Goal: Information Seeking & Learning: Find specific fact

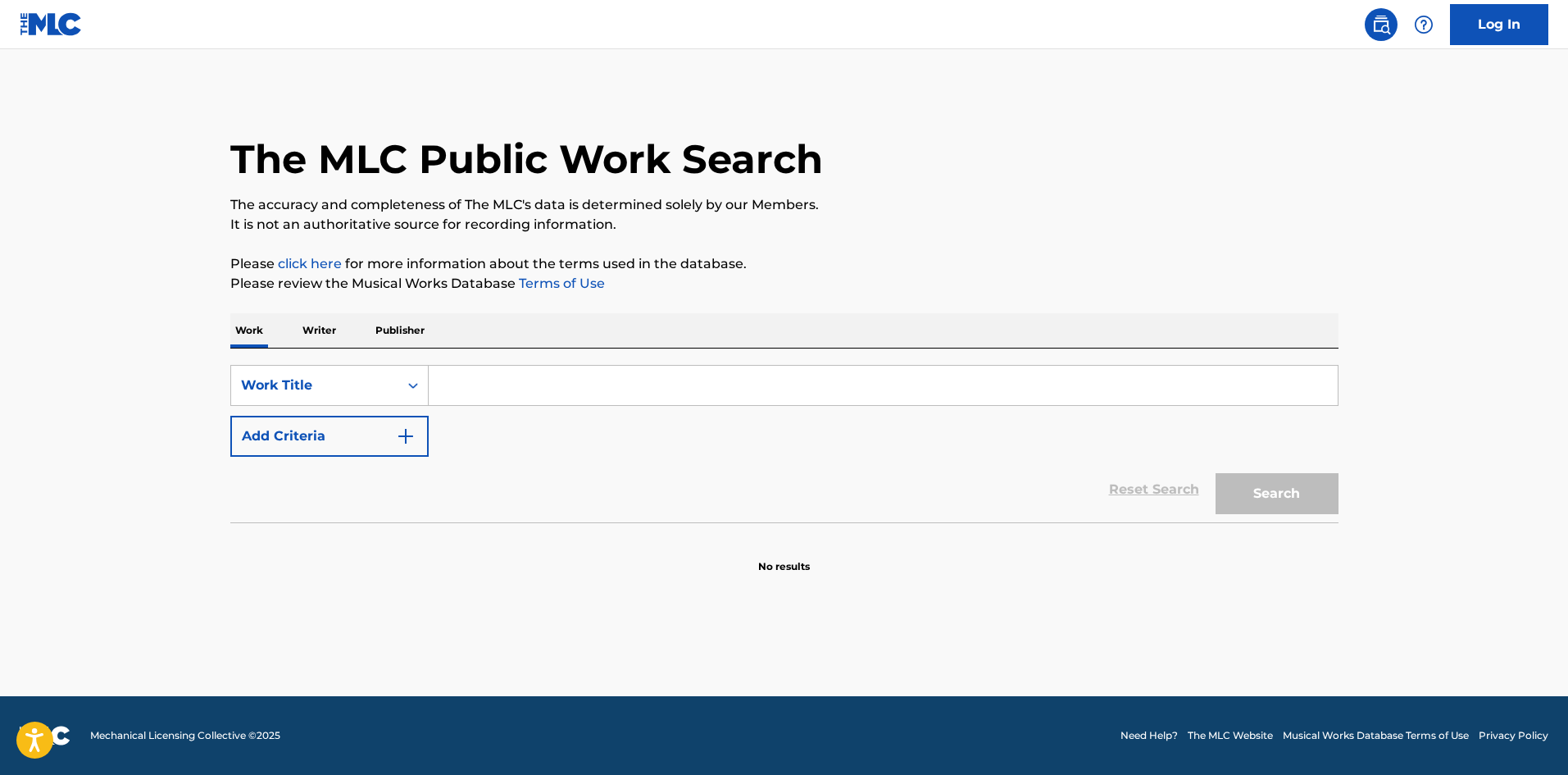
click at [809, 396] on input "Search Form" at bounding box center [884, 386] width 909 height 40
paste input "BREAD WINNERS"
type input "BREAD WINNERS"
click at [360, 490] on div "Reset Search Search" at bounding box center [784, 490] width 1108 height 65
click at [416, 430] on button "Add Criteria" at bounding box center [329, 435] width 198 height 41
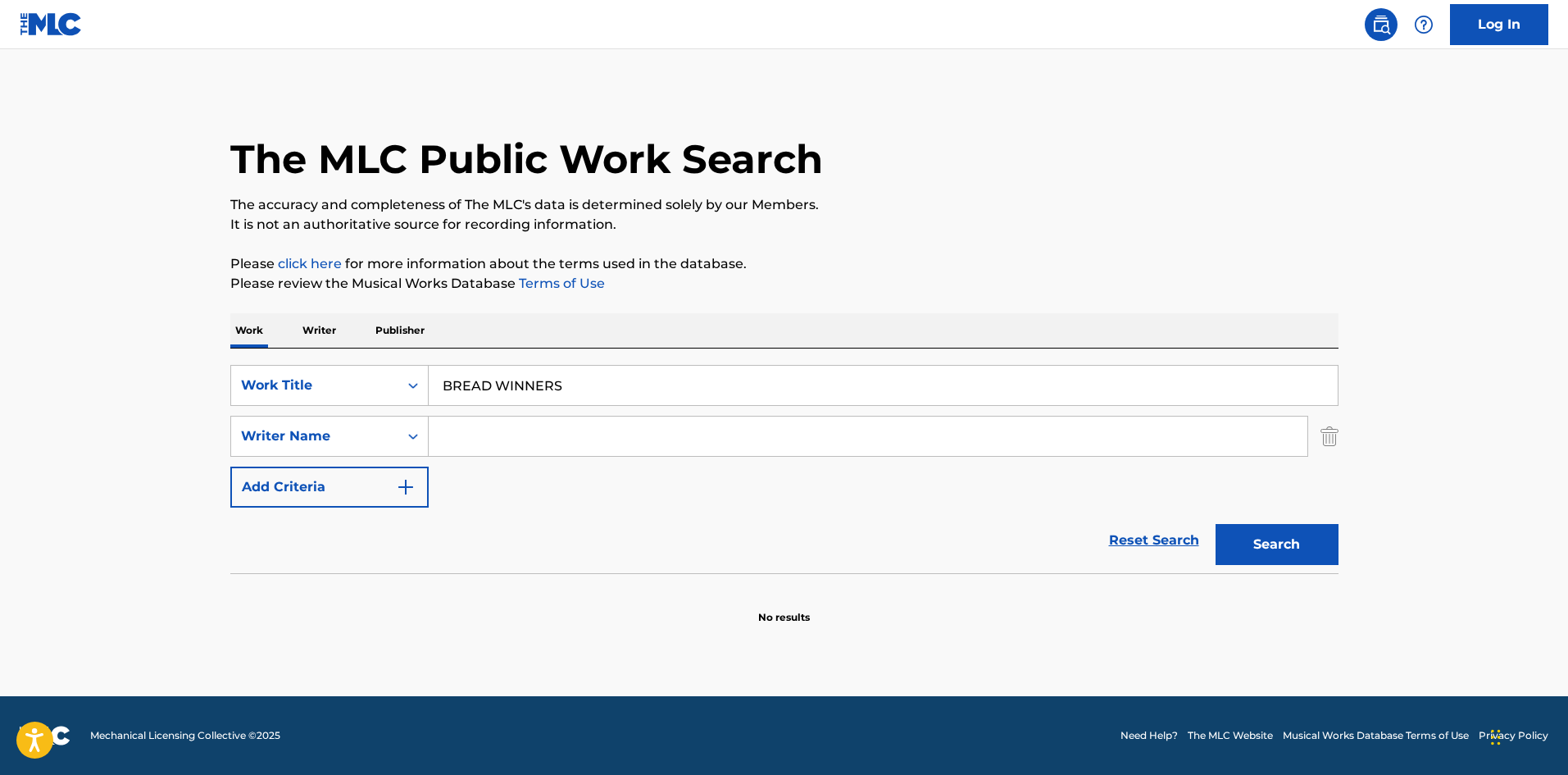
click at [524, 424] on input "Search Form" at bounding box center [868, 436] width 879 height 40
paste input "EARLE ,"
drag, startPoint x: 441, startPoint y: 437, endPoint x: 529, endPoint y: 441, distance: 88.1
click at [400, 441] on div "SearchWithCriteria0f452a80-e91e-42f9-af88-aa4c29ee03ac Writer Name EARLE ," at bounding box center [784, 435] width 1108 height 41
click at [532, 440] on input "EARLE ," at bounding box center [868, 436] width 879 height 40
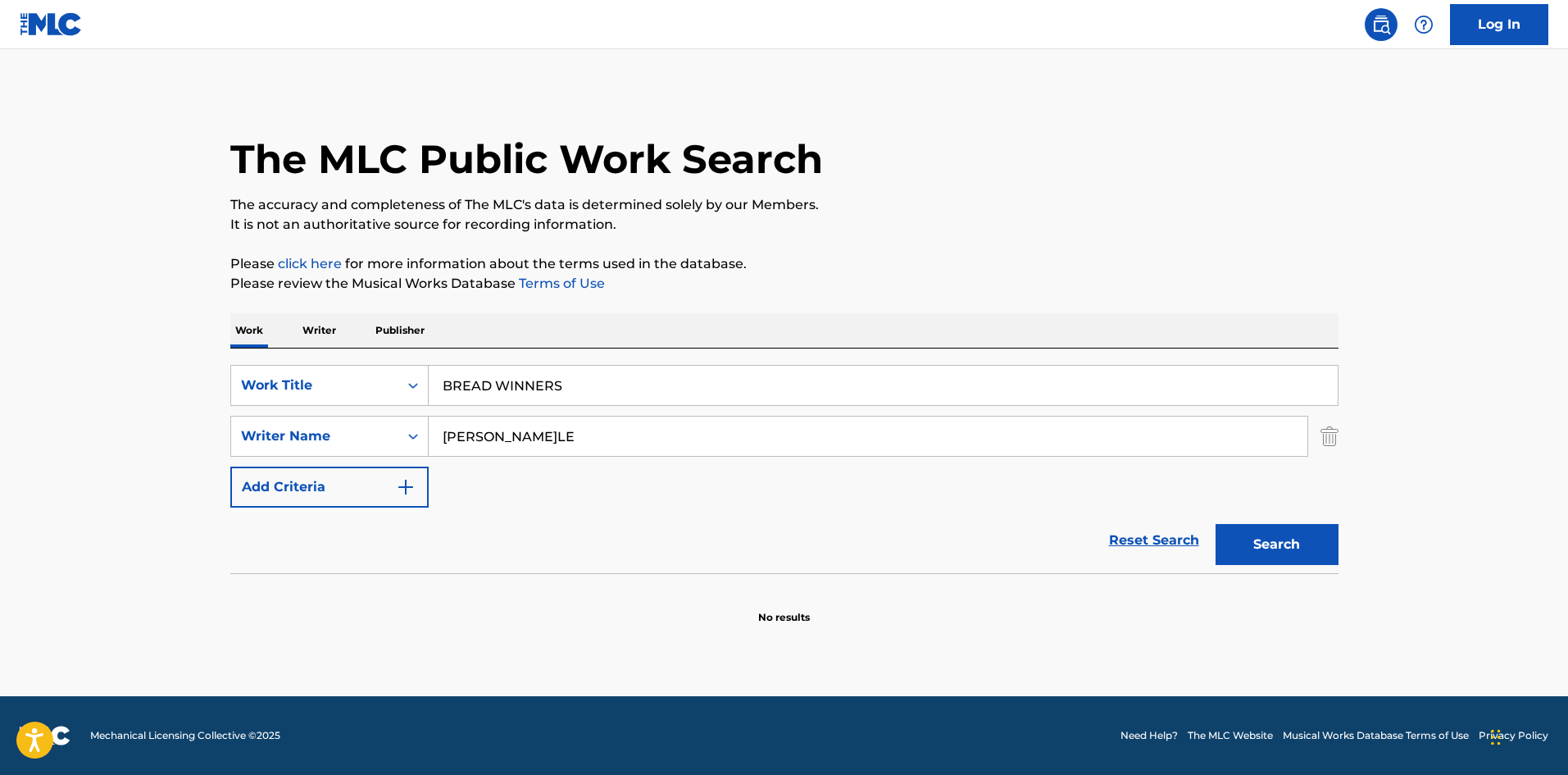
type input "EARLE"
click at [653, 389] on input "BREAD WINNERS" at bounding box center [884, 386] width 909 height 40
click at [1215, 524] on button "Search" at bounding box center [1277, 544] width 123 height 41
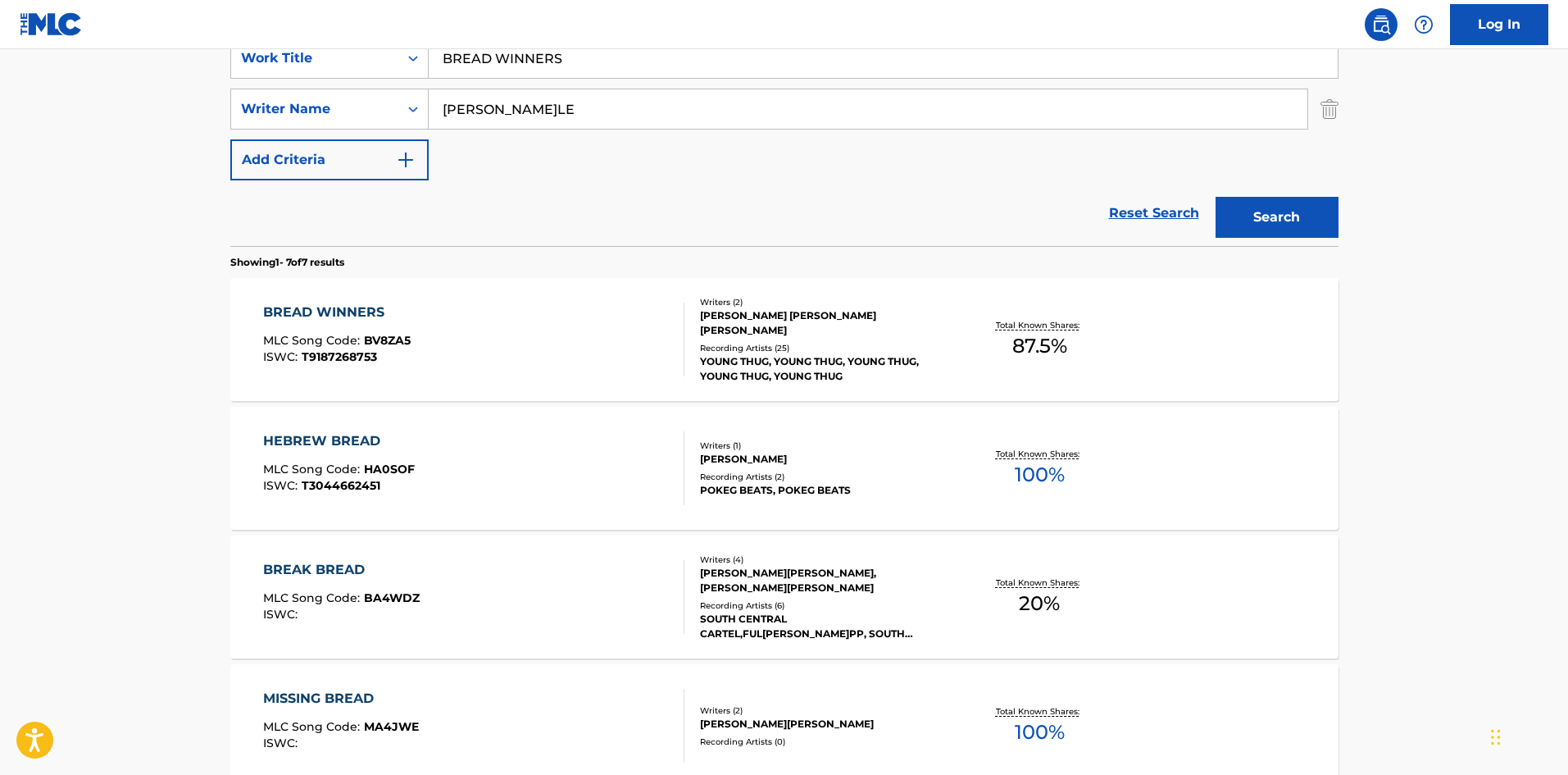
scroll to position [328, 0]
click at [498, 344] on div "BREAD WINNERS MLC Song Code : BV8ZA5 ISWC : T9187268753" at bounding box center [473, 338] width 421 height 73
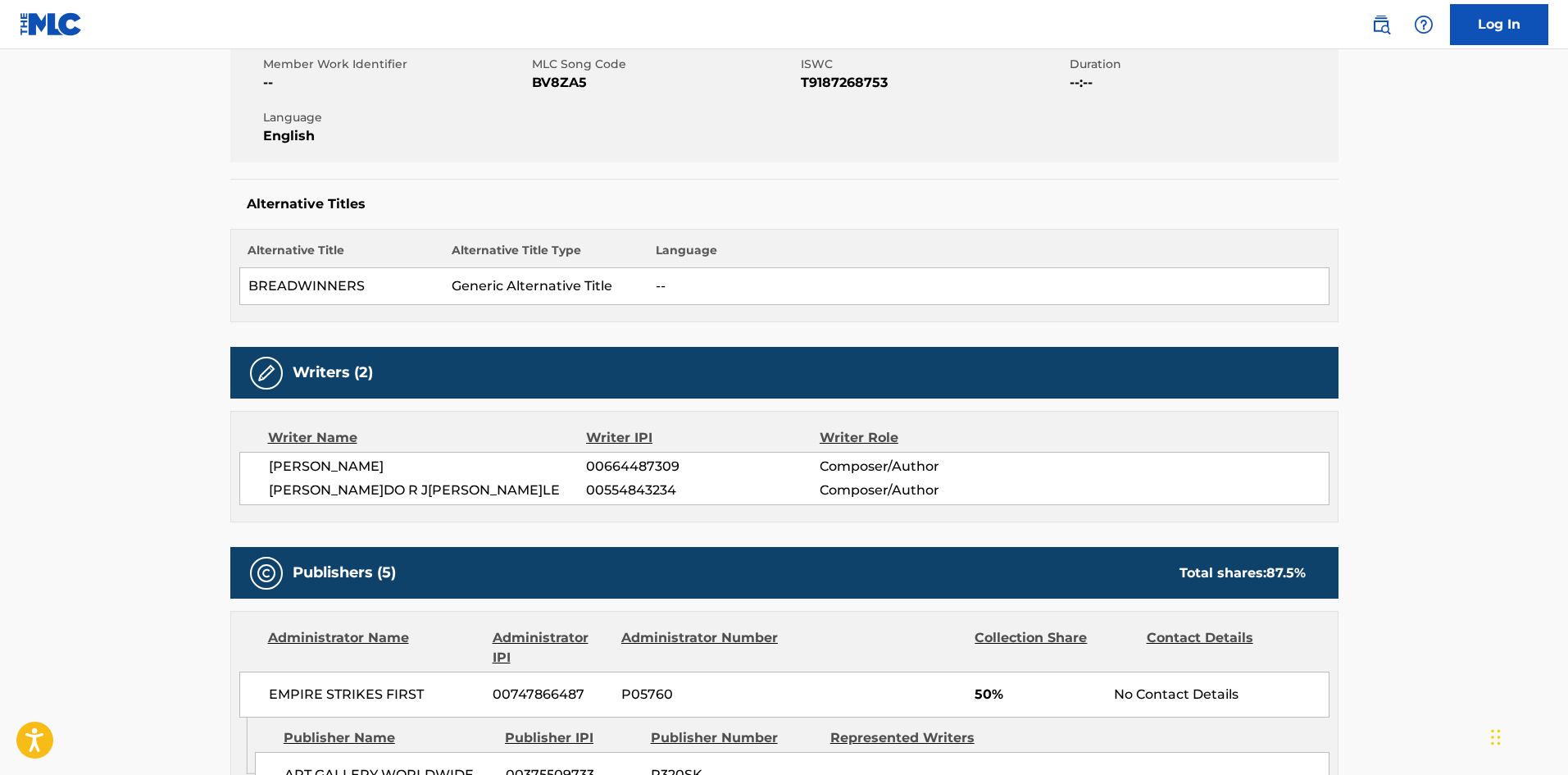
scroll to position [492, 0]
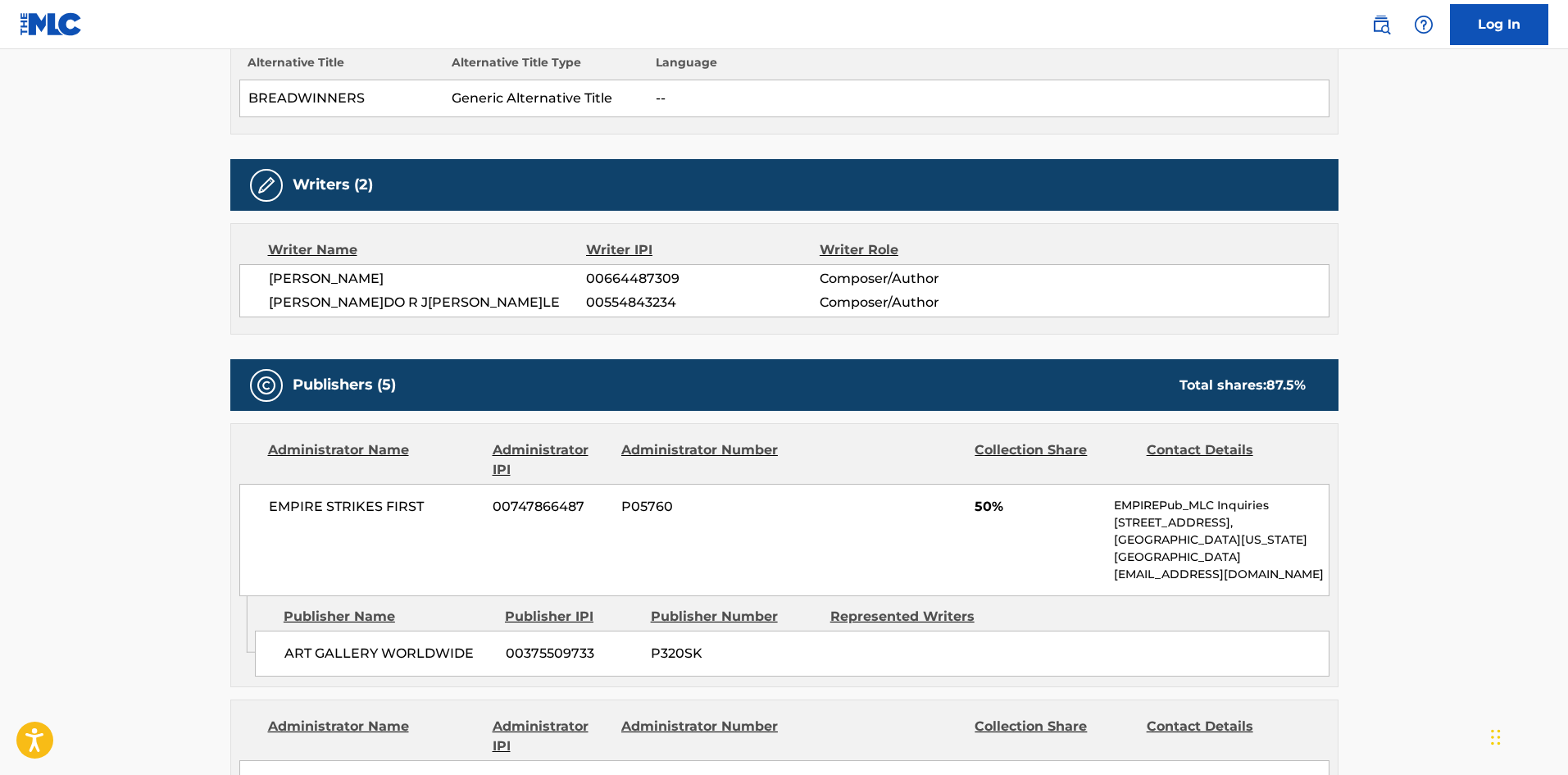
click at [296, 653] on span "ART GALLERY WORLDWIDE" at bounding box center [388, 653] width 209 height 20
drag, startPoint x: 296, startPoint y: 653, endPoint x: 335, endPoint y: 623, distance: 49.2
click at [340, 644] on span "ART GALLERY WORLDWIDE" at bounding box center [388, 653] width 209 height 20
copy span "ART GALLERY"
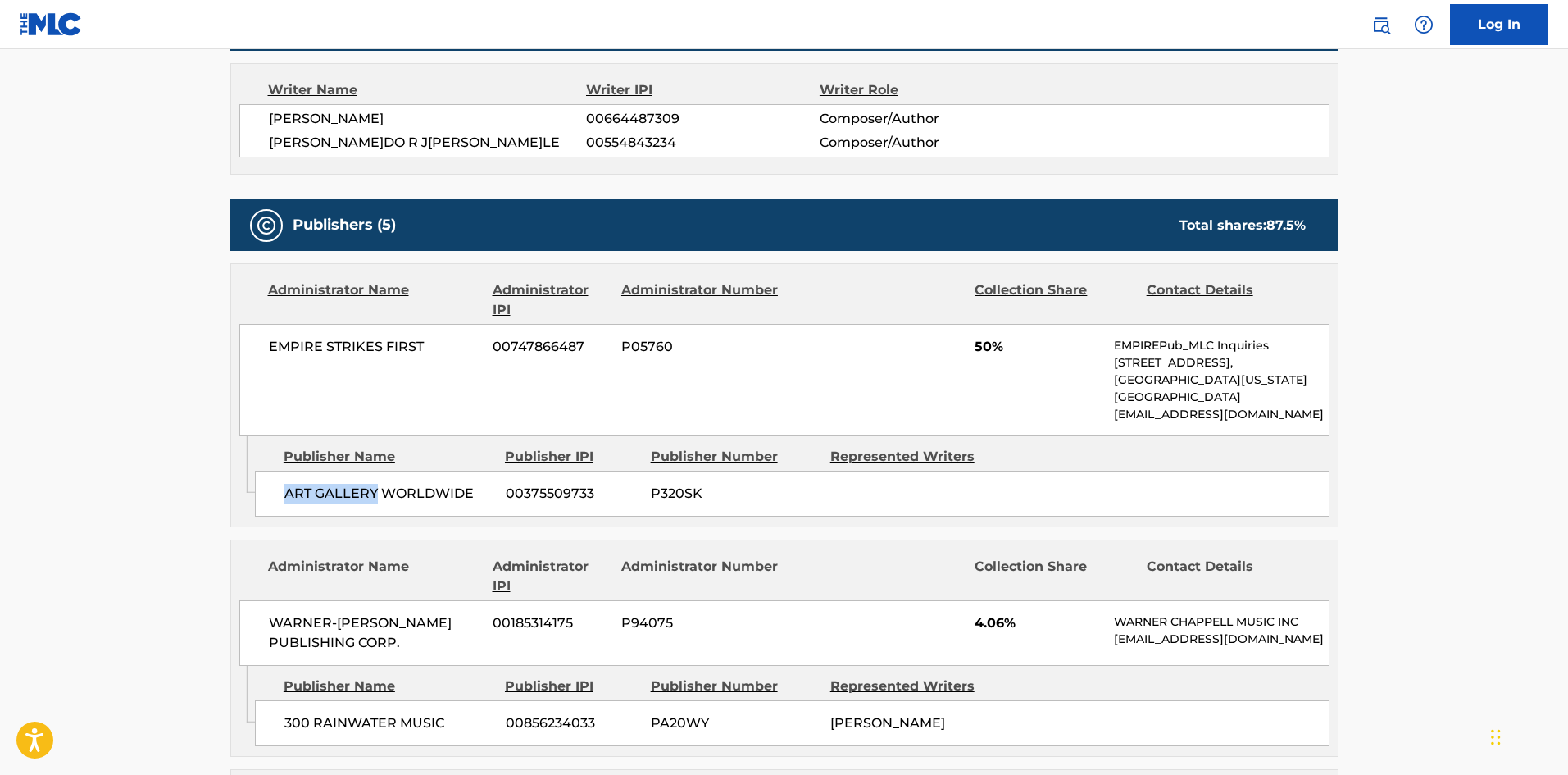
scroll to position [902, 0]
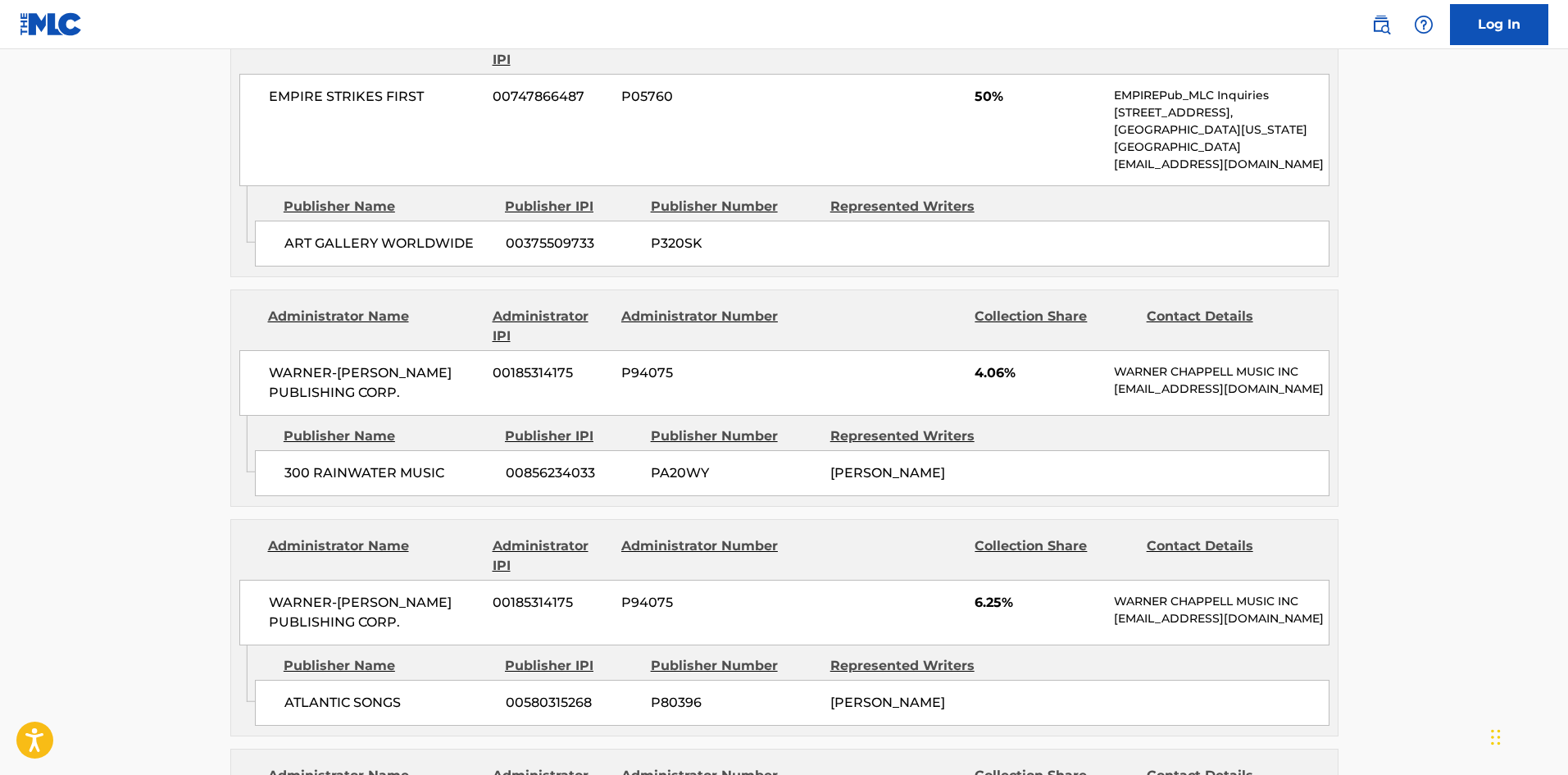
click at [300, 483] on span "300 RAINWATER MUSIC" at bounding box center [388, 473] width 209 height 20
drag, startPoint x: 300, startPoint y: 485, endPoint x: 367, endPoint y: 486, distance: 67.0
click at [367, 483] on span "300 RAINWATER MUSIC" at bounding box center [388, 473] width 209 height 20
copy span "300 RAINWATER"
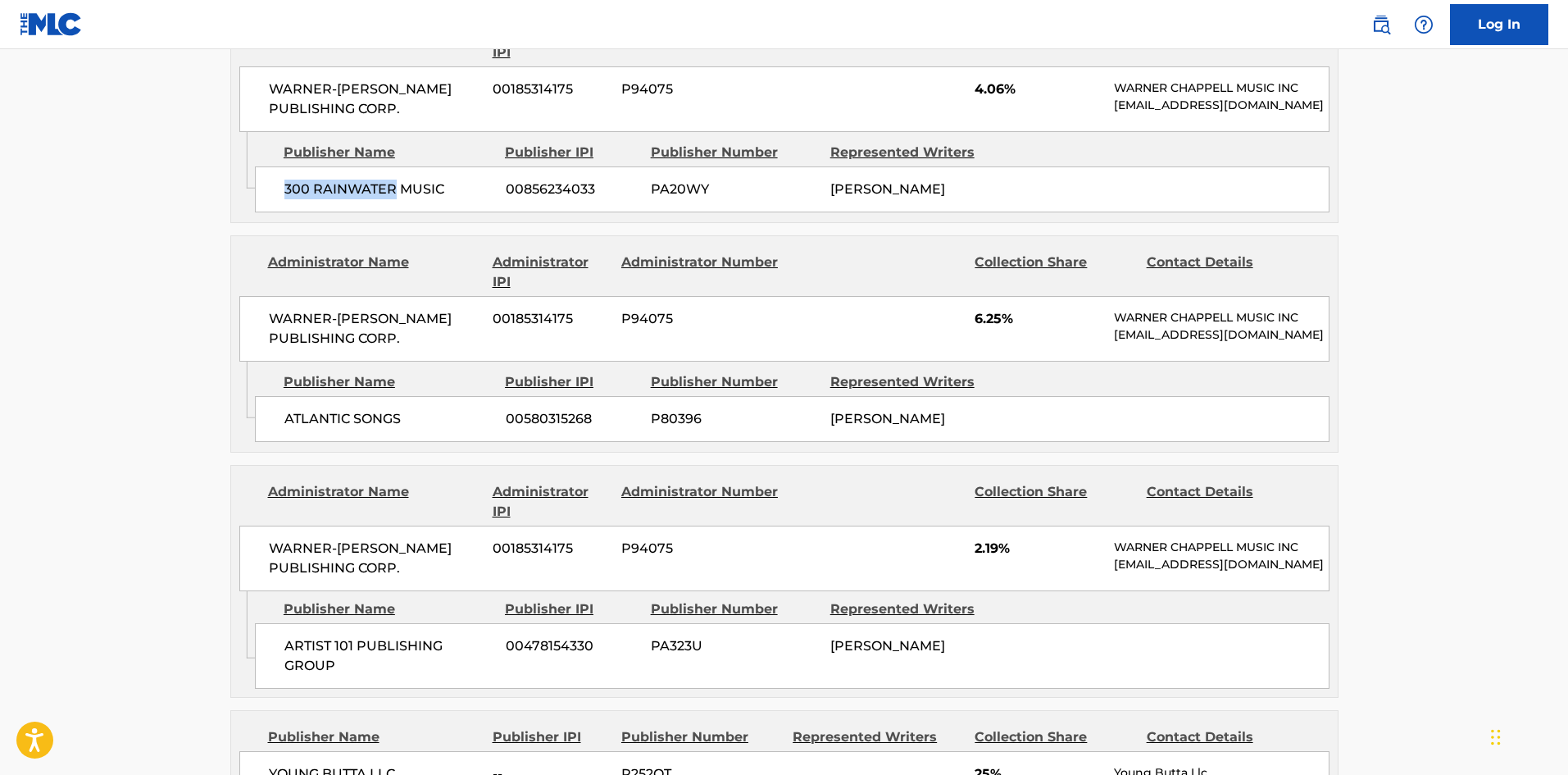
scroll to position [1230, 0]
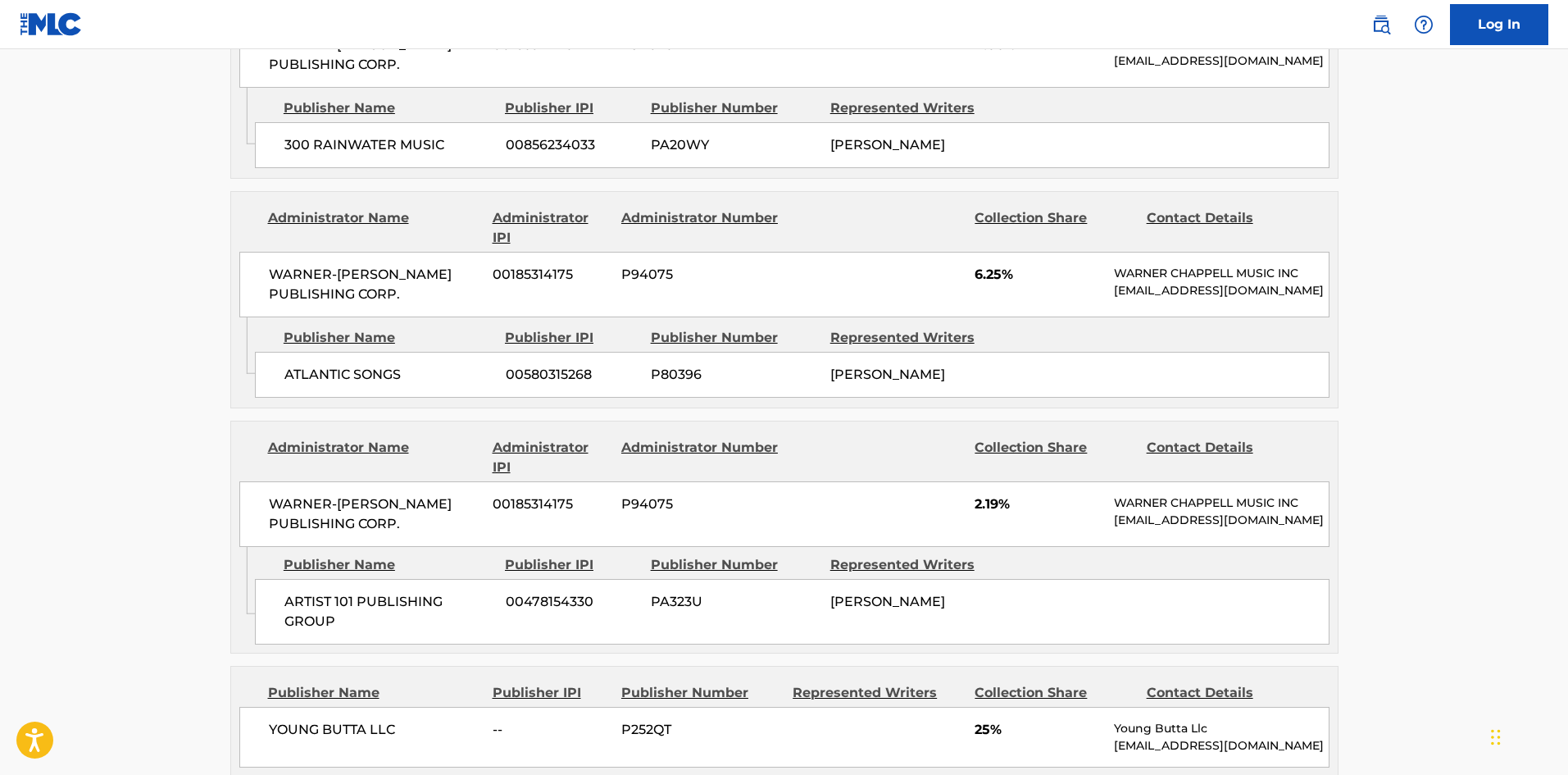
click at [302, 385] on span "ATLANTIC SONGS" at bounding box center [388, 375] width 209 height 20
drag, startPoint x: 302, startPoint y: 414, endPoint x: 359, endPoint y: 414, distance: 57.0
click at [359, 385] on span "ATLANTIC SONGS" at bounding box center [388, 375] width 209 height 20
copy span "ATLANTIC SONGS"
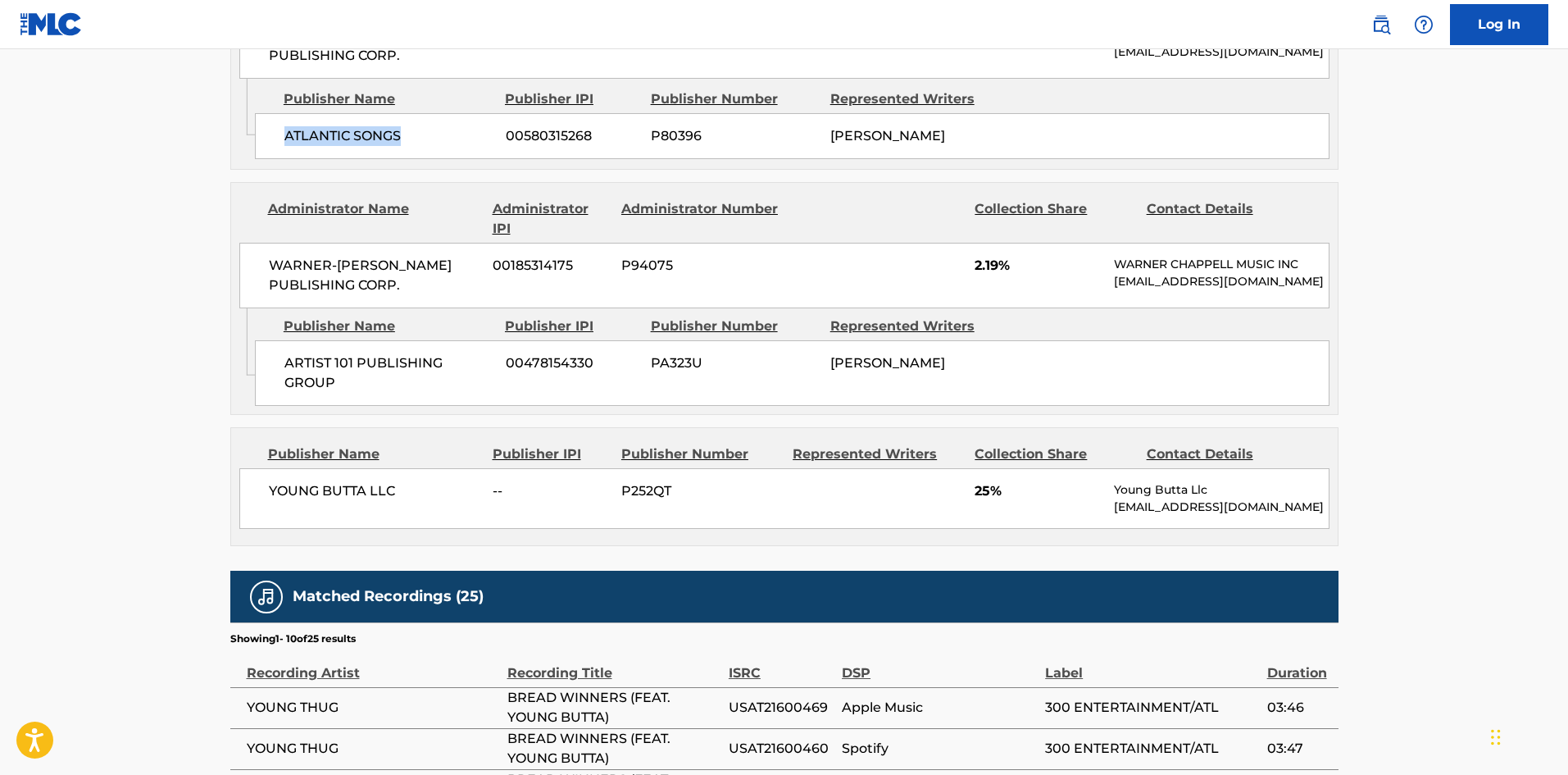
scroll to position [1476, 0]
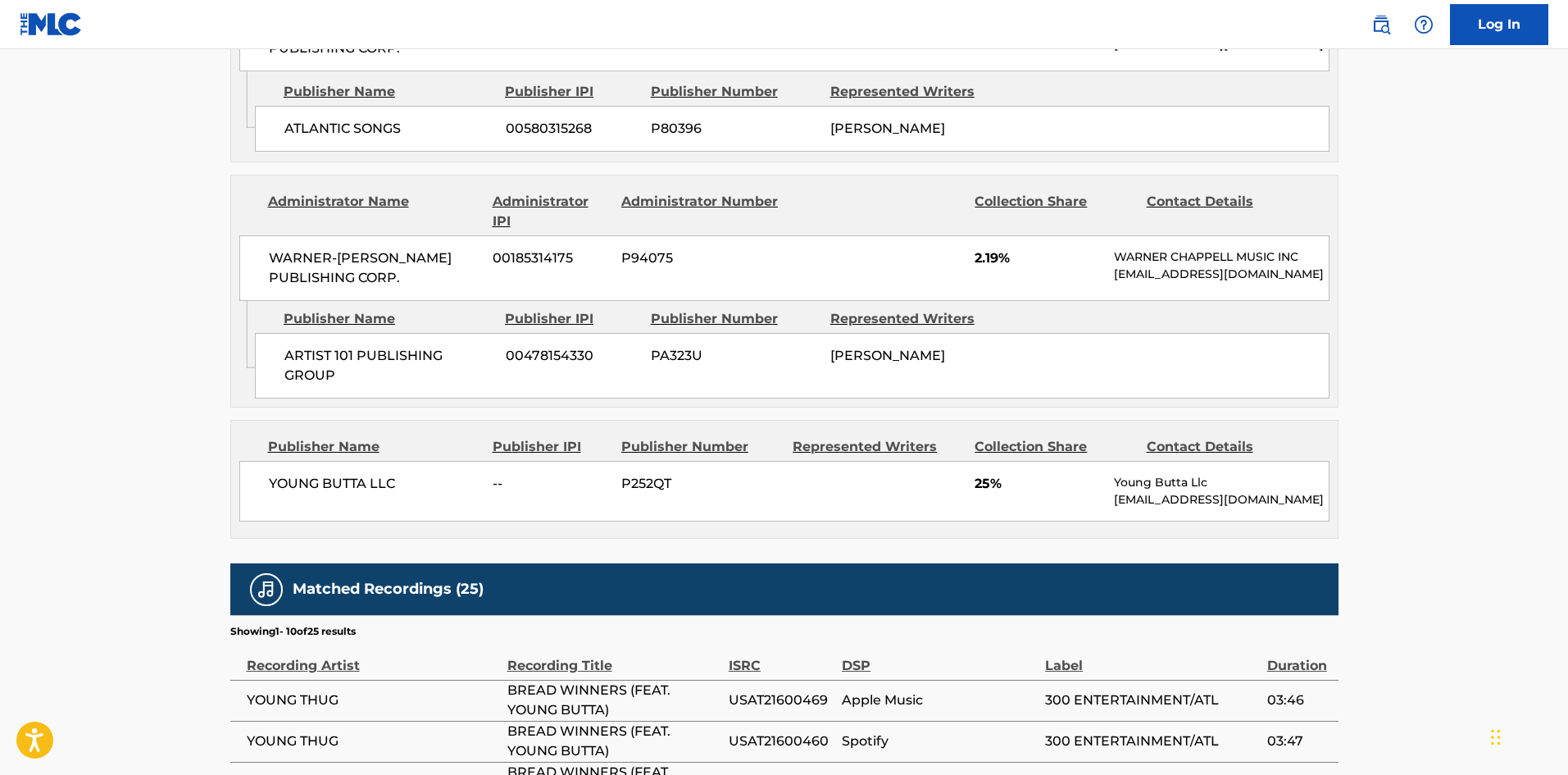
click at [291, 386] on span "ARTIST 101 PUBLISHING GROUP" at bounding box center [388, 366] width 209 height 40
drag, startPoint x: 291, startPoint y: 416, endPoint x: 362, endPoint y: 444, distance: 76.3
click at [362, 386] on span "ARTIST 101 PUBLISHING GROUP" at bounding box center [388, 366] width 209 height 40
copy div "ARTIST 101 PUBLISHING GROUP"
click at [295, 494] on span "YOUNG BUTTA LLC" at bounding box center [374, 484] width 212 height 20
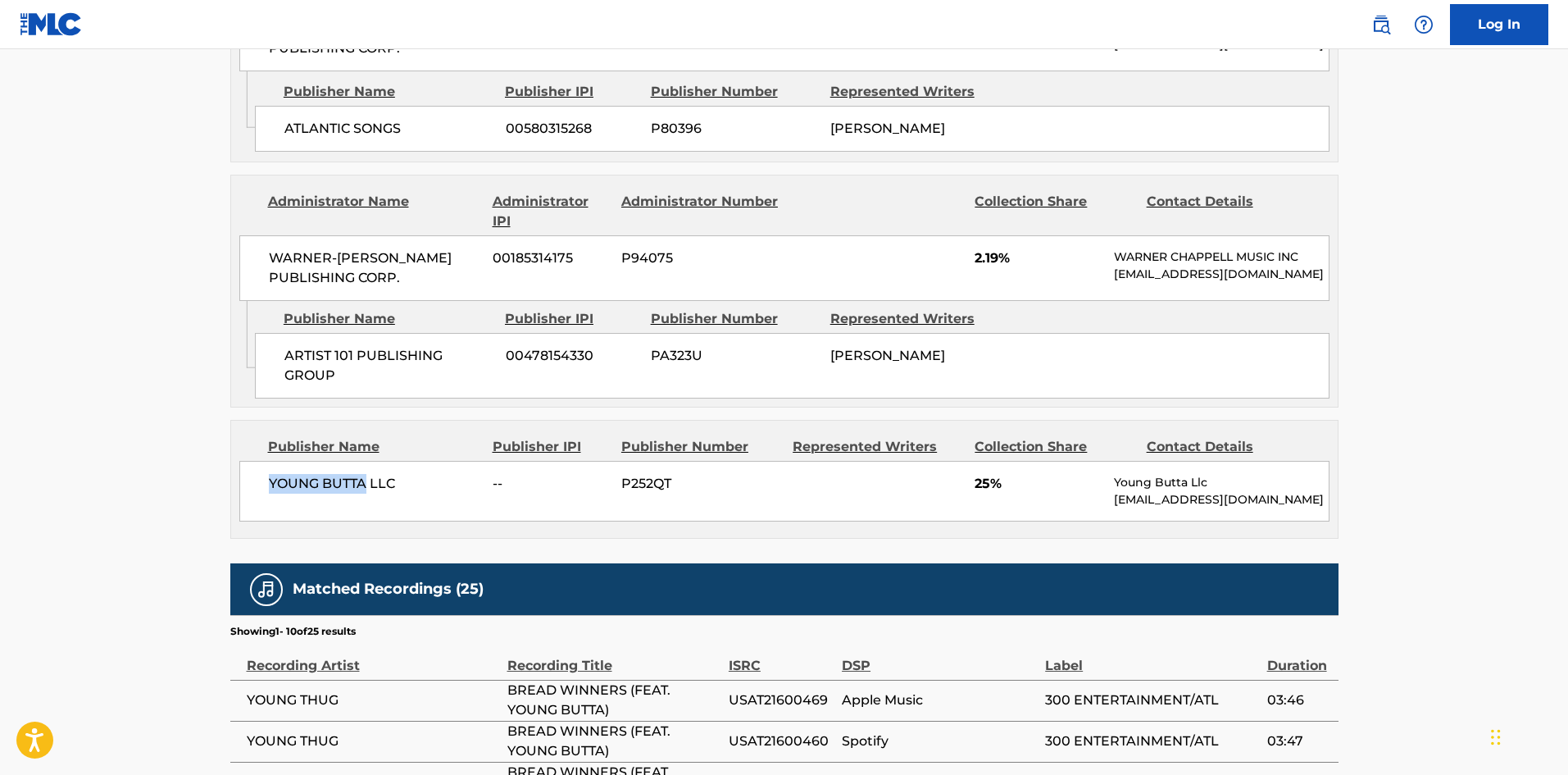
drag, startPoint x: 295, startPoint y: 543, endPoint x: 336, endPoint y: 543, distance: 41.0
click at [336, 494] on span "YOUNG BUTTA LLC" at bounding box center [374, 484] width 212 height 20
copy span "YOUNG BUTTA"
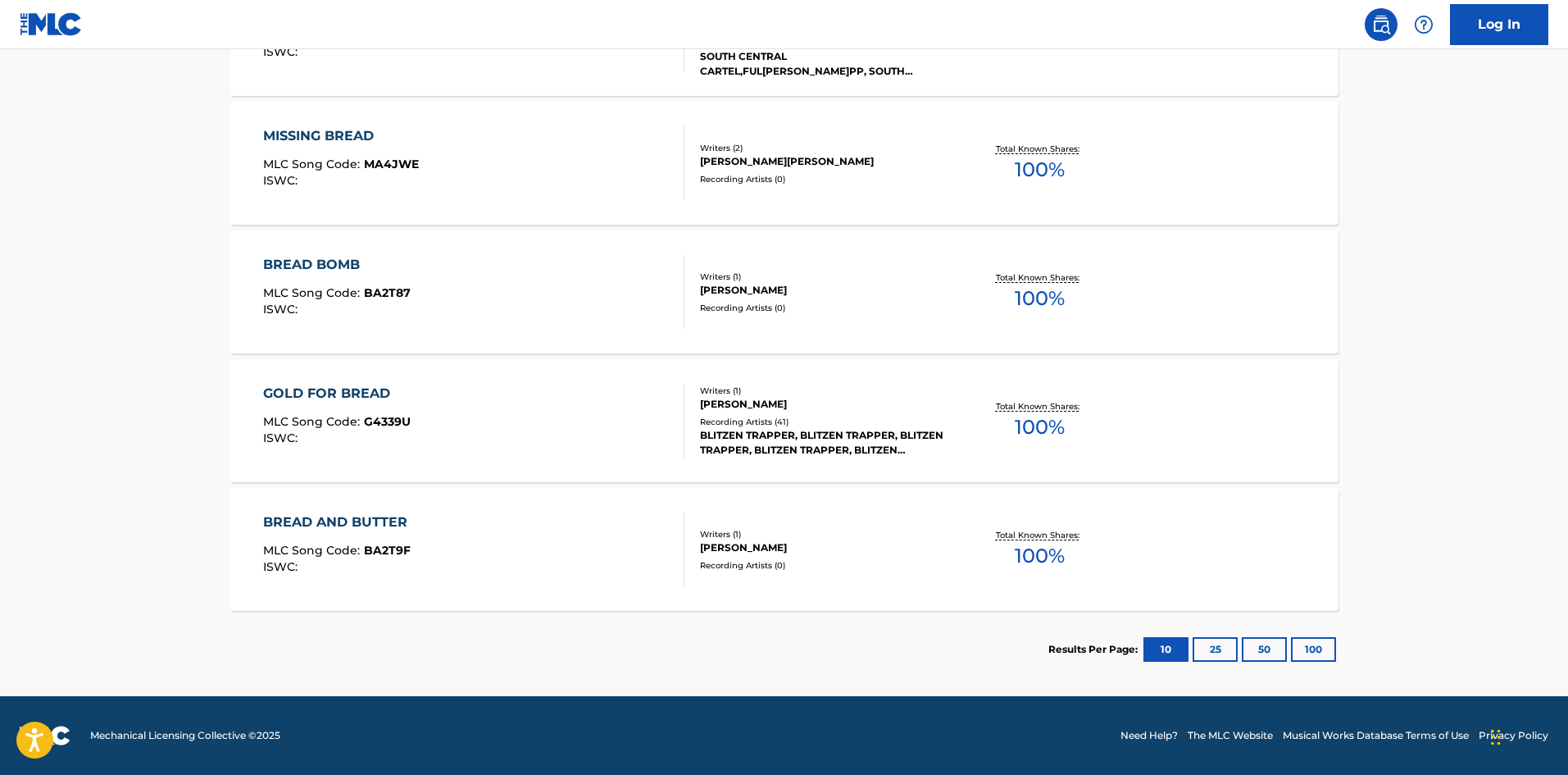
scroll to position [328, 0]
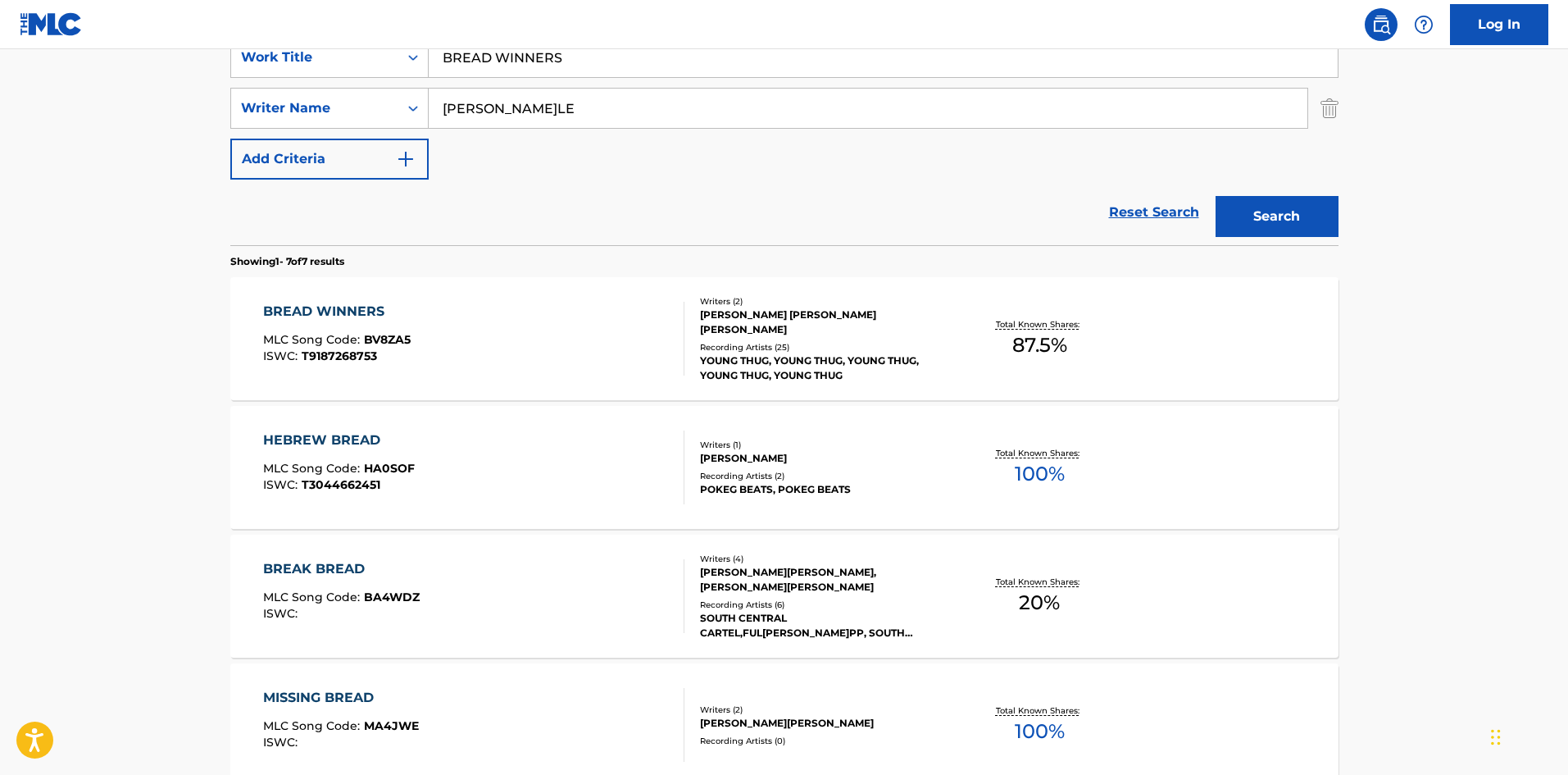
click at [548, 49] on nav "Log In" at bounding box center [784, 25] width 1568 height 50
click at [548, 64] on input "BREAD WINNERS" at bounding box center [884, 57] width 909 height 40
paste input "est Friend"
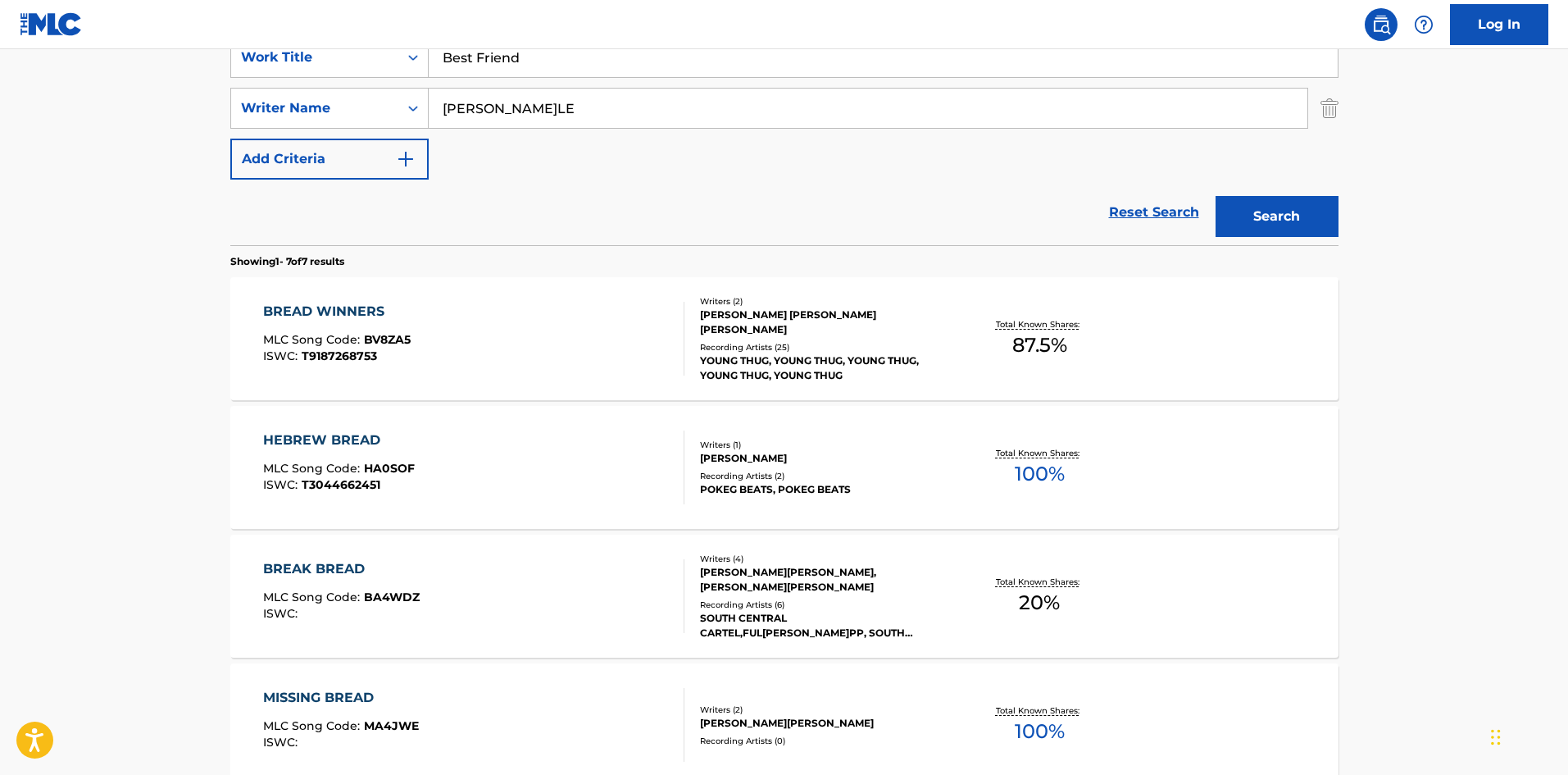
type input "Best Friend"
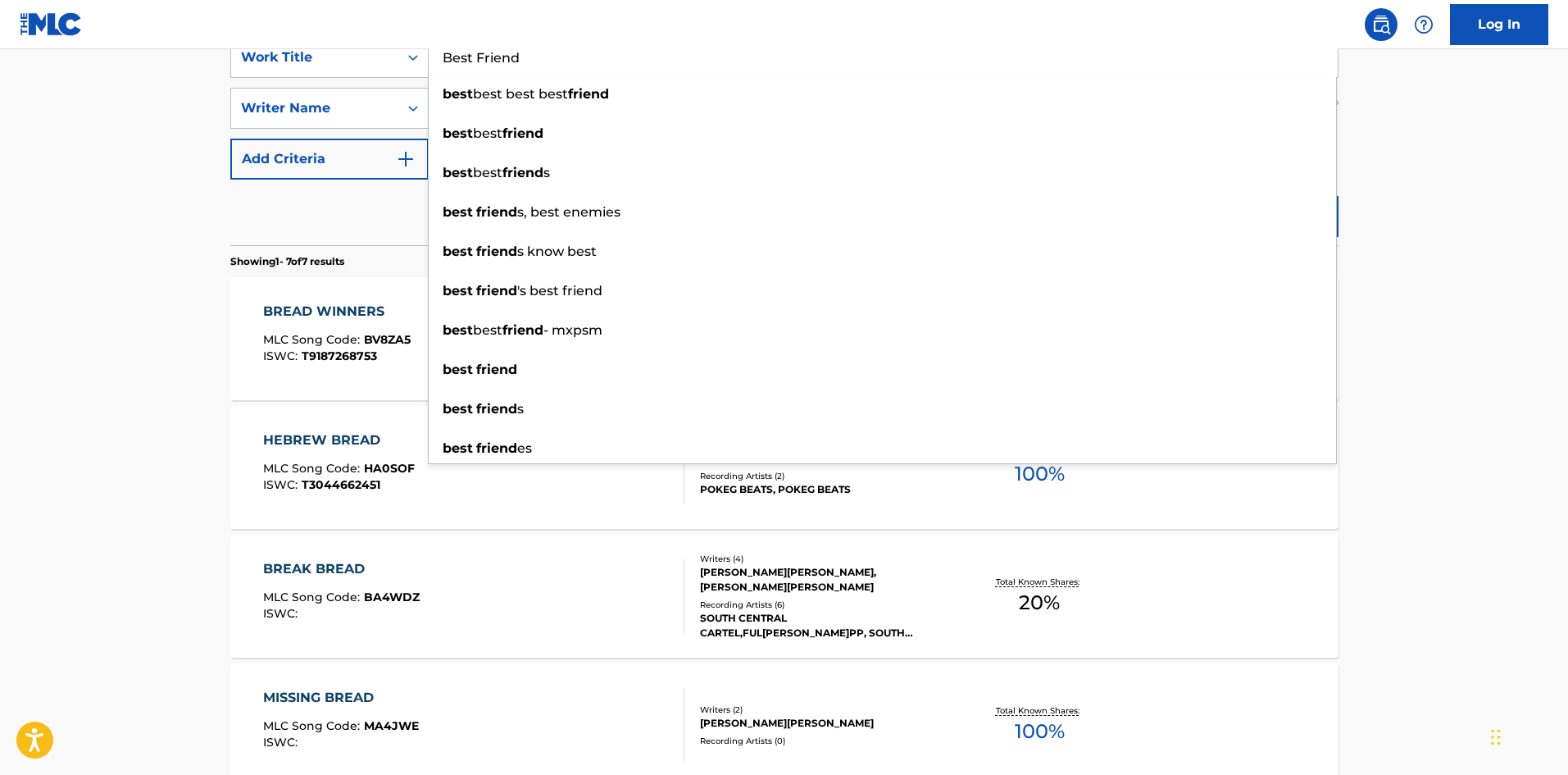
click at [96, 419] on main "The MLC Public Work Search The accuracy and completeness of The MLC's data is d…" at bounding box center [784, 490] width 1568 height 1536
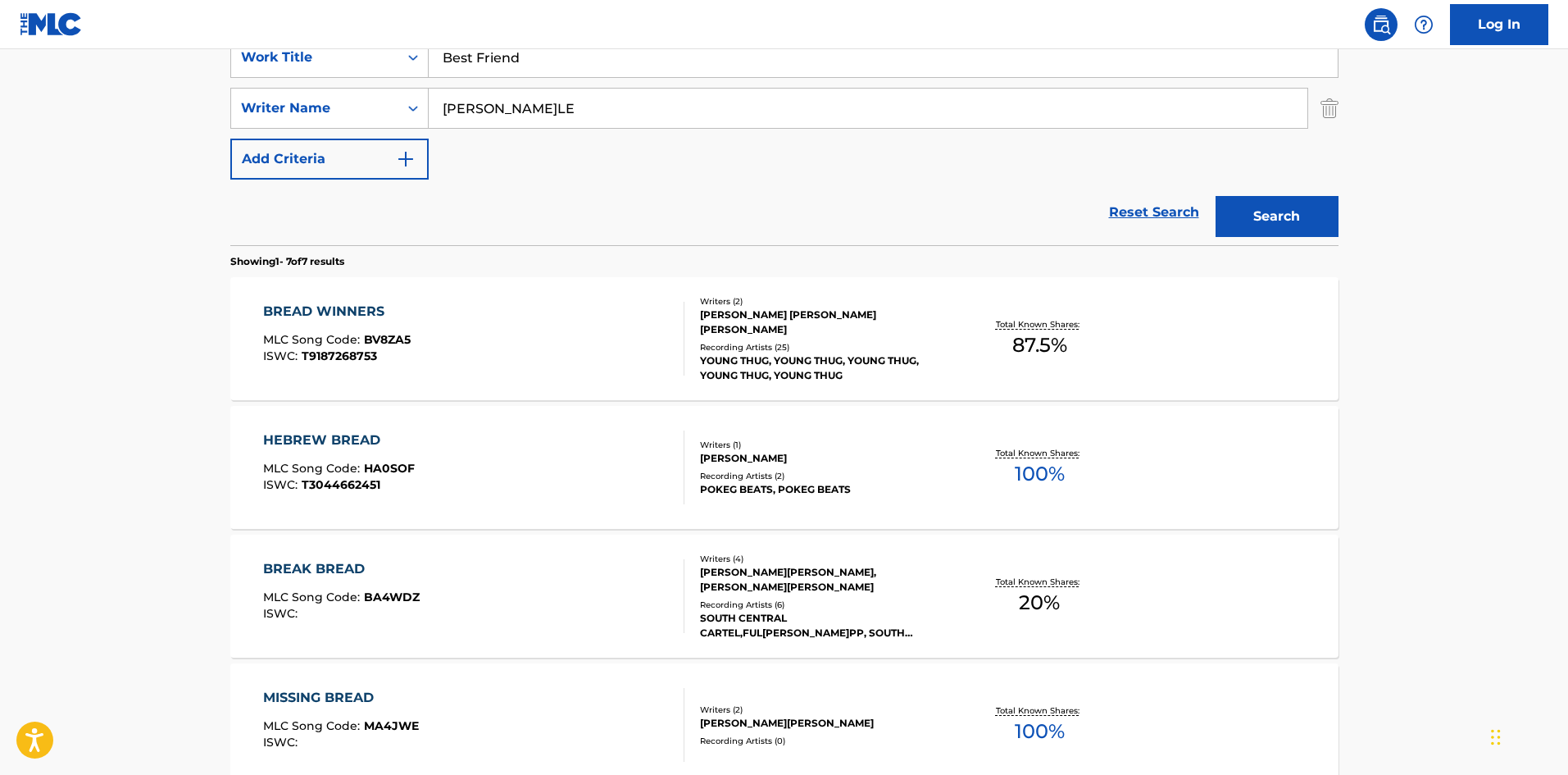
click at [523, 113] on input "EARLE" at bounding box center [868, 108] width 879 height 40
paste input "HARRELL RICKY"
drag, startPoint x: 538, startPoint y: 114, endPoint x: 392, endPoint y: 112, distance: 146.0
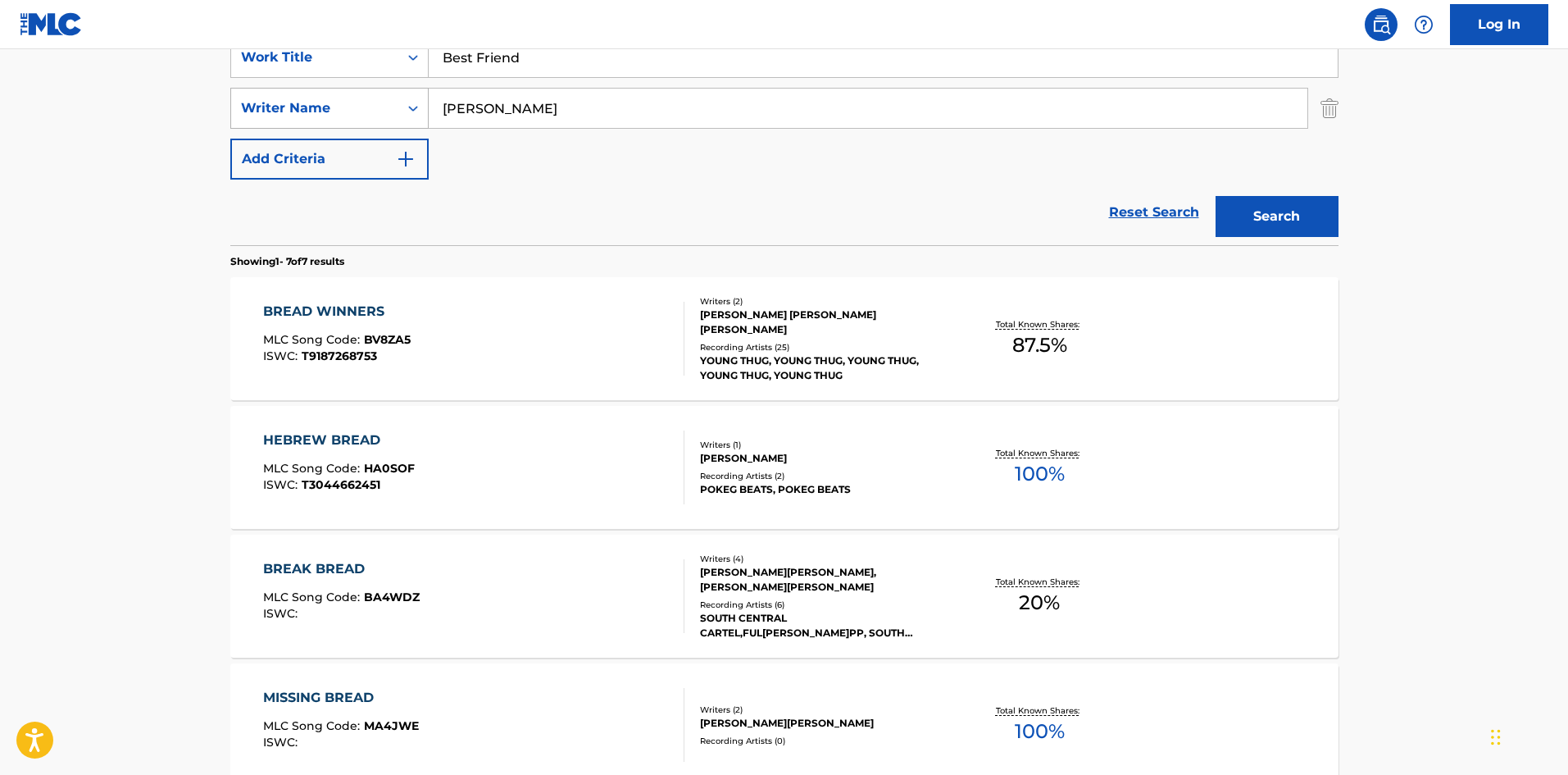
click at [392, 112] on div "SearchWithCriteria0f452a80-e91e-42f9-af88-aa4c29ee03ac Writer Name HARRELL RICKY" at bounding box center [784, 108] width 1108 height 41
type input "RICKY"
click at [1215, 196] on button "Search" at bounding box center [1277, 216] width 123 height 41
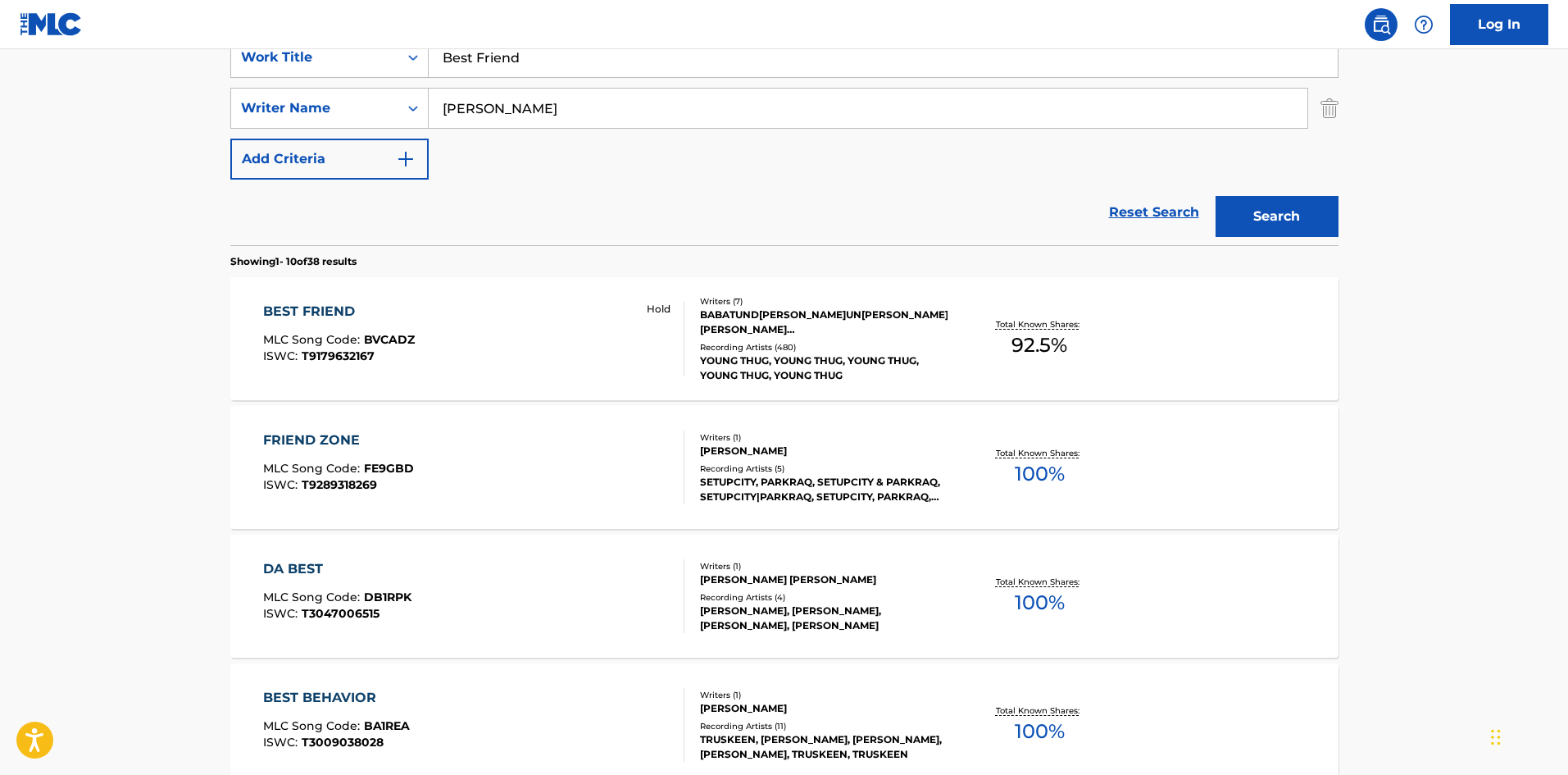
click at [375, 360] on div "ISWC : T9179632167" at bounding box center [339, 356] width 152 height 12
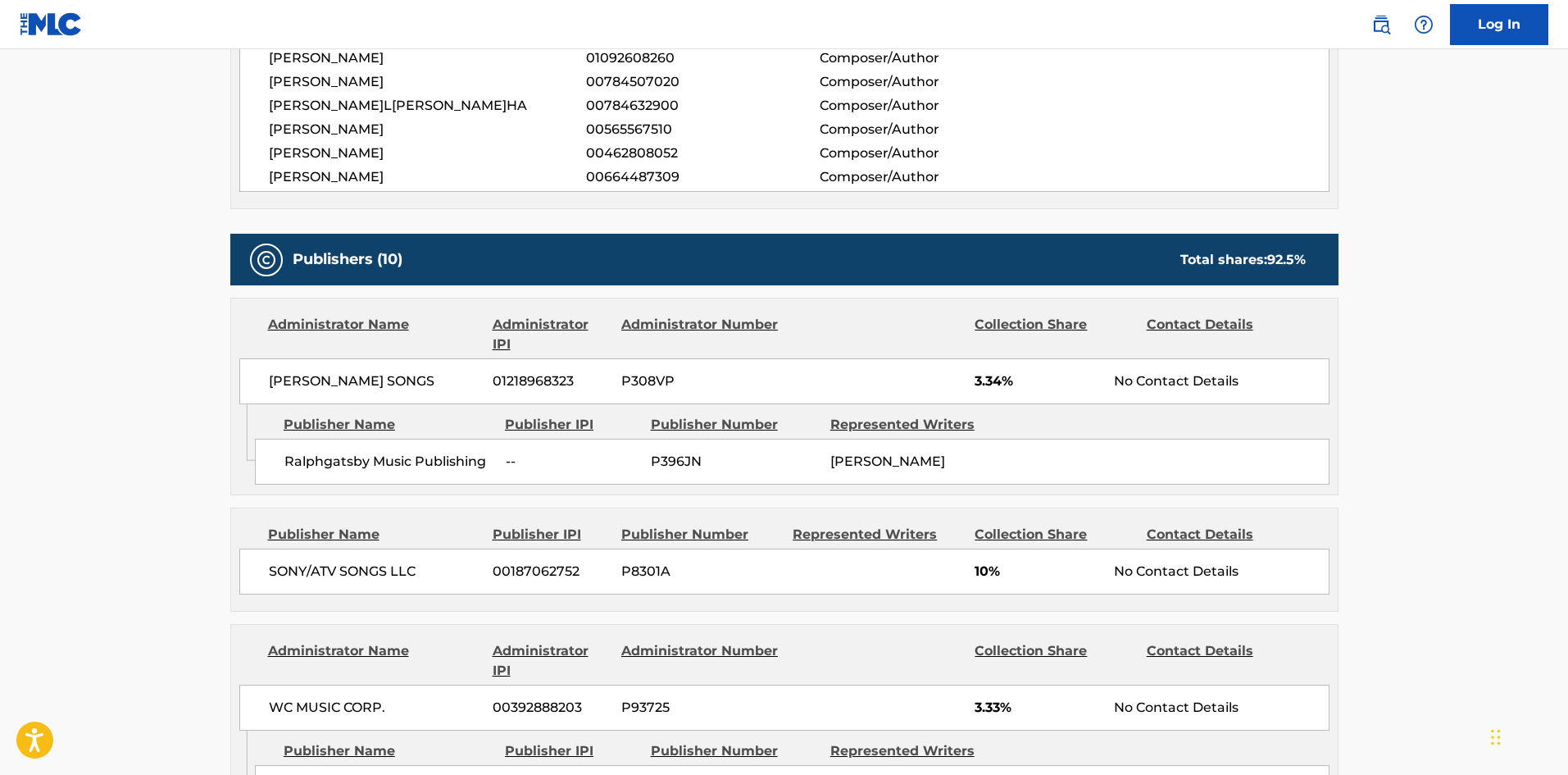
scroll to position [820, 0]
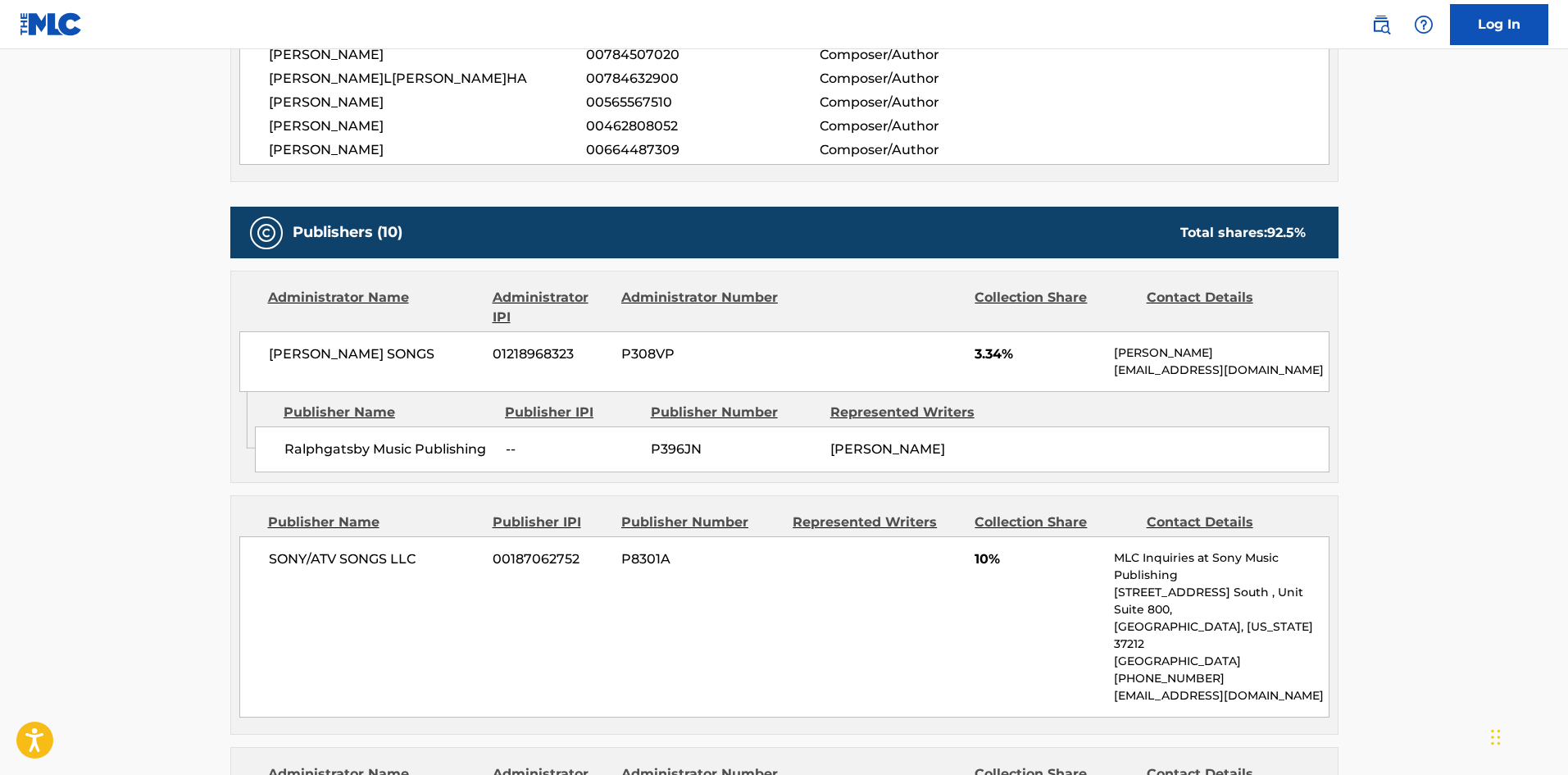
click at [287, 449] on span "Ralphgatsby Music Publishing" at bounding box center [388, 449] width 209 height 20
drag, startPoint x: 287, startPoint y: 449, endPoint x: 316, endPoint y: 445, distance: 29.3
click at [316, 445] on span "Ralphgatsby Music Publishing" at bounding box center [388, 449] width 209 height 20
copy span "Ralphgatsby"
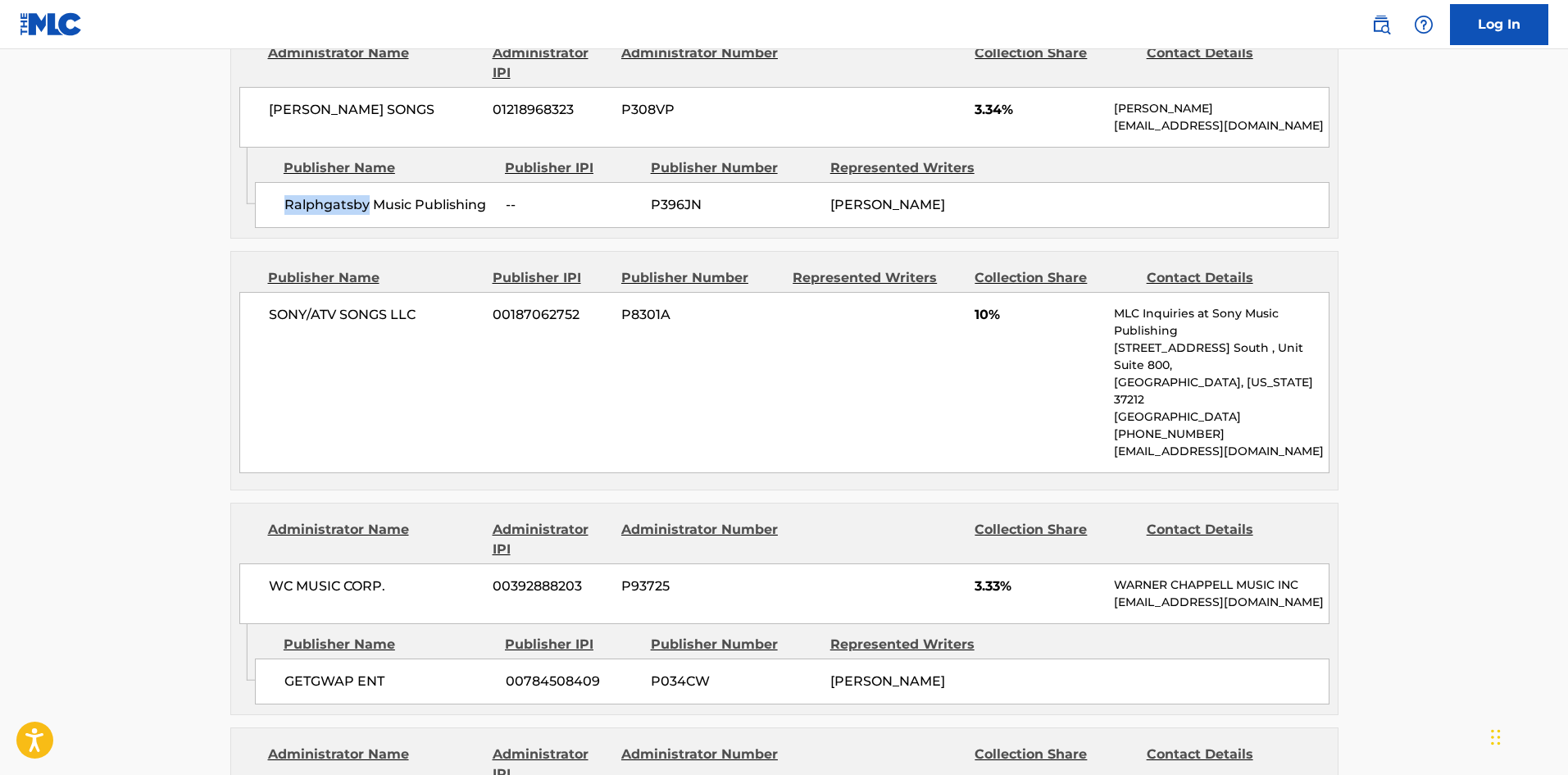
scroll to position [1066, 0]
click at [309, 312] on span "SONY/ATV SONGS LLC" at bounding box center [374, 313] width 212 height 20
drag, startPoint x: 309, startPoint y: 312, endPoint x: 376, endPoint y: 310, distance: 67.0
click at [376, 310] on span "SONY/ATV SONGS LLC" at bounding box center [374, 313] width 212 height 20
click at [245, 302] on div "SONY/ATV SONGS LLC 00187062752 P8301A 10% MLC Inquiries at Sony Music Publishin…" at bounding box center [784, 381] width 1090 height 181
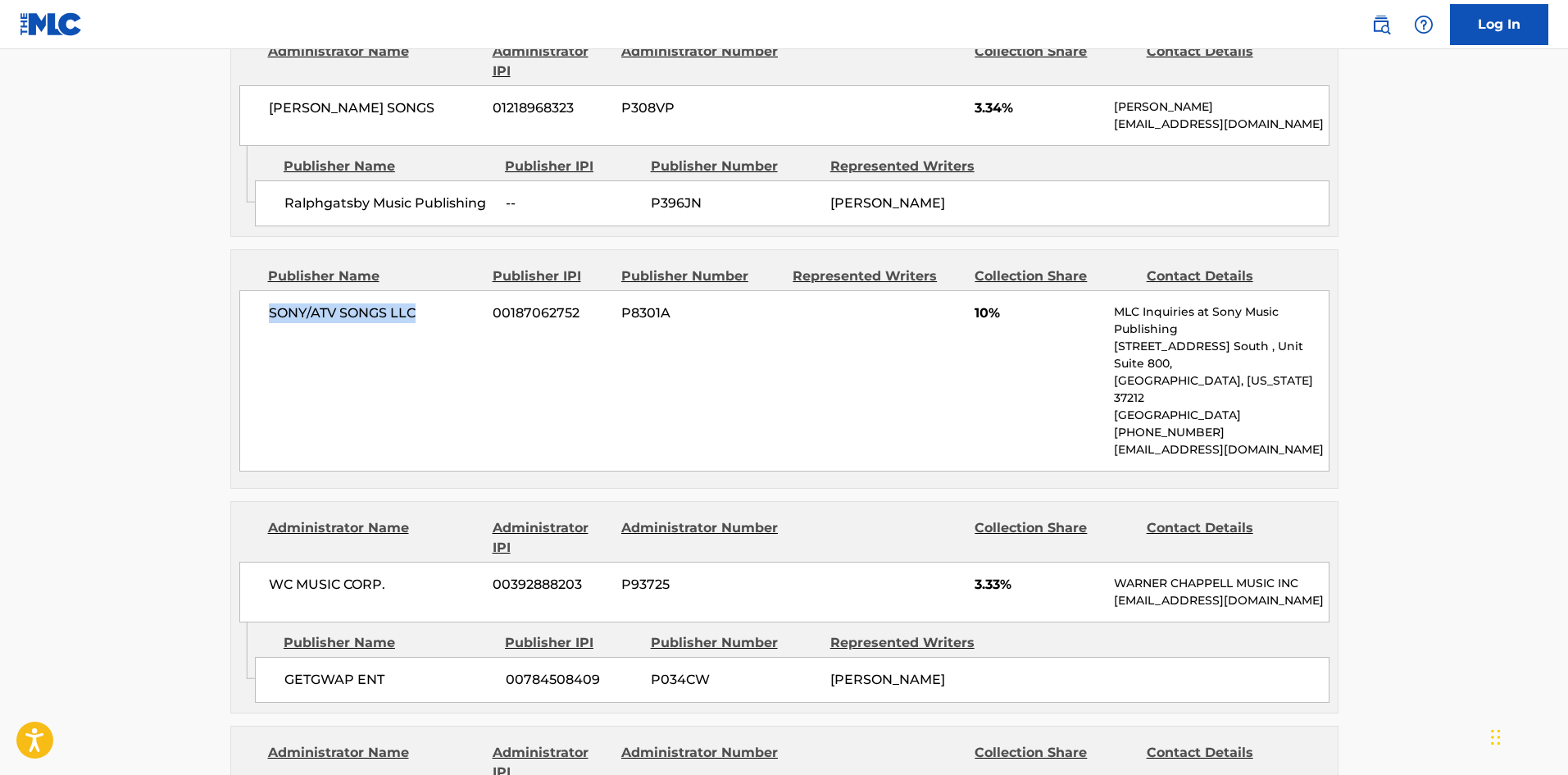
drag, startPoint x: 245, startPoint y: 302, endPoint x: 390, endPoint y: 301, distance: 145.0
click at [390, 301] on div "SONY/ATV SONGS LLC 00187062752 P8301A 10% MLC Inquiries at Sony Music Publishin…" at bounding box center [784, 381] width 1090 height 181
copy span "SONY/ATV SONGS LLC"
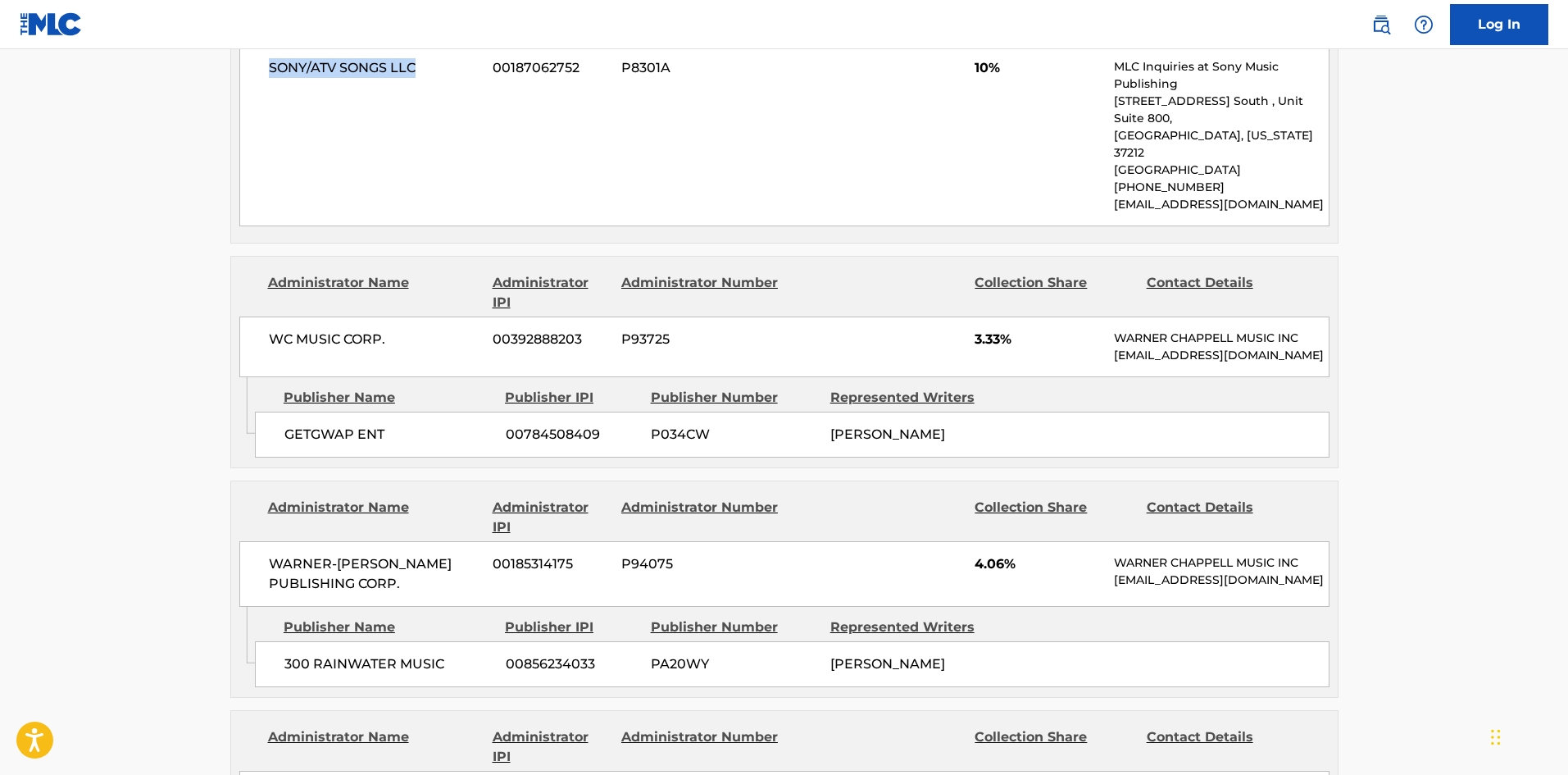
scroll to position [1312, 0]
click at [292, 424] on span "GETGWAP ENT" at bounding box center [388, 434] width 209 height 20
drag, startPoint x: 292, startPoint y: 415, endPoint x: 321, endPoint y: 415, distance: 29.0
click at [321, 424] on span "GETGWAP ENT" at bounding box center [388, 434] width 209 height 20
copy span "GETGWAP"
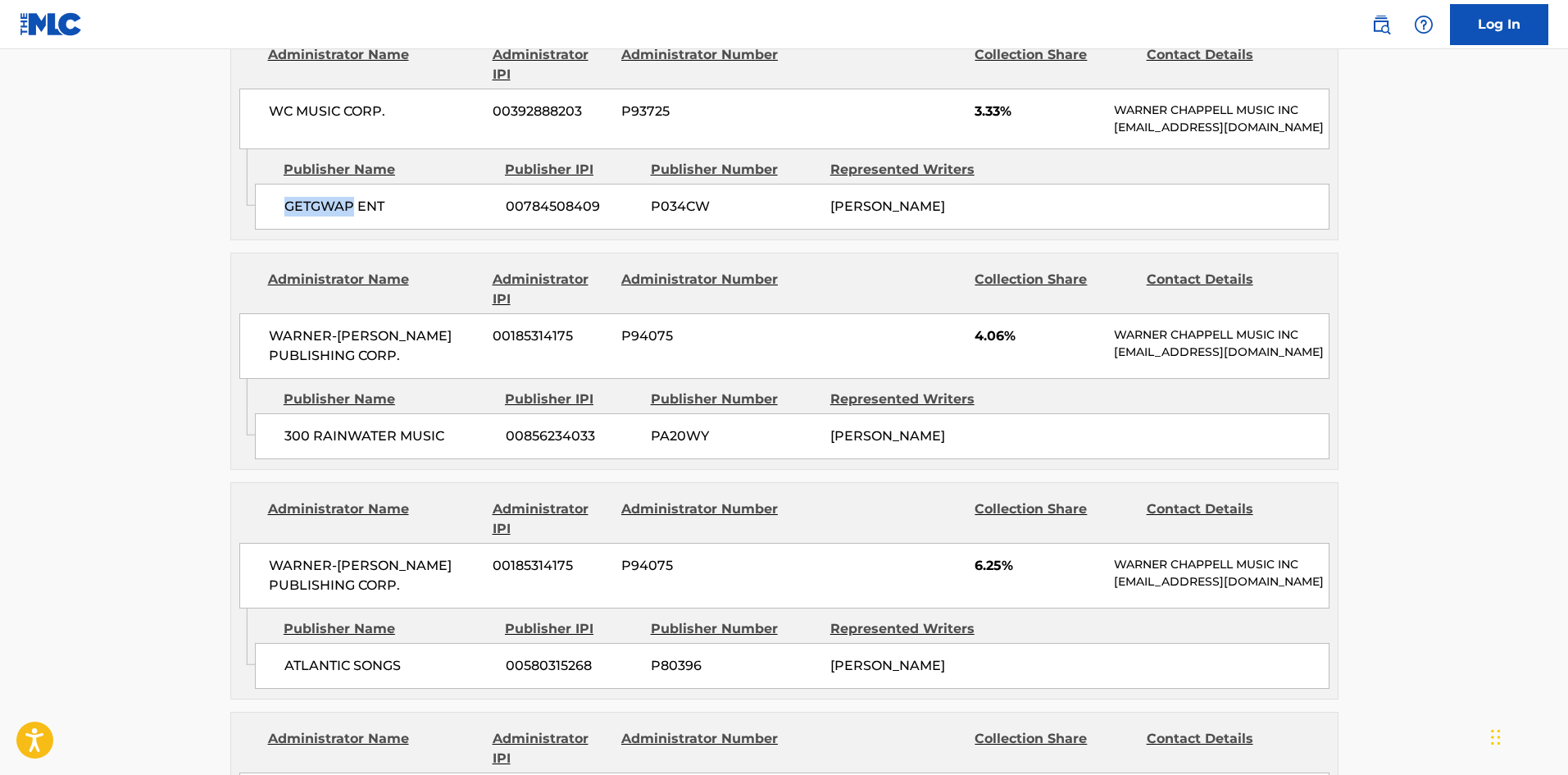
scroll to position [1721, 0]
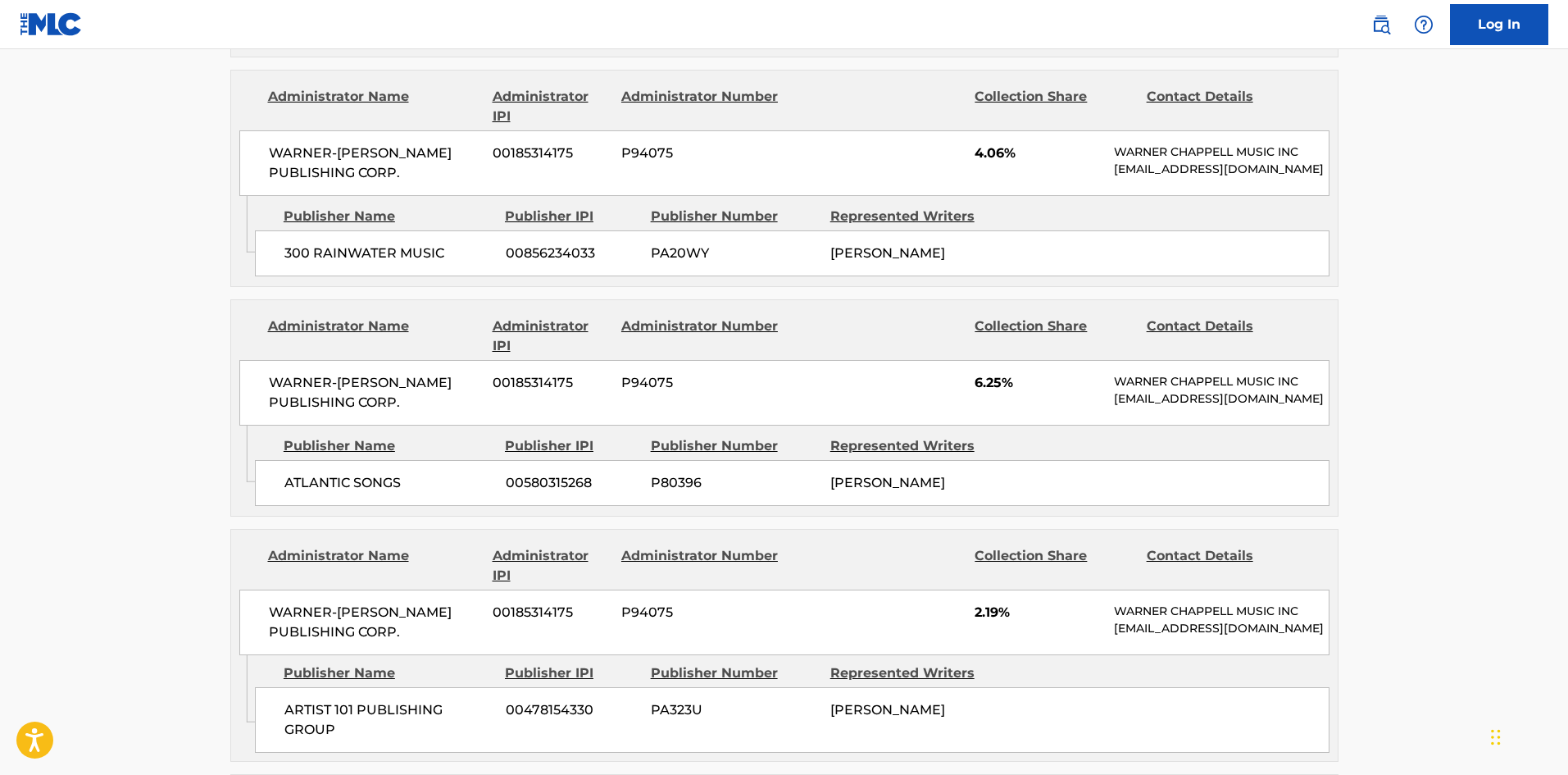
click at [292, 250] on span "300 RAINWATER MUSIC" at bounding box center [388, 254] width 209 height 20
drag, startPoint x: 292, startPoint y: 250, endPoint x: 357, endPoint y: 240, distance: 65.8
click at [357, 244] on span "300 RAINWATER MUSIC" at bounding box center [388, 254] width 209 height 20
copy span "300 RAINWATER"
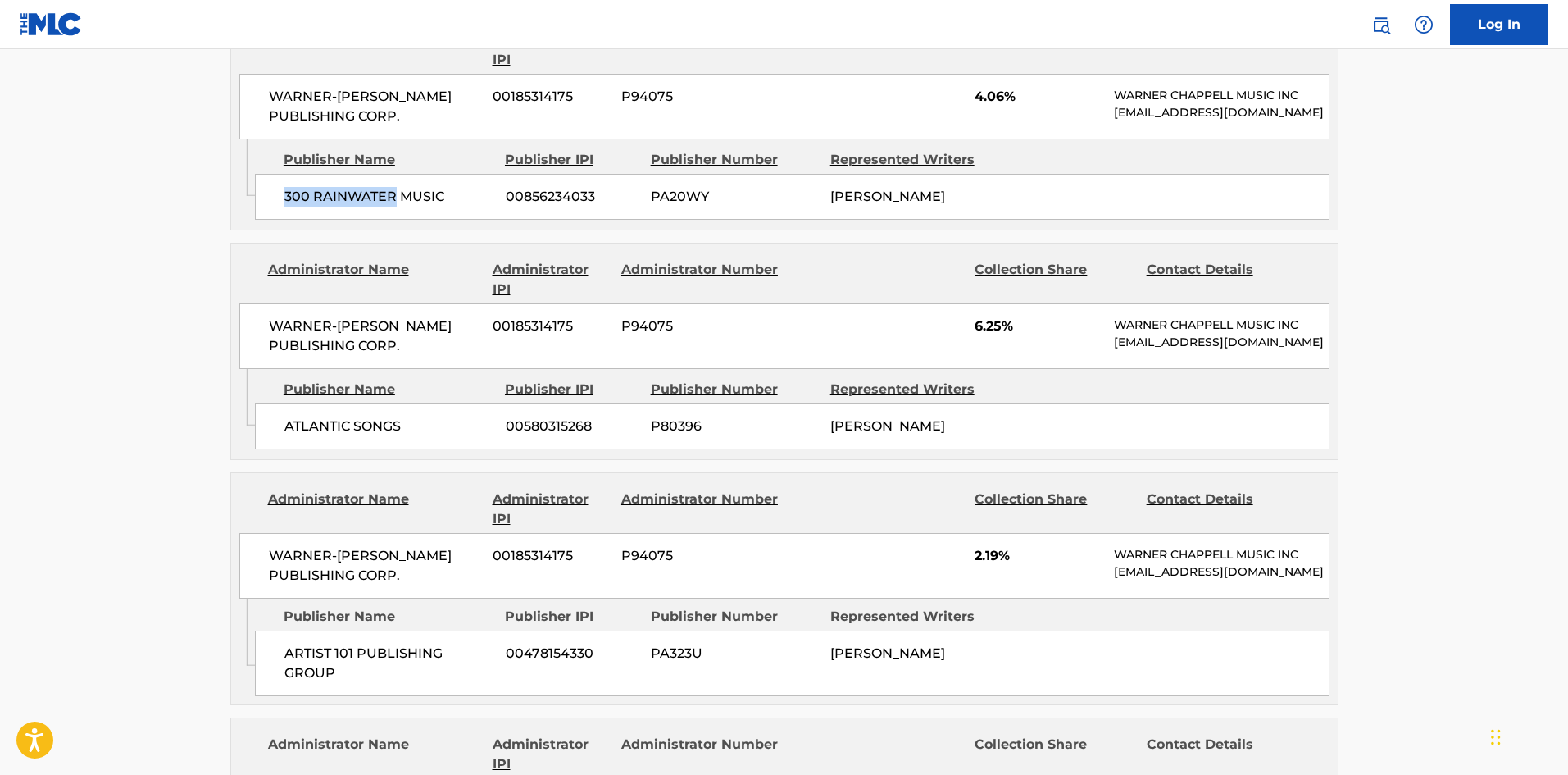
scroll to position [1804, 0]
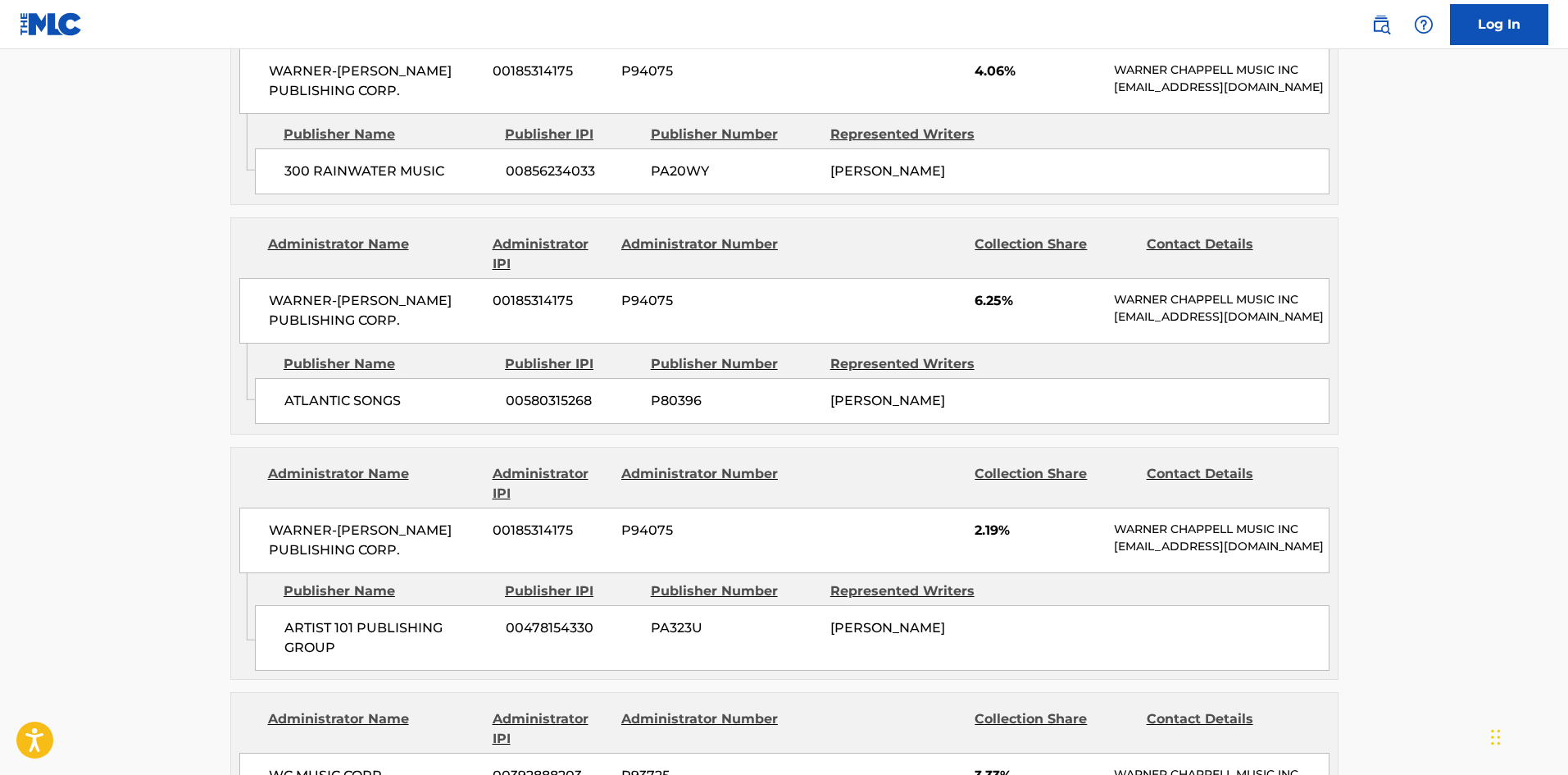
click at [297, 411] on div "ATLANTIC SONGS 00580315268 P80396 JEFFERY LAMAR WILLIAMS" at bounding box center [791, 400] width 1075 height 46
drag, startPoint x: 322, startPoint y: 411, endPoint x: 373, endPoint y: 415, distance: 51.2
click at [373, 411] on span "ATLANTIC SONGS" at bounding box center [388, 401] width 209 height 20
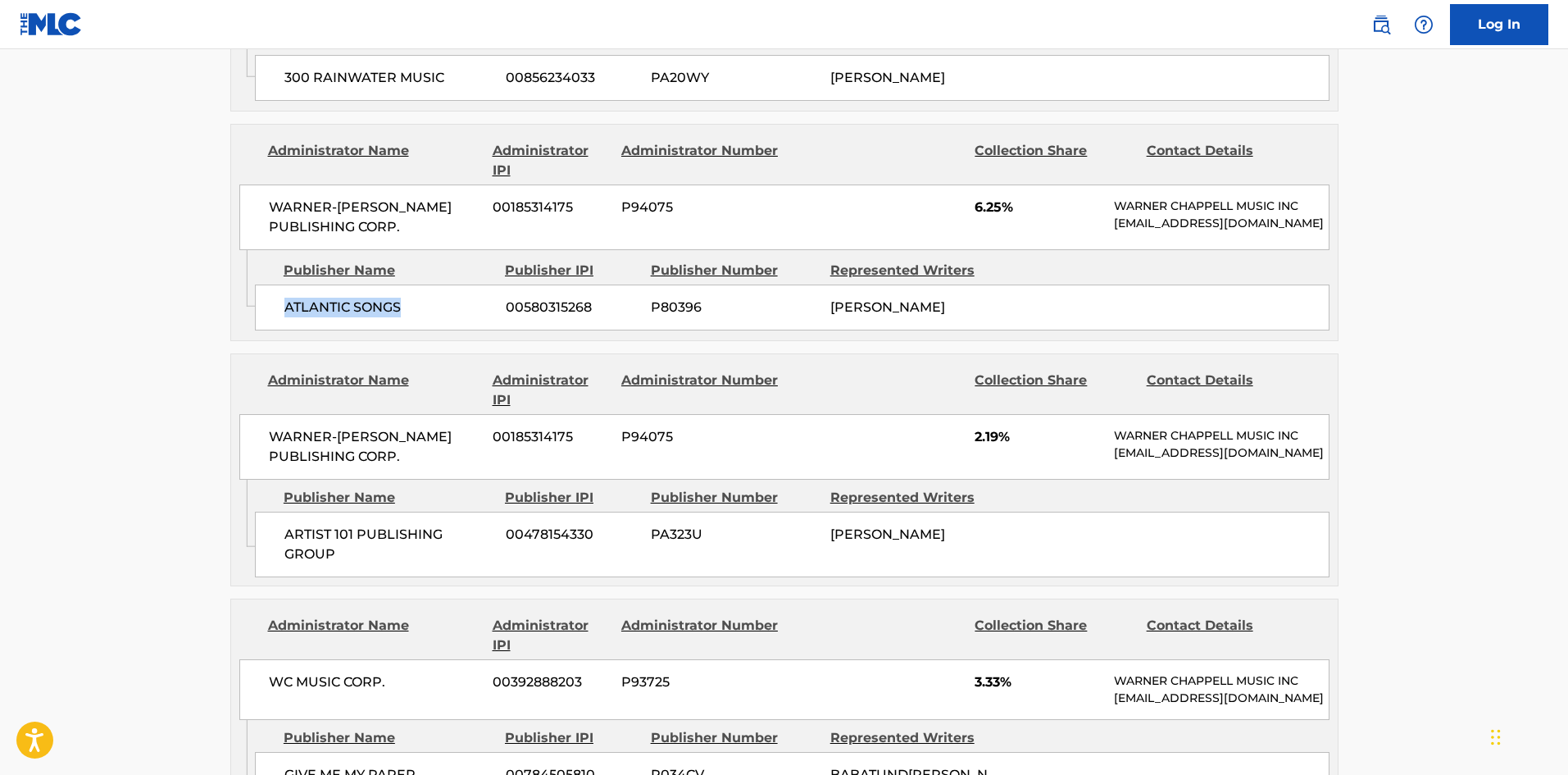
scroll to position [2049, 0]
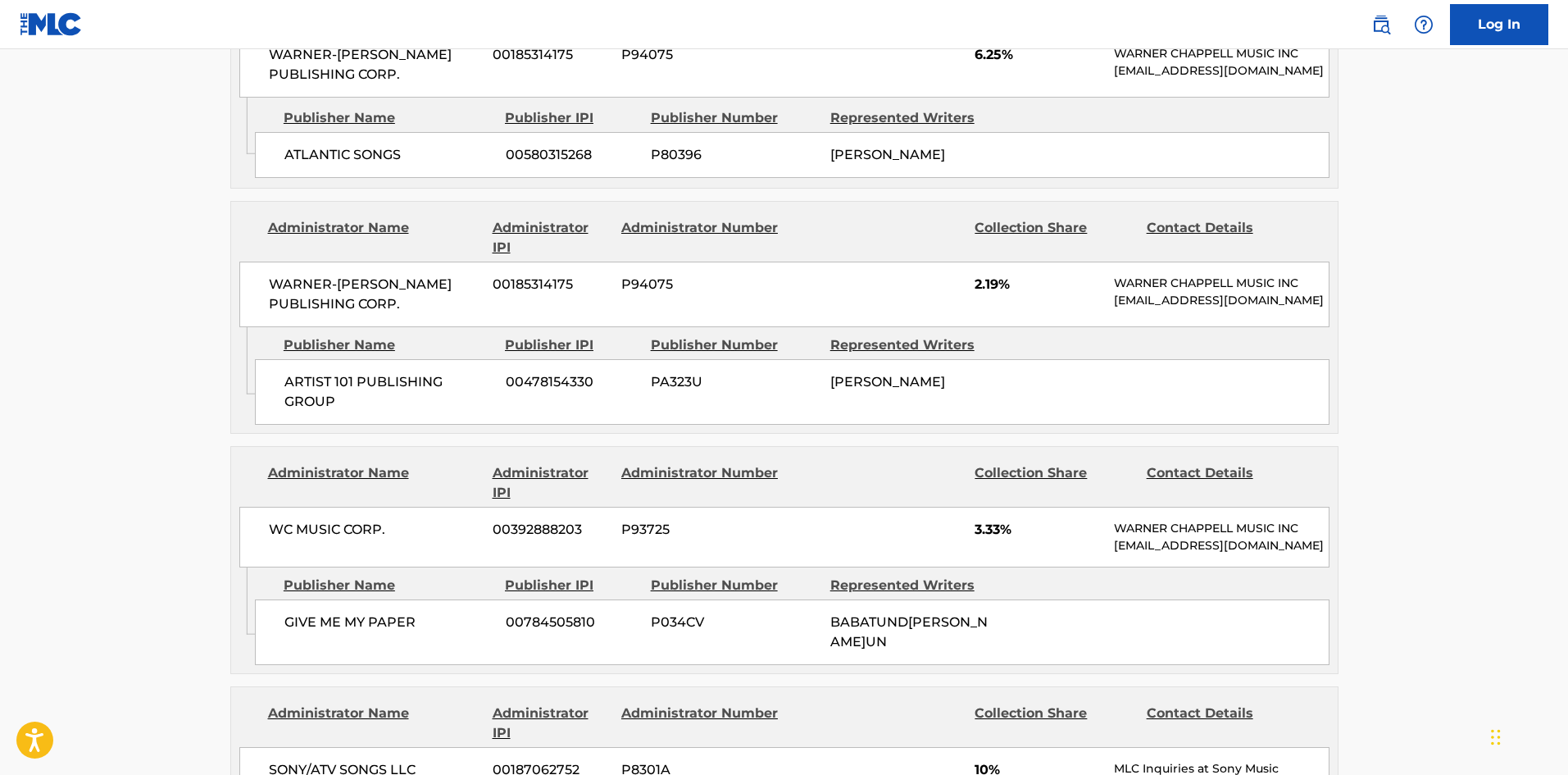
click at [298, 411] on span "ARTIST 101 PUBLISHING GROUP" at bounding box center [388, 392] width 209 height 40
drag, startPoint x: 298, startPoint y: 434, endPoint x: 369, endPoint y: 434, distance: 71.0
click at [369, 411] on span "ARTIST 101 PUBLISHING GROUP" at bounding box center [388, 392] width 209 height 40
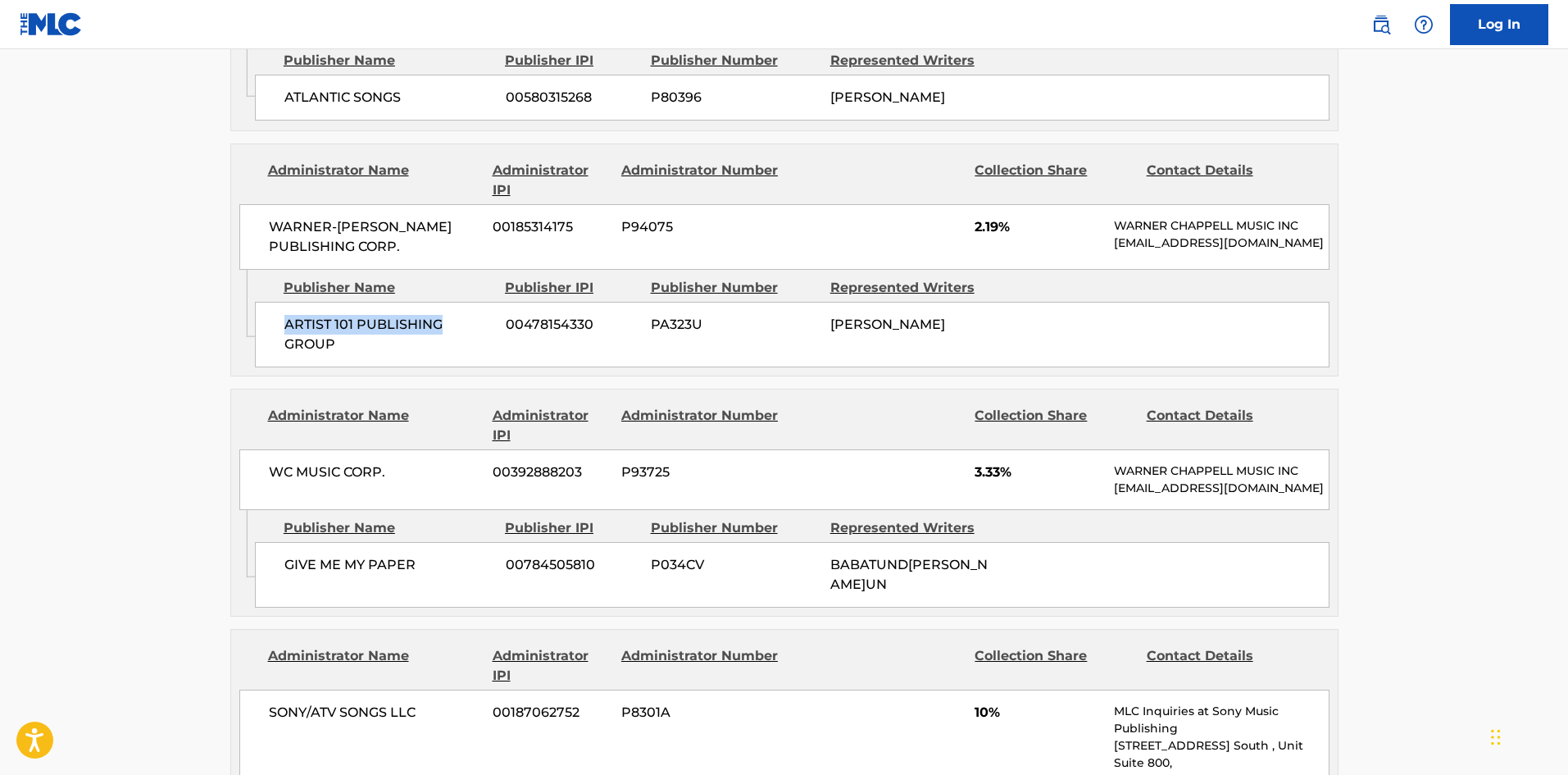
scroll to position [2214, 0]
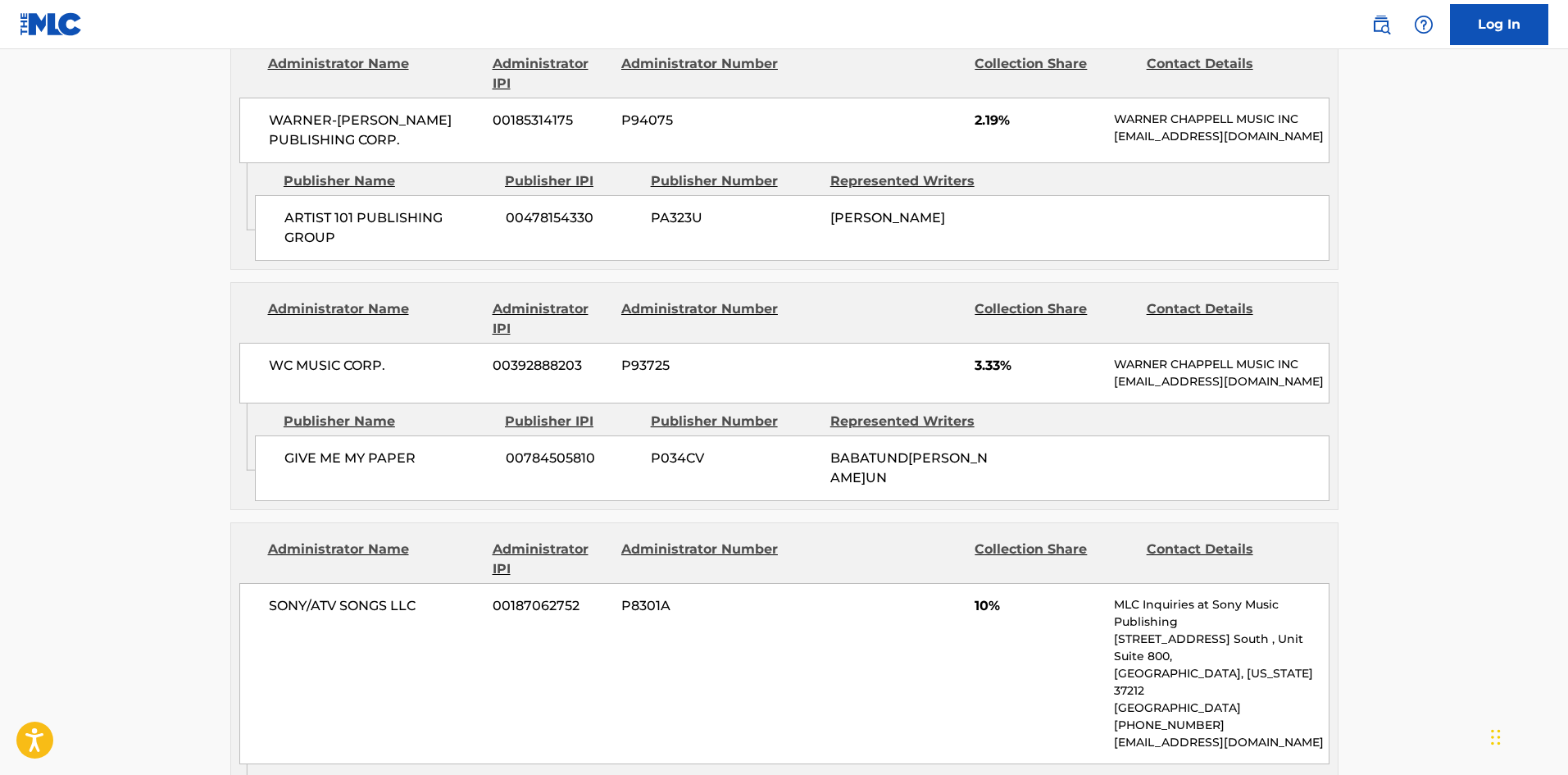
click at [297, 468] on span "GIVE ME MY PAPER" at bounding box center [388, 459] width 209 height 20
drag, startPoint x: 340, startPoint y: 525, endPoint x: 401, endPoint y: 525, distance: 61.0
click at [401, 468] on span "GIVE ME MY PAPER" at bounding box center [388, 459] width 209 height 20
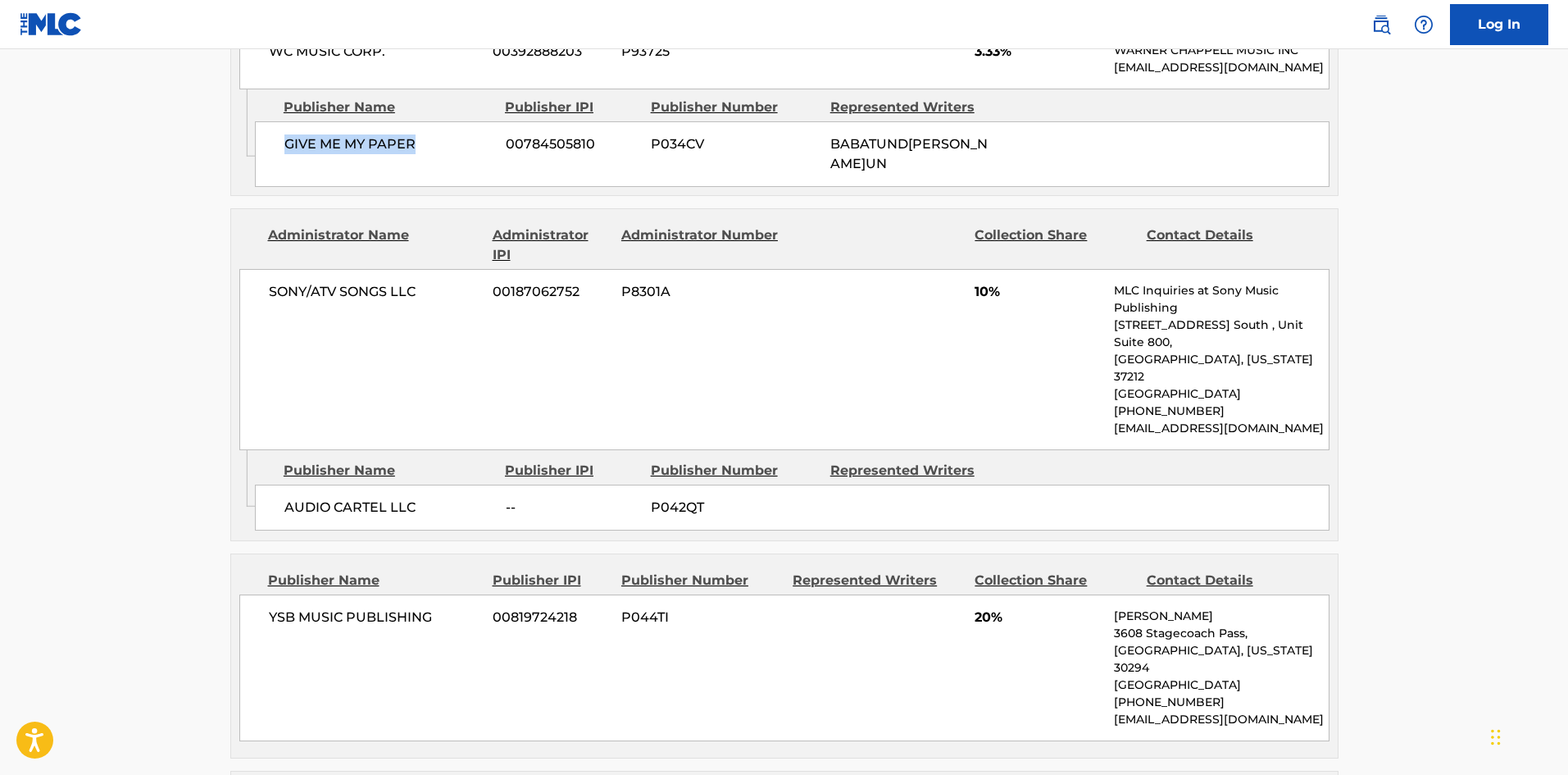
scroll to position [2542, 0]
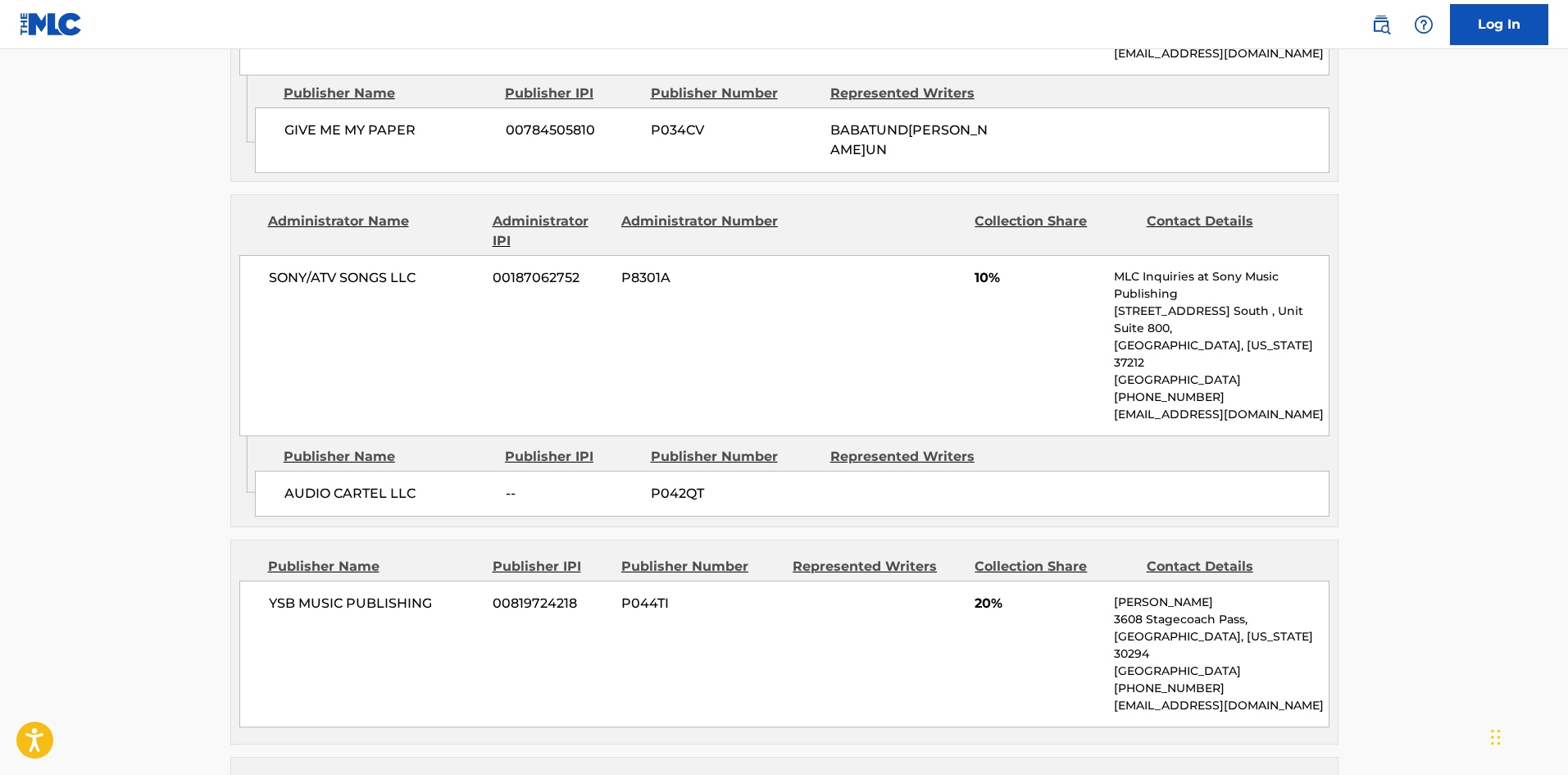
click at [301, 503] on span "AUDIO CARTEL LLC" at bounding box center [388, 494] width 209 height 20
drag, startPoint x: 301, startPoint y: 532, endPoint x: 351, endPoint y: 529, distance: 50.1
click at [351, 503] on span "AUDIO CARTEL LLC" at bounding box center [388, 494] width 209 height 20
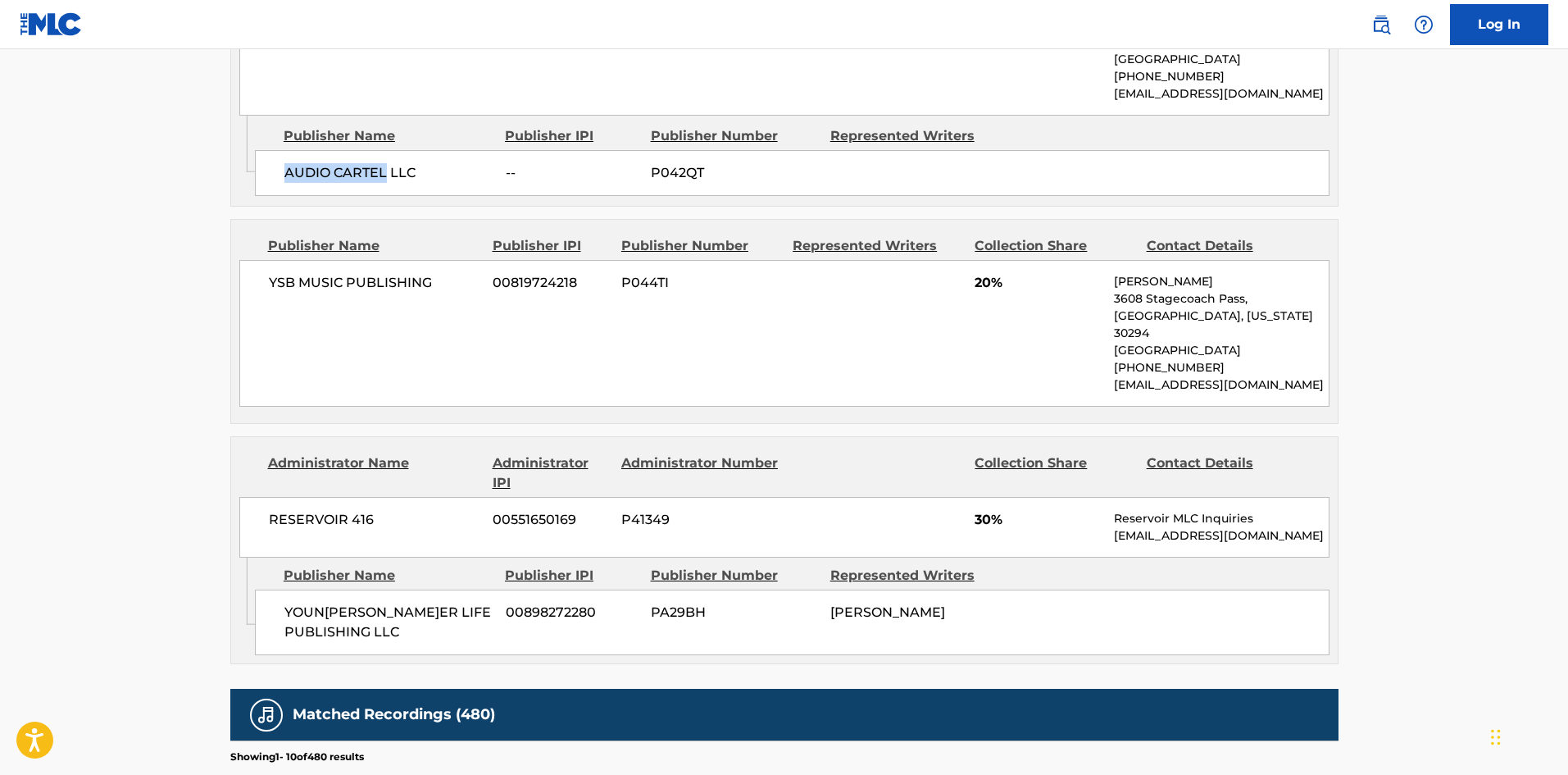
scroll to position [2870, 0]
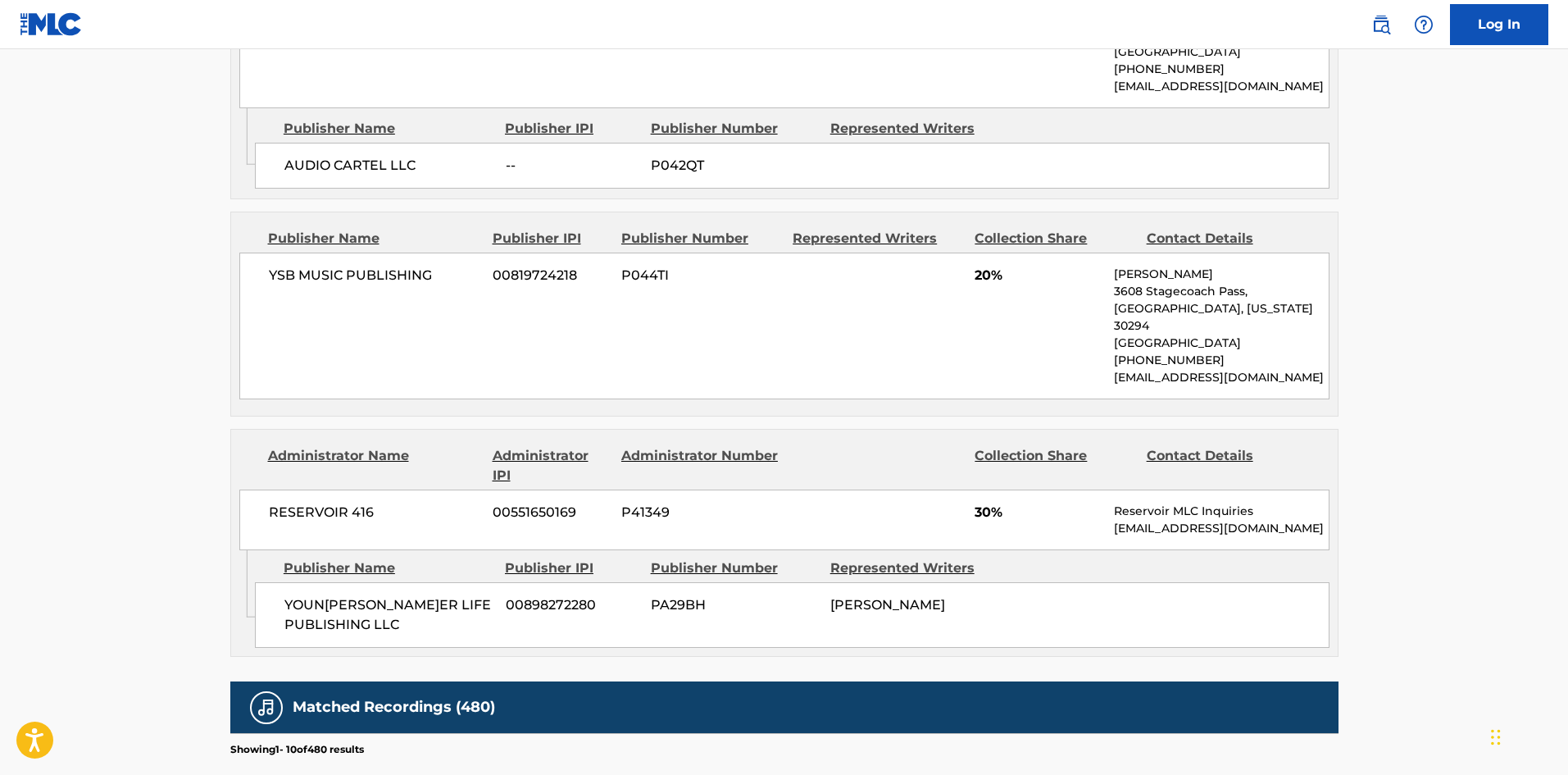
click at [277, 285] on span "YSB MUSIC PUBLISHING" at bounding box center [374, 276] width 212 height 20
drag, startPoint x: 277, startPoint y: 315, endPoint x: 308, endPoint y: 314, distance: 31.0
click at [308, 285] on span "YSB MUSIC PUBLISHING" at bounding box center [374, 276] width 212 height 20
click at [301, 615] on span "YOUNG STONER LIFE PUBLISHING LLC" at bounding box center [388, 615] width 209 height 40
drag, startPoint x: 301, startPoint y: 615, endPoint x: 386, endPoint y: 612, distance: 85.1
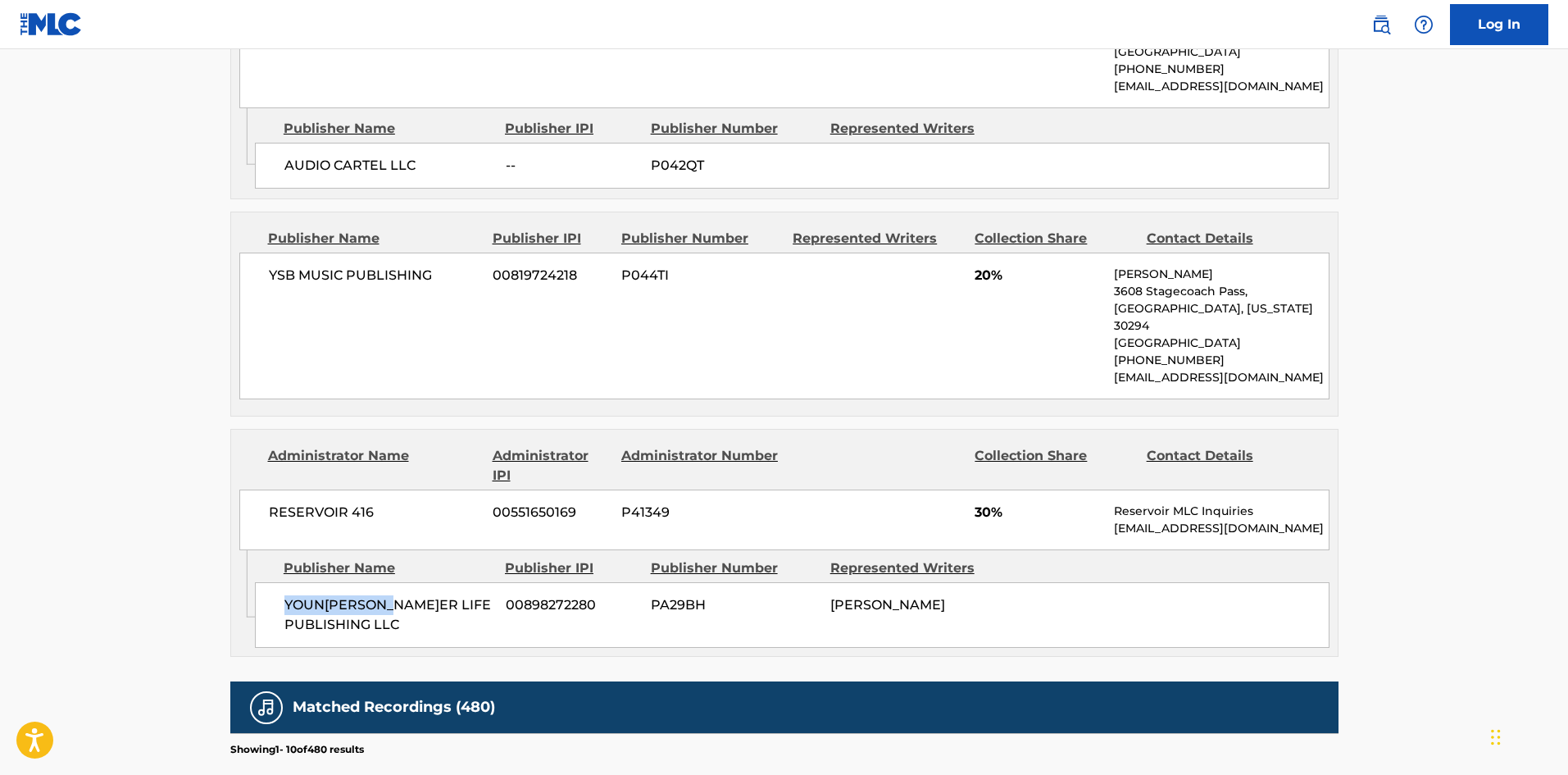
click at [386, 612] on span "YOUNG STONER LIFE PUBLISHING LLC" at bounding box center [388, 615] width 209 height 40
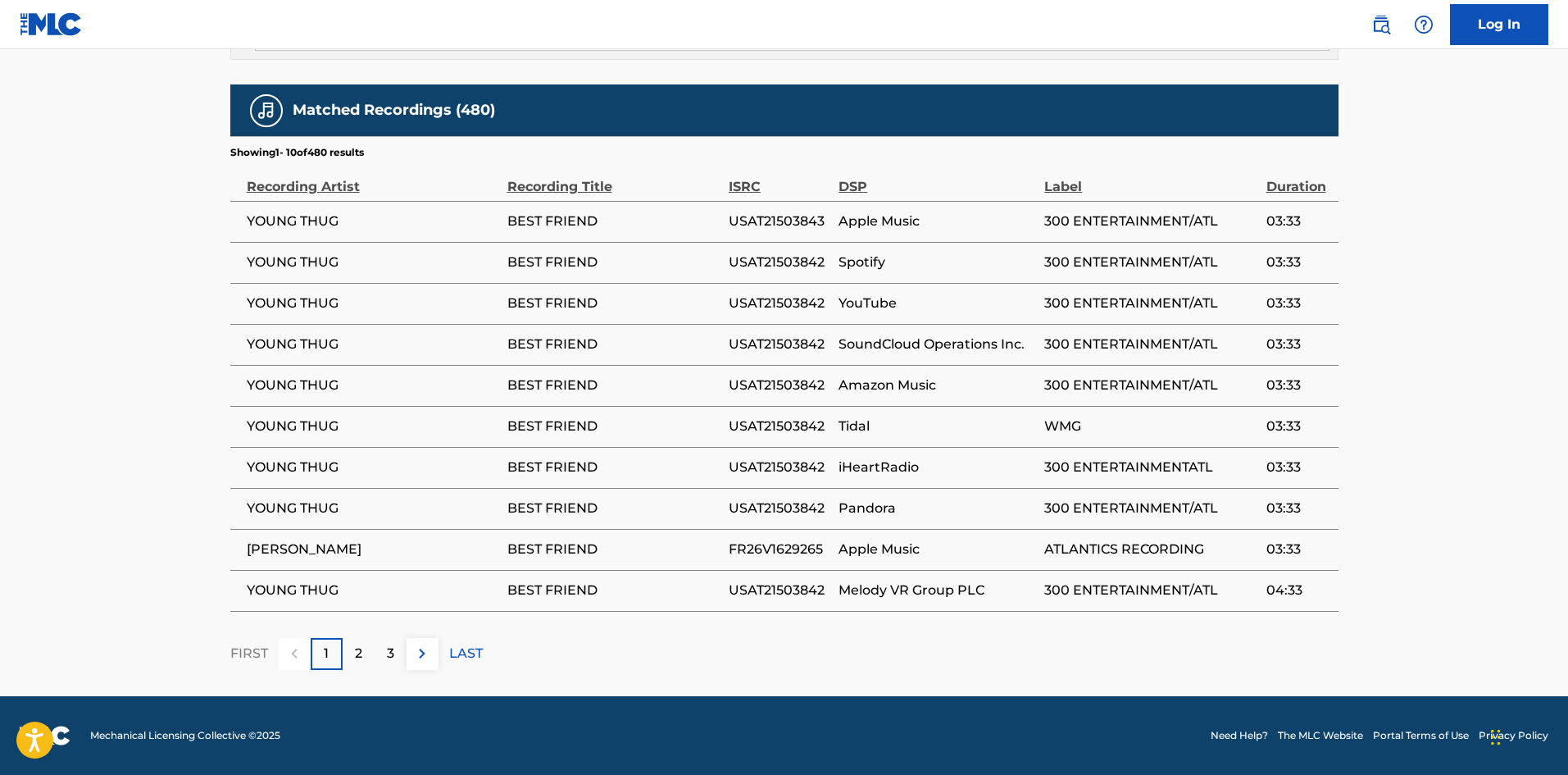
scroll to position [1837, 0]
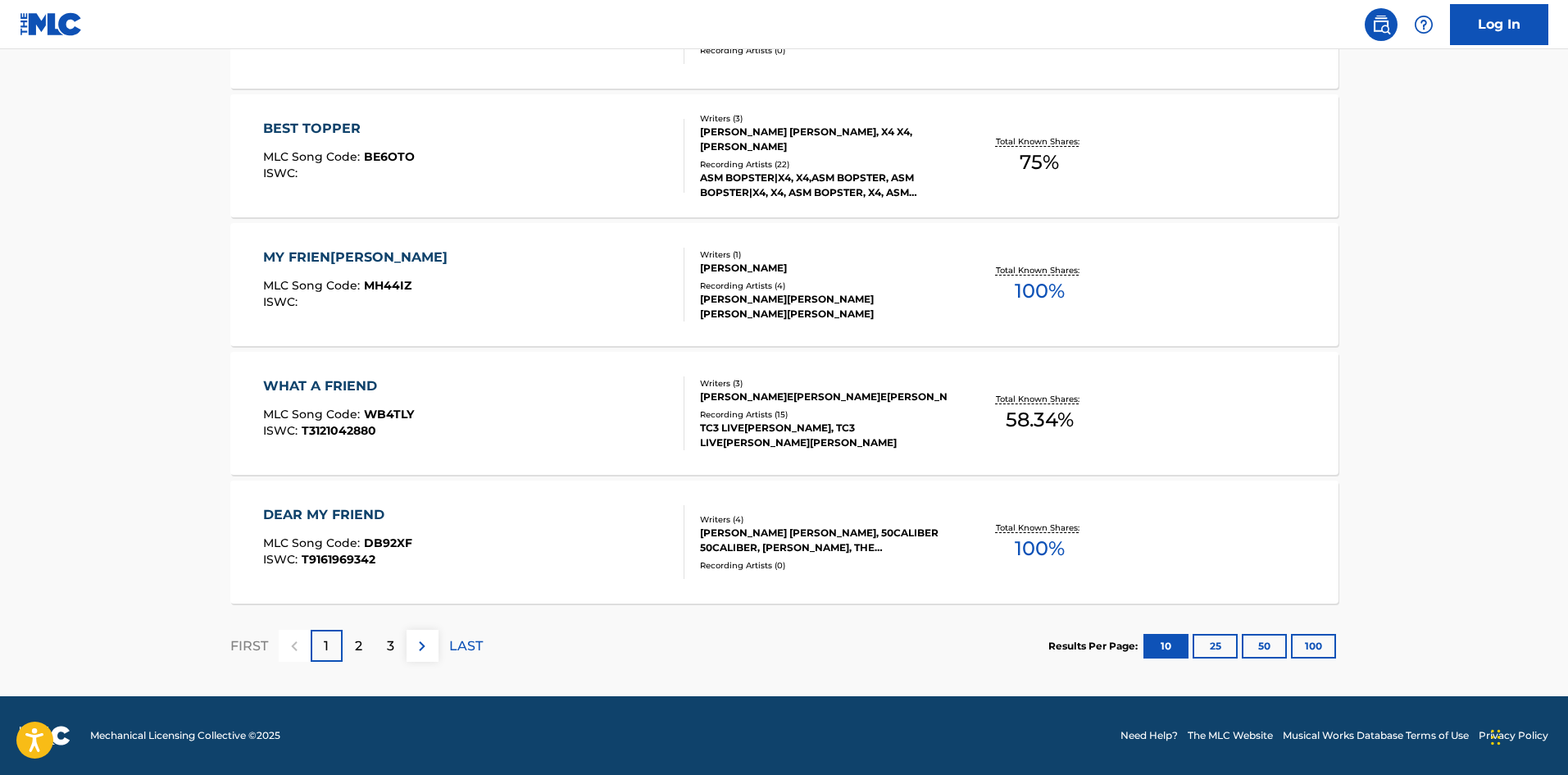
scroll to position [328, 0]
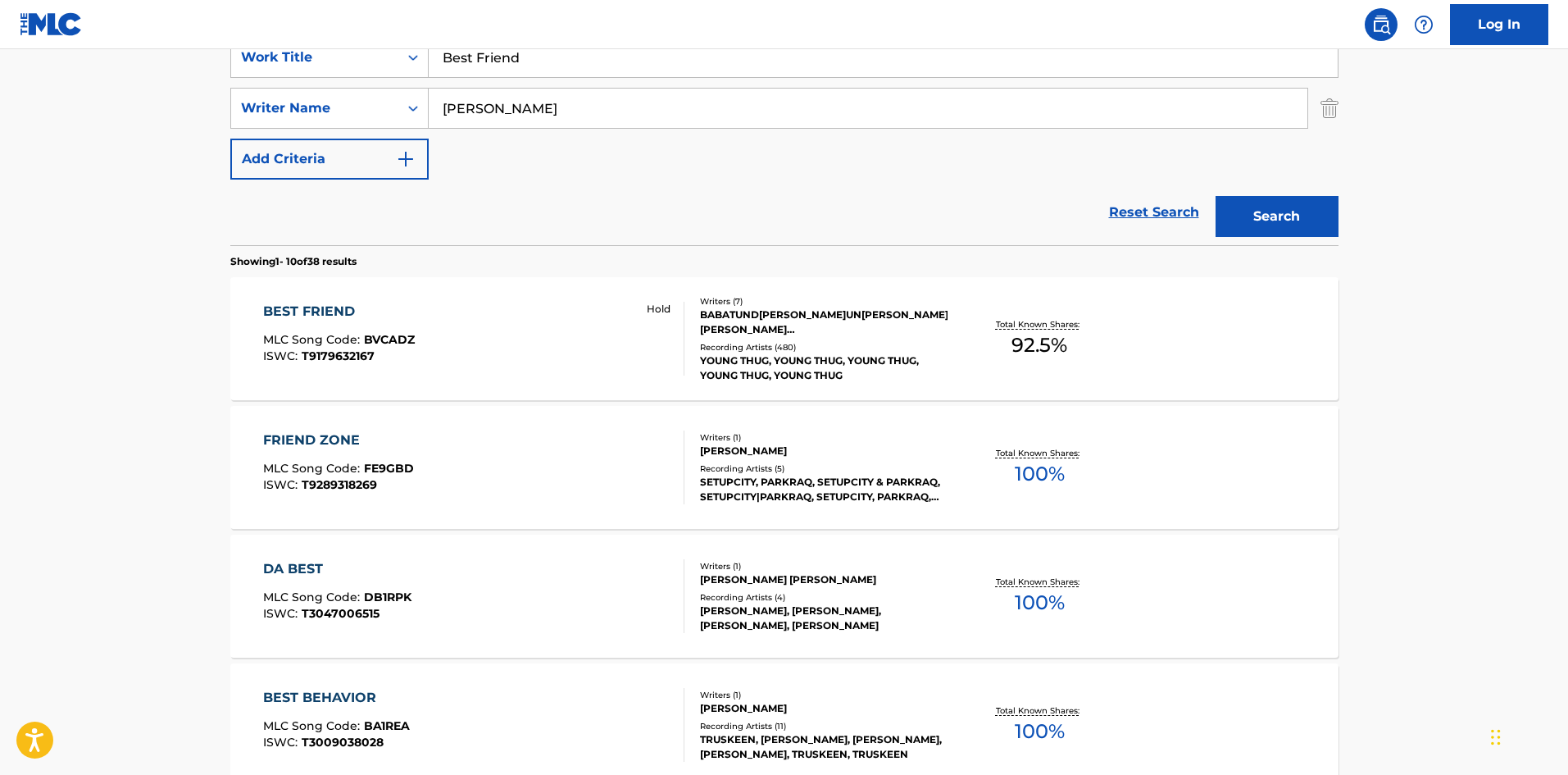
click at [411, 307] on div "BEST FRIEND" at bounding box center [339, 311] width 152 height 20
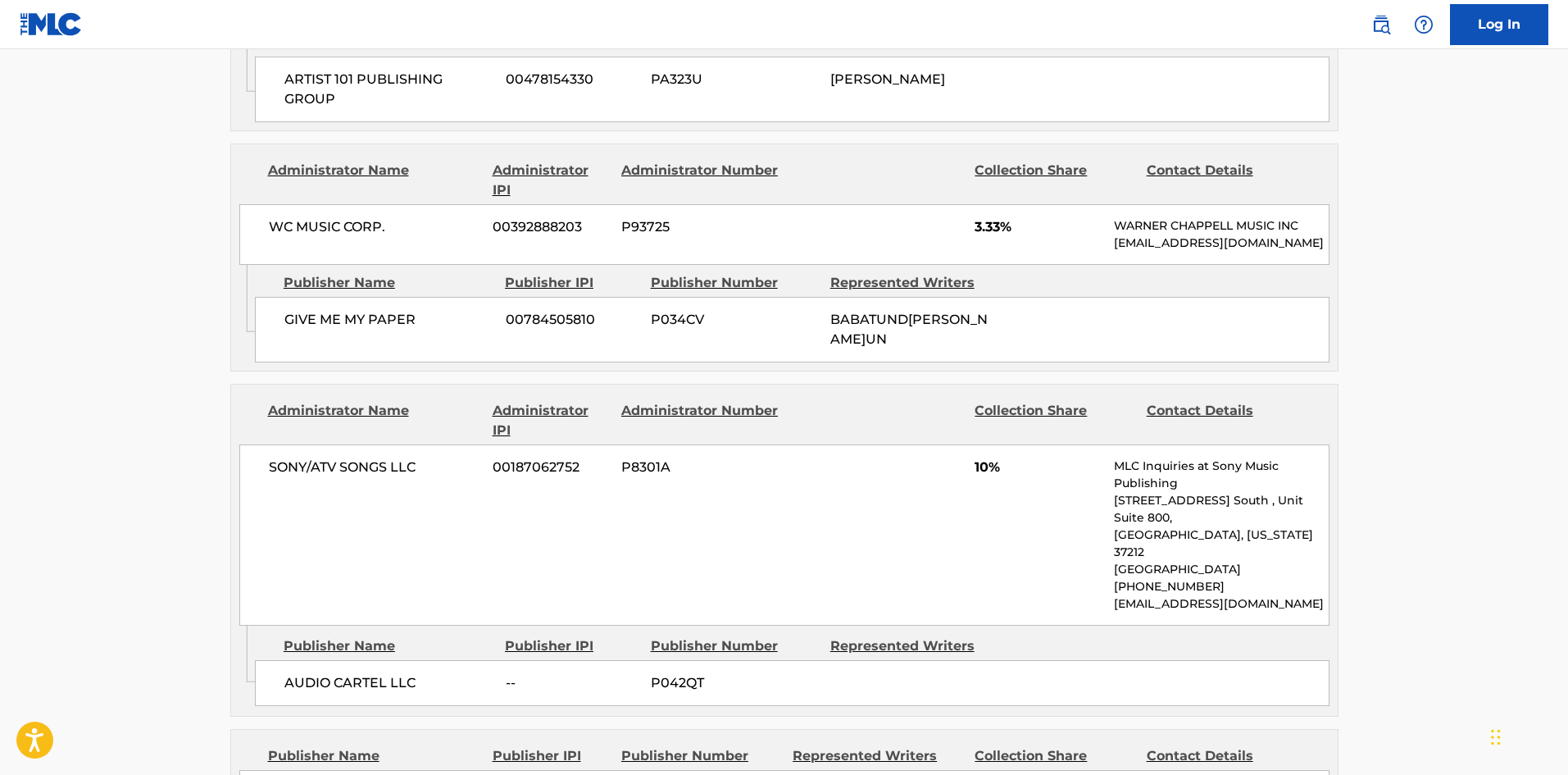
scroll to position [881, 0]
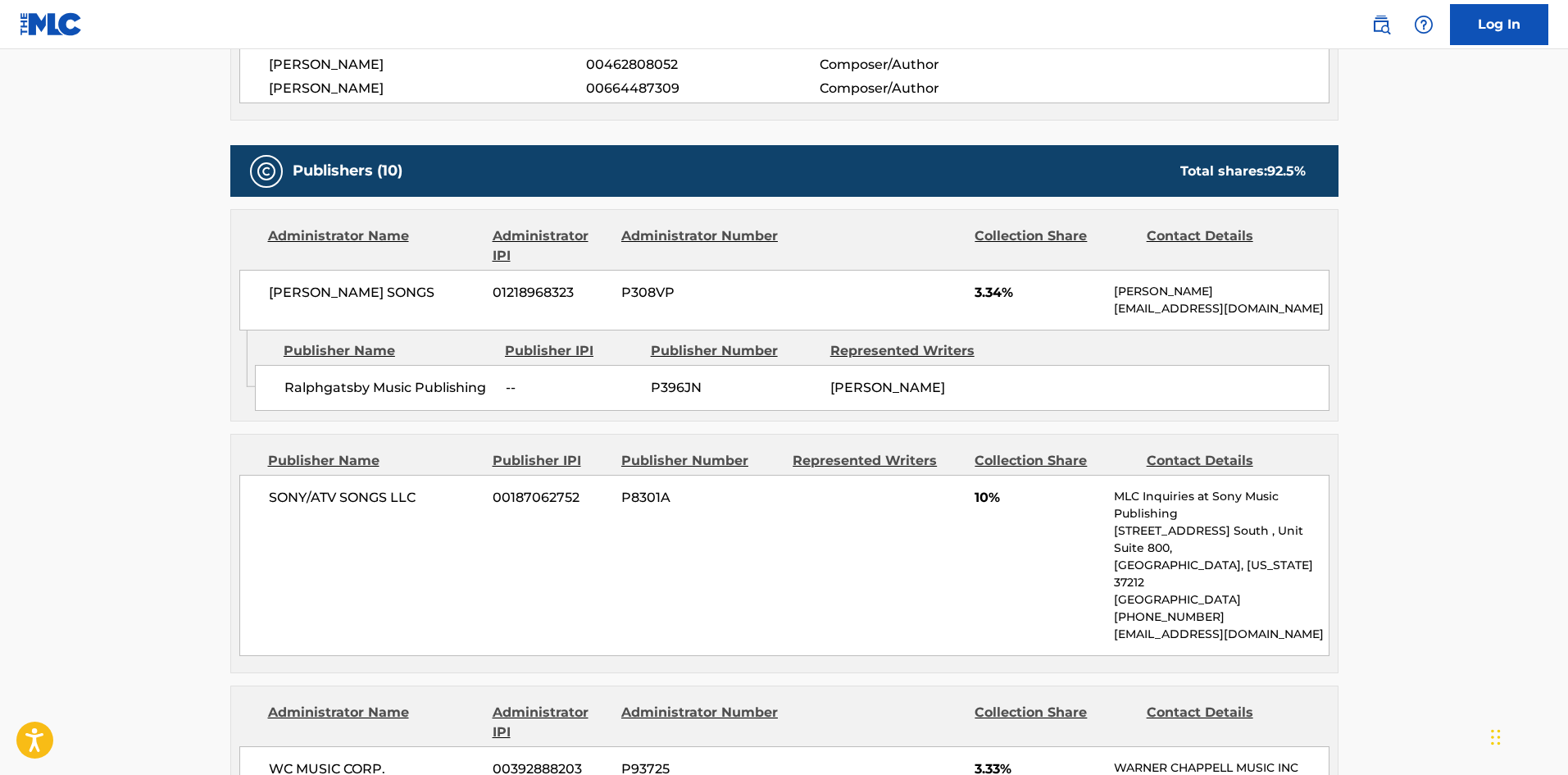
scroll to position [328, 0]
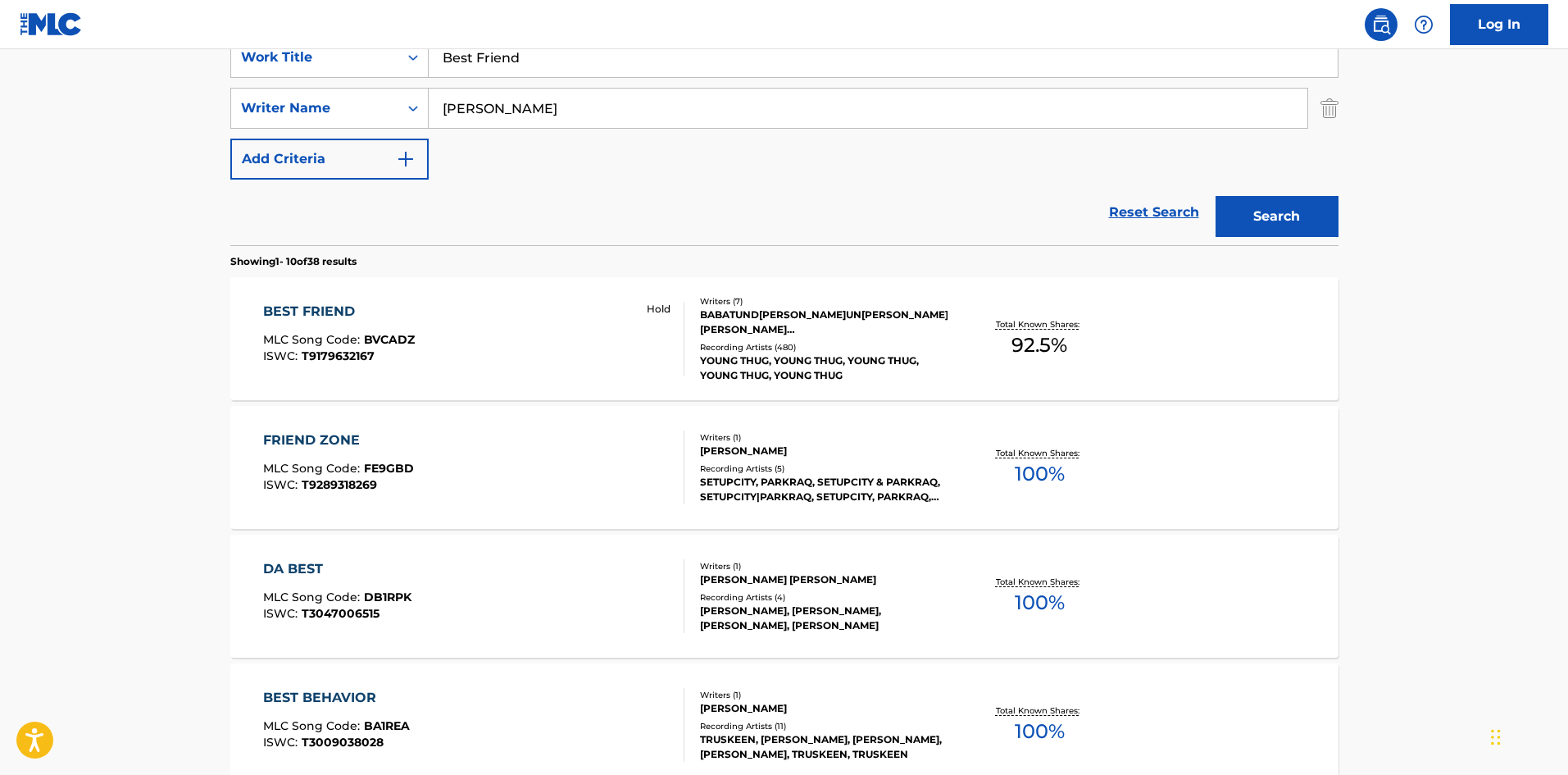
click at [598, 56] on input "Best Friend" at bounding box center [884, 57] width 909 height 40
paste input "Up"
type input "Up"
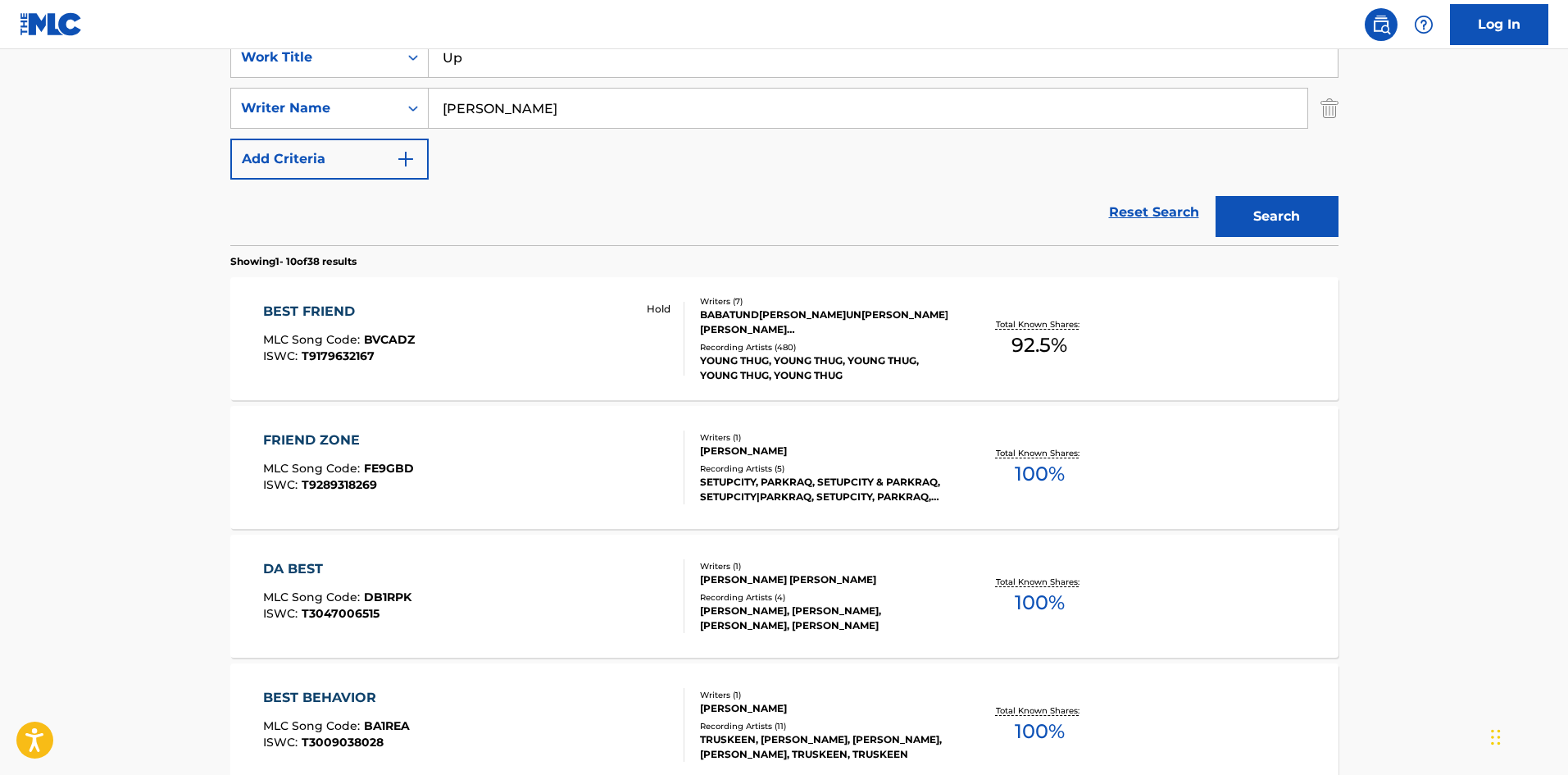
click at [1261, 212] on button "Search" at bounding box center [1277, 216] width 123 height 41
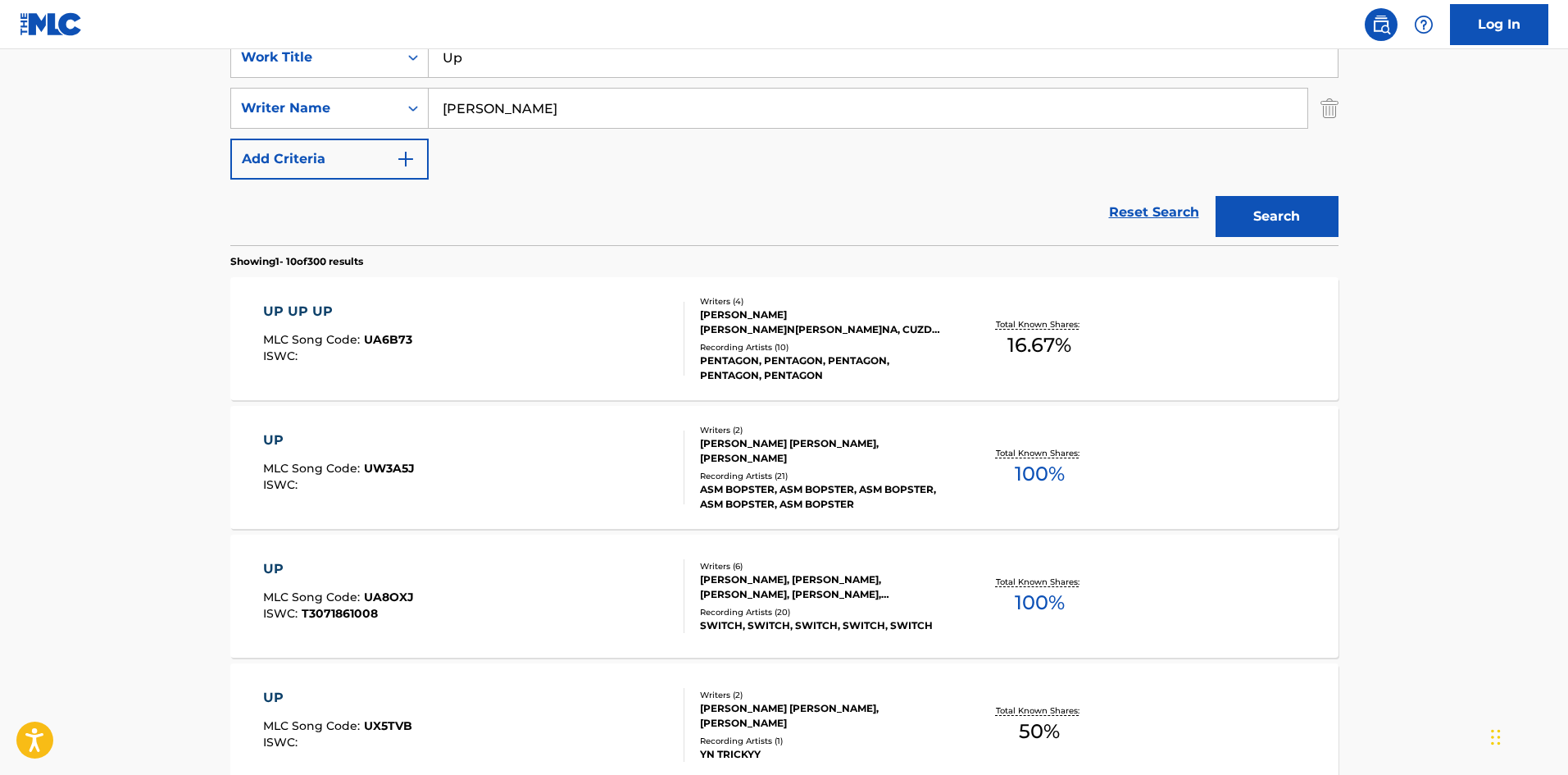
scroll to position [0, 0]
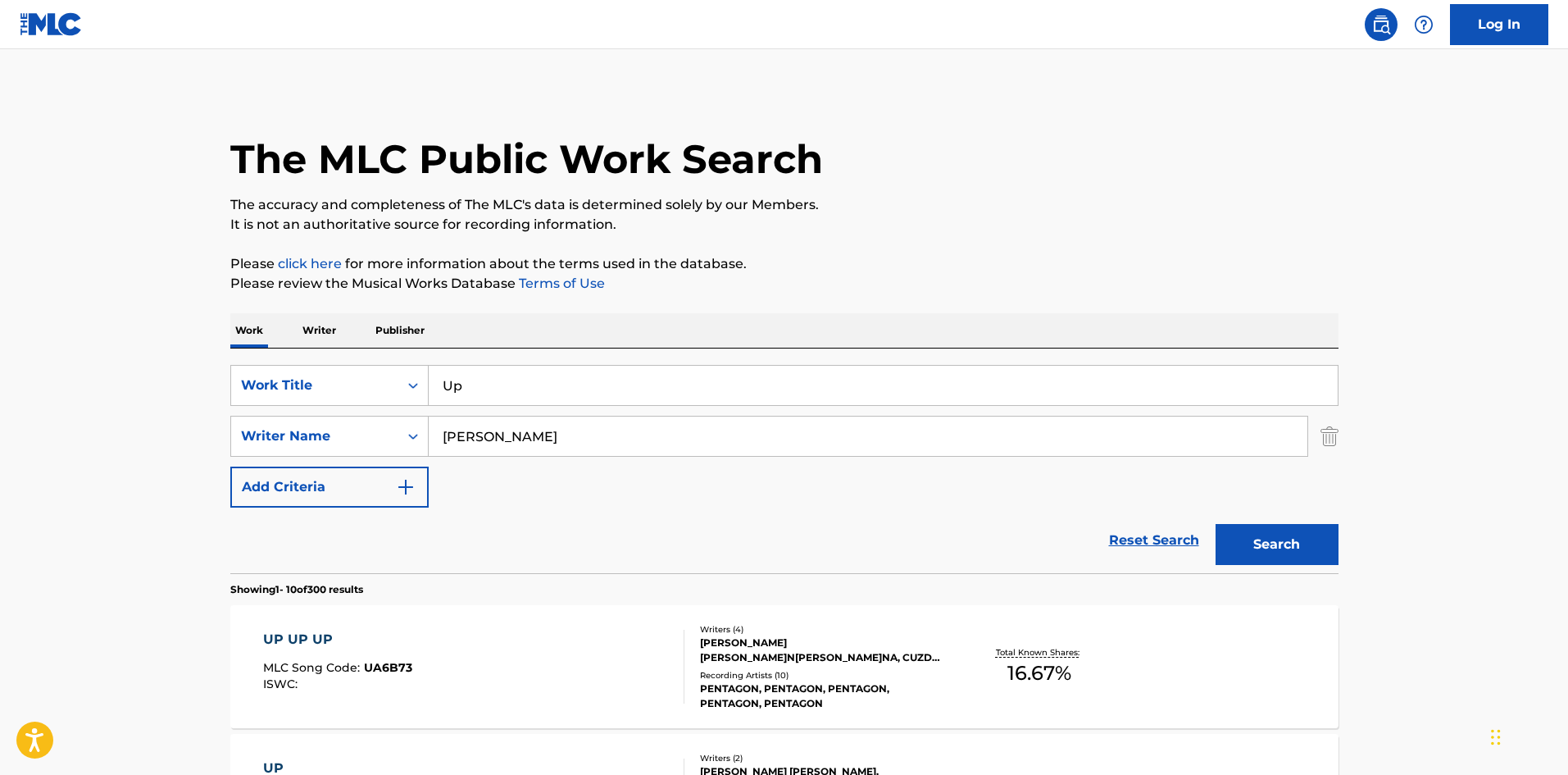
click at [560, 440] on input "RICKY" at bounding box center [868, 436] width 879 height 40
paste input "JEFFERY LAMAR WILLIAMS"
drag, startPoint x: 590, startPoint y: 438, endPoint x: 181, endPoint y: 389, distance: 411.9
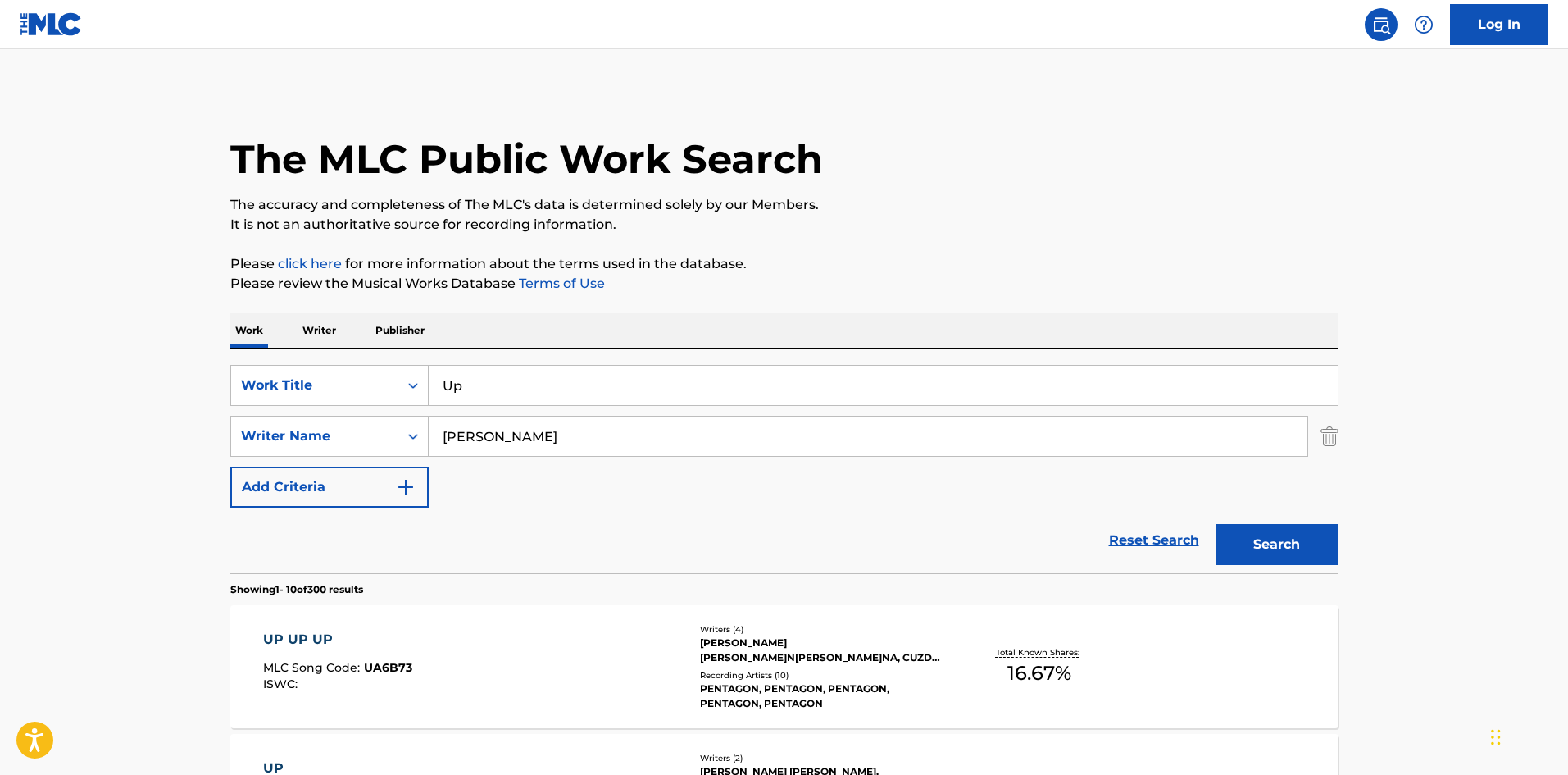
click at [1215, 524] on button "Search" at bounding box center [1277, 544] width 123 height 41
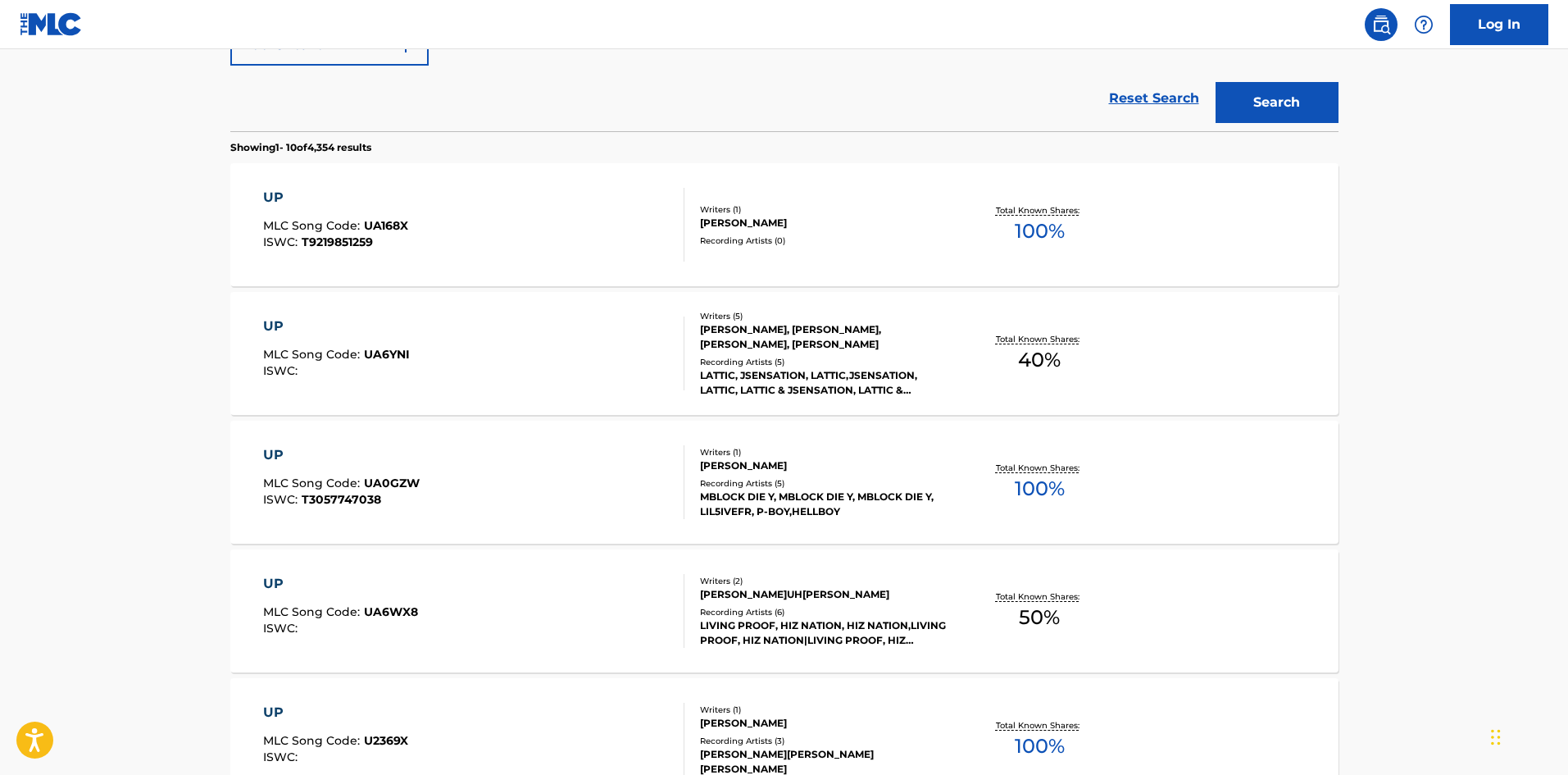
scroll to position [246, 0]
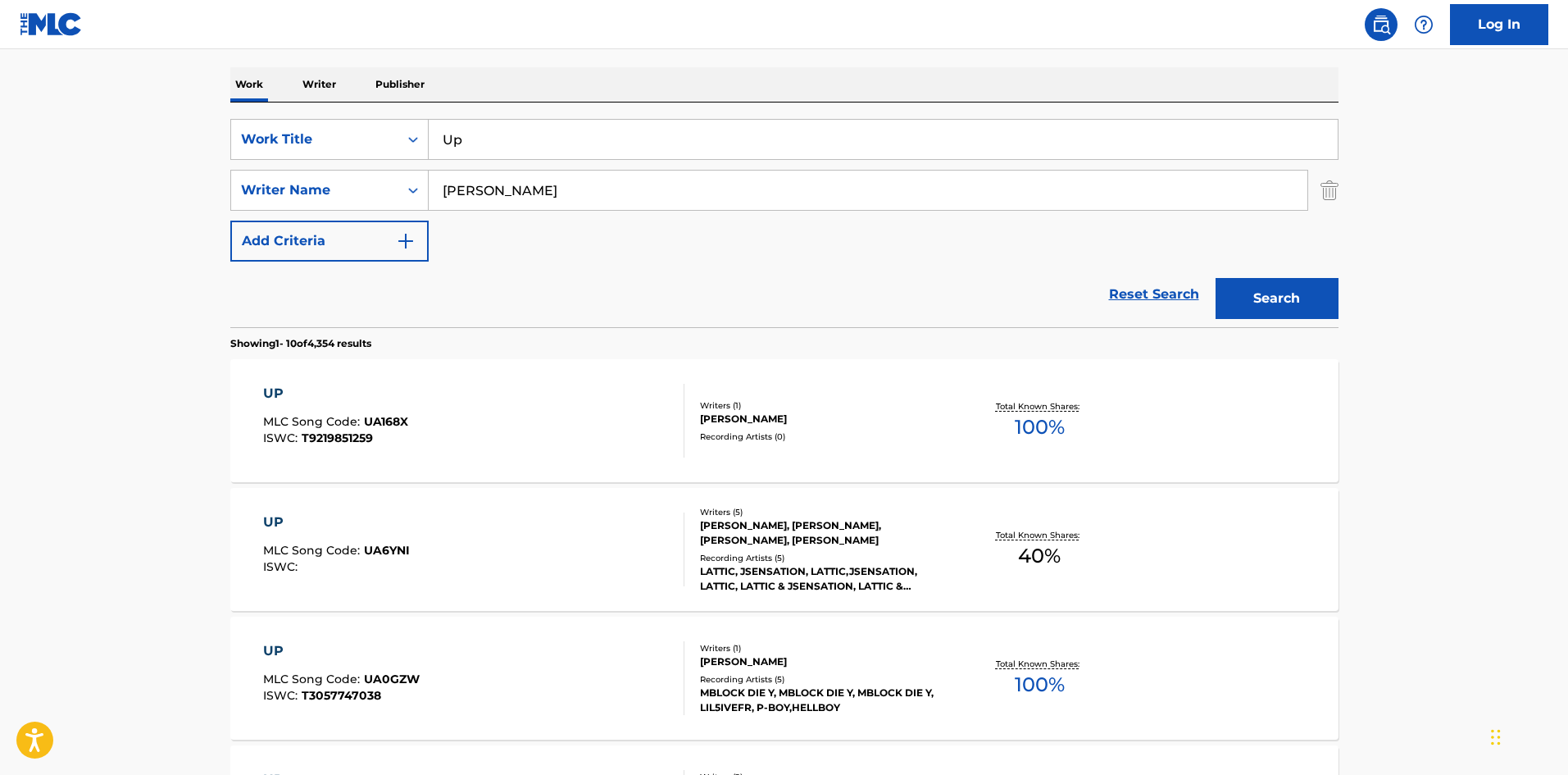
click at [525, 192] on input "WILLIAMS" at bounding box center [868, 190] width 879 height 40
paste input "OOD"
type input "WOODS"
click at [1281, 298] on button "Search" at bounding box center [1277, 297] width 123 height 41
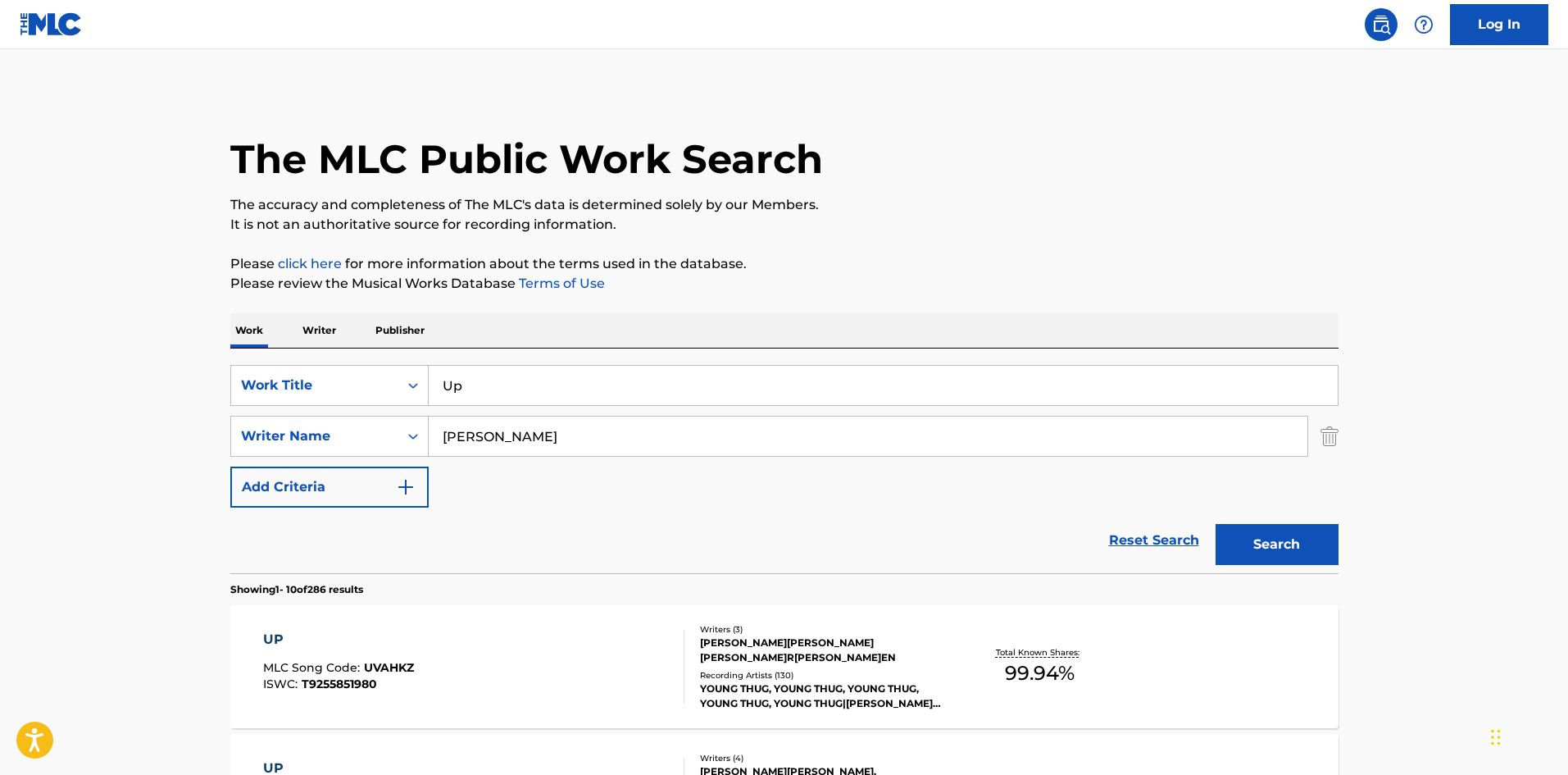
scroll to position [410, 0]
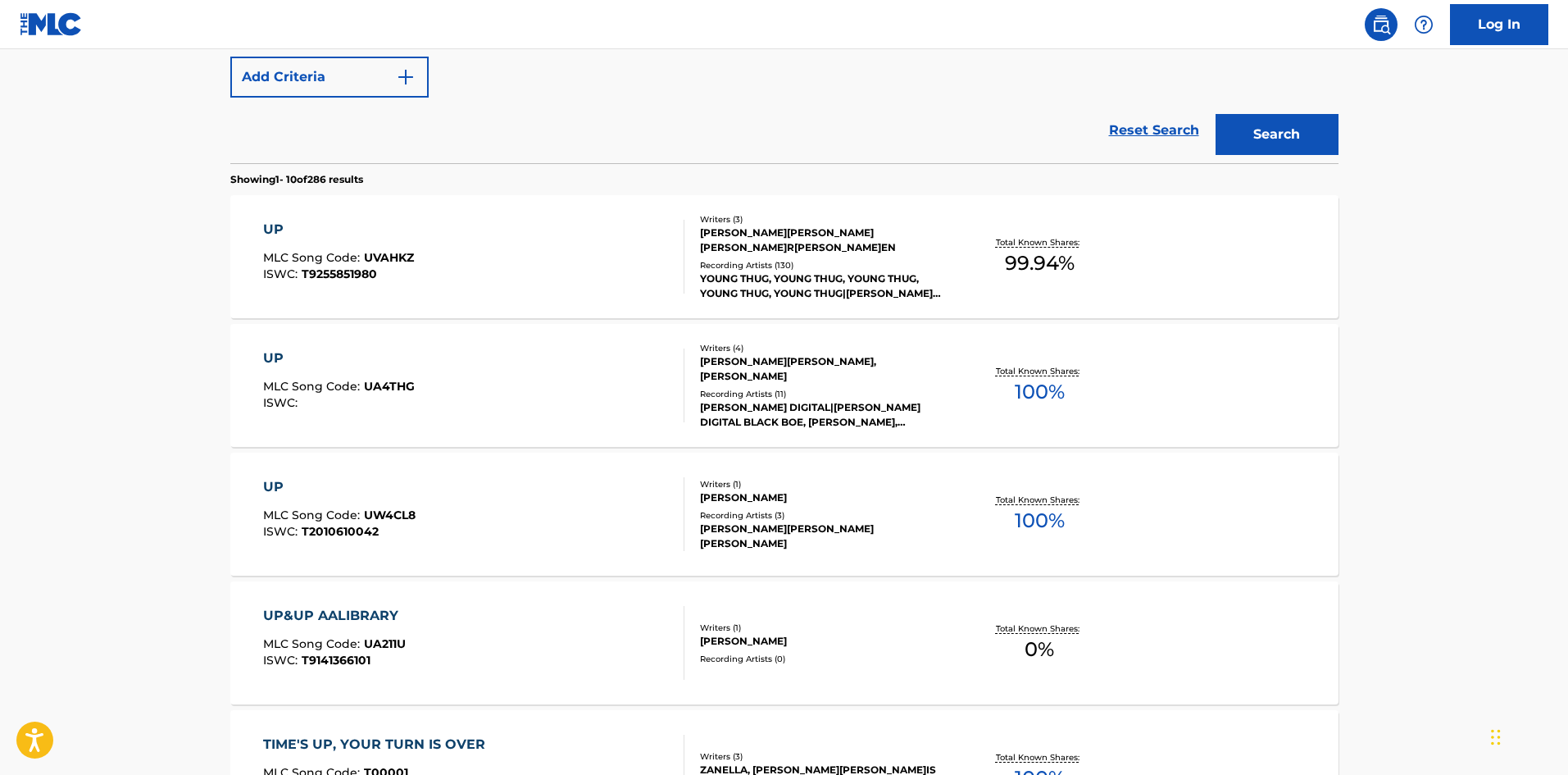
click at [510, 238] on div "UP MLC Song Code : UVAHKZ ISWC : T9255851980" at bounding box center [473, 257] width 421 height 73
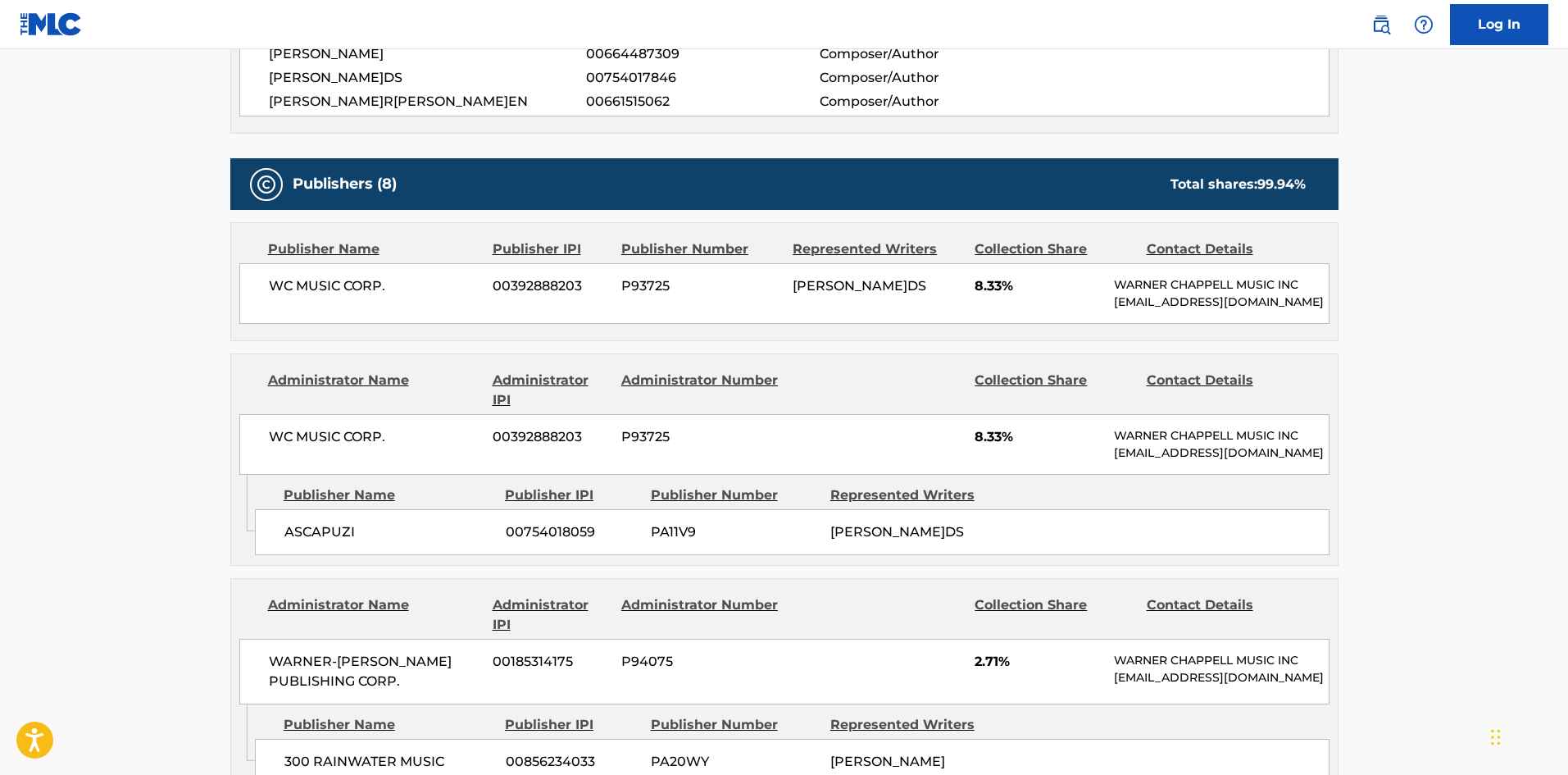
scroll to position [656, 0]
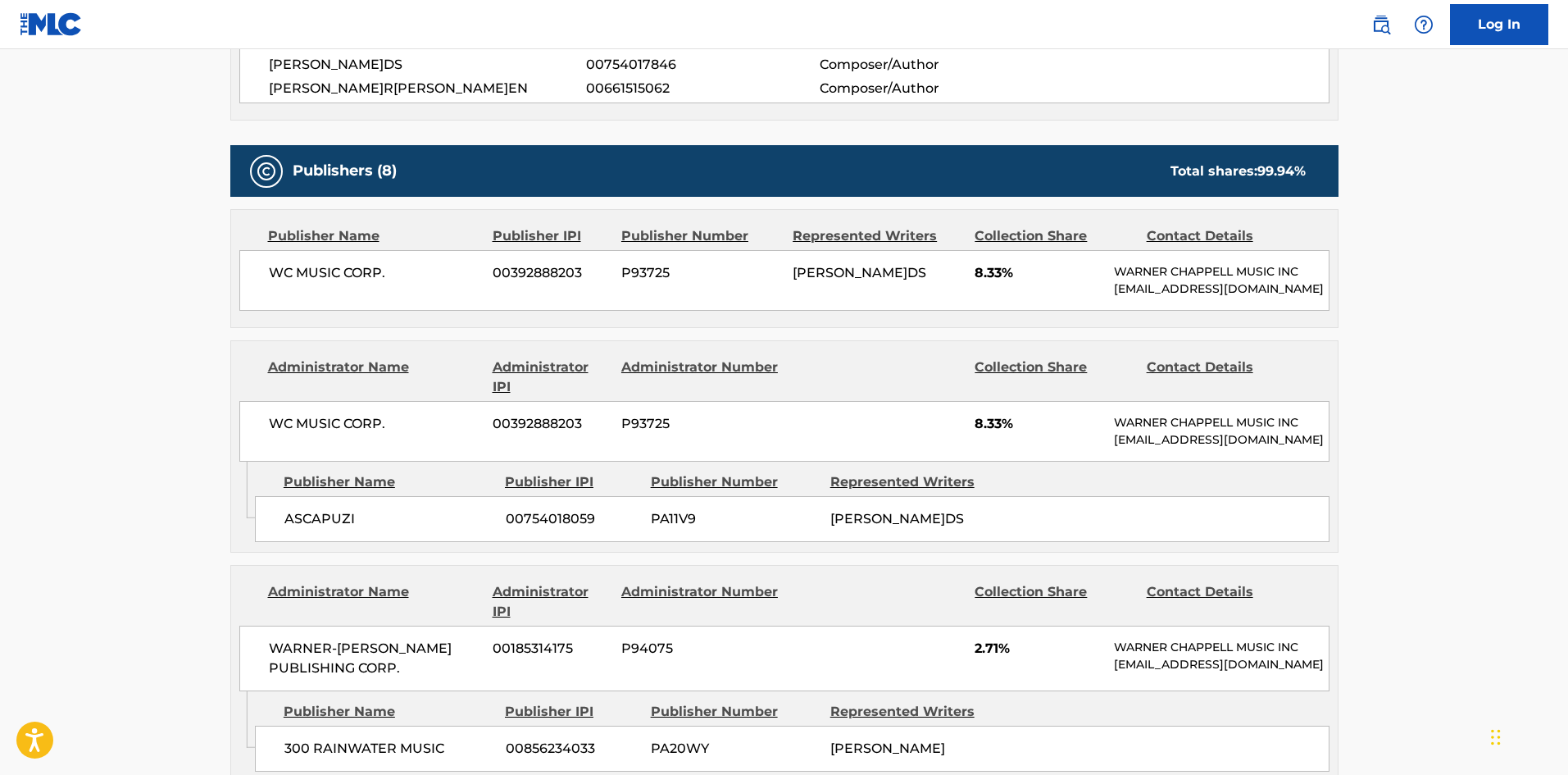
click at [245, 272] on div "WC MUSIC CORP. 00392888203 P93725 SYMERE WOODS 8.33% WARNER CHAPPELL MUSIC INC …" at bounding box center [784, 279] width 1090 height 60
drag, startPoint x: 245, startPoint y: 272, endPoint x: 428, endPoint y: 277, distance: 183.1
click at [428, 277] on div "WC MUSIC CORP. 00392888203 P93725 SYMERE WOODS 8.33% WARNER CHAPPELL MUSIC INC …" at bounding box center [784, 279] width 1090 height 60
click at [293, 535] on div "ASCAPUZI 00754018059 PA11V9 SYMERE WOODS" at bounding box center [791, 519] width 1075 height 46
click at [293, 537] on div "ASCAPUZI 00754018059 PA11V9 SYMERE WOODS" at bounding box center [791, 519] width 1075 height 46
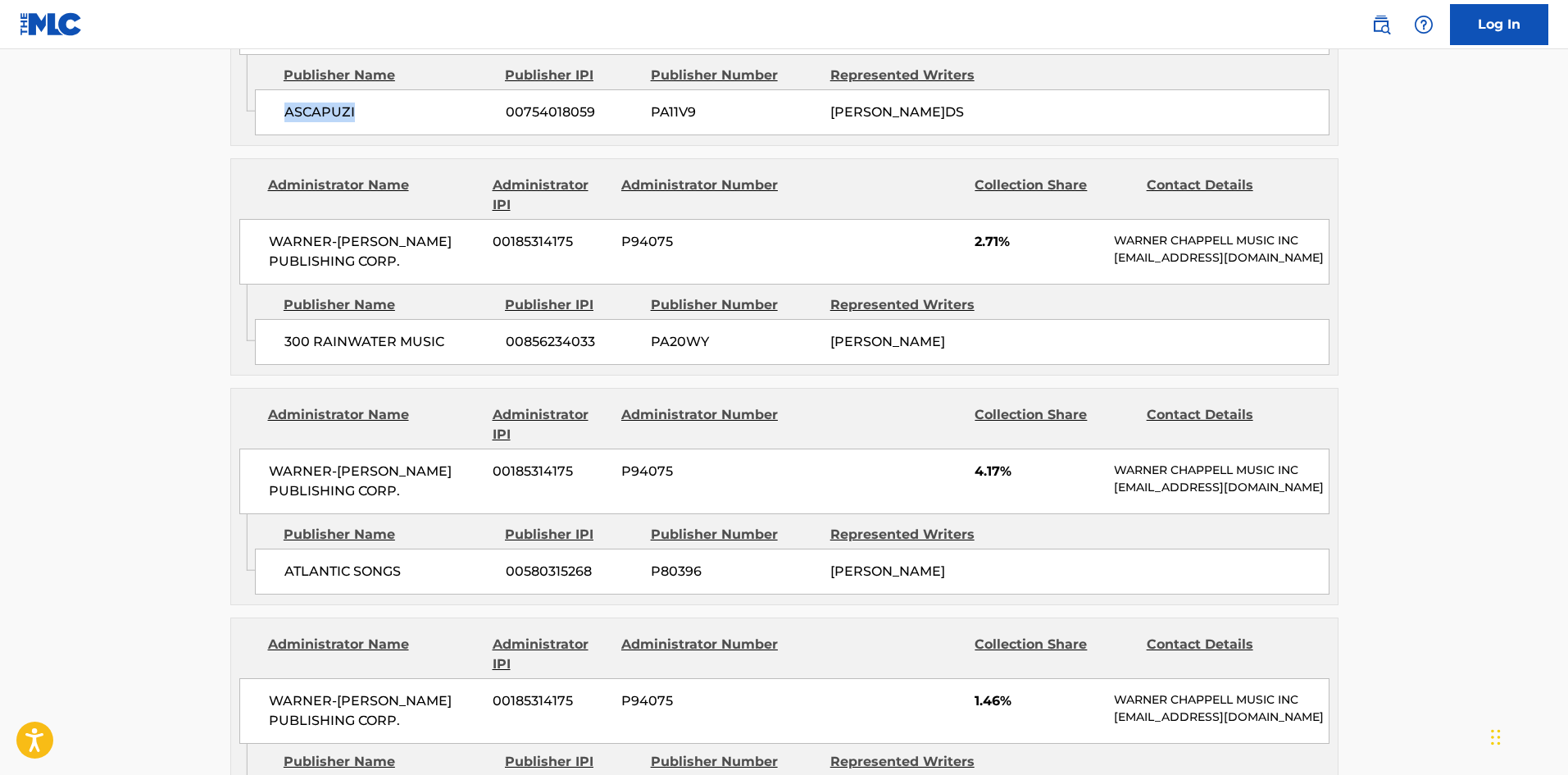
scroll to position [1066, 0]
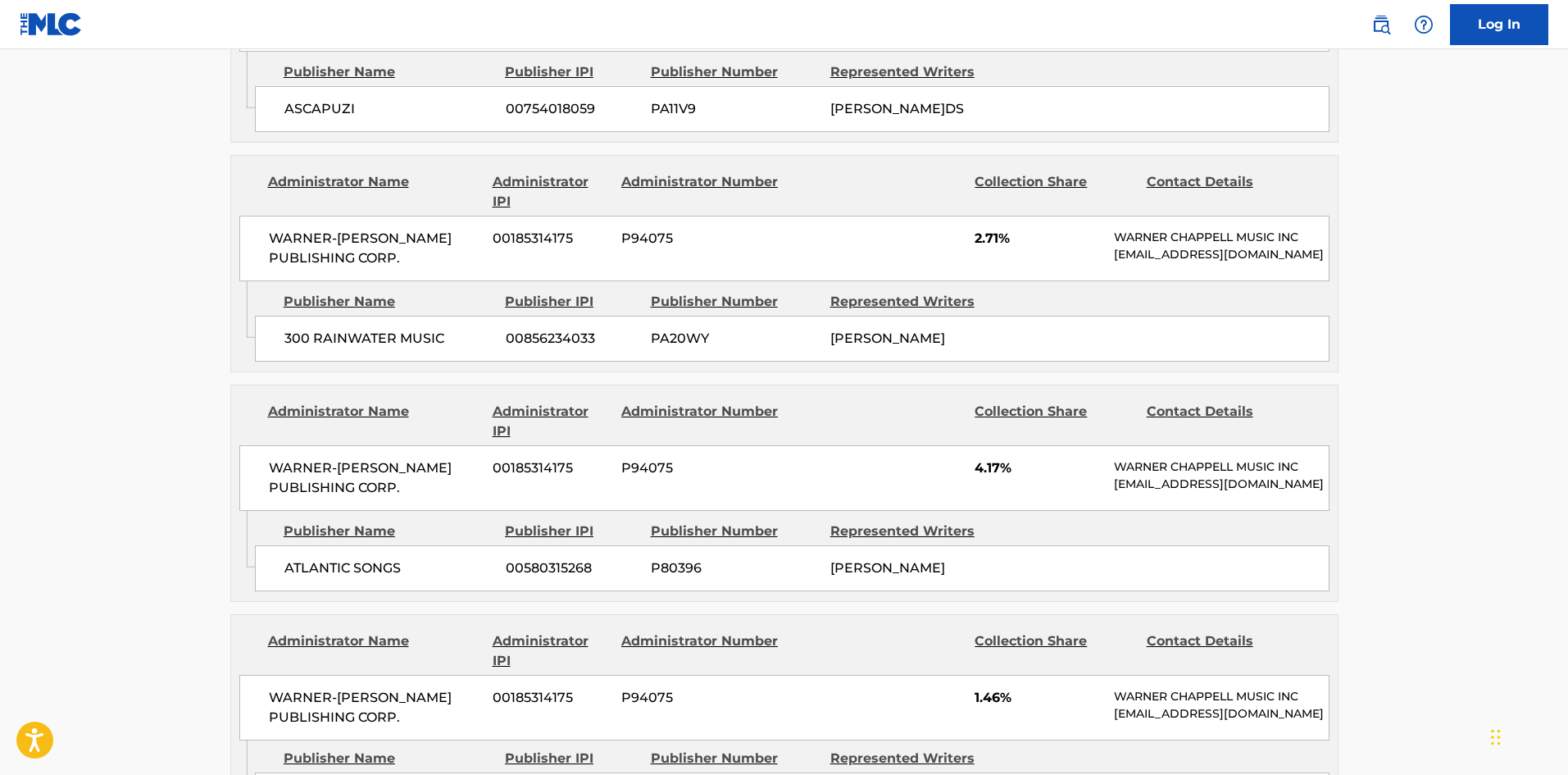
click at [278, 362] on div "300 RAINWATER MUSIC 00856234033 PA20WY JEFFERY LAMAR WILLIAMS" at bounding box center [791, 339] width 1075 height 46
drag, startPoint x: 278, startPoint y: 382, endPoint x: 373, endPoint y: 383, distance: 95.0
click at [373, 362] on div "300 RAINWATER MUSIC 00856234033 PA20WY JEFFERY LAMAR WILLIAMS" at bounding box center [791, 339] width 1075 height 46
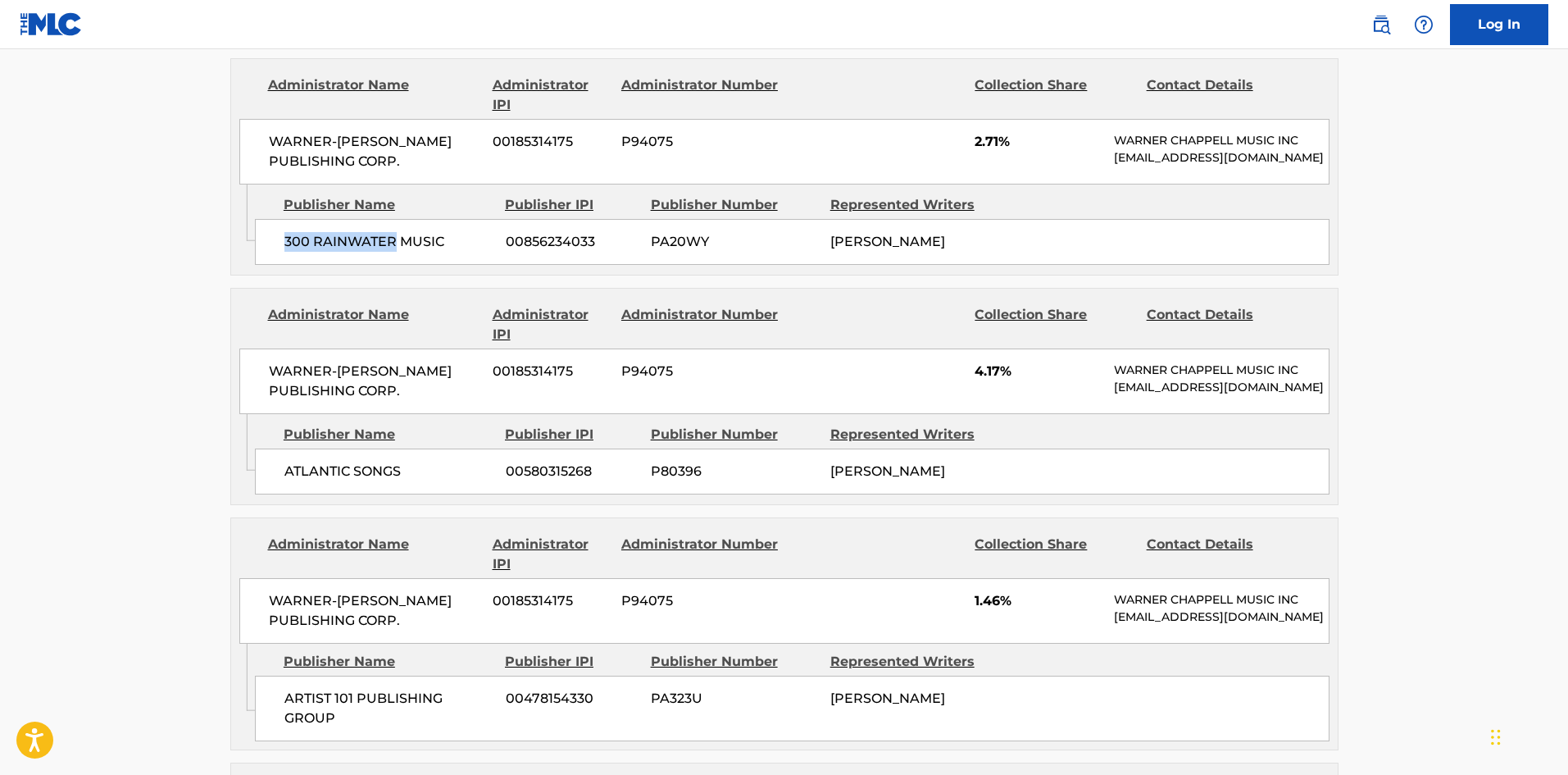
scroll to position [1312, 0]
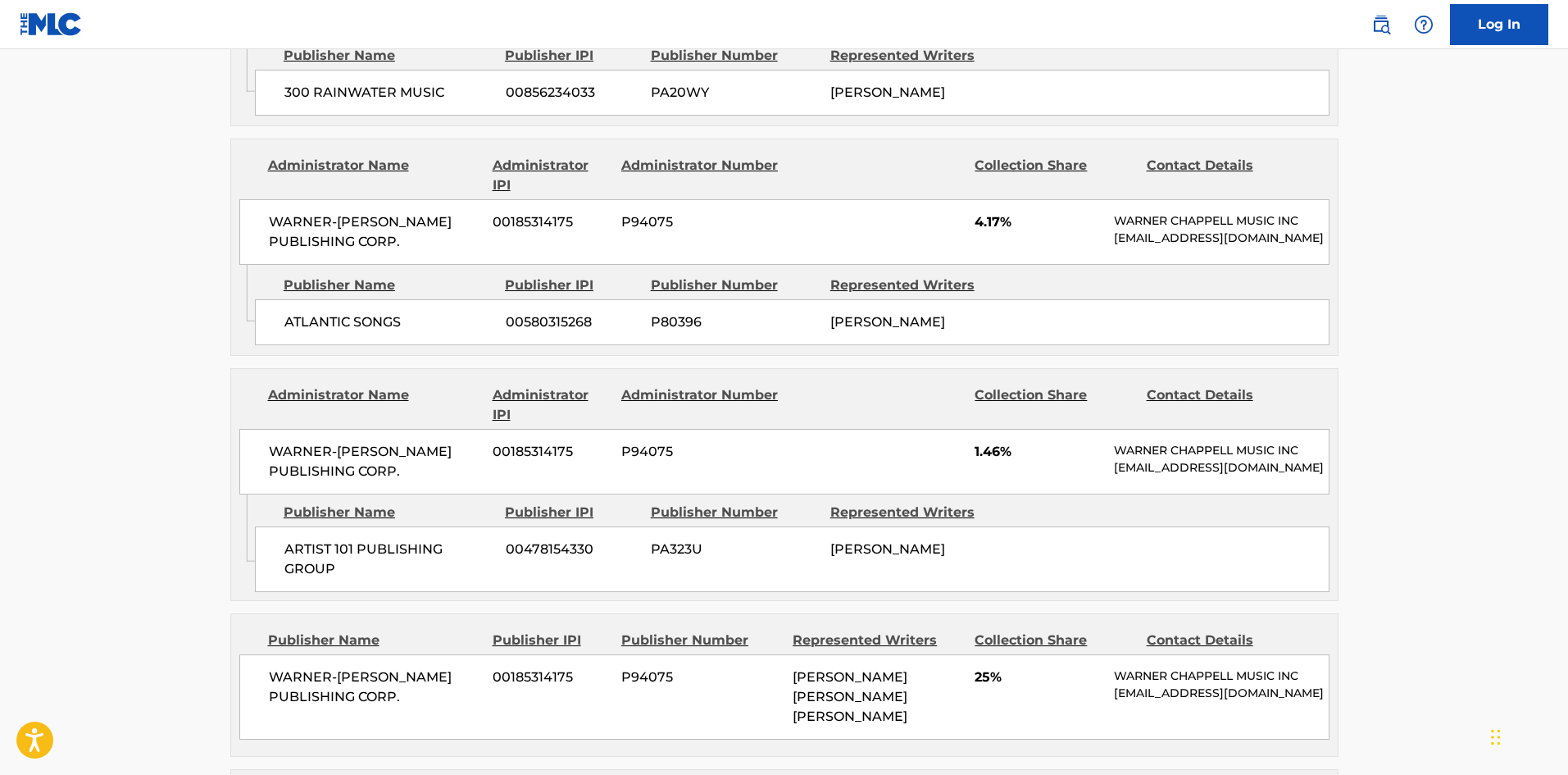
click at [314, 345] on div "ATLANTIC SONGS 00580315268 P80396 JEFFERY LAMAR WILLIAMS" at bounding box center [791, 322] width 1075 height 46
drag, startPoint x: 314, startPoint y: 384, endPoint x: 368, endPoint y: 388, distance: 54.1
click at [368, 345] on div "ATLANTIC SONGS 00580315268 P80396 JEFFERY LAMAR WILLIAMS" at bounding box center [791, 322] width 1075 height 46
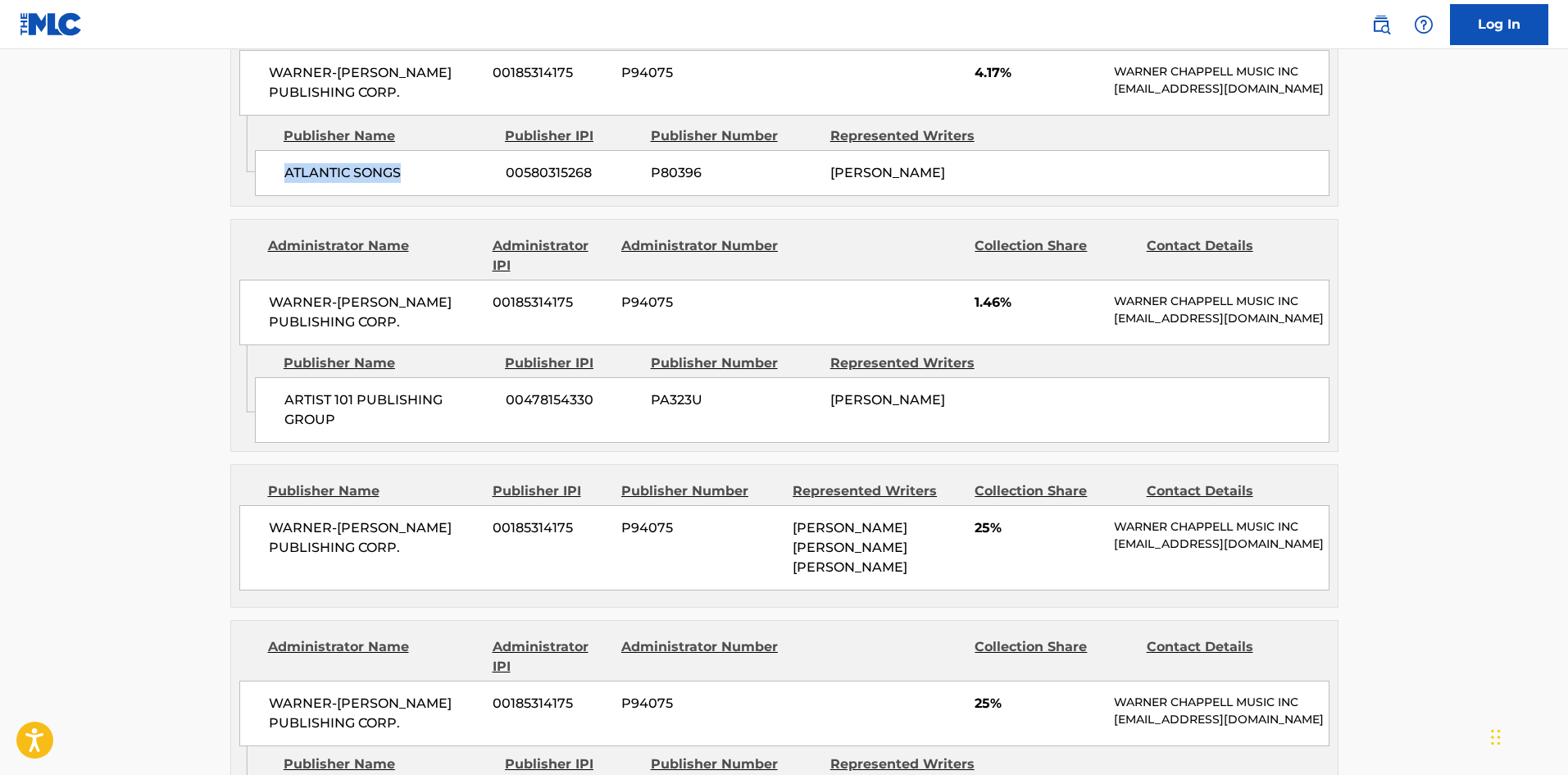
scroll to position [1476, 0]
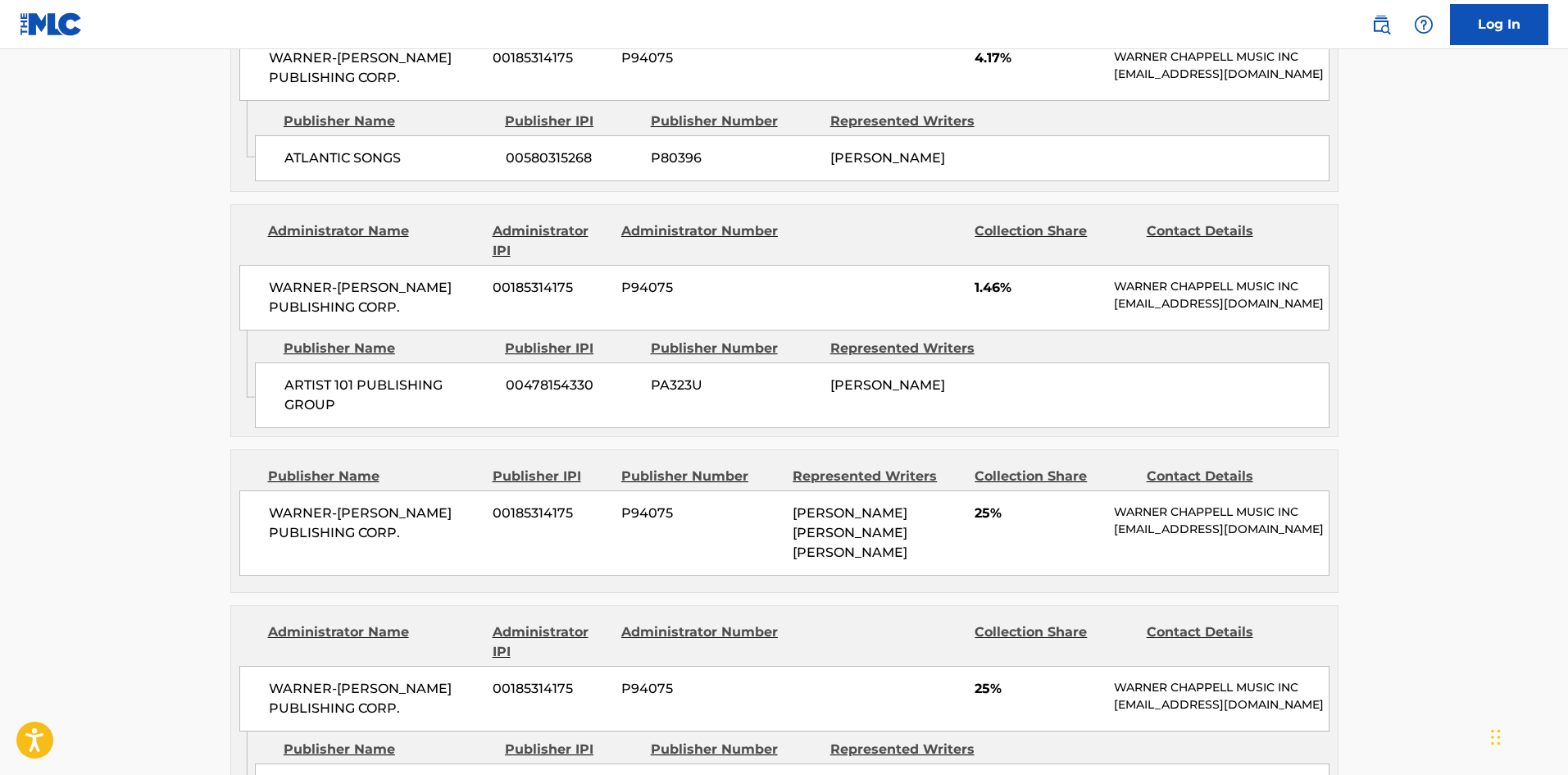
click at [317, 415] on span "ARTIST 101 PUBLISHING GROUP" at bounding box center [388, 395] width 209 height 40
drag, startPoint x: 341, startPoint y: 504, endPoint x: 372, endPoint y: 513, distance: 32.3
click at [372, 415] on span "ARTIST 101 PUBLISHING GROUP" at bounding box center [388, 395] width 209 height 40
click at [302, 415] on span "ARTIST 101 PUBLISHING GROUP" at bounding box center [388, 395] width 209 height 40
drag, startPoint x: 302, startPoint y: 487, endPoint x: 361, endPoint y: 505, distance: 61.7
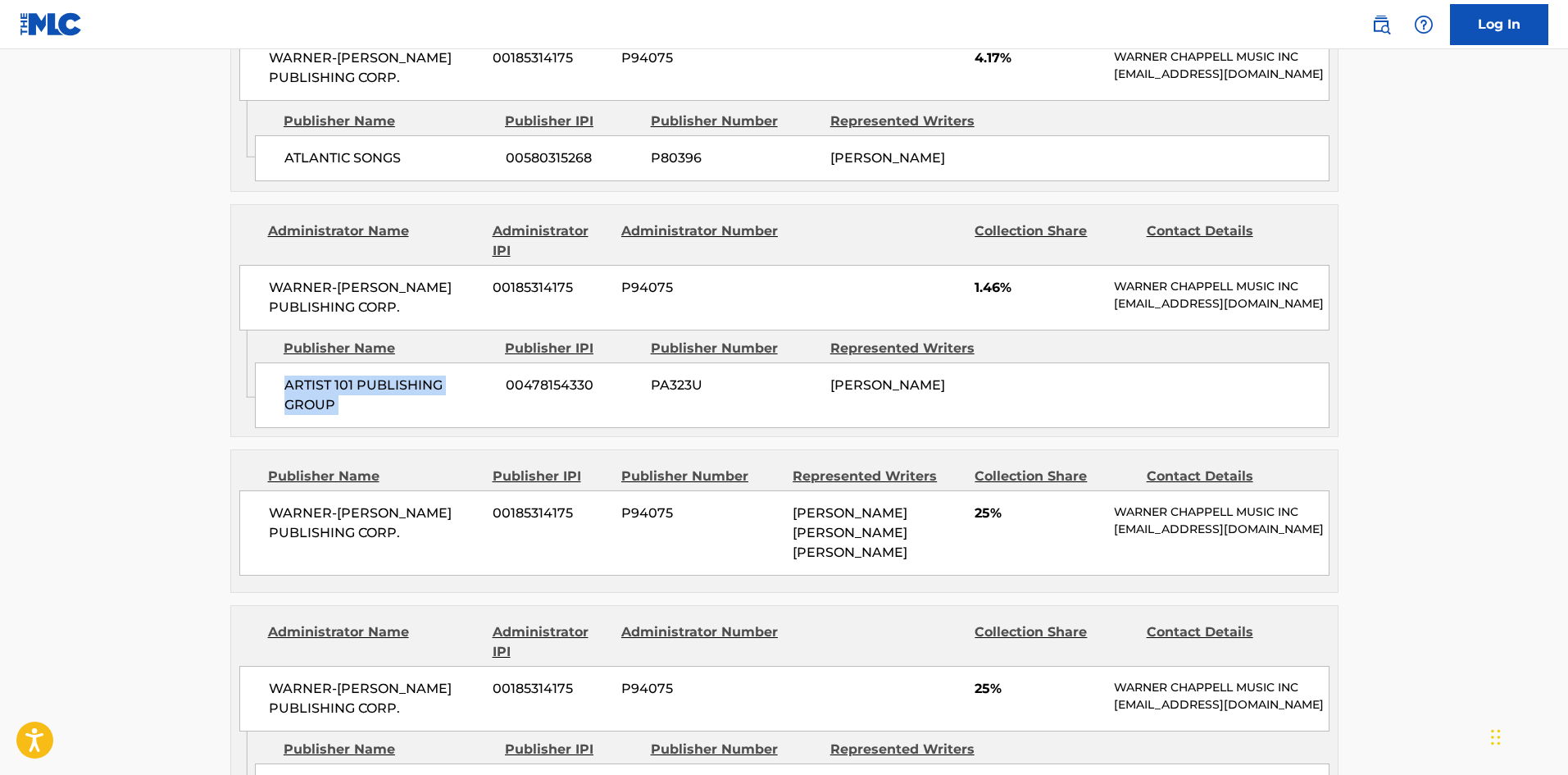
click at [361, 415] on span "ARTIST 101 PUBLISHING GROUP" at bounding box center [388, 395] width 209 height 40
click at [294, 181] on div "ATLANTIC SONGS 00580315268 P80396 JEFFERY LAMAR WILLIAMS" at bounding box center [791, 159] width 1075 height 46
drag, startPoint x: 294, startPoint y: 216, endPoint x: 388, endPoint y: 221, distance: 94.1
click at [388, 181] on div "ATLANTIC SONGS 00580315268 P80396 JEFFERY LAMAR WILLIAMS" at bounding box center [791, 159] width 1075 height 46
click at [308, 415] on span "ARTIST 101 PUBLISHING GROUP" at bounding box center [388, 395] width 209 height 40
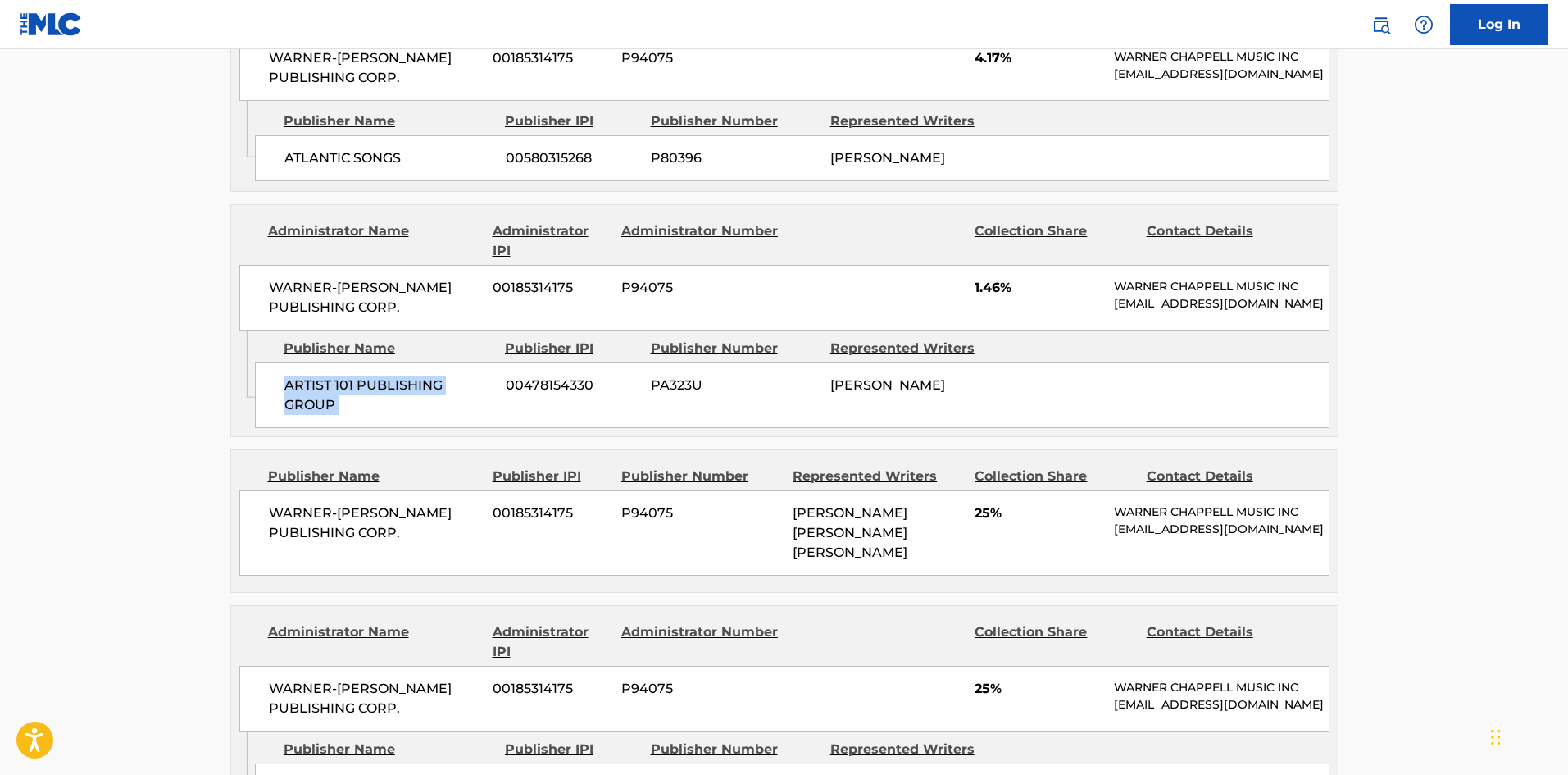
drag, startPoint x: 321, startPoint y: 498, endPoint x: 340, endPoint y: 497, distance: 19.0
click at [343, 415] on span "ARTIST 101 PUBLISHING GROUP" at bounding box center [388, 395] width 209 height 40
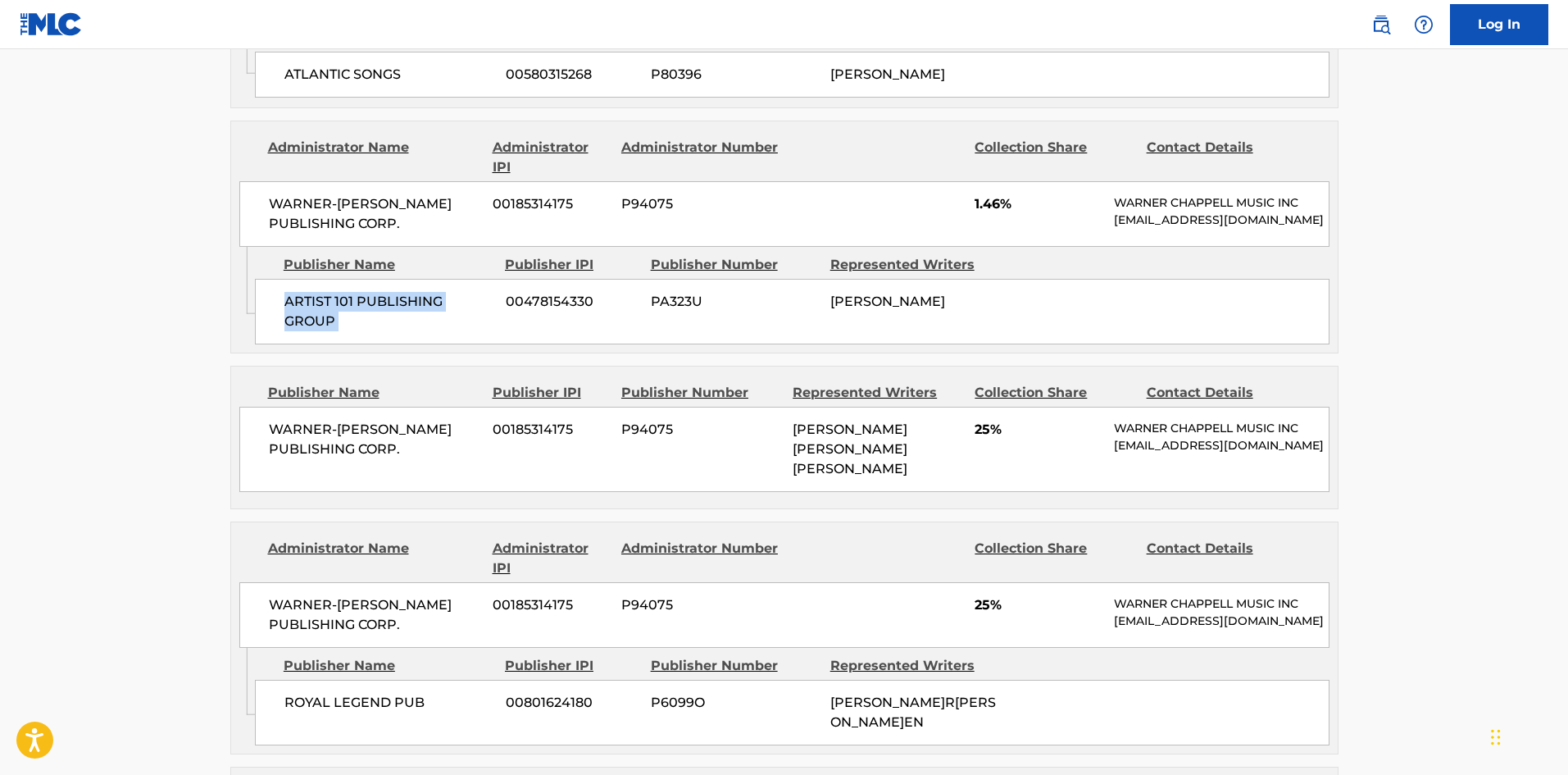
scroll to position [1640, 0]
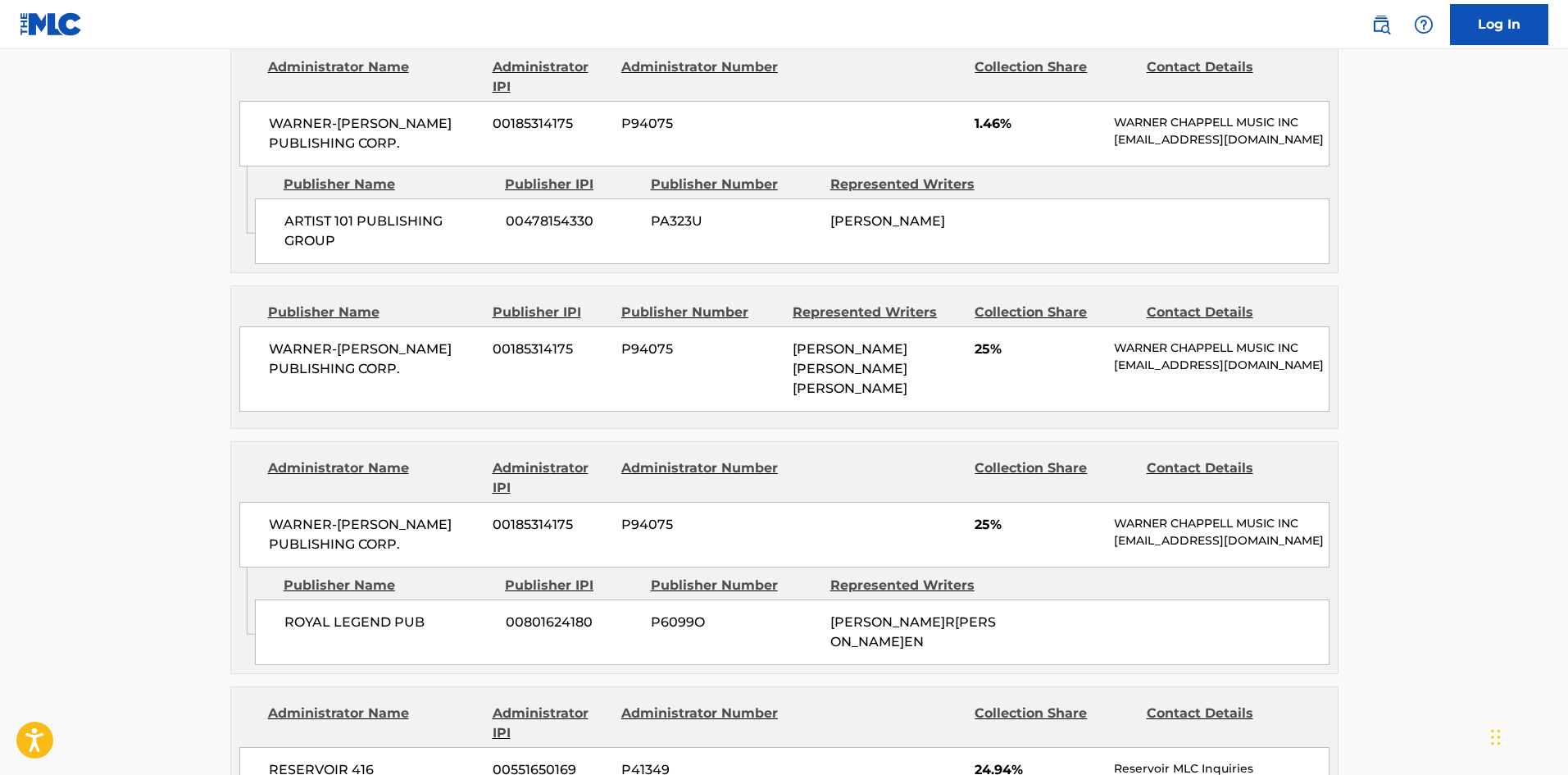
click at [275, 379] on span "WARNER-TAMERLANE PUBLISHING CORP." at bounding box center [374, 360] width 212 height 40
drag, startPoint x: 275, startPoint y: 446, endPoint x: 431, endPoint y: 478, distance: 159.2
click at [431, 379] on span "WARNER-TAMERLANE PUBLISHING CORP." at bounding box center [374, 360] width 212 height 40
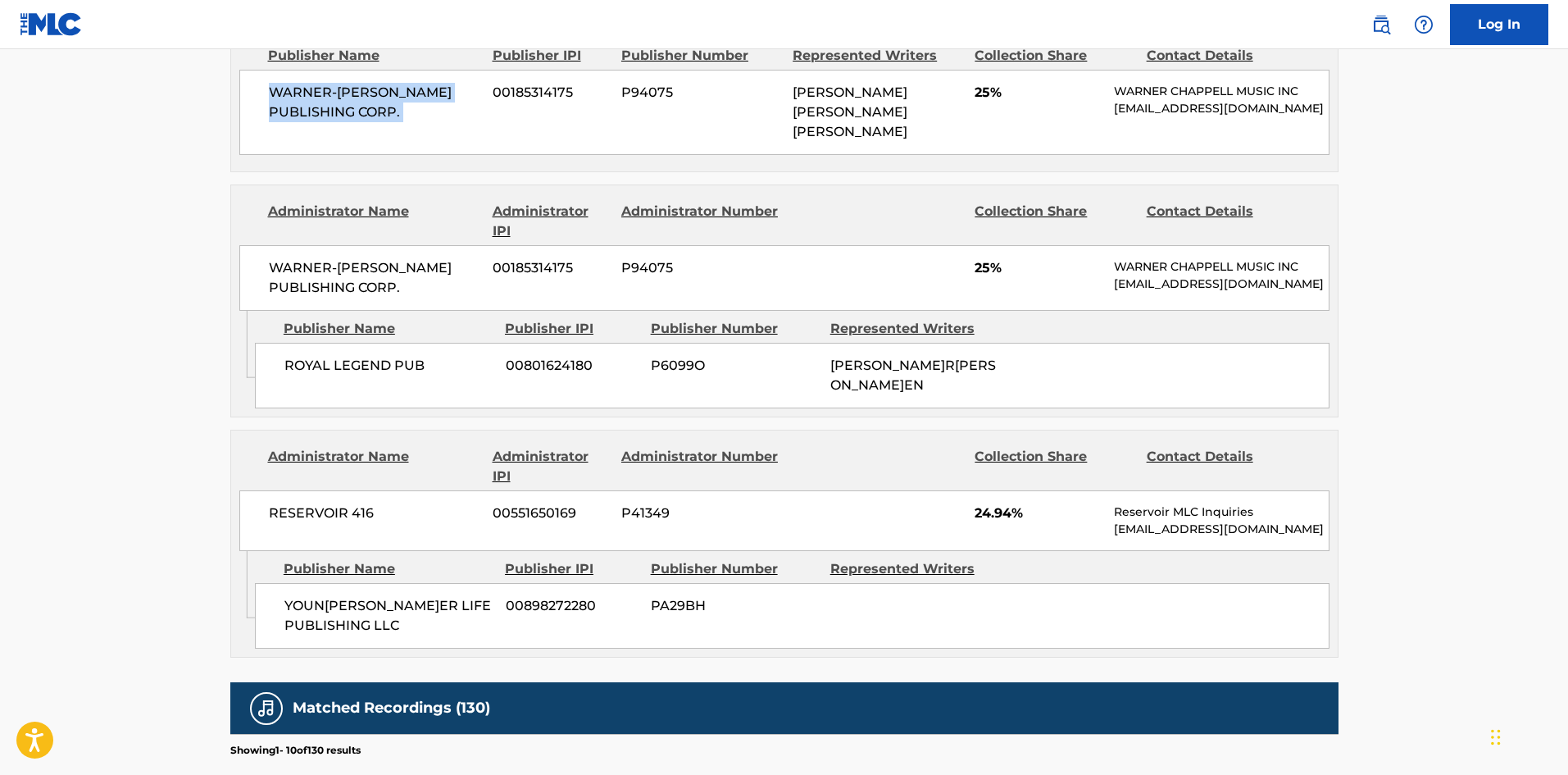
scroll to position [2049, 0]
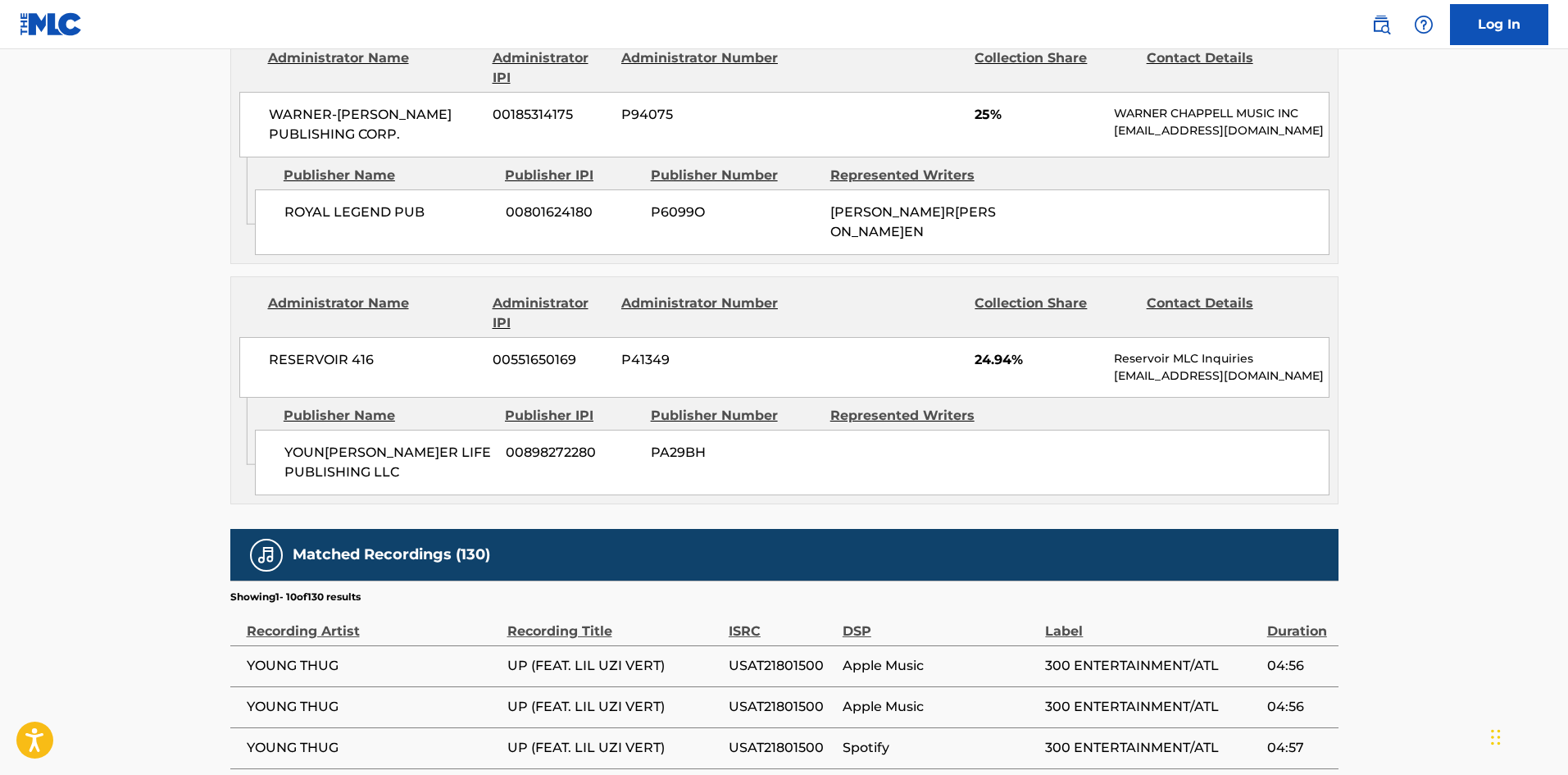
click at [289, 222] on span "ROYAL LEGEND PUB" at bounding box center [388, 212] width 209 height 20
drag, startPoint x: 289, startPoint y: 330, endPoint x: 346, endPoint y: 327, distance: 57.1
click at [346, 222] on span "ROYAL LEGEND PUB" at bounding box center [388, 212] width 209 height 20
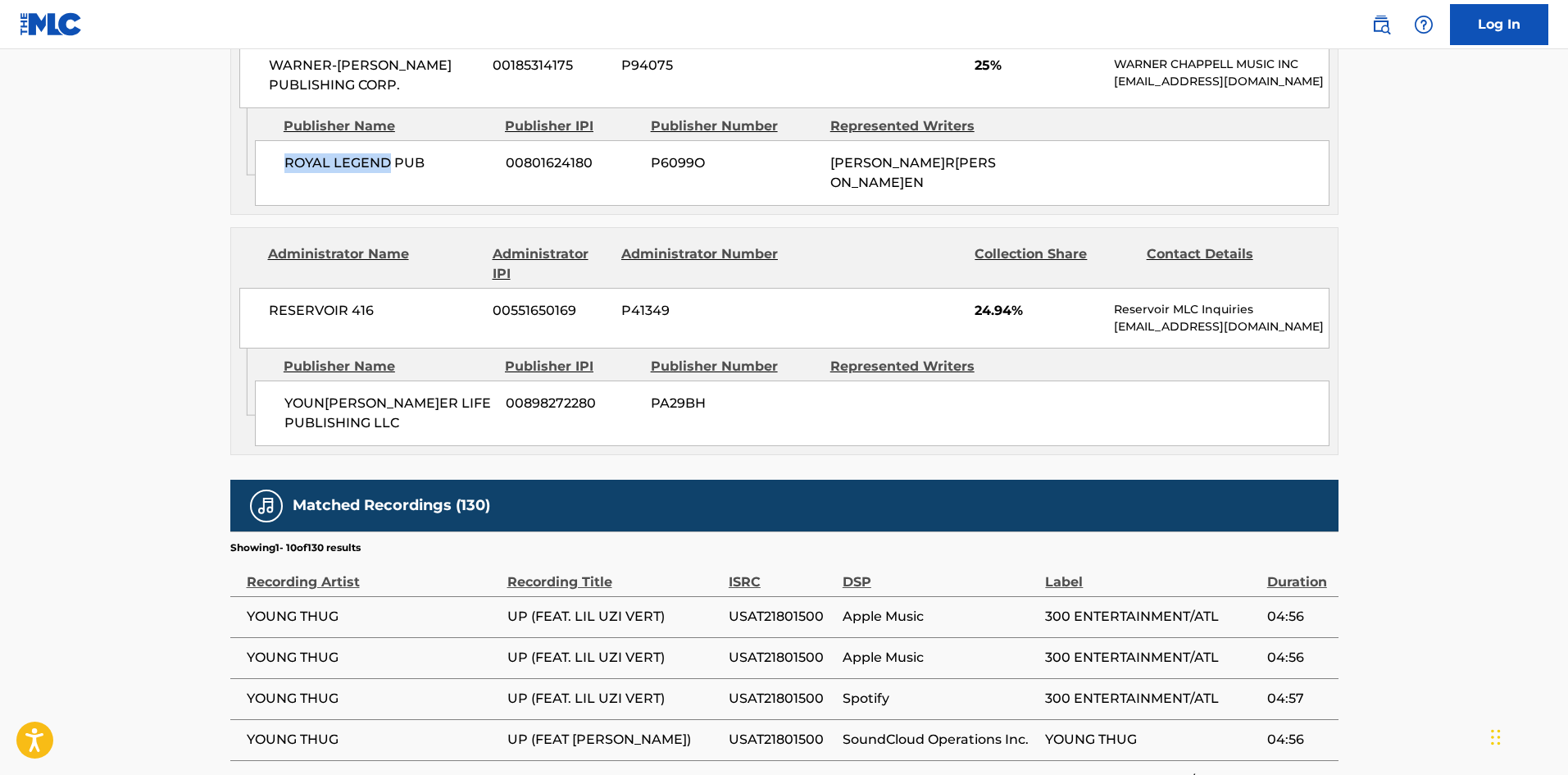
scroll to position [2296, 0]
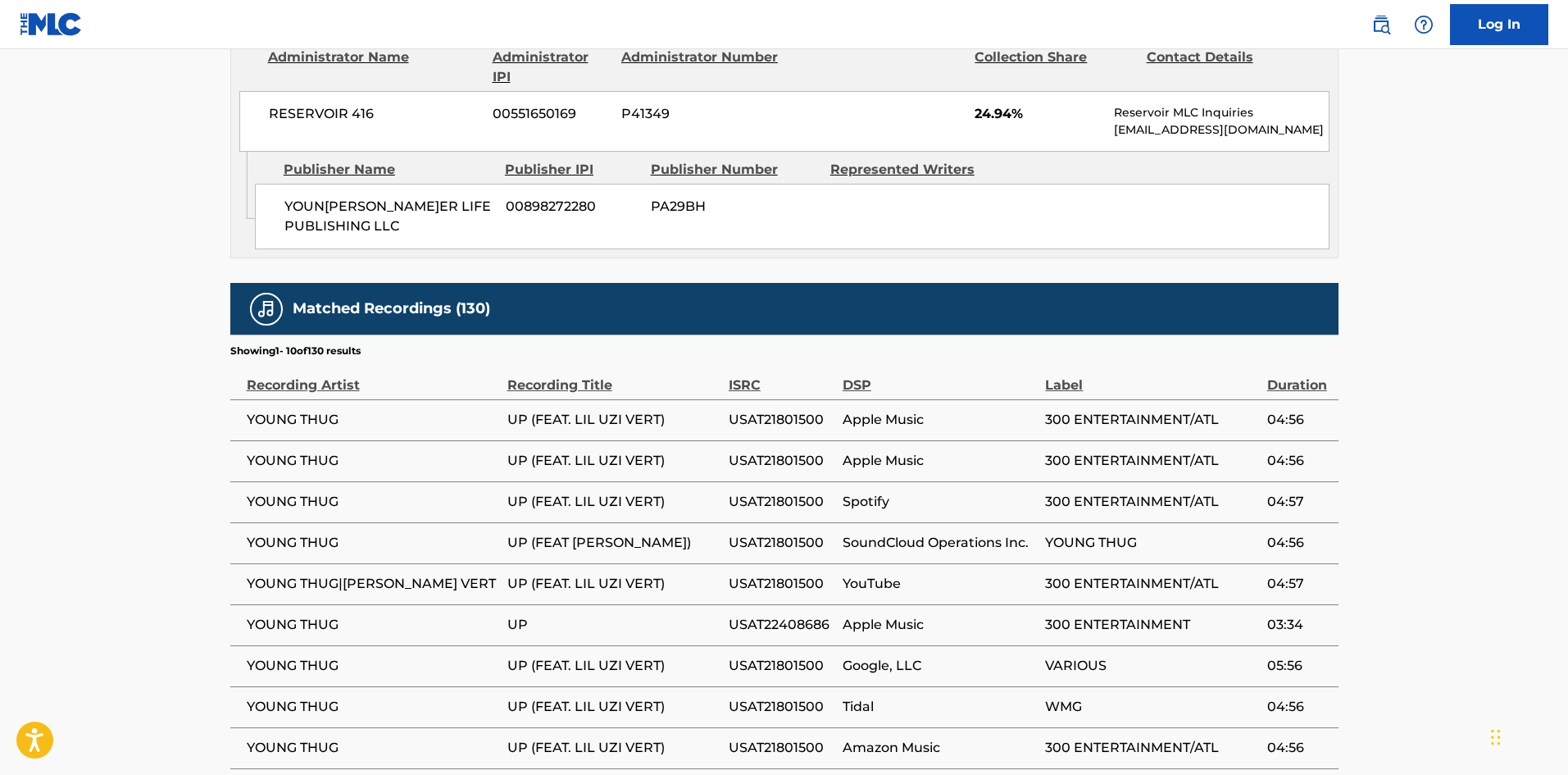
click at [274, 250] on div "YOUNG STONER LIFE PUBLISHING LLC 00898272280 PA29BH" at bounding box center [791, 216] width 1075 height 65
drag, startPoint x: 274, startPoint y: 313, endPoint x: 387, endPoint y: 323, distance: 113.4
click at [387, 250] on div "YOUNG STONER LIFE PUBLISHING LLC 00898272280 PA29BH" at bounding box center [791, 216] width 1075 height 65
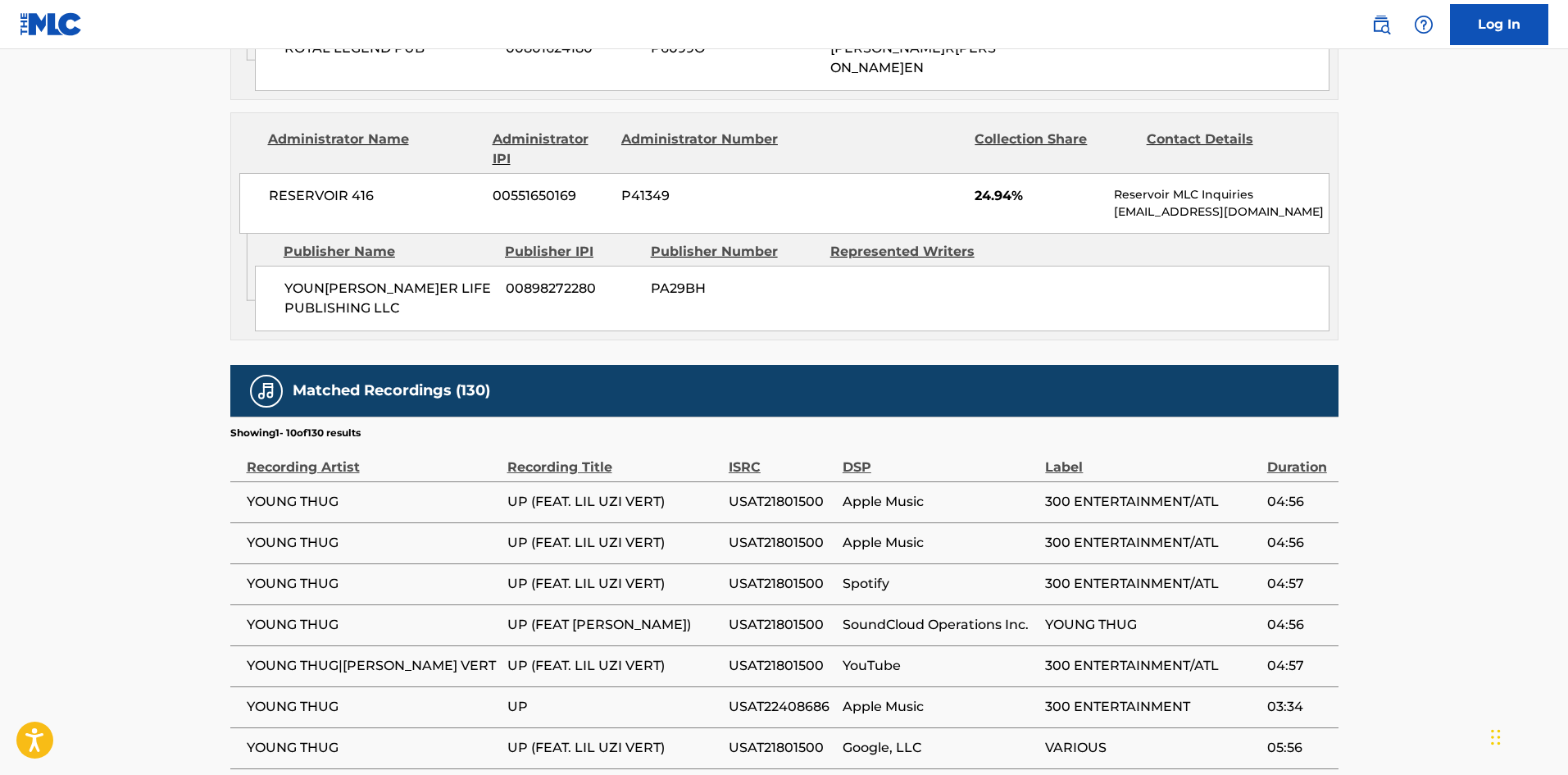
scroll to position [503, 0]
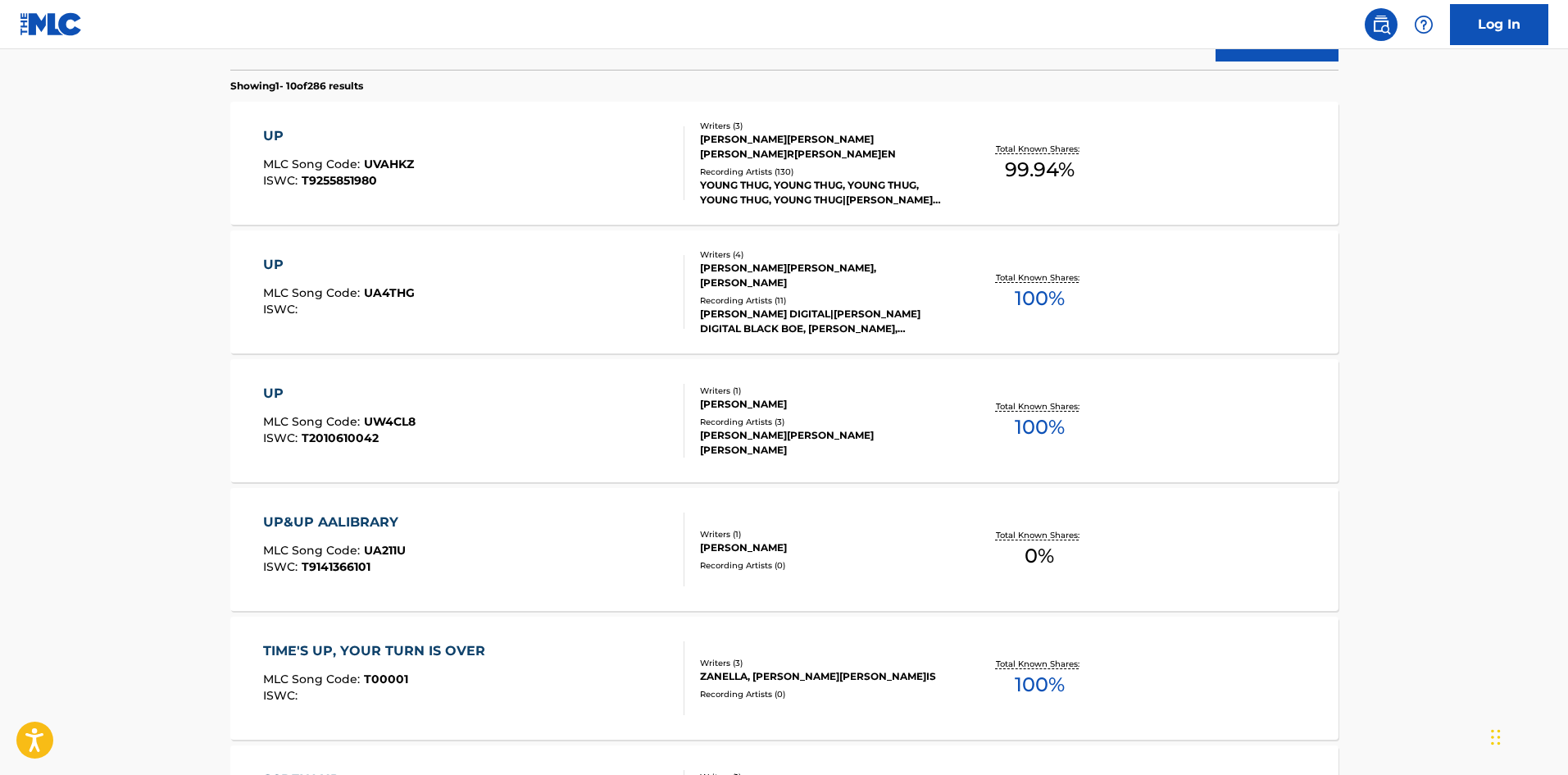
click at [496, 199] on div "UP MLC Song Code : UVAHKZ ISWC : T9255851980" at bounding box center [473, 163] width 421 height 73
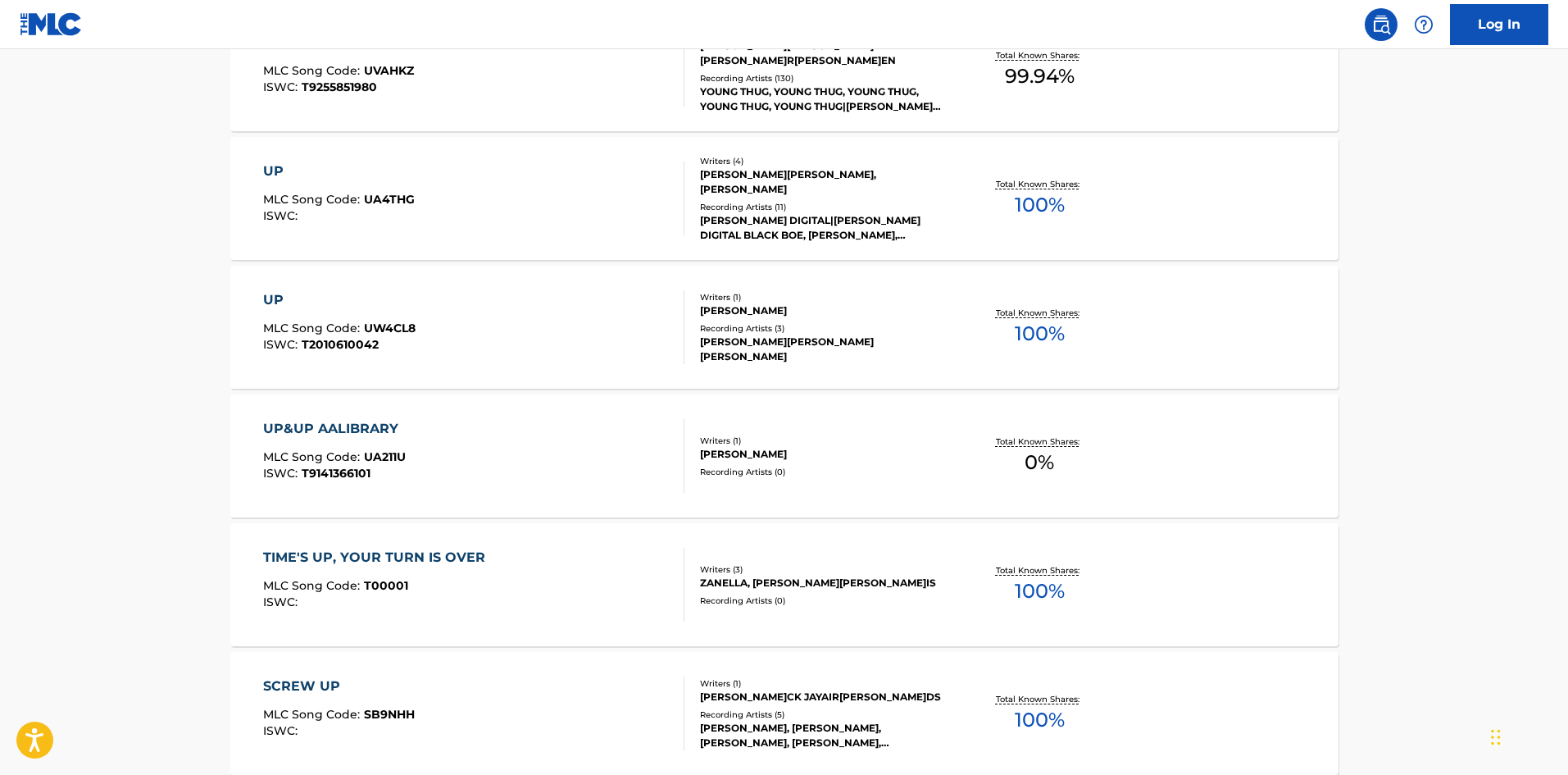
scroll to position [105, 0]
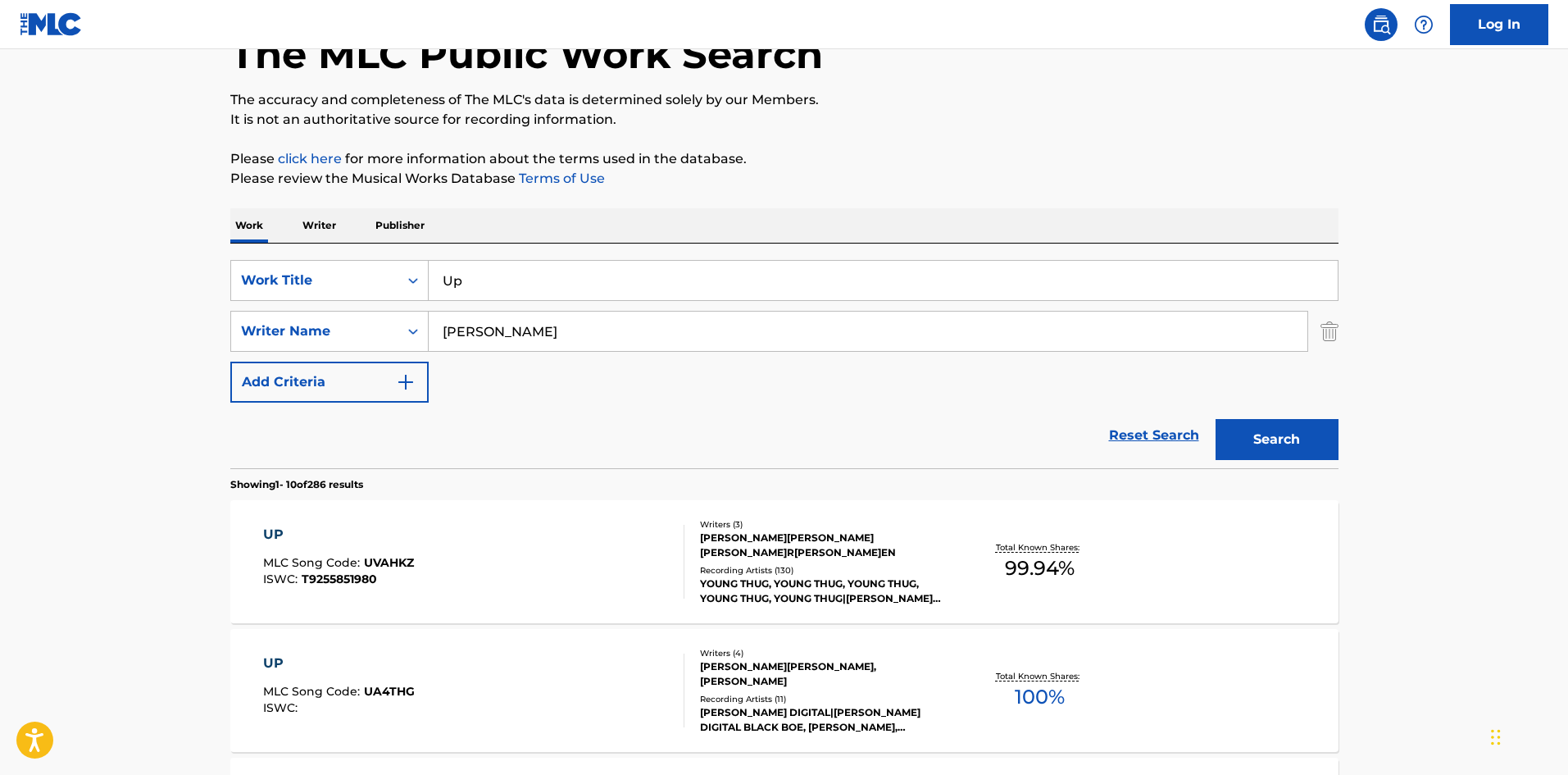
click at [534, 300] on div "Up" at bounding box center [884, 279] width 909 height 41
click at [549, 287] on input "Up" at bounding box center [884, 280] width 909 height 40
paste input "1000 Blunts"
type input "1000 Blunts"
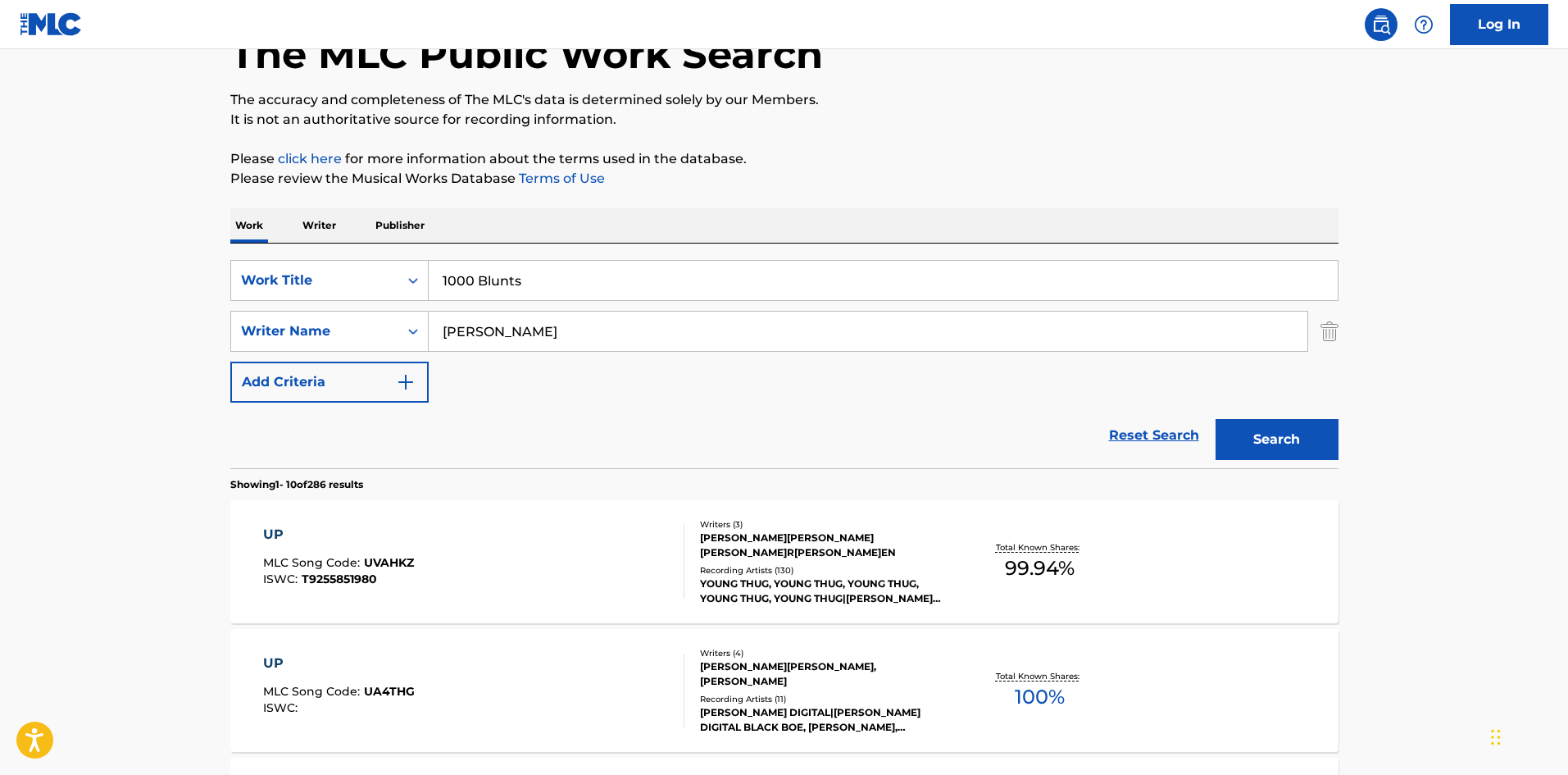
click at [550, 323] on input "WOODS" at bounding box center [868, 331] width 879 height 40
click at [1215, 419] on button "Search" at bounding box center [1277, 439] width 123 height 41
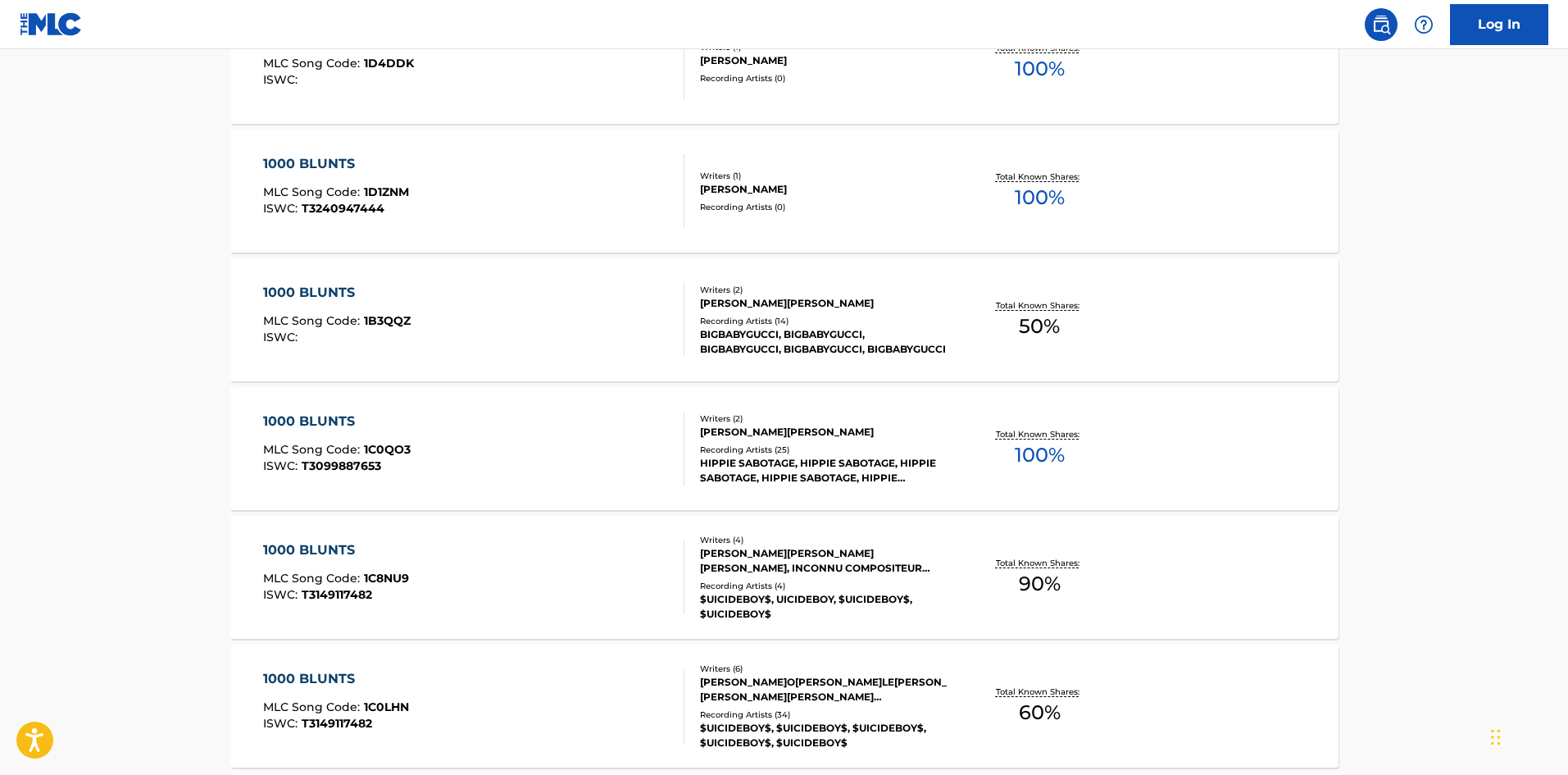
scroll to position [820, 0]
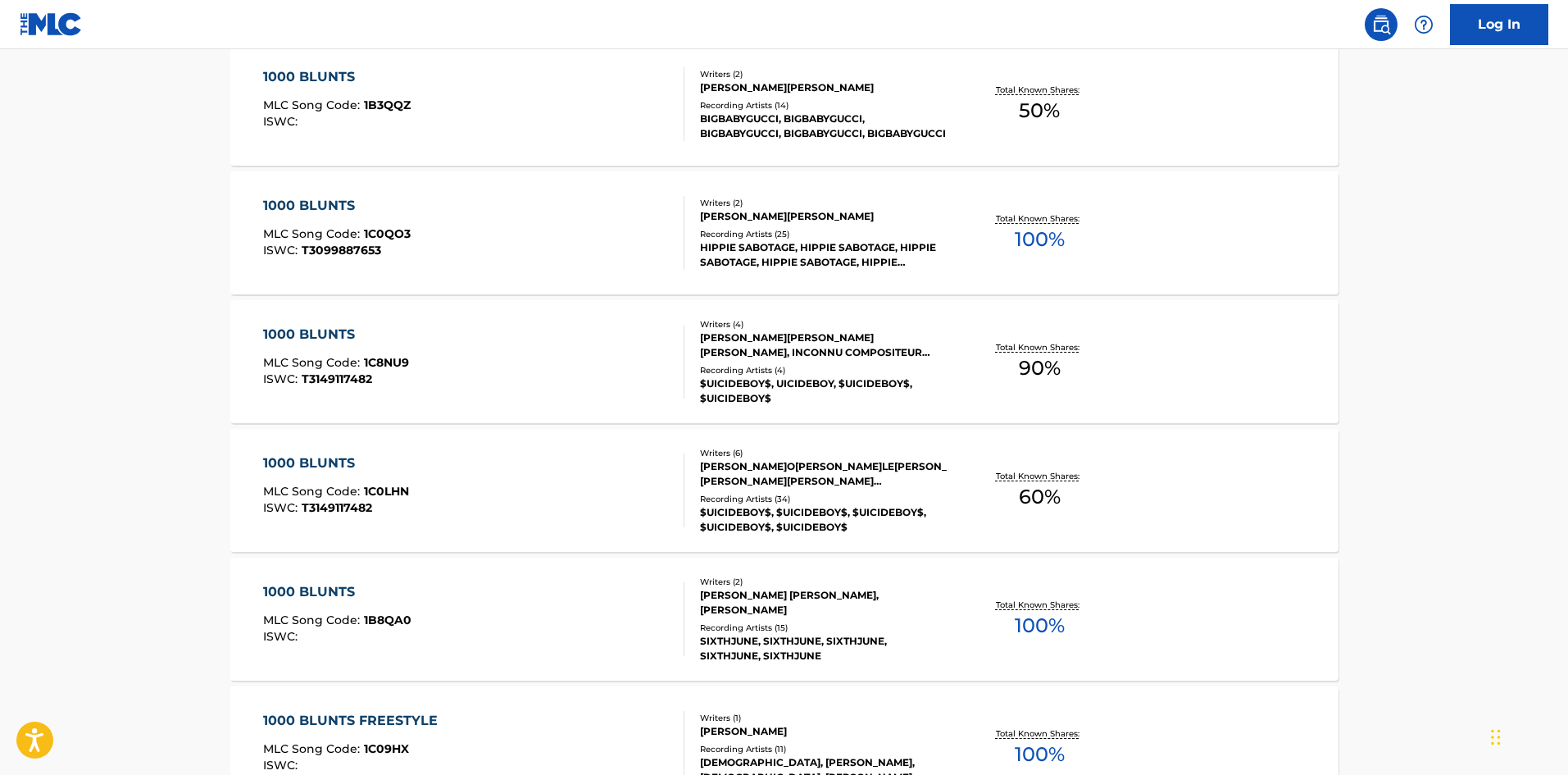
click at [432, 325] on div "1000 BLUNTS MLC Song Code : 1C8NU9 ISWC : T3149117482" at bounding box center [473, 362] width 421 height 73
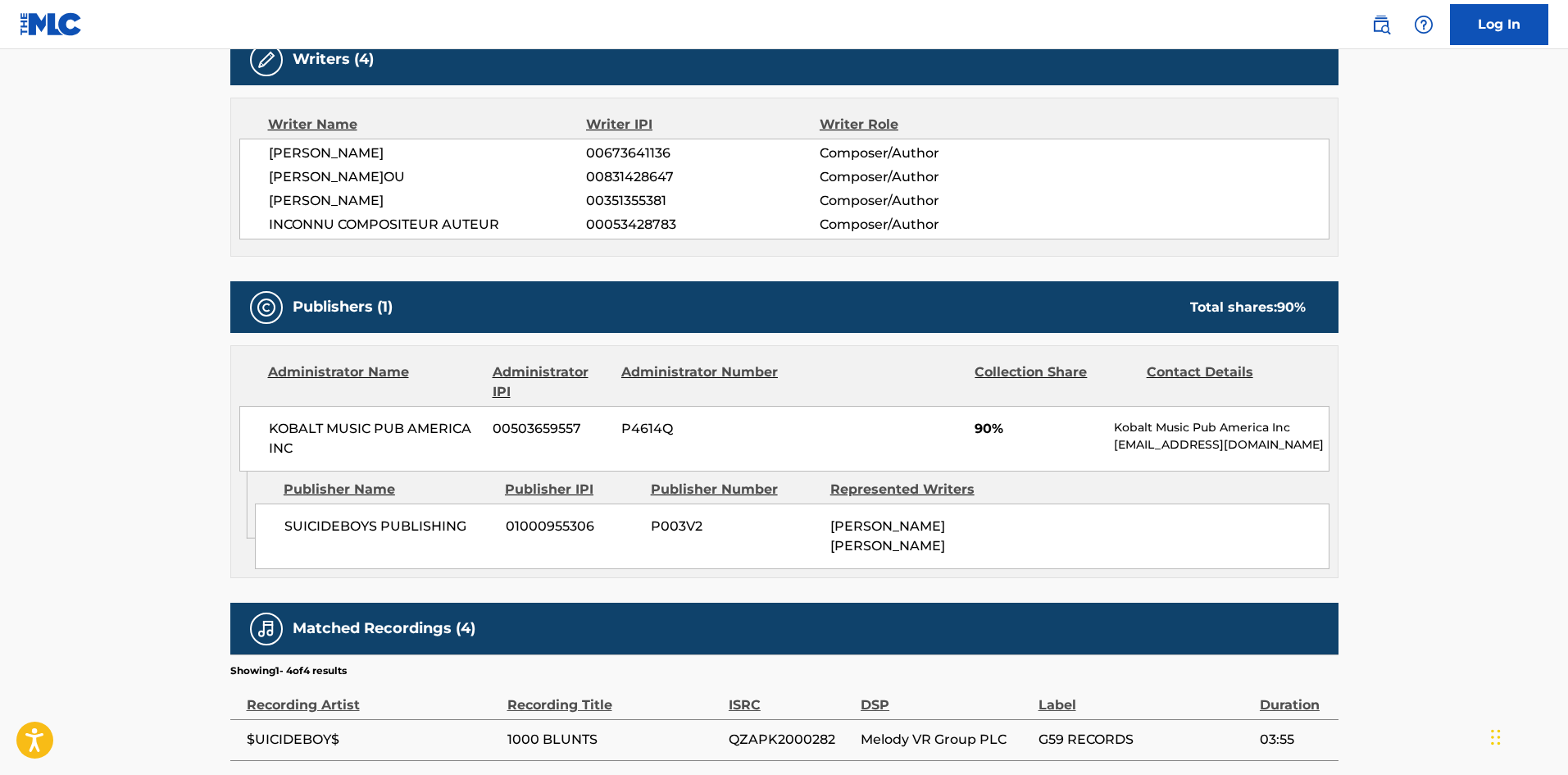
scroll to position [487, 0]
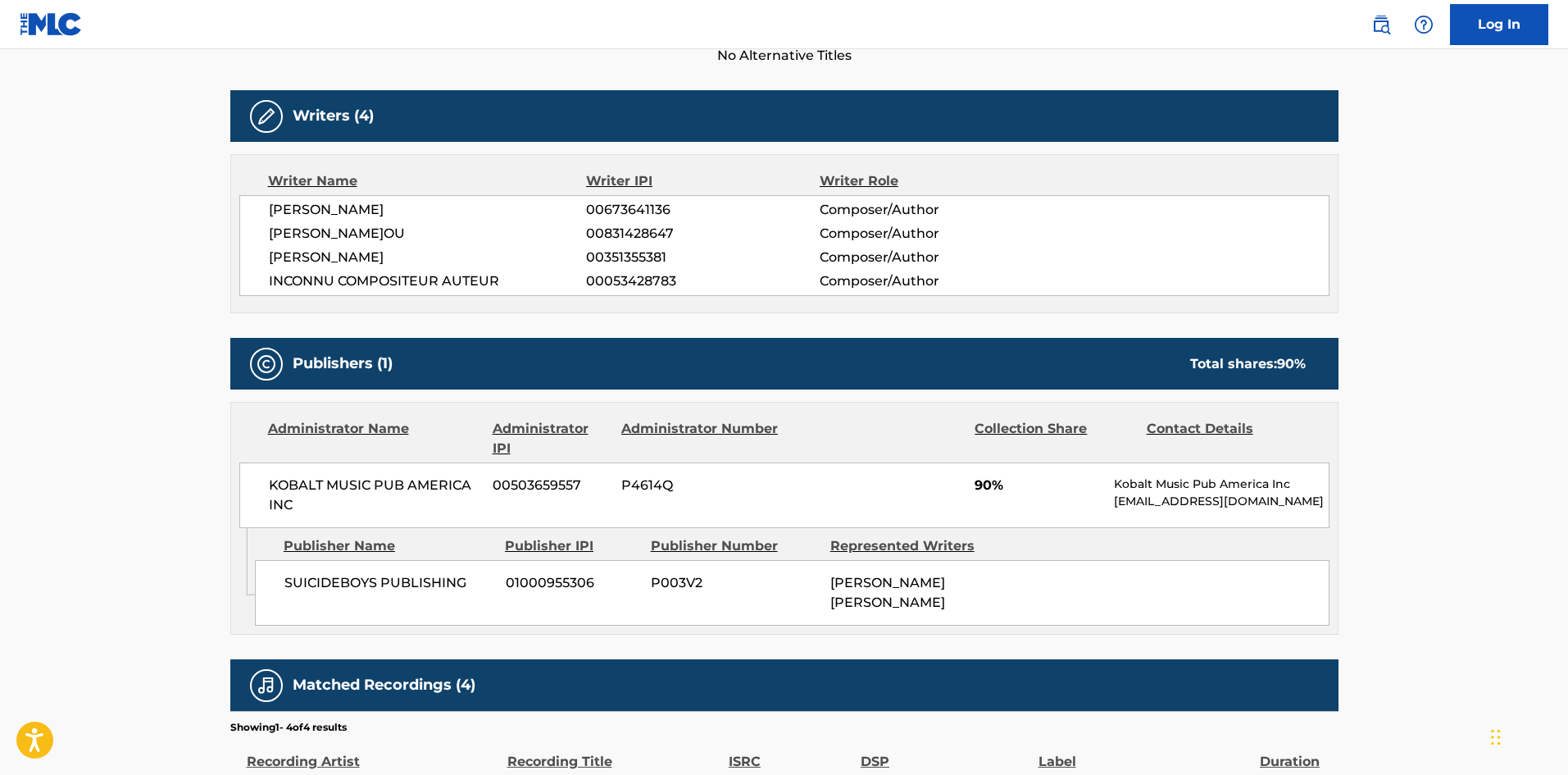
click at [284, 577] on span "SUICIDEBOYS PUBLISHING" at bounding box center [388, 583] width 209 height 20
drag, startPoint x: 284, startPoint y: 577, endPoint x: 438, endPoint y: 577, distance: 154.0
click at [438, 577] on span "SUICIDEBOYS PUBLISHING" at bounding box center [388, 583] width 209 height 20
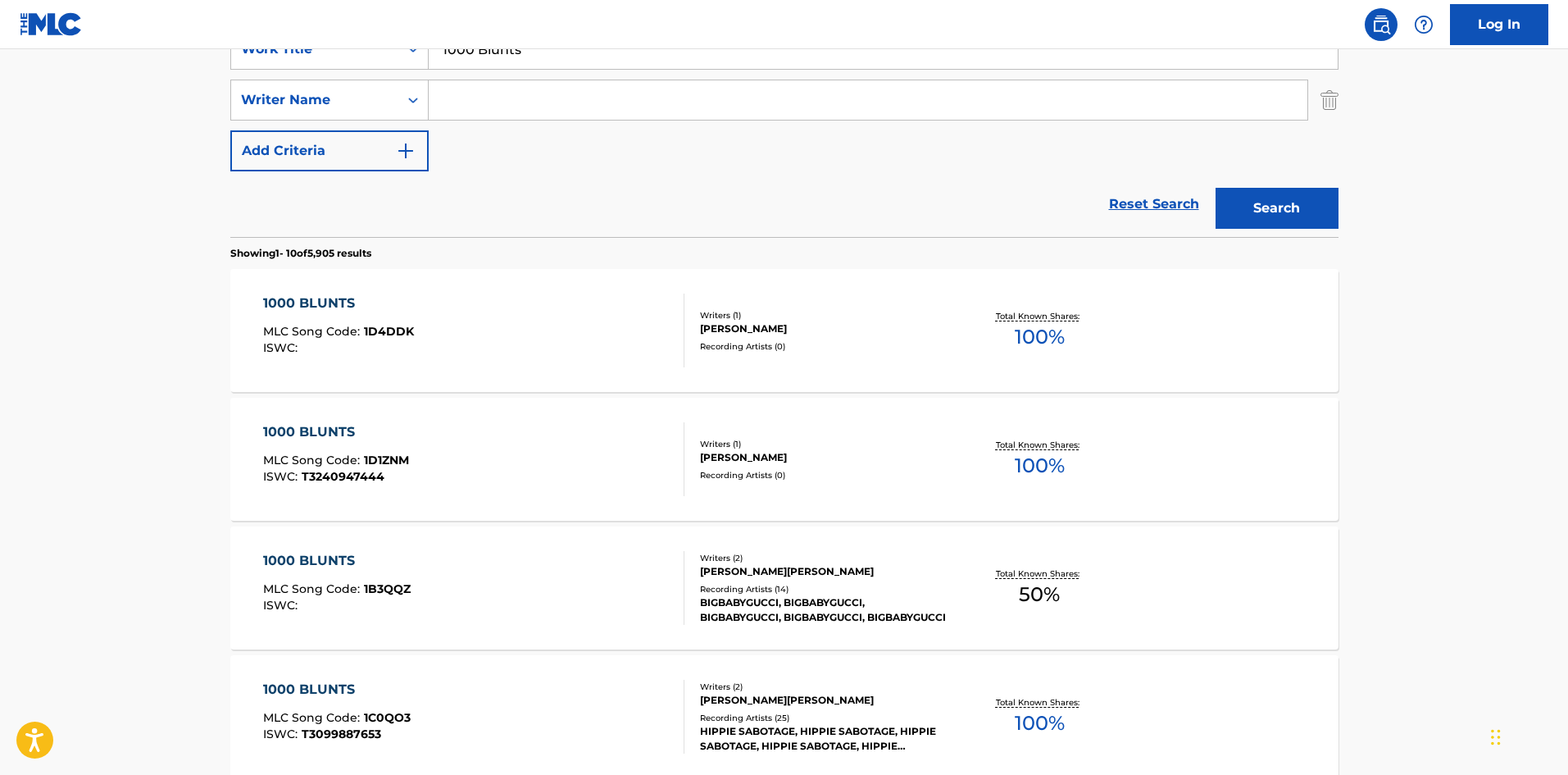
scroll to position [93, 0]
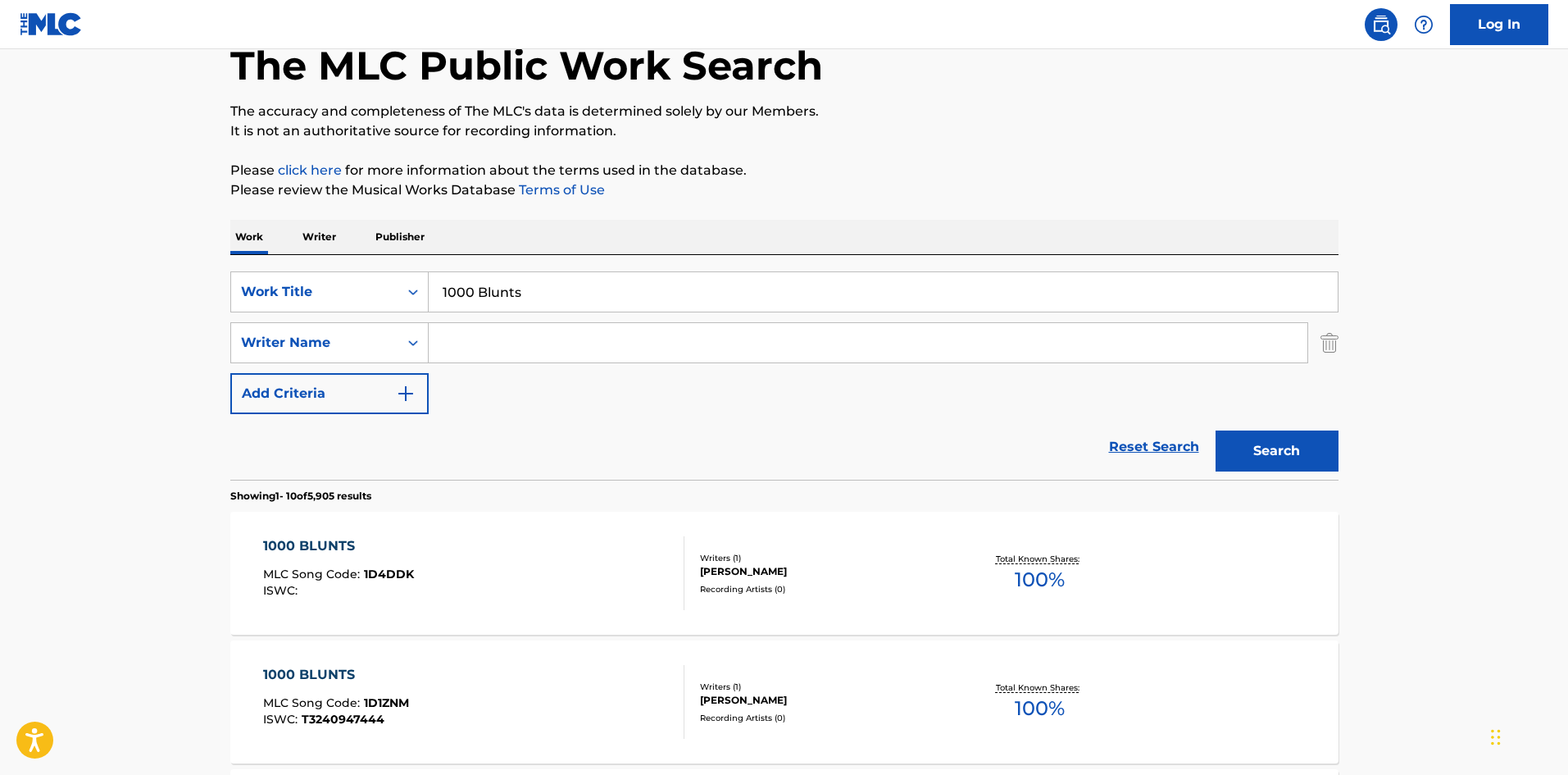
click at [510, 281] on input "1000 Blunts" at bounding box center [884, 292] width 909 height 40
paste input "I'll Never Stop"
type input "I'll Never Stop"
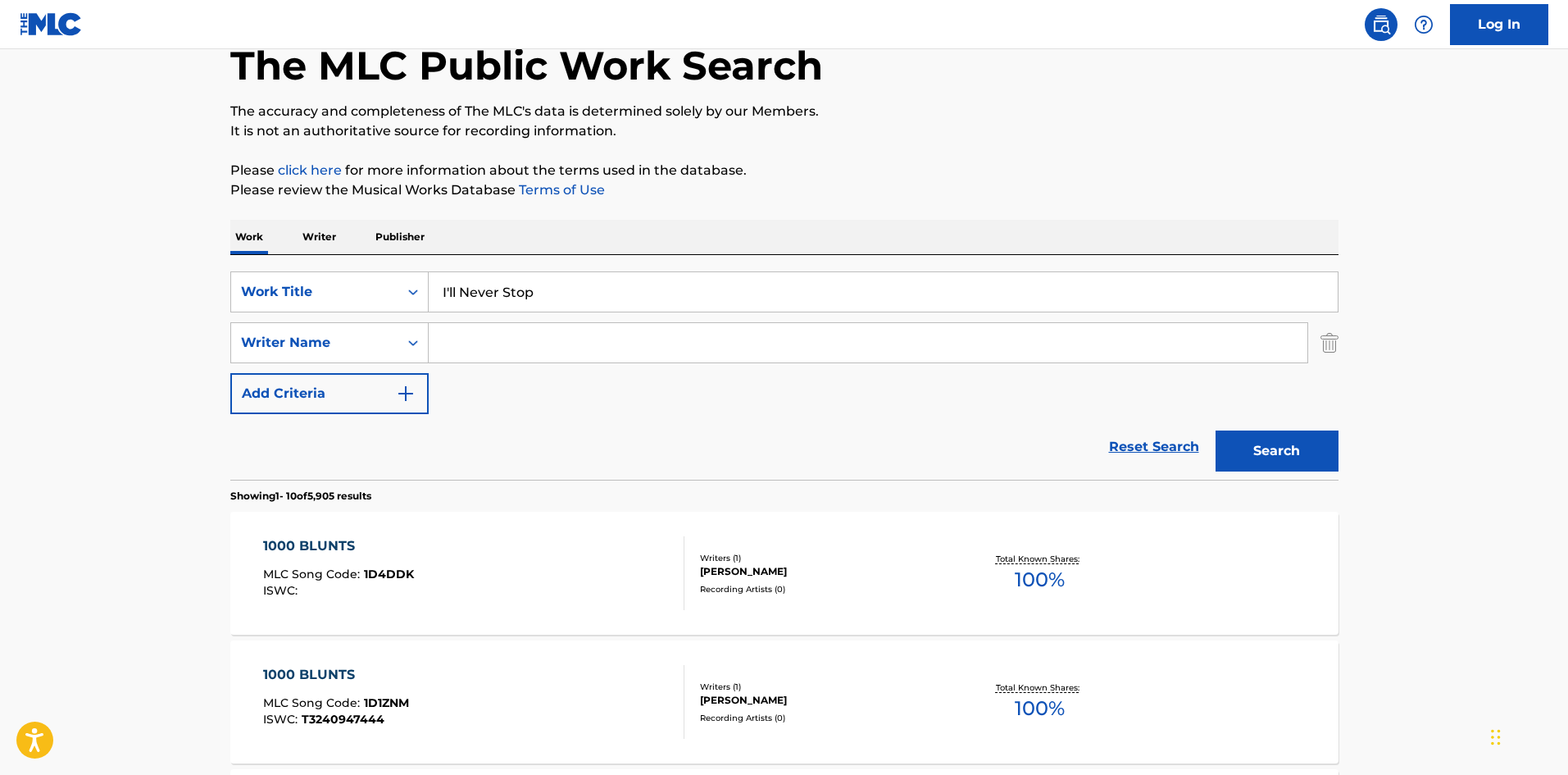
click at [509, 337] on input "Search Form" at bounding box center [868, 343] width 879 height 40
paste input "Lundin"
type input "Lundin"
click at [1293, 430] on button "Search" at bounding box center [1277, 450] width 123 height 41
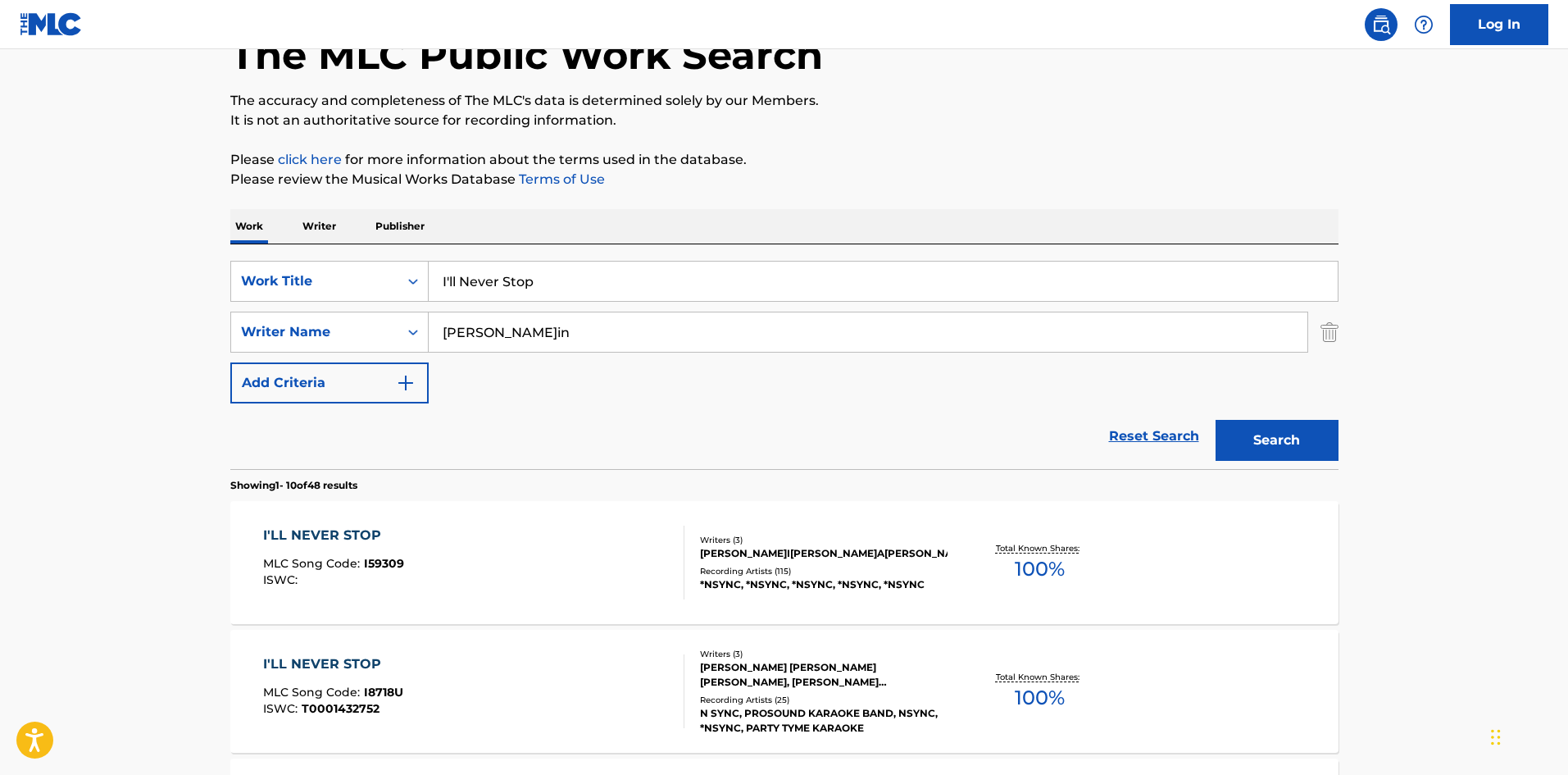
scroll to position [328, 0]
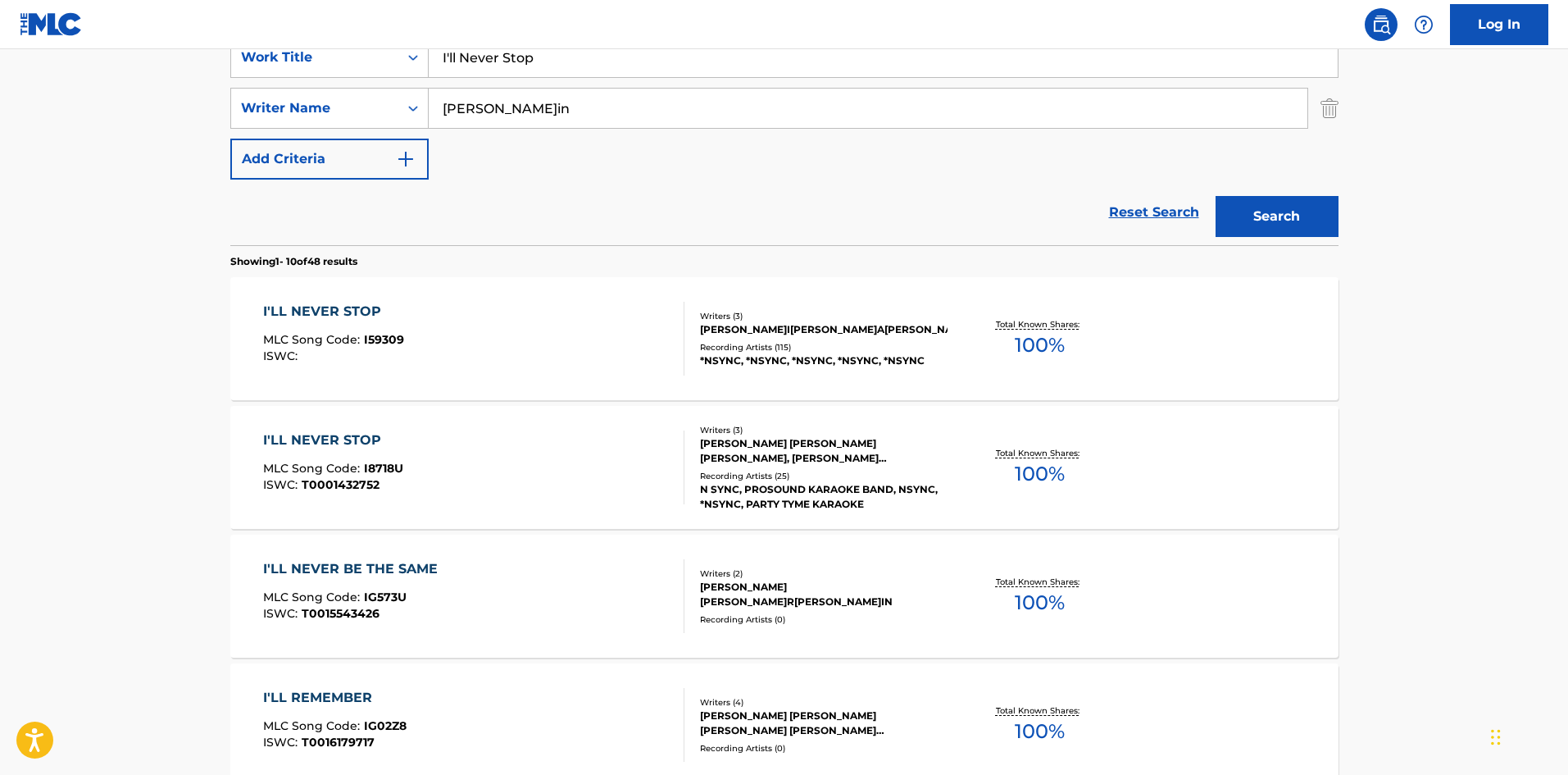
click at [506, 326] on div "I'LL NEVER STOP MLC Song Code : I59309 ISWC :" at bounding box center [473, 338] width 421 height 73
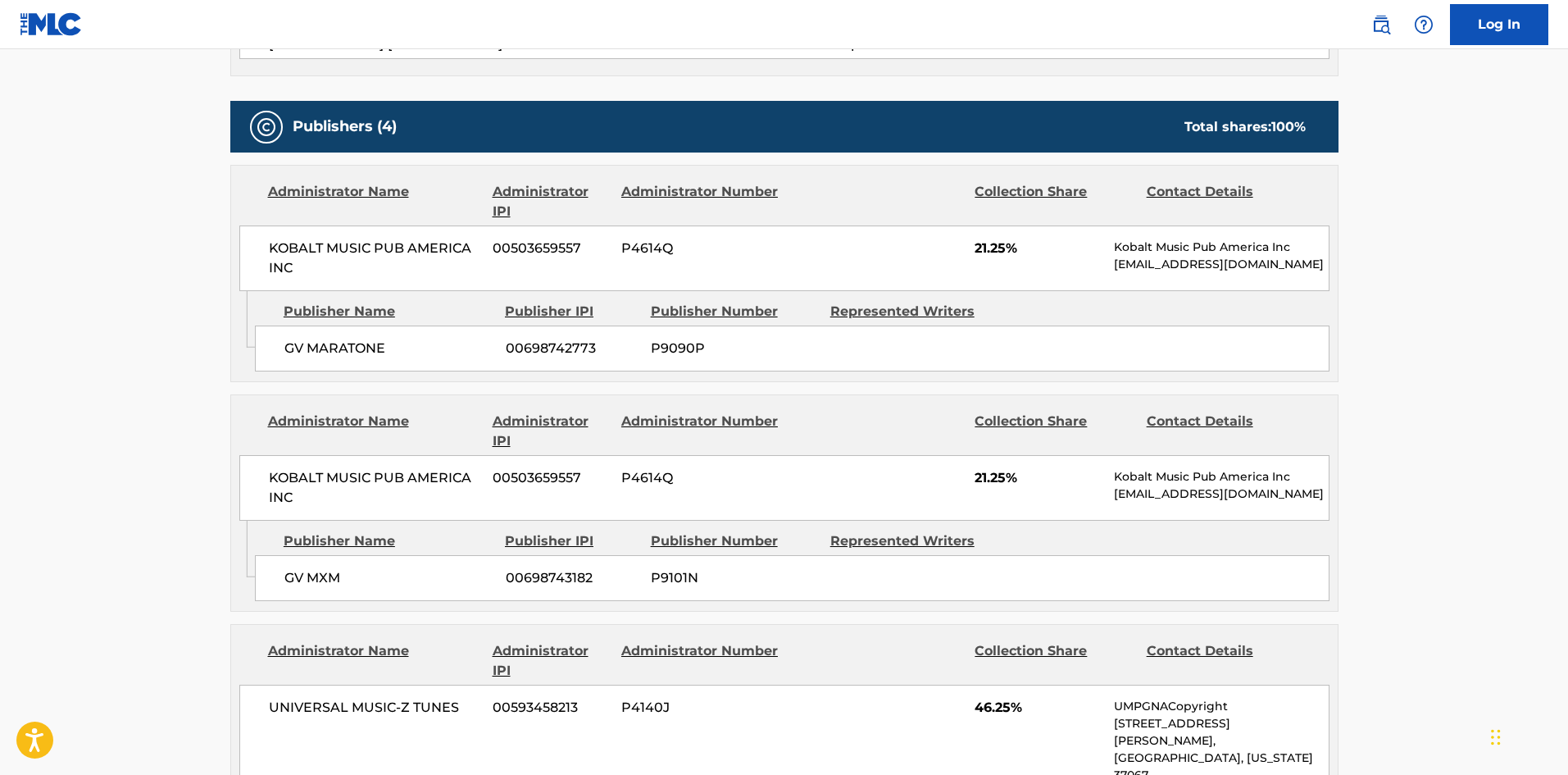
scroll to position [700, 0]
click at [286, 353] on span "GV MARATONE" at bounding box center [388, 350] width 209 height 20
drag, startPoint x: 286, startPoint y: 353, endPoint x: 345, endPoint y: 347, distance: 59.3
click at [345, 347] on span "GV MARATONE" at bounding box center [388, 350] width 209 height 20
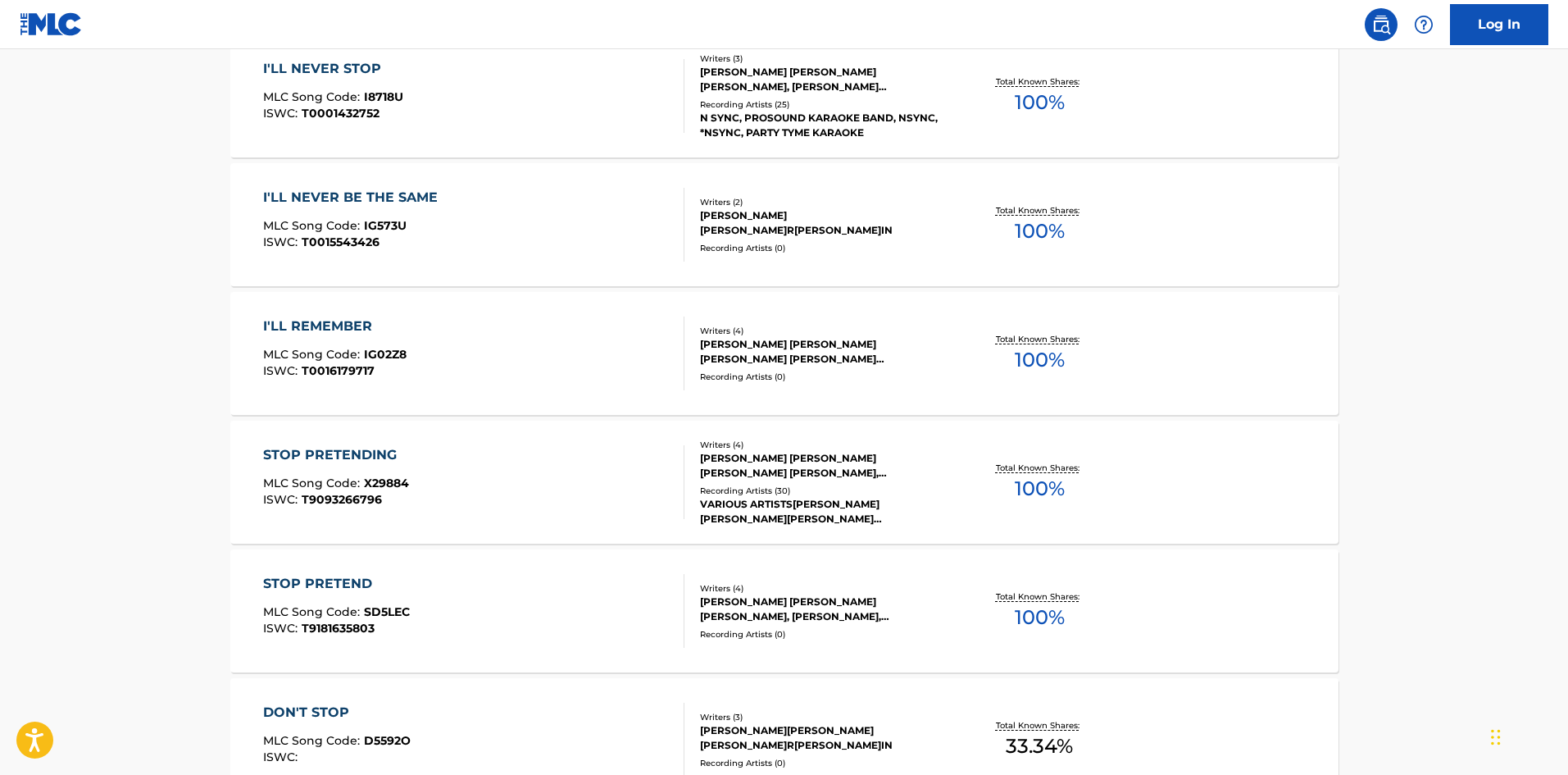
scroll to position [328, 0]
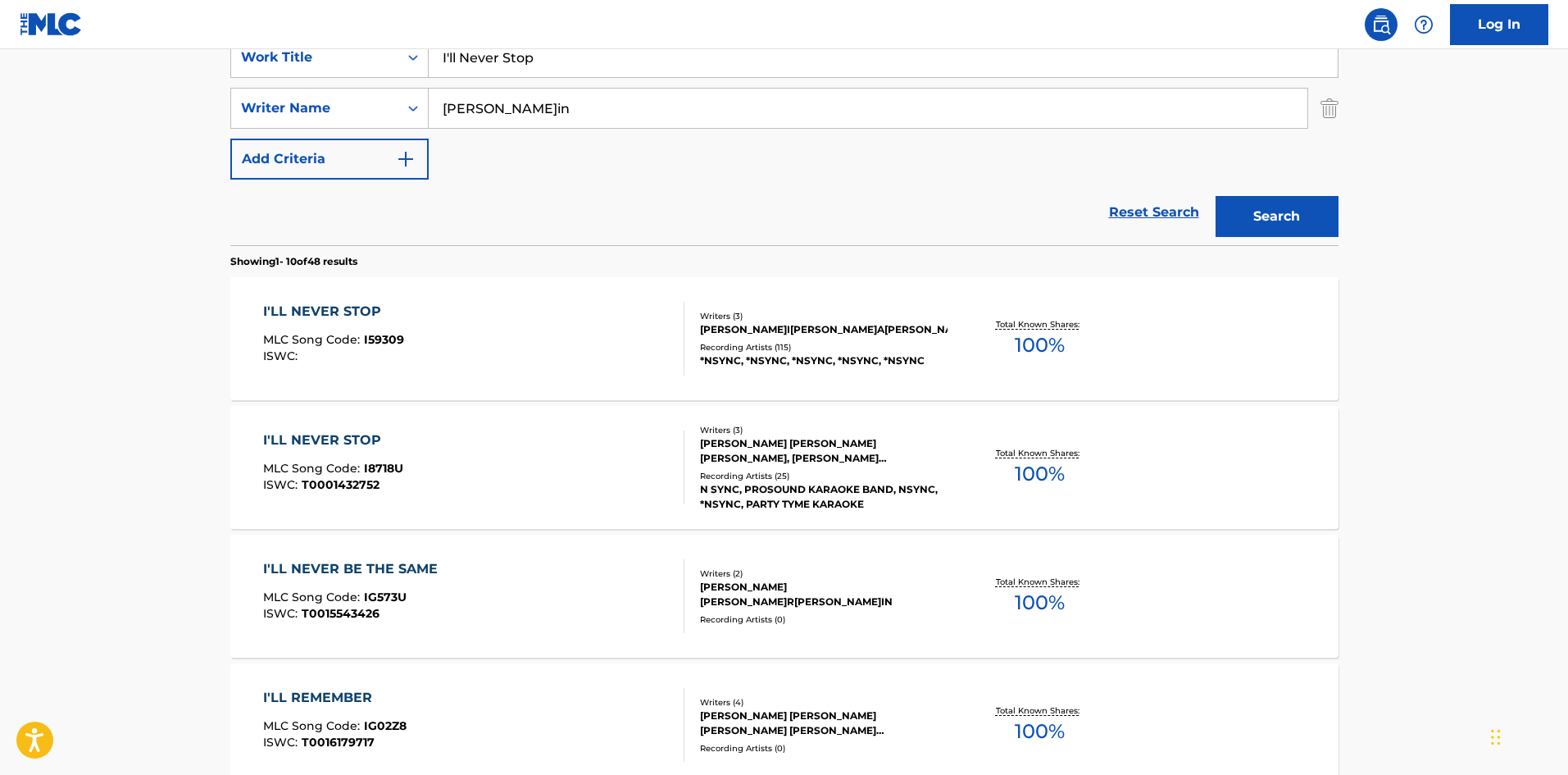
click at [549, 470] on div "I'LL NEVER STOP MLC Song Code : I8718U ISWC : T0001432752" at bounding box center [473, 467] width 421 height 73
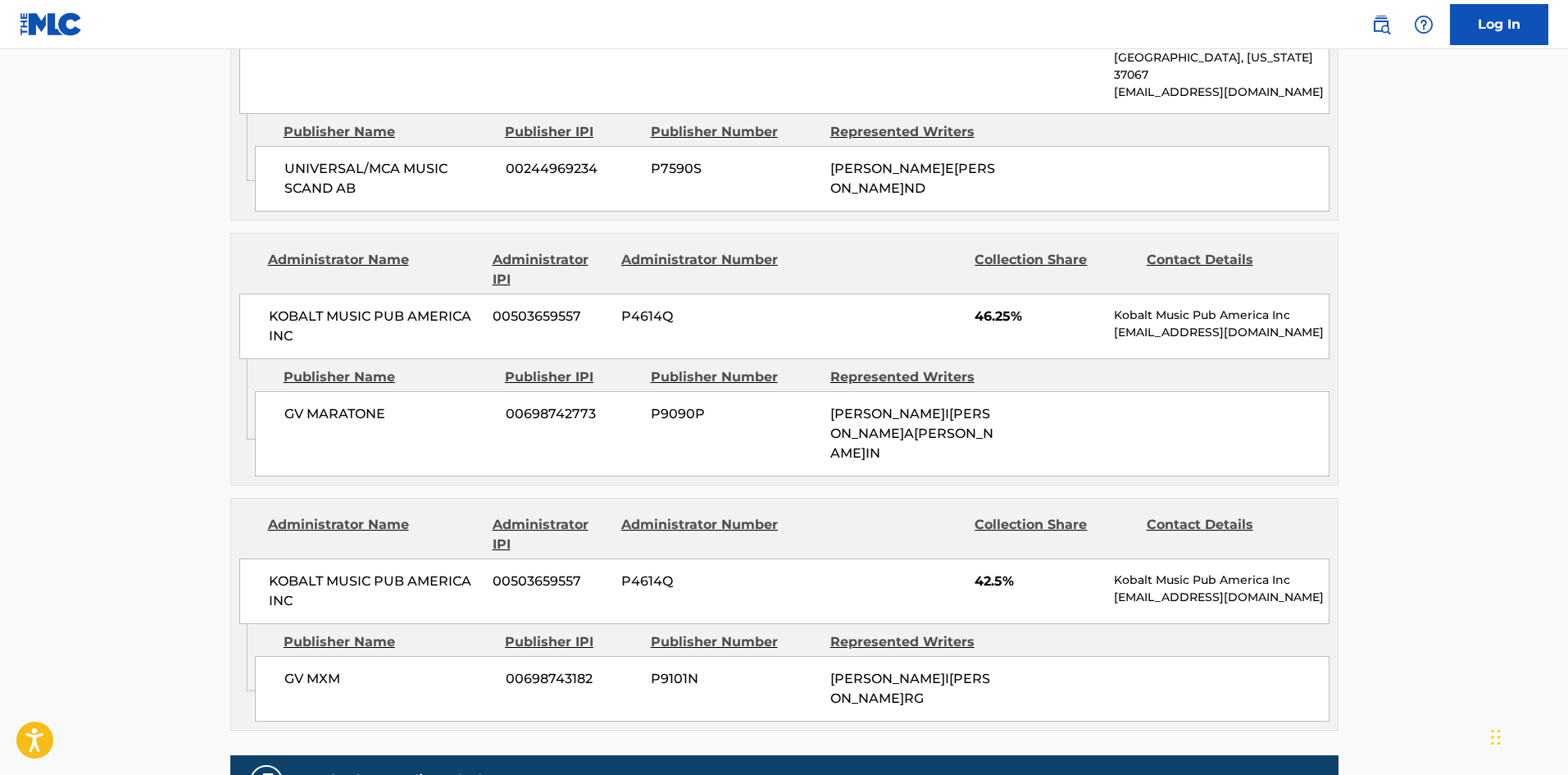
scroll to position [1066, 0]
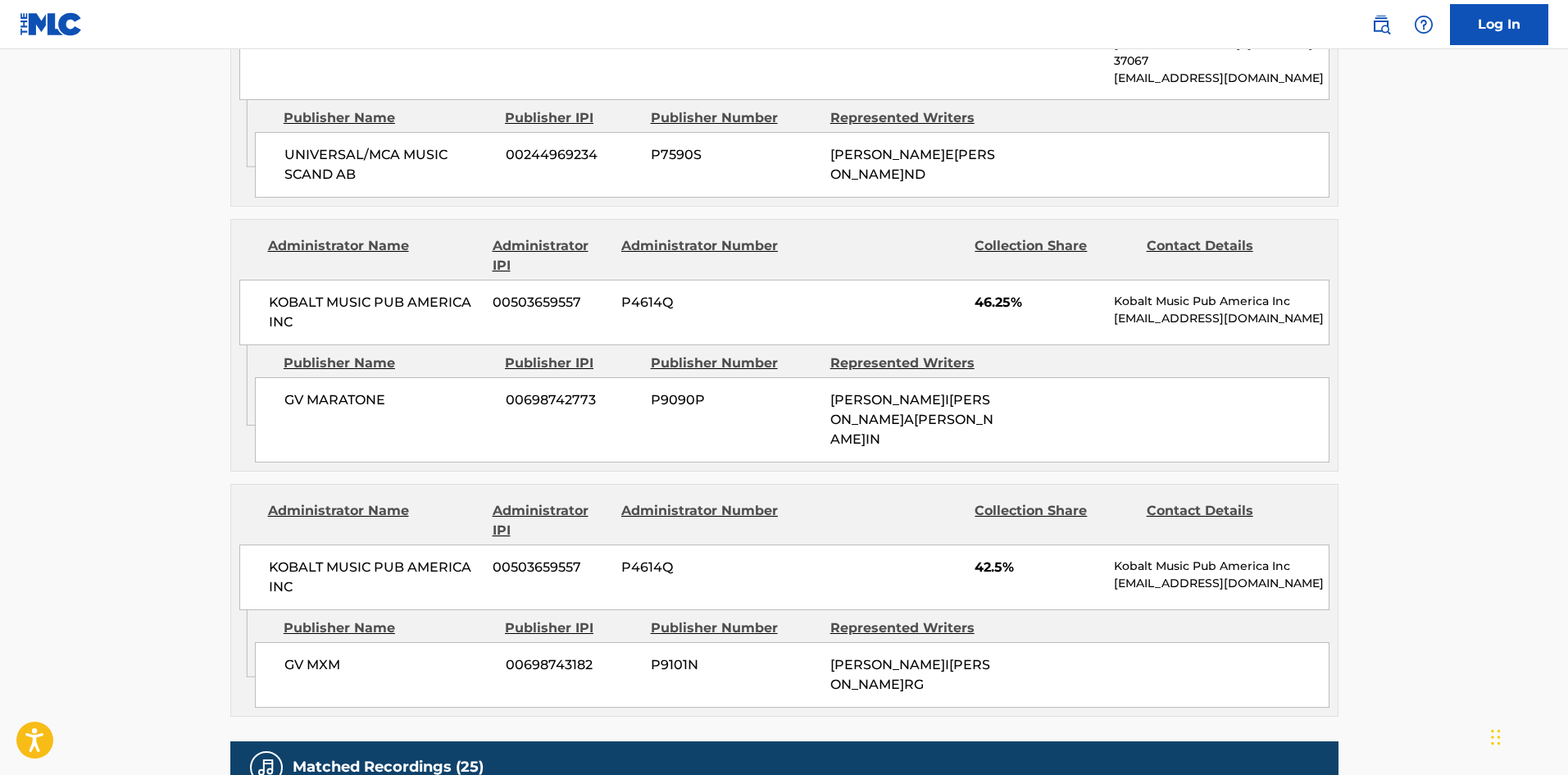
scroll to position [328, 0]
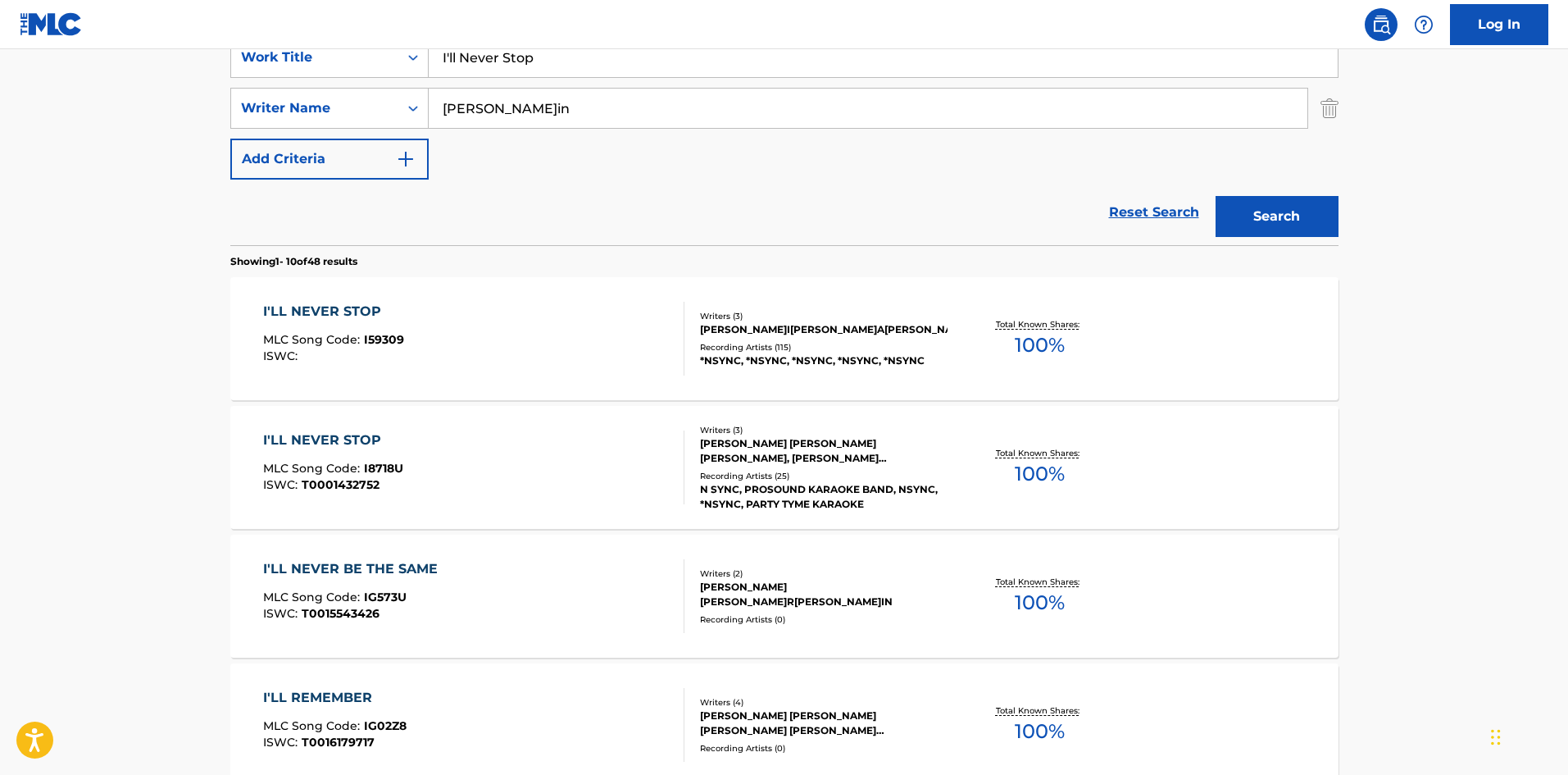
click at [420, 313] on div "I'LL NEVER STOP MLC Song Code : I59309 ISWC :" at bounding box center [473, 338] width 421 height 73
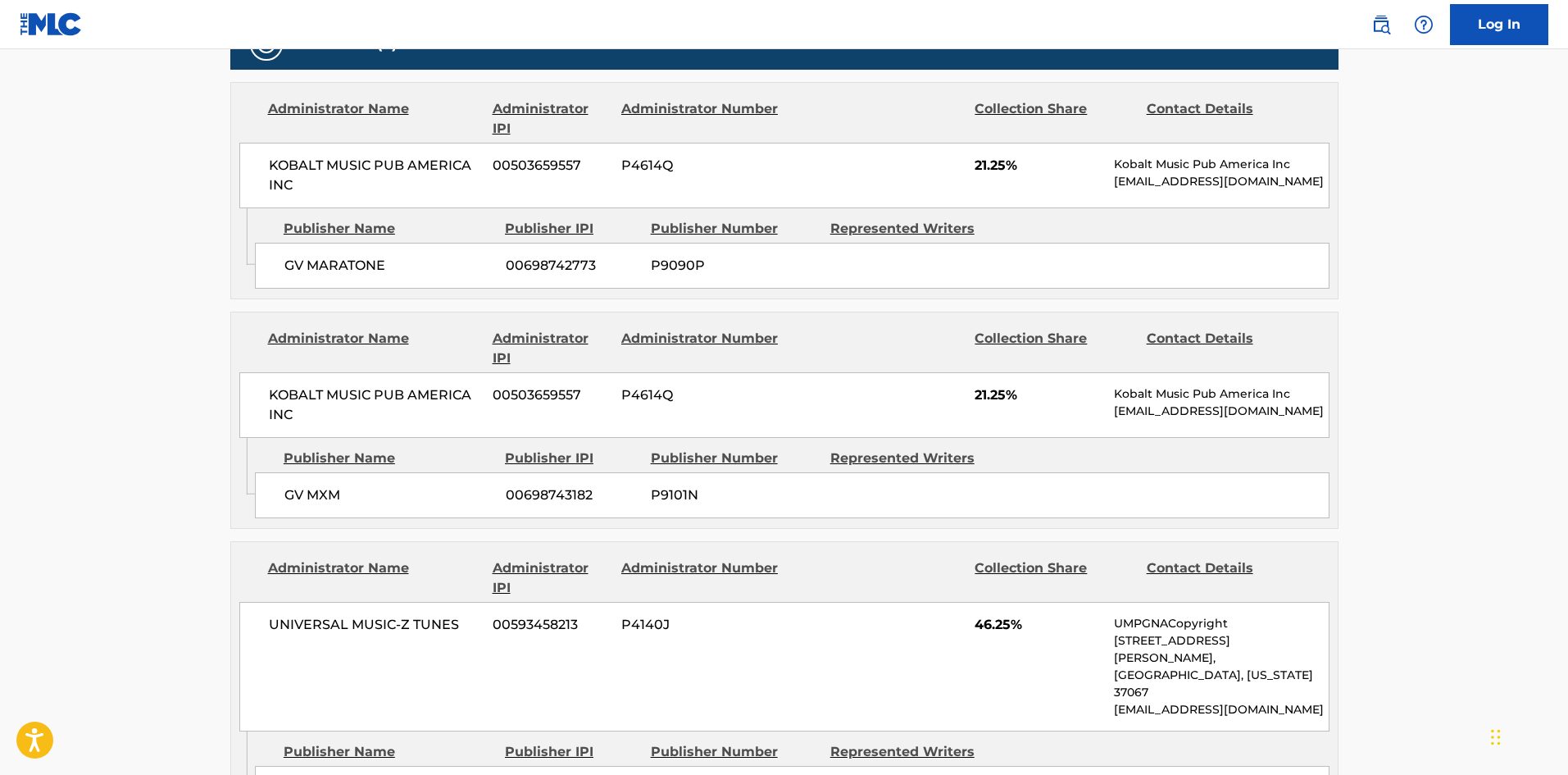
scroll to position [574, 0]
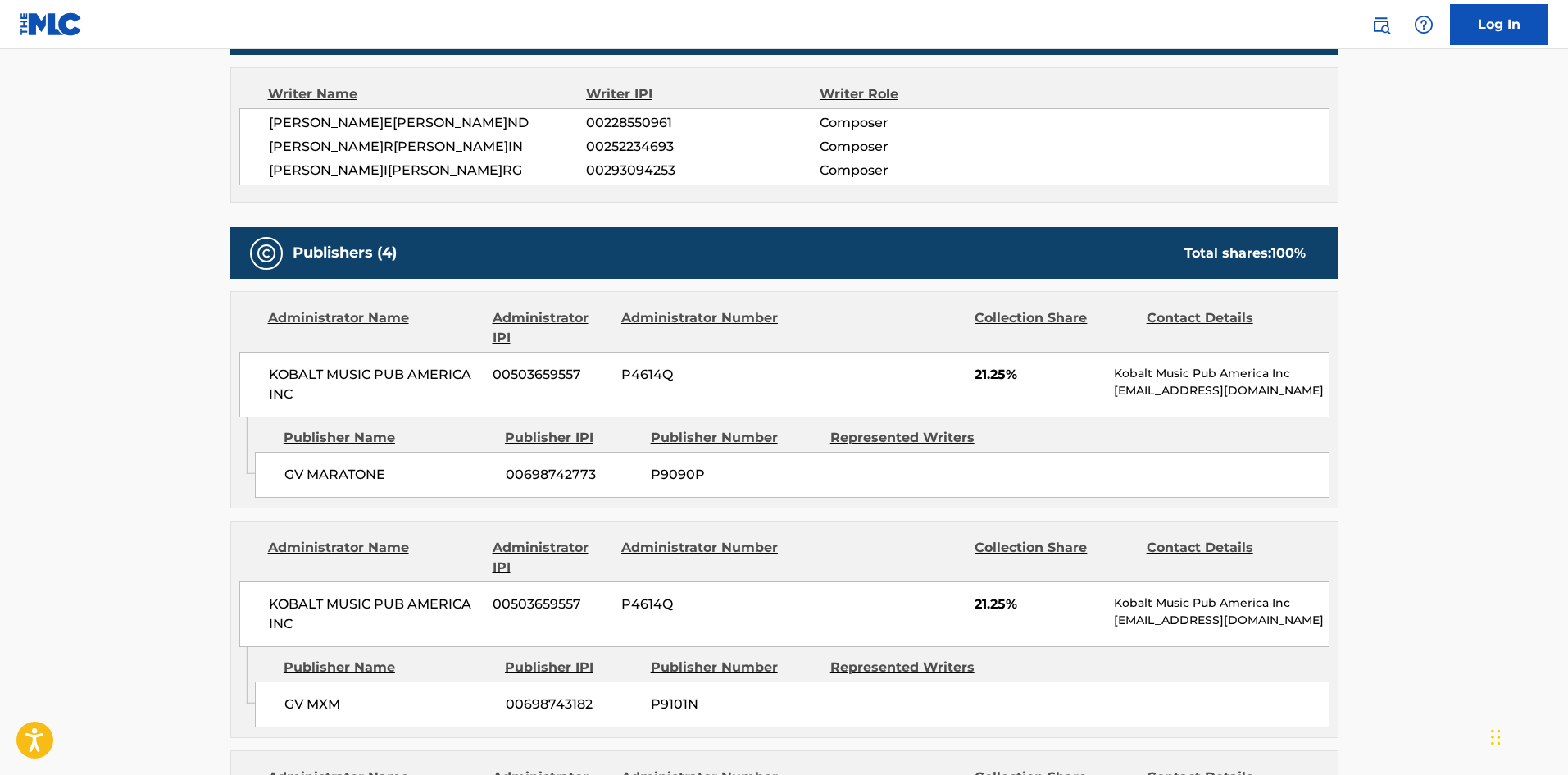
click at [290, 459] on div "GV MARATONE 00698742773 P9090P" at bounding box center [791, 475] width 1075 height 46
drag, startPoint x: 290, startPoint y: 460, endPoint x: 316, endPoint y: 343, distance: 119.9
click at [338, 454] on div "GV MARATONE 00698742773 P9090P" at bounding box center [791, 475] width 1075 height 46
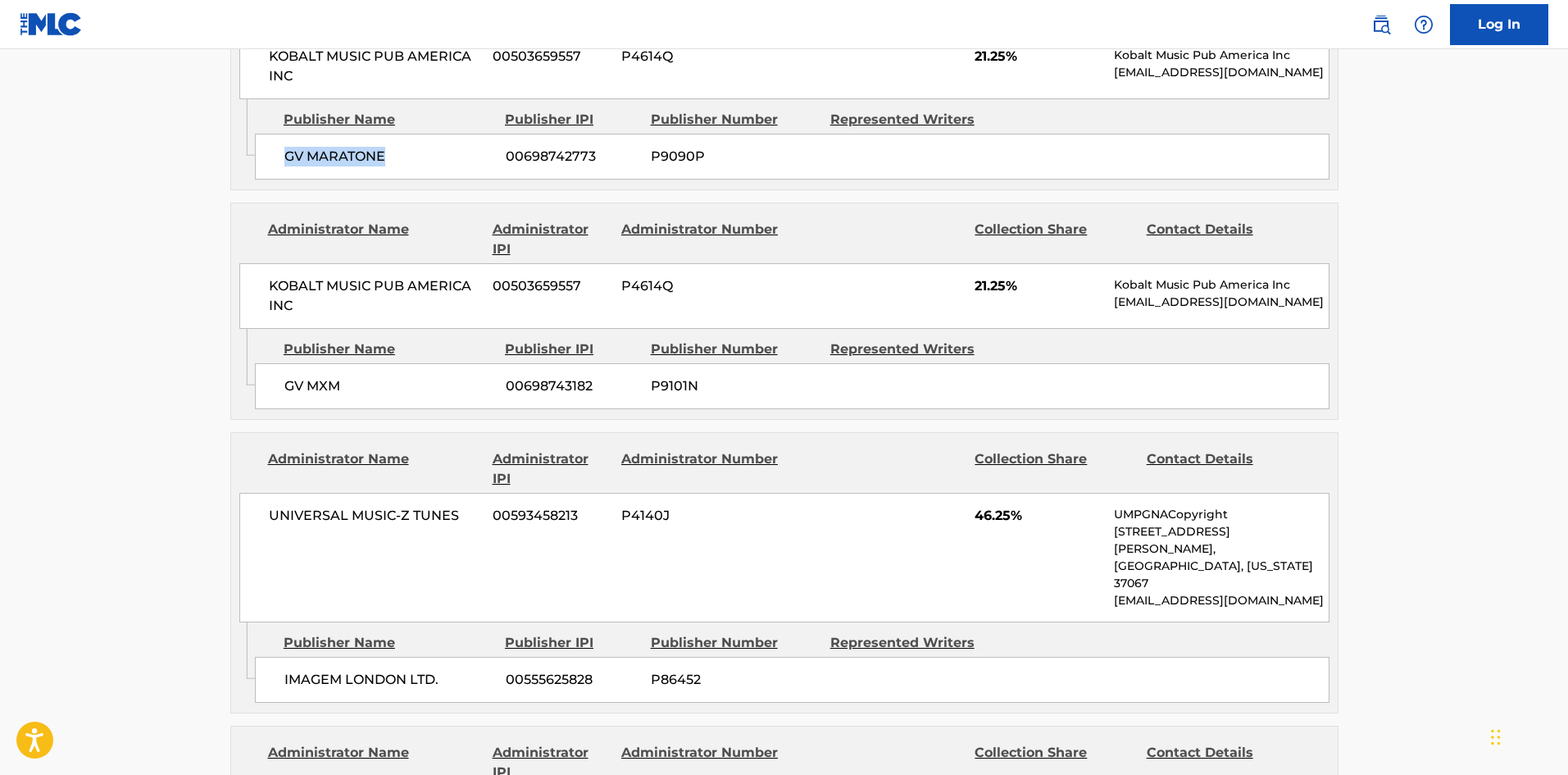
scroll to position [902, 0]
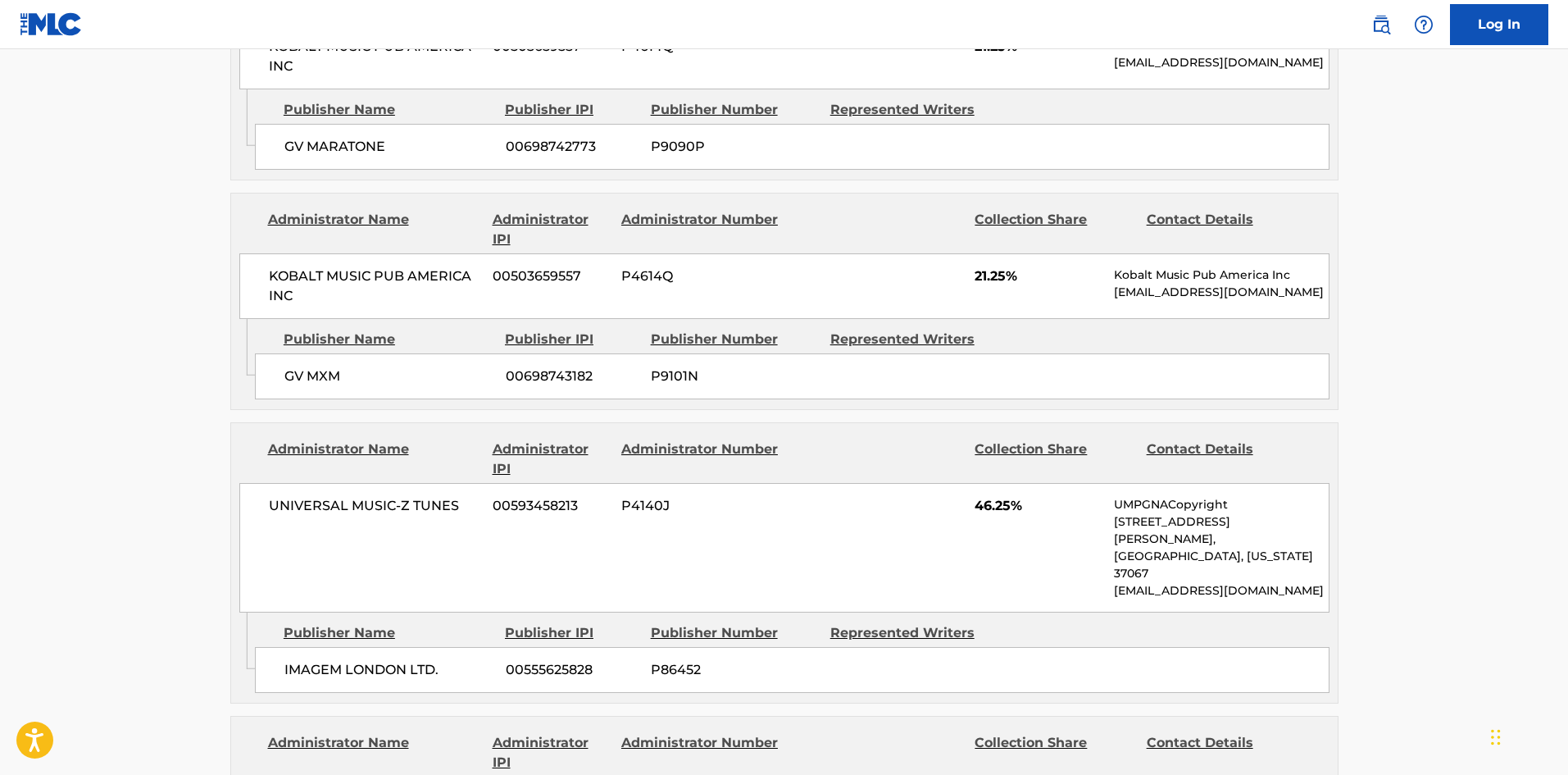
click at [295, 379] on span "GV MXM" at bounding box center [388, 377] width 209 height 20
drag, startPoint x: 295, startPoint y: 379, endPoint x: 337, endPoint y: 368, distance: 43.4
click at [337, 368] on span "GV MXM" at bounding box center [388, 377] width 209 height 20
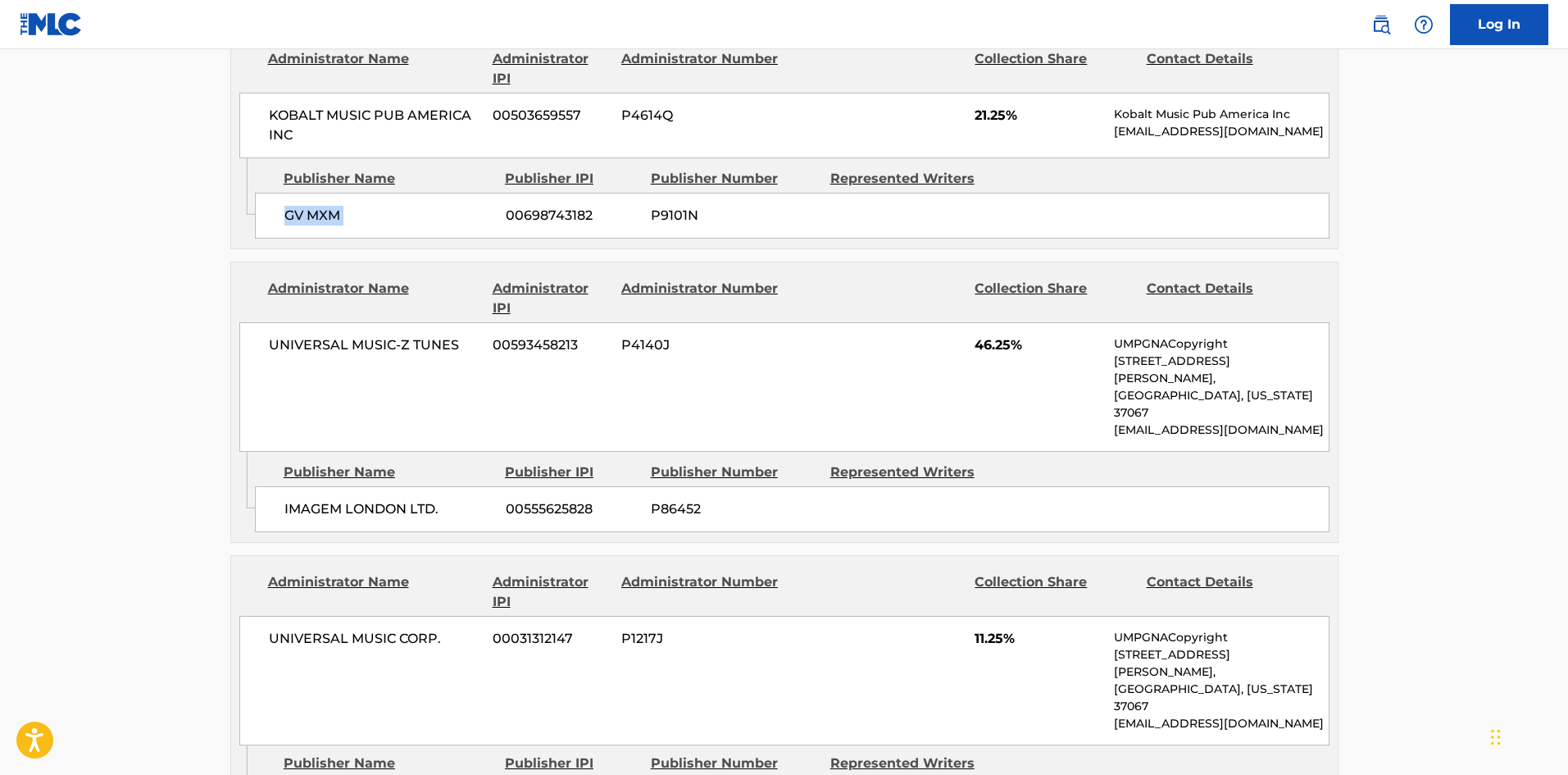
scroll to position [1066, 0]
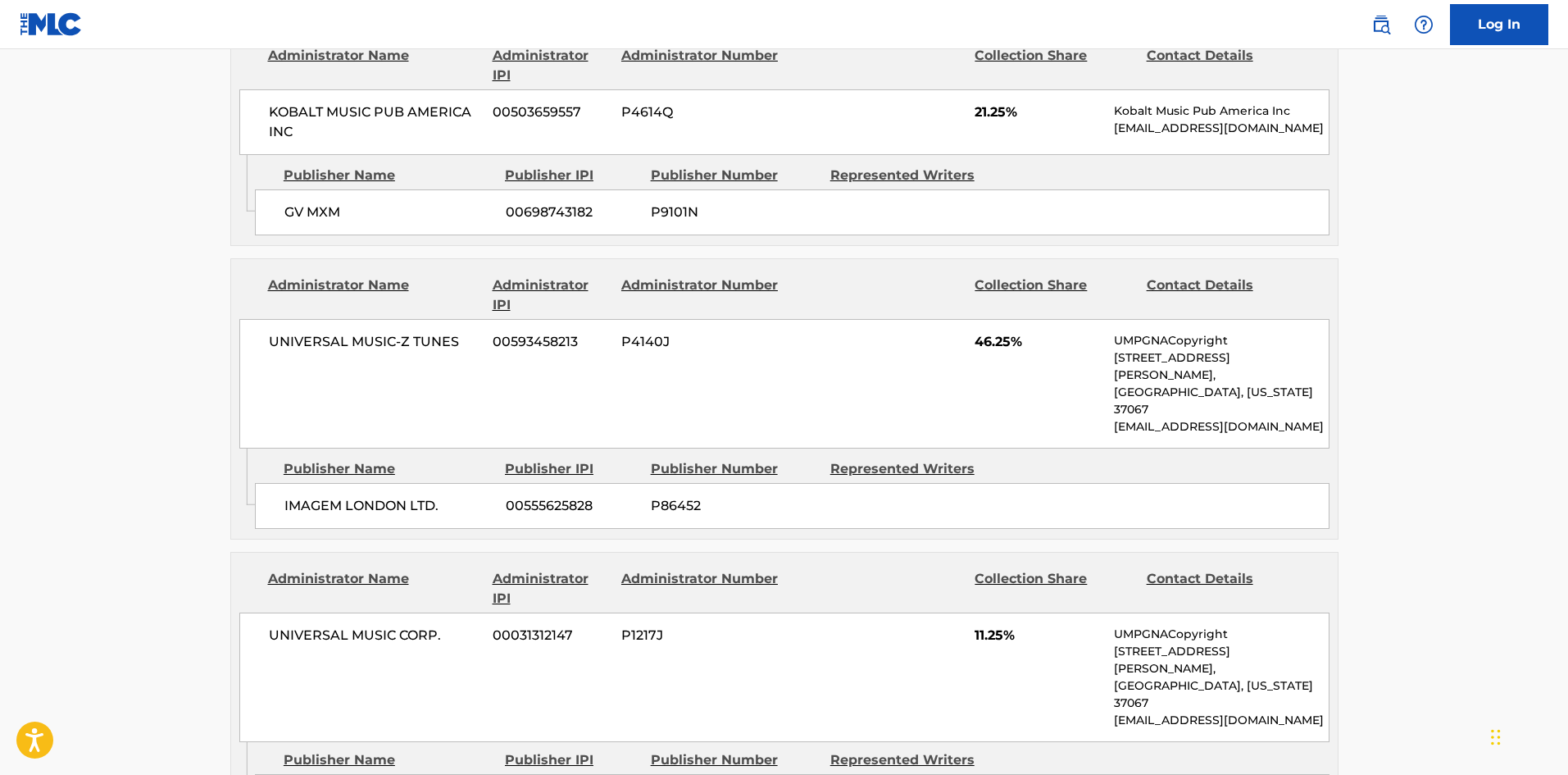
click at [303, 497] on span "IMAGEM LONDON LTD." at bounding box center [388, 506] width 209 height 20
drag, startPoint x: 303, startPoint y: 472, endPoint x: 421, endPoint y: 467, distance: 118.1
click at [421, 497] on span "IMAGEM LONDON LTD." at bounding box center [388, 506] width 209 height 20
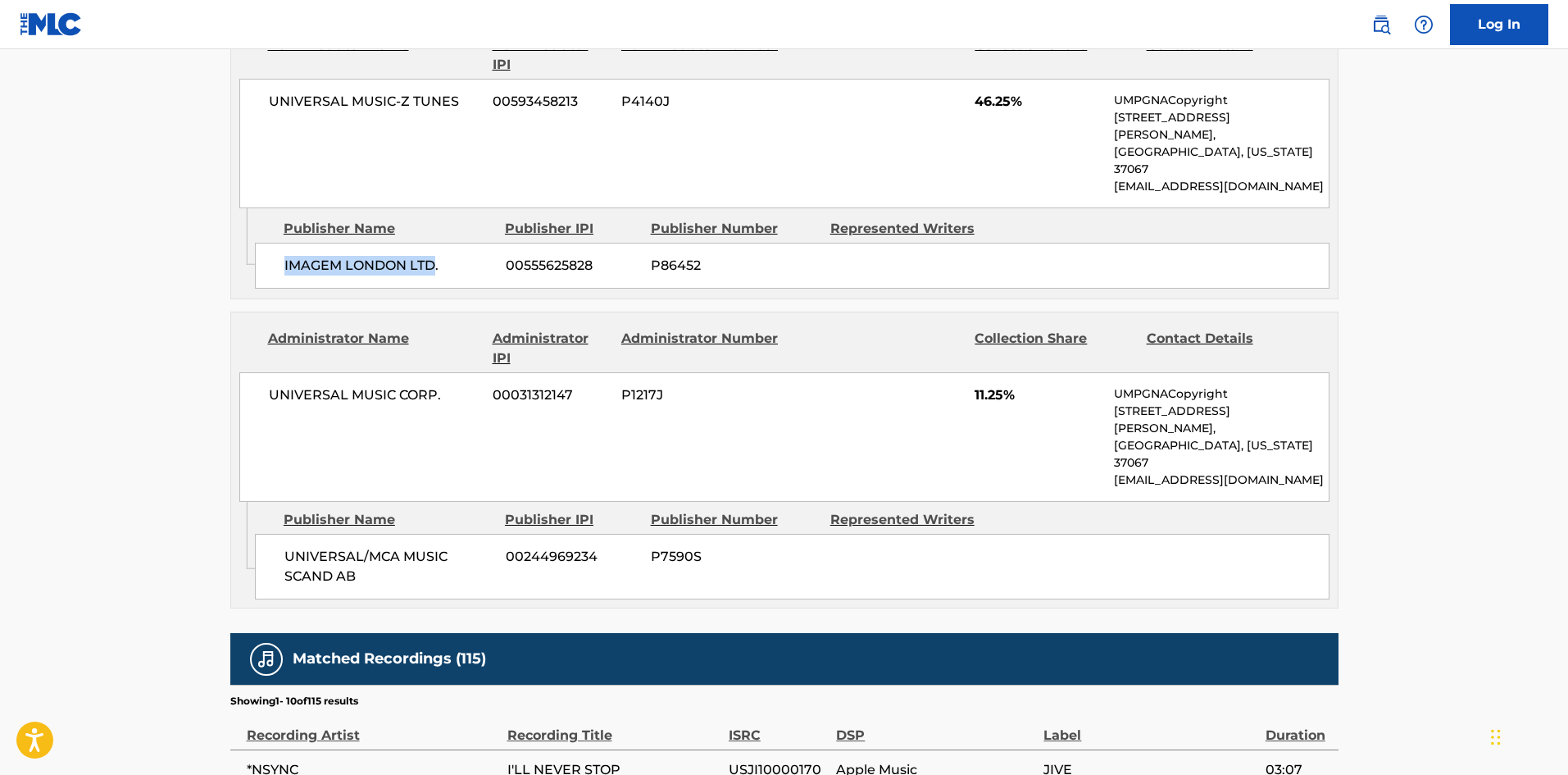
scroll to position [1312, 0]
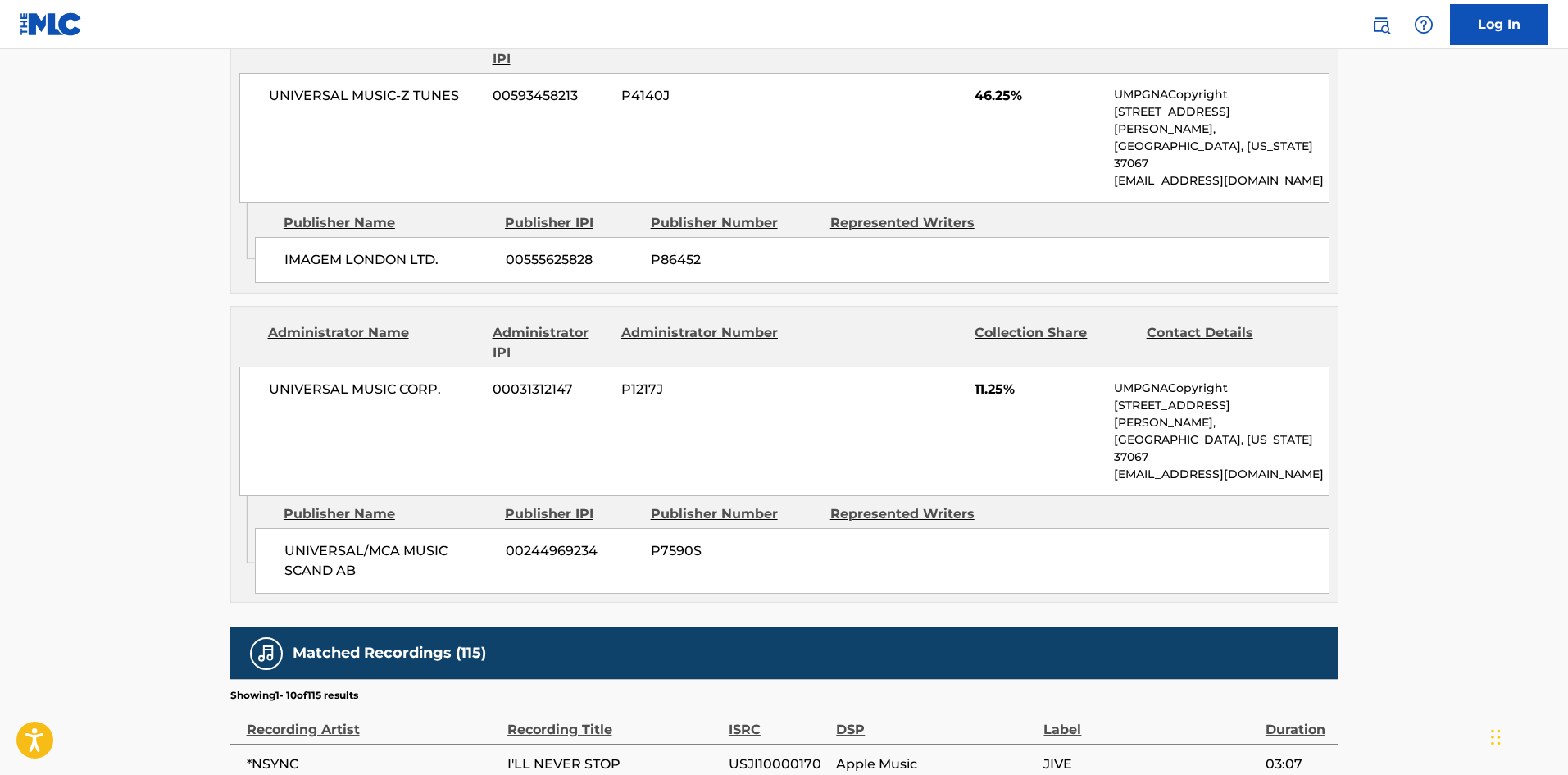
click at [315, 541] on span "UNIVERSAL/MCA MUSIC SCAND AB" at bounding box center [388, 561] width 209 height 40
drag, startPoint x: 315, startPoint y: 477, endPoint x: 373, endPoint y: 496, distance: 61.0
click at [373, 541] on span "UNIVERSAL/MCA MUSIC SCAND AB" at bounding box center [388, 561] width 209 height 40
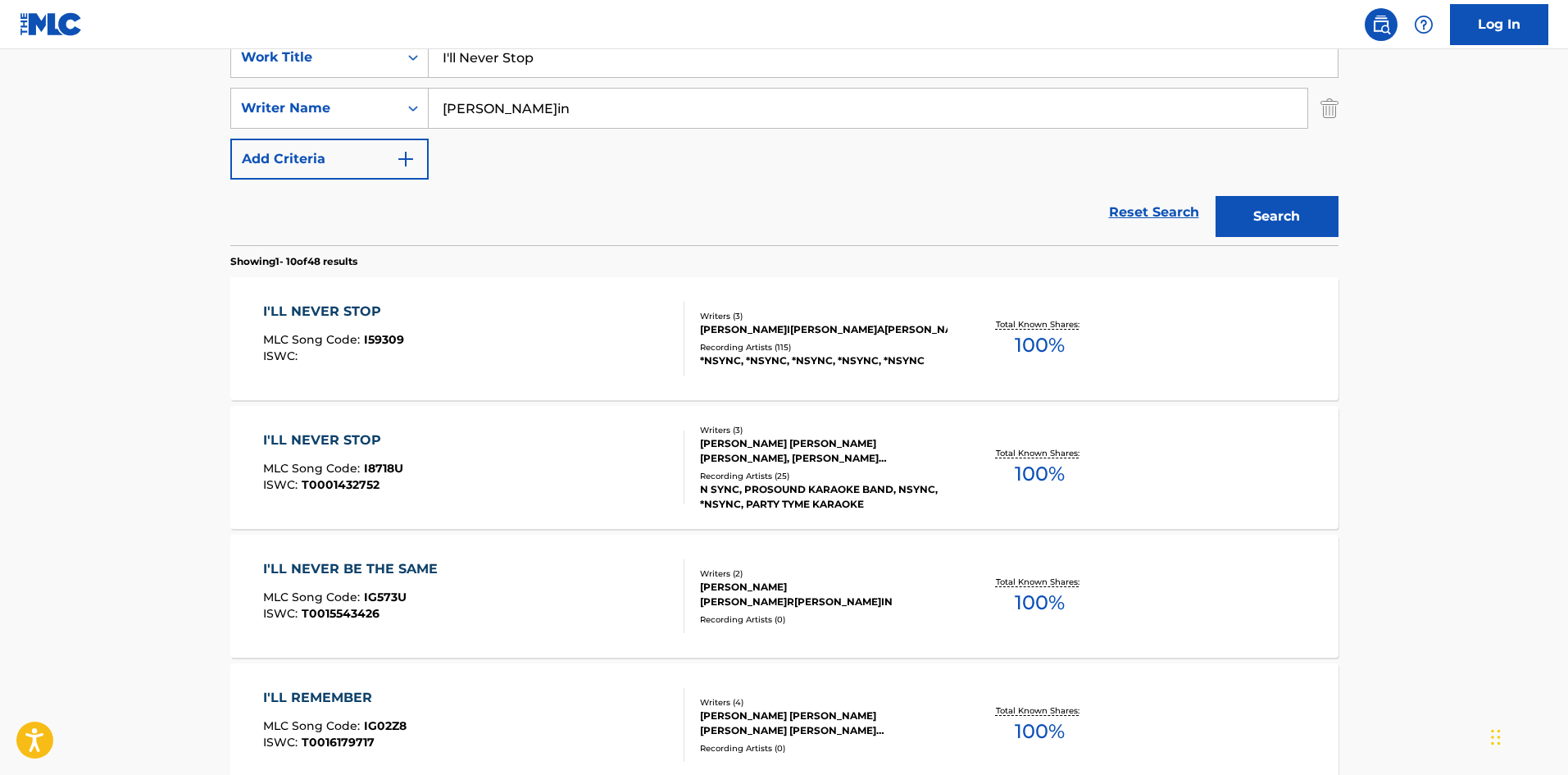
click at [599, 60] on input "I'll Never Stop" at bounding box center [884, 57] width 909 height 40
paste input "t's Gonna Be Me"
type input "It's Gonna Be Me"
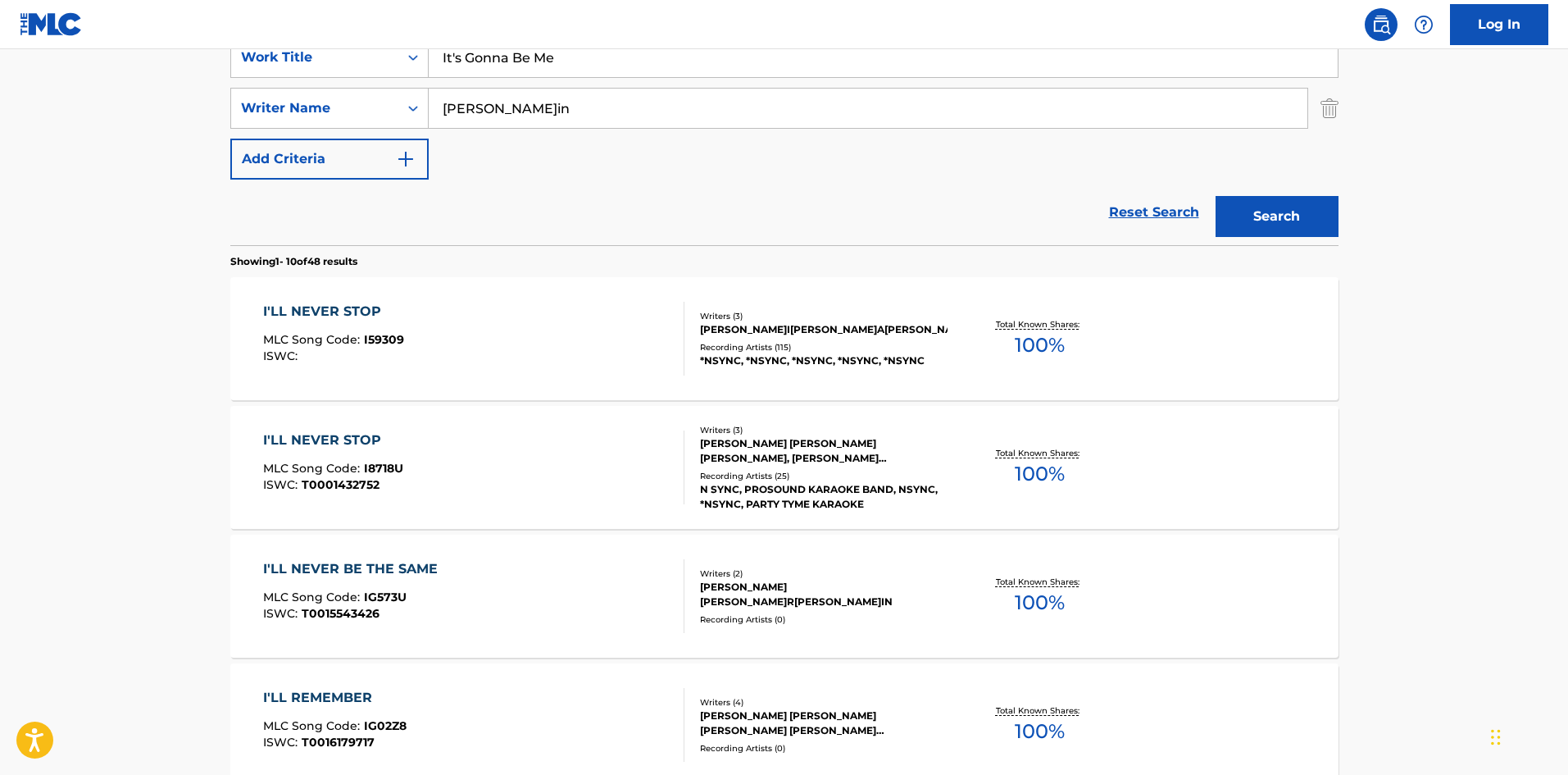
click at [1299, 224] on button "Search" at bounding box center [1277, 216] width 123 height 41
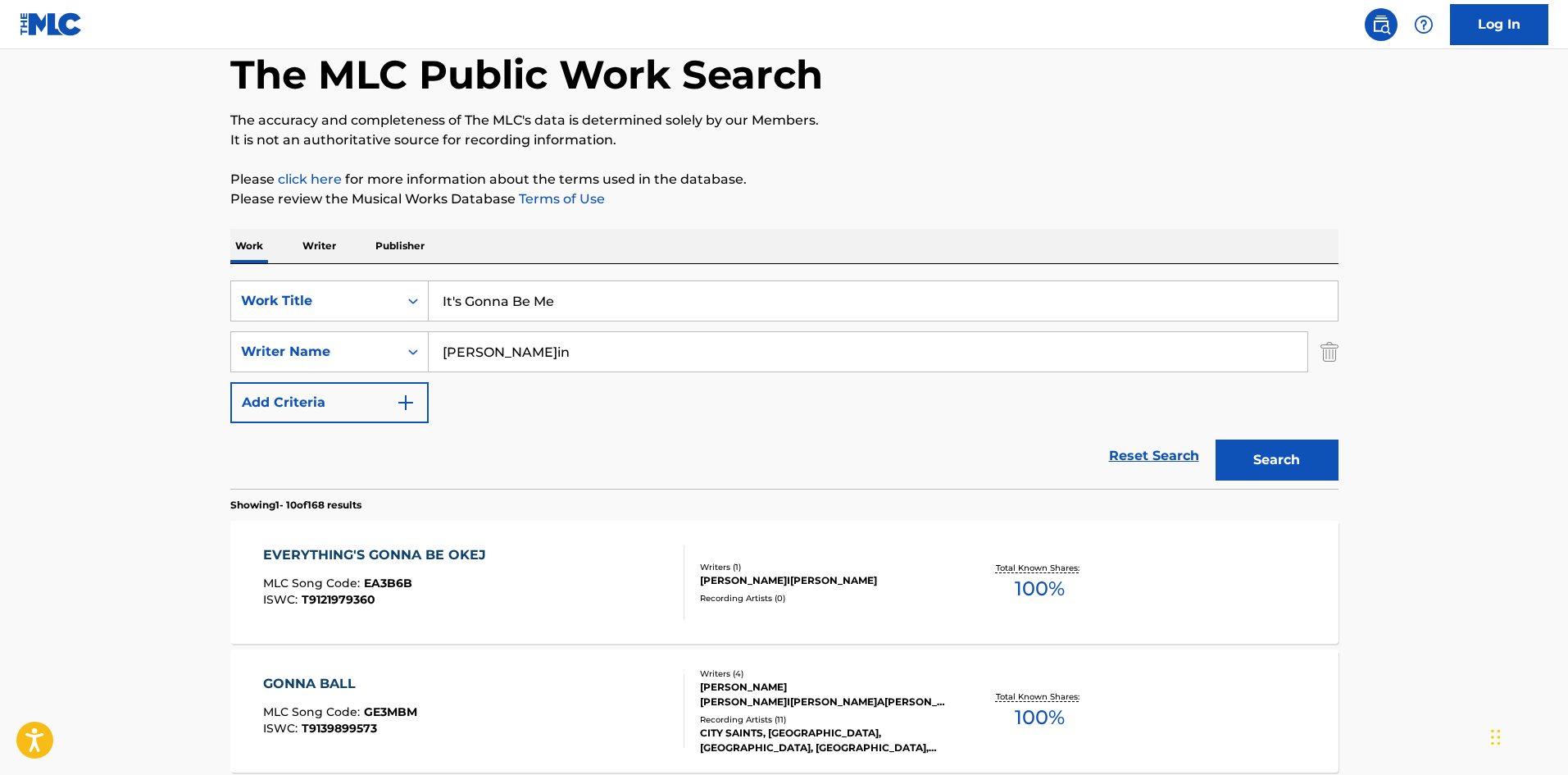
scroll to position [82, 0]
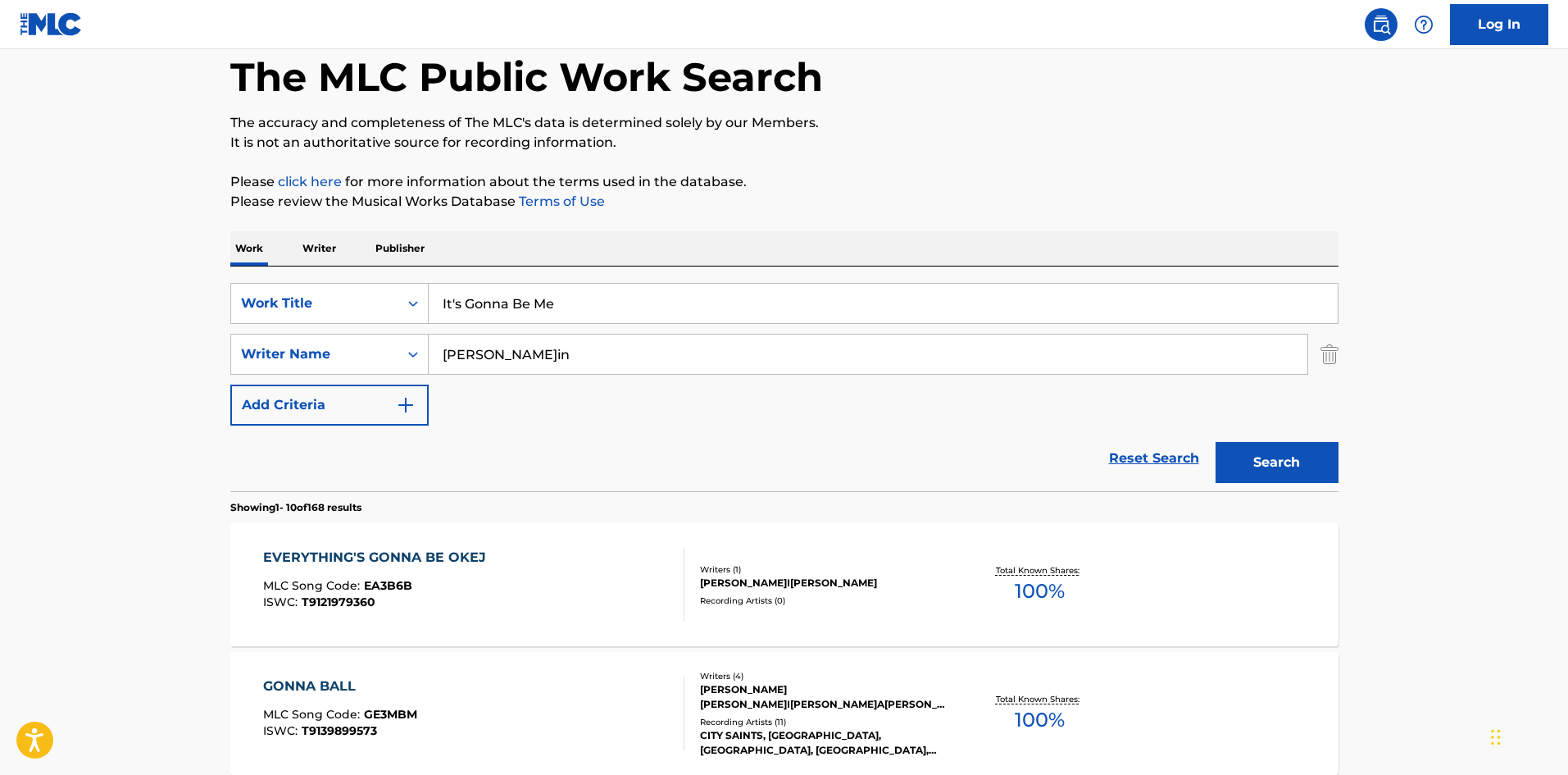
click at [577, 356] on input "Lundin" at bounding box center [868, 355] width 879 height 40
paste input "SANDBERG"
type input "SANDBERG"
click at [1232, 448] on button "Search" at bounding box center [1277, 462] width 123 height 41
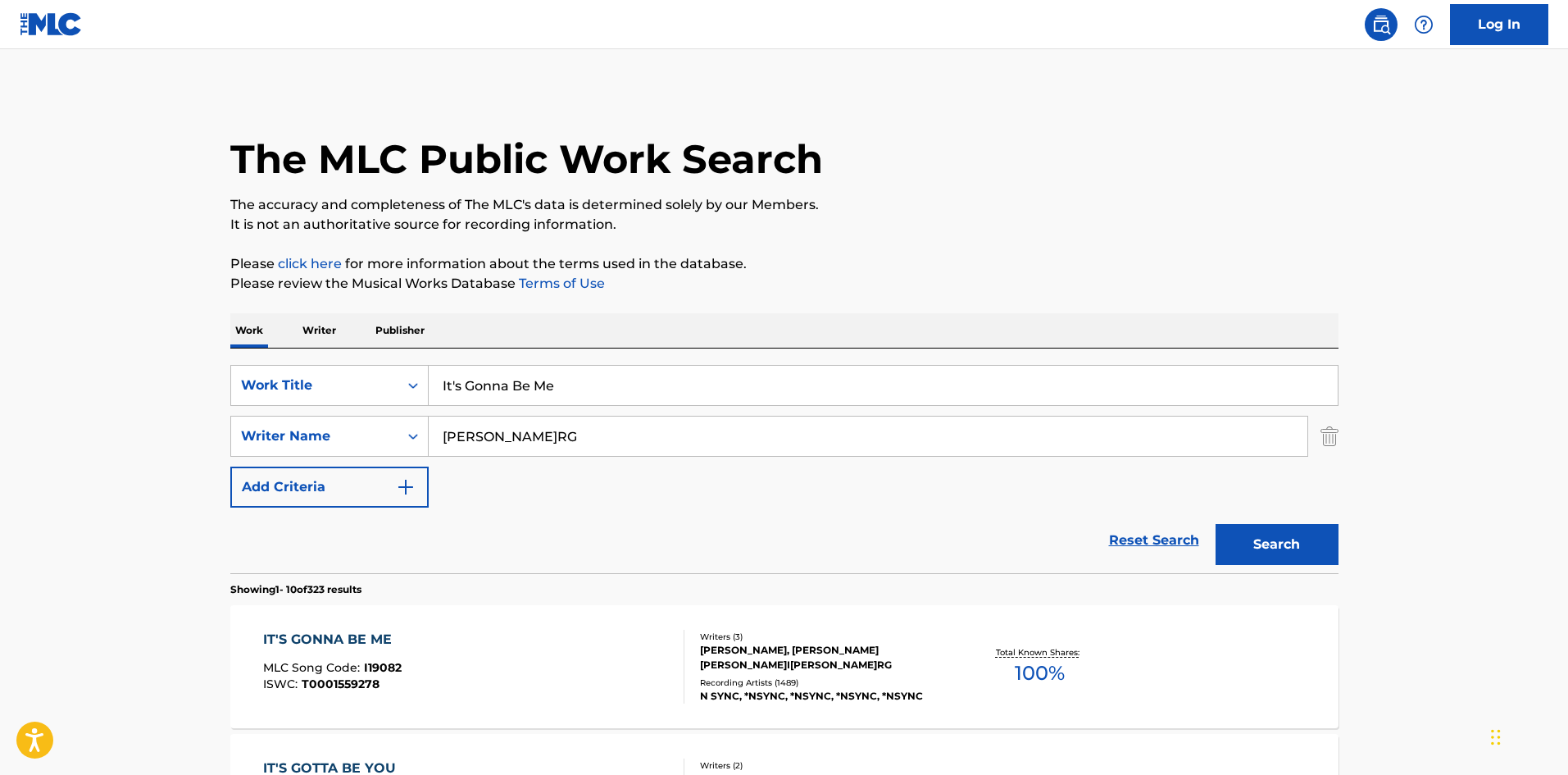
scroll to position [328, 0]
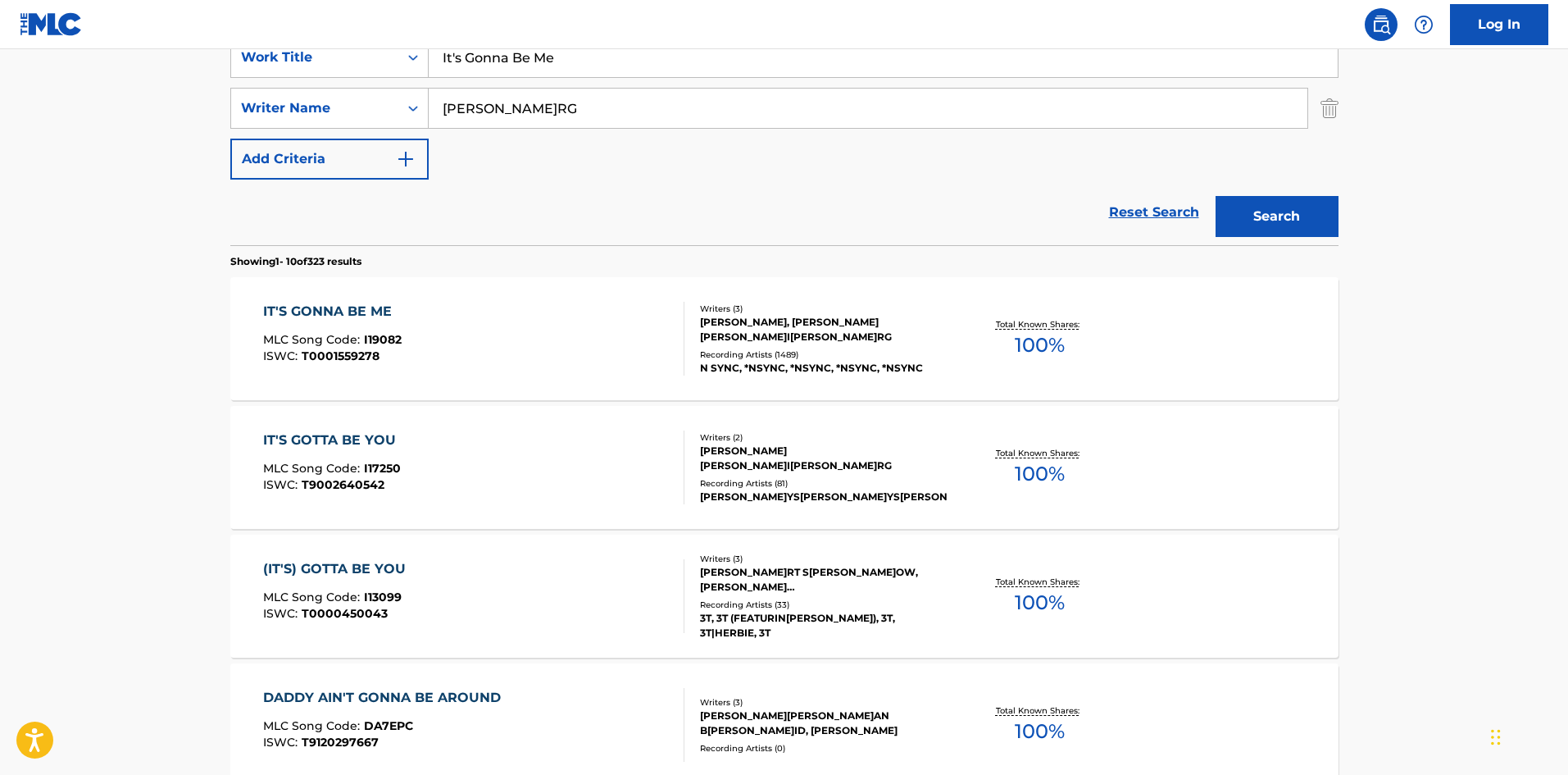
click at [494, 320] on div "IT'S GONNA BE ME MLC Song Code : I19082 ISWC : T0001559278" at bounding box center [473, 338] width 421 height 73
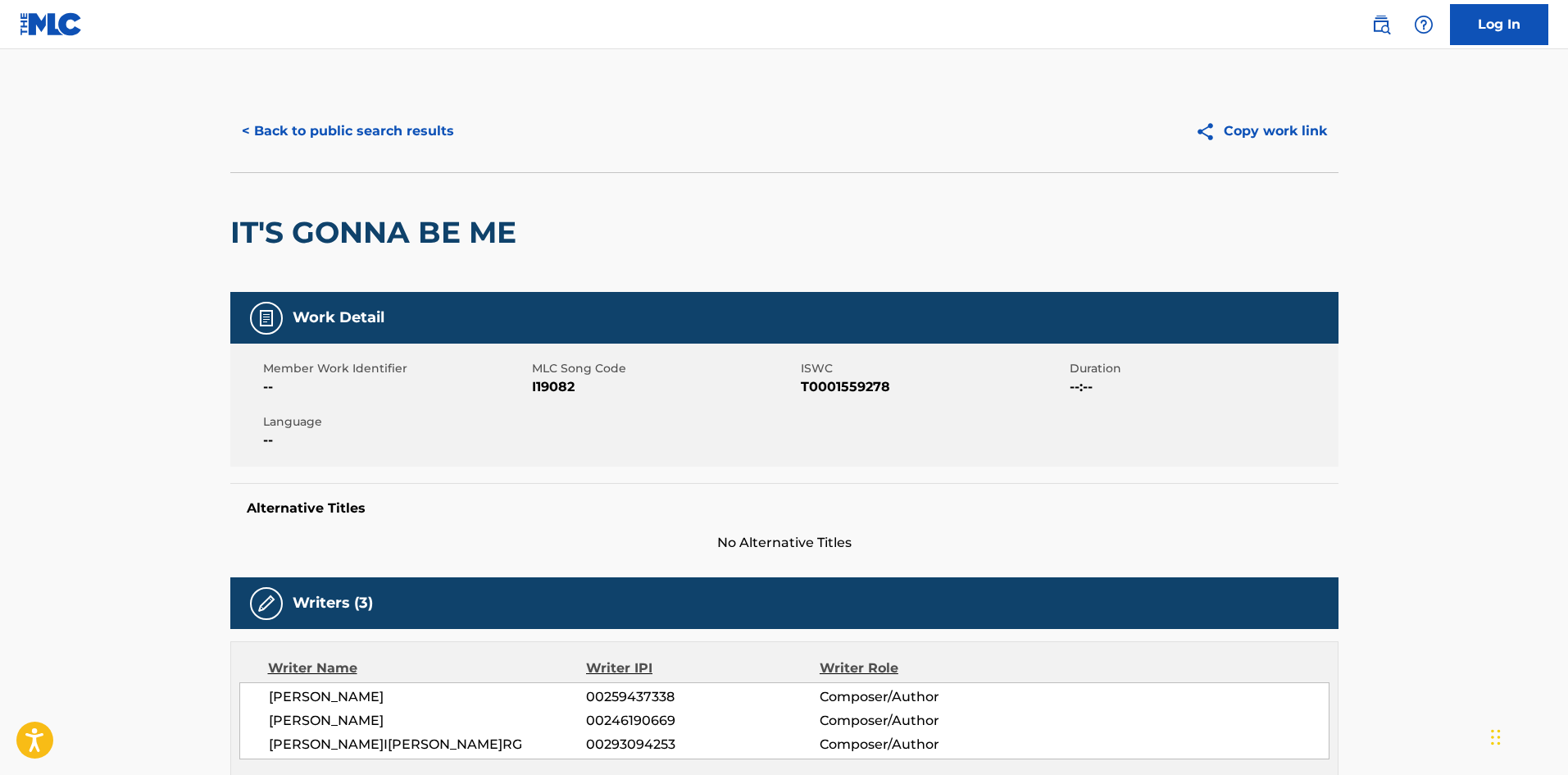
scroll to position [492, 0]
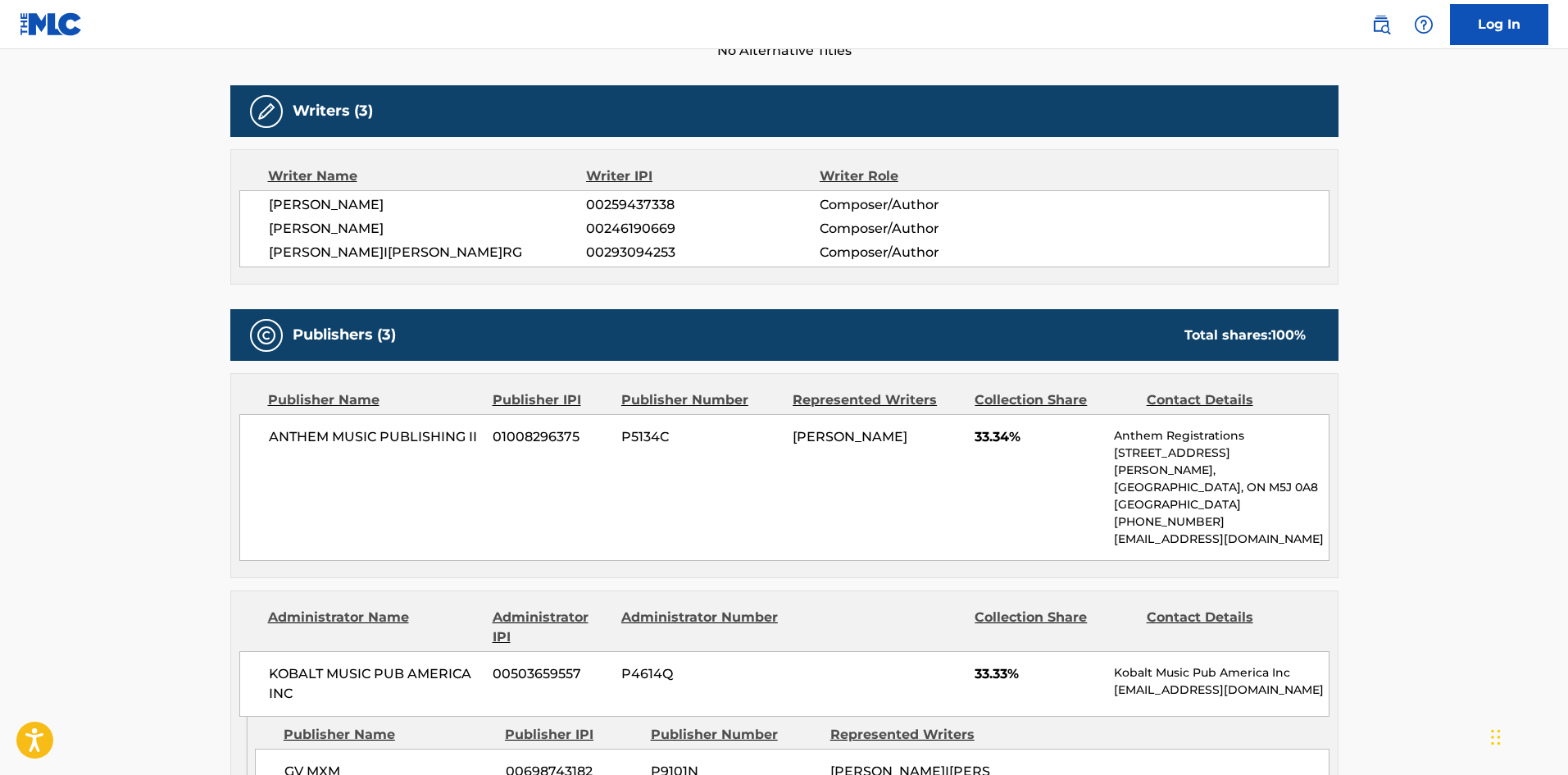
click at [276, 426] on div "ANTHEM MUSIC PUBLISHING II 01008296375 P5134C RAMI YACOUB 33.34% Anthem Registr…" at bounding box center [784, 488] width 1090 height 147
drag, startPoint x: 276, startPoint y: 426, endPoint x: 471, endPoint y: 431, distance: 195.1
click at [471, 431] on div "ANTHEM MUSIC PUBLISHING II 01008296375 P5134C RAMI YACOUB 33.34% Anthem Registr…" at bounding box center [784, 488] width 1090 height 147
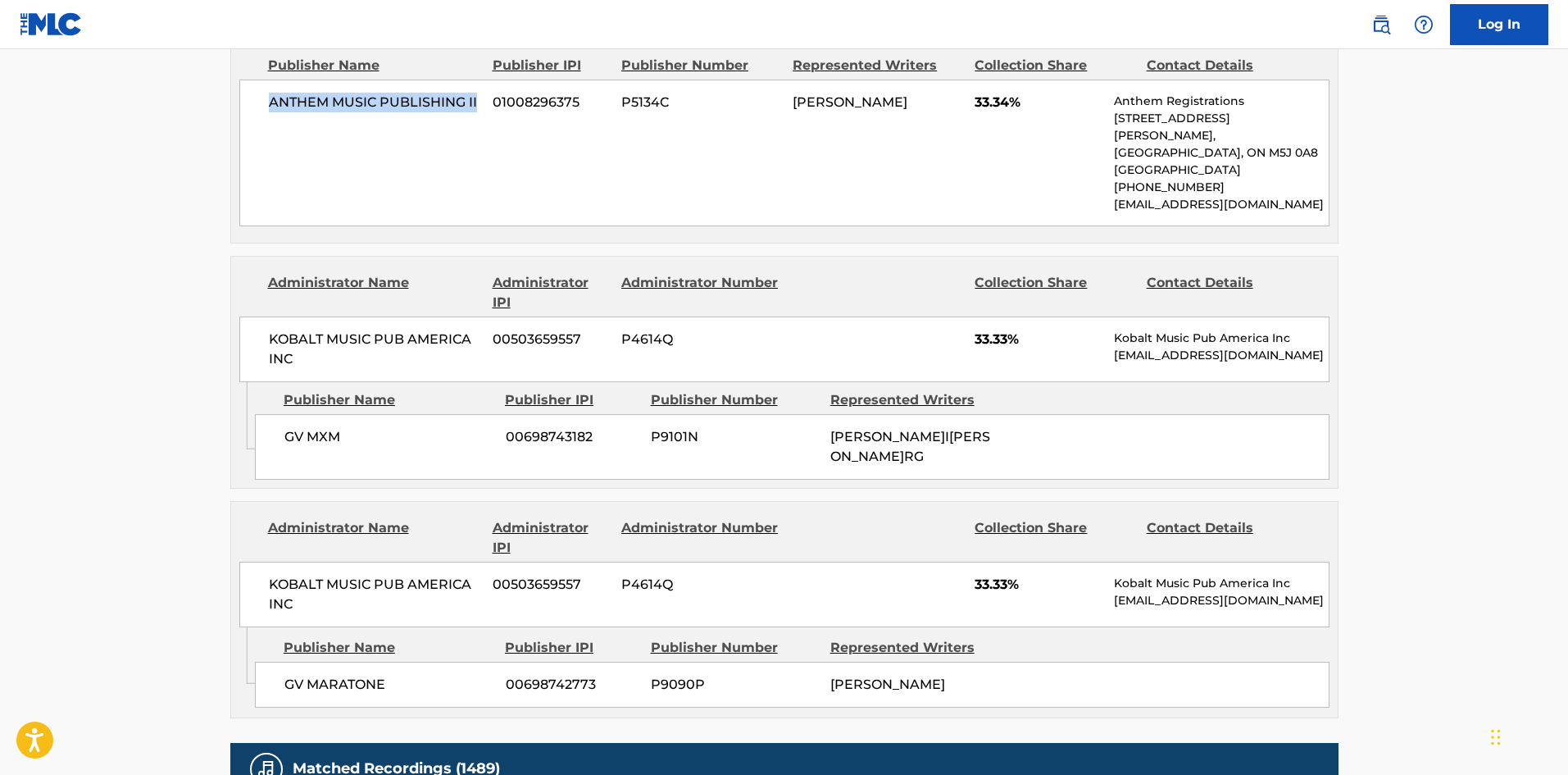
scroll to position [984, 0]
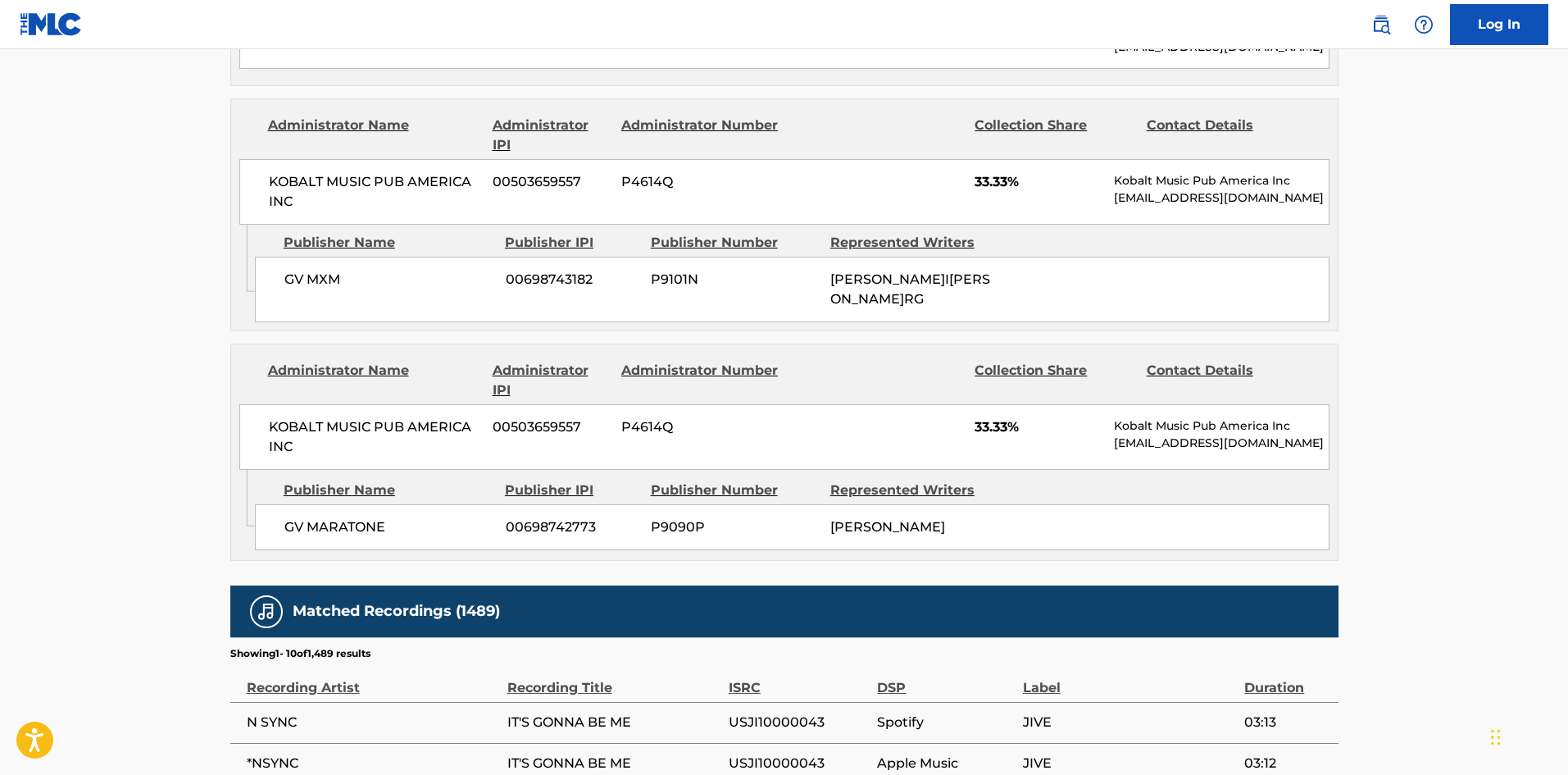
click at [280, 303] on div "GV MXM 00698743182 P9101N MARTIN MAX SANDBERG" at bounding box center [791, 289] width 1075 height 65
drag, startPoint x: 280, startPoint y: 303, endPoint x: 332, endPoint y: 302, distance: 52.0
click at [332, 302] on div "GV MXM 00698743182 P9101N MARTIN MAX SANDBERG" at bounding box center [791, 289] width 1075 height 65
click at [307, 537] on span "GV MARATONE" at bounding box center [388, 527] width 209 height 20
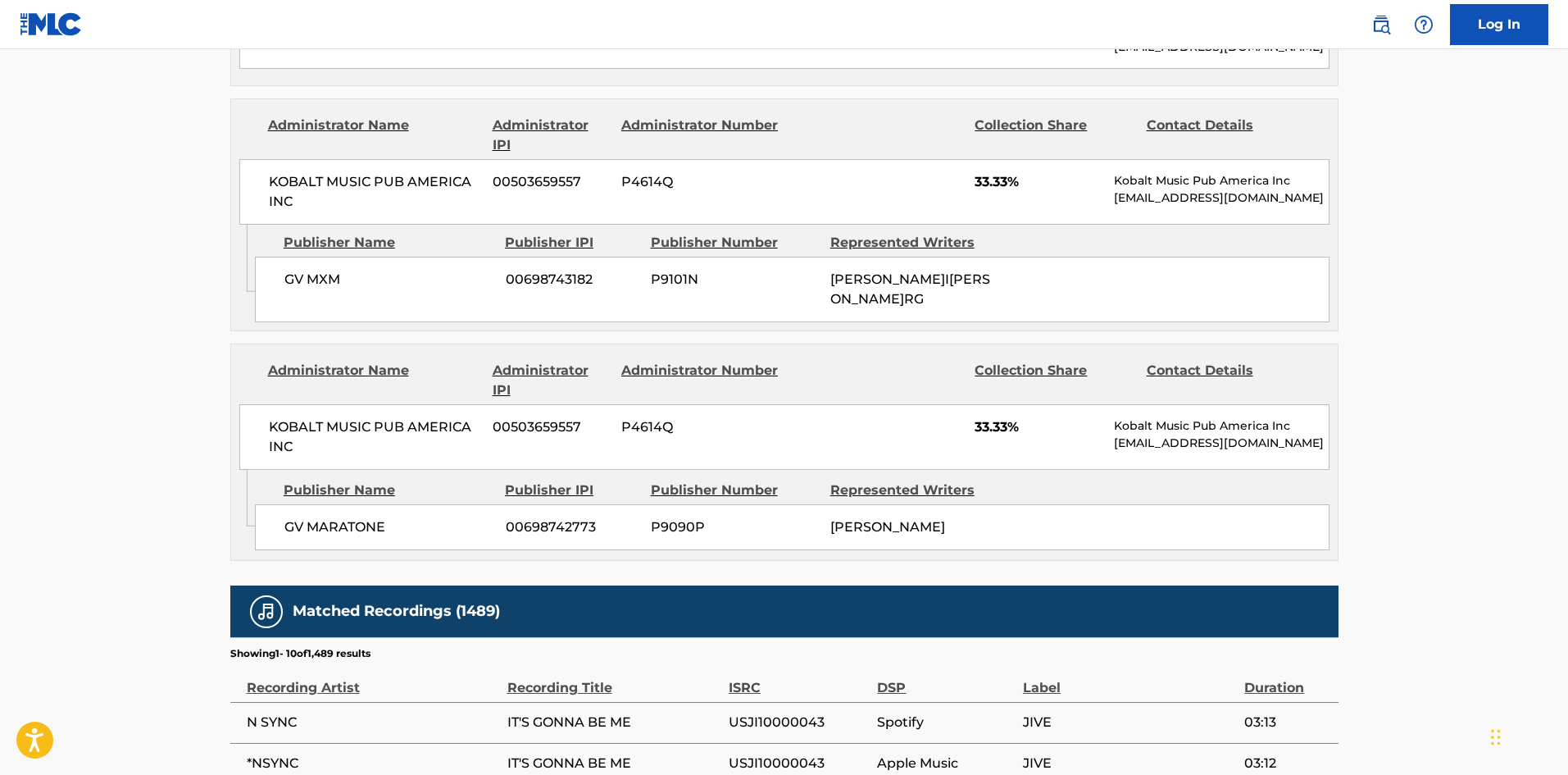
click at [281, 543] on div "GV MARATONE 00698742773 P9090P ANDREAS MIKAEL CARLSSON" at bounding box center [791, 527] width 1075 height 46
drag, startPoint x: 281, startPoint y: 543, endPoint x: 436, endPoint y: 528, distance: 155.7
click at [436, 528] on div "GV MARATONE 00698742773 P9090P ANDREAS MIKAEL CARLSSON" at bounding box center [791, 527] width 1075 height 46
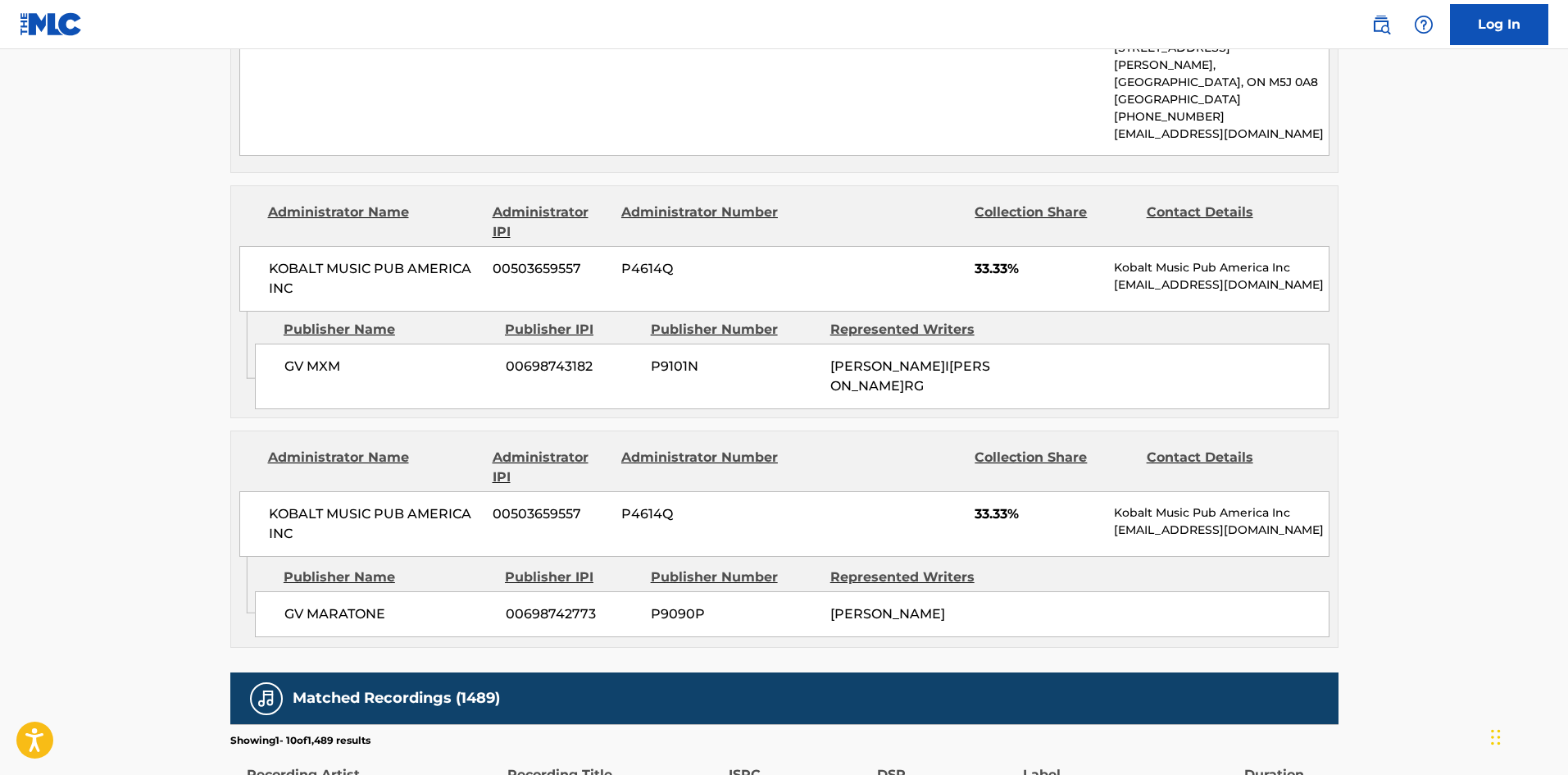
scroll to position [902, 0]
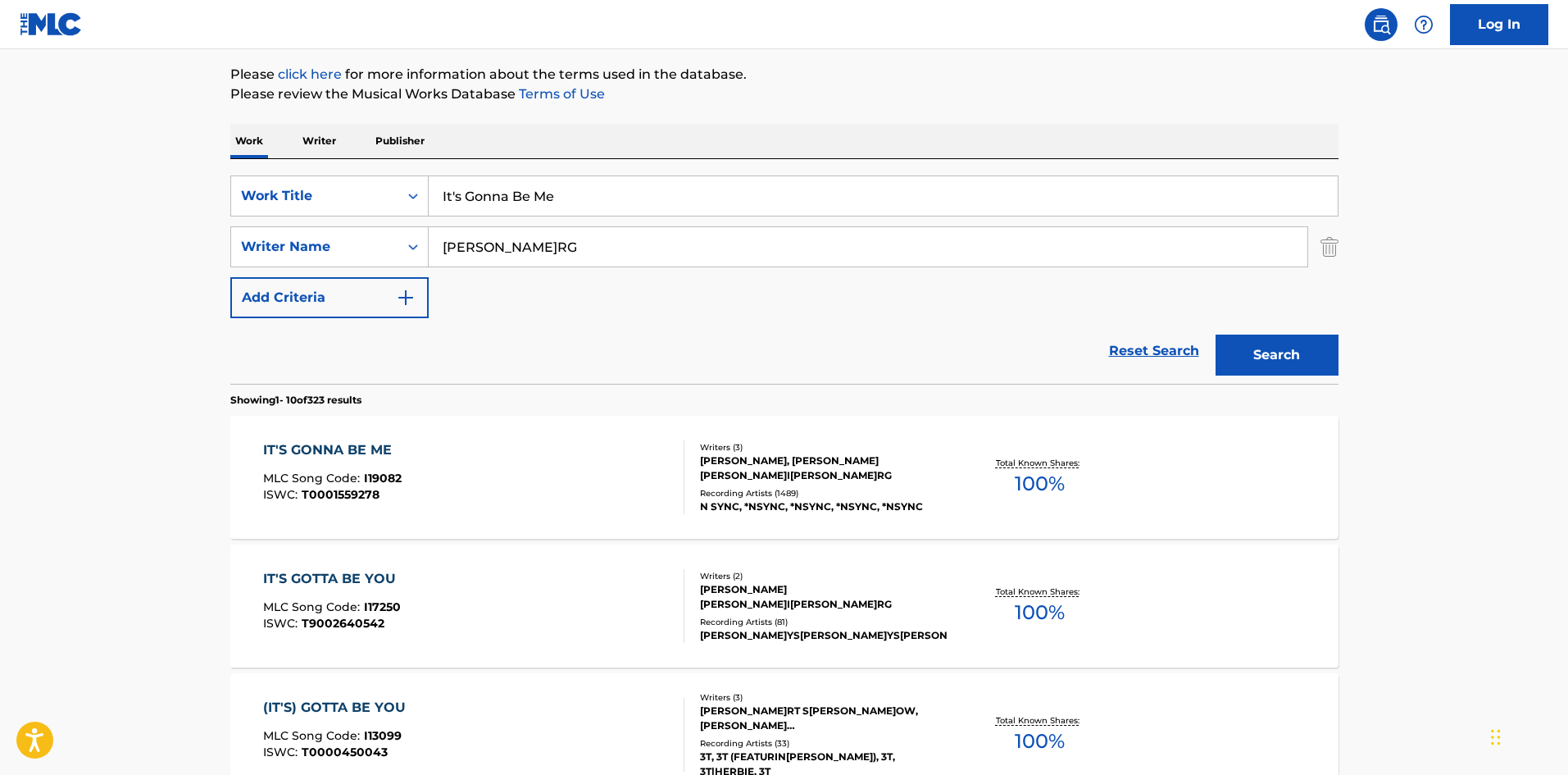
scroll to position [164, 0]
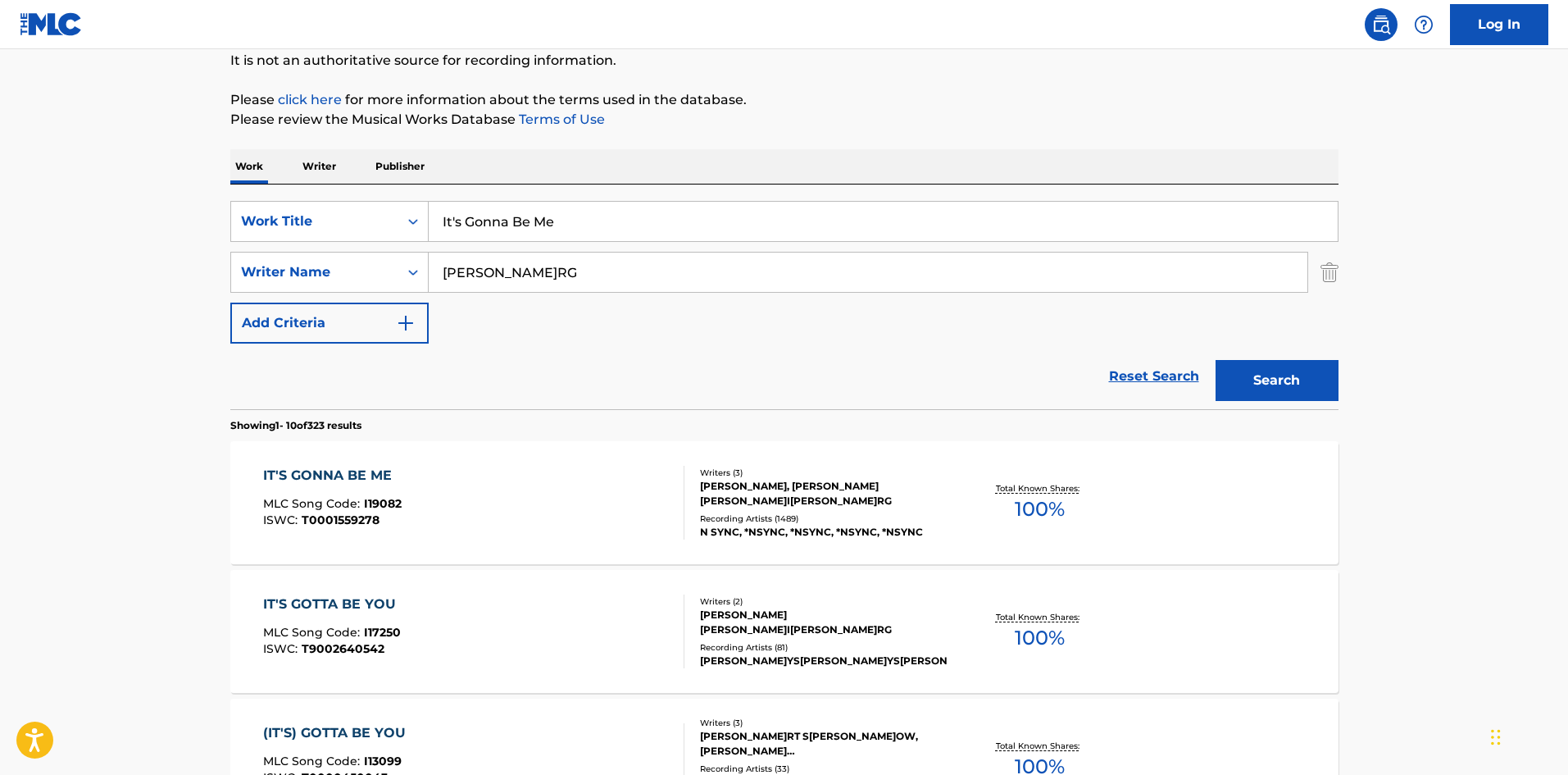
click at [481, 224] on input "It's Gonna Be Me" at bounding box center [884, 222] width 909 height 40
paste input "Love Or Lust"
type input "Love Or Lust"
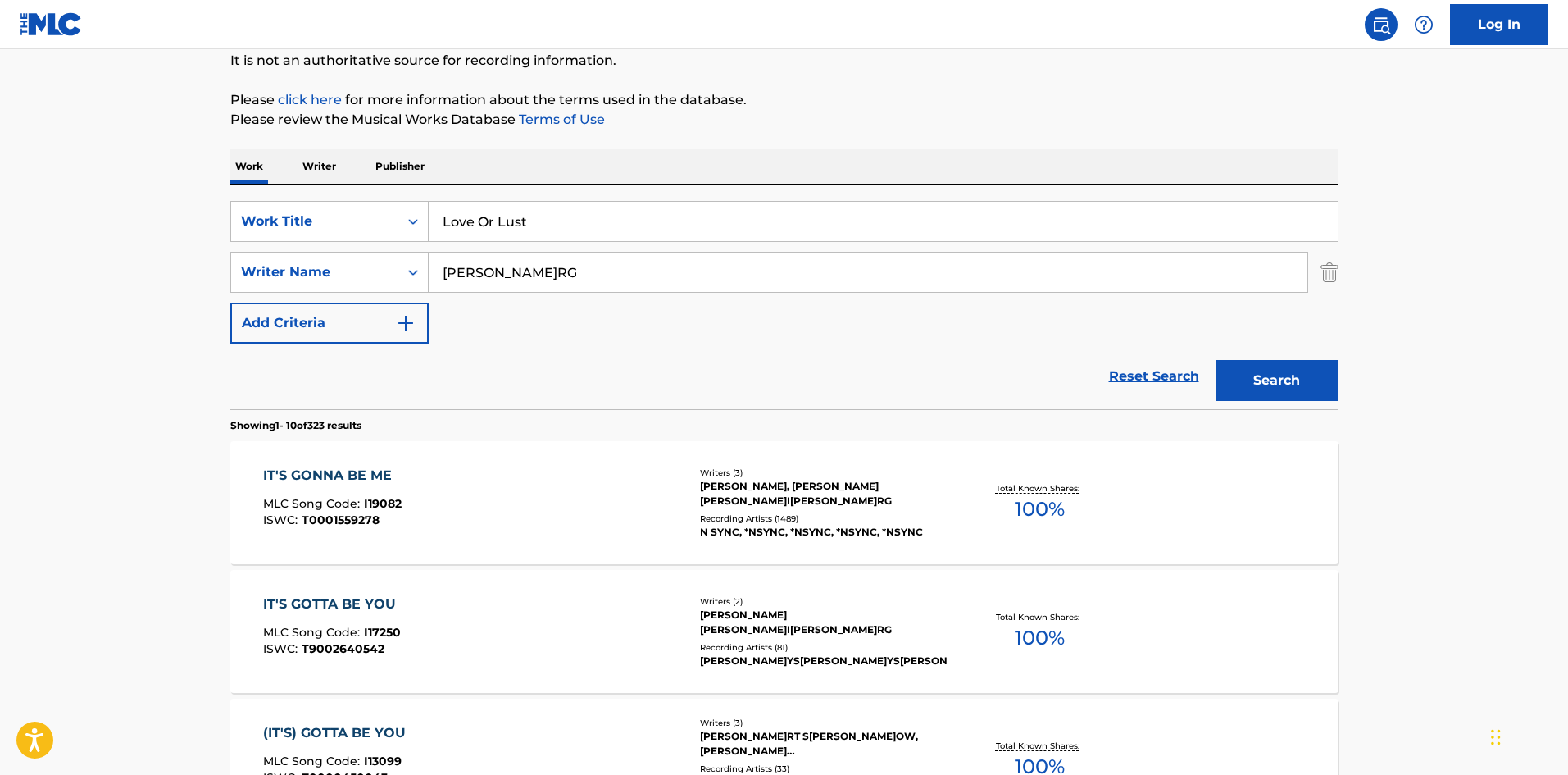
click at [504, 276] on input "SANDBERG" at bounding box center [868, 273] width 879 height 40
click at [1215, 360] on button "Search" at bounding box center [1277, 380] width 123 height 41
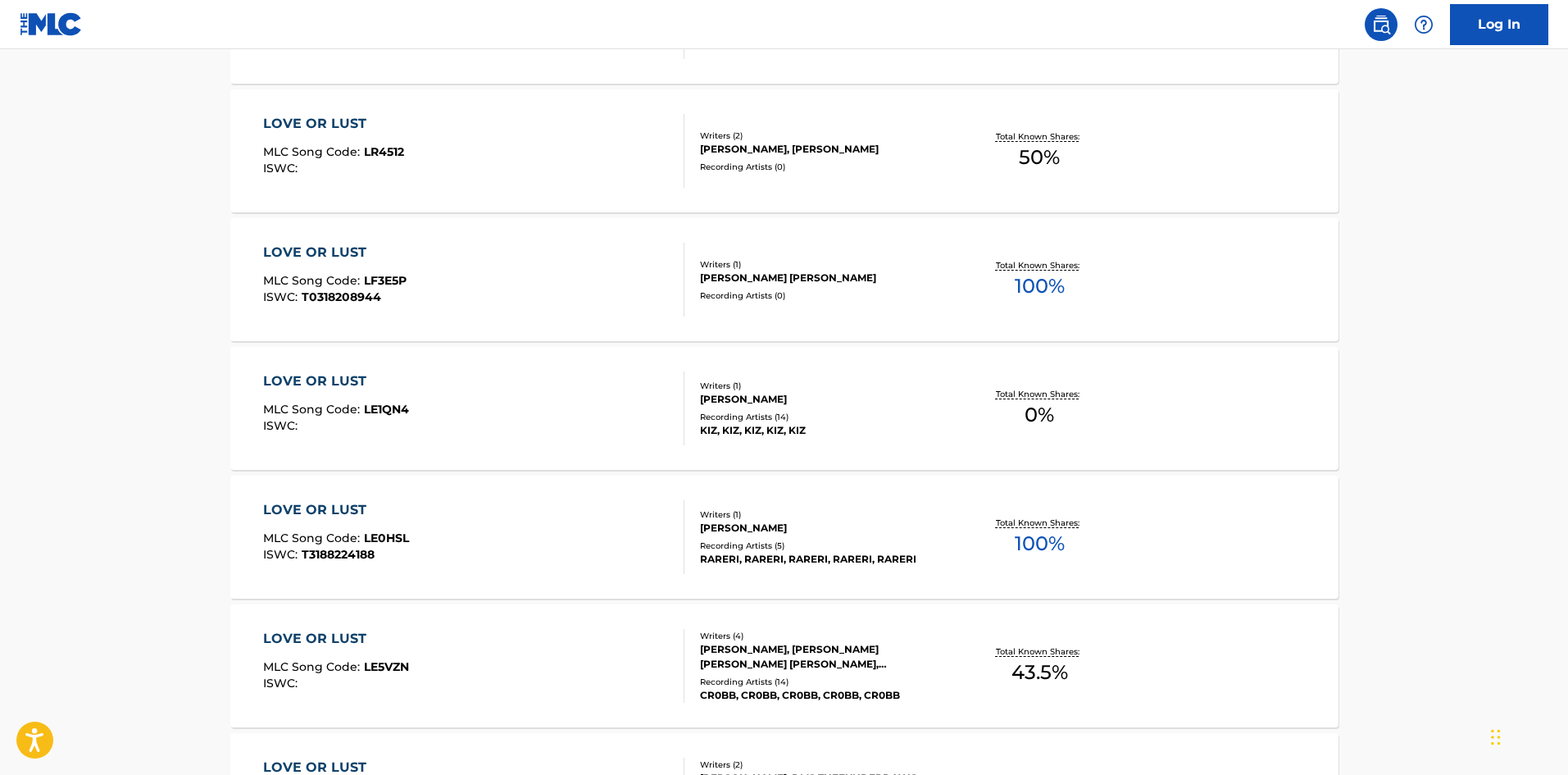
scroll to position [1283, 0]
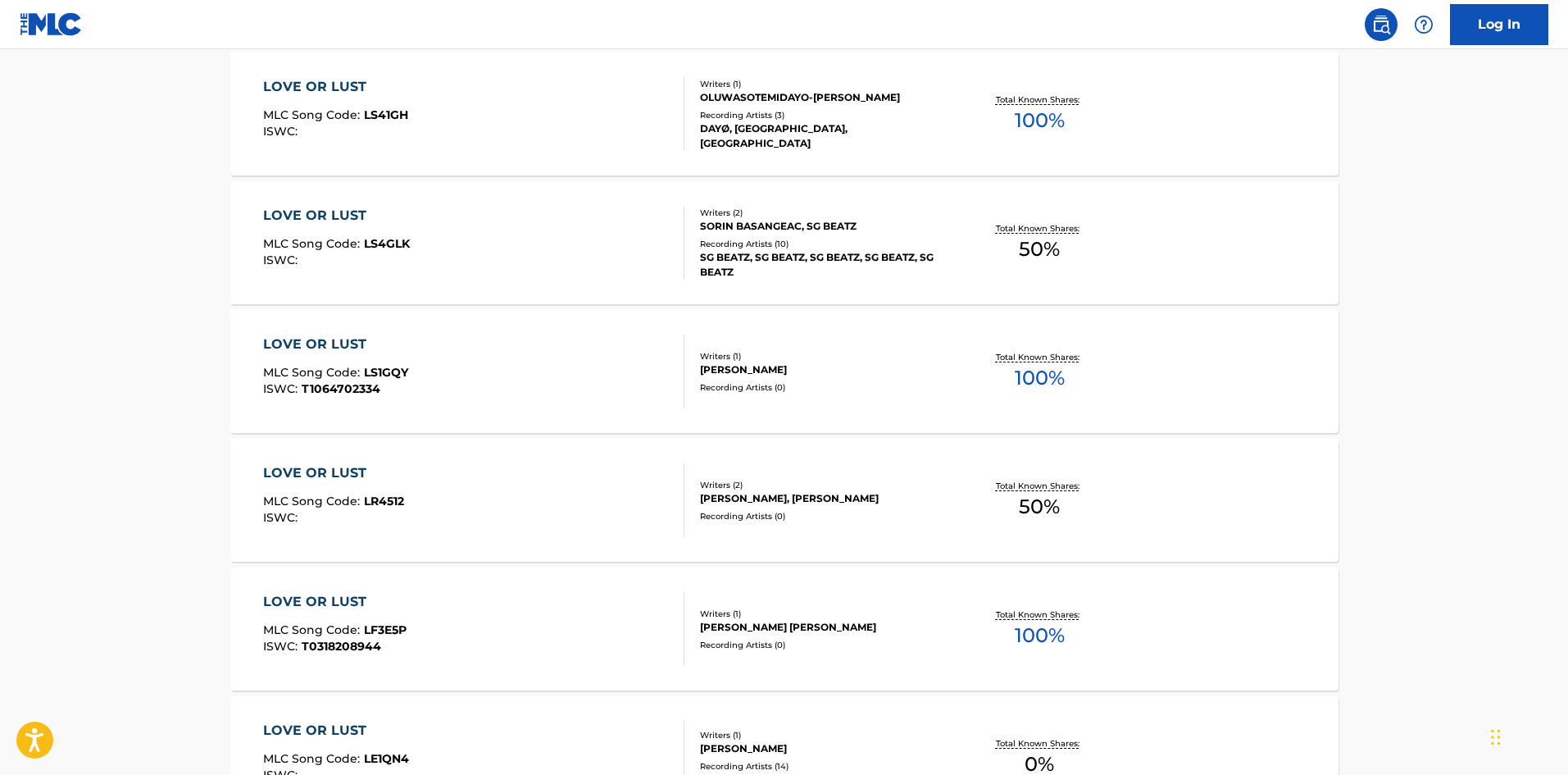
drag, startPoint x: 509, startPoint y: 415, endPoint x: 494, endPoint y: 411, distance: 15.5
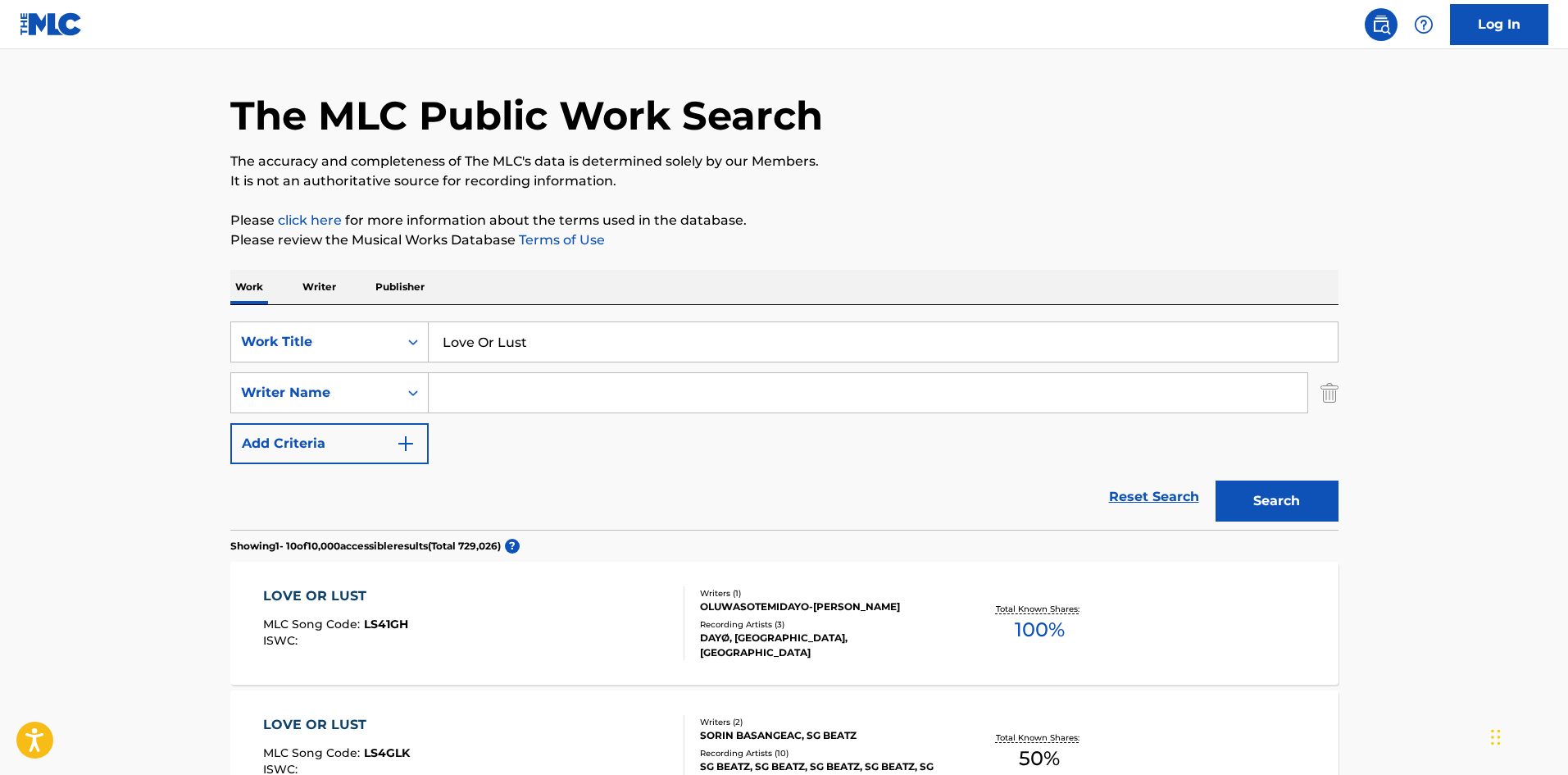
scroll to position [0, 0]
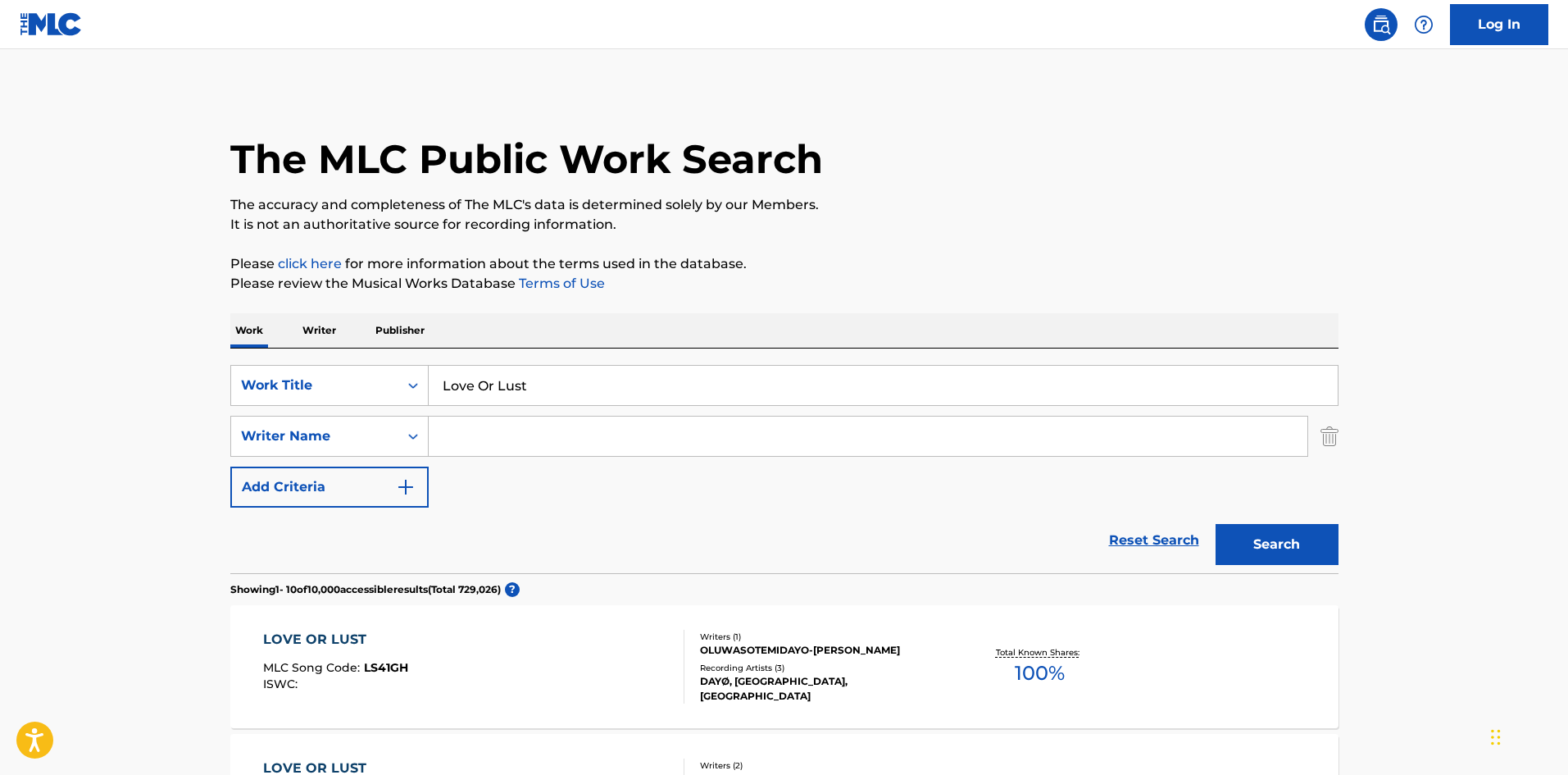
click at [512, 436] on input "Search Form" at bounding box center [868, 436] width 879 height 40
paste input "Walsh"
type input "Walsh"
drag, startPoint x: 1307, startPoint y: 509, endPoint x: 1304, endPoint y: 539, distance: 30.1
click at [1307, 509] on div "Search" at bounding box center [1273, 540] width 131 height 65
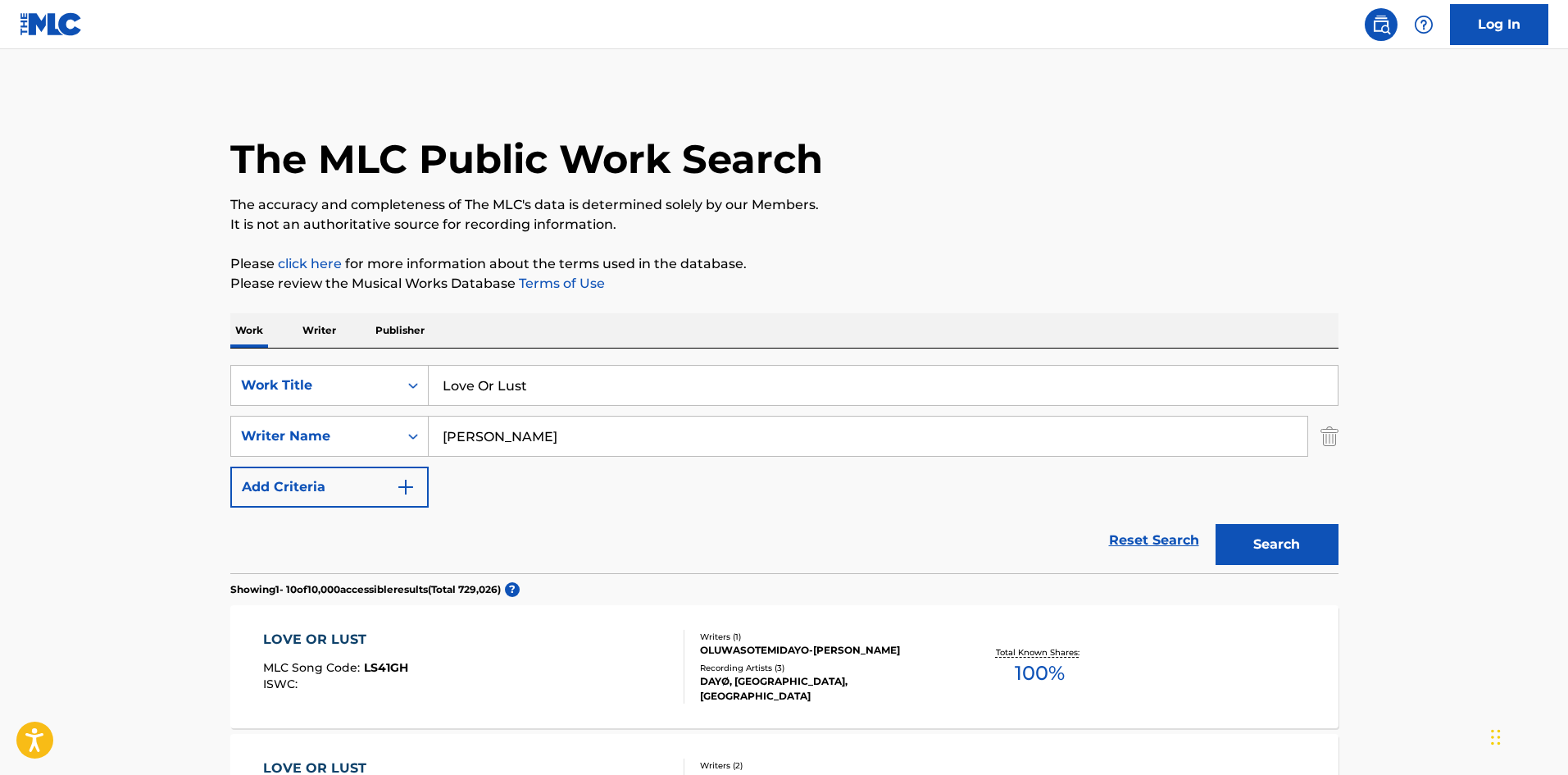
click at [1304, 539] on button "Search" at bounding box center [1277, 544] width 123 height 41
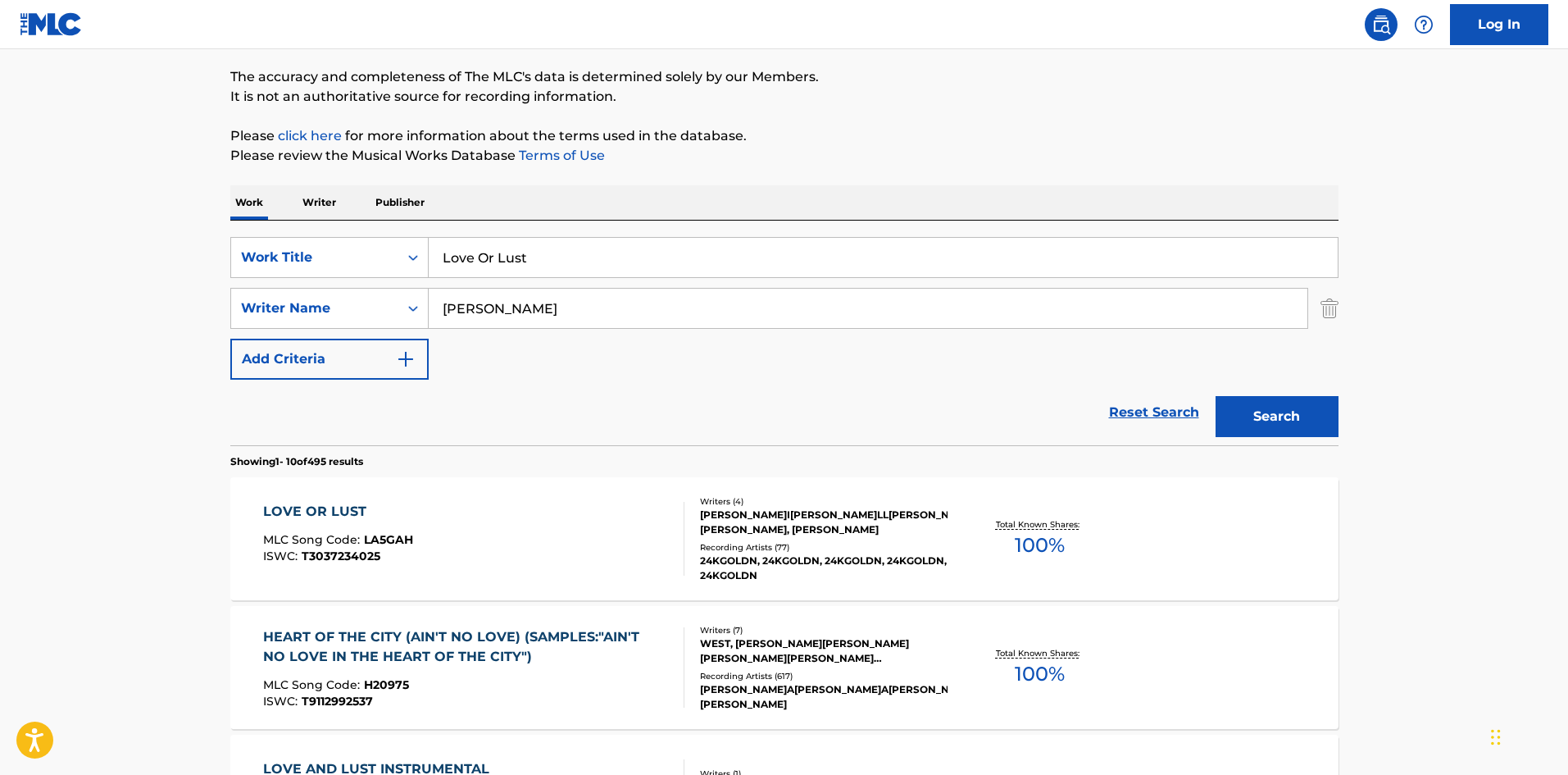
scroll to position [328, 0]
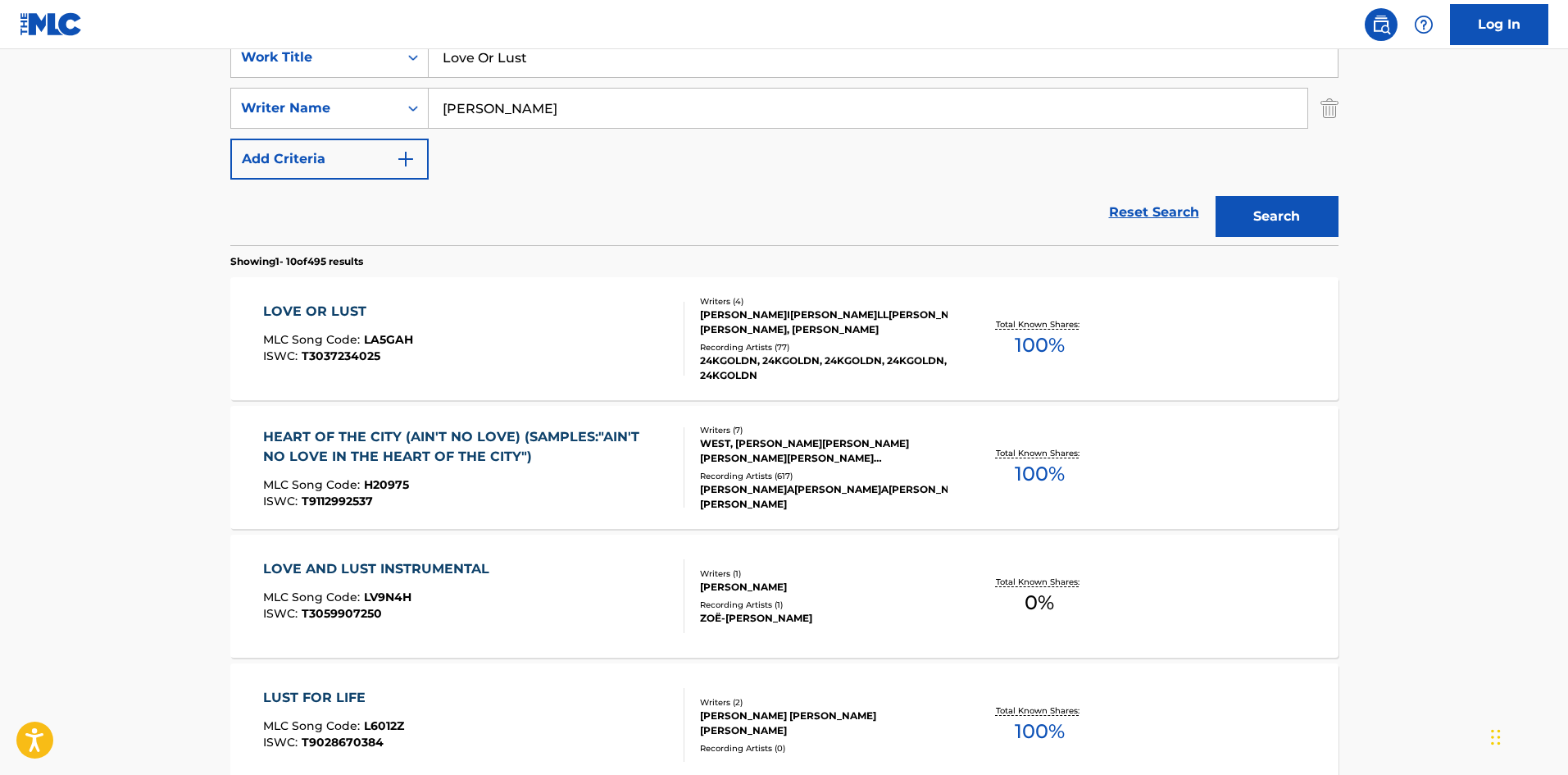
click at [545, 376] on div "LOVE OR LUST MLC Song Code : LA5GAH ISWC : T3037234025 Writers ( 4 ) LOUIS RUSS…" at bounding box center [784, 339] width 1108 height 123
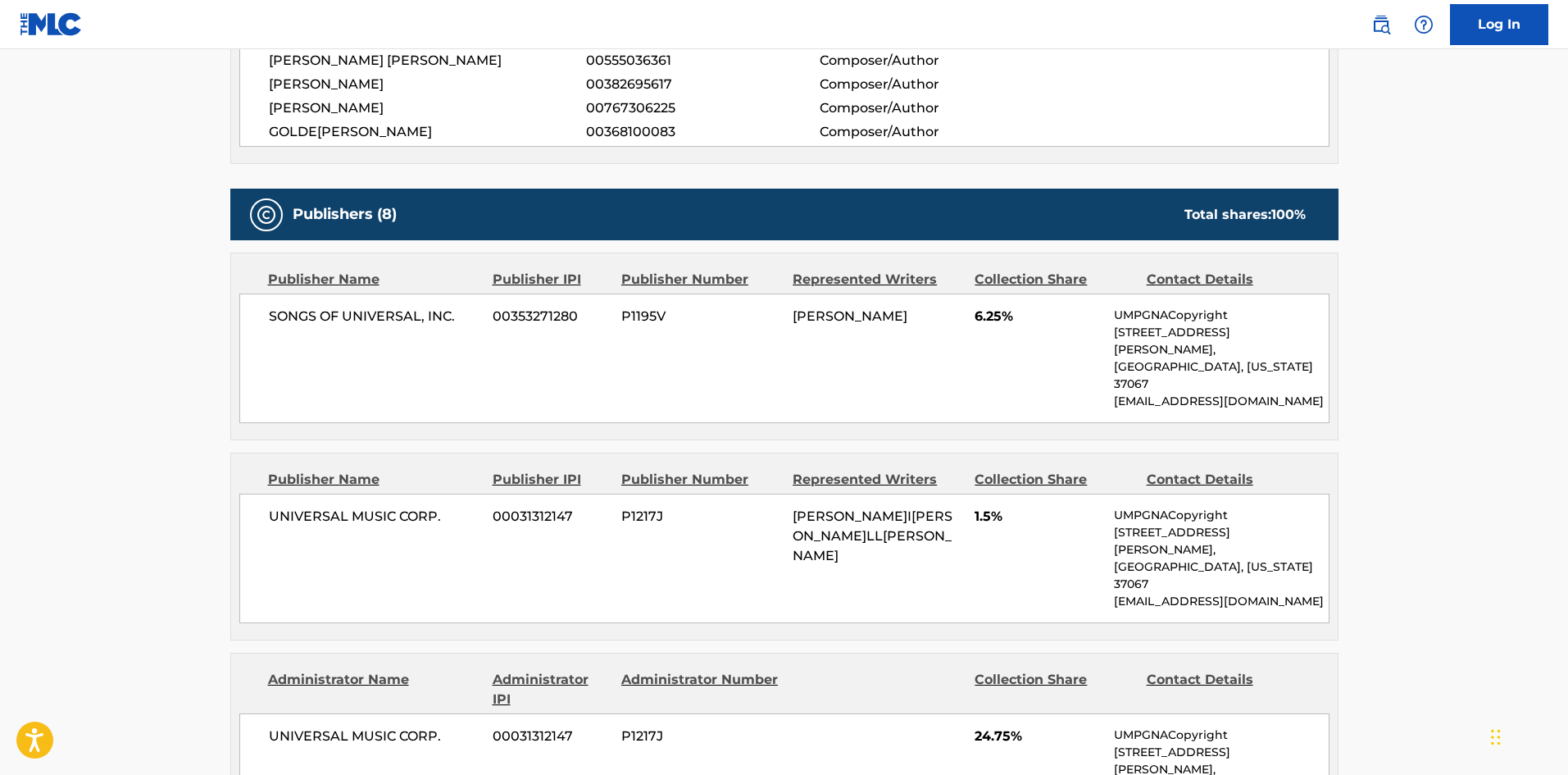
scroll to position [820, 0]
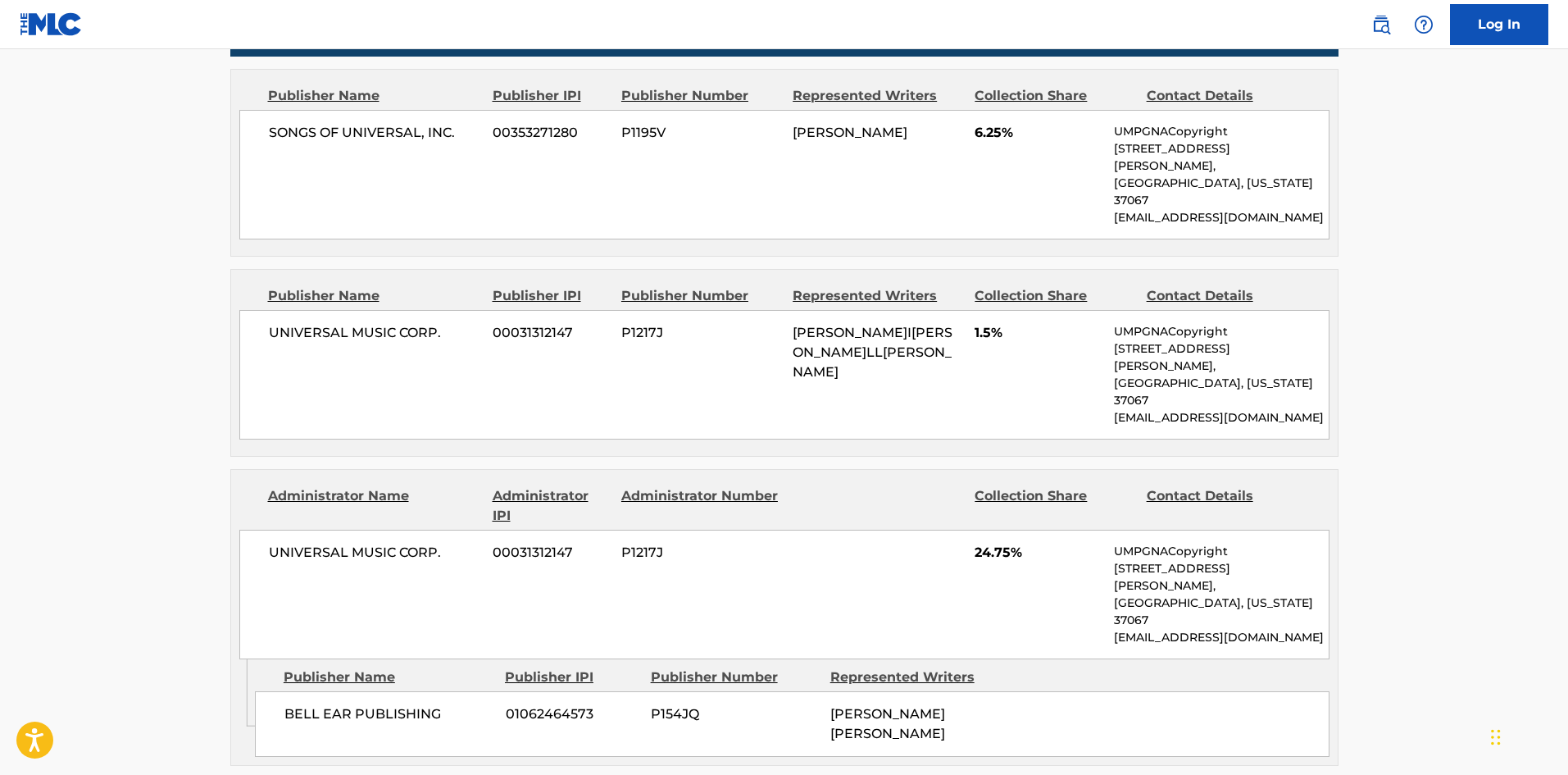
click at [279, 323] on span "UNIVERSAL MUSIC CORP." at bounding box center [374, 333] width 212 height 20
drag, startPoint x: 279, startPoint y: 301, endPoint x: 420, endPoint y: 303, distance: 141.0
click at [420, 323] on span "UNIVERSAL MUSIC CORP." at bounding box center [374, 333] width 212 height 20
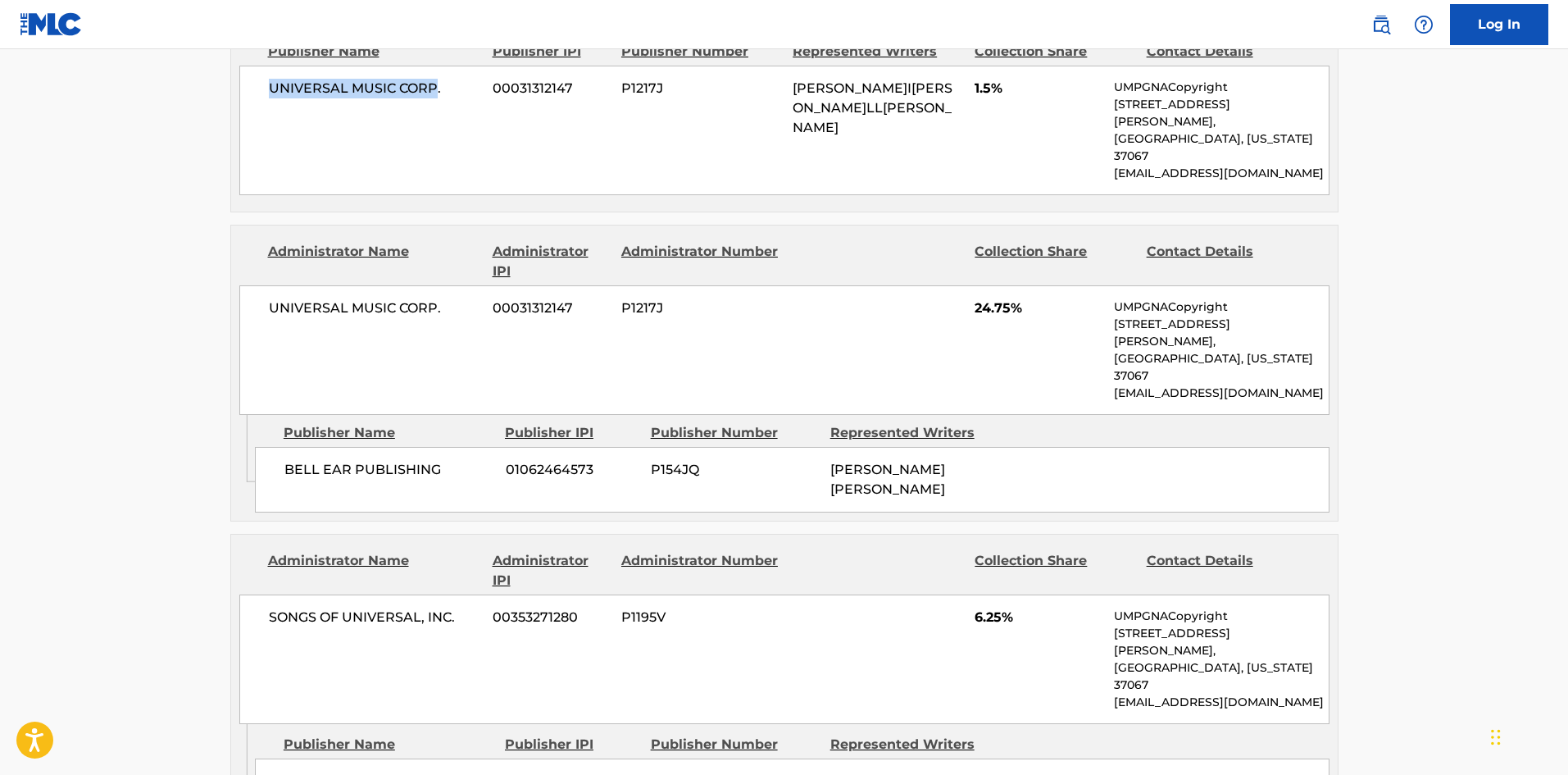
scroll to position [1066, 0]
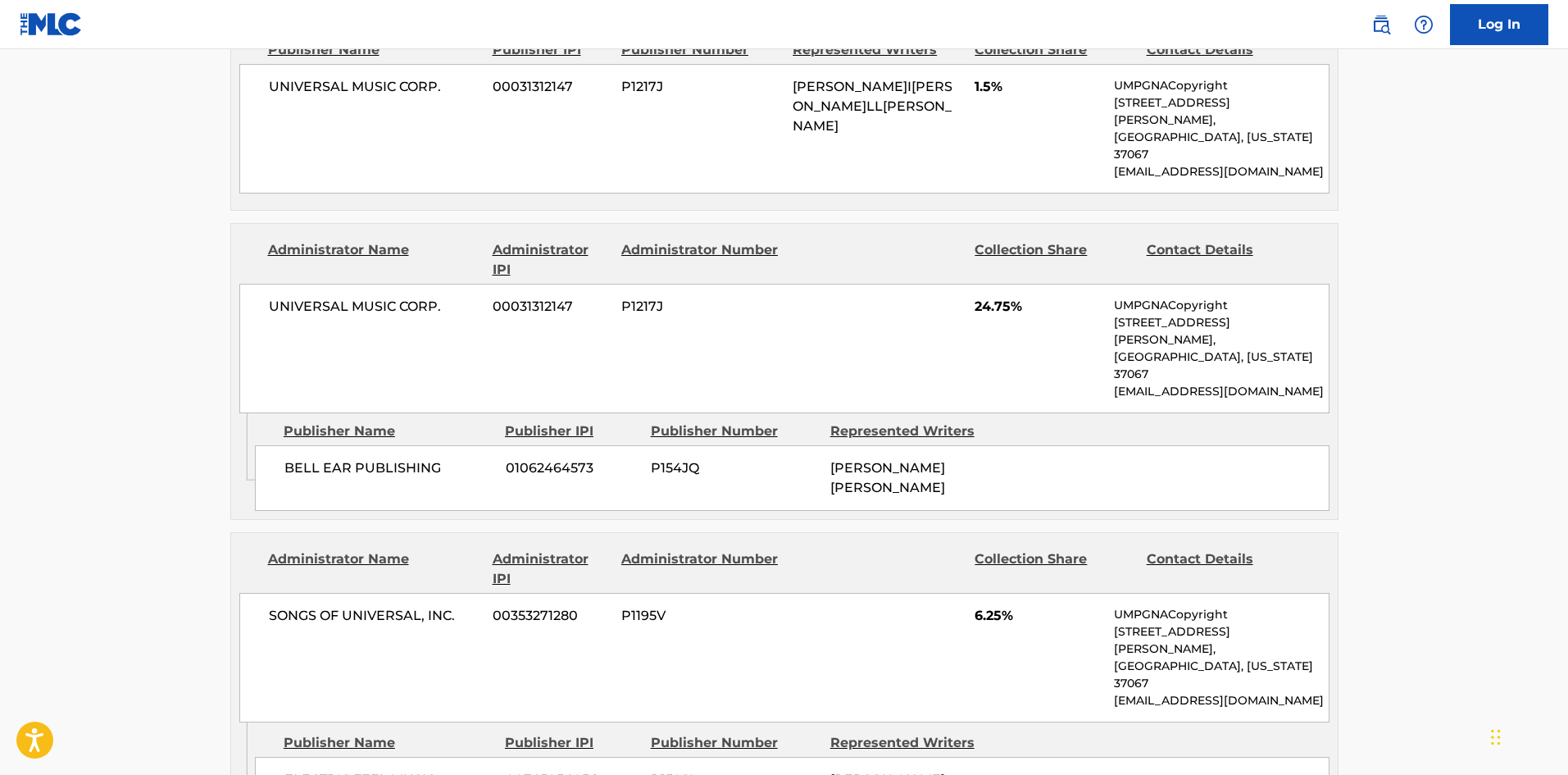
click at [276, 445] on div "BELL EAR PUBLISHING 01062464573 P154JQ LOUIS RUSSELL BELL" at bounding box center [791, 478] width 1075 height 65
drag, startPoint x: 276, startPoint y: 371, endPoint x: 415, endPoint y: 365, distance: 139.1
click at [415, 445] on div "BELL EAR PUBLISHING 01062464573 P154JQ LOUIS RUSSELL BELL" at bounding box center [791, 478] width 1075 height 65
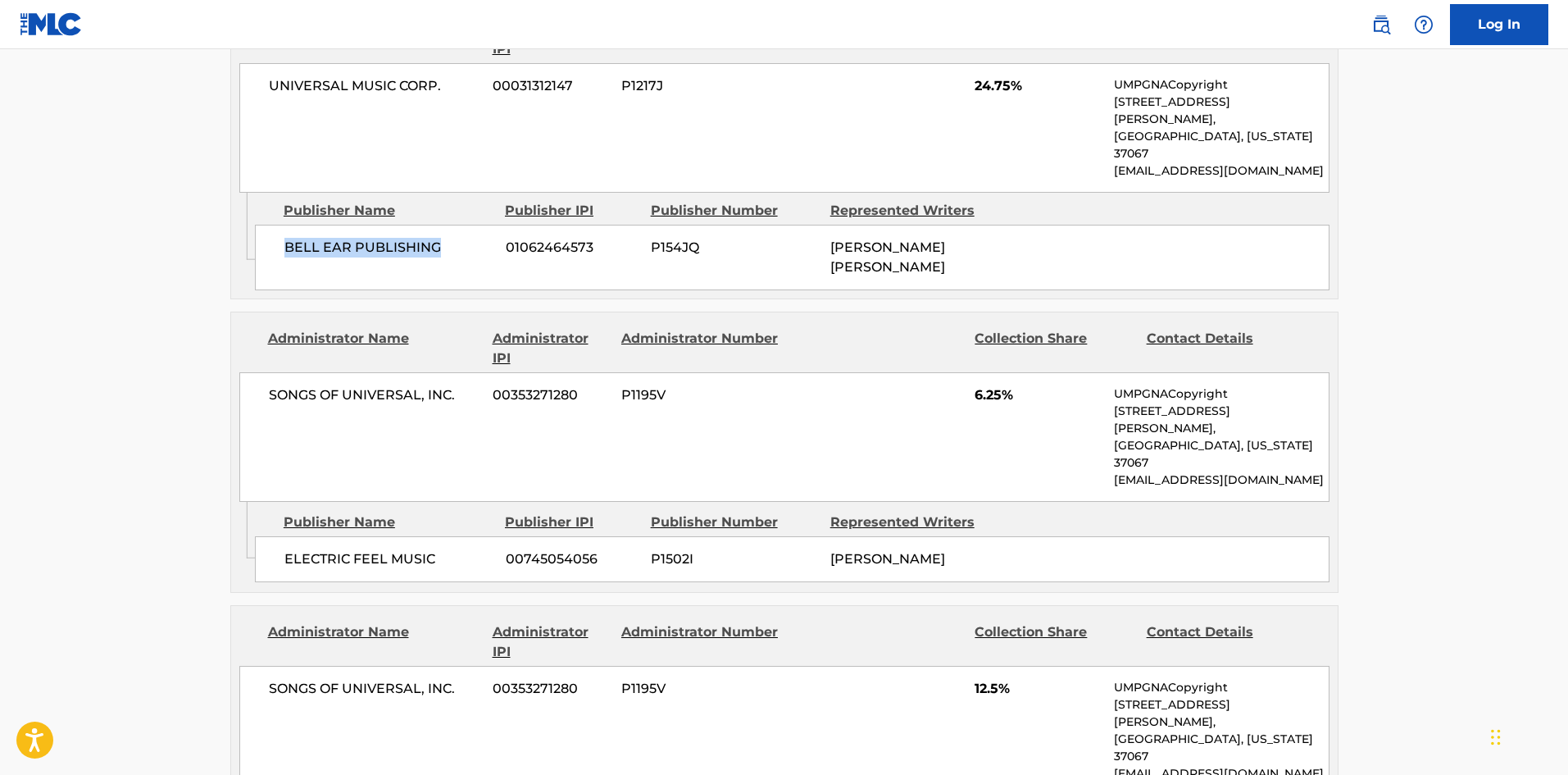
scroll to position [1312, 0]
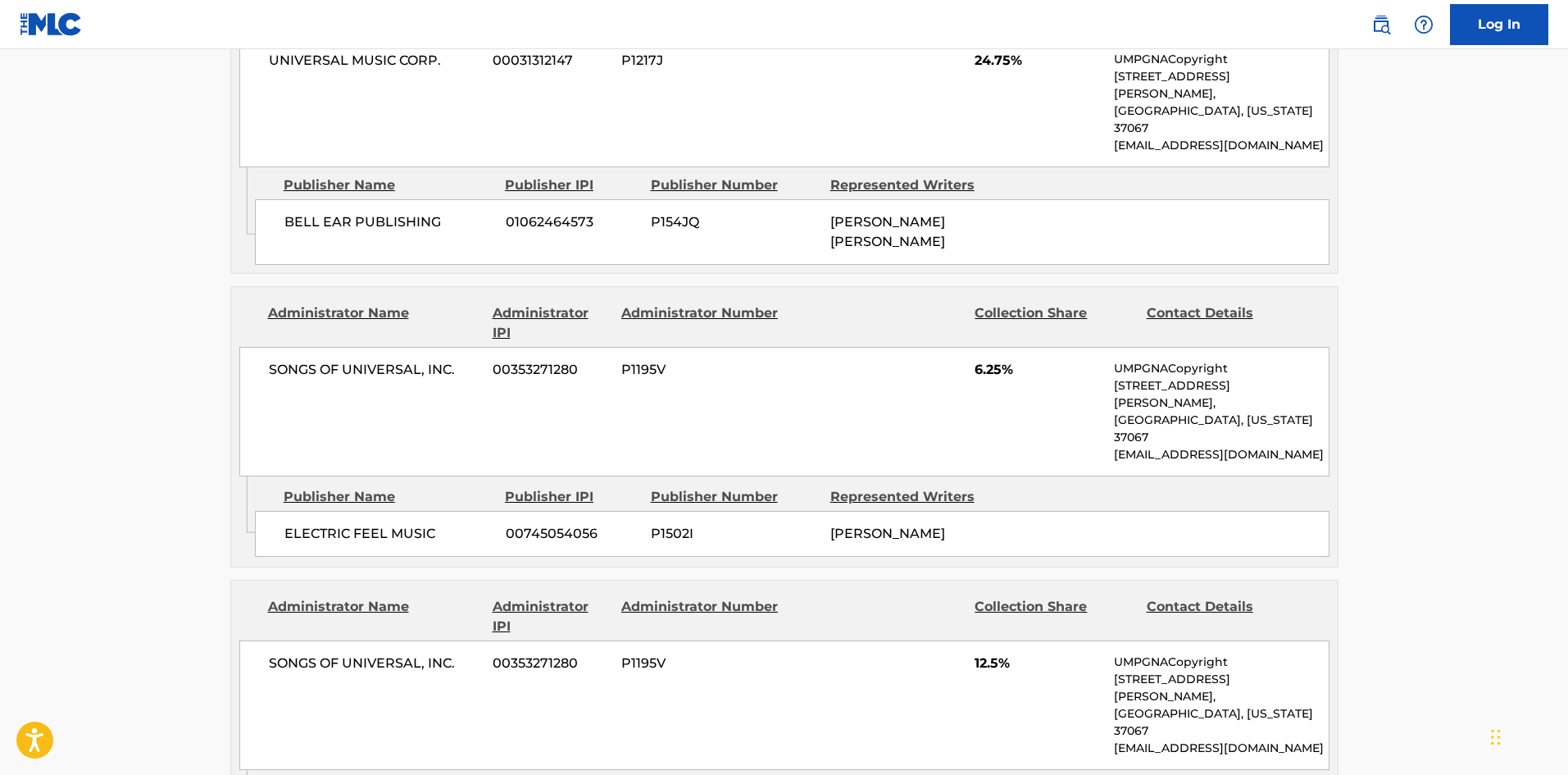
click at [312, 524] on span "ELECTRIC FEEL MUSIC" at bounding box center [388, 534] width 209 height 20
drag, startPoint x: 312, startPoint y: 370, endPoint x: 392, endPoint y: 376, distance: 80.2
click at [392, 524] on span "ELECTRIC FEEL MUSIC" at bounding box center [388, 534] width 209 height 20
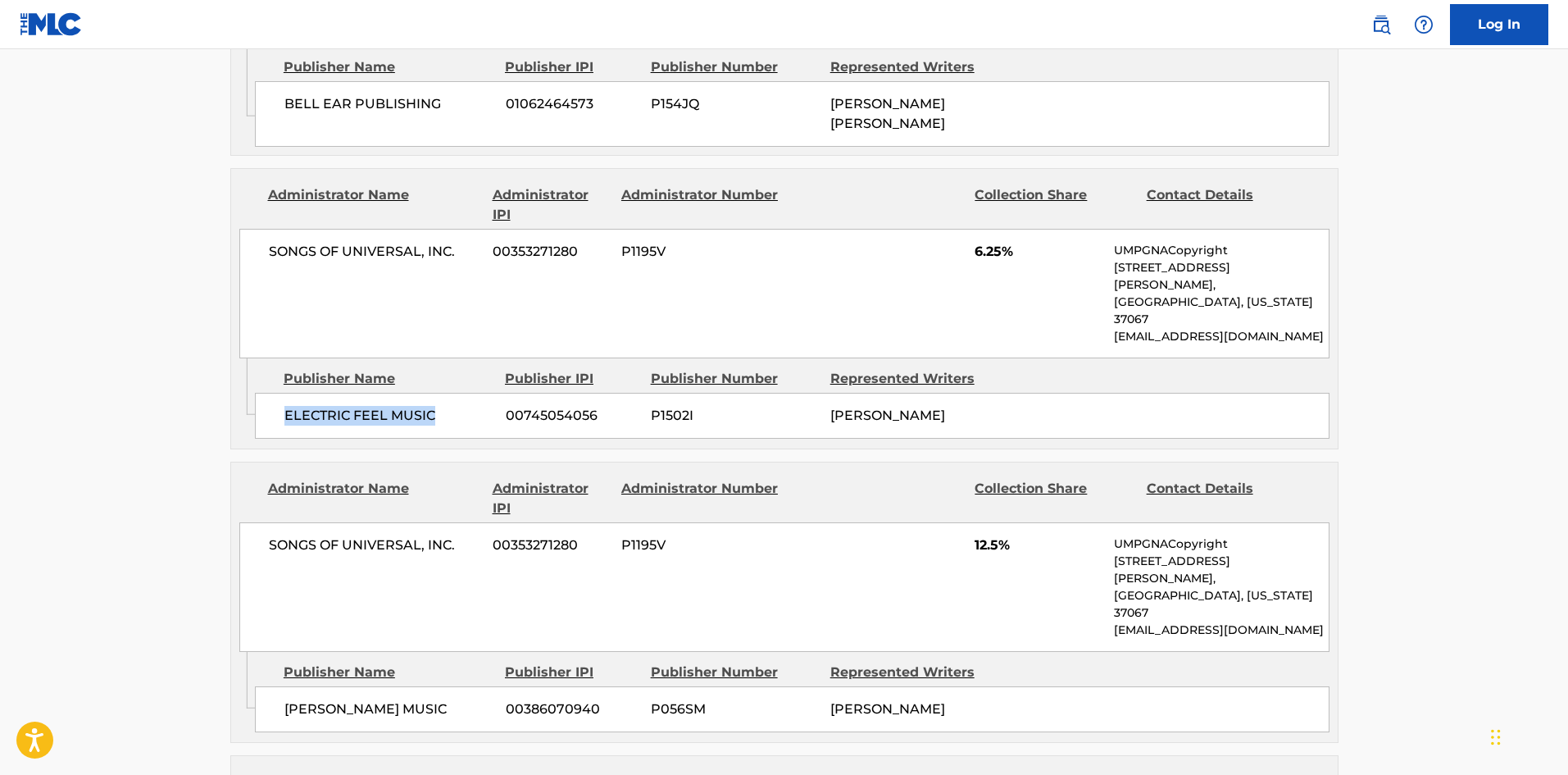
scroll to position [1558, 0]
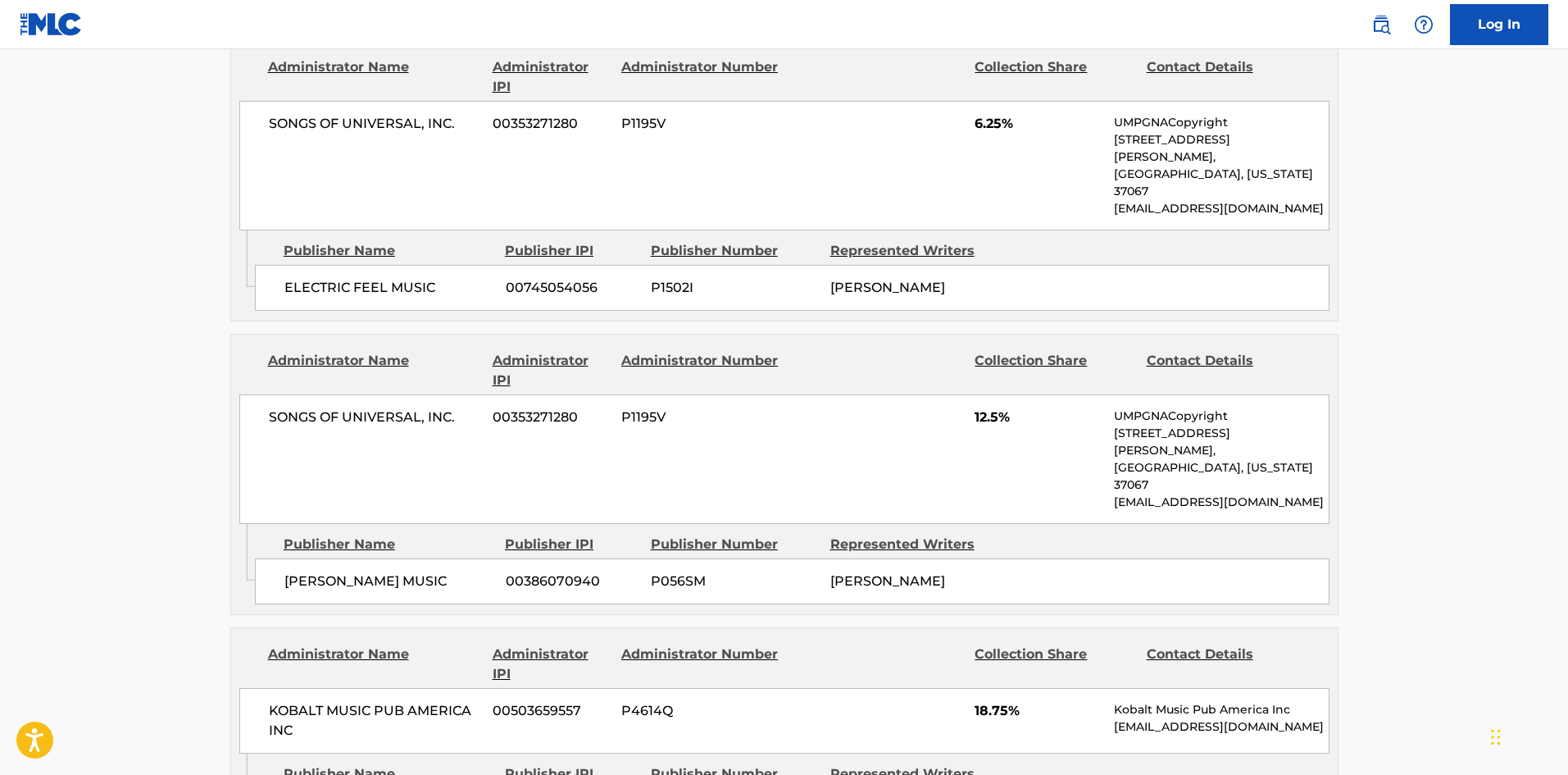
click at [287, 572] on span "OMER FEDI MUSIC" at bounding box center [388, 582] width 209 height 20
drag, startPoint x: 287, startPoint y: 394, endPoint x: 331, endPoint y: 395, distance: 44.0
click at [331, 572] on span "OMER FEDI MUSIC" at bounding box center [388, 582] width 209 height 20
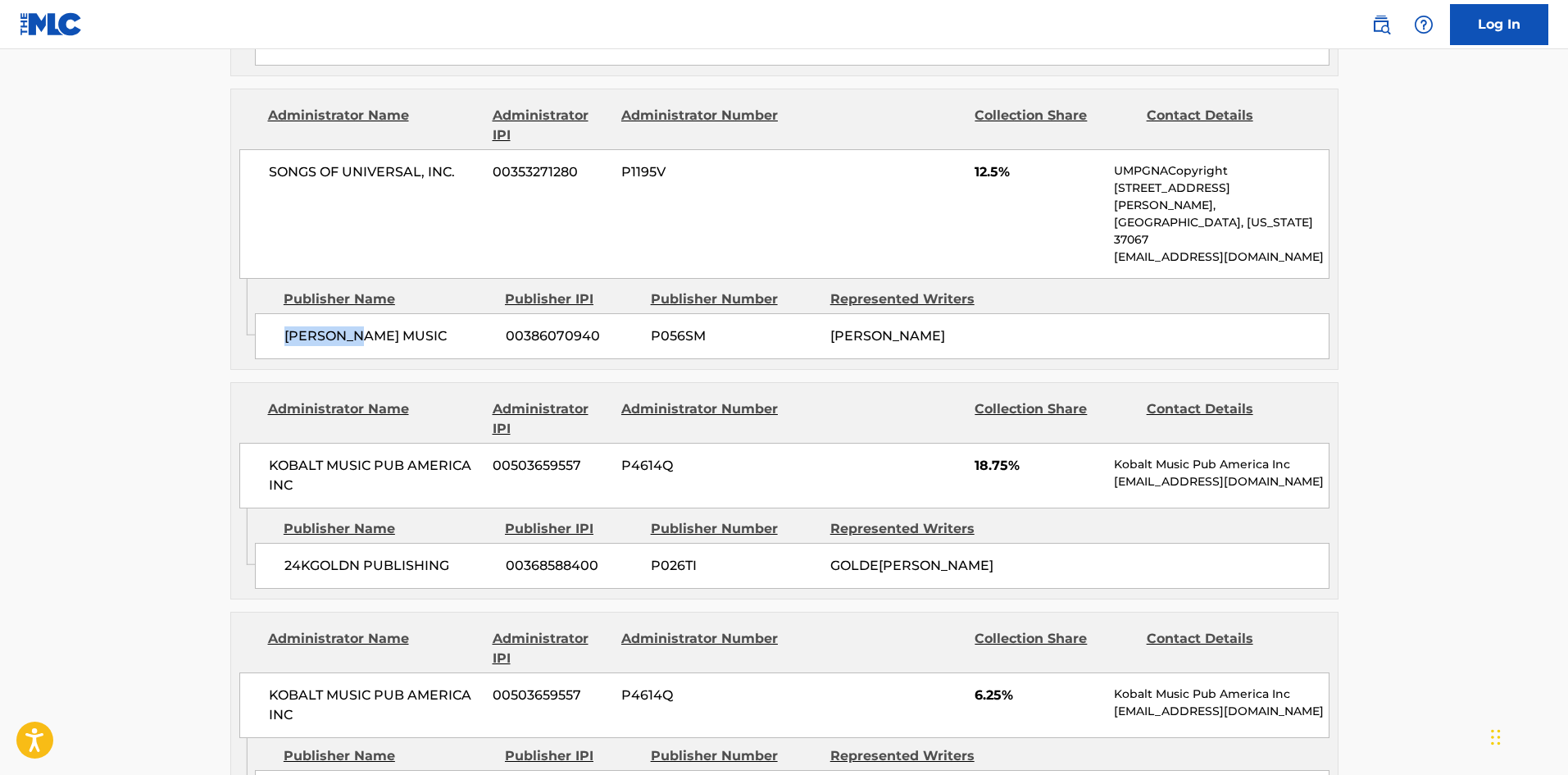
scroll to position [1804, 0]
click at [295, 555] on span "24KGOLDN PUBLISHING" at bounding box center [388, 565] width 209 height 20
drag, startPoint x: 295, startPoint y: 374, endPoint x: 355, endPoint y: 378, distance: 60.1
click at [355, 555] on span "24KGOLDN PUBLISHING" at bounding box center [388, 565] width 209 height 20
click at [305, 555] on span "24KGOLDN PUBLISHING" at bounding box center [388, 565] width 209 height 20
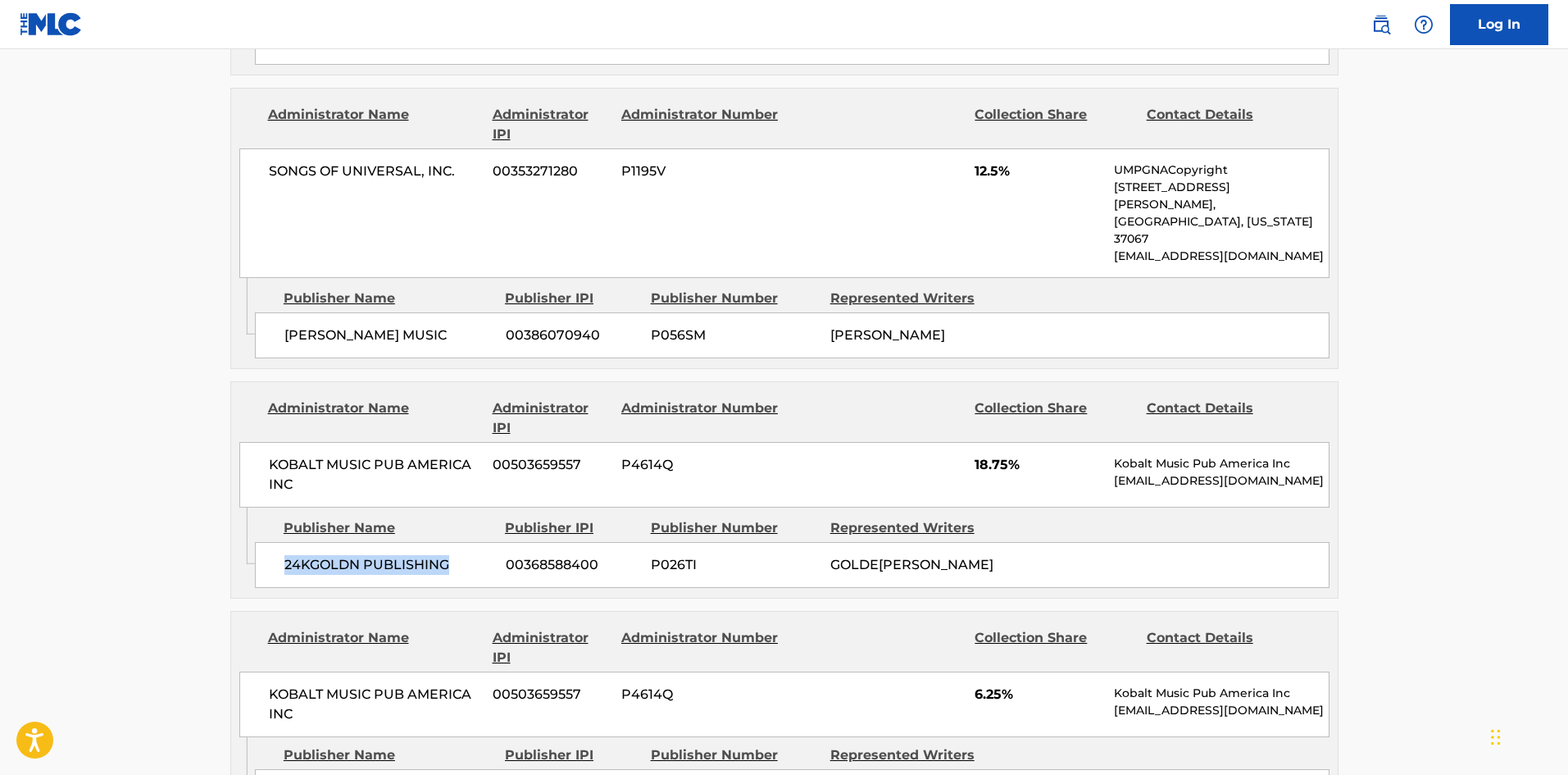
drag, startPoint x: 305, startPoint y: 376, endPoint x: 427, endPoint y: 369, distance: 122.2
click at [427, 555] on span "24KGOLDN PUBLISHING" at bounding box center [388, 565] width 209 height 20
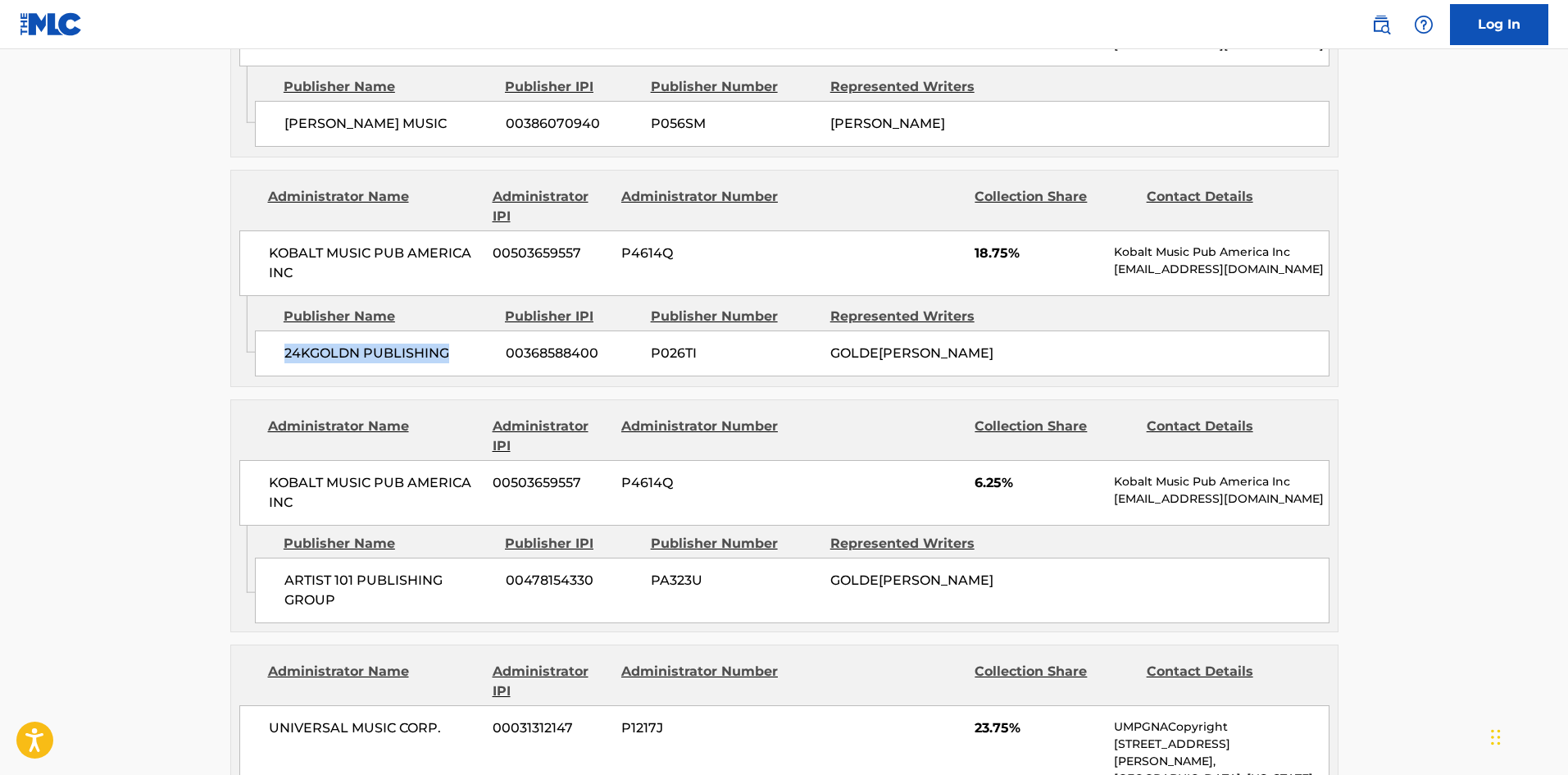
scroll to position [2049, 0]
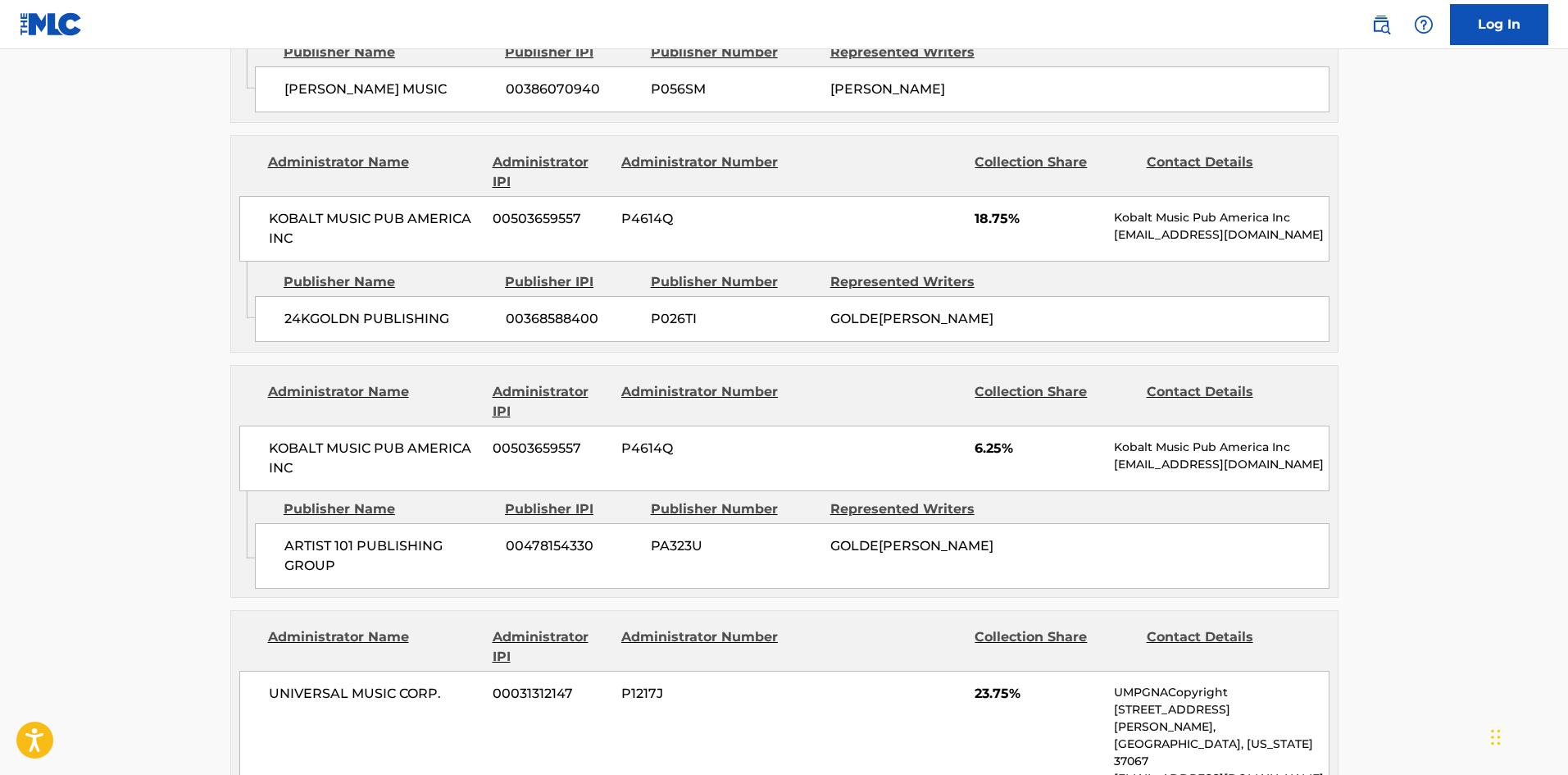
click at [298, 536] on span "ARTIST 101 PUBLISHING GROUP" at bounding box center [388, 556] width 209 height 40
drag, startPoint x: 298, startPoint y: 372, endPoint x: 326, endPoint y: 388, distance: 32.2
click at [326, 536] on span "ARTIST 101 PUBLISHING GROUP" at bounding box center [388, 556] width 209 height 40
click at [251, 11] on nav "Log In" at bounding box center [784, 25] width 1568 height 50
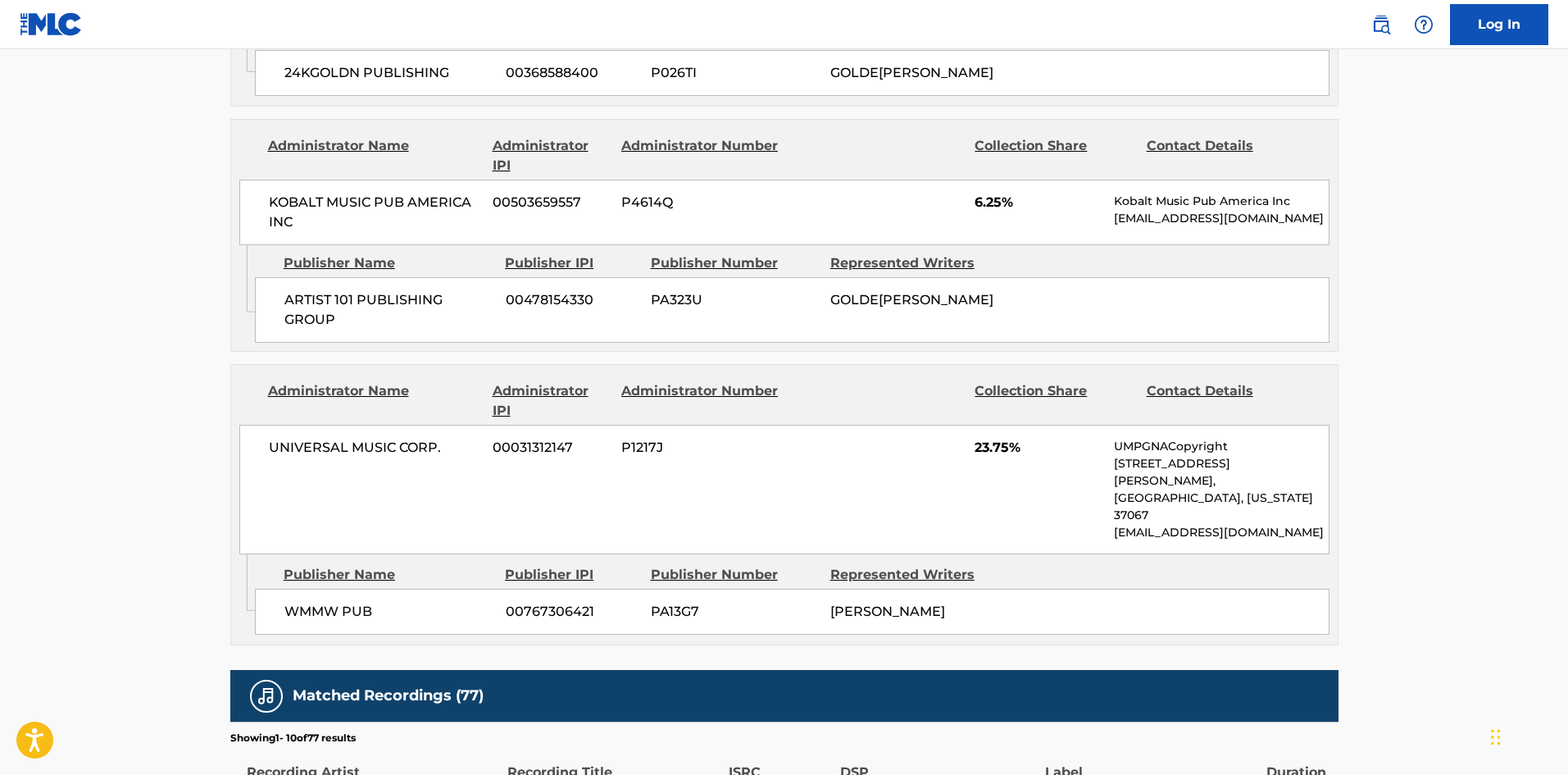
click at [295, 589] on div "WMMW PUB 00767306421 PA13G7 WILLIAM WALSH" at bounding box center [791, 611] width 1075 height 46
drag, startPoint x: 295, startPoint y: 391, endPoint x: 363, endPoint y: 400, distance: 68.6
click at [363, 589] on div "WMMW PUB 00767306421 PA13G7 WILLIAM WALSH" at bounding box center [791, 611] width 1075 height 46
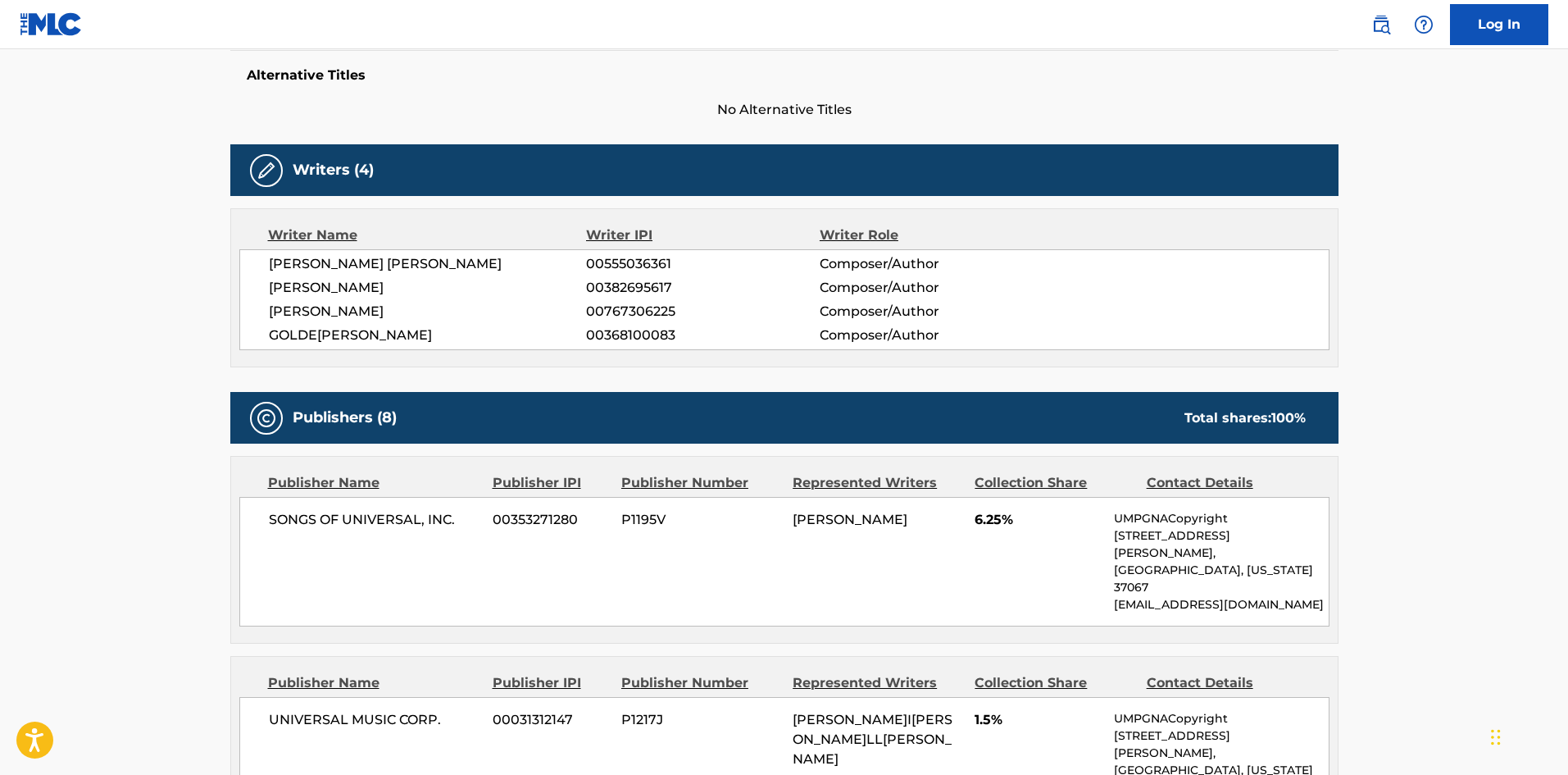
scroll to position [144, 0]
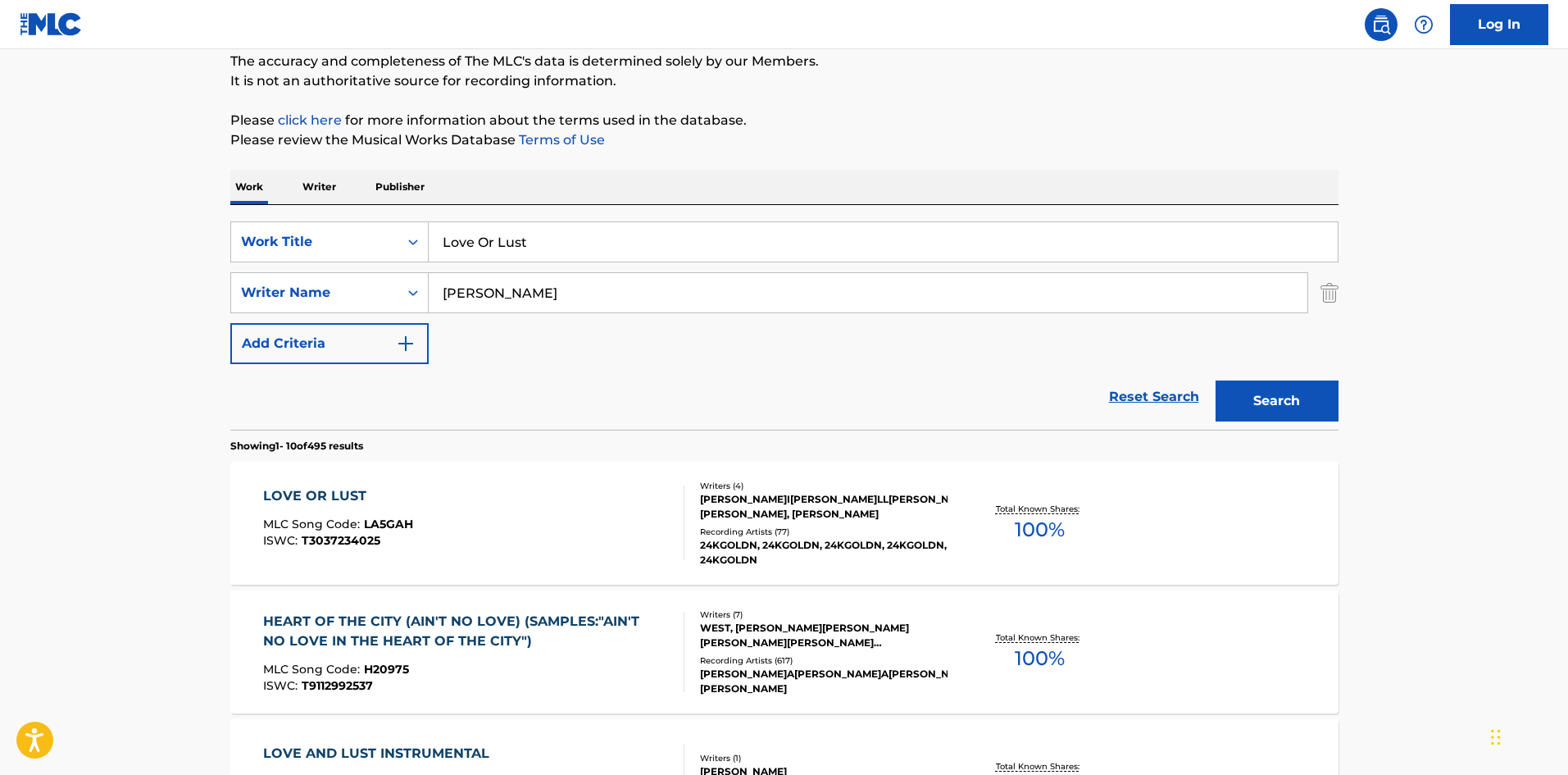
scroll to position [328, 0]
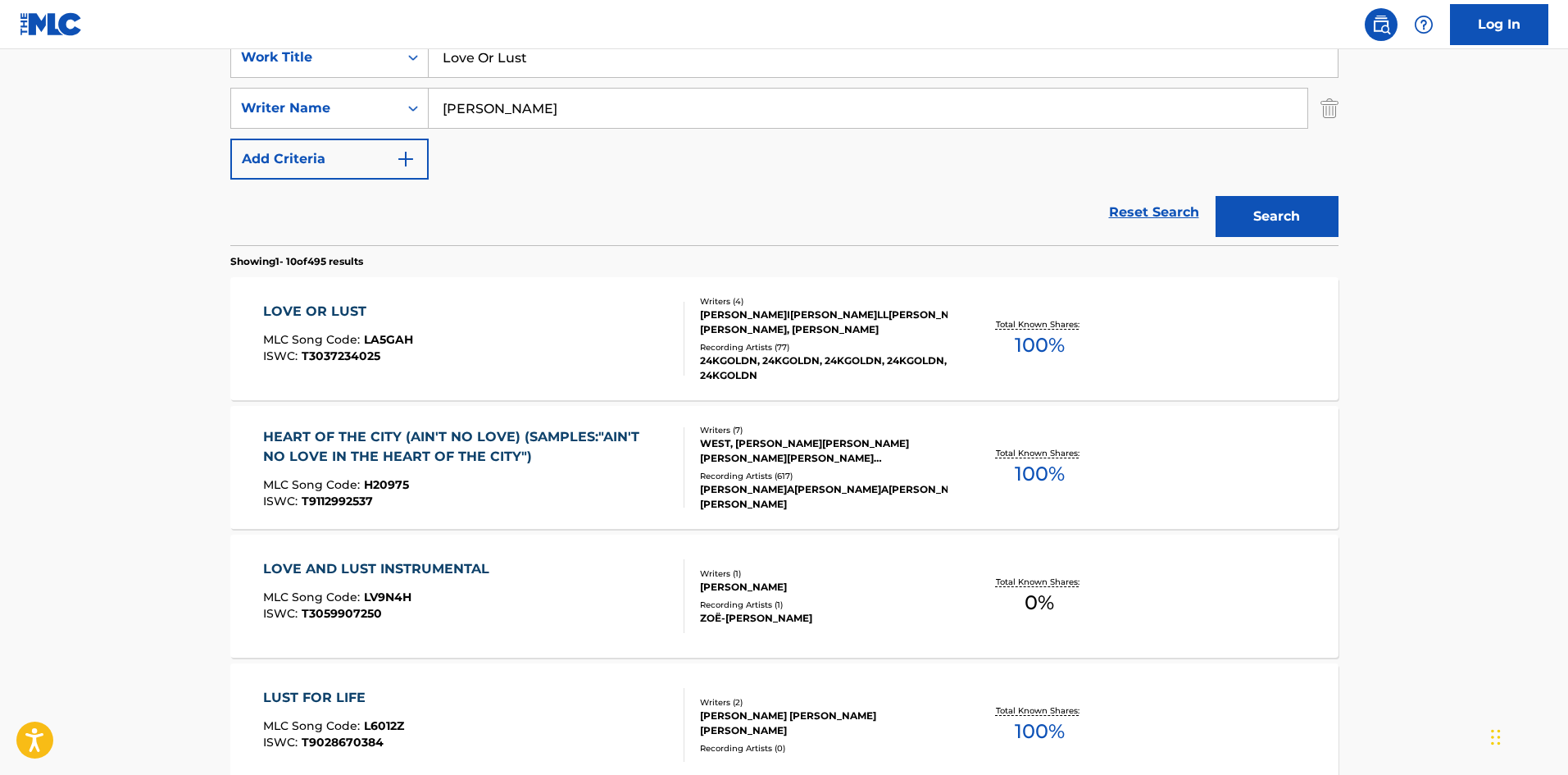
click at [647, 53] on input "Love Or Lust" at bounding box center [884, 57] width 909 height 40
paste input "Good Girls"
type input "Good Girls"
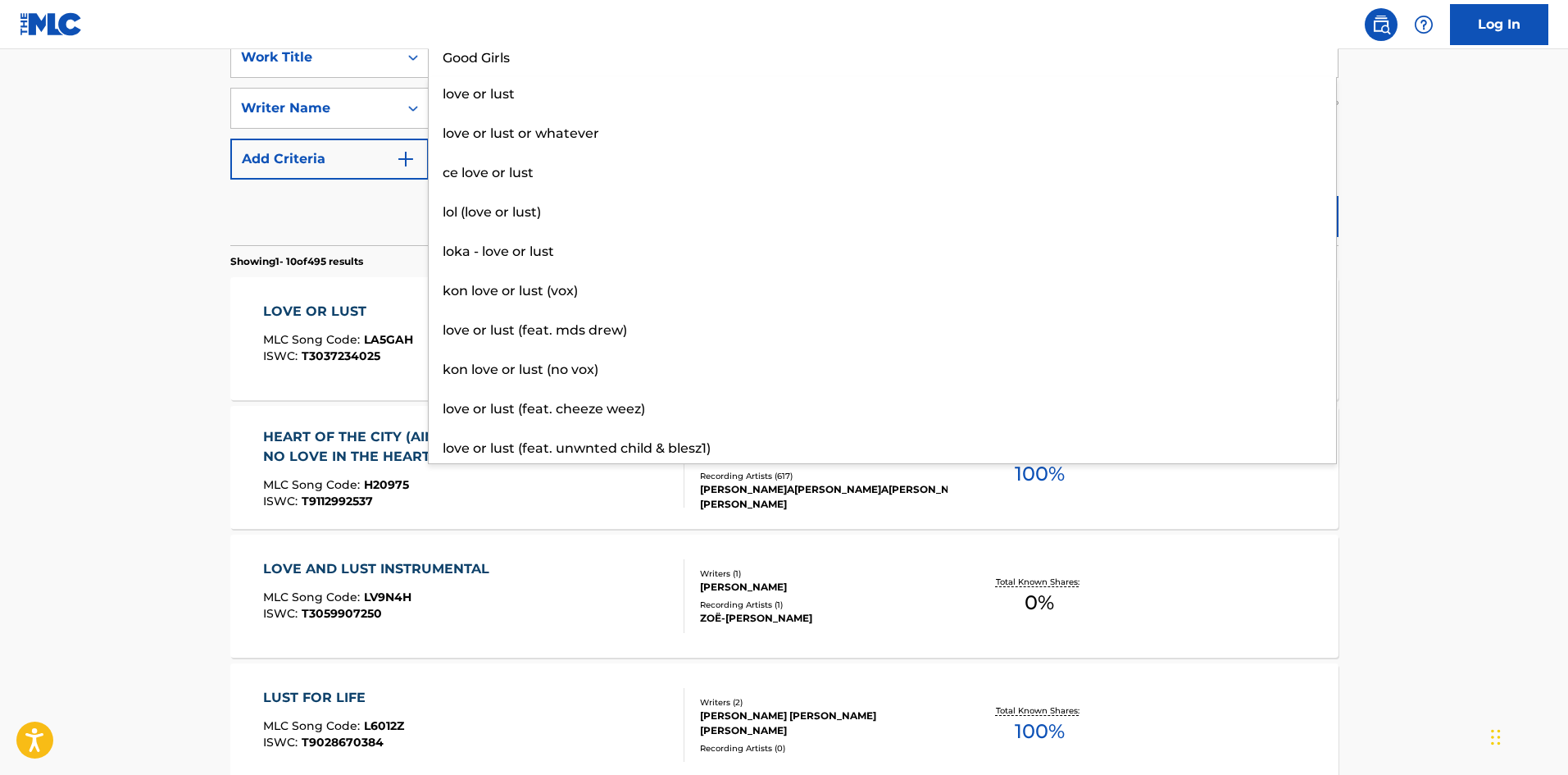
click at [8, 310] on main "The MLC Public Work Search The accuracy and completeness of The MLC's data is d…" at bounding box center [784, 687] width 1568 height 1931
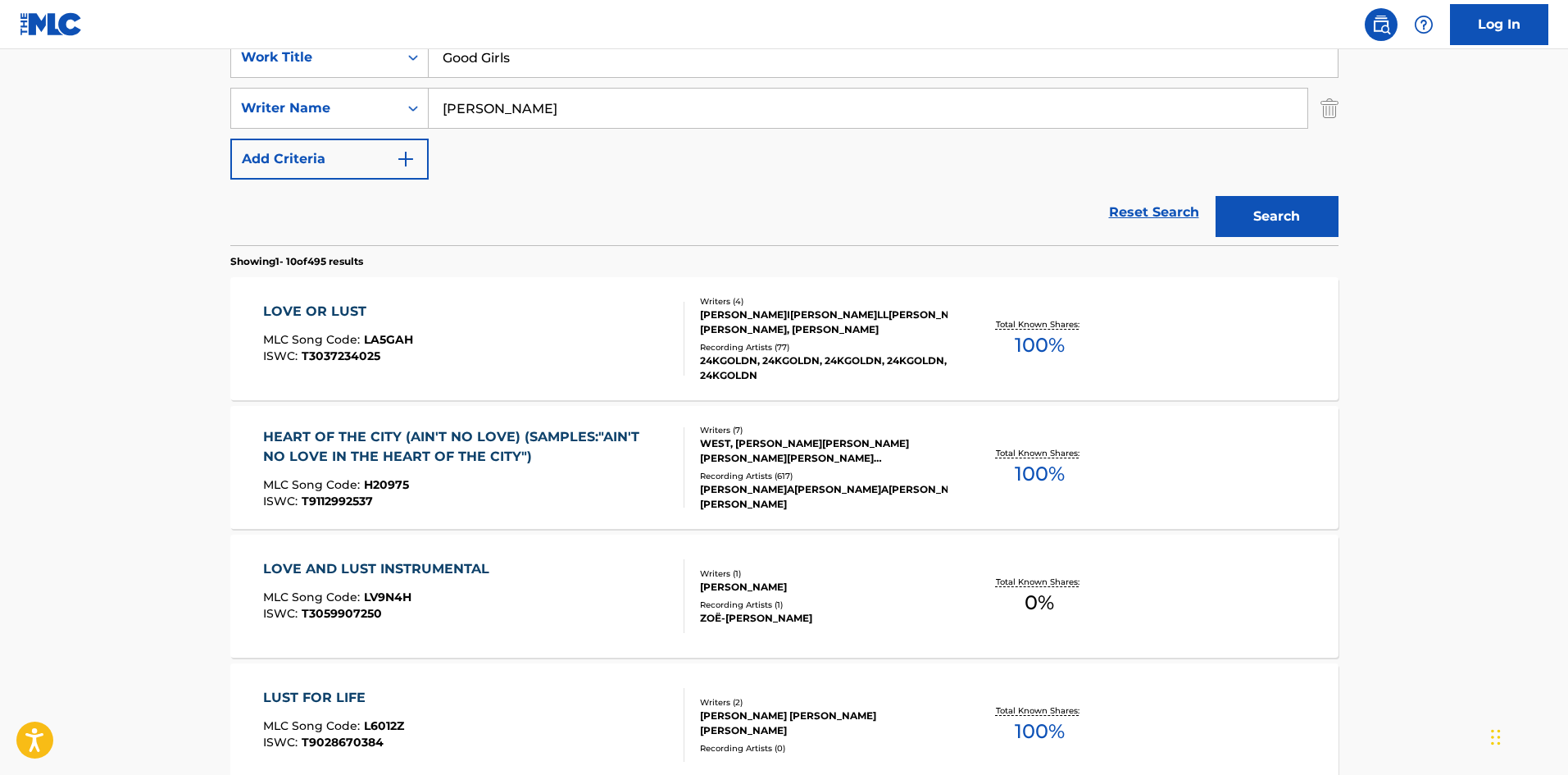
click at [502, 116] on input "Walsh" at bounding box center [868, 108] width 879 height 40
paste input "TIZZARD"
type input "TIZZARD"
click at [1266, 214] on button "Search" at bounding box center [1277, 216] width 123 height 41
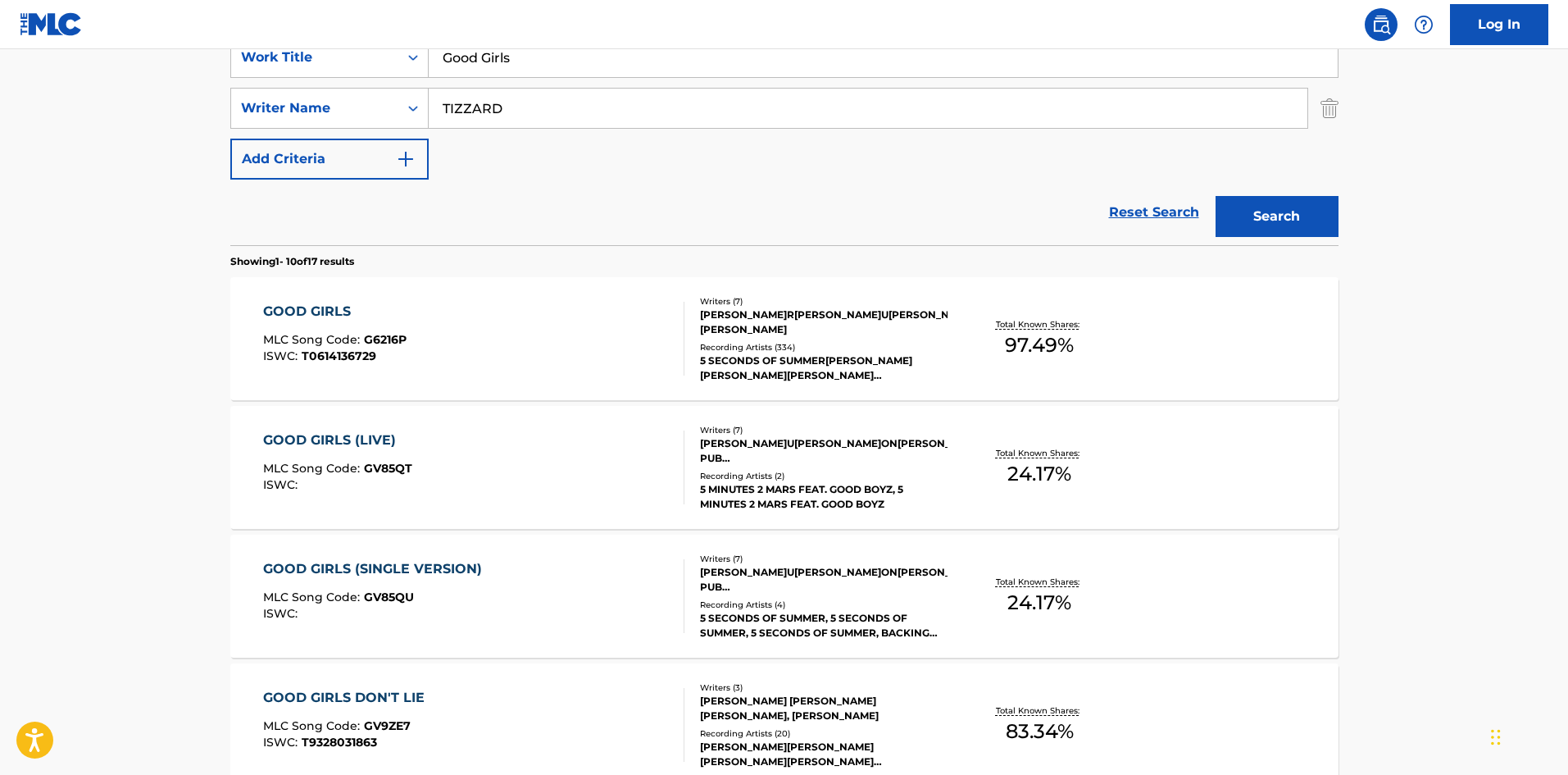
click at [549, 304] on div "GOOD GIRLS MLC Song Code : G6216P ISWC : T0614136729" at bounding box center [473, 338] width 421 height 73
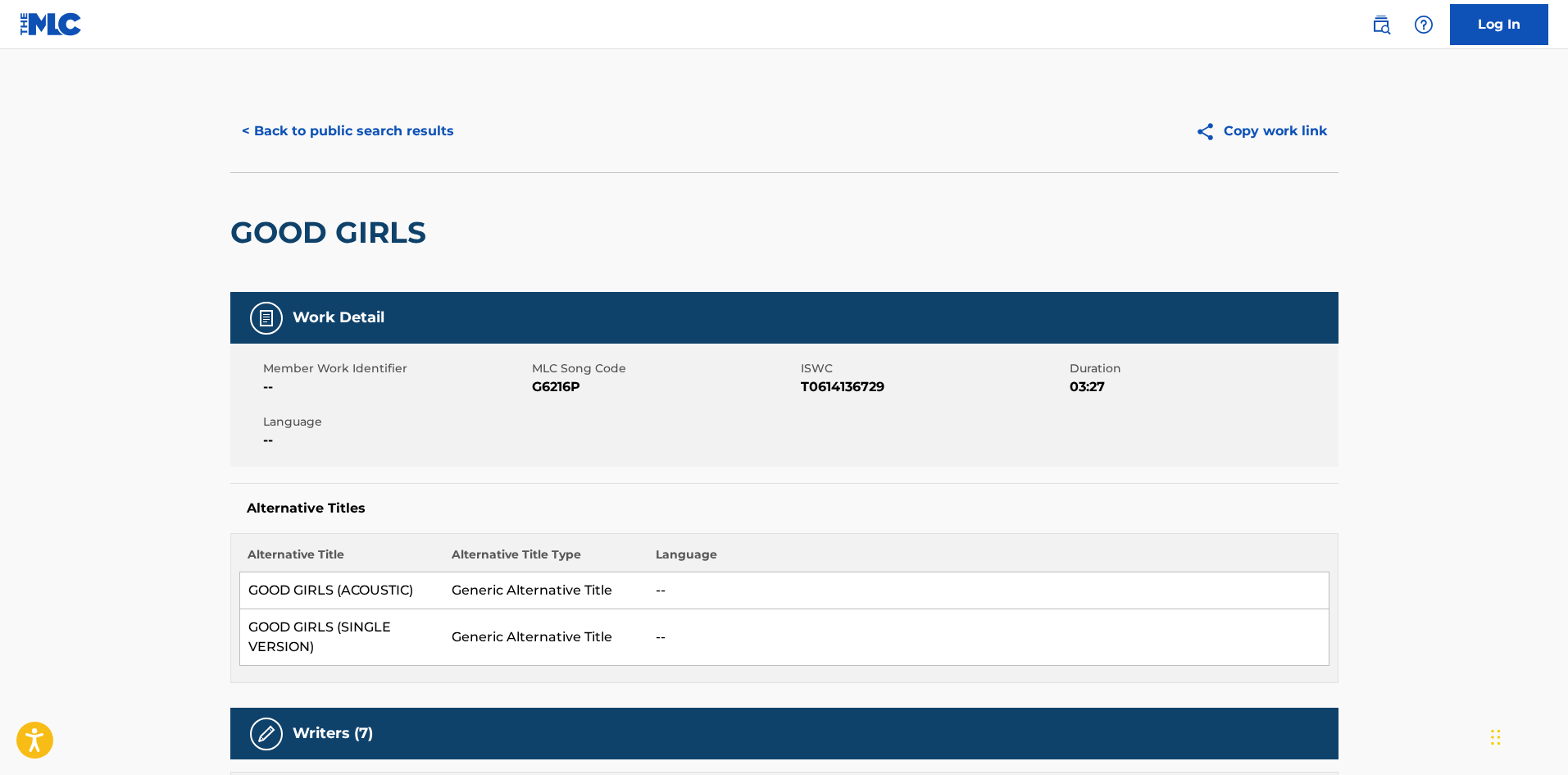
scroll to position [328, 0]
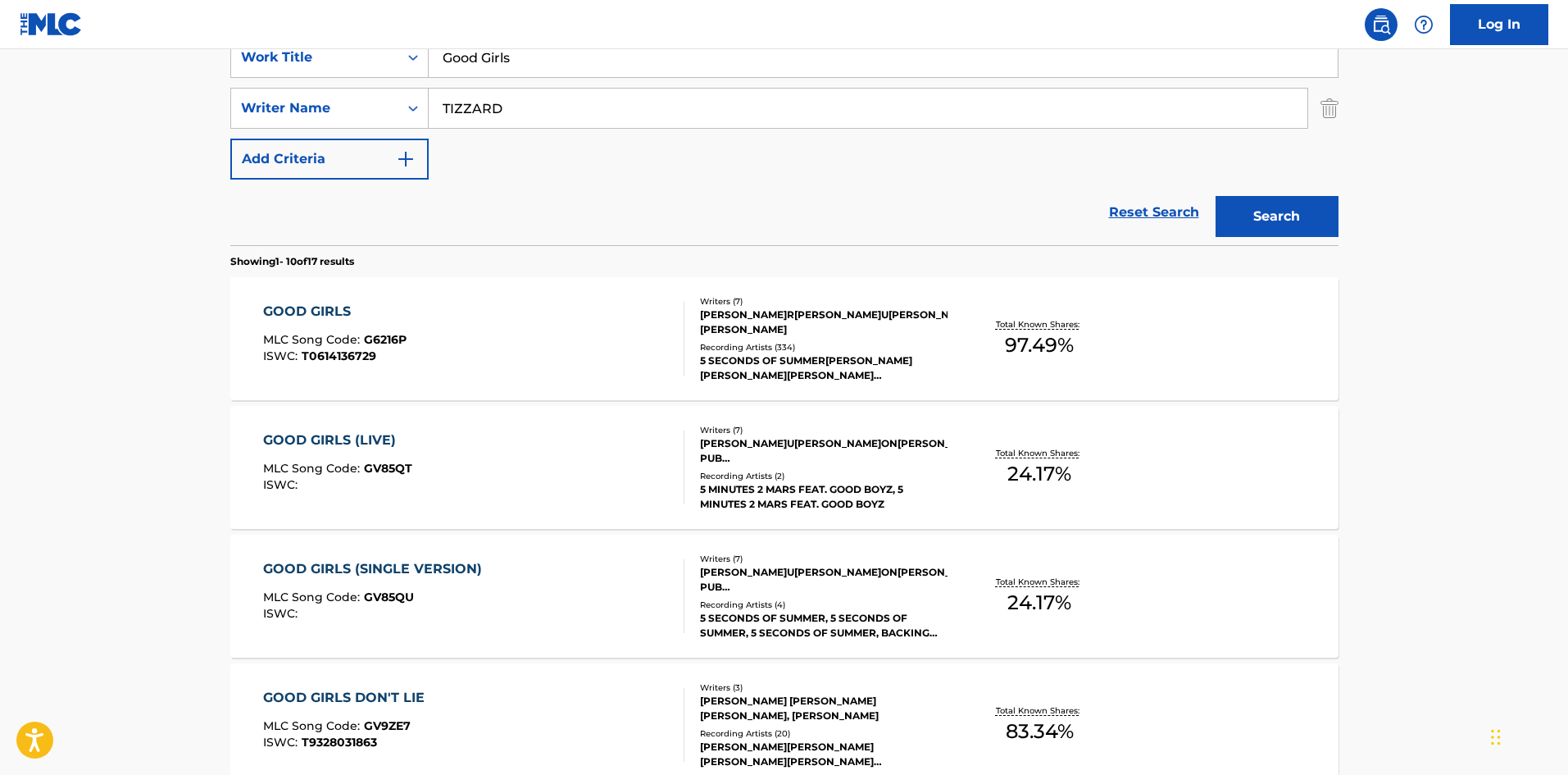
click at [433, 359] on div "GOOD GIRLS MLC Song Code : G6216P ISWC : T0614136729" at bounding box center [473, 338] width 421 height 73
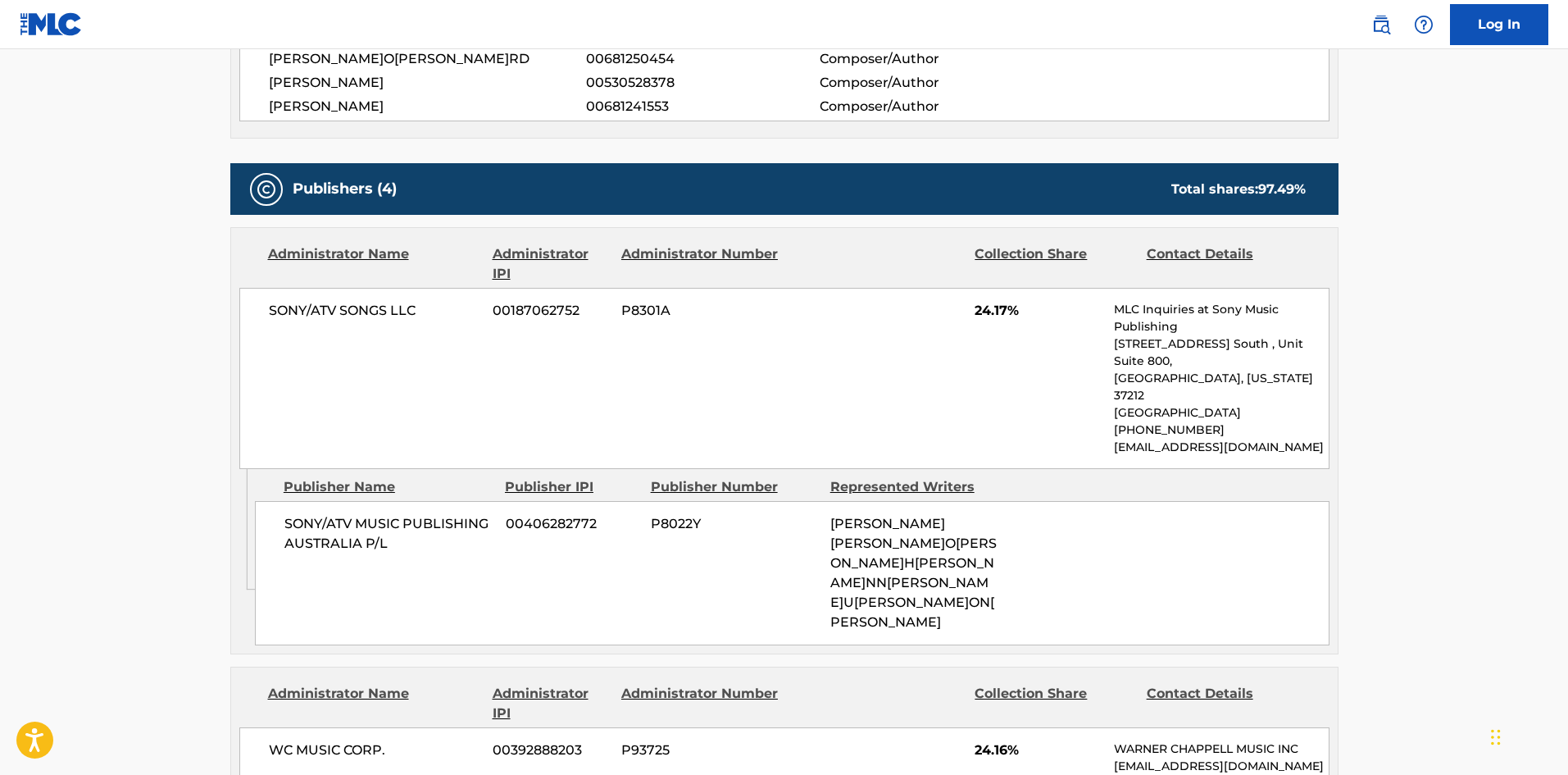
scroll to position [984, 0]
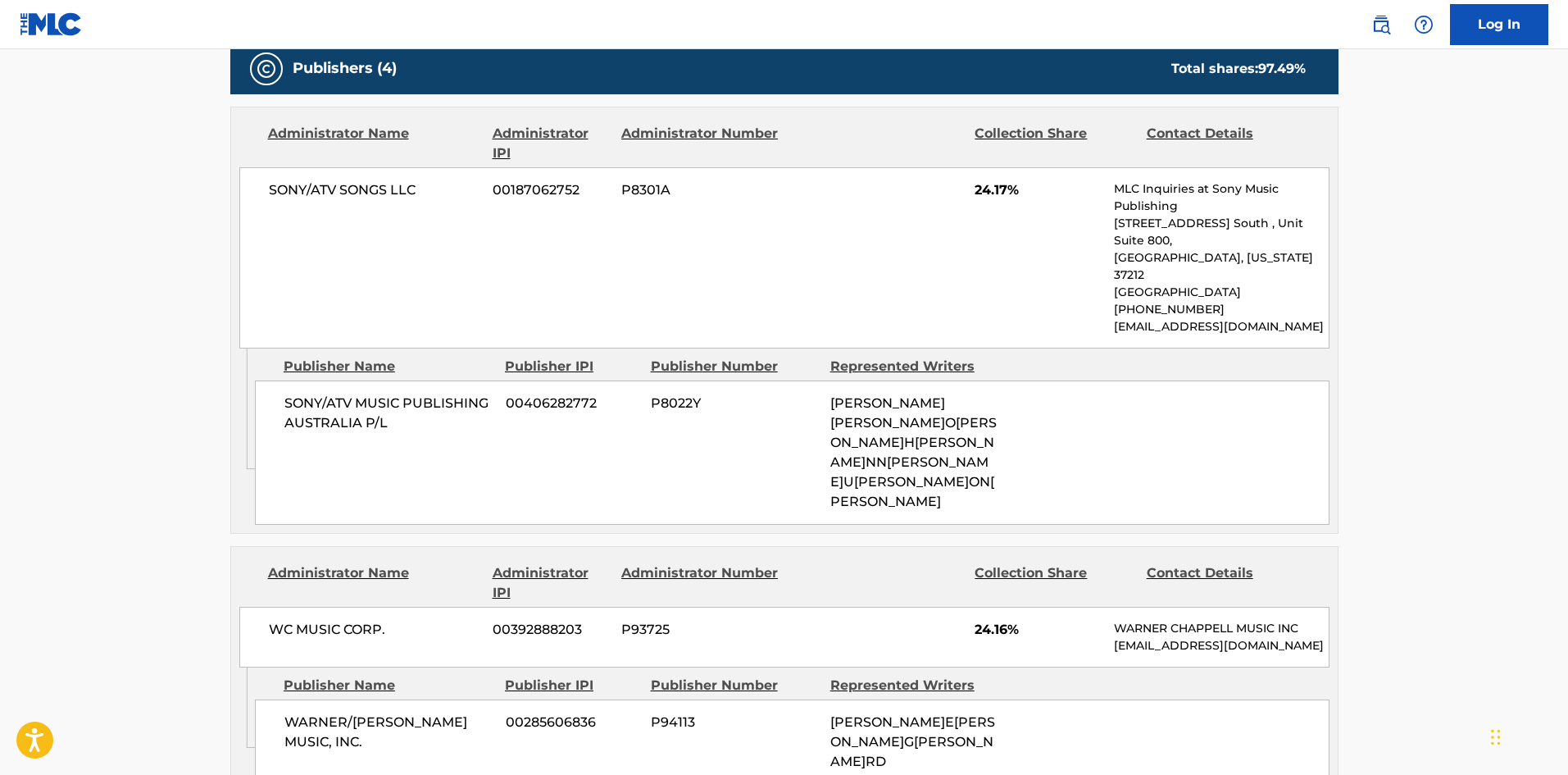
click at [301, 381] on div "SONY/ATV MUSIC PUBLISHING AUSTRALIA P/L 00406282772 P8022Y ASHTON FLETCHER IRWI…" at bounding box center [791, 453] width 1075 height 145
drag, startPoint x: 301, startPoint y: 359, endPoint x: 408, endPoint y: 385, distance: 110.1
click at [408, 385] on div "SONY/ATV MUSIC PUBLISHING AUSTRALIA P/L 00406282772 P8022Y ASHTON FLETCHER IRWI…" at bounding box center [791, 453] width 1075 height 145
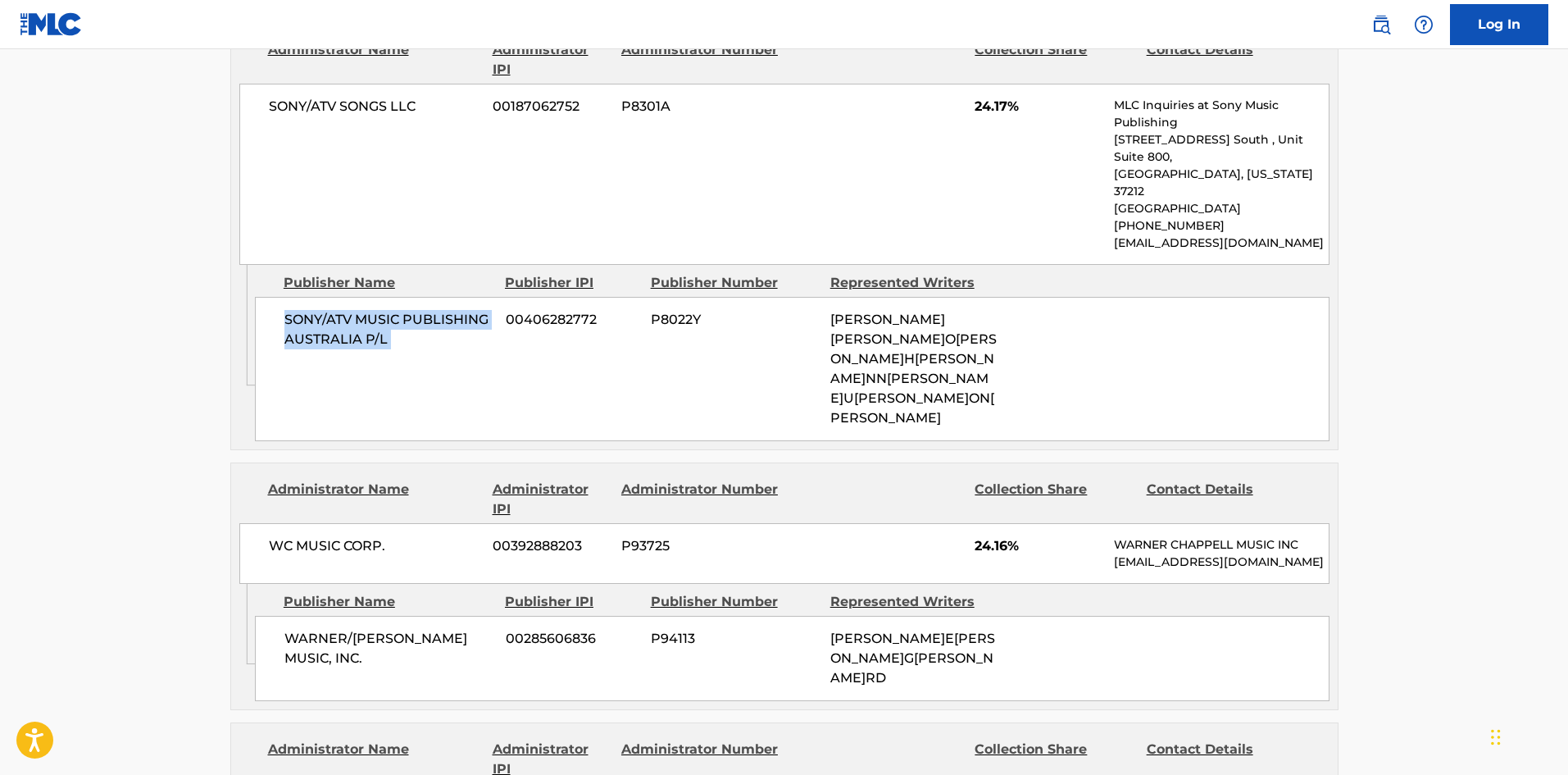
scroll to position [1230, 0]
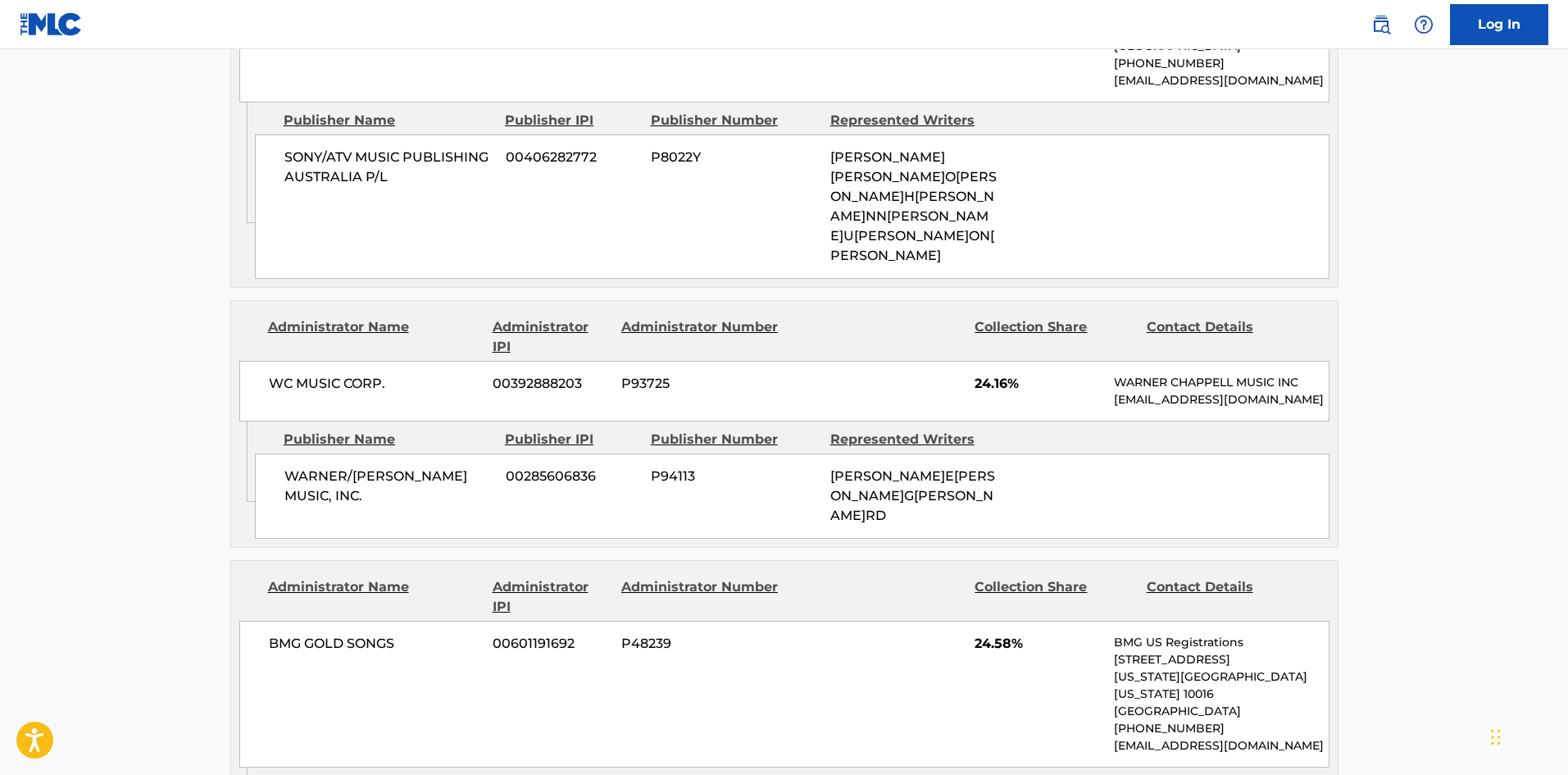
click at [284, 485] on div "WARNER/CHAPPELL MUSIC, INC. 00285606836 P94113 RICHARD JAMES PARKHOUSE, GEORGE …" at bounding box center [791, 497] width 1075 height 85
drag, startPoint x: 284, startPoint y: 485, endPoint x: 351, endPoint y: 509, distance: 71.2
click at [351, 509] on div "WARNER/CHAPPELL MUSIC, INC. 00285606836 P94113 RICHARD JAMES PARKHOUSE, GEORGE …" at bounding box center [791, 497] width 1075 height 85
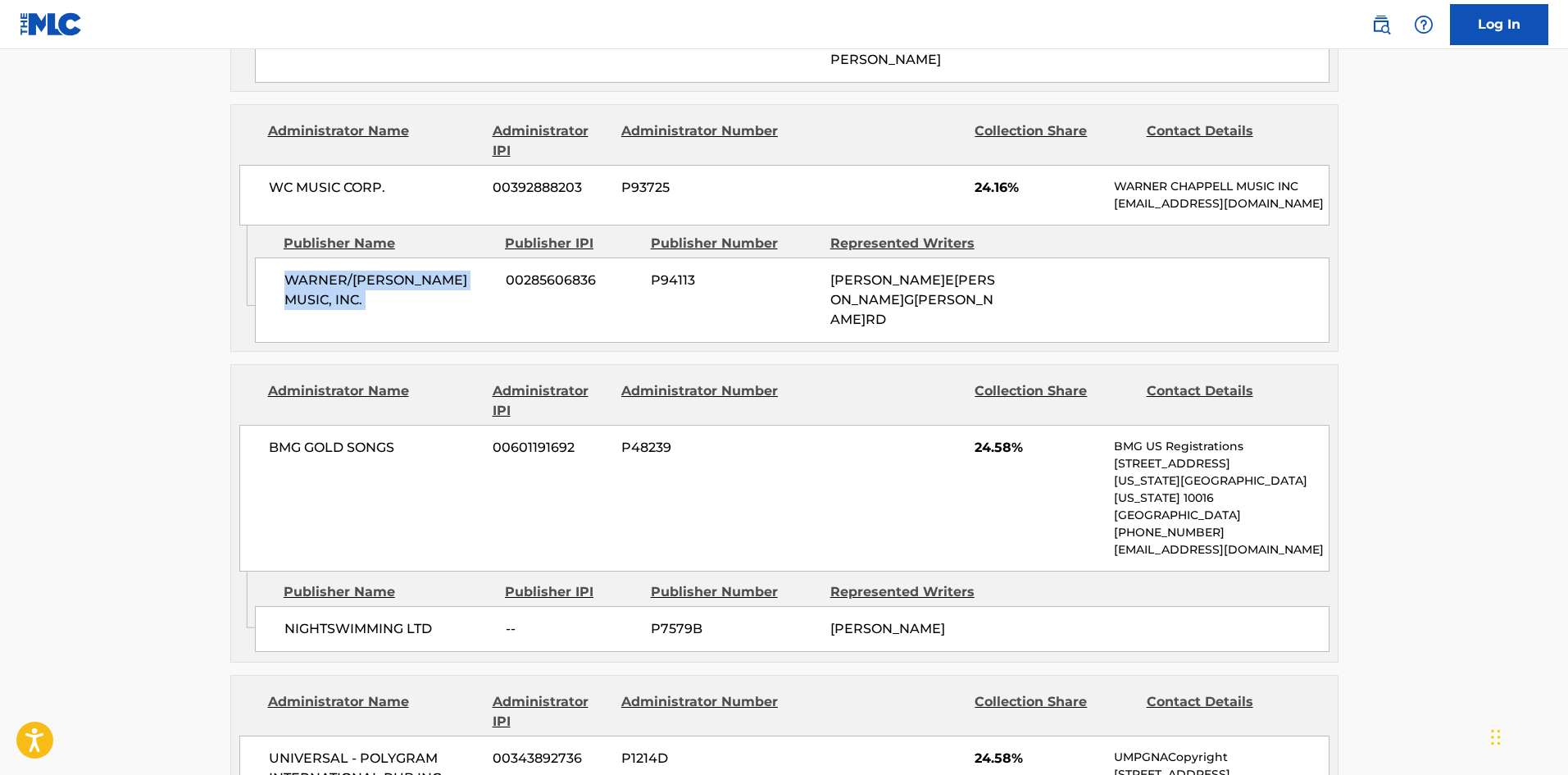
scroll to position [1558, 0]
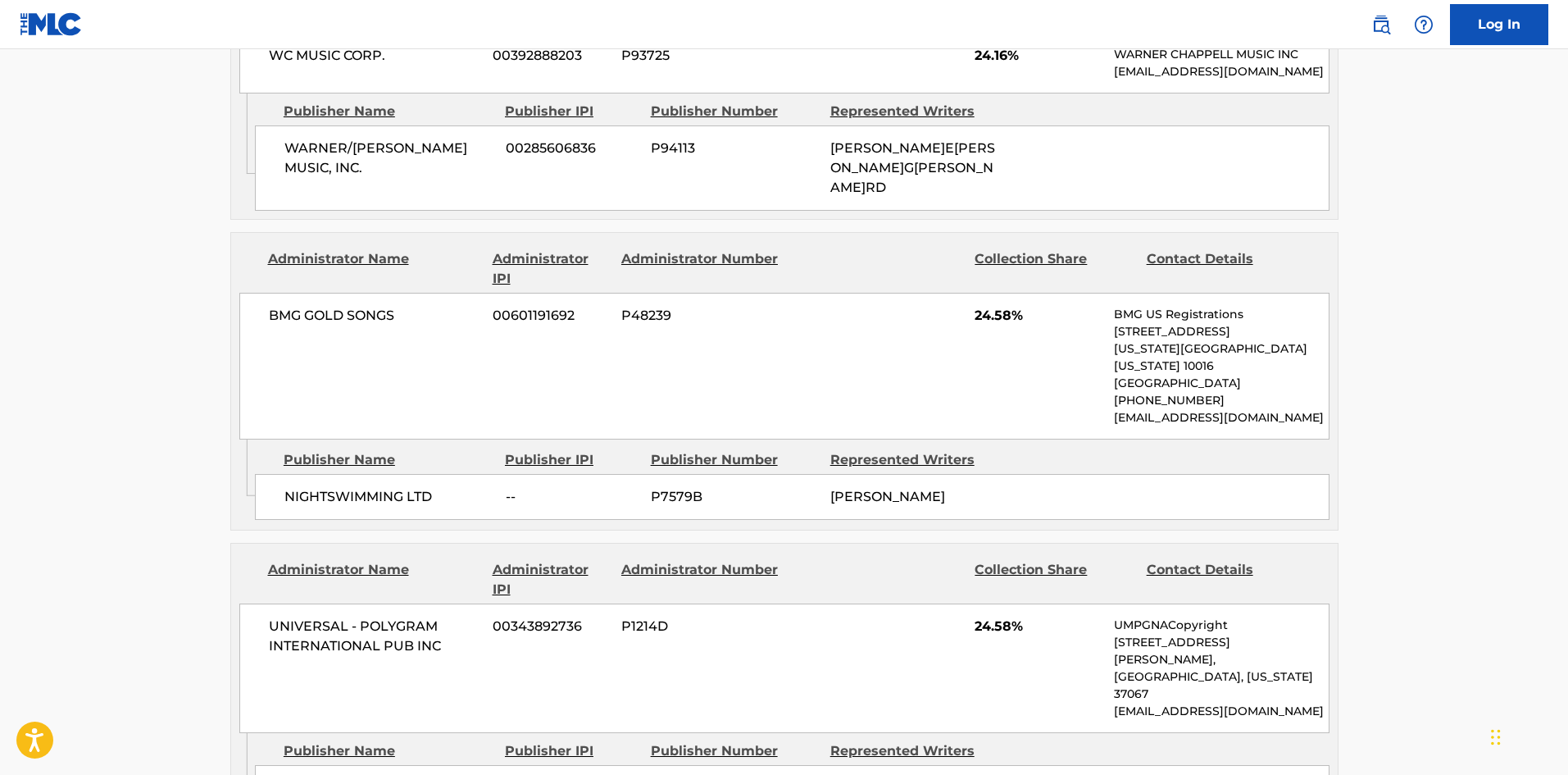
click at [294, 516] on div "NIGHTSWIMMING LTD -- P7579B ROY NEVILLE STRIDE" at bounding box center [791, 497] width 1075 height 46
drag, startPoint x: 294, startPoint y: 516, endPoint x: 373, endPoint y: 503, distance: 80.1
click at [373, 503] on div "NIGHTSWIMMING LTD -- P7579B ROY NEVILLE STRIDE" at bounding box center [791, 497] width 1075 height 46
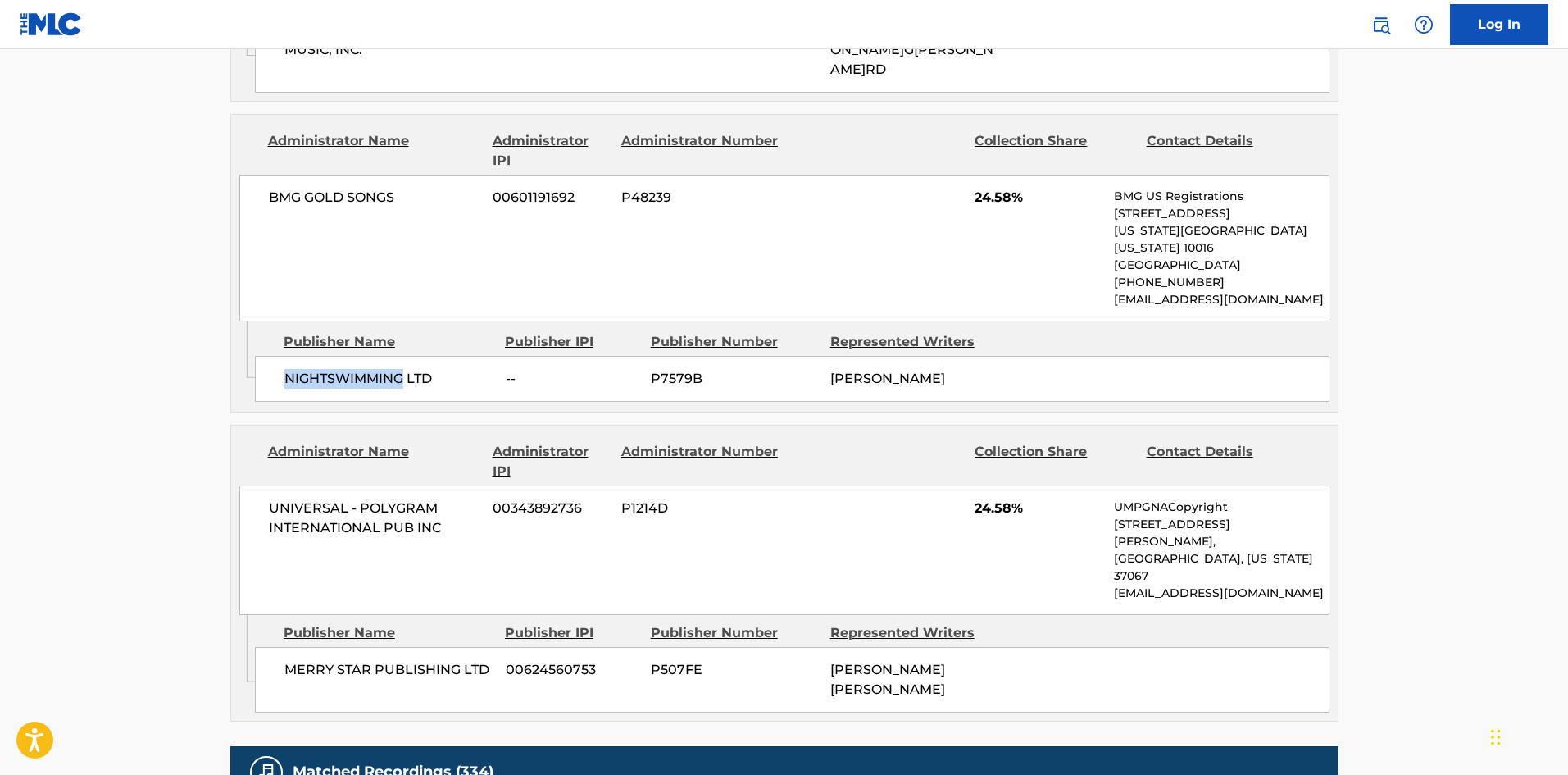
scroll to position [1804, 0]
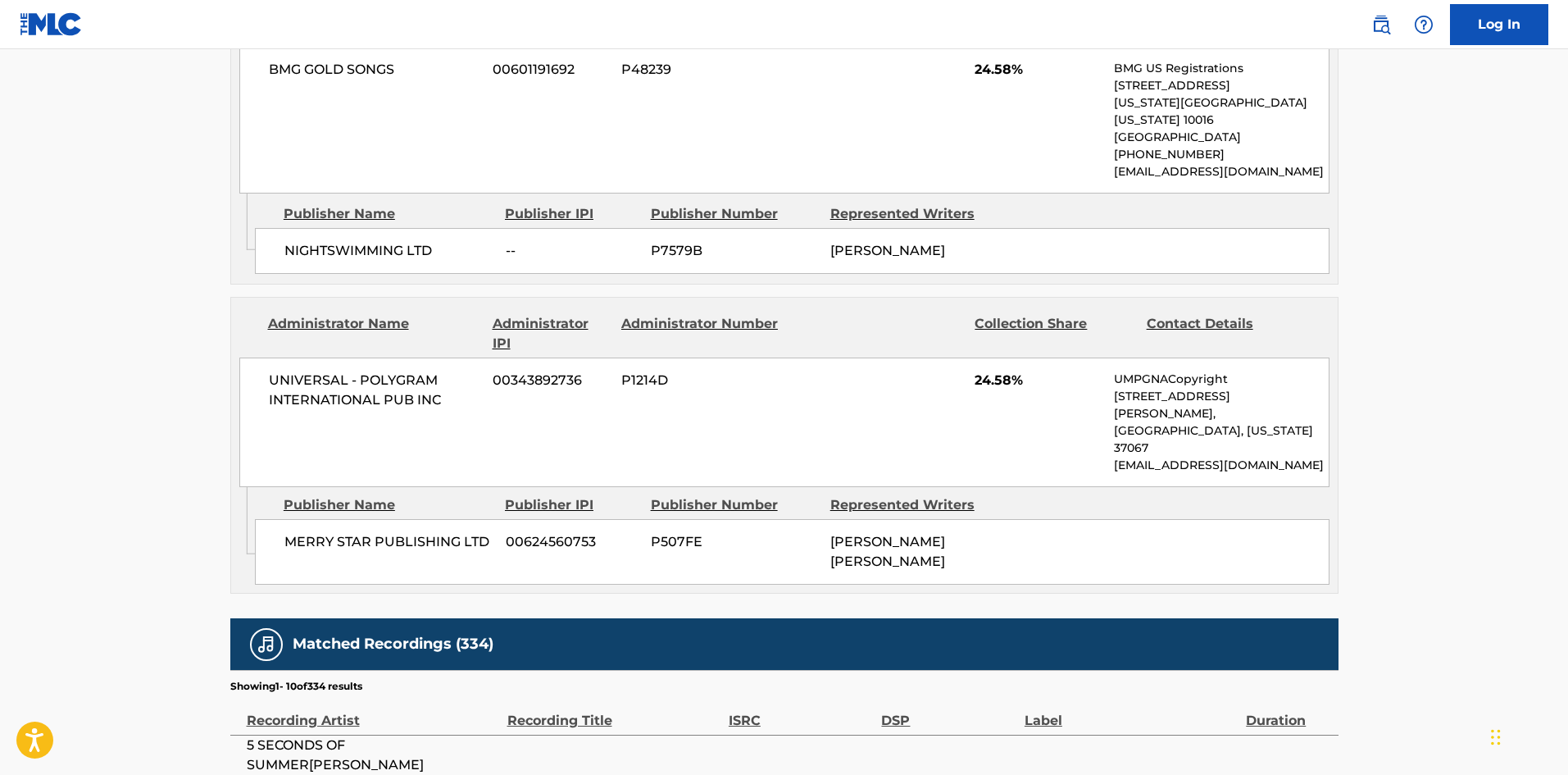
scroll to position [328, 0]
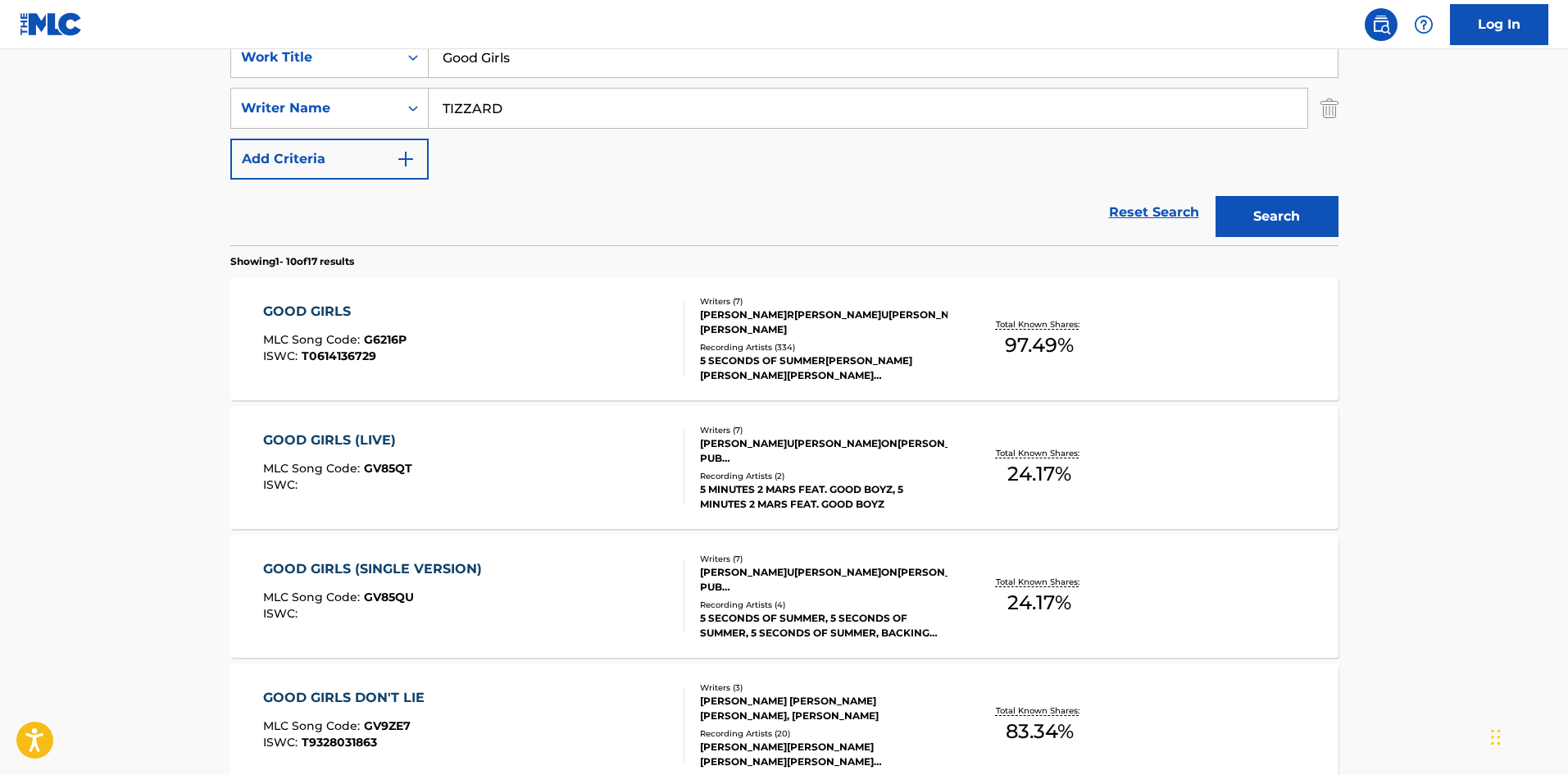
click at [501, 301] on div "GOOD GIRLS MLC Song Code : G6216P ISWC : T0614136729" at bounding box center [473, 338] width 421 height 73
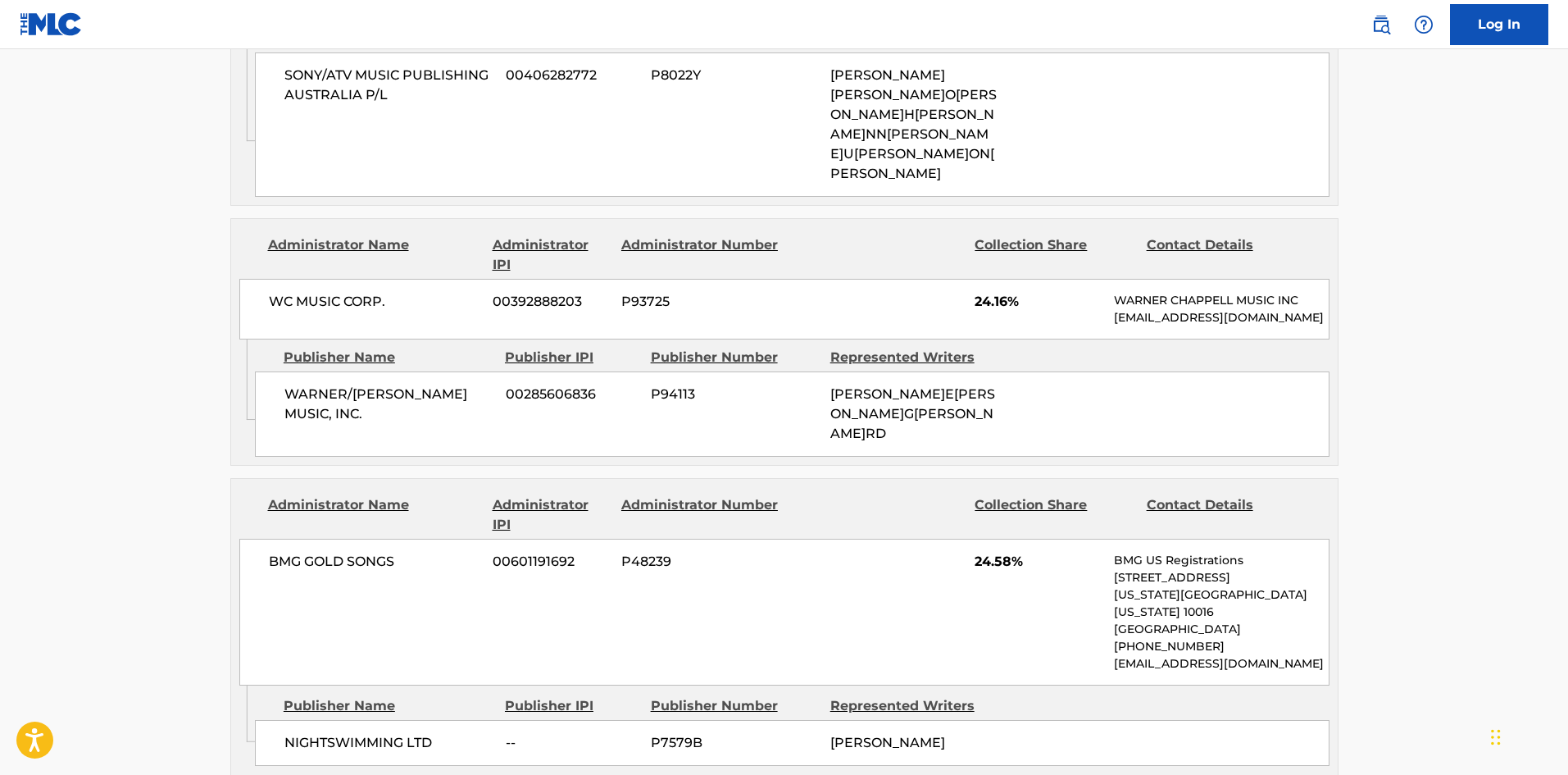
scroll to position [1721, 0]
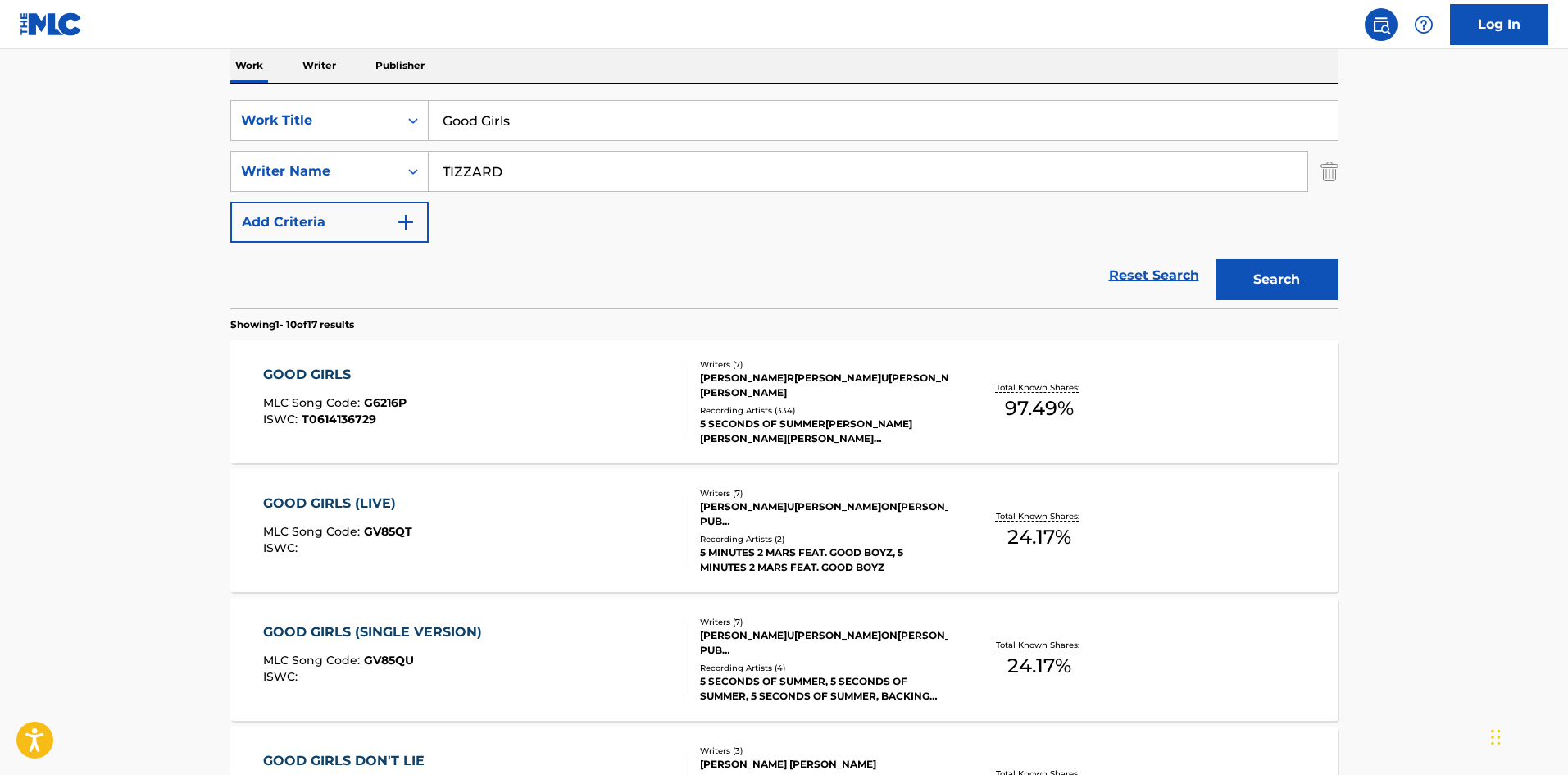
scroll to position [246, 0]
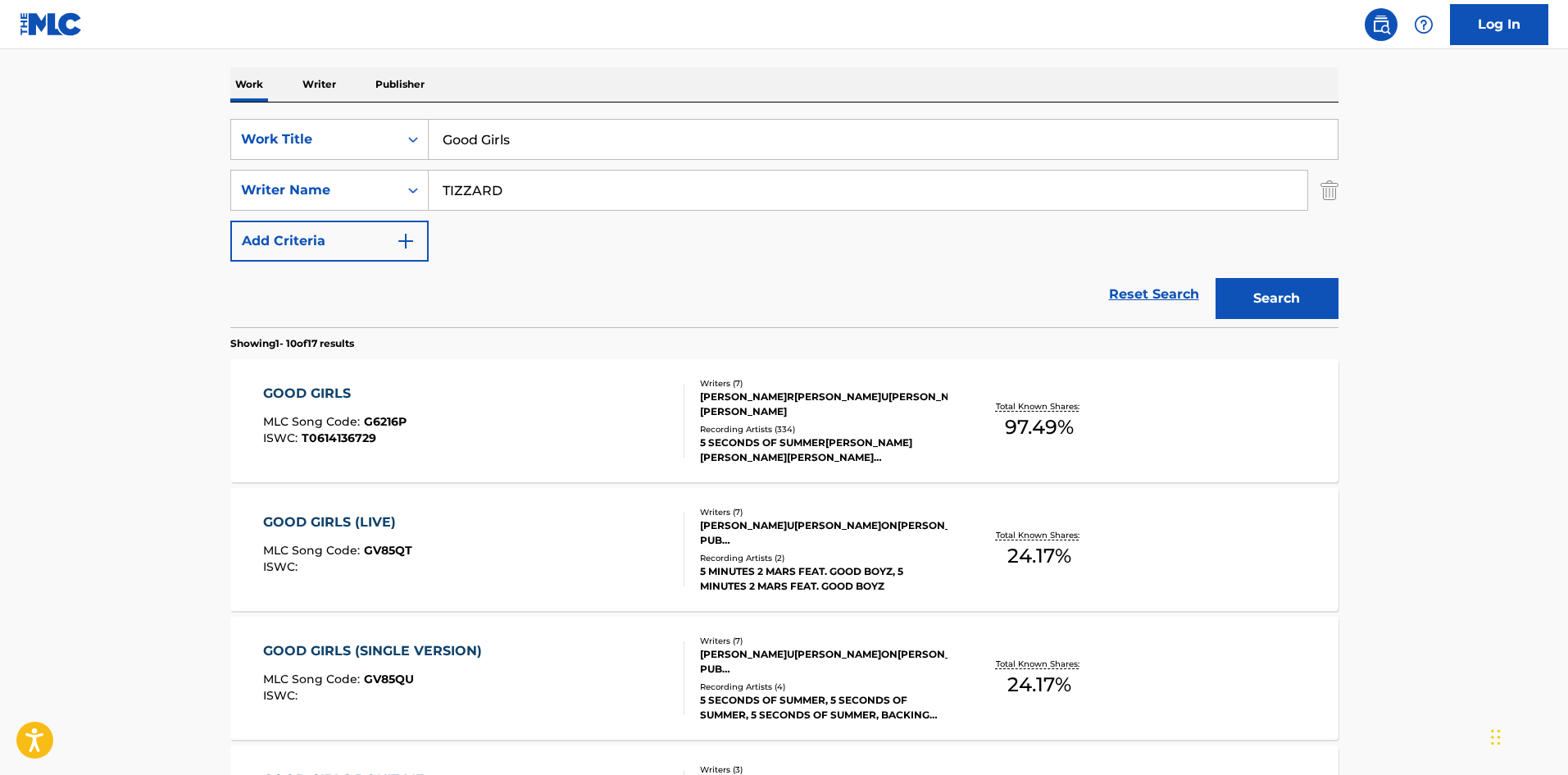
click at [493, 160] on div "SearchWithCriteria707cb313-540b-48ce-a4aa-8a41183f7cd0 Work Title Good Girls Se…" at bounding box center [784, 190] width 1108 height 143
click at [508, 135] on input "Good Girls" at bounding box center [884, 140] width 909 height 40
paste input "Intro (Live)"
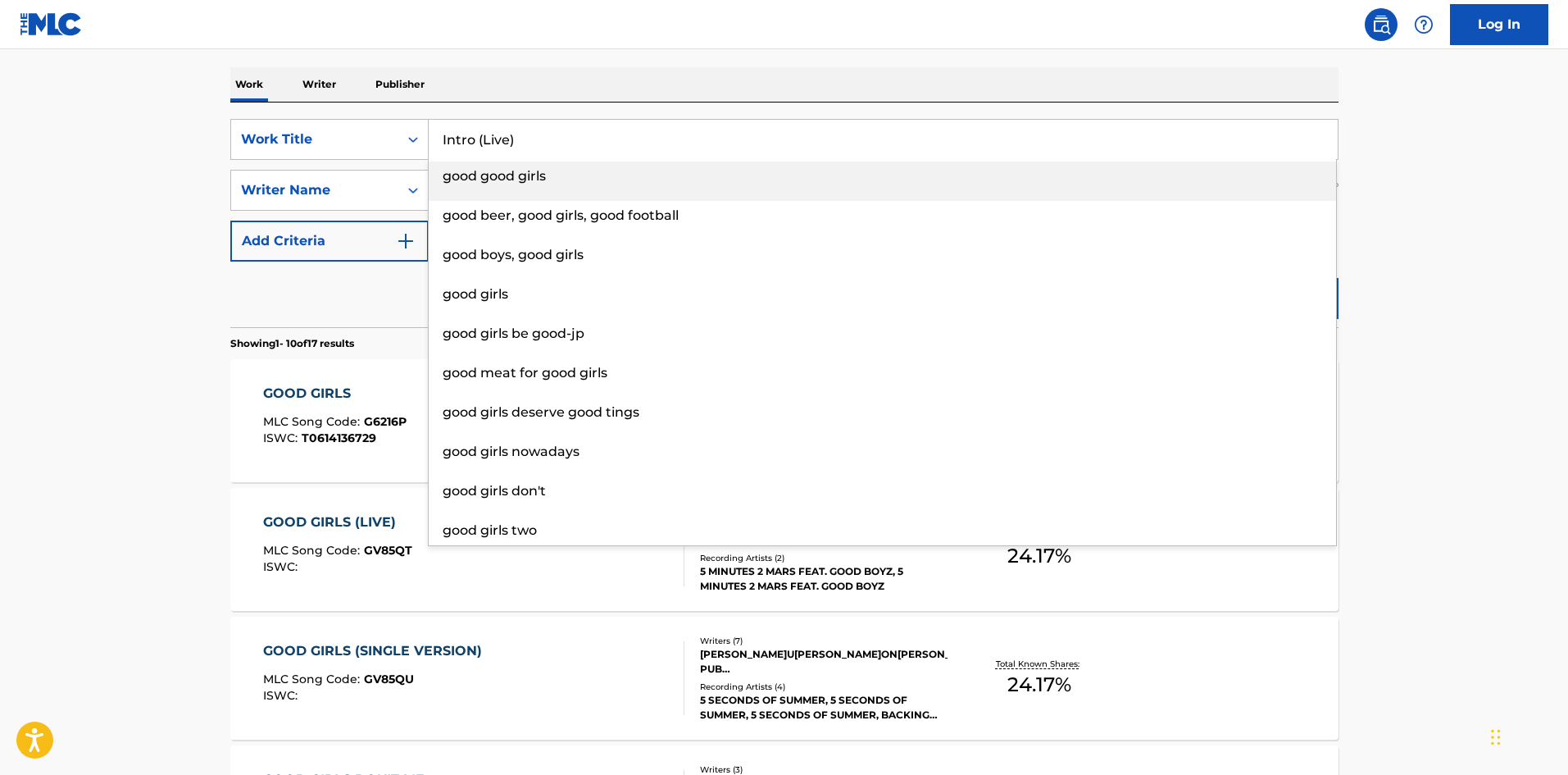
drag, startPoint x: 475, startPoint y: 143, endPoint x: 824, endPoint y: 137, distance: 349.1
click at [824, 137] on input "Intro (Live)" at bounding box center [884, 140] width 909 height 40
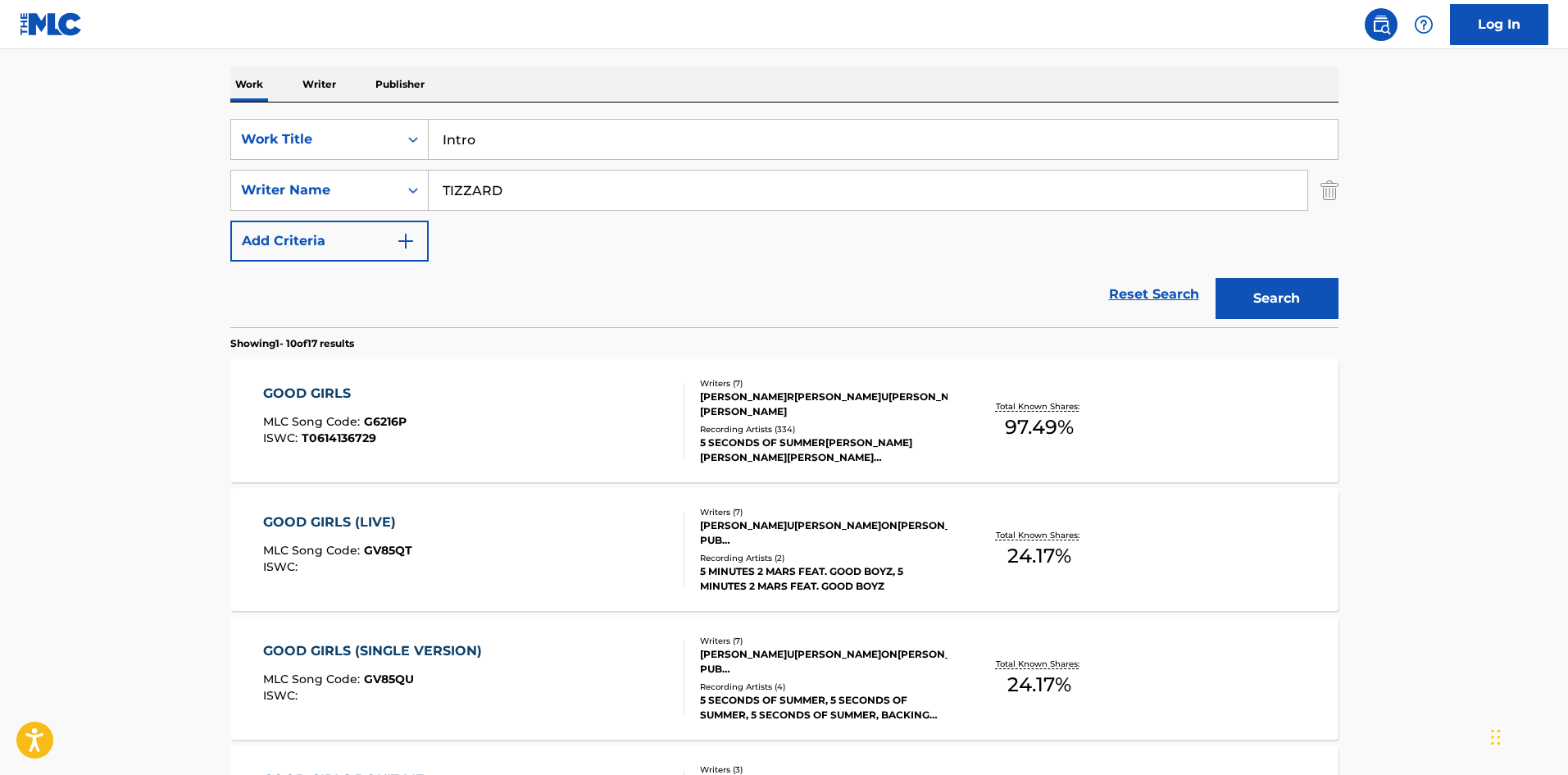
type input "Intro"
click at [1215, 277] on button "Search" at bounding box center [1277, 297] width 123 height 41
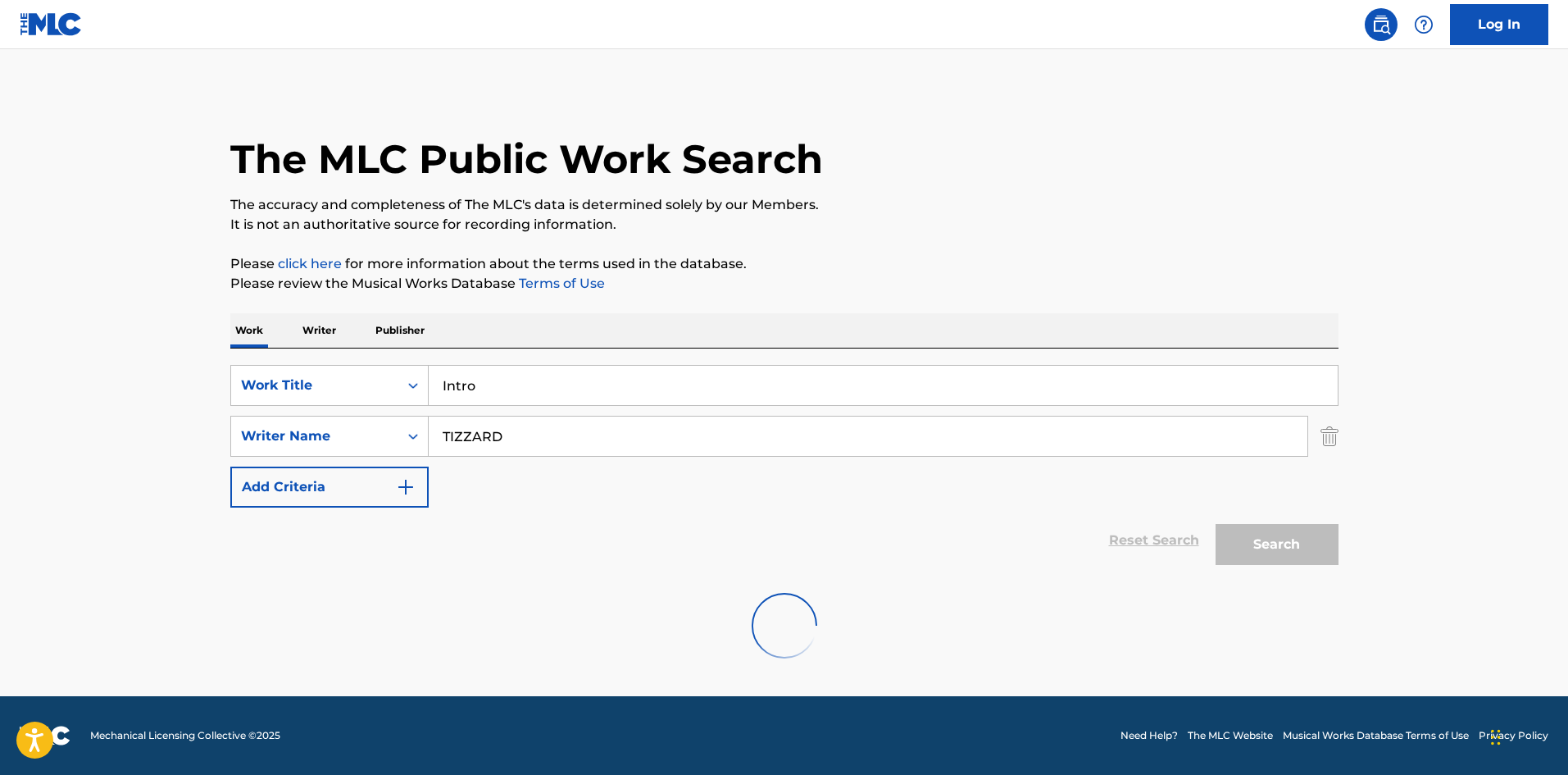
scroll to position [0, 0]
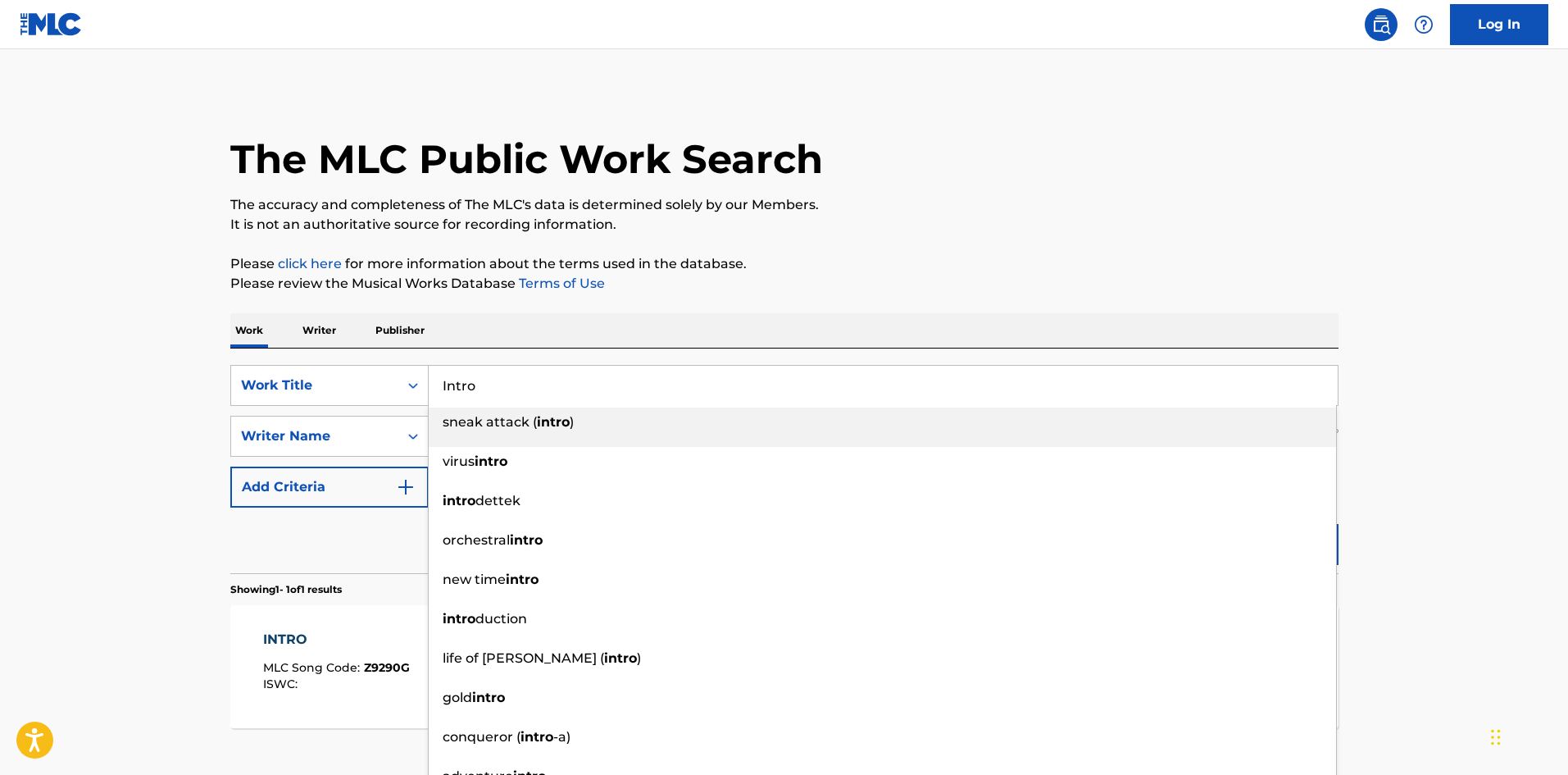
click at [976, 246] on div "The MLC Public Work Search The accuracy and completeness of The MLC's data is d…" at bounding box center [784, 447] width 1147 height 715
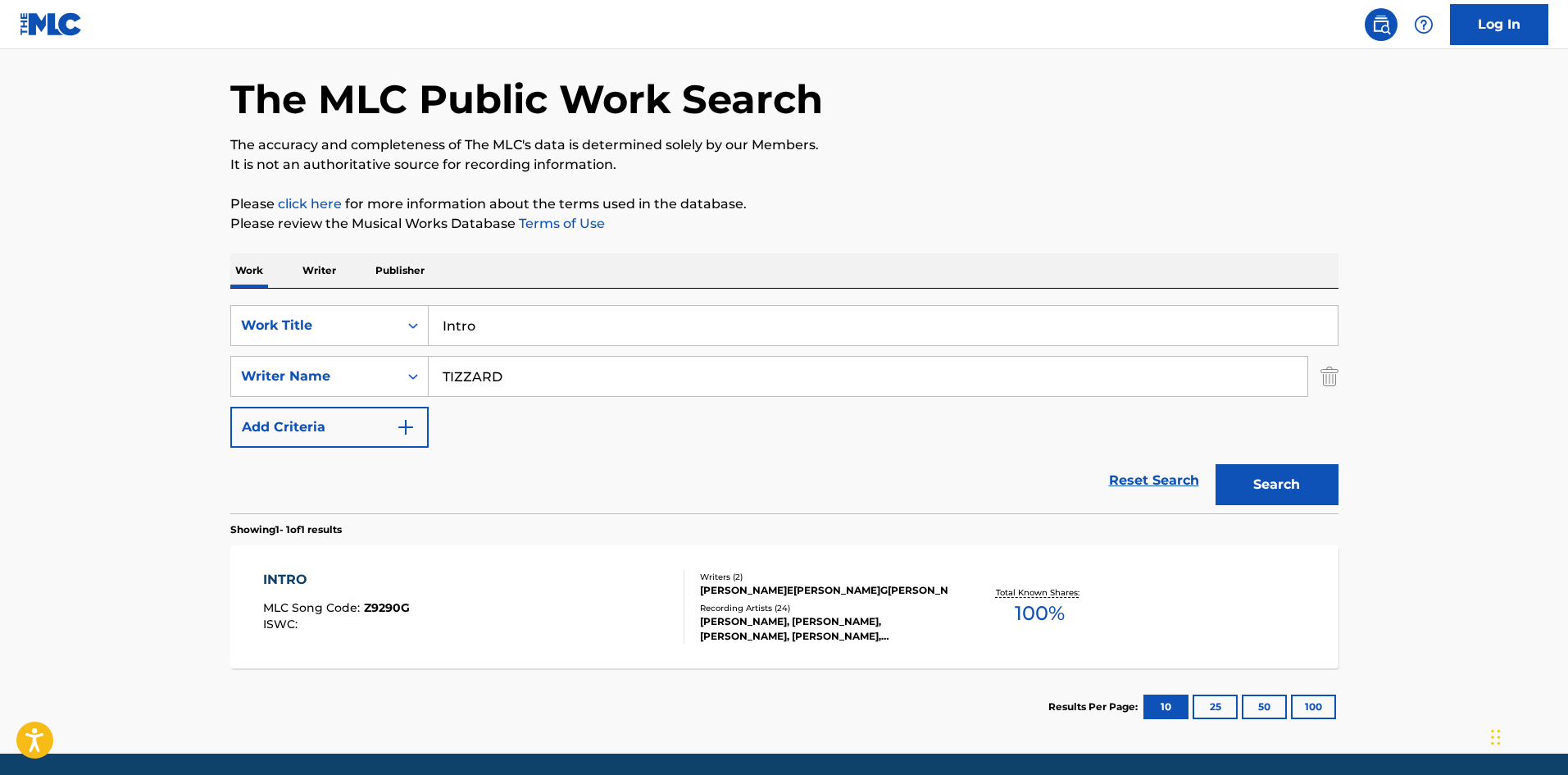
scroll to position [117, 0]
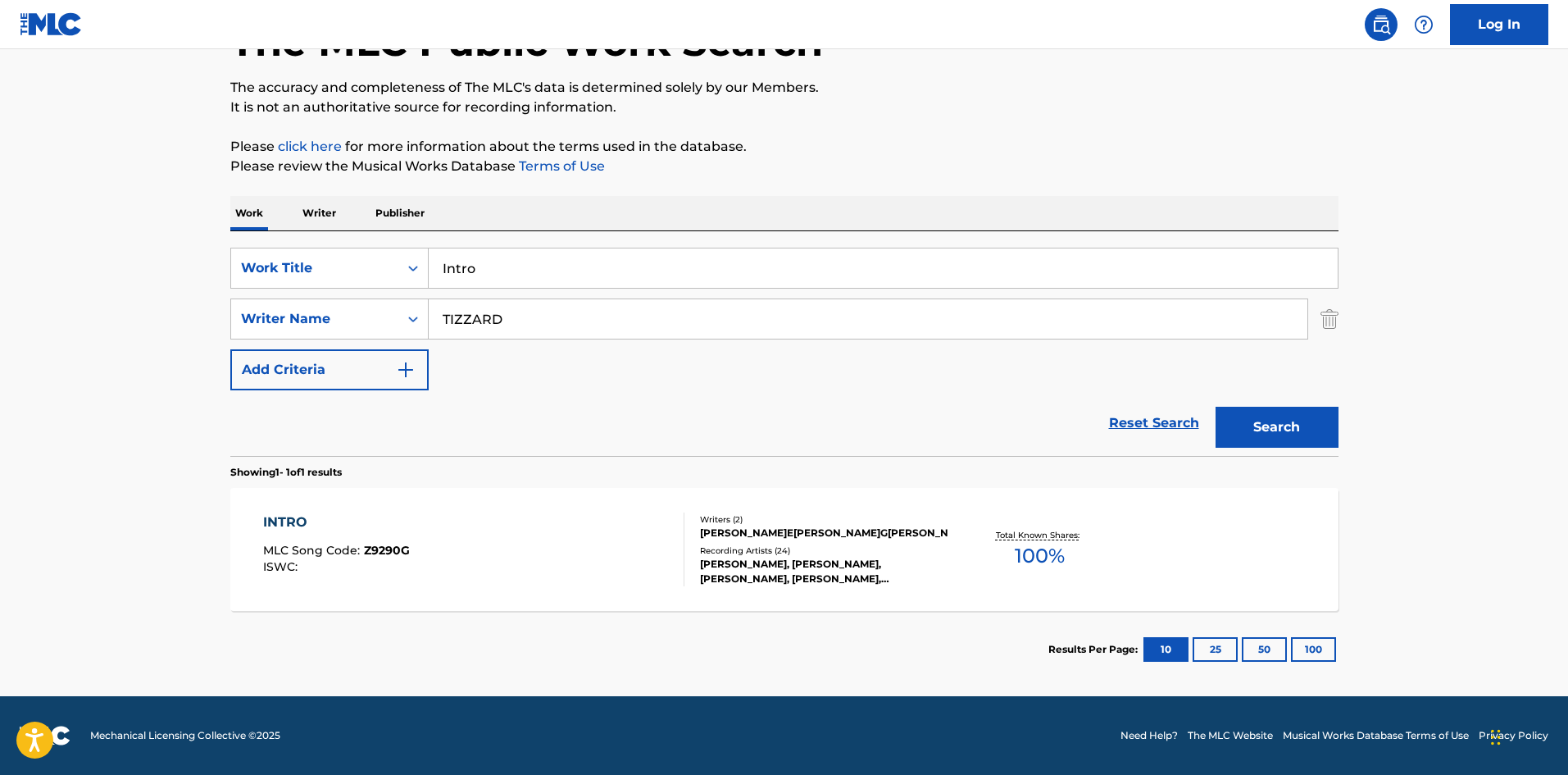
click at [553, 328] on input "TIZZARD" at bounding box center [868, 319] width 879 height 40
paste input "Andrew Goldstein"
drag, startPoint x: 527, startPoint y: 314, endPoint x: 53, endPoint y: 316, distance: 474.0
click at [54, 316] on main "The MLC Public Work Search The accuracy and completeness of The MLC's data is d…" at bounding box center [784, 313] width 1568 height 764
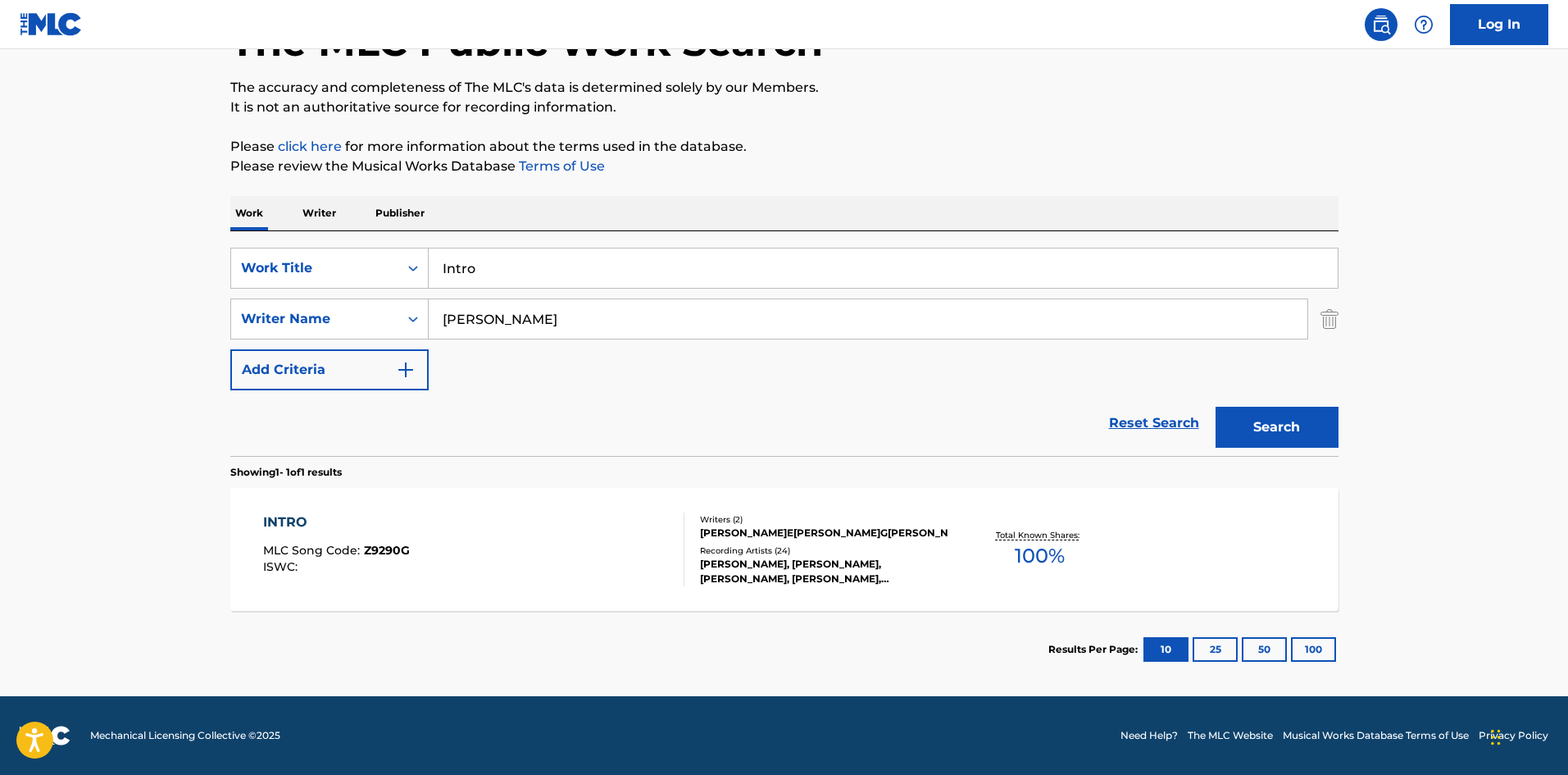
type input "Goldstein"
click at [1215, 406] on button "Search" at bounding box center [1277, 426] width 123 height 41
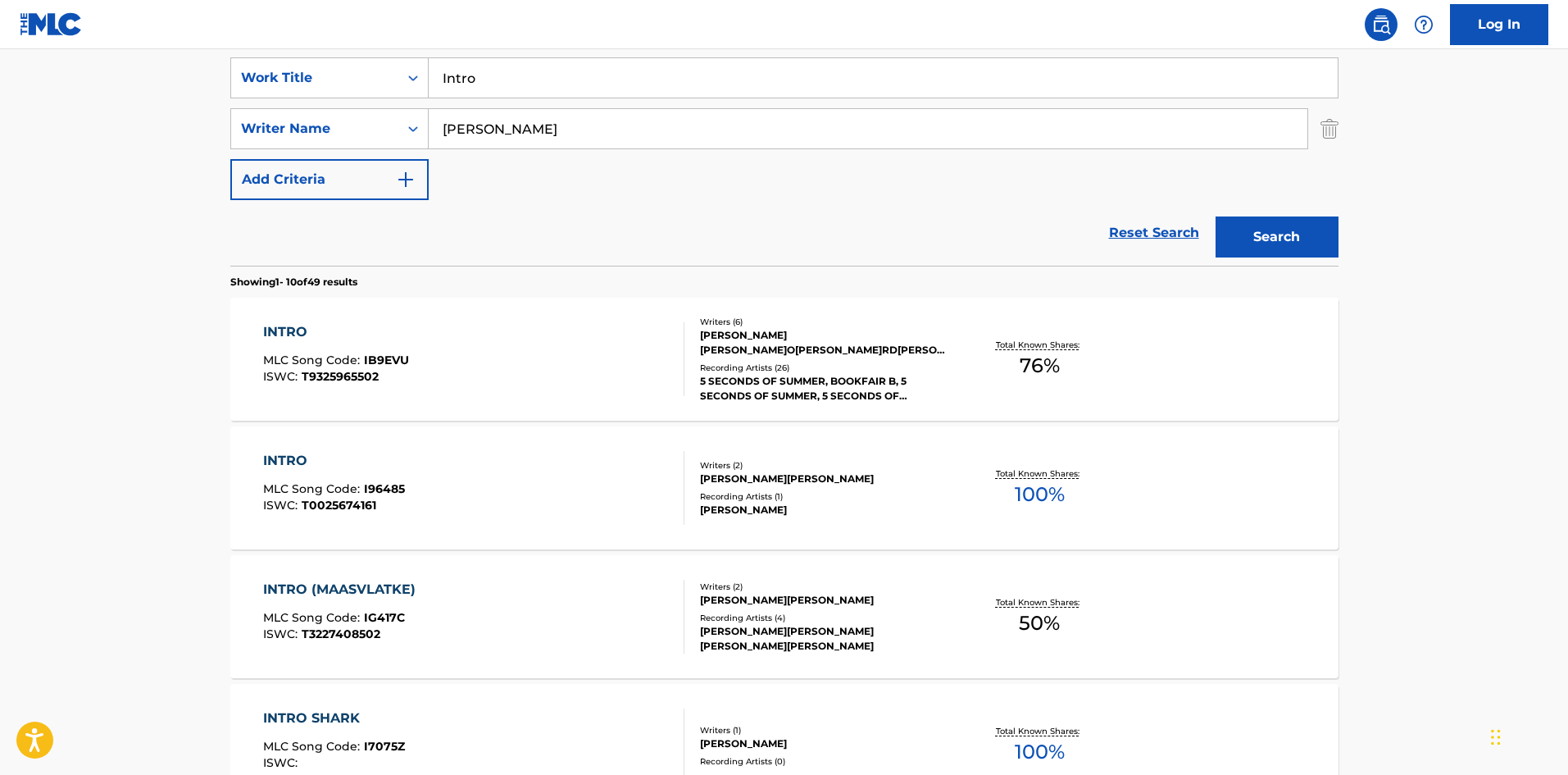
scroll to position [328, 0]
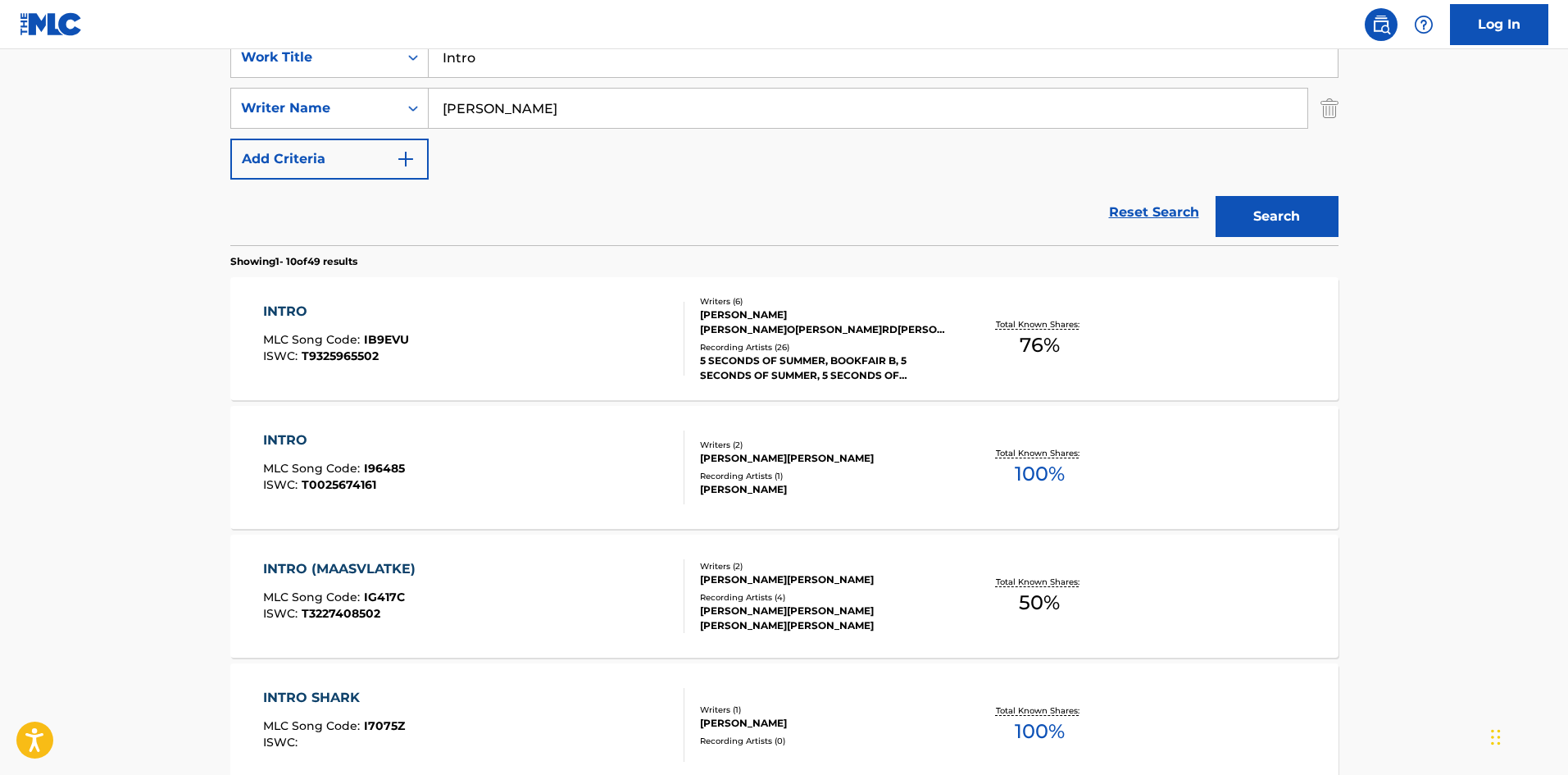
click at [392, 376] on div "INTRO MLC Song Code : IB9EVU ISWC : T9325965502 Writers ( 6 ) ANDREW GOLDSTEIN,…" at bounding box center [784, 339] width 1108 height 123
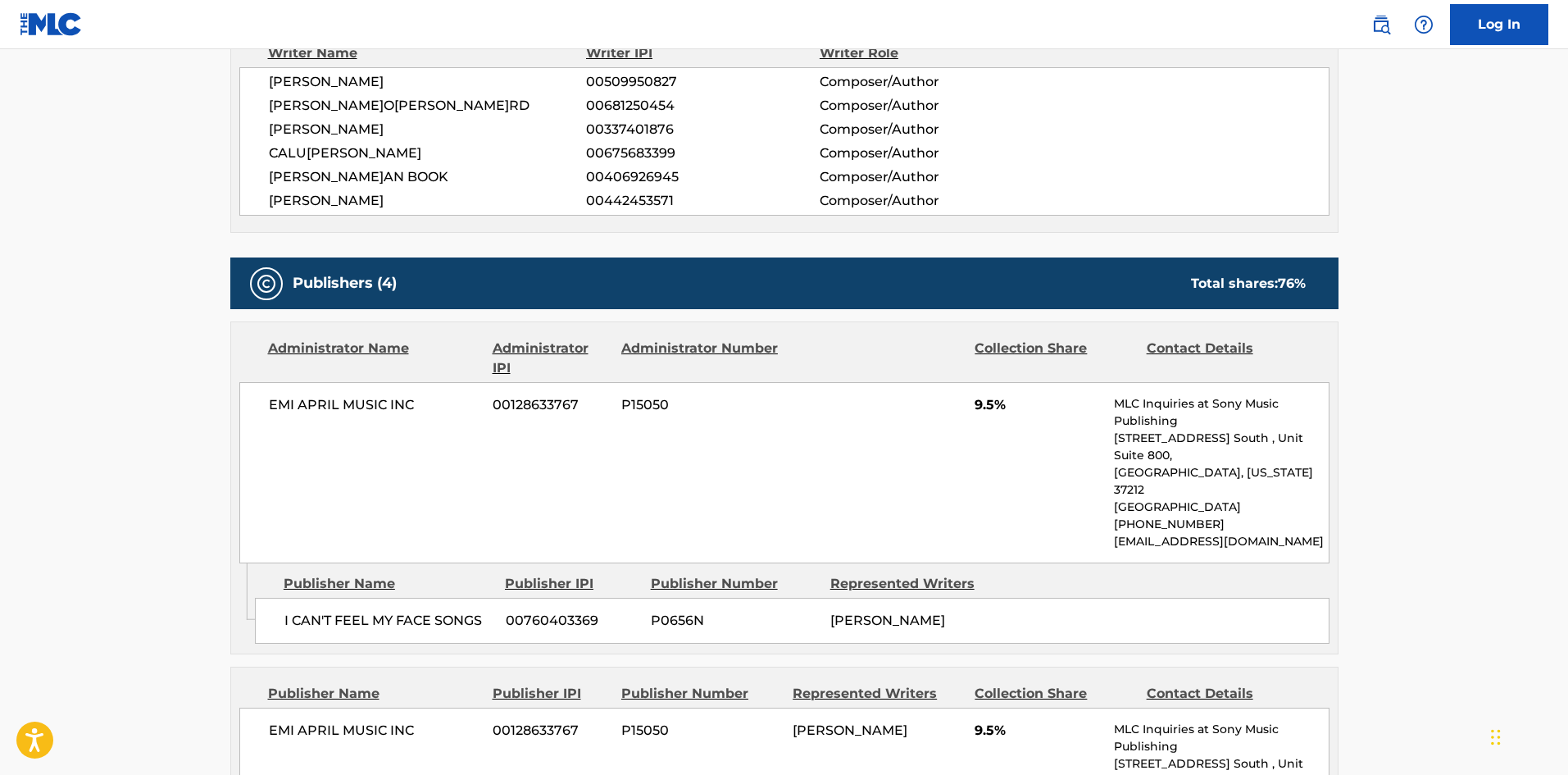
scroll to position [656, 0]
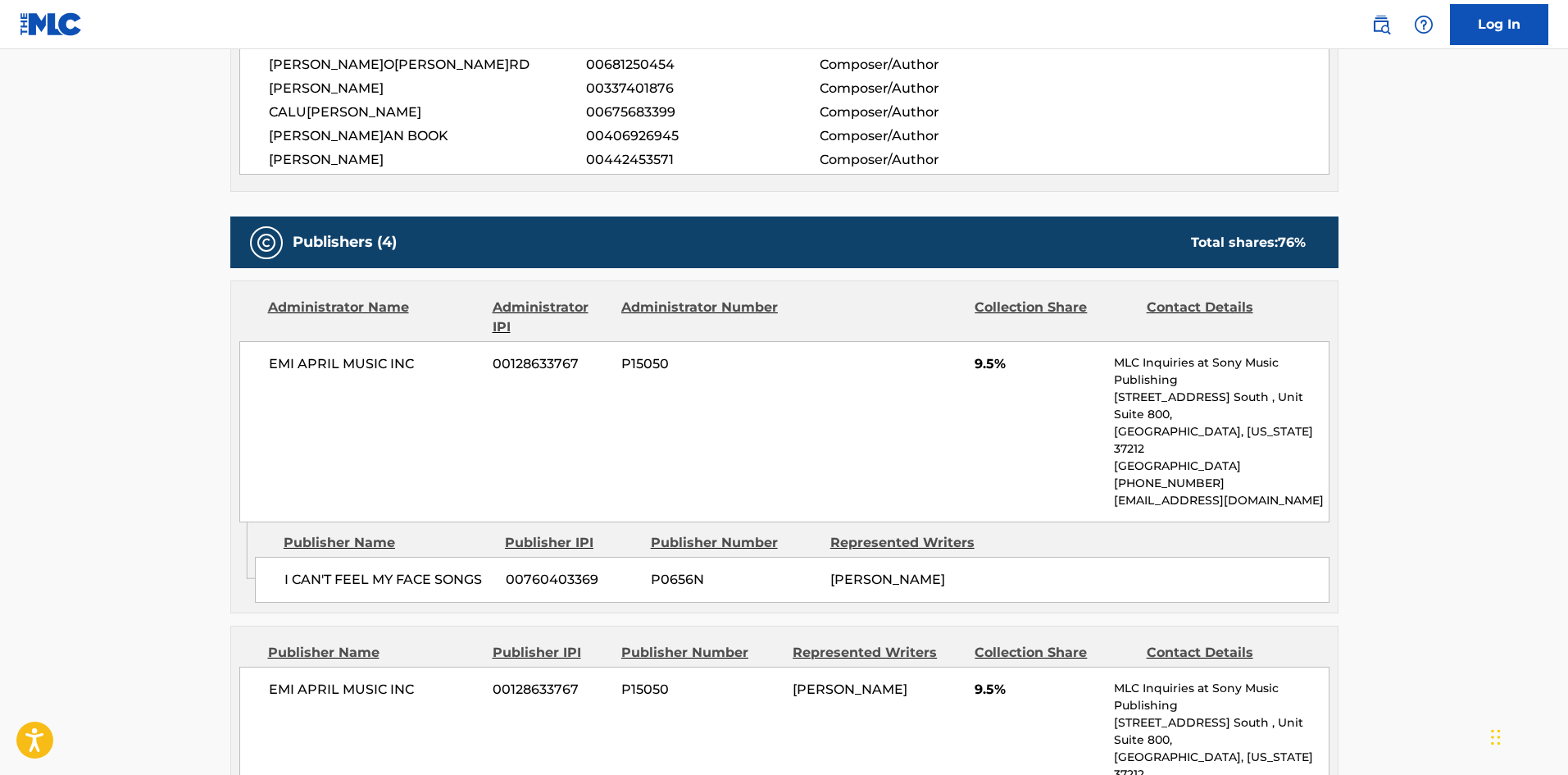
click at [277, 557] on div "I CAN'T FEEL MY FACE SONGS 00760403369 P0656N MATTHEW BAIR" at bounding box center [791, 580] width 1075 height 46
drag, startPoint x: 277, startPoint y: 525, endPoint x: 451, endPoint y: 528, distance: 174.0
click at [451, 557] on div "I CAN'T FEEL MY FACE SONGS 00760403369 P0656N MATTHEW BAIR" at bounding box center [791, 580] width 1075 height 46
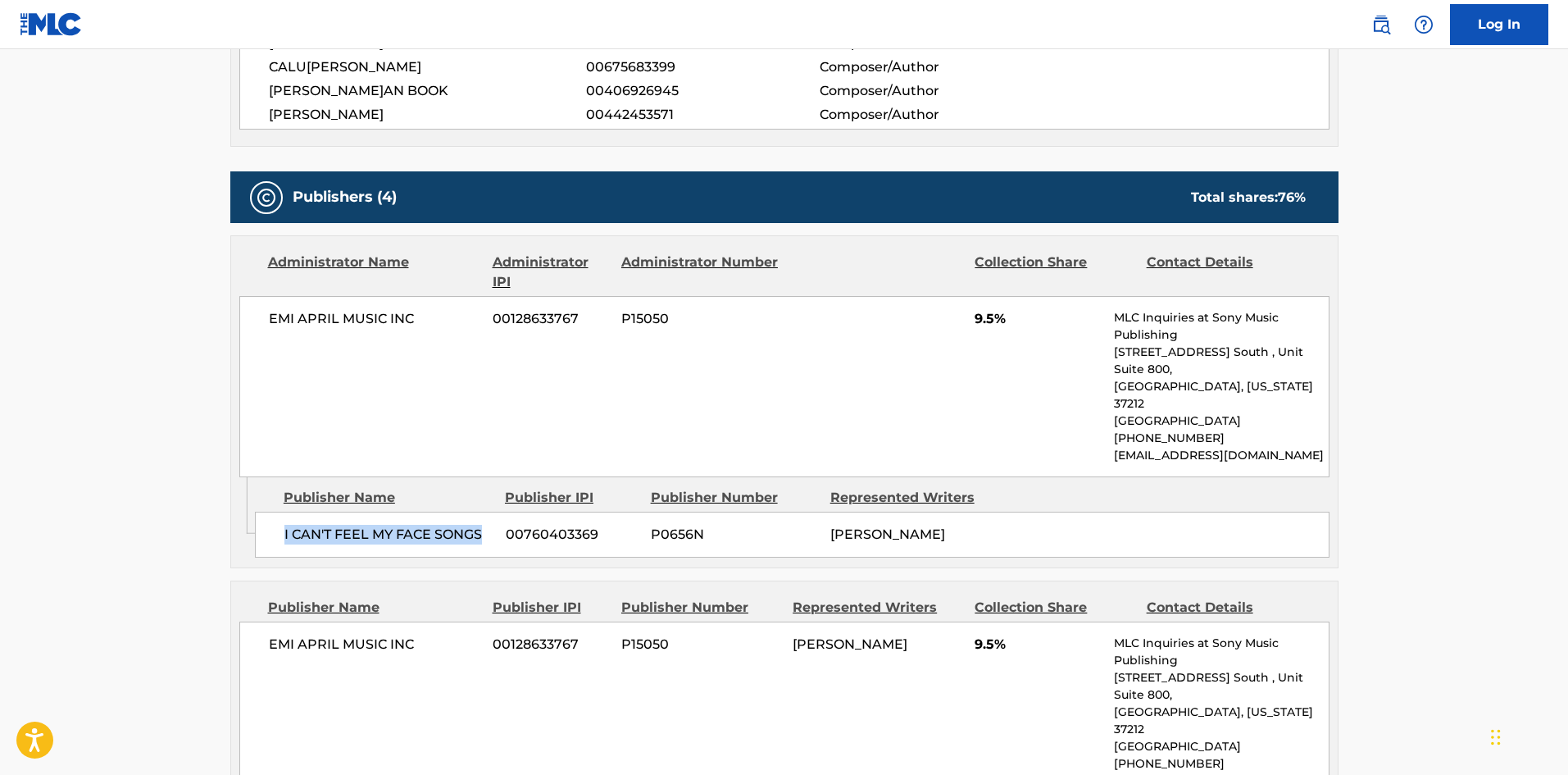
scroll to position [902, 0]
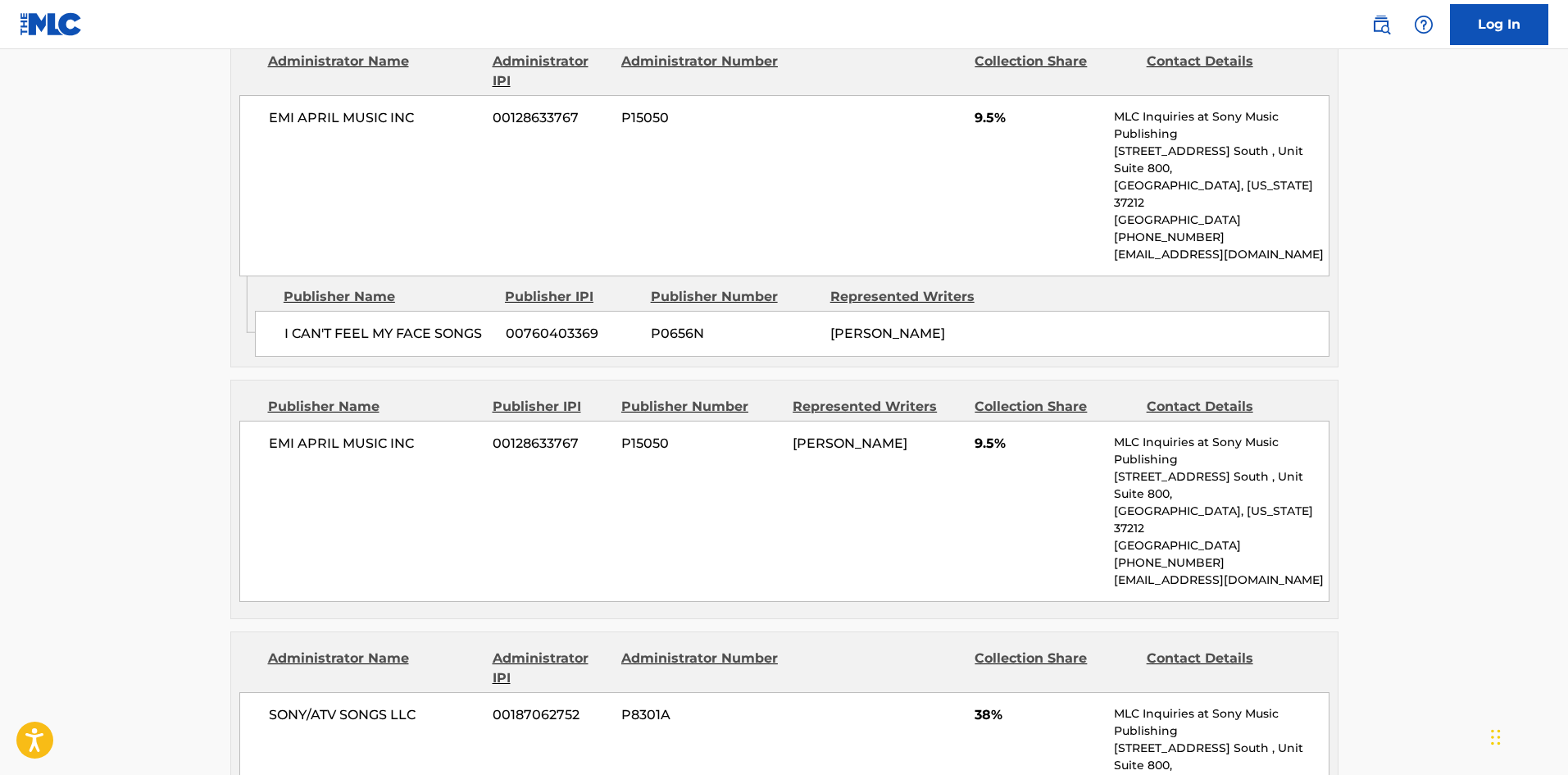
click at [263, 420] on div "EMI APRIL MUSIC INC 00128633767 P15050 MATTHEW BAIR 9.5% MLC Inquiries at Sony …" at bounding box center [784, 510] width 1090 height 181
drag, startPoint x: 263, startPoint y: 408, endPoint x: 412, endPoint y: 405, distance: 149.0
click at [412, 420] on div "EMI APRIL MUSIC INC 00128633767 P15050 MATTHEW BAIR 9.5% MLC Inquiries at Sony …" at bounding box center [784, 510] width 1090 height 181
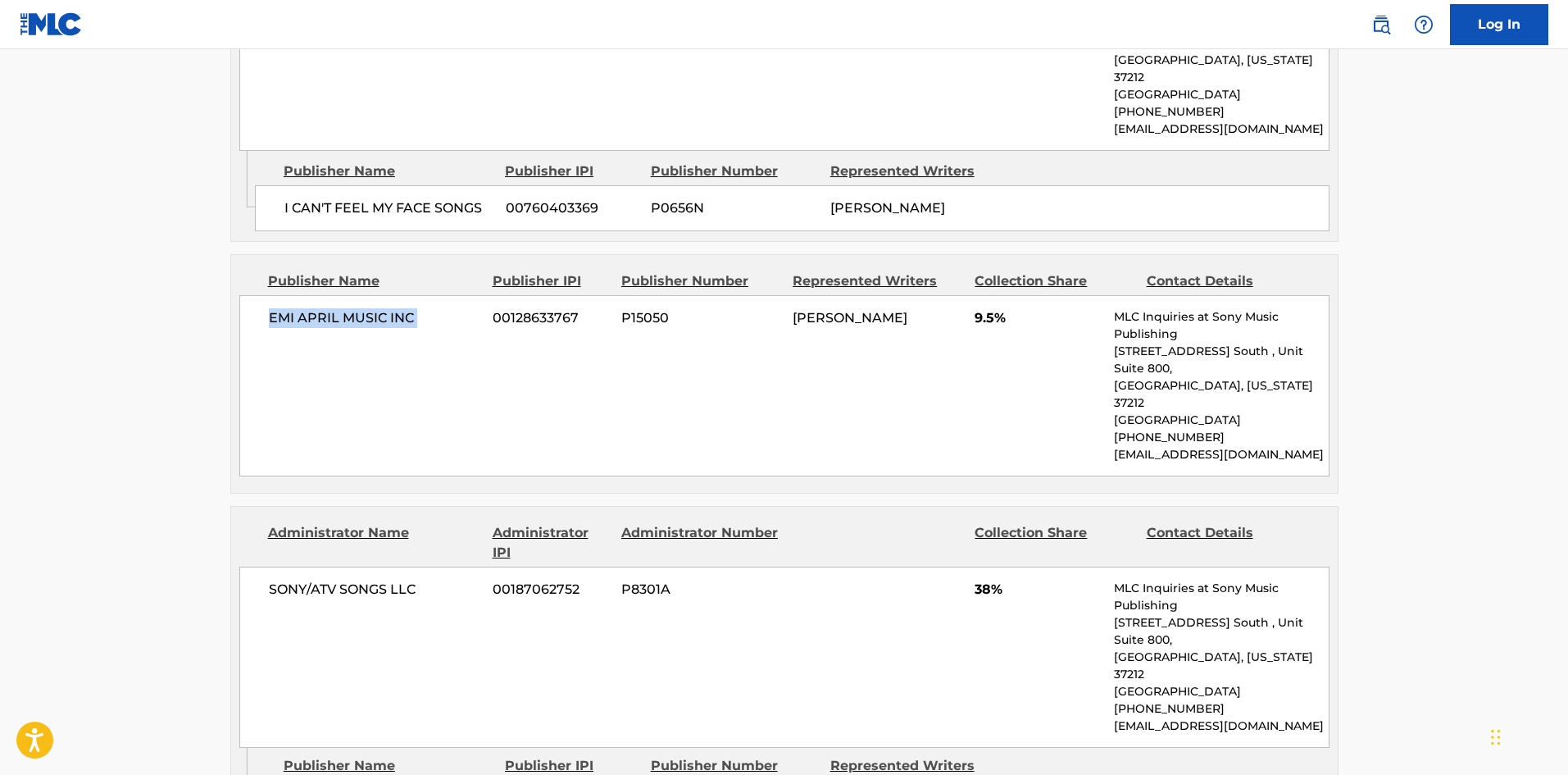
scroll to position [1230, 0]
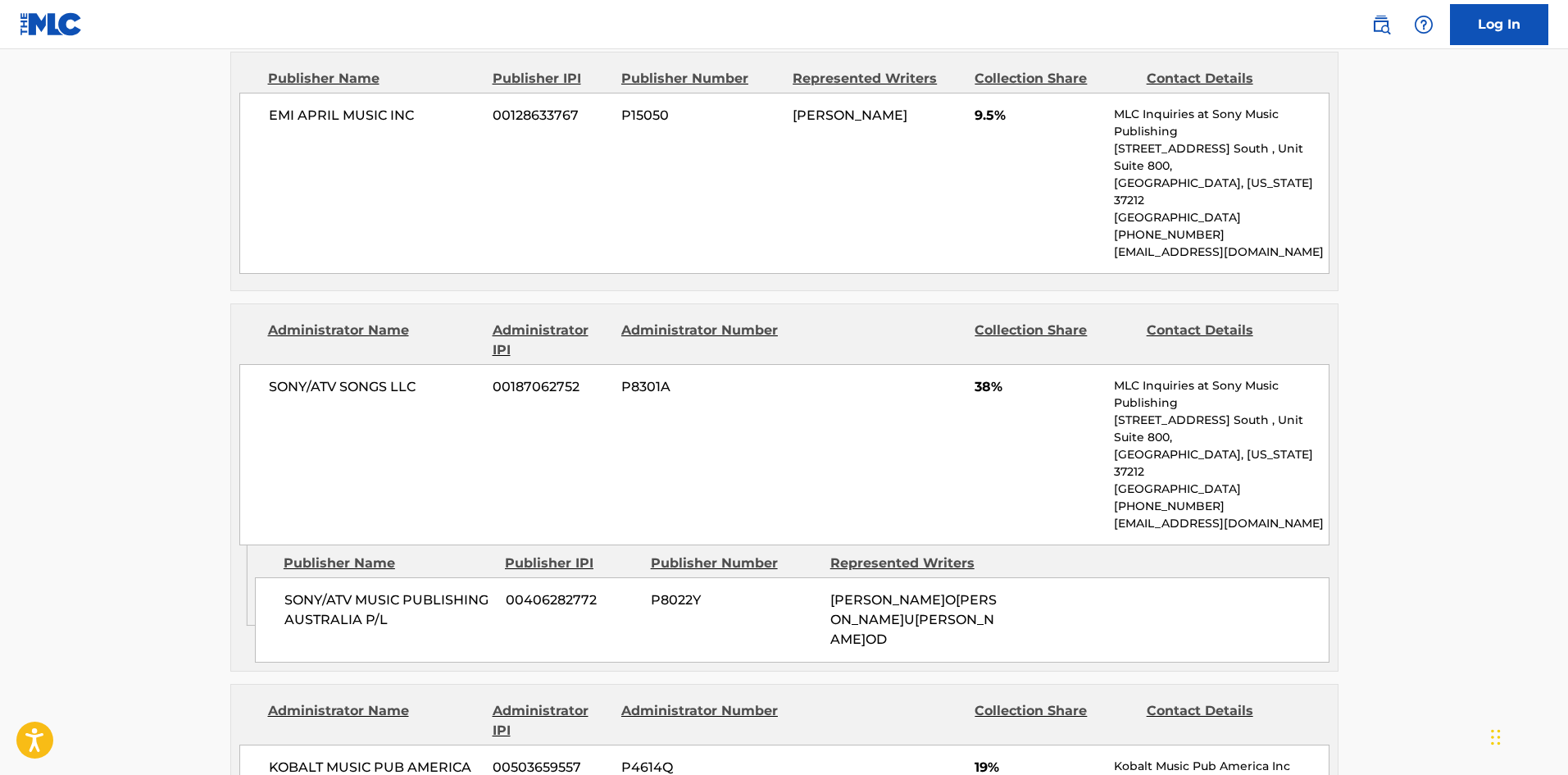
click at [297, 577] on div "SONY/ATV MUSIC PUBLISHING AUSTRALIA P/L 00406282772 P8022Y MICHAEL GORDON CLIFF…" at bounding box center [791, 619] width 1075 height 85
drag, startPoint x: 297, startPoint y: 482, endPoint x: 411, endPoint y: 514, distance: 118.4
click at [411, 577] on div "SONY/ATV MUSIC PUBLISHING AUSTRALIA P/L 00406282772 P8022Y MICHAEL GORDON CLIFF…" at bounding box center [791, 619] width 1075 height 85
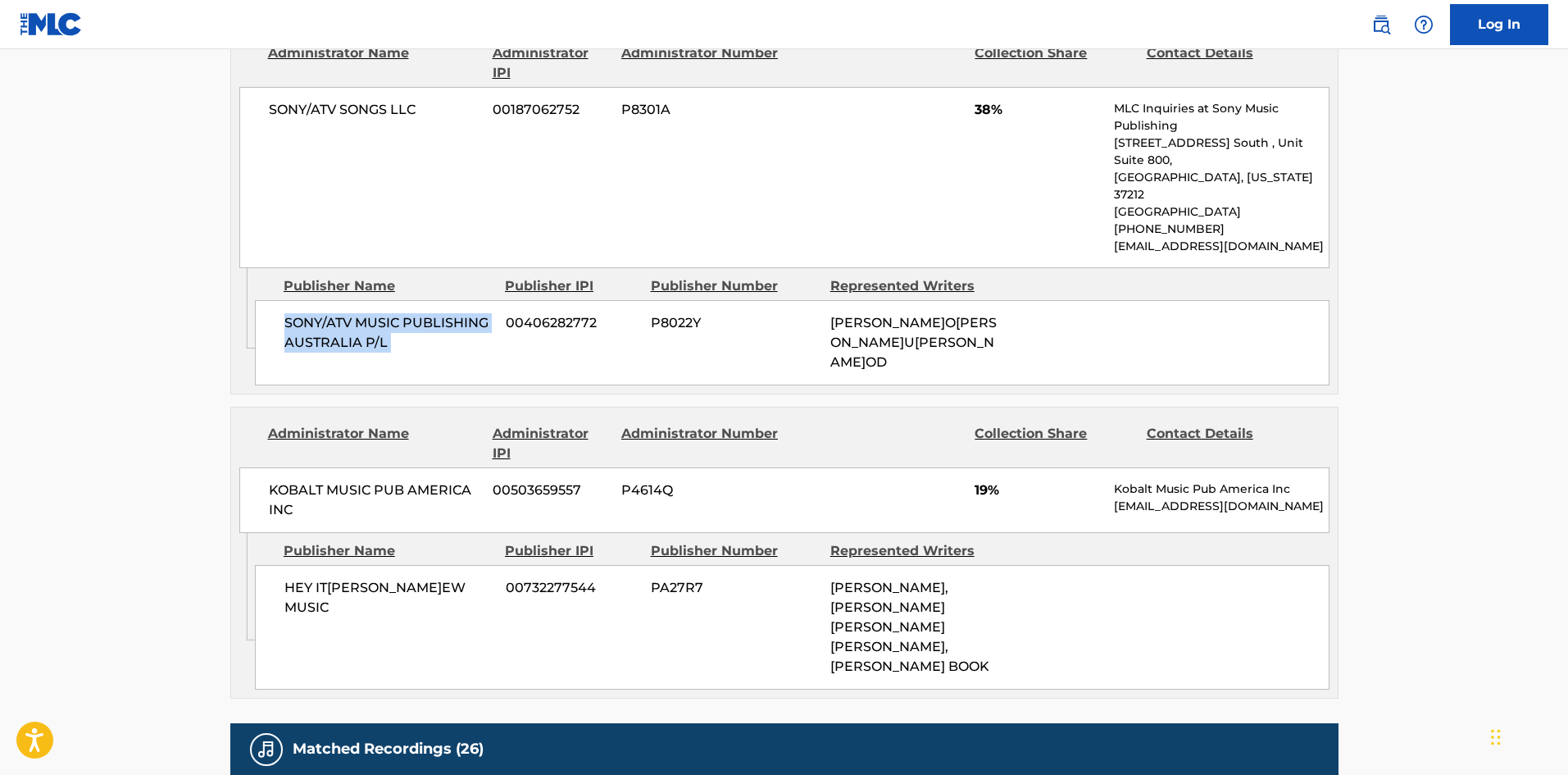
scroll to position [1558, 0]
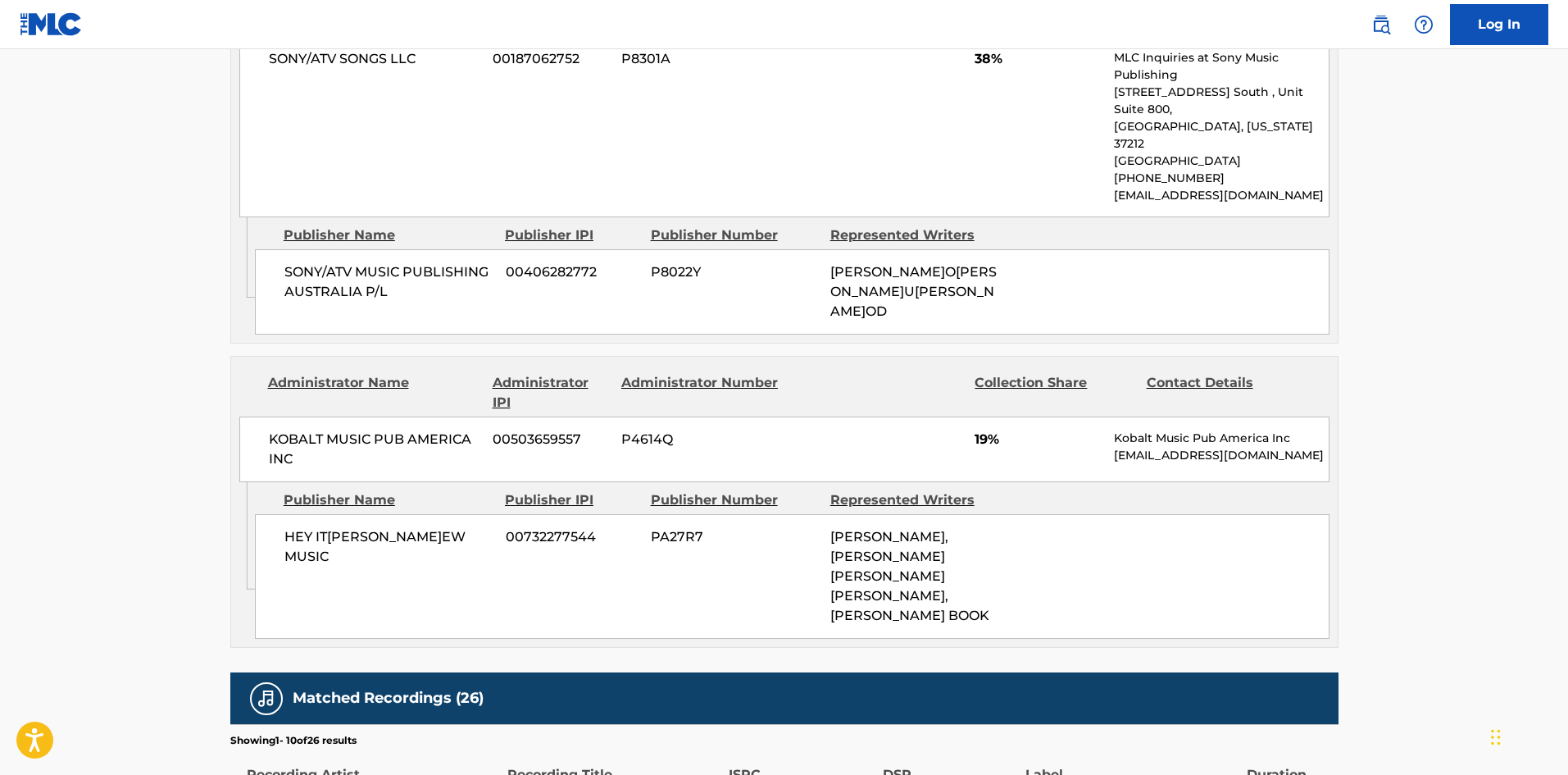
click at [280, 514] on div "HEY ITS ANDREW MUSIC 00732277544 PA27R7 MATTHEW BAIR, MICHAEL GORDON CLIFFORD, …" at bounding box center [791, 577] width 1075 height 125
drag, startPoint x: 280, startPoint y: 415, endPoint x: 451, endPoint y: 415, distance: 171.0
click at [451, 514] on div "HEY ITS ANDREW MUSIC 00732277544 PA27R7 MATTHEW BAIR, MICHAEL GORDON CLIFFORD, …" at bounding box center [791, 577] width 1075 height 125
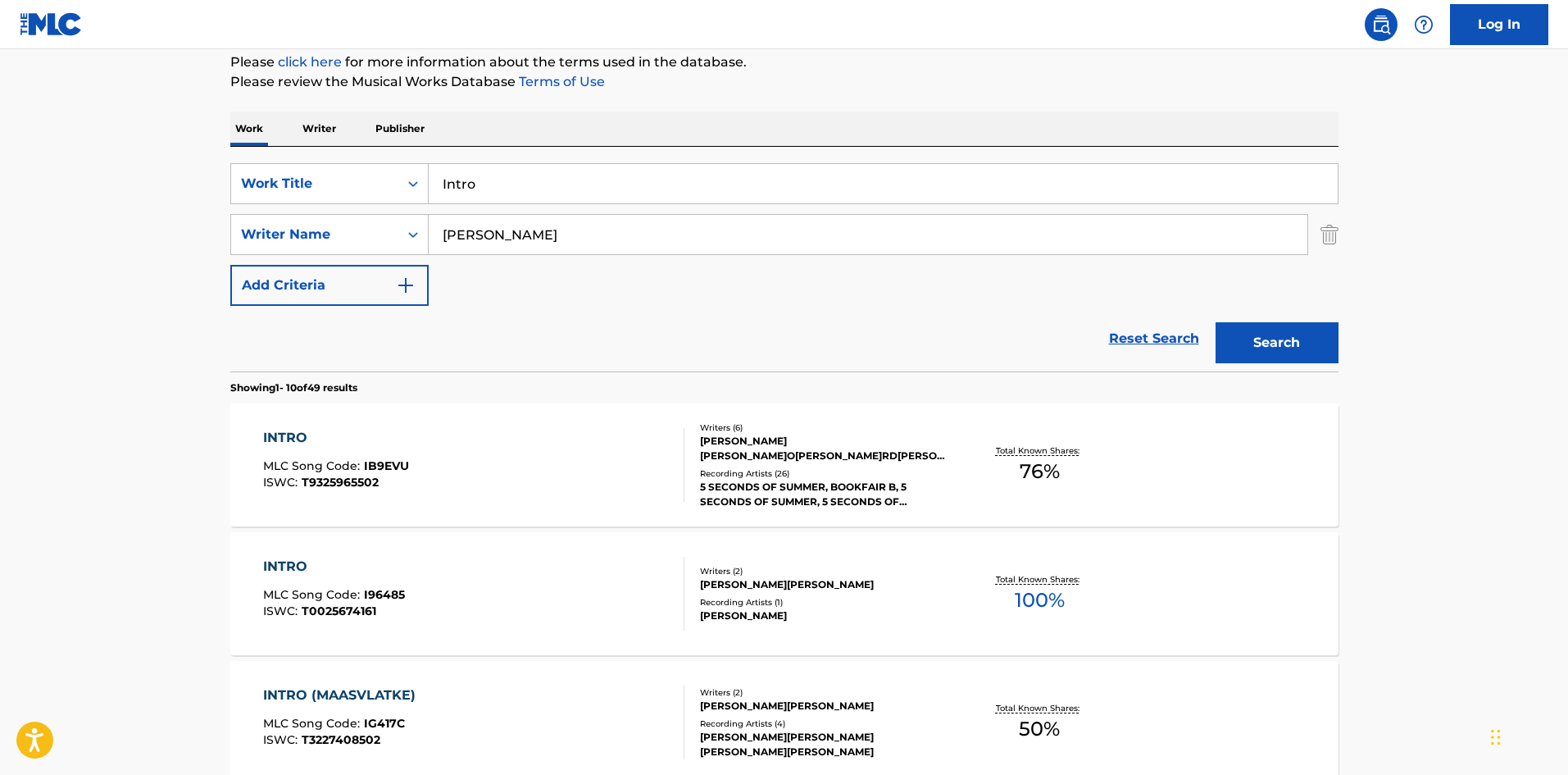
scroll to position [82, 0]
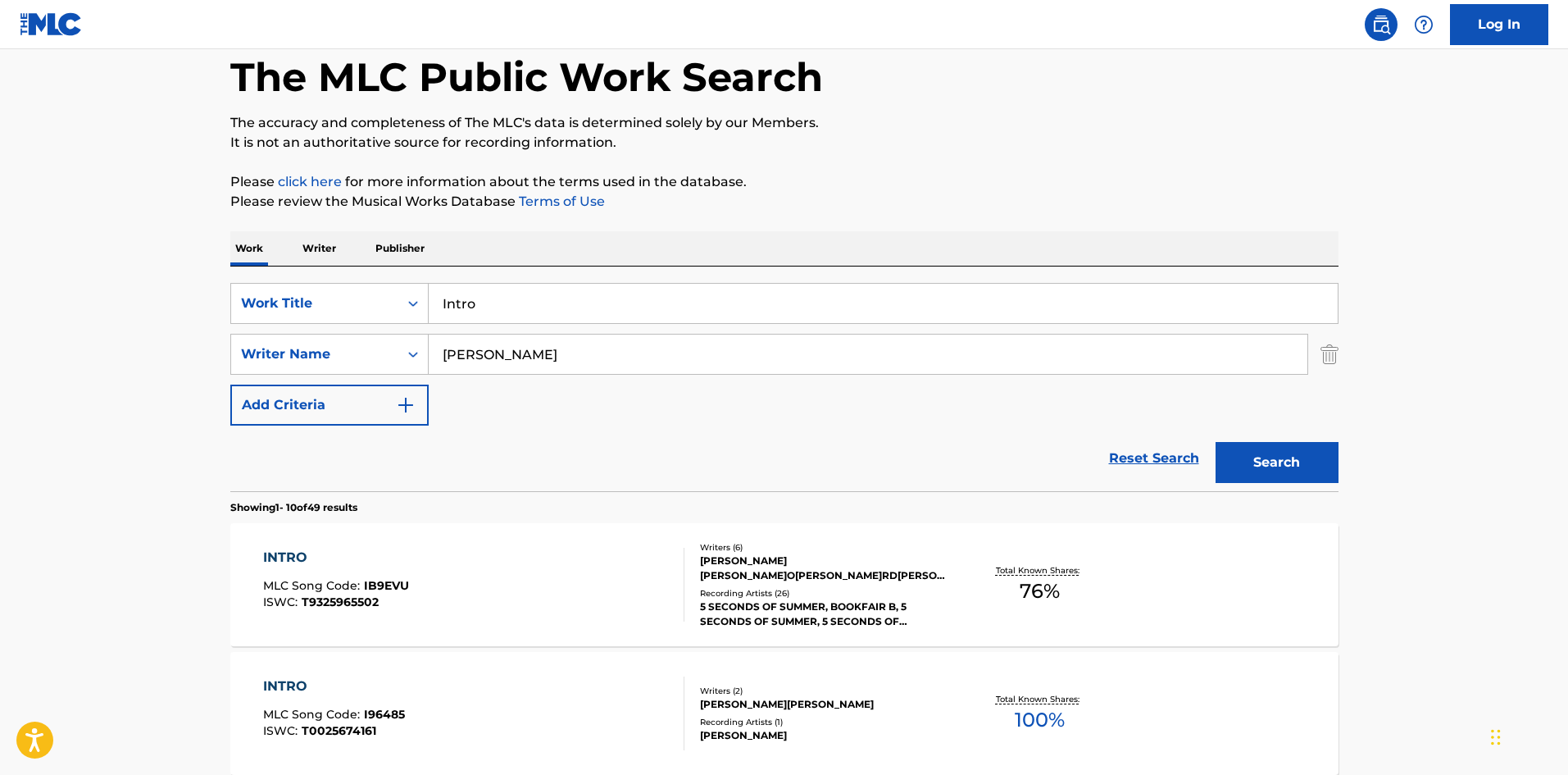
click at [465, 308] on input "Intro" at bounding box center [884, 303] width 909 height 40
paste input "Teenage Dream (Live)"
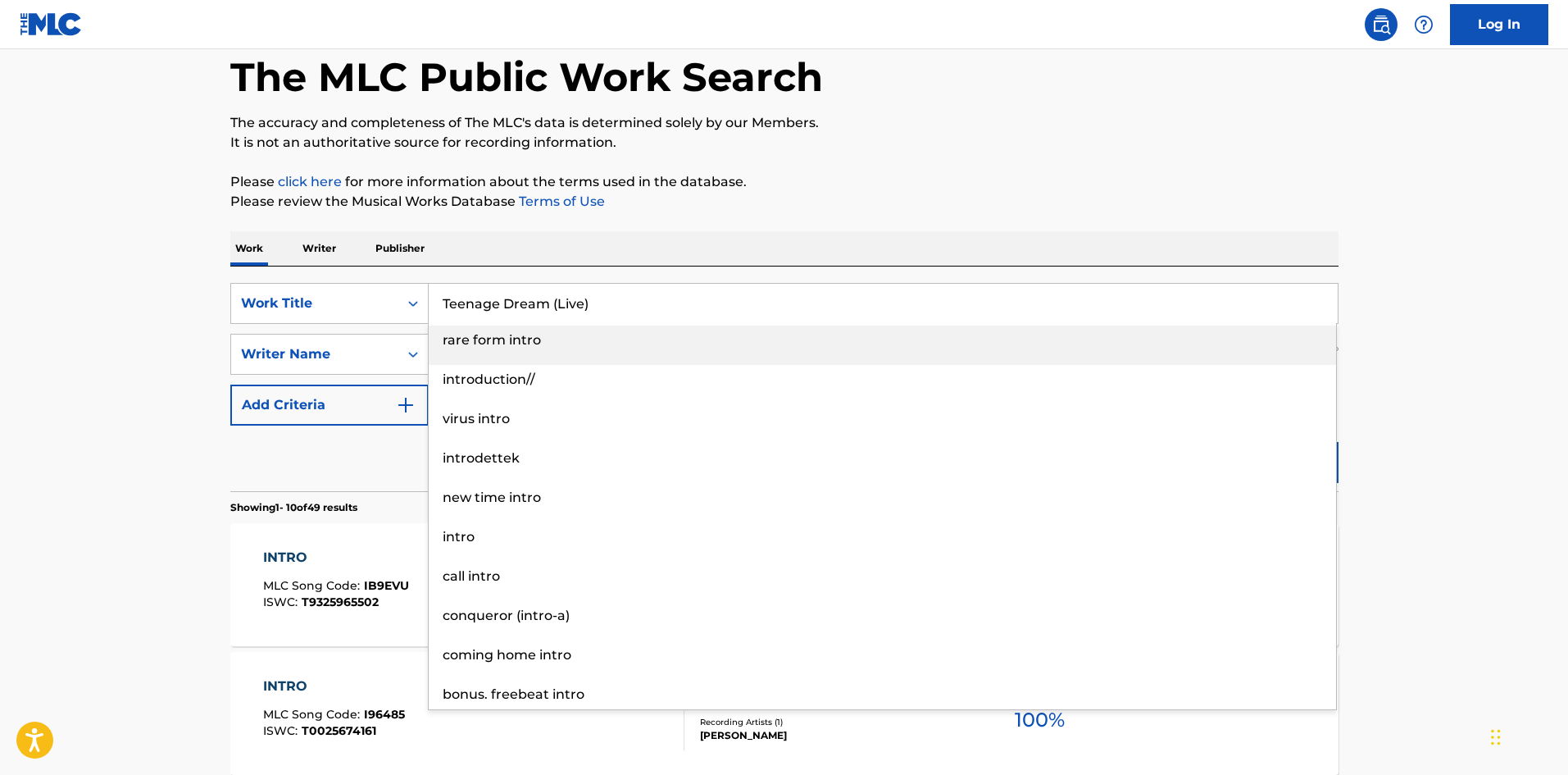
drag, startPoint x: 547, startPoint y: 303, endPoint x: 783, endPoint y: 297, distance: 236.1
click at [783, 297] on input "Teenage Dream (Live)" at bounding box center [884, 303] width 909 height 40
type input "Teenage Dream"
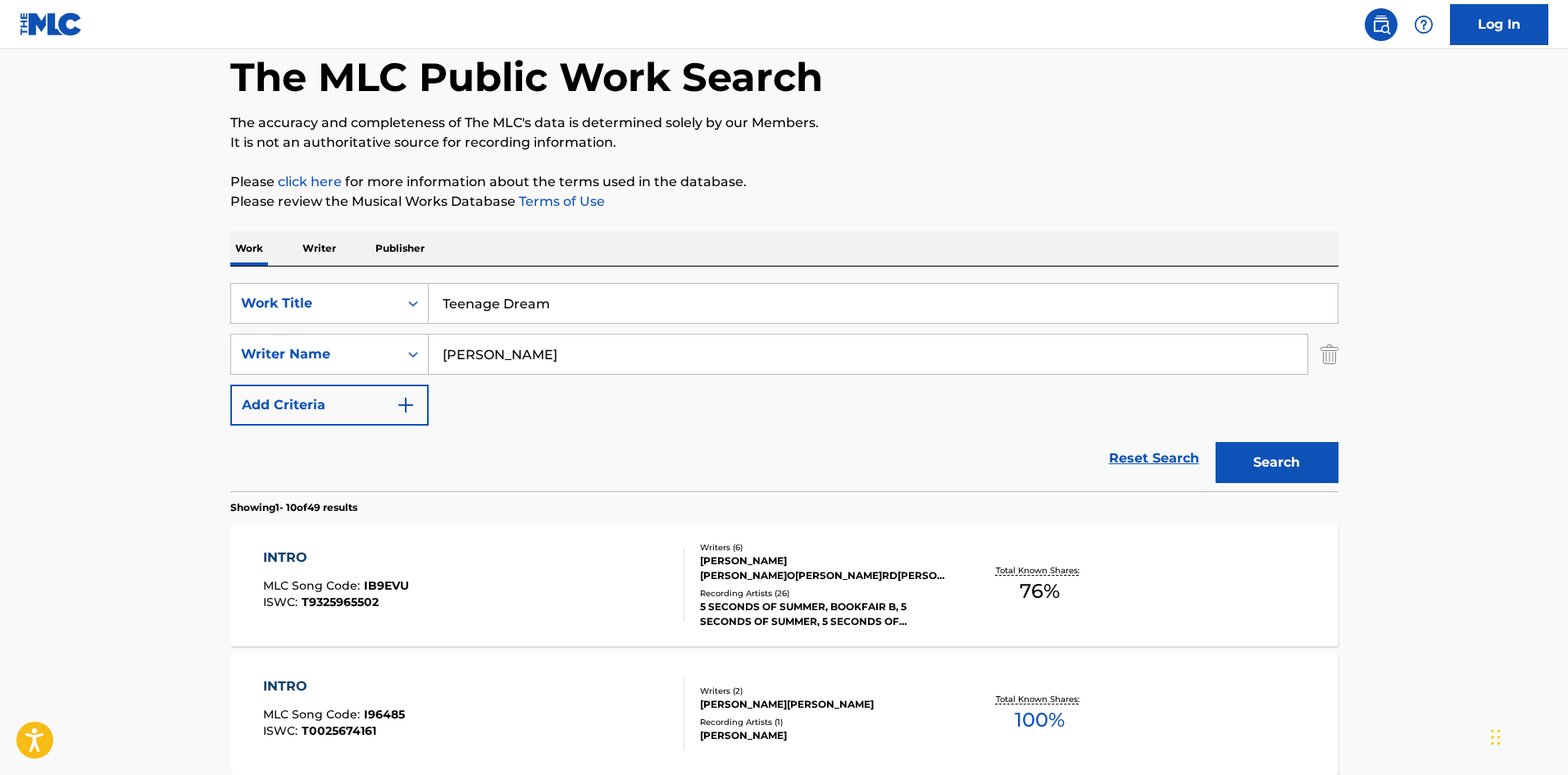
click at [618, 362] on input "Goldstein" at bounding box center [868, 355] width 879 height 40
paste input "ttwald"
type input "Gottwald"
click at [1231, 439] on div "Search" at bounding box center [1273, 458] width 131 height 65
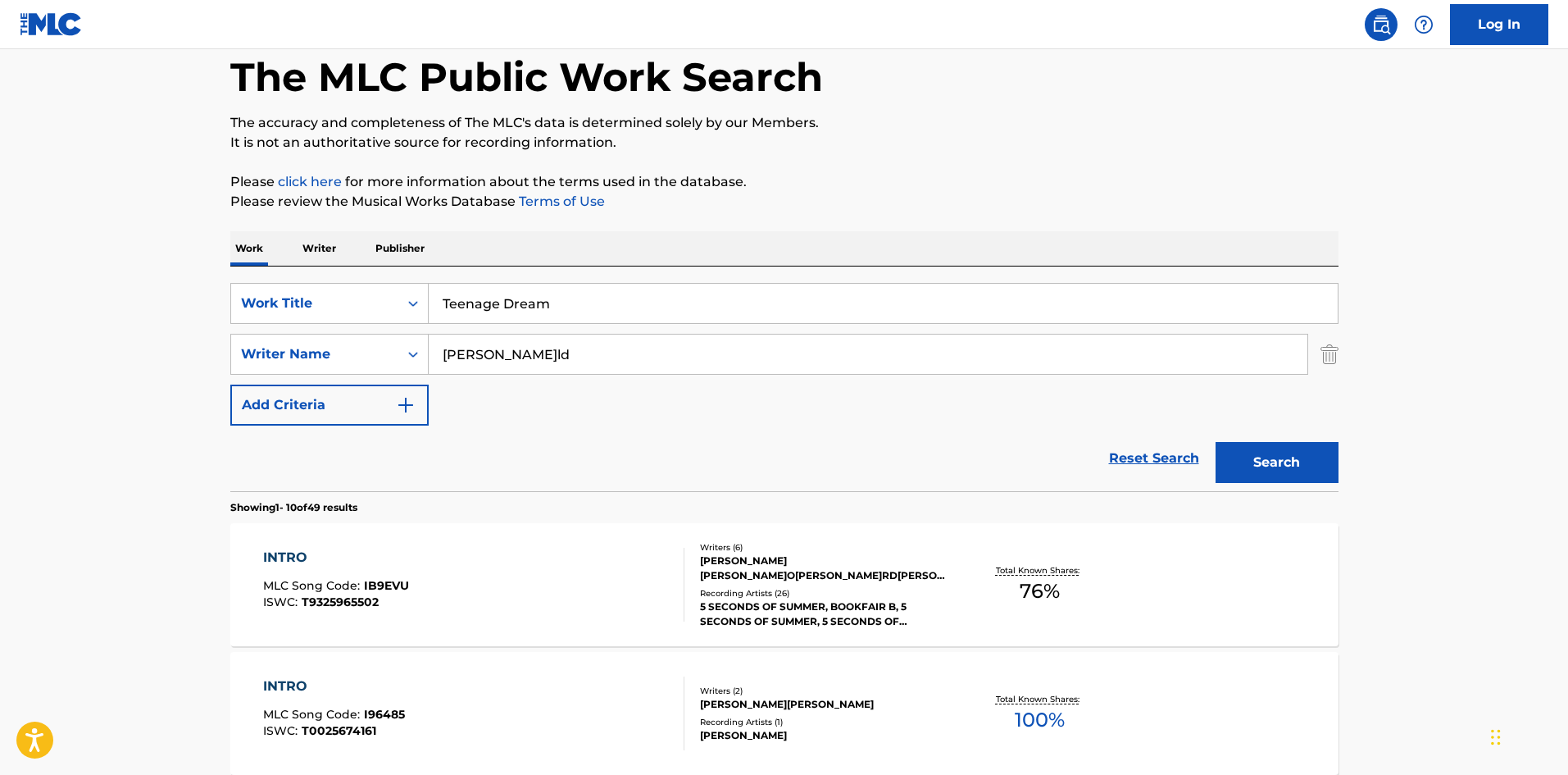
click at [1231, 447] on button "Search" at bounding box center [1277, 462] width 123 height 41
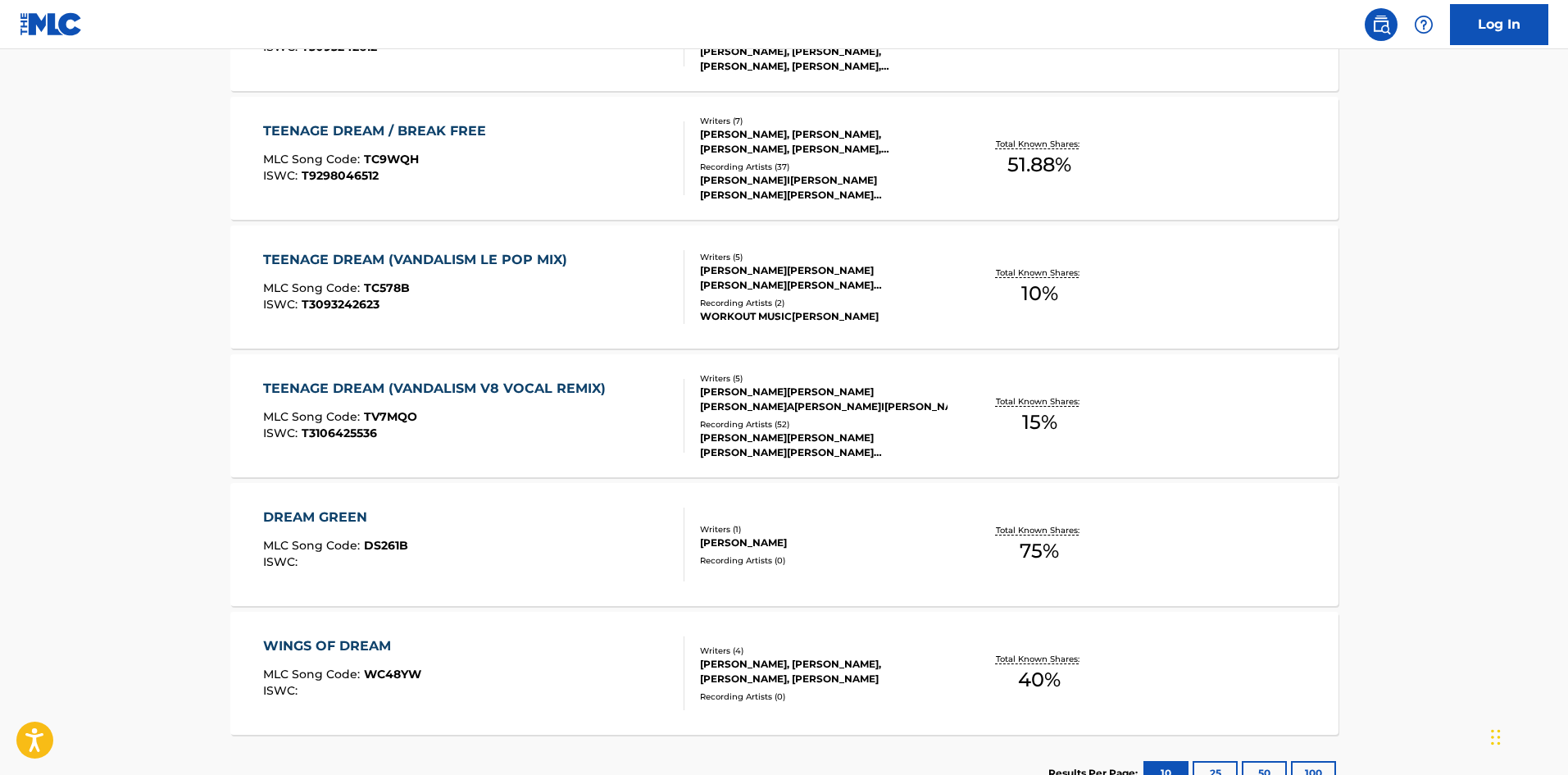
scroll to position [351, 0]
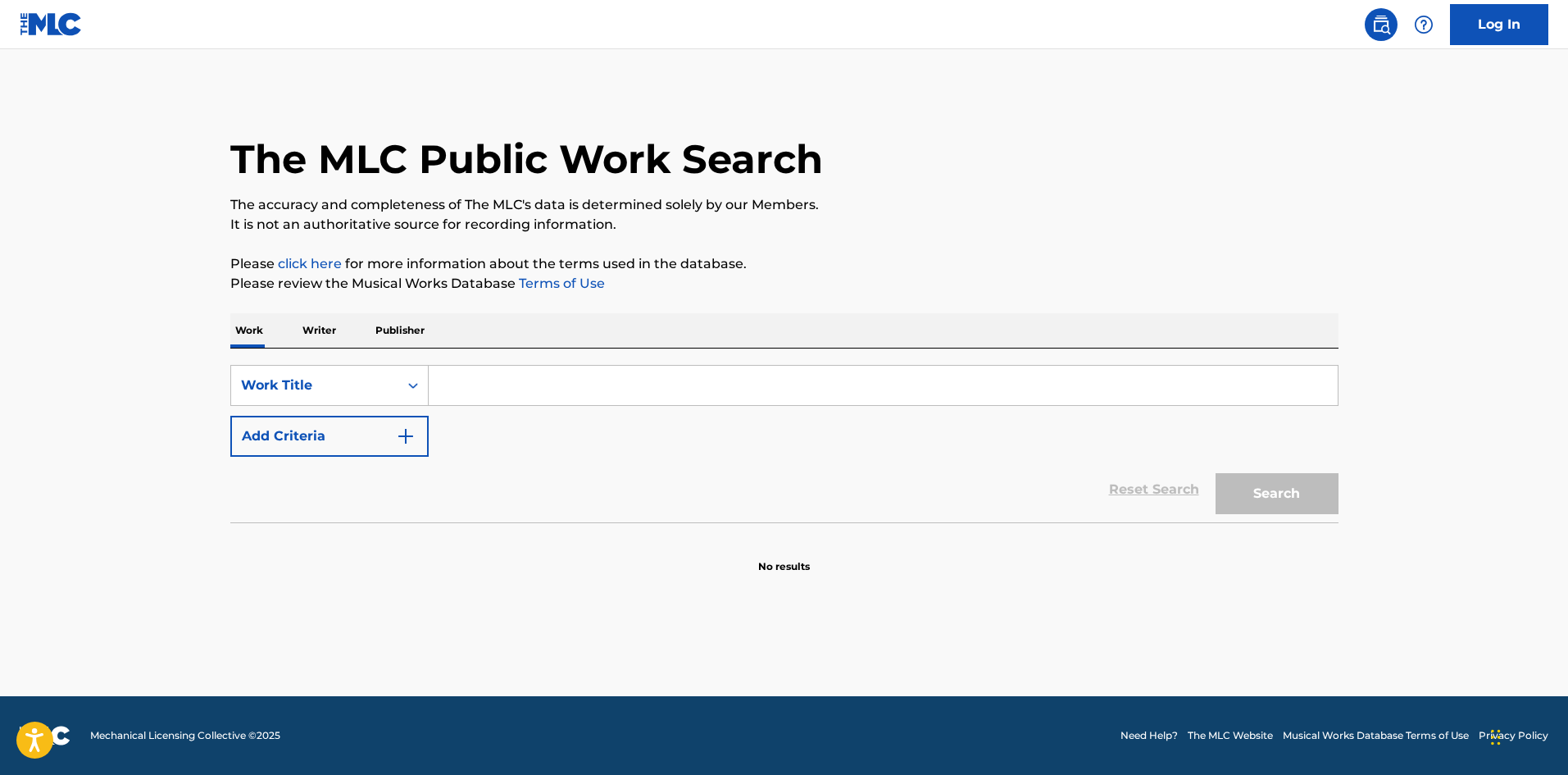
click at [535, 378] on input "Search Form" at bounding box center [884, 386] width 909 height 40
paste input "Teeth"
type input "Teeth"
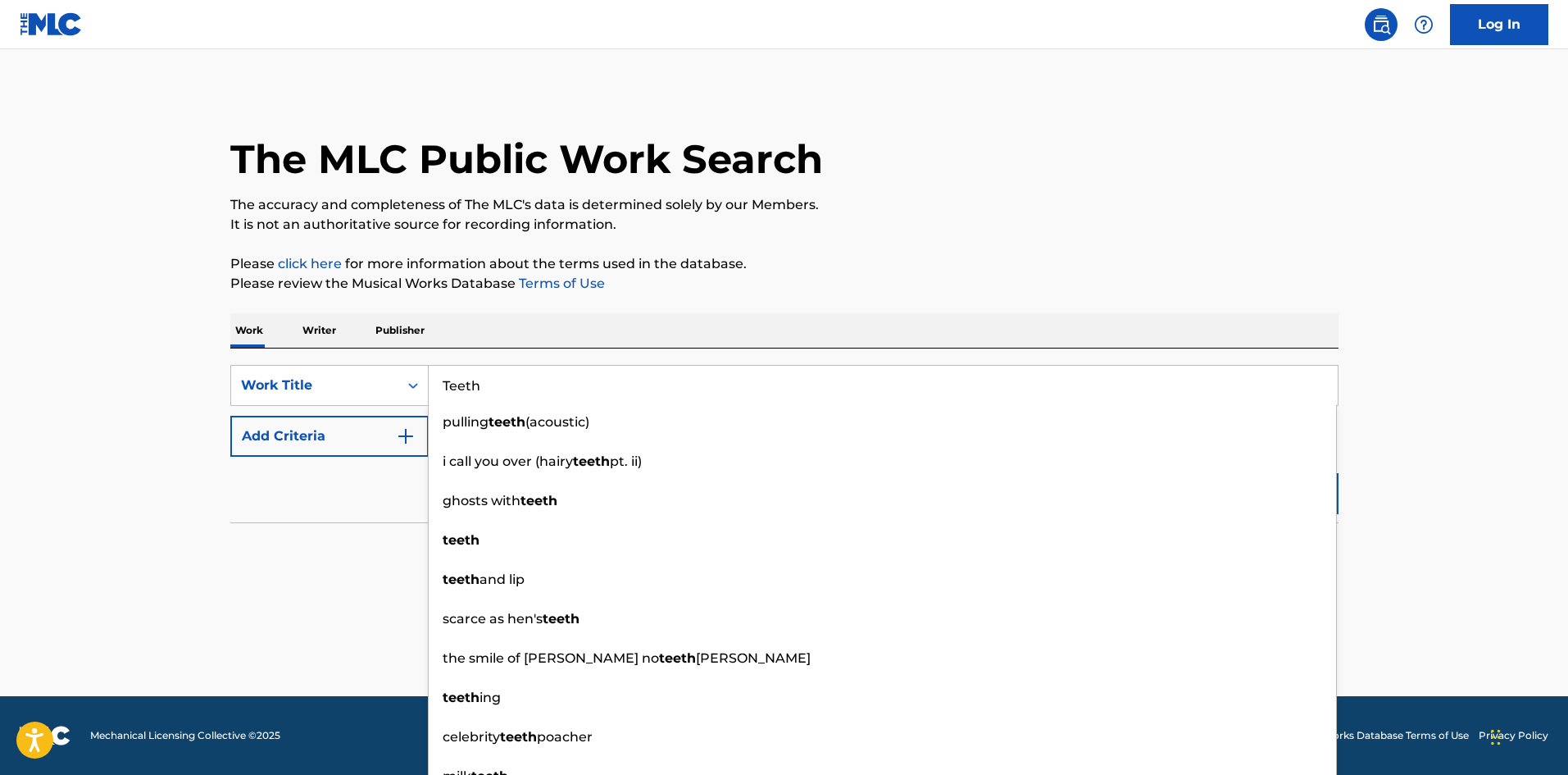
click at [294, 497] on div "Reset Search Search" at bounding box center [784, 490] width 1108 height 65
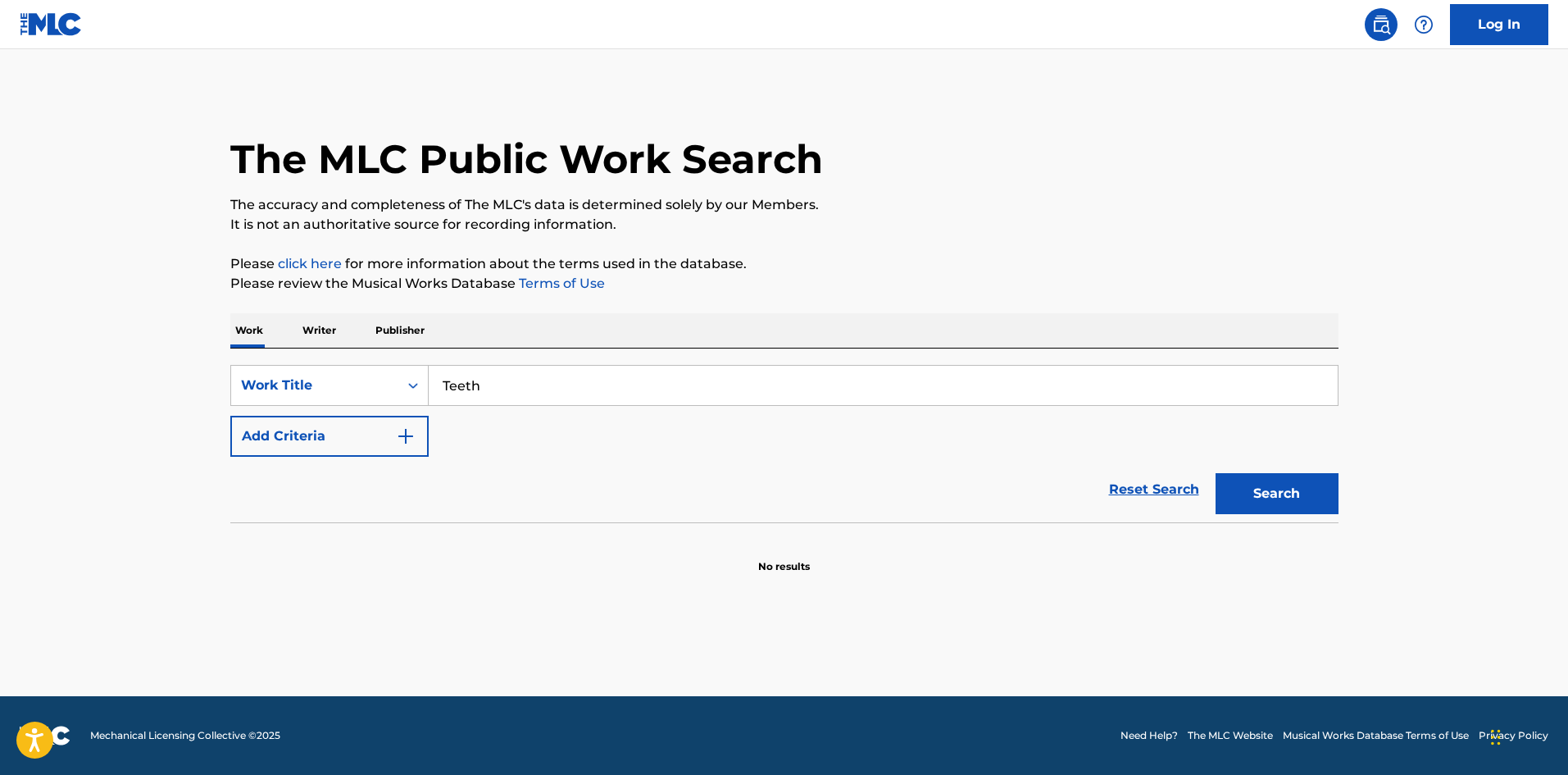
click at [364, 407] on div "SearchWithCriteriaf40767f5-2d02-475f-8997-72298515ca68 Work Title Teeth Add Cri…" at bounding box center [784, 410] width 1108 height 92
click at [410, 447] on button "Add Criteria" at bounding box center [329, 435] width 198 height 41
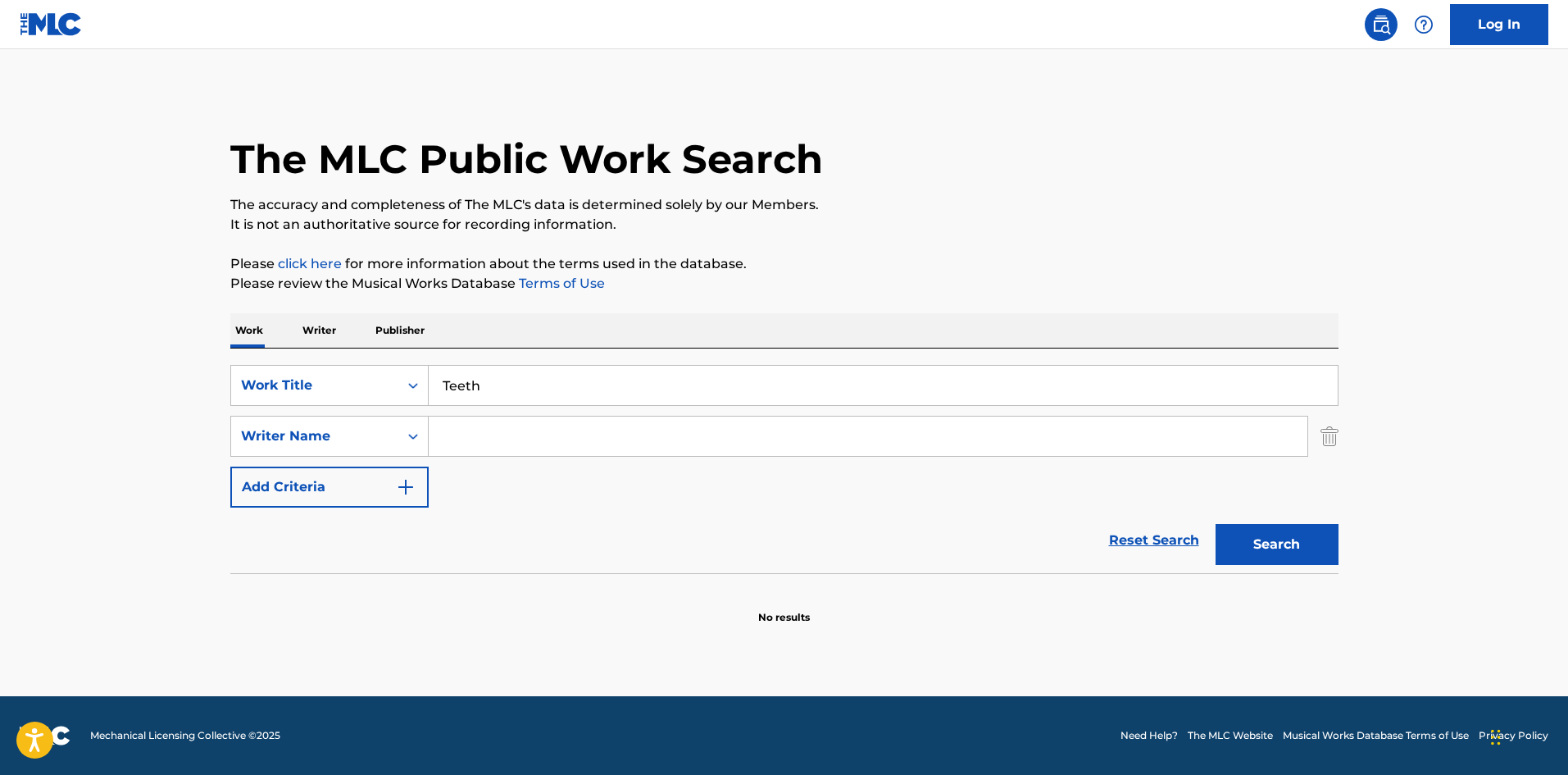
click at [516, 425] on input "Search Form" at bounding box center [868, 436] width 879 height 40
paste input "Hemmings"
type input "Hemmings"
click at [1307, 560] on button "Search" at bounding box center [1277, 544] width 123 height 41
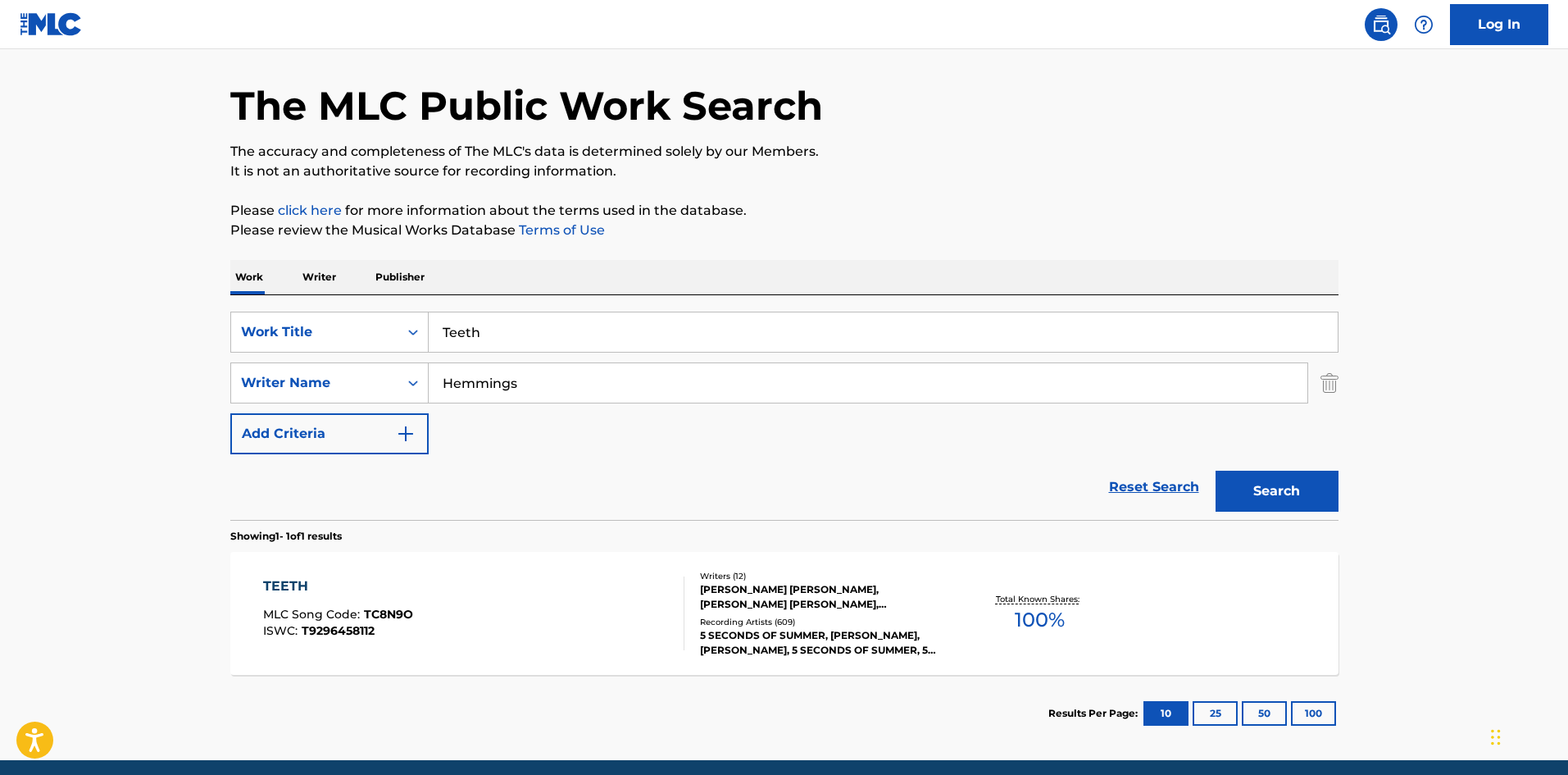
scroll to position [117, 0]
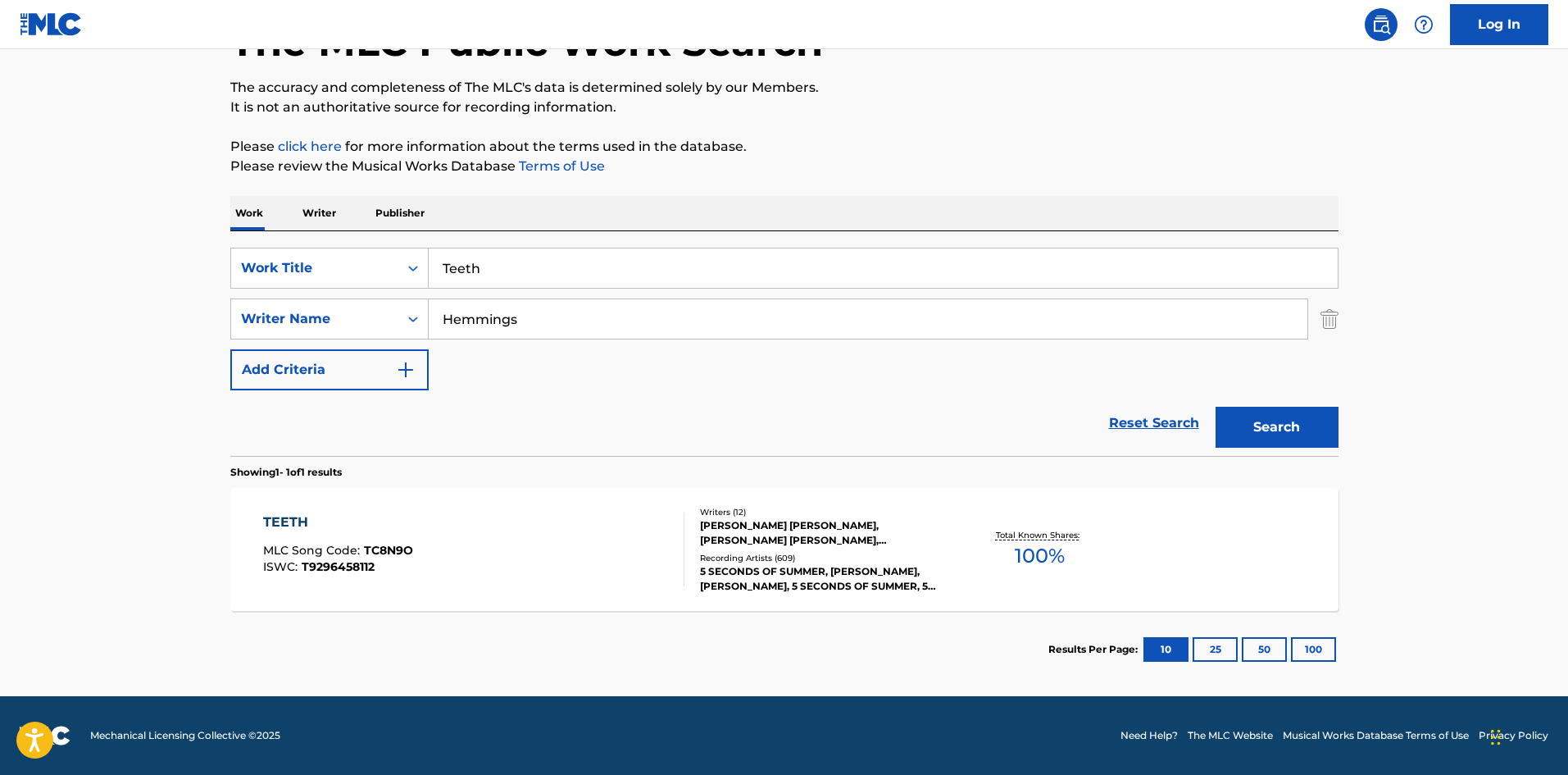
click at [529, 544] on div "TEETH MLC Song Code : TC8N9O ISWC : T9296458112" at bounding box center [473, 549] width 421 height 73
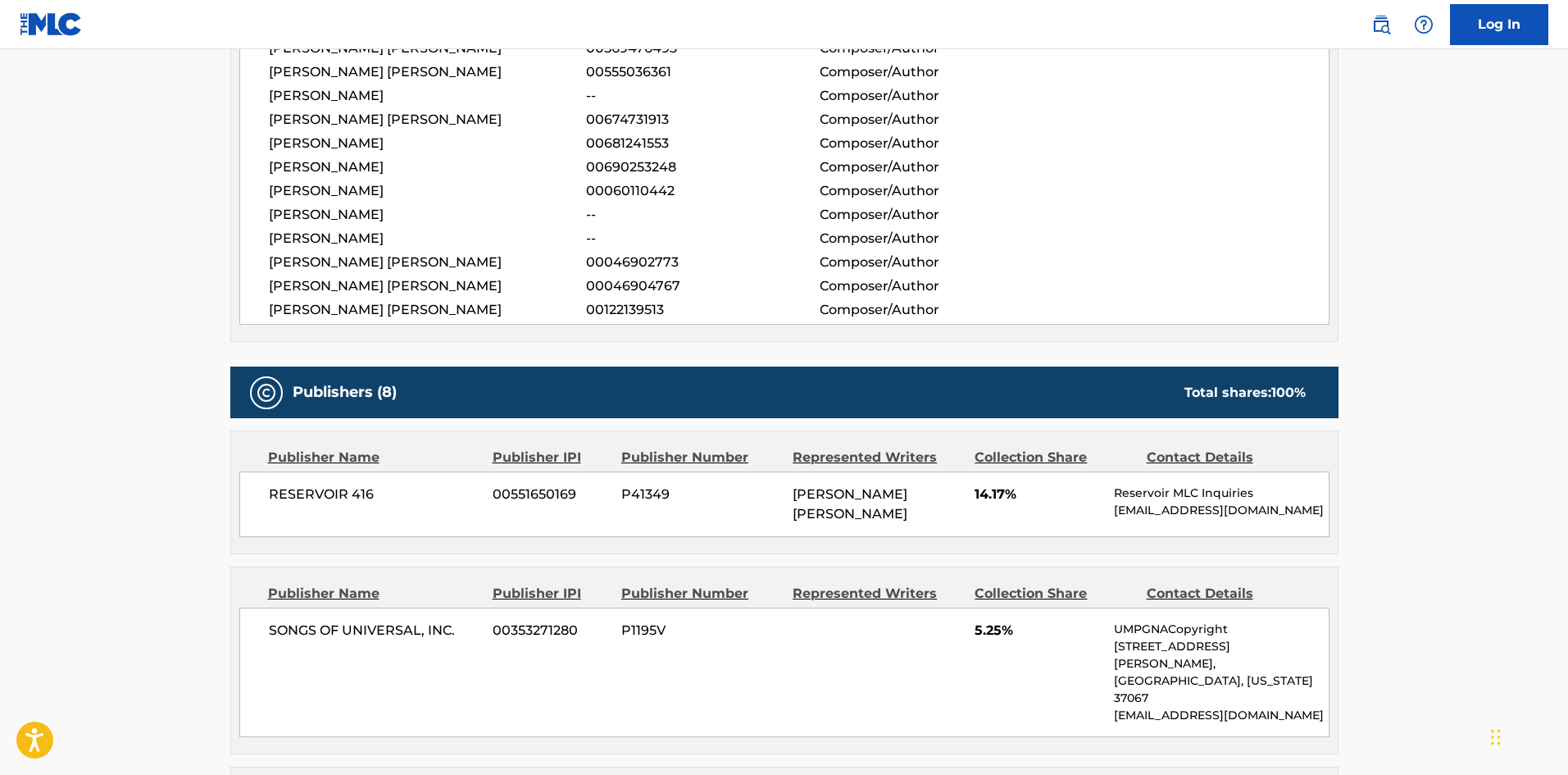
scroll to position [738, 0]
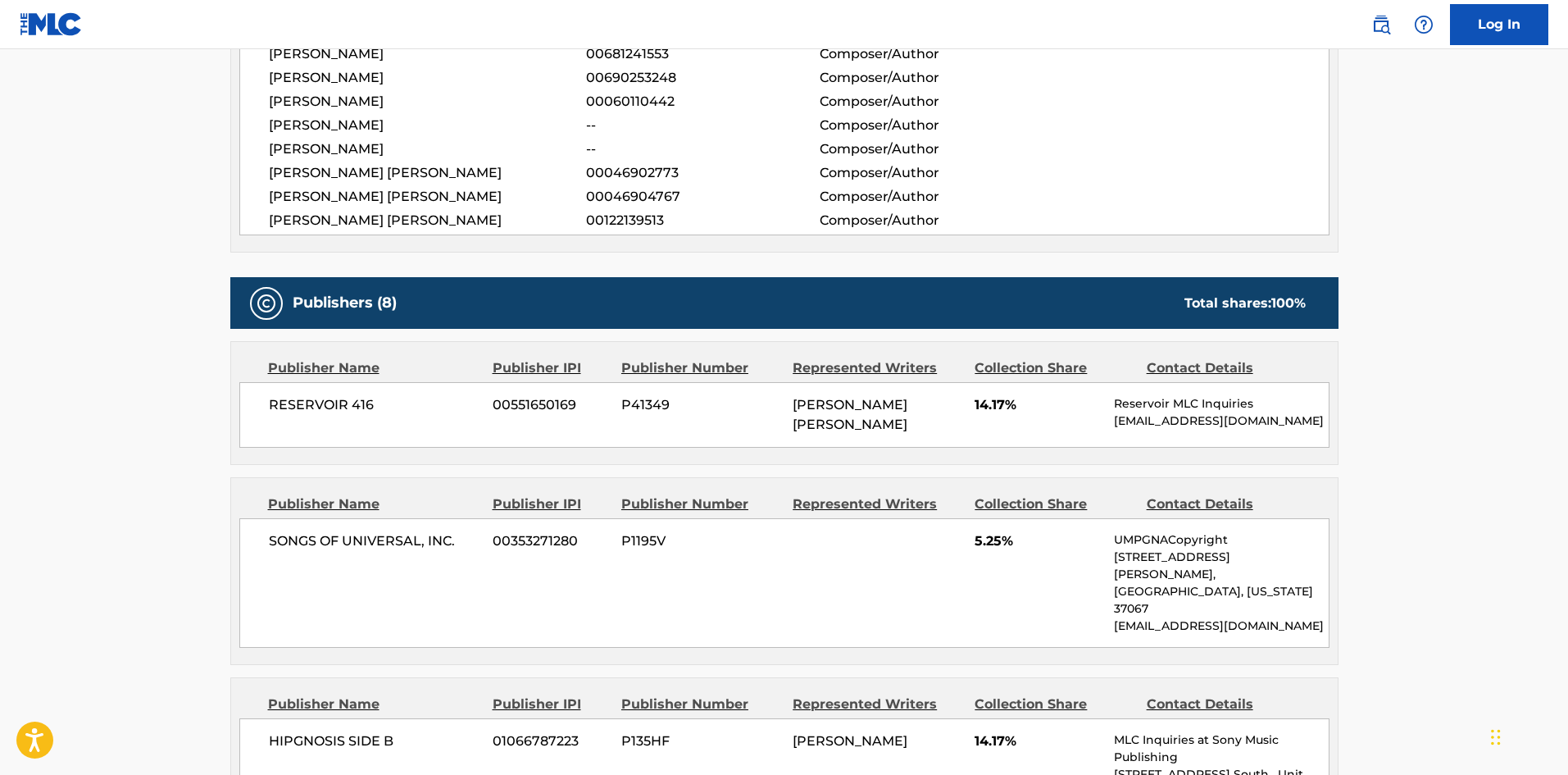
click at [280, 407] on span "RESERVOIR 416" at bounding box center [374, 405] width 212 height 20
drag, startPoint x: 280, startPoint y: 407, endPoint x: 363, endPoint y: 407, distance: 83.0
click at [363, 407] on span "RESERVOIR 416" at bounding box center [374, 405] width 212 height 20
copy span "RESERVOIR 416"
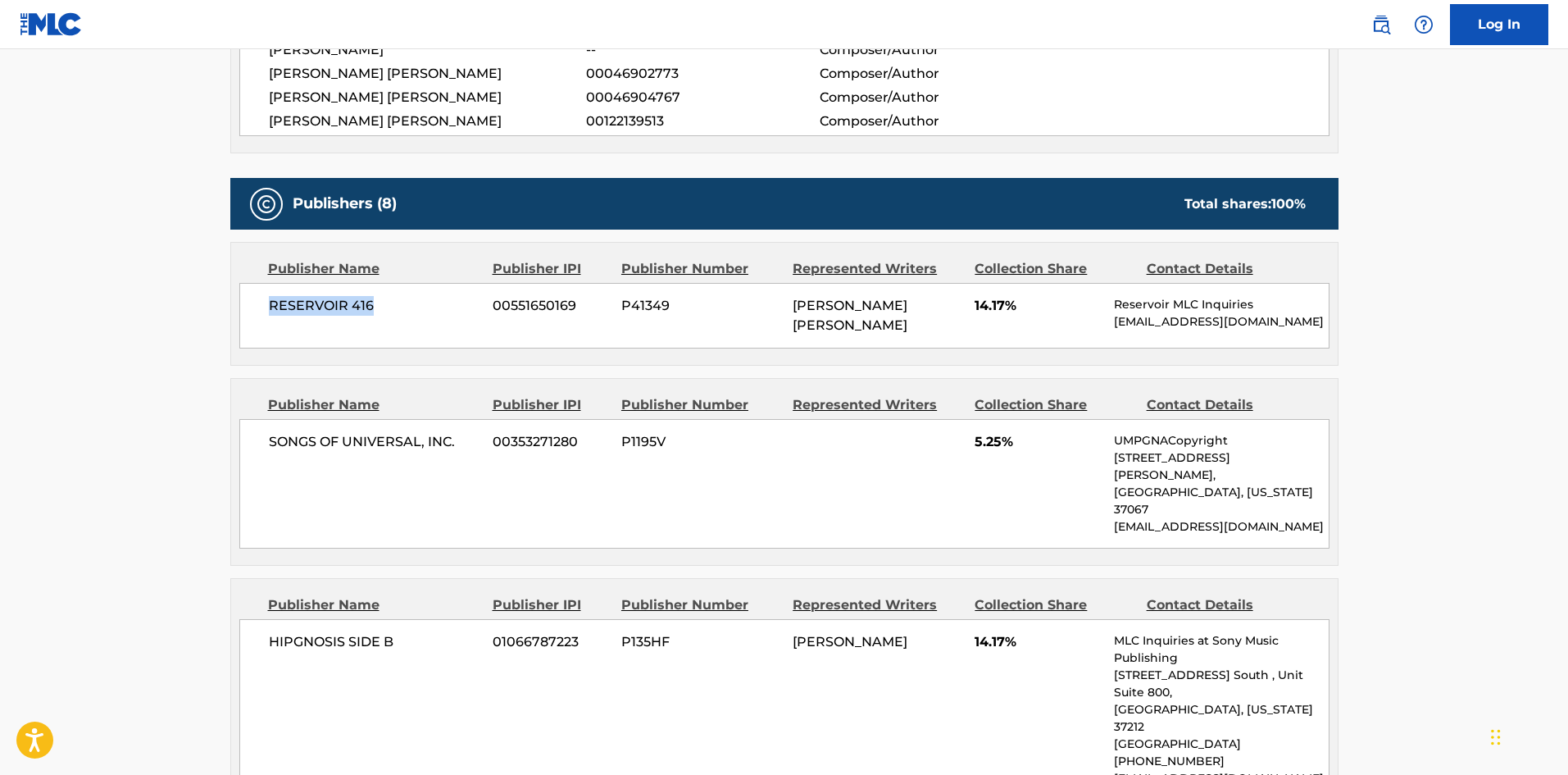
scroll to position [984, 0]
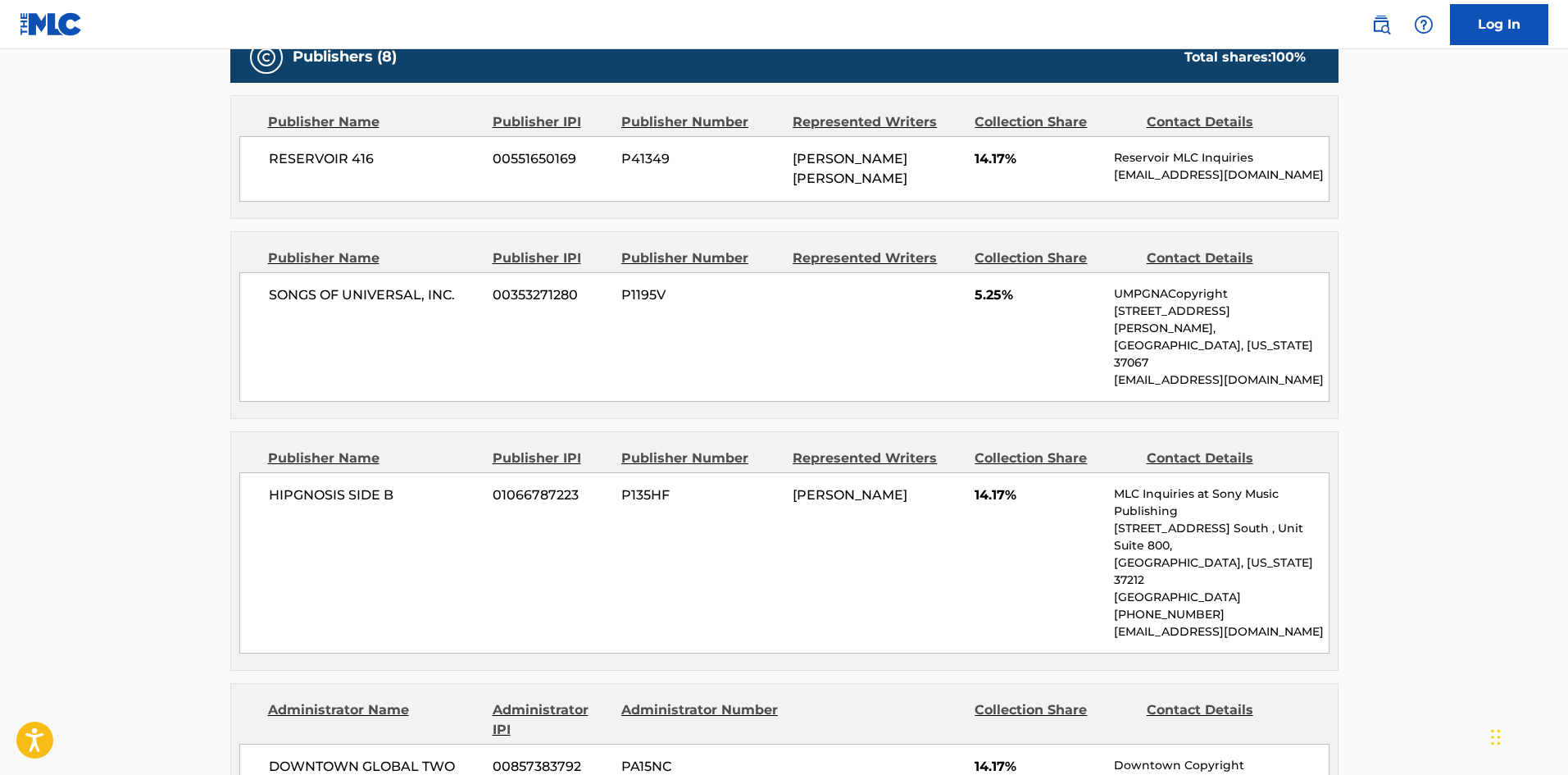
click at [283, 288] on span "SONGS OF UNIVERSAL, INC." at bounding box center [374, 295] width 212 height 20
drag, startPoint x: 283, startPoint y: 288, endPoint x: 458, endPoint y: 298, distance: 175.3
click at [458, 298] on span "SONGS OF UNIVERSAL, INC." at bounding box center [374, 295] width 212 height 20
copy div "SONGS OF UNIVERSAL, INC."
click at [273, 486] on span "HIPGNOSIS SIDE B" at bounding box center [374, 496] width 212 height 20
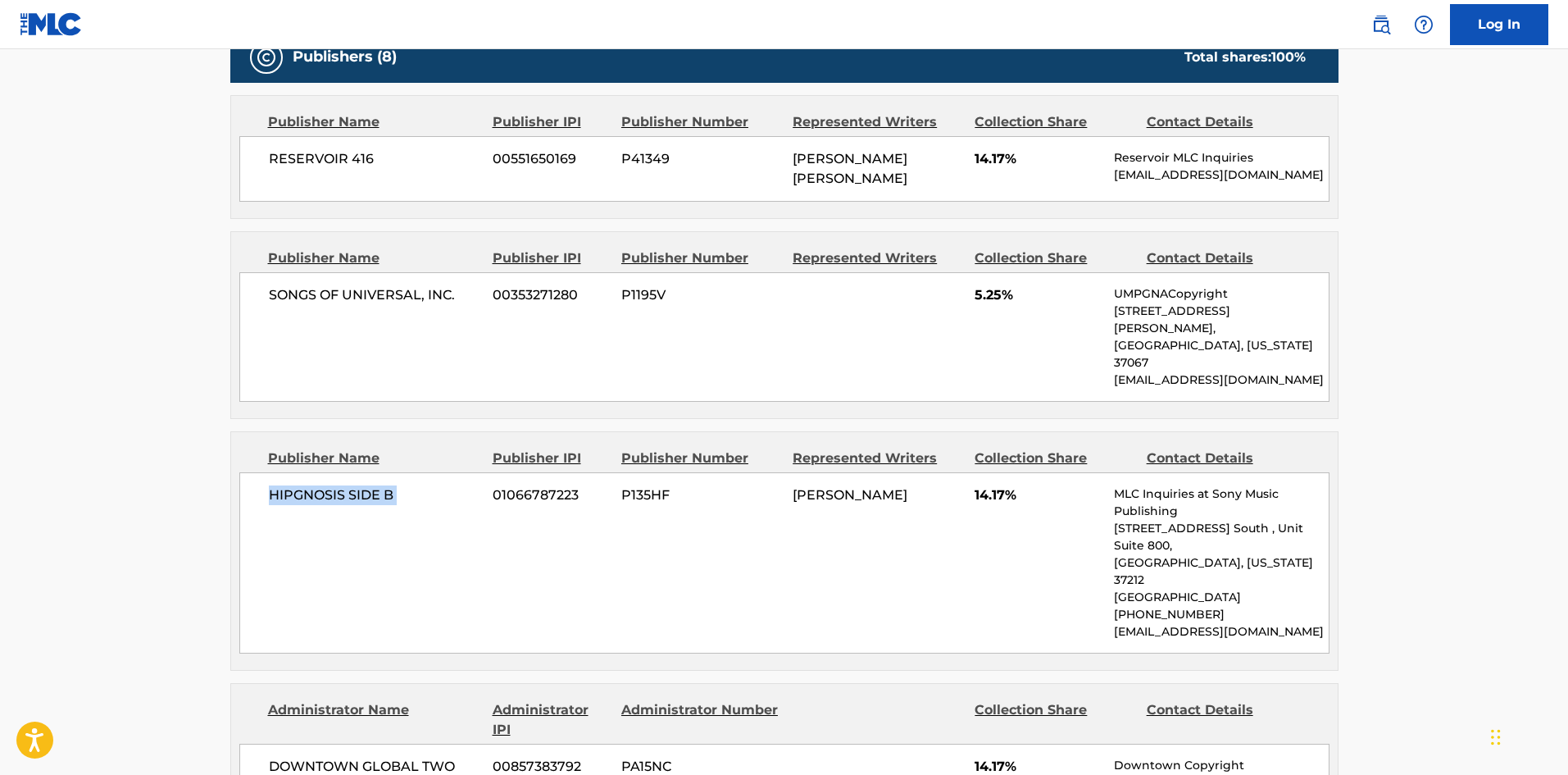
drag, startPoint x: 273, startPoint y: 453, endPoint x: 391, endPoint y: 462, distance: 118.3
click at [391, 486] on span "HIPGNOSIS SIDE B" at bounding box center [374, 496] width 212 height 20
copy div "HIPGNOSIS SIDE B"
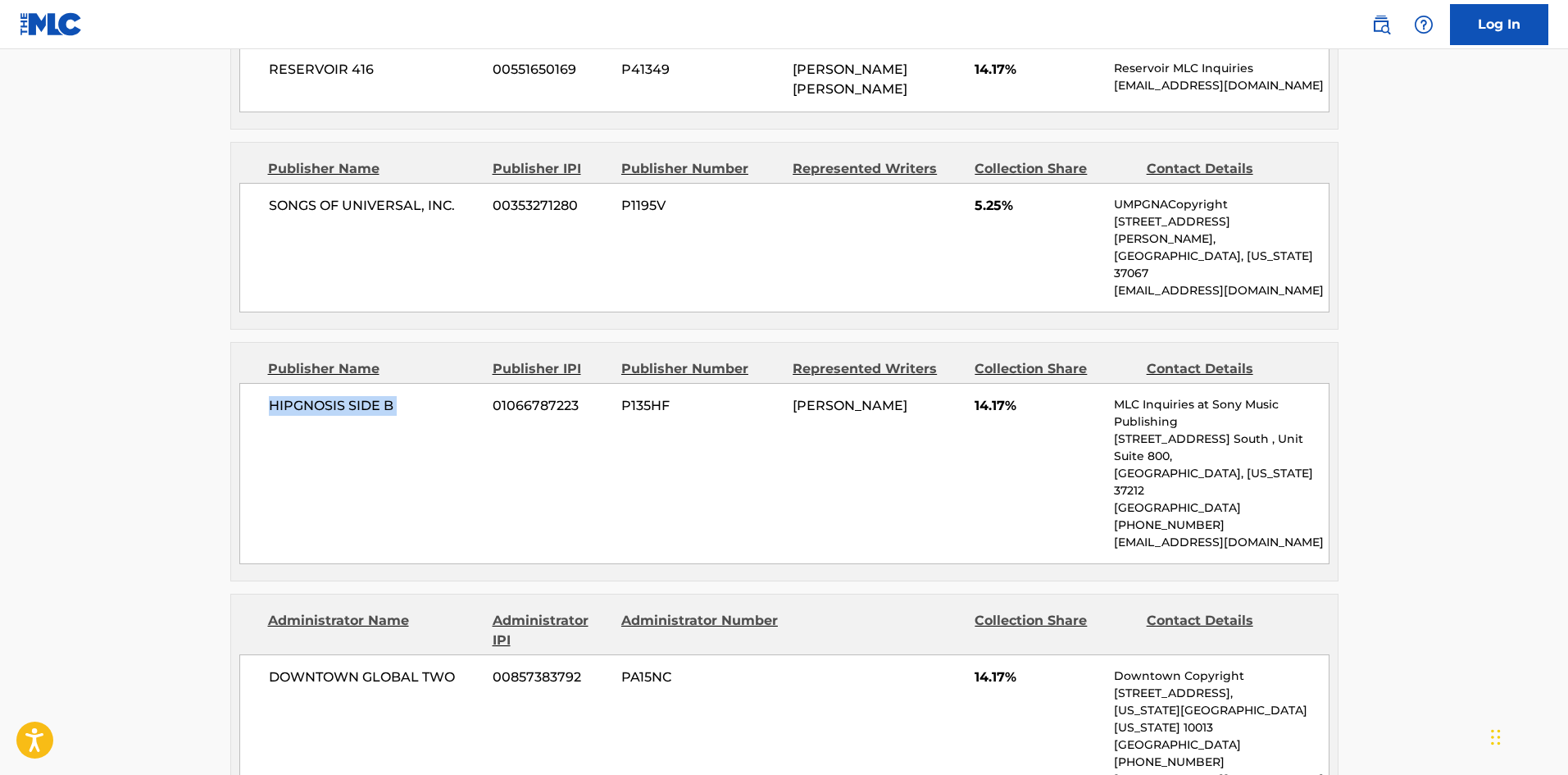
scroll to position [1230, 0]
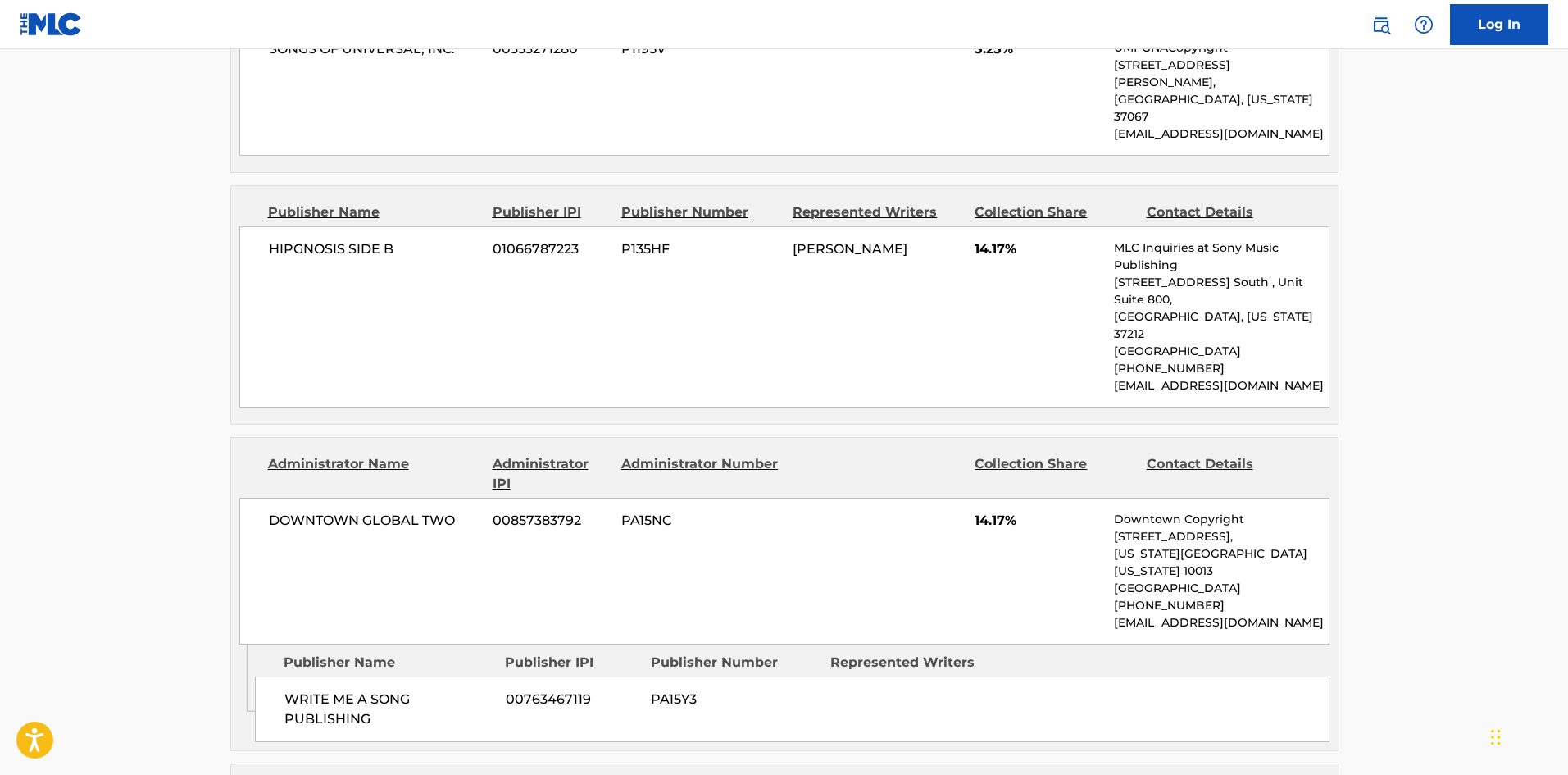
click at [304, 678] on span "WRITE ME A SONG PUBLISHING" at bounding box center [388, 710] width 209 height 40
drag, startPoint x: 305, startPoint y: 617, endPoint x: 382, endPoint y: 631, distance: 78.3
click at [382, 678] on span "WRITE ME A SONG PUBLISHING" at bounding box center [388, 710] width 209 height 40
click at [306, 678] on span "WRITE ME A SONG PUBLISHING" at bounding box center [388, 710] width 209 height 40
drag, startPoint x: 306, startPoint y: 615, endPoint x: 325, endPoint y: 566, distance: 52.6
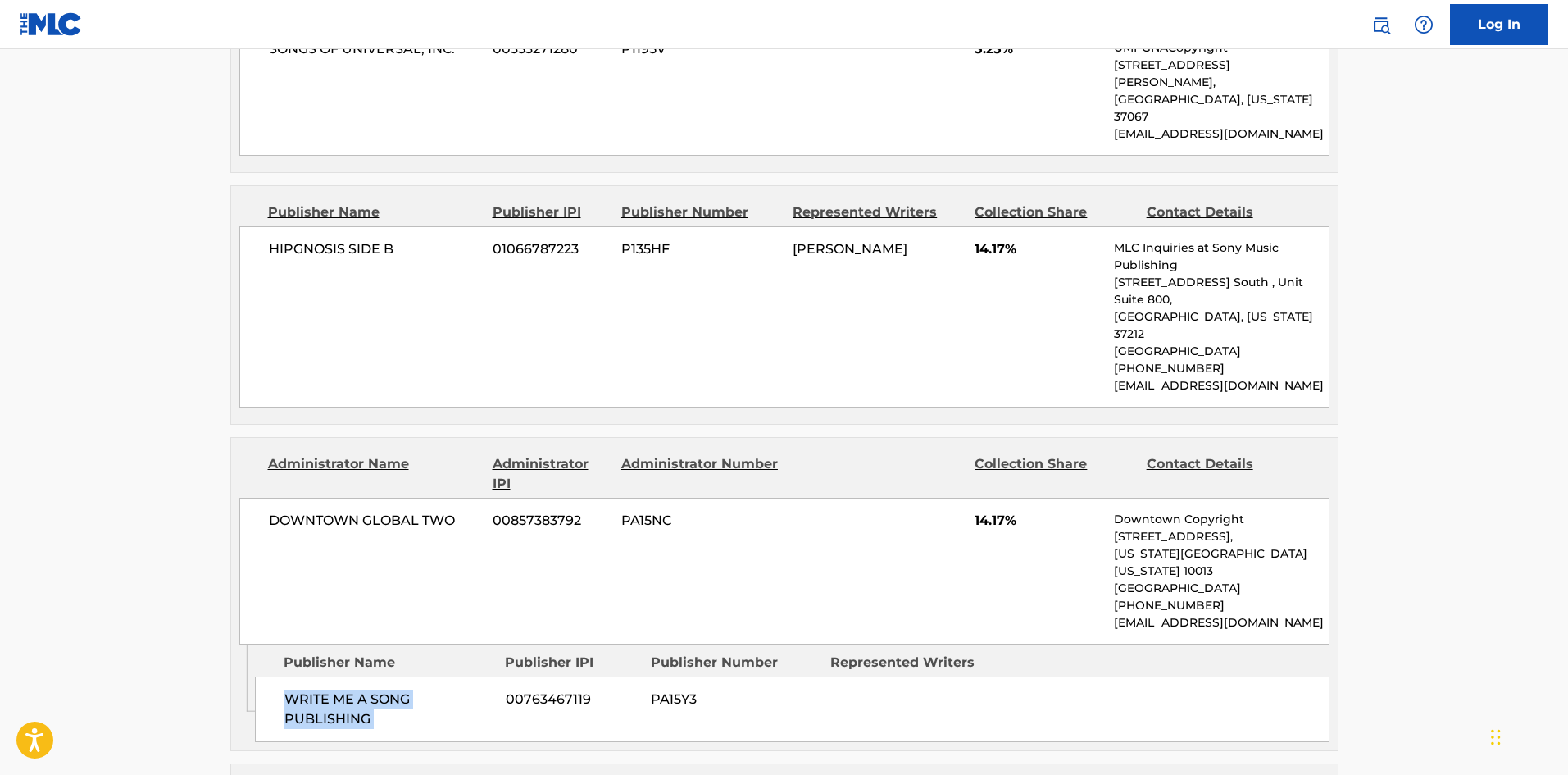
click at [379, 678] on span "WRITE ME A SONG PUBLISHING" at bounding box center [388, 710] width 209 height 40
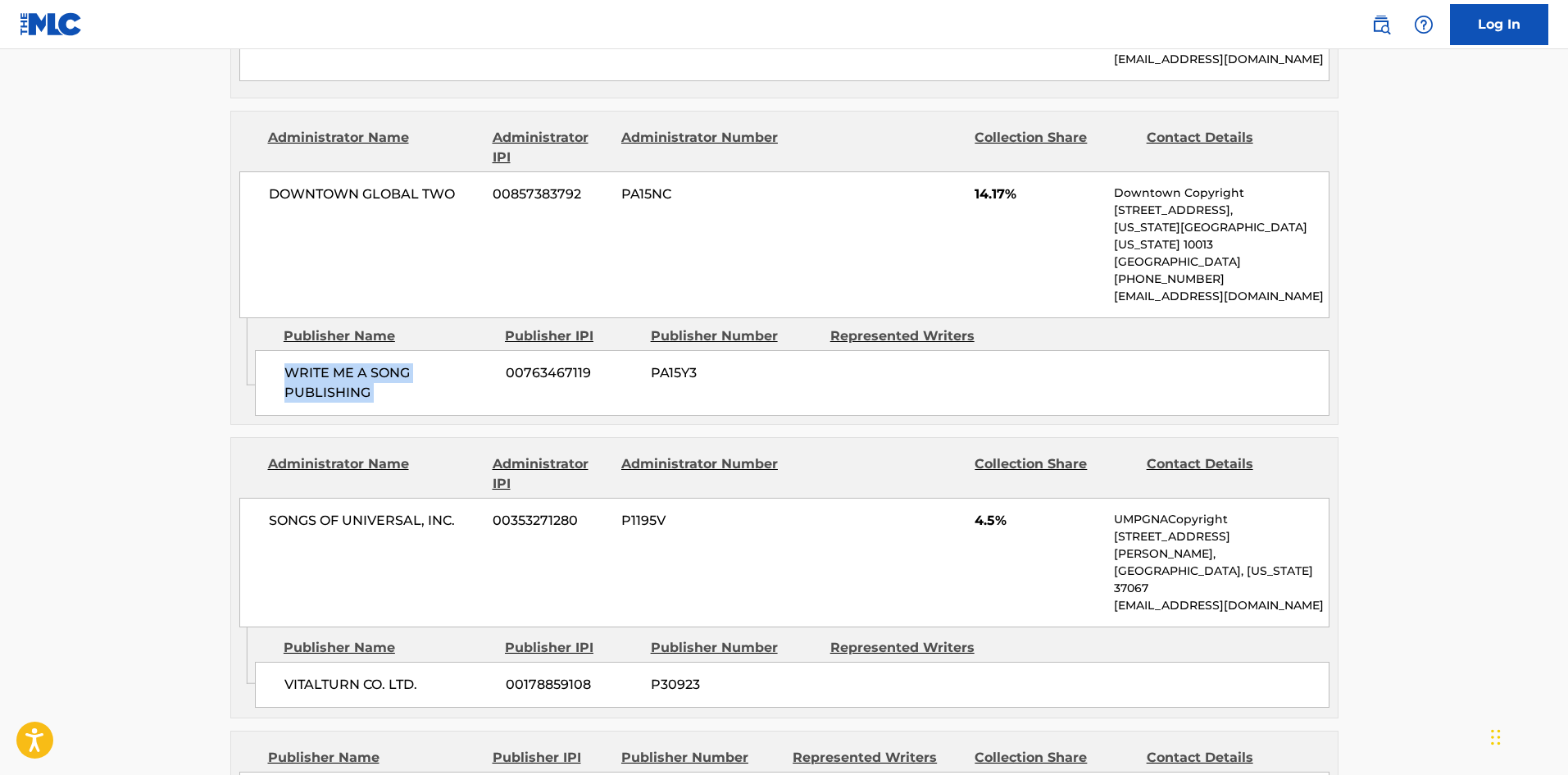
scroll to position [1558, 0]
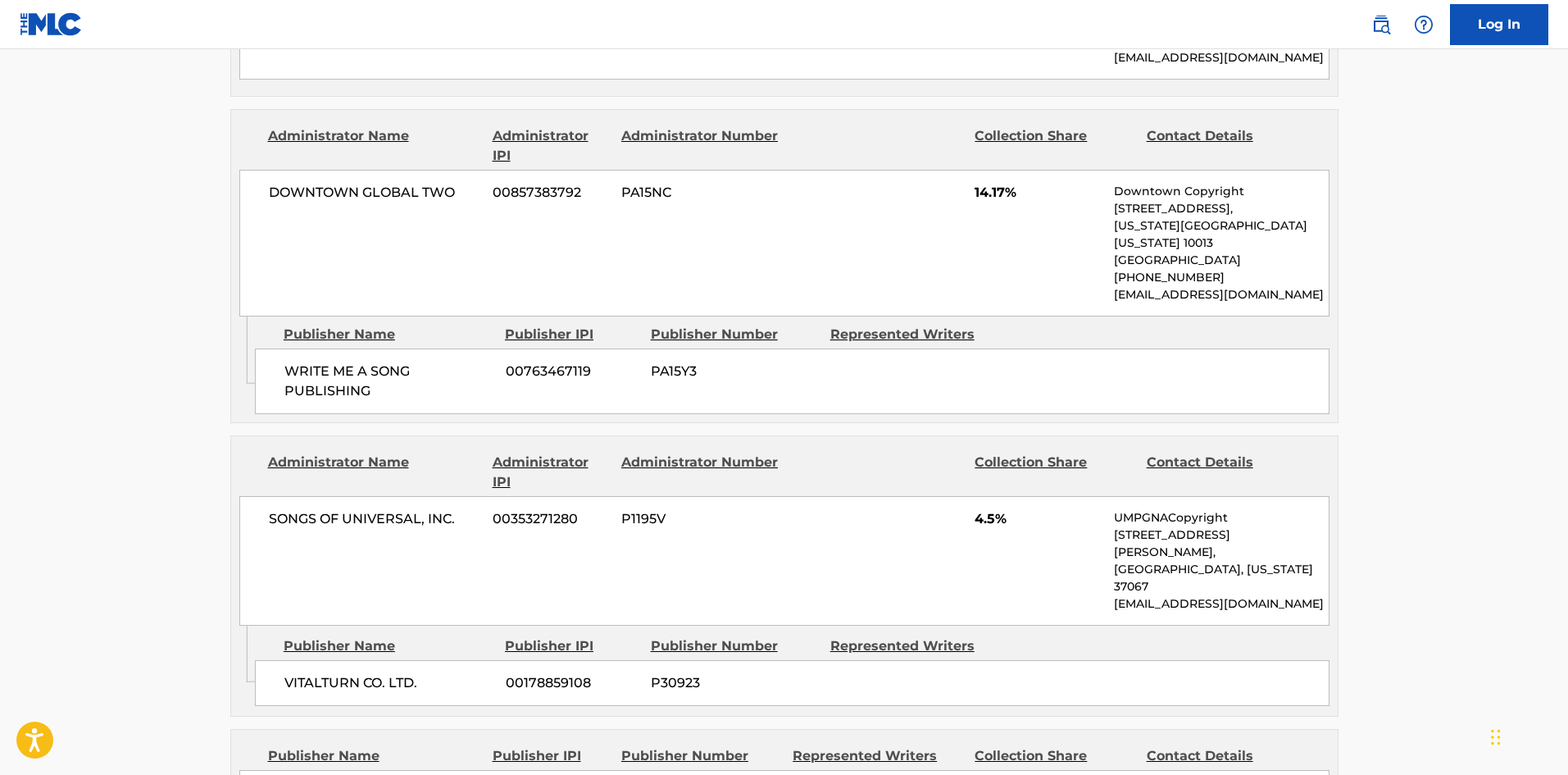
click at [282, 660] on div "VITALTURN CO. LTD. 00178859108 P30923" at bounding box center [791, 683] width 1075 height 46
drag, startPoint x: 282, startPoint y: 565, endPoint x: 321, endPoint y: 558, distance: 39.6
click at [321, 660] on div "VITALTURN CO. LTD. 00178859108 P30923" at bounding box center [791, 683] width 1075 height 46
copy span "VITALTURN"
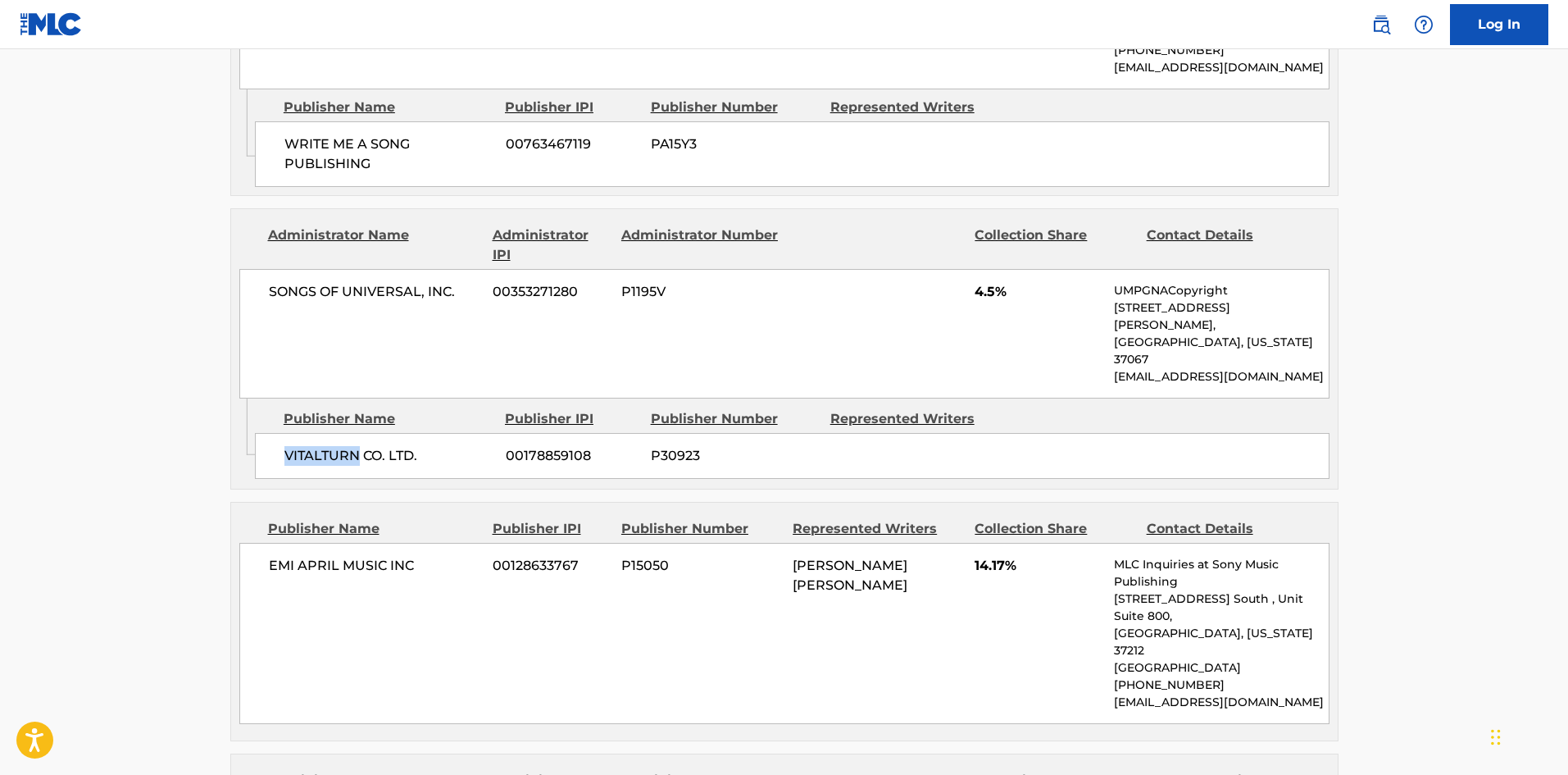
scroll to position [1804, 0]
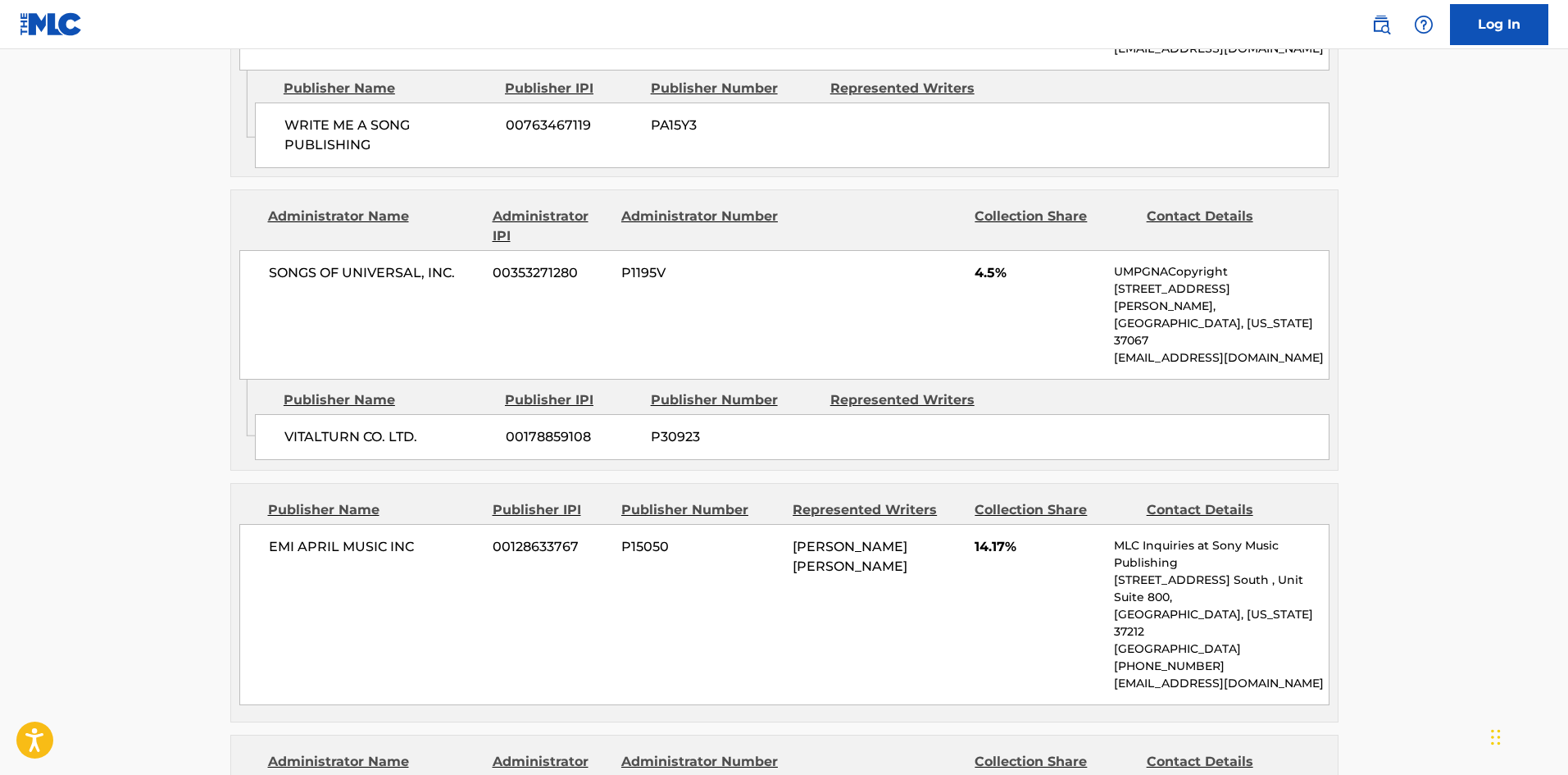
click at [267, 524] on div "EMI APRIL MUSIC INC 00128633767 P15050 [PERSON_NAME] [PERSON_NAME] 14.17% MLC I…" at bounding box center [784, 614] width 1090 height 181
drag, startPoint x: 267, startPoint y: 426, endPoint x: 396, endPoint y: 414, distance: 129.6
click at [396, 524] on div "EMI APRIL MUSIC INC 00128633767 P15050 [PERSON_NAME] [PERSON_NAME] 14.17% MLC I…" at bounding box center [784, 614] width 1090 height 181
copy span "EMI APRIL MUSIC INC"
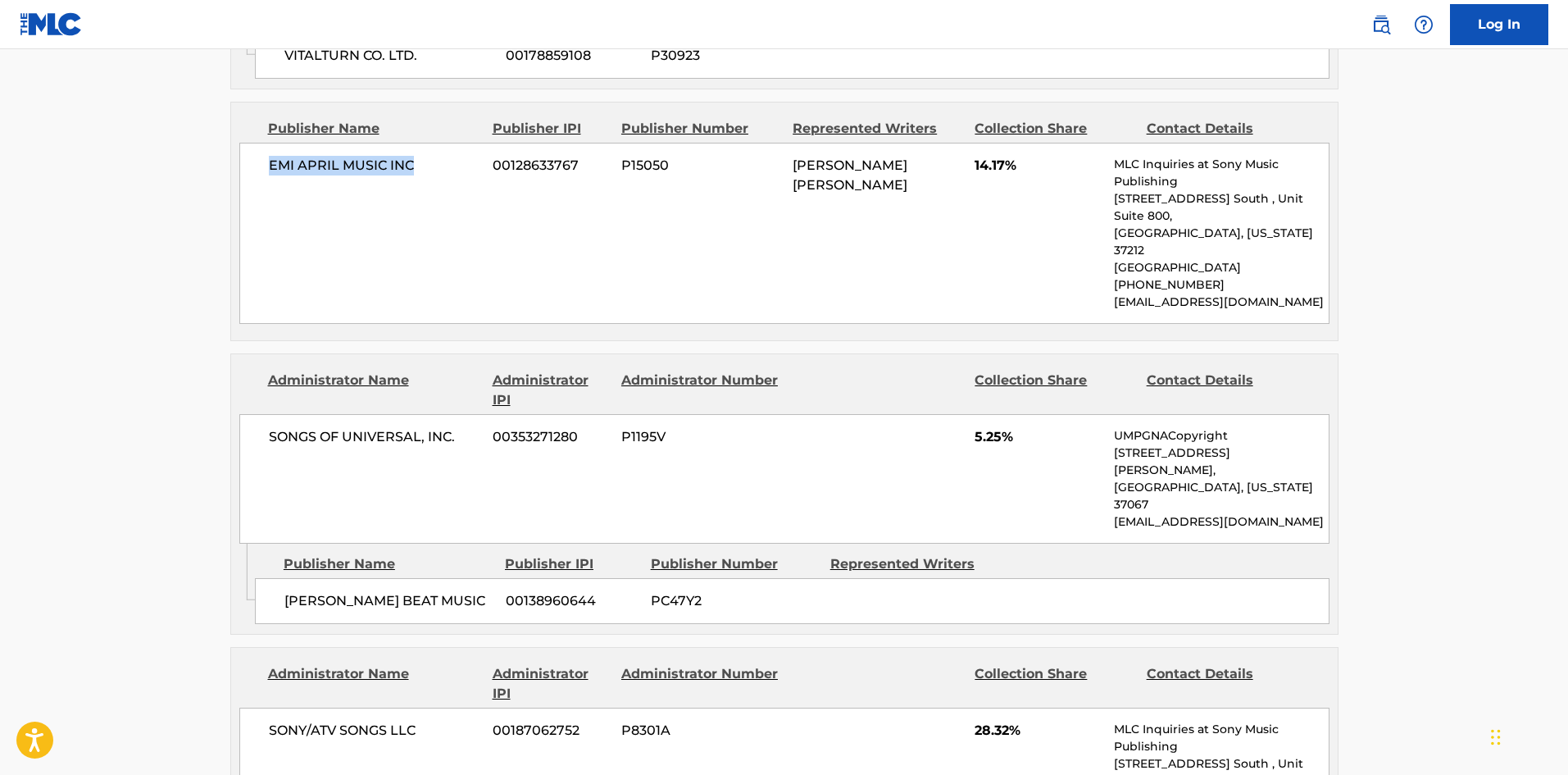
scroll to position [2214, 0]
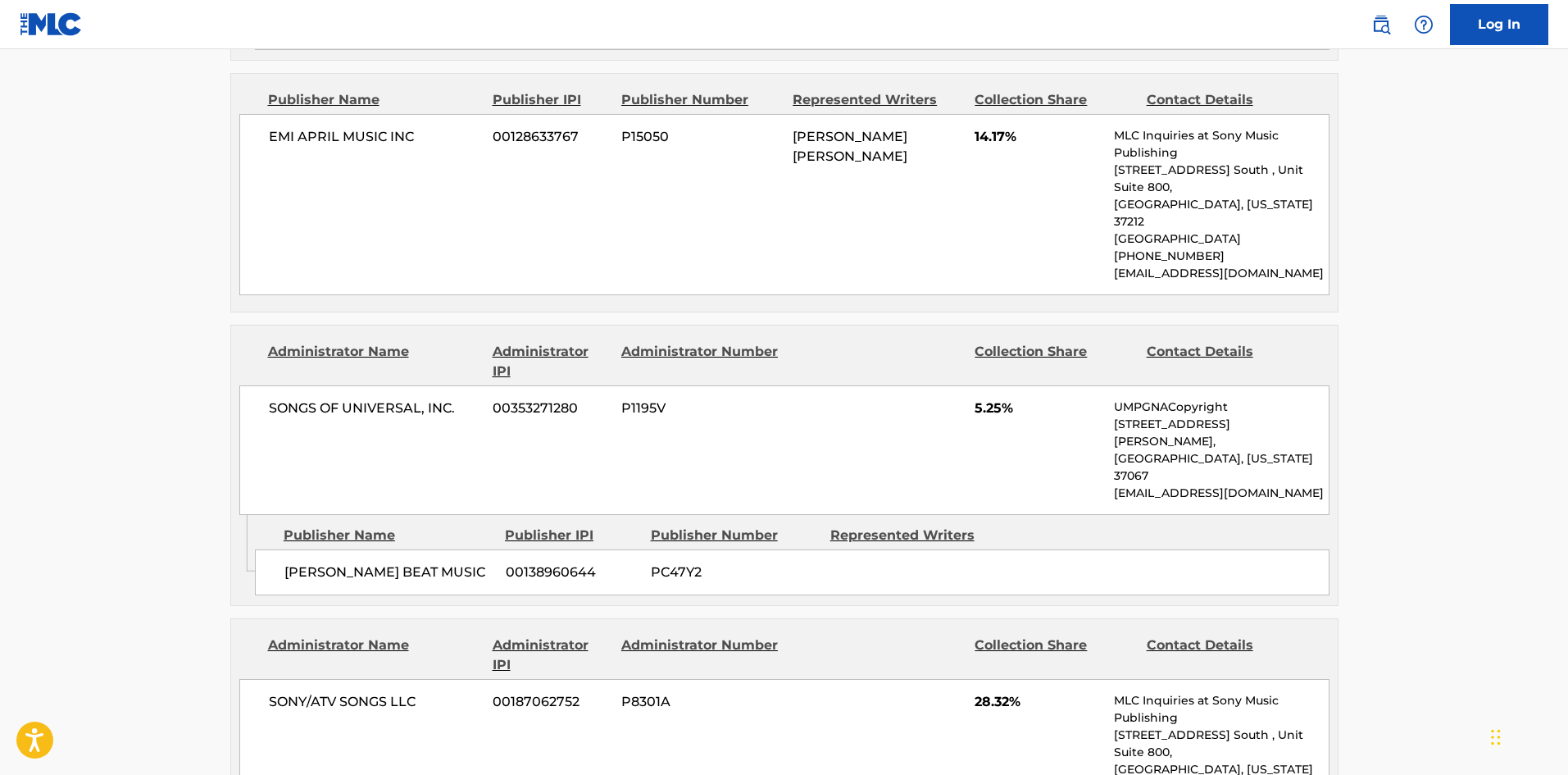
click at [298, 563] on span "[PERSON_NAME] BEAT MUSIC" at bounding box center [388, 573] width 209 height 20
drag, startPoint x: 298, startPoint y: 384, endPoint x: 352, endPoint y: 385, distance: 54.0
click at [352, 563] on span "[PERSON_NAME] BEAT MUSIC" at bounding box center [388, 573] width 209 height 20
copy span "[PERSON_NAME] BEAT"
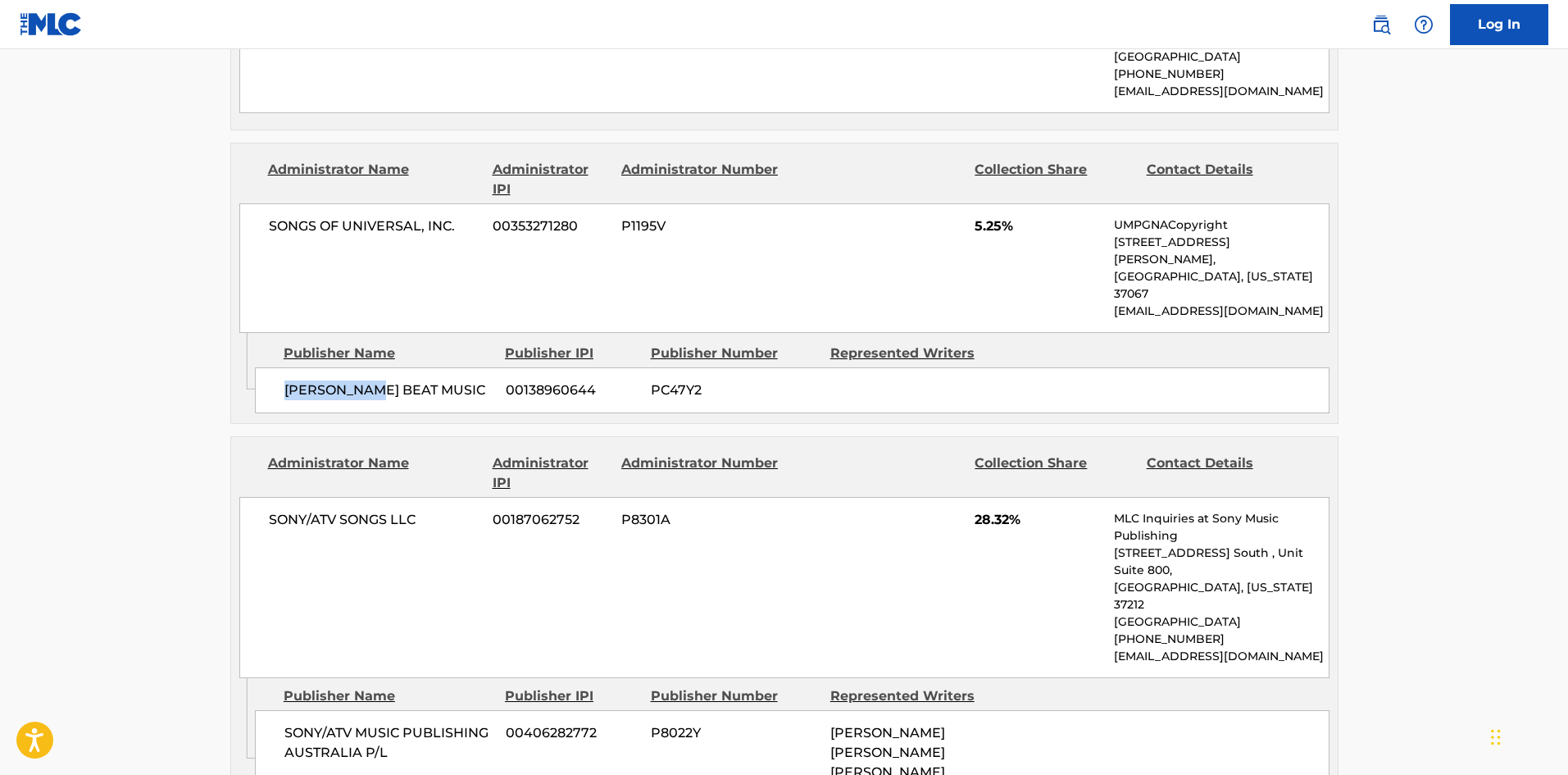
scroll to position [2460, 0]
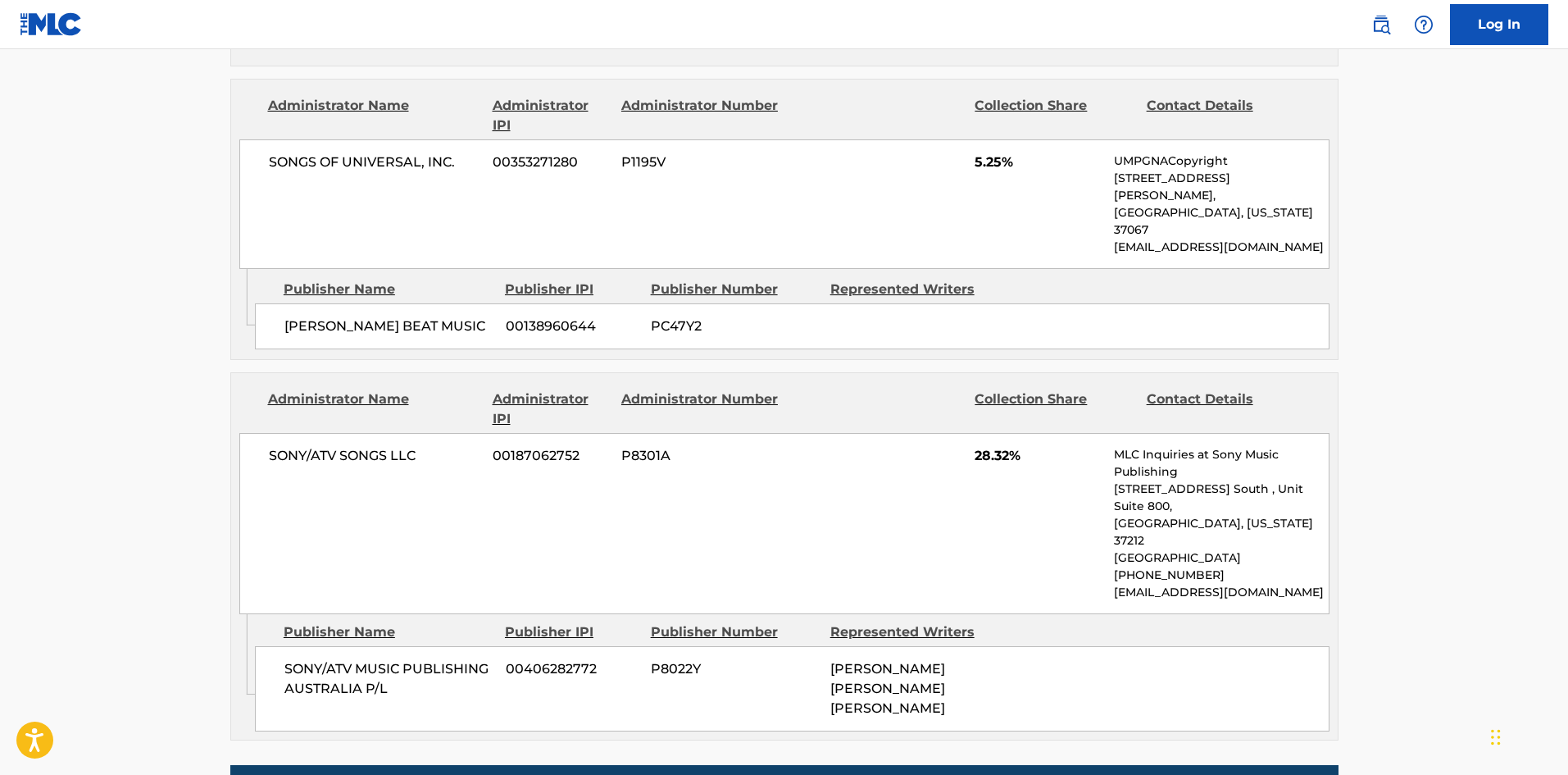
click at [310, 659] on span "SONY/ATV MUSIC PUBLISHING AUSTRALIA P/L" at bounding box center [388, 679] width 209 height 40
drag, startPoint x: 310, startPoint y: 441, endPoint x: 383, endPoint y: 463, distance: 76.2
click at [383, 659] on span "SONY/ATV MUSIC PUBLISHING AUSTRALIA P/L" at bounding box center [388, 679] width 209 height 40
copy div "SONY/ATV MUSIC PUBLISHING AUSTRALIA P/L"
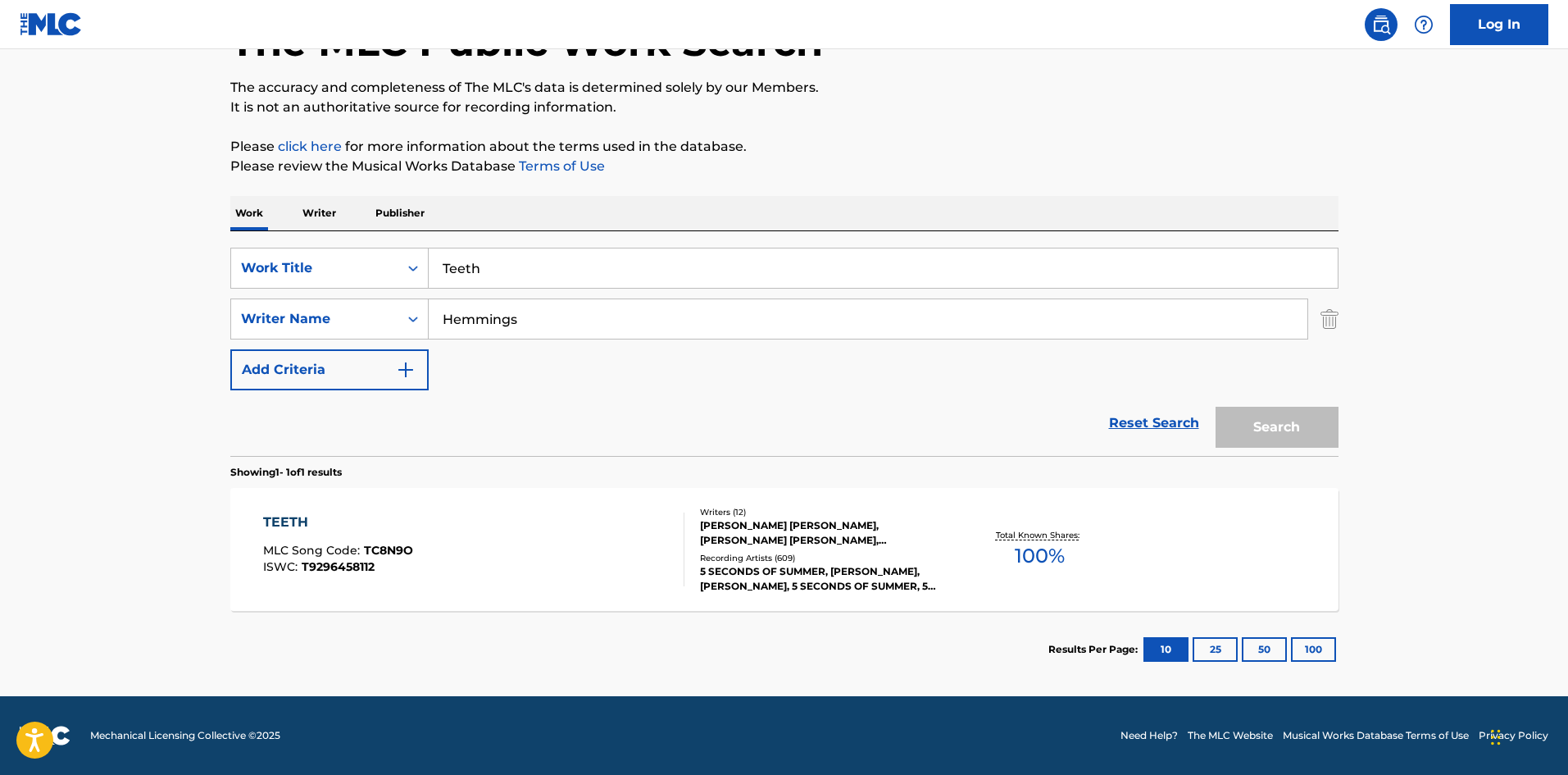
scroll to position [117, 0]
click at [304, 518] on div "TEETH" at bounding box center [338, 522] width 150 height 20
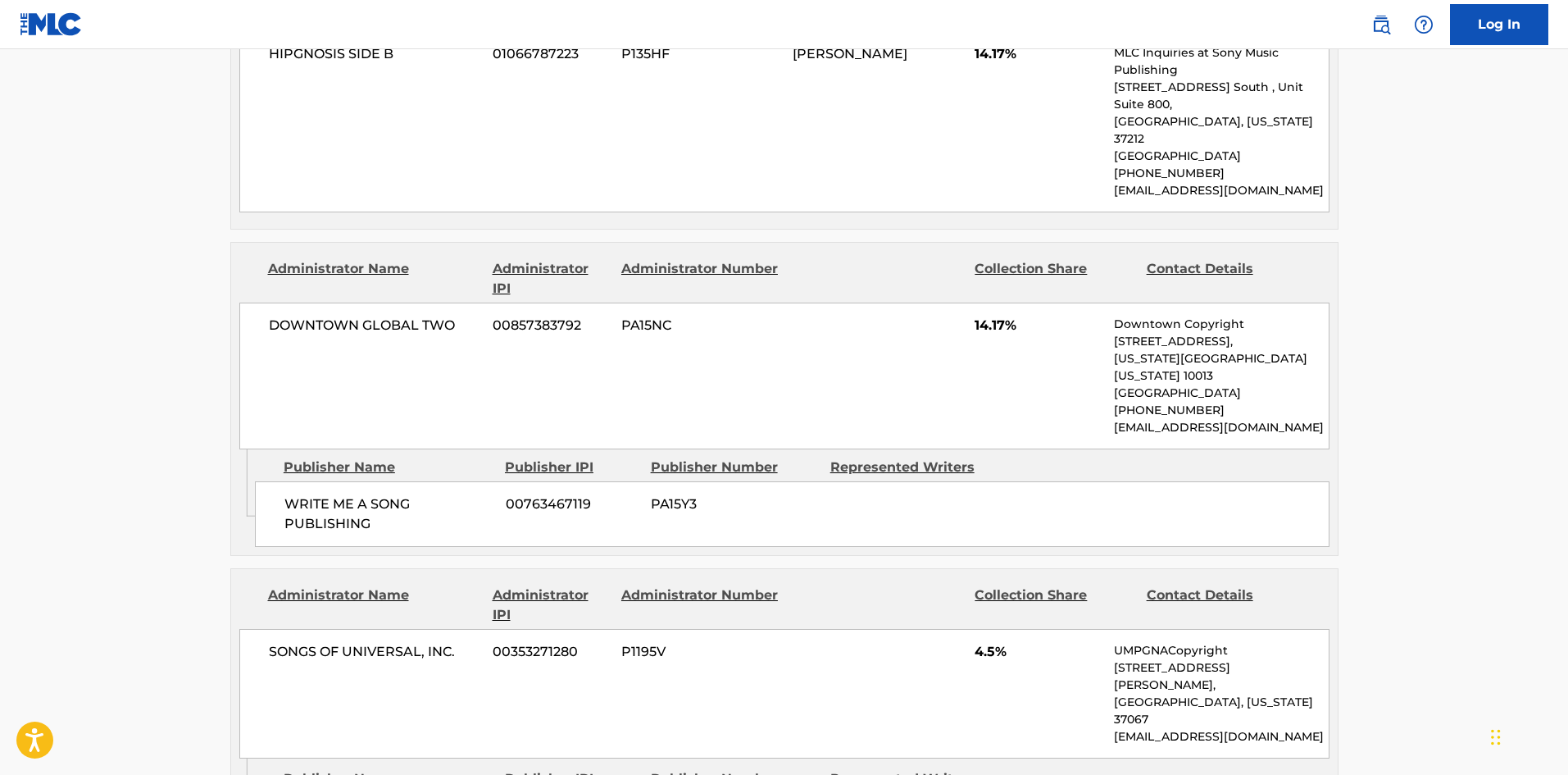
scroll to position [2750, 0]
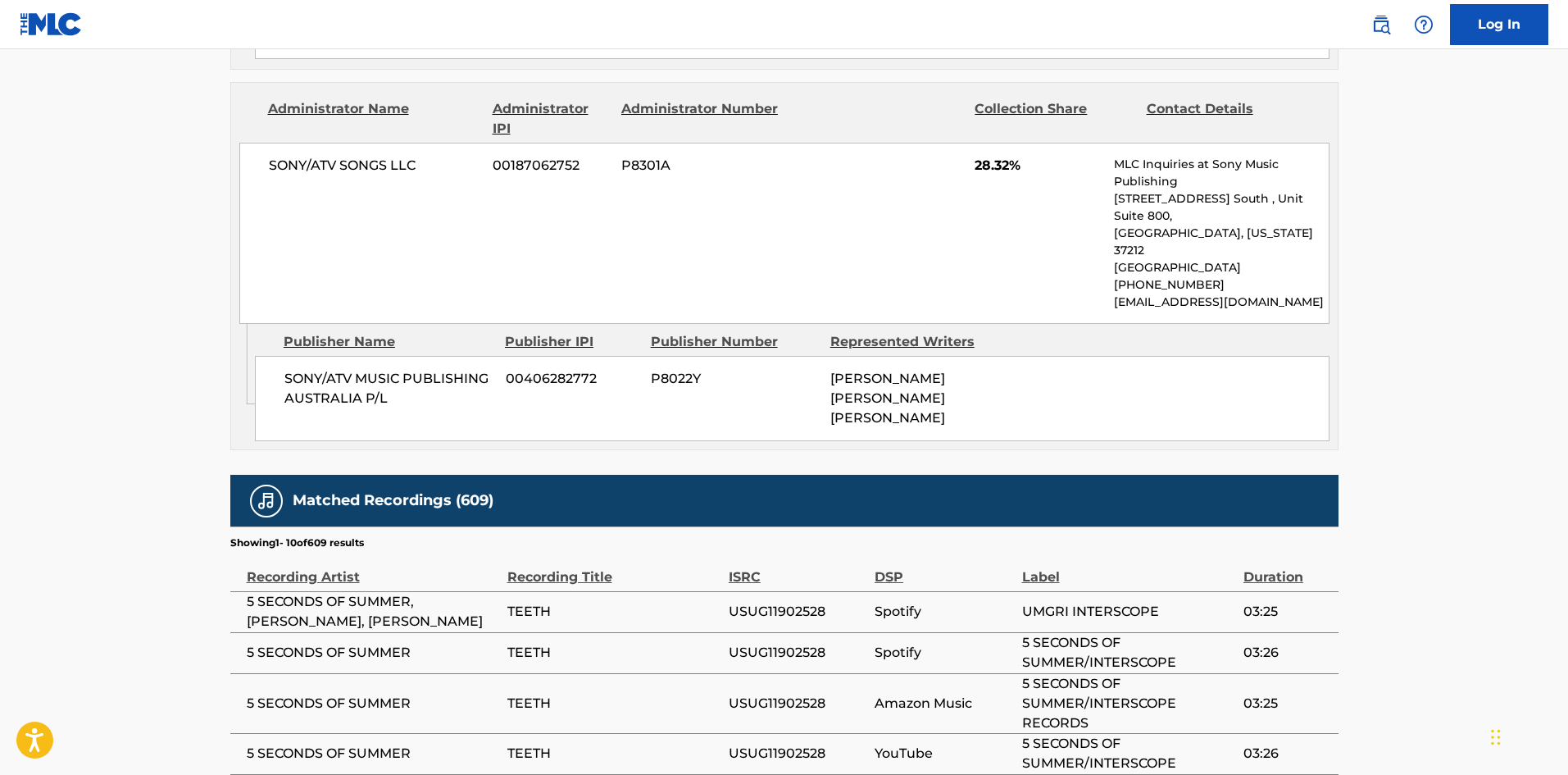
scroll to position [117, 0]
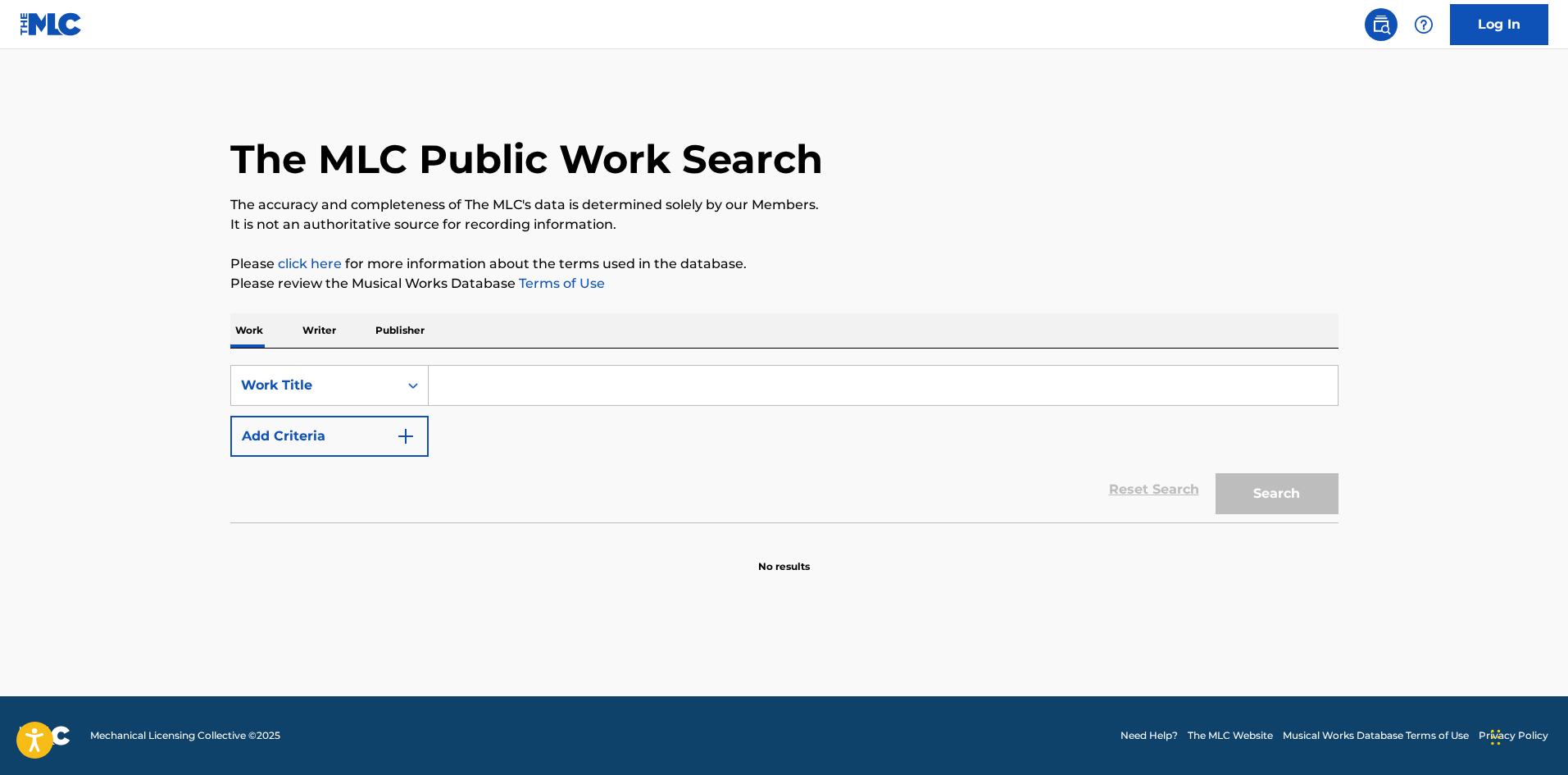
click at [559, 340] on div "Work Writer Publisher" at bounding box center [784, 330] width 1108 height 35
click at [573, 379] on input "Search Form" at bounding box center [884, 386] width 909 height 40
paste input "Just Saying"
click at [1306, 468] on div "Search" at bounding box center [1273, 490] width 131 height 65
click at [1307, 479] on button "Search" at bounding box center [1277, 493] width 123 height 41
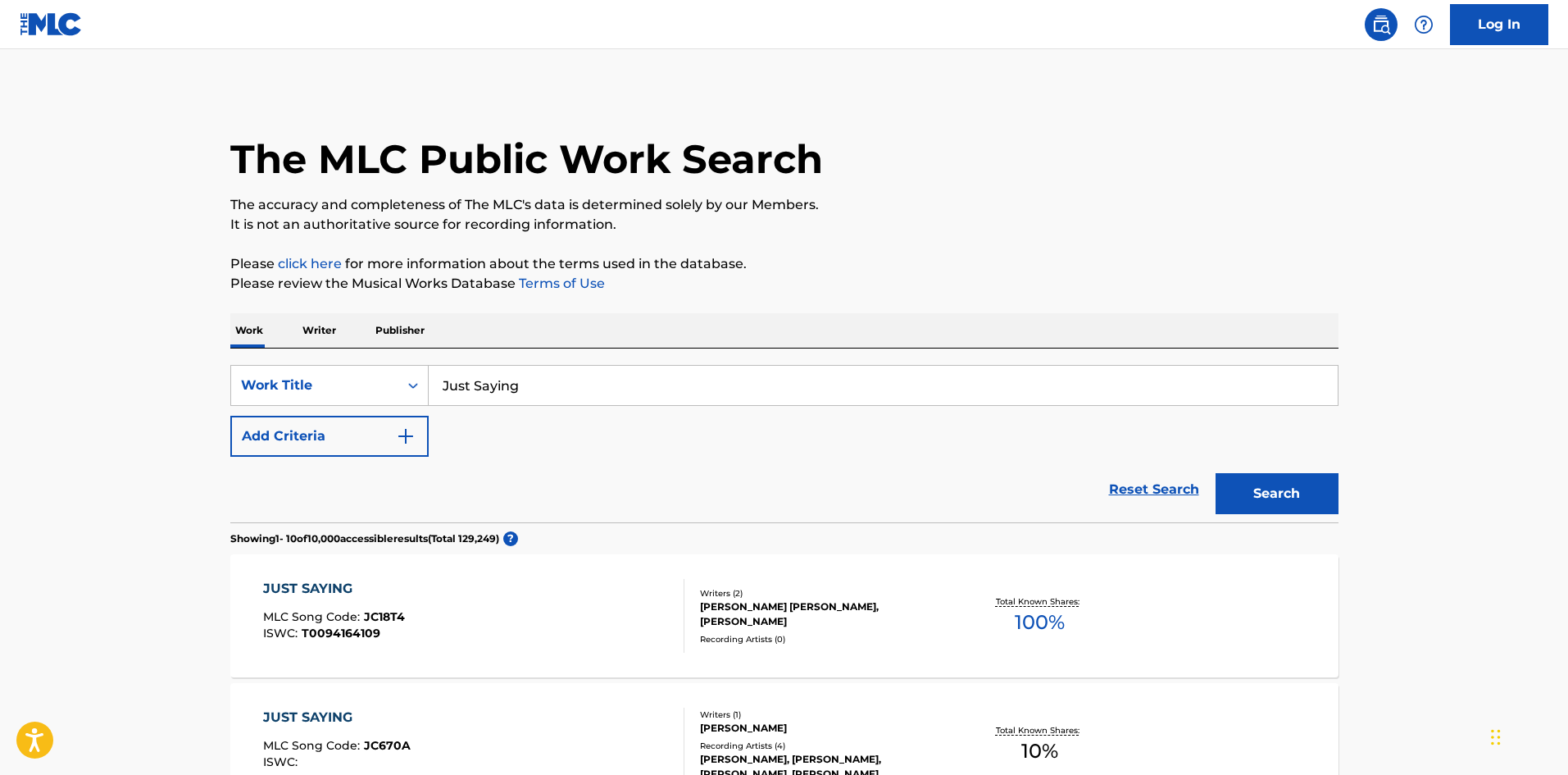
click at [539, 398] on input "Just Saying" at bounding box center [884, 386] width 909 height 40
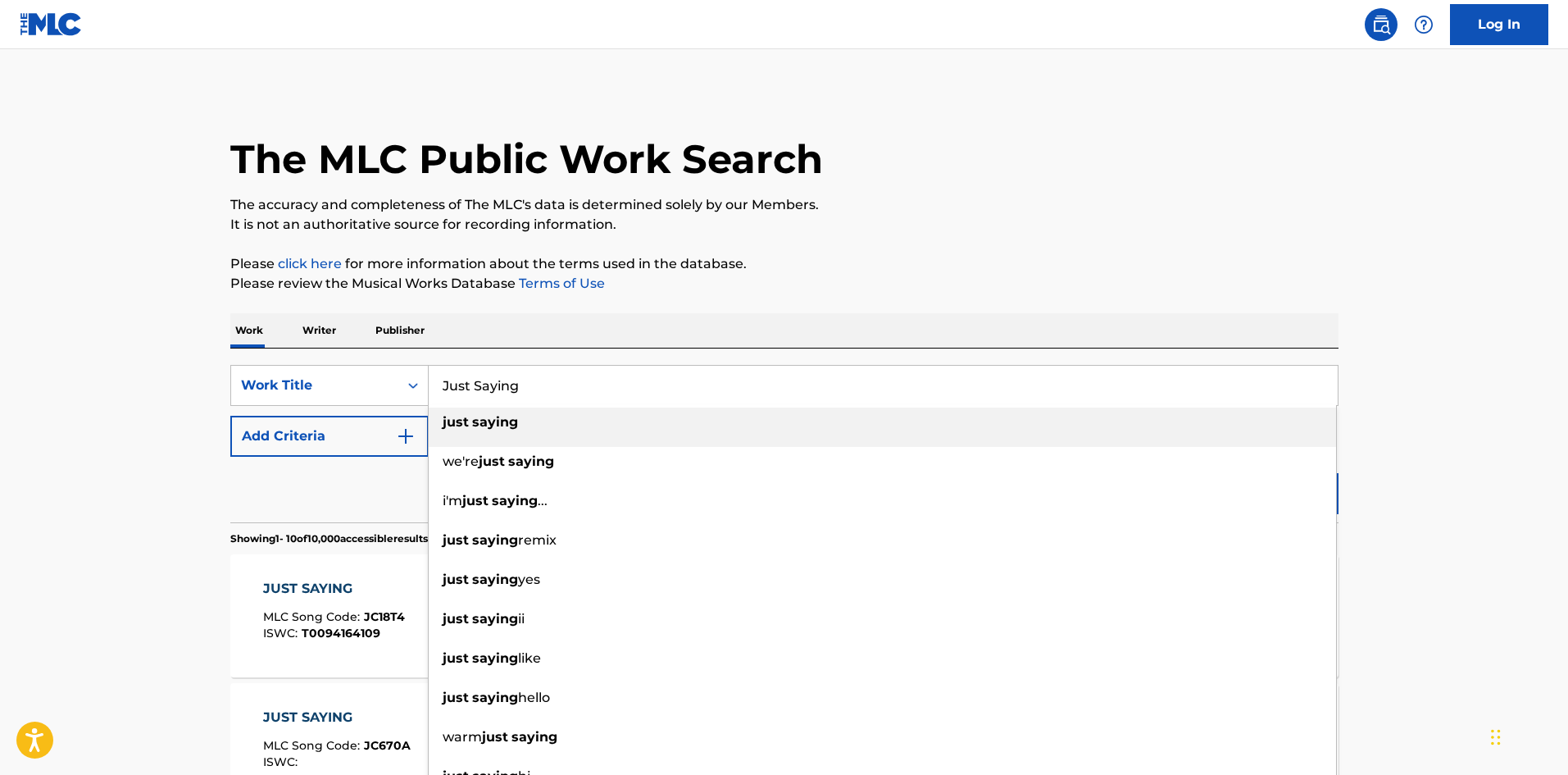
click at [539, 398] on input "Just Saying" at bounding box center [884, 386] width 909 height 40
paste input "Tomorrow Never Dies"
type input "Tomorrow Never Dies"
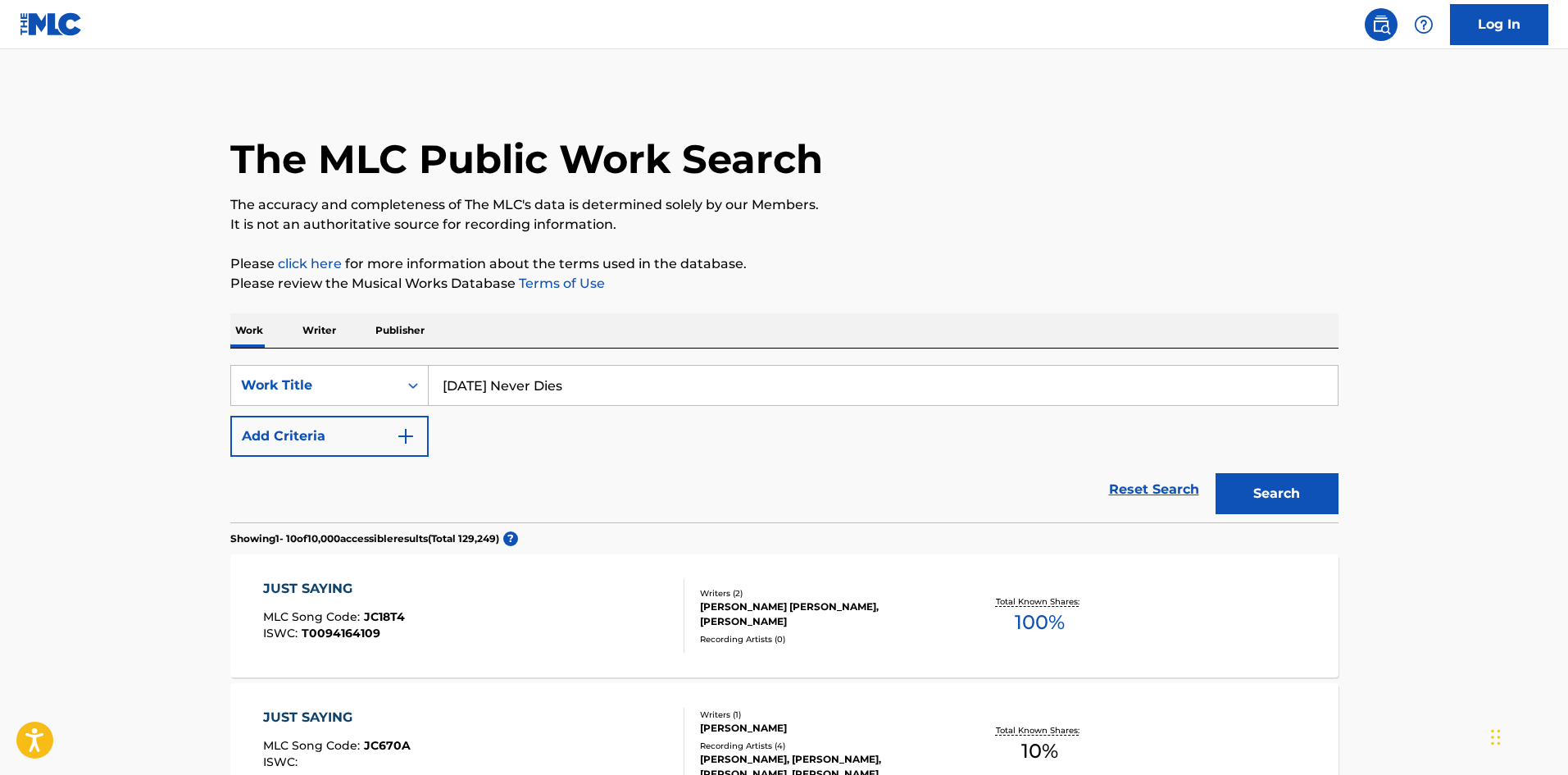
click at [382, 452] on button "Add Criteria" at bounding box center [329, 435] width 198 height 41
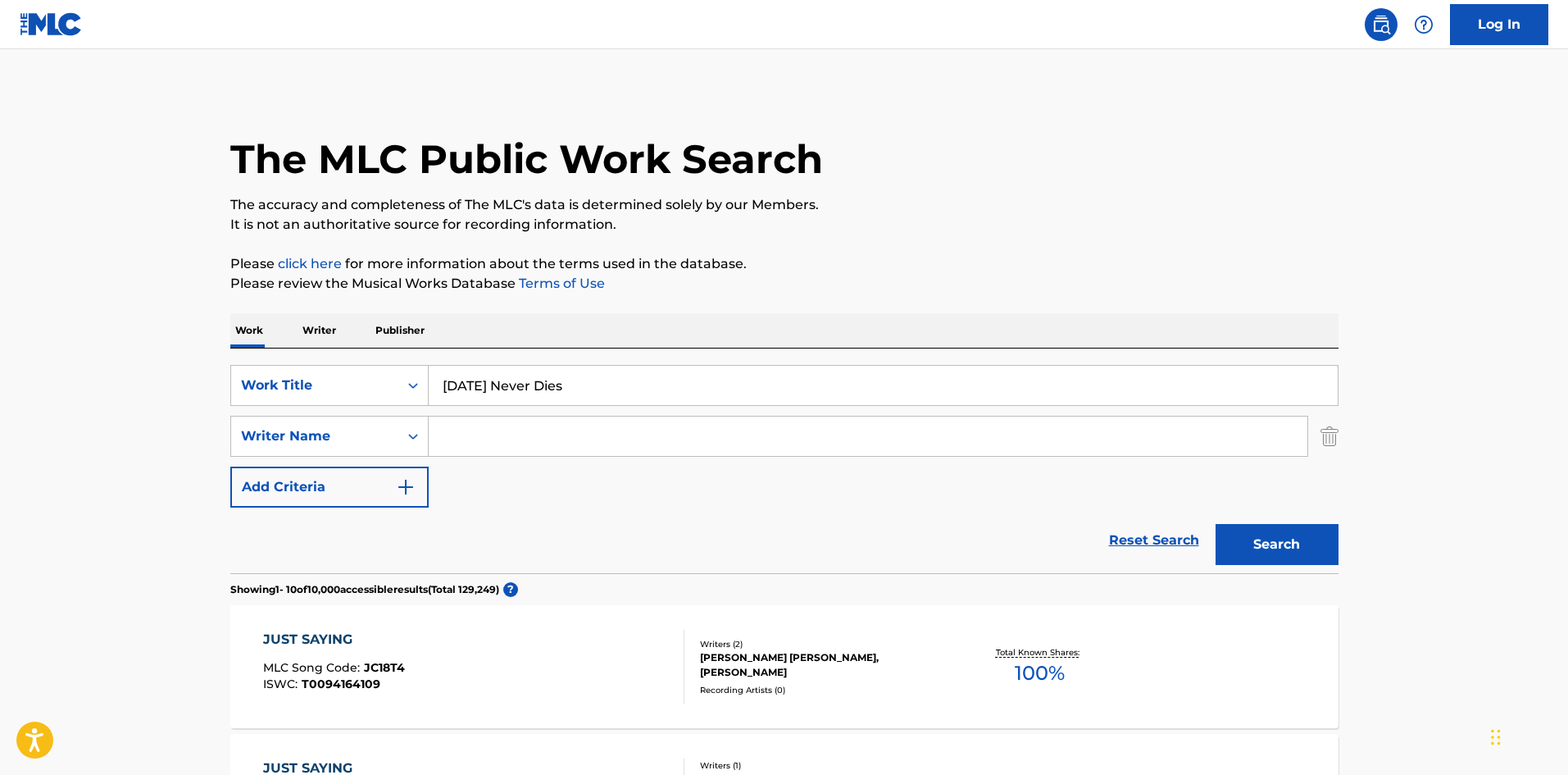
click at [501, 439] on input "Search Form" at bounding box center [868, 436] width 879 height 40
paste input "Feldmann"
type input "Feldmann"
click at [1271, 549] on button "Search" at bounding box center [1277, 544] width 123 height 41
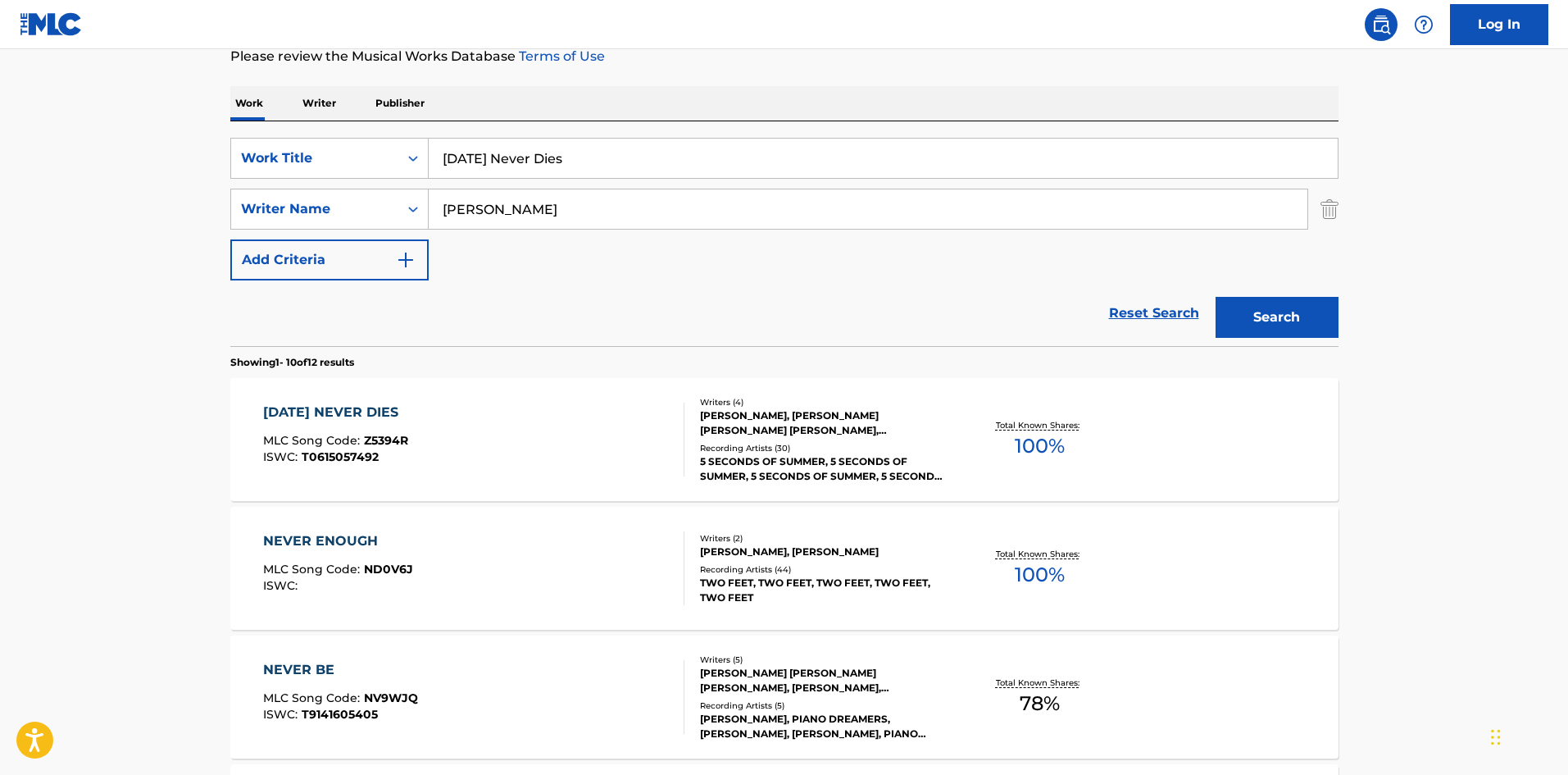
scroll to position [328, 0]
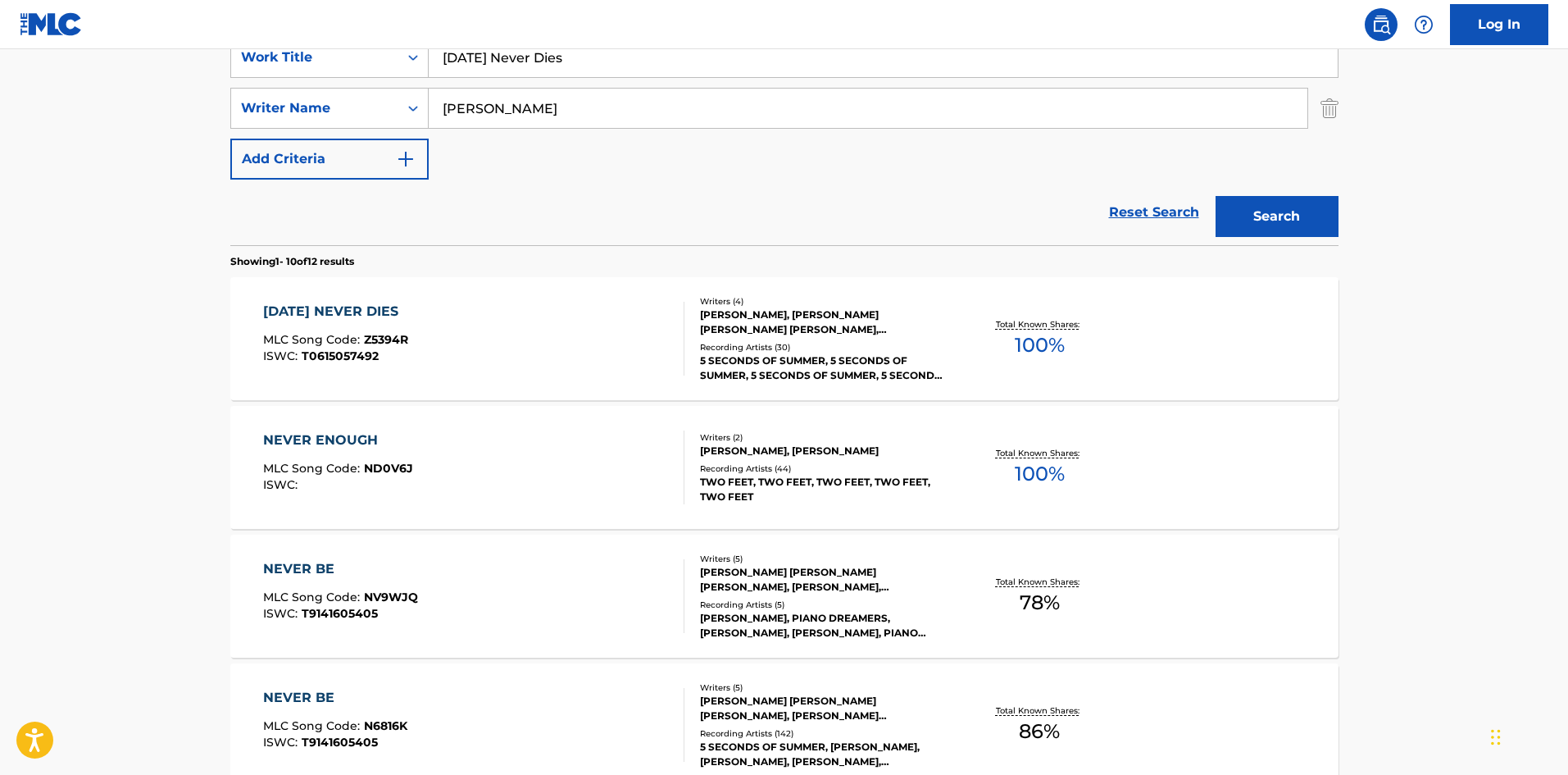
click at [404, 319] on div "TOMORROW NEVER DIES" at bounding box center [336, 311] width 145 height 20
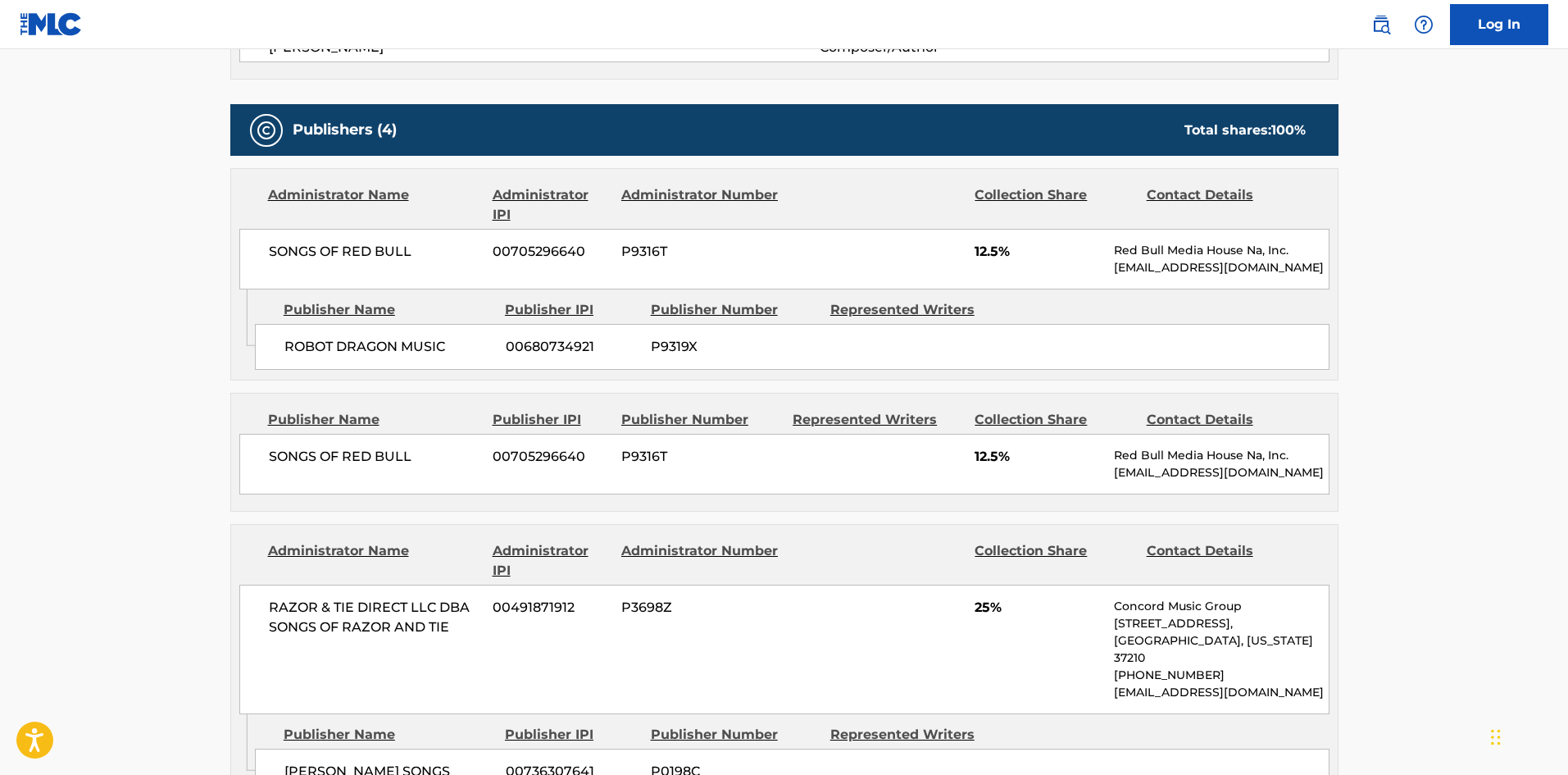
scroll to position [574, 0]
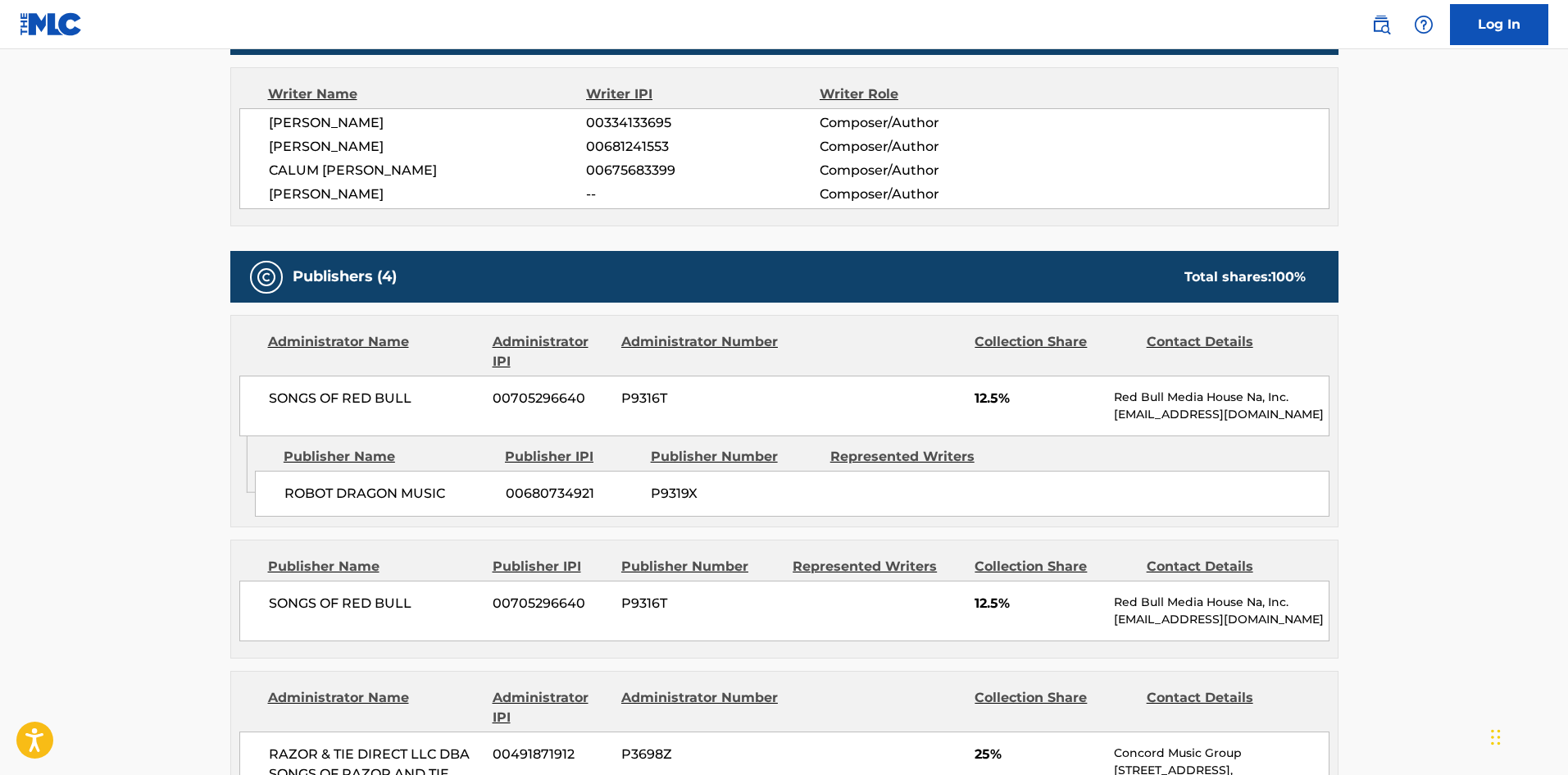
click at [286, 497] on div "ROBOT DRAGON MUSIC 00680734921 P9319X" at bounding box center [791, 494] width 1075 height 46
drag, startPoint x: 286, startPoint y: 497, endPoint x: 368, endPoint y: 500, distance: 82.1
click at [368, 500] on div "ROBOT DRAGON MUSIC 00680734921 P9319X" at bounding box center [791, 494] width 1075 height 46
copy span "ROBOT DRAGON"
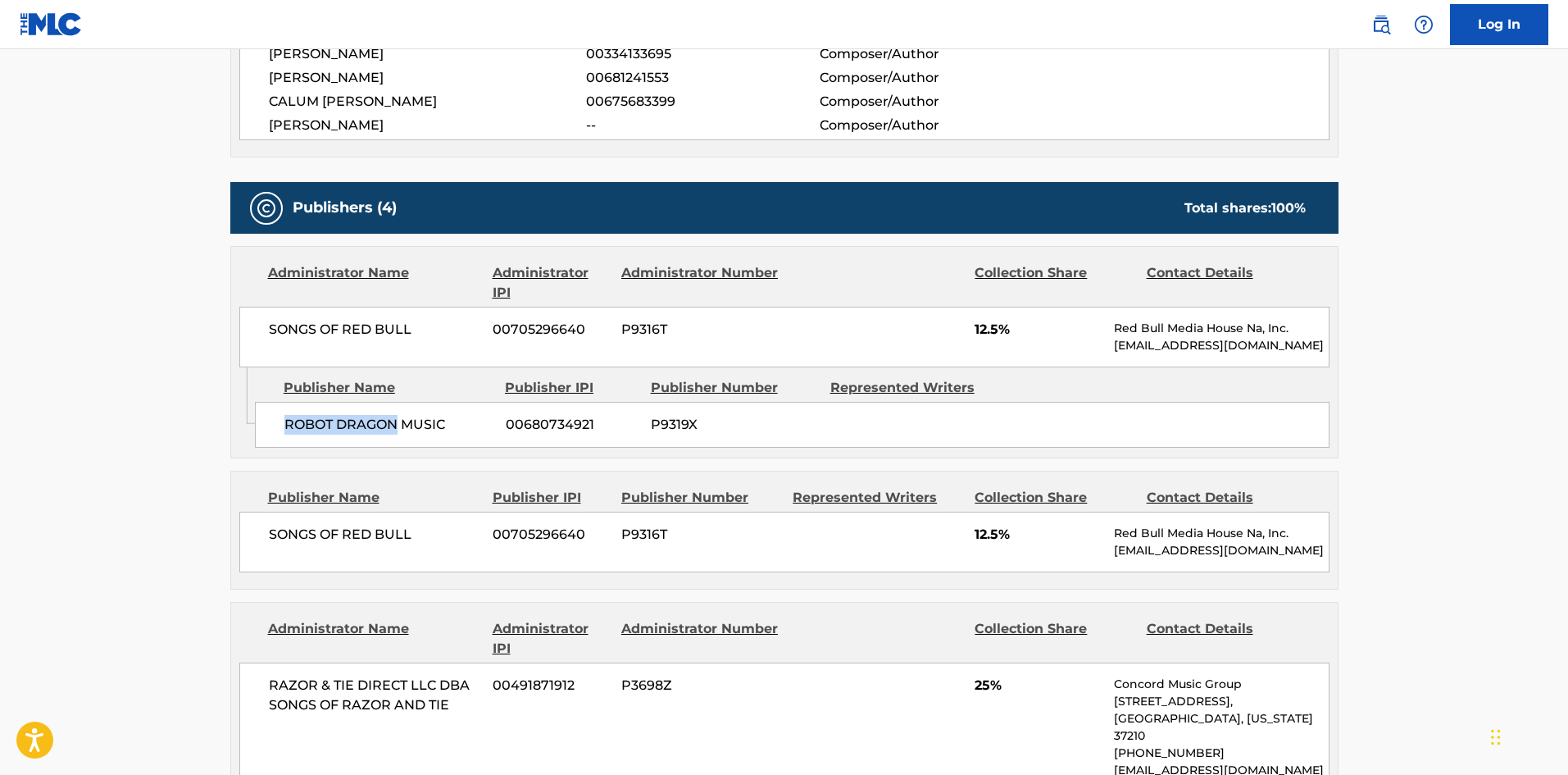
scroll to position [738, 0]
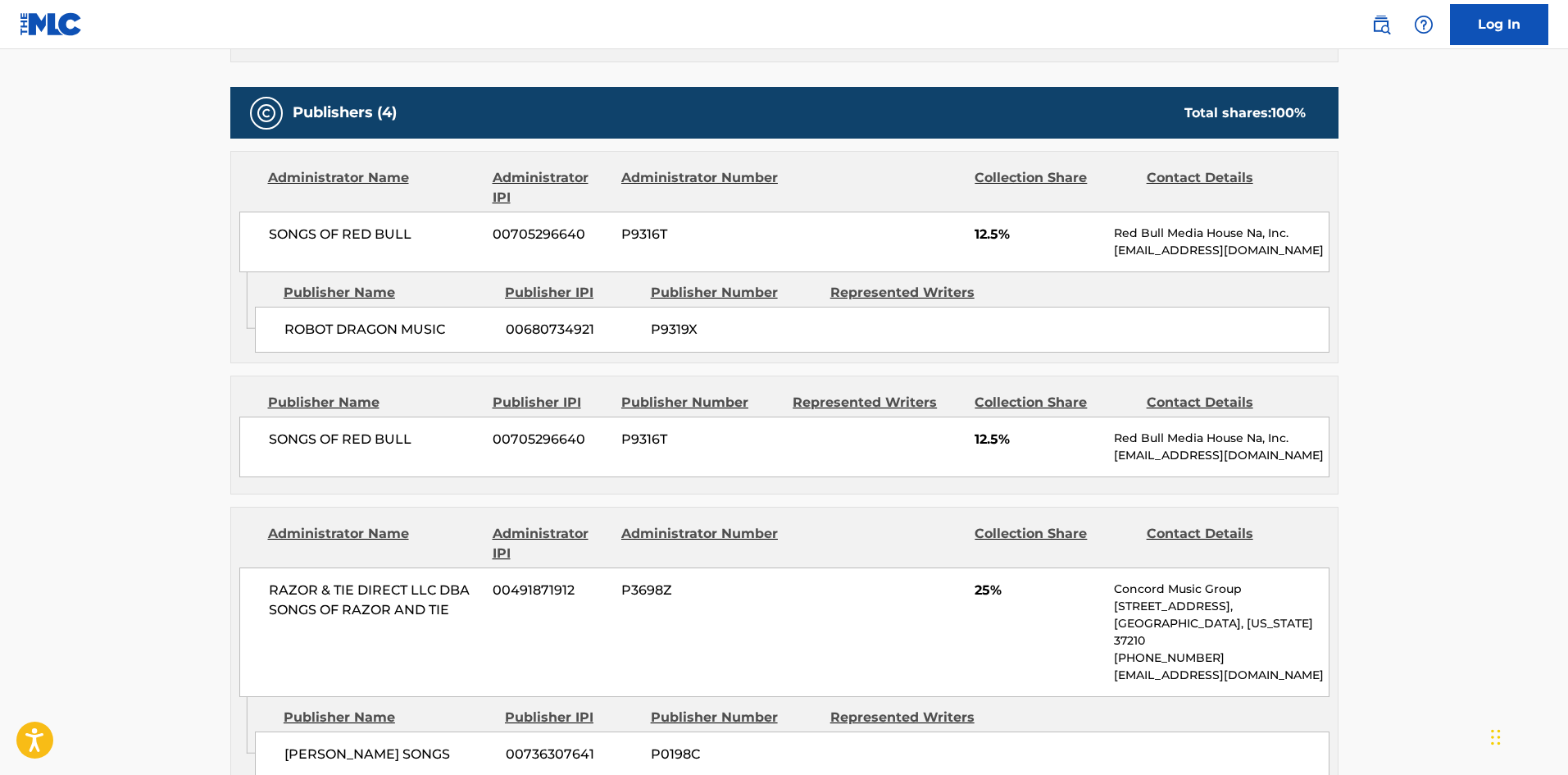
click at [262, 452] on div "SONGS OF RED BULL 00705296640 P9316T 12.5% Red Bull Media House Na, Inc. musicp…" at bounding box center [784, 446] width 1090 height 60
drag, startPoint x: 262, startPoint y: 452, endPoint x: 425, endPoint y: 444, distance: 163.2
click at [425, 444] on div "SONGS OF RED BULL 00705296640 P9316T 12.5% Red Bull Media House Na, Inc. musicp…" at bounding box center [784, 446] width 1090 height 60
copy div "SONGS OF RED BULL"
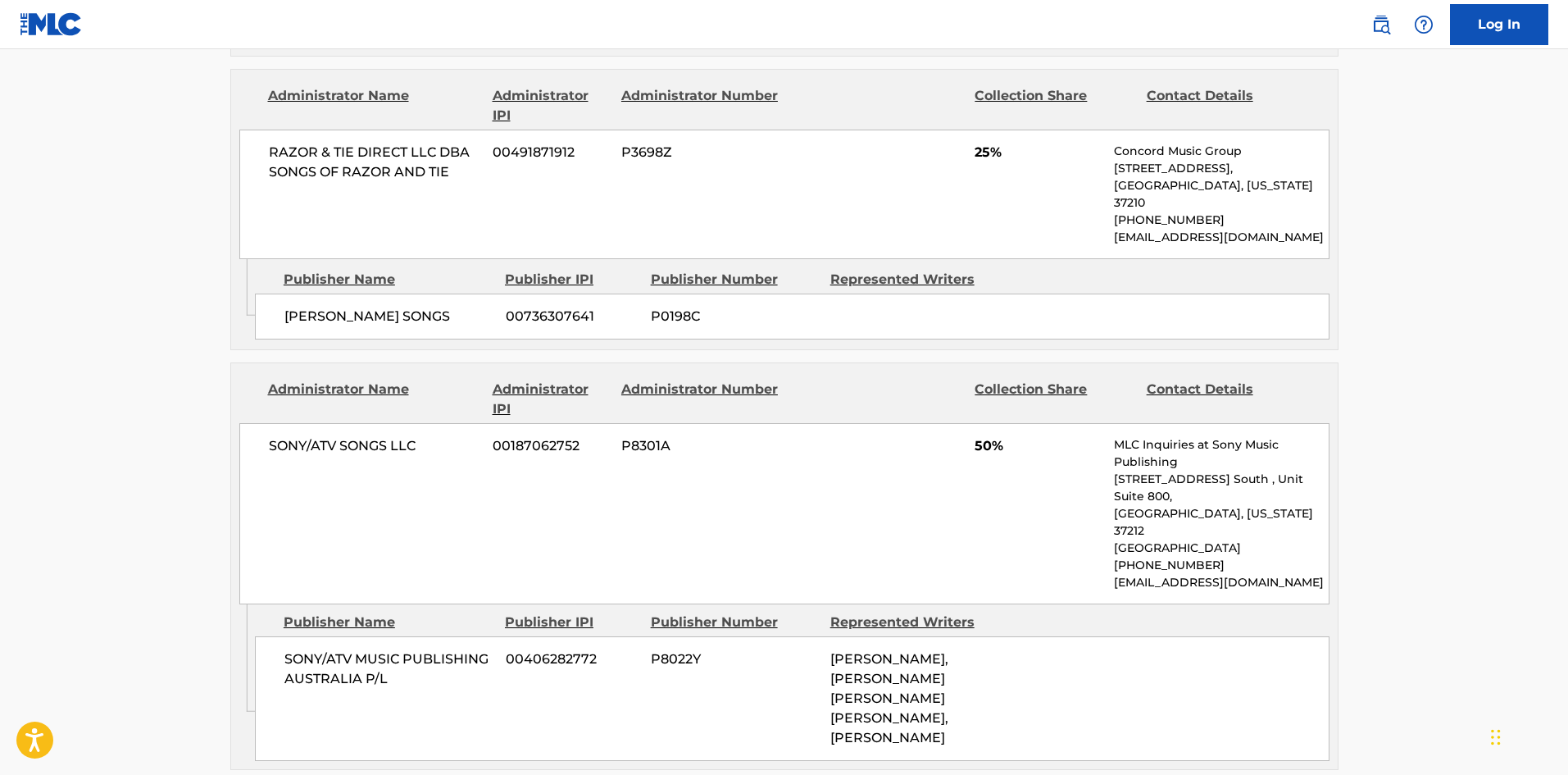
scroll to position [1066, 0]
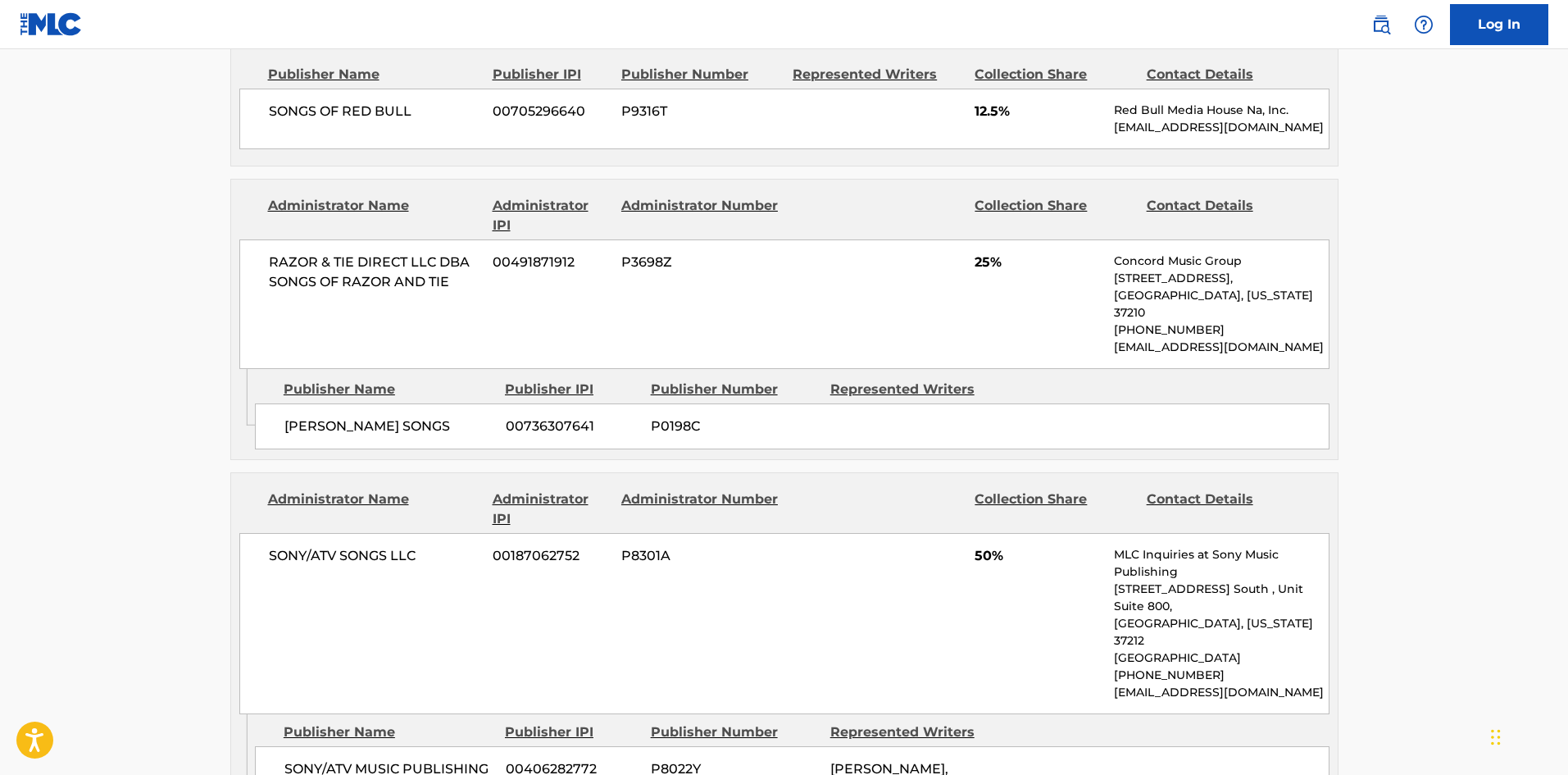
click at [291, 436] on span "BRITT BURTON SONGS" at bounding box center [388, 426] width 209 height 20
drag, startPoint x: 291, startPoint y: 442, endPoint x: 332, endPoint y: 441, distance: 41.0
click at [332, 436] on span "BRITT BURTON SONGS" at bounding box center [388, 426] width 209 height 20
copy span "BRITT BURTON"
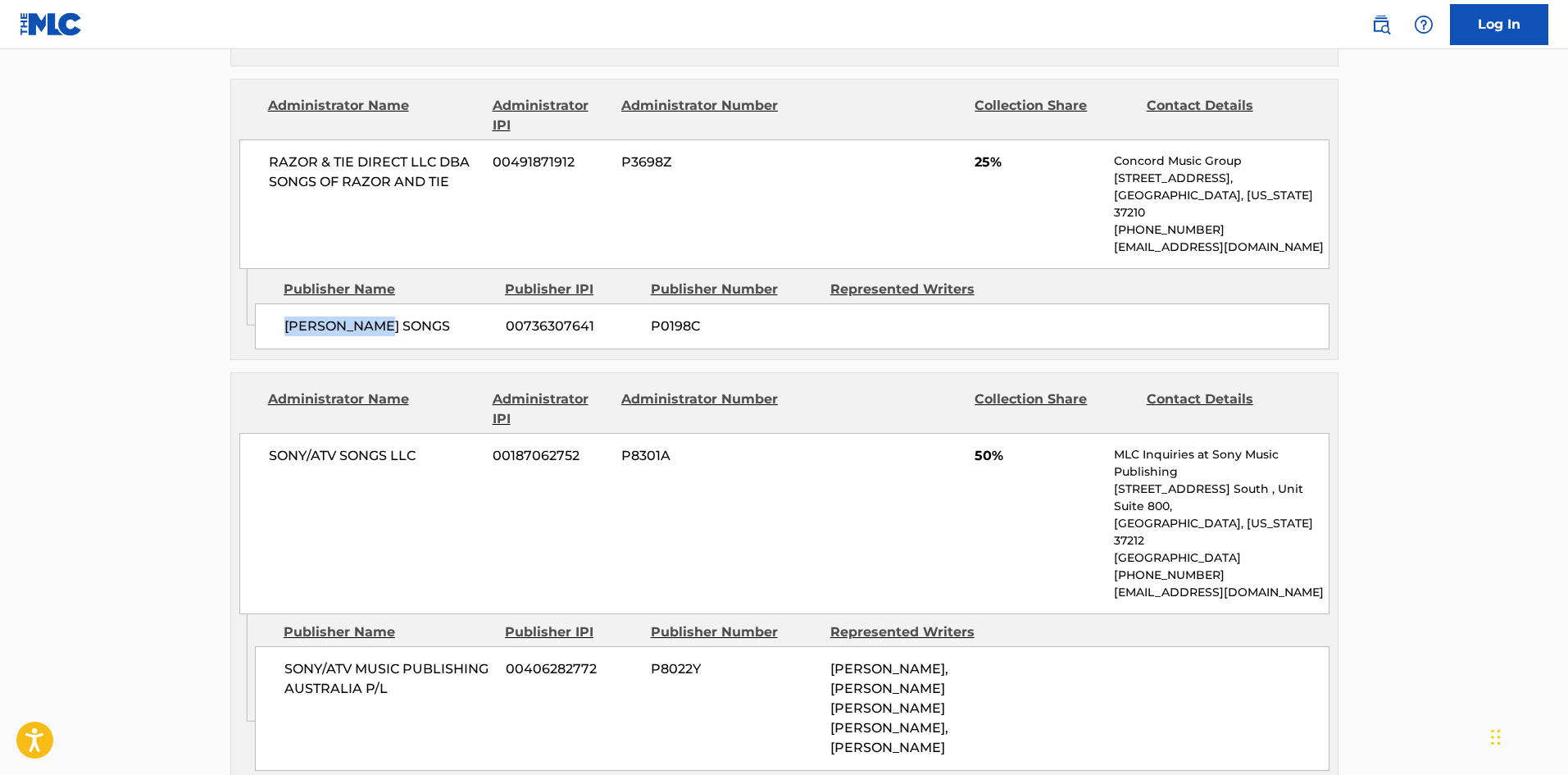
scroll to position [1394, 0]
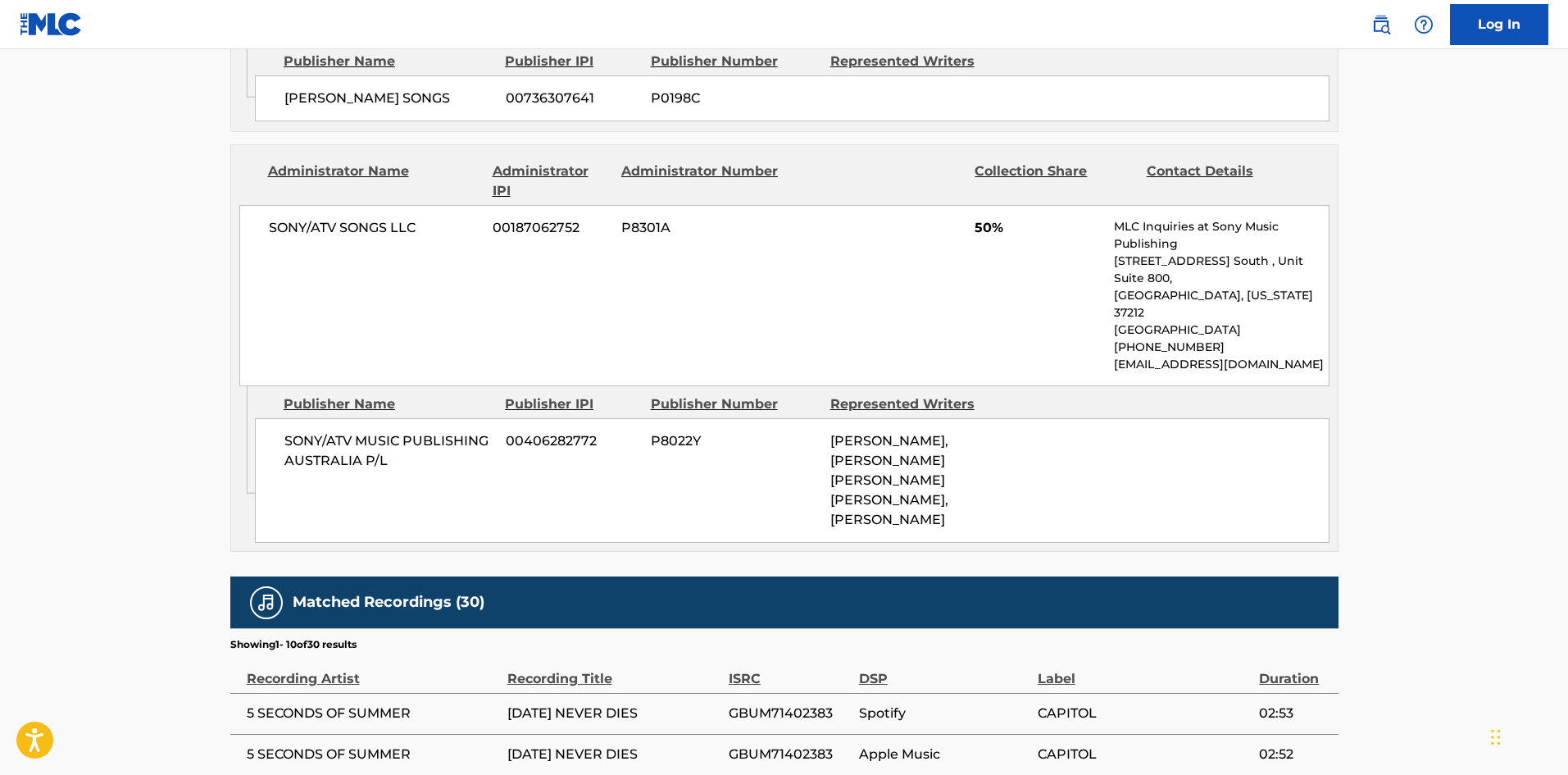
click at [319, 431] on span "SONY/ATV MUSIC PUBLISHING AUSTRALIA P/L" at bounding box center [388, 451] width 209 height 40
drag, startPoint x: 319, startPoint y: 422, endPoint x: 391, endPoint y: 441, distance: 74.5
click at [391, 441] on span "SONY/ATV MUSIC PUBLISHING AUSTRALIA P/L" at bounding box center [388, 451] width 209 height 40
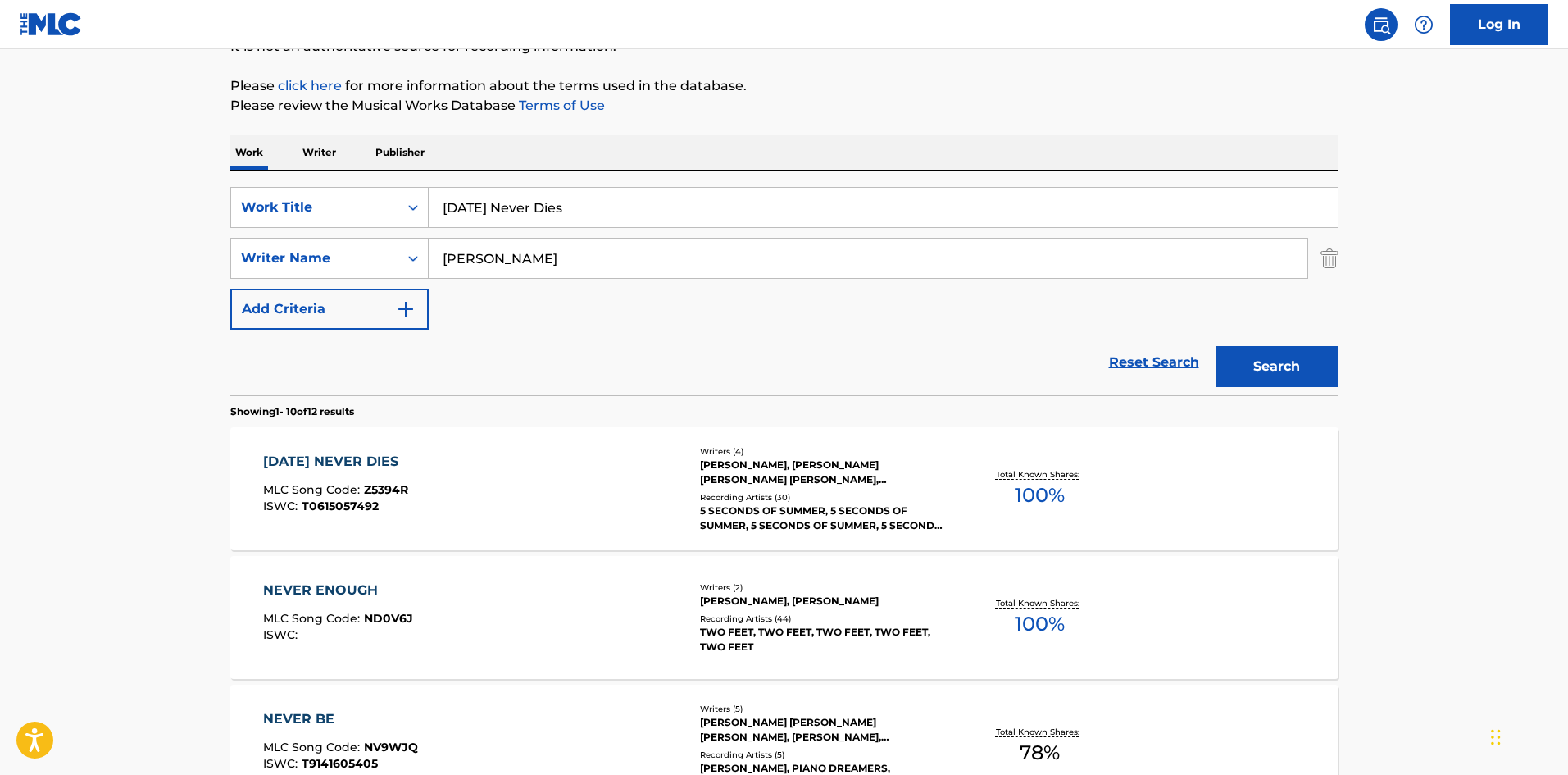
scroll to position [164, 0]
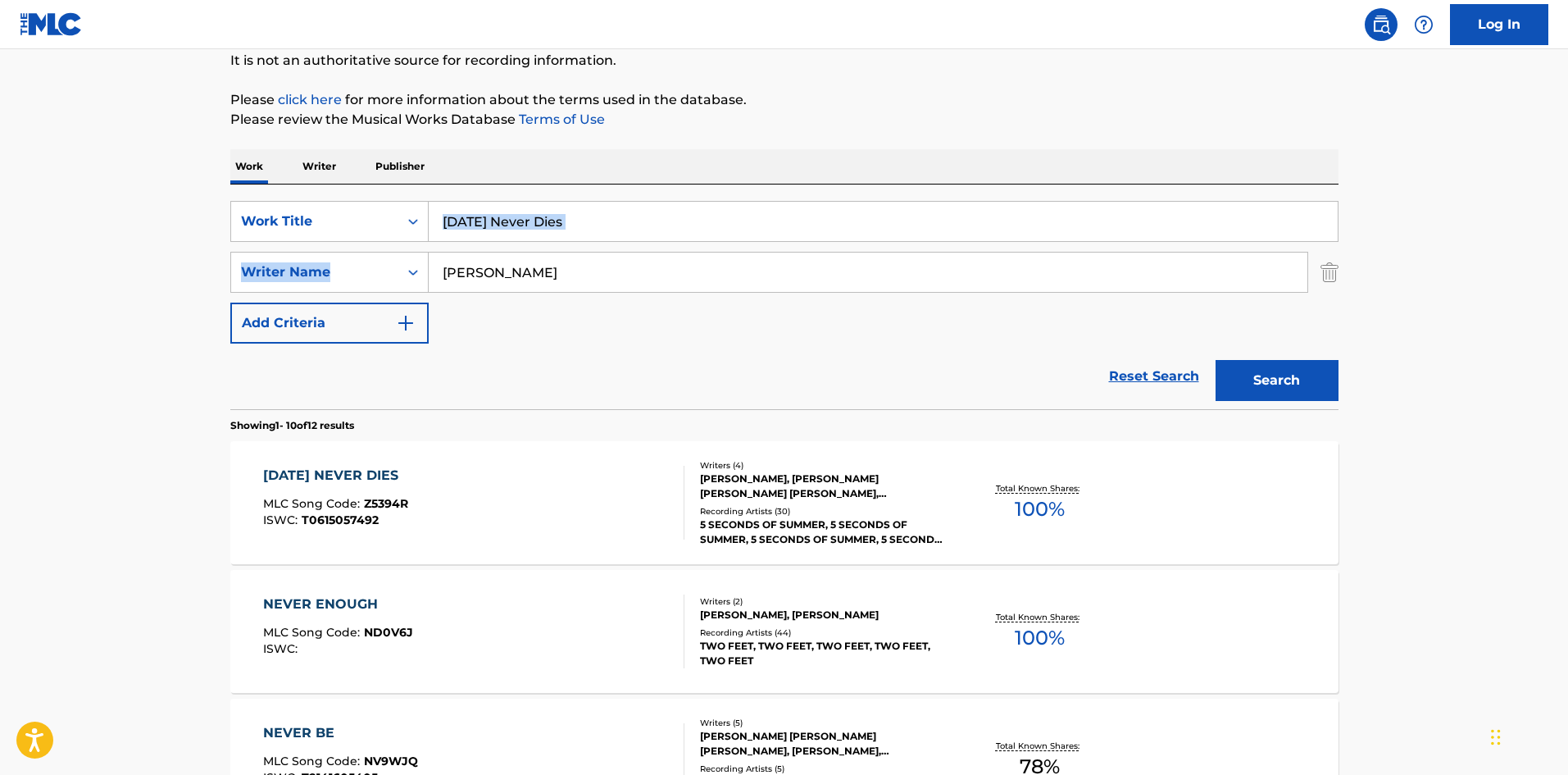
click at [525, 240] on div "SearchWithCriteriafc9bd669-65cf-4602-b9d4-5c6768164c77 Work Title Tomorrow Neve…" at bounding box center [784, 273] width 1108 height 143
click at [525, 240] on input "Tomorrow Never Dies" at bounding box center [884, 222] width 909 height 40
paste input "Want You Back"
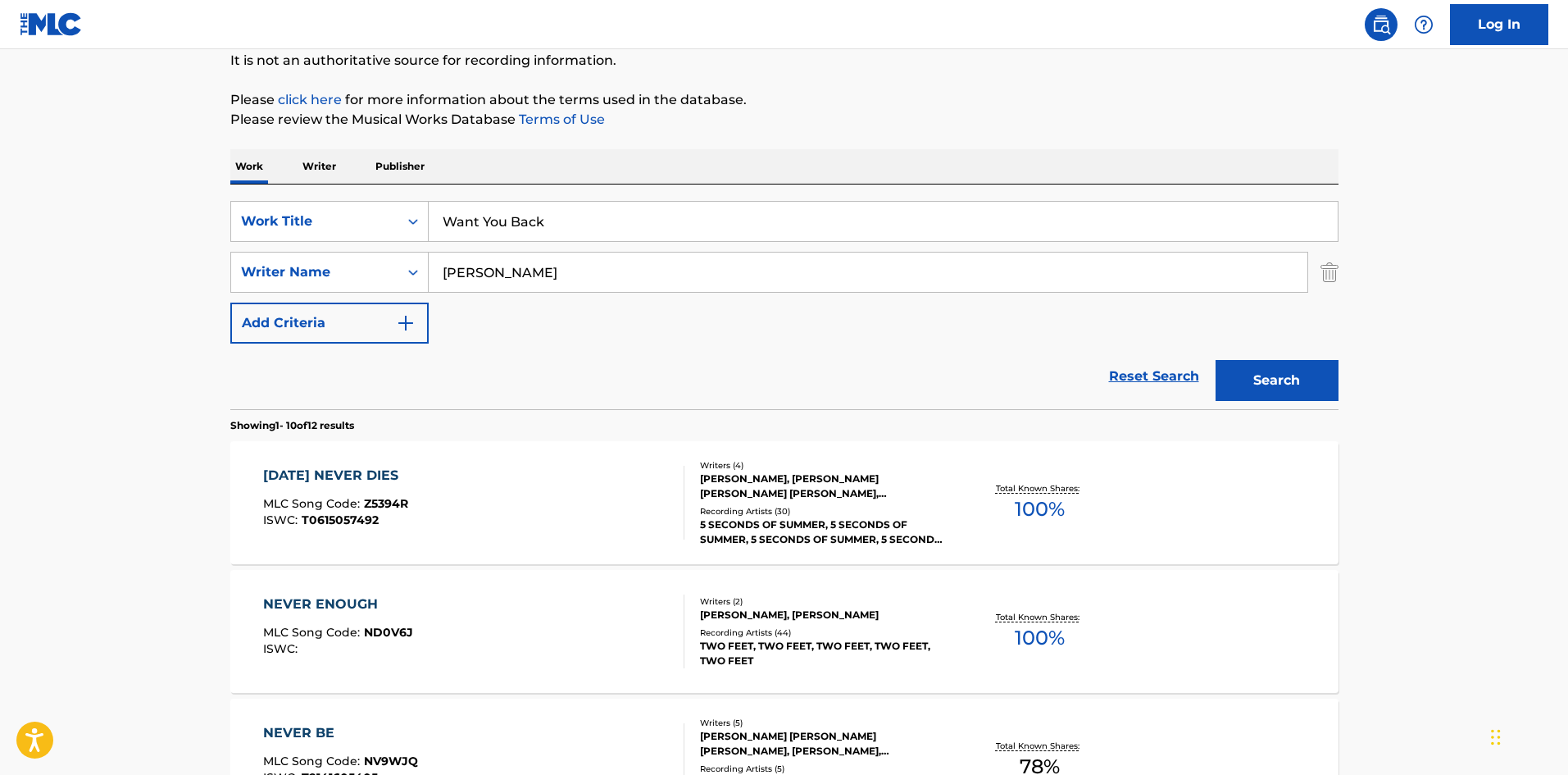
type input "Want You Back"
click at [1291, 373] on button "Search" at bounding box center [1277, 380] width 123 height 41
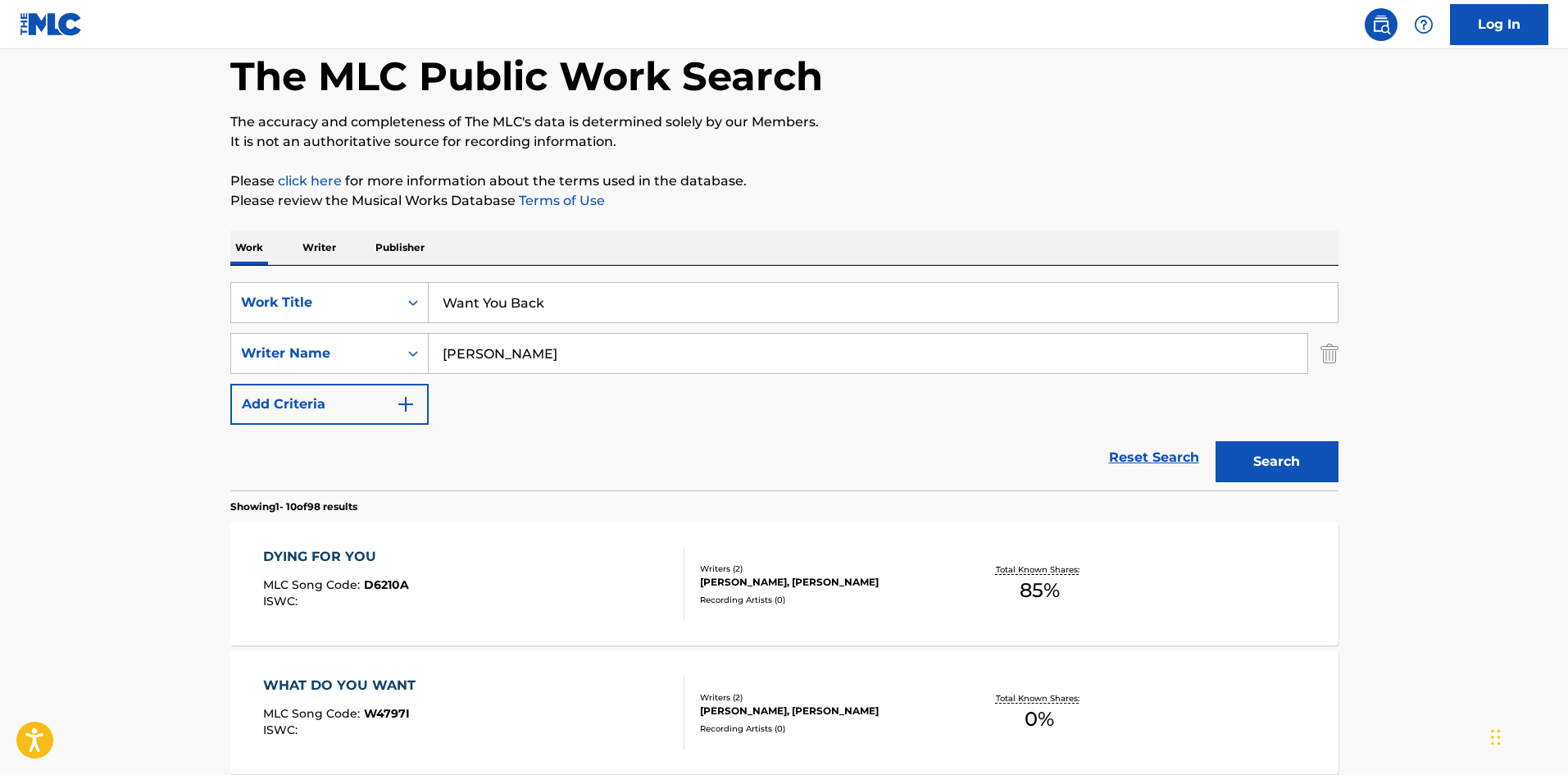
scroll to position [82, 0]
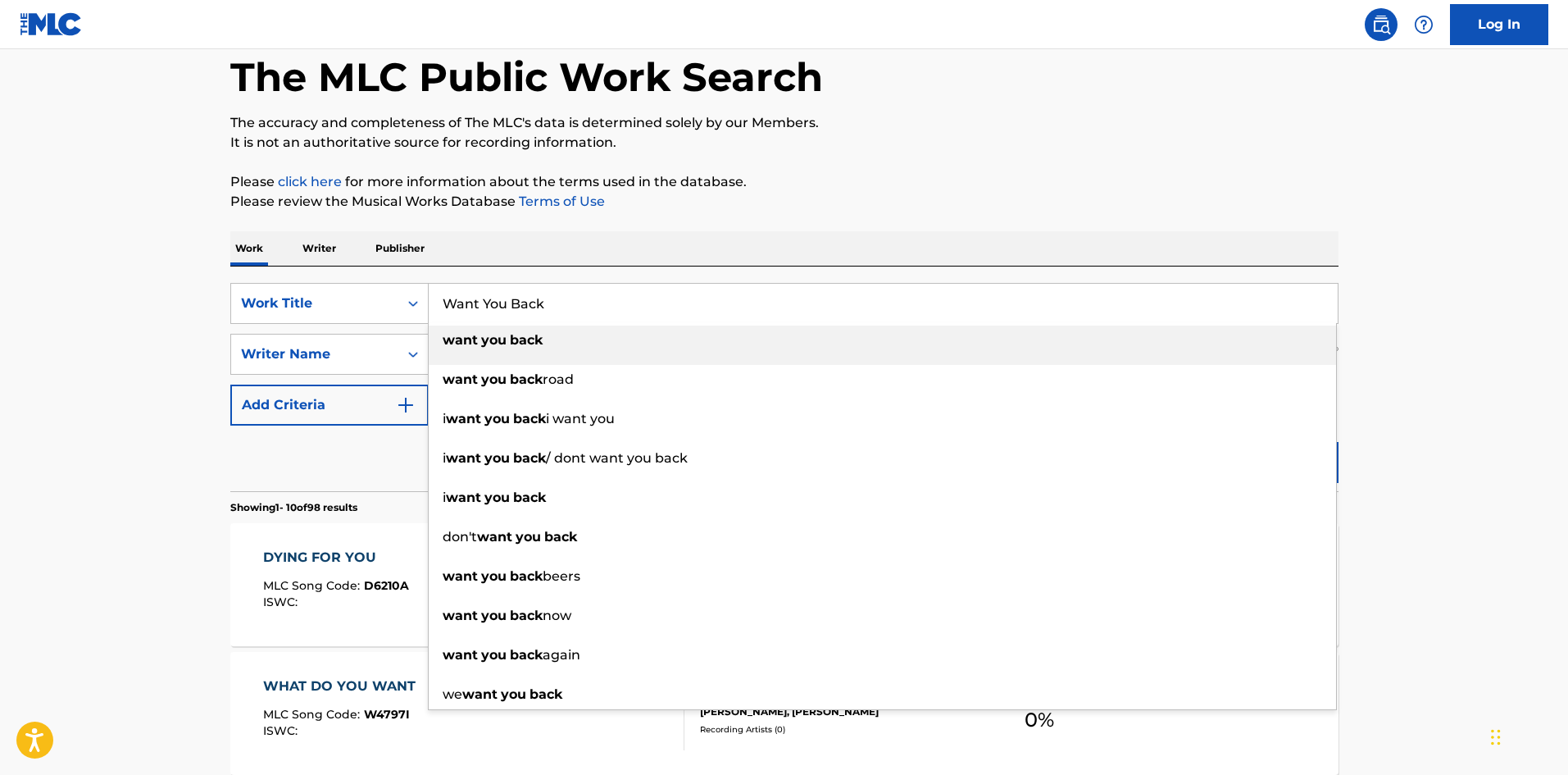
click at [561, 310] on input "Want You Back" at bounding box center [884, 303] width 909 height 40
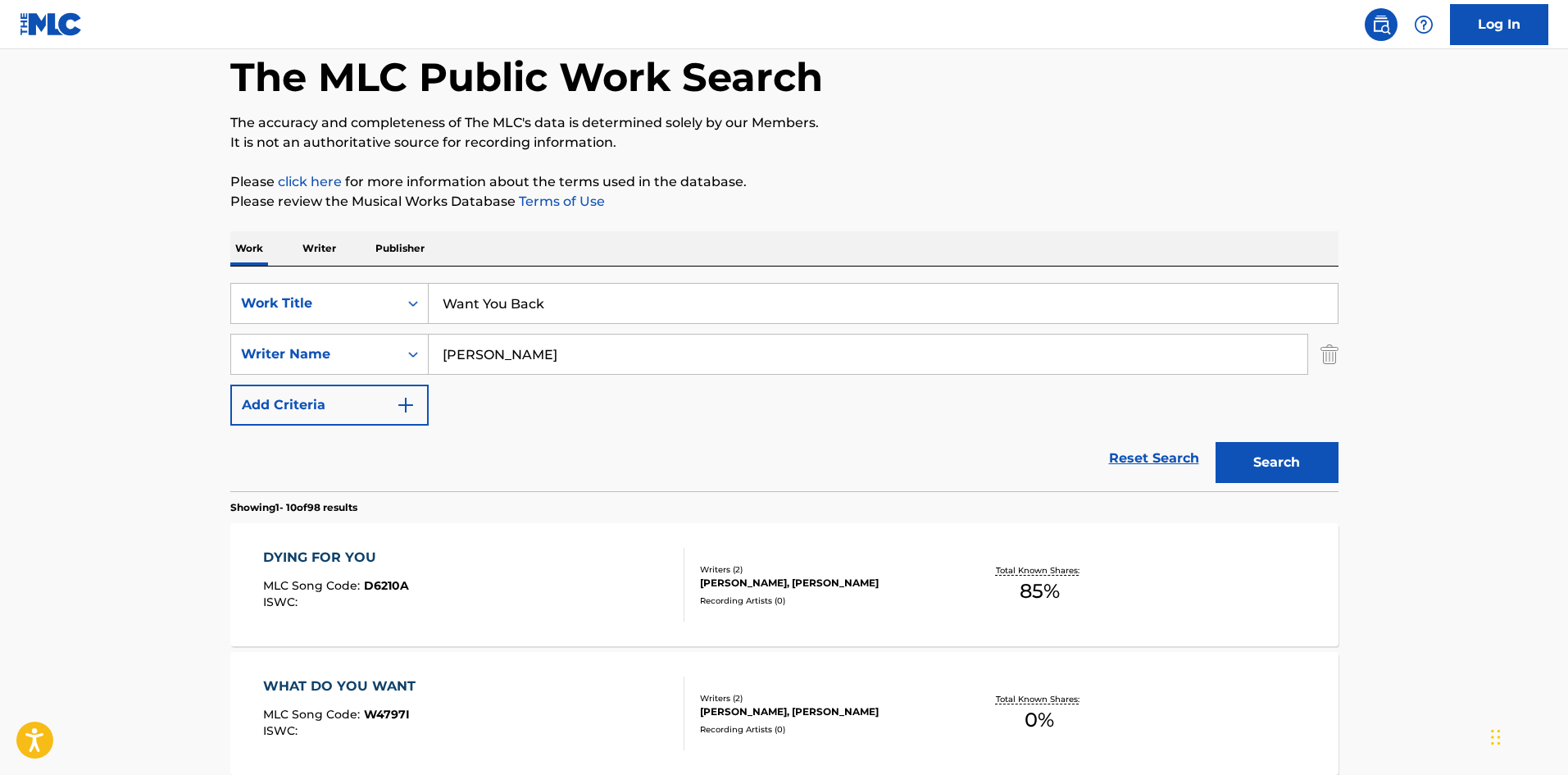
click at [269, 435] on div "Reset Search Search" at bounding box center [784, 458] width 1108 height 65
click at [541, 359] on input "Feldmann" at bounding box center [868, 355] width 879 height 40
paste input "Whitacre"
click at [1278, 440] on div "Search" at bounding box center [1273, 458] width 131 height 65
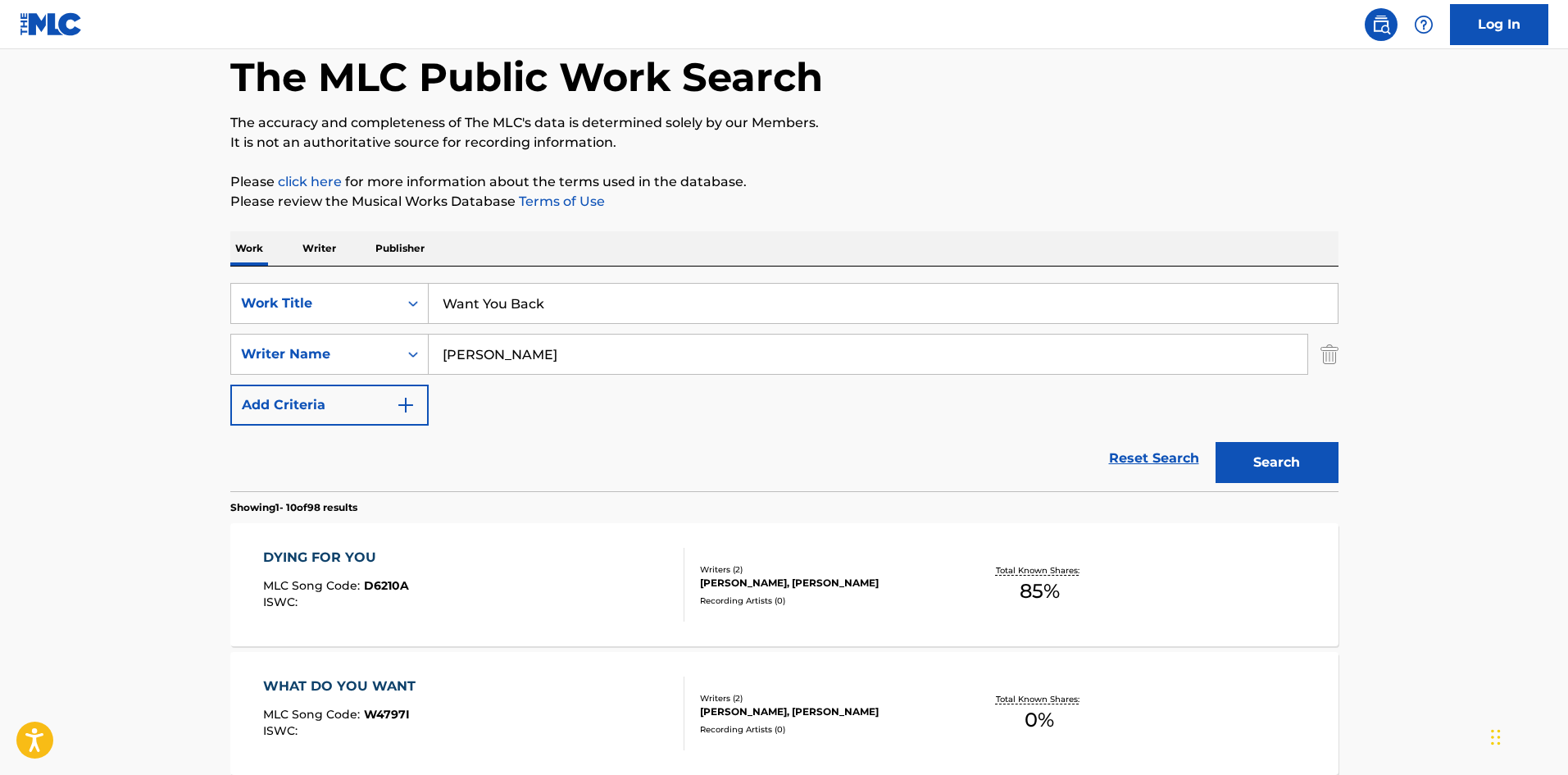
click at [1281, 469] on button "Search" at bounding box center [1277, 462] width 123 height 41
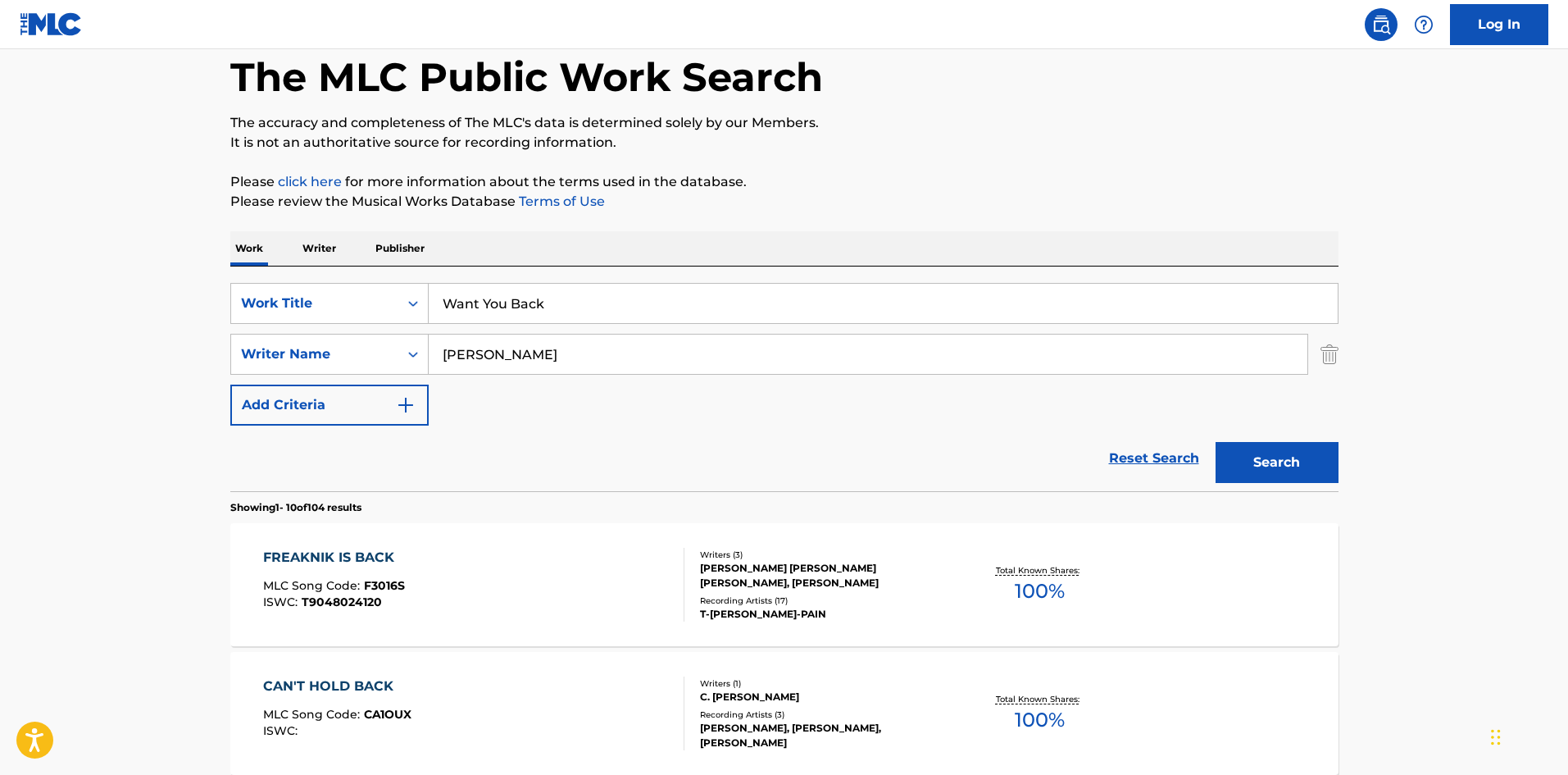
click at [1261, 461] on button "Search" at bounding box center [1277, 462] width 123 height 41
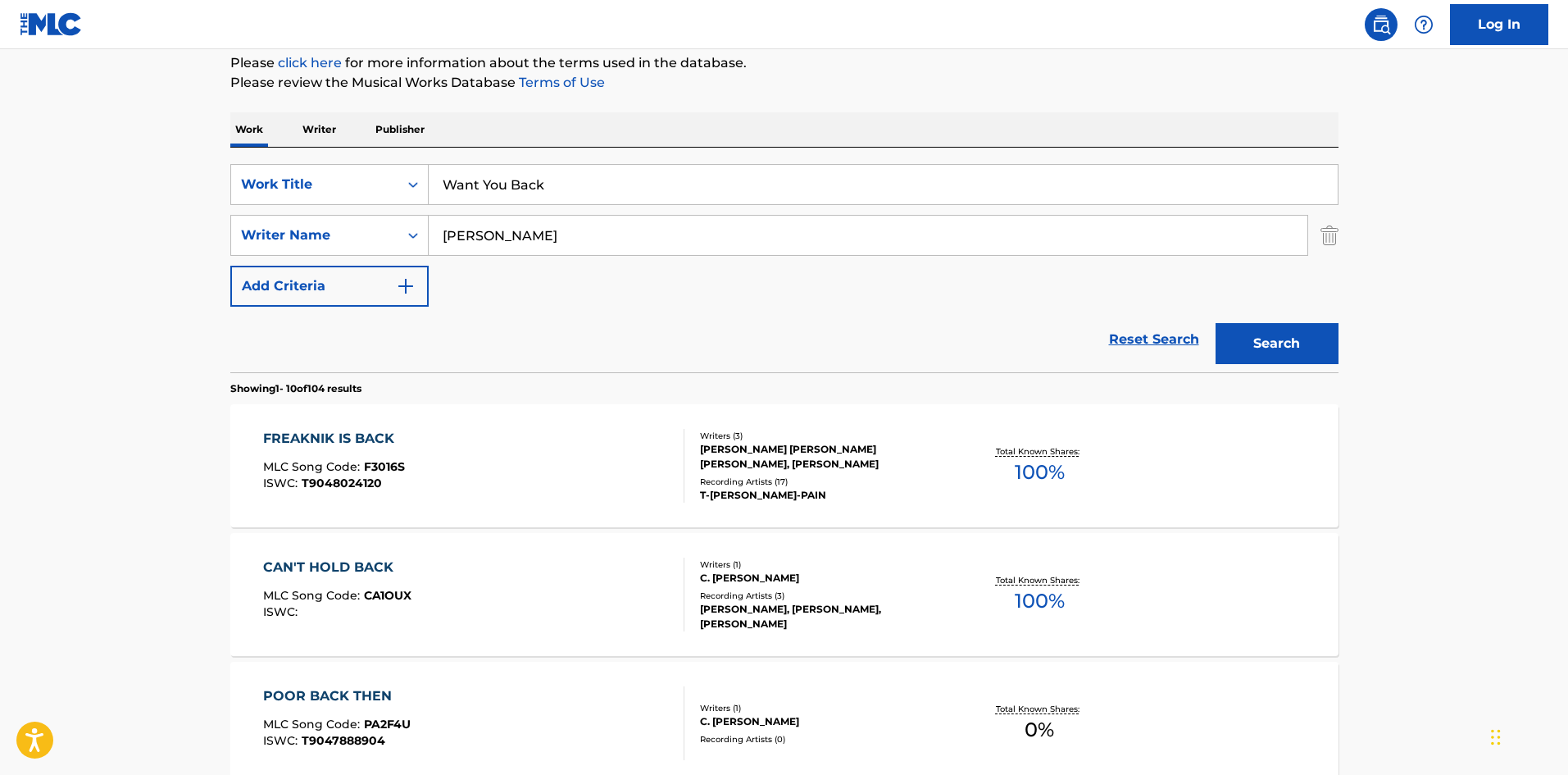
scroll to position [328, 0]
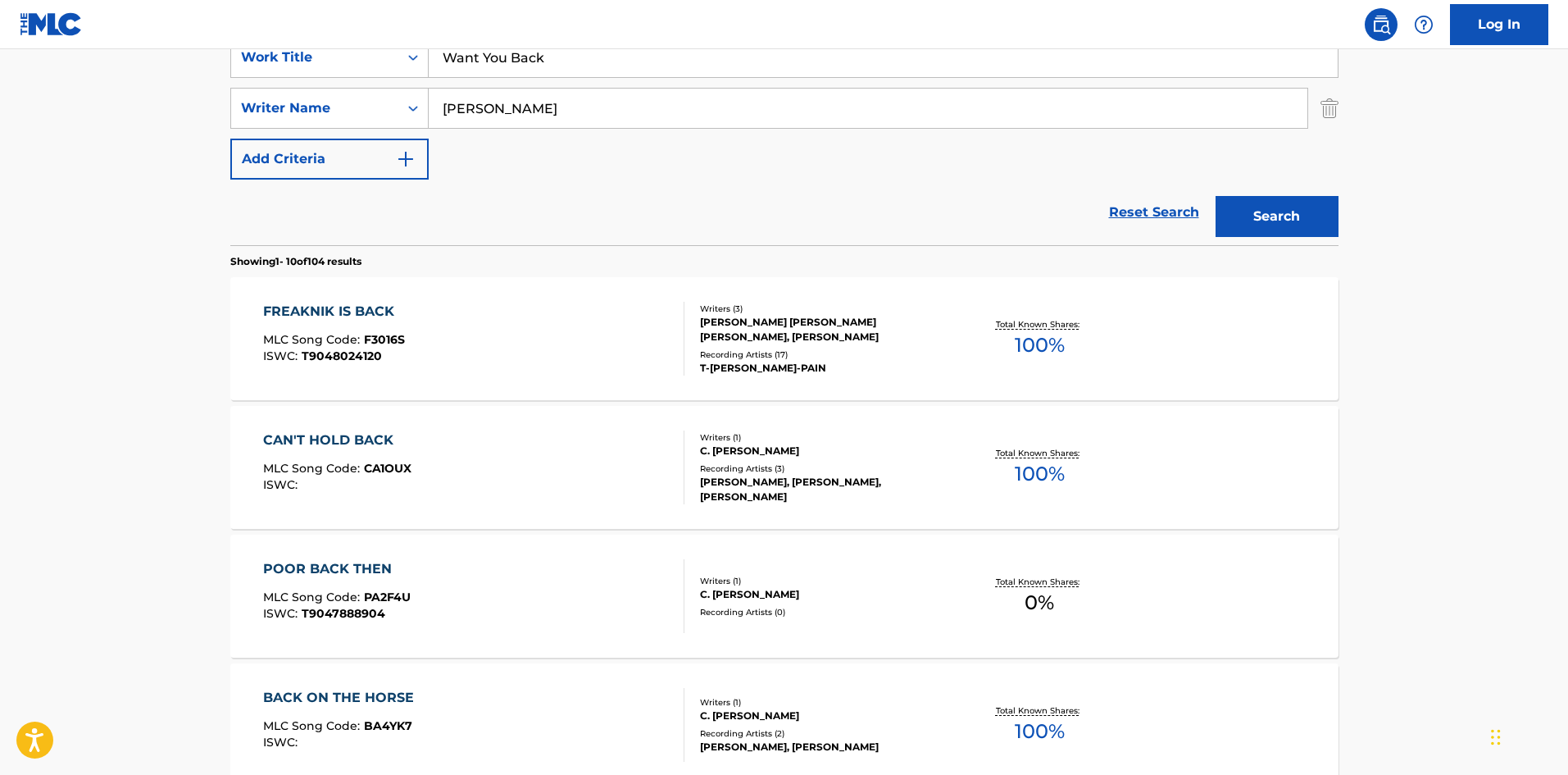
click at [605, 107] on input "Whitacre" at bounding box center [868, 108] width 879 height 40
paste input "Mac"
click at [1299, 214] on button "Search" at bounding box center [1277, 216] width 123 height 41
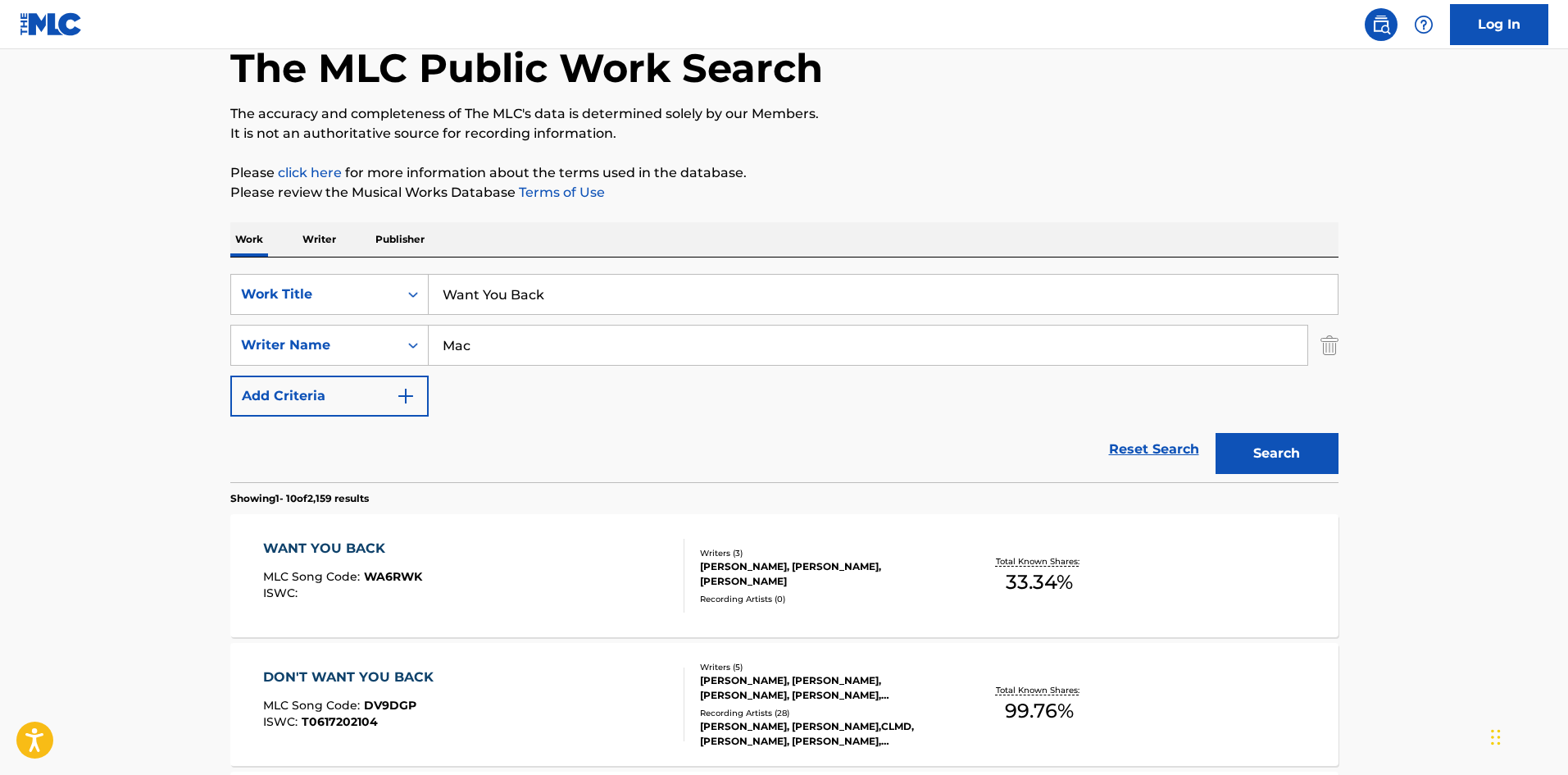
scroll to position [82, 0]
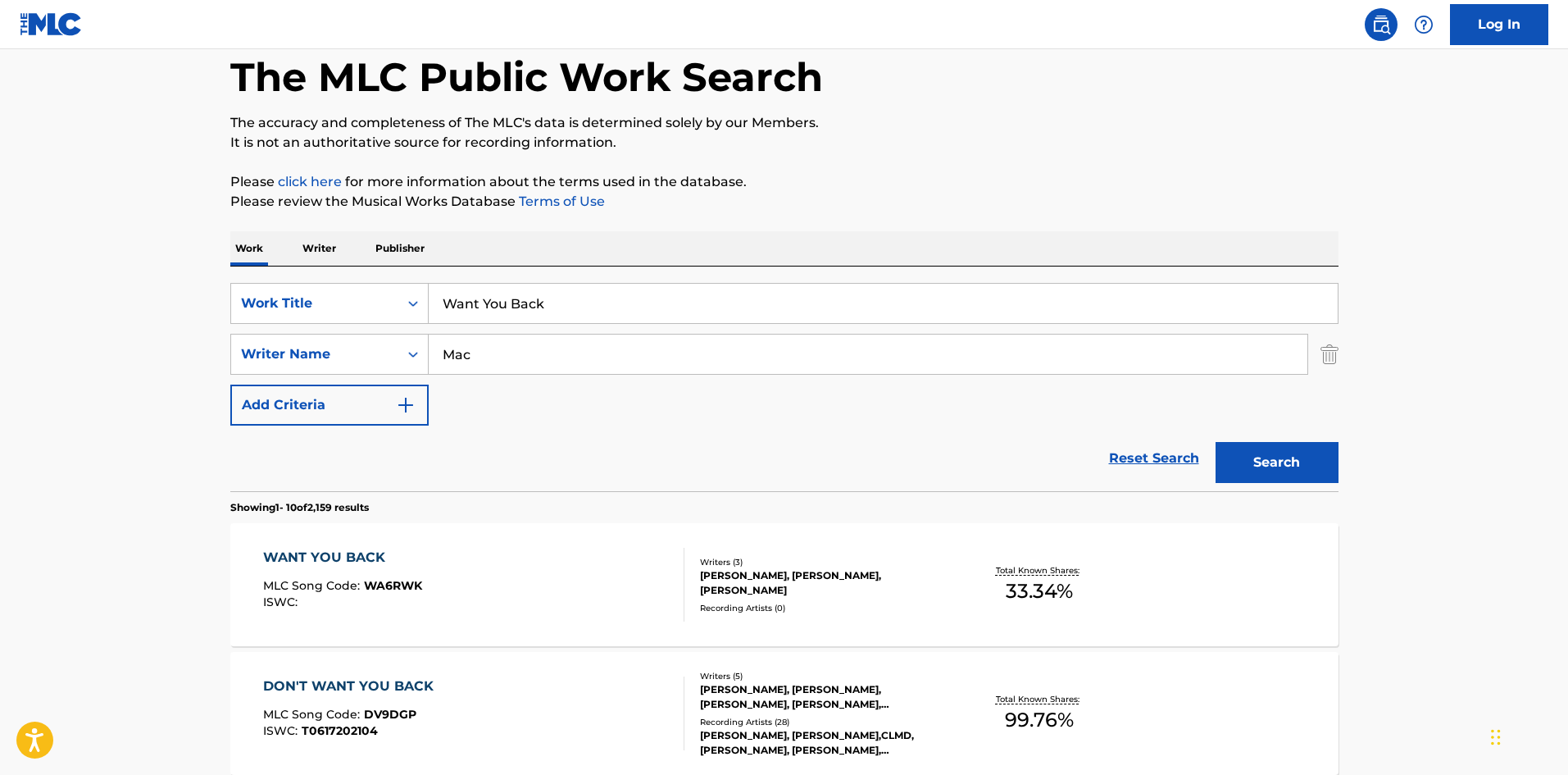
click at [570, 348] on input "Mac" at bounding box center [868, 355] width 879 height 40
paste input "Goldstein"
type input "Goldstein"
click at [1286, 451] on button "Search" at bounding box center [1277, 462] width 123 height 41
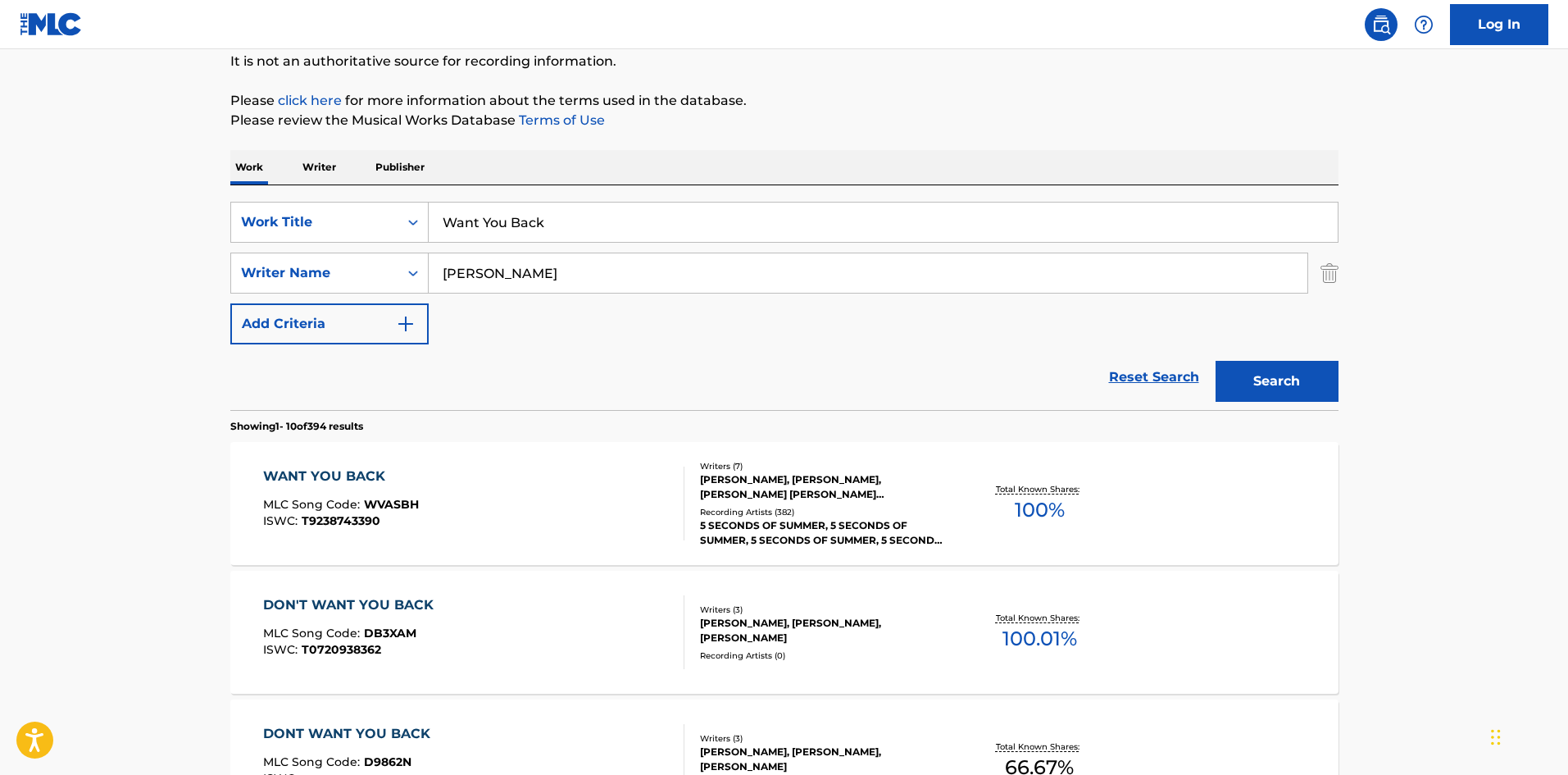
scroll to position [246, 0]
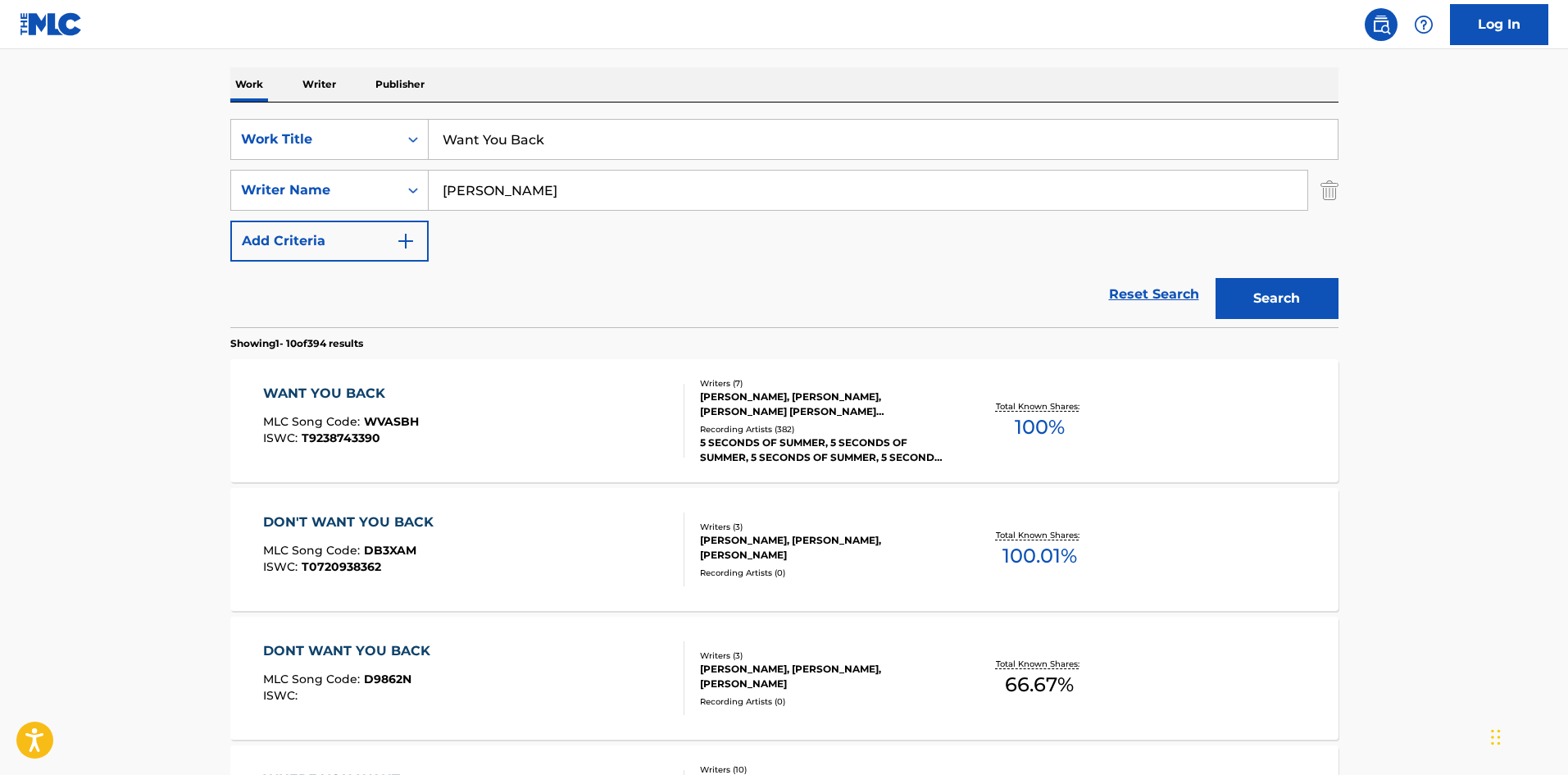
click at [491, 388] on div "WANT YOU BACK MLC Song Code : WVASBH ISWC : T9238743390" at bounding box center [473, 420] width 421 height 73
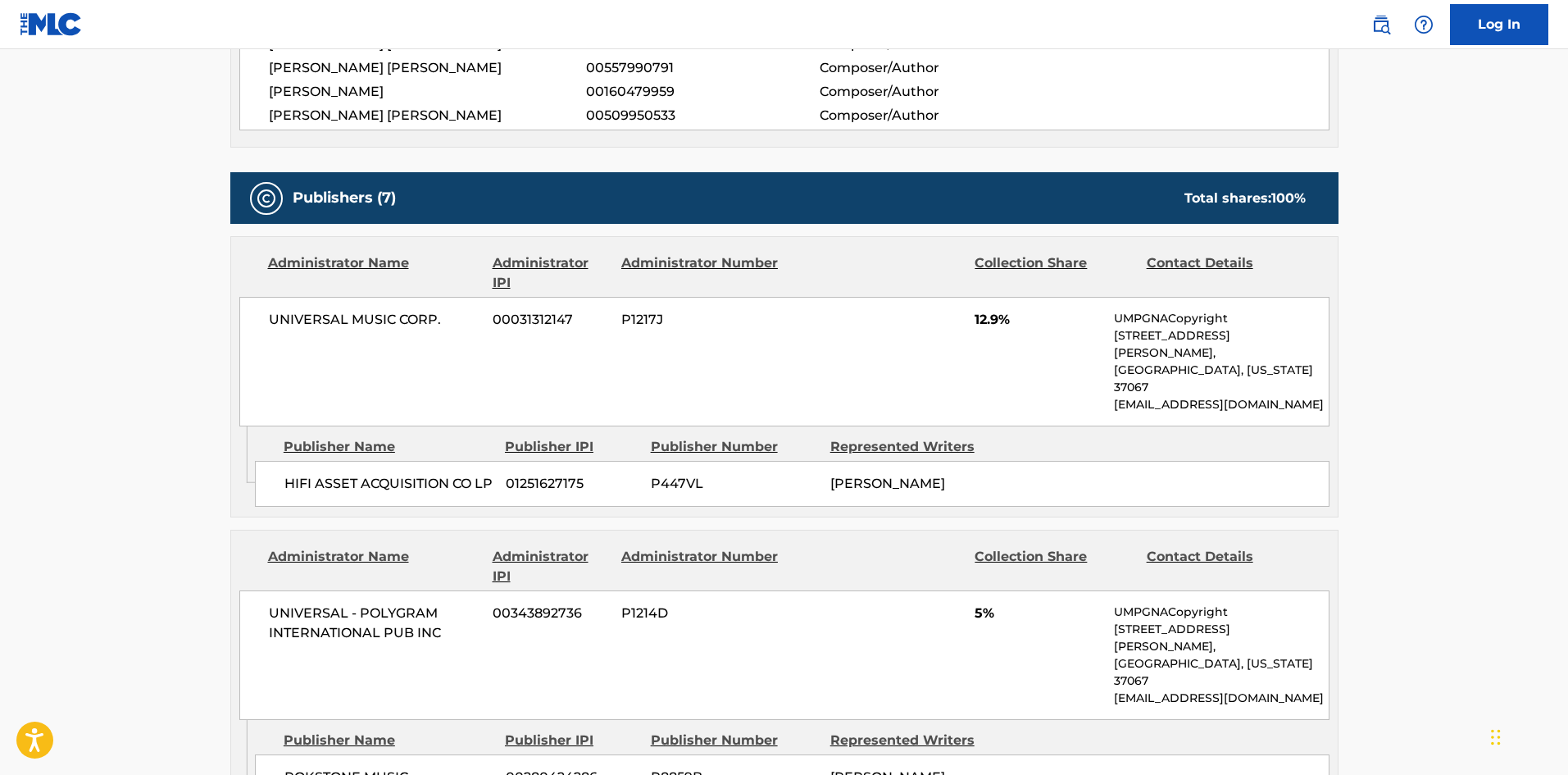
scroll to position [656, 0]
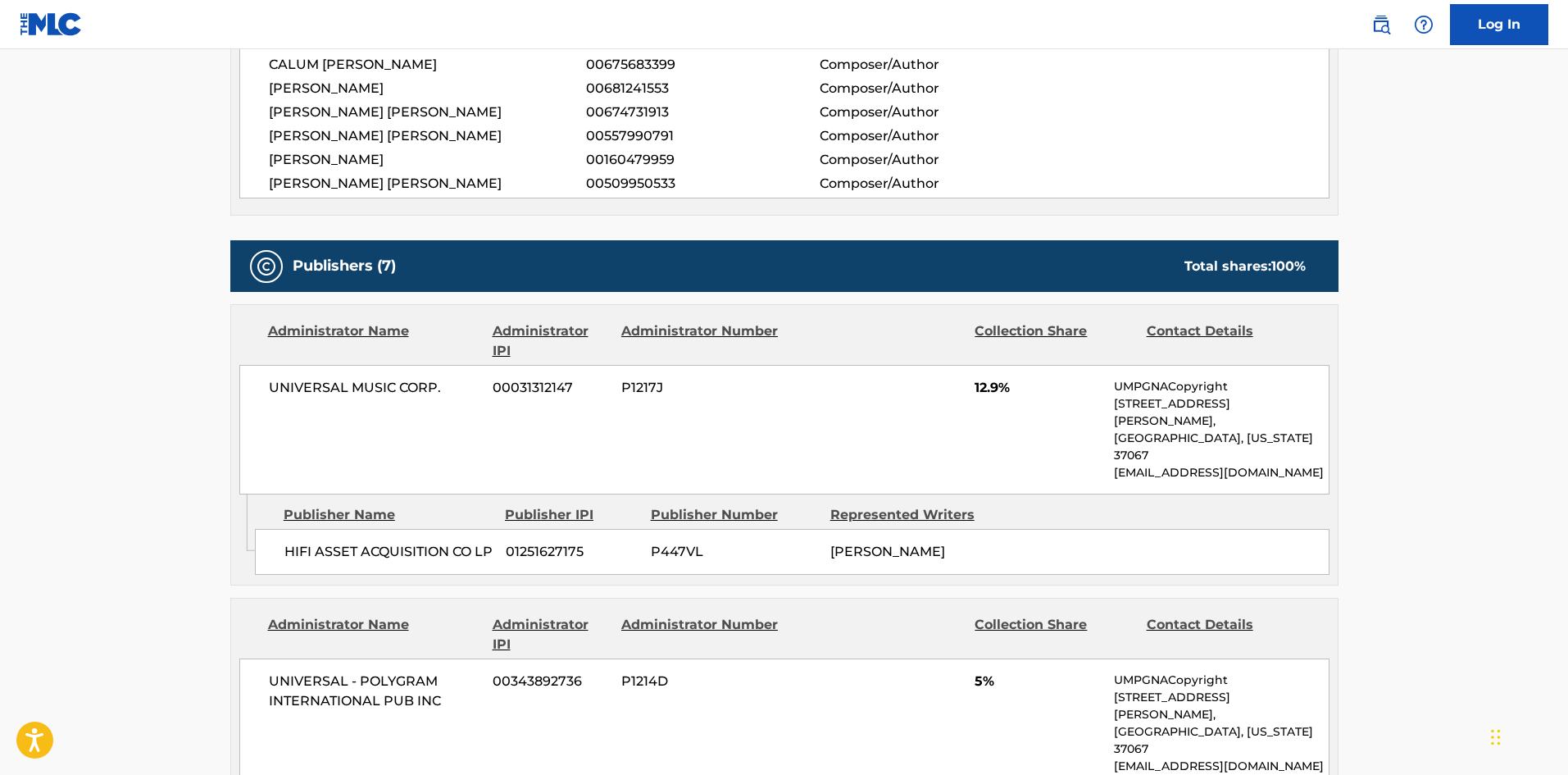
click at [291, 542] on span "HIFI ASSET ACQUISITION CO LP" at bounding box center [388, 552] width 209 height 20
drag, startPoint x: 291, startPoint y: 520, endPoint x: 359, endPoint y: 523, distance: 68.1
click at [359, 542] on span "HIFI ASSET ACQUISITION CO LP" at bounding box center [388, 552] width 209 height 20
copy span "HIFI ASSET"
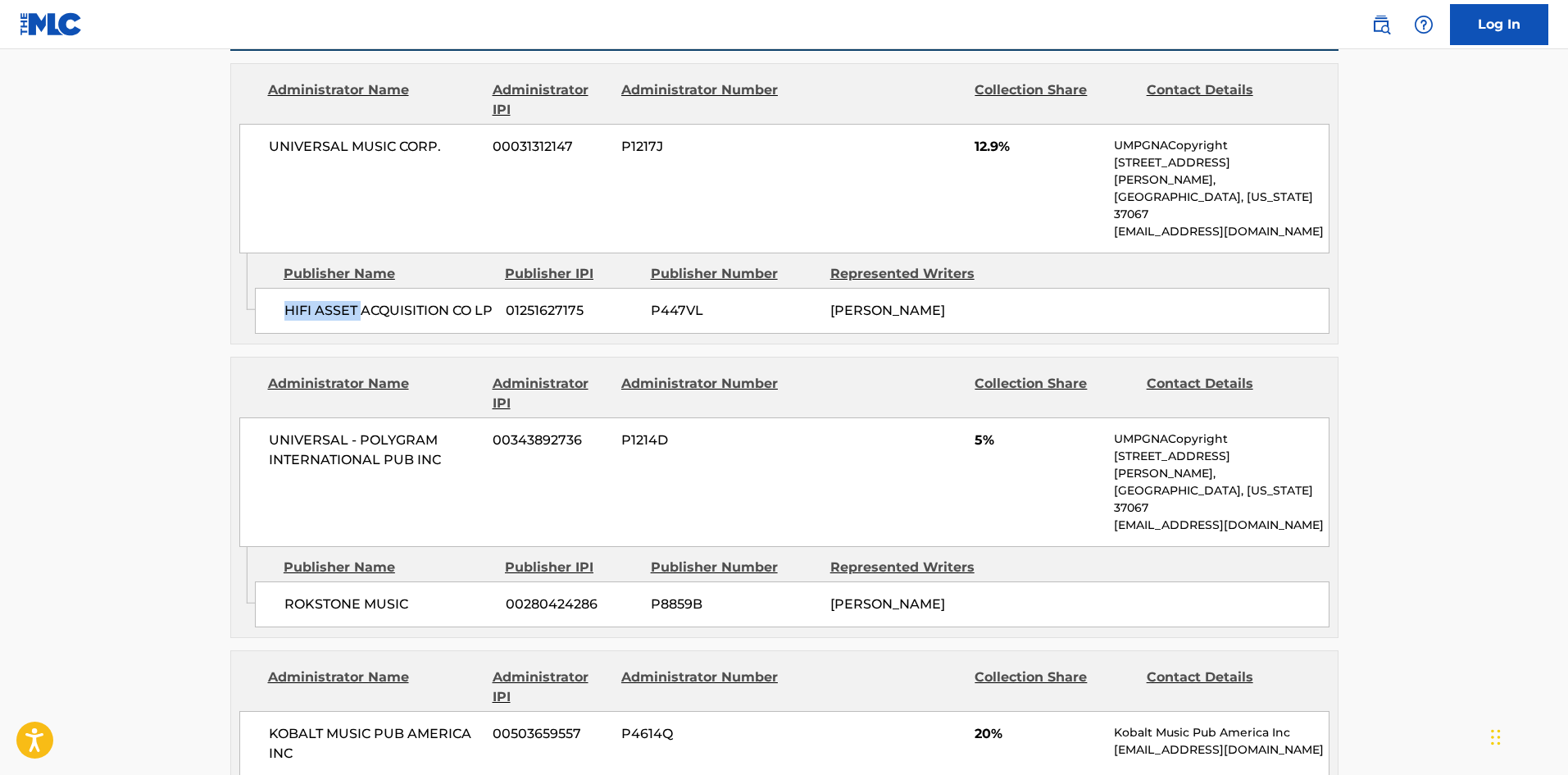
scroll to position [902, 0]
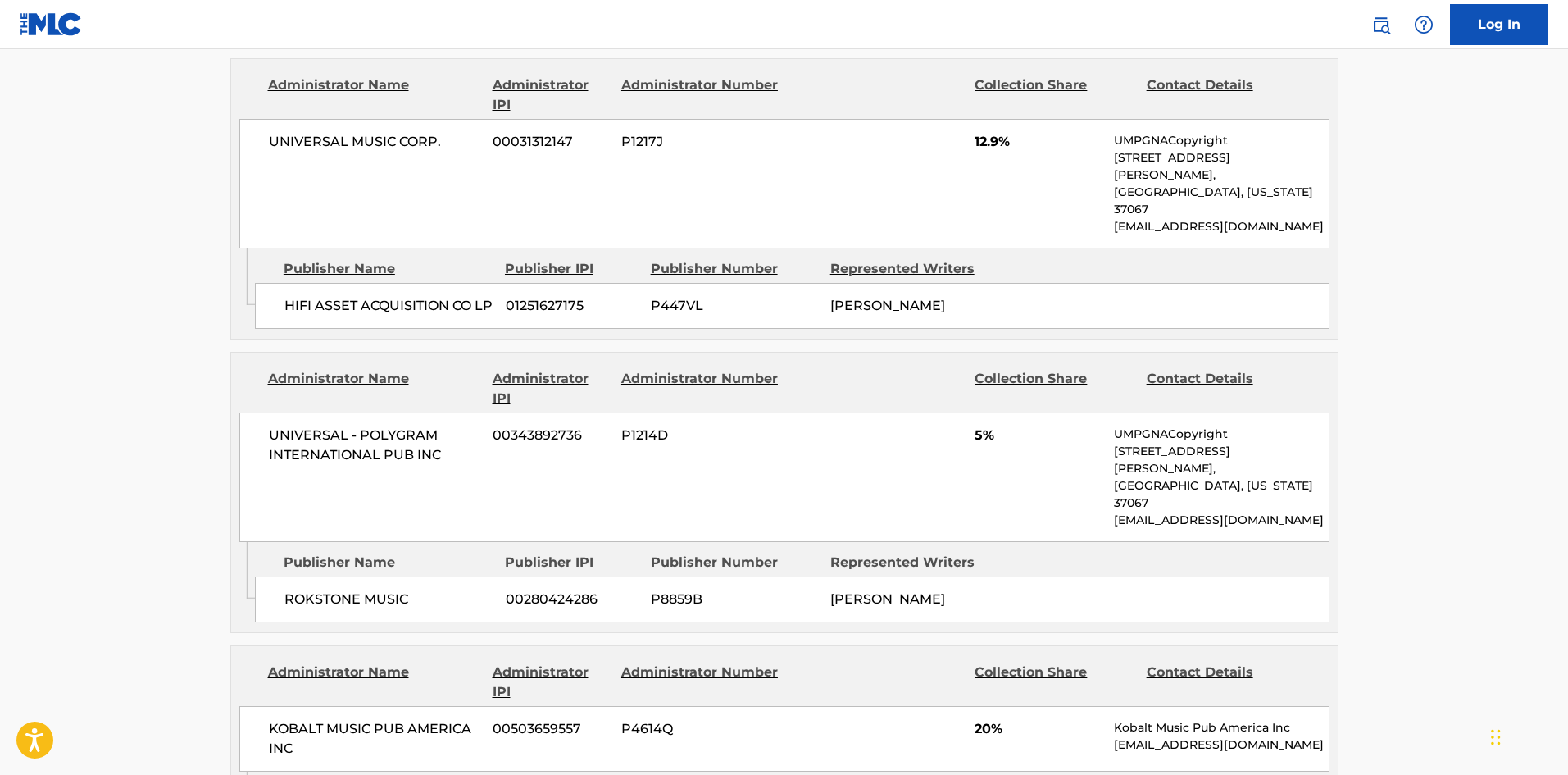
click at [311, 590] on span "ROKSTONE MUSIC" at bounding box center [388, 600] width 209 height 20
drag, startPoint x: 316, startPoint y: 546, endPoint x: 362, endPoint y: 544, distance: 46.0
click at [362, 590] on span "ROKSTONE MUSIC" at bounding box center [388, 600] width 209 height 20
copy span "ROKSTONE"
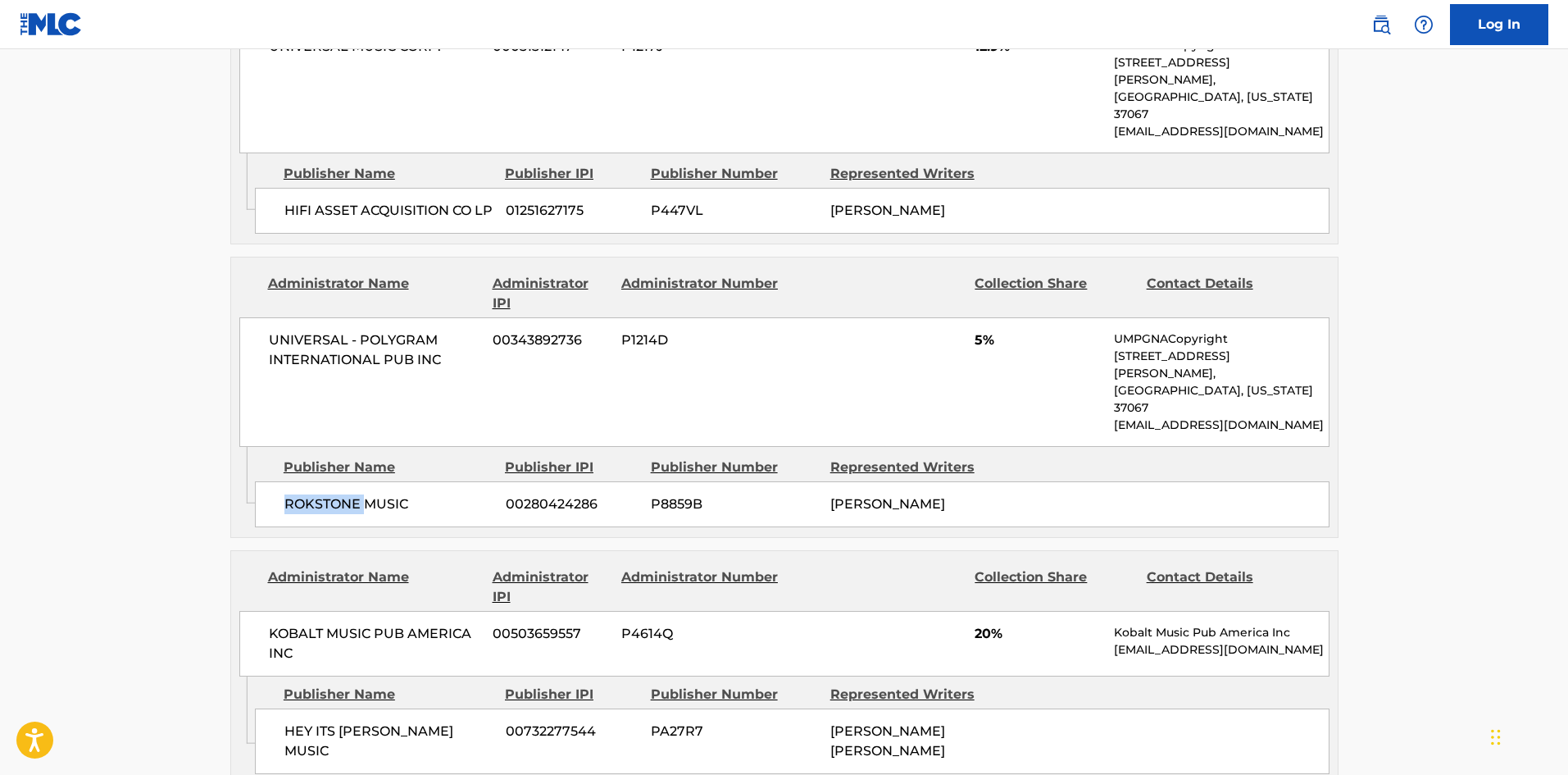
scroll to position [1230, 0]
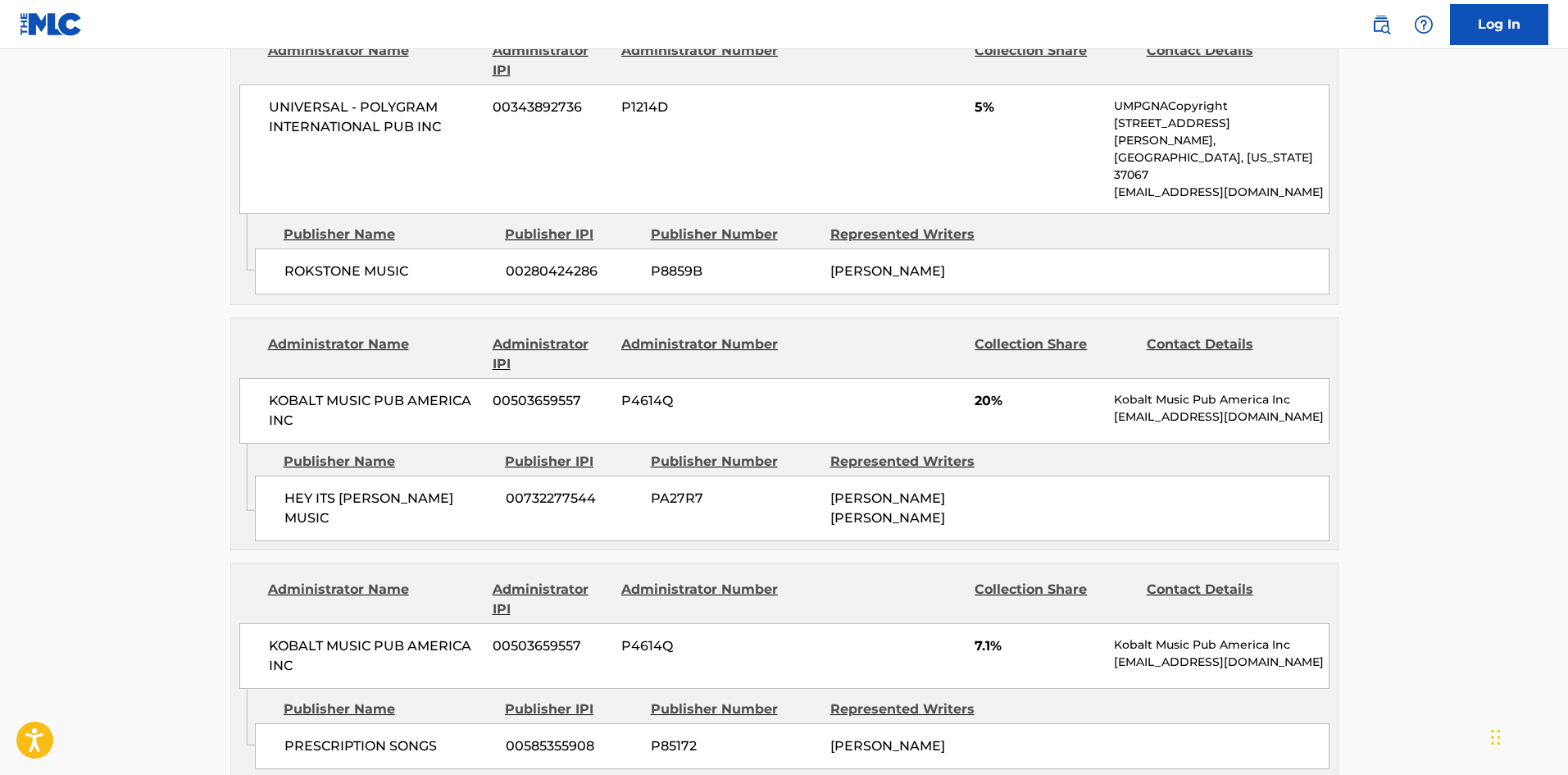
click at [282, 476] on div "HEY ITS ANDREW MUSIC 00732277544 PA27R7 ANDREW MAXWELL GOLDSTEIN" at bounding box center [791, 508] width 1075 height 65
drag, startPoint x: 282, startPoint y: 442, endPoint x: 369, endPoint y: 448, distance: 87.2
click at [369, 476] on div "HEY ITS ANDREW MUSIC 00732277544 PA27R7 ANDREW MAXWELL GOLDSTEIN" at bounding box center [791, 508] width 1075 height 65
copy span "HEY ITS ANDREW"
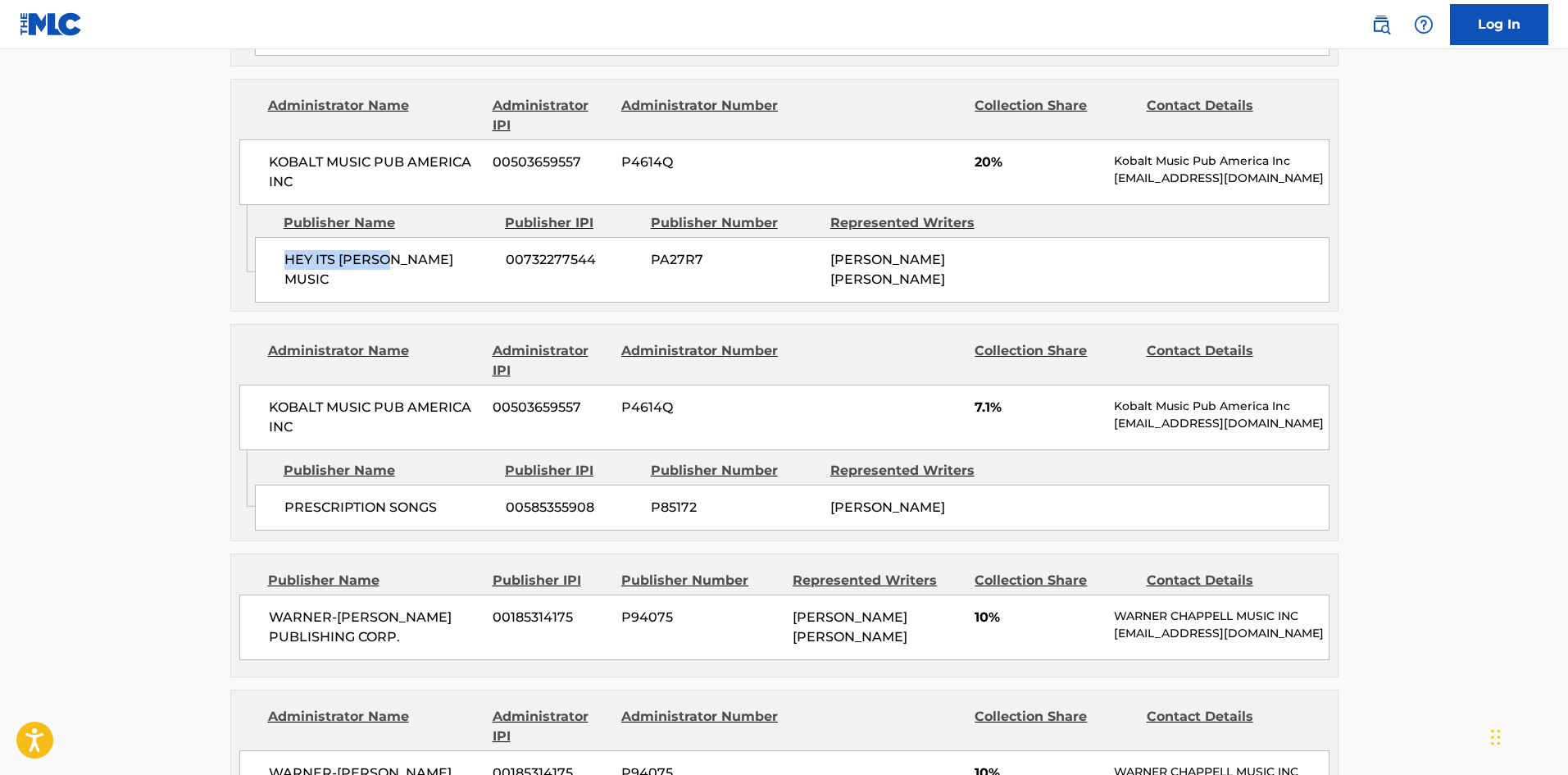
scroll to position [1476, 0]
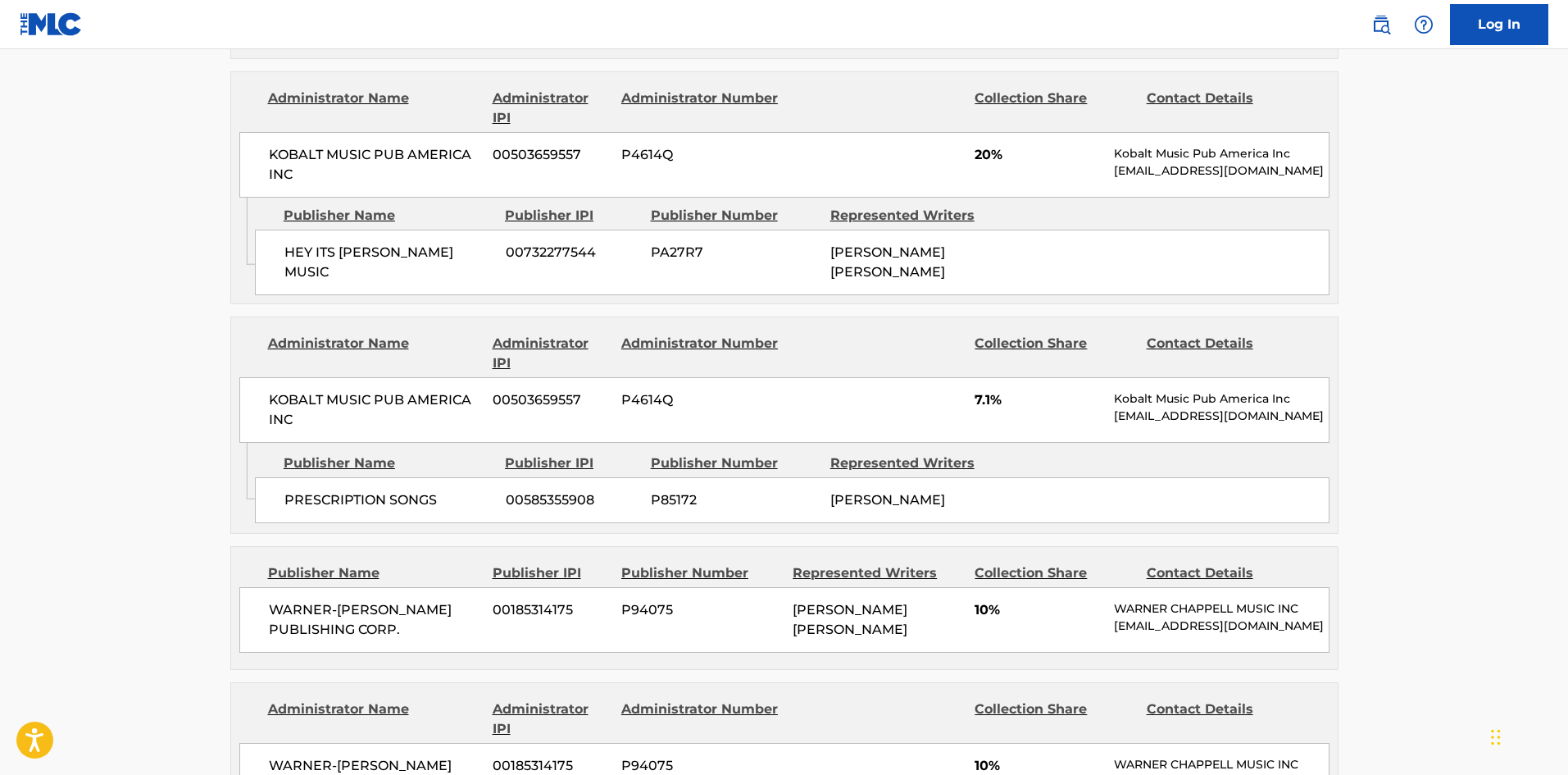
click at [288, 478] on div "PRESCRIPTION SONGS 00585355908 P85172 JACOB KASHER HINDLIN" at bounding box center [791, 500] width 1075 height 46
drag, startPoint x: 288, startPoint y: 454, endPoint x: 401, endPoint y: 445, distance: 113.4
click at [401, 478] on div "PRESCRIPTION SONGS 00585355908 P85172 JACOB KASHER HINDLIN" at bounding box center [791, 500] width 1075 height 46
copy span "PRESCRIPTION SONGS"
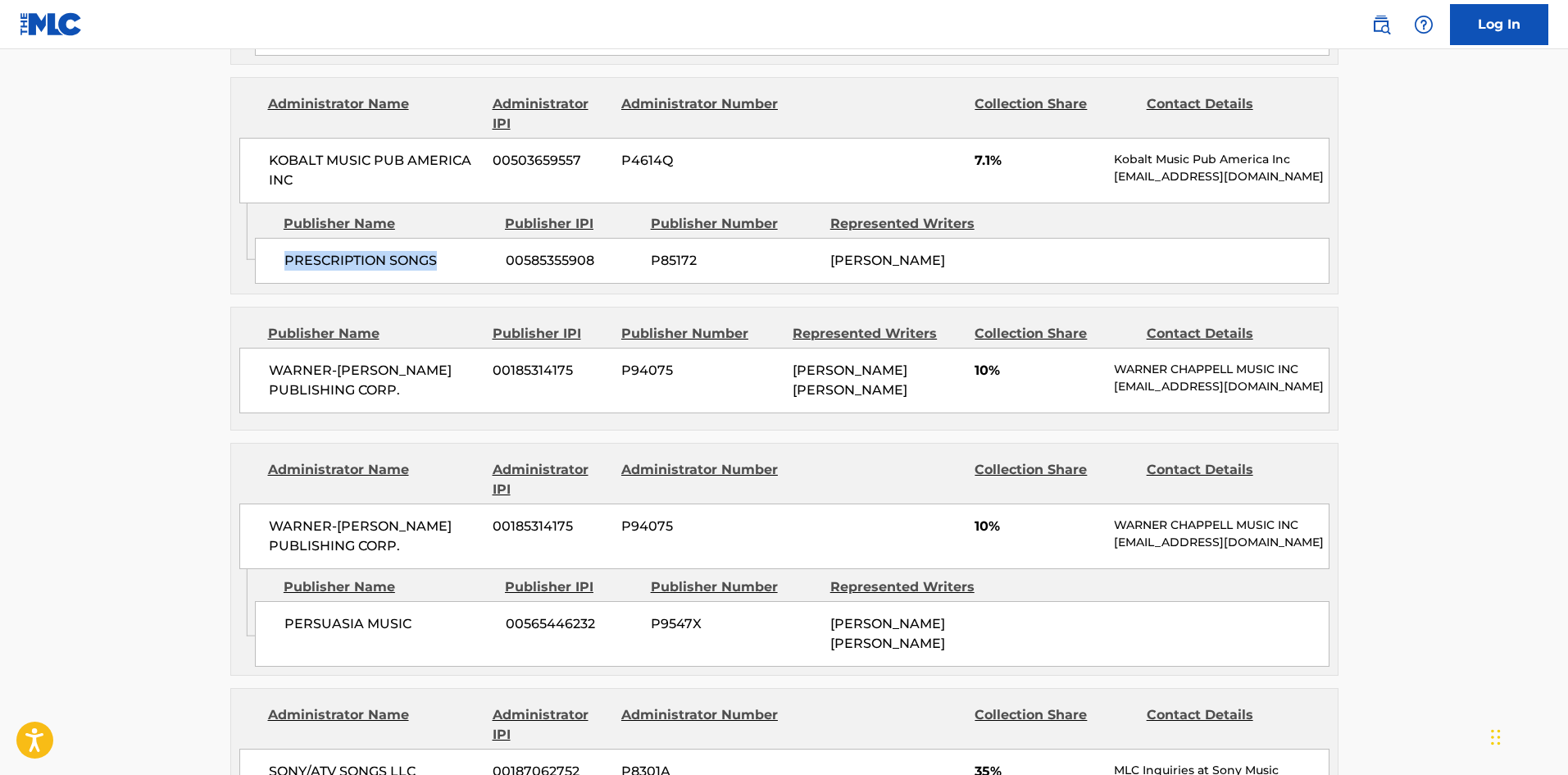
scroll to position [1721, 0]
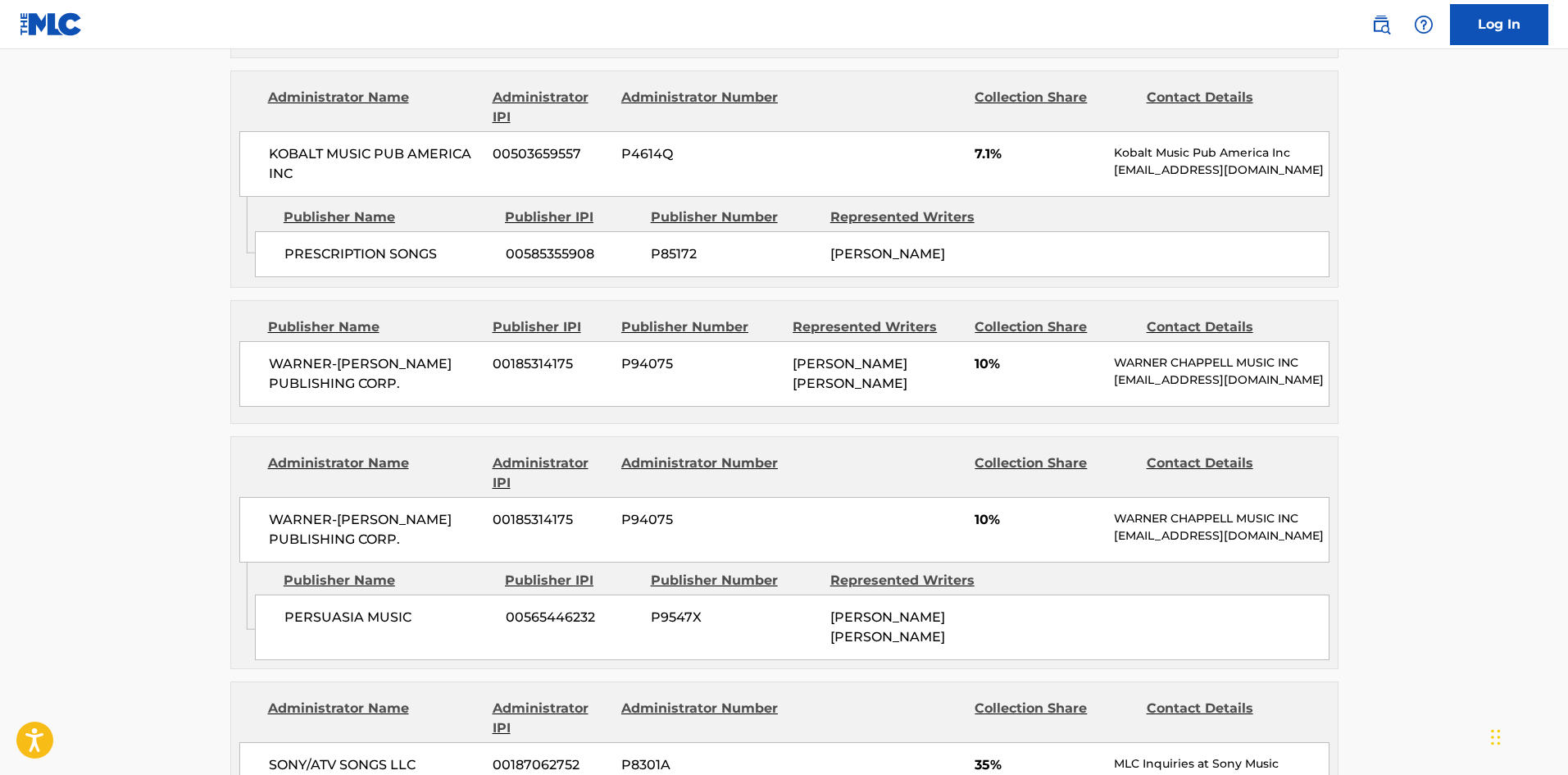
click at [310, 354] on span "WARNER-TAMERLANE PUBLISHING CORP." at bounding box center [374, 374] width 212 height 40
drag, startPoint x: 310, startPoint y: 332, endPoint x: 459, endPoint y: 368, distance: 153.3
click at [459, 368] on div "WARNER-TAMERLANE PUBLISHING CORP. 00185314175 P94075 ANASTASIA LAURA WHITEACRE …" at bounding box center [784, 374] width 1090 height 65
copy div "WARNER-TAMERLANE PUBLISHING CORP."
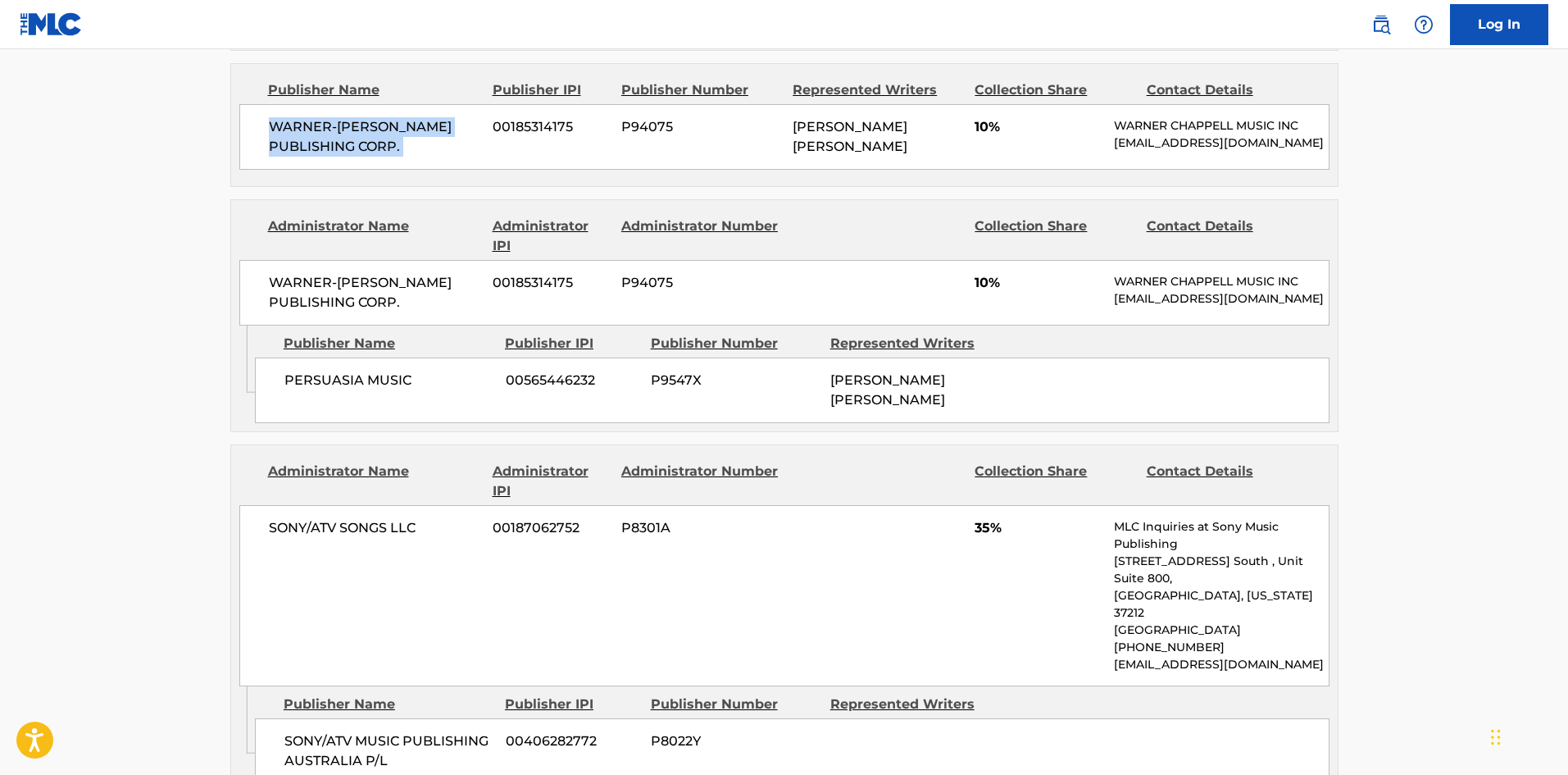
scroll to position [1968, 0]
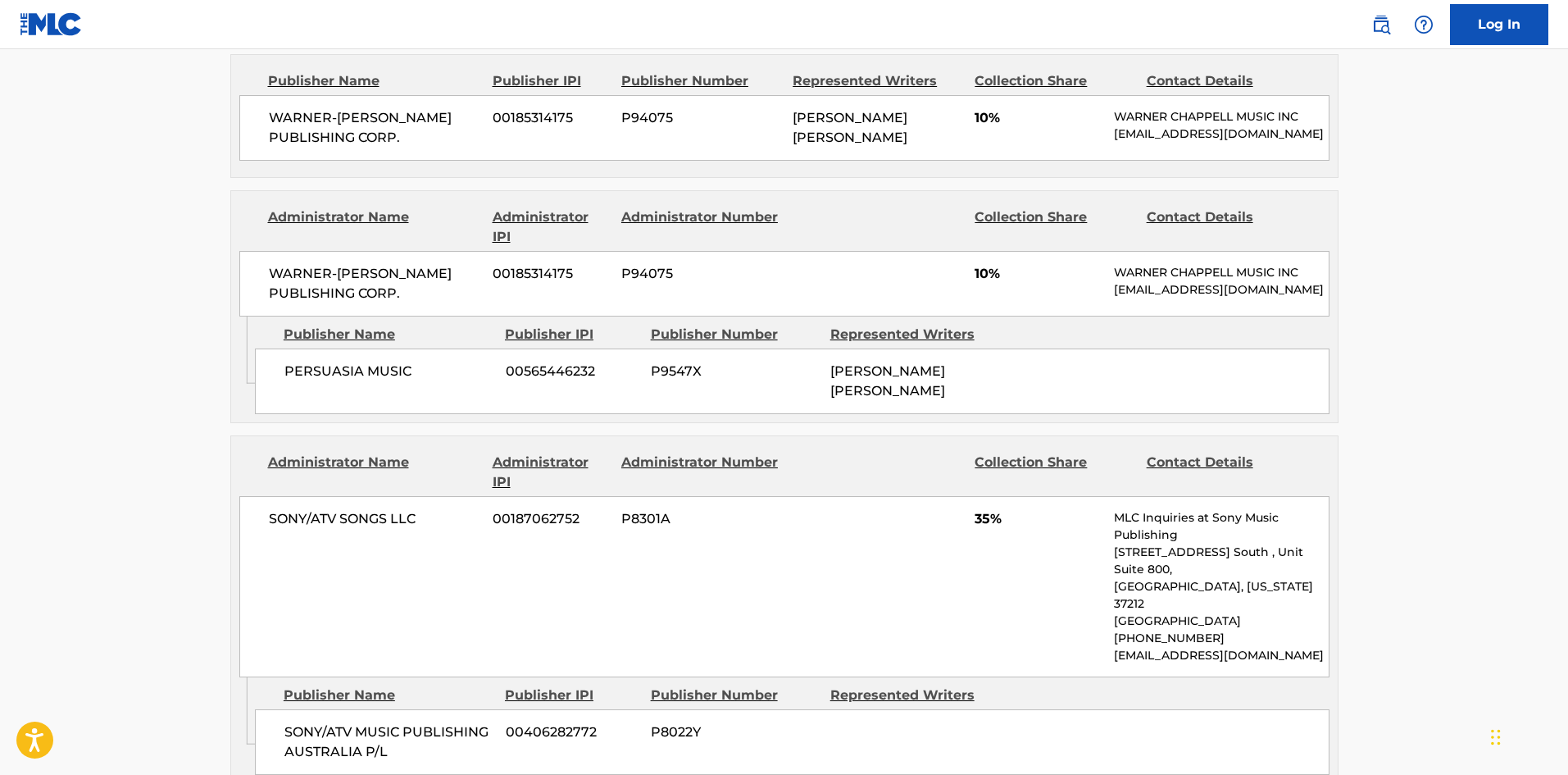
click at [284, 349] on div "PERSUASIA MUSIC 00565446232 P9547X ANASTASIA LAURA WHITEACRE" at bounding box center [791, 382] width 1075 height 65
drag, startPoint x: 284, startPoint y: 345, endPoint x: 393, endPoint y: 357, distance: 109.7
click at [393, 357] on div "PERSUASIA MUSIC 00565446232 P9547X ANASTASIA LAURA WHITEACRE" at bounding box center [791, 382] width 1075 height 65
copy span "PERSUASIA MUSIC"
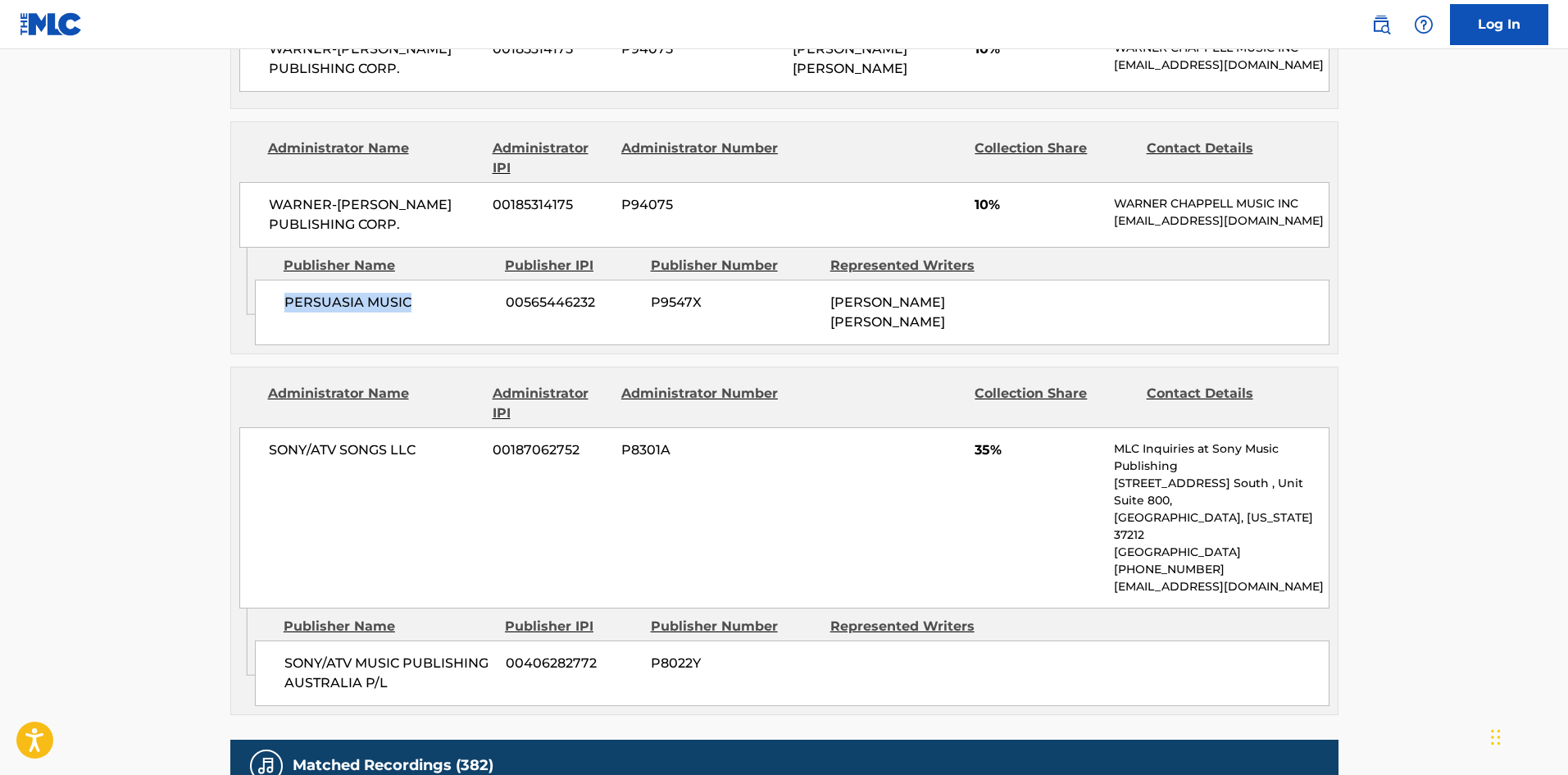
scroll to position [2132, 0]
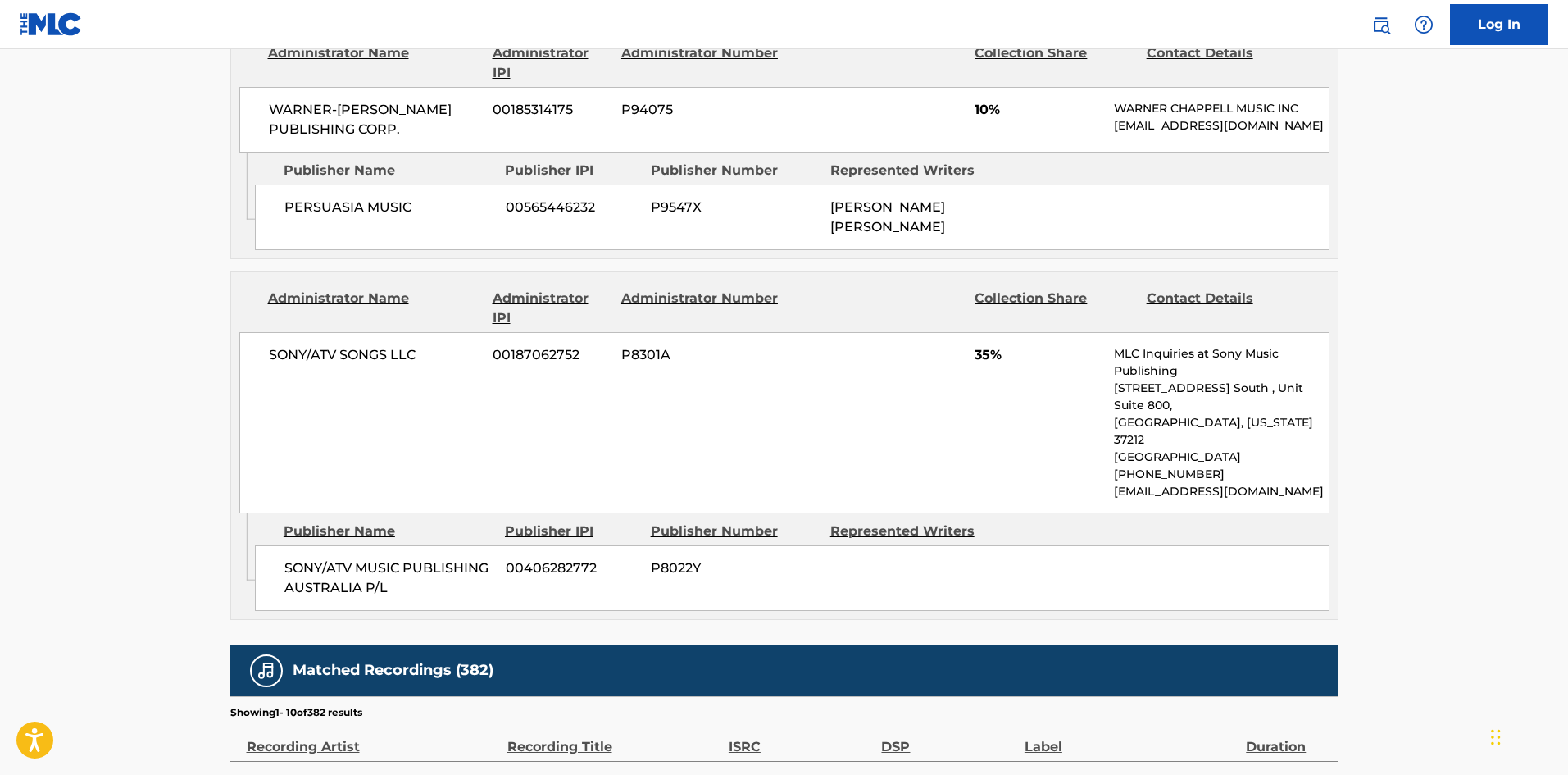
click at [284, 558] on span "SONY/ATV MUSIC PUBLISHING AUSTRALIA P/L" at bounding box center [388, 578] width 209 height 40
drag, startPoint x: 284, startPoint y: 511, endPoint x: 421, endPoint y: 540, distance: 140.0
click at [421, 558] on span "SONY/ATV MUSIC PUBLISHING AUSTRALIA P/L" at bounding box center [388, 578] width 209 height 40
copy div "SONY/ATV MUSIC PUBLISHING AUSTRALIA P/L"
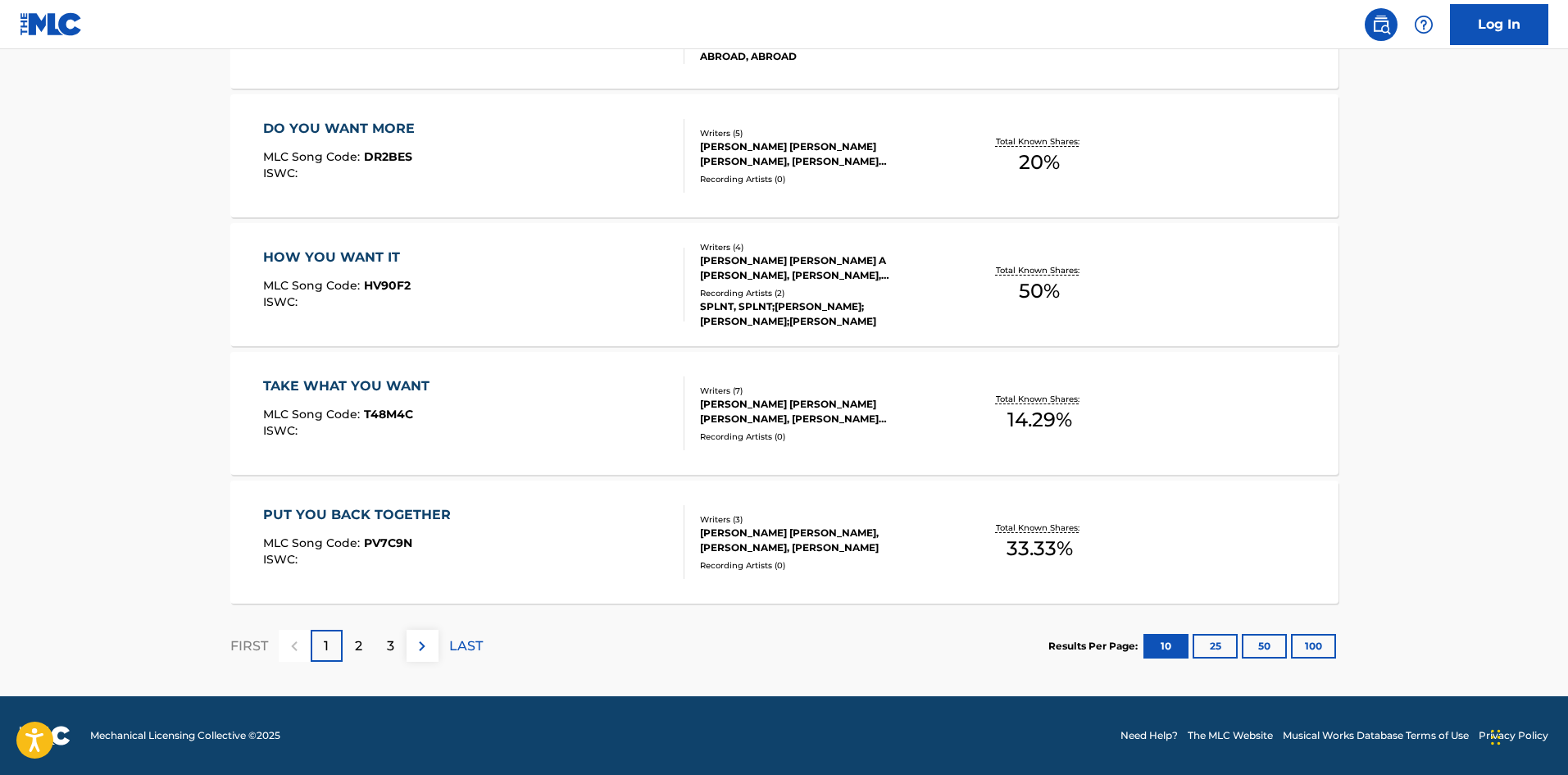
scroll to position [246, 0]
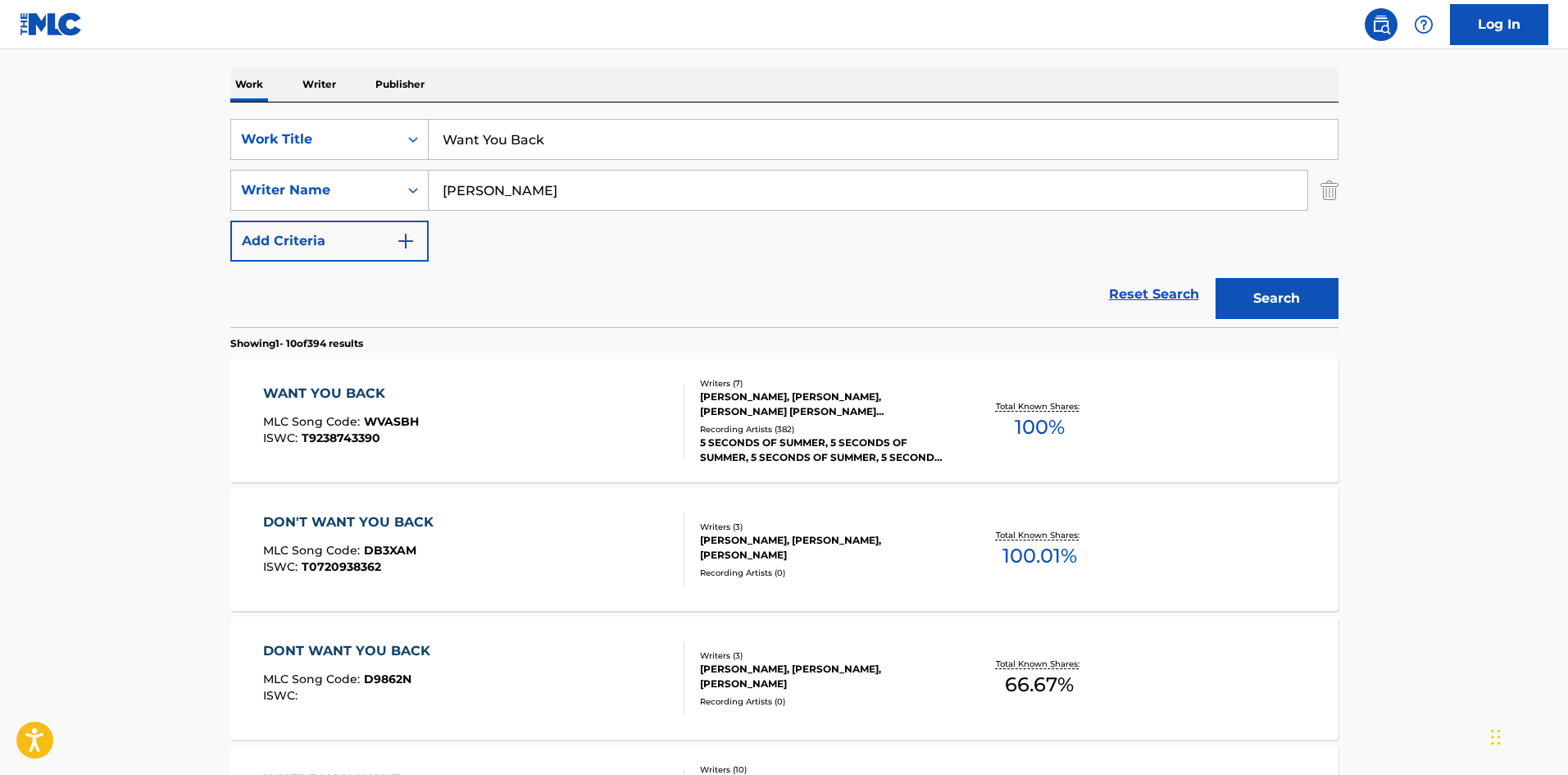
click at [389, 429] on div "MLC Song Code : WVASBH" at bounding box center [341, 423] width 156 height 17
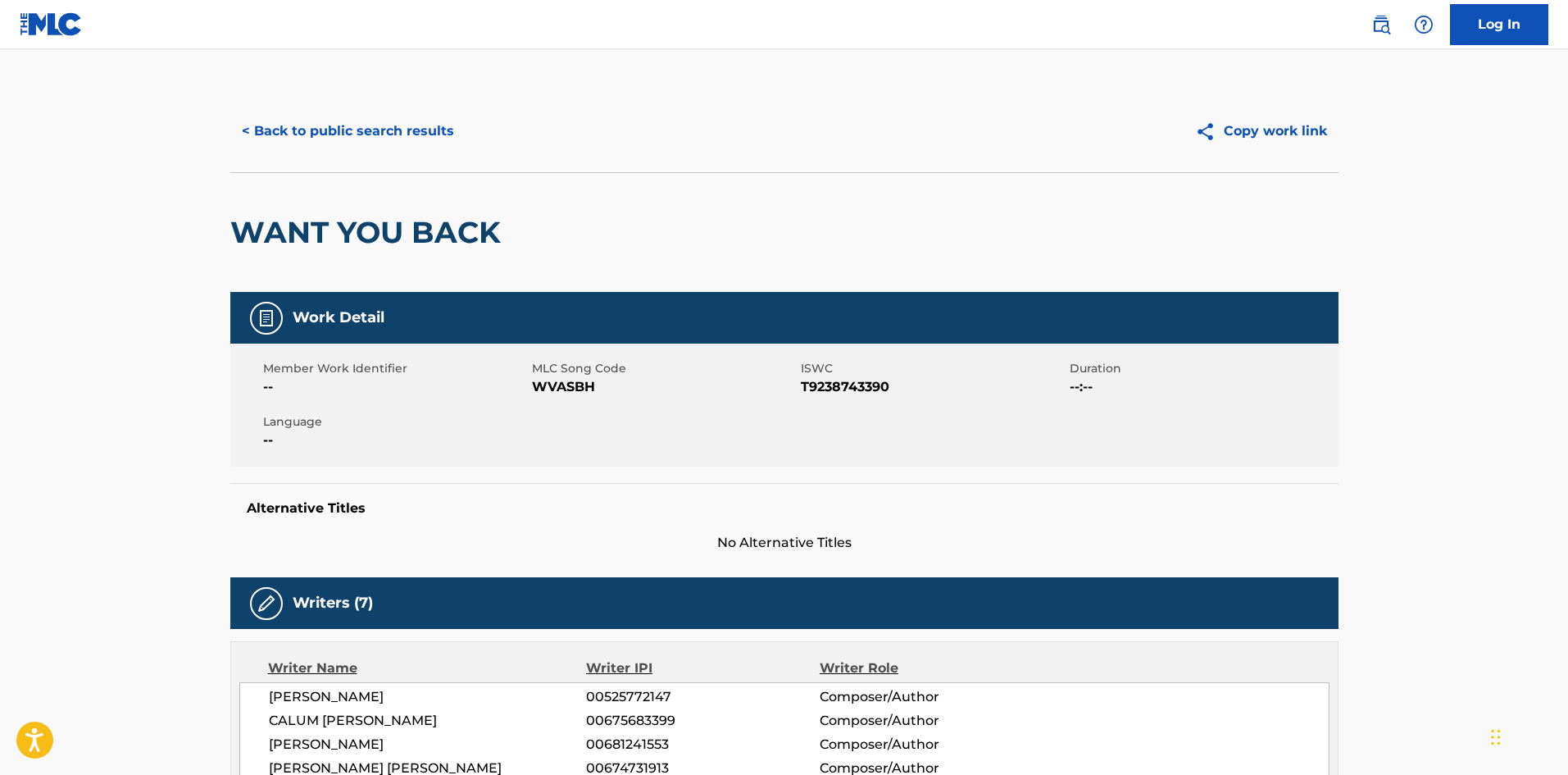
scroll to position [246, 0]
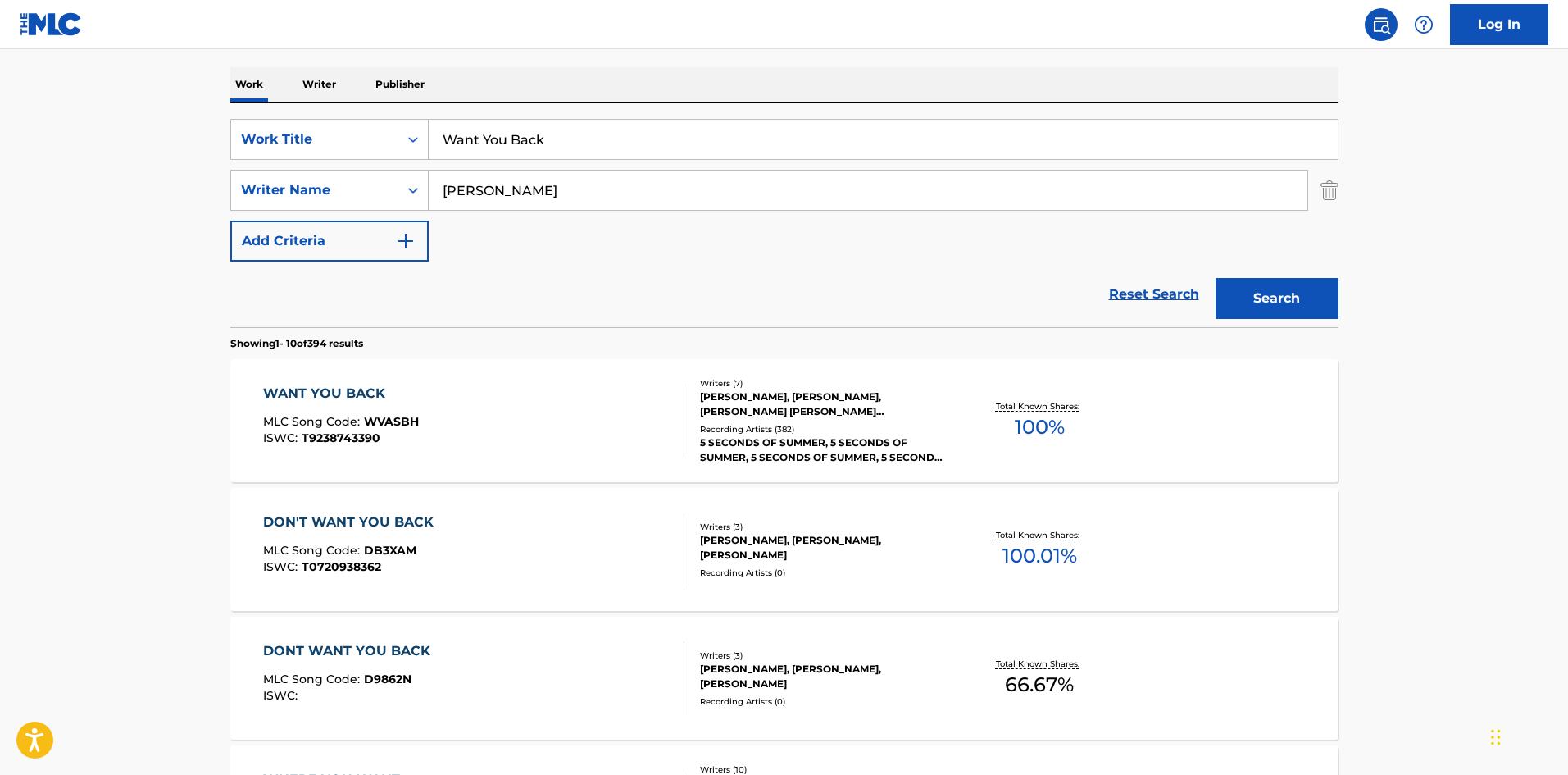
click at [603, 115] on div "SearchWithCriteriafc9bd669-65cf-4602-b9d4-5c6768164c77 Work Title Want You Back…" at bounding box center [784, 214] width 1108 height 225
click at [603, 124] on input "Want You Back" at bounding box center [884, 140] width 909 height 40
paste input "Ghost Of You"
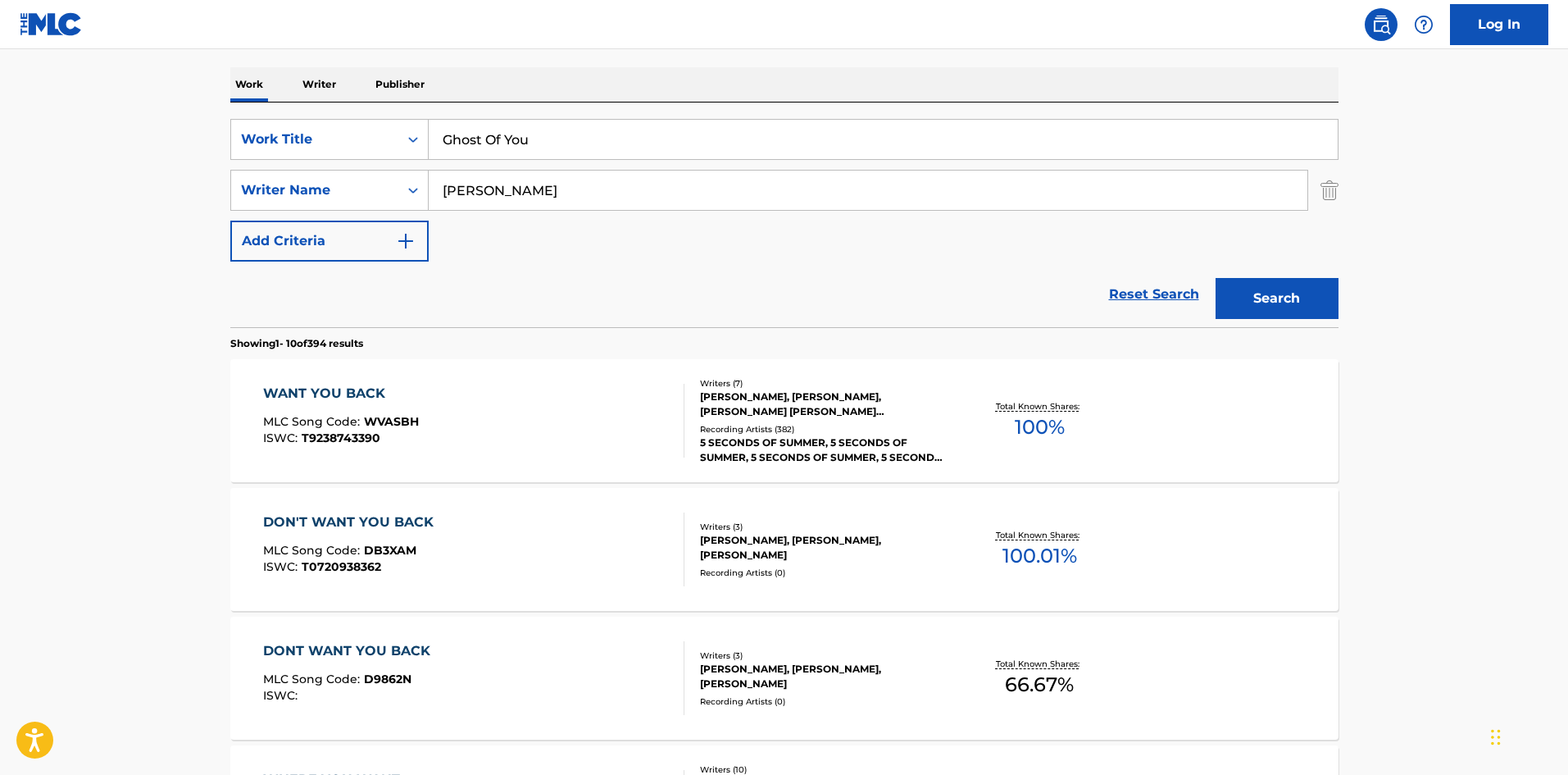
type input "Ghost Of You"
click at [576, 183] on input "Goldstein" at bounding box center [868, 190] width 879 height 40
click at [1303, 301] on button "Search" at bounding box center [1277, 297] width 123 height 41
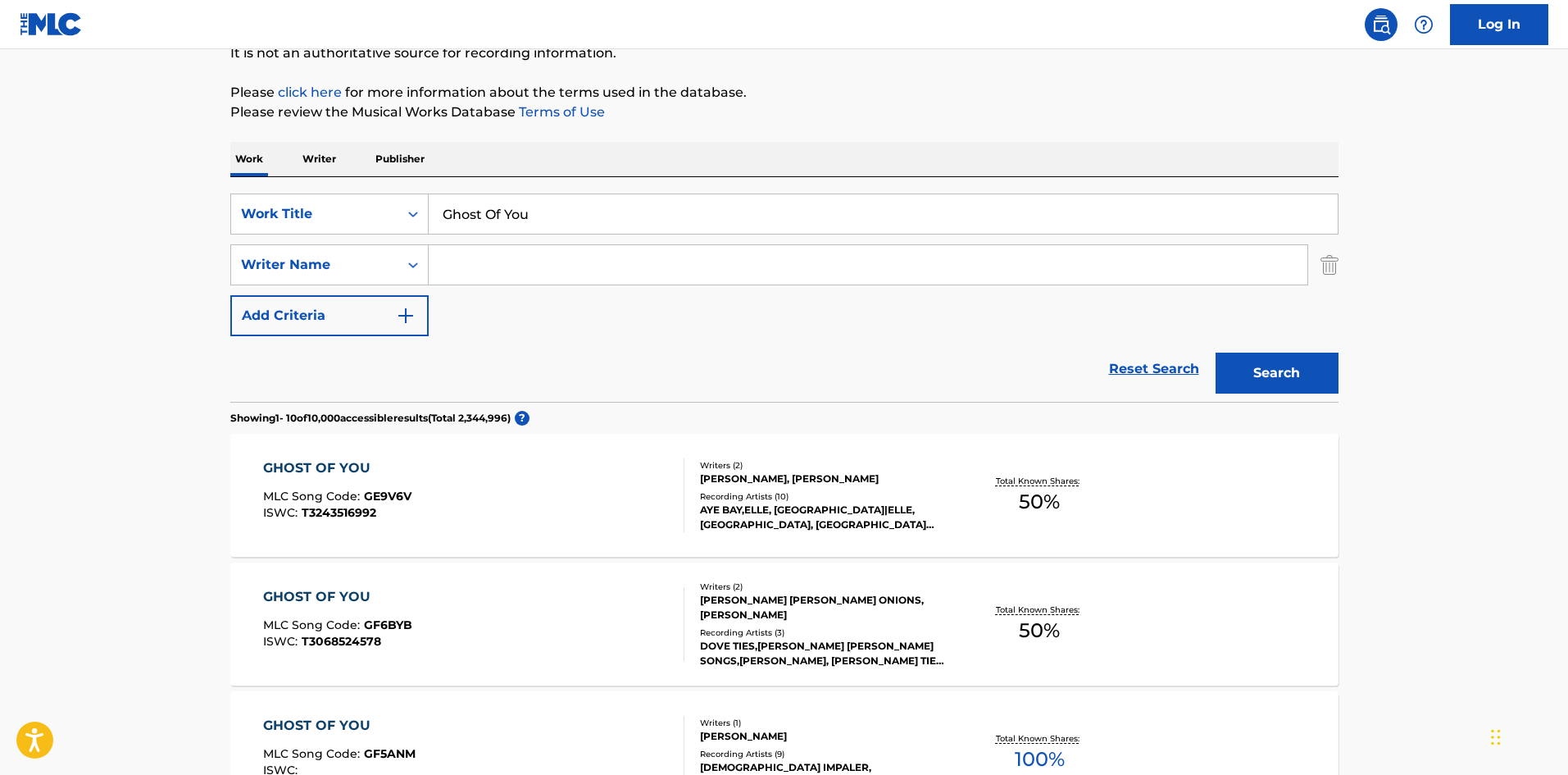
scroll to position [164, 0]
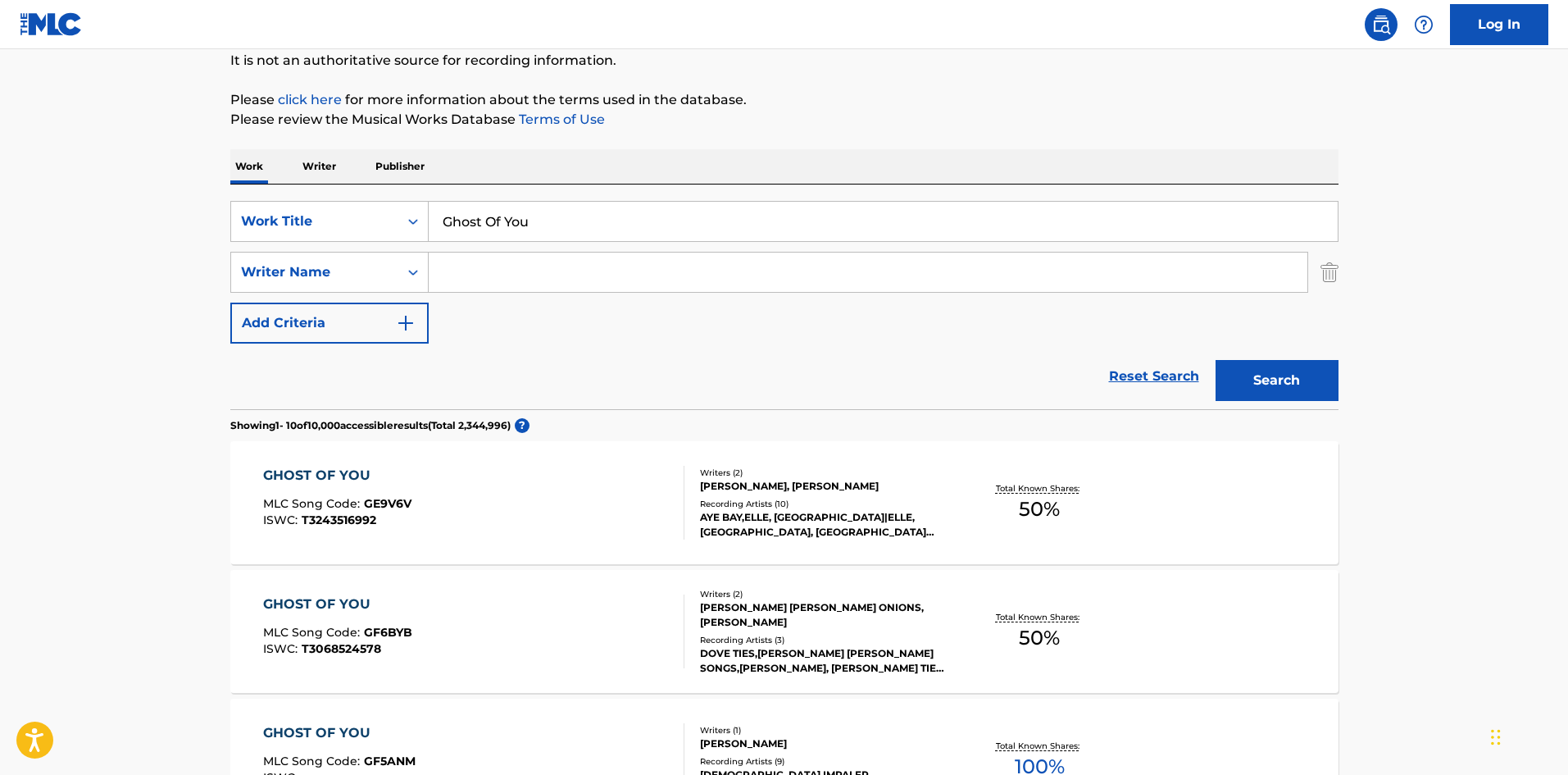
click at [1304, 388] on button "Search" at bounding box center [1277, 380] width 123 height 41
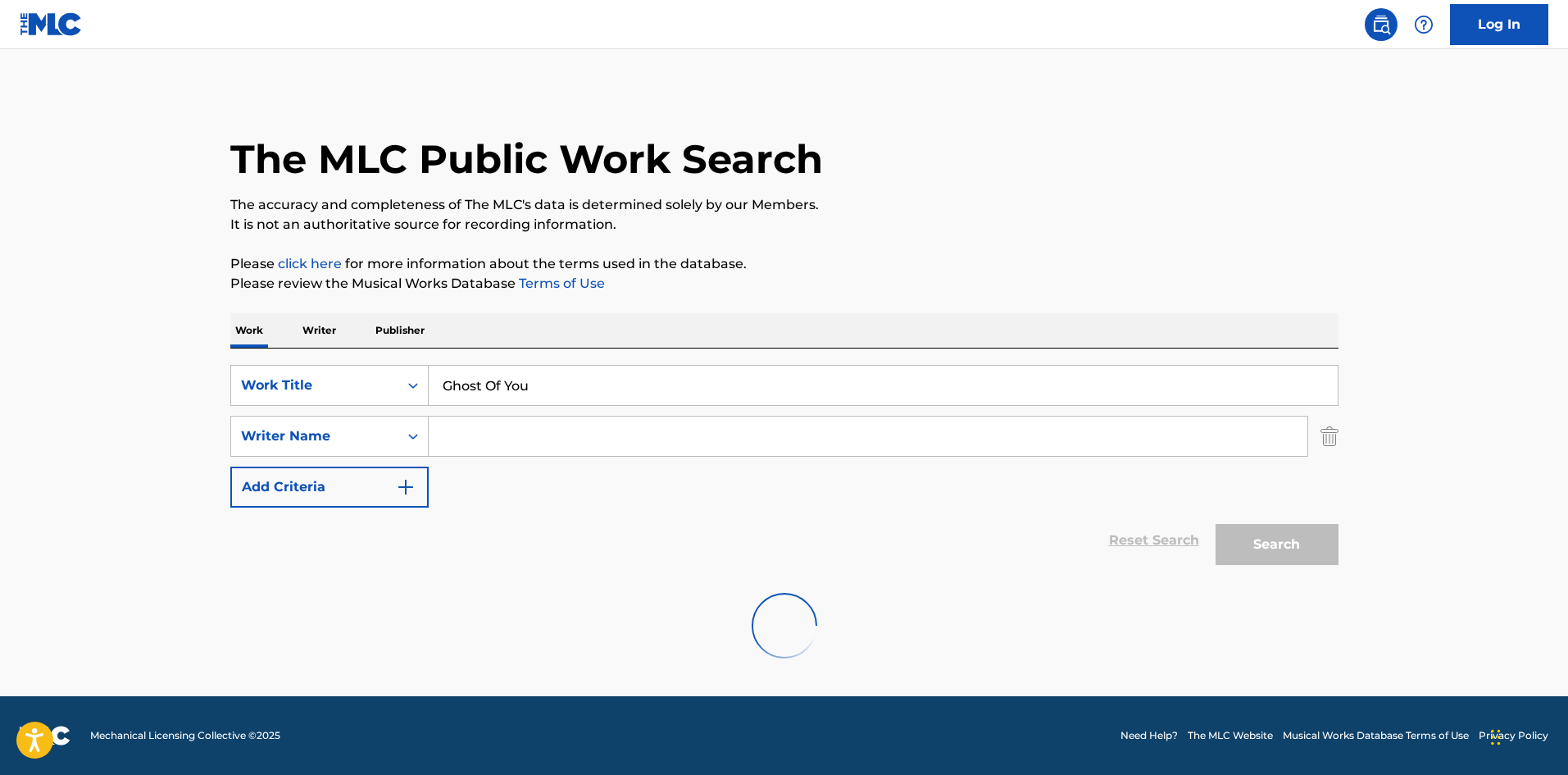
scroll to position [0, 0]
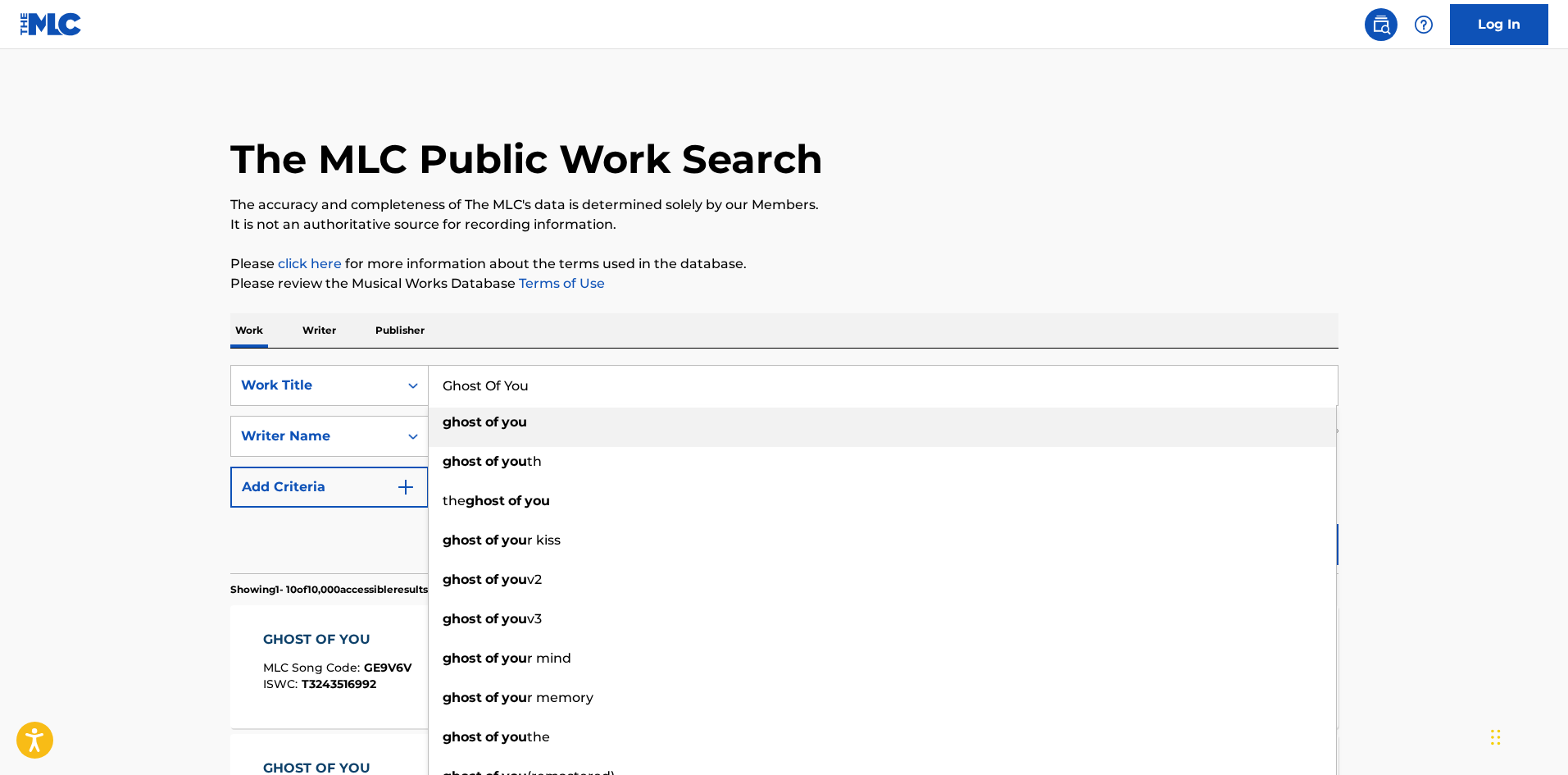
click at [619, 376] on input "Ghost Of You" at bounding box center [884, 386] width 909 height 40
paste input "Waste The Night"
type input "Waste The Night"
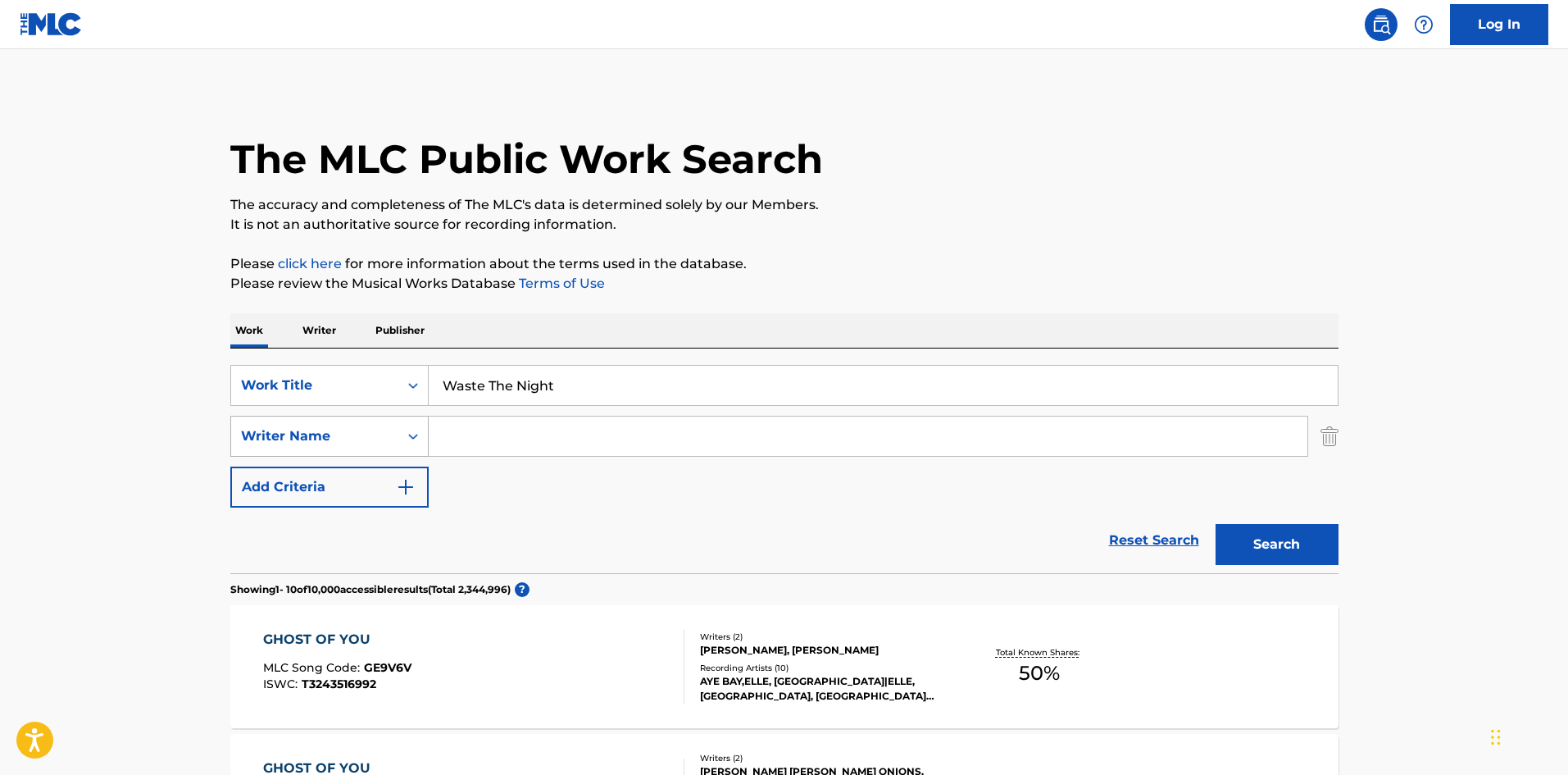
drag, startPoint x: 198, startPoint y: 430, endPoint x: 309, endPoint y: 419, distance: 111.5
click at [454, 440] on input "Search Form" at bounding box center [868, 436] width 879 height 40
paste input "Feldmann"
type input "Feldmann"
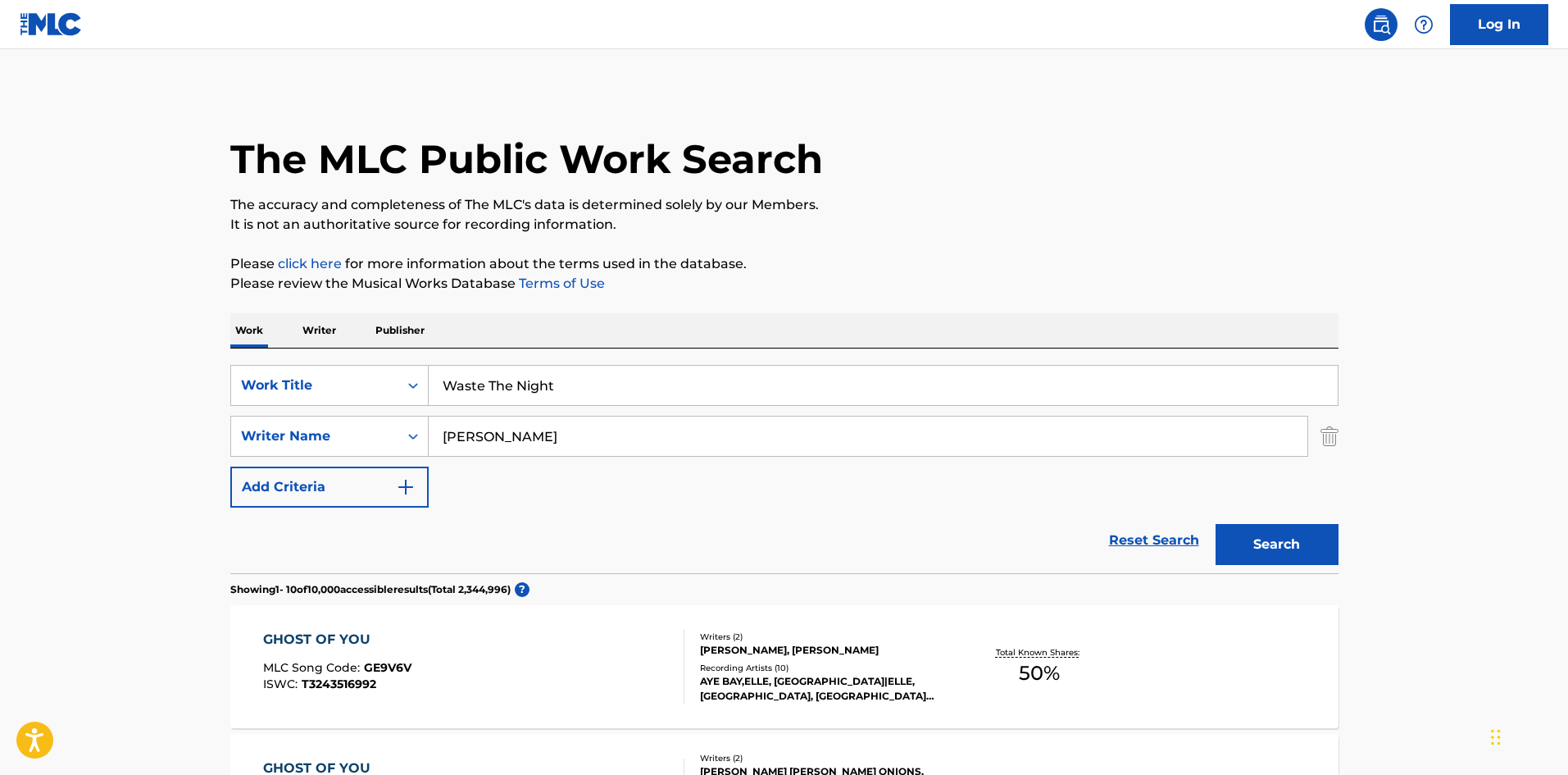
click at [1254, 529] on button "Search" at bounding box center [1277, 544] width 123 height 41
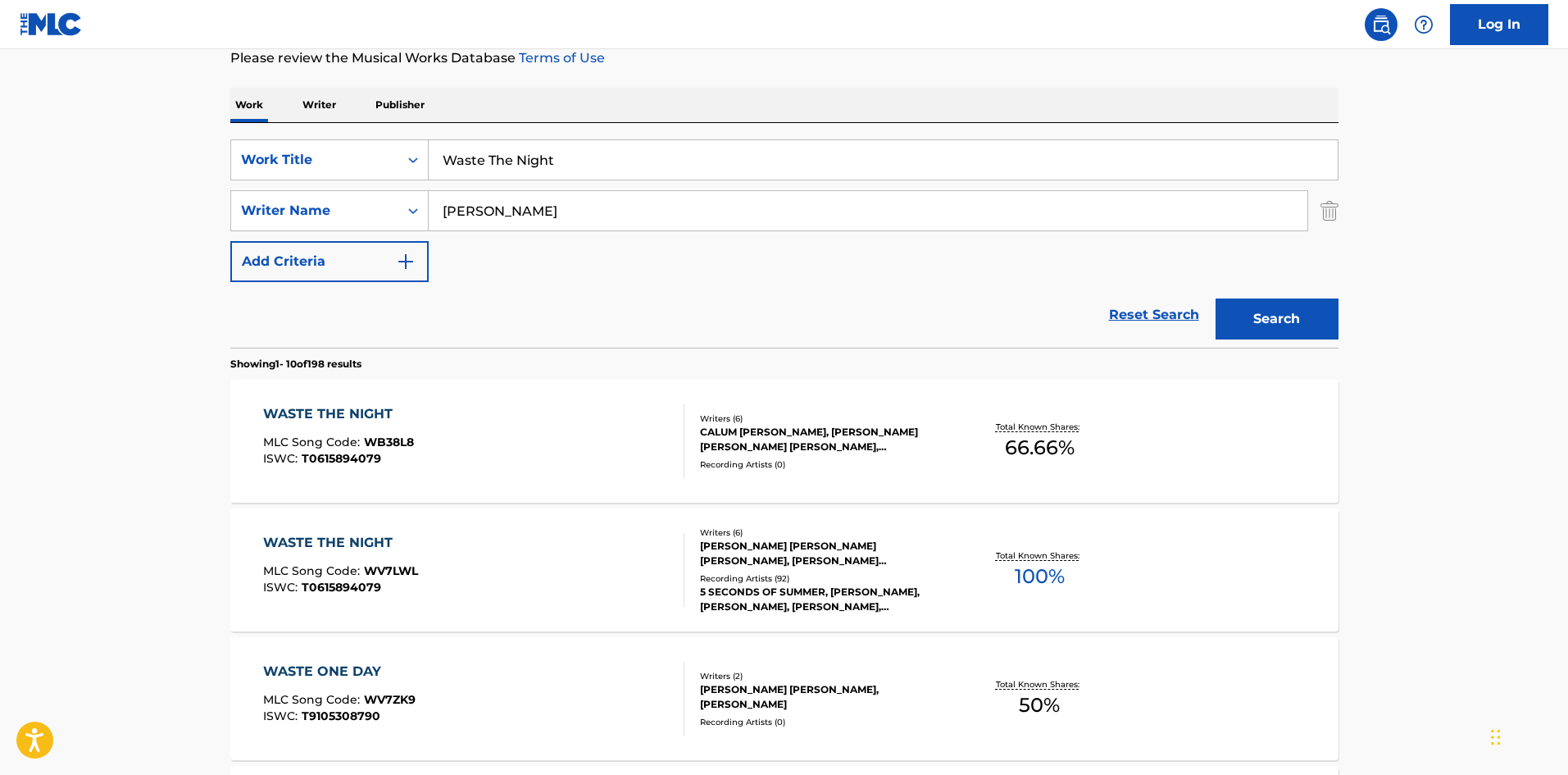
scroll to position [246, 0]
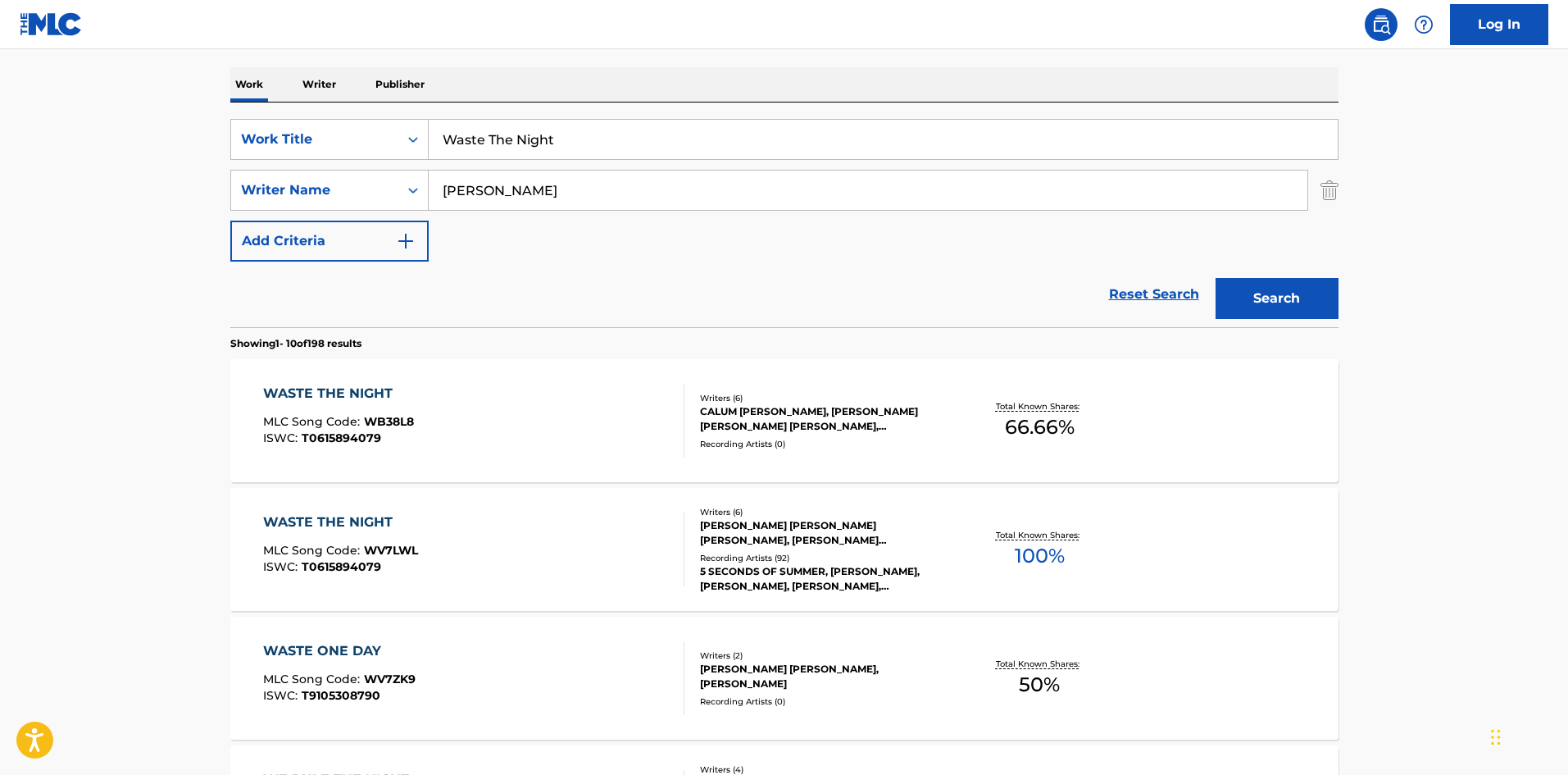
click at [507, 554] on div "WASTE THE NIGHT MLC Song Code : WV7LWL ISWC : T0615894079" at bounding box center [473, 549] width 421 height 73
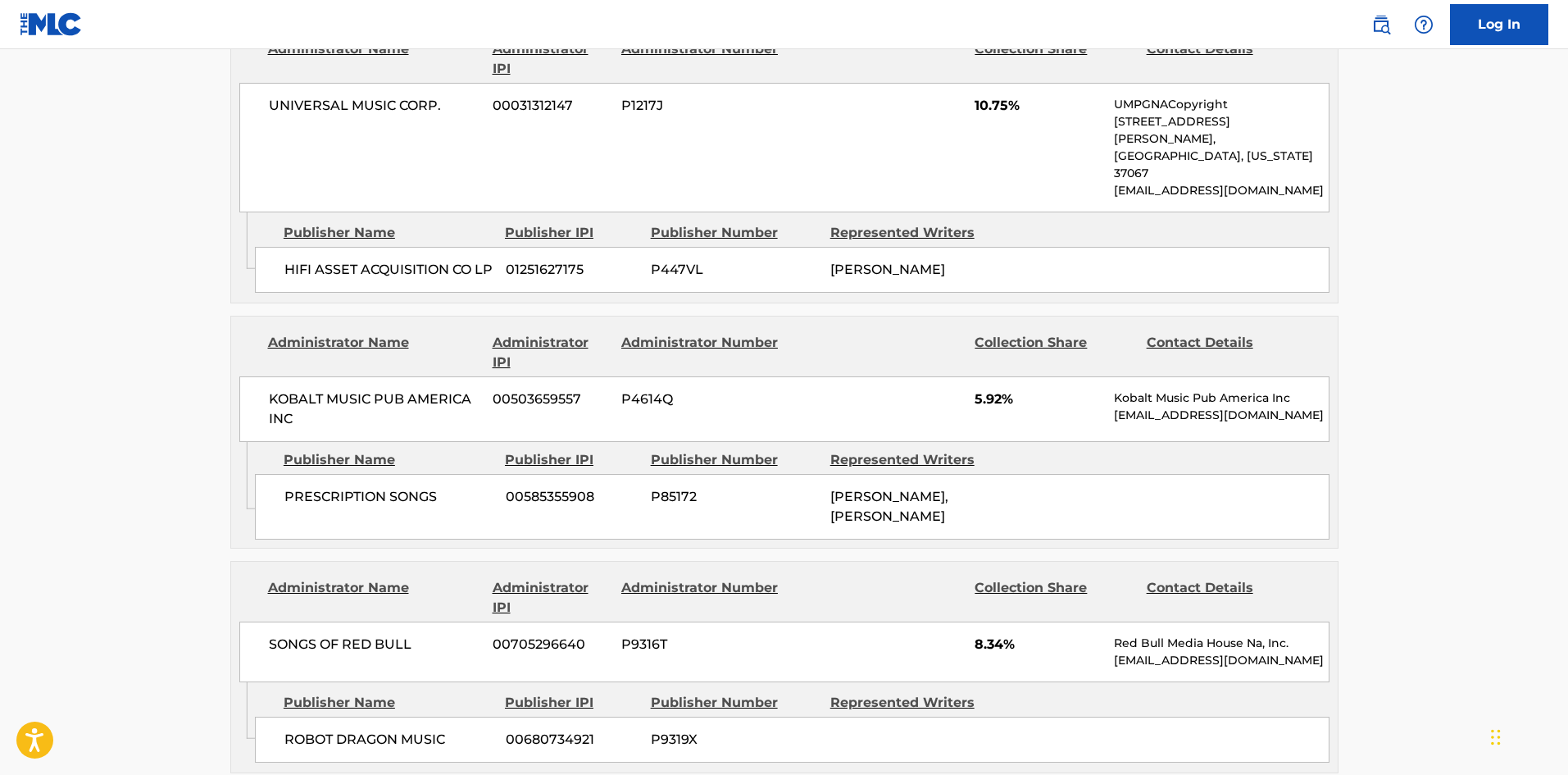
scroll to position [820, 0]
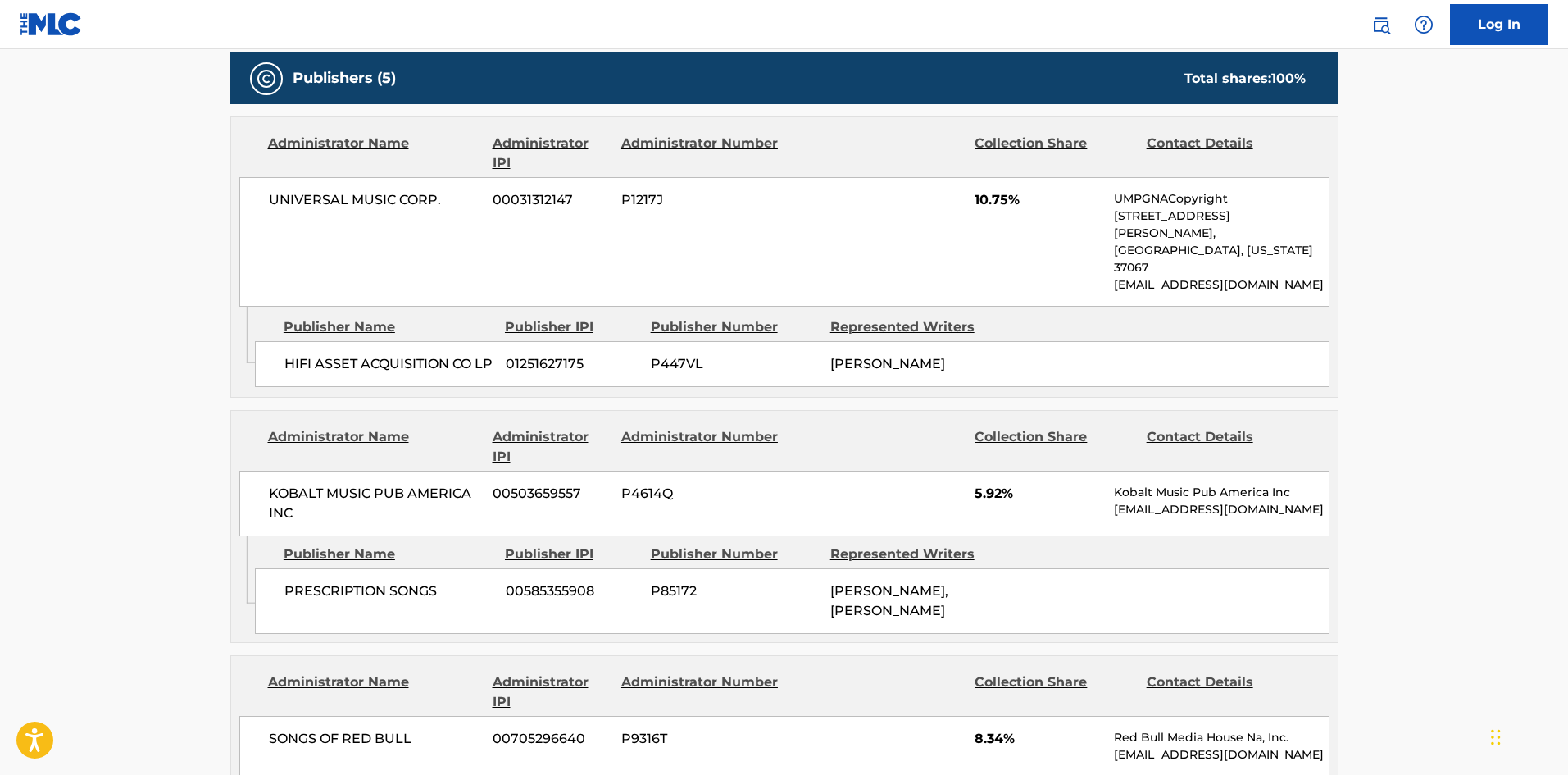
click at [289, 354] on span "HIFI ASSET ACQUISITION CO LP" at bounding box center [388, 364] width 209 height 20
drag, startPoint x: 289, startPoint y: 325, endPoint x: 338, endPoint y: 325, distance: 49.0
click at [338, 354] on span "HIFI ASSET ACQUISITION CO LP" at bounding box center [388, 364] width 209 height 20
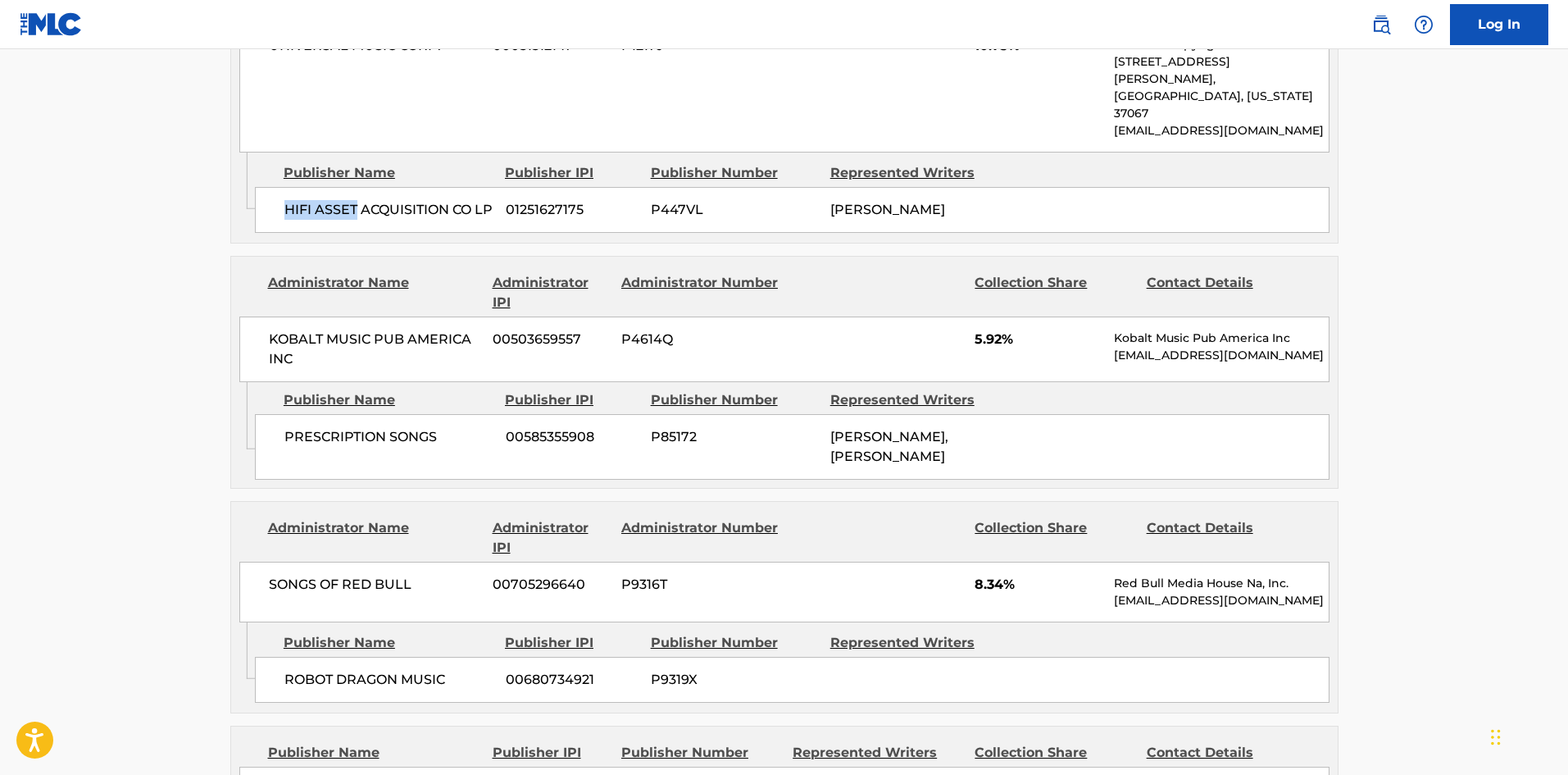
scroll to position [984, 0]
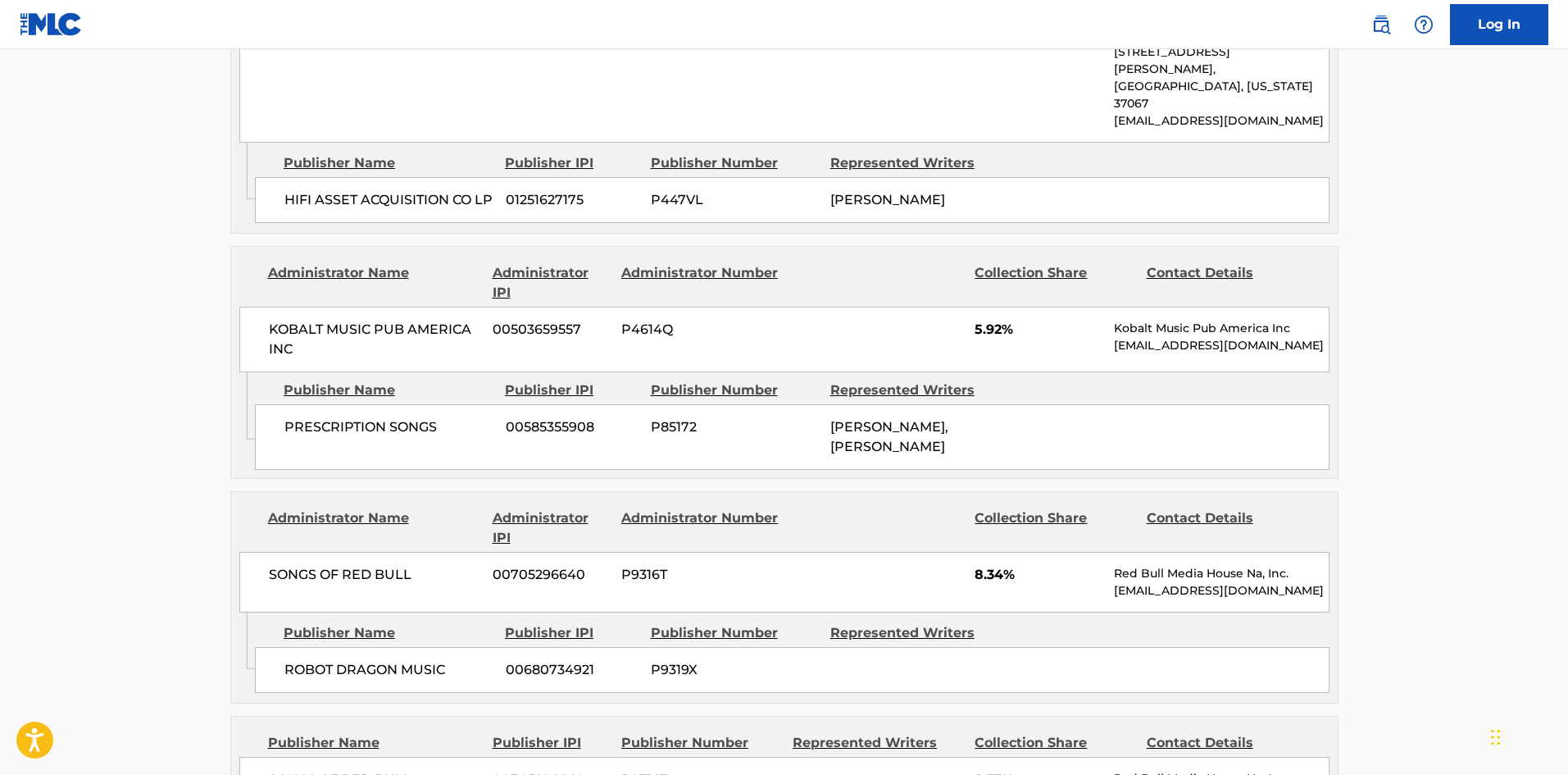
click at [286, 417] on span "PRESCRIPTION SONGS" at bounding box center [388, 427] width 209 height 20
drag, startPoint x: 286, startPoint y: 414, endPoint x: 410, endPoint y: 405, distance: 124.3
click at [410, 417] on span "PRESCRIPTION SONGS" at bounding box center [388, 427] width 209 height 20
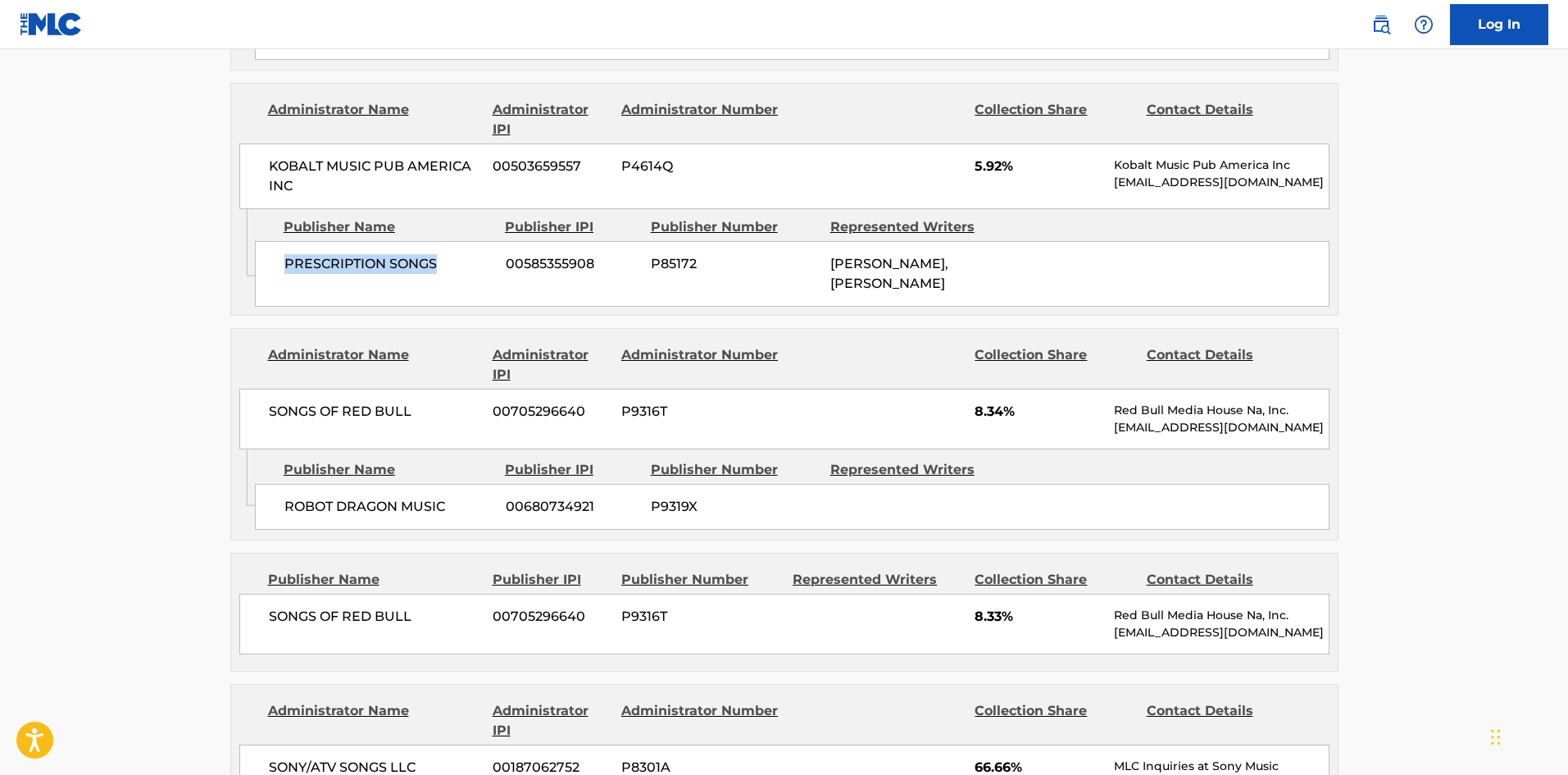
scroll to position [1148, 0]
click at [302, 515] on span "ROBOT DRAGON MUSIC" at bounding box center [388, 506] width 209 height 20
drag, startPoint x: 301, startPoint y: 525, endPoint x: 324, endPoint y: 492, distance: 40.2
click at [347, 515] on span "ROBOT DRAGON MUSIC" at bounding box center [388, 506] width 209 height 20
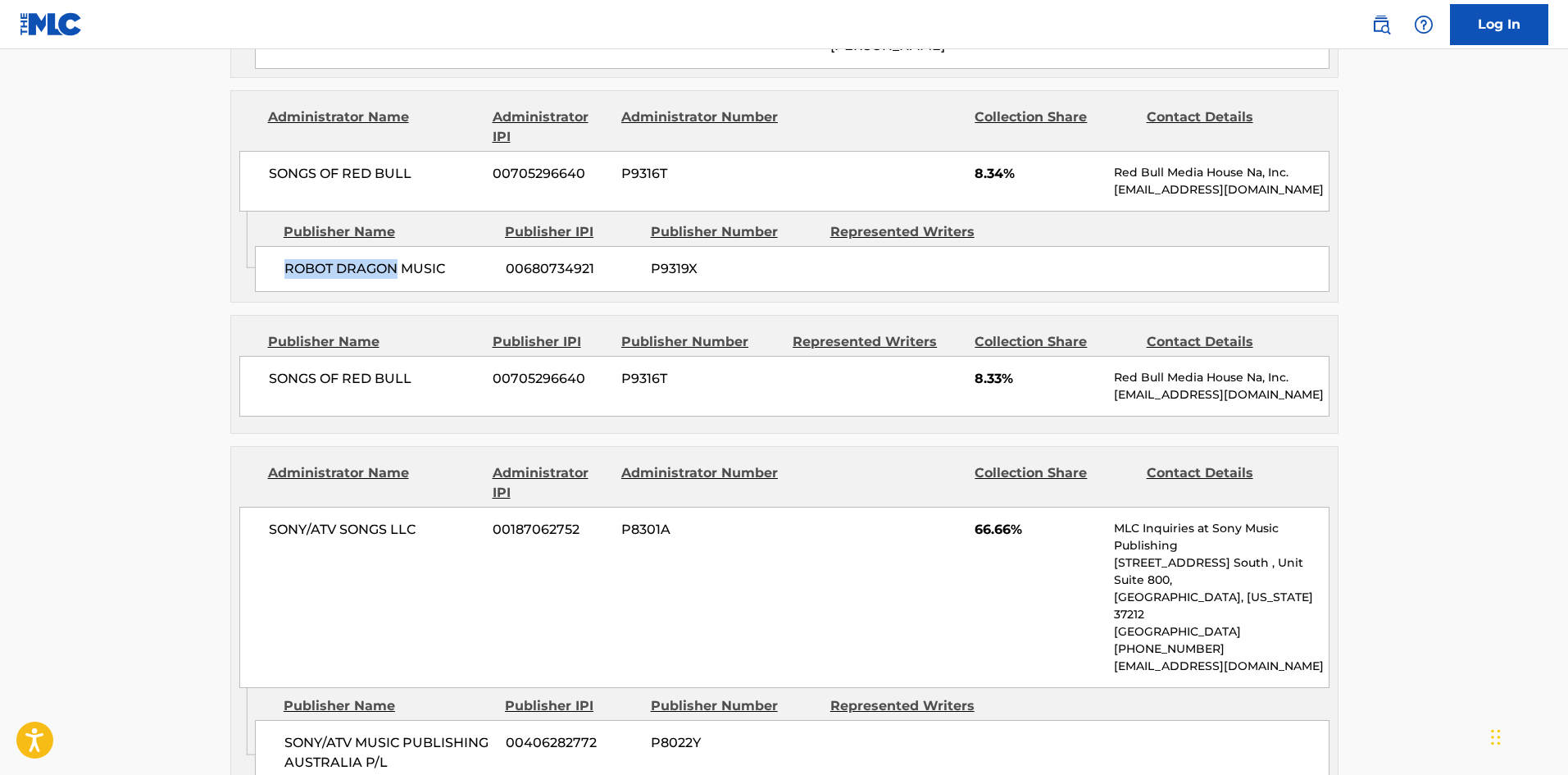
scroll to position [1394, 0]
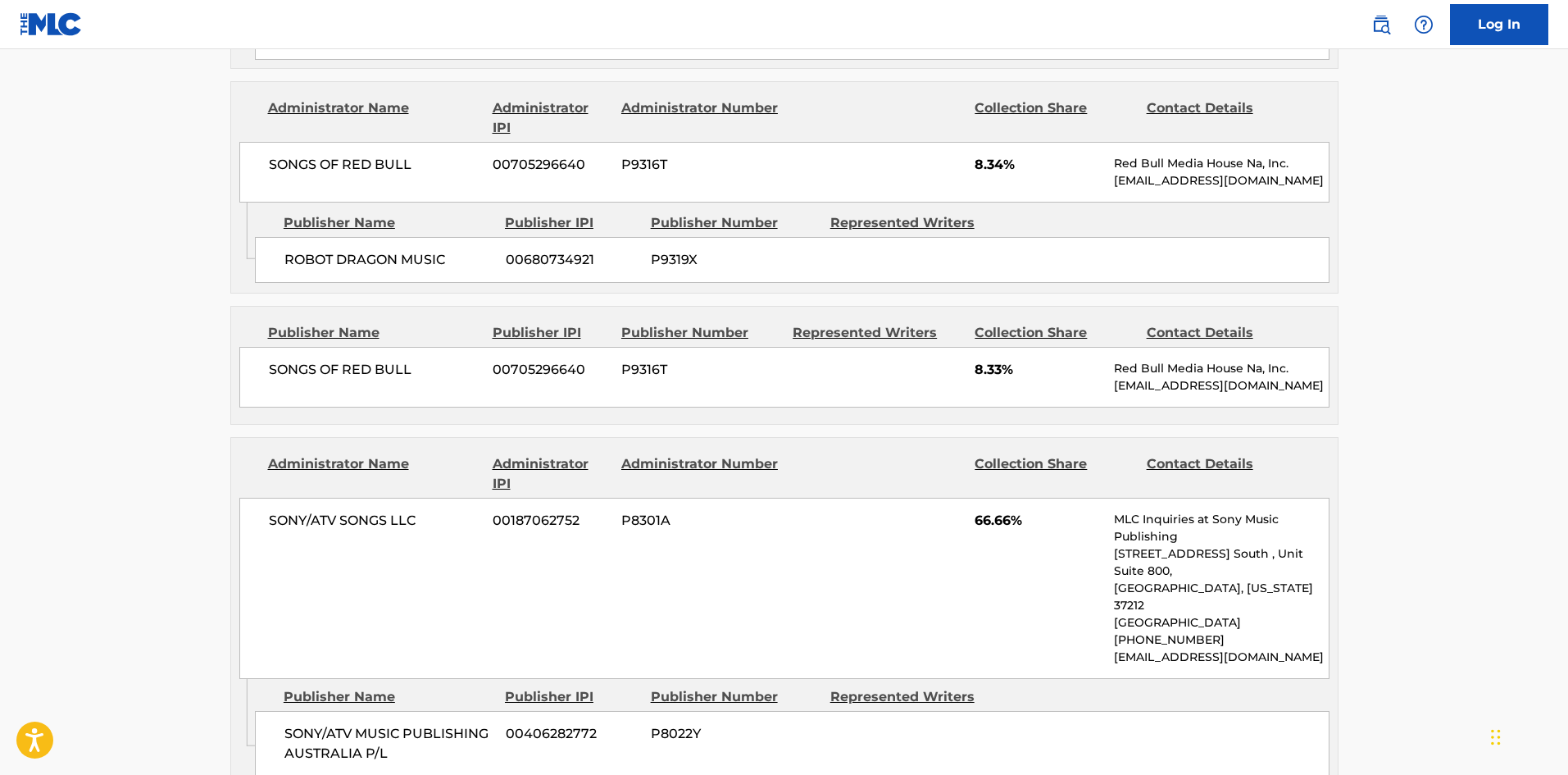
click at [271, 379] on span "SONGS OF RED BULL" at bounding box center [374, 370] width 212 height 20
drag, startPoint x: 271, startPoint y: 379, endPoint x: 401, endPoint y: 376, distance: 130.0
click at [401, 376] on div "SONGS OF RED BULL 00705296640 P9316T 8.33% Red Bull Media House Na, Inc. musicp…" at bounding box center [784, 377] width 1090 height 60
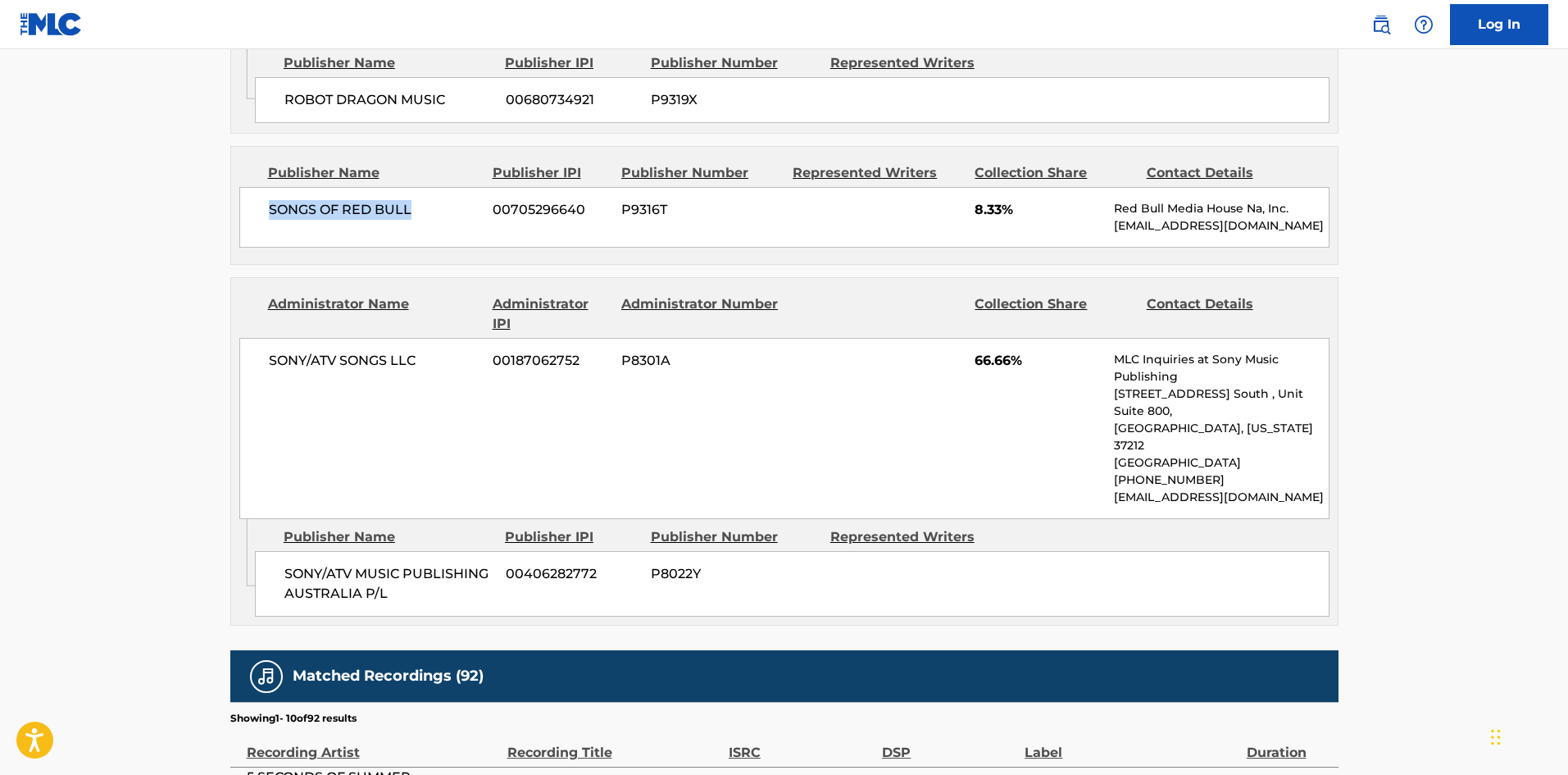
scroll to position [1558, 0]
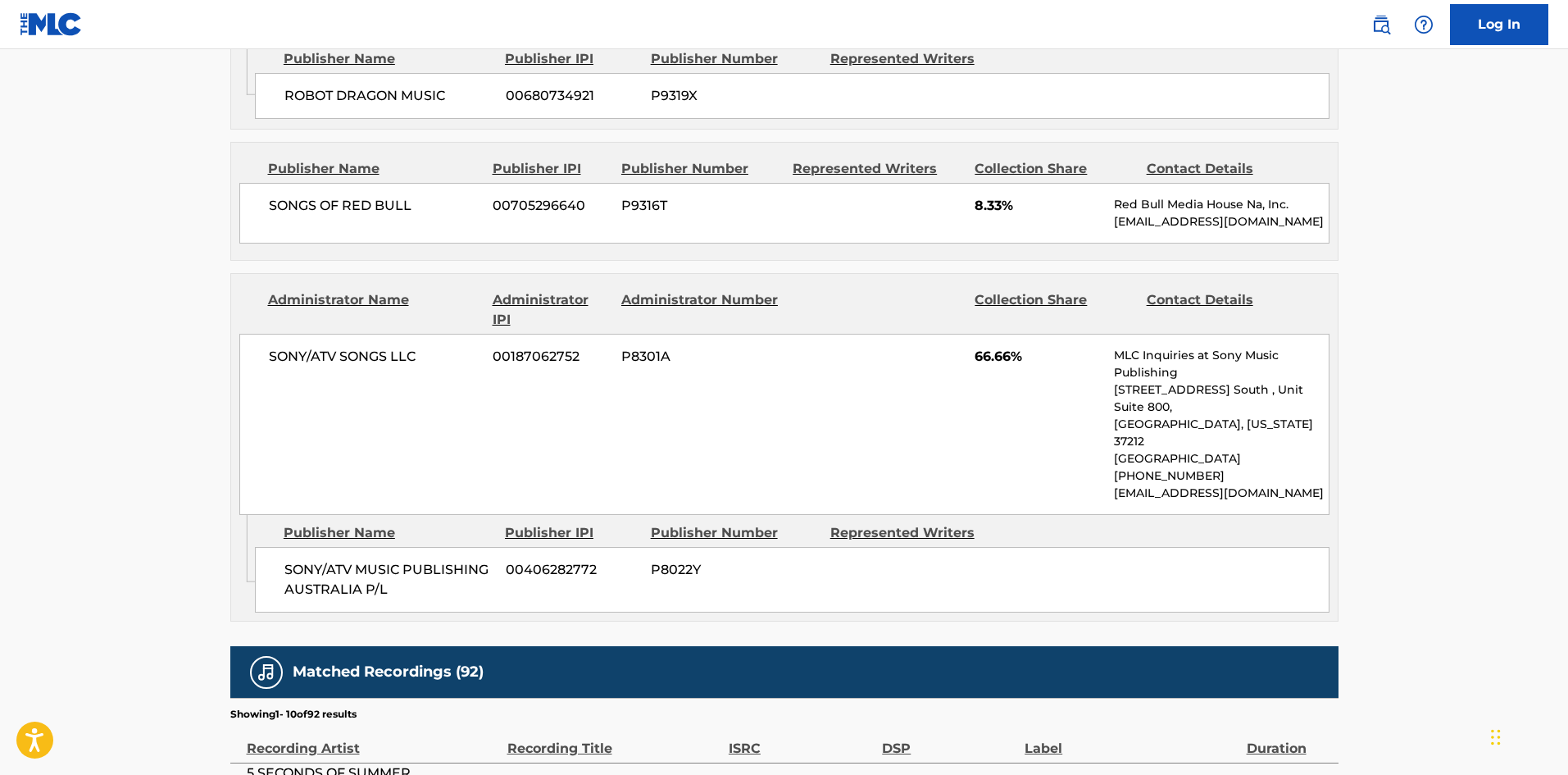
click at [309, 569] on span "SONY/ATV MUSIC PUBLISHING AUSTRALIA P/L" at bounding box center [388, 580] width 209 height 40
drag, startPoint x: 309, startPoint y: 569, endPoint x: 401, endPoint y: 582, distance: 92.9
click at [401, 582] on span "SONY/ATV MUSIC PUBLISHING AUSTRALIA P/L" at bounding box center [388, 580] width 209 height 40
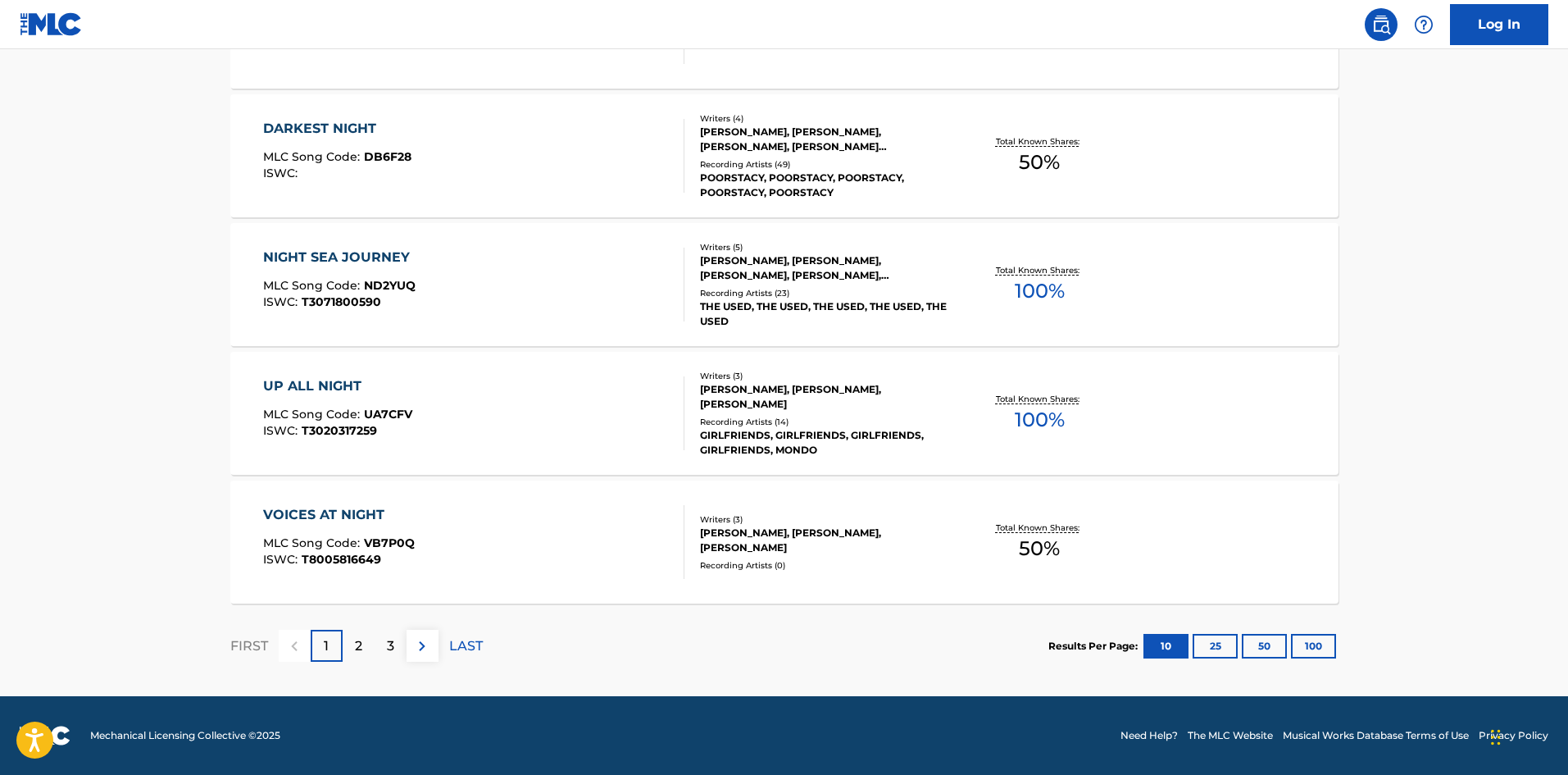
scroll to position [246, 0]
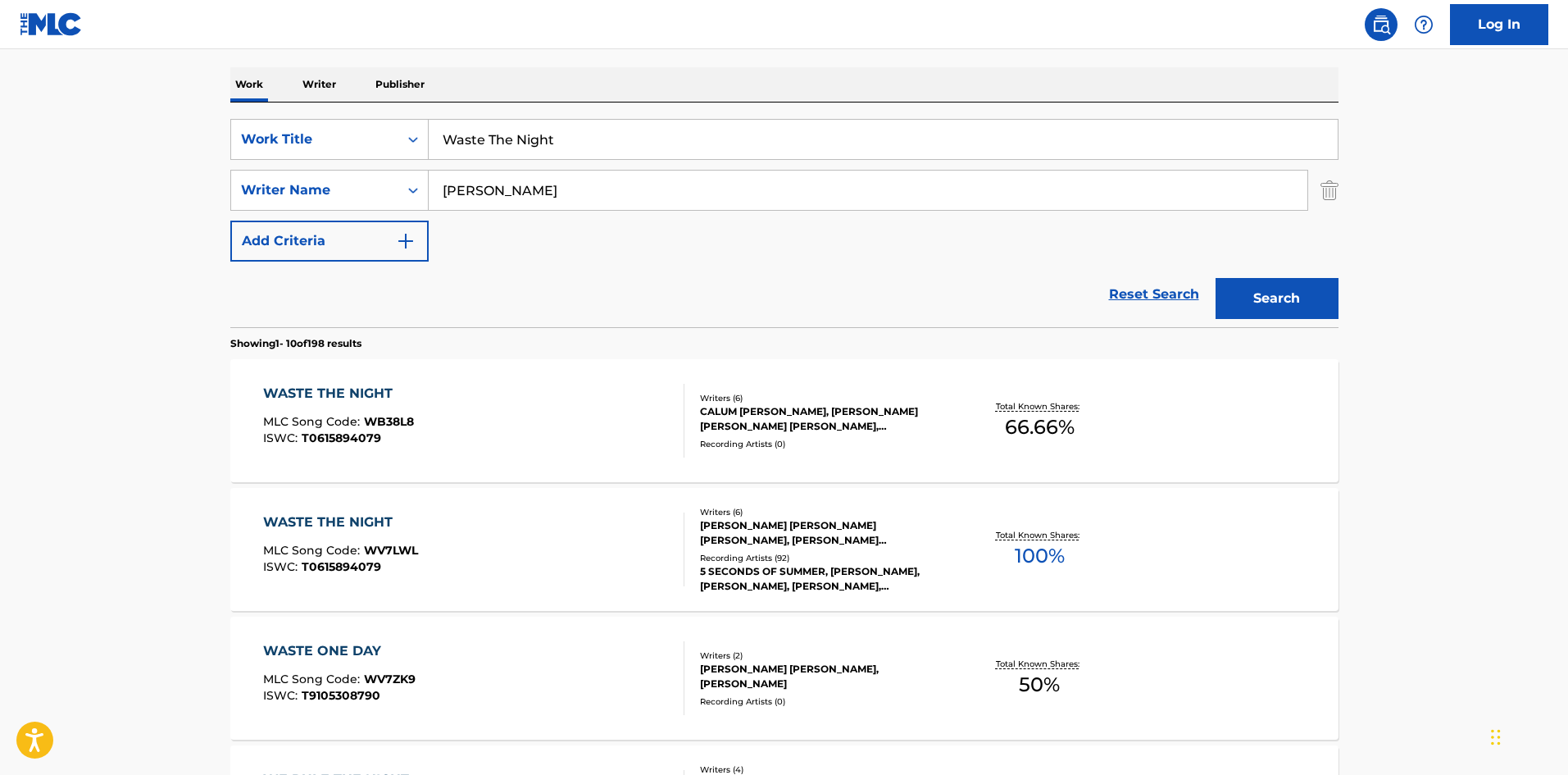
click at [595, 137] on input "Waste The Night" at bounding box center [884, 140] width 909 height 40
paste input "hat I Like About You"
type input "What I Like About You"
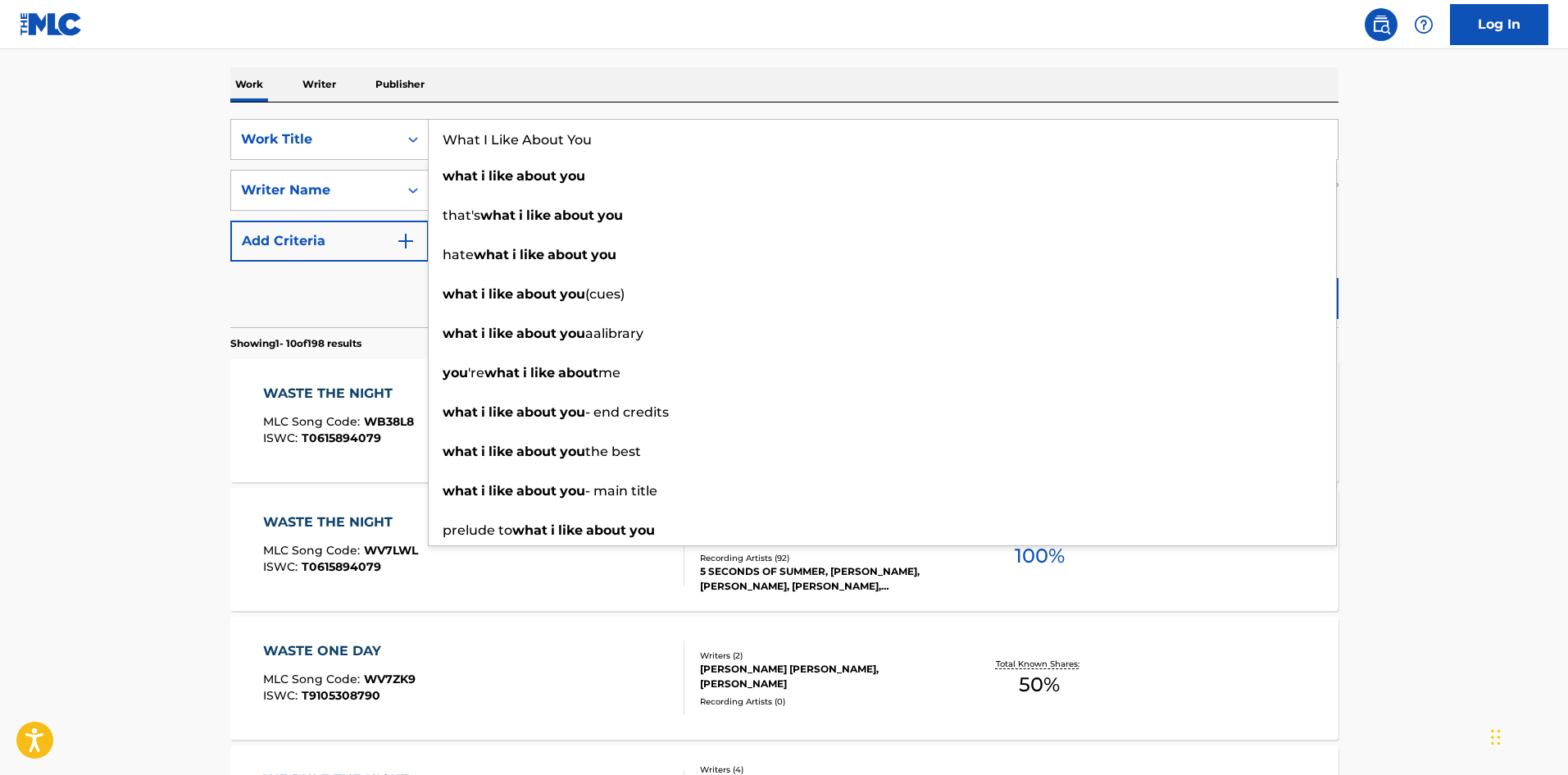
click at [170, 390] on main "The MLC Public Work Search The accuracy and completeness of The MLC's data is d…" at bounding box center [784, 768] width 1568 height 1931
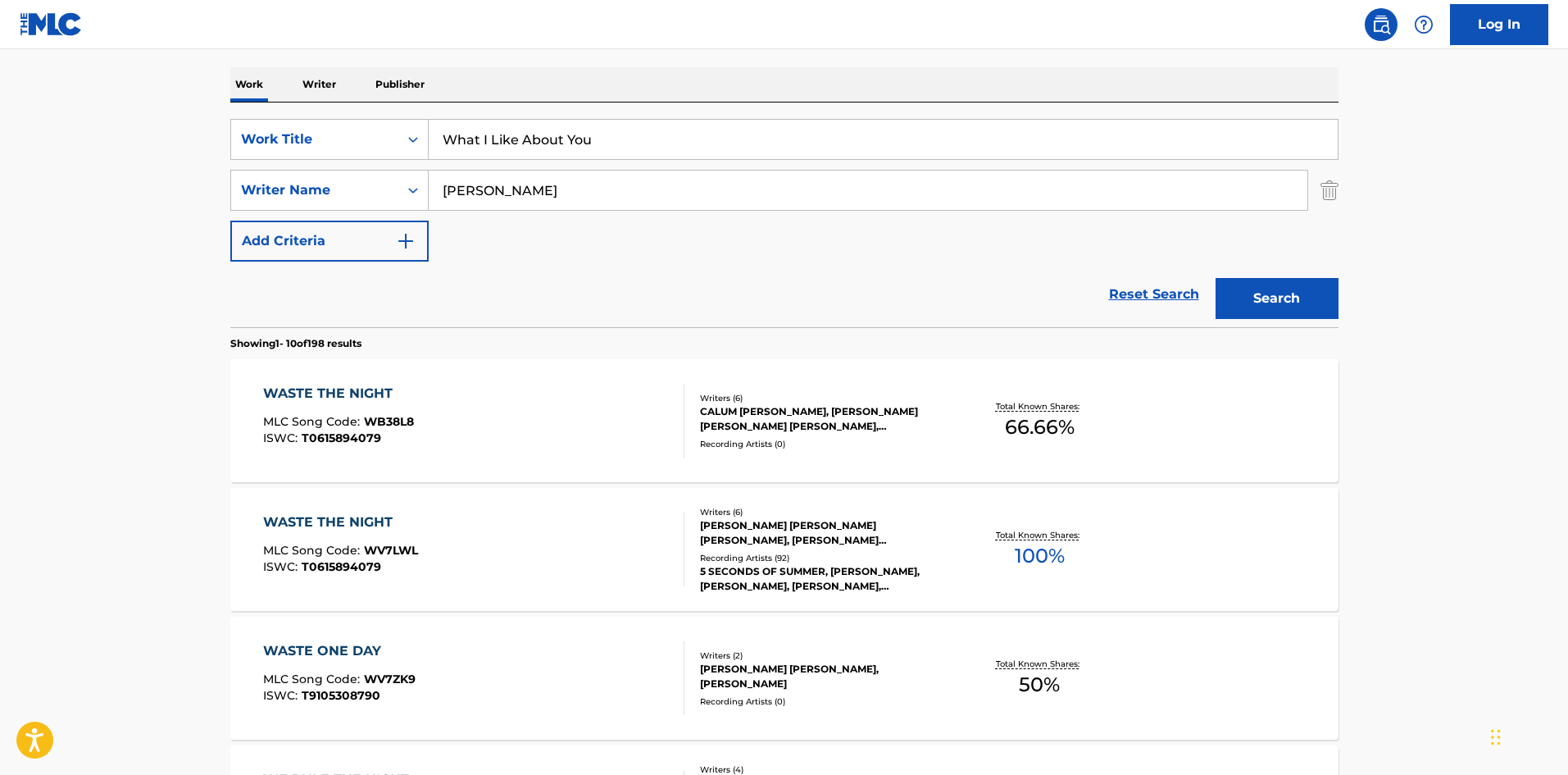
click at [462, 196] on input "Feldmann" at bounding box center [868, 190] width 879 height 40
click at [463, 196] on input "Feldmann" at bounding box center [868, 190] width 879 height 40
paste input "Skill"
click at [1282, 301] on button "Search" at bounding box center [1277, 297] width 123 height 41
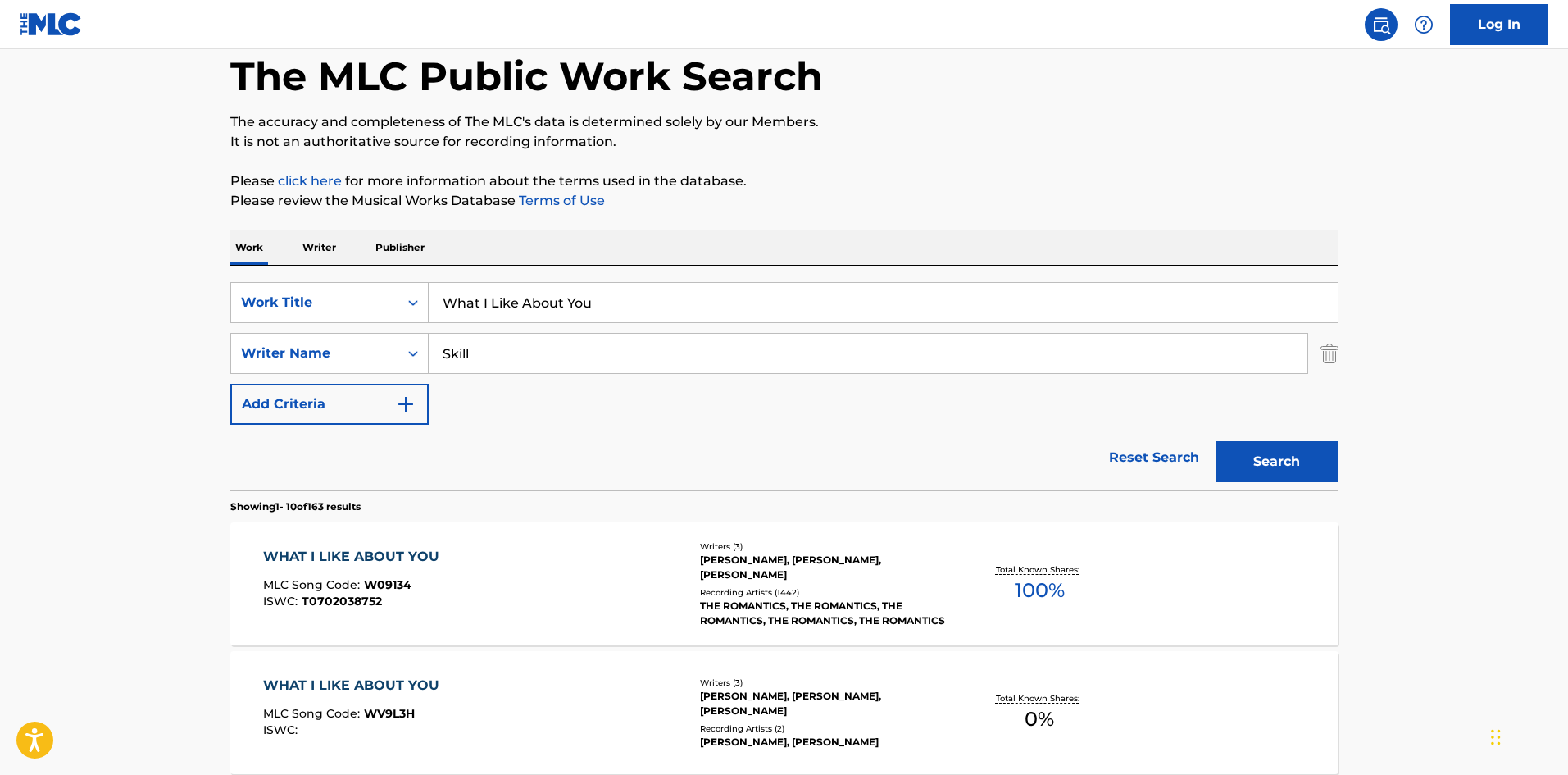
scroll to position [82, 0]
click at [529, 354] on input "Skill" at bounding box center [868, 355] width 879 height 40
paste input "AL SOUNDTRACK) MILES BEARD"
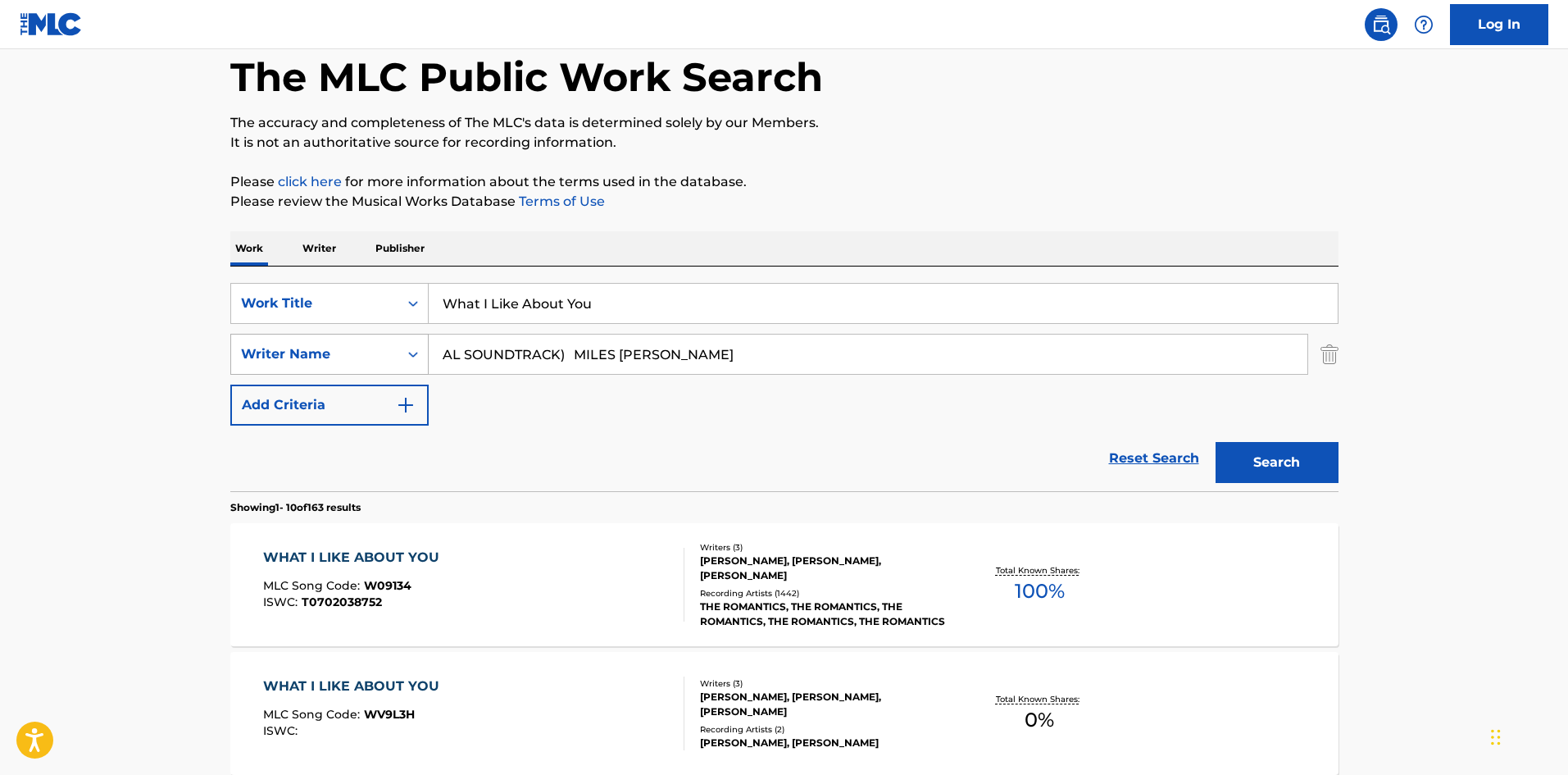
drag, startPoint x: 626, startPoint y: 359, endPoint x: 329, endPoint y: 370, distance: 297.2
click at [329, 370] on div "SearchWithCriteriab5059b72-2797-4090-828a-e76c96173b8f Writer Name AL SOUNDTRAC…" at bounding box center [784, 354] width 1108 height 41
click at [1215, 442] on button "Search" at bounding box center [1277, 462] width 123 height 41
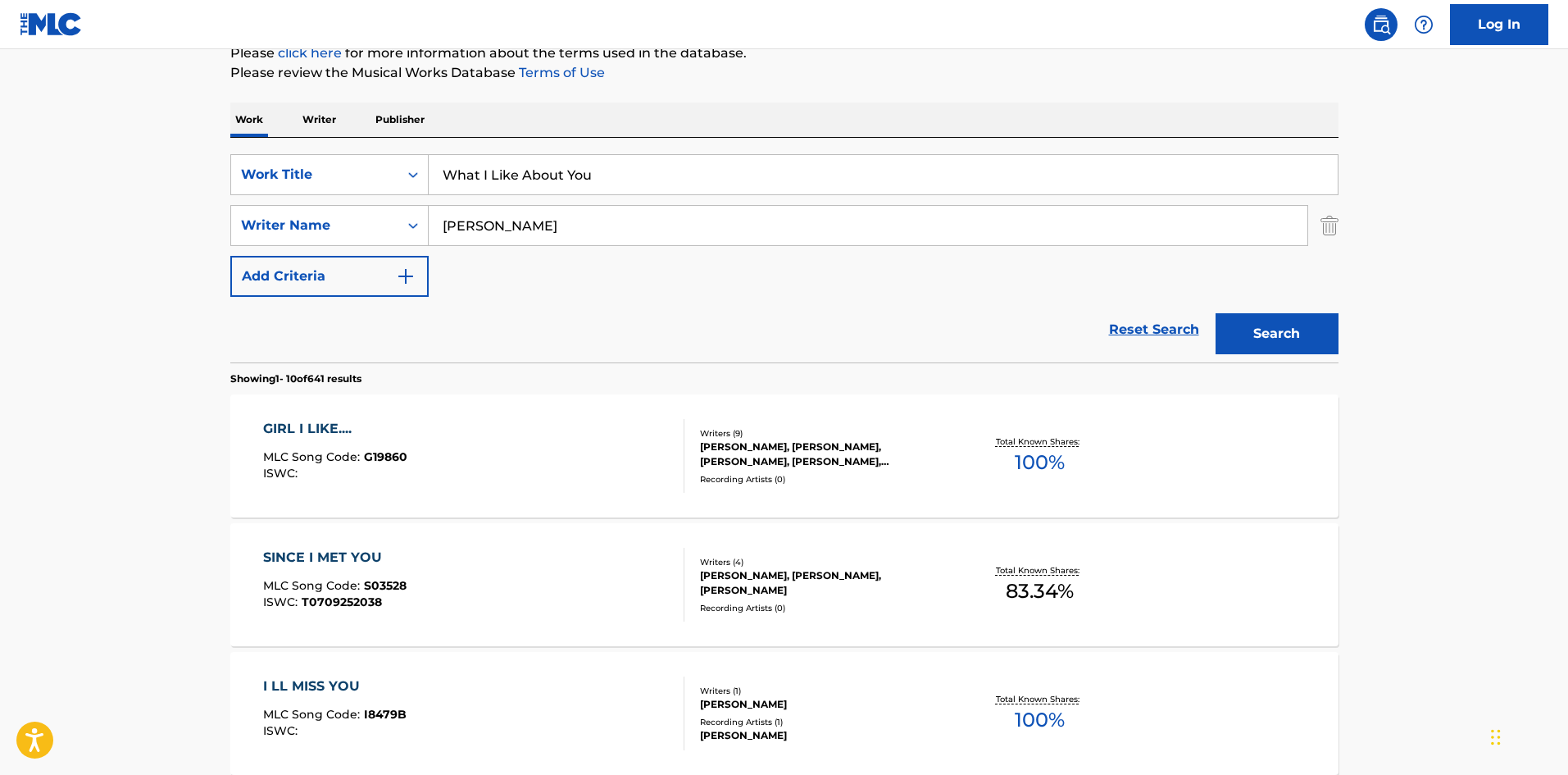
scroll to position [0, 0]
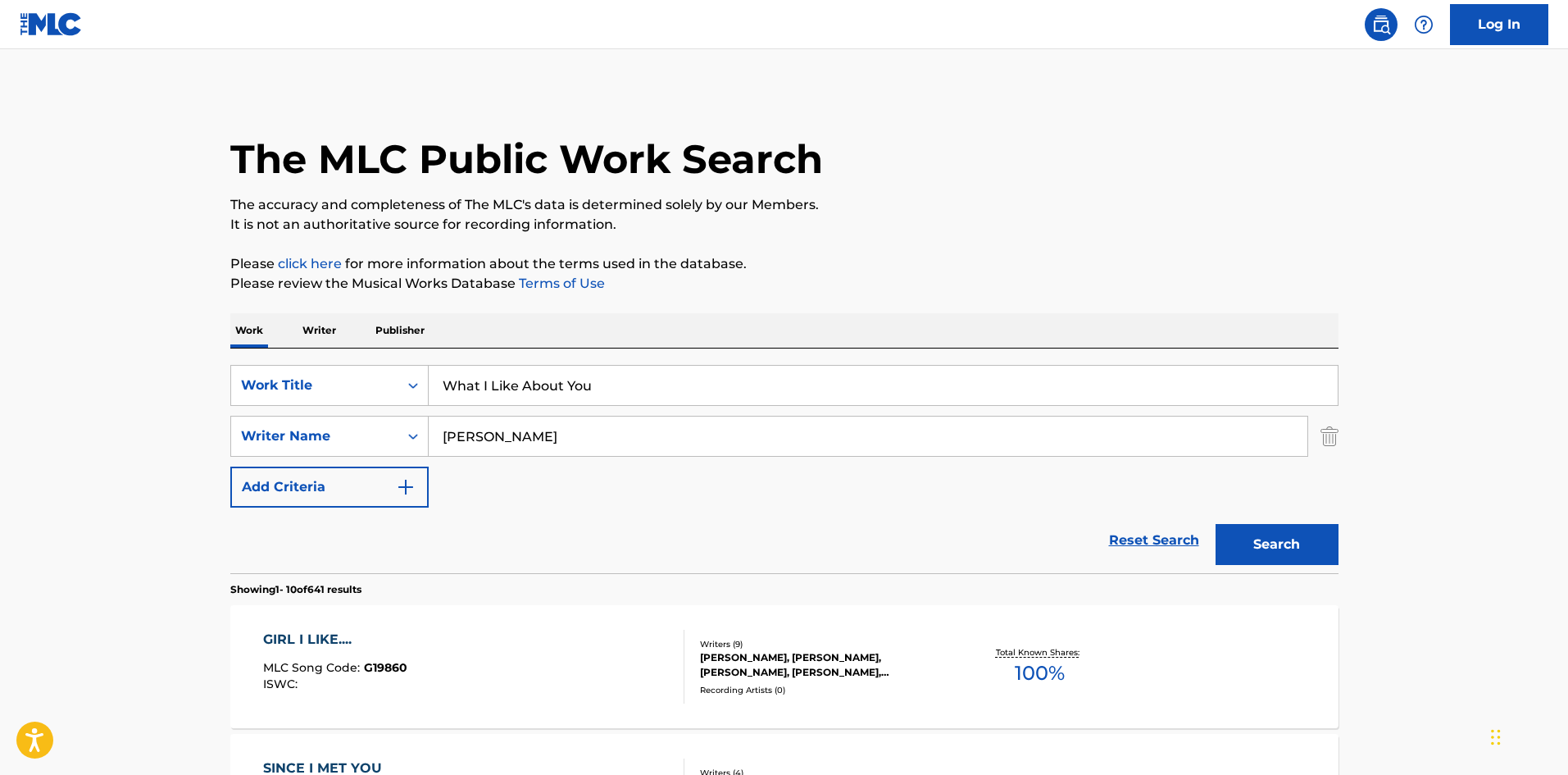
click at [523, 447] on input "BEARD" at bounding box center [868, 436] width 879 height 40
paste input "Marinos"
type input "Marinos"
click at [1294, 565] on div "Search" at bounding box center [1273, 540] width 131 height 65
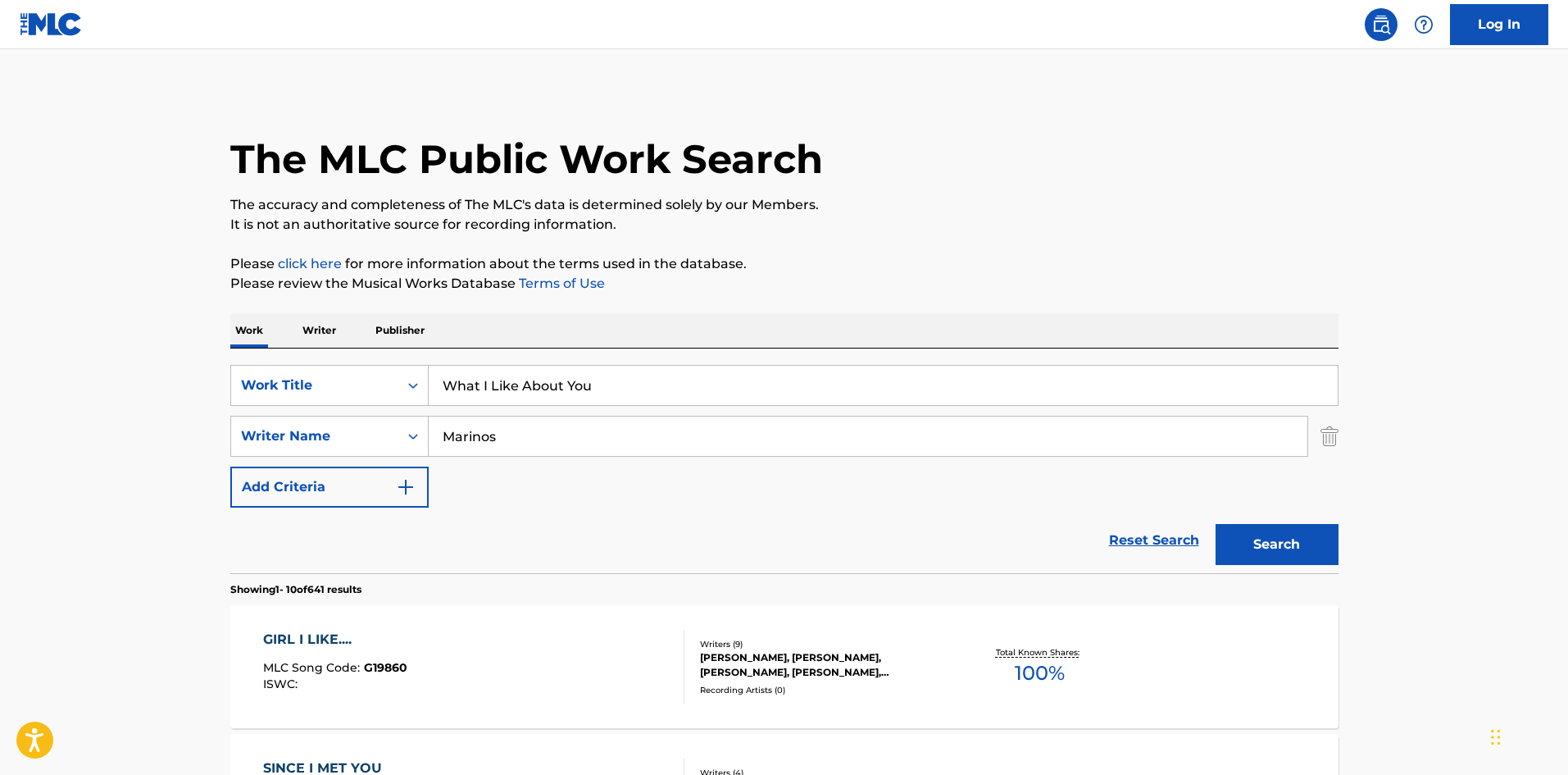
click at [1299, 553] on button "Search" at bounding box center [1277, 544] width 123 height 41
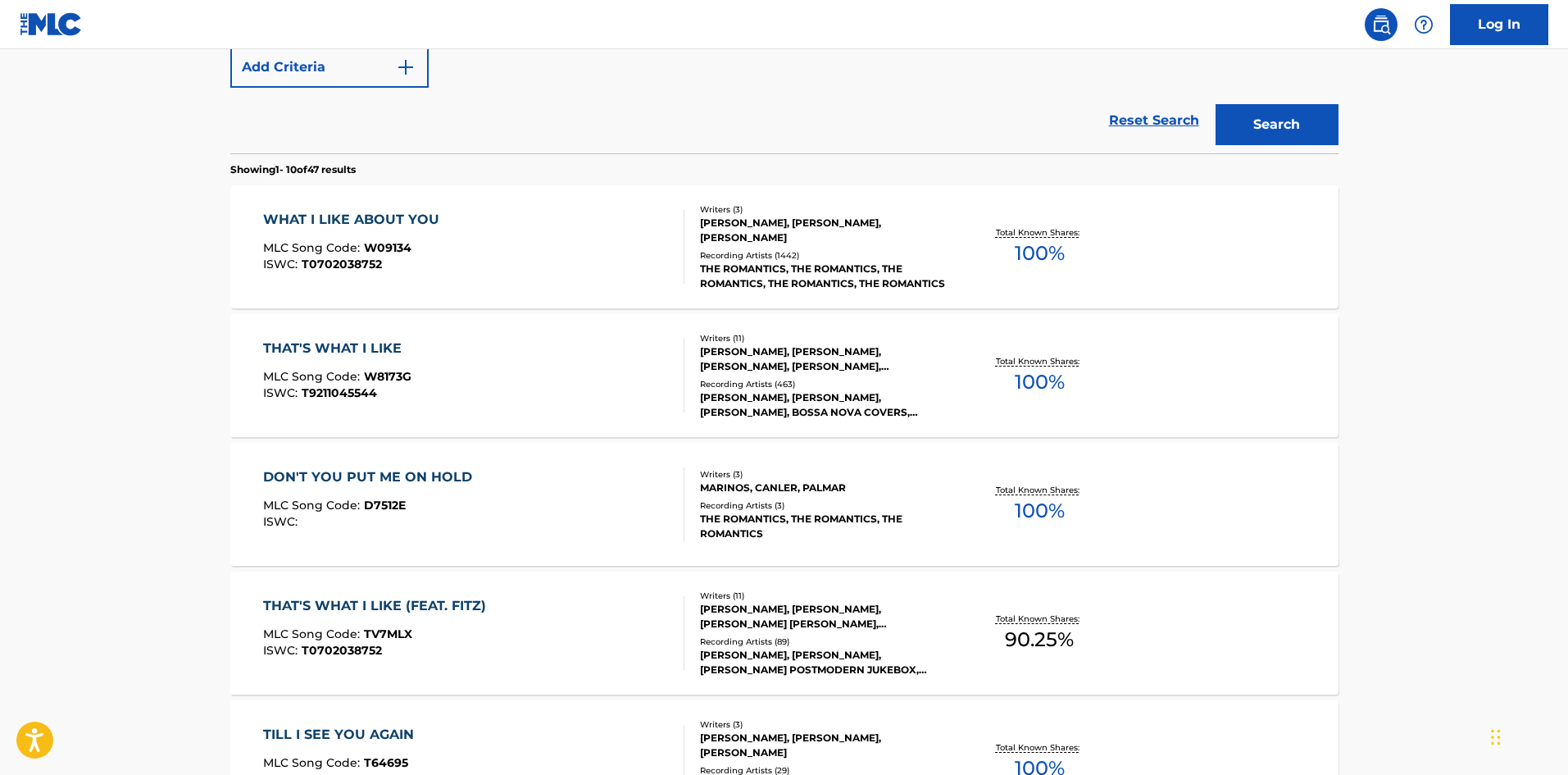
scroll to position [410, 0]
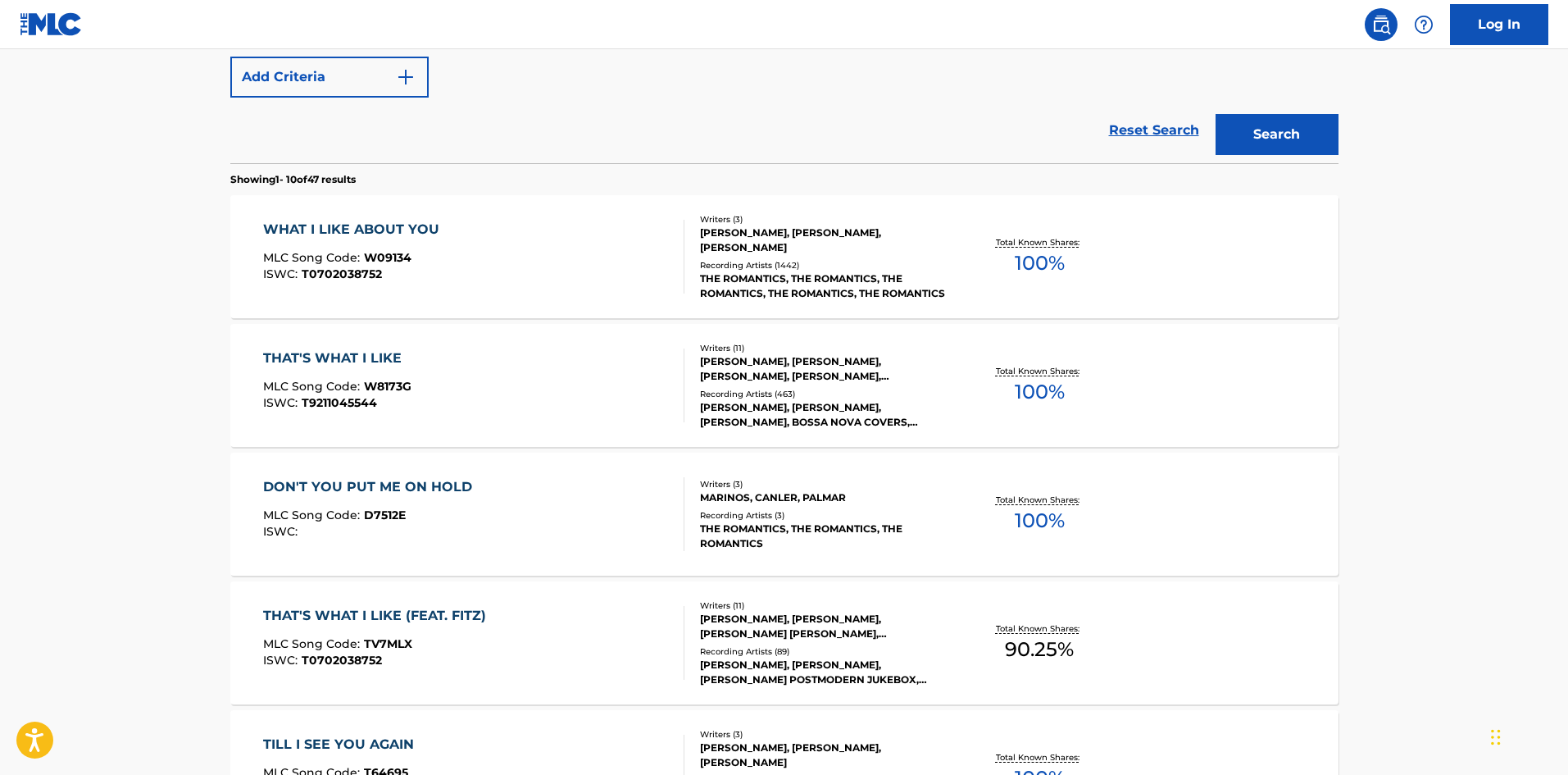
click at [582, 257] on div "WHAT I LIKE ABOUT YOU MLC Song Code : W09134 ISWC : T0702038752" at bounding box center [473, 257] width 421 height 73
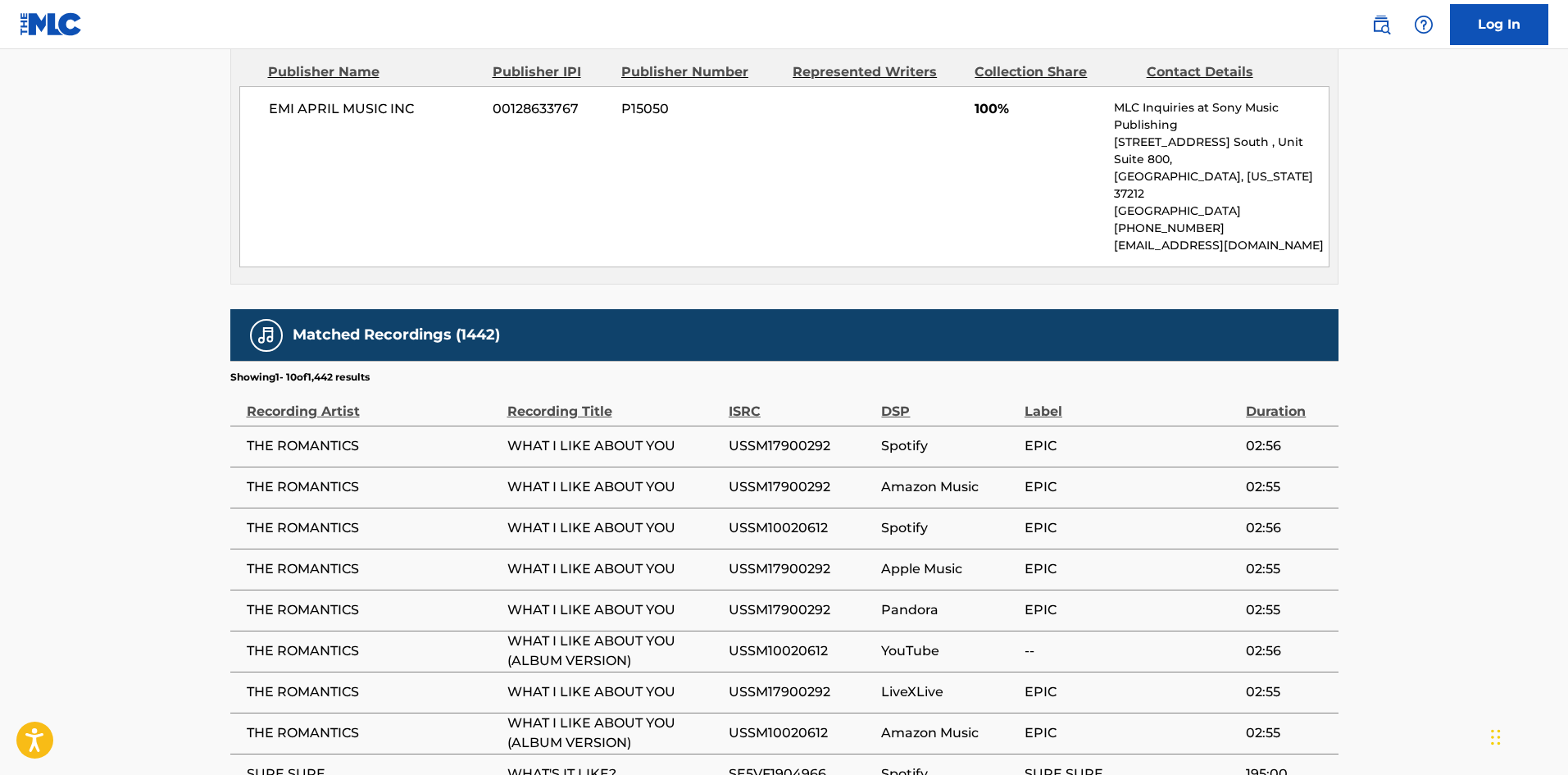
scroll to position [738, 0]
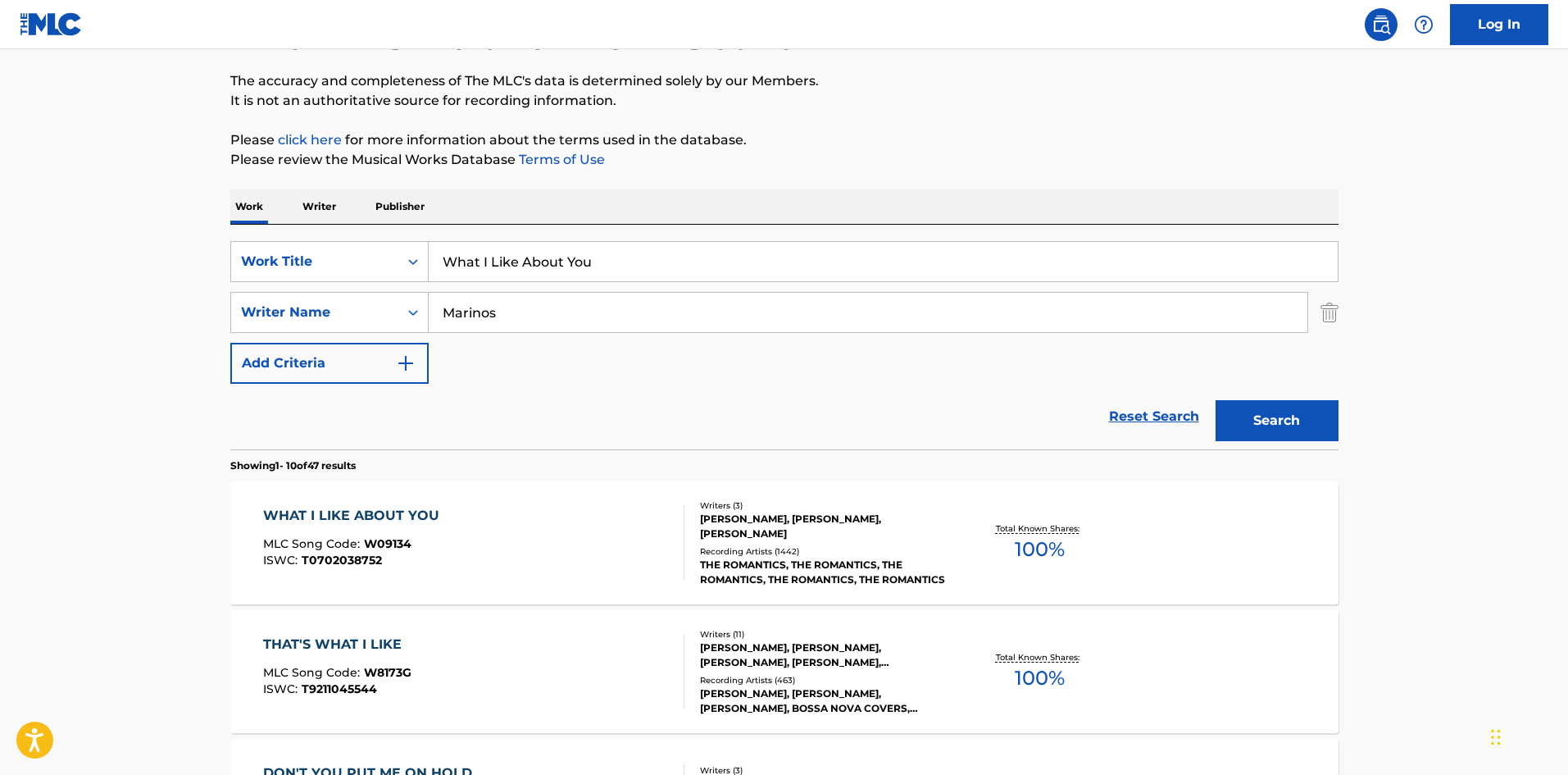
scroll to position [93, 0]
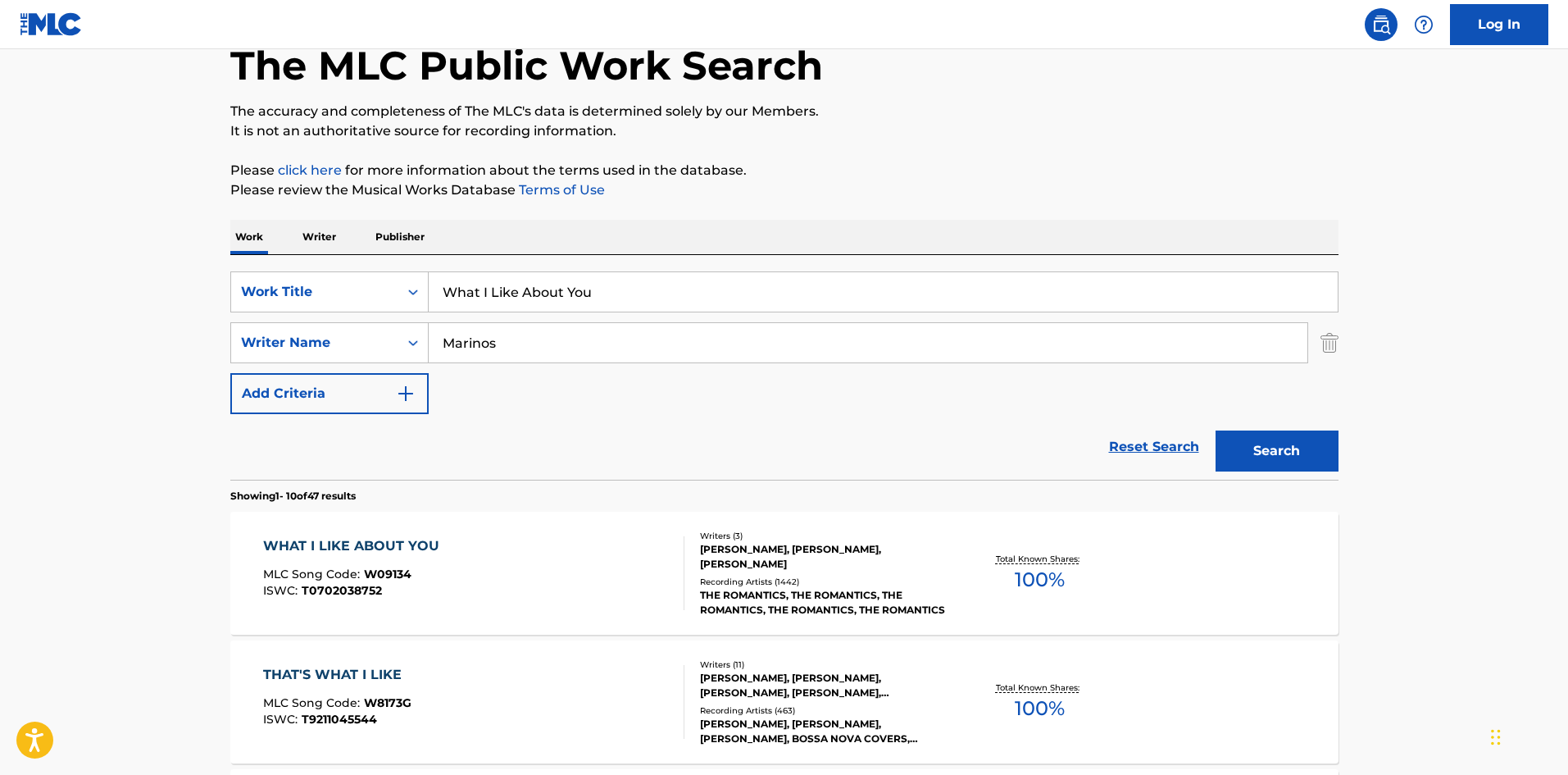
click at [607, 309] on input "What I Like About You" at bounding box center [884, 292] width 909 height 40
paste input "Daylight"
type input "Daylight"
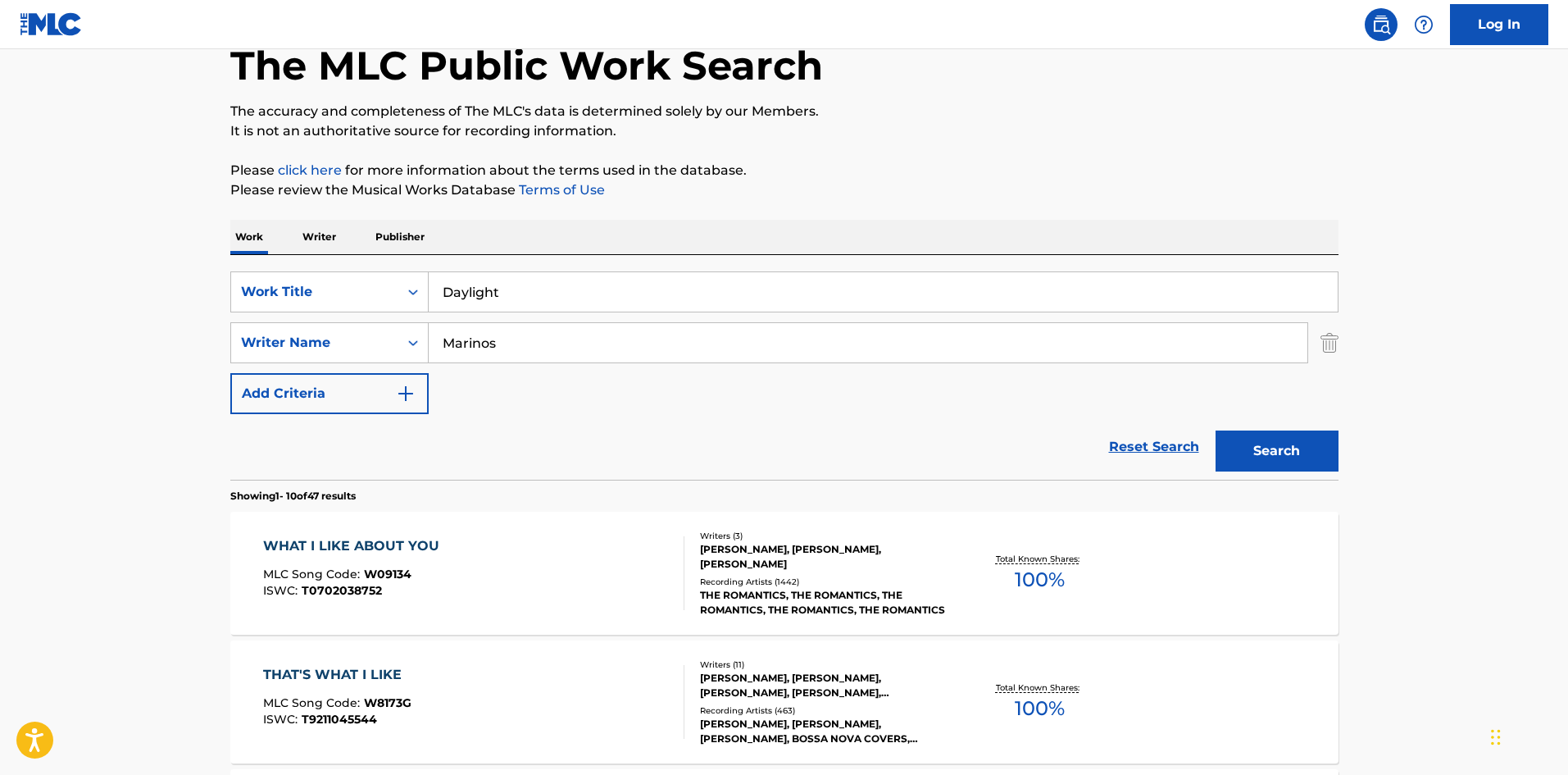
click at [597, 364] on div "SearchWithCriteriafc9bd669-65cf-4602-b9d4-5c6768164c77 Work Title Daylight Sear…" at bounding box center [784, 343] width 1108 height 143
click at [604, 355] on input "Marinos" at bounding box center [868, 343] width 879 height 40
click at [1215, 430] on button "Search" at bounding box center [1277, 450] width 123 height 41
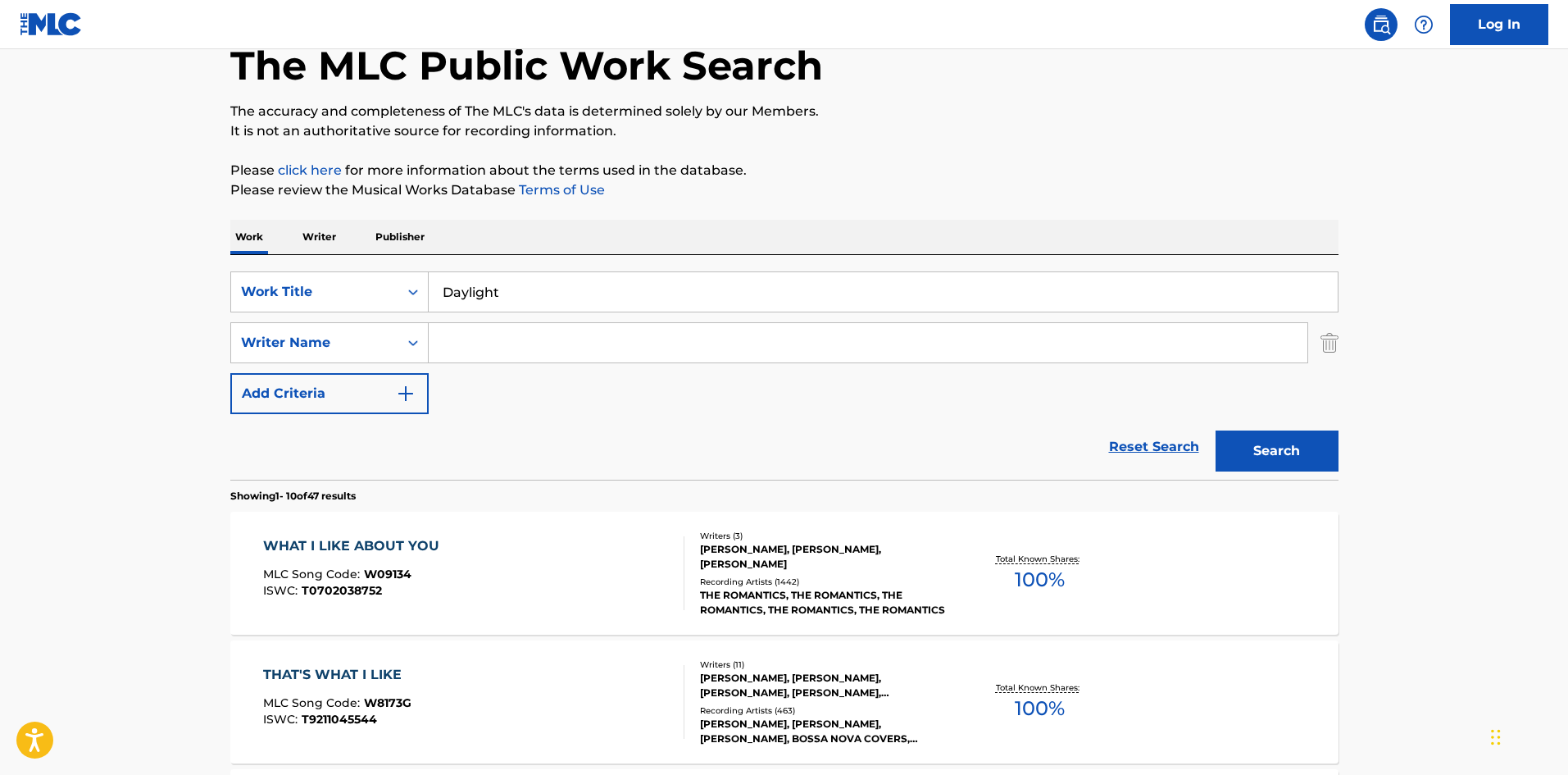
scroll to position [0, 0]
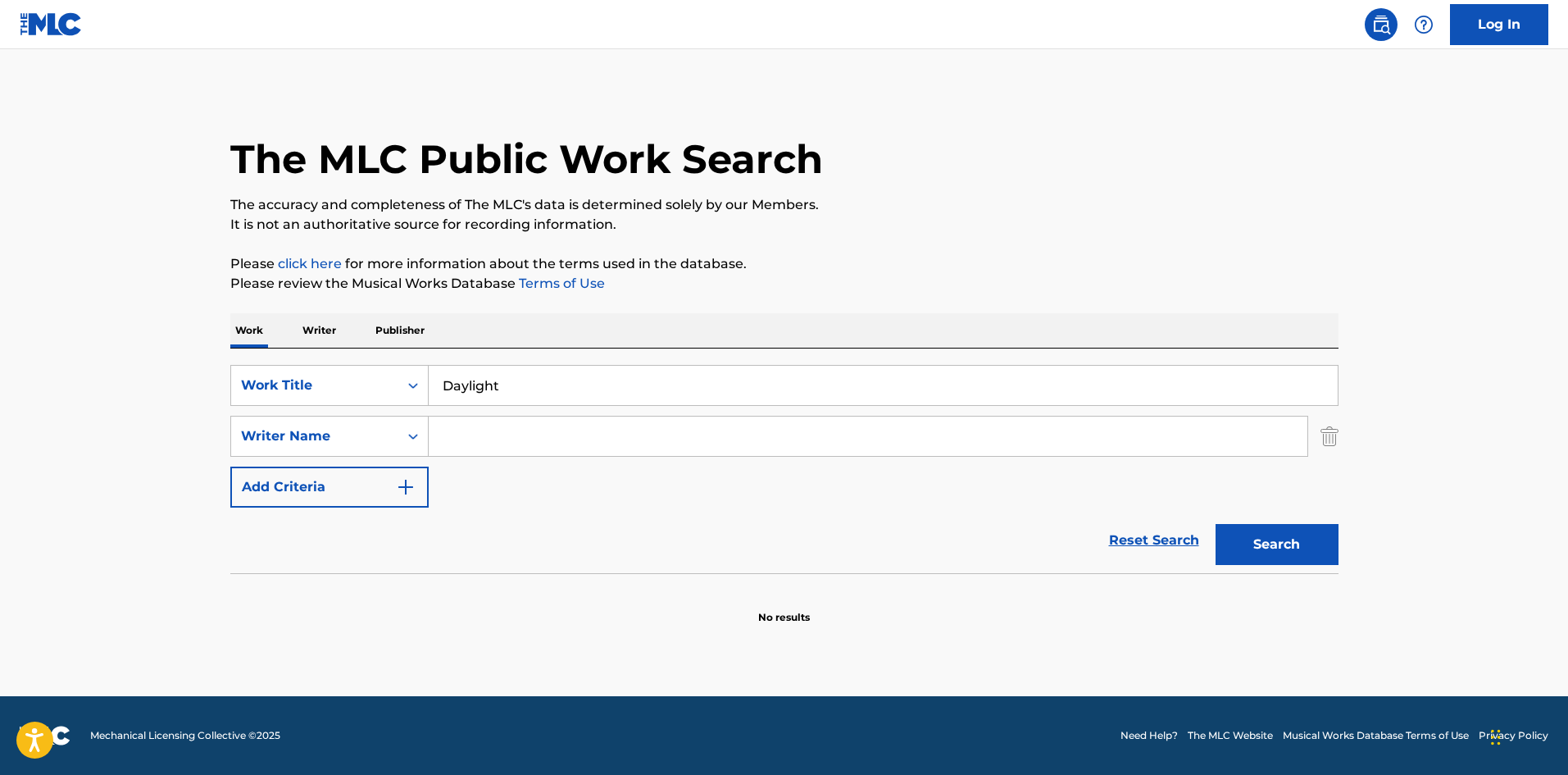
click at [1317, 528] on button "Search" at bounding box center [1277, 544] width 123 height 41
click at [576, 382] on input "Daylight" at bounding box center [884, 386] width 909 height 40
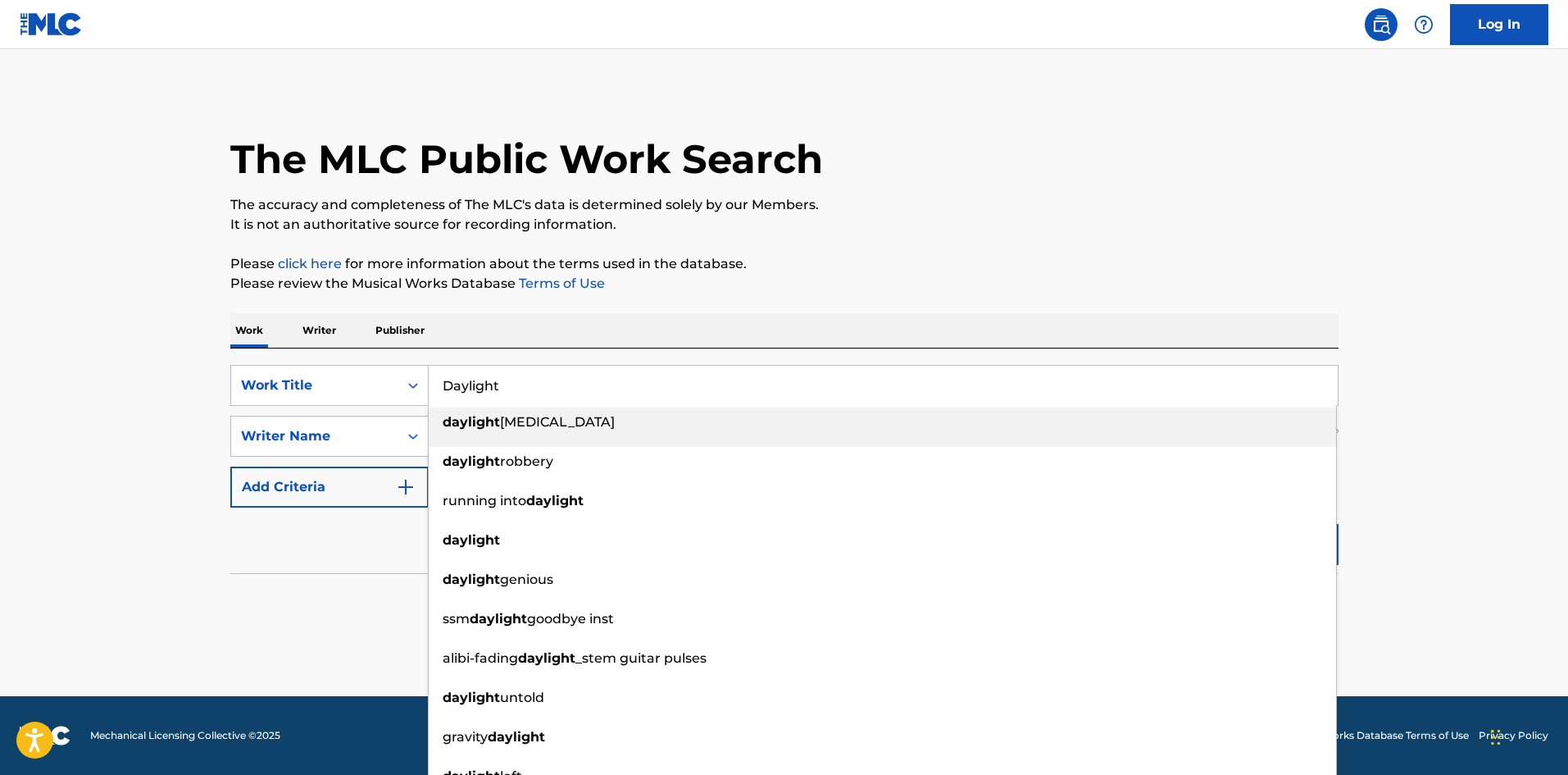
click at [576, 382] on input "Daylight" at bounding box center [884, 386] width 909 height 40
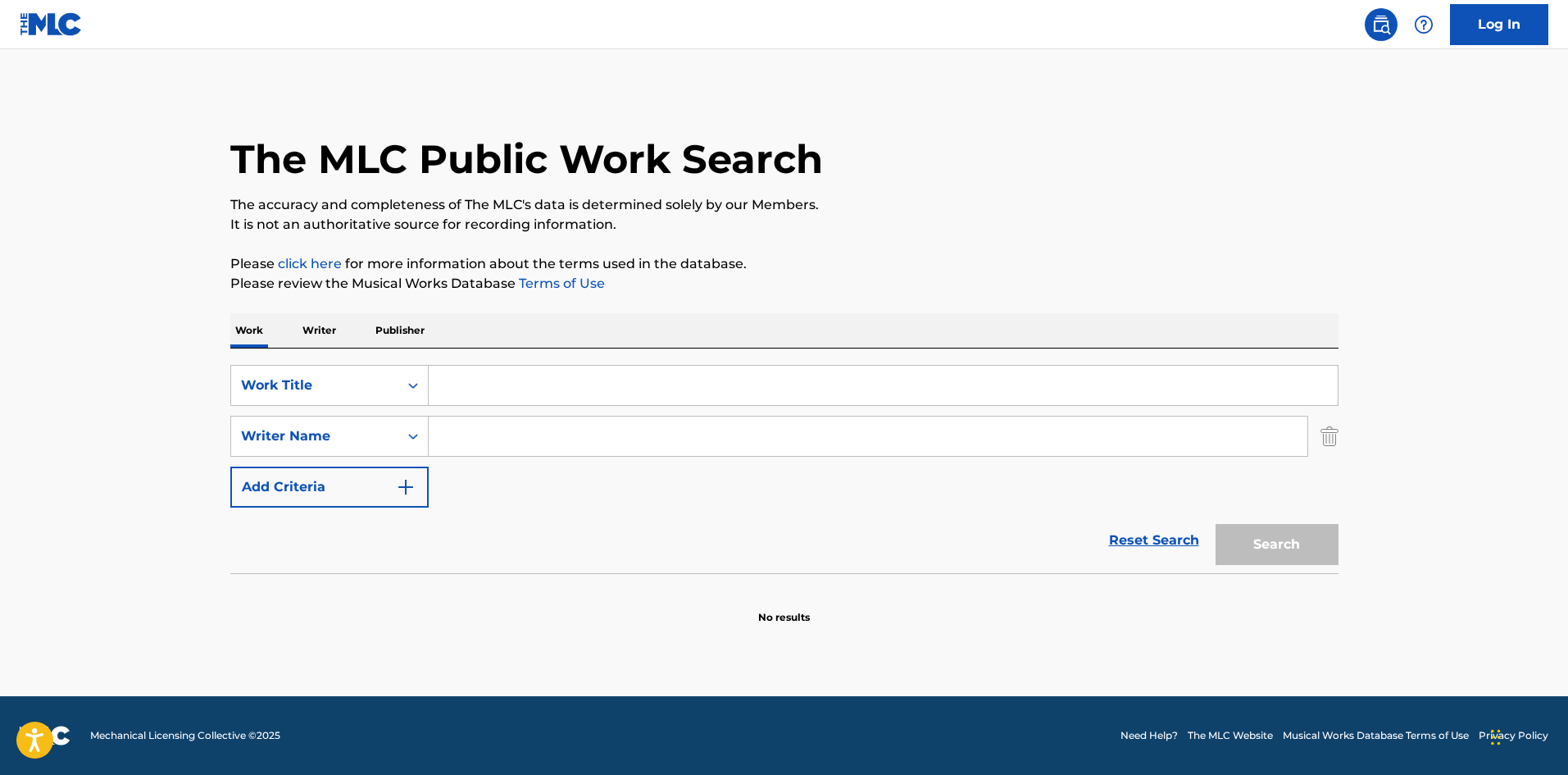
paste input "Good Girls"
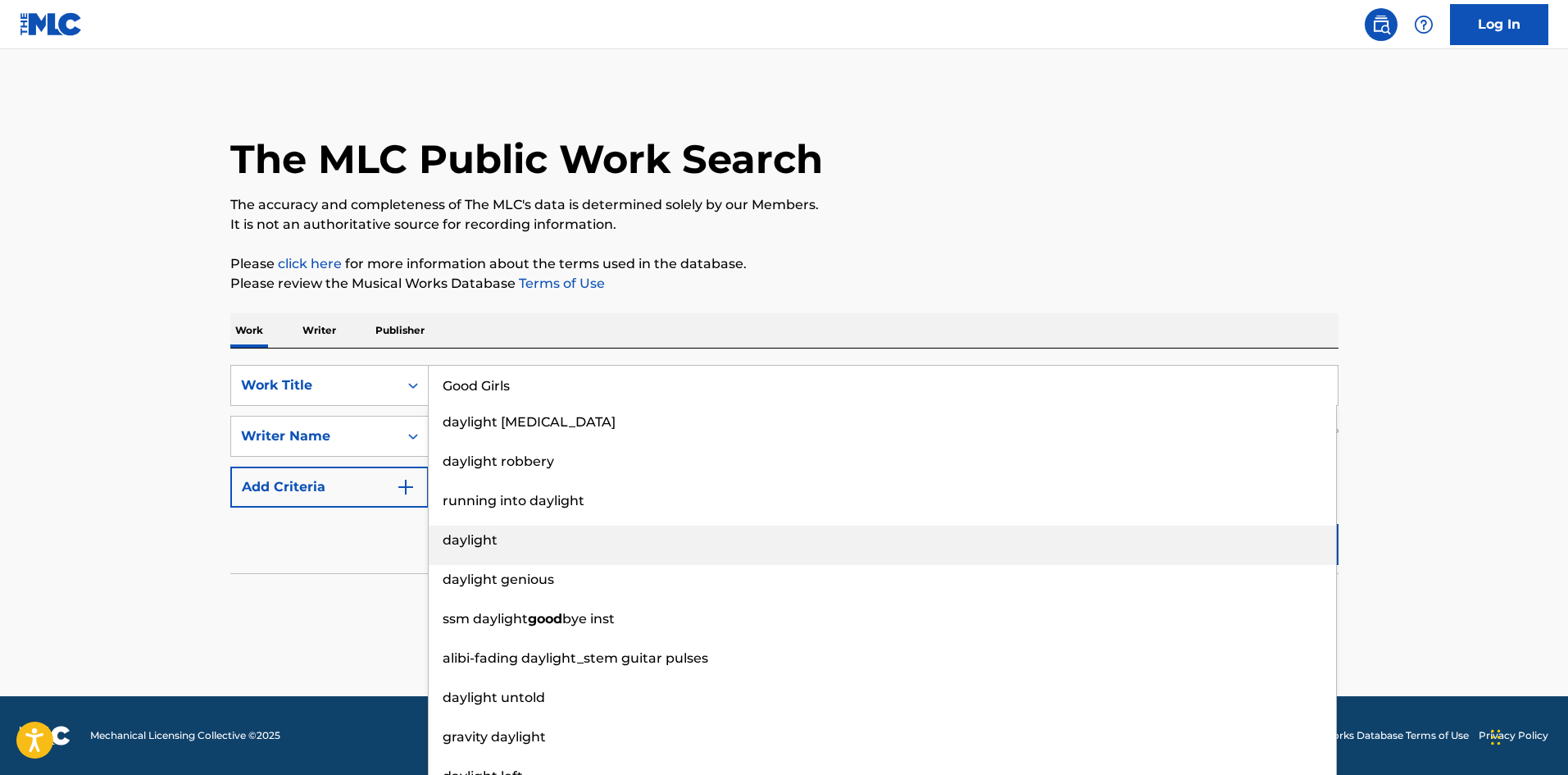
click at [1242, 544] on div "daylight" at bounding box center [883, 540] width 907 height 30
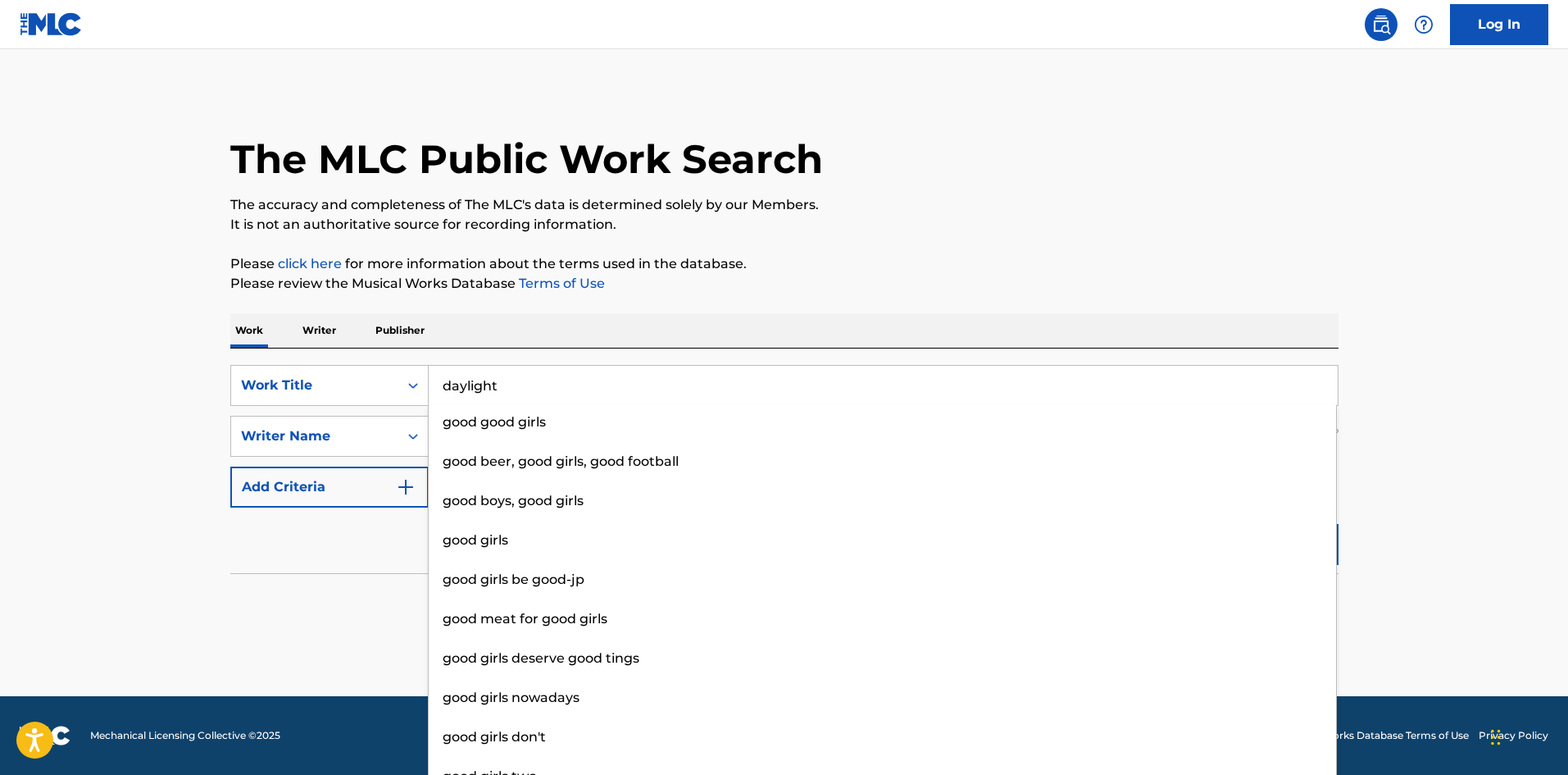
click at [777, 404] on input "daylight" at bounding box center [884, 386] width 909 height 40
click at [785, 393] on input "daylight" at bounding box center [884, 386] width 909 height 40
paste input "Good Girls"
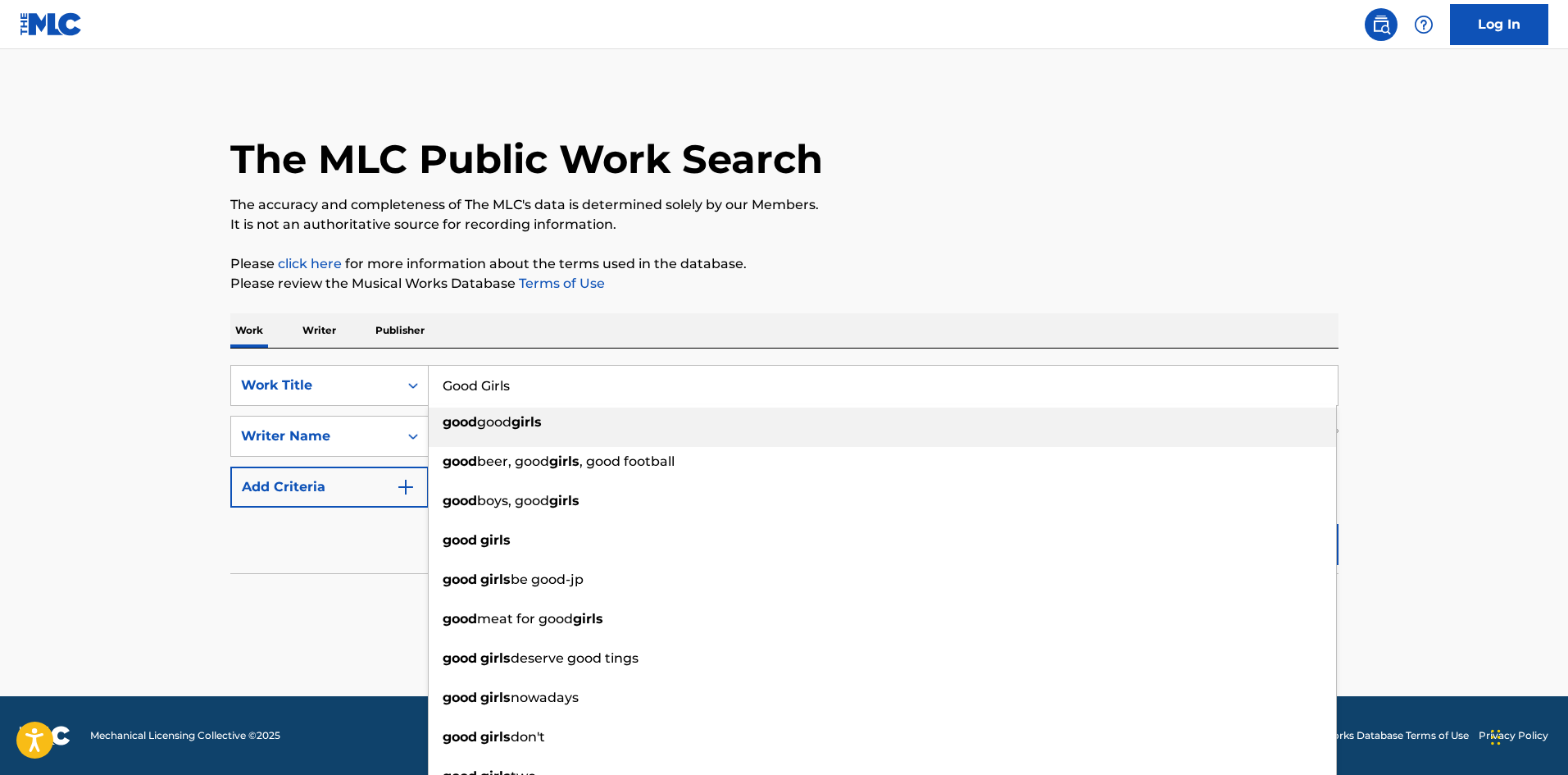
click at [982, 270] on p "Please click here for more information about the terms used in the database." at bounding box center [784, 264] width 1108 height 20
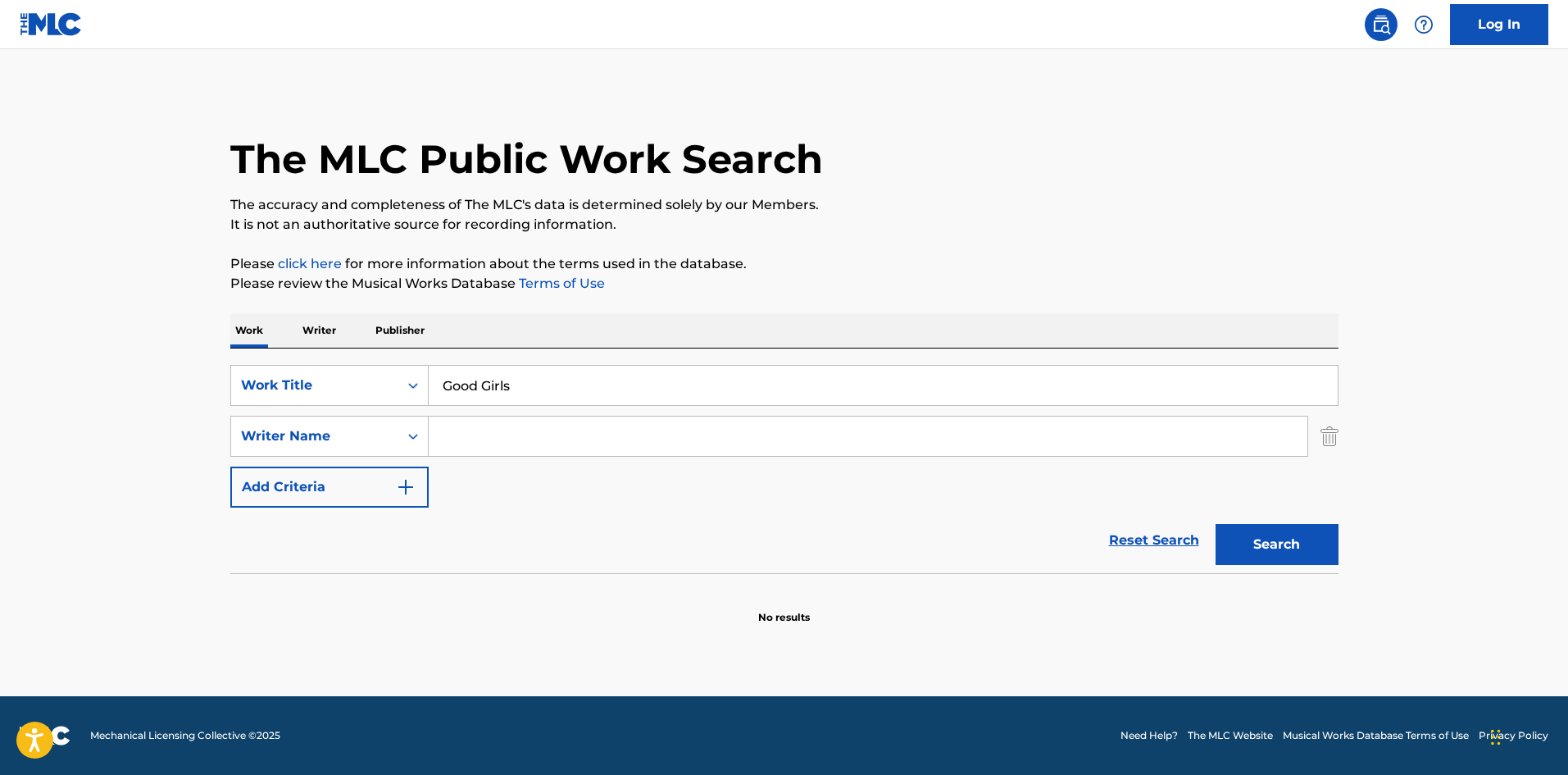
click at [1322, 563] on button "Search" at bounding box center [1277, 544] width 123 height 41
click at [629, 375] on input "Good Girls" at bounding box center [884, 386] width 909 height 40
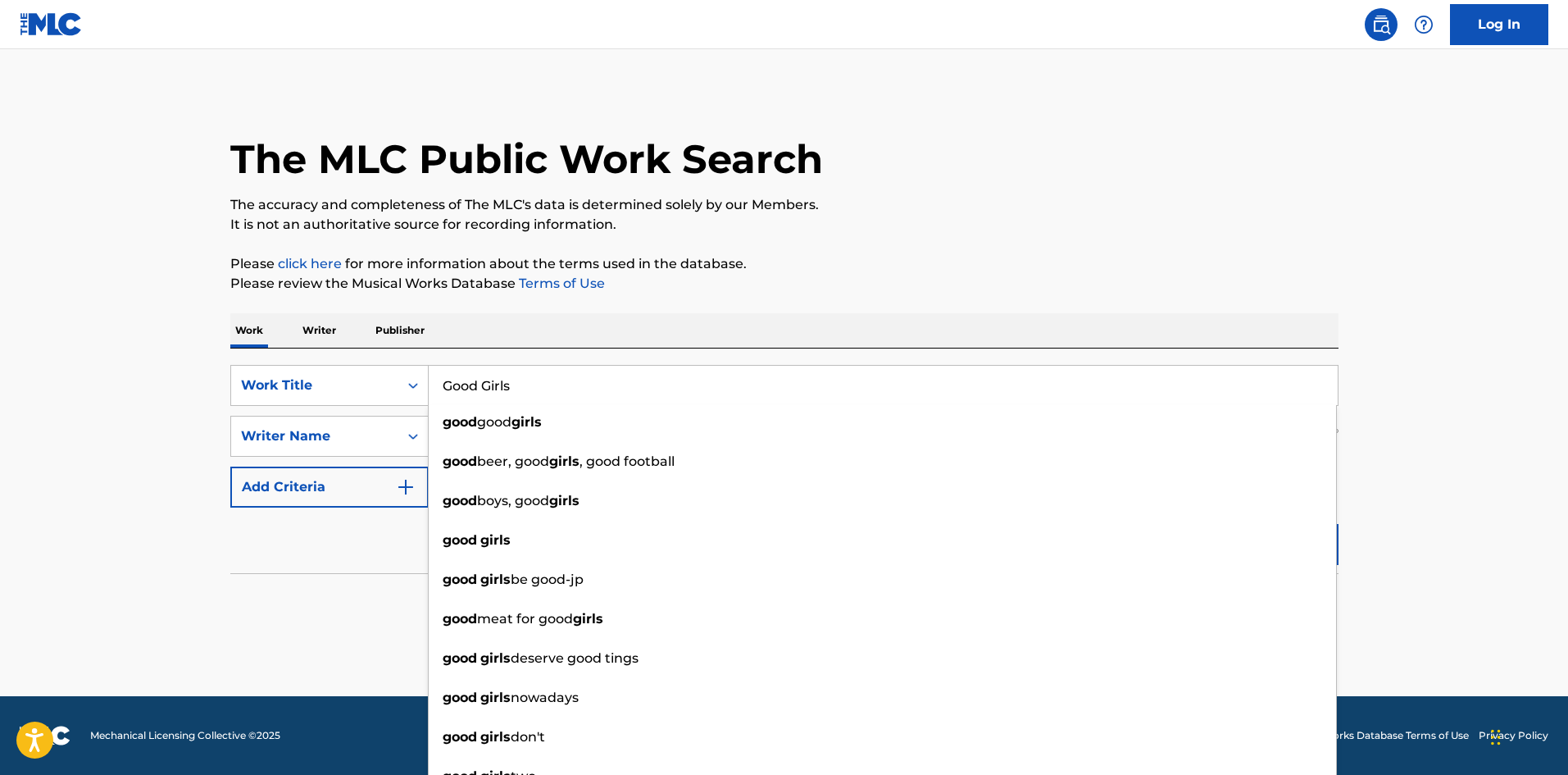
click at [1533, 420] on main "The MLC Public Work Search The accuracy and completeness of The MLC's data is d…" at bounding box center [784, 373] width 1568 height 647
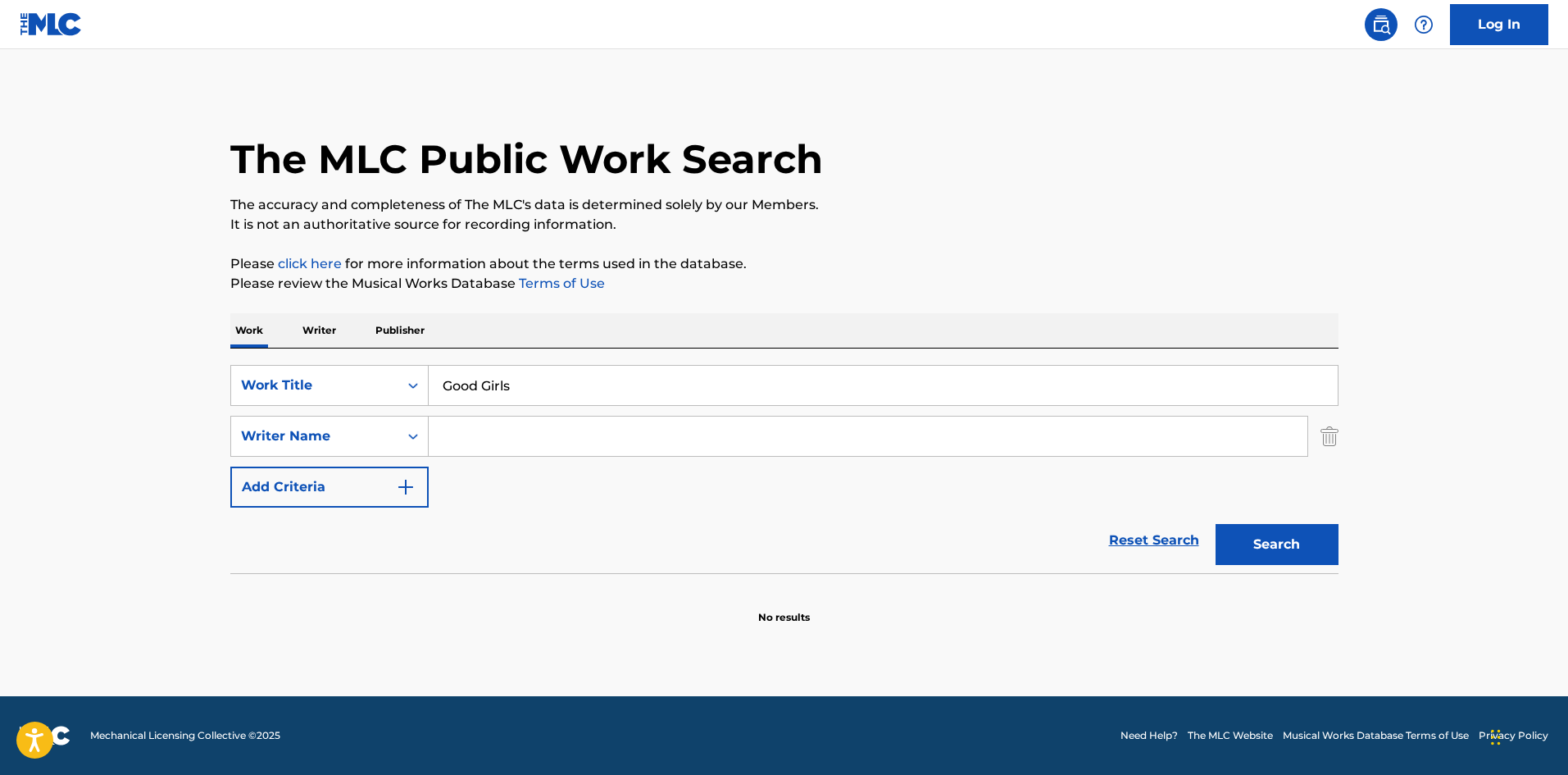
click at [1301, 557] on button "Search" at bounding box center [1277, 544] width 123 height 41
click at [594, 378] on input "Good Girls" at bounding box center [884, 386] width 909 height 40
paste input "Best Friend"
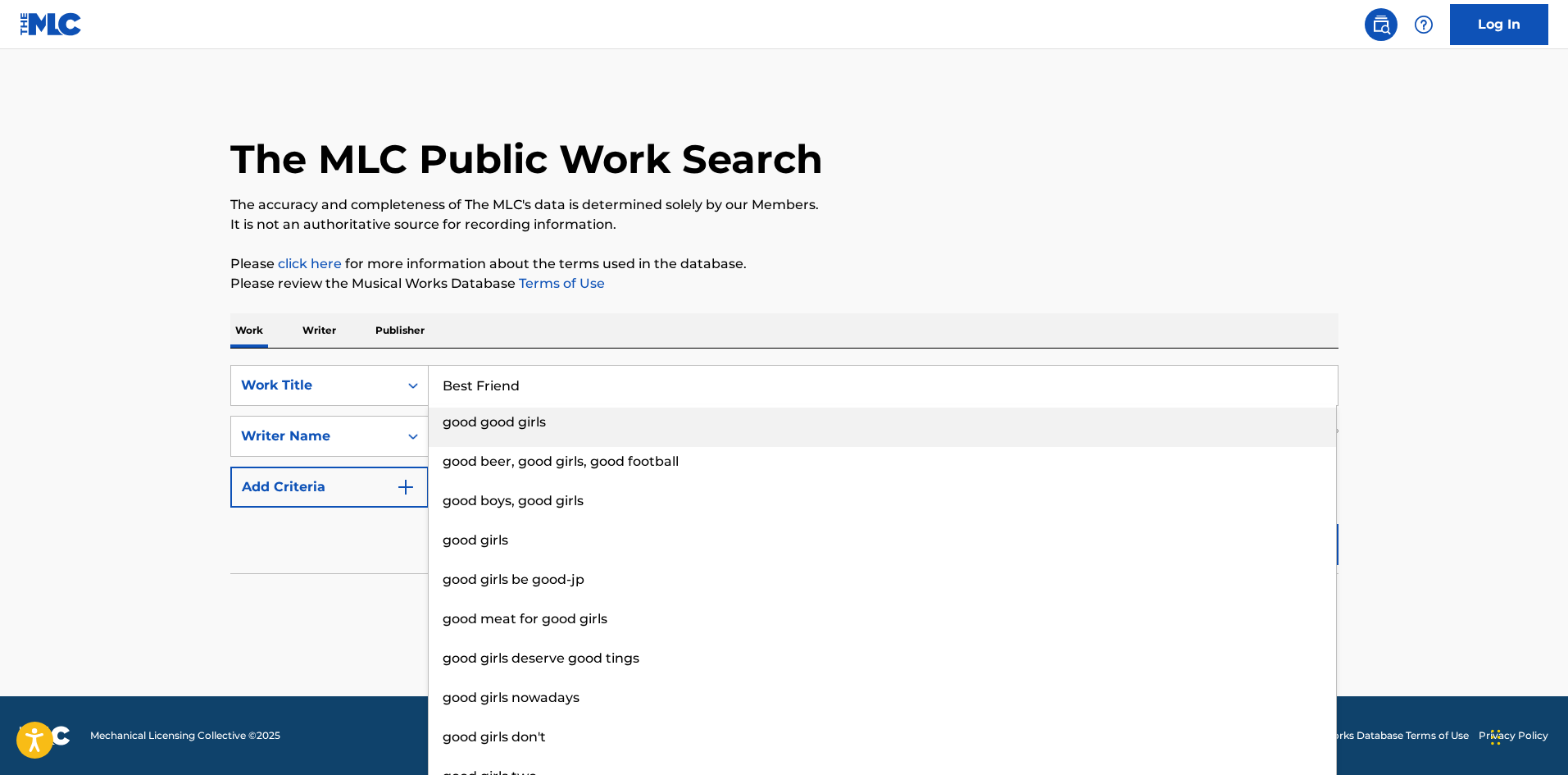
type input "Best Friend"
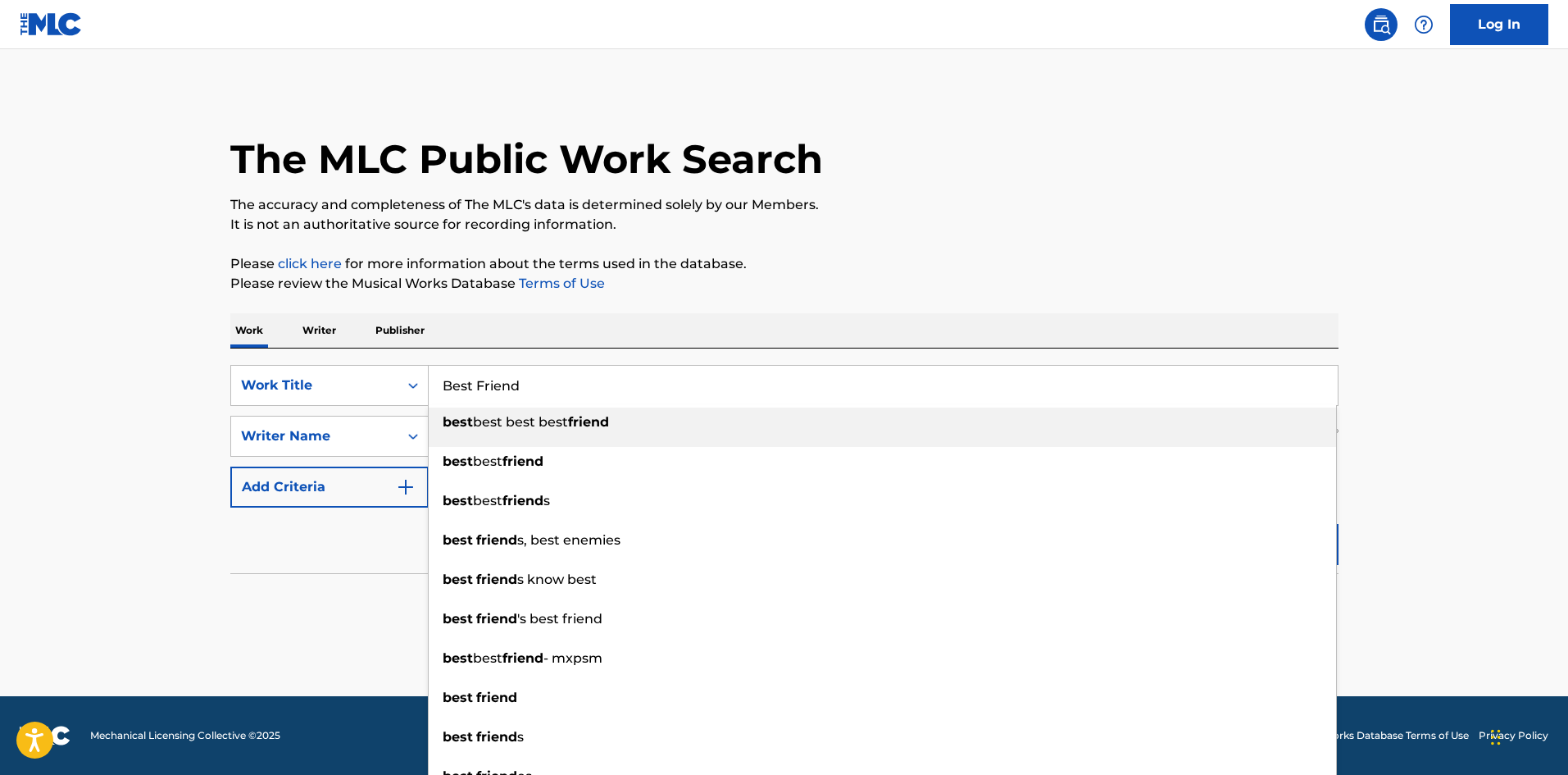
click at [372, 551] on div "Reset Search Search" at bounding box center [784, 540] width 1108 height 65
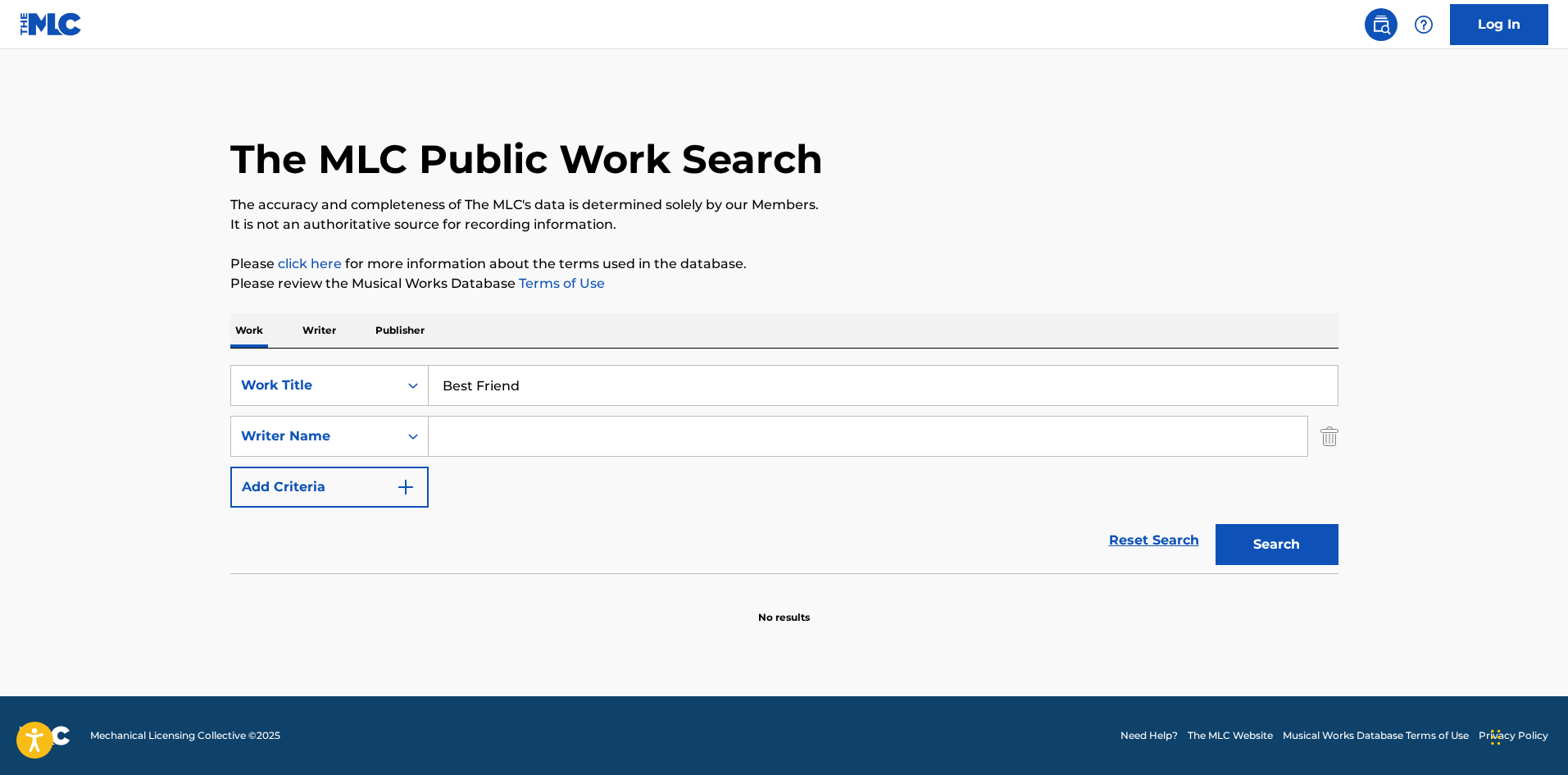
click at [506, 444] on input "Search Form" at bounding box center [868, 436] width 879 height 40
paste input "LAMAR"
type input "LAMAR"
click at [1287, 540] on button "Search" at bounding box center [1277, 544] width 123 height 41
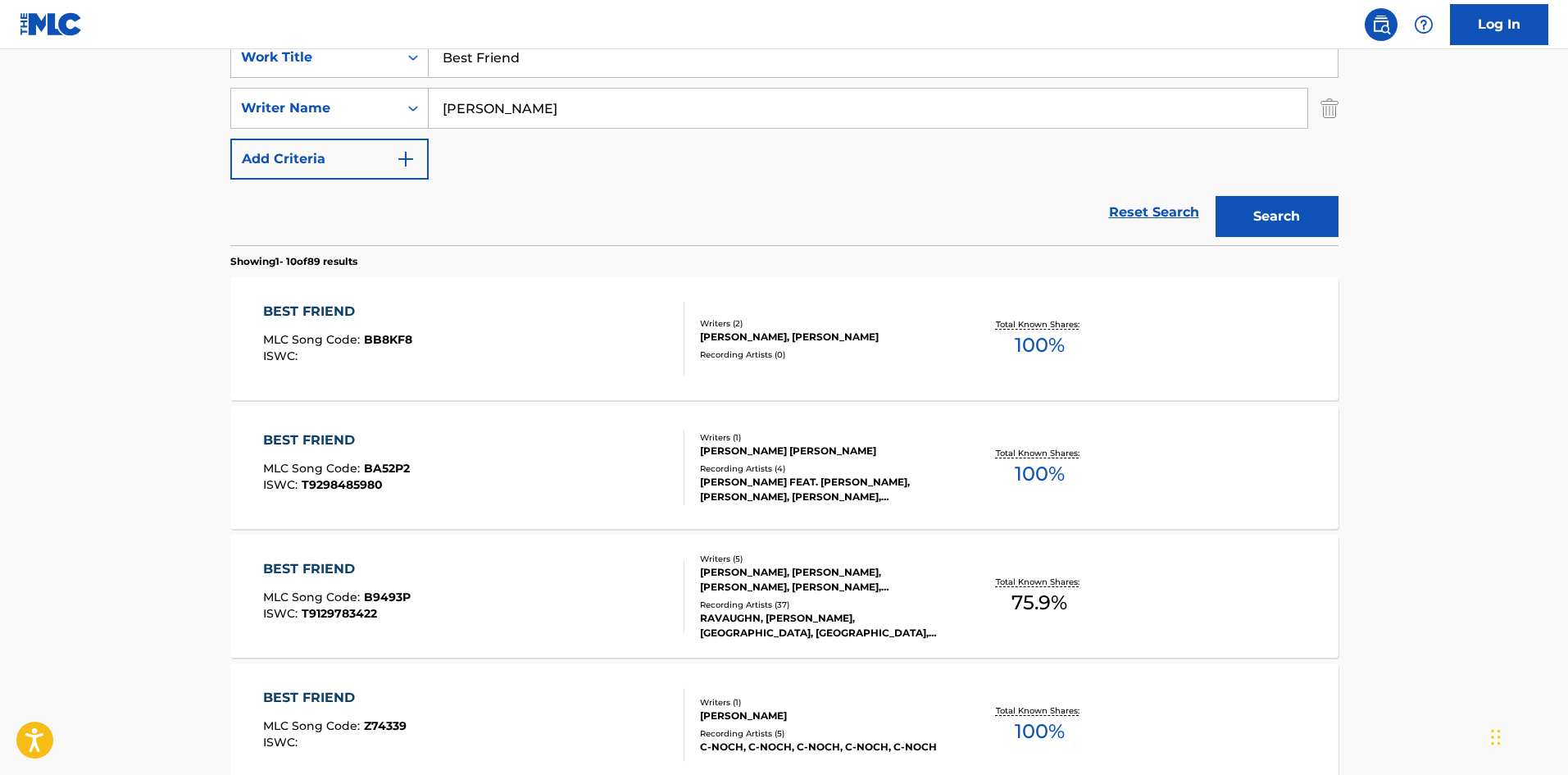
scroll to position [738, 0]
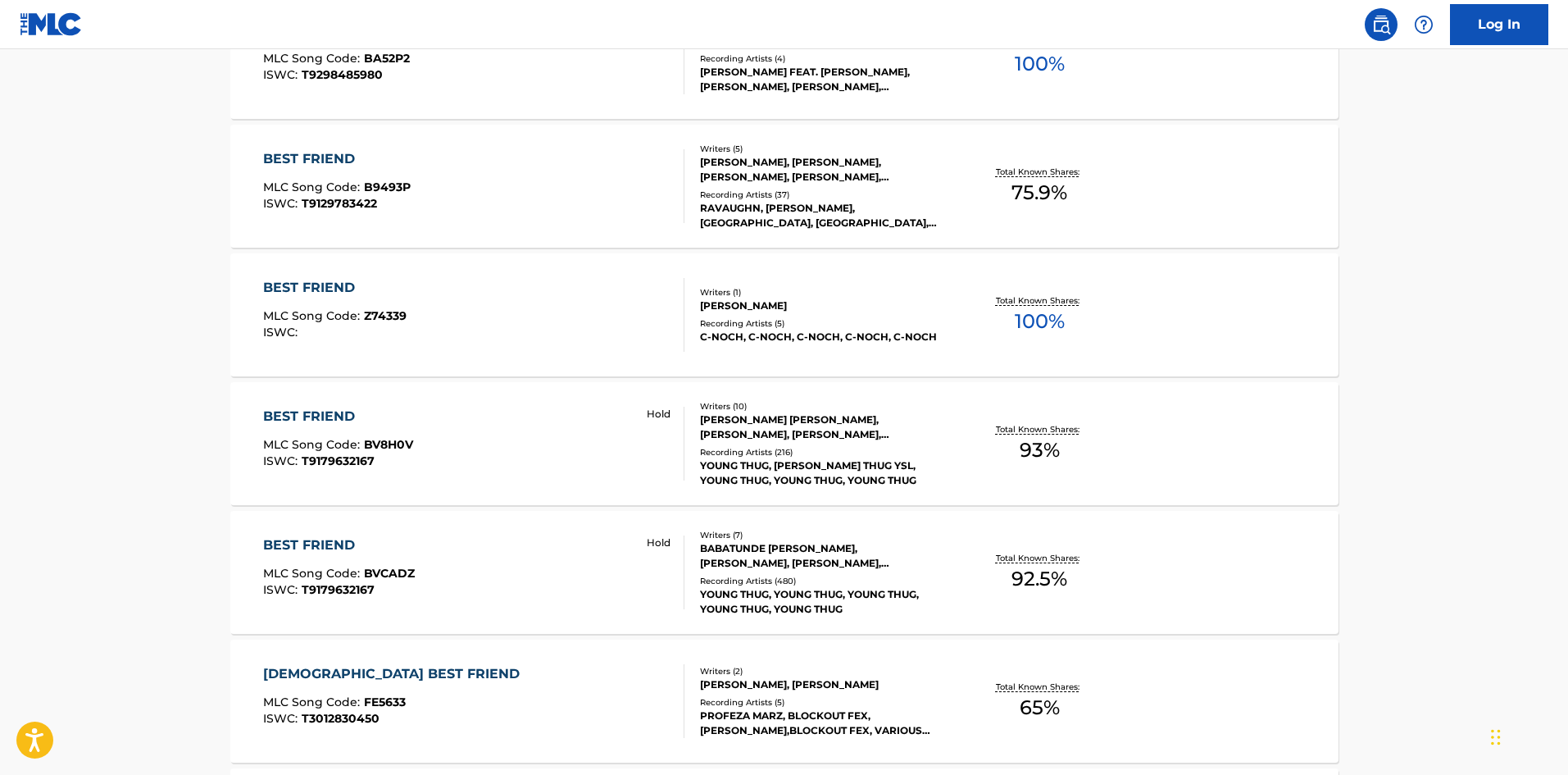
click at [460, 478] on div "BEST FRIEND MLC Song Code : BV8H0V ISWC : T9179632167 Hold" at bounding box center [473, 443] width 421 height 73
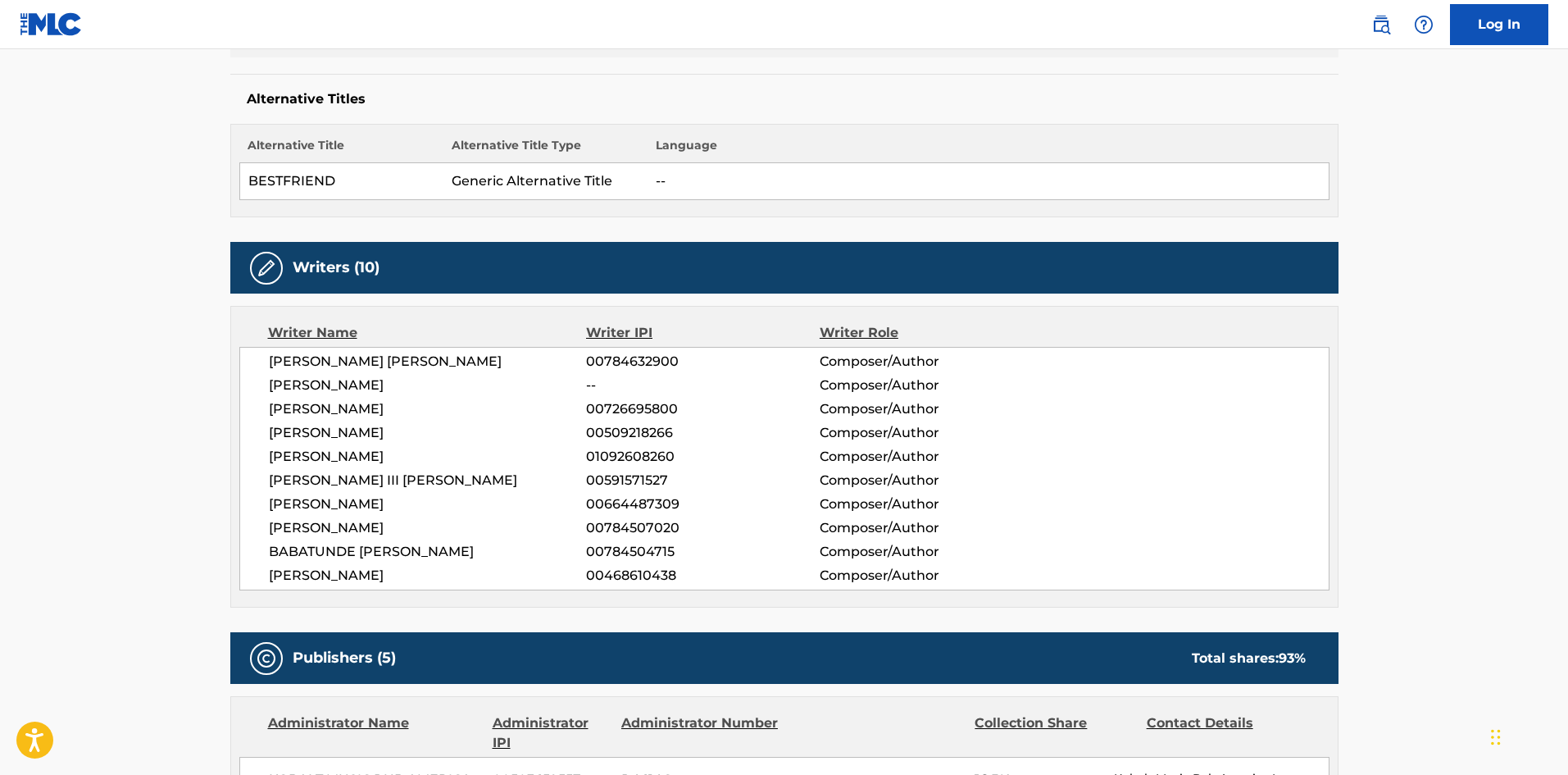
scroll to position [410, 0]
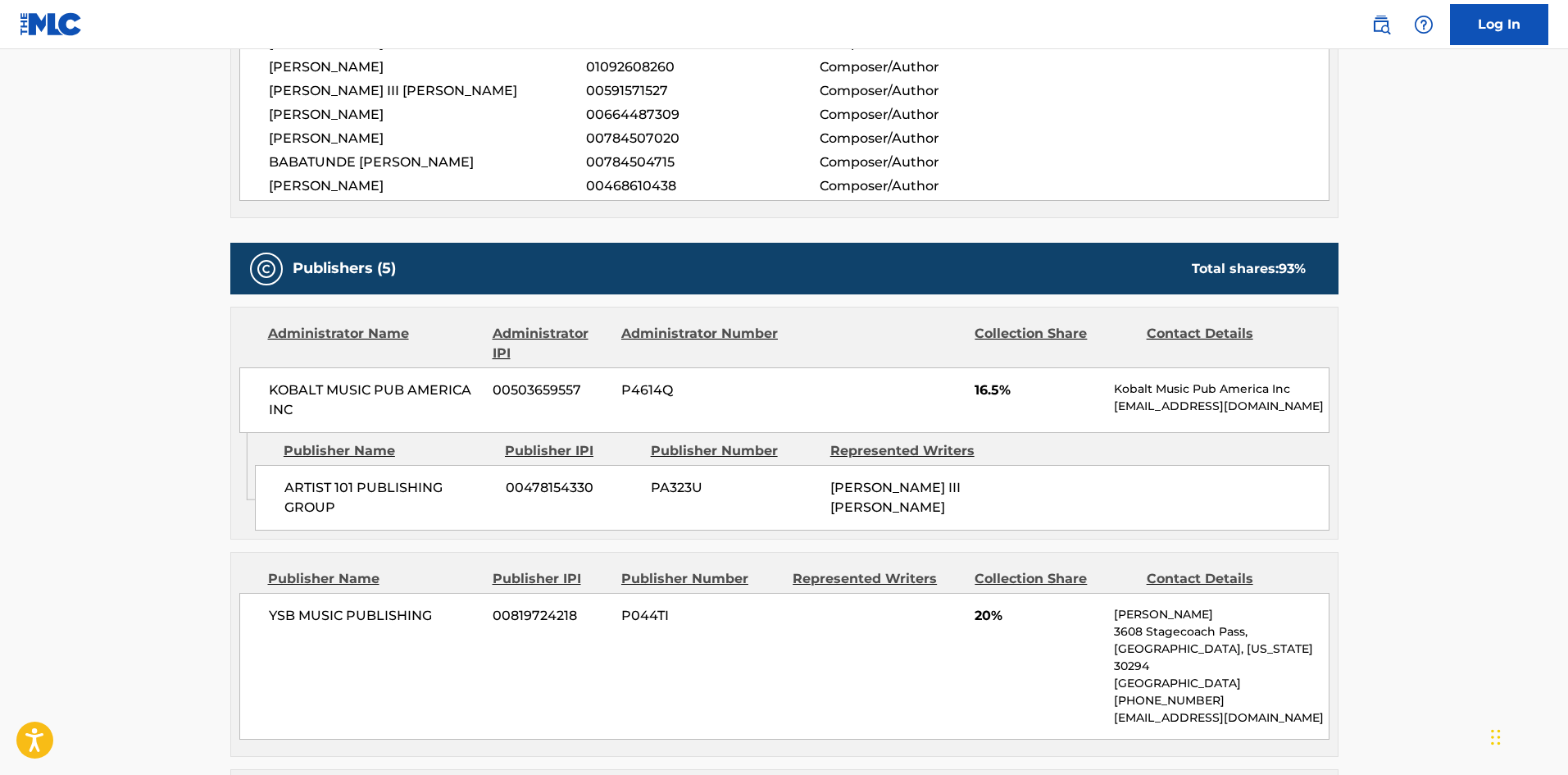
scroll to position [820, 0]
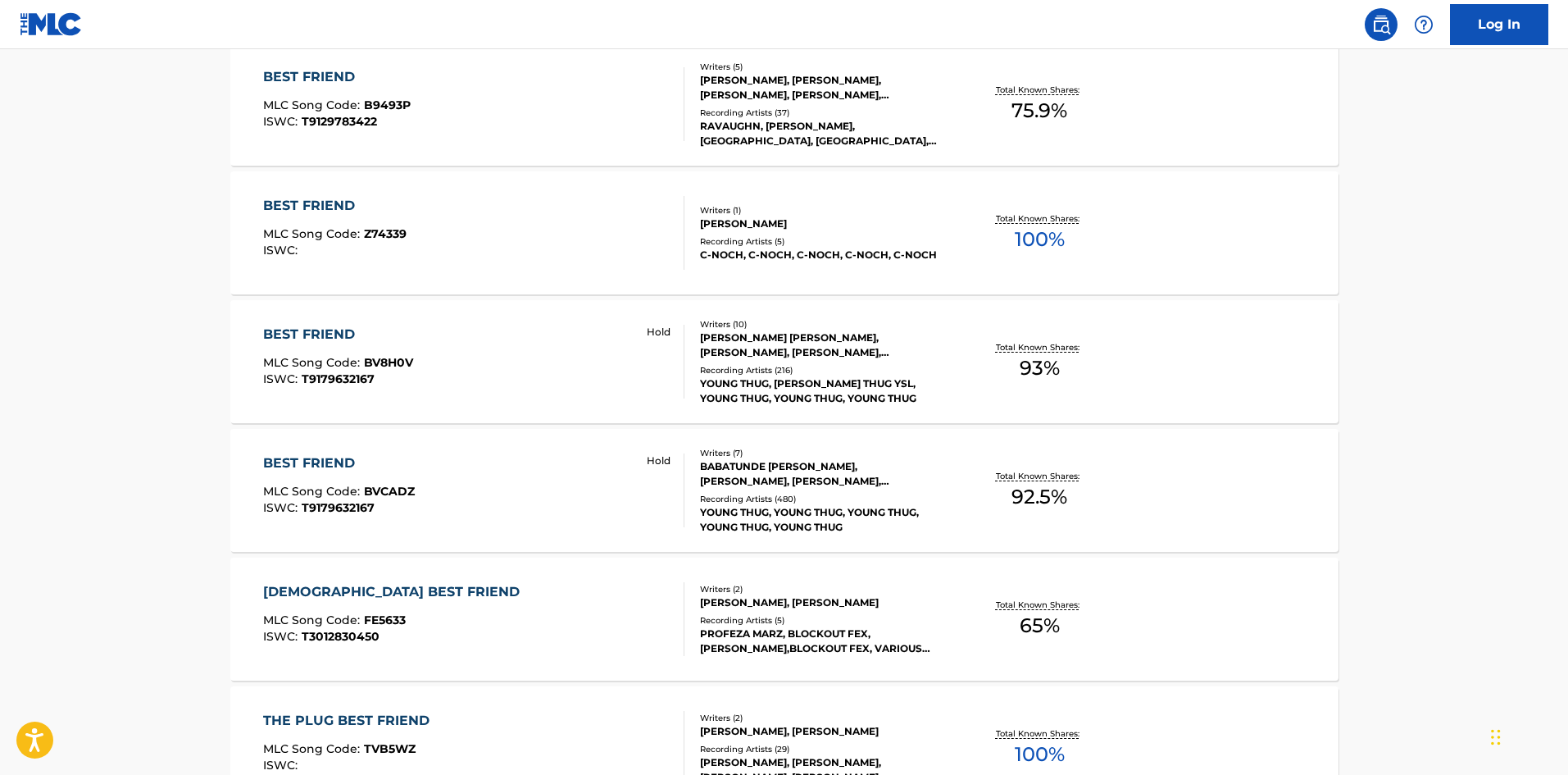
scroll to position [831, 0]
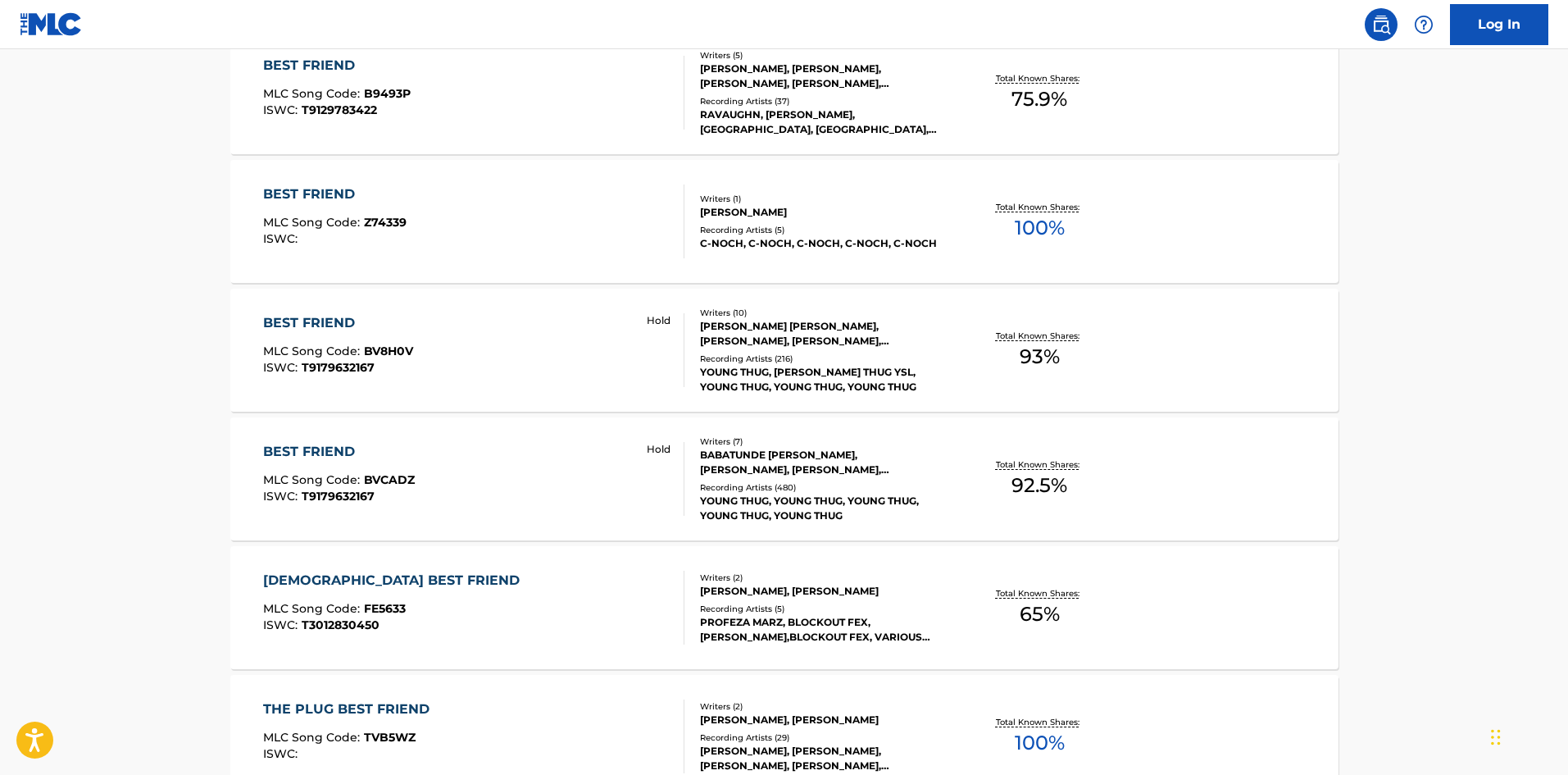
click at [445, 442] on div "BEST FRIEND MLC Song Code : BVCADZ ISWC : T9179632167 Hold" at bounding box center [473, 479] width 421 height 73
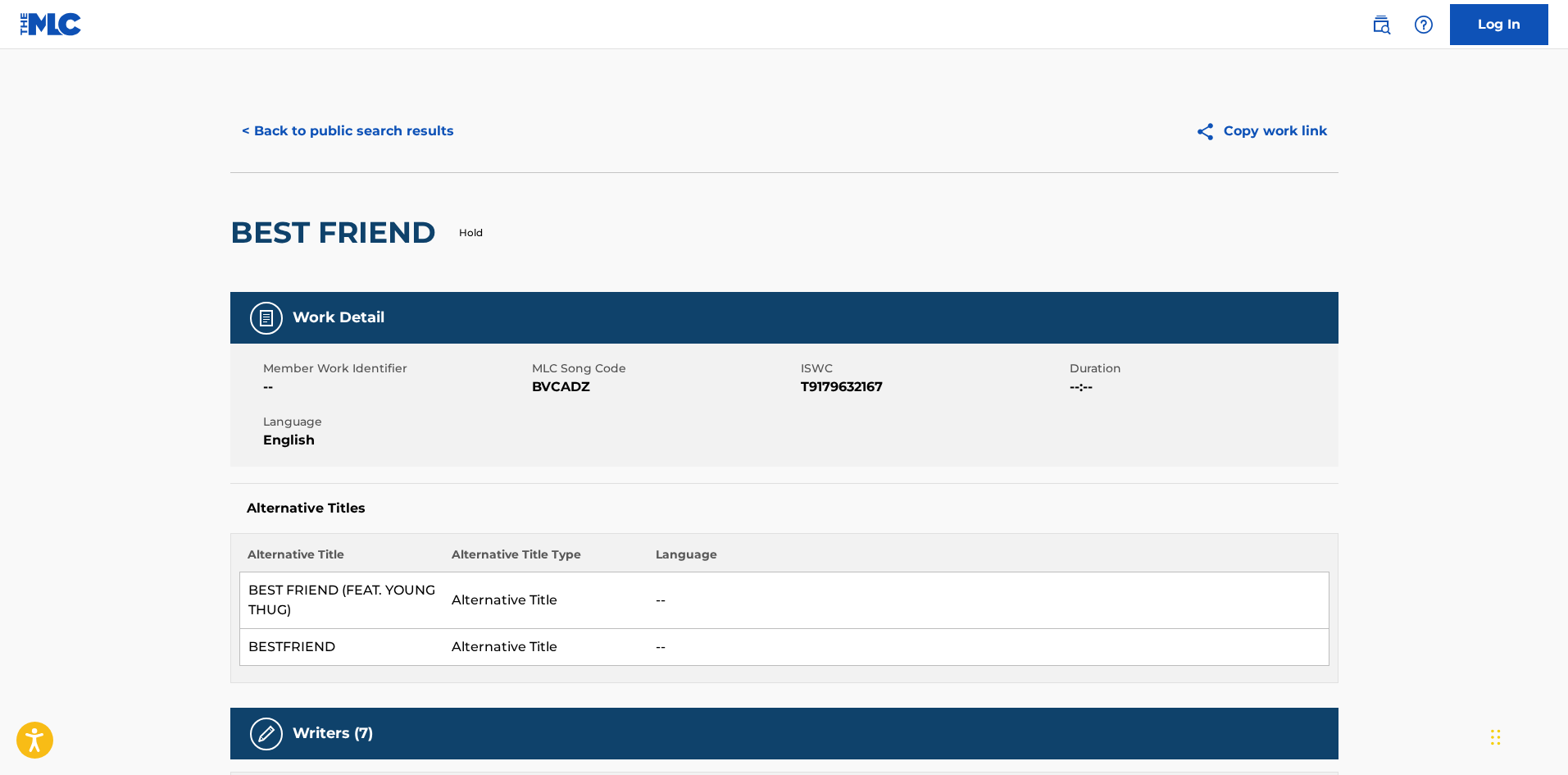
scroll to position [881, 0]
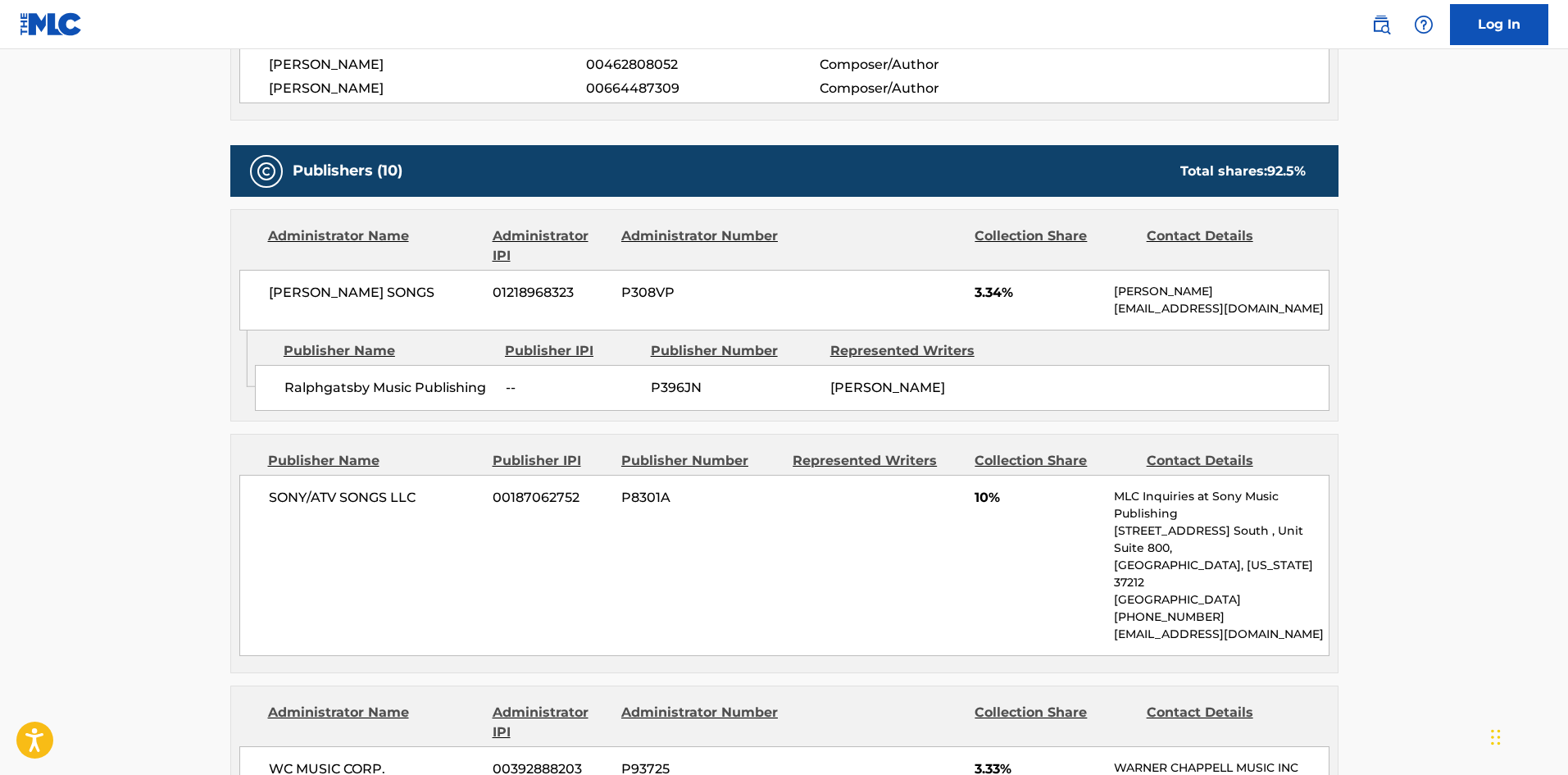
click at [275, 365] on div "Ralphgatsby Music Publishing -- P396JN RHONDO ROBINSON" at bounding box center [791, 388] width 1075 height 46
click at [281, 382] on div "Ralphgatsby Music Publishing -- P396JN RHONDO ROBINSON" at bounding box center [791, 388] width 1075 height 46
drag, startPoint x: 281, startPoint y: 382, endPoint x: 388, endPoint y: 386, distance: 107.1
click at [388, 386] on div "Ralphgatsby Music Publishing -- P396JN RHONDO ROBINSON" at bounding box center [791, 388] width 1075 height 46
click at [278, 388] on div "Ralphgatsby Music Publishing -- P396JN RHONDO ROBINSON" at bounding box center [791, 388] width 1075 height 46
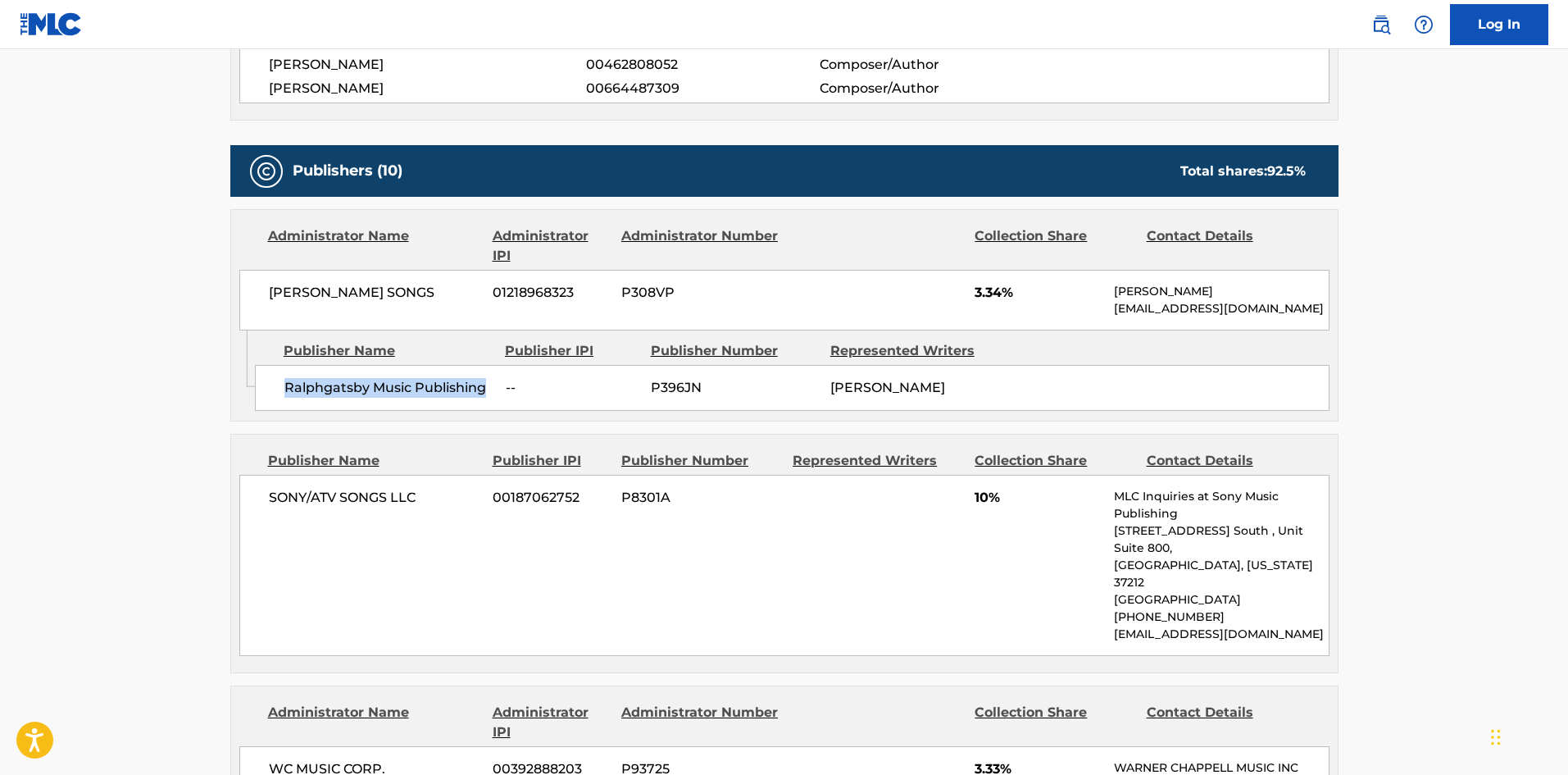
drag, startPoint x: 278, startPoint y: 388, endPoint x: 470, endPoint y: 392, distance: 192.0
click at [470, 392] on div "Ralphgatsby Music Publishing -- P396JN RHONDO ROBINSON" at bounding box center [791, 388] width 1075 height 46
click at [284, 388] on span "Ralphgatsby Music Publishing" at bounding box center [388, 388] width 209 height 20
drag, startPoint x: 283, startPoint y: 388, endPoint x: 341, endPoint y: 389, distance: 58.0
click at [341, 389] on span "Ralphgatsby Music Publishing" at bounding box center [388, 388] width 209 height 20
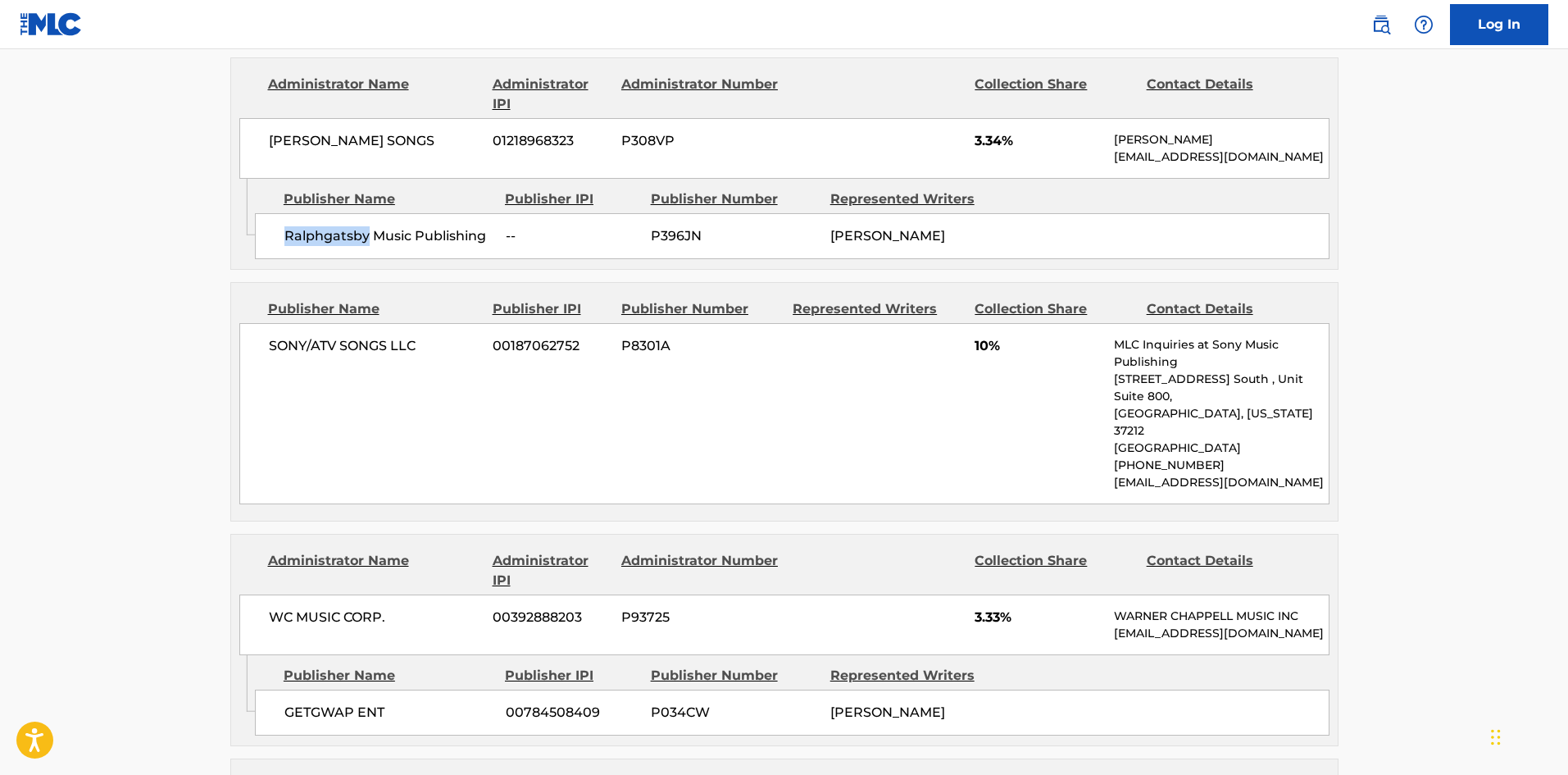
scroll to position [1046, 0]
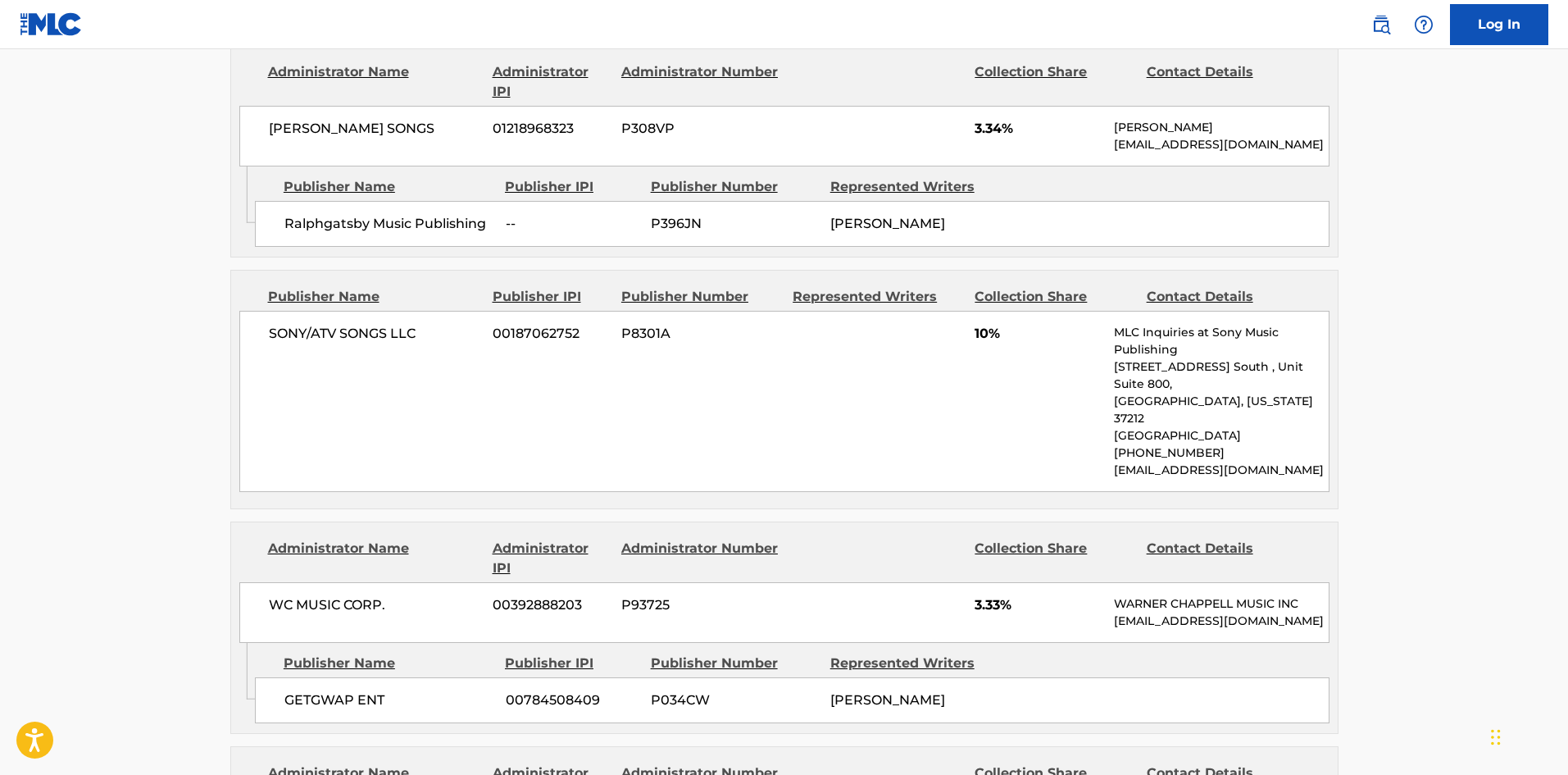
click at [297, 335] on span "SONY/ATV SONGS LLC" at bounding box center [374, 334] width 212 height 20
drag, startPoint x: 297, startPoint y: 335, endPoint x: 418, endPoint y: 331, distance: 121.1
click at [418, 331] on span "SONY/ATV SONGS LLC" at bounding box center [374, 334] width 212 height 20
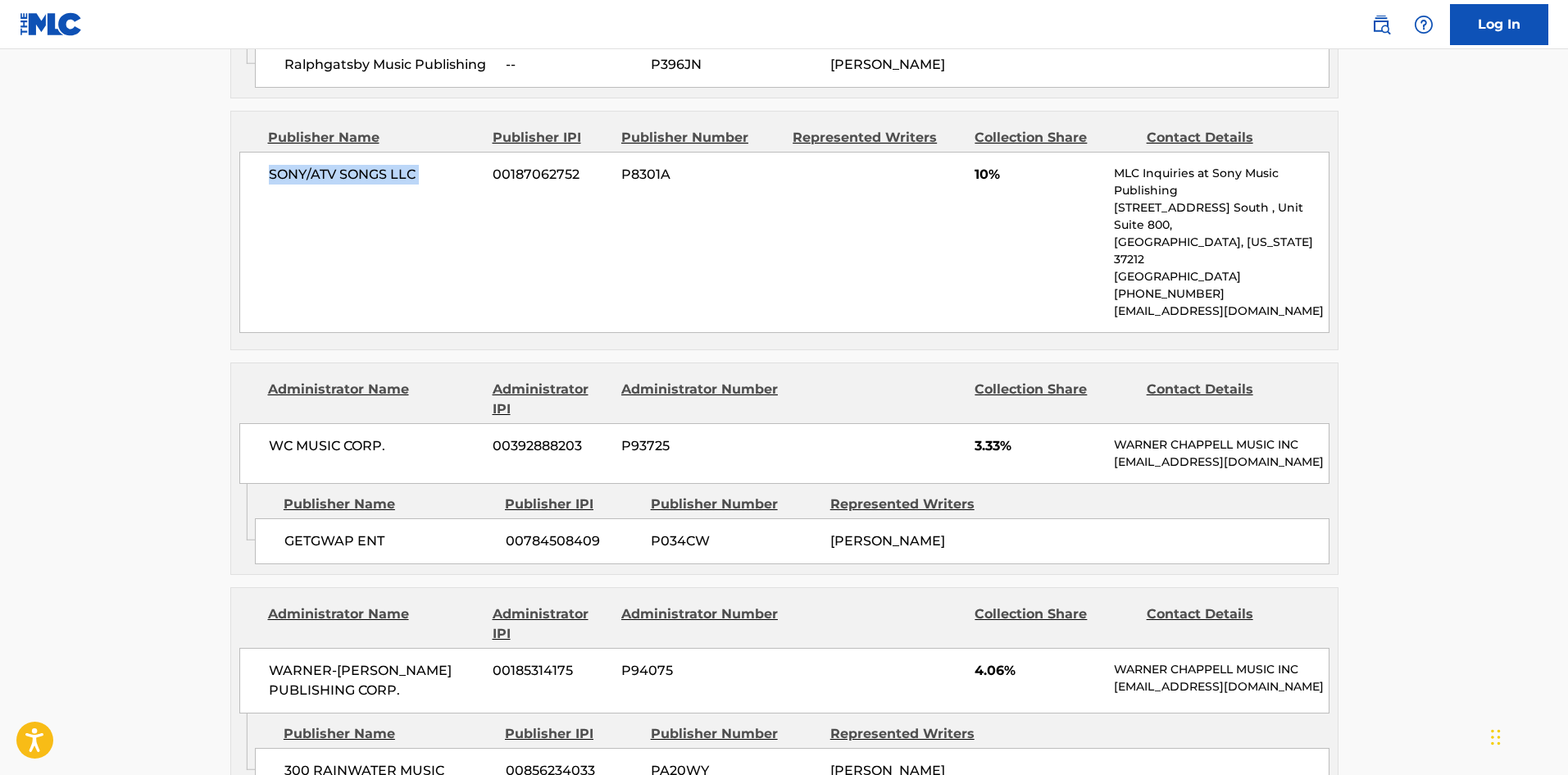
scroll to position [1209, 0]
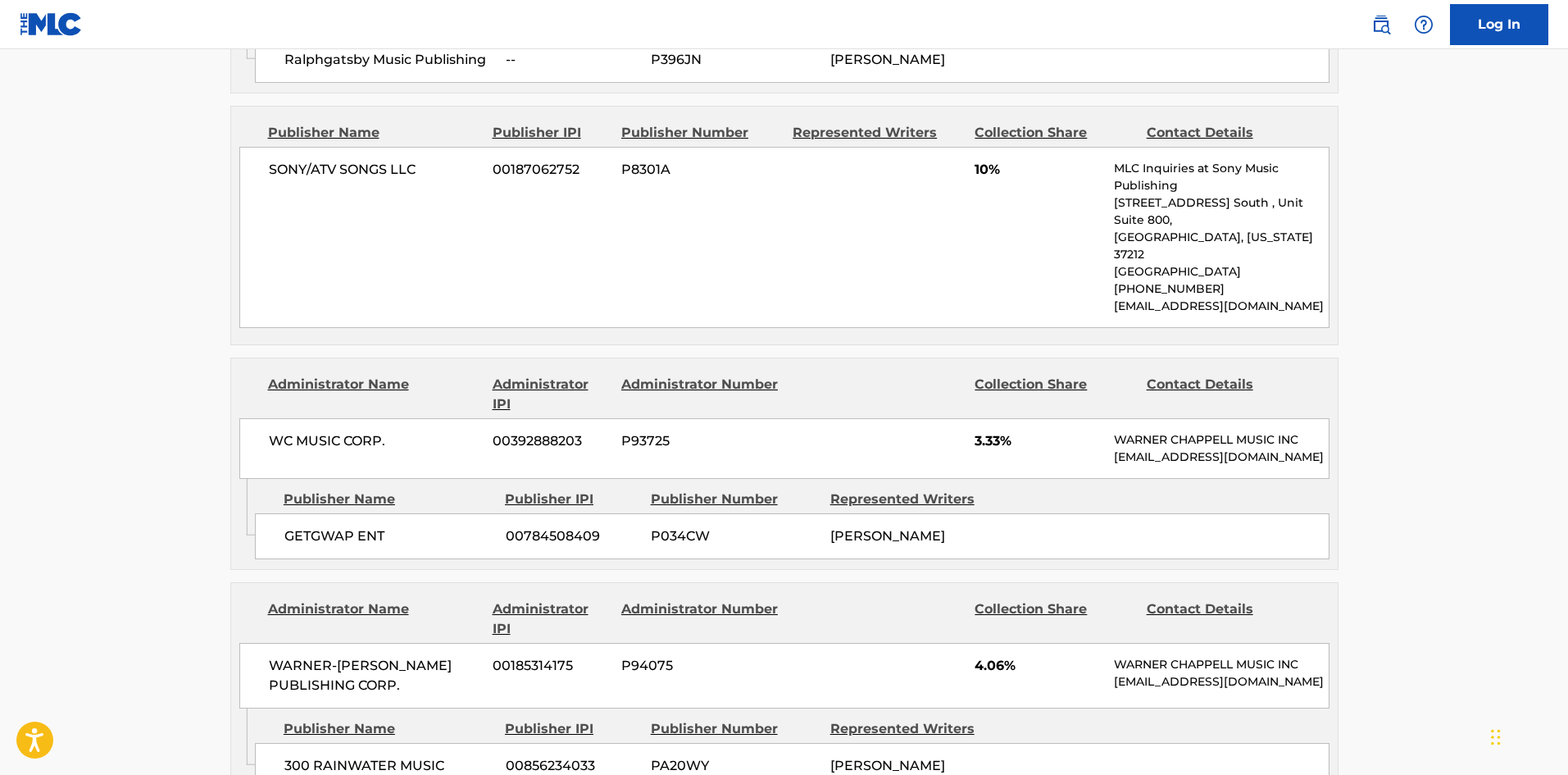
click at [306, 526] on span "GETGWAP ENT" at bounding box center [388, 536] width 209 height 20
drag, startPoint x: 306, startPoint y: 515, endPoint x: 353, endPoint y: 515, distance: 47.0
click at [353, 526] on span "GETGWAP ENT" at bounding box center [388, 536] width 209 height 20
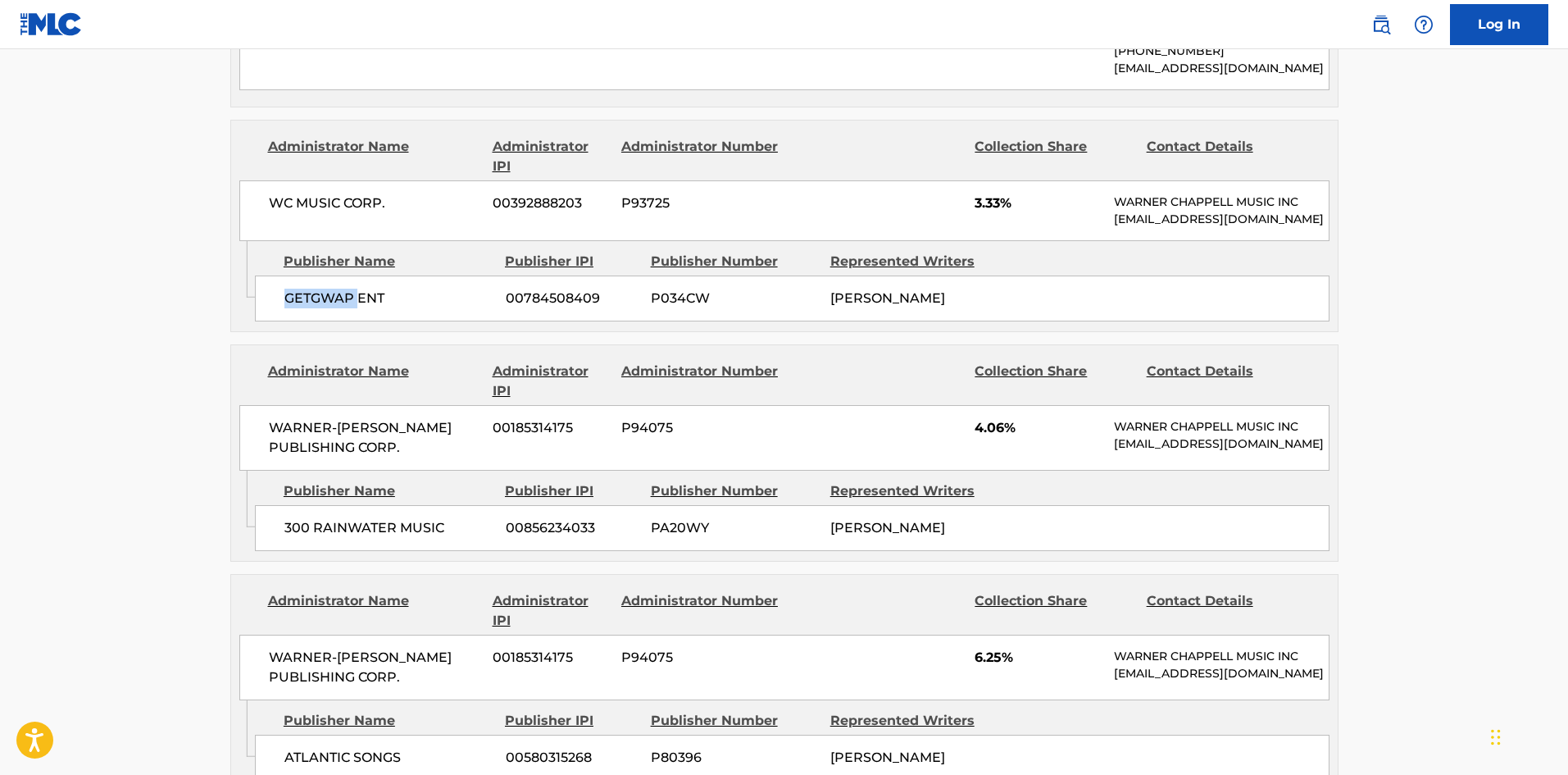
scroll to position [1456, 0]
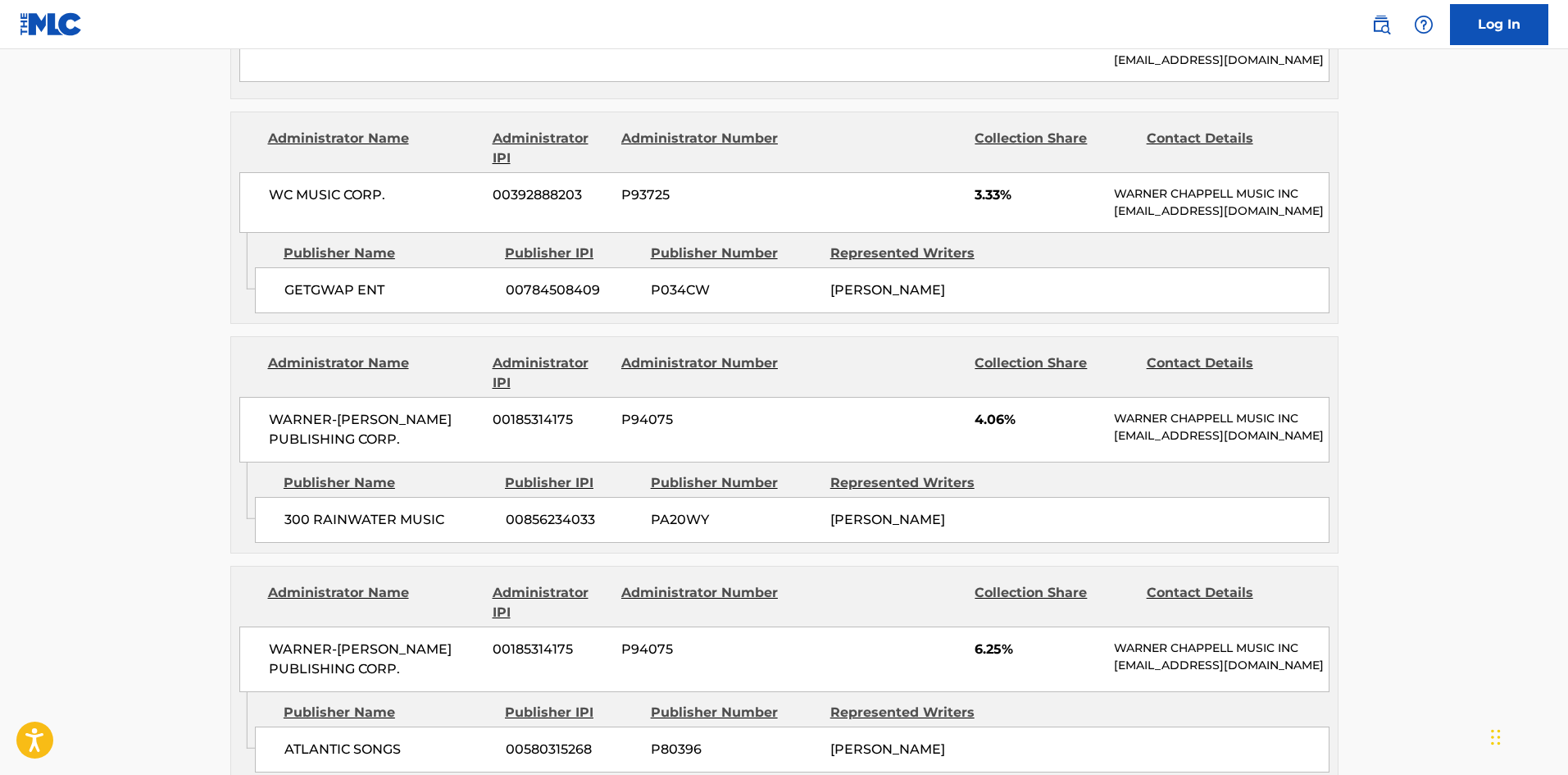
click at [307, 510] on span "300 RAINWATER MUSIC" at bounding box center [388, 520] width 209 height 20
drag, startPoint x: 307, startPoint y: 510, endPoint x: 359, endPoint y: 505, distance: 52.2
click at [359, 510] on span "300 RAINWATER MUSIC" at bounding box center [388, 520] width 209 height 20
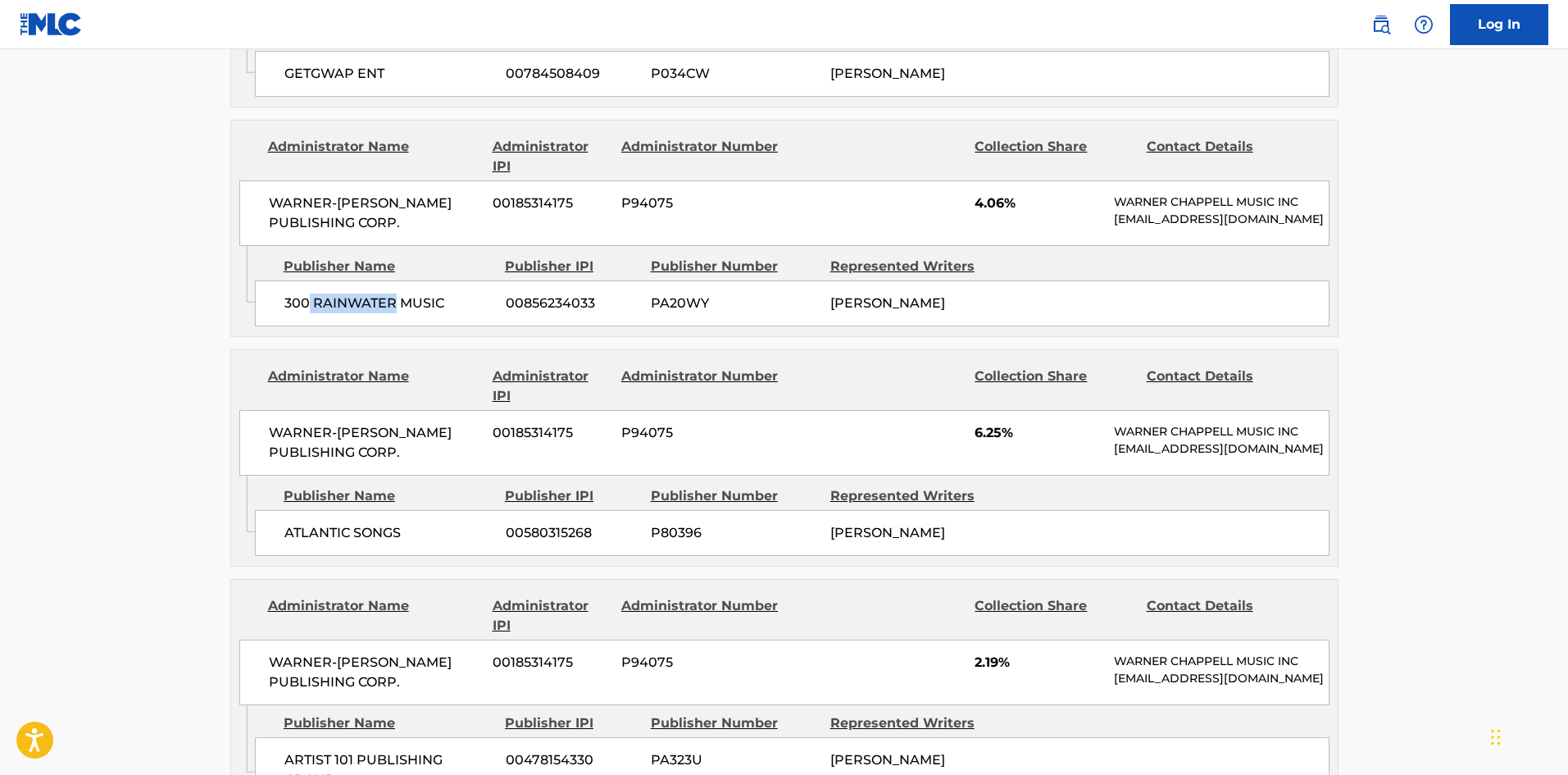
scroll to position [1784, 0]
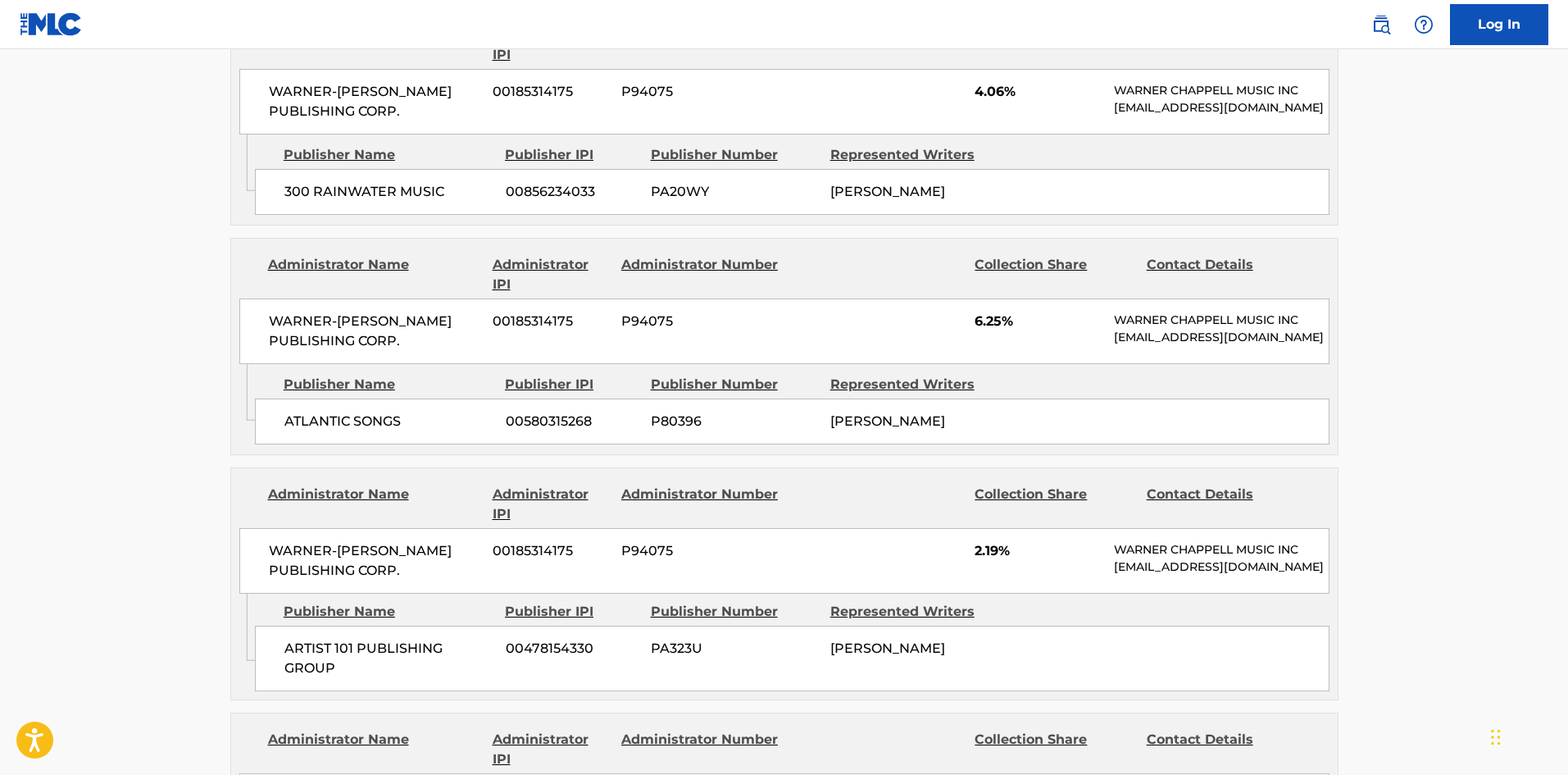
click at [298, 431] on span "ATLANTIC SONGS" at bounding box center [388, 421] width 209 height 20
drag, startPoint x: 298, startPoint y: 449, endPoint x: 382, endPoint y: 436, distance: 85.0
click at [382, 431] on span "ATLANTIC SONGS" at bounding box center [388, 421] width 209 height 20
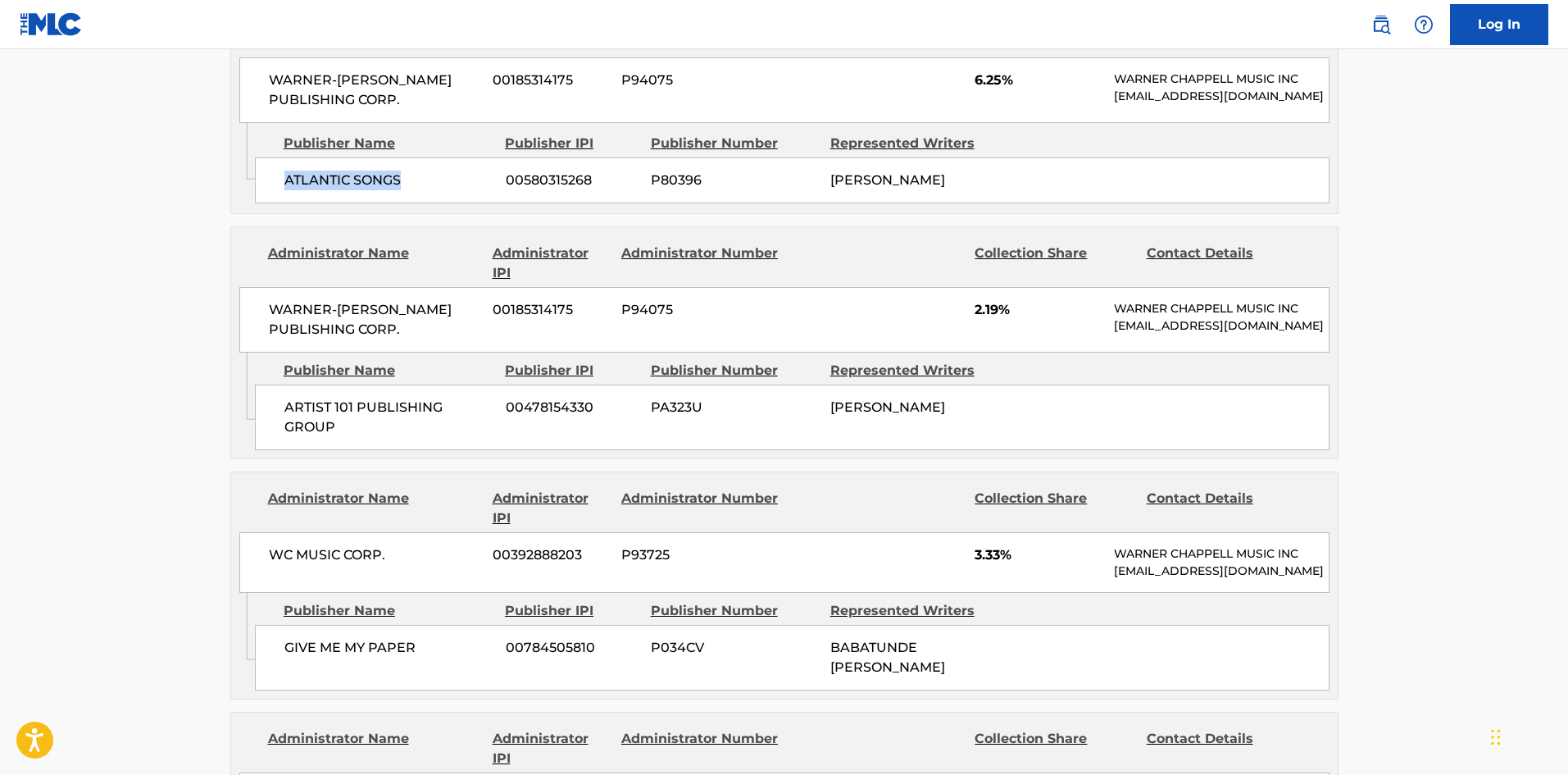
scroll to position [2030, 0]
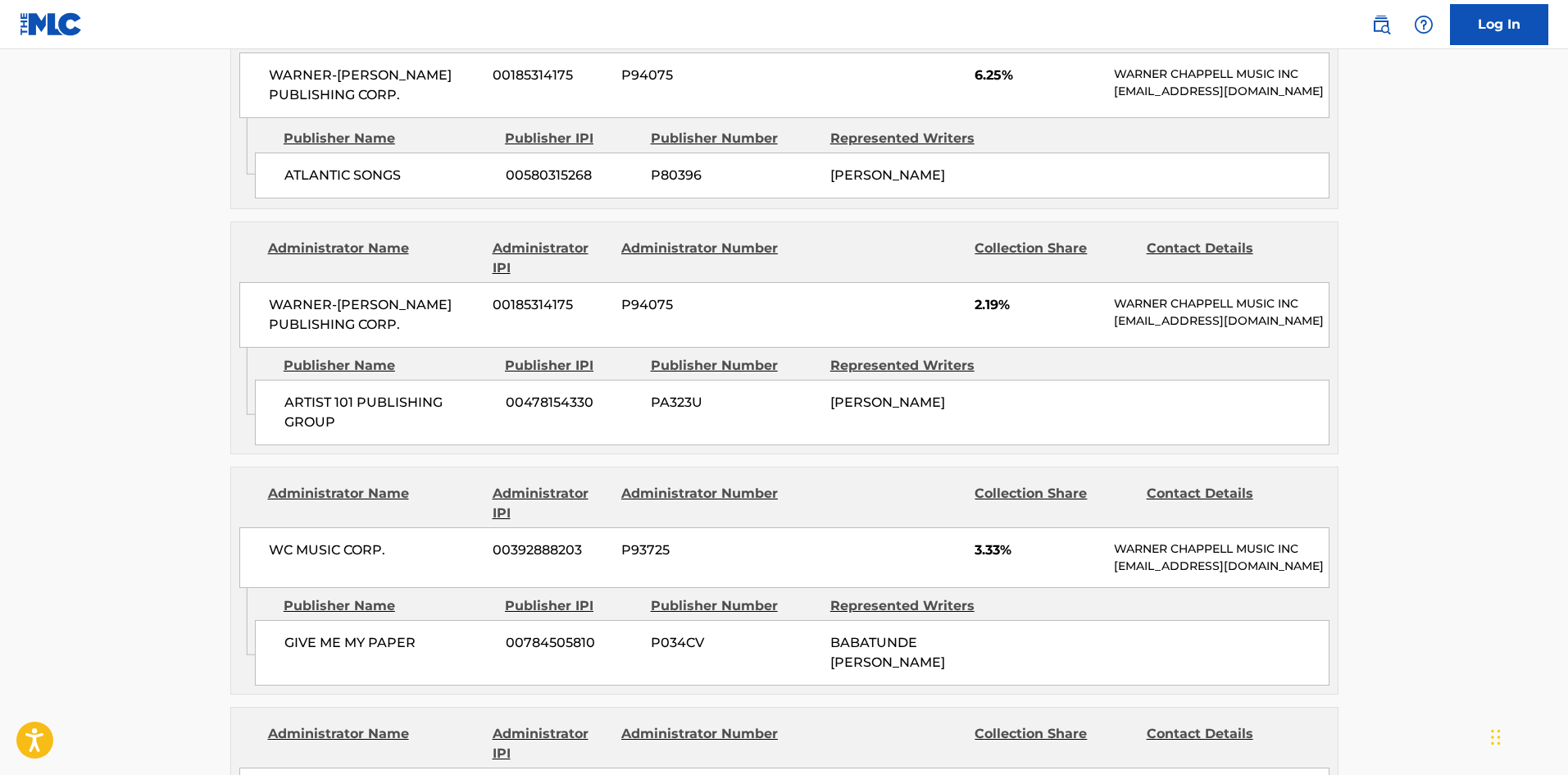
click at [296, 432] on span "ARTIST 101 PUBLISHING GROUP" at bounding box center [388, 412] width 209 height 40
drag, startPoint x: 296, startPoint y: 455, endPoint x: 324, endPoint y: 473, distance: 33.3
click at [324, 432] on span "ARTIST 101 PUBLISHING GROUP" at bounding box center [388, 412] width 209 height 40
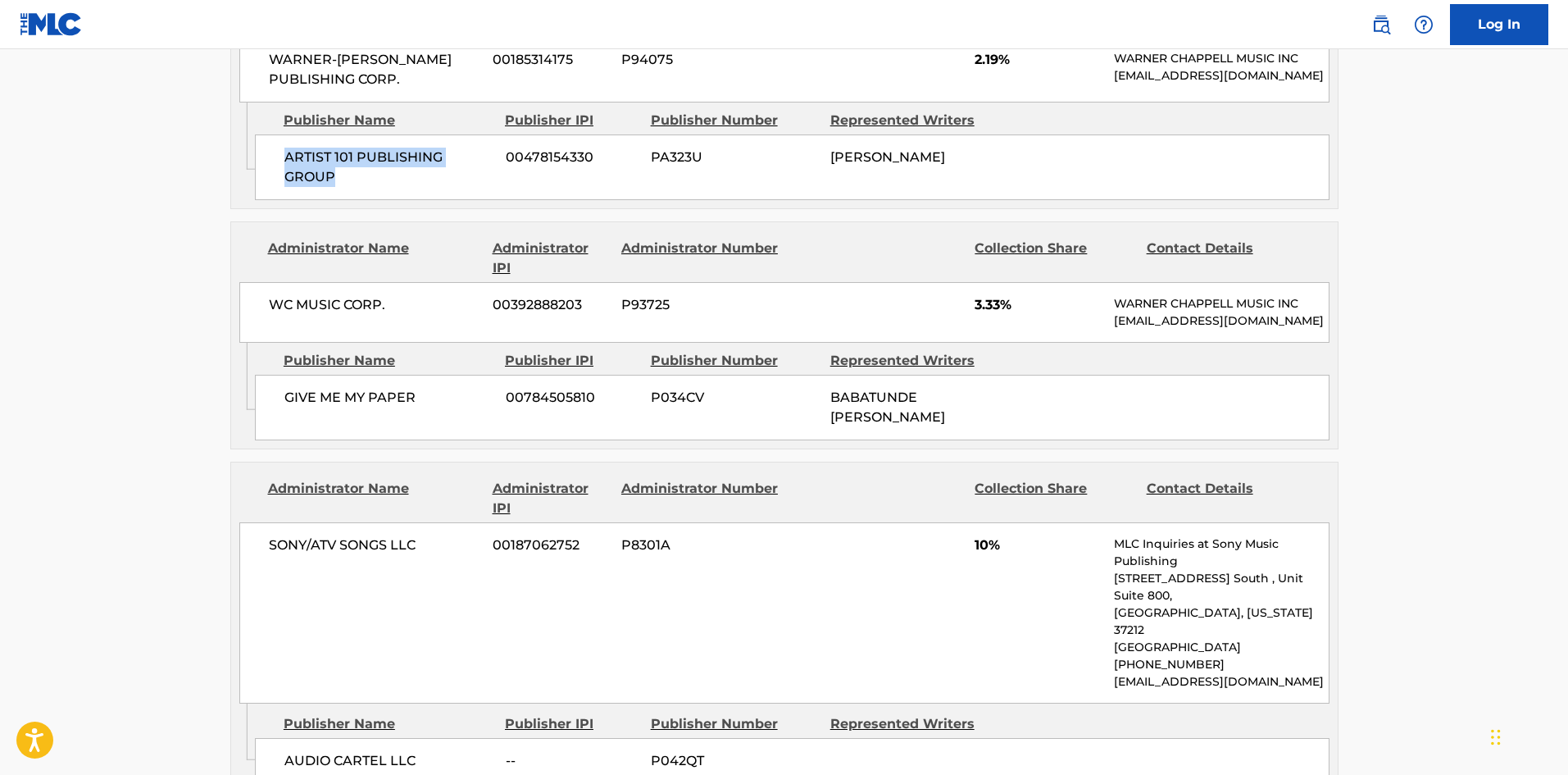
scroll to position [2275, 0]
click at [280, 439] on div "GIVE ME MY PAPER 00784505810 P034CV BABATUNDE ABIODUN BALOGUN" at bounding box center [791, 406] width 1075 height 65
drag, startPoint x: 280, startPoint y: 454, endPoint x: 384, endPoint y: 458, distance: 104.1
click at [384, 439] on div "GIVE ME MY PAPER 00784505810 P034CV BABATUNDE ABIODUN BALOGUN" at bounding box center [791, 406] width 1075 height 65
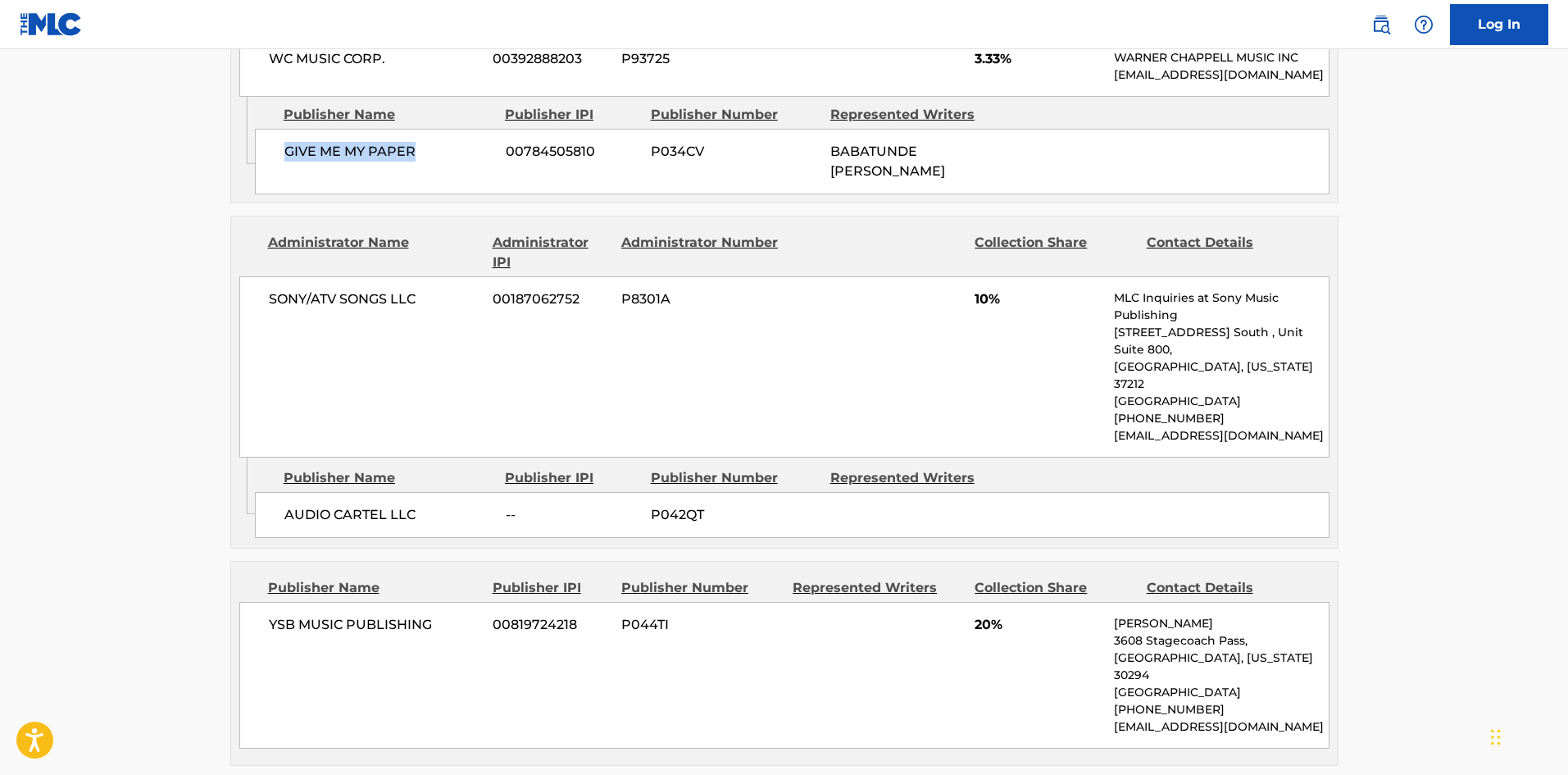
scroll to position [2521, 0]
click at [292, 524] on span "AUDIO CARTEL LLC" at bounding box center [388, 514] width 209 height 20
drag, startPoint x: 292, startPoint y: 544, endPoint x: 299, endPoint y: 138, distance: 406.1
click at [336, 534] on div "AUDIO CARTEL LLC -- P042QT" at bounding box center [791, 514] width 1075 height 46
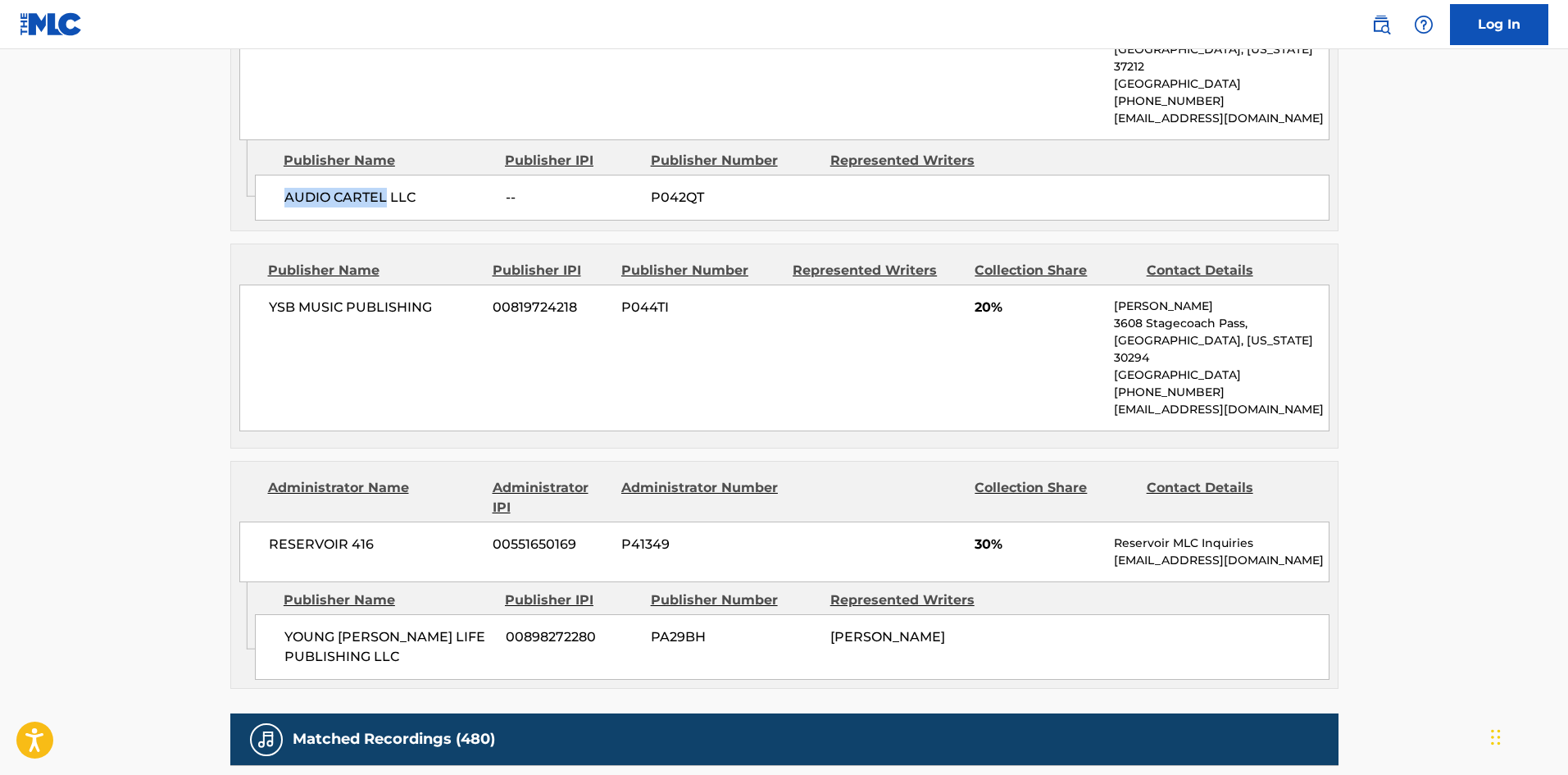
scroll to position [2849, 0]
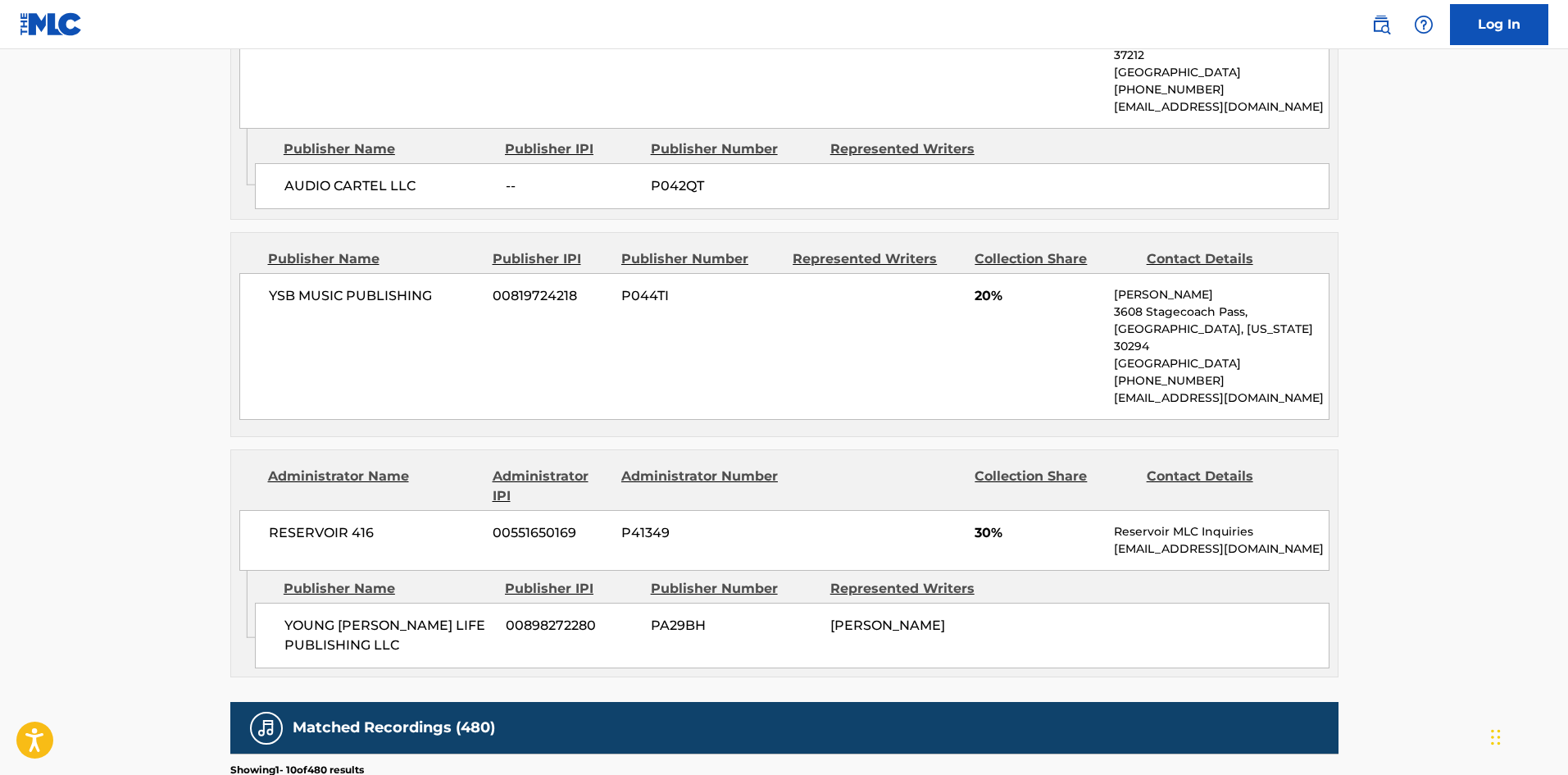
click at [268, 306] on span "YSB MUSIC PUBLISHING" at bounding box center [374, 296] width 212 height 20
drag, startPoint x: 268, startPoint y: 320, endPoint x: 337, endPoint y: 321, distance: 69.0
click at [337, 306] on span "YSB MUSIC PUBLISHING" at bounding box center [374, 296] width 212 height 20
click at [304, 639] on span "YOUNG STONER LIFE PUBLISHING LLC" at bounding box center [388, 635] width 209 height 40
drag, startPoint x: 304, startPoint y: 639, endPoint x: 387, endPoint y: 658, distance: 85.1
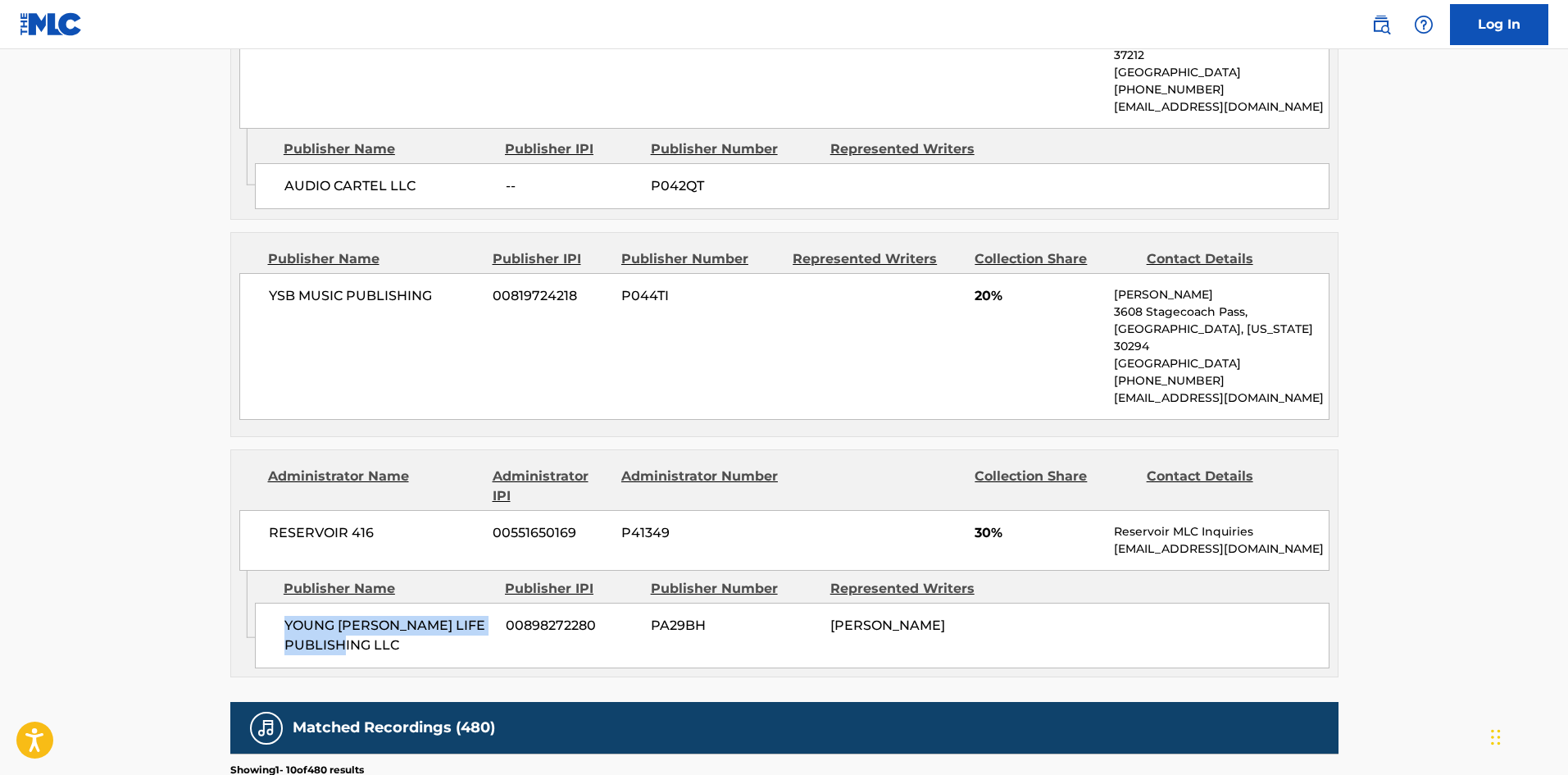
click at [387, 655] on span "YOUNG STONER LIFE PUBLISHING LLC" at bounding box center [388, 635] width 209 height 40
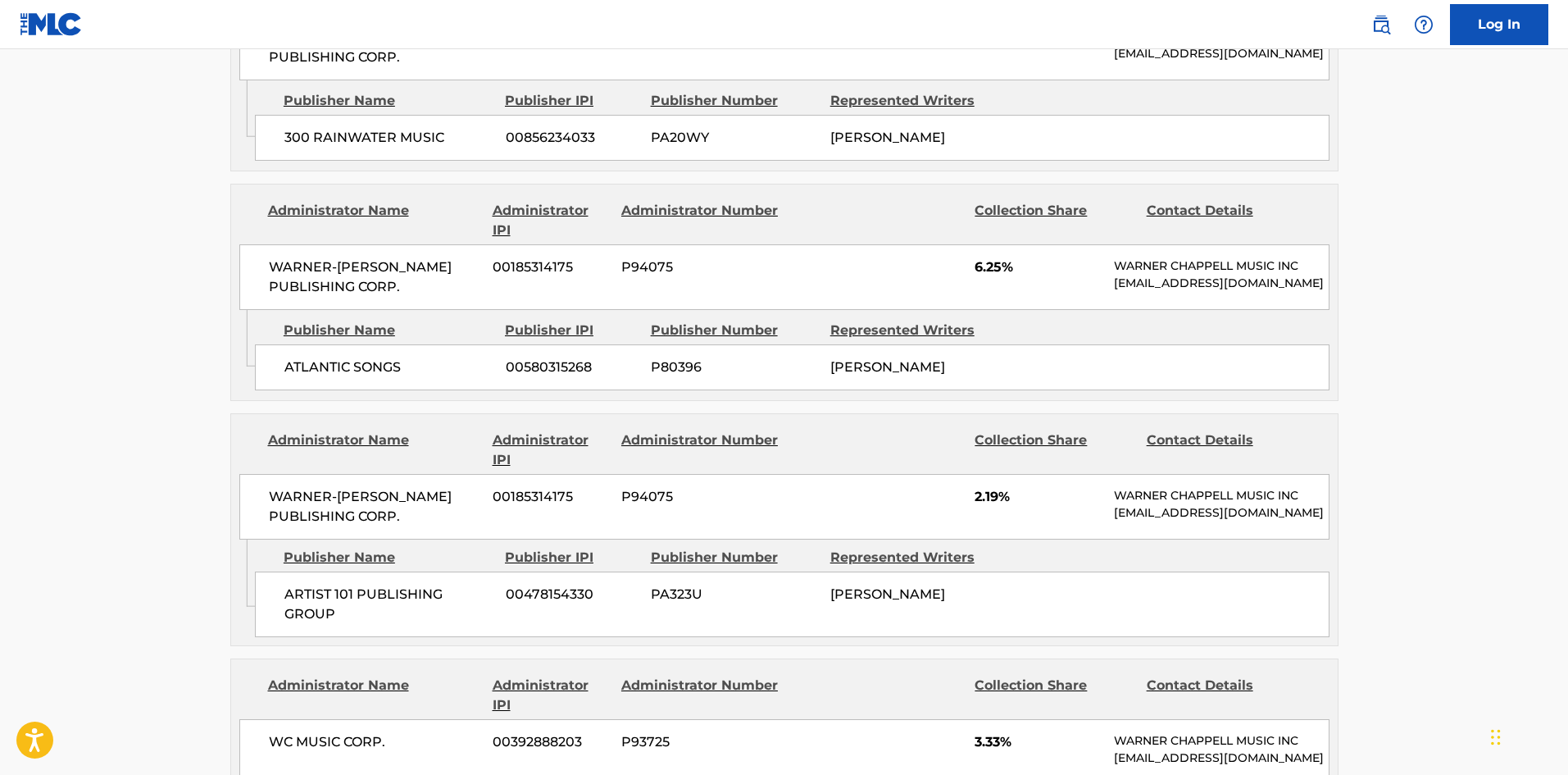
scroll to position [925, 0]
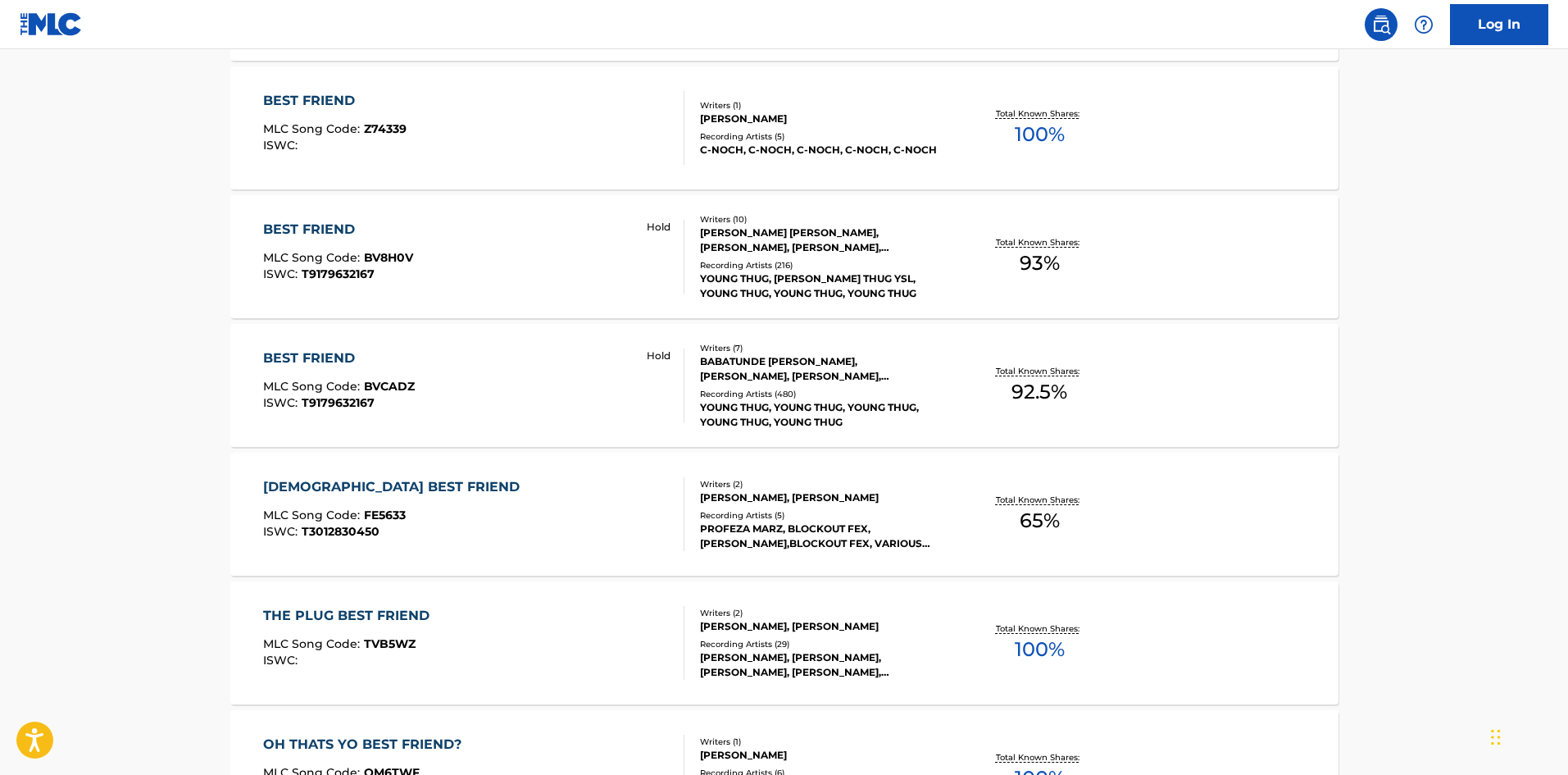
click at [465, 230] on div "BEST FRIEND MLC Song Code : BV8H0V ISWC : T9179632167 Hold" at bounding box center [473, 257] width 421 height 73
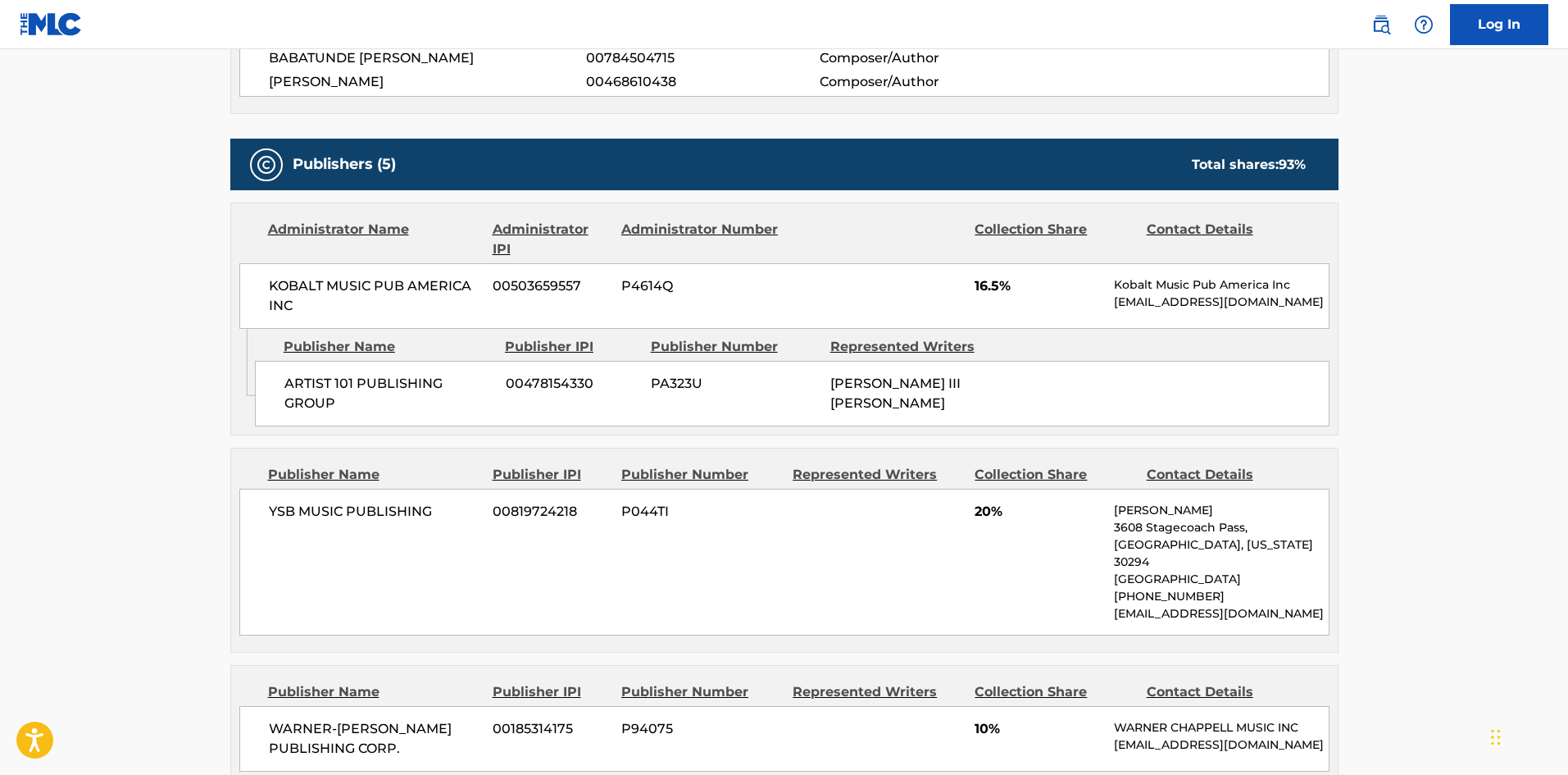
scroll to position [902, 0]
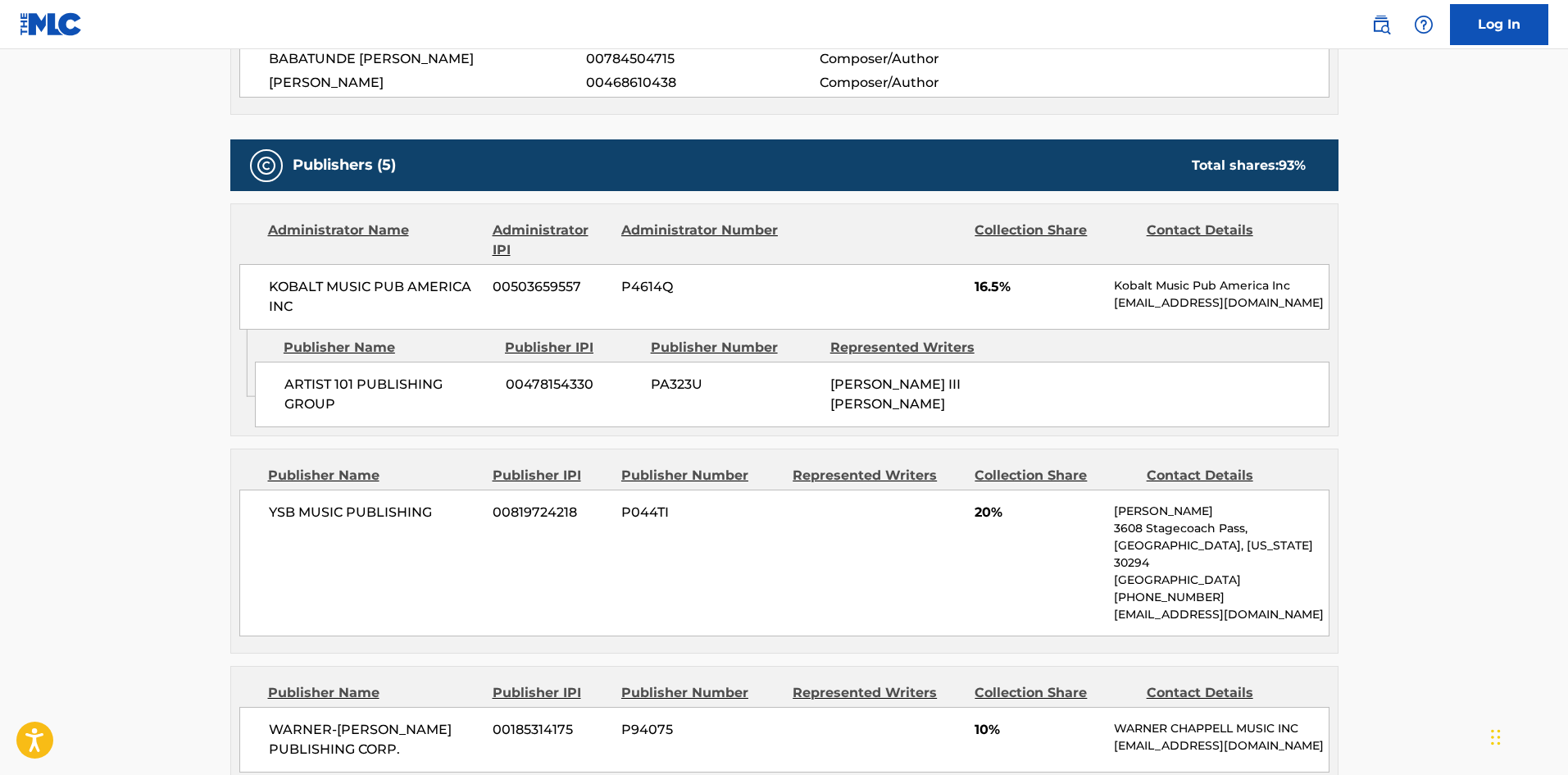
click at [269, 368] on div "ARTIST 101 PUBLISHING GROUP 00478154330 PA323U JULIUS III RIVERA" at bounding box center [791, 394] width 1075 height 65
drag, startPoint x: 269, startPoint y: 368, endPoint x: 361, endPoint y: 402, distance: 98.1
click at [361, 402] on div "ARTIST 101 PUBLISHING GROUP 00478154330 PA323U JULIUS III RIVERA" at bounding box center [791, 394] width 1075 height 65
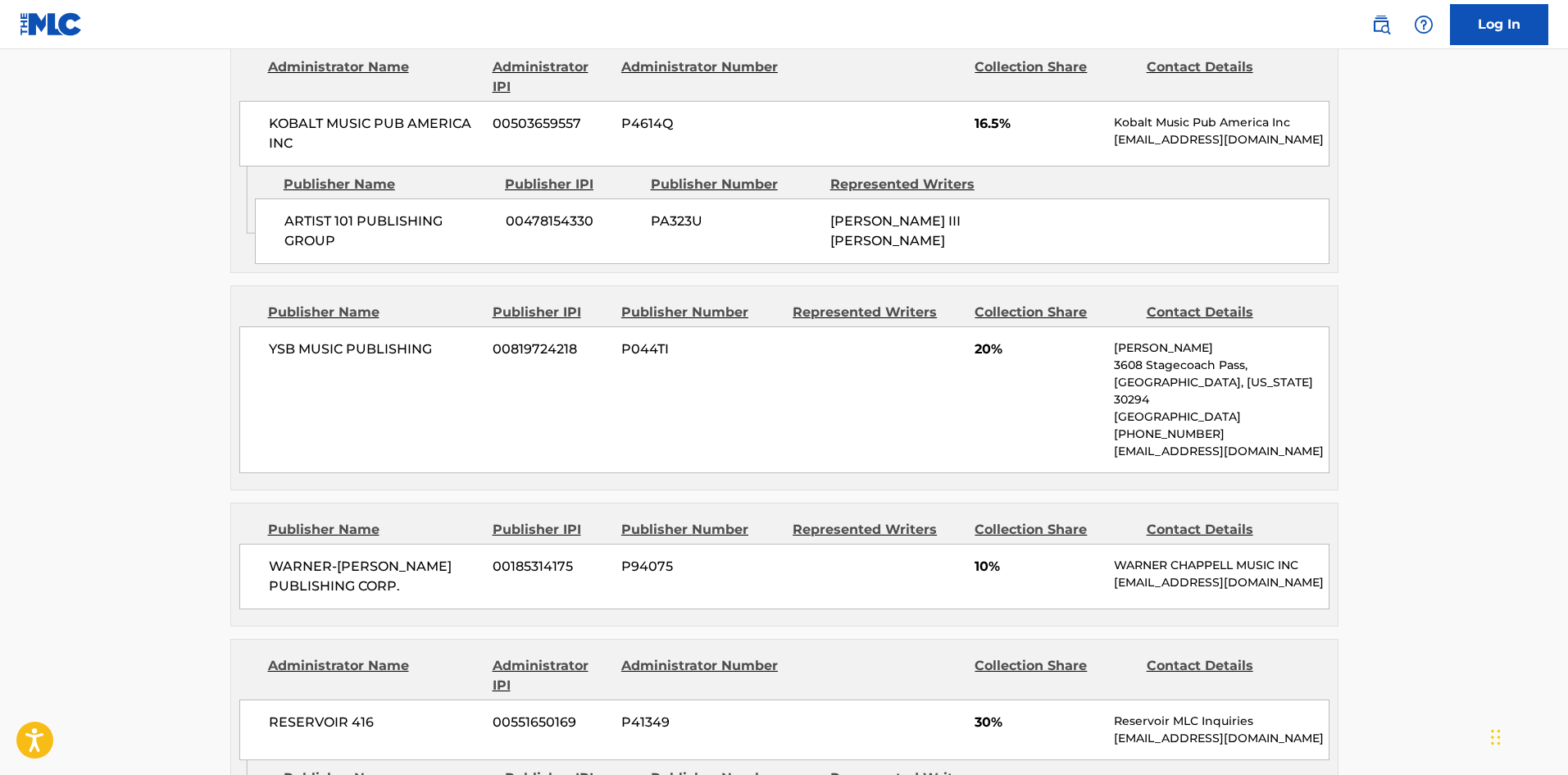
scroll to position [1066, 0]
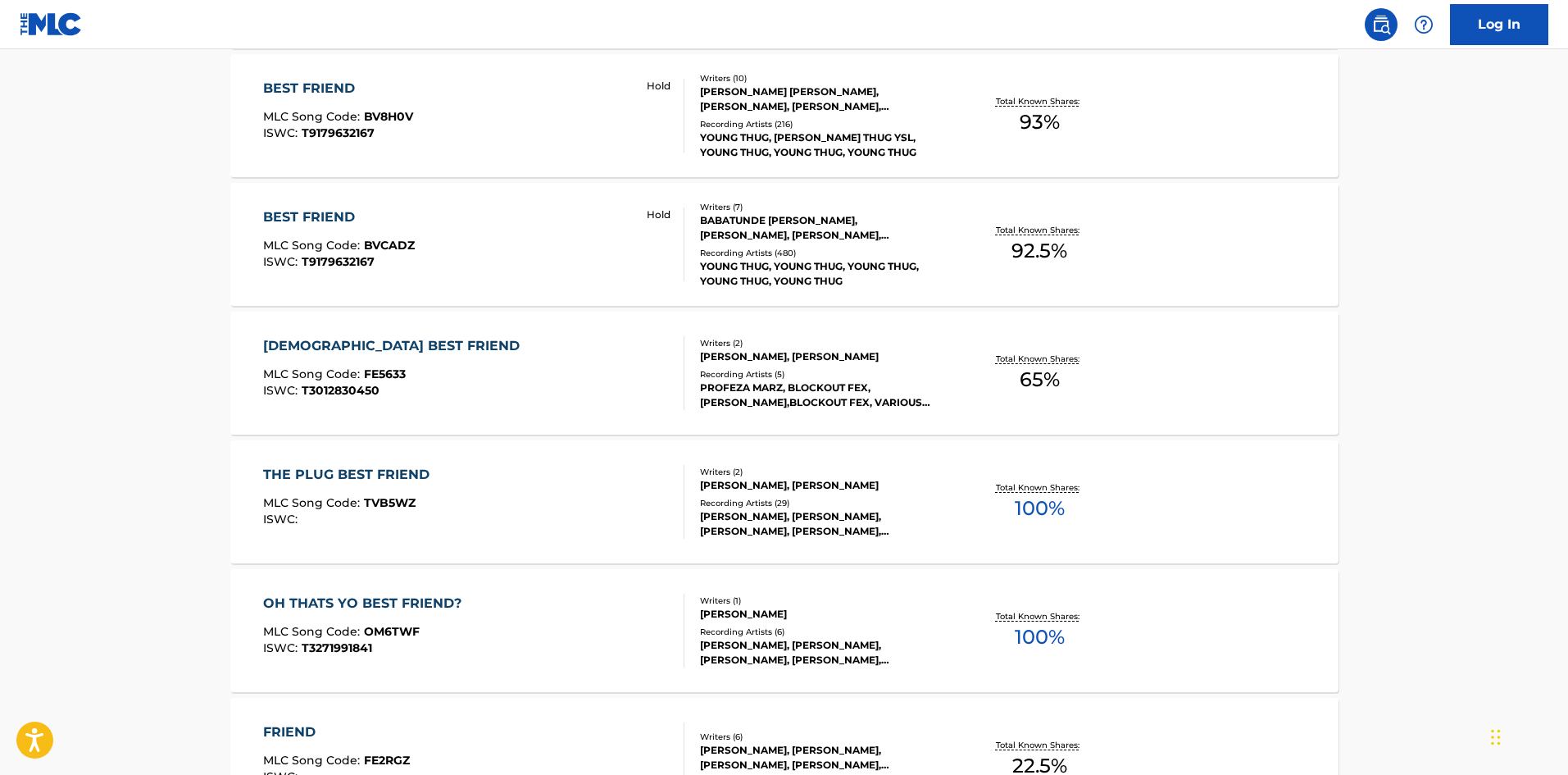
scroll to position [1019, 0]
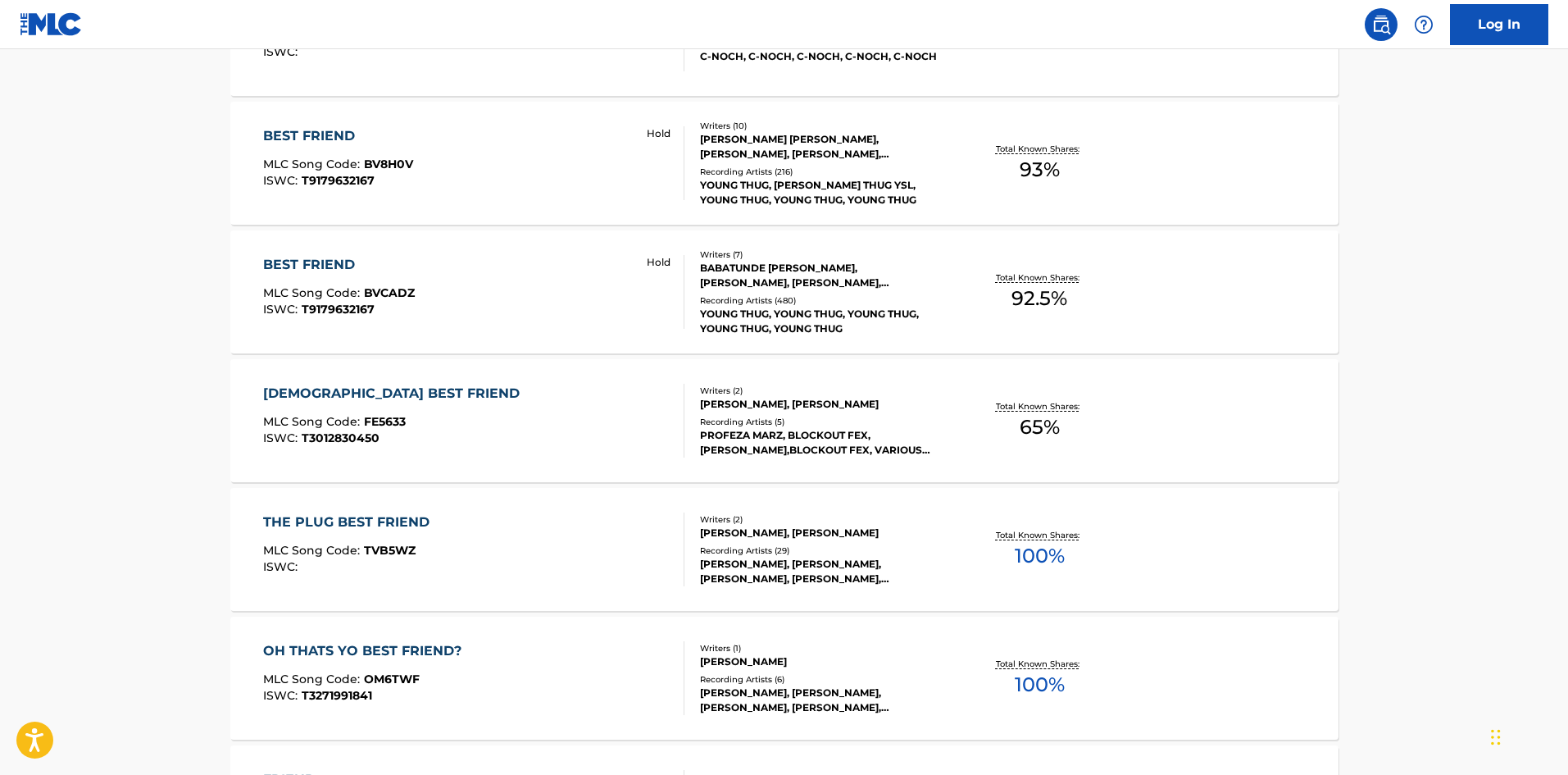
click at [490, 158] on div "BEST FRIEND MLC Song Code : BV8H0V ISWC : T9179632167 Hold" at bounding box center [473, 163] width 421 height 73
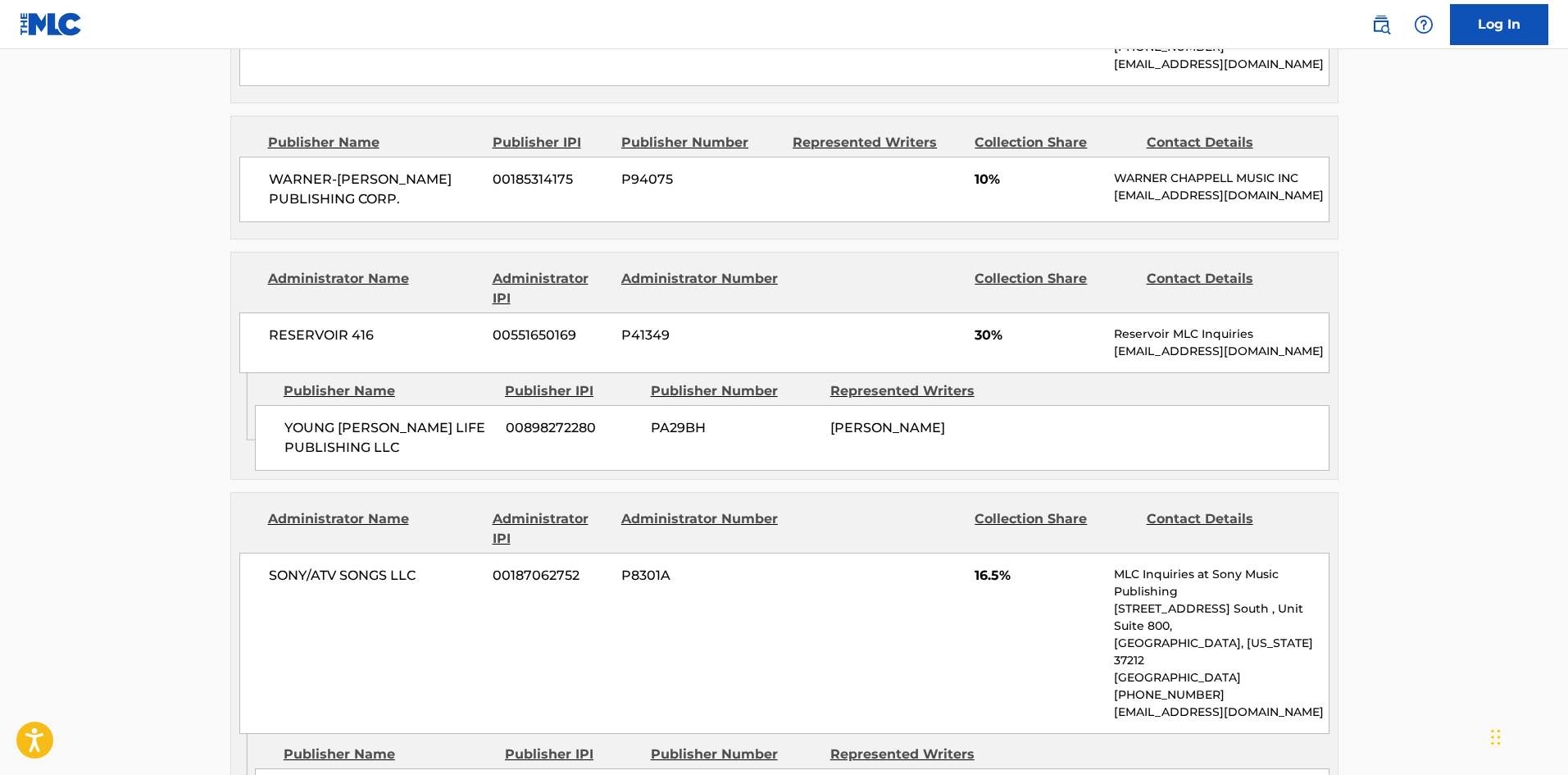
scroll to position [1473, 0]
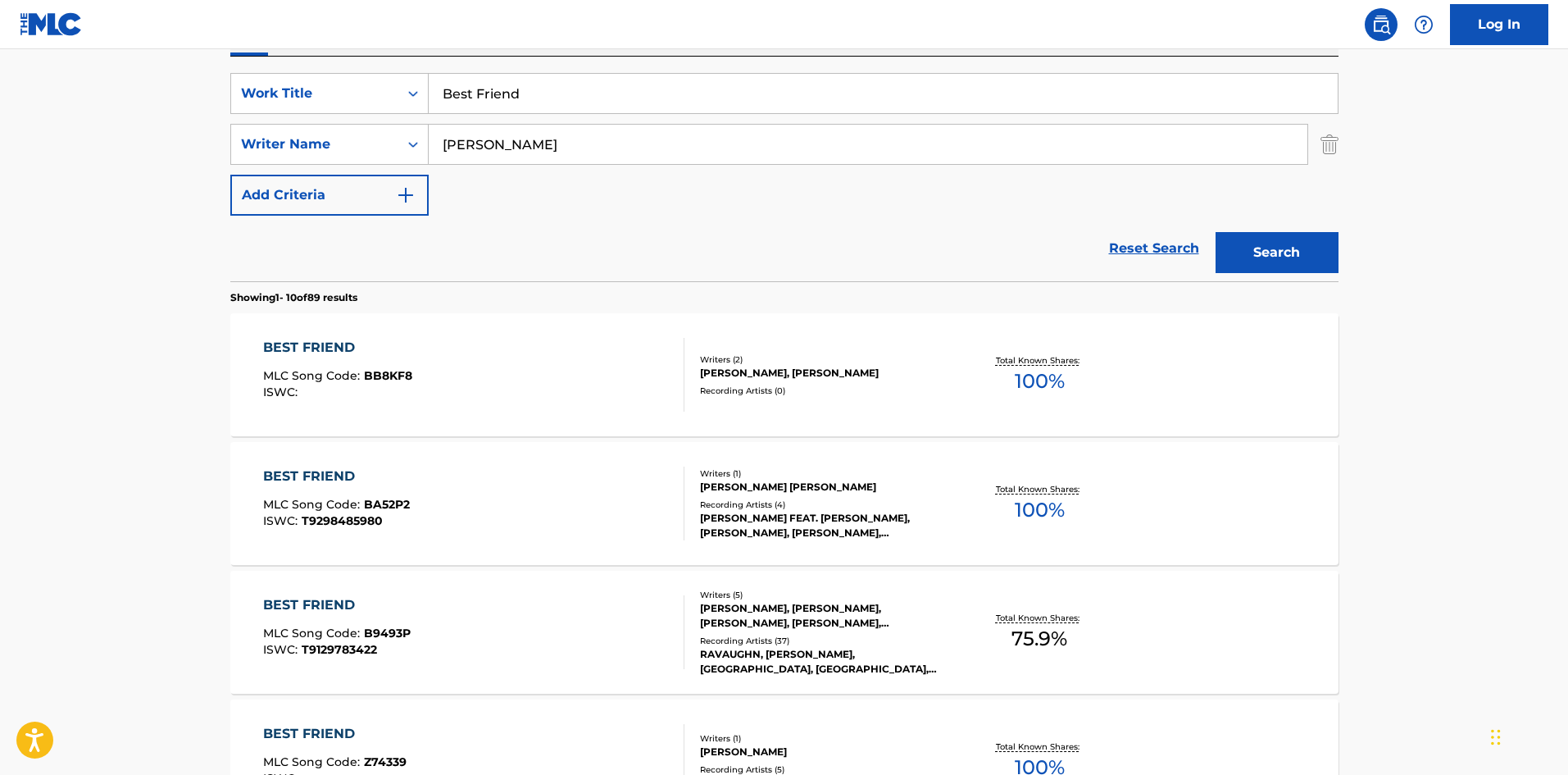
scroll to position [128, 0]
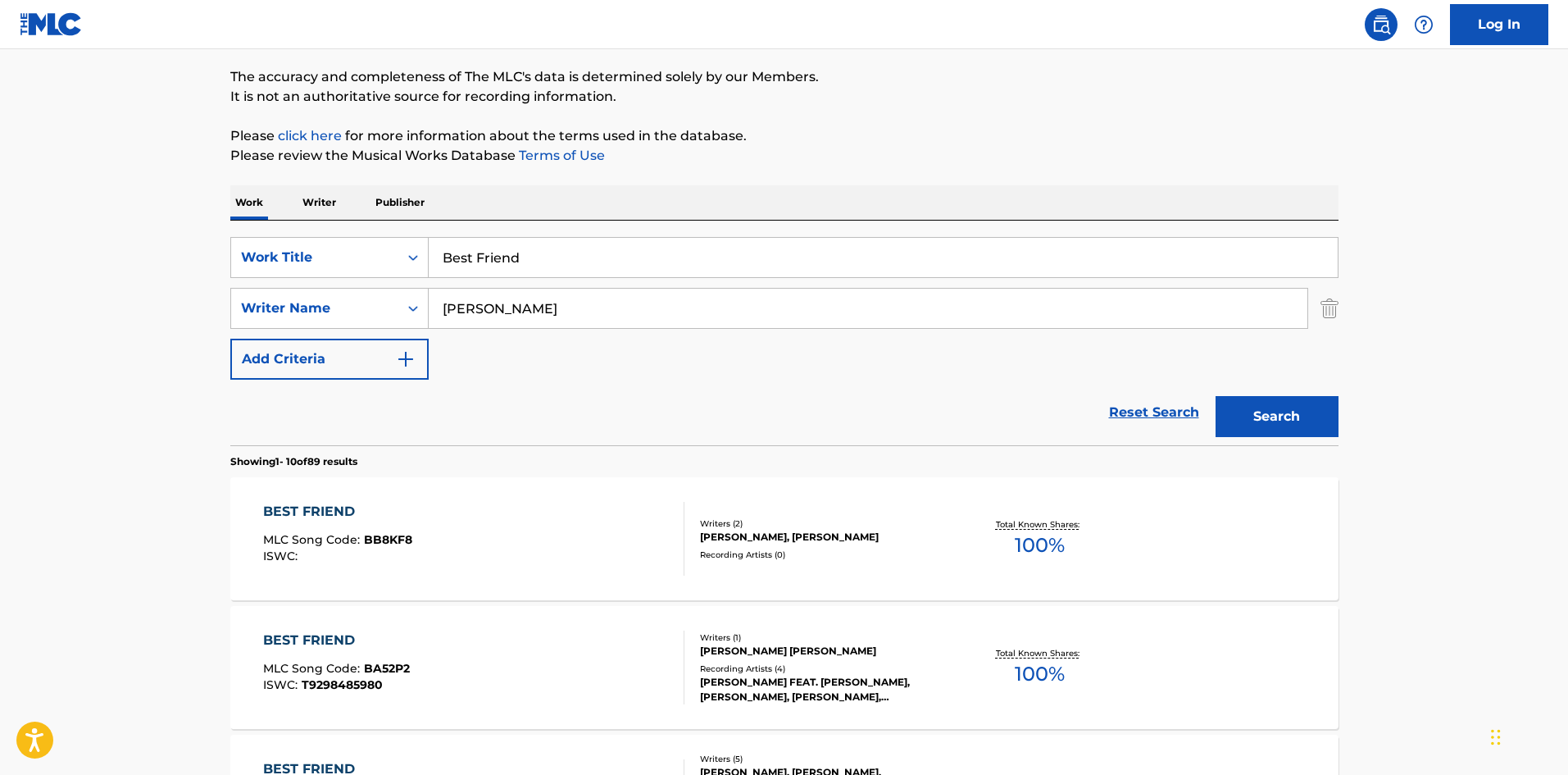
click at [576, 263] on input "Best Friend" at bounding box center [884, 258] width 909 height 40
paste input "Wherever You Are"
type input "Wherever You Are"
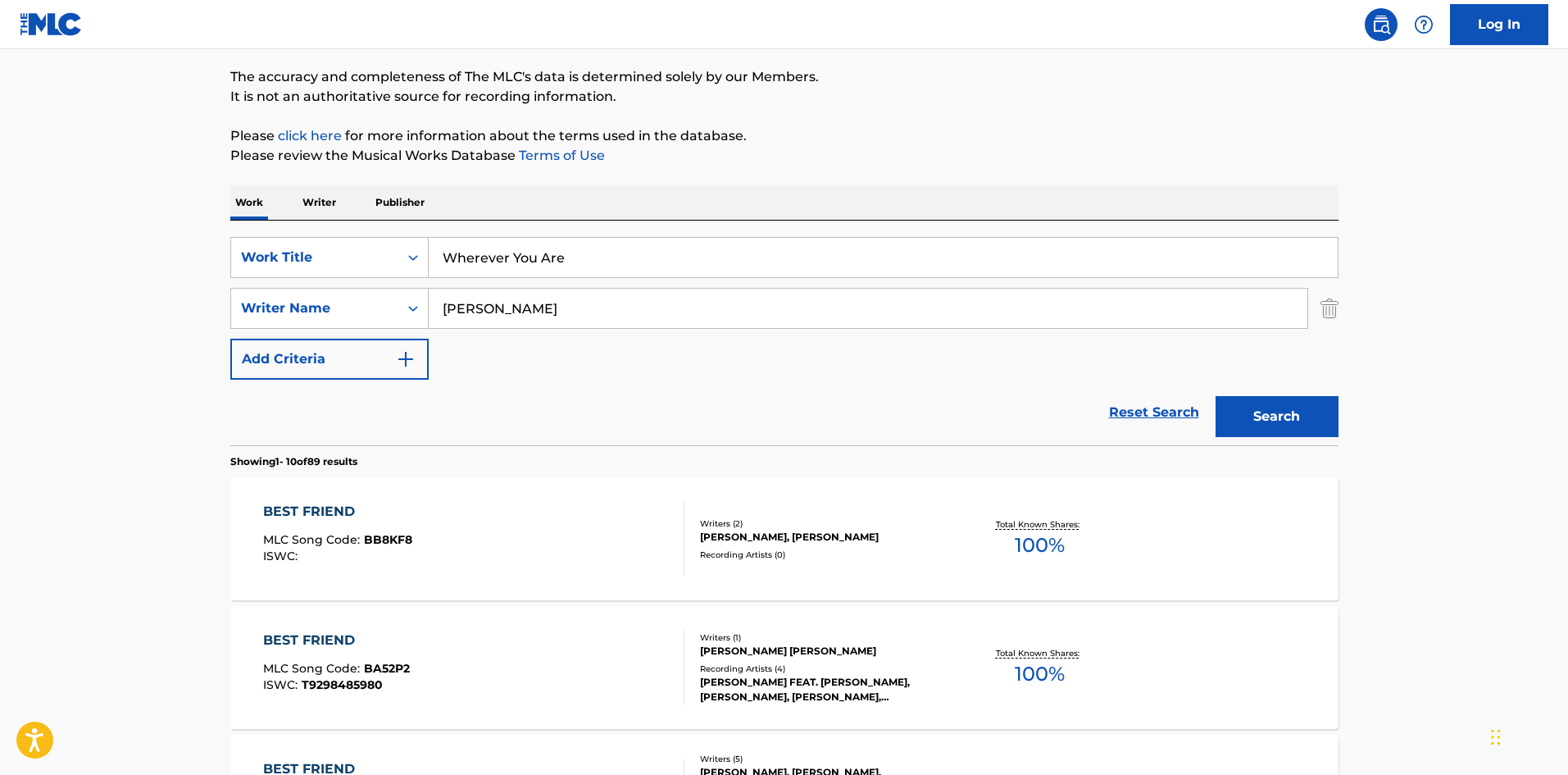
click at [515, 309] on input "LAMAR" at bounding box center [868, 308] width 879 height 40
paste input "Hood"
type input "Hood"
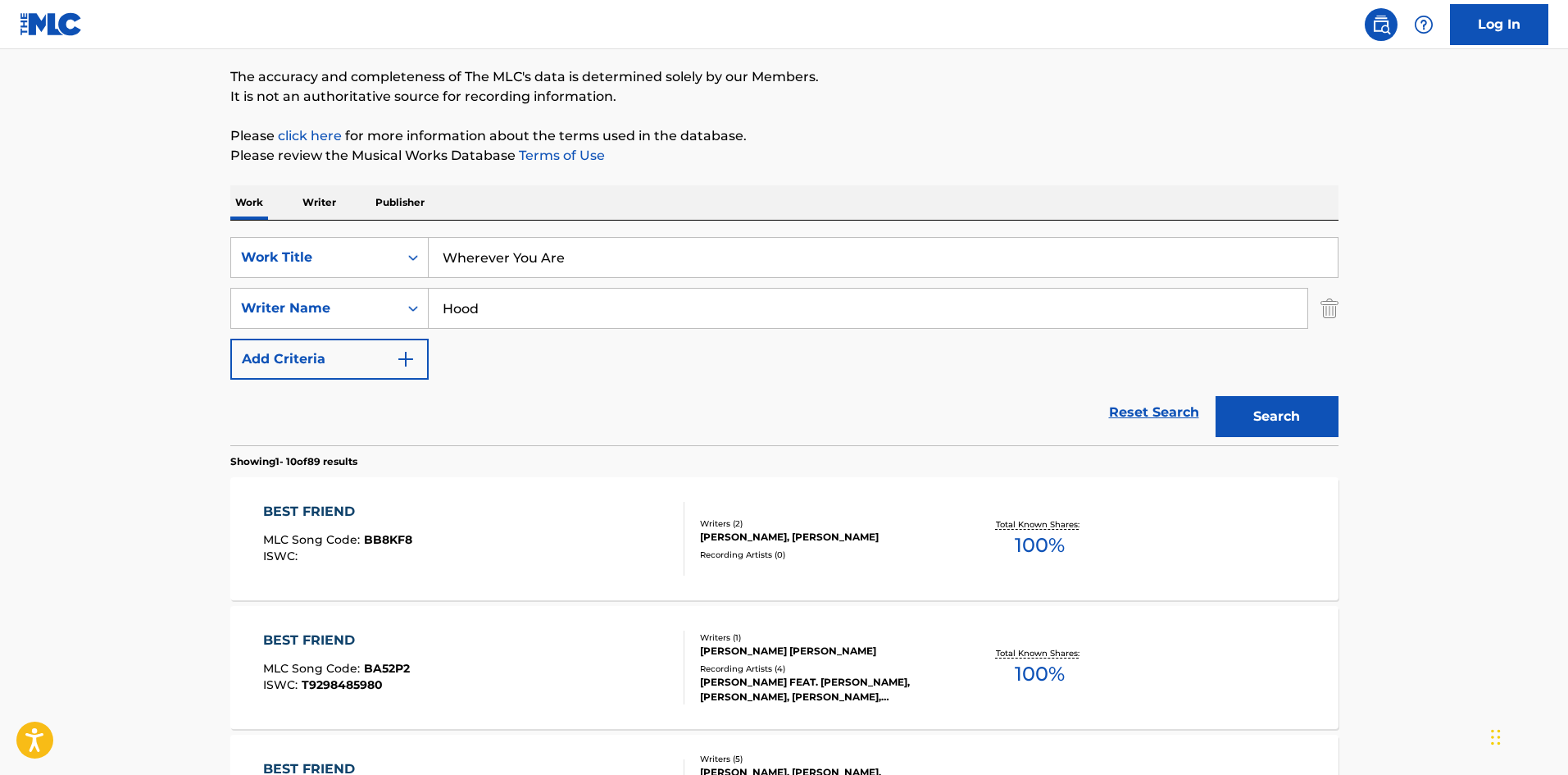
click at [1278, 403] on button "Search" at bounding box center [1277, 416] width 123 height 41
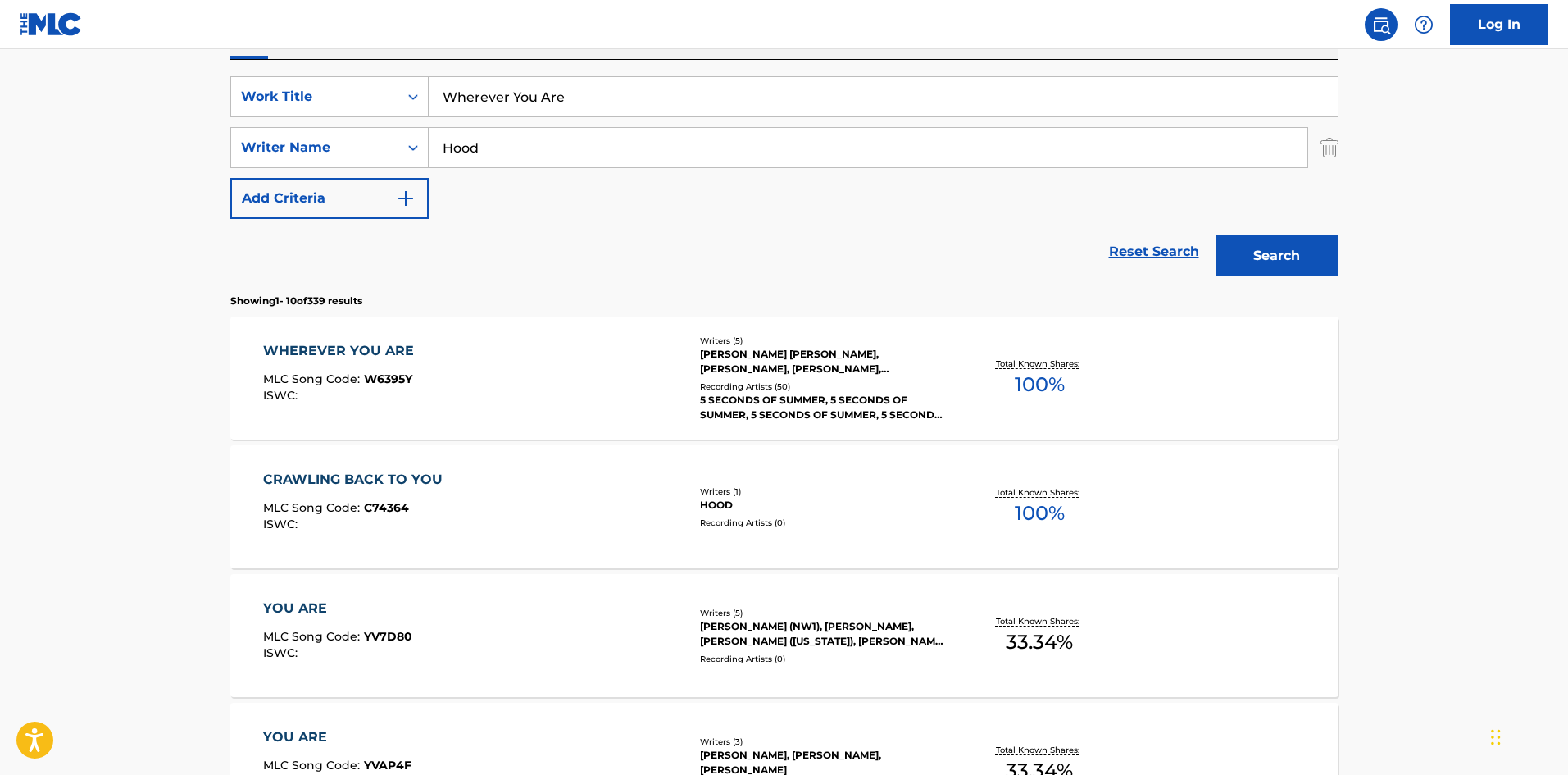
scroll to position [328, 0]
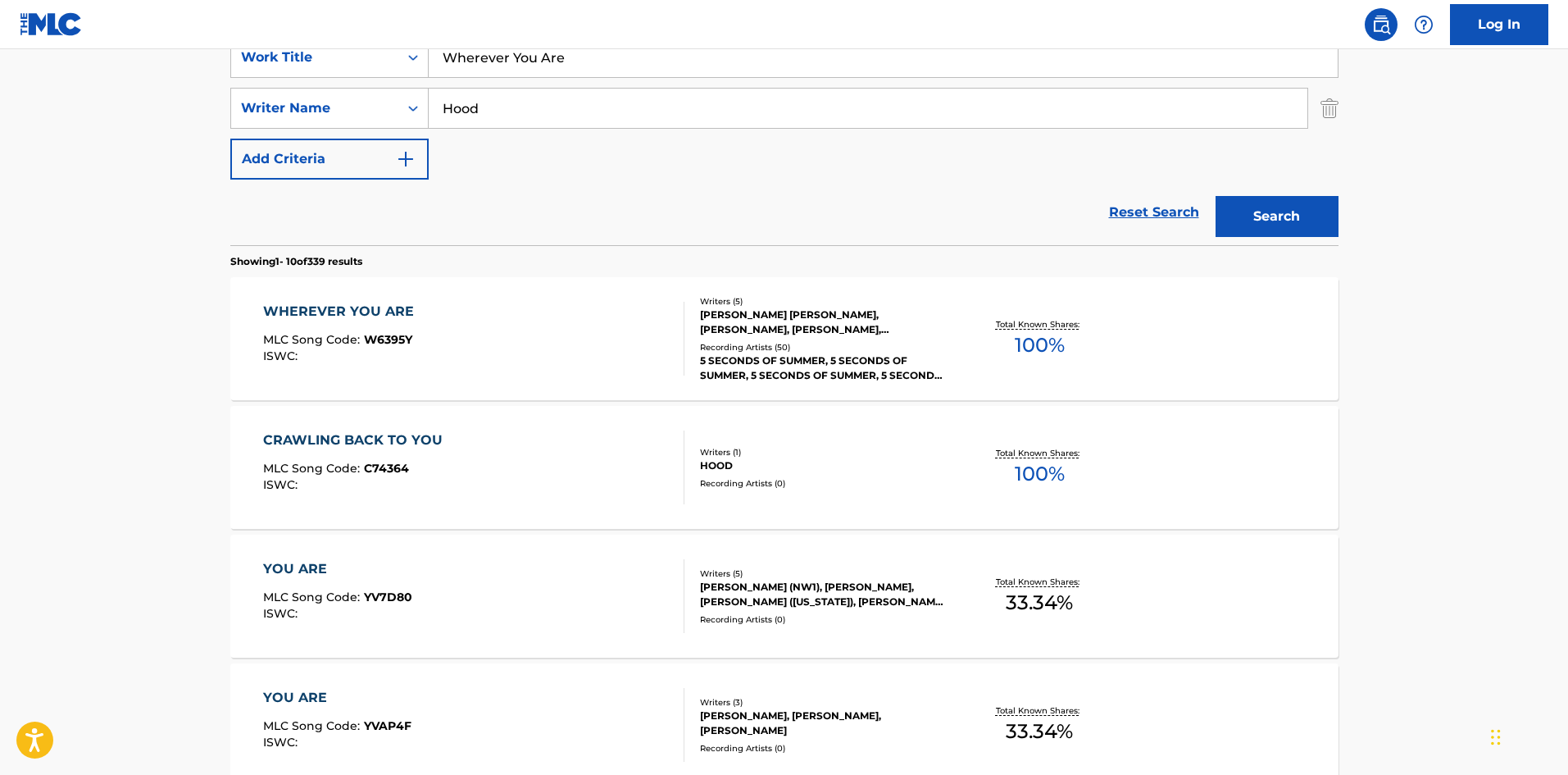
click at [417, 362] on div "ISWC :" at bounding box center [343, 356] width 159 height 12
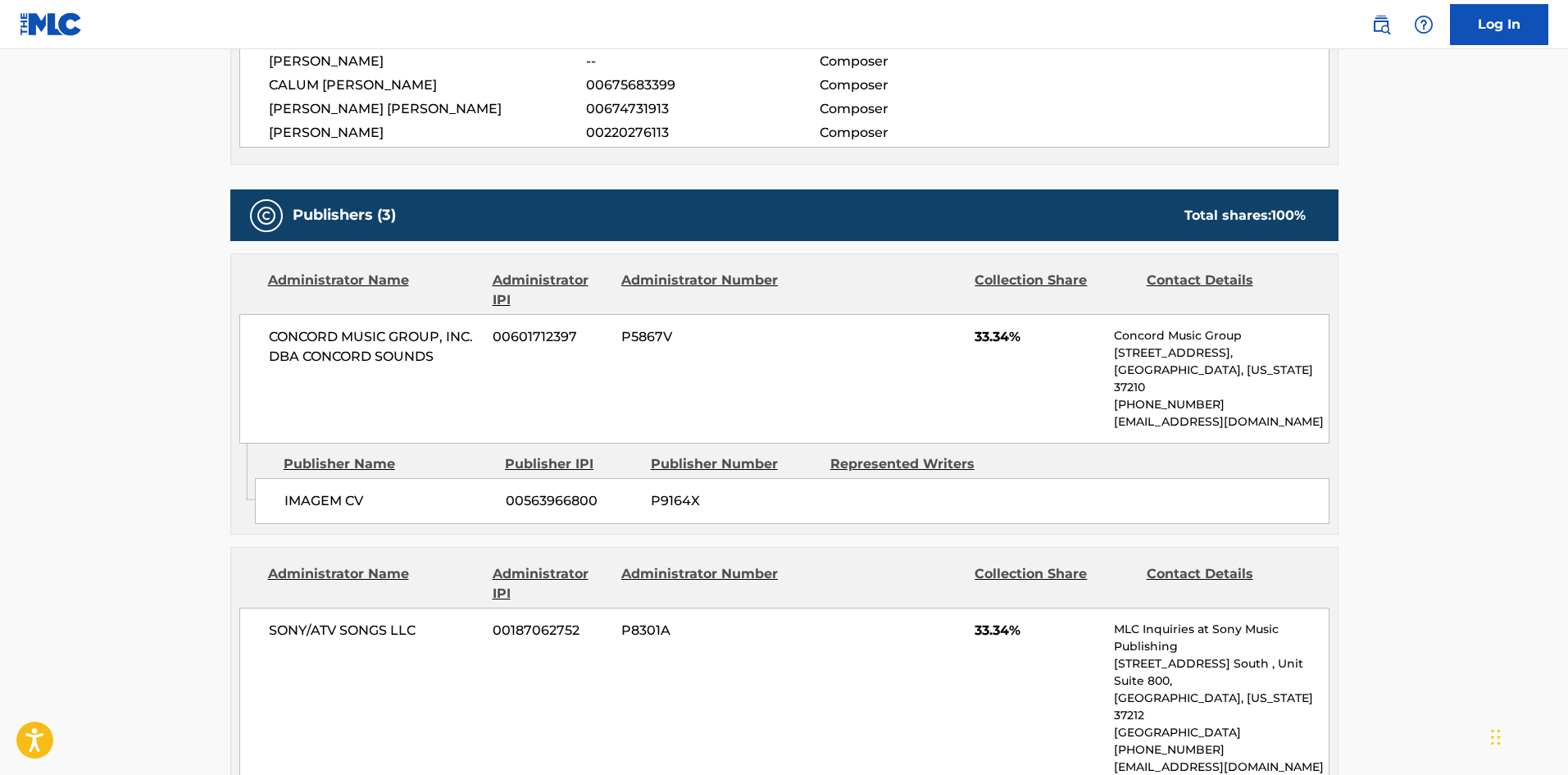
scroll to position [656, 0]
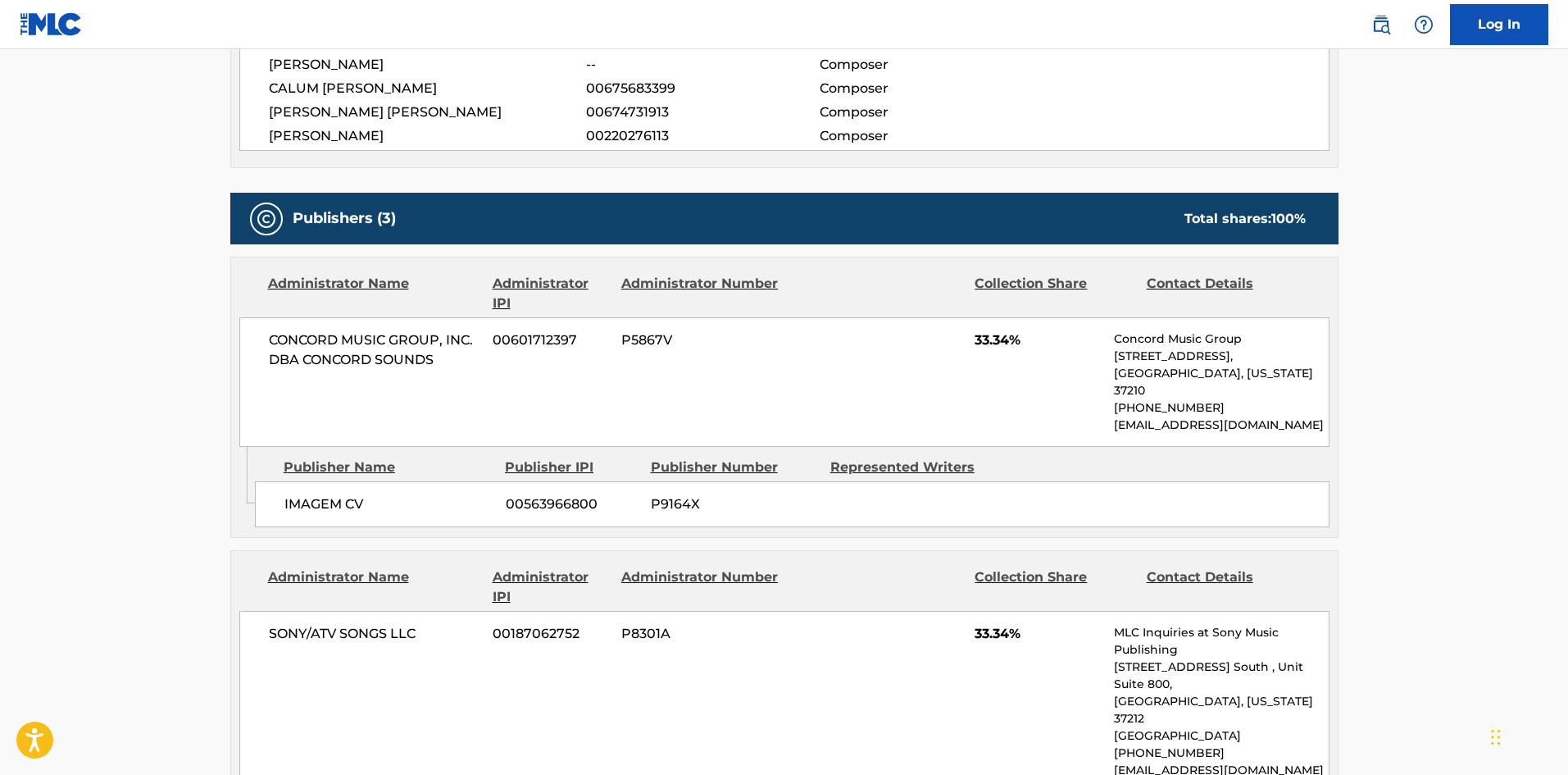
click at [288, 495] on span "IMAGEM CV" at bounding box center [388, 504] width 209 height 20
drag, startPoint x: 288, startPoint y: 482, endPoint x: 361, endPoint y: 482, distance: 73.0
click at [361, 495] on span "IMAGEM CV" at bounding box center [388, 504] width 209 height 20
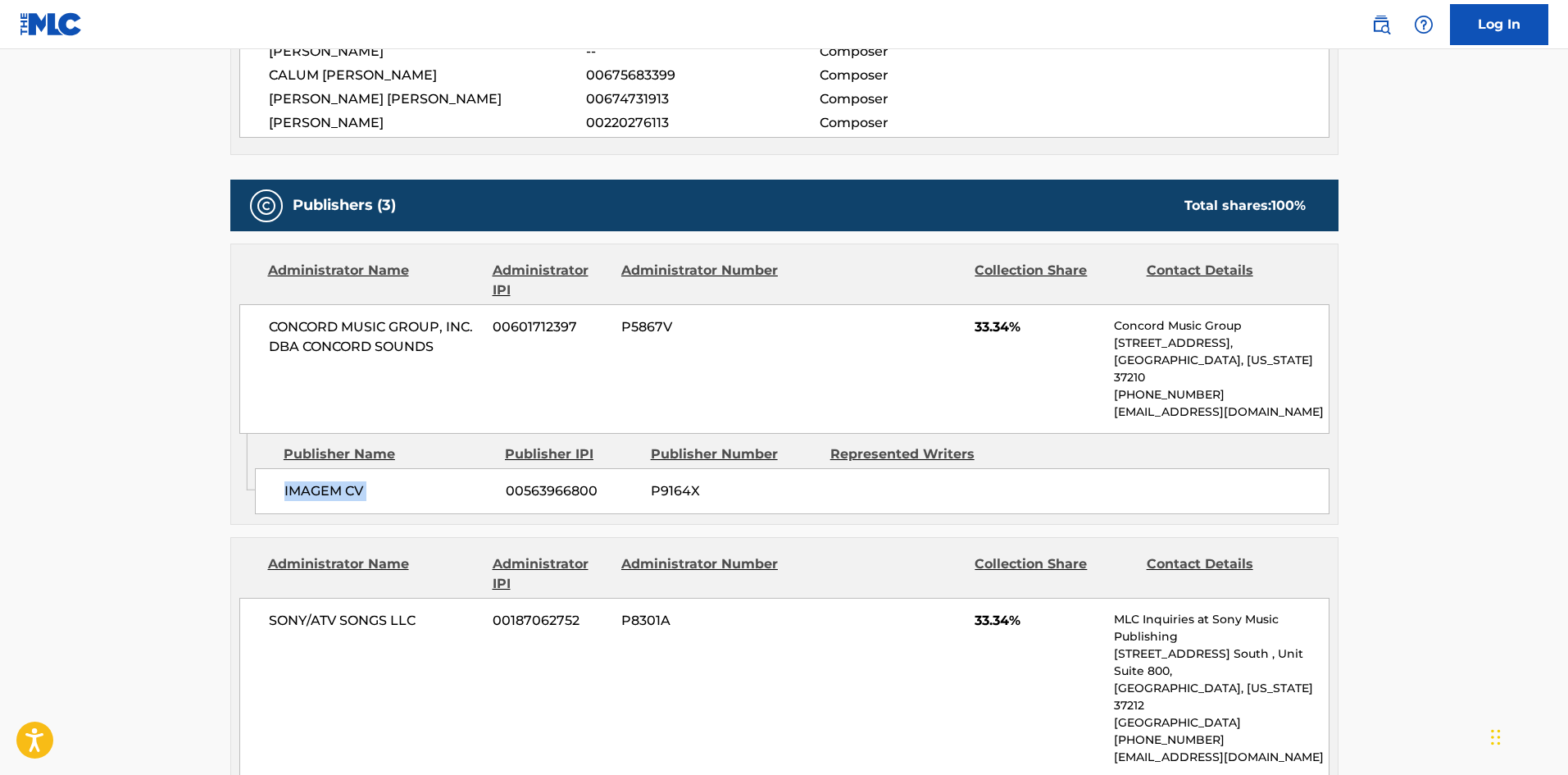
scroll to position [820, 0]
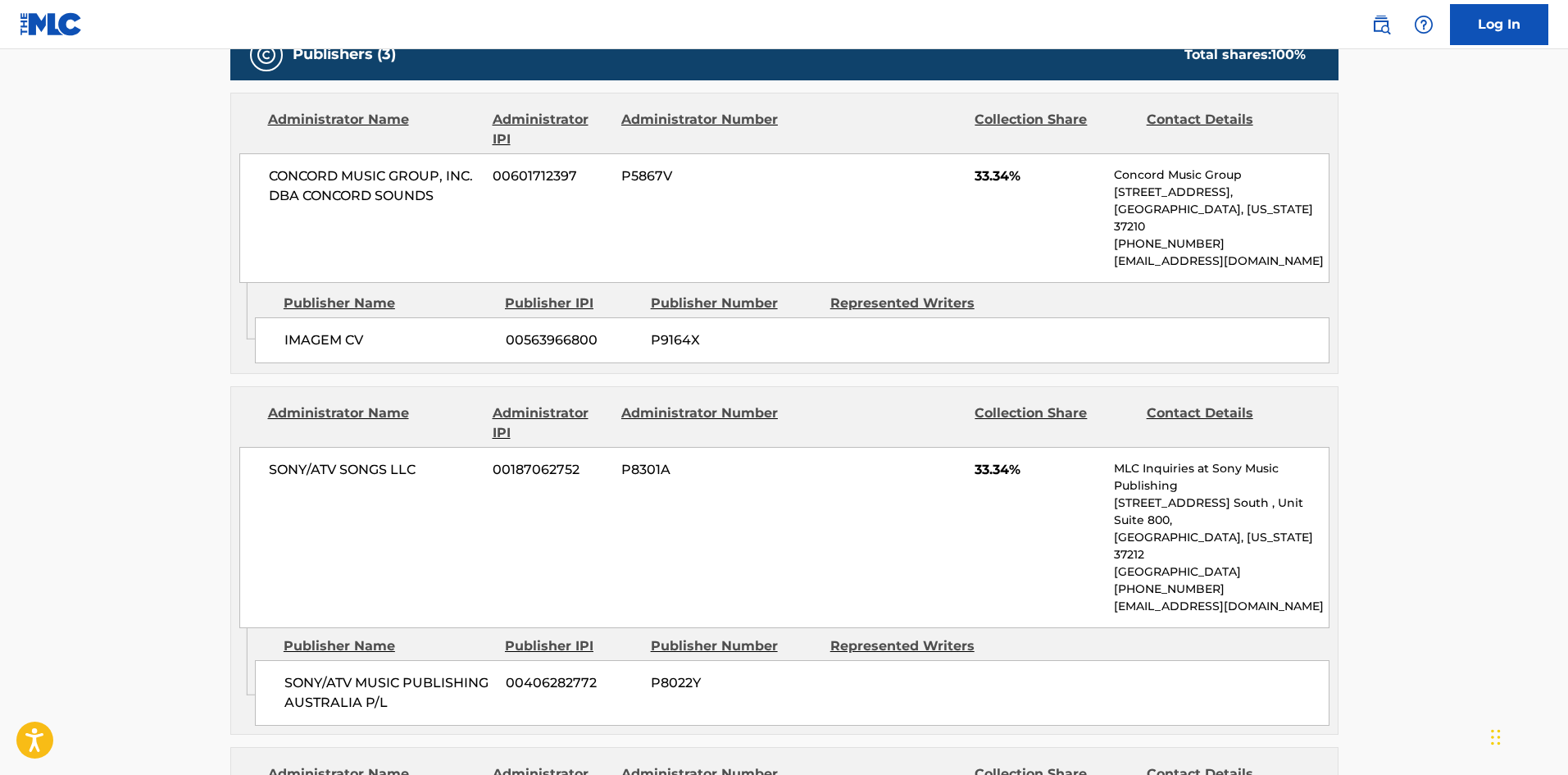
click at [302, 673] on span "SONY/ATV MUSIC PUBLISHING AUSTRALIA P/L" at bounding box center [388, 693] width 209 height 40
drag, startPoint x: 302, startPoint y: 625, endPoint x: 406, endPoint y: 646, distance: 106.1
click at [406, 673] on span "SONY/ATV MUSIC PUBLISHING AUSTRALIA P/L" at bounding box center [388, 693] width 209 height 40
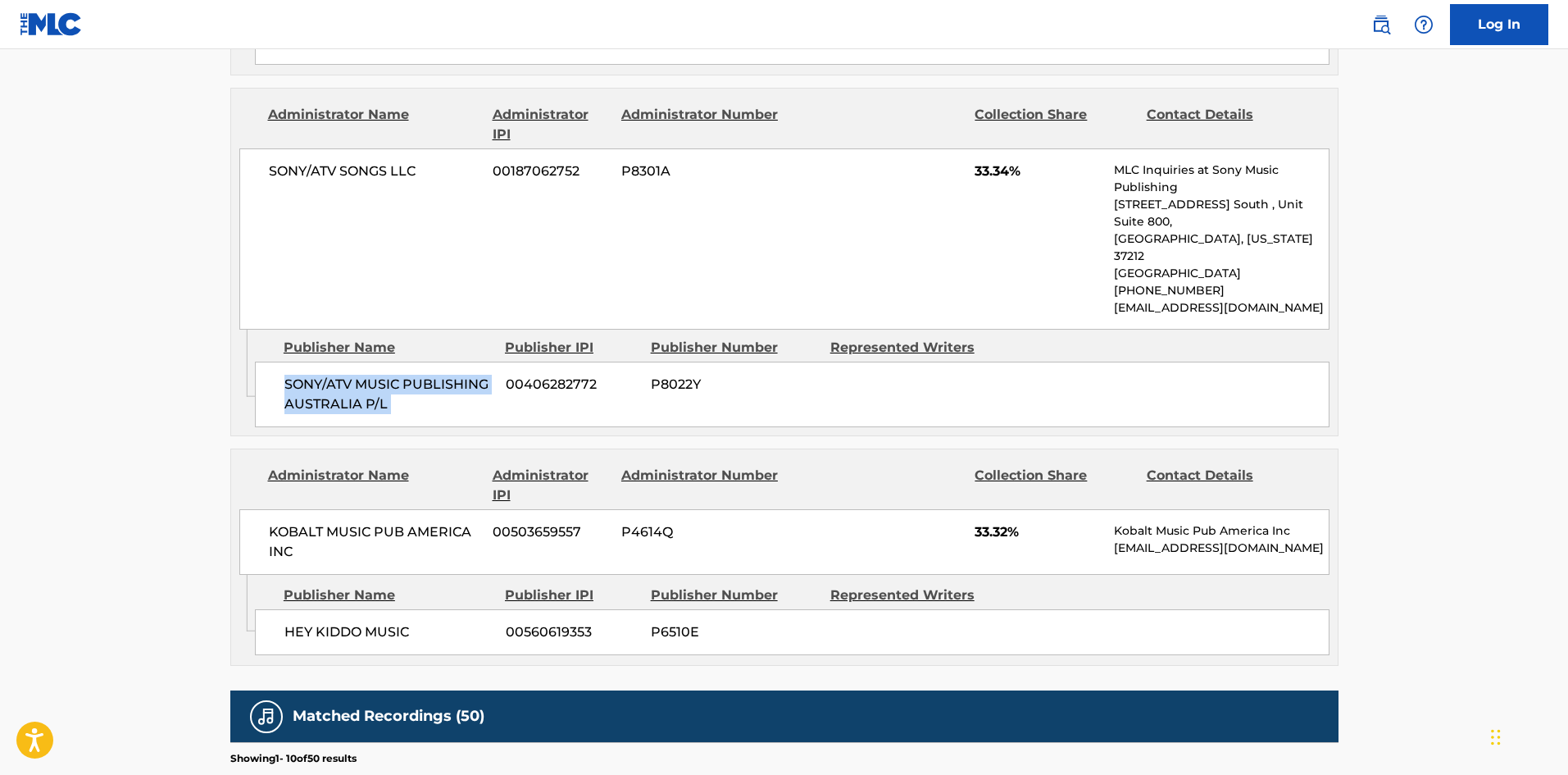
scroll to position [1148, 0]
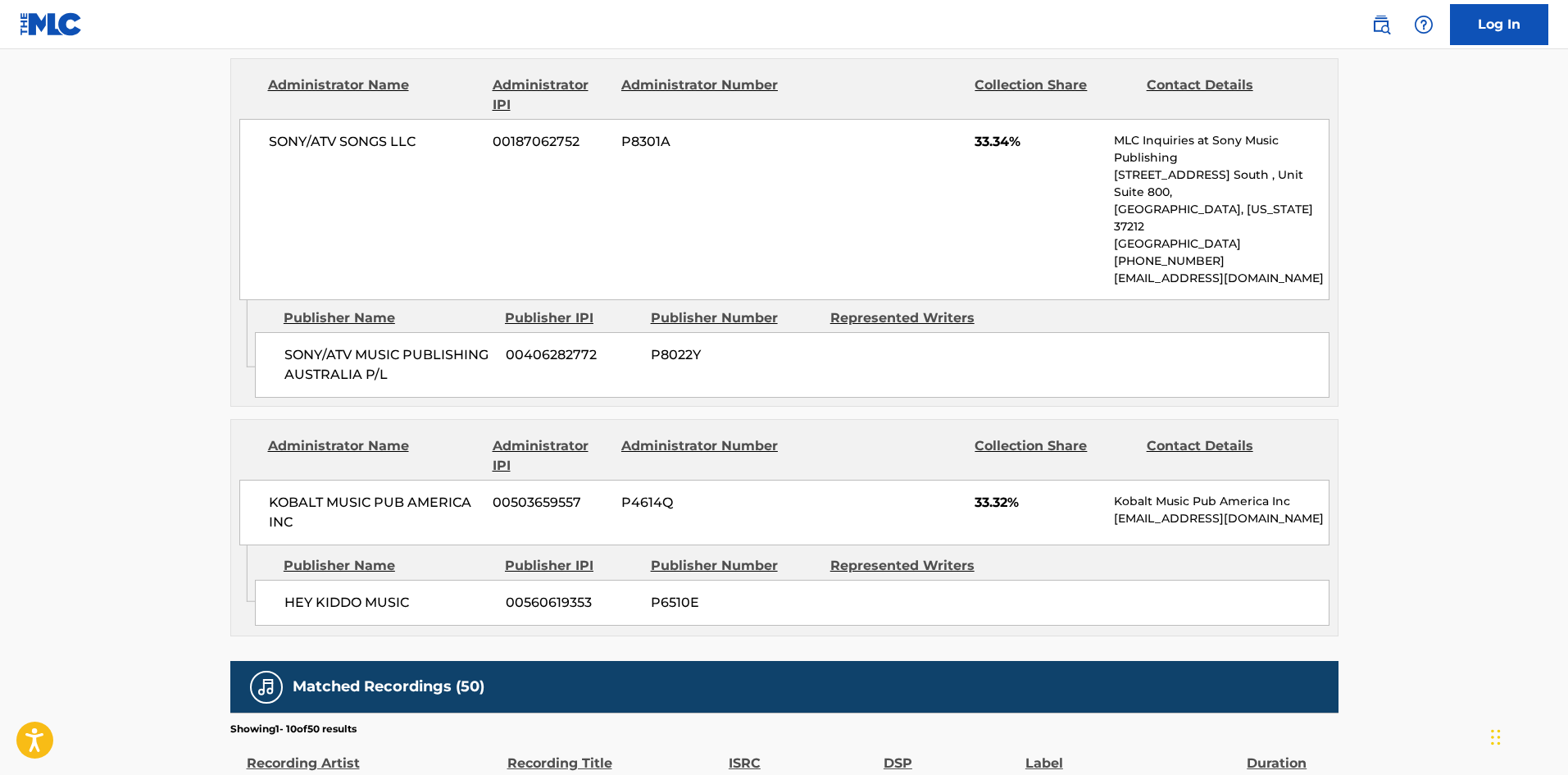
click at [279, 580] on div "HEY KIDDO MUSIC 00560619353 P6510E" at bounding box center [791, 603] width 1075 height 46
drag, startPoint x: 279, startPoint y: 549, endPoint x: 379, endPoint y: 549, distance: 100.0
click at [379, 580] on div "HEY KIDDO MUSIC 00560619353 P6510E" at bounding box center [791, 603] width 1075 height 46
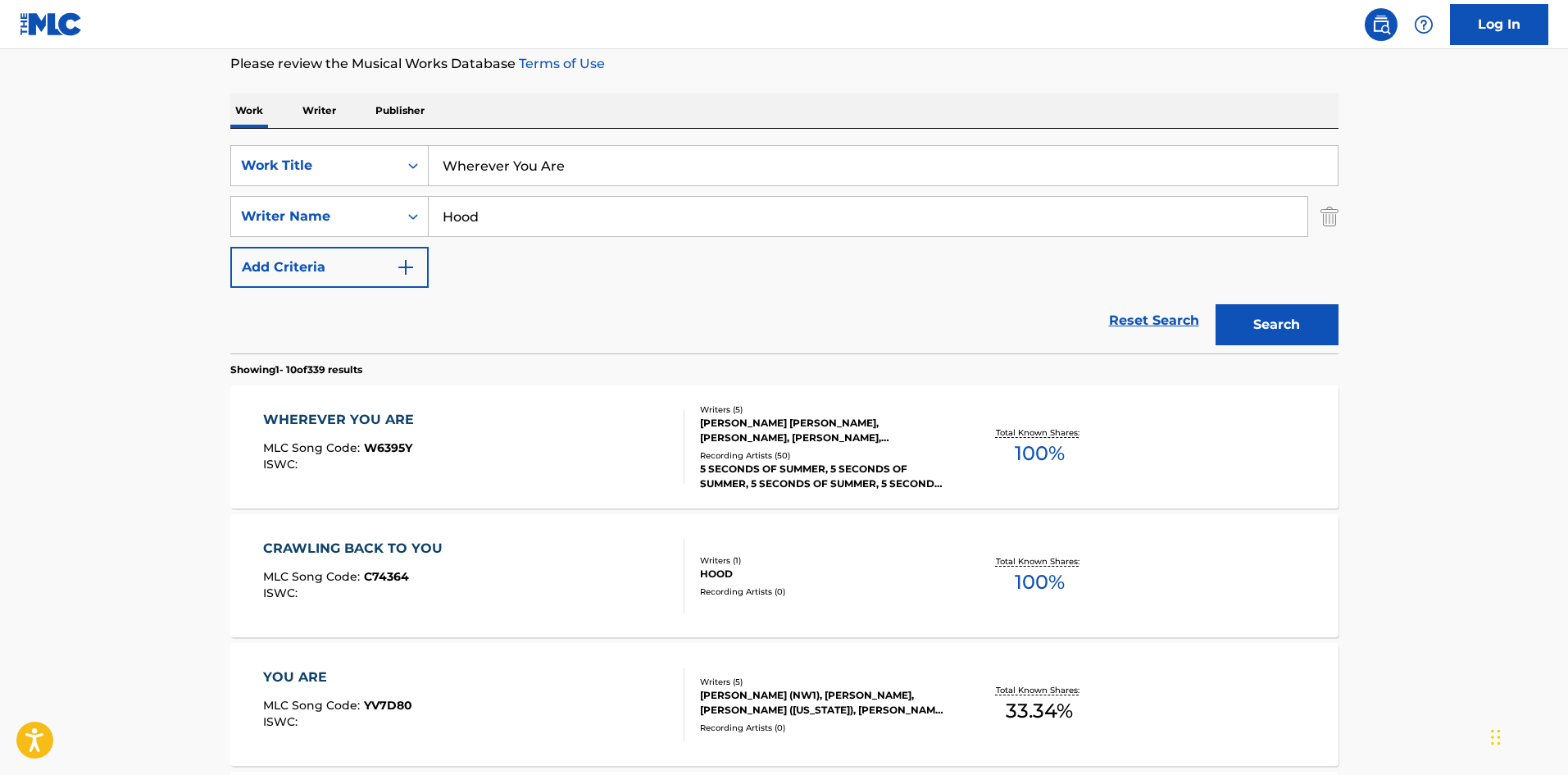
scroll to position [164, 0]
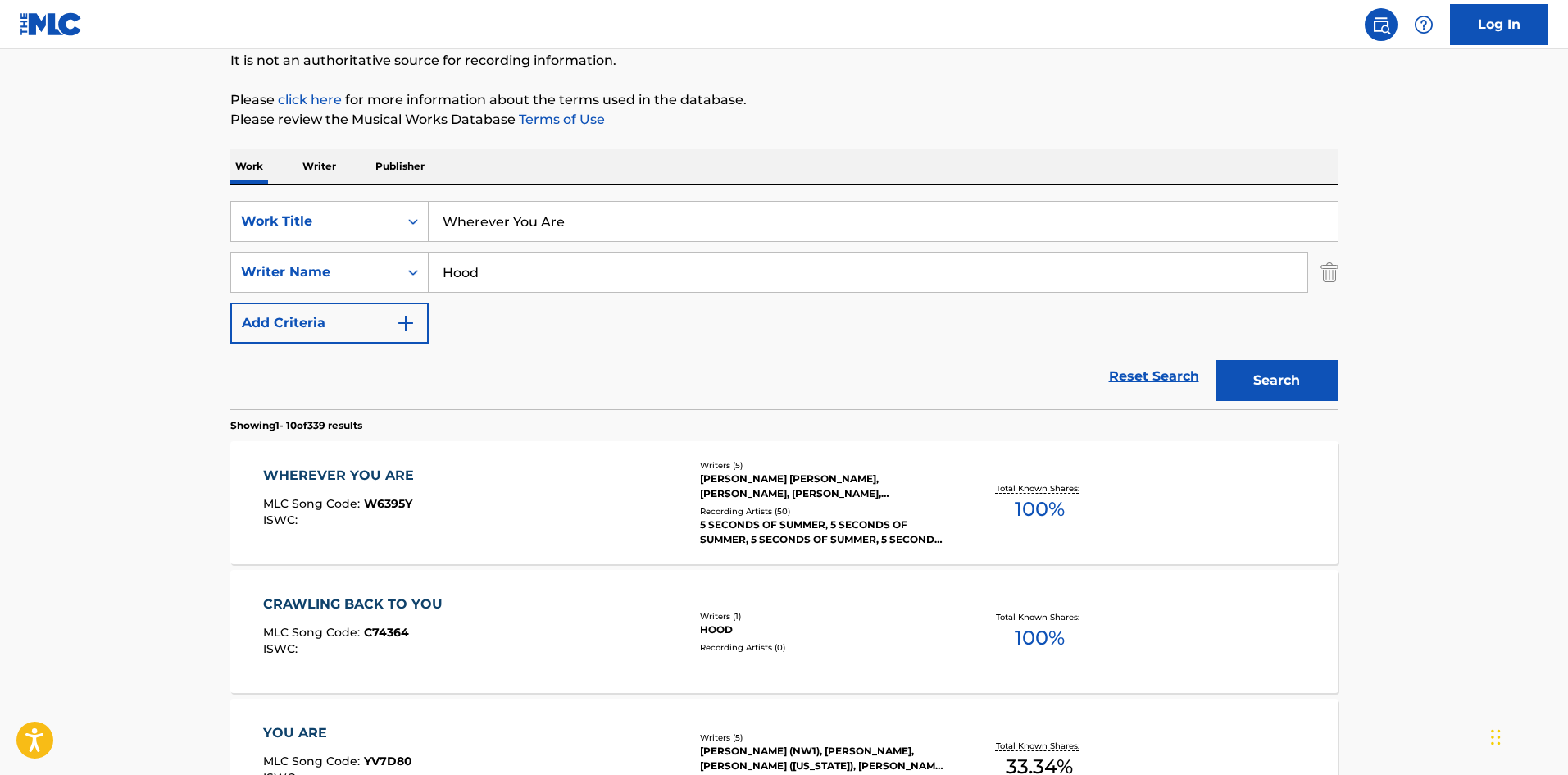
click at [518, 231] on input "Wherever You Are" at bounding box center [884, 222] width 909 height 40
paste input "ildflower"
type input "Wildflower"
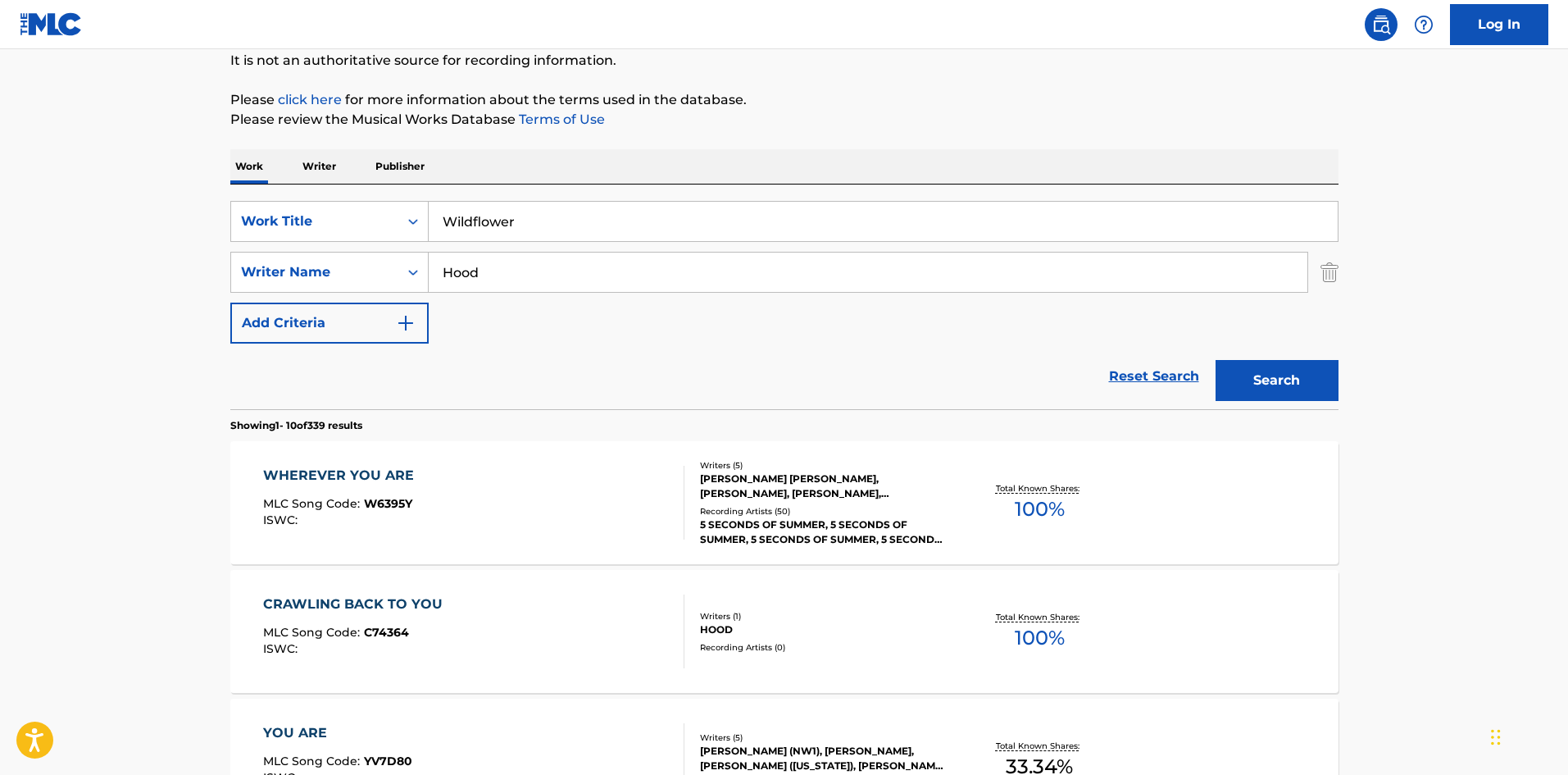
click at [1257, 378] on button "Search" at bounding box center [1277, 380] width 123 height 41
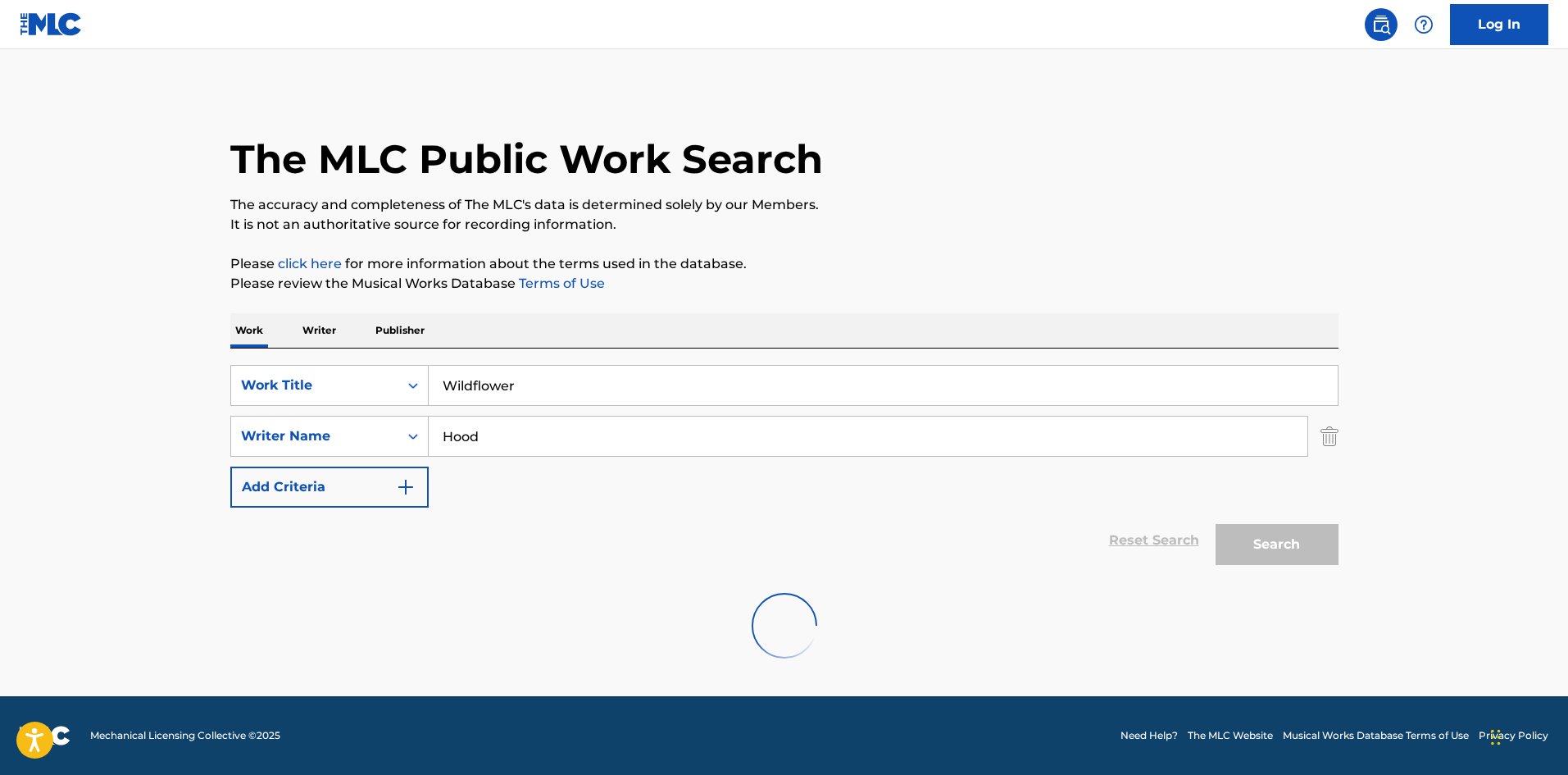
scroll to position [0, 0]
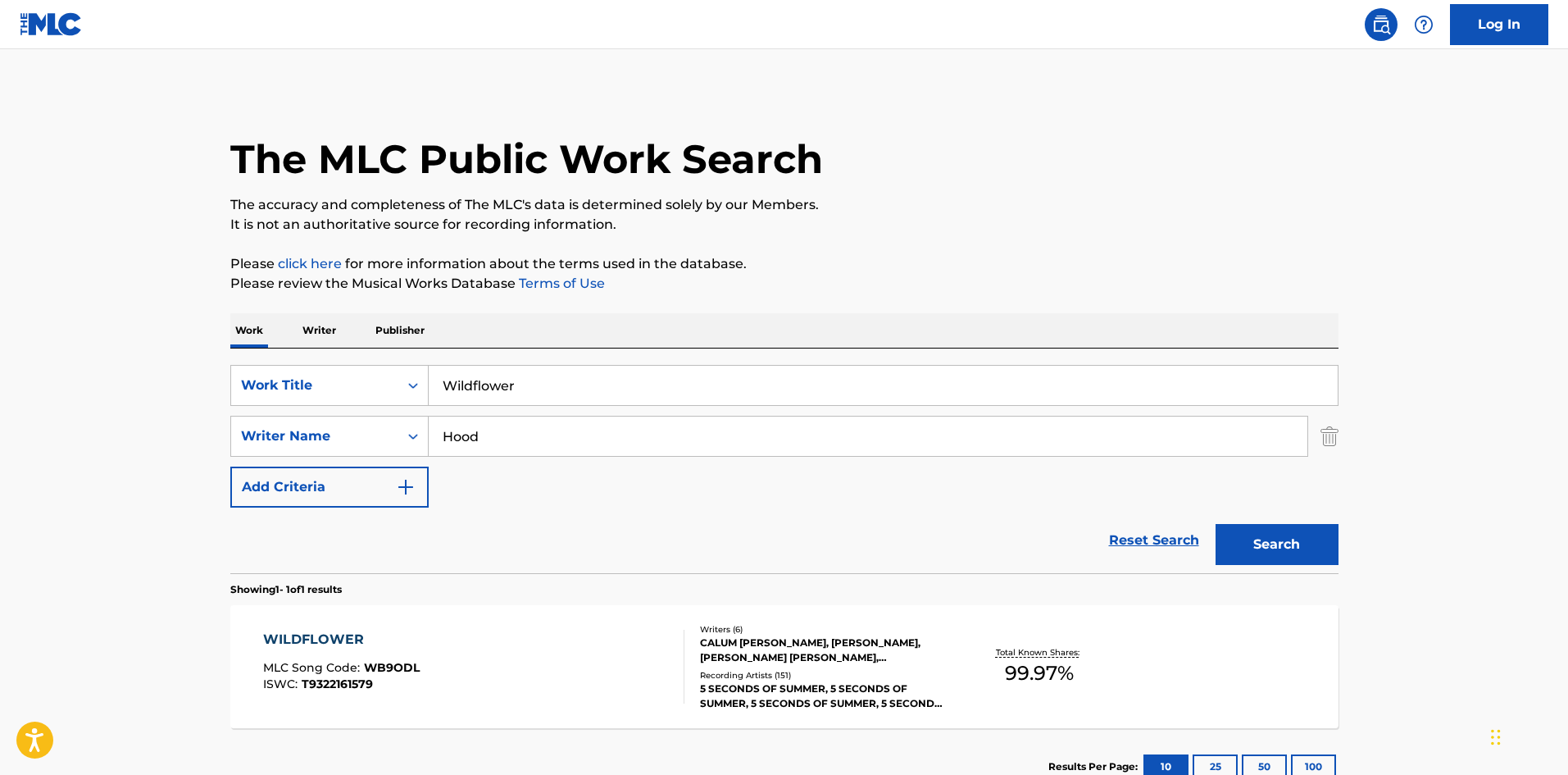
click at [614, 649] on div "WILDFLOWER MLC Song Code : WB9ODL ISWC : T9322161579" at bounding box center [473, 666] width 421 height 73
click at [439, 629] on div "WILDFLOWER MLC Song Code : WB9ODL ISWC : T9322161579 Writers ( 6 ) CALUM THOMAS…" at bounding box center [784, 667] width 1108 height 123
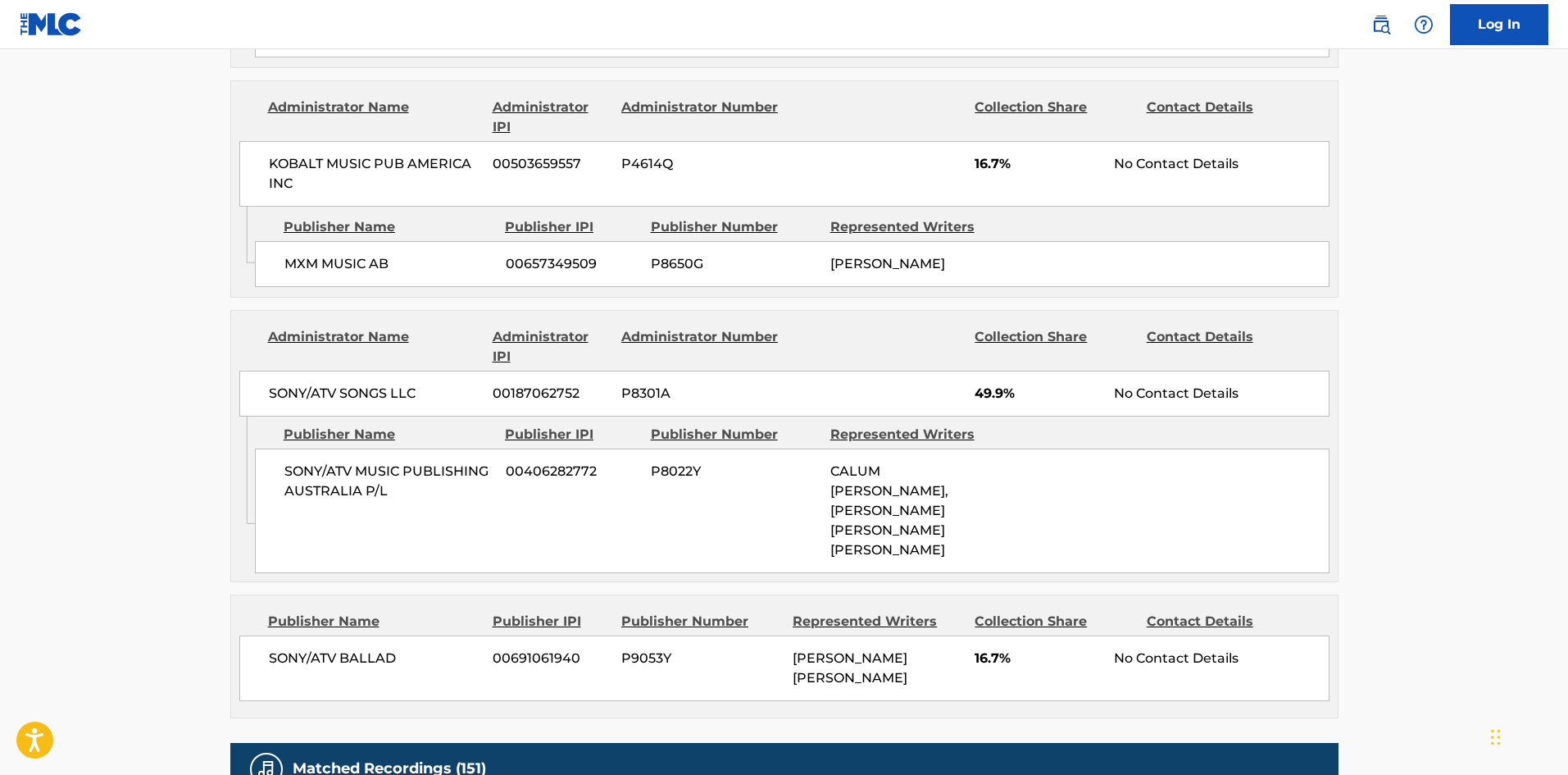
scroll to position [820, 0]
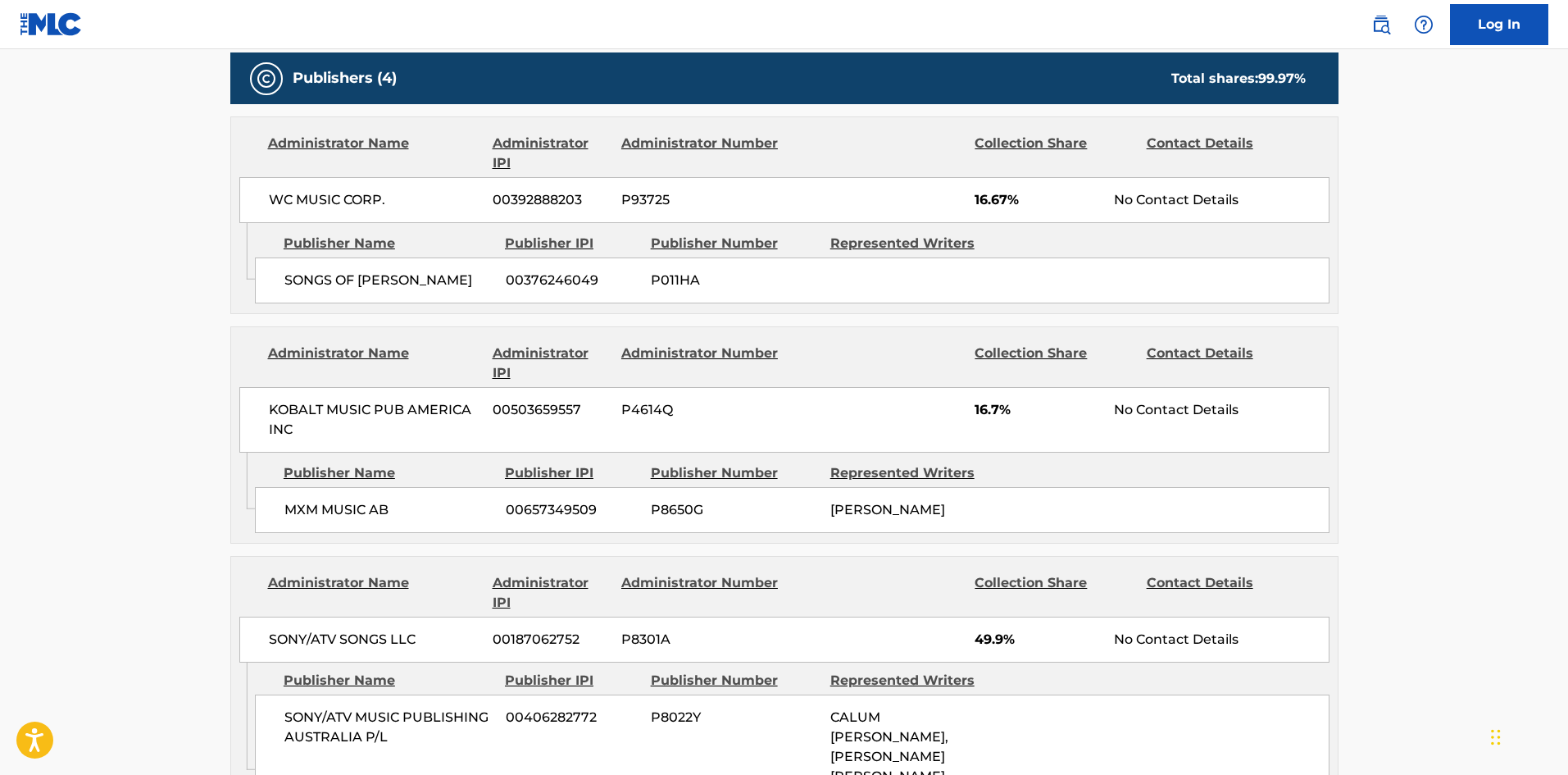
click at [288, 282] on span "SONGS OF WOLF COUSINS" at bounding box center [388, 280] width 209 height 20
drag, startPoint x: 288, startPoint y: 282, endPoint x: 430, endPoint y: 268, distance: 142.7
click at [430, 268] on div "SONGS OF WOLF COUSINS 00376246049 P011HA" at bounding box center [791, 280] width 1075 height 46
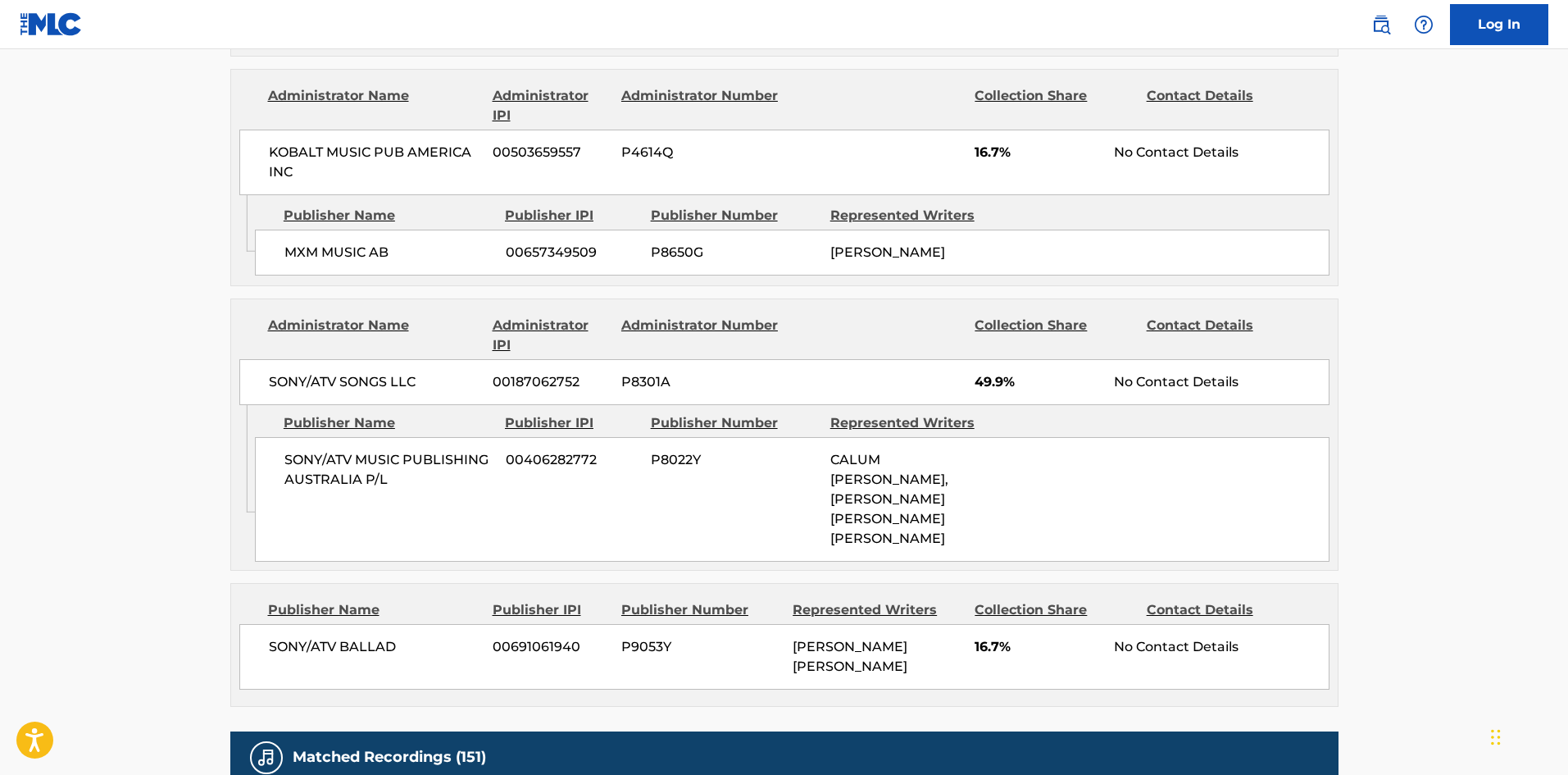
scroll to position [1148, 0]
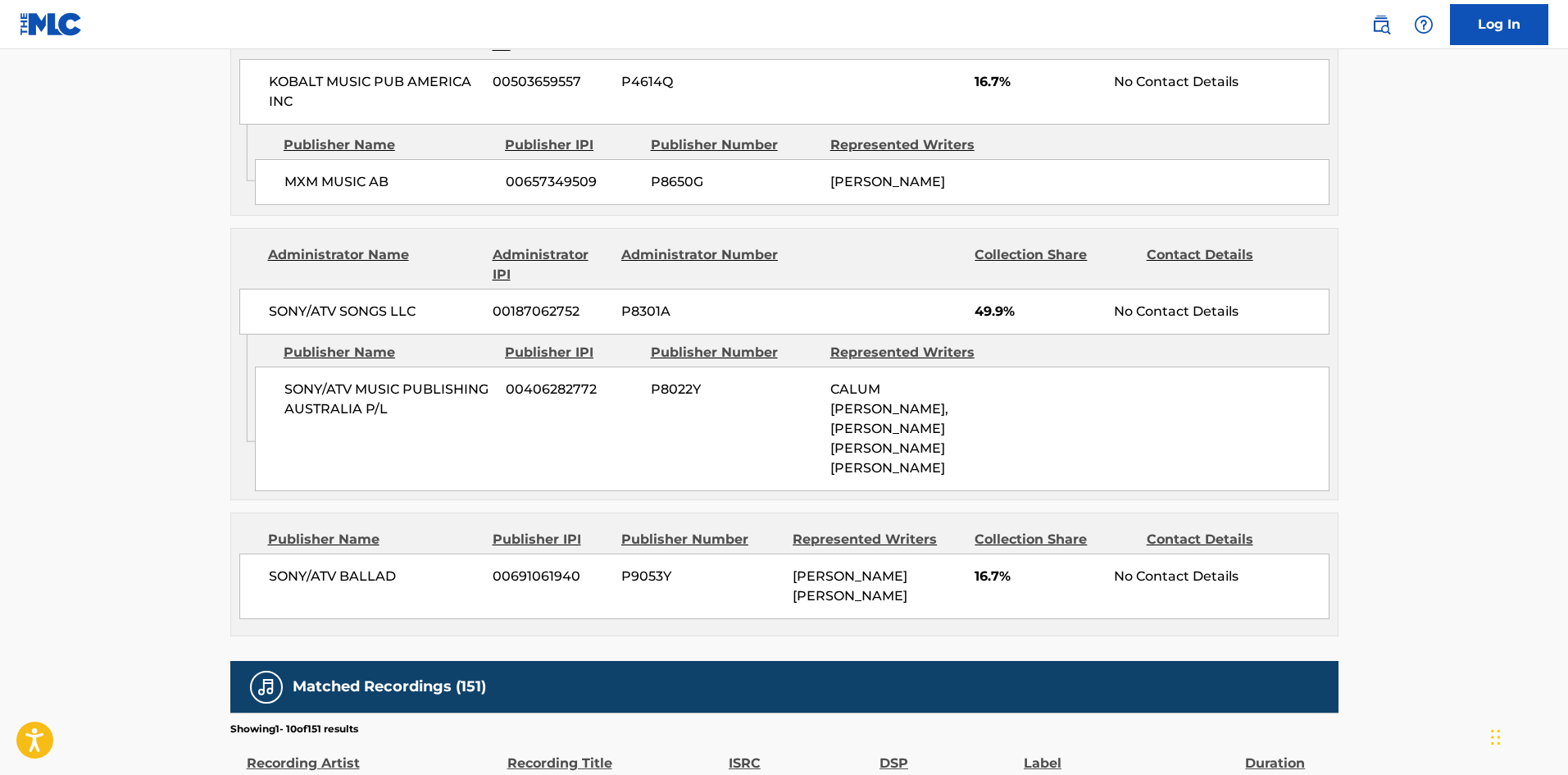
click at [291, 184] on span "MXM MUSIC AB" at bounding box center [388, 182] width 209 height 20
drag, startPoint x: 291, startPoint y: 184, endPoint x: 376, endPoint y: 178, distance: 85.2
click at [376, 178] on span "MXM MUSIC AB" at bounding box center [388, 182] width 209 height 20
click at [290, 399] on span "SONY/ATV MUSIC PUBLISHING AUSTRALIA P/L" at bounding box center [388, 399] width 209 height 40
drag, startPoint x: 290, startPoint y: 399, endPoint x: 400, endPoint y: 410, distance: 110.5
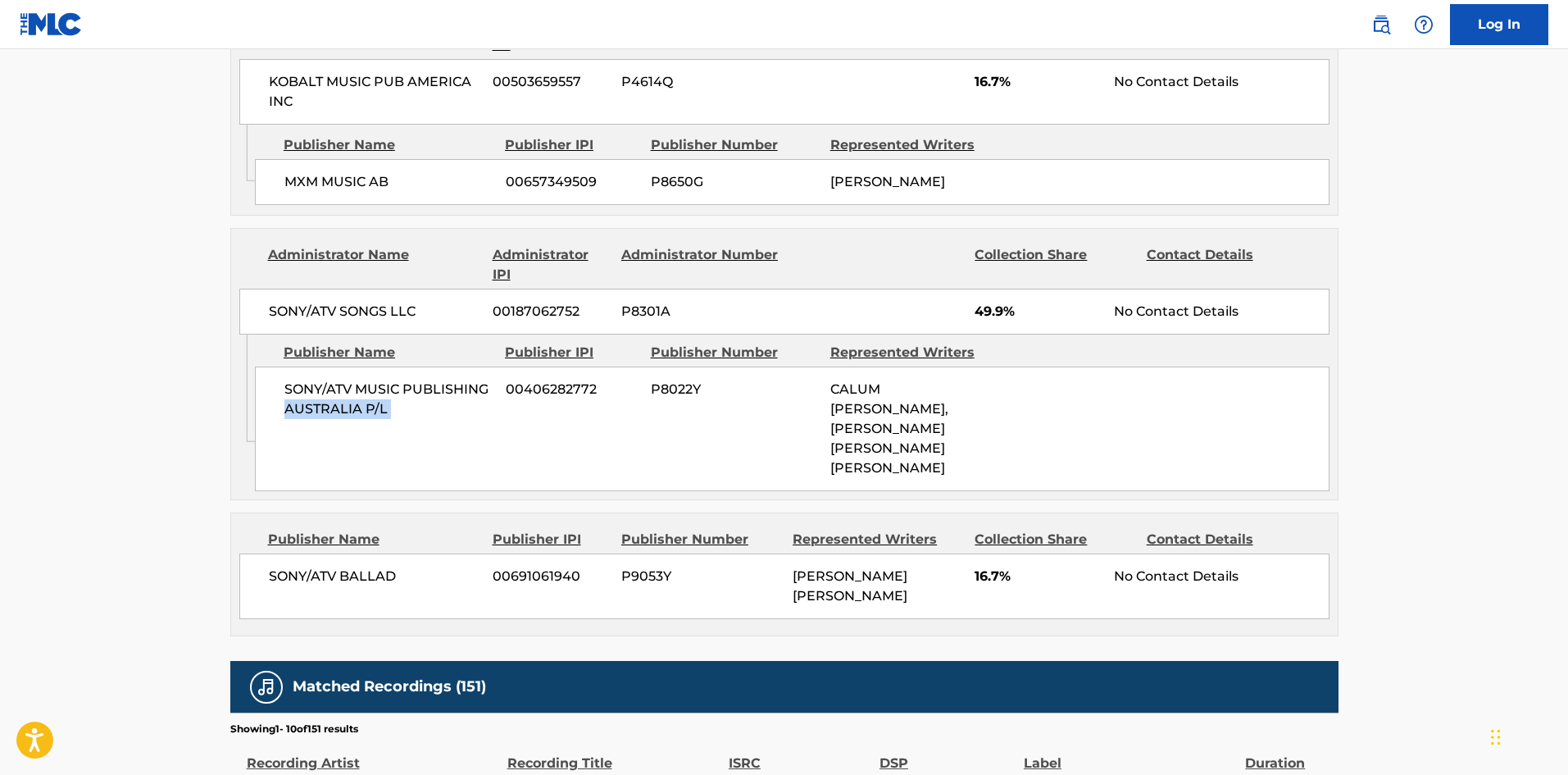
click at [400, 410] on span "SONY/ATV MUSIC PUBLISHING AUSTRALIA P/L" at bounding box center [388, 399] width 209 height 40
click at [296, 386] on span "SONY/ATV MUSIC PUBLISHING AUSTRALIA P/L" at bounding box center [388, 399] width 209 height 40
drag, startPoint x: 296, startPoint y: 386, endPoint x: 380, endPoint y: 414, distance: 88.5
click at [380, 414] on span "SONY/ATV MUSIC PUBLISHING AUSTRALIA P/L" at bounding box center [388, 399] width 209 height 40
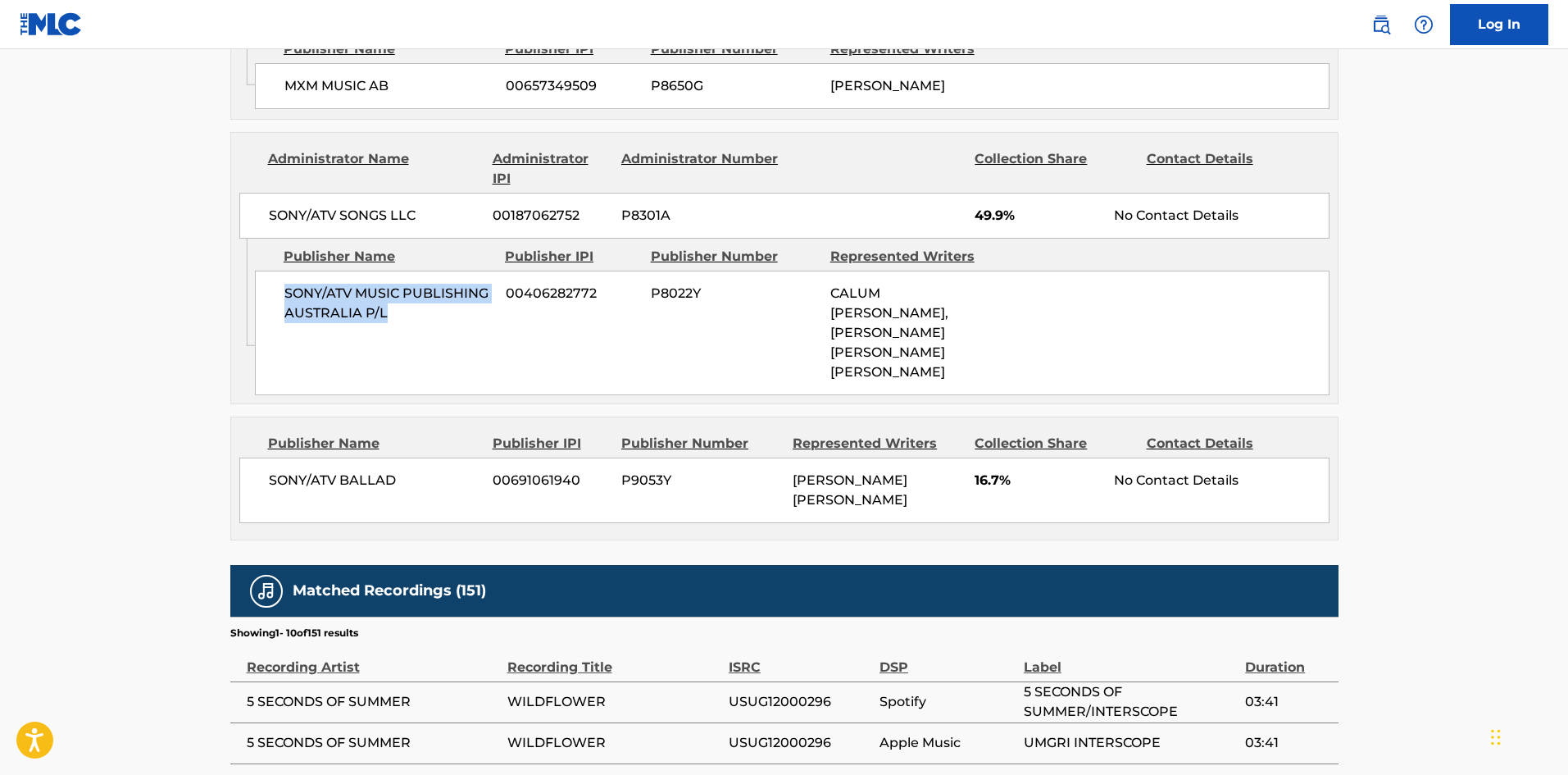
scroll to position [1394, 0]
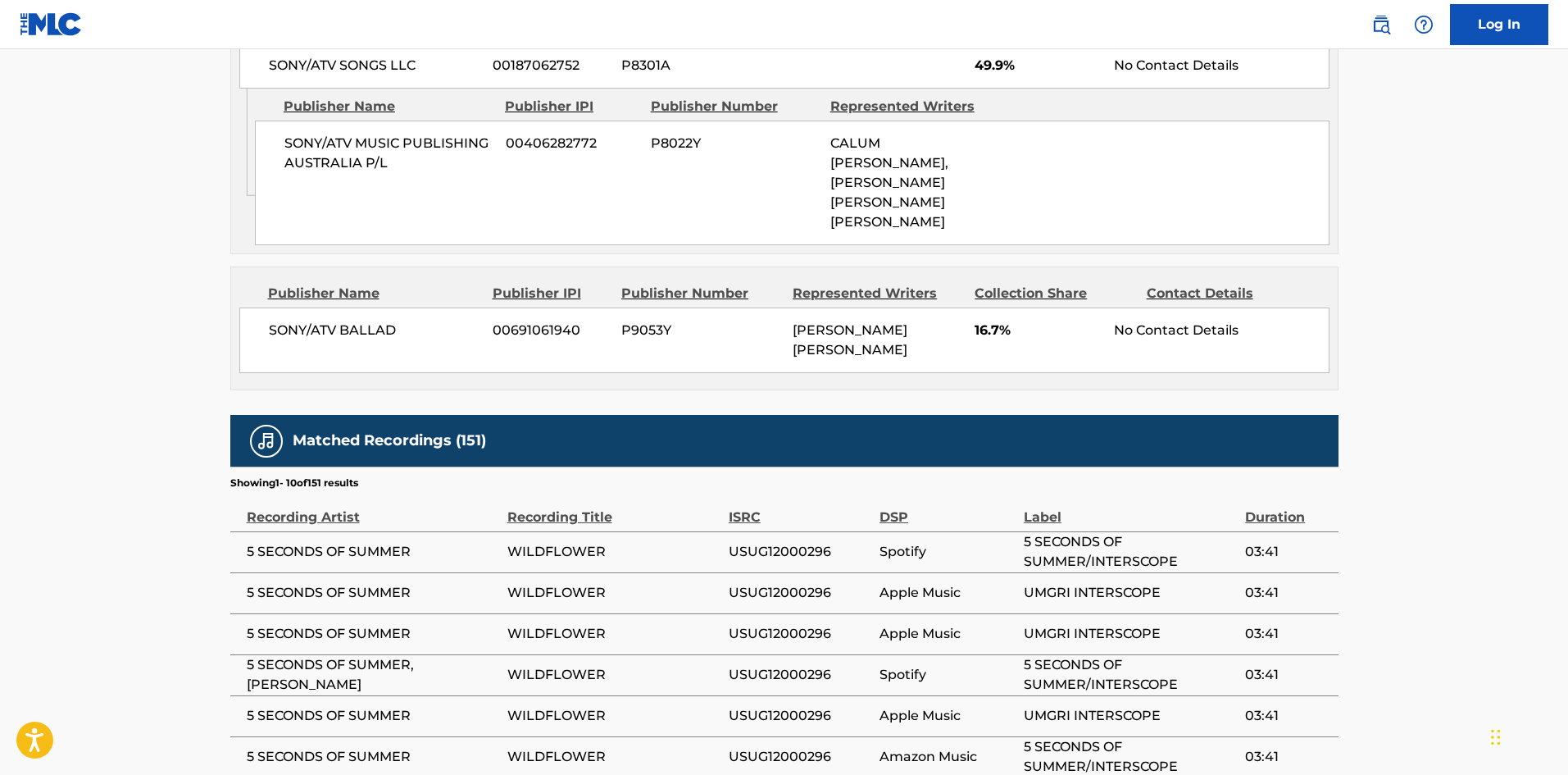
click at [277, 321] on span "SONY/ATV BALLAD" at bounding box center [374, 331] width 212 height 20
drag, startPoint x: 277, startPoint y: 318, endPoint x: 377, endPoint y: 304, distance: 101.0
click at [377, 321] on span "SONY/ATV BALLAD" at bounding box center [374, 331] width 212 height 20
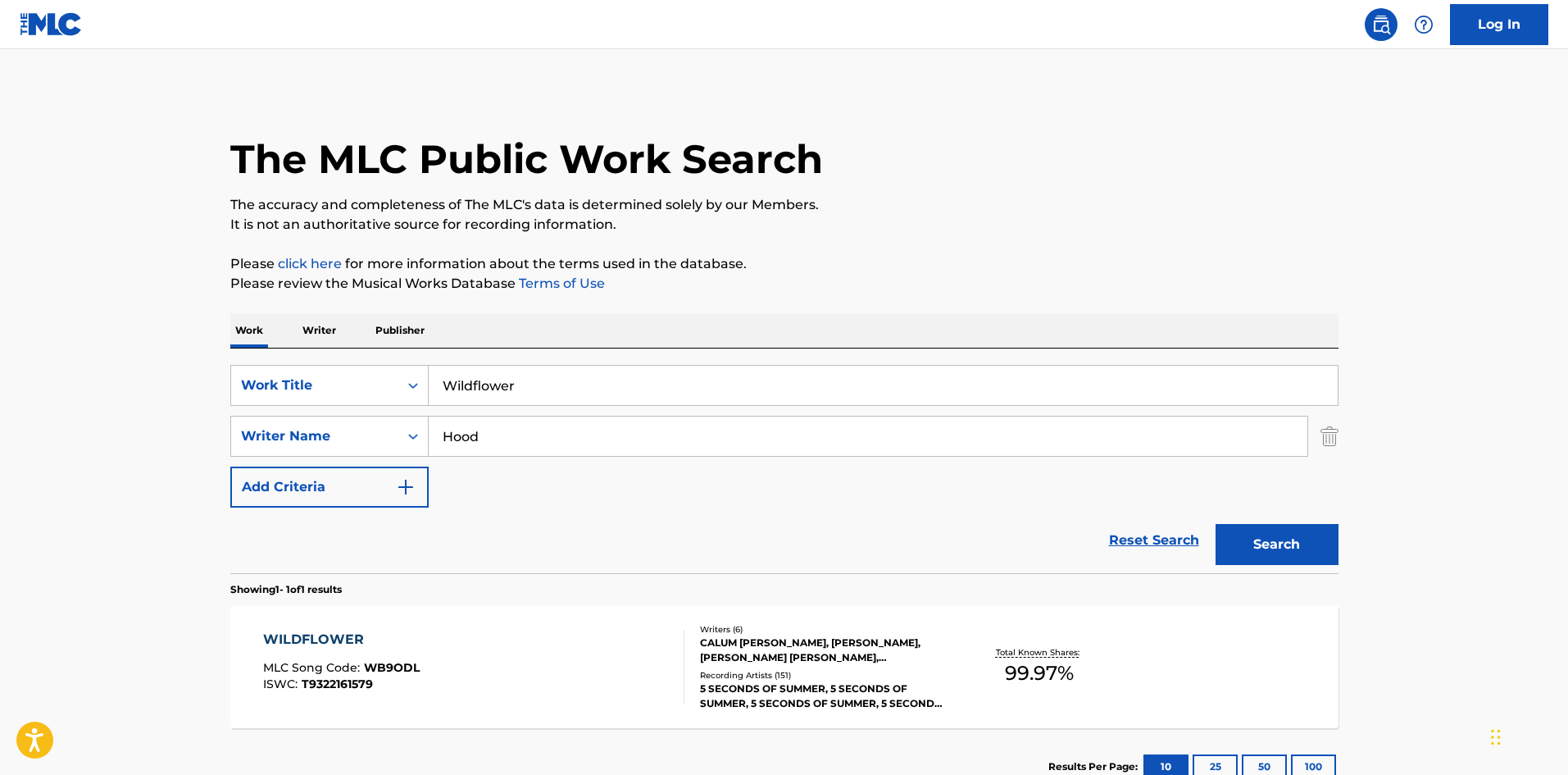
click at [510, 651] on div "WILDFLOWER MLC Song Code : WB9ODL ISWC : T9322161579" at bounding box center [473, 666] width 421 height 73
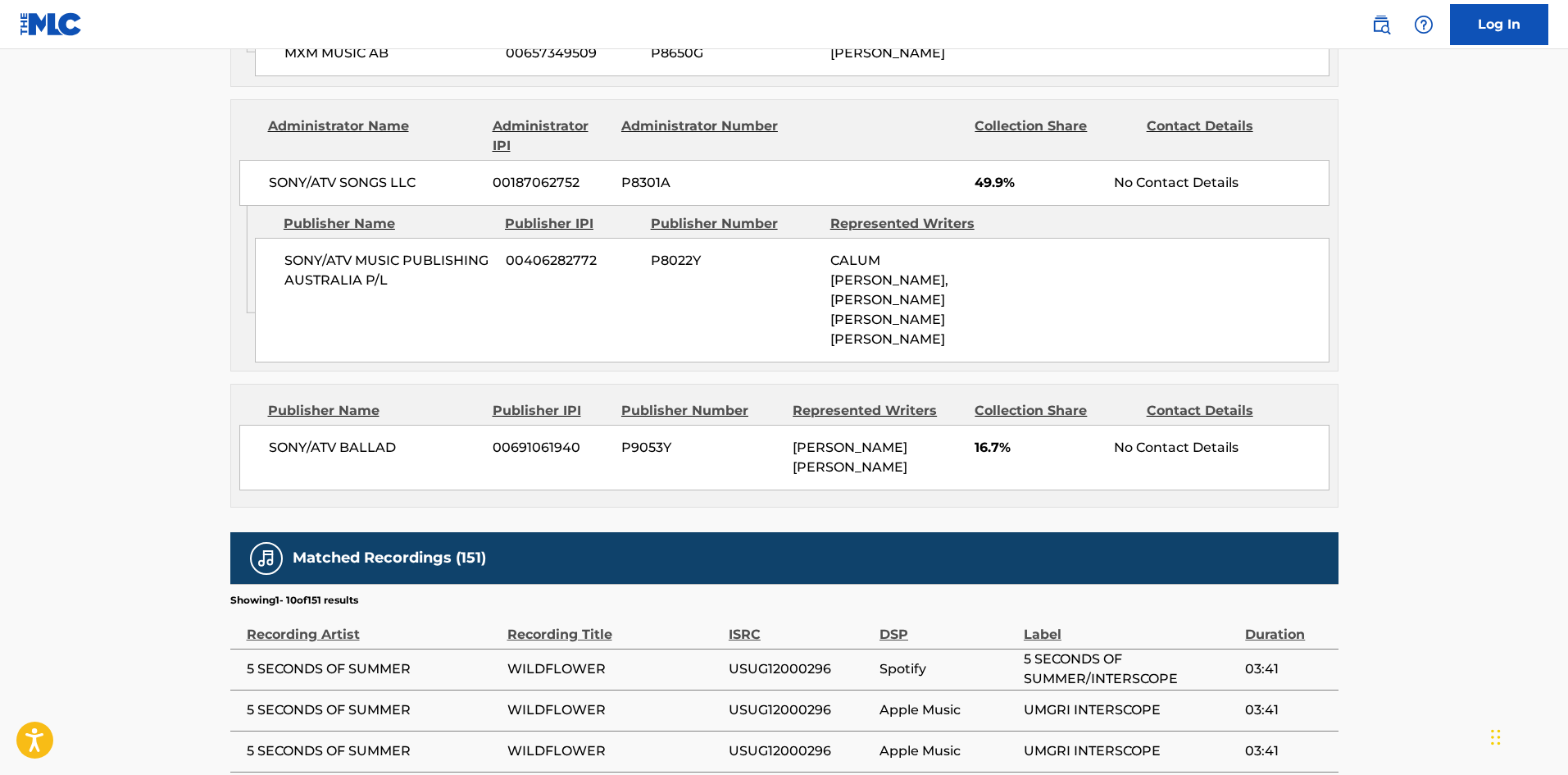
scroll to position [1426, 0]
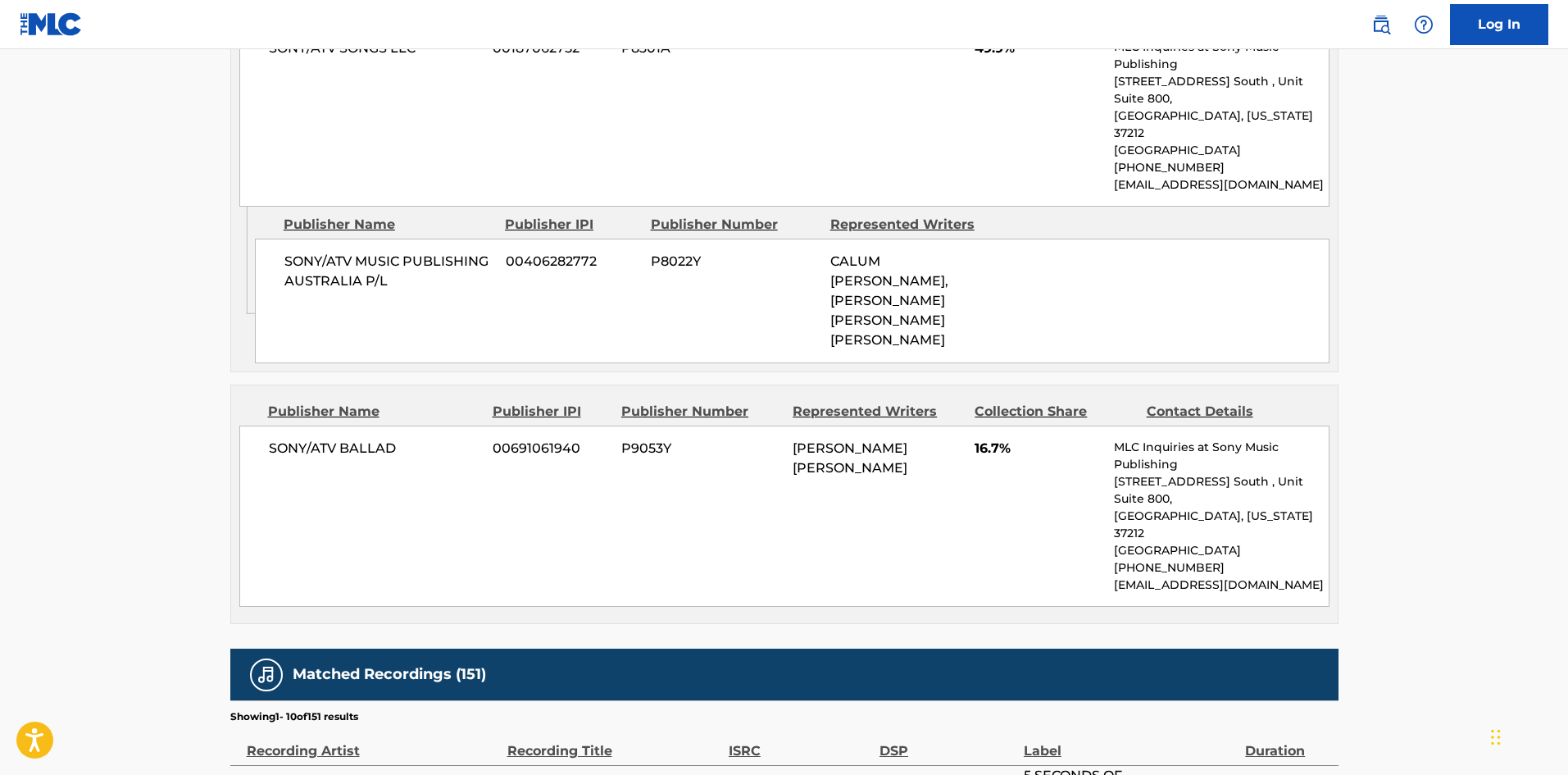
click at [285, 439] on span "SONY/ATV BALLAD" at bounding box center [374, 449] width 212 height 20
drag, startPoint x: 285, startPoint y: 417, endPoint x: 366, endPoint y: 409, distance: 81.4
click at [366, 439] on span "SONY/ATV BALLAD" at bounding box center [374, 449] width 212 height 20
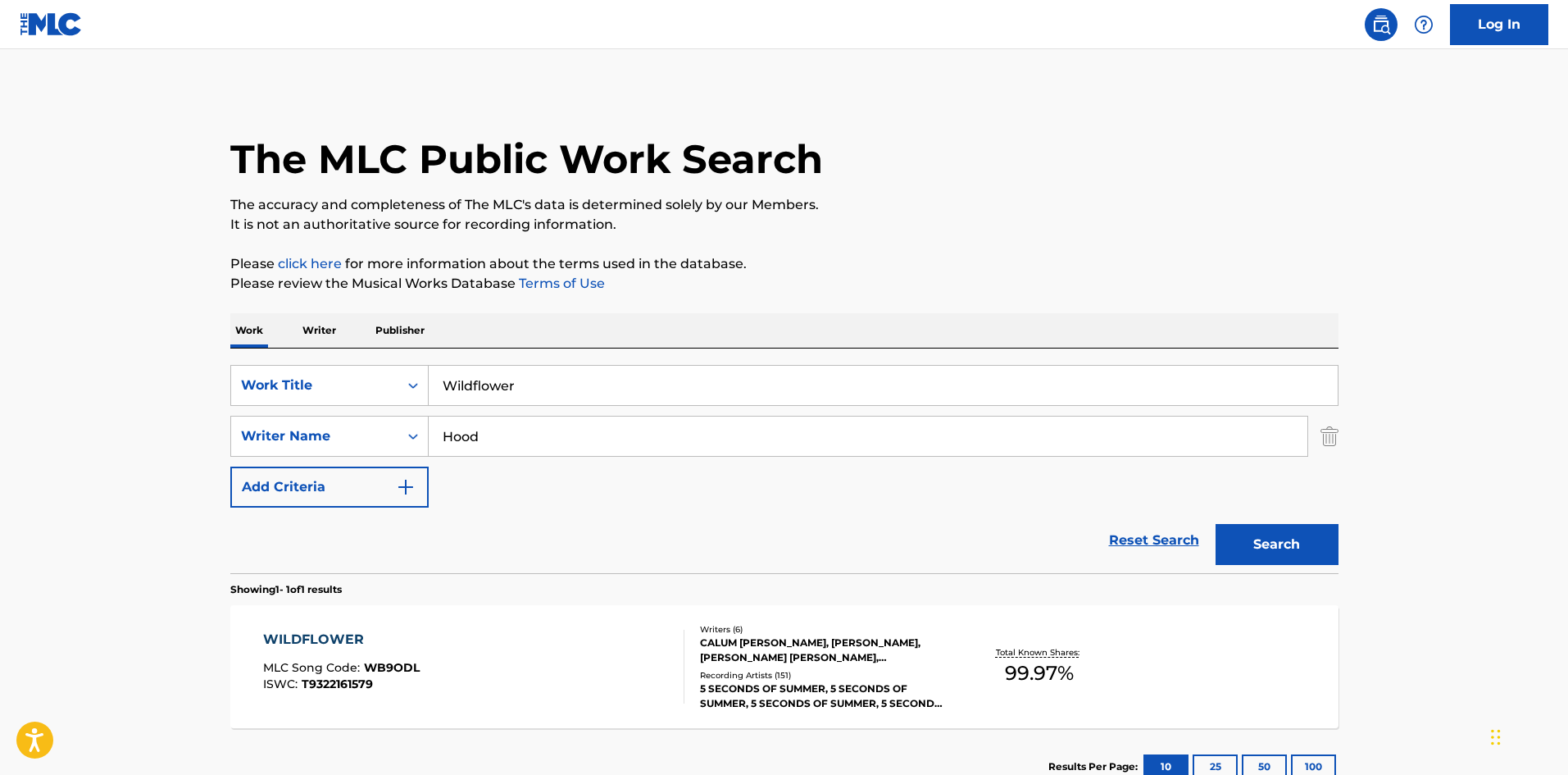
click at [695, 364] on div "SearchWithCriteriafc9bd669-65cf-4602-b9d4-5c6768164c77 Work Title Wildflower Se…" at bounding box center [784, 461] width 1108 height 225
click at [695, 393] on input "Wildflower" at bounding box center [884, 386] width 909 height 40
paste input "oke Up In Japan"
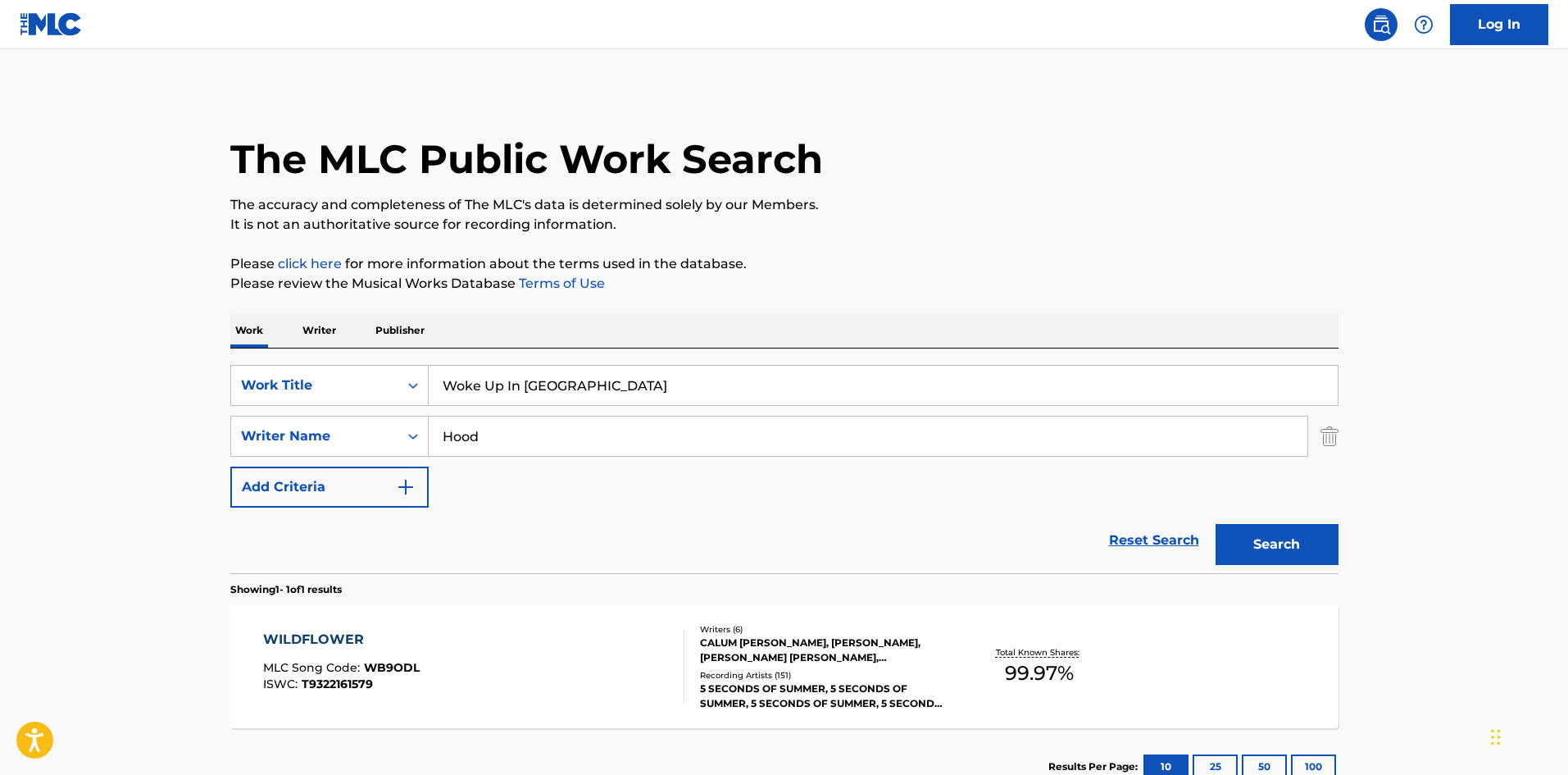
type input "Woke Up In Japan"
click at [1261, 540] on button "Search" at bounding box center [1277, 544] width 123 height 41
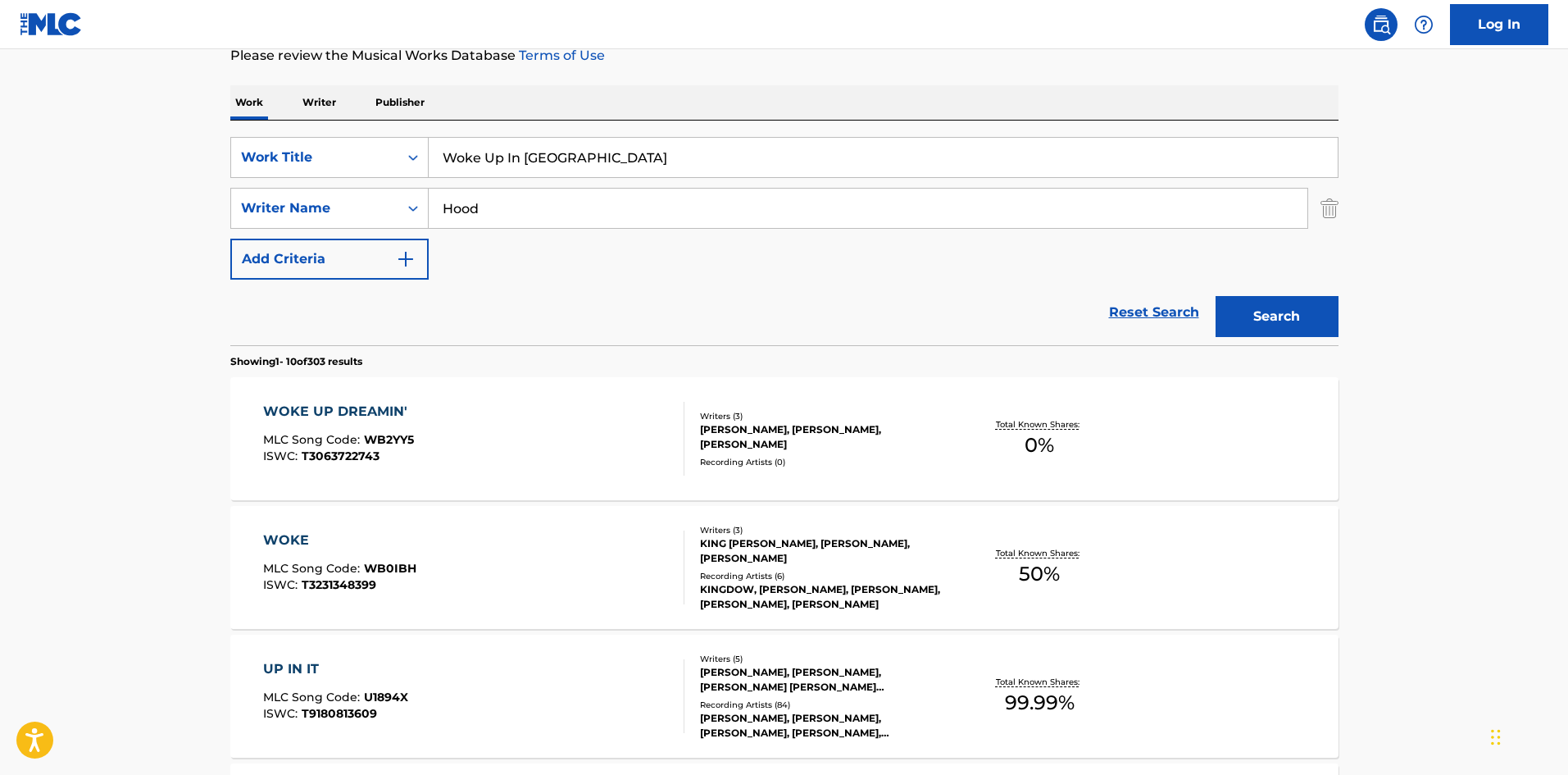
scroll to position [246, 0]
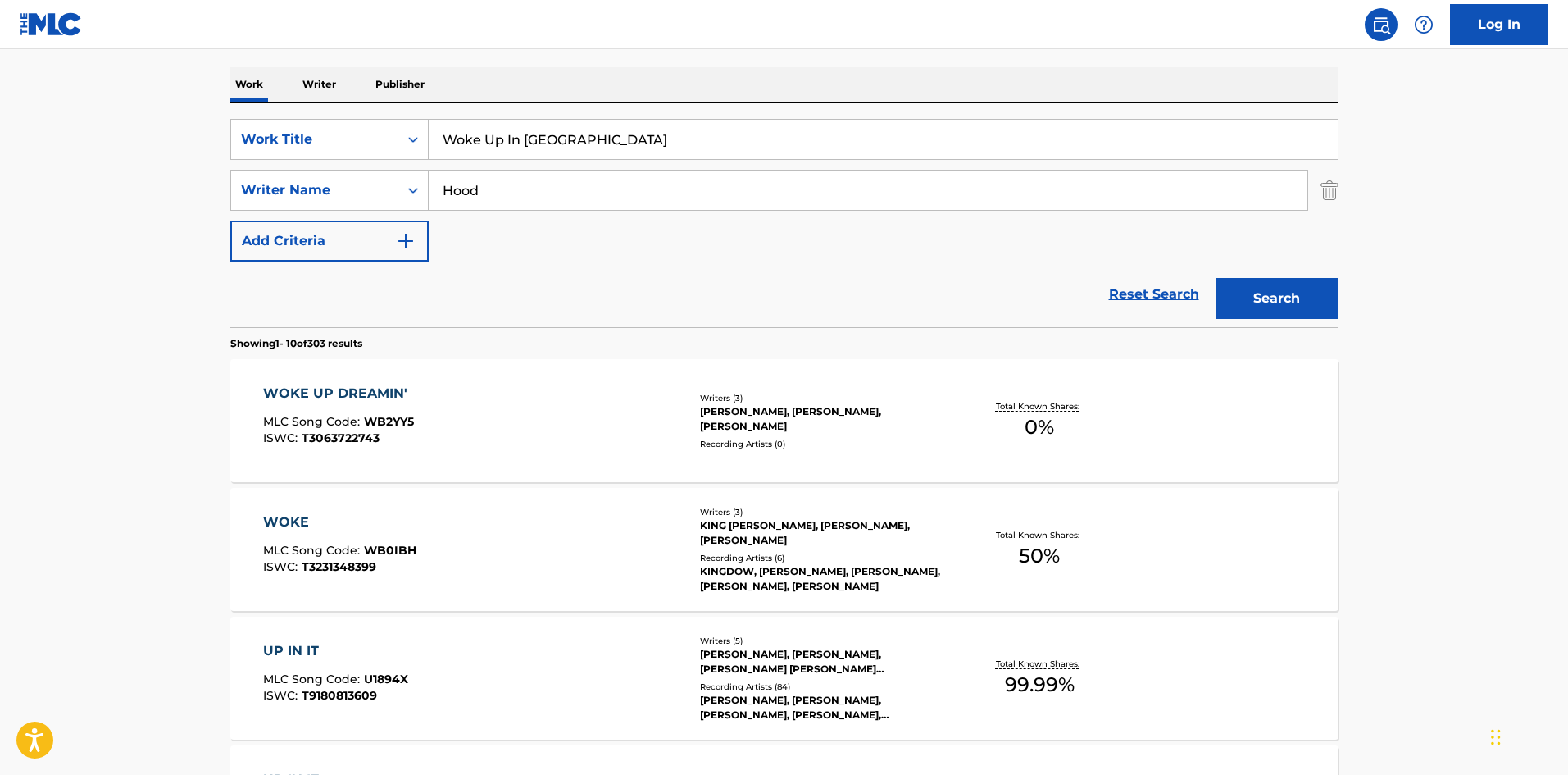
click at [486, 189] on input "Hood" at bounding box center [868, 190] width 879 height 40
click at [1215, 277] on button "Search" at bounding box center [1277, 297] width 123 height 41
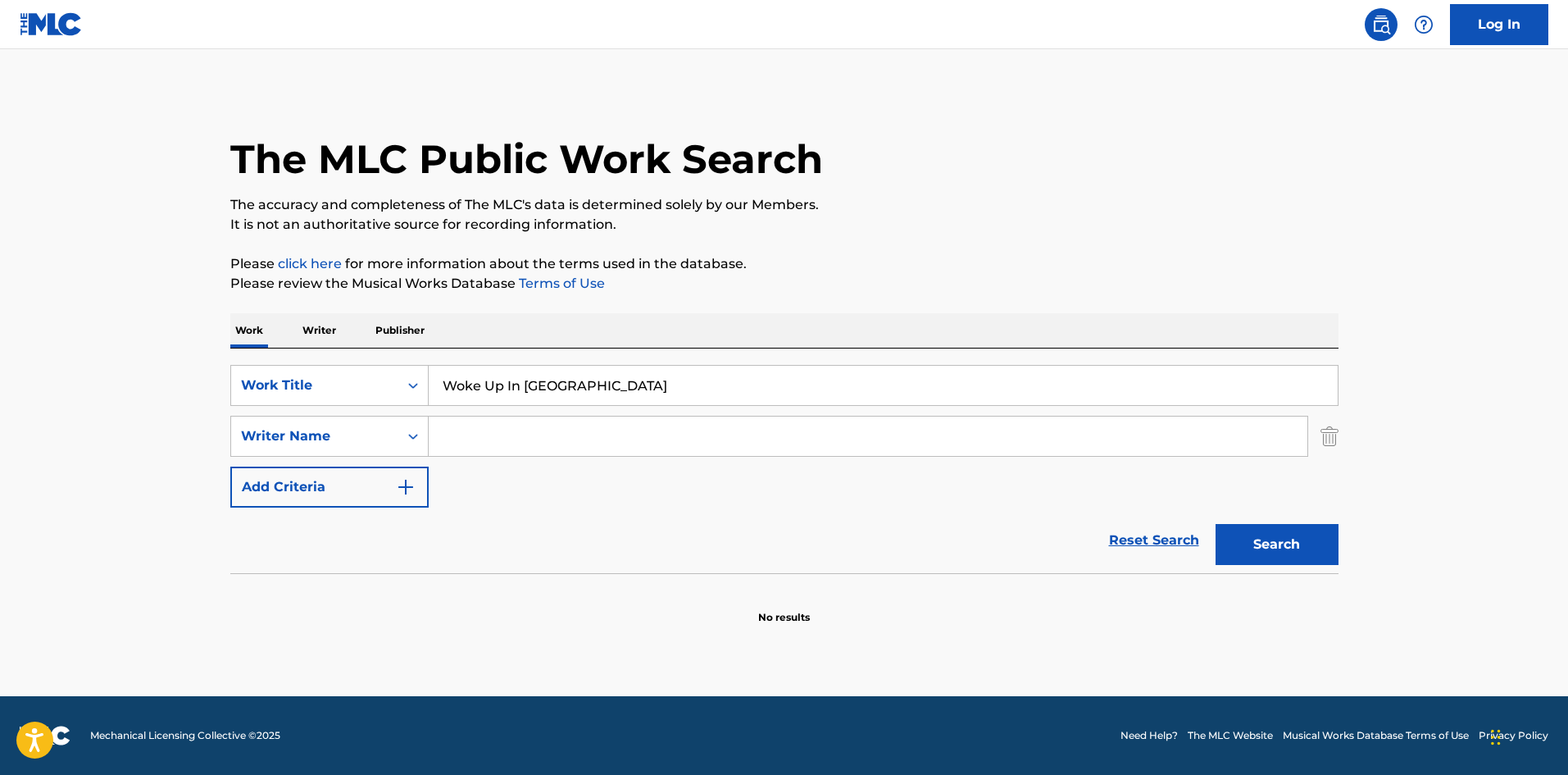
click at [1306, 554] on button "Search" at bounding box center [1277, 544] width 123 height 41
click at [549, 436] on input "Search Form" at bounding box center [868, 436] width 879 height 40
paste input "KEVIN ROBERT FISHER"
drag, startPoint x: 575, startPoint y: 435, endPoint x: 325, endPoint y: 399, distance: 252.6
click at [325, 399] on div "SearchWithCriteriafc9bd669-65cf-4602-b9d4-5c6768164c77 Work Title Woke Up In Ja…" at bounding box center [784, 436] width 1108 height 143
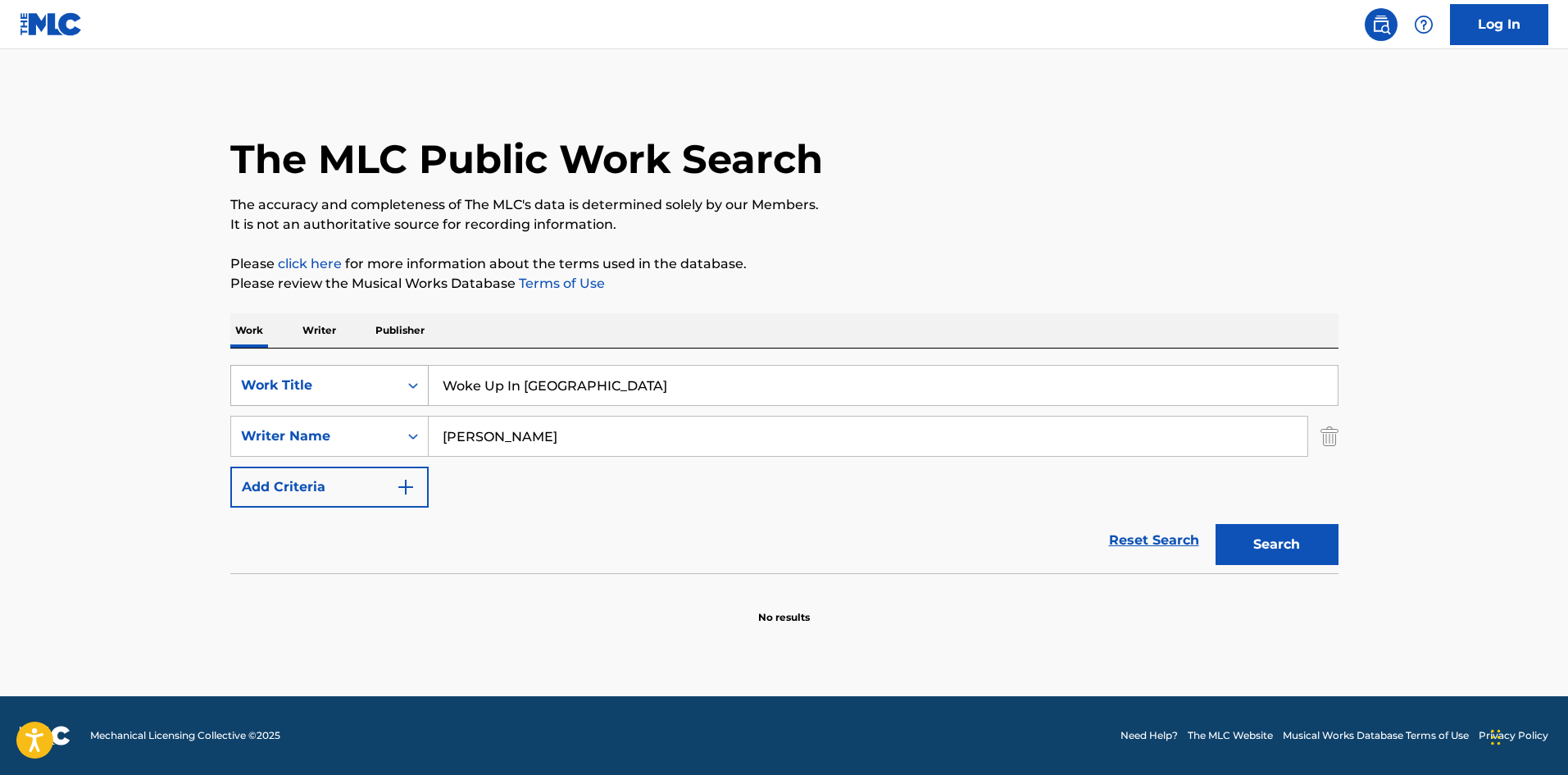
type input "FISHER"
click at [1215, 524] on button "Search" at bounding box center [1277, 544] width 123 height 41
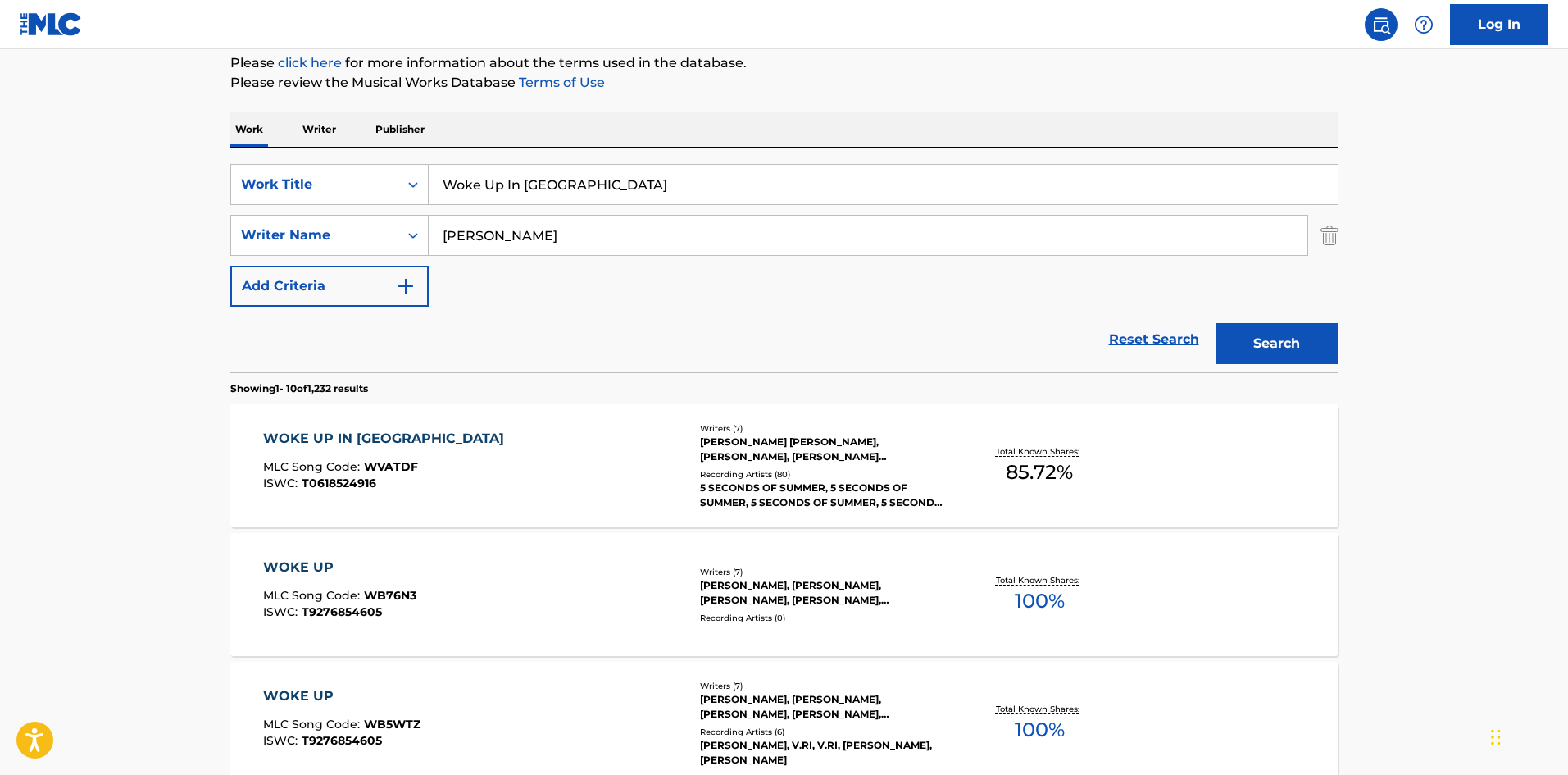
scroll to position [246, 0]
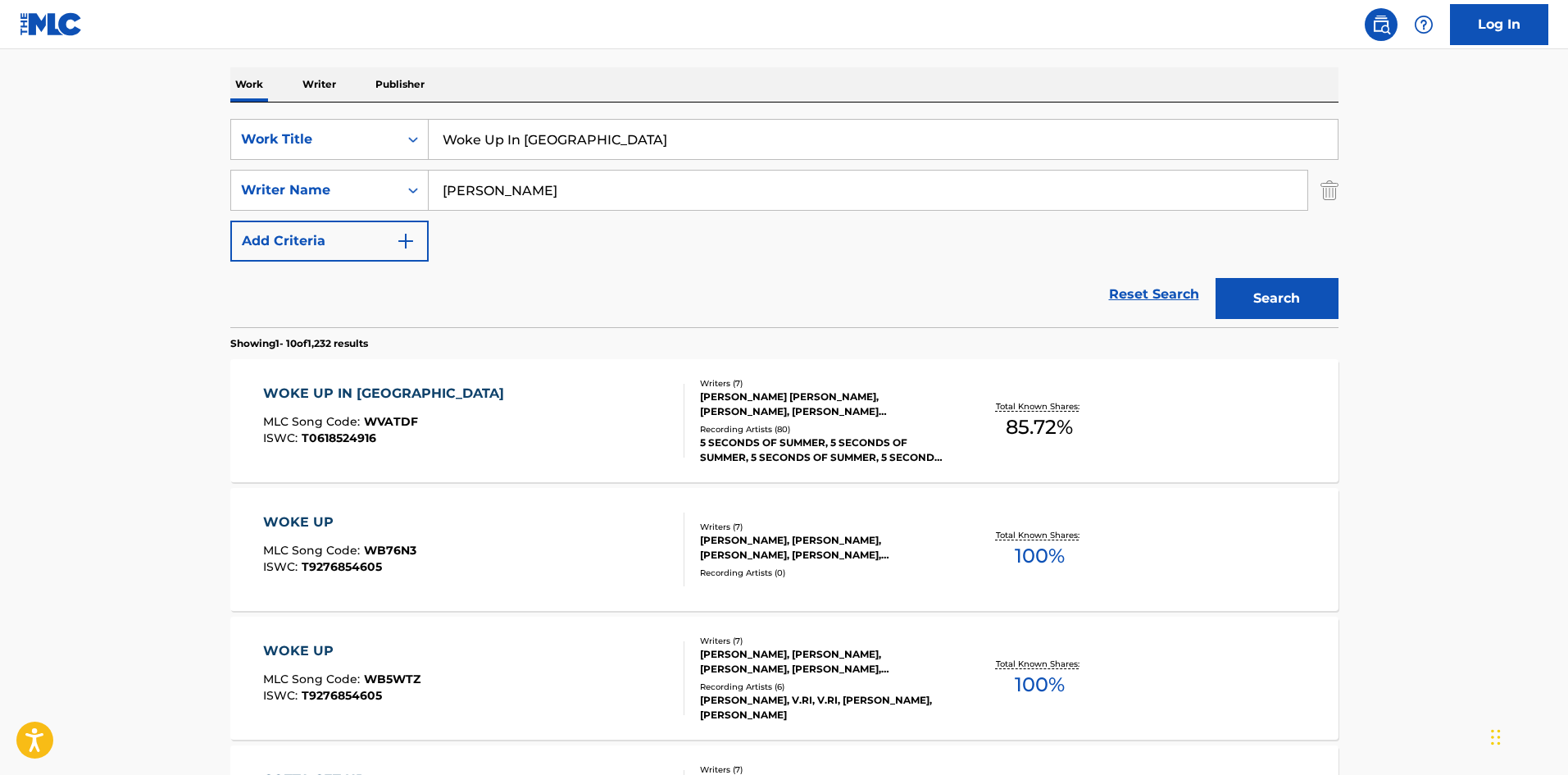
click at [550, 444] on div "WOKE UP IN JAPAN MLC Song Code : WVATDF ISWC : T0618524916" at bounding box center [473, 420] width 421 height 73
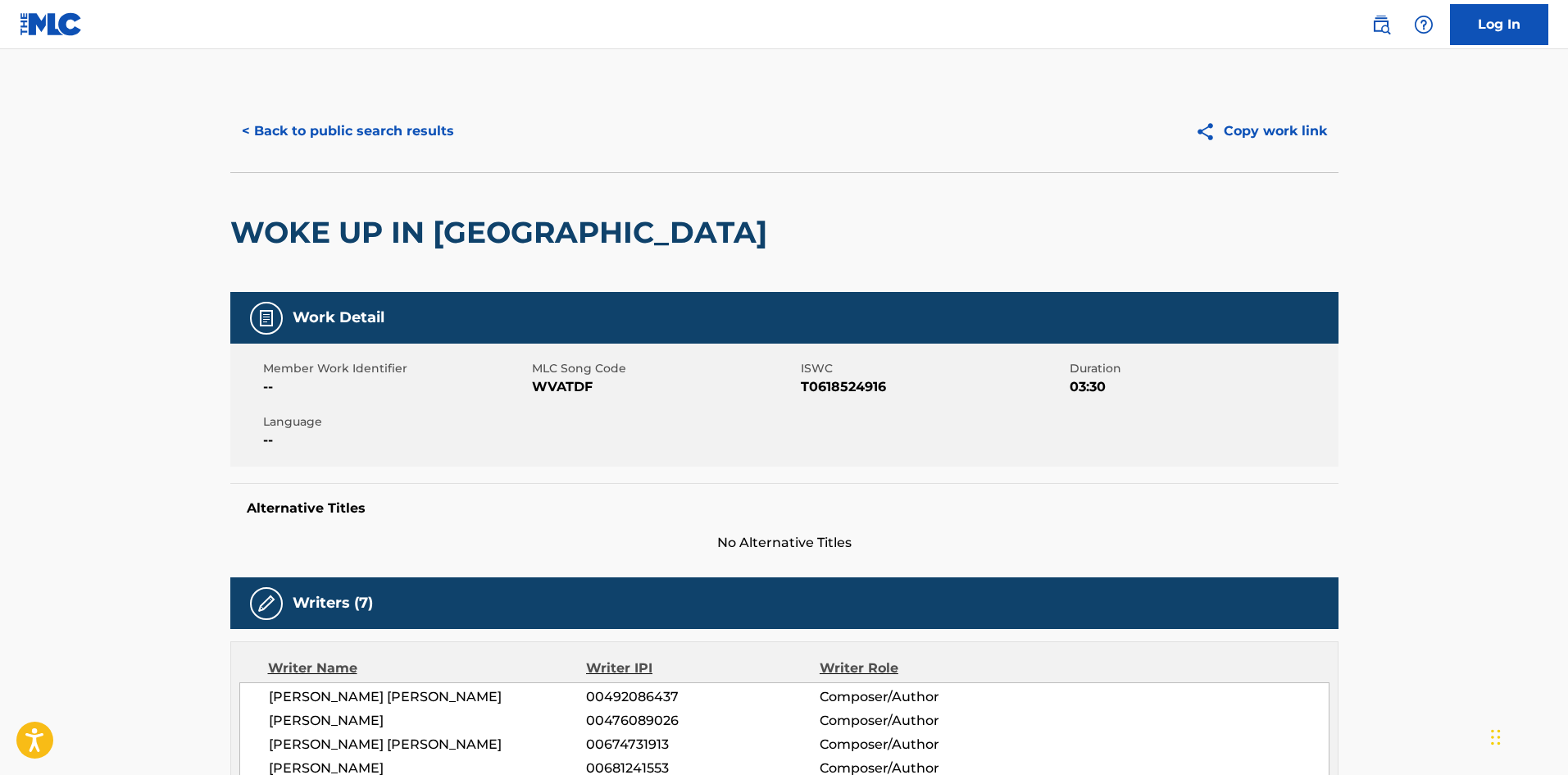
scroll to position [492, 0]
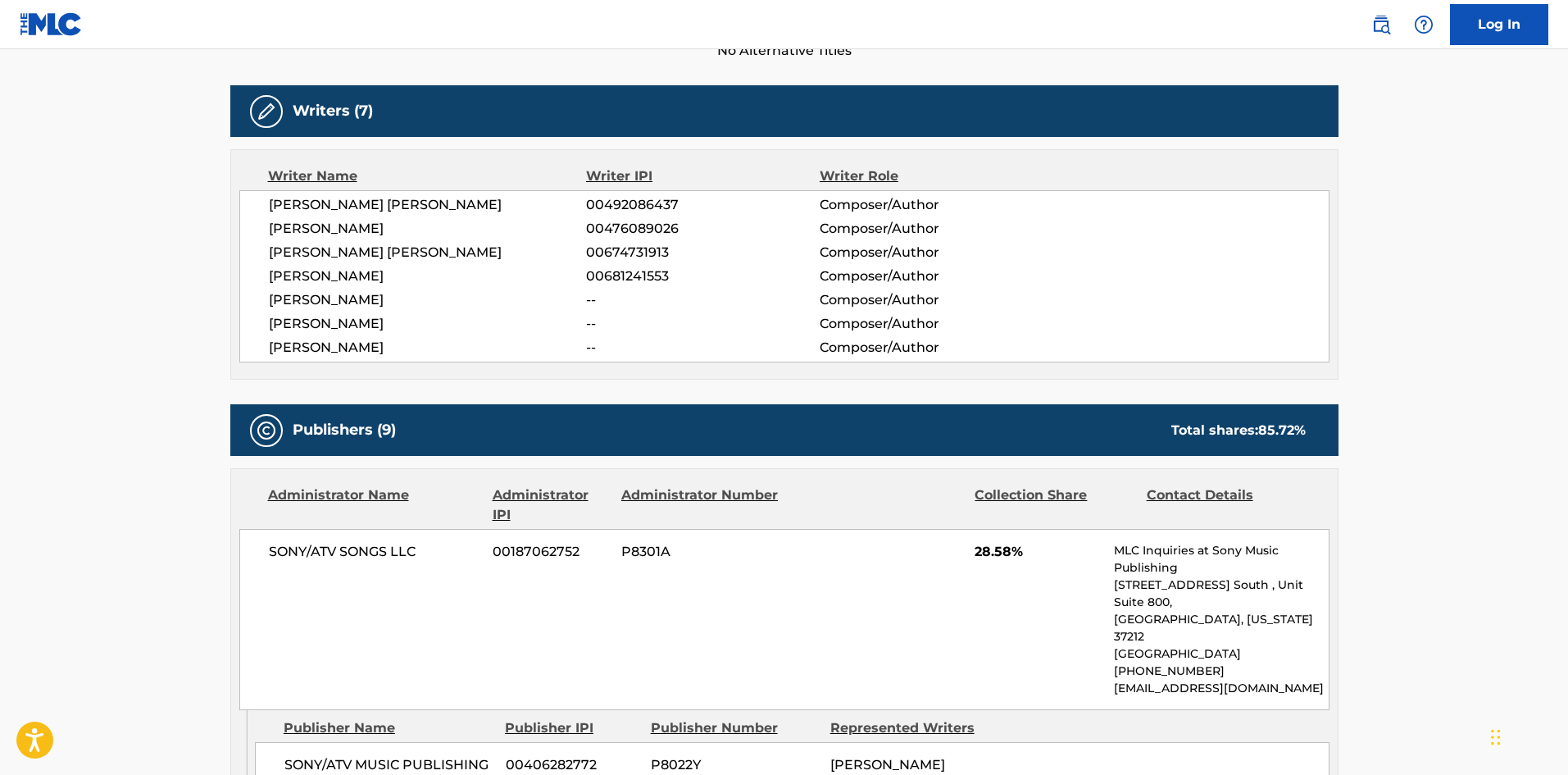
click at [310, 755] on span "SONY/ATV MUSIC PUBLISHING AUSTRALIA P/L" at bounding box center [388, 775] width 209 height 40
drag, startPoint x: 310, startPoint y: 730, endPoint x: 388, endPoint y: 753, distance: 81.3
click at [388, 755] on span "SONY/ATV MUSIC PUBLISHING AUSTRALIA P/L" at bounding box center [388, 775] width 209 height 40
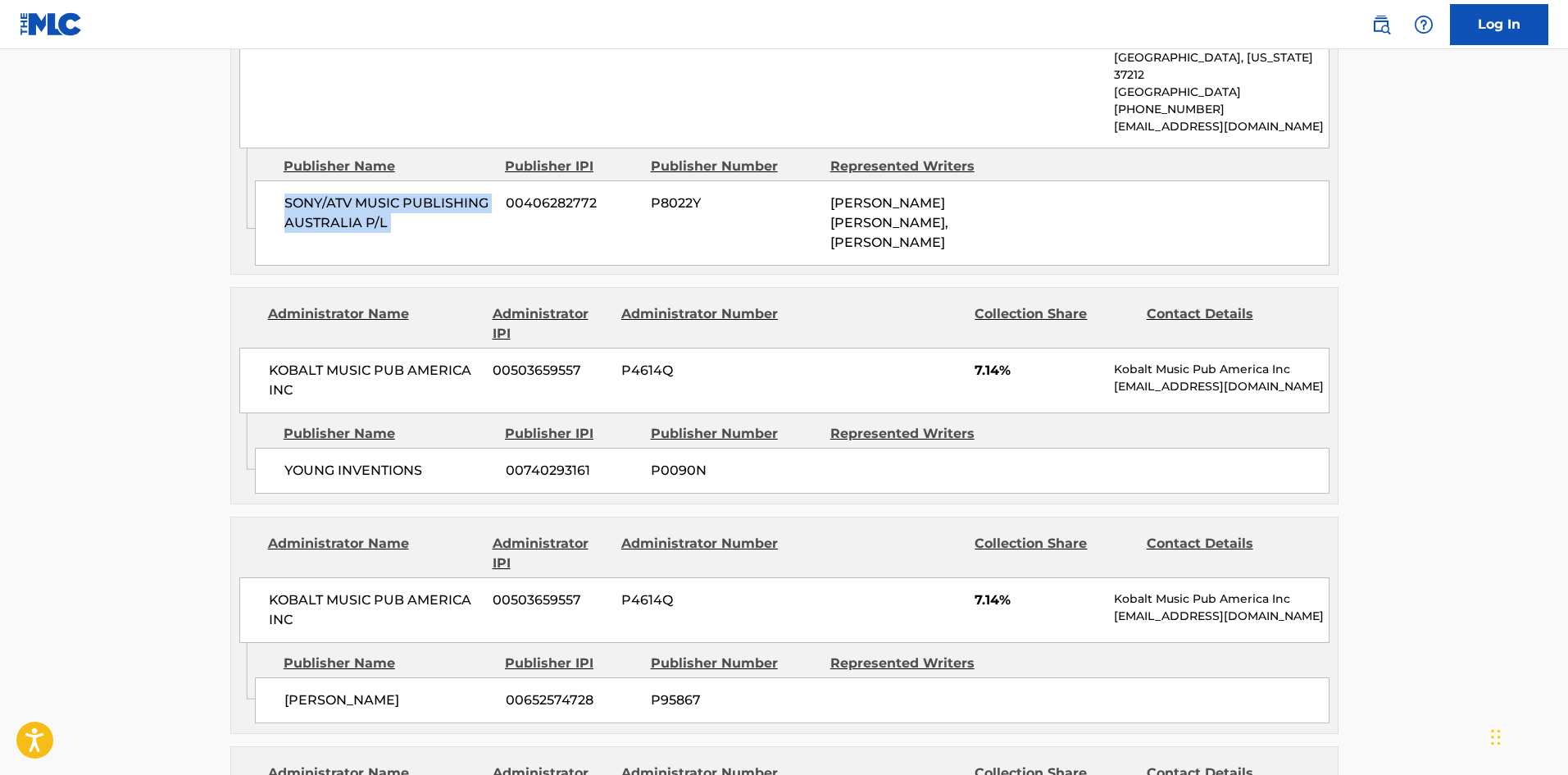
scroll to position [1066, 0]
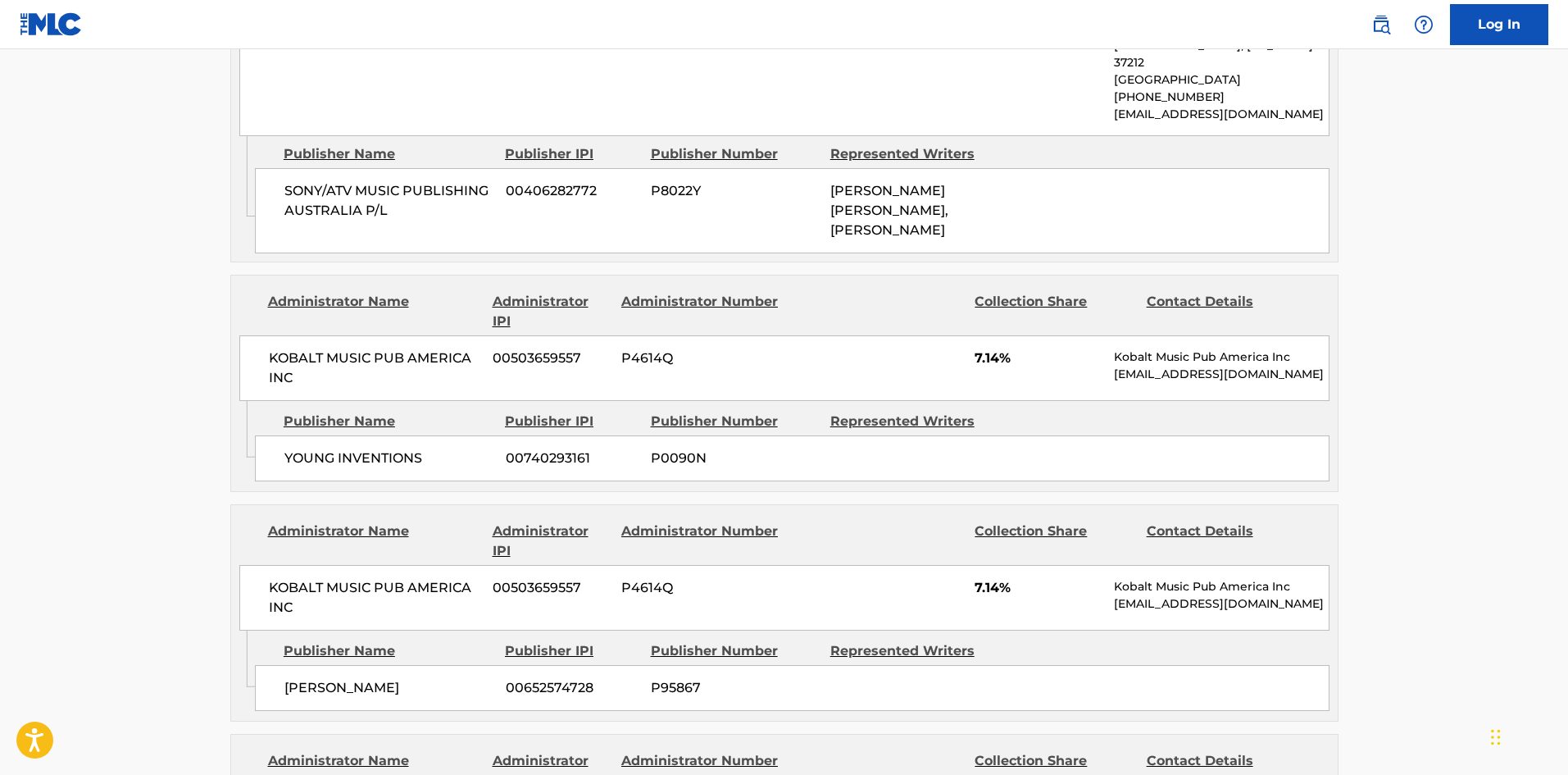
click at [286, 449] on span "YOUNG INVENTIONS" at bounding box center [388, 459] width 209 height 20
drag, startPoint x: 286, startPoint y: 425, endPoint x: 377, endPoint y: 401, distance: 94.1
click at [377, 435] on div "YOUNG INVENTIONS 00740293161 P0090N" at bounding box center [791, 458] width 1075 height 46
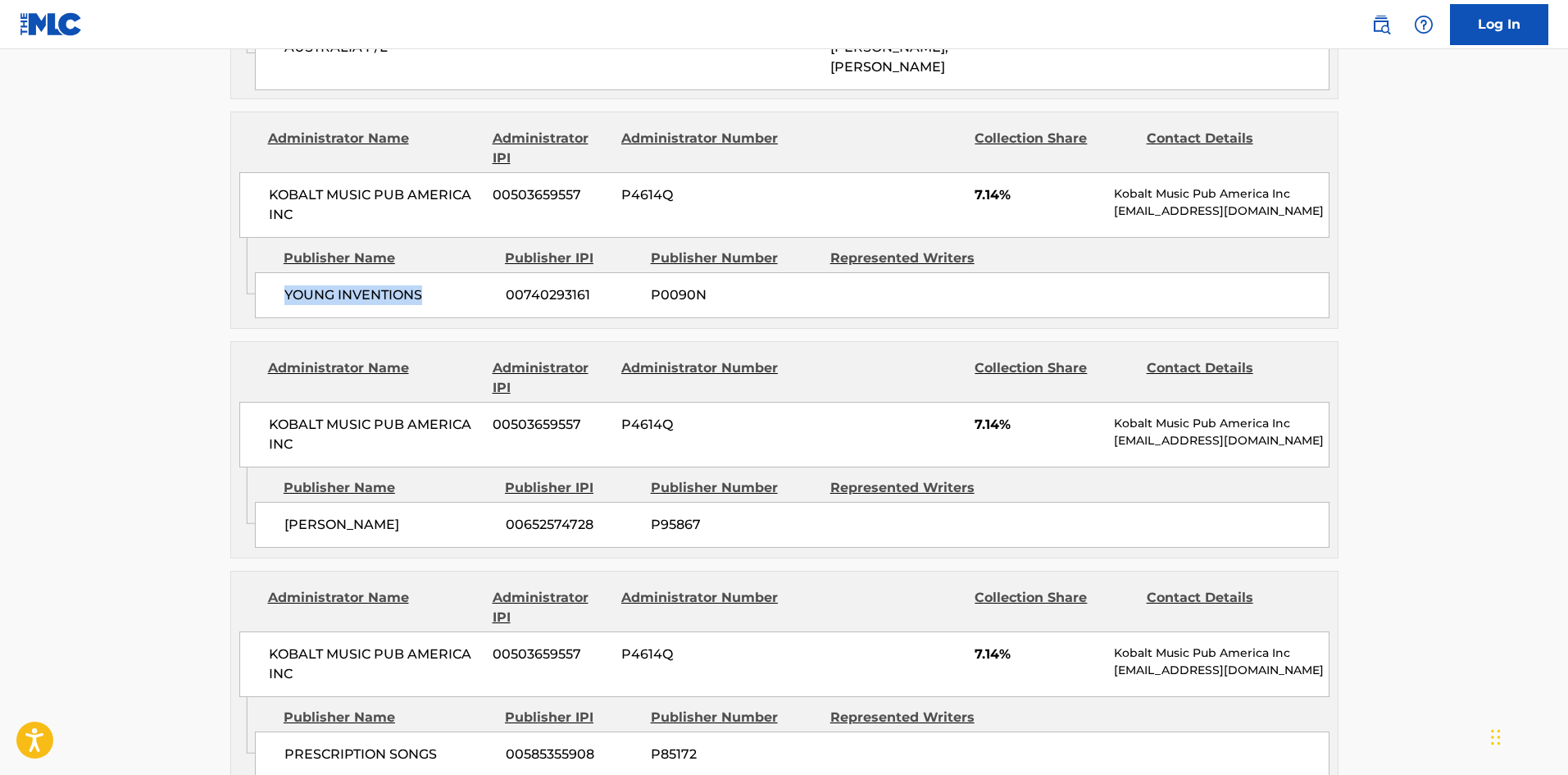
scroll to position [1230, 0]
click at [298, 514] on span "RIP RUTH" at bounding box center [388, 524] width 209 height 20
drag, startPoint x: 298, startPoint y: 484, endPoint x: 335, endPoint y: 484, distance: 37.0
click at [335, 514] on span "RIP RUTH" at bounding box center [388, 524] width 209 height 20
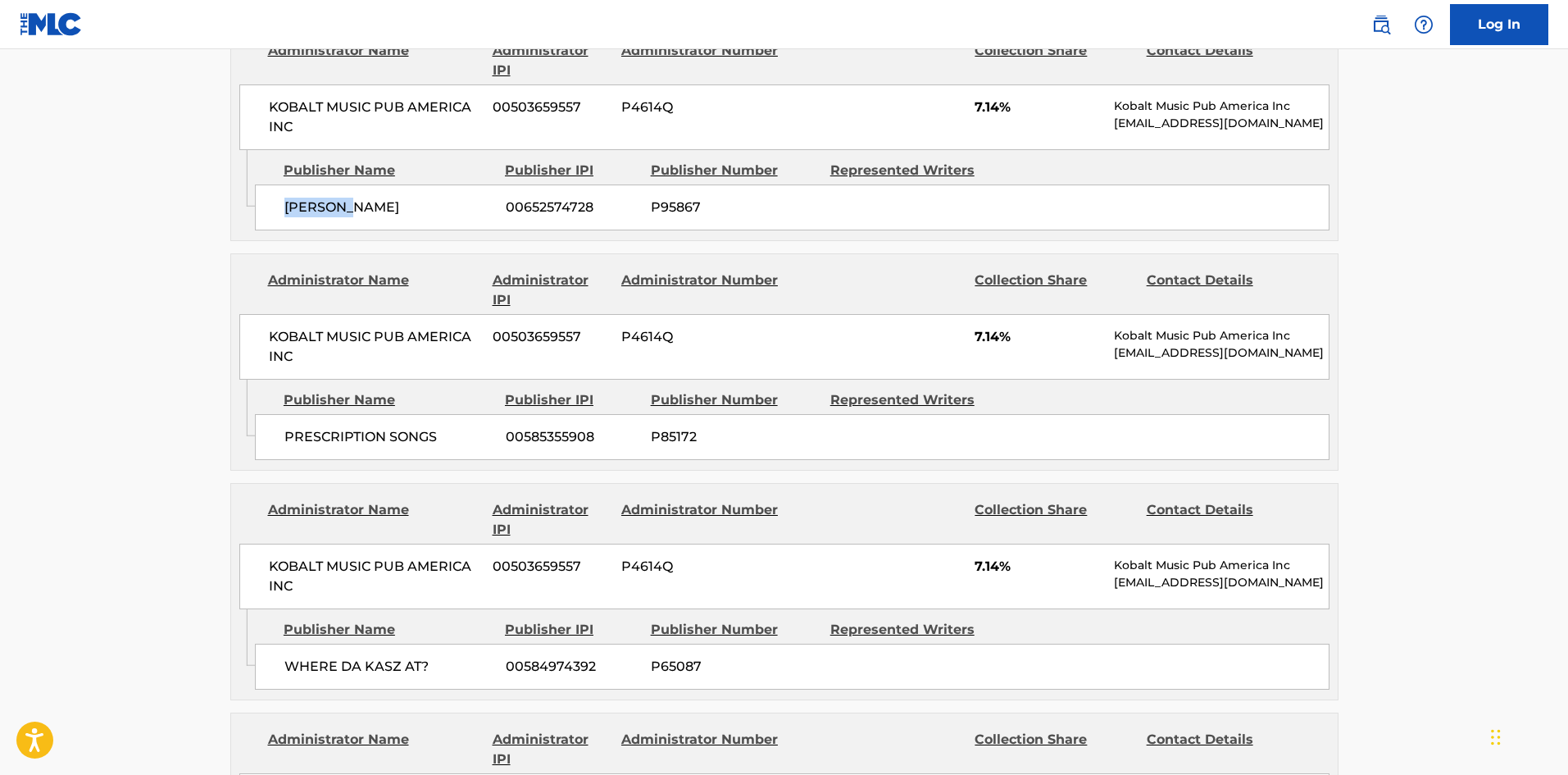
scroll to position [1558, 0]
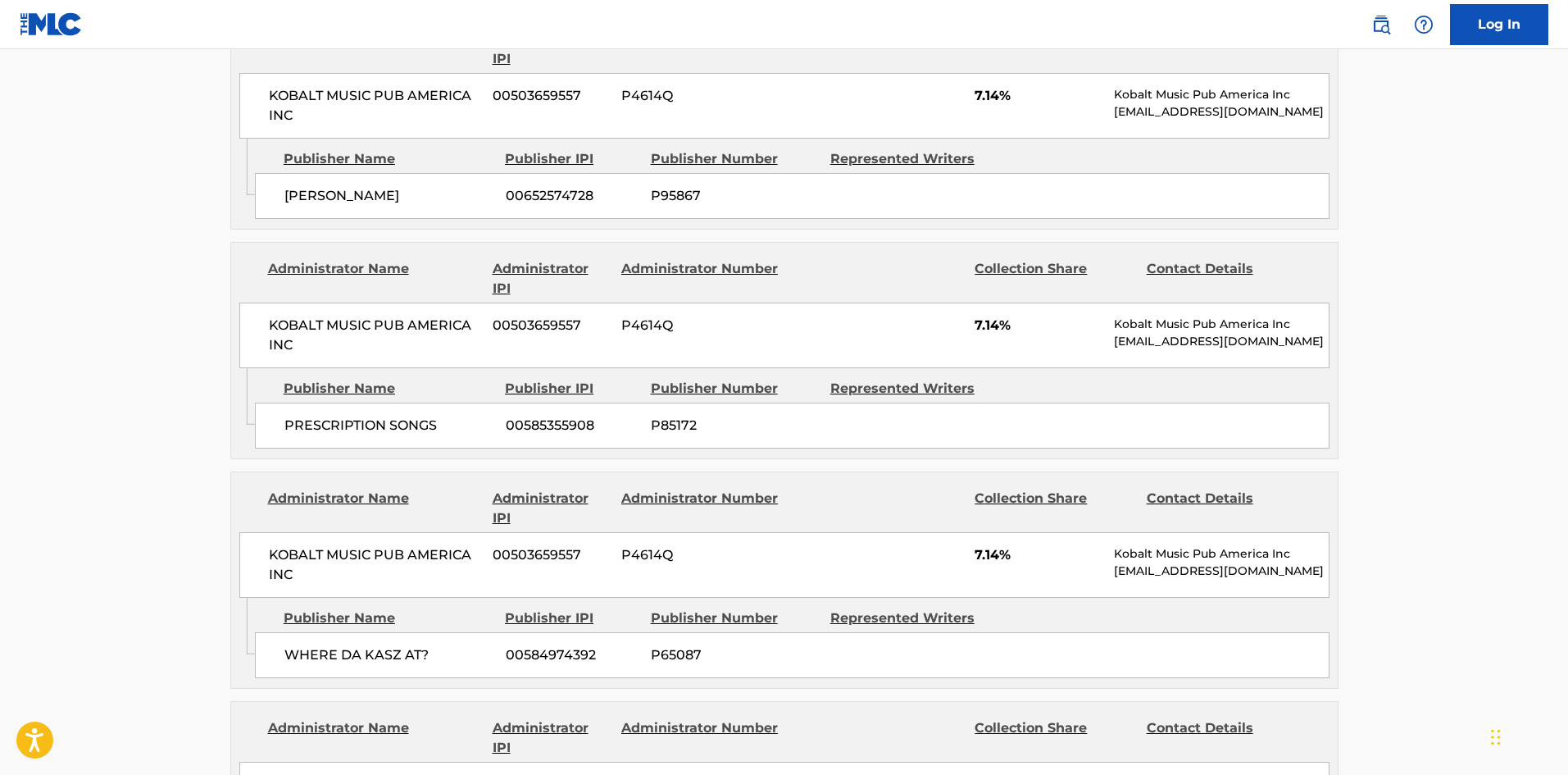
click at [282, 402] on div "PRESCRIPTION SONGS 00585355908 P85172" at bounding box center [791, 425] width 1075 height 46
drag, startPoint x: 282, startPoint y: 392, endPoint x: 402, endPoint y: 392, distance: 120.0
click at [402, 402] on div "PRESCRIPTION SONGS 00585355908 P85172" at bounding box center [791, 425] width 1075 height 46
click at [291, 415] on span "PRESCRIPTION SONGS" at bounding box center [388, 425] width 209 height 20
drag, startPoint x: 291, startPoint y: 395, endPoint x: 393, endPoint y: 396, distance: 102.0
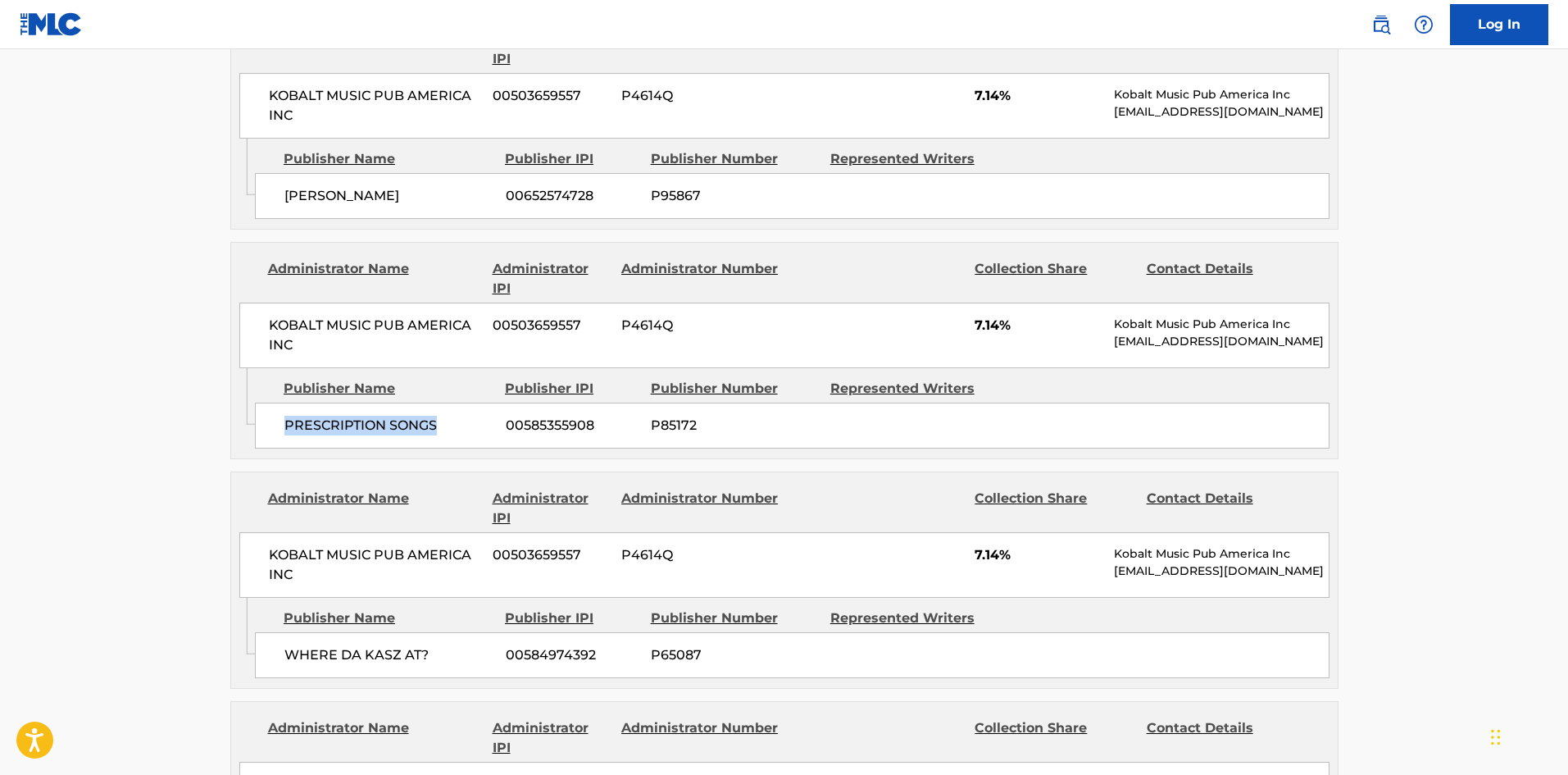
click at [393, 415] on span "PRESCRIPTION SONGS" at bounding box center [388, 425] width 209 height 20
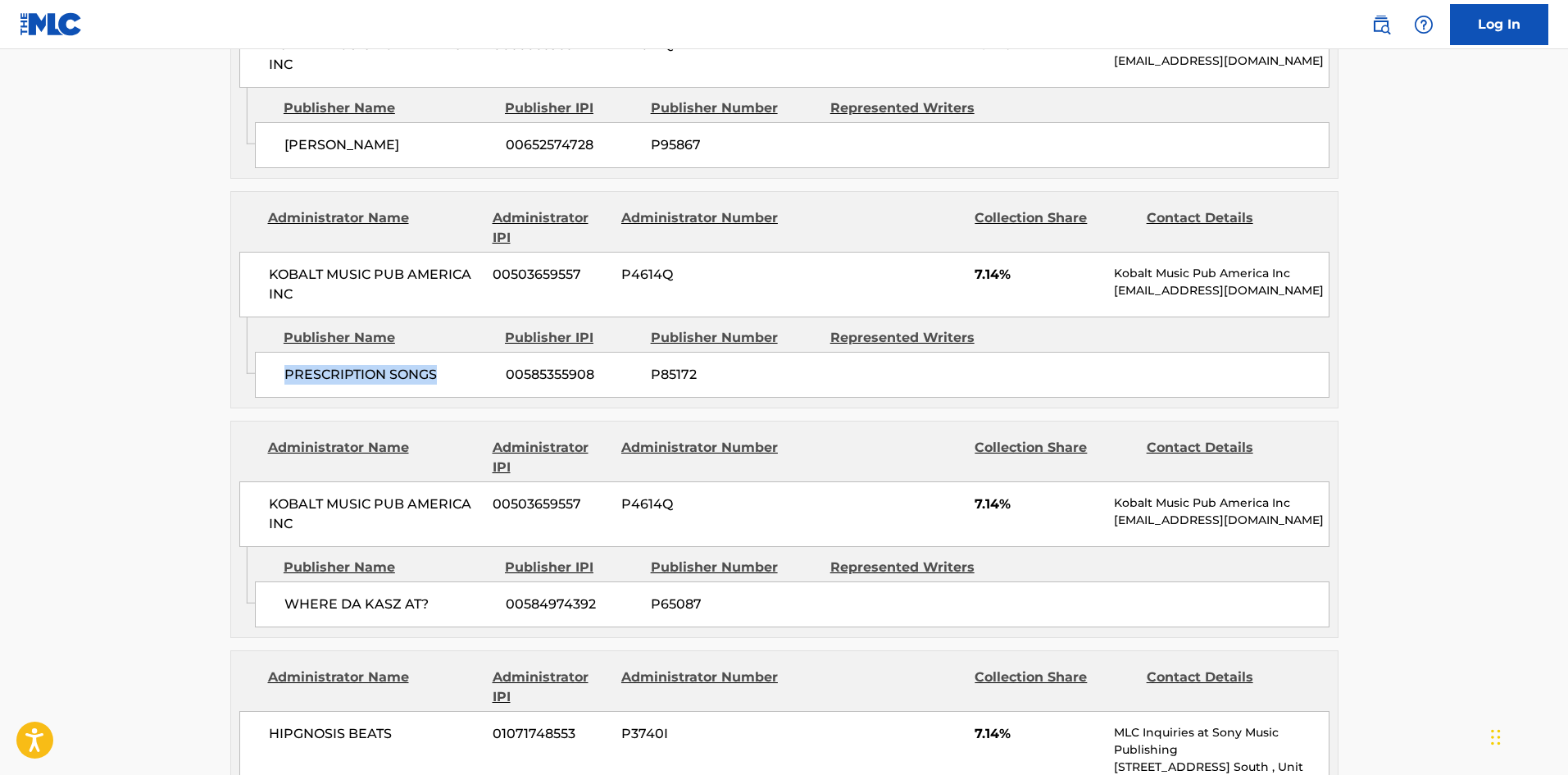
scroll to position [1804, 0]
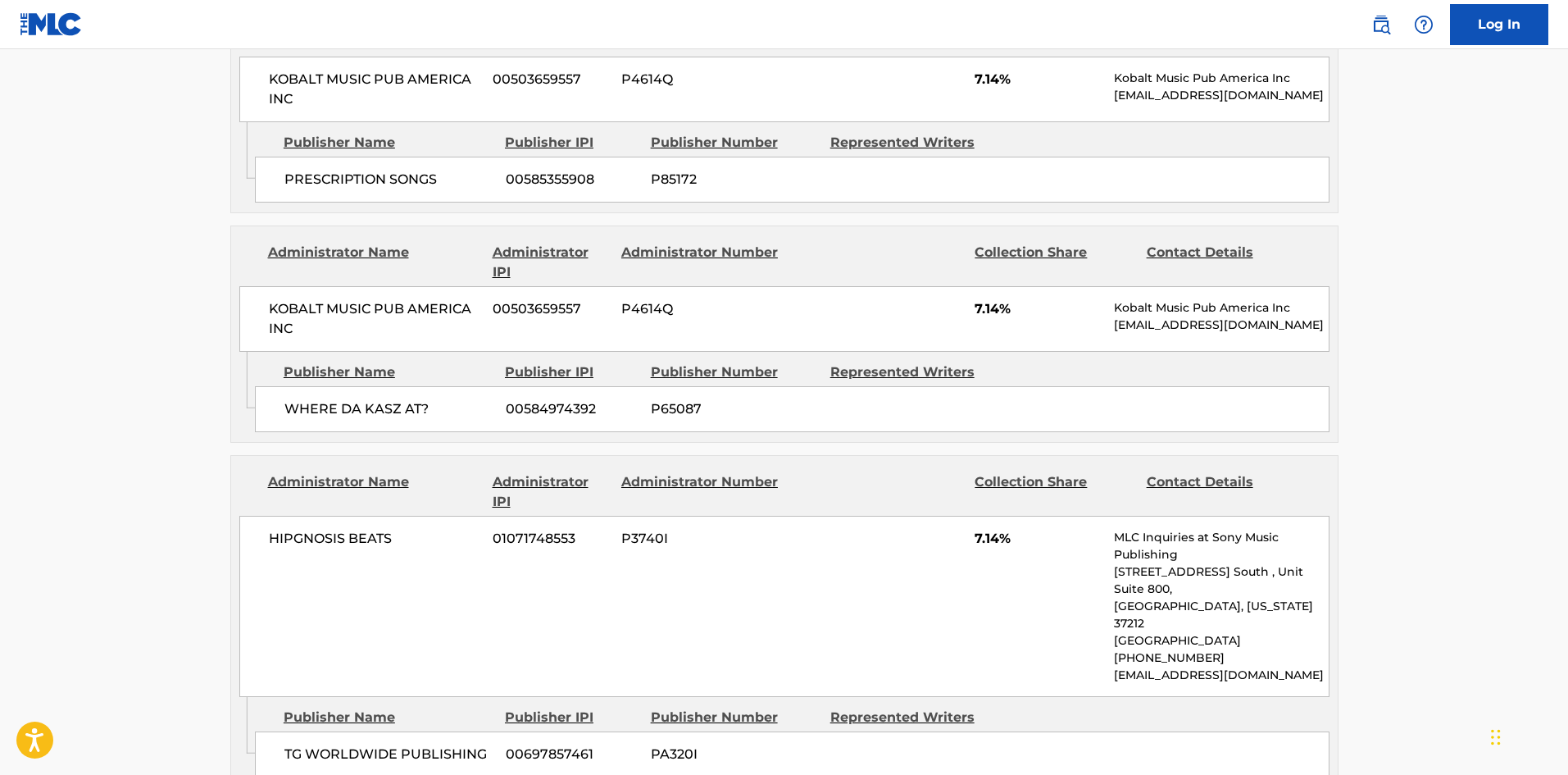
click at [294, 399] on span "WHERE DA KASZ AT?" at bounding box center [388, 409] width 209 height 20
drag, startPoint x: 294, startPoint y: 368, endPoint x: 423, endPoint y: 368, distance: 129.0
click at [423, 399] on span "WHERE DA KASZ AT?" at bounding box center [388, 409] width 209 height 20
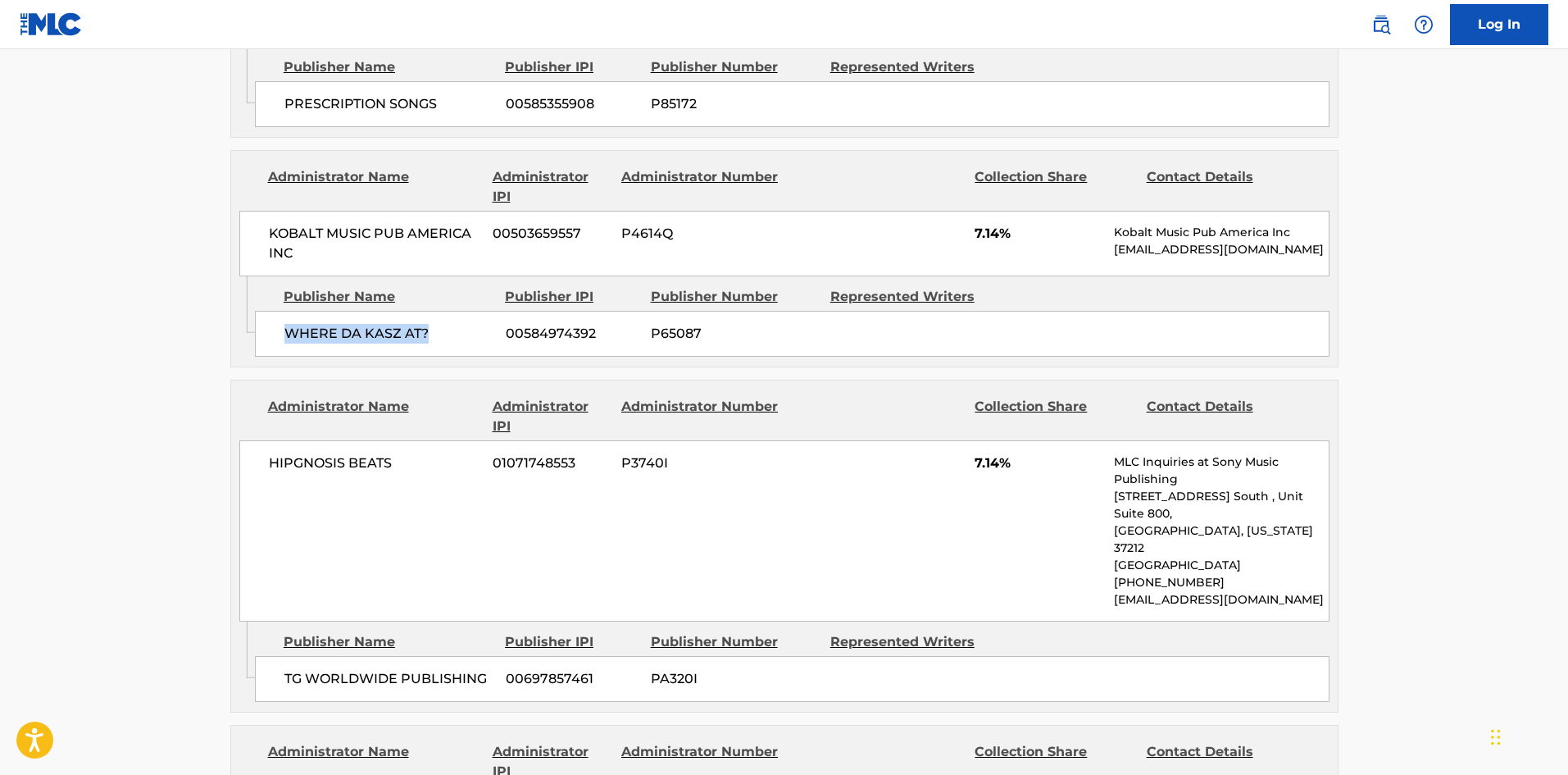
scroll to position [1968, 0]
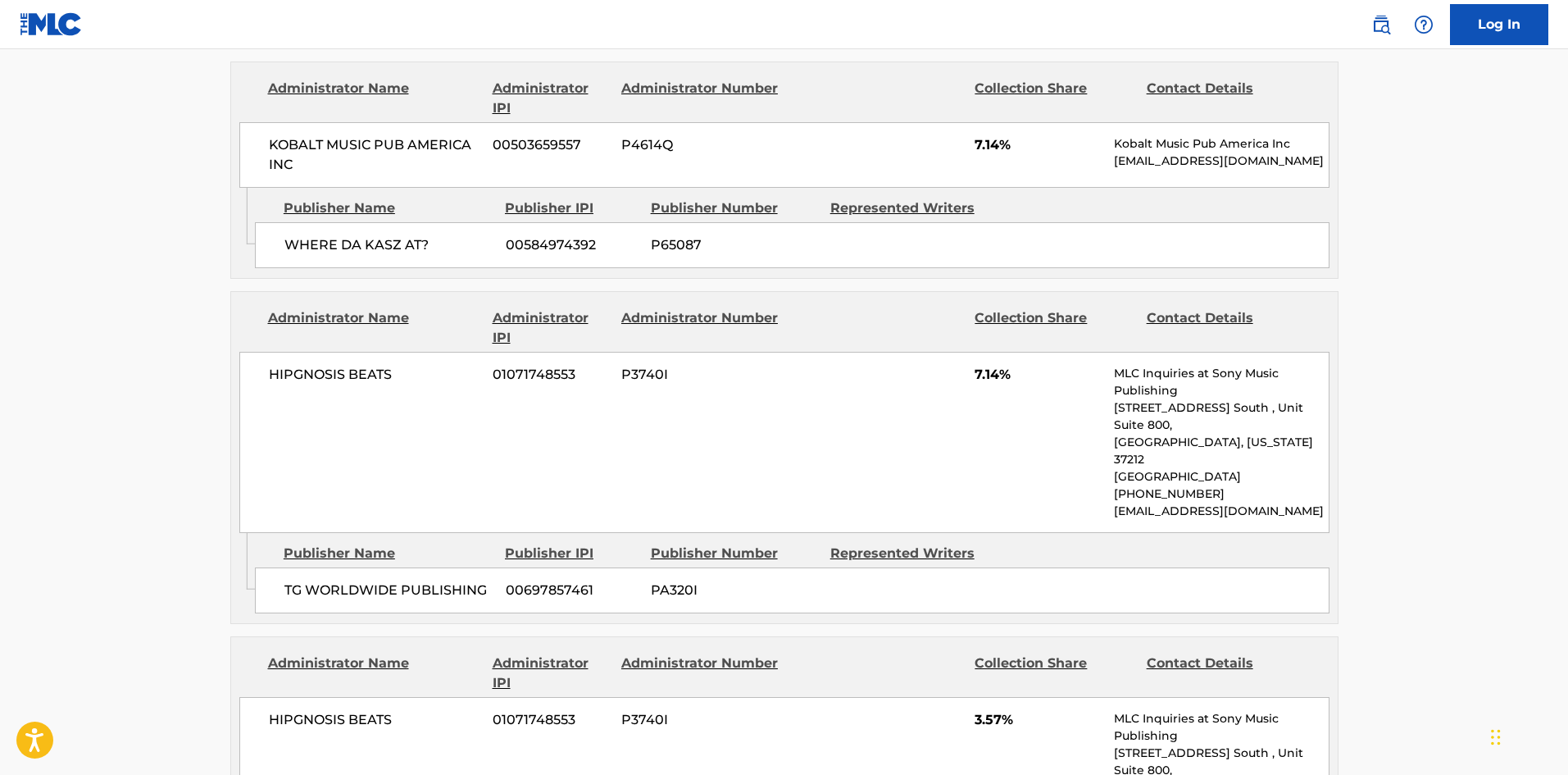
click at [295, 581] on span "TG WORLDWIDE PUBLISHING" at bounding box center [388, 591] width 209 height 20
click at [291, 581] on span "TG WORLDWIDE PUBLISHING" at bounding box center [388, 591] width 209 height 20
drag, startPoint x: 291, startPoint y: 521, endPoint x: 340, endPoint y: 521, distance: 49.0
click at [340, 581] on span "TG WORLDWIDE PUBLISHING" at bounding box center [388, 591] width 209 height 20
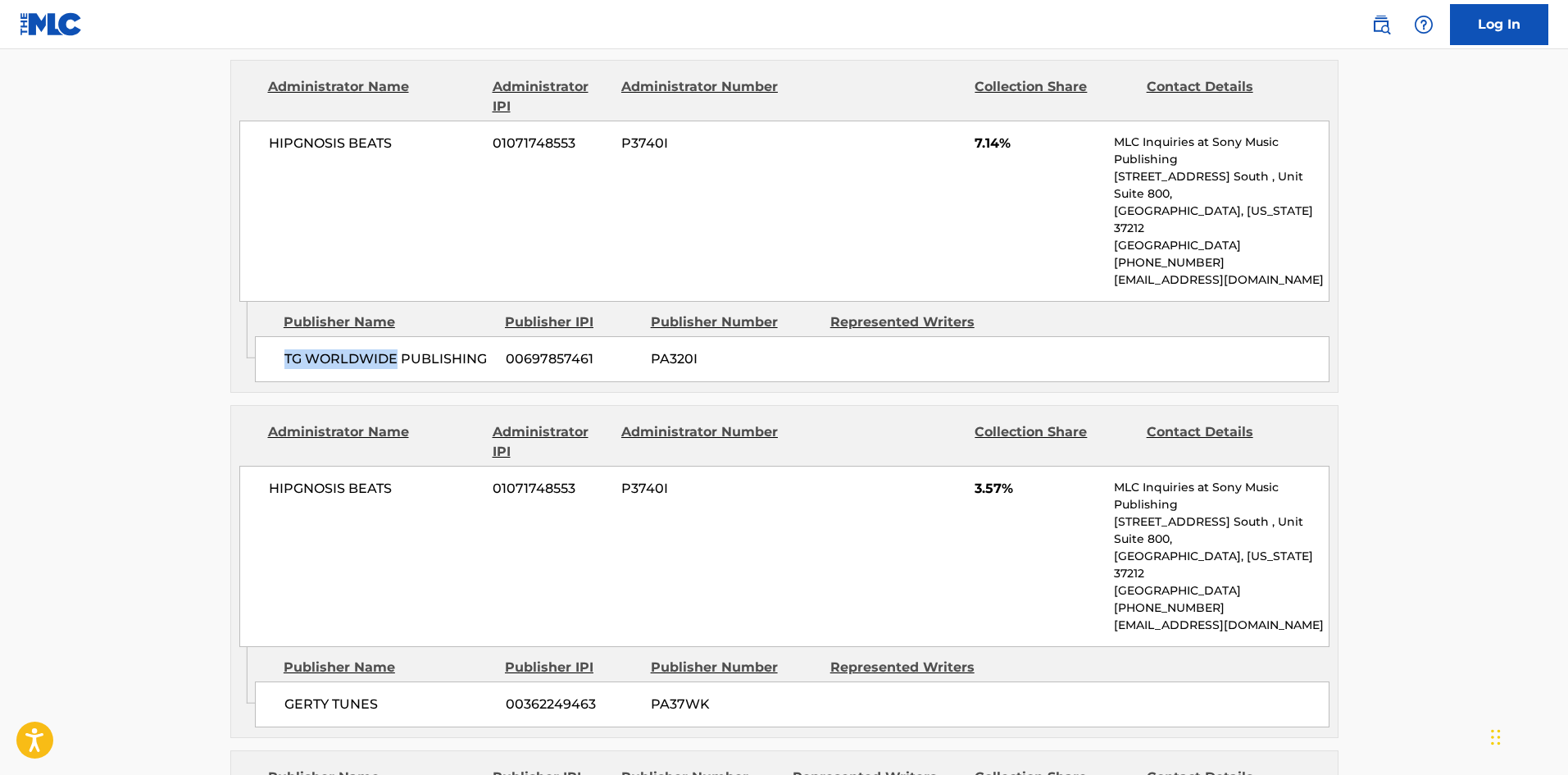
scroll to position [2214, 0]
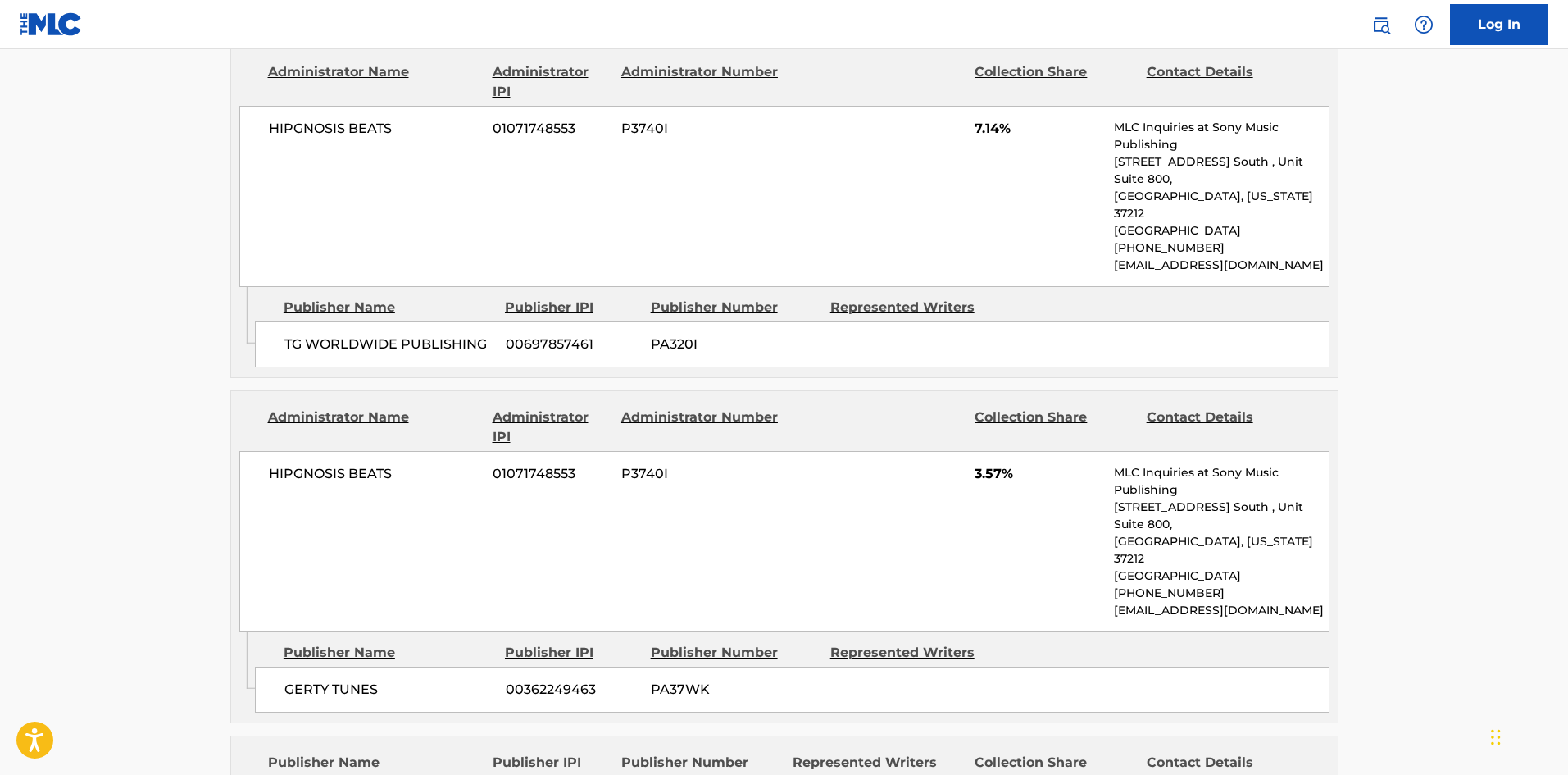
click at [304, 680] on span "GERTY TUNES" at bounding box center [388, 690] width 209 height 20
drag, startPoint x: 304, startPoint y: 587, endPoint x: 330, endPoint y: 517, distance: 74.7
click at [335, 680] on span "GERTY TUNES" at bounding box center [388, 690] width 209 height 20
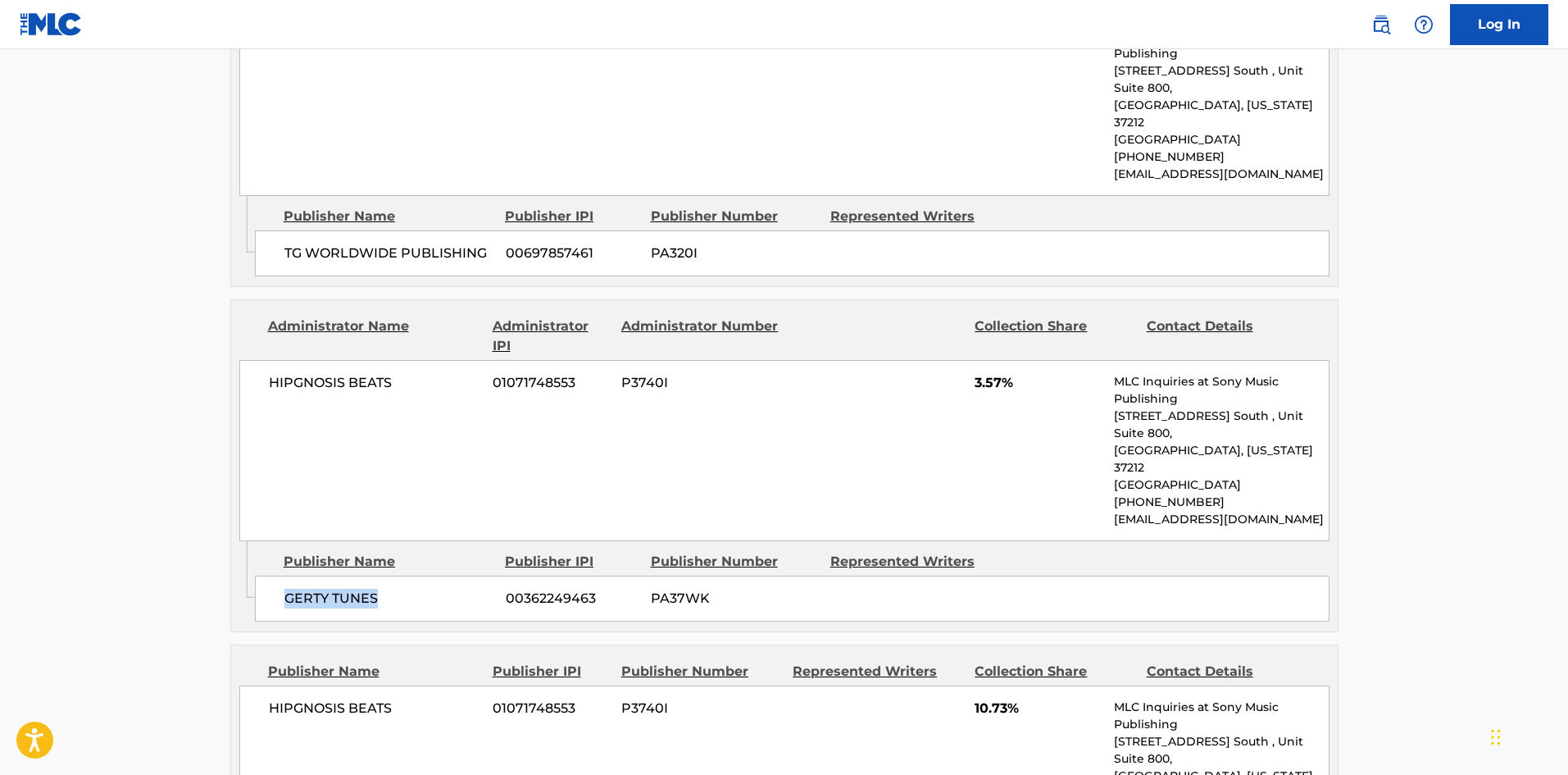
scroll to position [2460, 0]
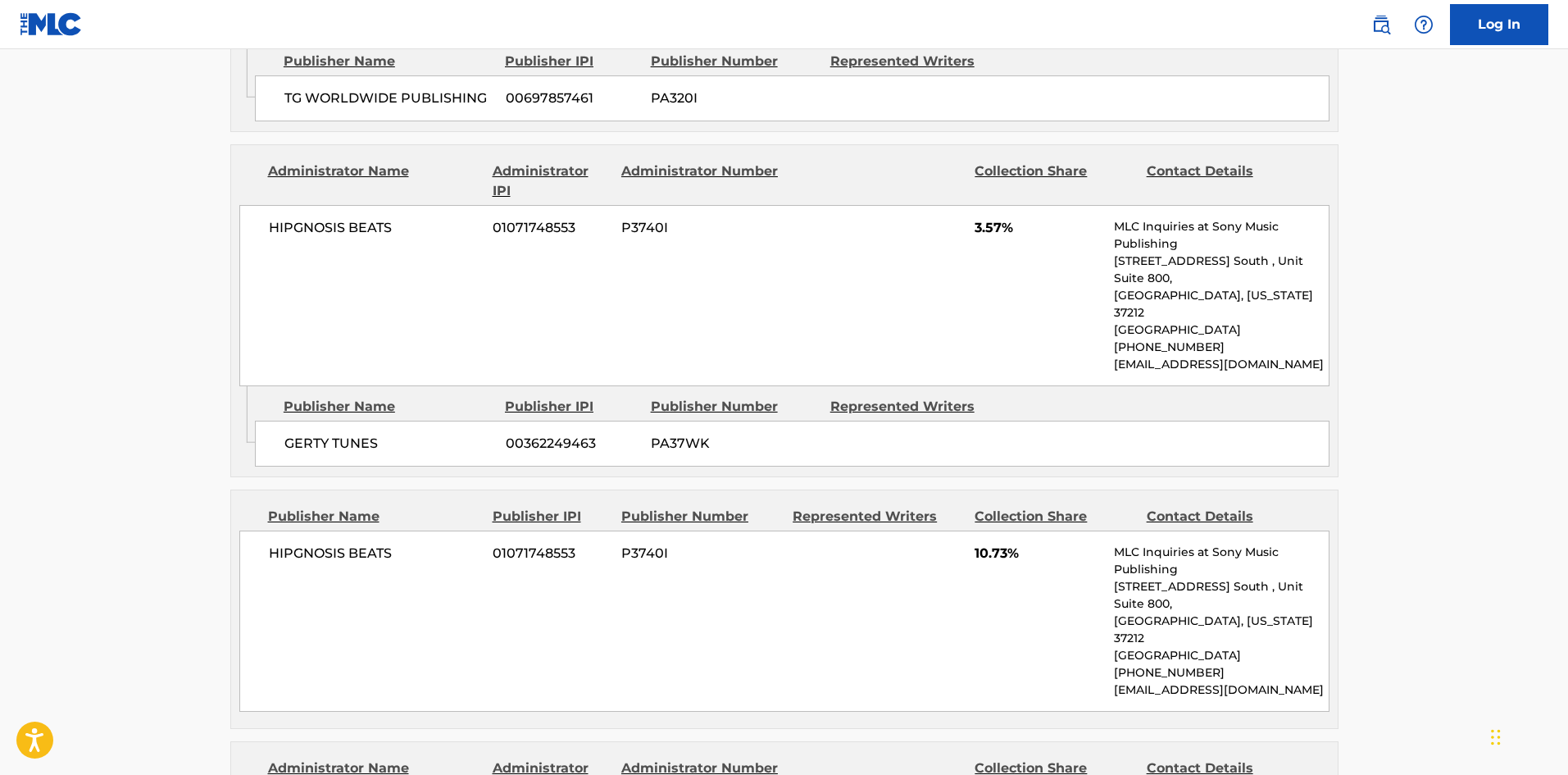
click at [263, 530] on div "HIPGNOSIS BEATS 01071748553 P3740I 10.73% MLC Inquiries at Sony Music Publishin…" at bounding box center [784, 620] width 1090 height 181
drag, startPoint x: 263, startPoint y: 451, endPoint x: 371, endPoint y: 448, distance: 108.0
click at [371, 530] on div "HIPGNOSIS BEATS 01071748553 P3740I 10.73% MLC Inquiries at Sony Music Publishin…" at bounding box center [784, 620] width 1090 height 181
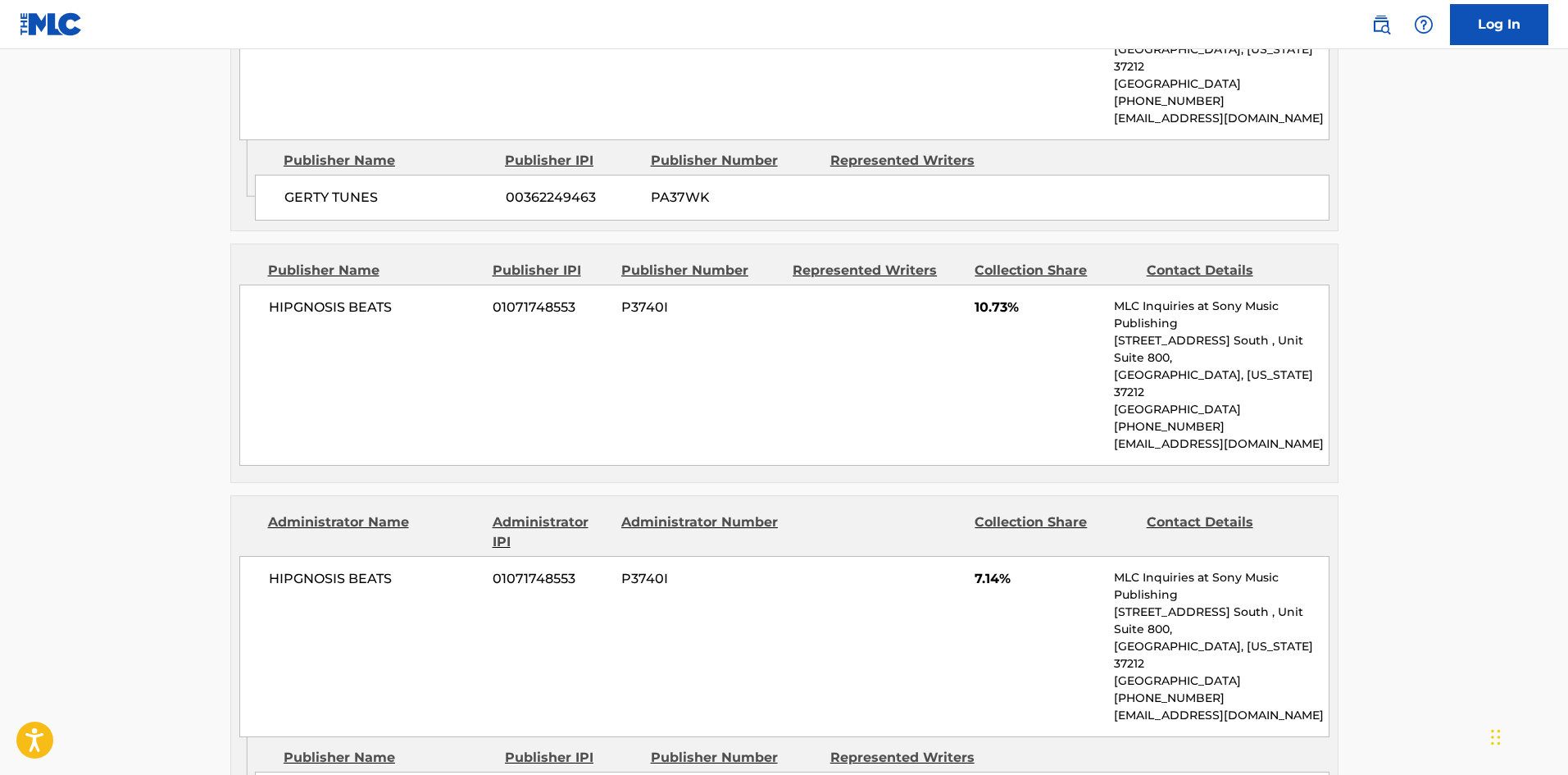
drag, startPoint x: 299, startPoint y: 618, endPoint x: 364, endPoint y: 606, distance: 66.1
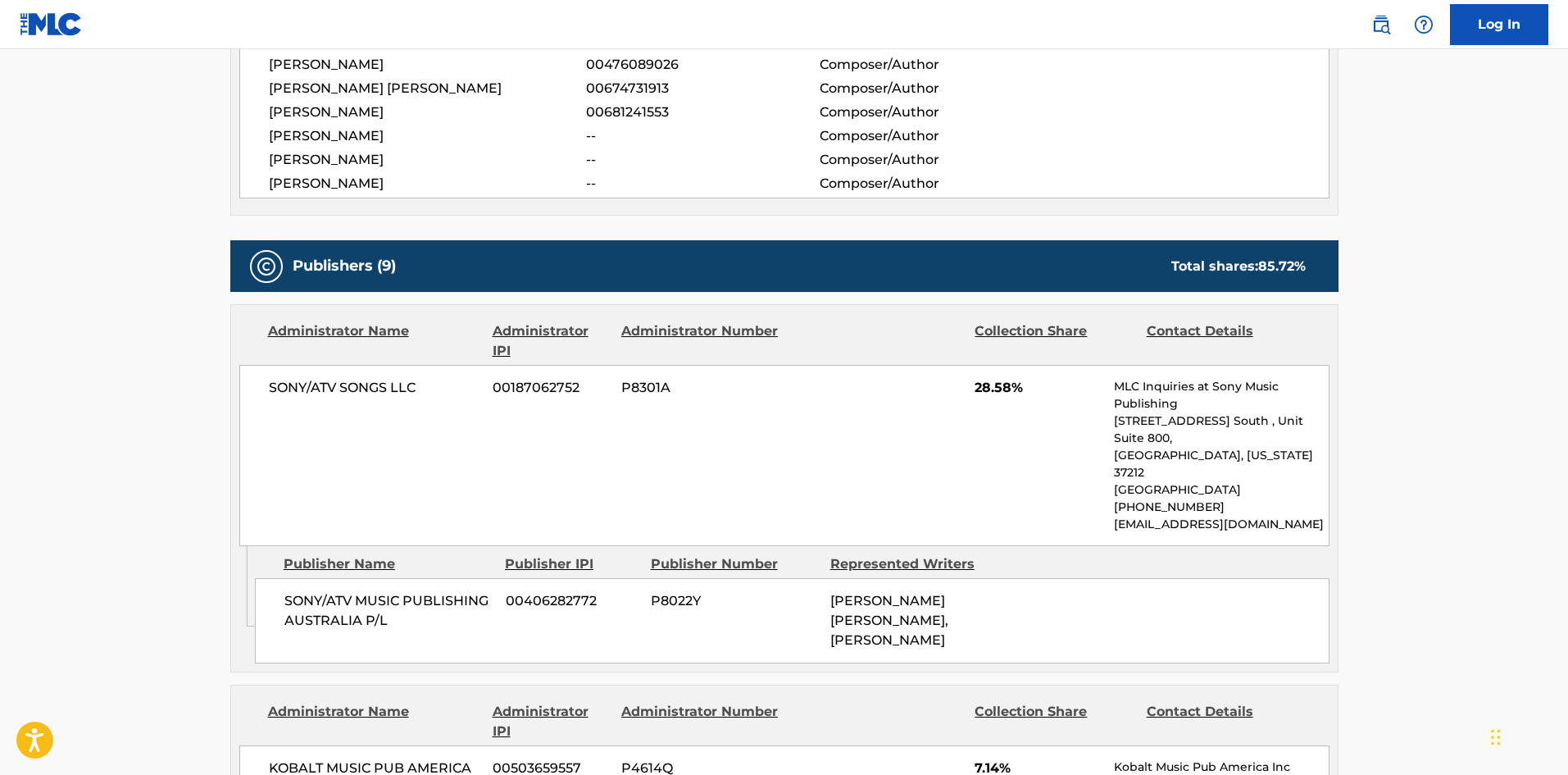
scroll to position [246, 0]
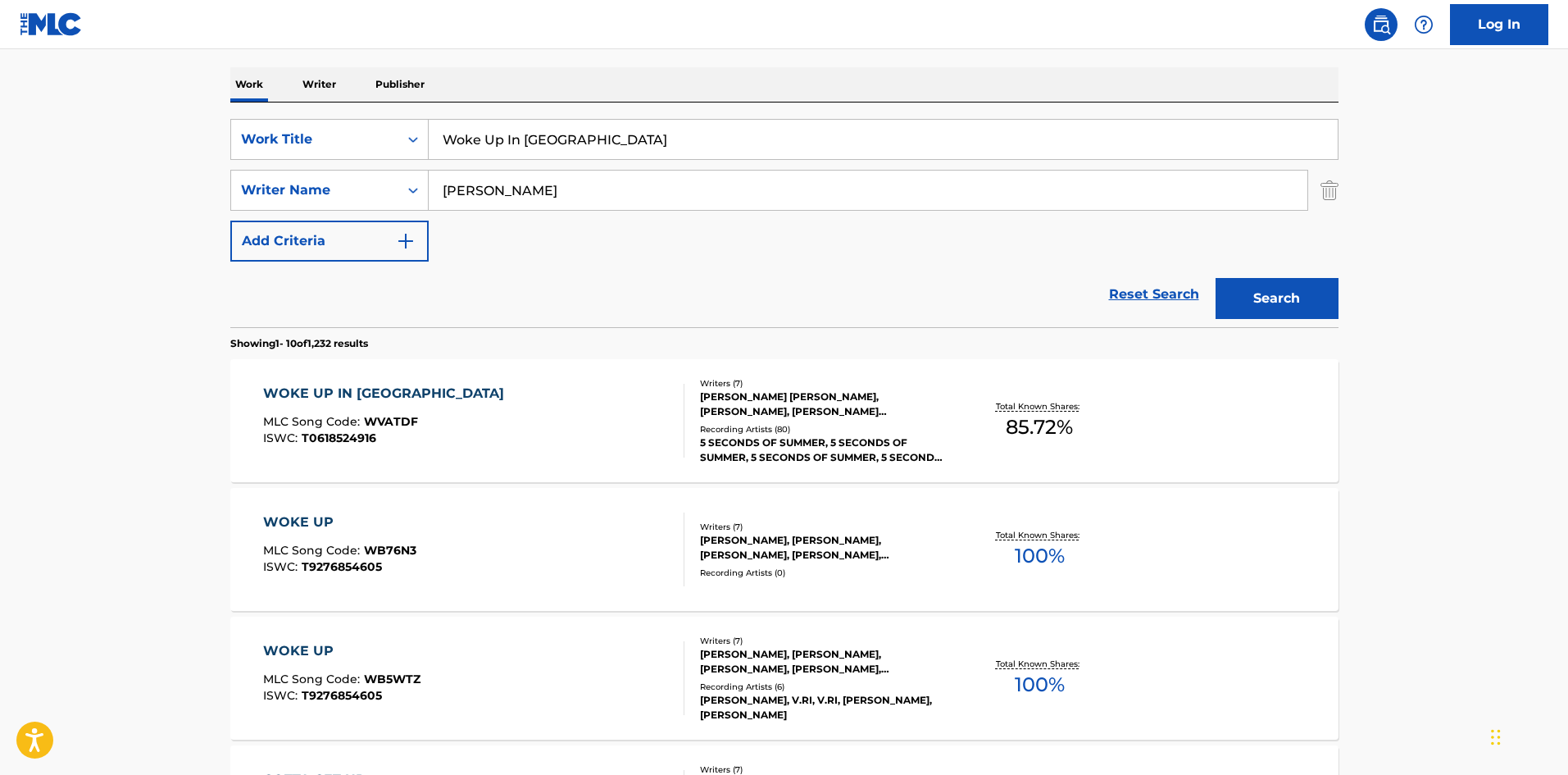
click at [527, 145] on input "Woke Up In Japan" at bounding box center [884, 140] width 909 height 40
paste input "You Don't Go To Parties"
type input "You Don't Go To Parties"
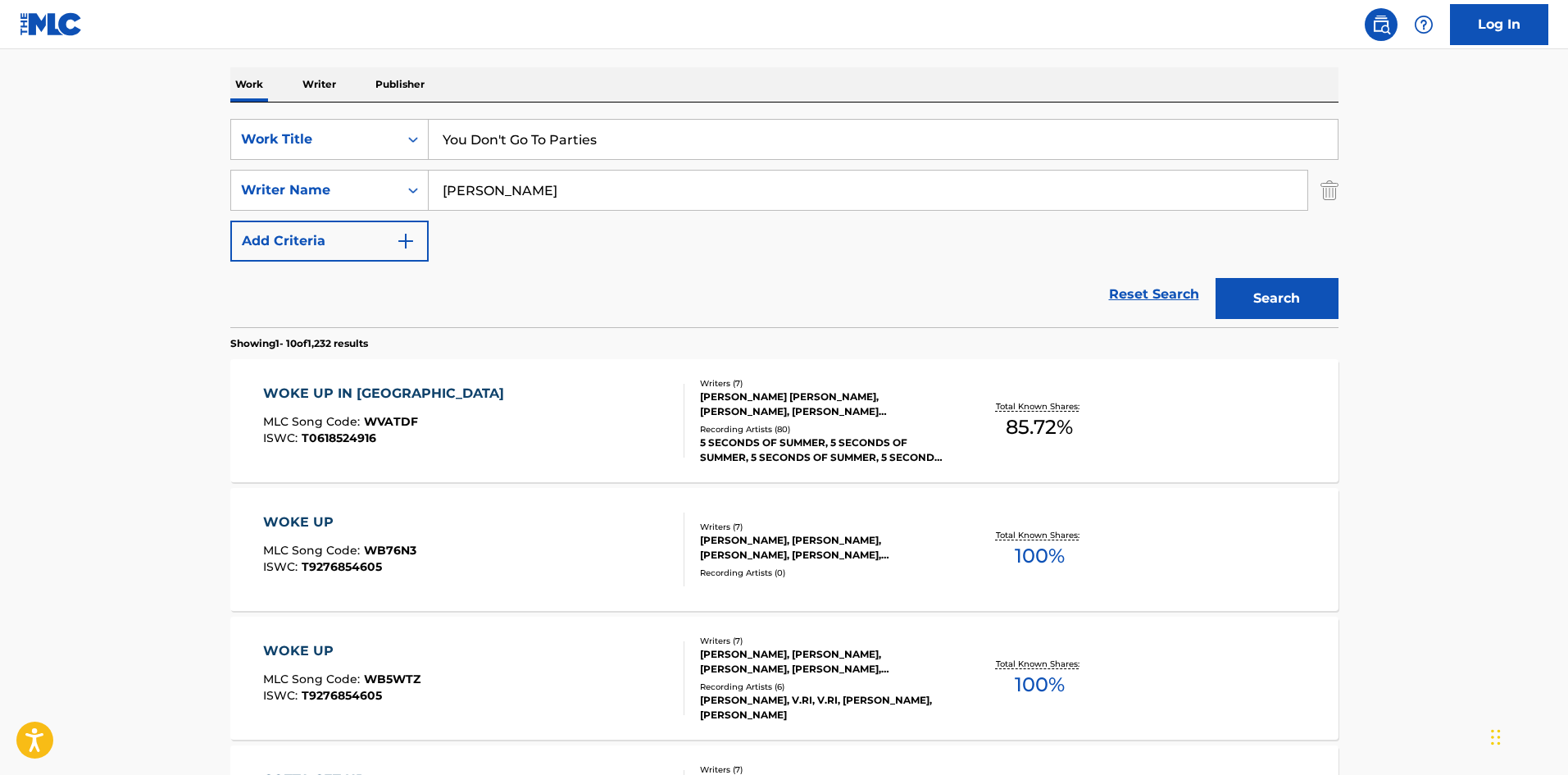
click at [520, 206] on input "FISHER" at bounding box center [868, 190] width 879 height 40
click at [1215, 277] on button "Search" at bounding box center [1277, 297] width 123 height 41
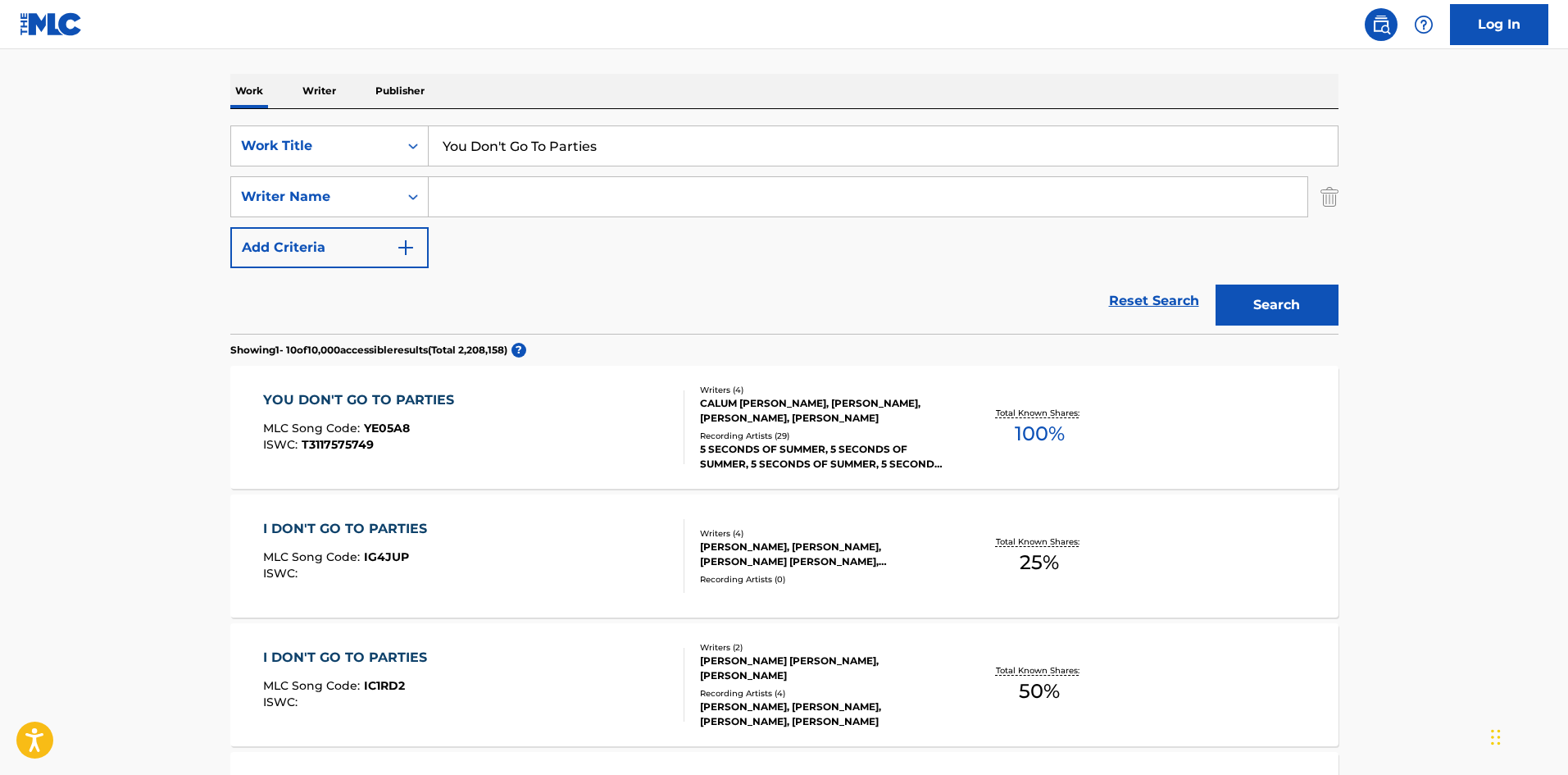
scroll to position [328, 0]
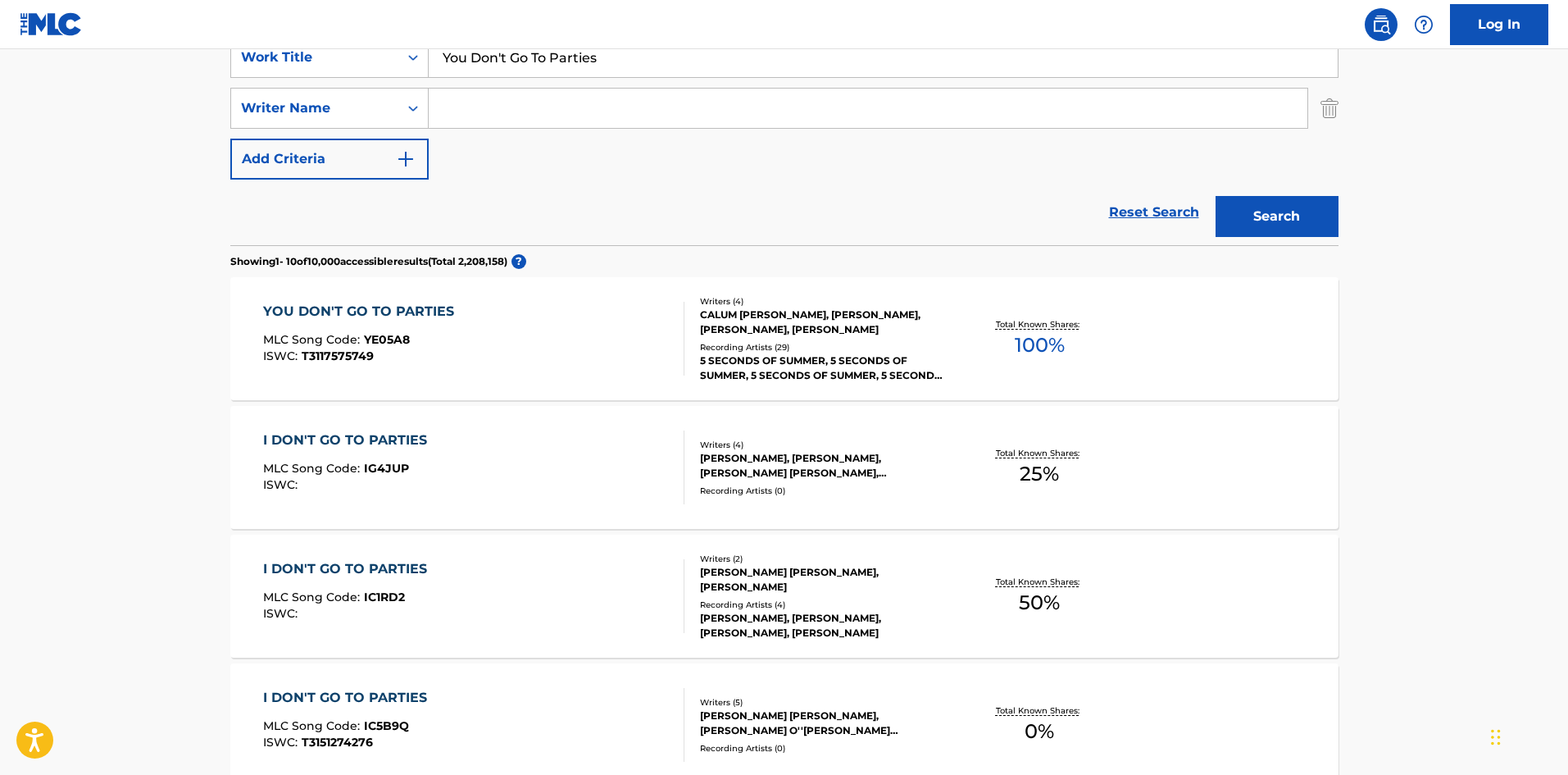
click at [493, 358] on div "YOU DON'T GO TO PARTIES MLC Song Code : YE05A8 ISWC : T3117575749" at bounding box center [473, 338] width 421 height 73
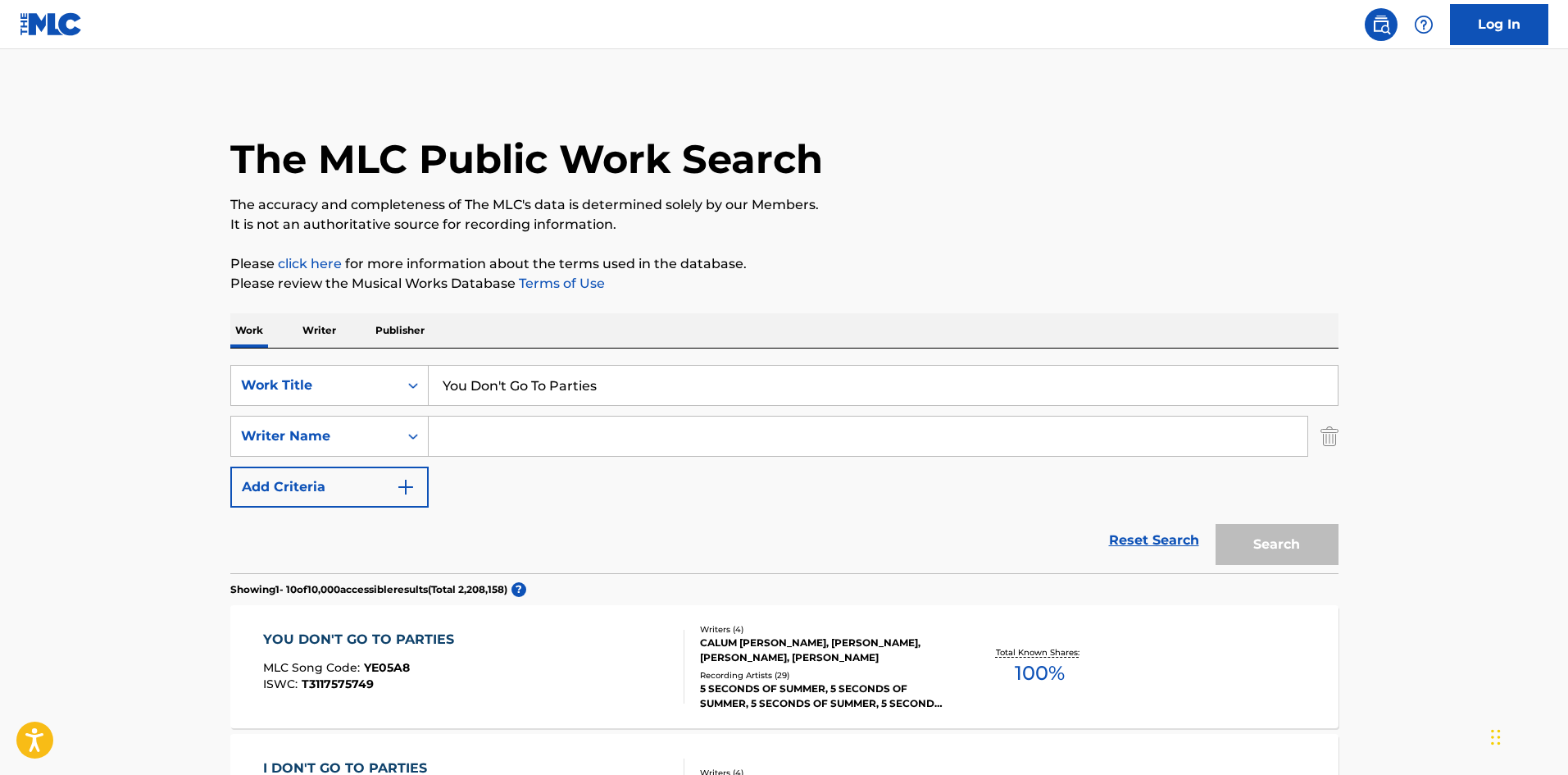
scroll to position [328, 0]
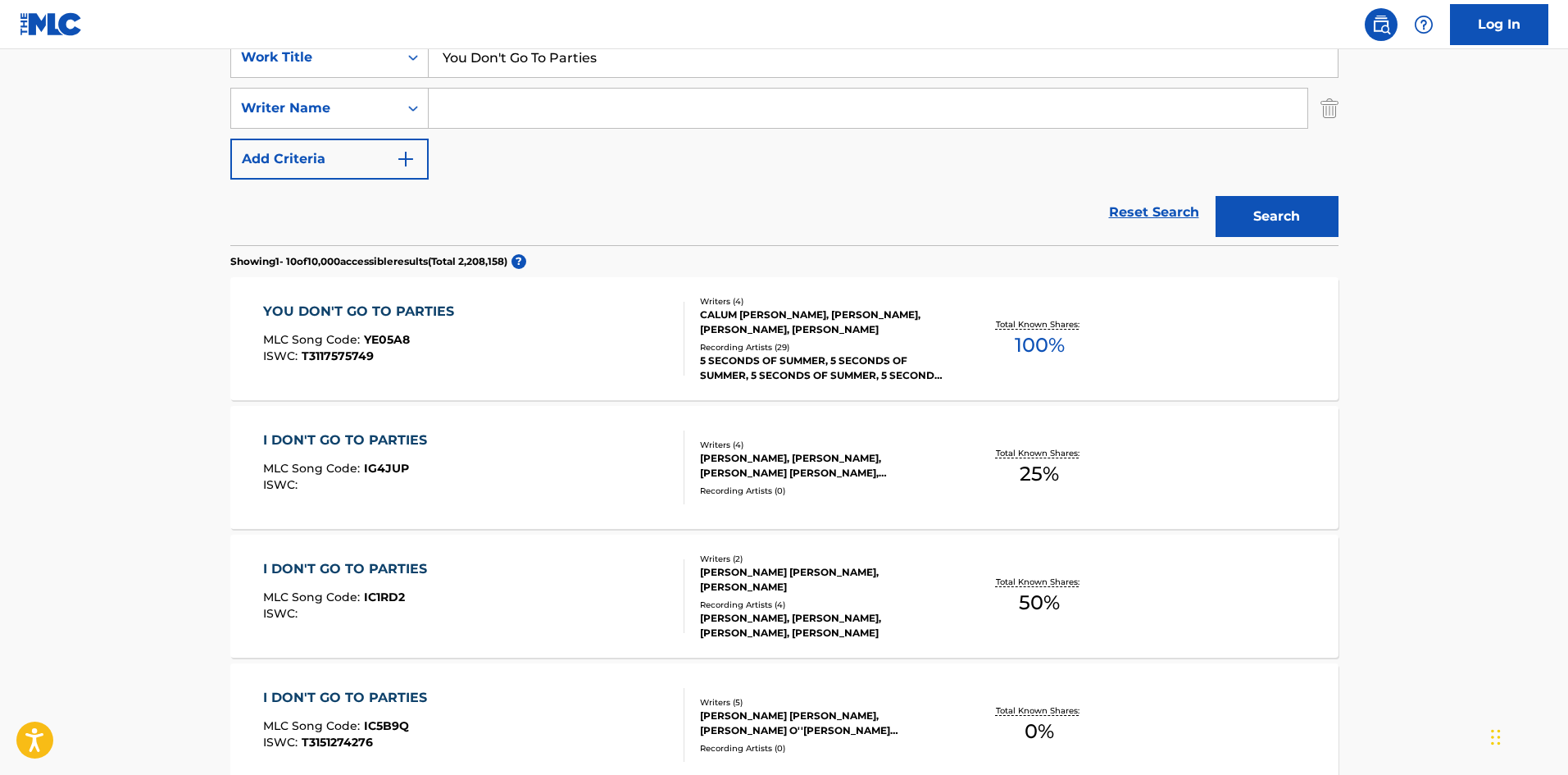
click at [543, 364] on div "YOU DON'T GO TO PARTIES MLC Song Code : YE05A8 ISWC : T3117575749" at bounding box center [473, 338] width 421 height 73
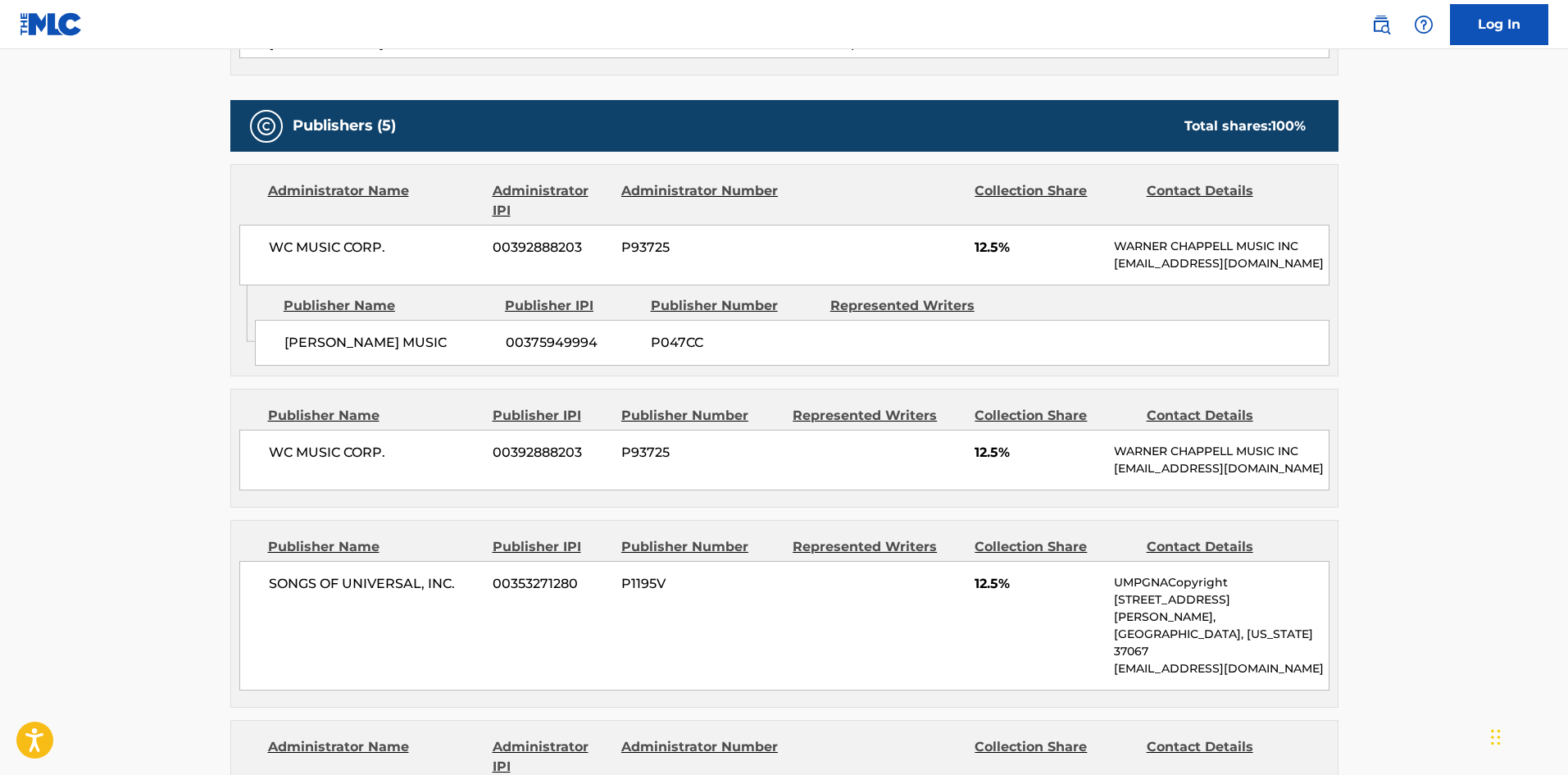
scroll to position [738, 0]
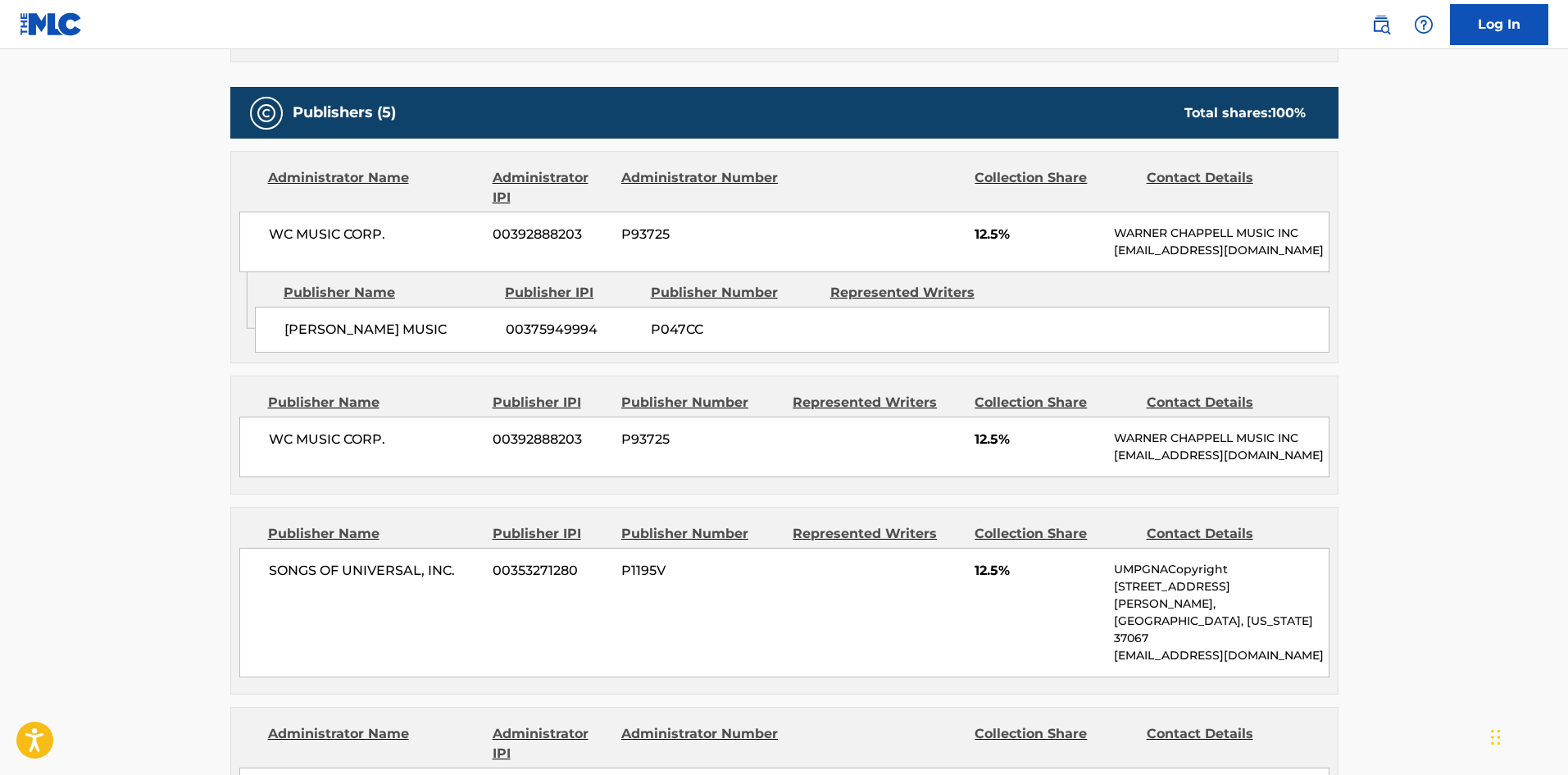
click at [304, 353] on div "COLIN BRITTAIN MUSIC 00375949994 P047CC" at bounding box center [791, 329] width 1075 height 46
drag, startPoint x: 304, startPoint y: 363, endPoint x: 381, endPoint y: 356, distance: 77.3
click at [381, 353] on div "COLIN BRITTAIN MUSIC 00375949994 P047CC" at bounding box center [791, 329] width 1075 height 46
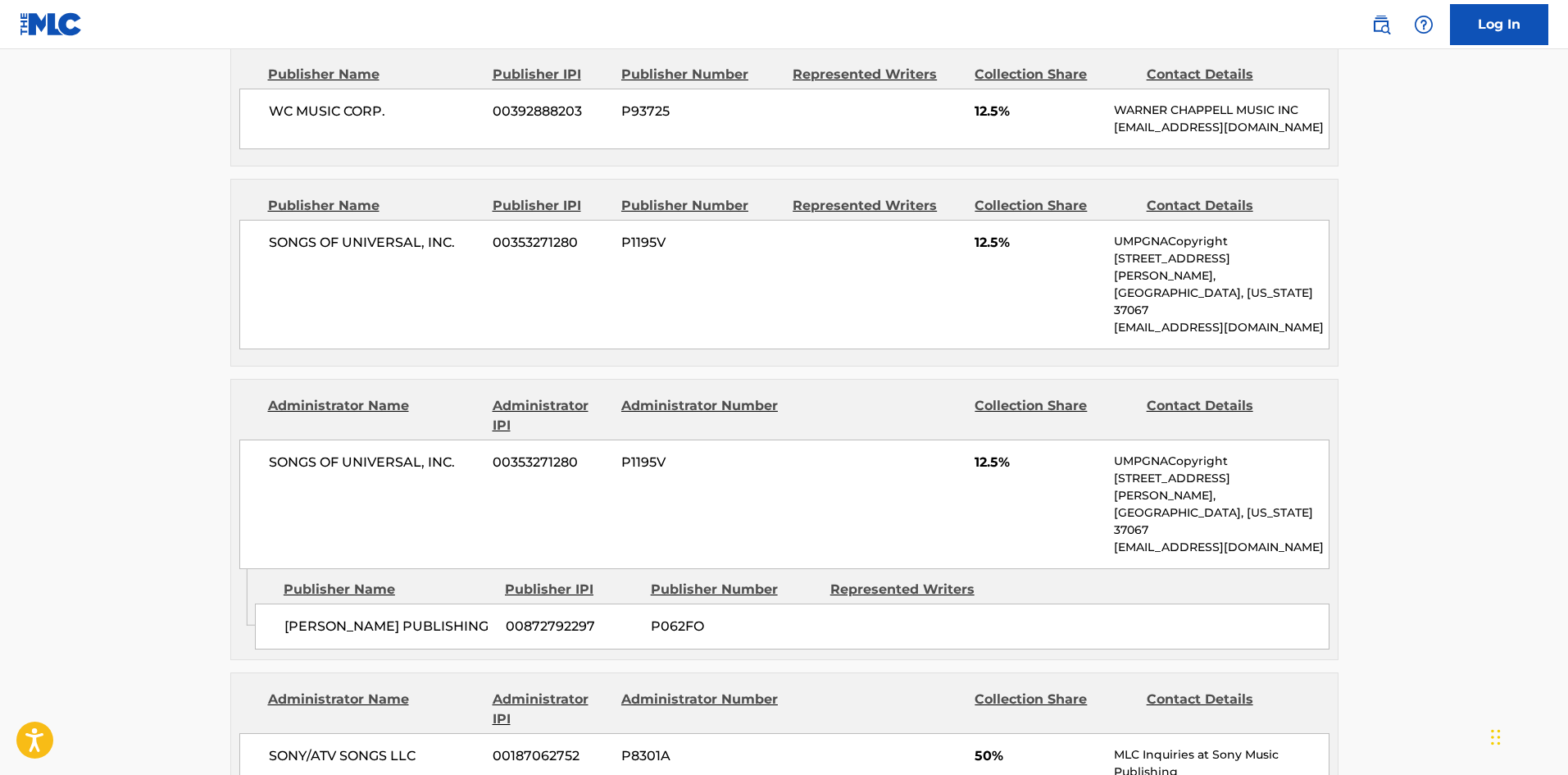
scroll to position [902, 0]
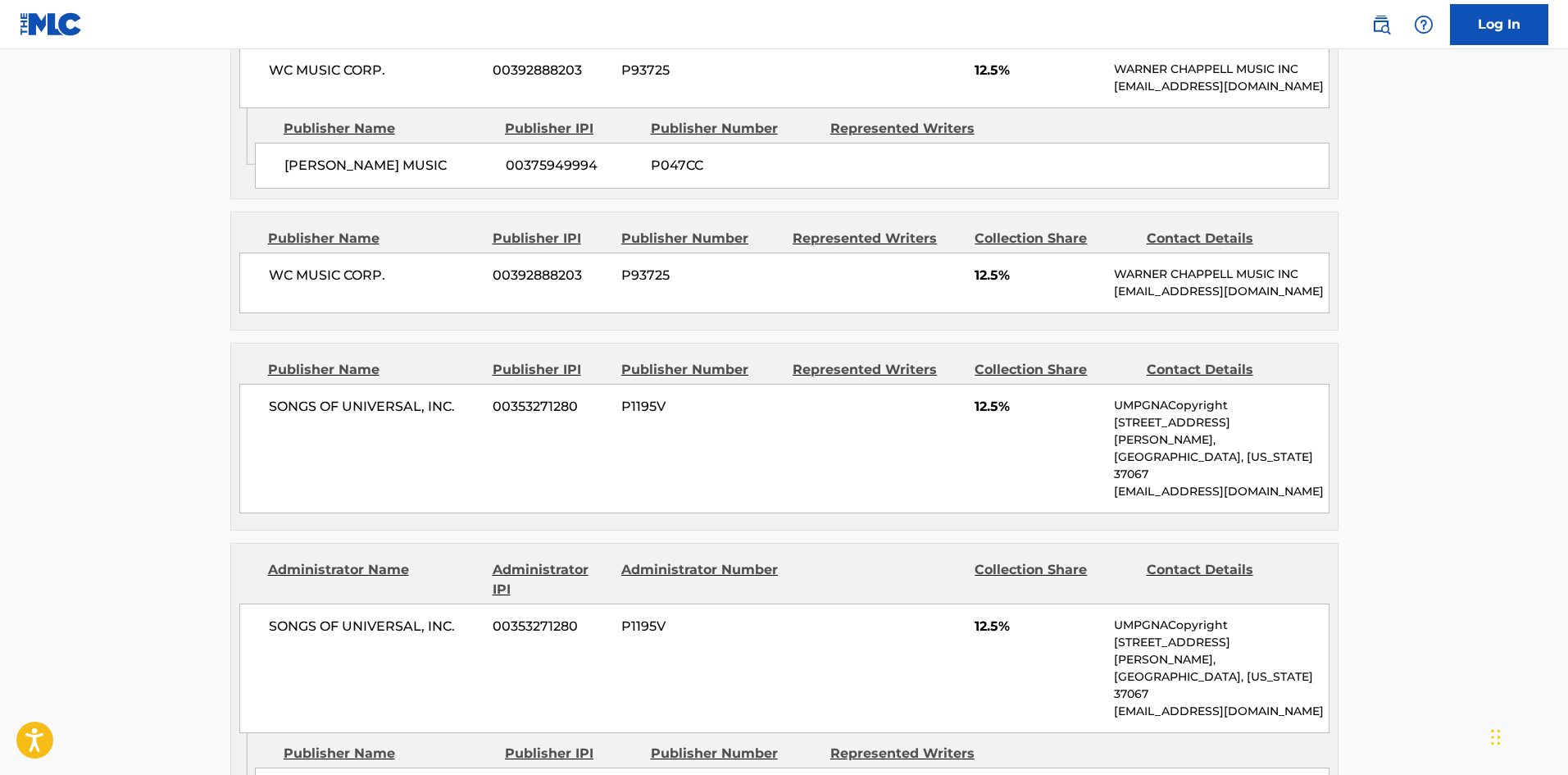
click at [284, 285] on span "WC MUSIC CORP." at bounding box center [374, 276] width 212 height 20
drag, startPoint x: 284, startPoint y: 295, endPoint x: 406, endPoint y: 281, distance: 122.8
click at [406, 281] on div "WC MUSIC CORP. 00392888203 P93725 12.5% WARNER CHAPPELL MUSIC INC MLC_Inquiries…" at bounding box center [784, 282] width 1090 height 60
click at [278, 416] on span "SONGS OF UNIVERSAL, INC." at bounding box center [374, 406] width 212 height 20
drag, startPoint x: 278, startPoint y: 439, endPoint x: 443, endPoint y: 441, distance: 165.0
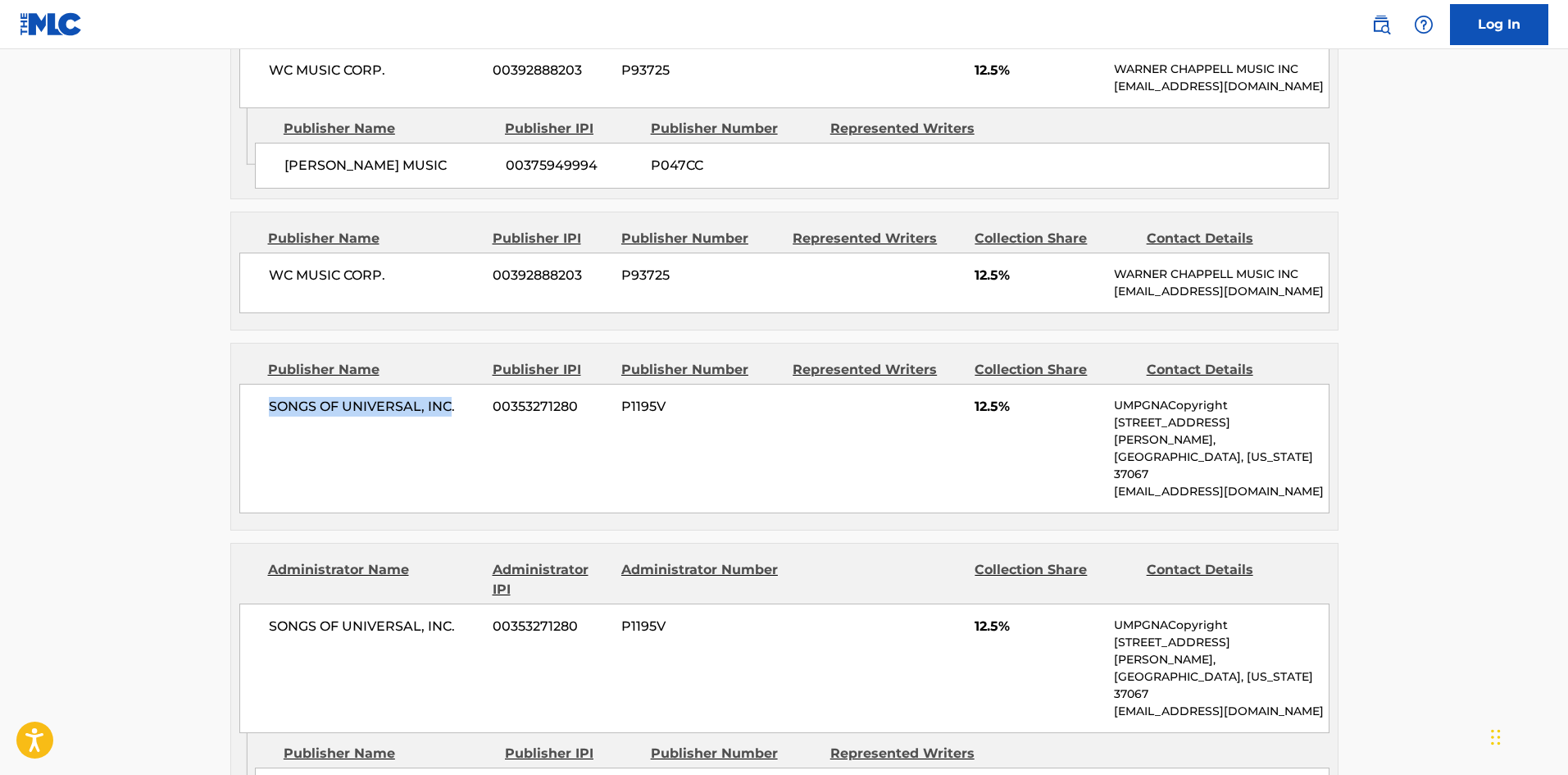
click at [443, 416] on span "SONGS OF UNIVERSAL, INC." at bounding box center [374, 406] width 212 height 20
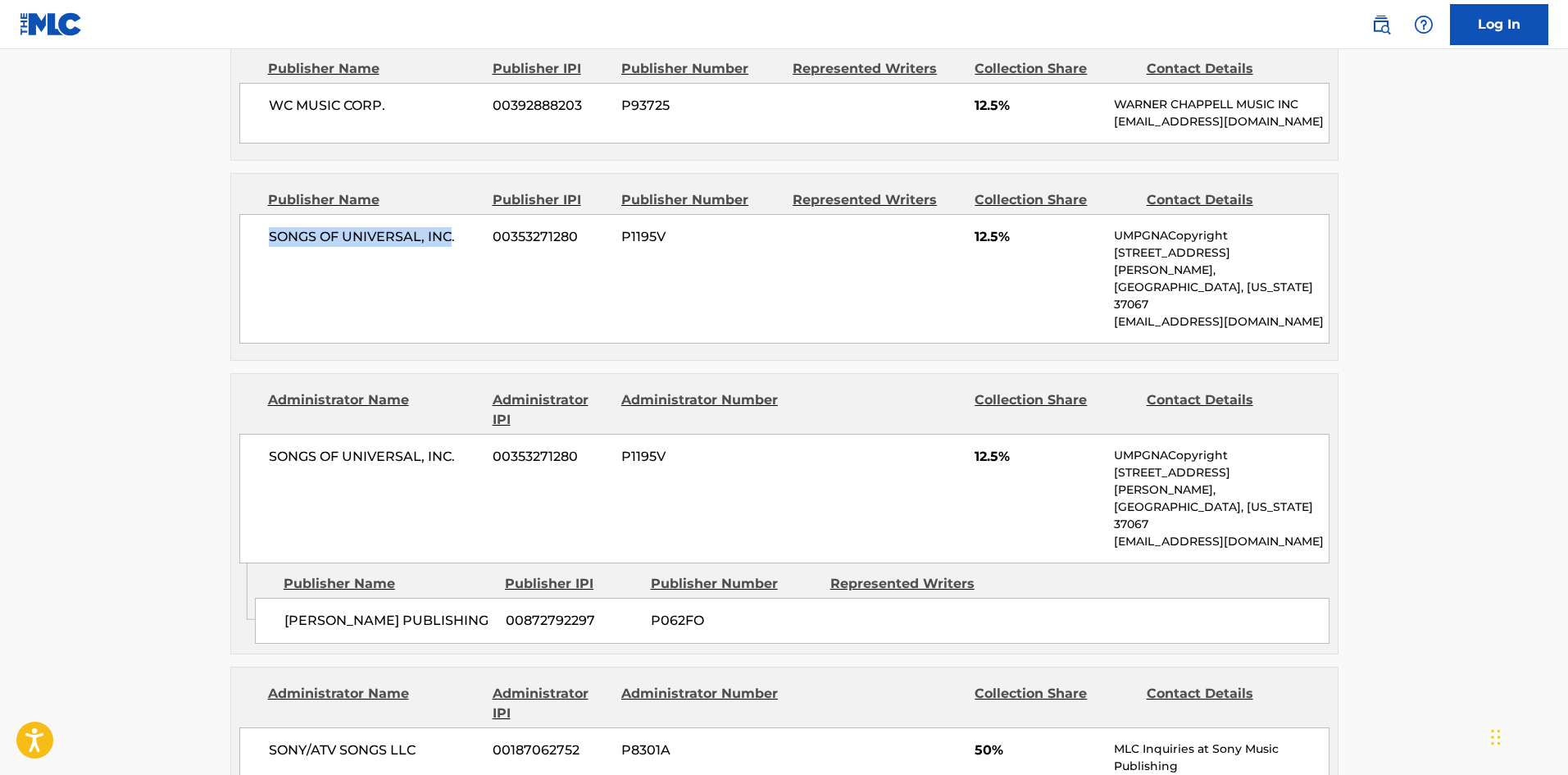
scroll to position [1148, 0]
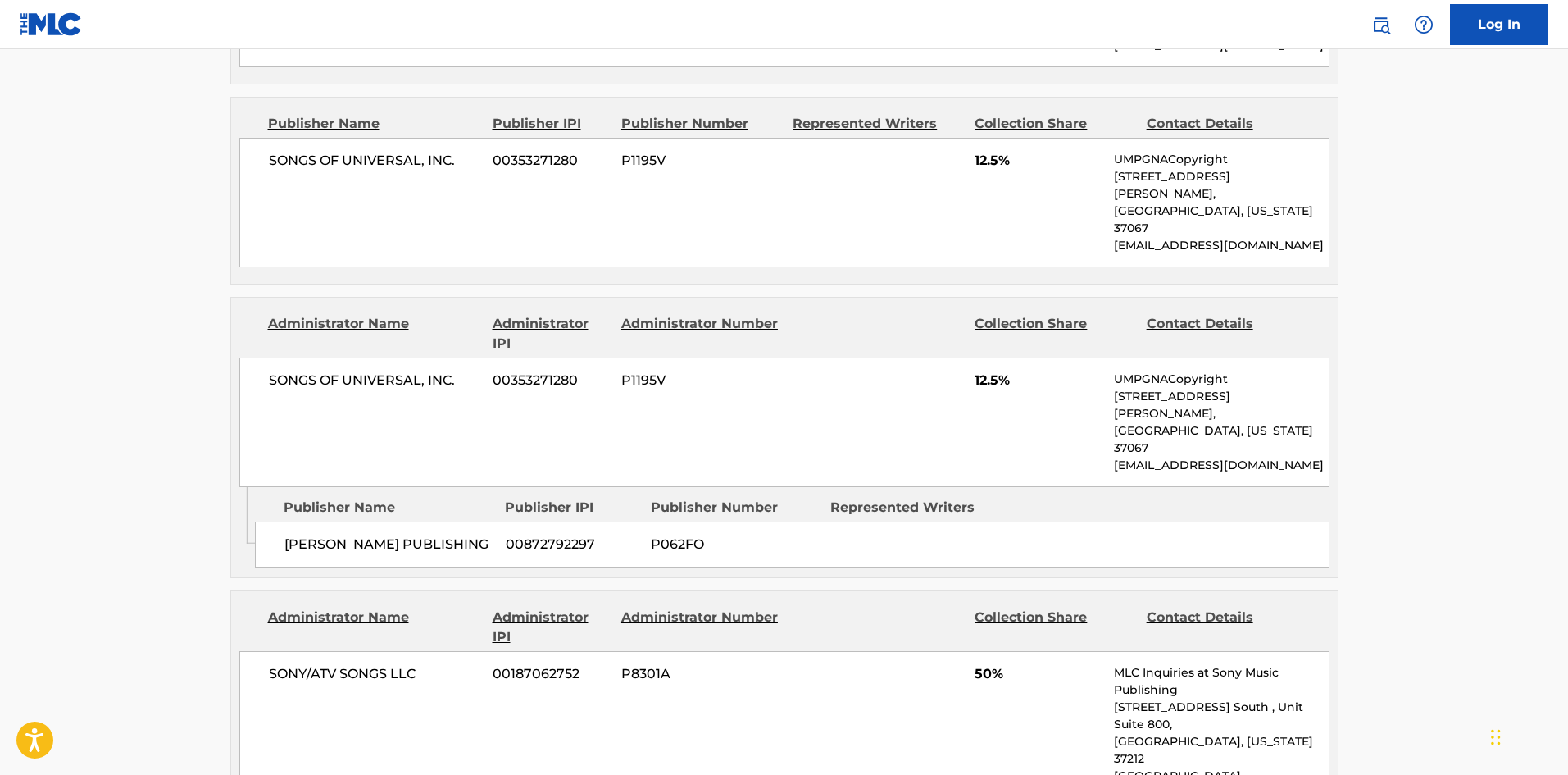
click at [293, 534] on span "ELIJAH NOLL PUBLISHING" at bounding box center [388, 544] width 209 height 20
drag, startPoint x: 293, startPoint y: 515, endPoint x: 349, endPoint y: 506, distance: 56.7
click at [349, 534] on span "ELIJAH NOLL PUBLISHING" at bounding box center [388, 544] width 209 height 20
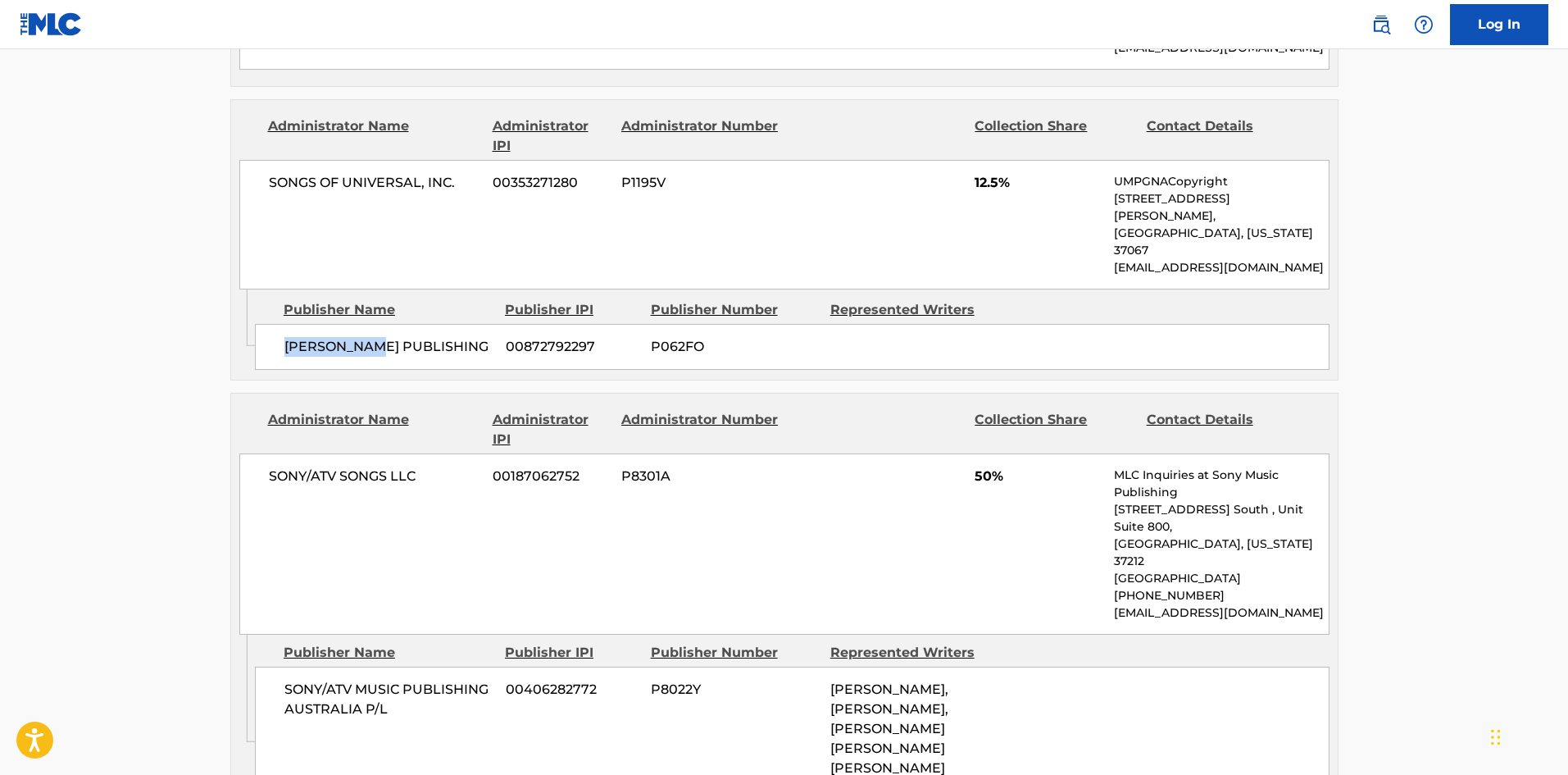
scroll to position [1476, 0]
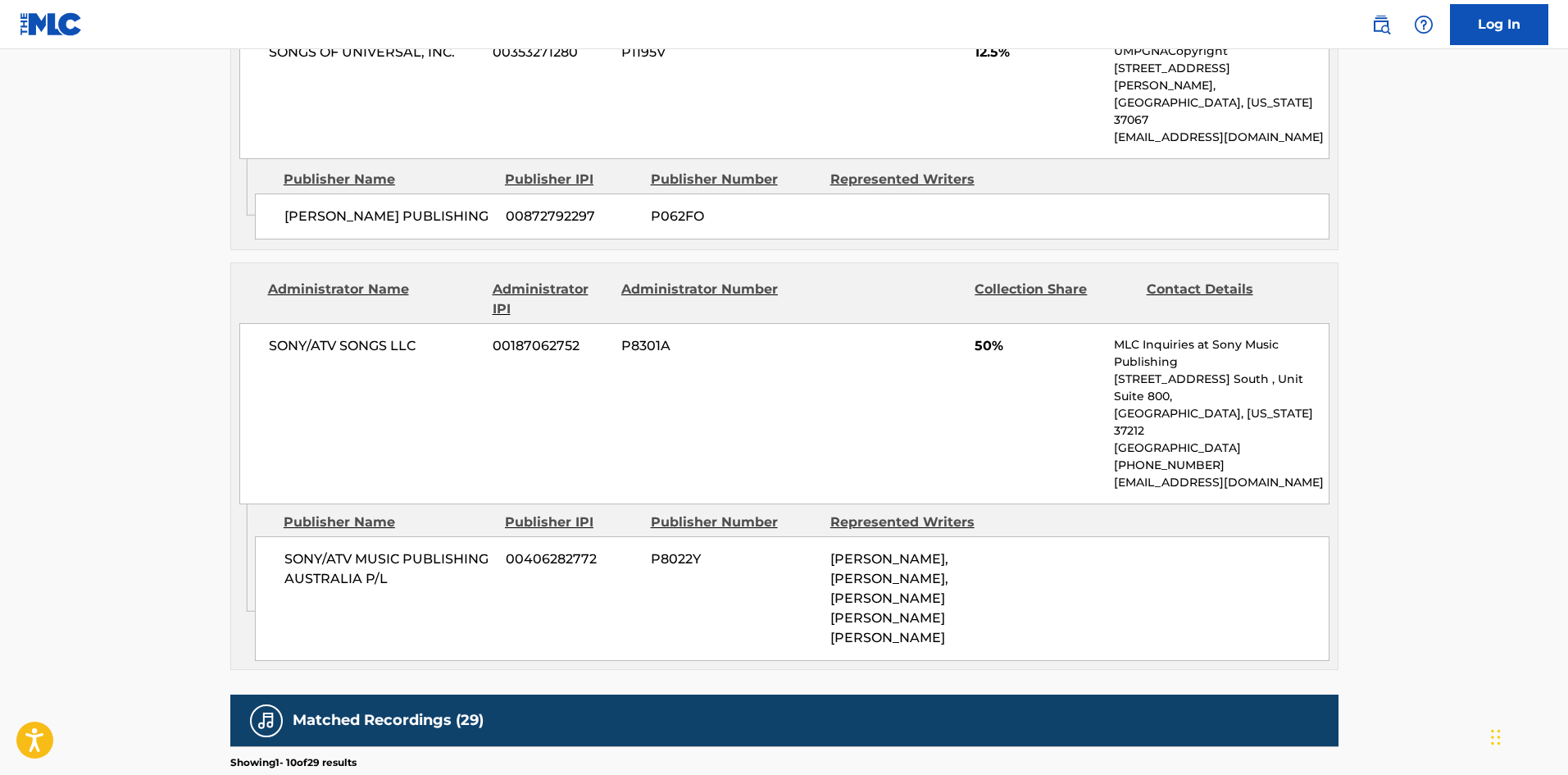
click at [308, 549] on span "SONY/ATV MUSIC PUBLISHING AUSTRALIA P/L" at bounding box center [388, 569] width 209 height 40
drag, startPoint x: 308, startPoint y: 487, endPoint x: 411, endPoint y: 517, distance: 107.3
click at [411, 549] on span "SONY/ATV MUSIC PUBLISHING AUSTRALIA P/L" at bounding box center [388, 569] width 209 height 40
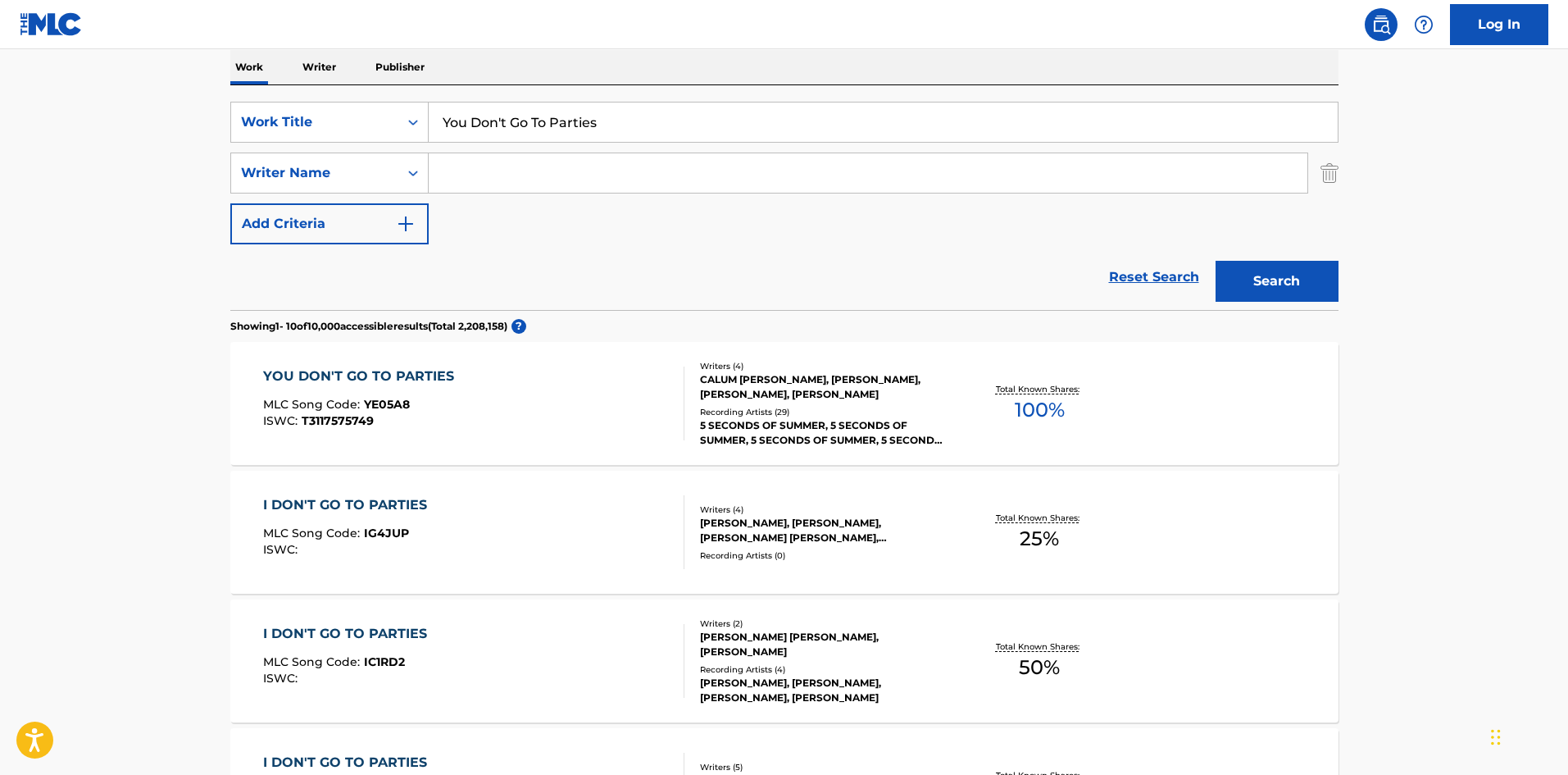
scroll to position [164, 0]
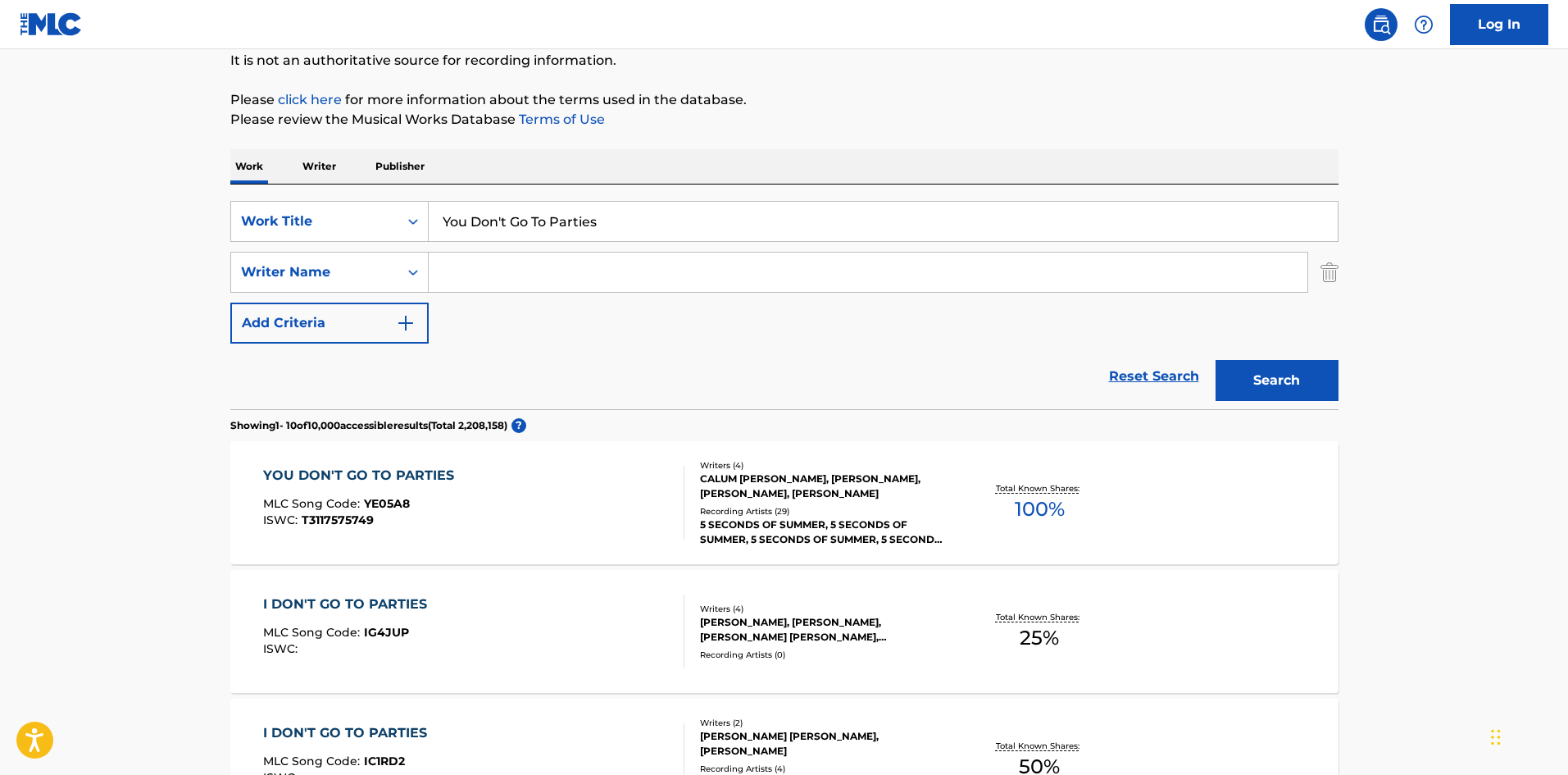
click at [580, 225] on input "You Don't Go To Parties" at bounding box center [884, 222] width 909 height 40
paste input "ngblood"
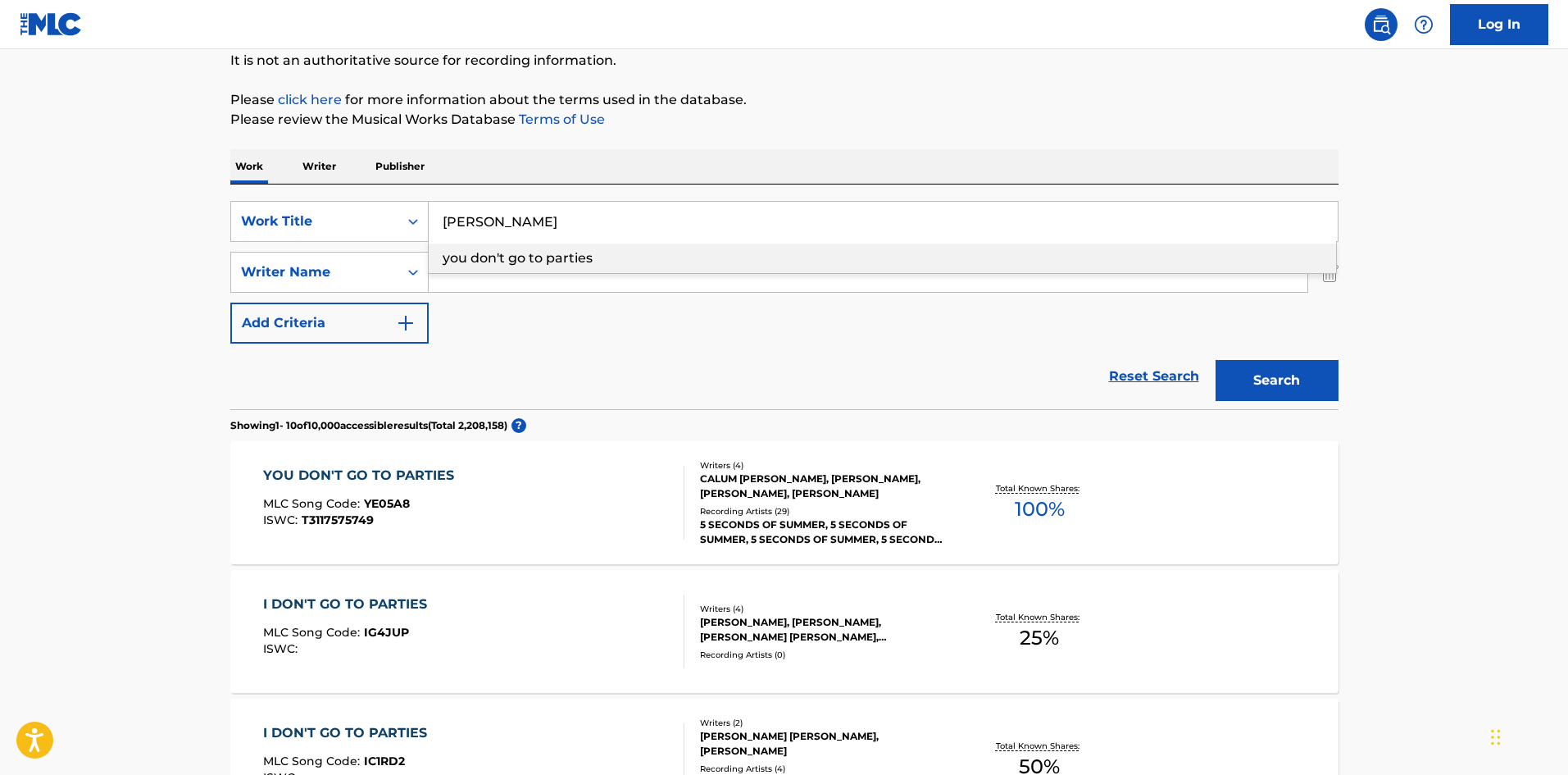
click at [563, 260] on span "you don't go to parties" at bounding box center [517, 258] width 150 height 16
type input "you don't go to parties"
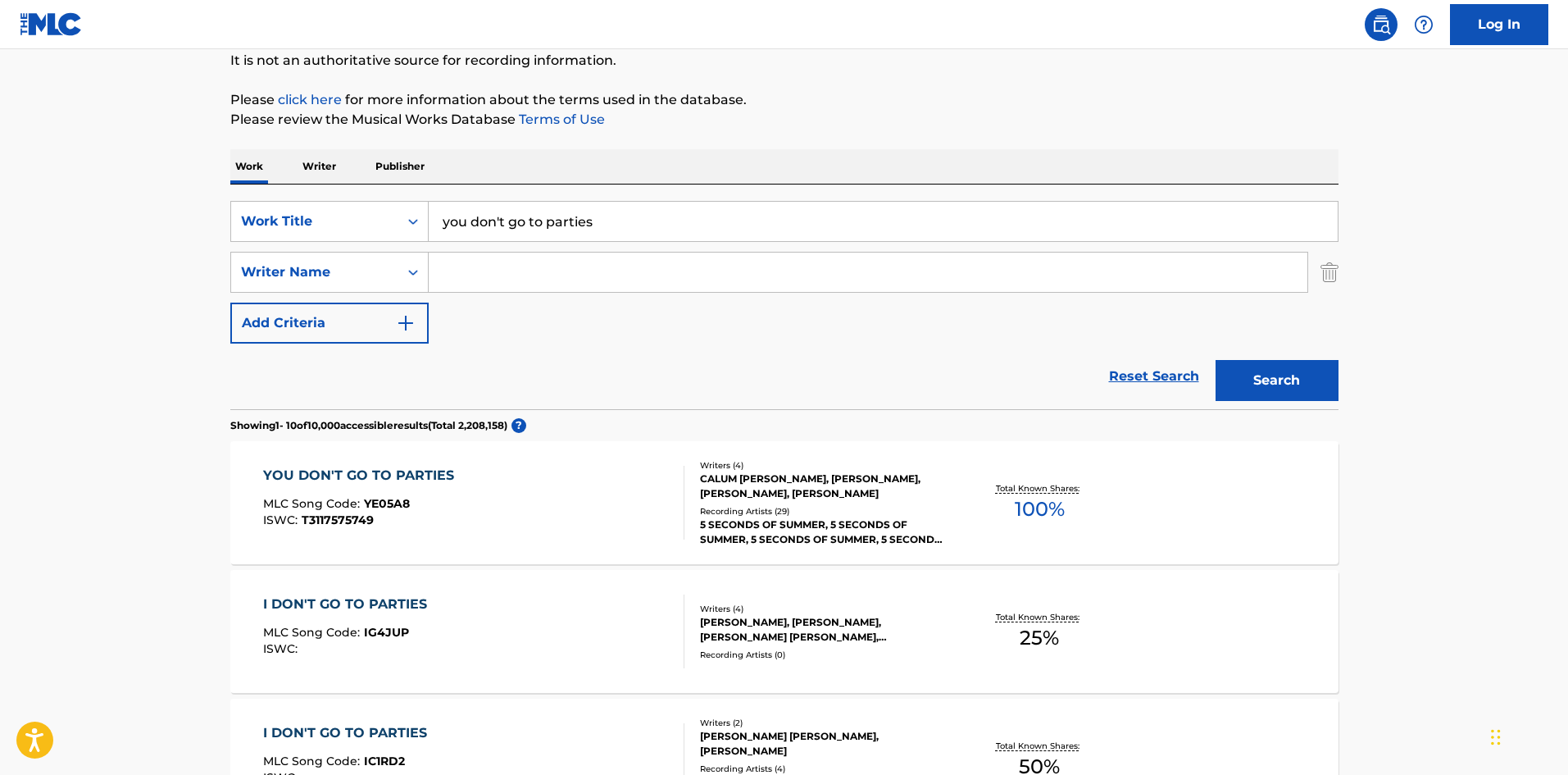
click at [550, 226] on input "you don't go to parties" at bounding box center [884, 222] width 909 height 40
click at [544, 278] on input "Search Form" at bounding box center [868, 273] width 879 height 40
paste input "Hemmings"
type input "Hemmings"
click at [687, 230] on input "you don't go to parties" at bounding box center [884, 222] width 909 height 40
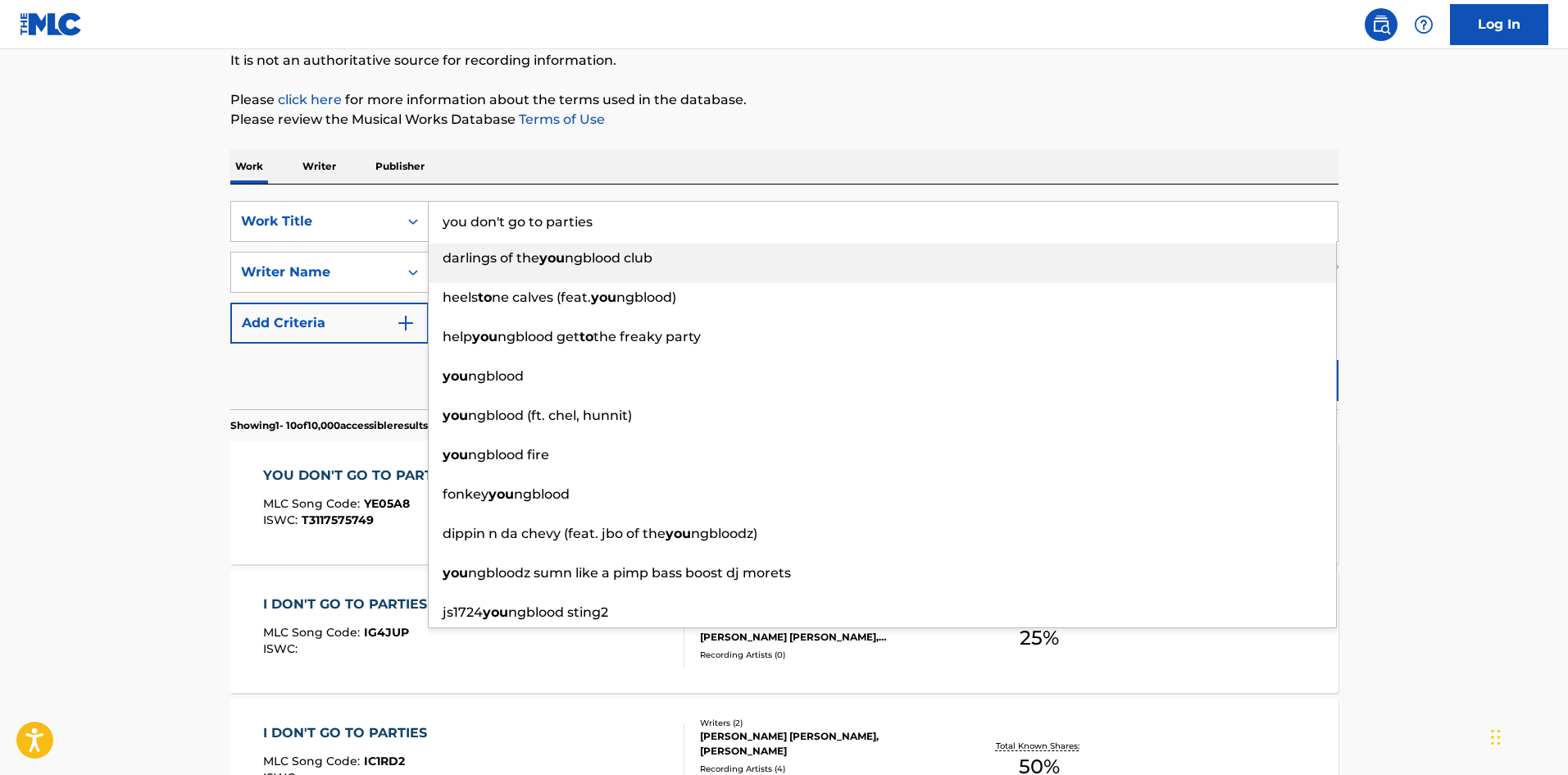
click at [687, 230] on input "you don't go to parties" at bounding box center [884, 222] width 909 height 40
paste input "Youngblood"
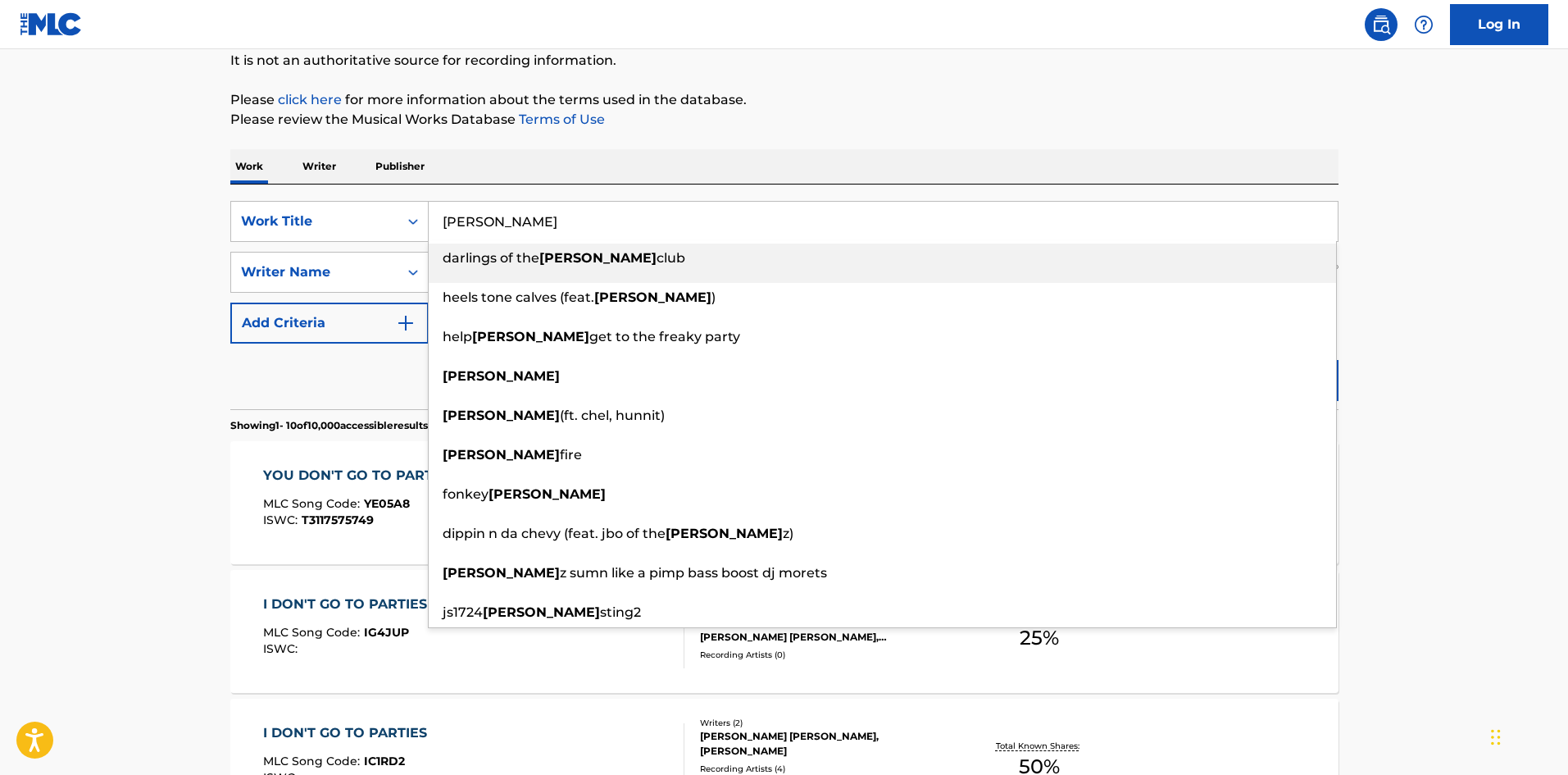
type input "Youngblood"
drag, startPoint x: 745, startPoint y: 158, endPoint x: 758, endPoint y: 165, distance: 14.8
click at [750, 160] on div "Work Writer Publisher" at bounding box center [784, 166] width 1108 height 35
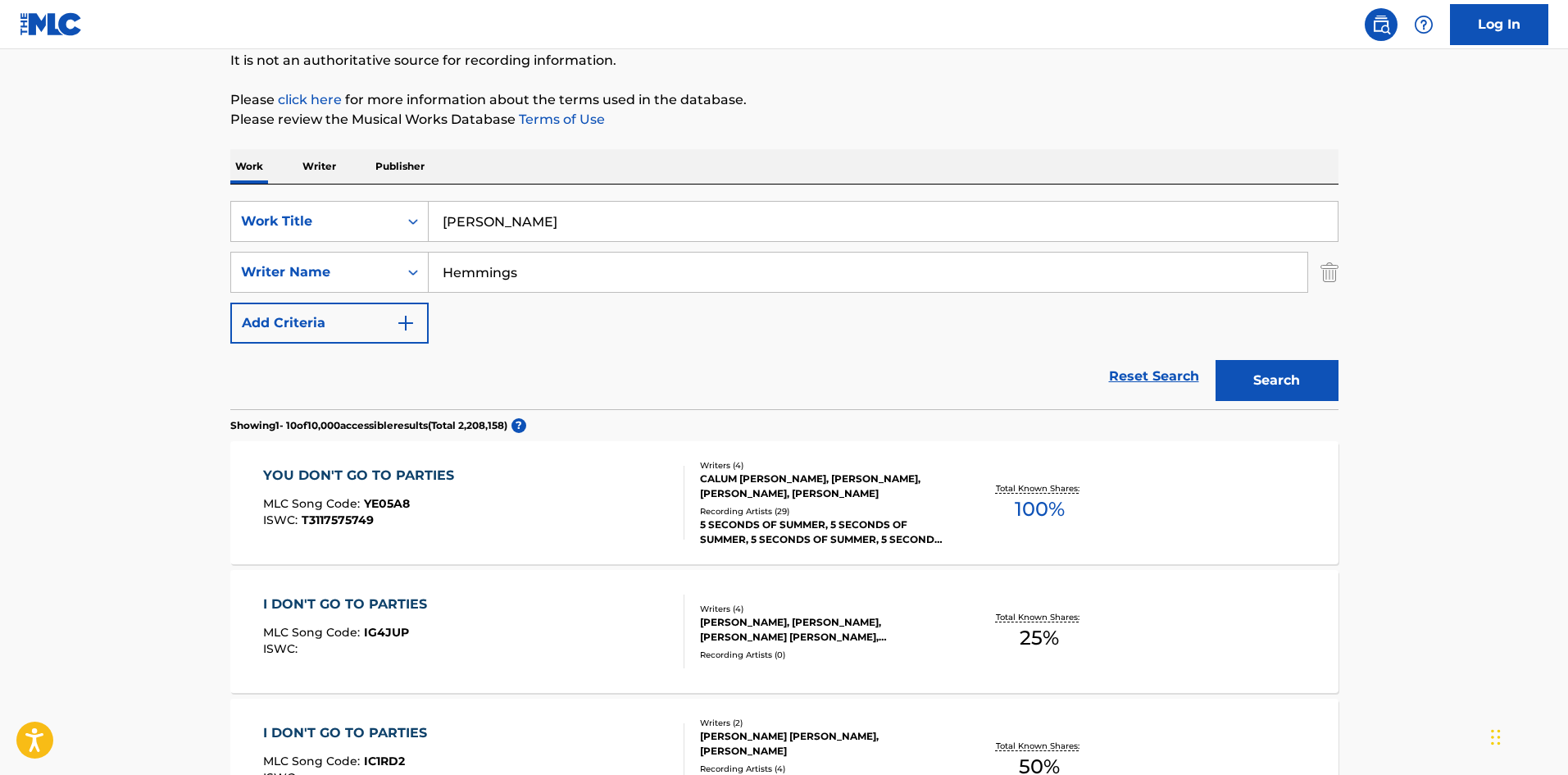
click at [1293, 396] on button "Search" at bounding box center [1277, 380] width 123 height 41
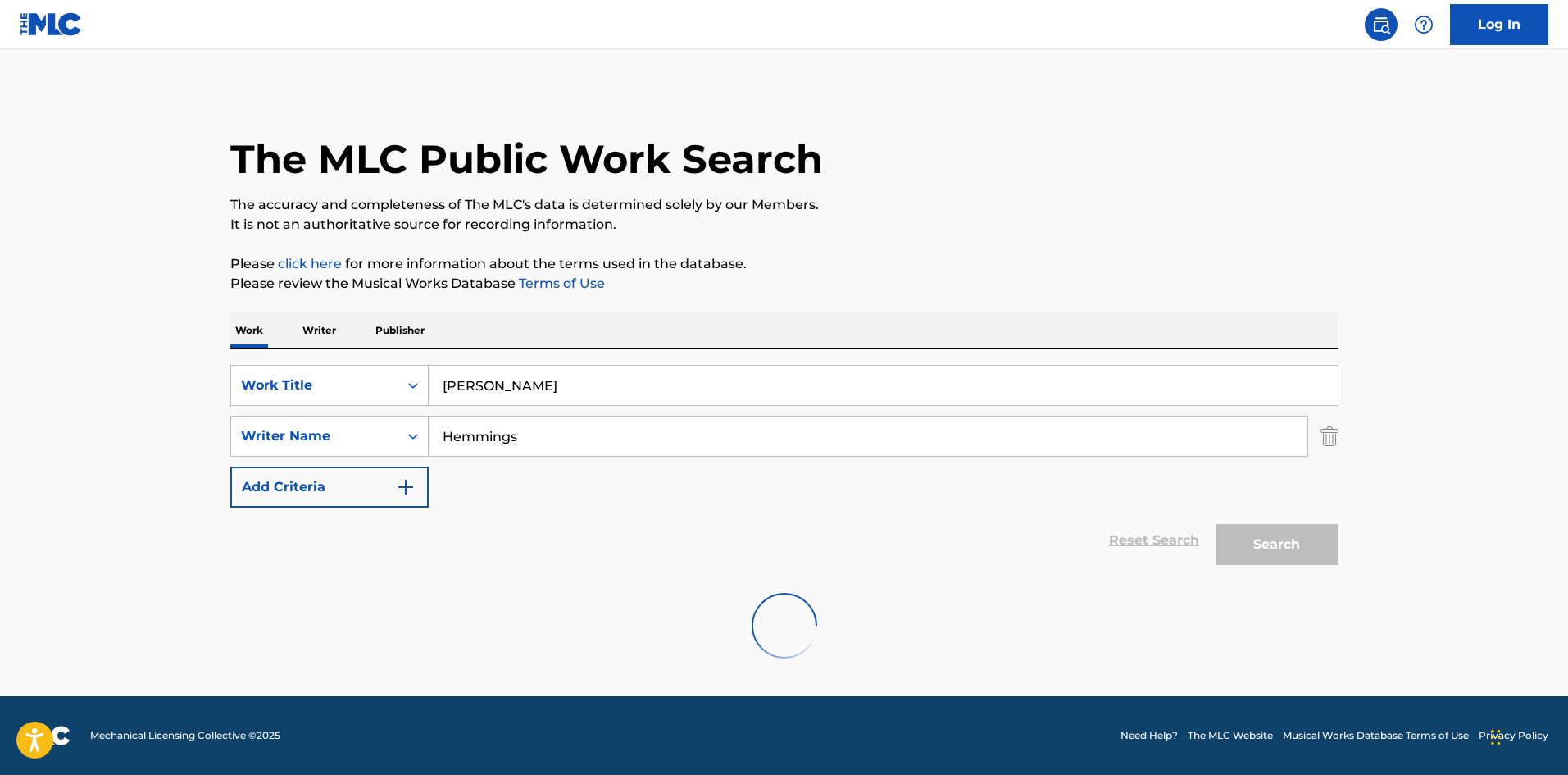
scroll to position [0, 0]
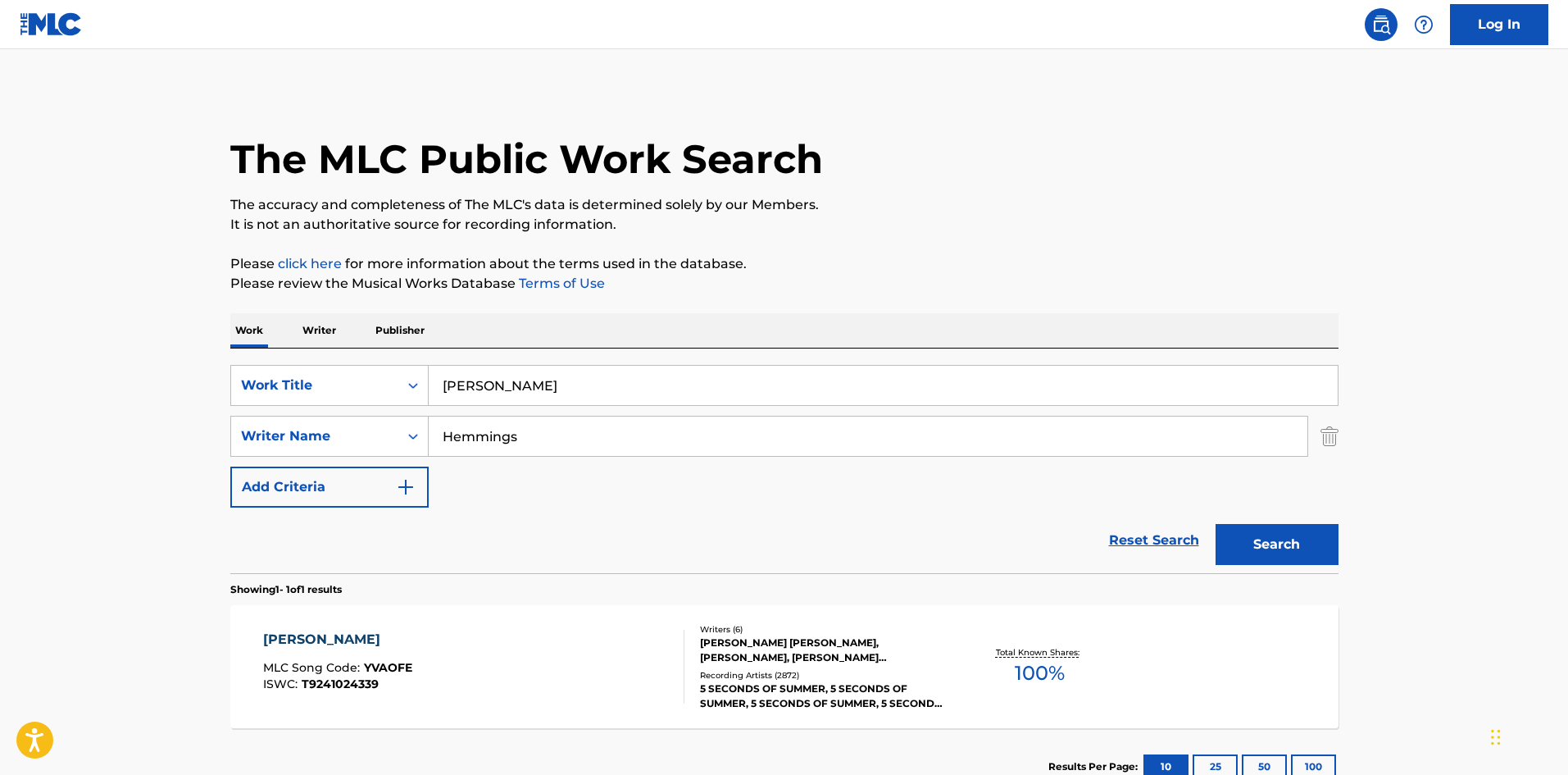
click at [481, 625] on div "YOUNGBLOOD MLC Song Code : YVAOFE ISWC : T9241024339 Writers ( 6 ) ALEXANDRA LE…" at bounding box center [784, 667] width 1108 height 123
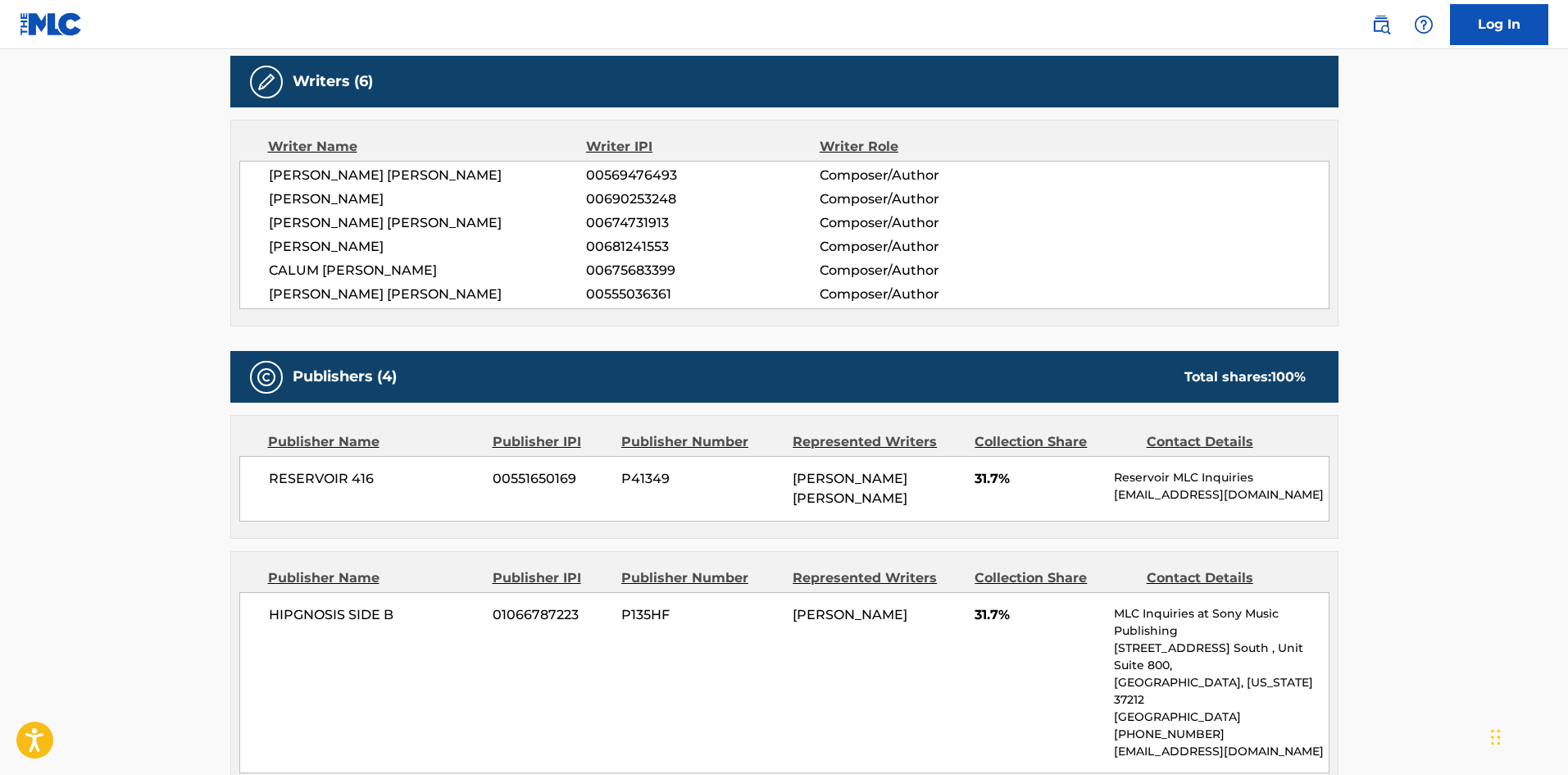
scroll to position [656, 0]
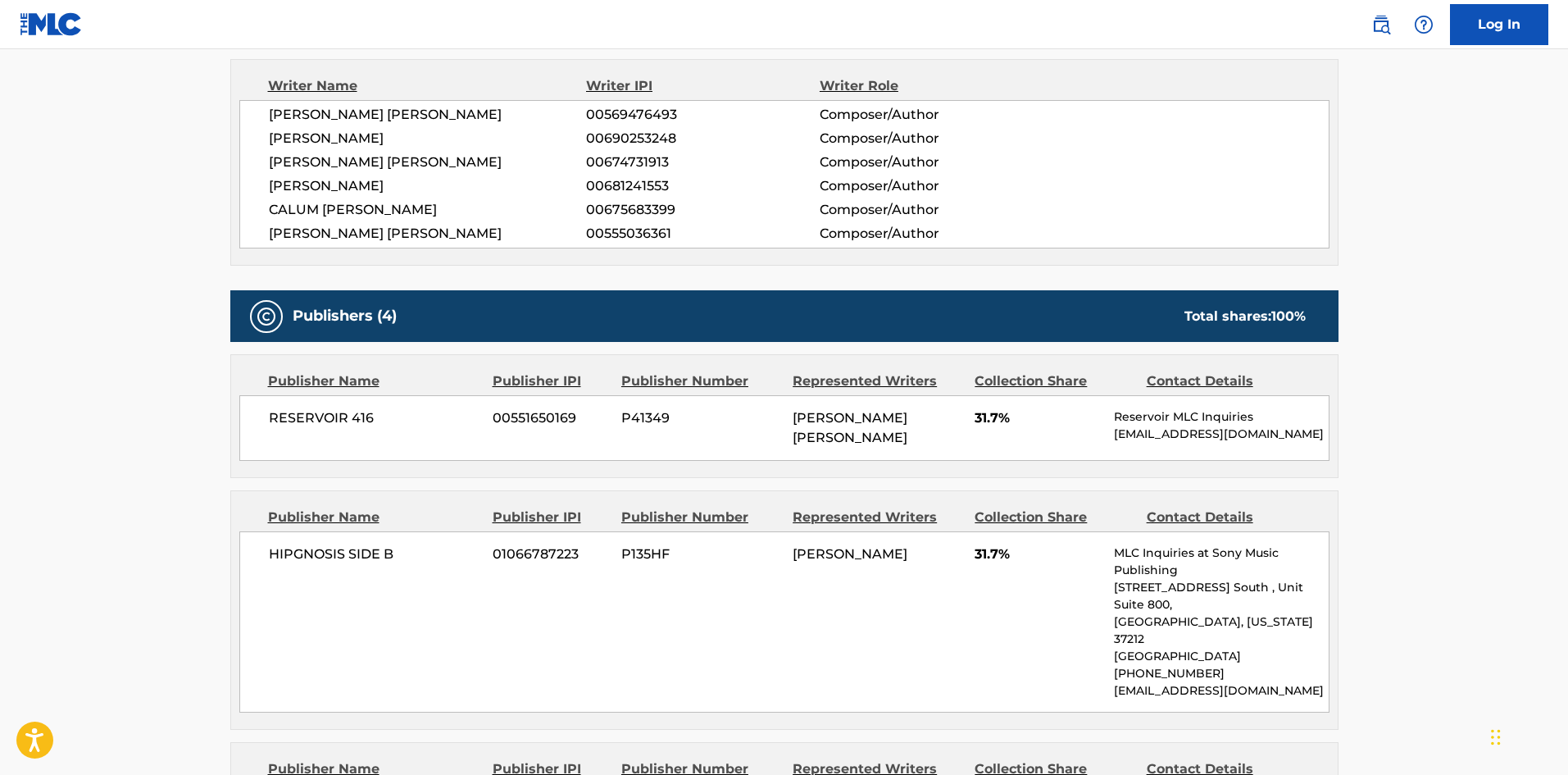
click at [282, 418] on span "RESERVOIR 416" at bounding box center [374, 418] width 212 height 20
drag, startPoint x: 282, startPoint y: 418, endPoint x: 385, endPoint y: 412, distance: 103.2
click at [385, 412] on span "RESERVOIR 416" at bounding box center [374, 418] width 212 height 20
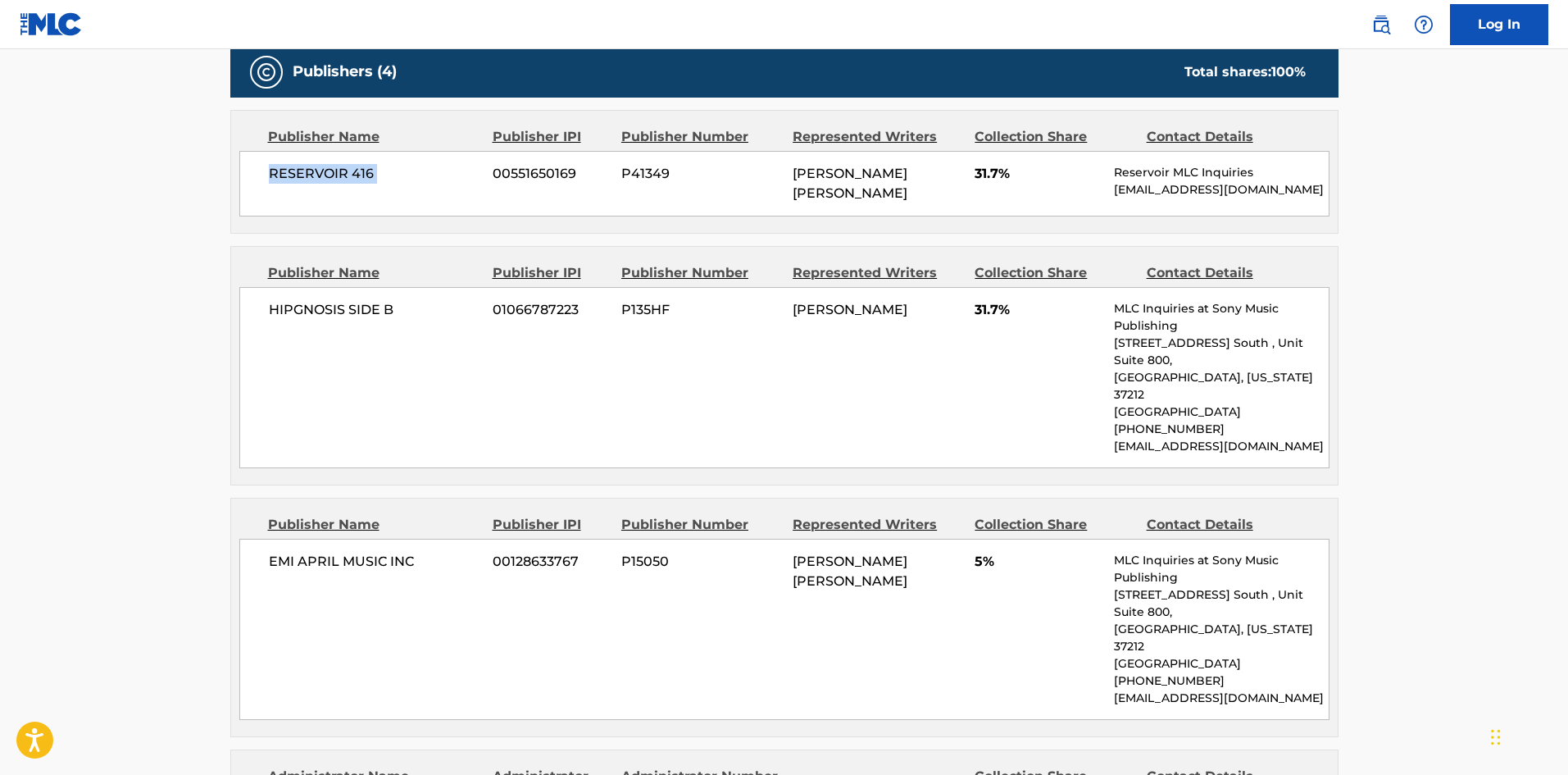
scroll to position [902, 0]
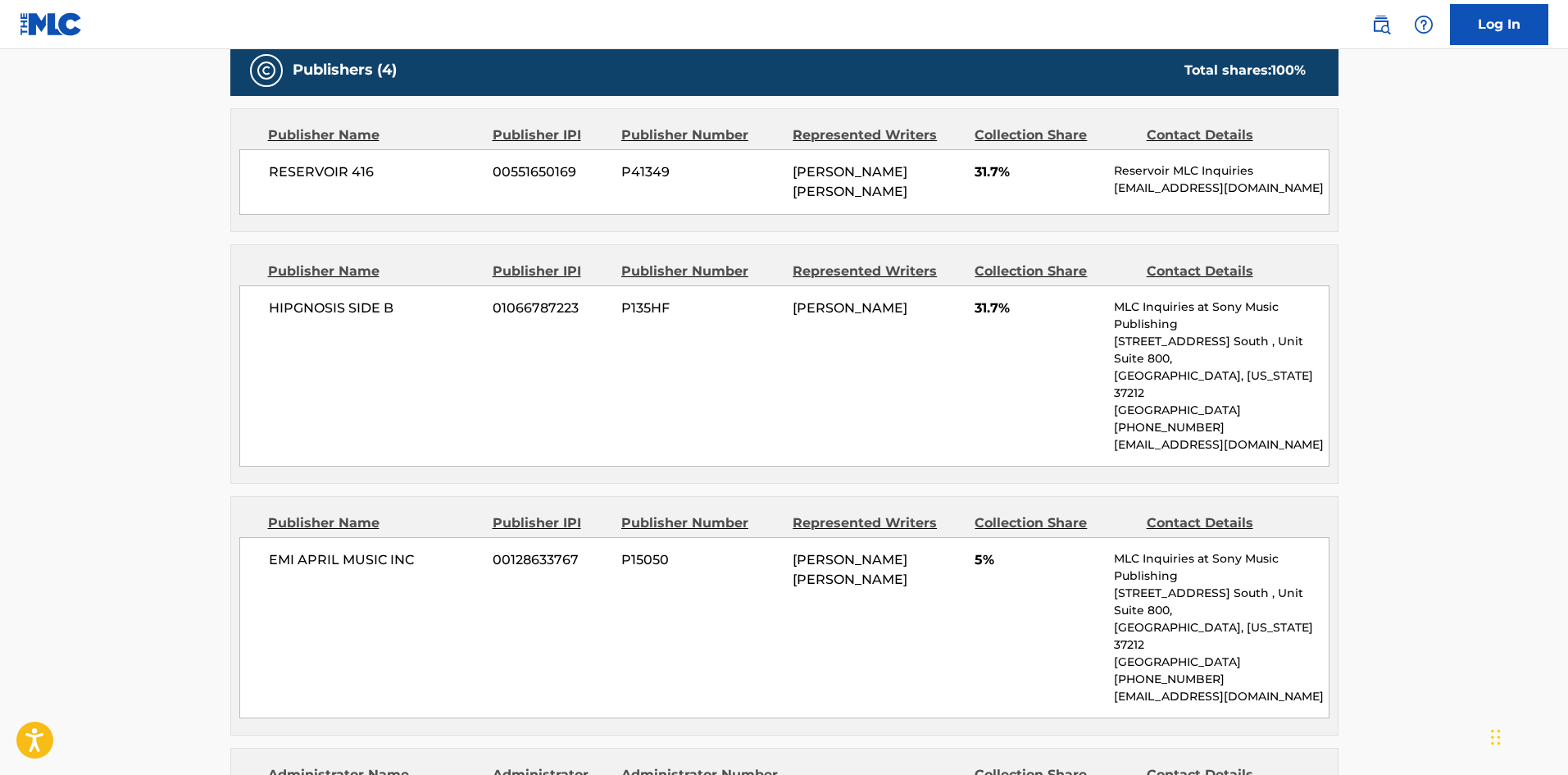
click at [288, 313] on span "HIPGNOSIS SIDE B" at bounding box center [374, 308] width 212 height 20
drag, startPoint x: 288, startPoint y: 313, endPoint x: 391, endPoint y: 313, distance: 103.0
click at [391, 313] on span "HIPGNOSIS SIDE B" at bounding box center [374, 308] width 212 height 20
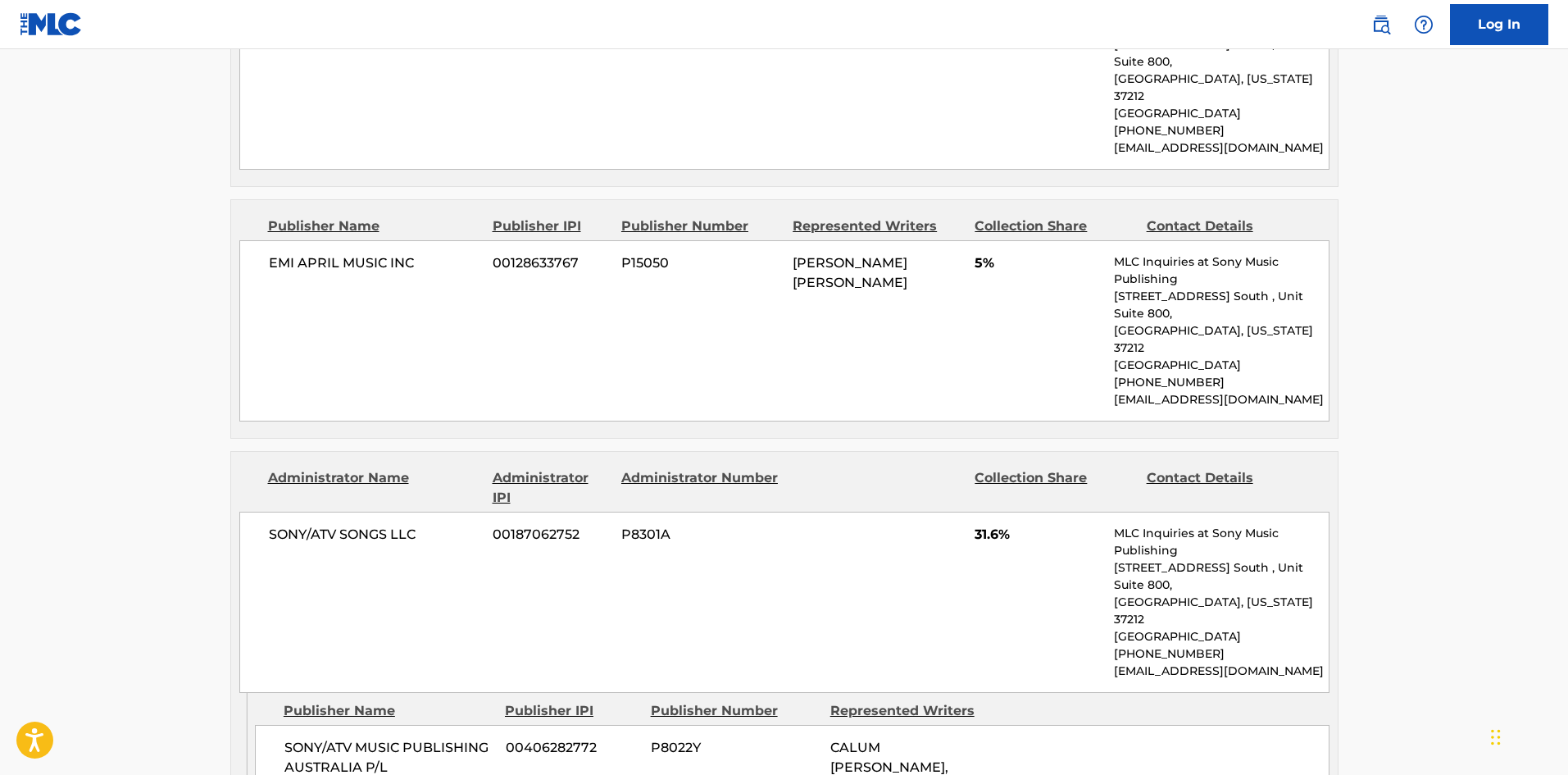
scroll to position [1230, 0]
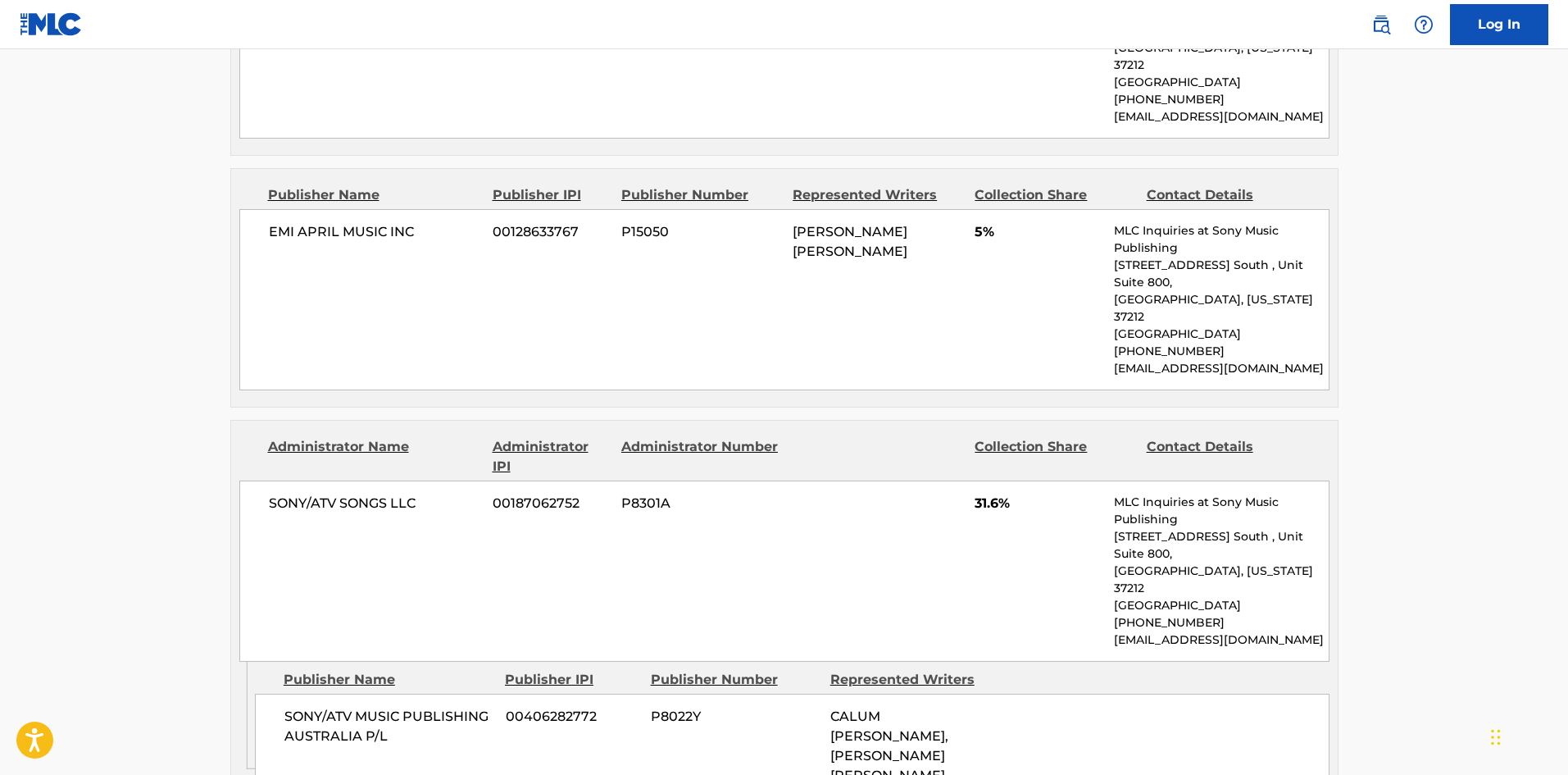
click at [287, 494] on span "SONY/ATV SONGS LLC" at bounding box center [374, 503] width 212 height 20
click at [292, 494] on span "SONY/ATV SONGS LLC" at bounding box center [374, 503] width 212 height 20
click at [301, 707] on span "SONY/ATV MUSIC PUBLISHING AUSTRALIA P/L" at bounding box center [388, 726] width 209 height 40
drag, startPoint x: 301, startPoint y: 607, endPoint x: 377, endPoint y: 613, distance: 76.2
click at [384, 707] on span "SONY/ATV MUSIC PUBLISHING AUSTRALIA P/L" at bounding box center [388, 726] width 209 height 40
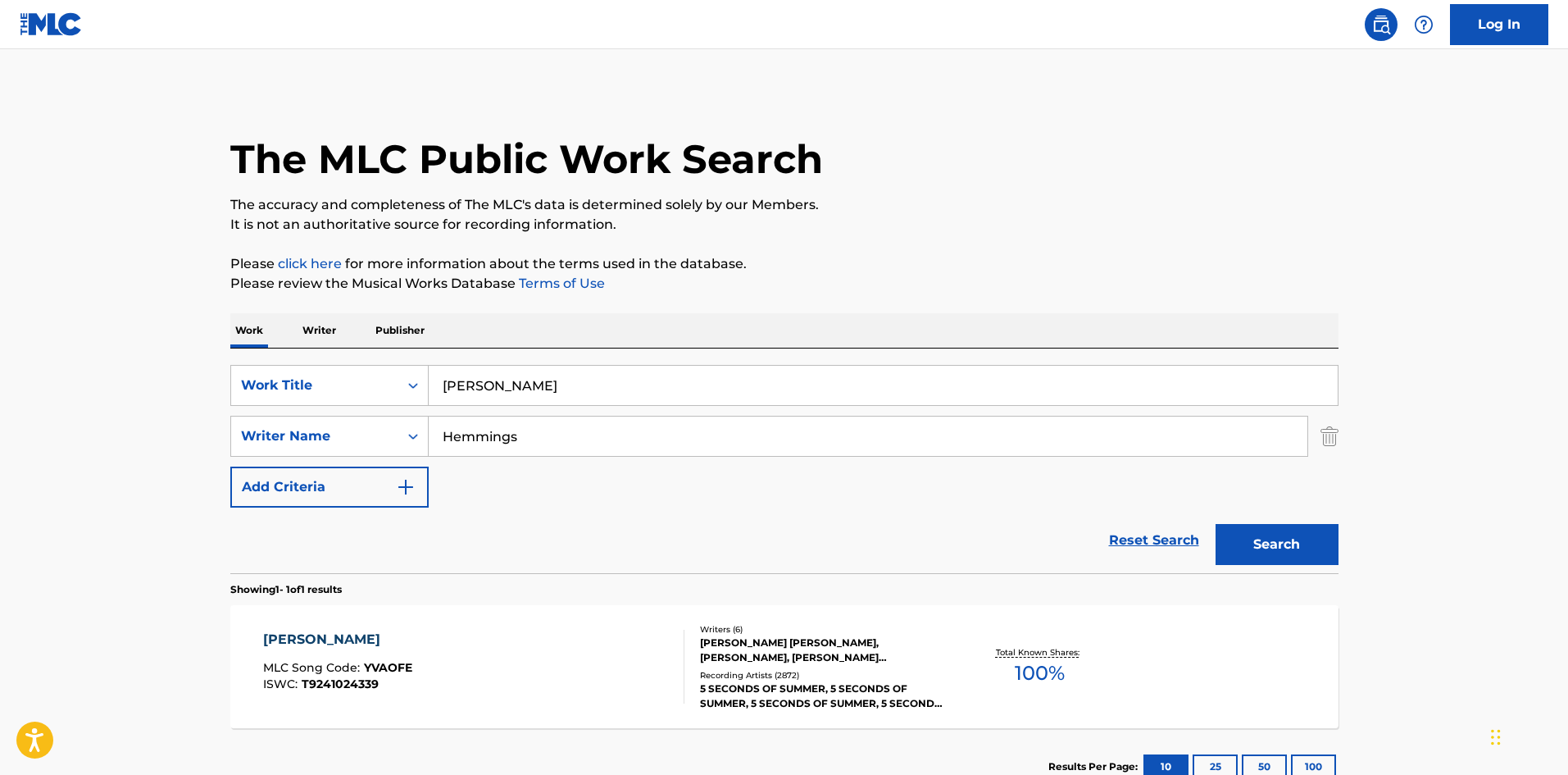
click at [544, 388] on input "Youngblood" at bounding box center [884, 386] width 909 height 40
paste input "Disco Inferno"
type input "Disco Inferno"
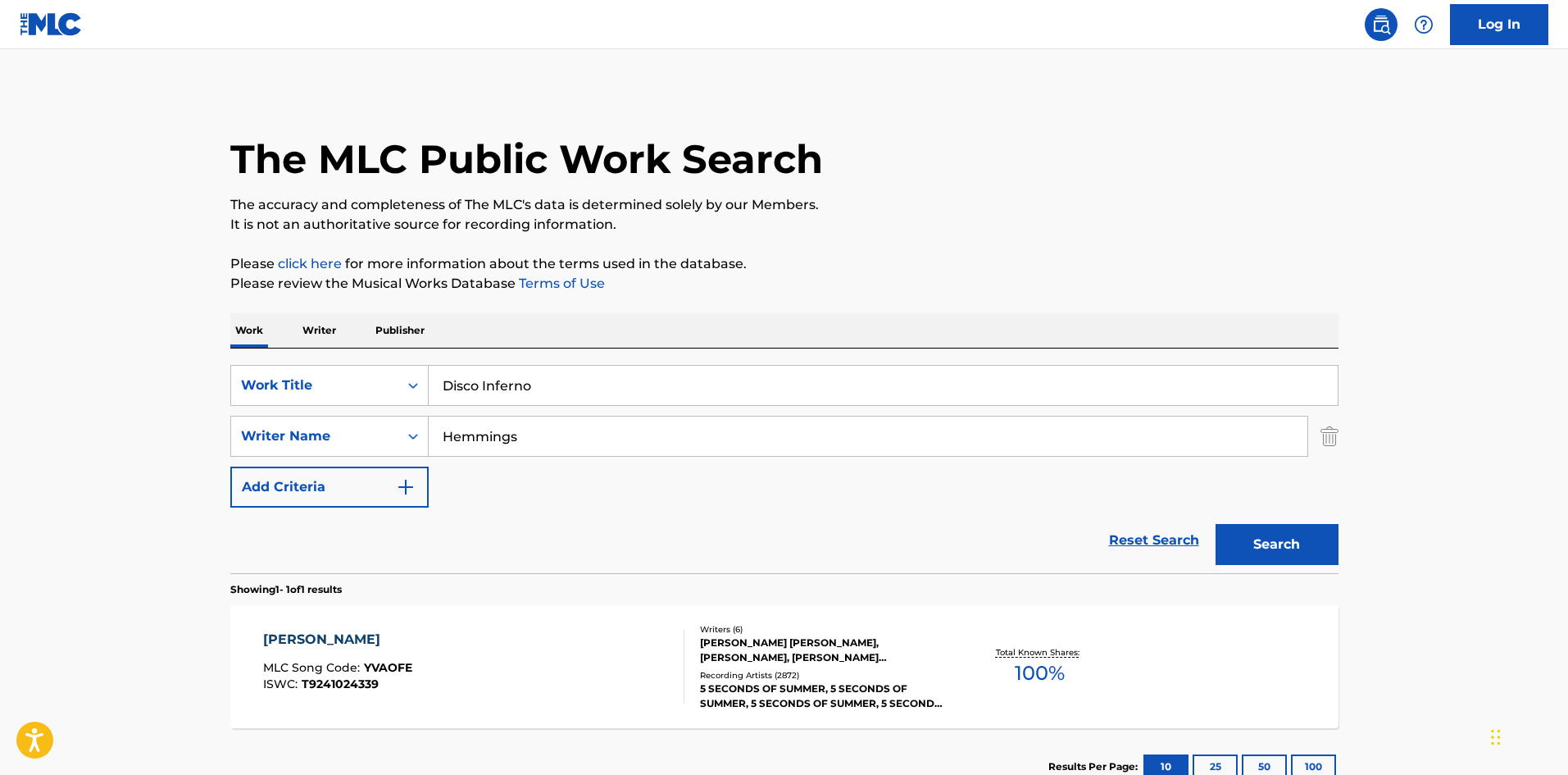
click at [559, 439] on input "Hemmings" at bounding box center [868, 436] width 879 height 40
click at [1215, 524] on button "Search" at bounding box center [1277, 544] width 123 height 41
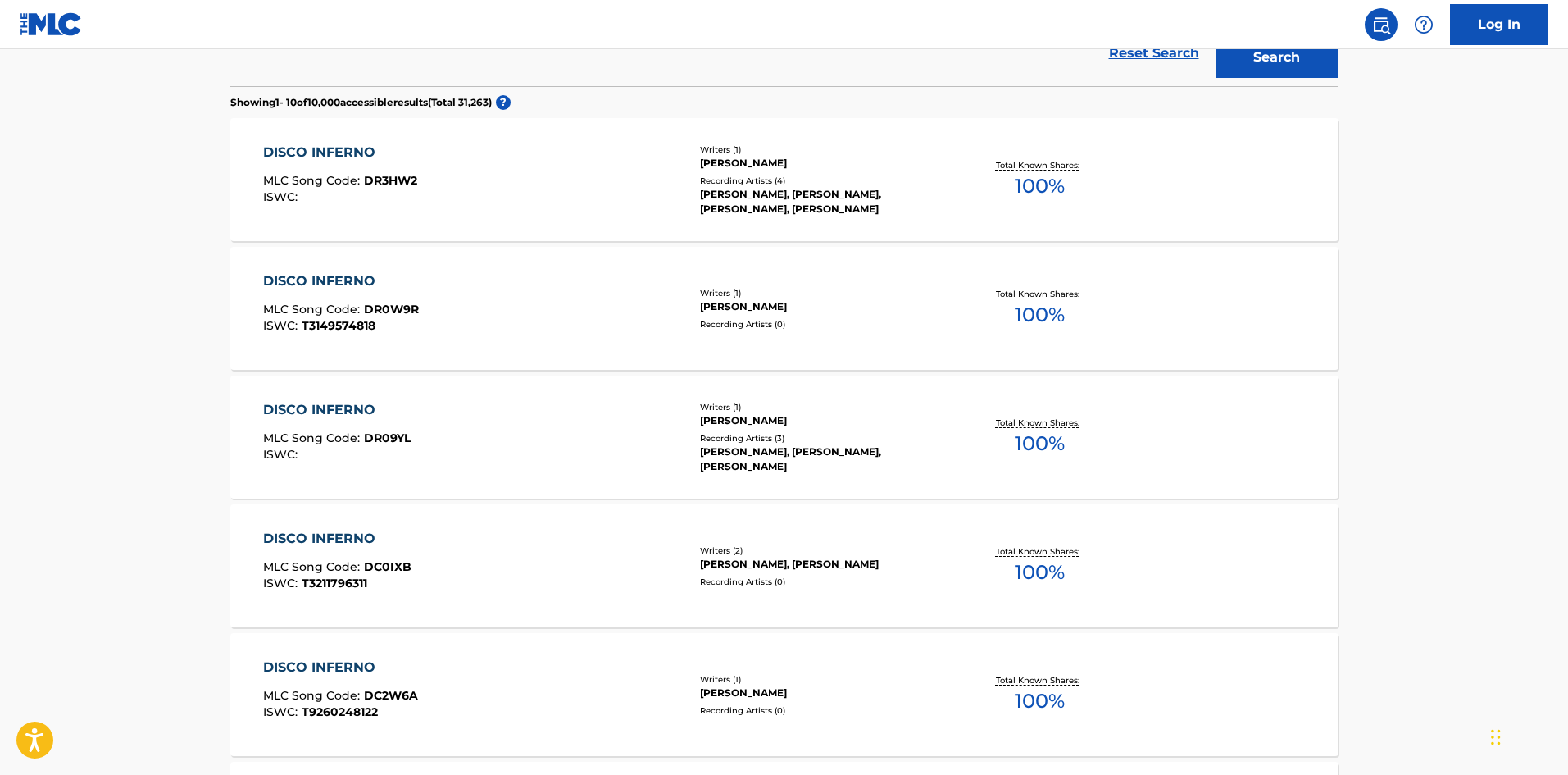
scroll to position [164, 0]
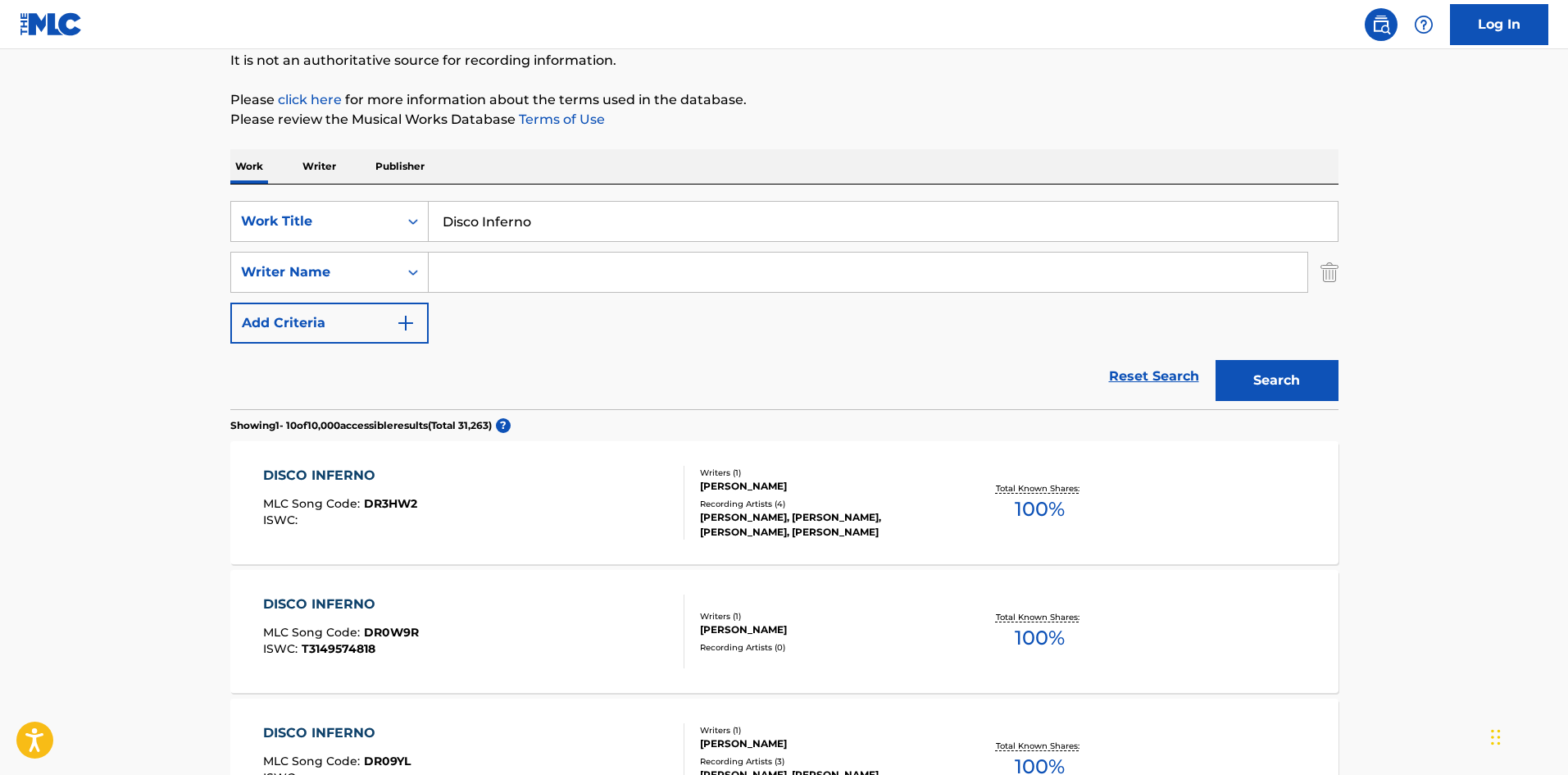
drag, startPoint x: 569, startPoint y: 382, endPoint x: 499, endPoint y: 283, distance: 121.2
click at [499, 283] on input "Search Form" at bounding box center [868, 273] width 879 height 40
paste input "PITTS"
type input "PITTS"
click at [1280, 384] on button "Search" at bounding box center [1277, 380] width 123 height 41
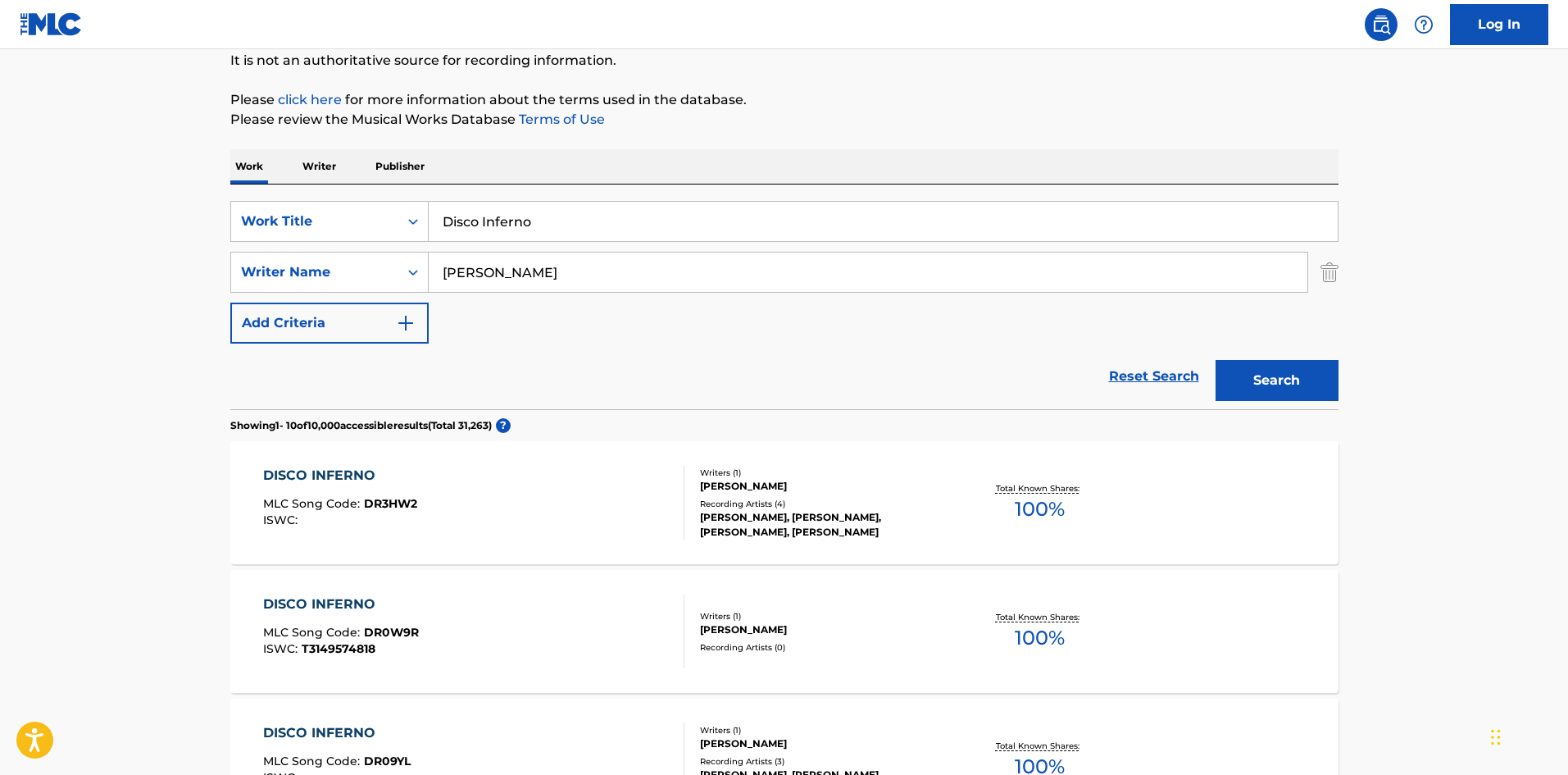
scroll to position [0, 0]
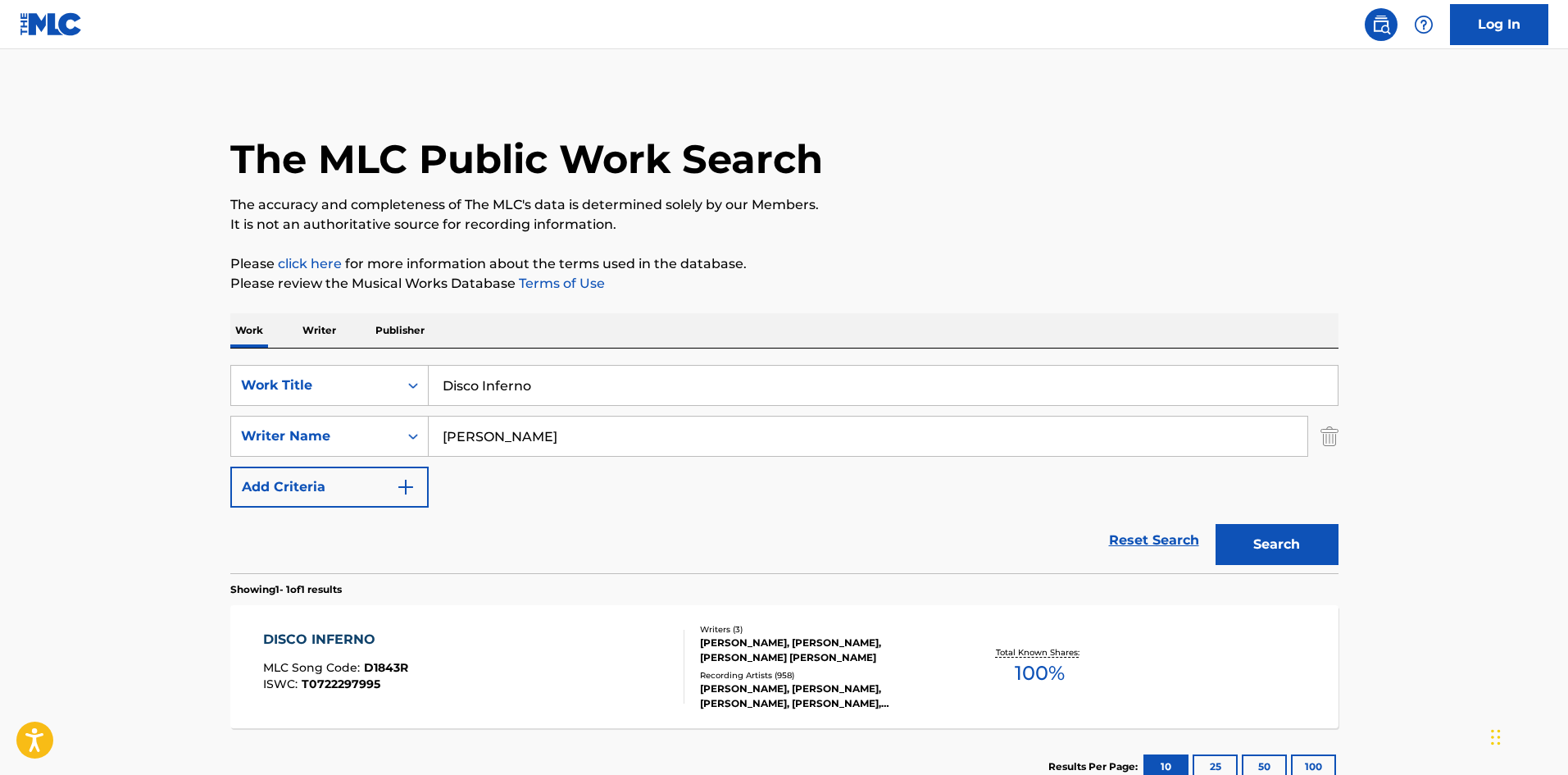
click at [585, 652] on div "DISCO INFERNO MLC Song Code : D1843R ISWC : T0722297995" at bounding box center [473, 666] width 421 height 73
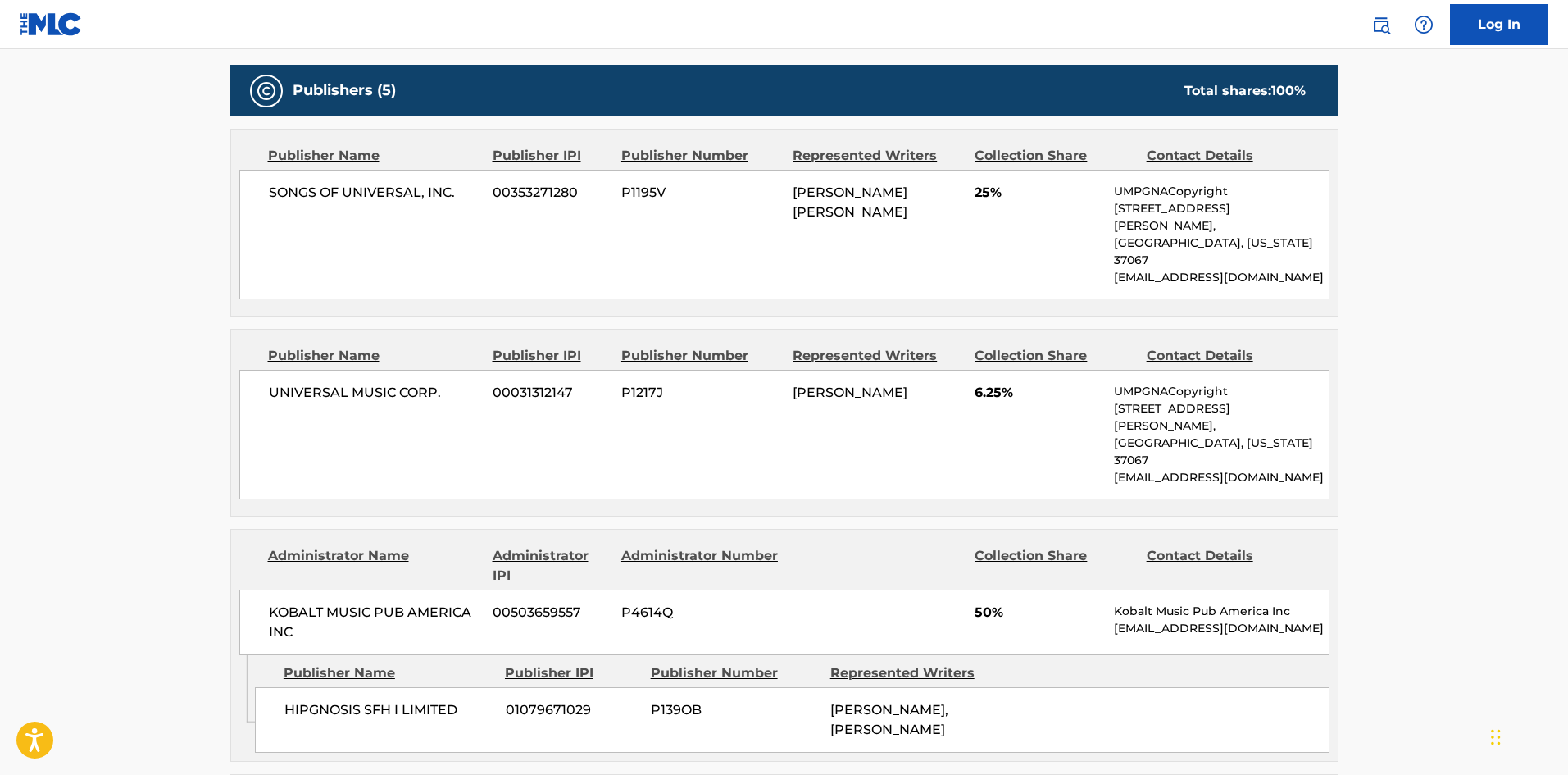
scroll to position [902, 0]
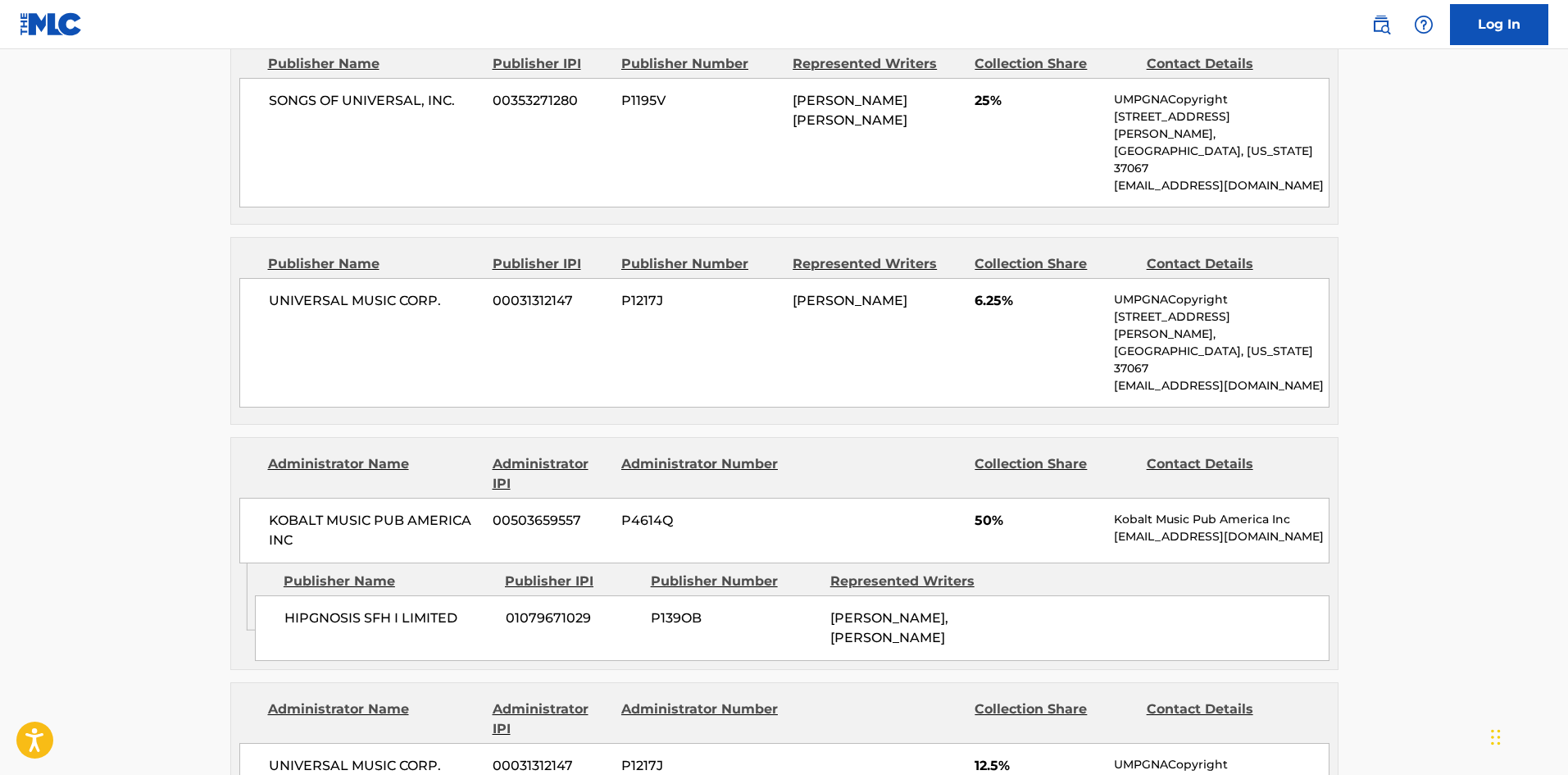
click at [280, 596] on div "HIPGNOSIS SFH I LIMITED 01079671029 P139OB CURTIS JAMES JACKSON, TERAIKE CRAWFO…" at bounding box center [791, 628] width 1075 height 65
drag, startPoint x: 280, startPoint y: 549, endPoint x: 476, endPoint y: 546, distance: 196.0
click at [476, 596] on div "HIPGNOSIS SFH I LIMITED 01079671029 P139OB CURTIS JAMES JACKSON, TERAIKE CRAWFO…" at bounding box center [791, 628] width 1075 height 65
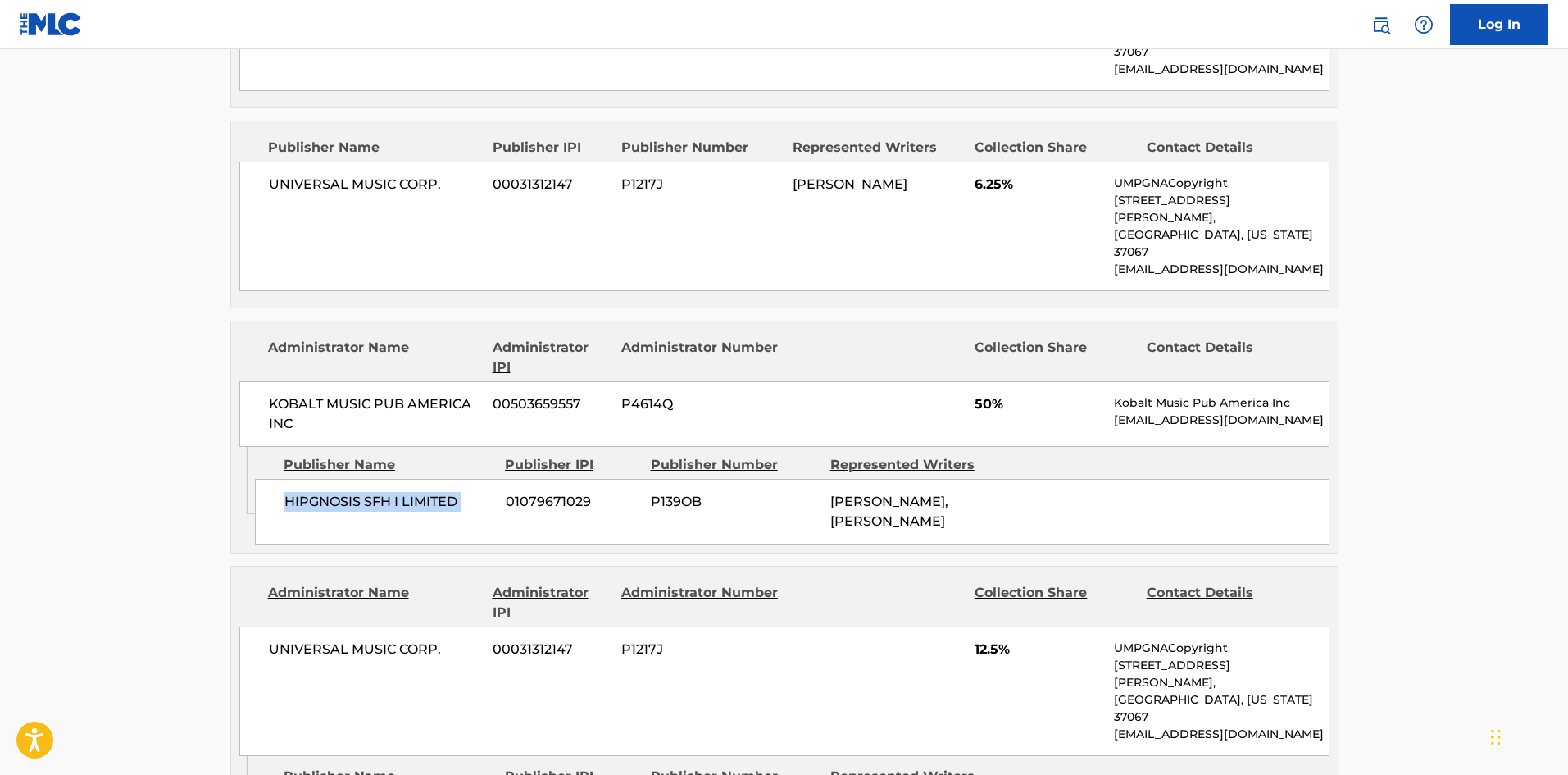
scroll to position [1148, 0]
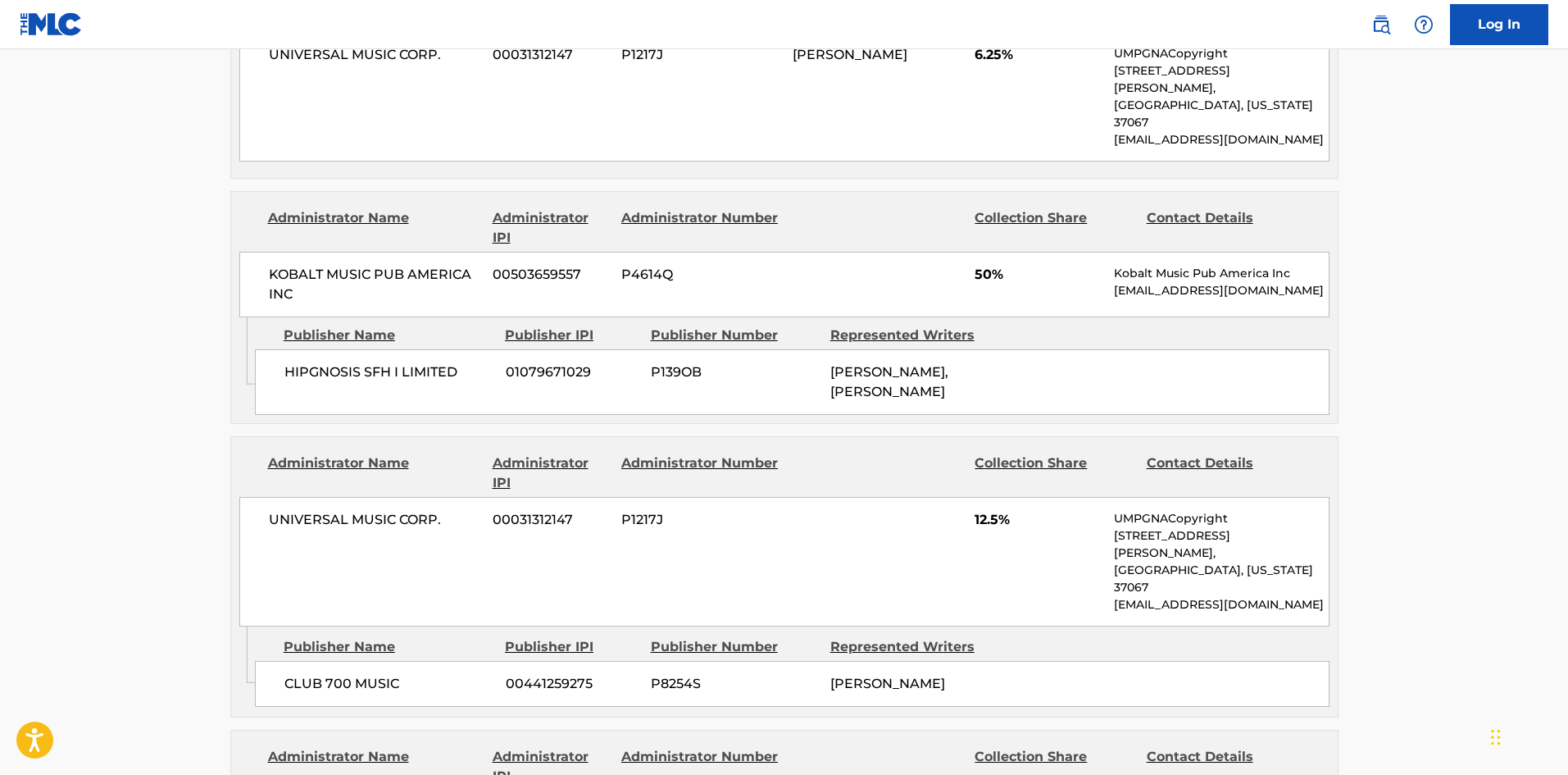
click at [288, 674] on span "CLUB 700 MUSIC" at bounding box center [388, 684] width 209 height 20
drag, startPoint x: 288, startPoint y: 593, endPoint x: 317, endPoint y: 546, distance: 55.2
click at [338, 674] on span "CLUB 700 MUSIC" at bounding box center [388, 684] width 209 height 20
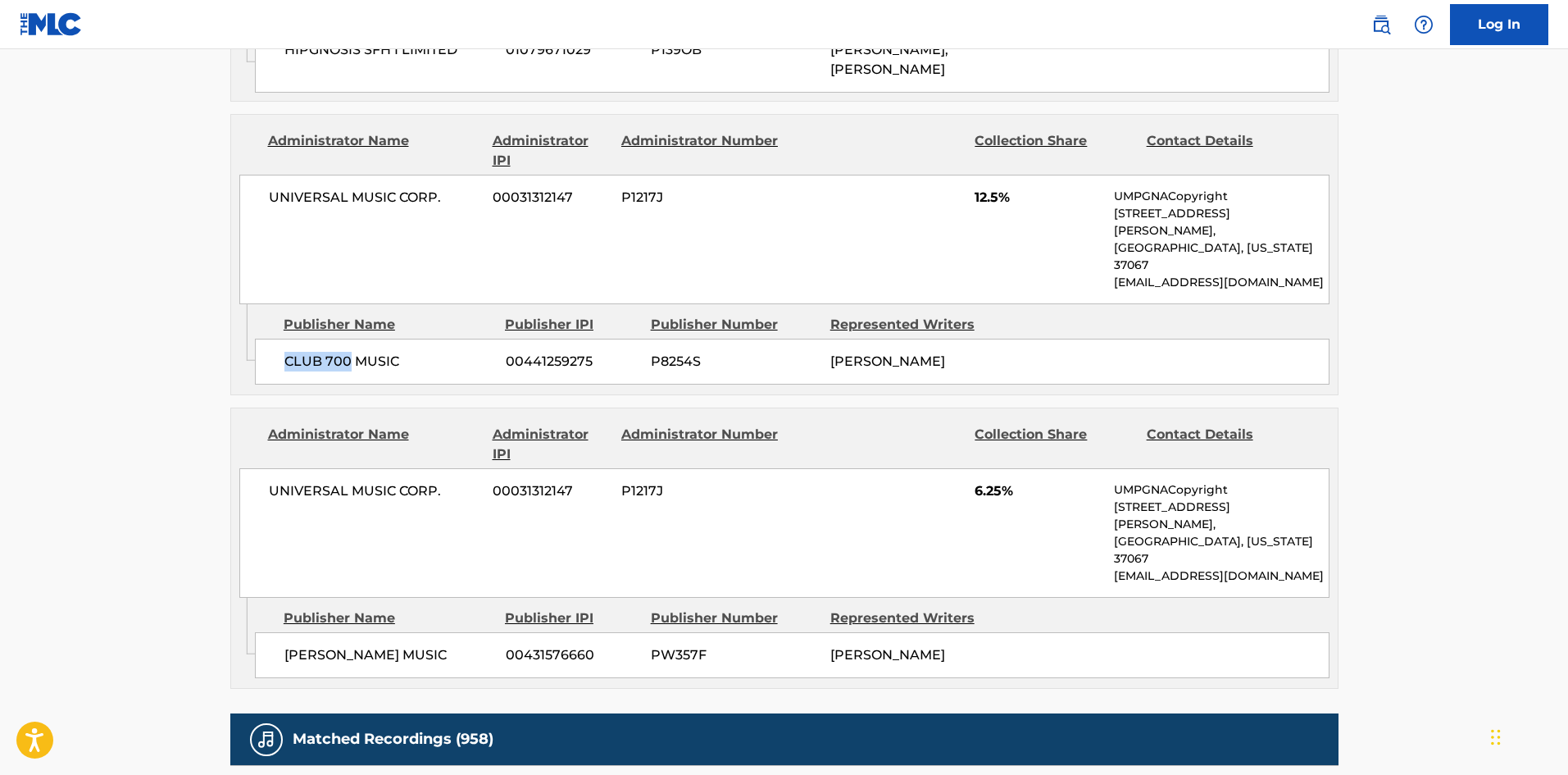
scroll to position [1476, 0]
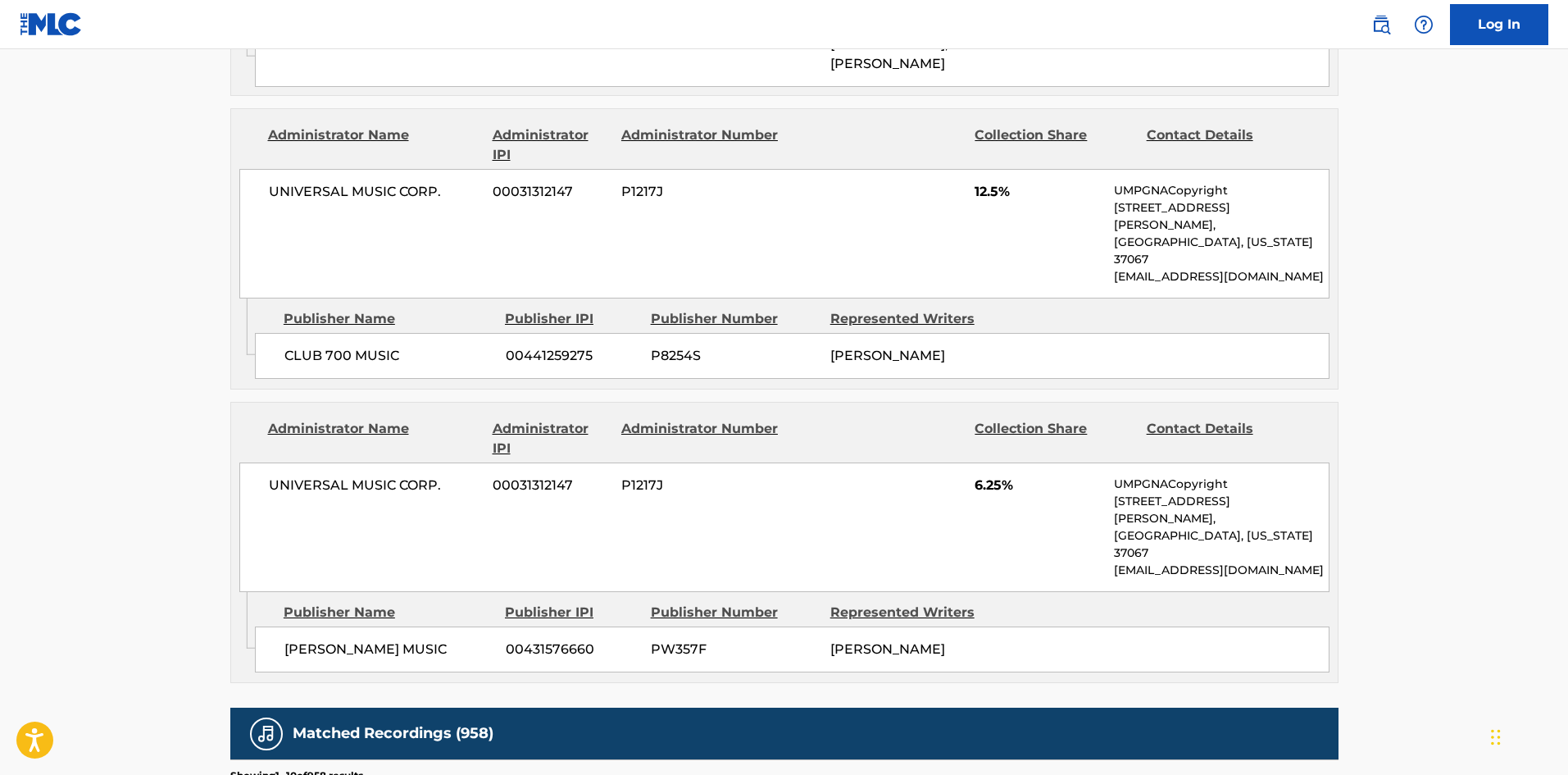
click at [301, 639] on span "50 CENT MUSIC" at bounding box center [388, 649] width 209 height 20
click at [303, 639] on span "50 CENT MUSIC" at bounding box center [388, 649] width 209 height 20
click at [294, 639] on span "50 CENT MUSIC" at bounding box center [388, 649] width 209 height 20
drag, startPoint x: 294, startPoint y: 538, endPoint x: 311, endPoint y: 532, distance: 18.0
click at [311, 639] on span "50 CENT MUSIC" at bounding box center [388, 649] width 209 height 20
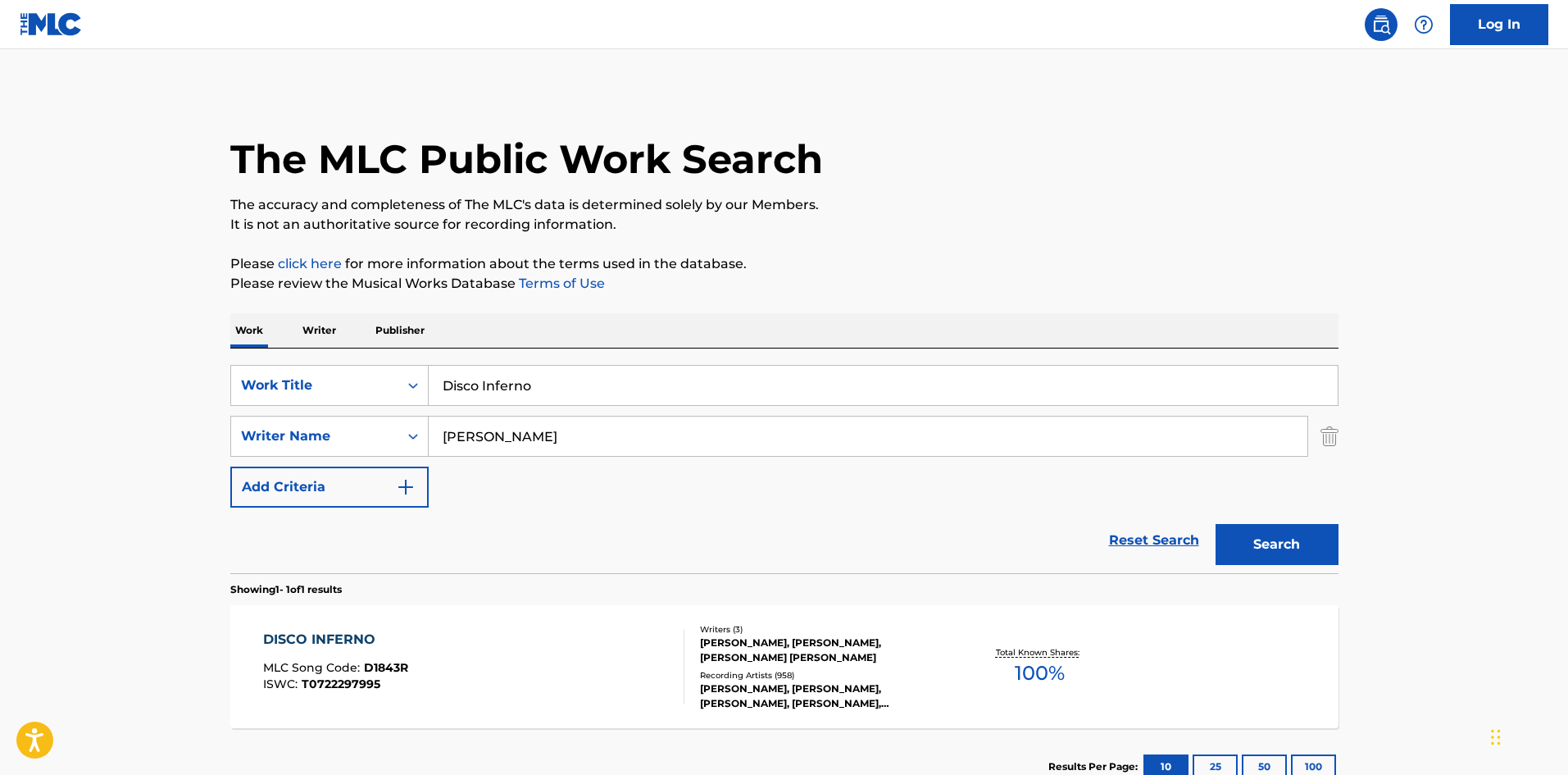
click at [614, 401] on input "Disco Inferno" at bounding box center [884, 386] width 909 height 40
paste input "I Get Money"
type input "I Get Money"
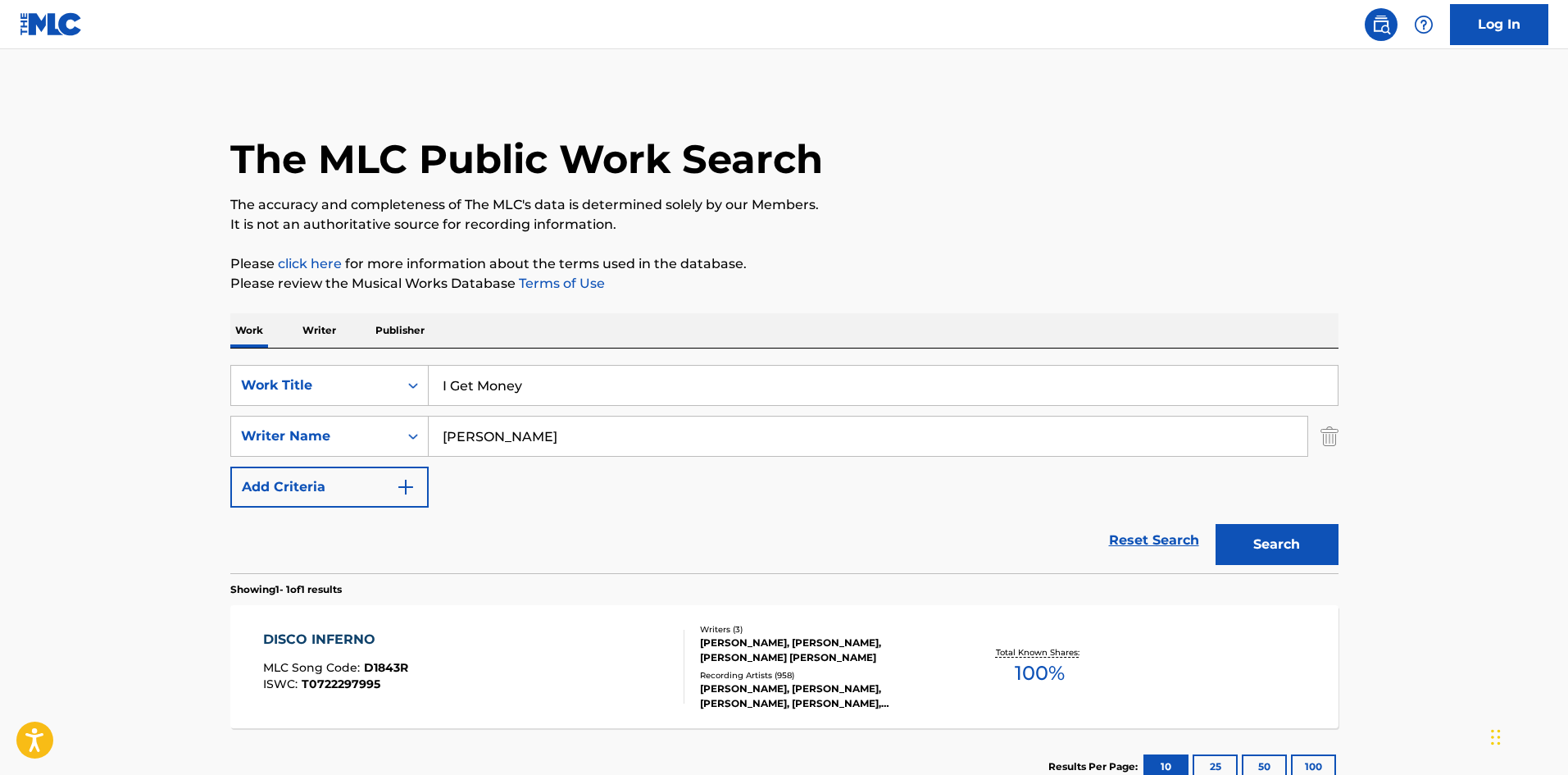
click at [1260, 534] on button "Search" at bounding box center [1277, 544] width 123 height 41
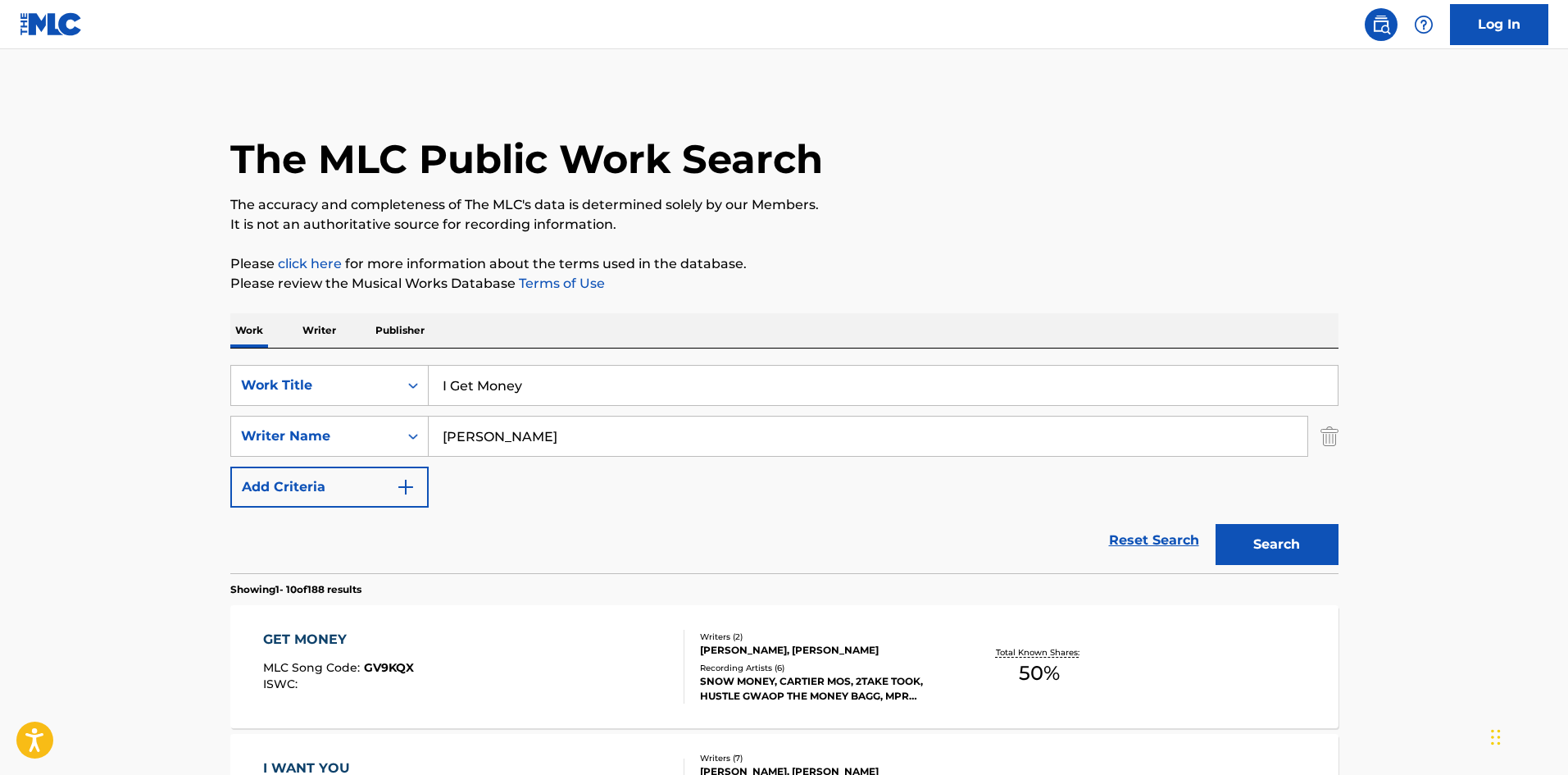
click at [533, 439] on input "PITTS" at bounding box center [868, 436] width 879 height 40
paste input "Jackson"
type input "Jackson"
click at [1252, 535] on button "Search" at bounding box center [1277, 544] width 123 height 41
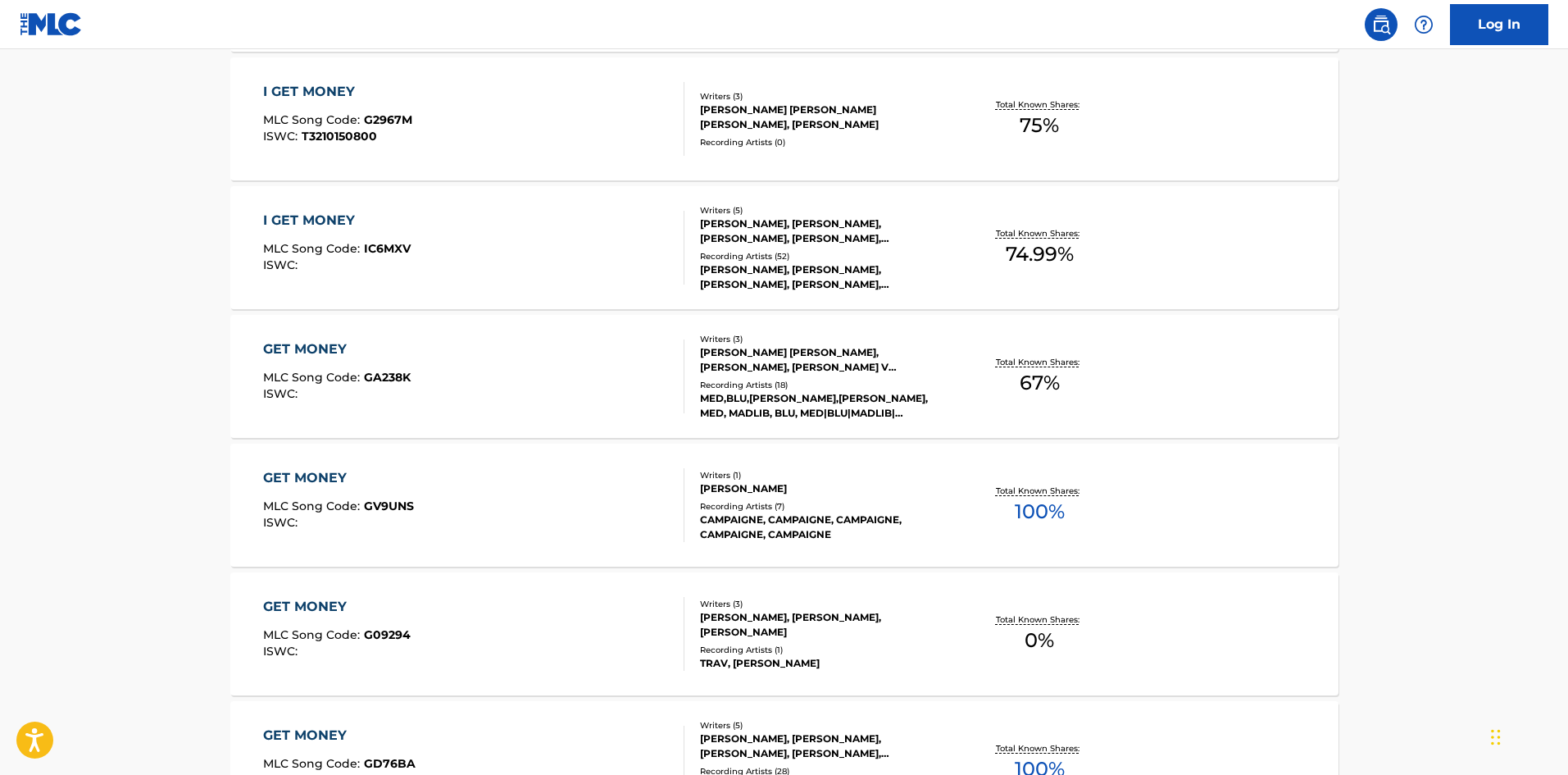
scroll to position [410, 0]
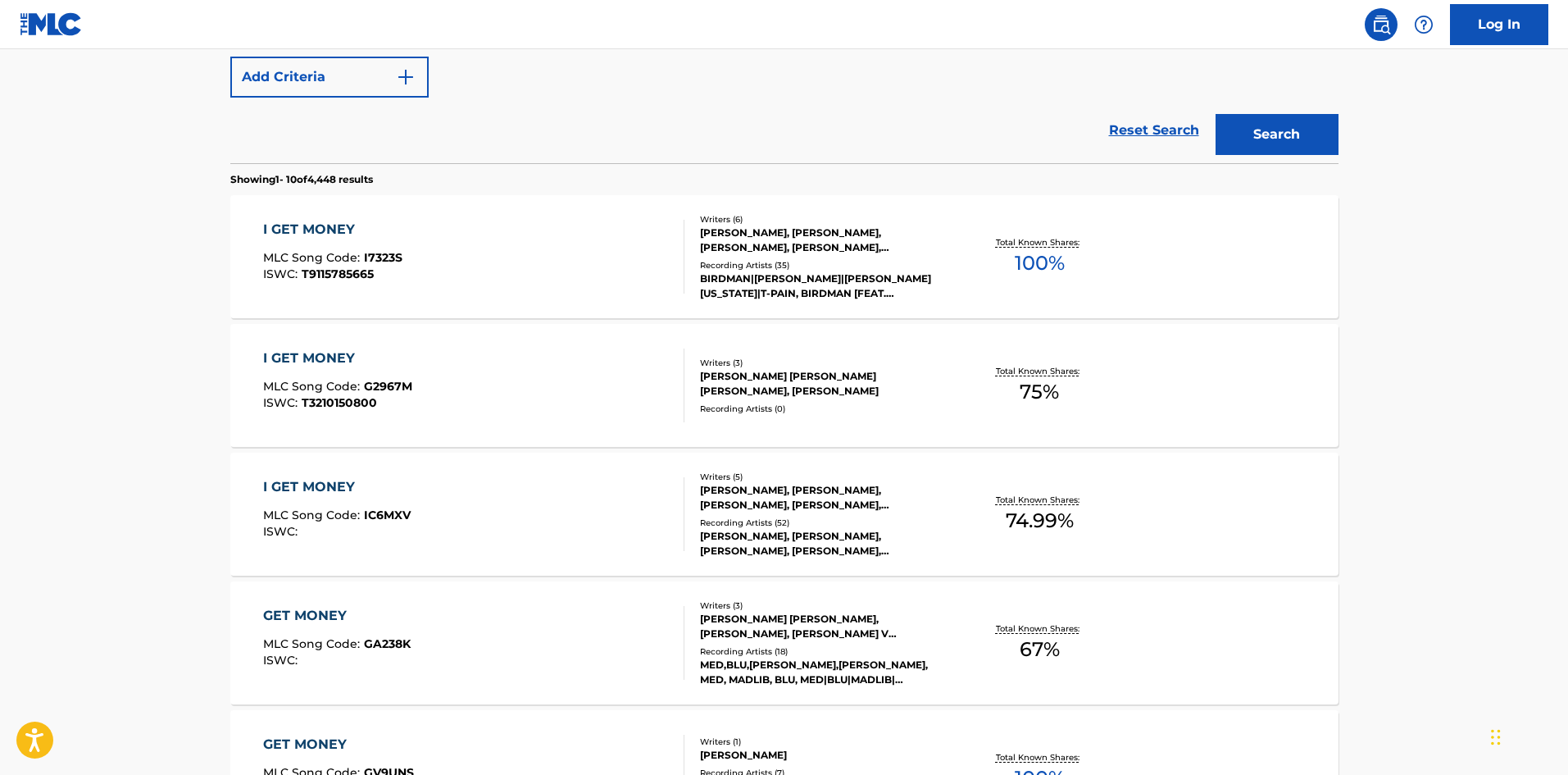
click at [463, 296] on div "I GET MONEY MLC Song Code : I7323S ISWC : T9115785665 Writers ( 6 ) BRYAN WILLI…" at bounding box center [784, 257] width 1108 height 123
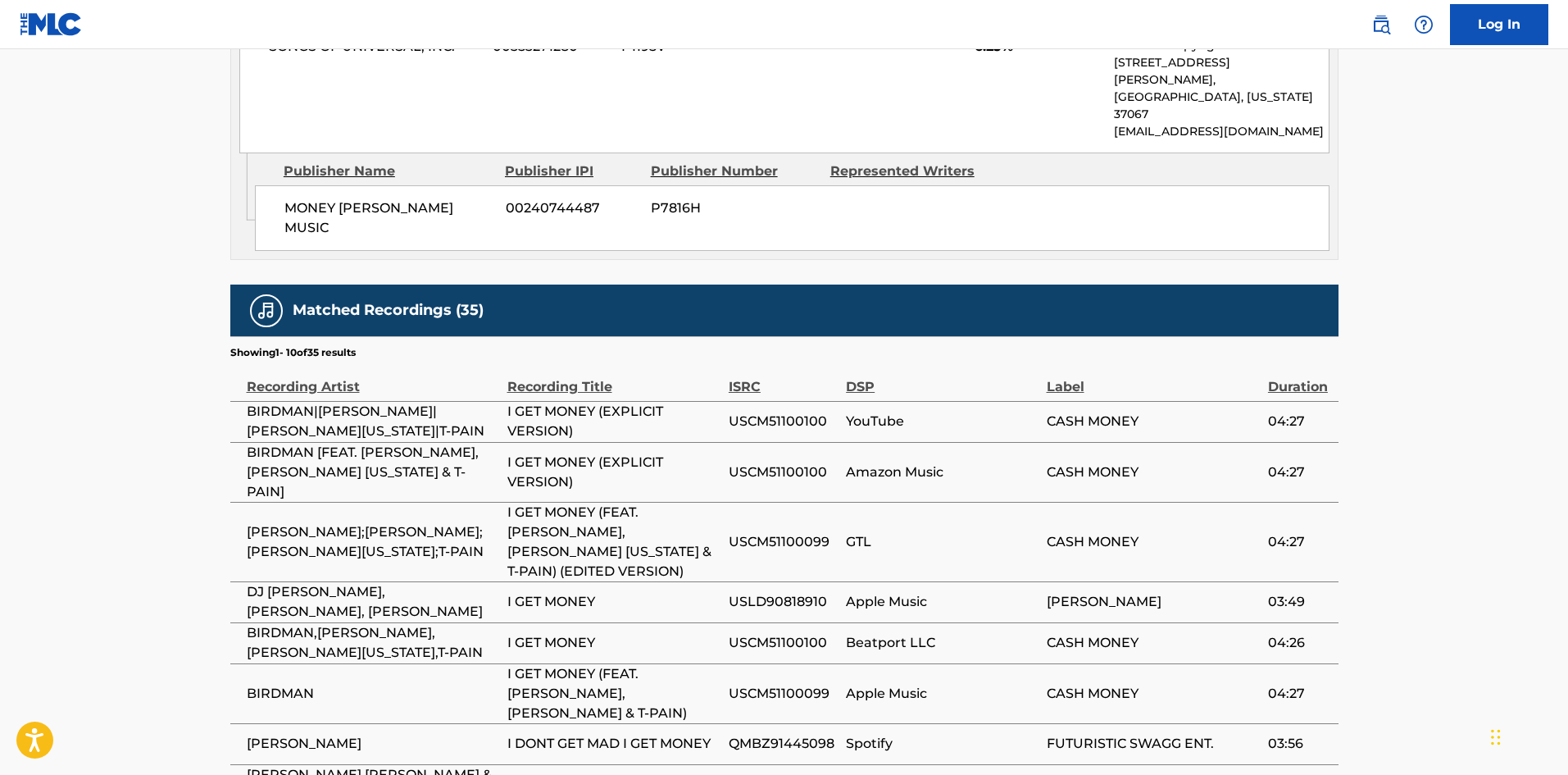
scroll to position [3279, 0]
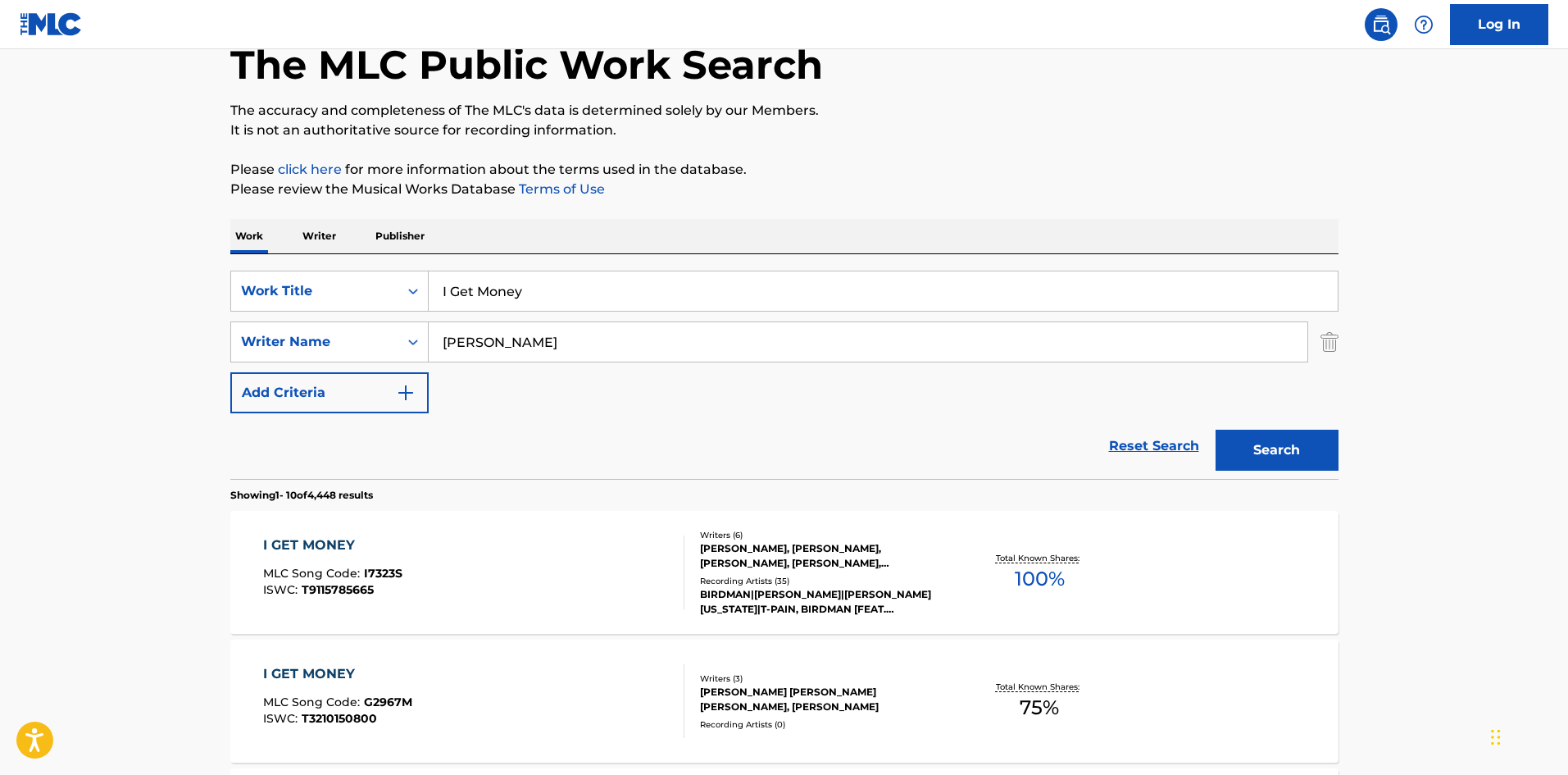
scroll to position [93, 0]
click at [506, 345] on input "Jackson" at bounding box center [868, 343] width 879 height 40
paste input "STANBERRY"
type input "STANBERRY"
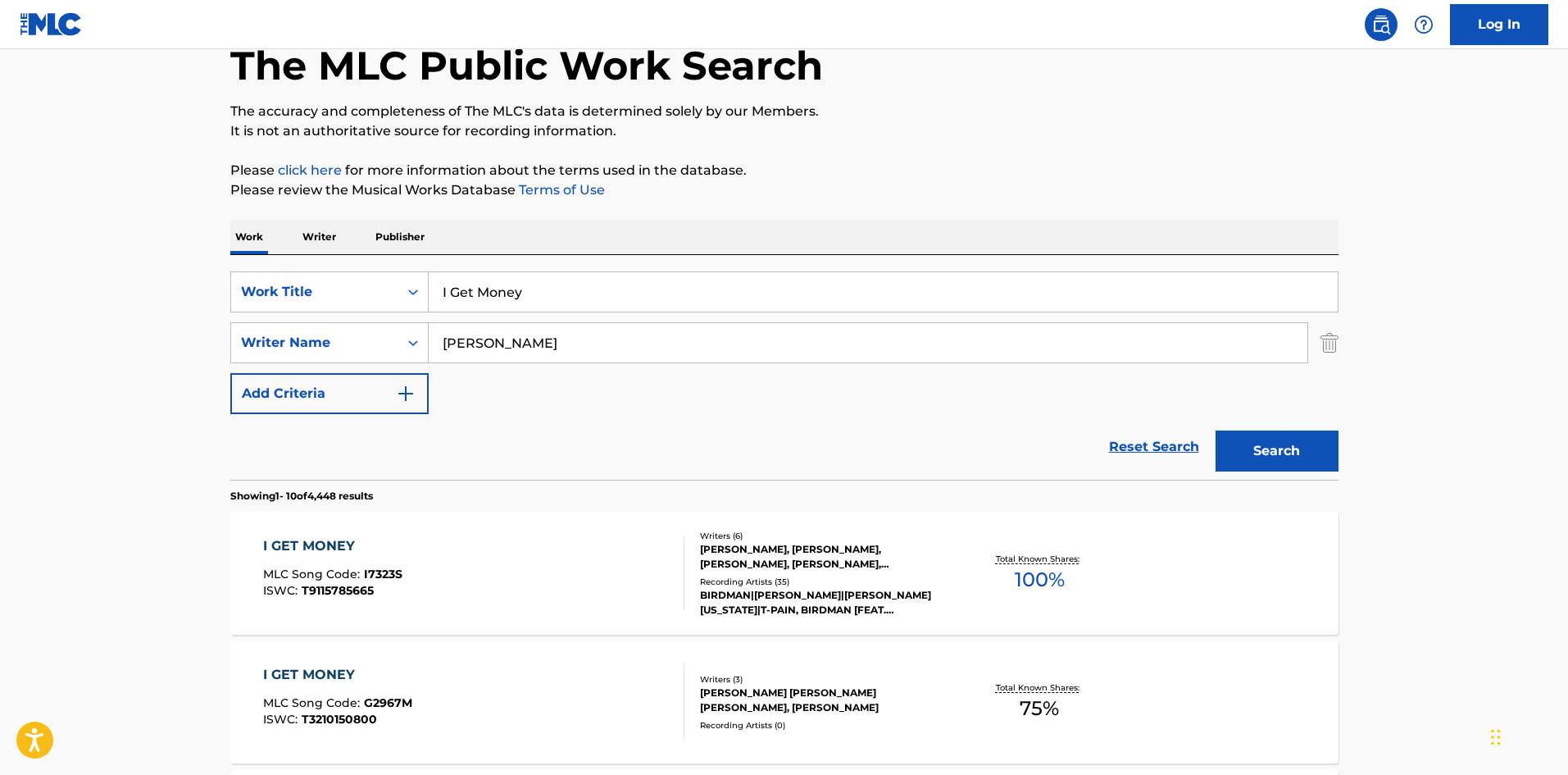
click at [1234, 468] on button "Search" at bounding box center [1277, 450] width 123 height 41
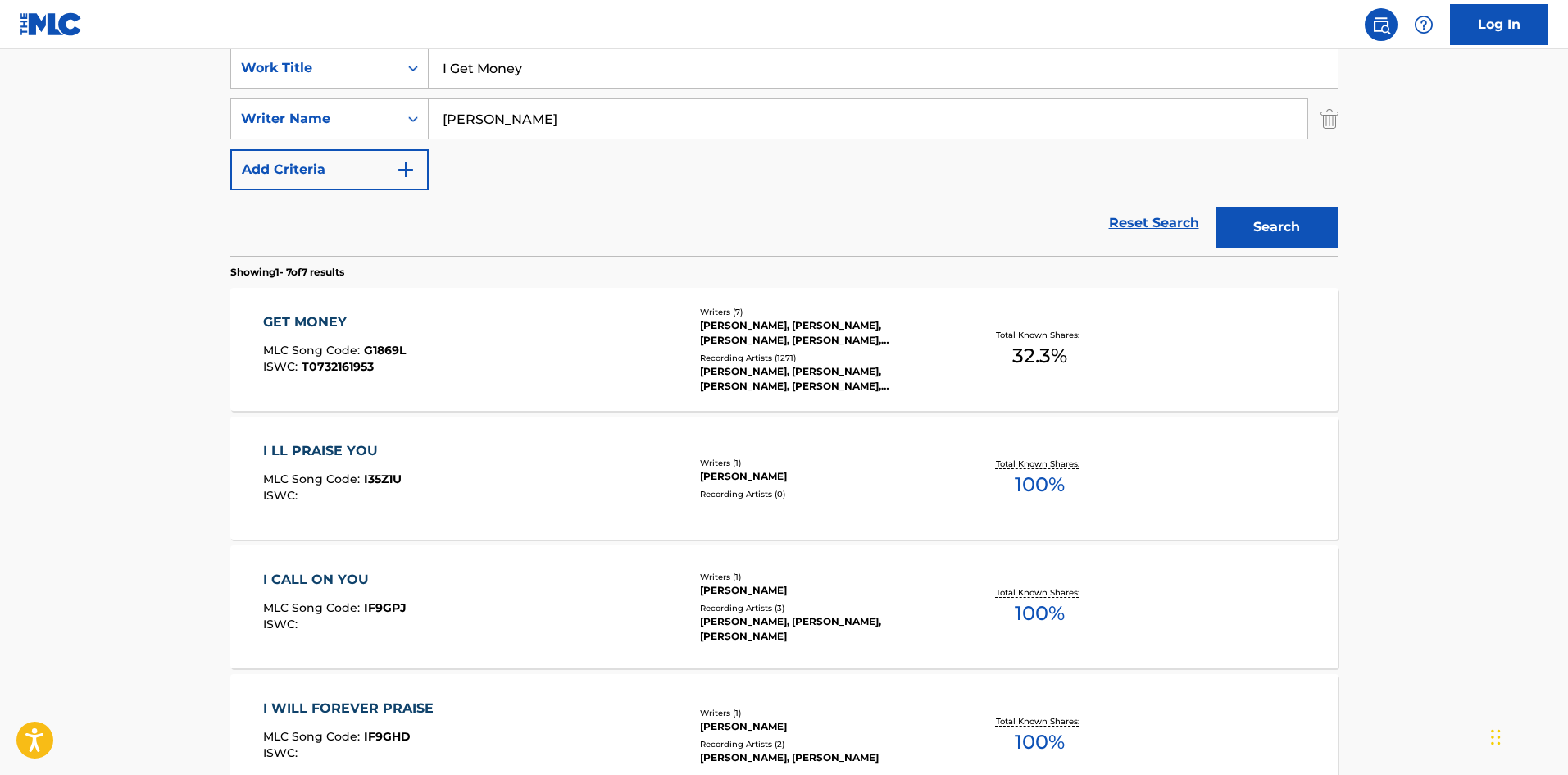
scroll to position [328, 0]
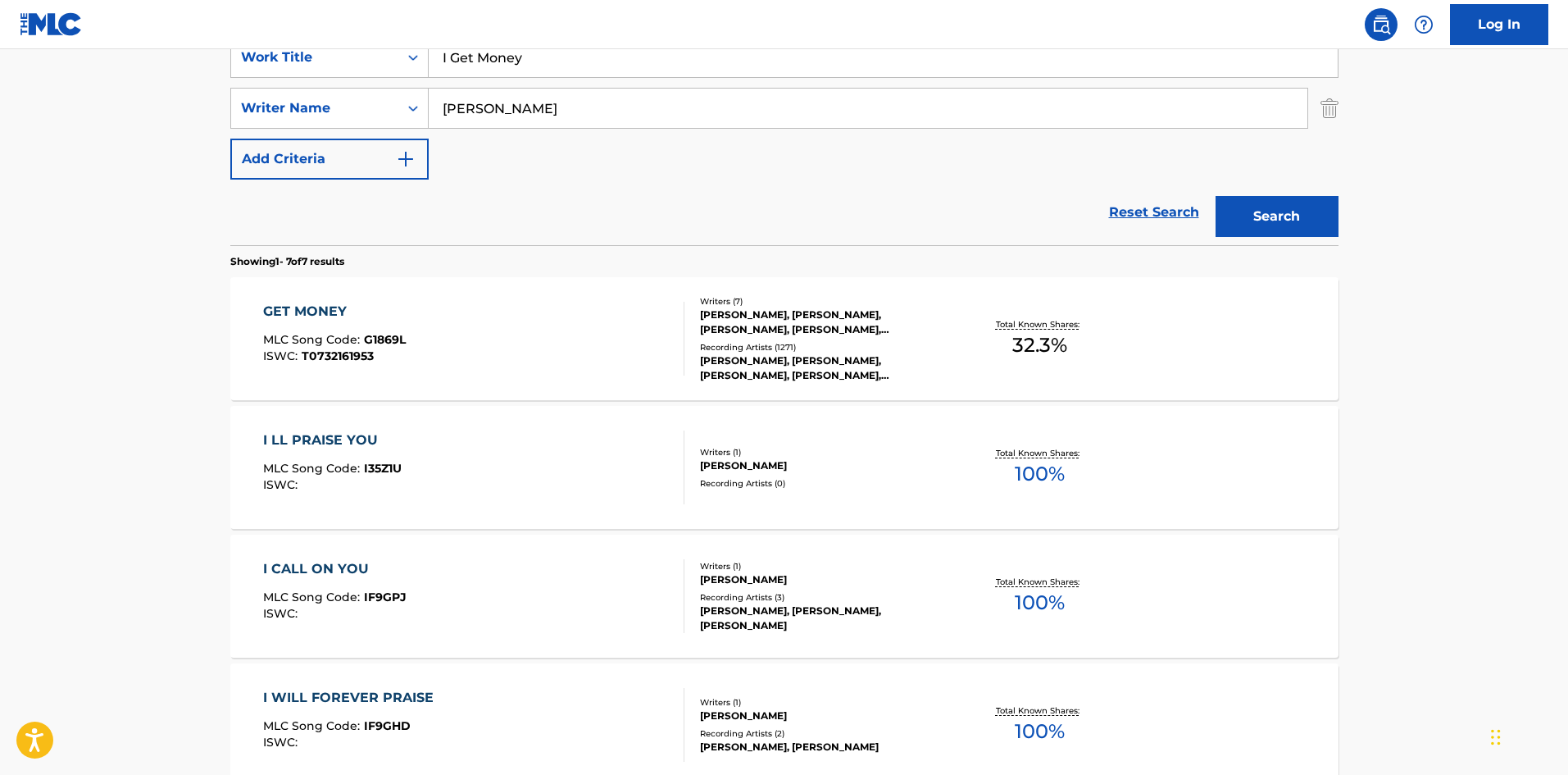
click at [371, 300] on div "GET MONEY MLC Song Code : G1869L ISWC : T0732161953 Writers ( 7 ) ROY C. HAMMON…" at bounding box center [784, 339] width 1108 height 123
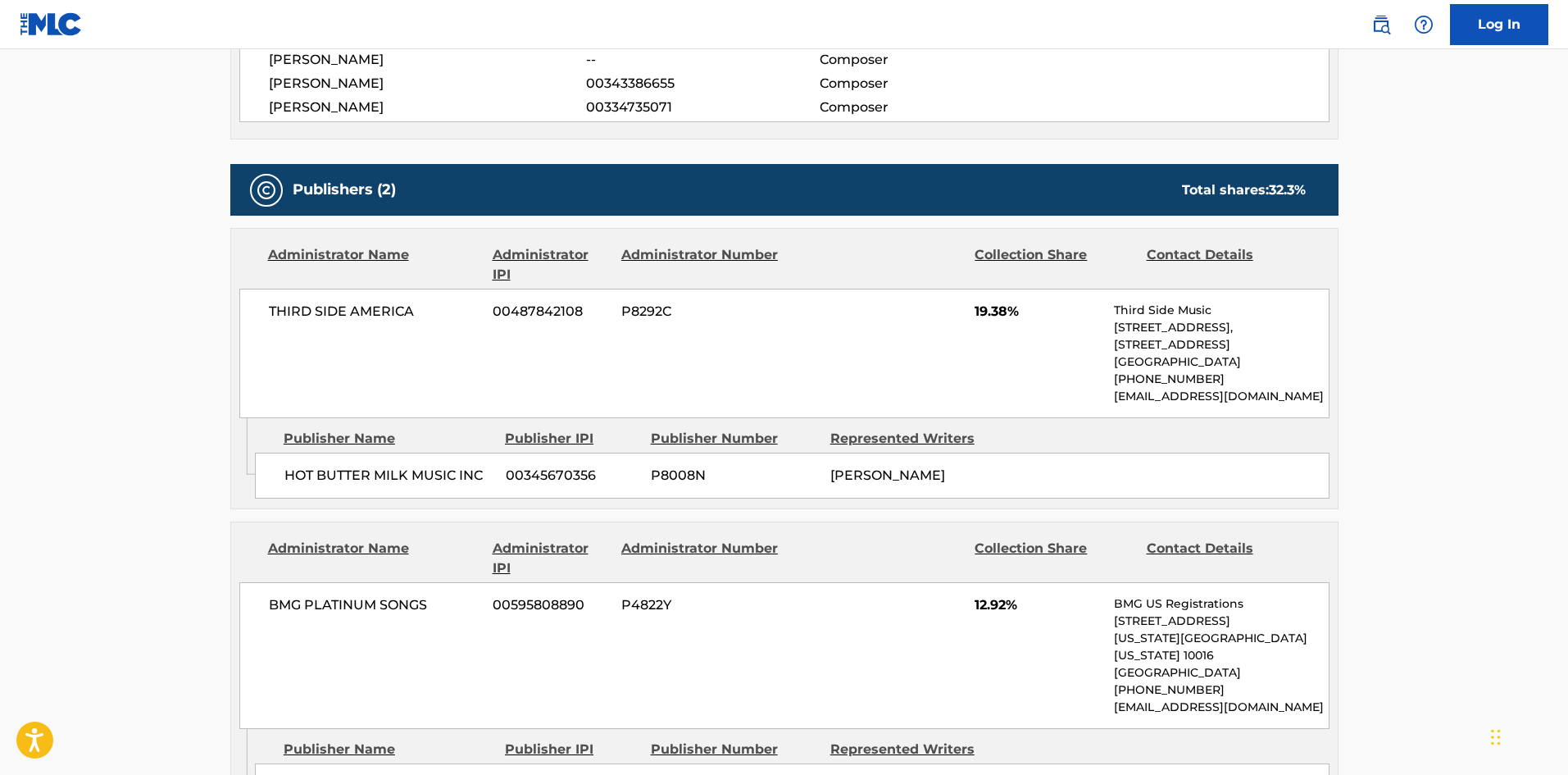
scroll to position [705, 0]
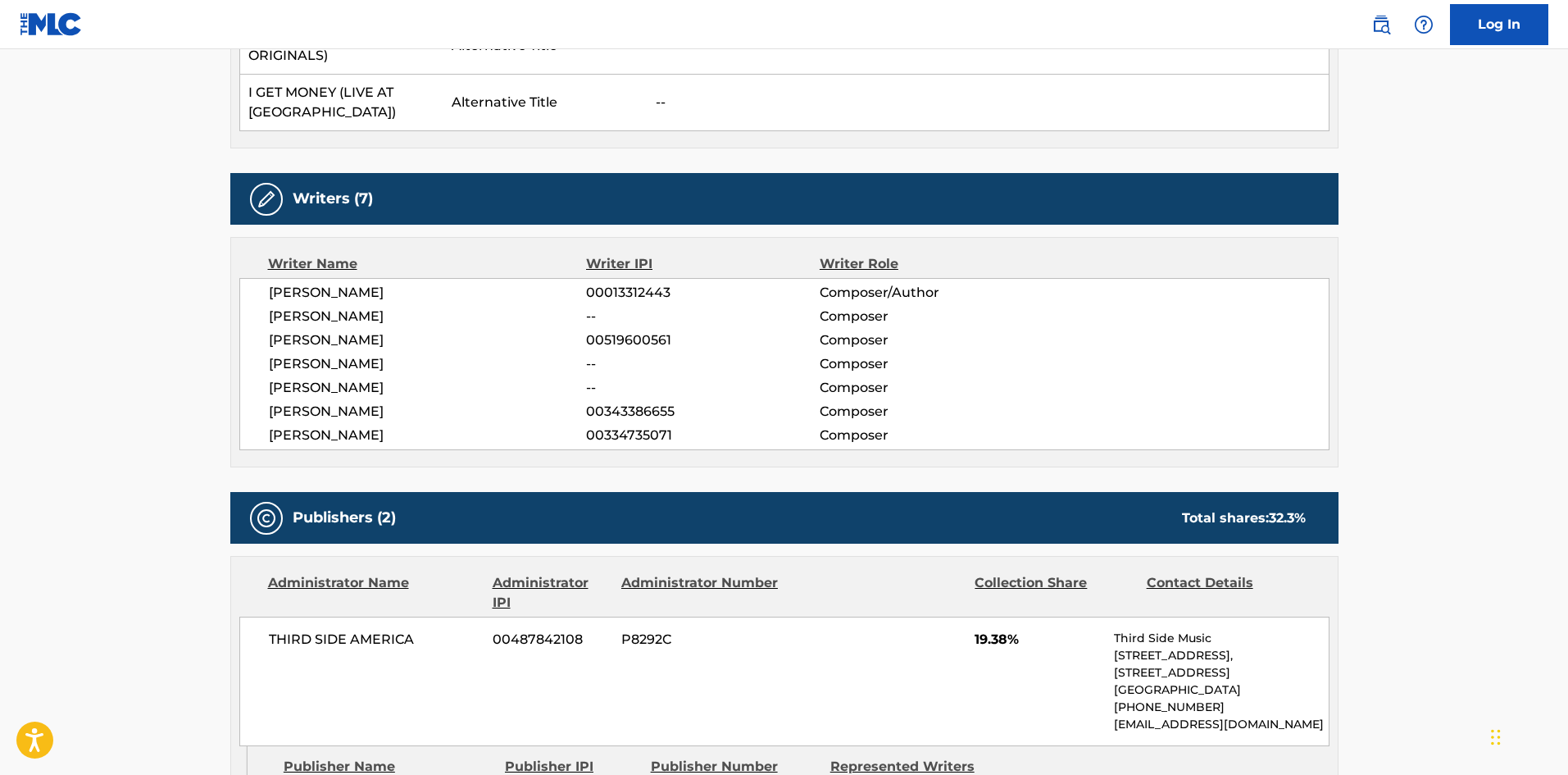
click at [346, 286] on span "ROY C. HAMMOND" at bounding box center [427, 292] width 318 height 20
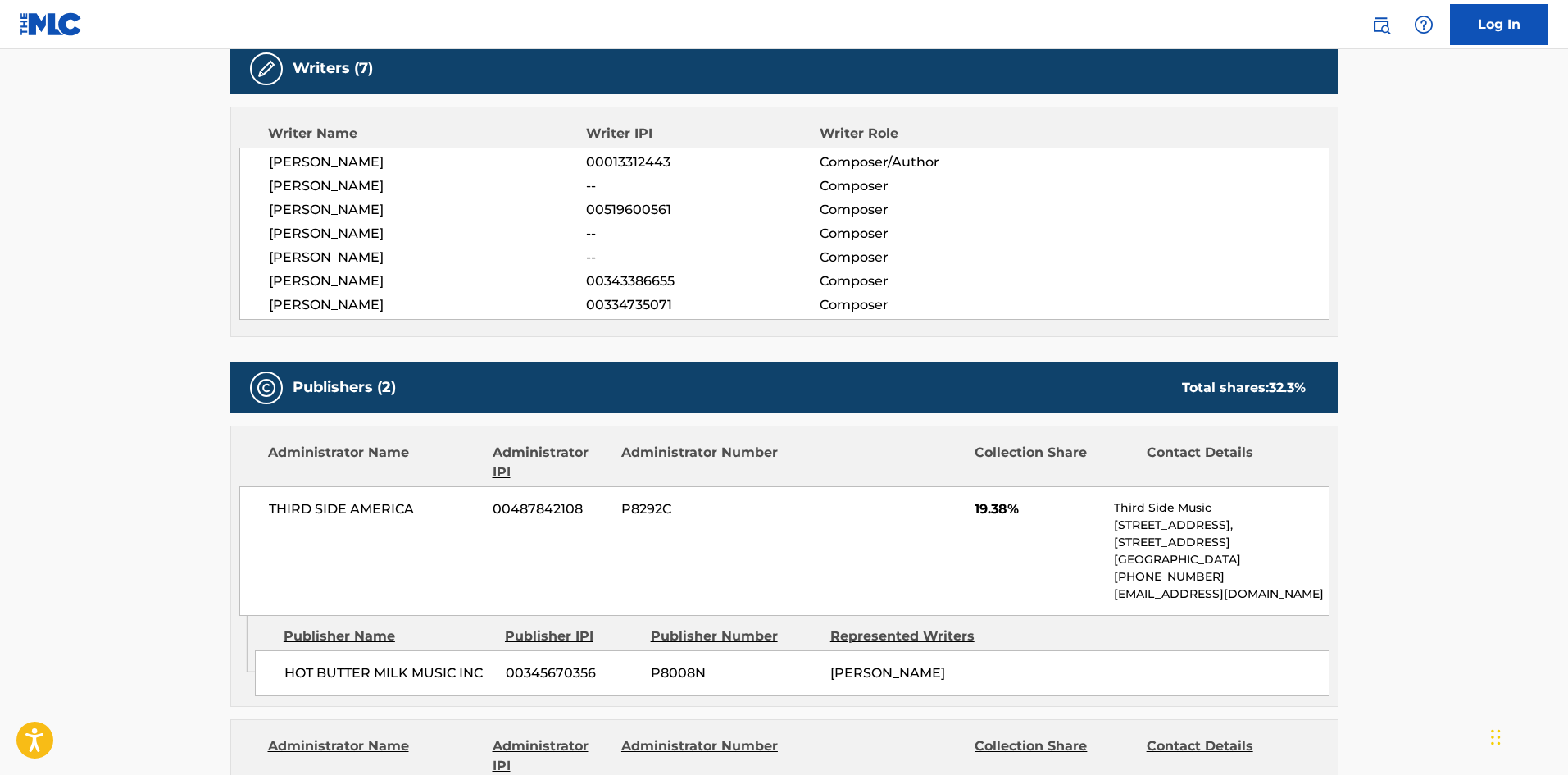
scroll to position [1033, 0]
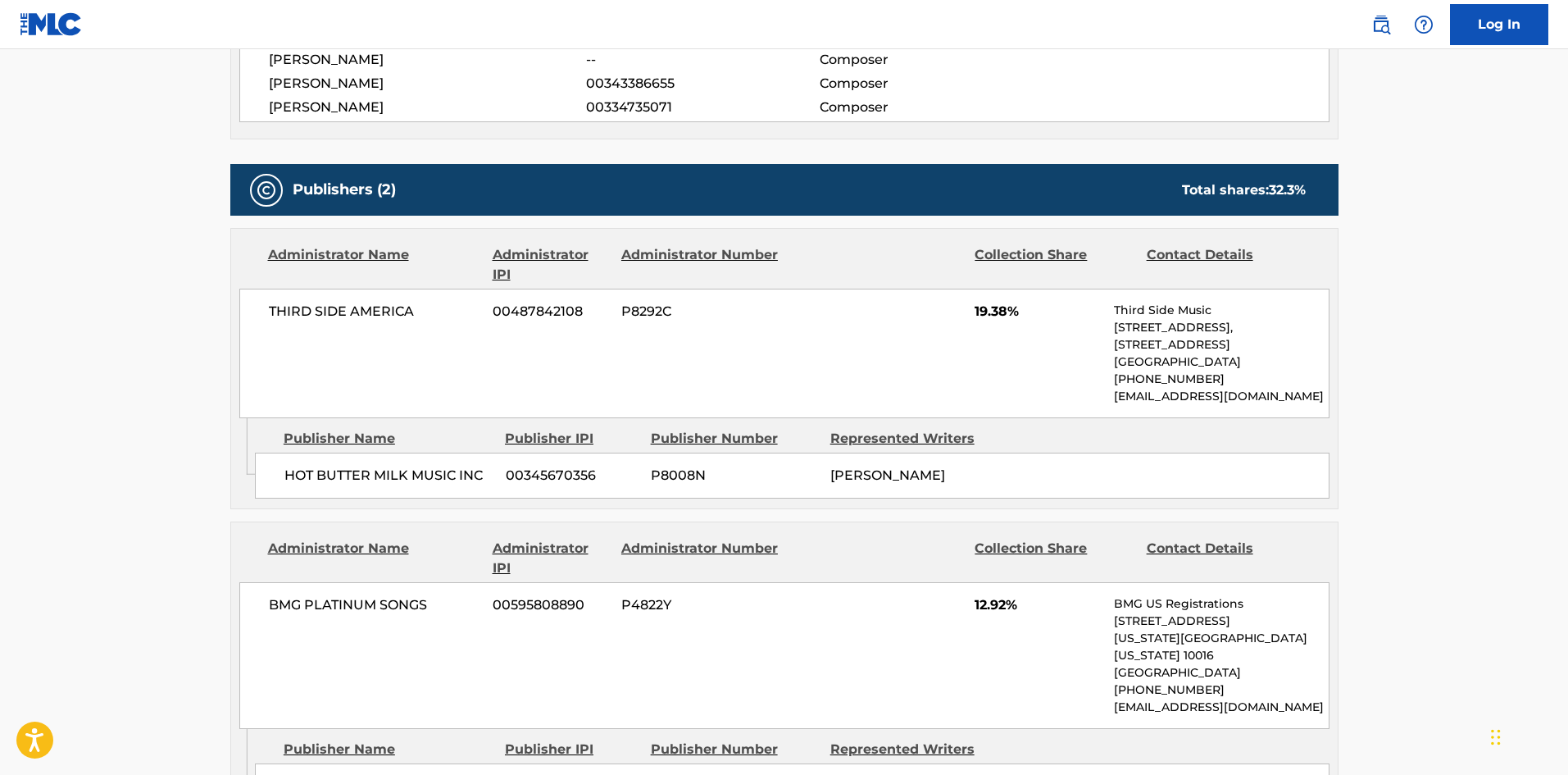
click at [292, 478] on span "HOT BUTTER MILK MUSIC INC" at bounding box center [388, 476] width 209 height 20
drag, startPoint x: 292, startPoint y: 478, endPoint x: 325, endPoint y: 475, distance: 33.1
click at [325, 475] on span "HOT BUTTER MILK MUSIC INC" at bounding box center [388, 476] width 209 height 20
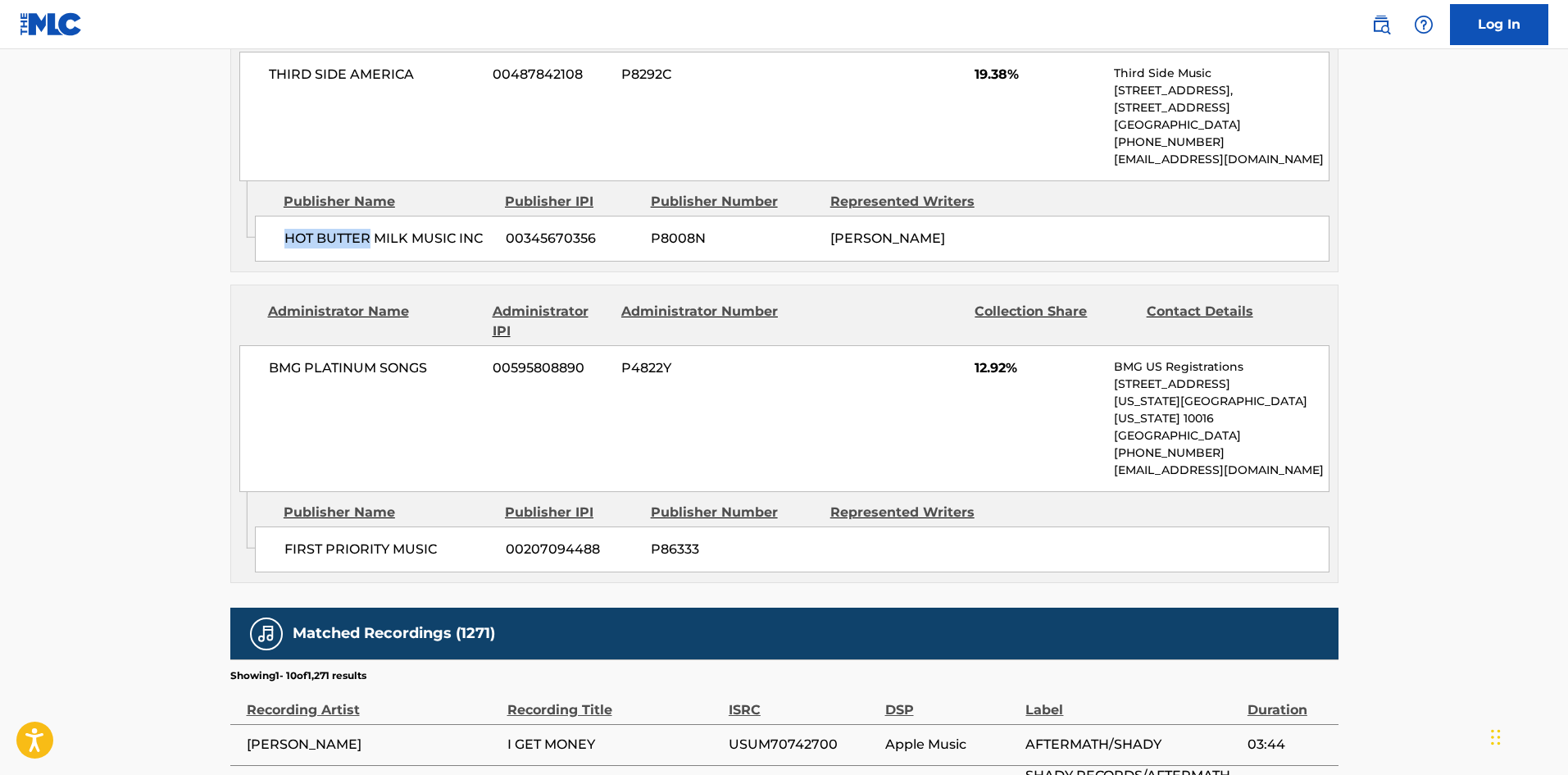
scroll to position [1278, 0]
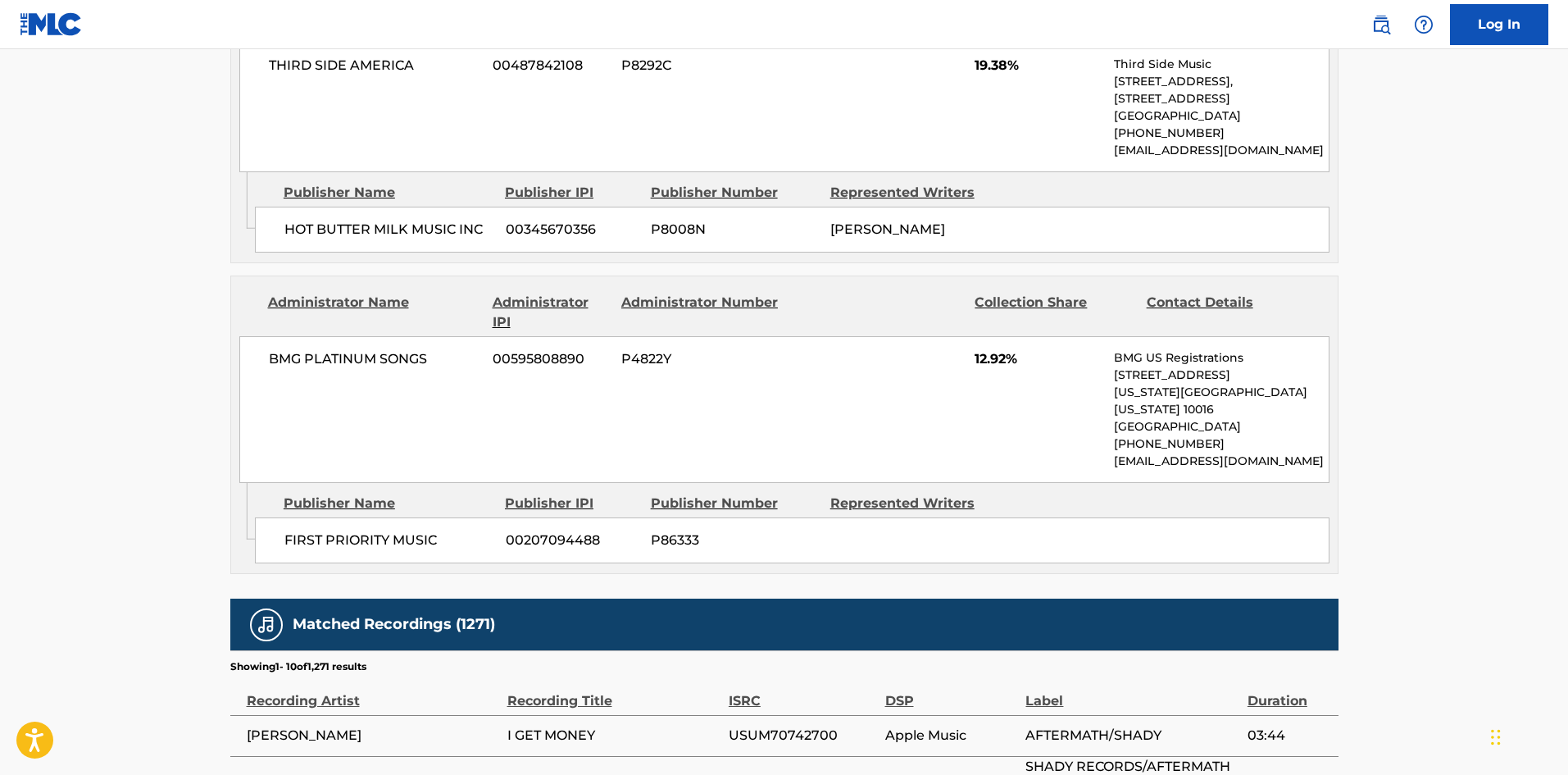
click at [288, 530] on span "FIRST PRIORITY MUSIC" at bounding box center [388, 540] width 209 height 20
drag, startPoint x: 288, startPoint y: 522, endPoint x: 392, endPoint y: 519, distance: 104.0
click at [392, 530] on span "FIRST PRIORITY MUSIC" at bounding box center [388, 540] width 209 height 20
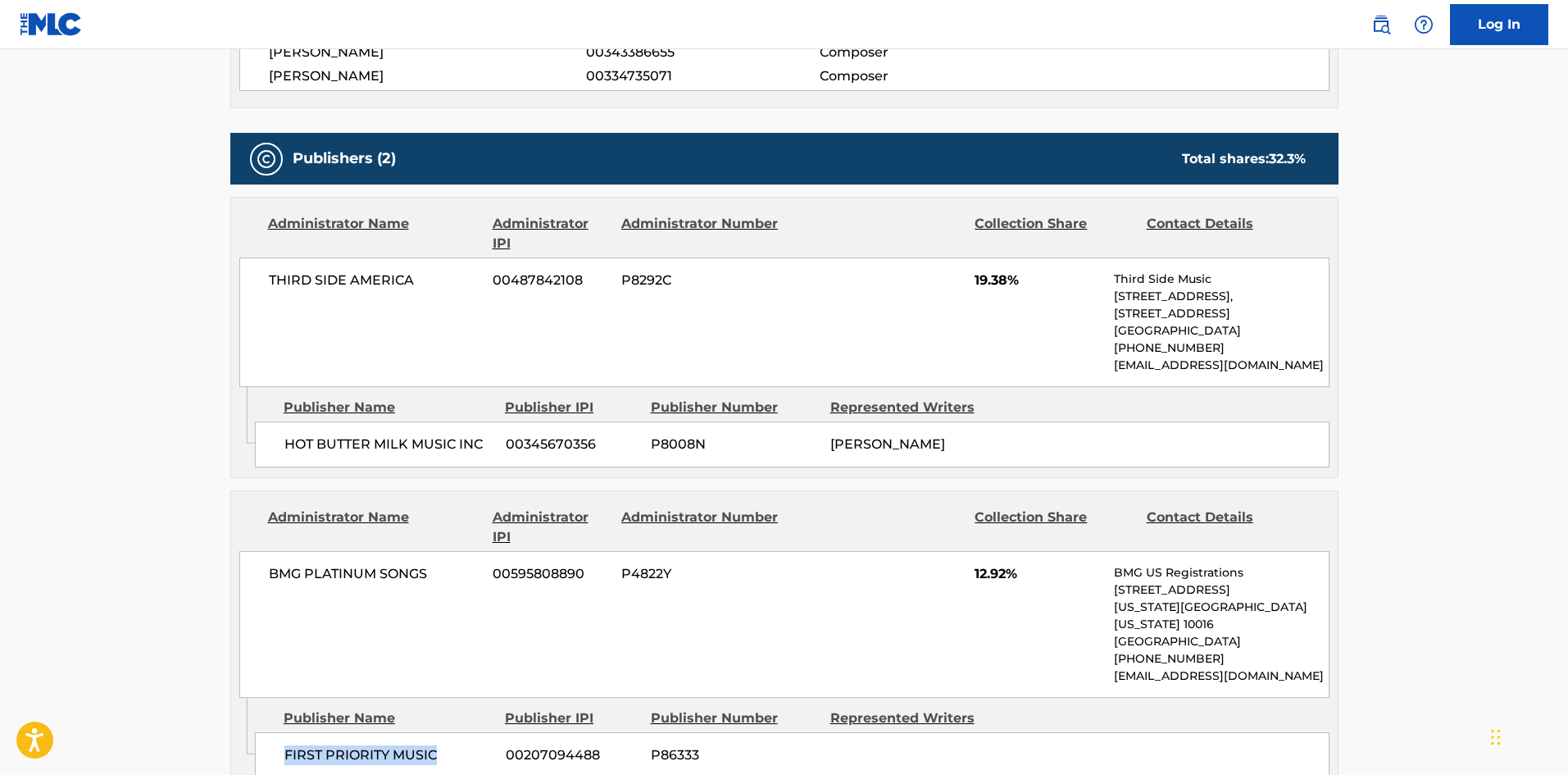
scroll to position [1092, 0]
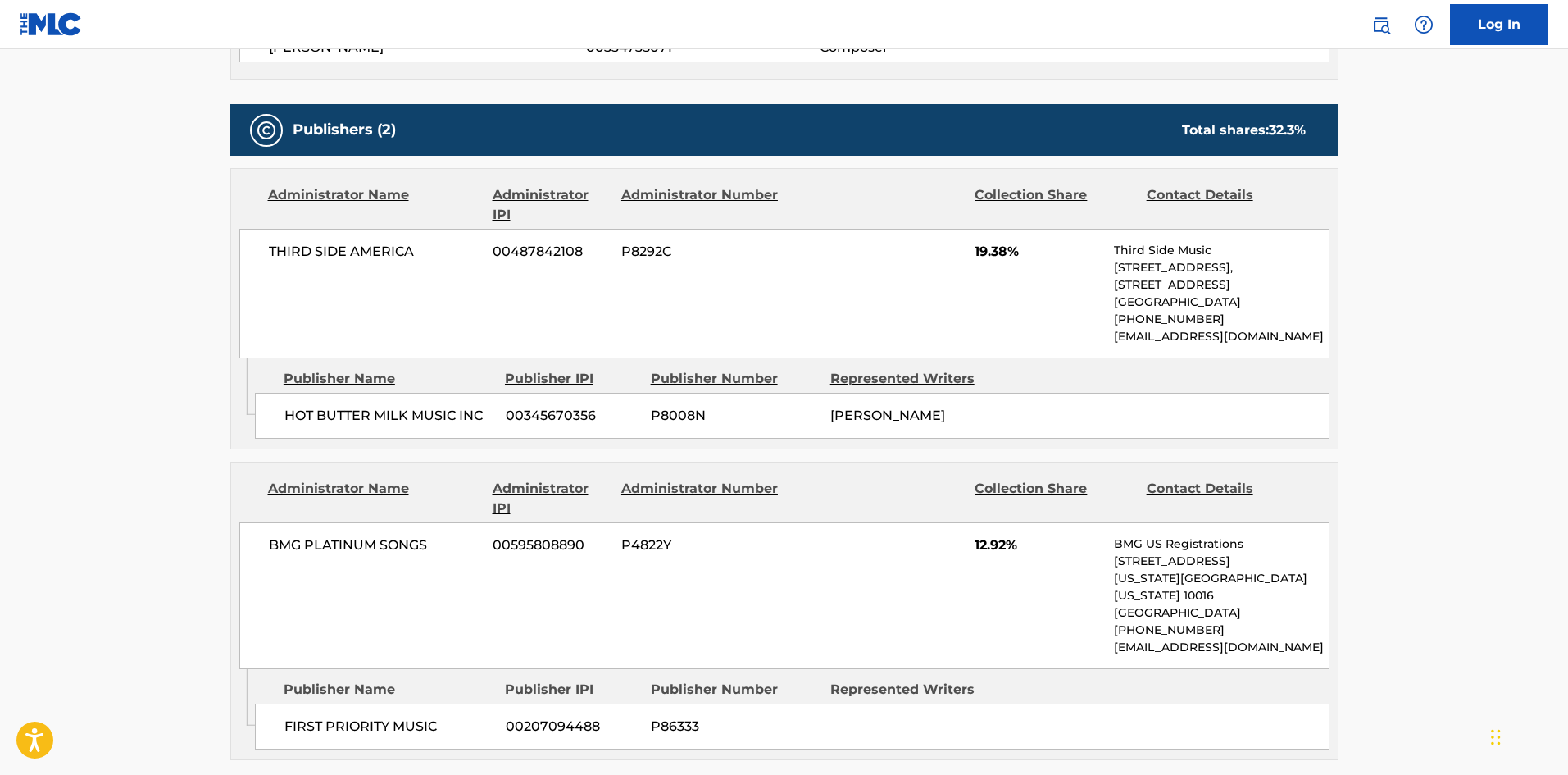
click at [297, 415] on span "HOT BUTTER MILK MUSIC INC" at bounding box center [388, 416] width 209 height 20
drag, startPoint x: 297, startPoint y: 415, endPoint x: 372, endPoint y: 410, distance: 75.2
click at [372, 410] on span "HOT BUTTER MILK MUSIC INC" at bounding box center [388, 416] width 209 height 20
click at [292, 407] on span "HOT BUTTER MILK MUSIC INC" at bounding box center [388, 416] width 209 height 20
drag, startPoint x: 292, startPoint y: 407, endPoint x: 468, endPoint y: 411, distance: 176.0
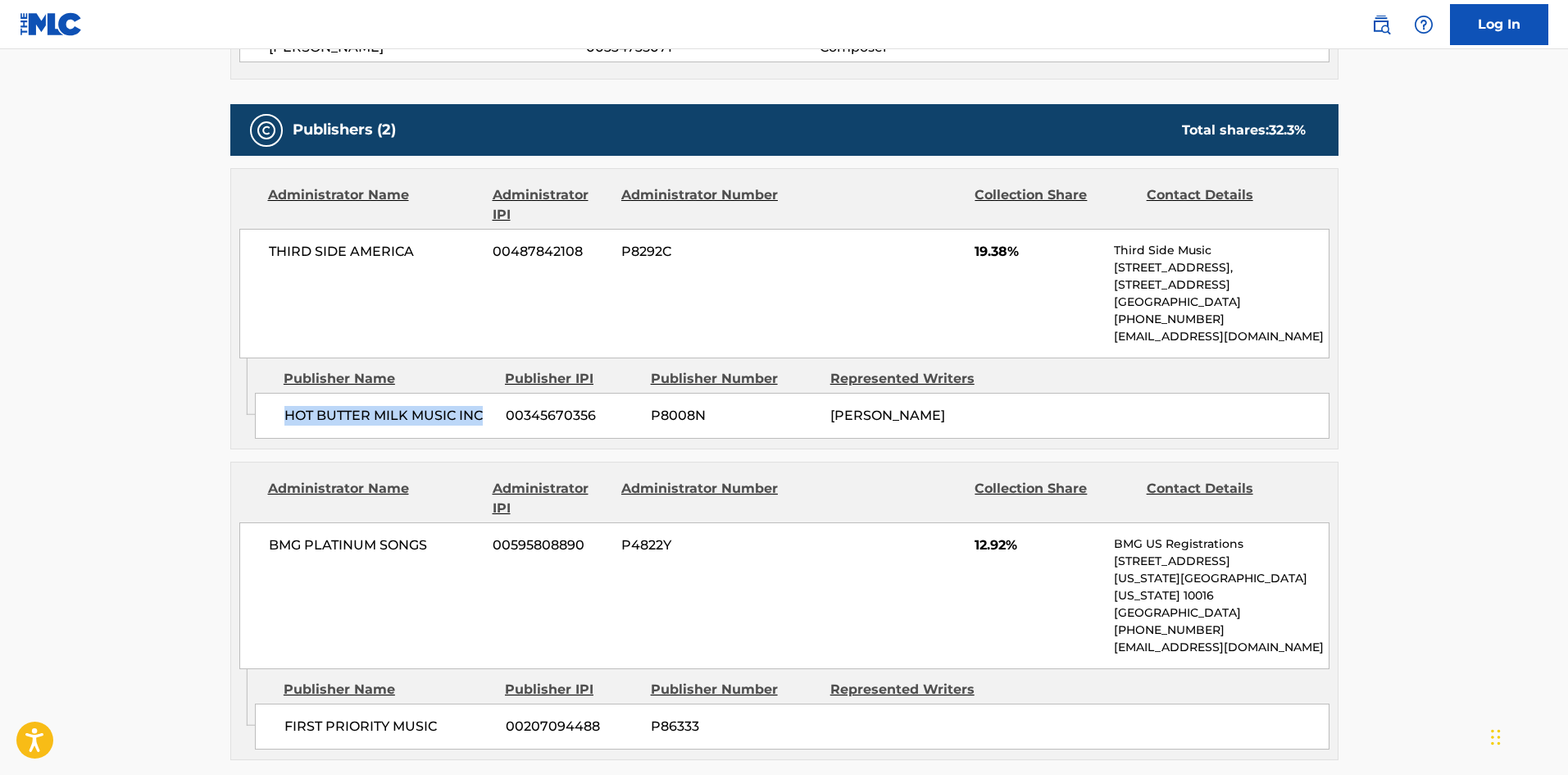
click at [468, 411] on span "HOT BUTTER MILK MUSIC INC" at bounding box center [388, 416] width 209 height 20
click at [8, 311] on main "< Back to public search results Copy work link GET MONEY Work Detail Member Wor…" at bounding box center [784, 205] width 1568 height 2496
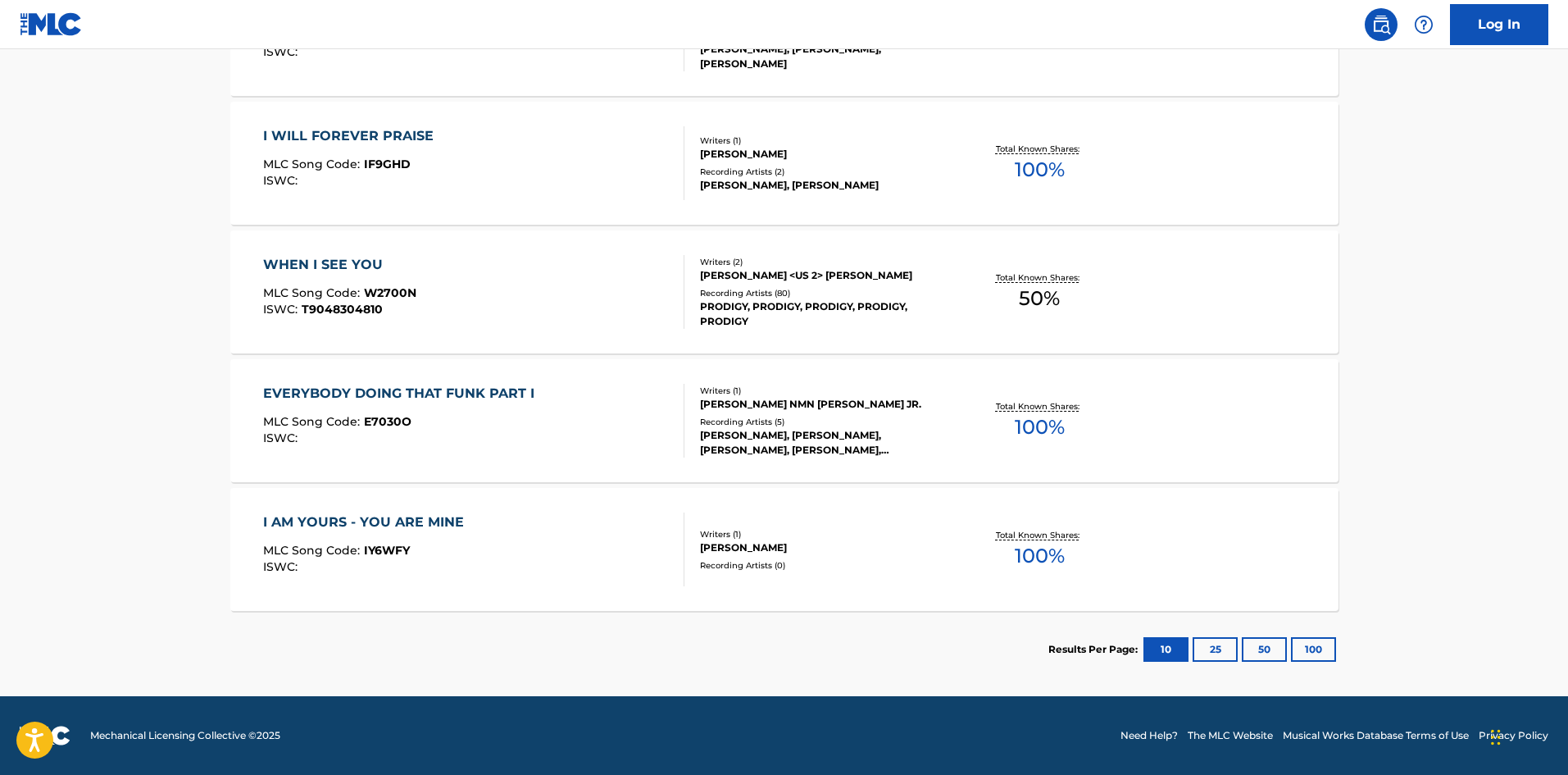
scroll to position [328, 0]
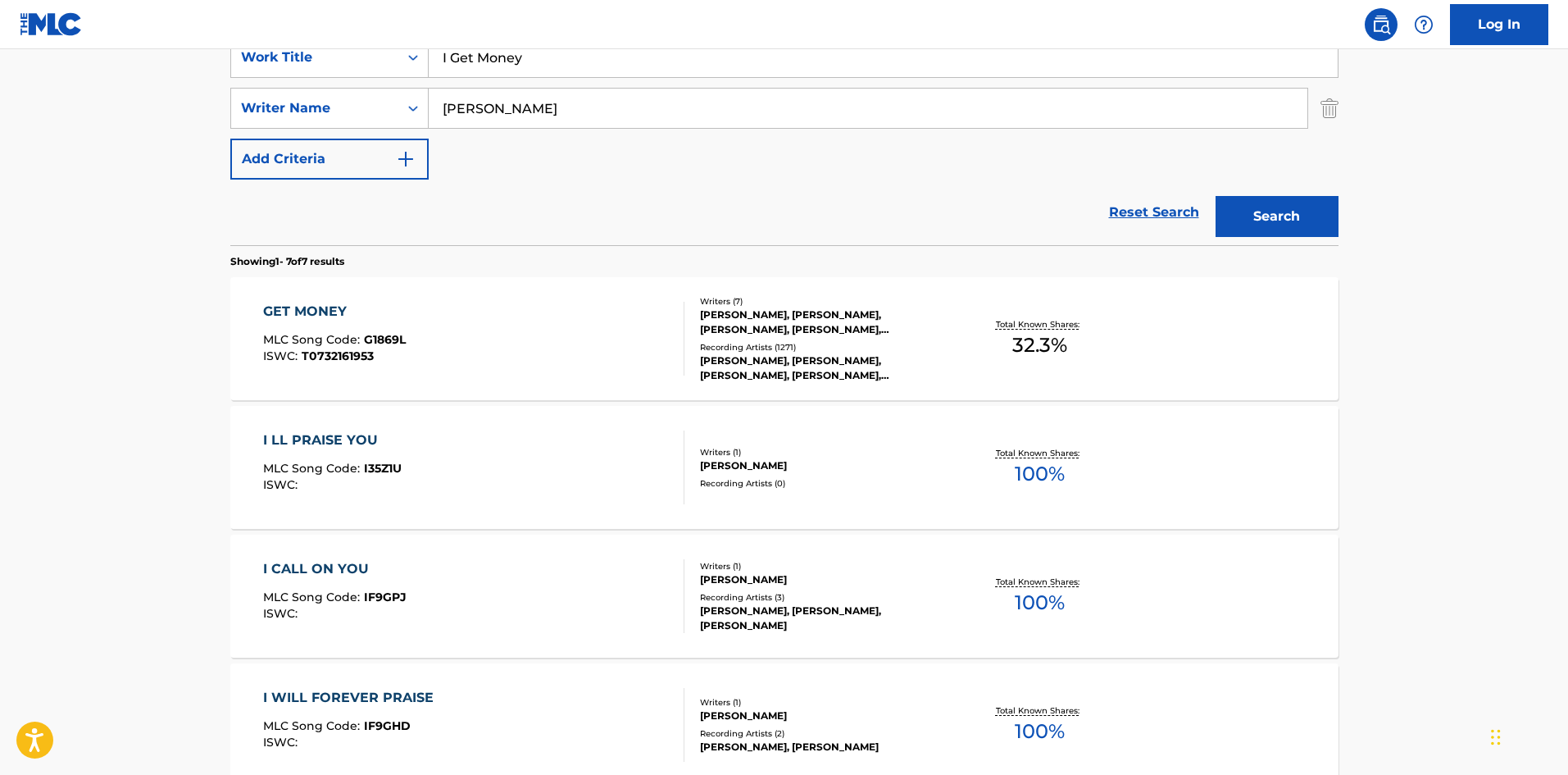
click at [553, 53] on input "I Get Money" at bounding box center [884, 57] width 909 height 40
paste input "n Da Club"
type input "In Da Club"
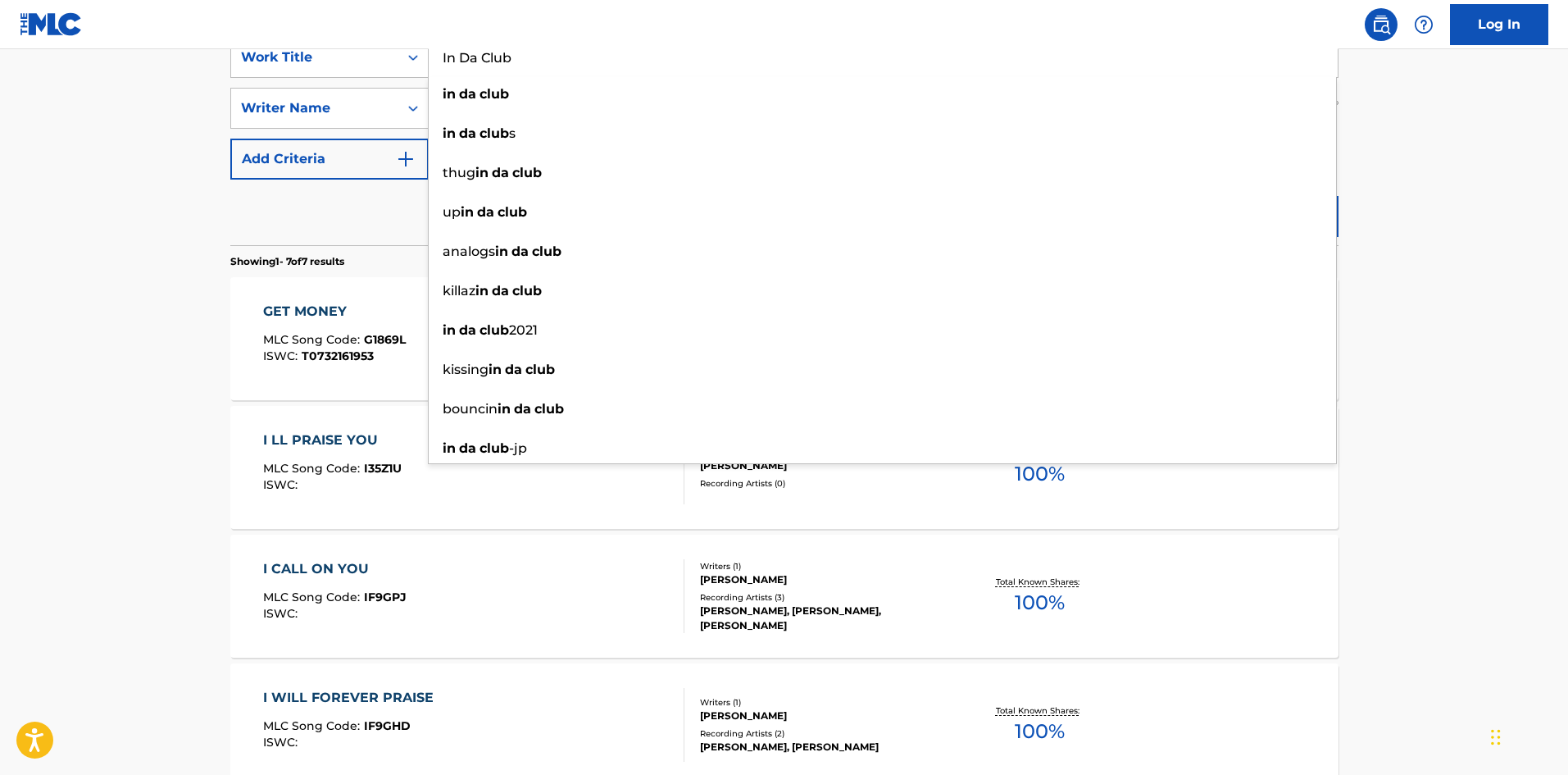
drag, startPoint x: 7, startPoint y: 403, endPoint x: 202, endPoint y: 378, distance: 196.6
click at [11, 404] on main "The MLC Public Work Search The accuracy and completeness of The MLC's data is d…" at bounding box center [784, 490] width 1568 height 1536
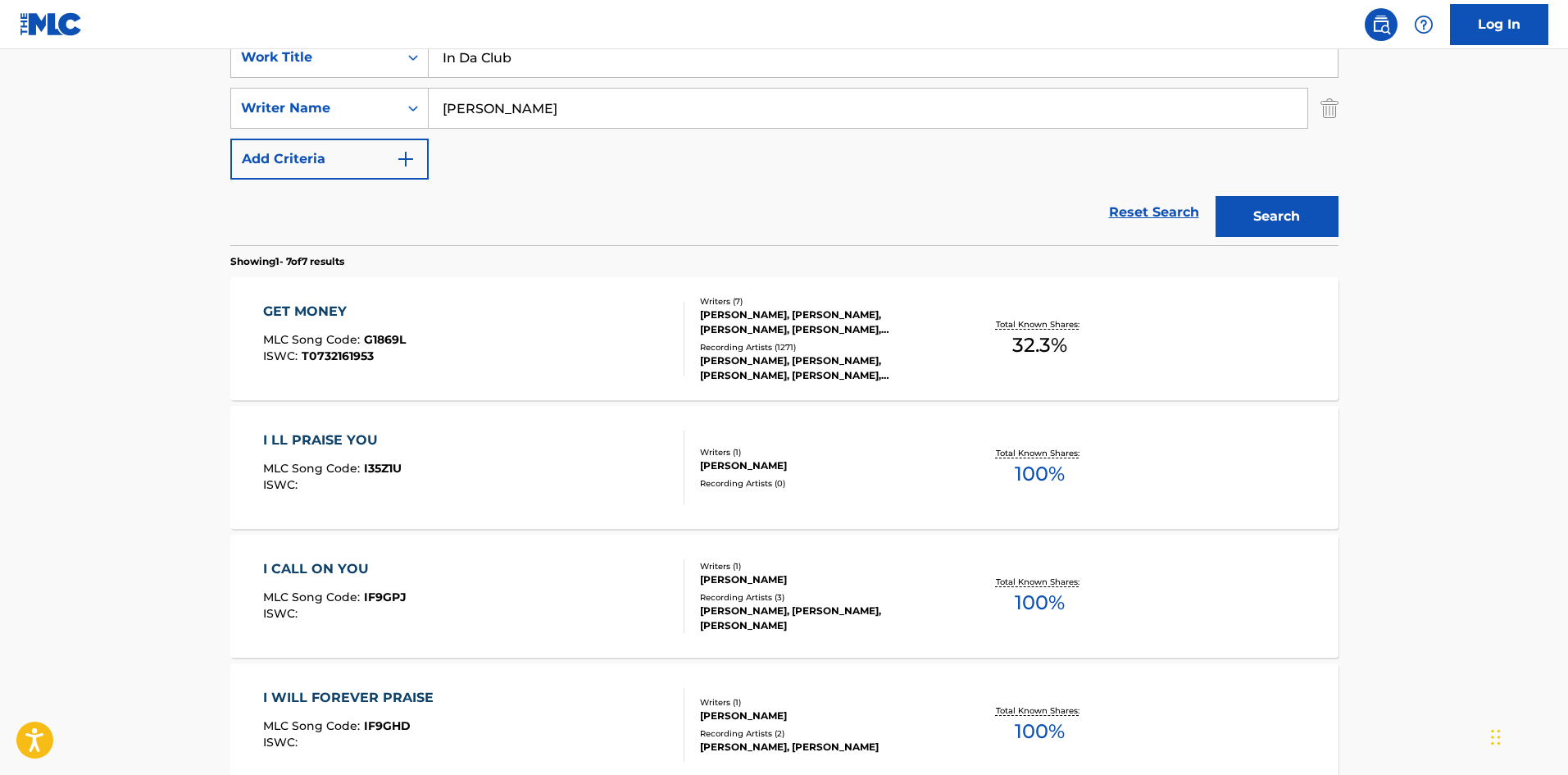
click at [568, 108] on input "STANBERRY" at bounding box center [868, 108] width 879 height 40
paste input "Elizondo"
type input "Elizondo"
click at [1250, 221] on button "Search" at bounding box center [1277, 216] width 123 height 41
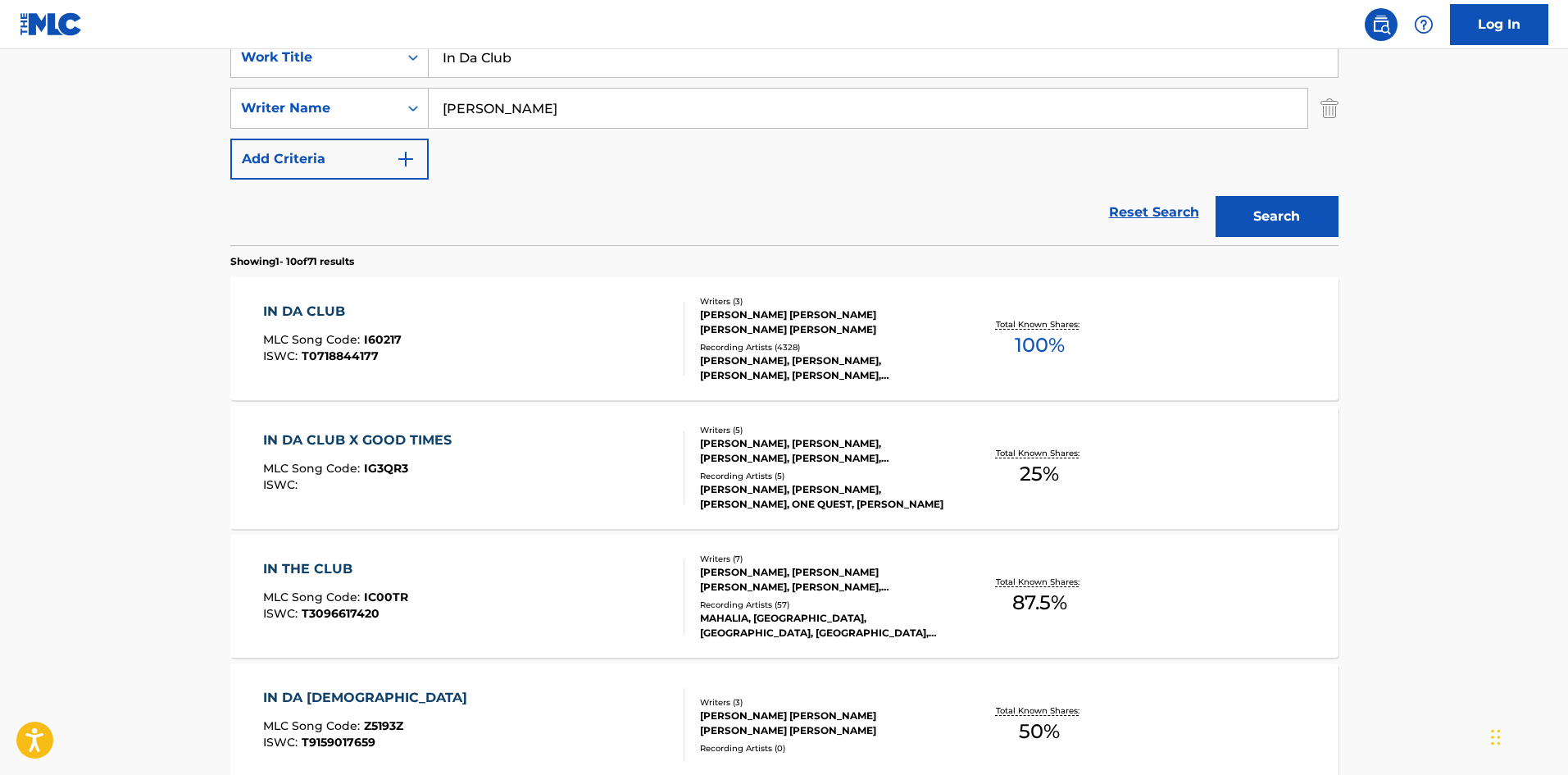
click at [472, 355] on div "IN DA CLUB MLC Song Code : I60217 ISWC : T0718844177" at bounding box center [473, 338] width 421 height 73
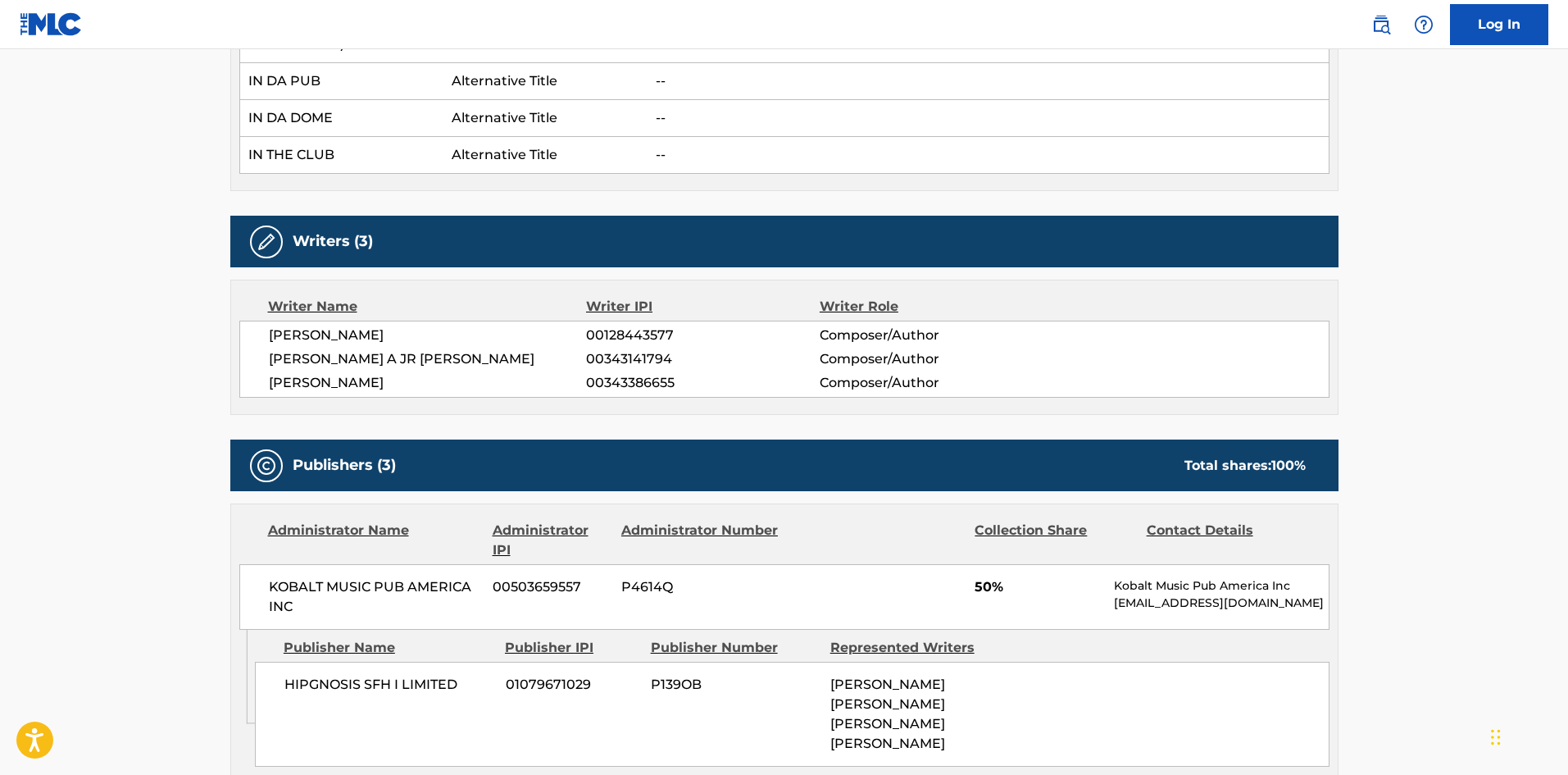
scroll to position [820, 0]
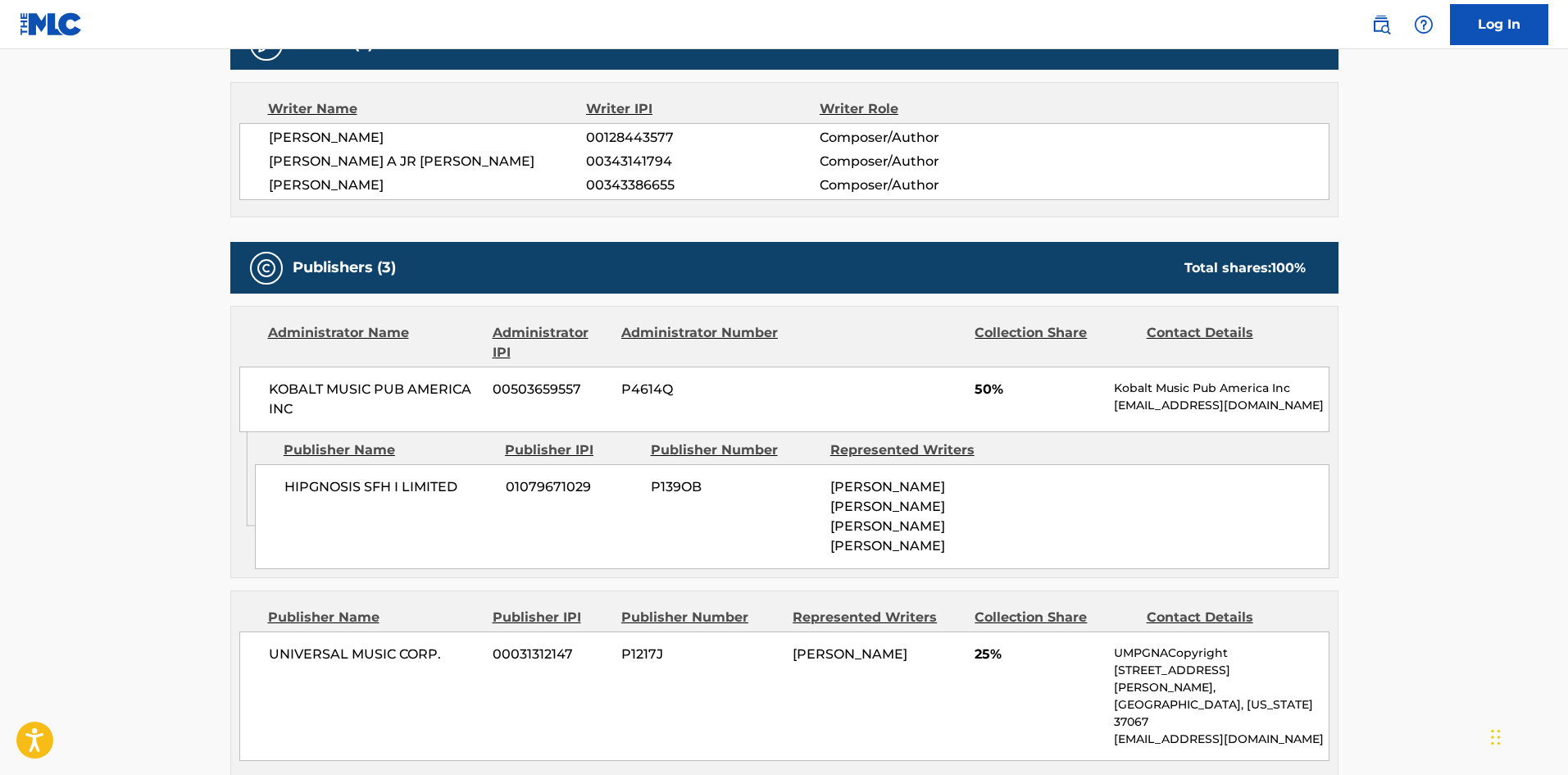
click at [276, 471] on div "HIPGNOSIS SFH I LIMITED 01079671029 P139OB CURTIS JAMES JACKSON, MICHAEL A JR E…" at bounding box center [791, 516] width 1075 height 105
drag, startPoint x: 276, startPoint y: 471, endPoint x: 349, endPoint y: 471, distance: 73.0
click at [349, 471] on div "HIPGNOSIS SFH I LIMITED 01079671029 P139OB CURTIS JAMES JACKSON, MICHAEL A JR E…" at bounding box center [791, 516] width 1075 height 105
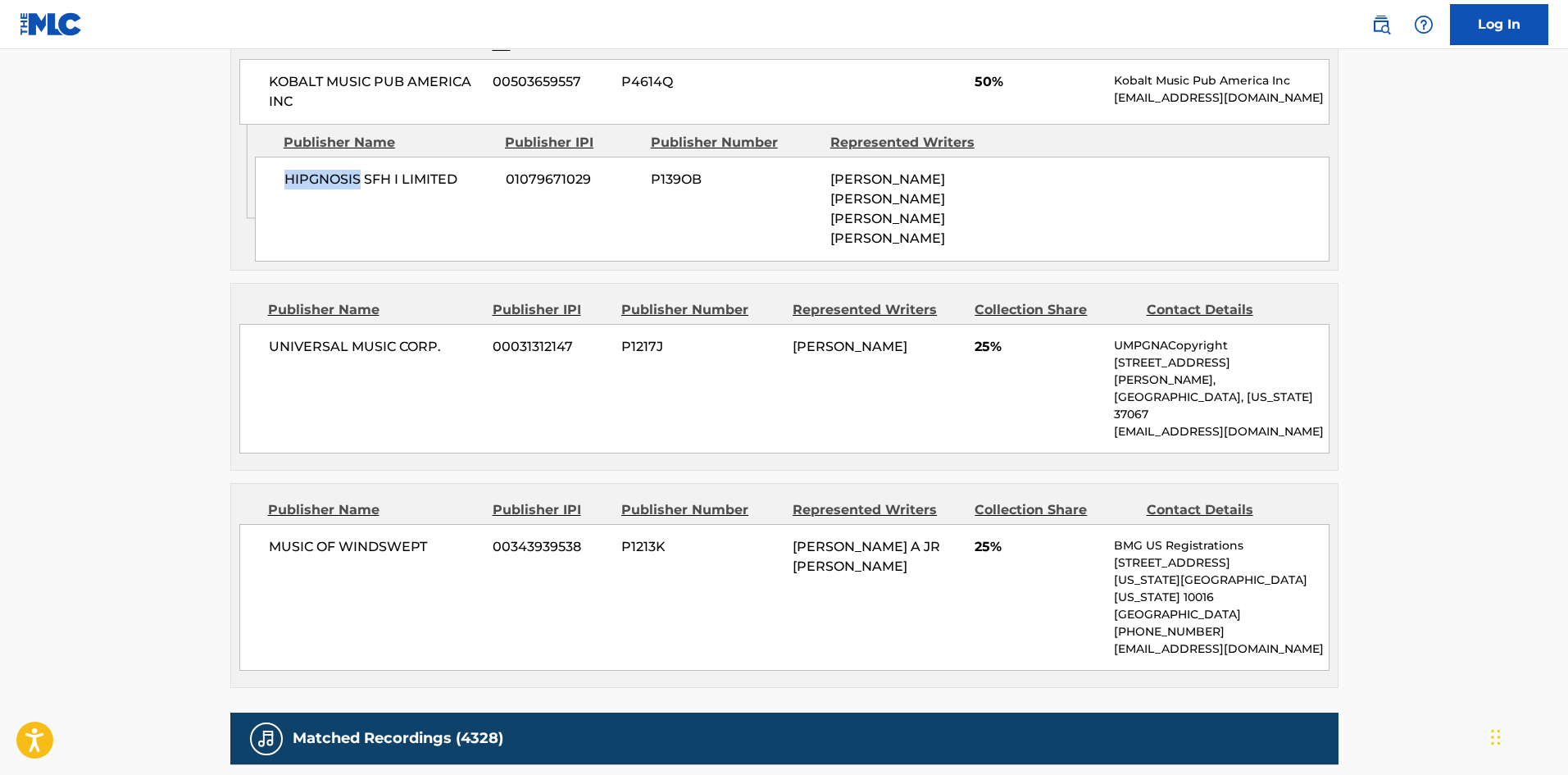
scroll to position [1148, 0]
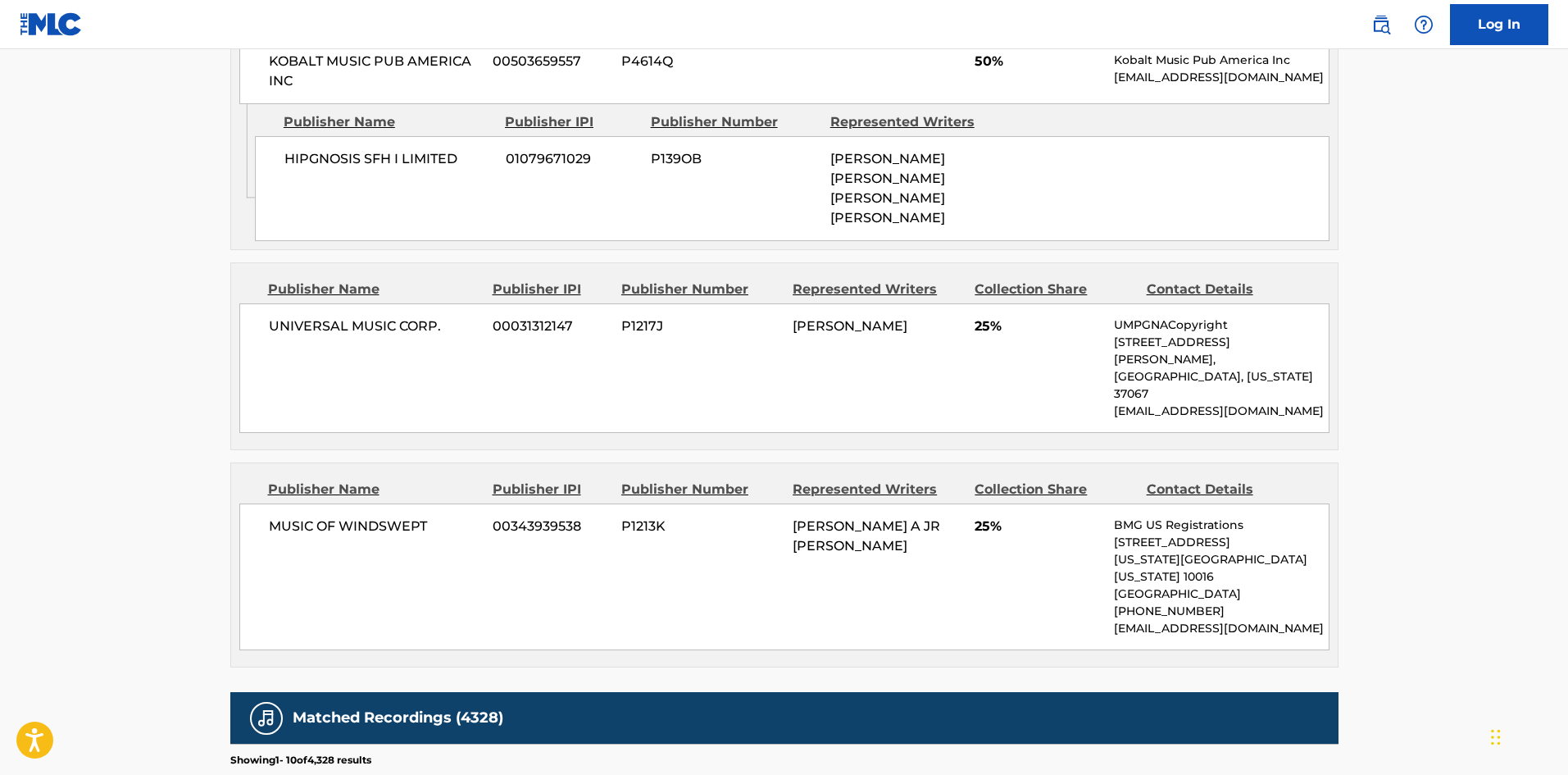
click at [279, 316] on span "UNIVERSAL MUSIC CORP." at bounding box center [374, 326] width 212 height 20
drag, startPoint x: 279, startPoint y: 306, endPoint x: 437, endPoint y: 306, distance: 158.0
click at [437, 316] on span "UNIVERSAL MUSIC CORP." at bounding box center [374, 326] width 212 height 20
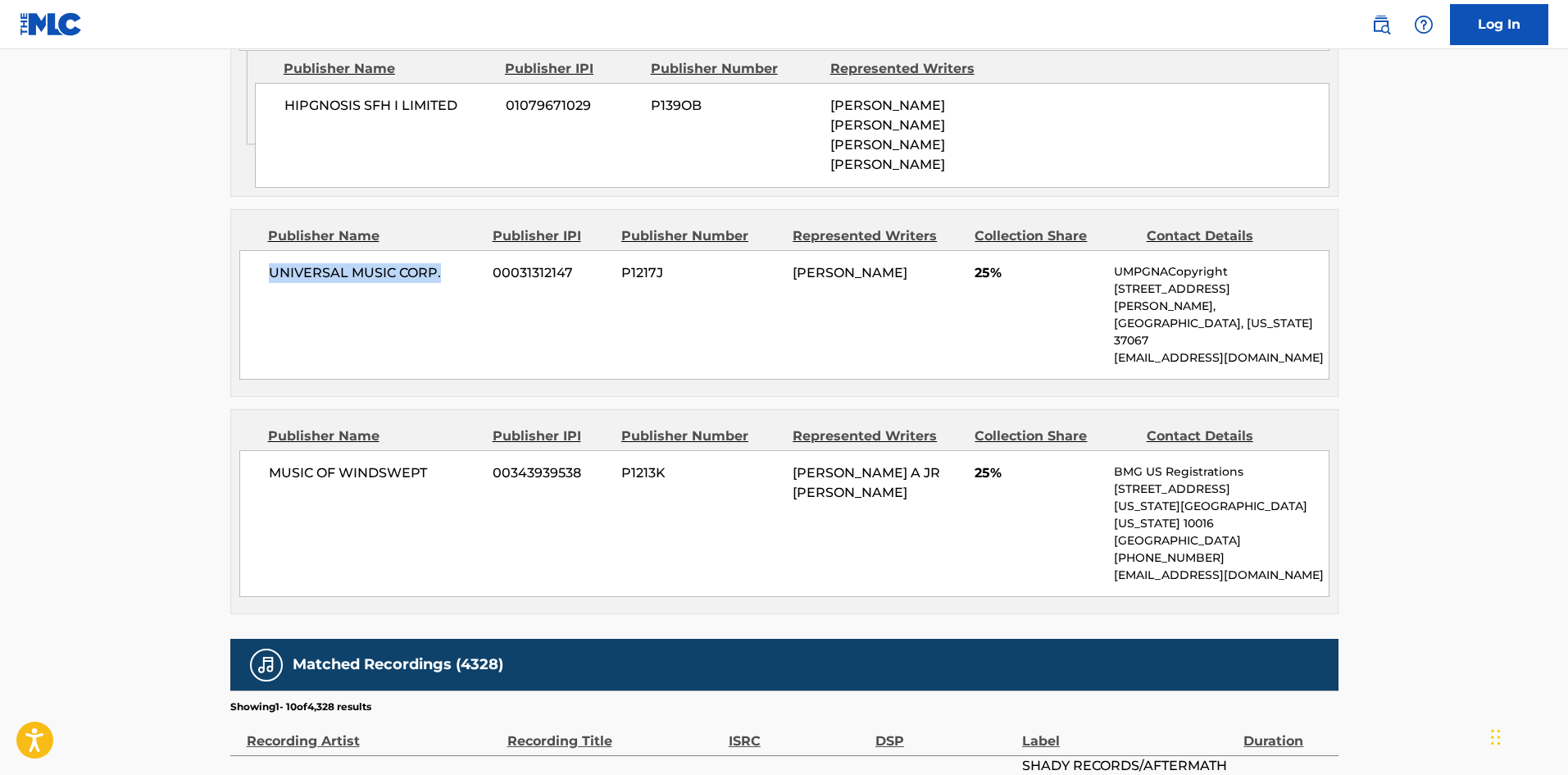
scroll to position [1230, 0]
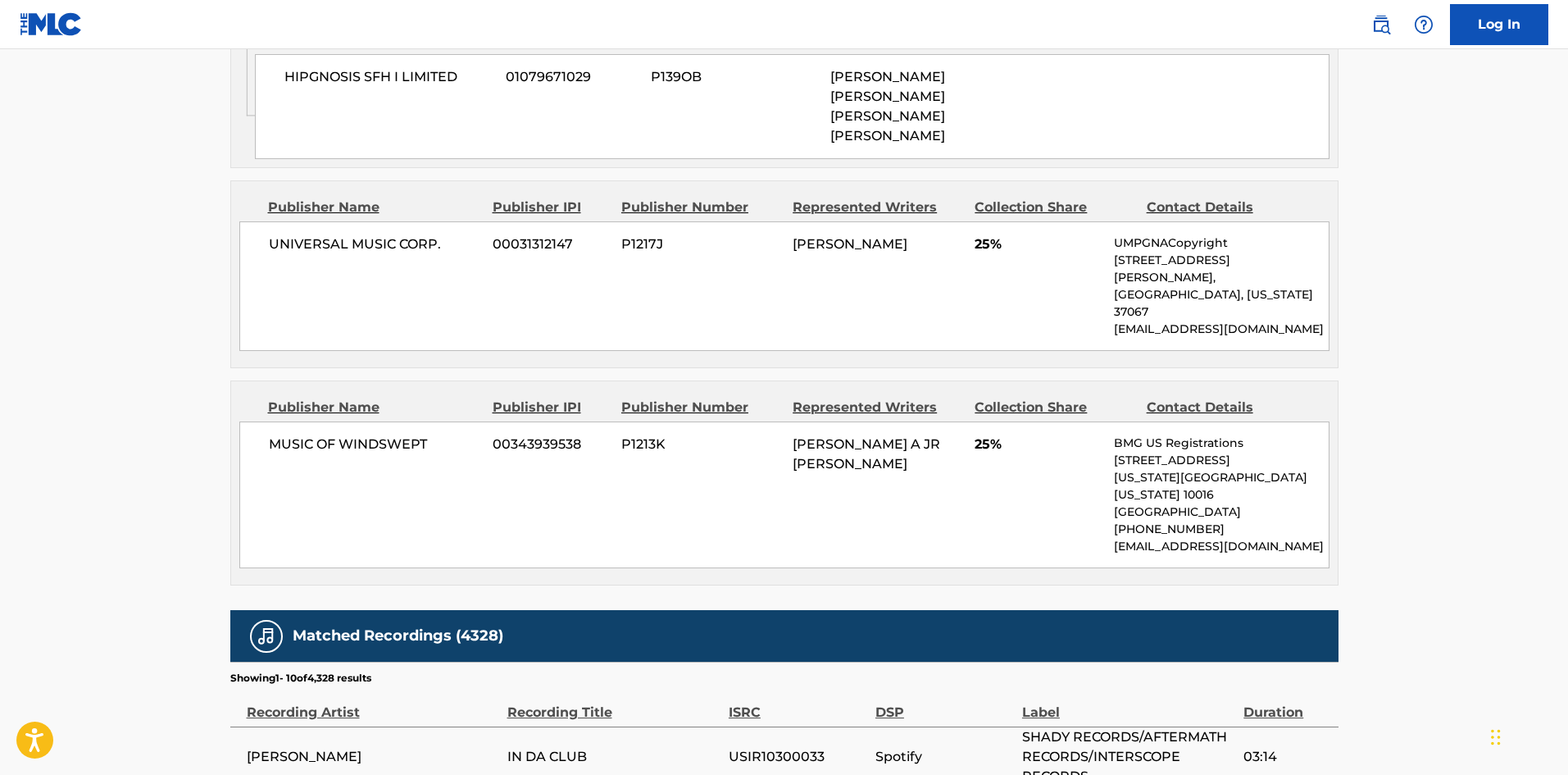
click at [292, 421] on div "MUSIC OF WINDSWEPT 00343939538 P1213K MICHAEL A JR ELIZONDO 25% BMG US Registra…" at bounding box center [784, 495] width 1090 height 147
drag, startPoint x: 292, startPoint y: 372, endPoint x: 395, endPoint y: 324, distance: 113.6
click at [395, 421] on div "MUSIC OF WINDSWEPT 00343939538 P1213K MICHAEL A JR ELIZONDO 25% BMG US Registra…" at bounding box center [784, 495] width 1090 height 147
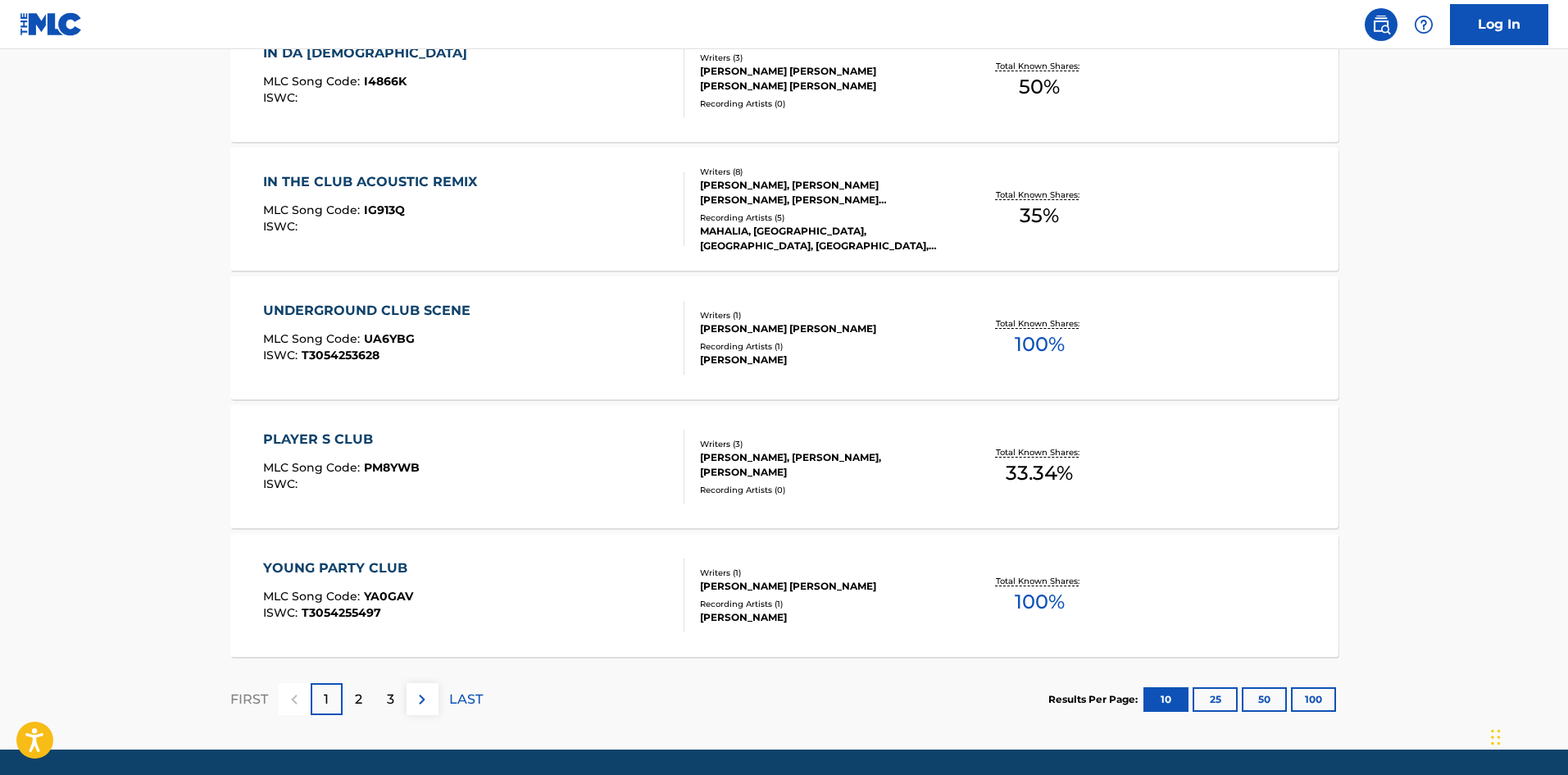
scroll to position [328, 0]
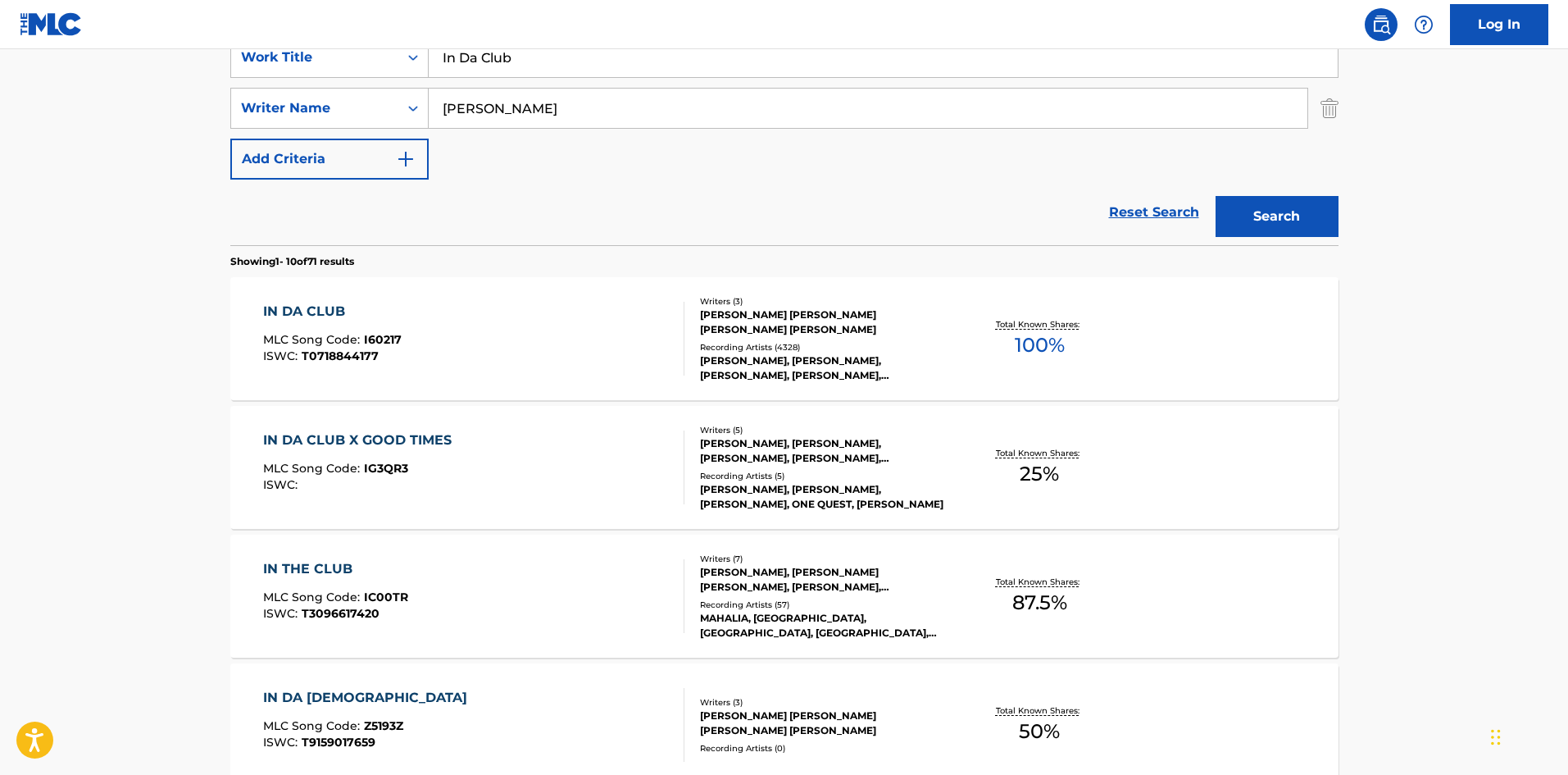
click at [552, 59] on input "In Da Club" at bounding box center [884, 57] width 909 height 40
paste input "Just A Lil Bit"
type input "Just A Lil Bit"
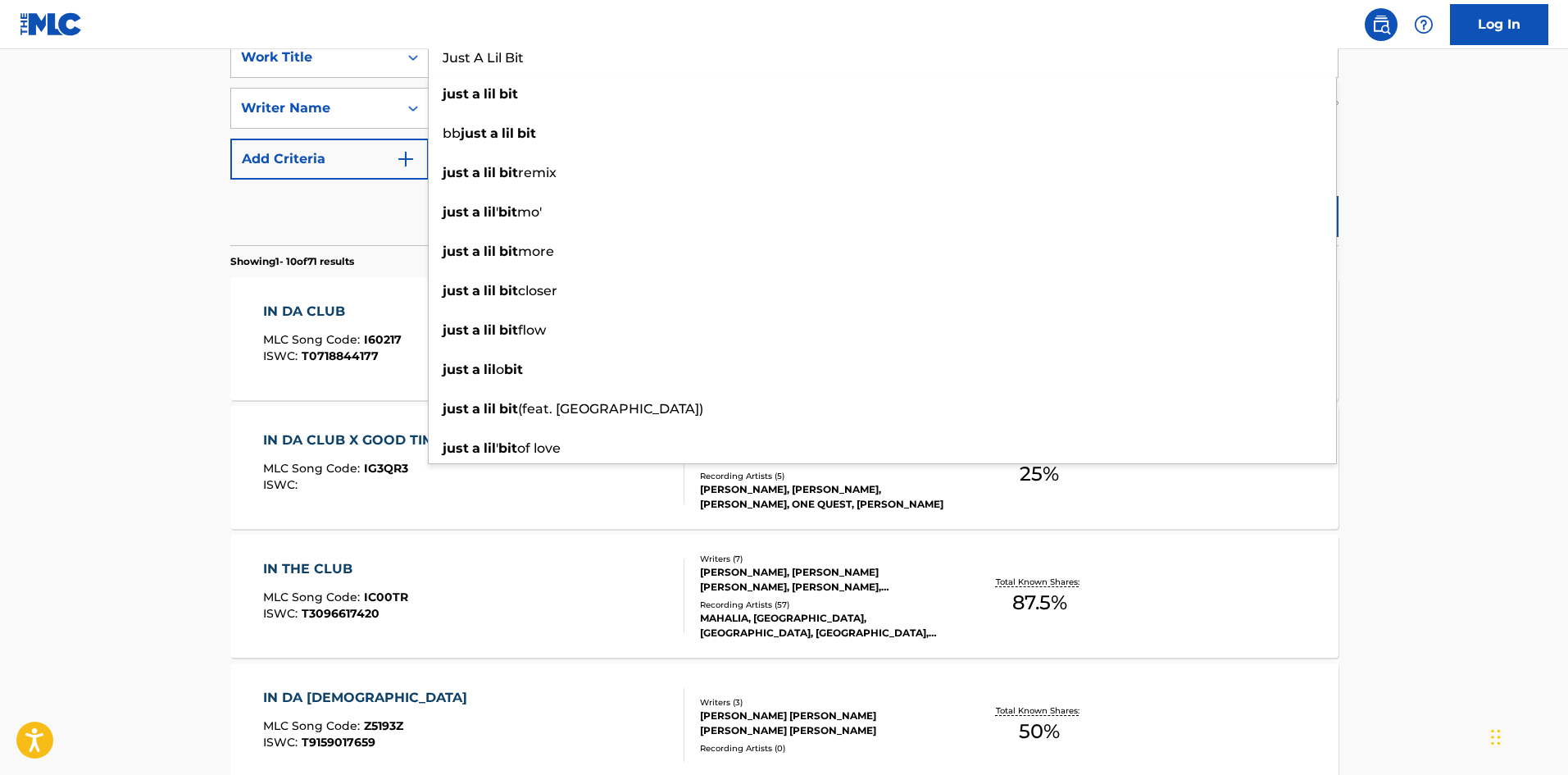
click at [12, 401] on main "The MLC Public Work Search The accuracy and completeness of The MLC's data is d…" at bounding box center [784, 687] width 1568 height 1931
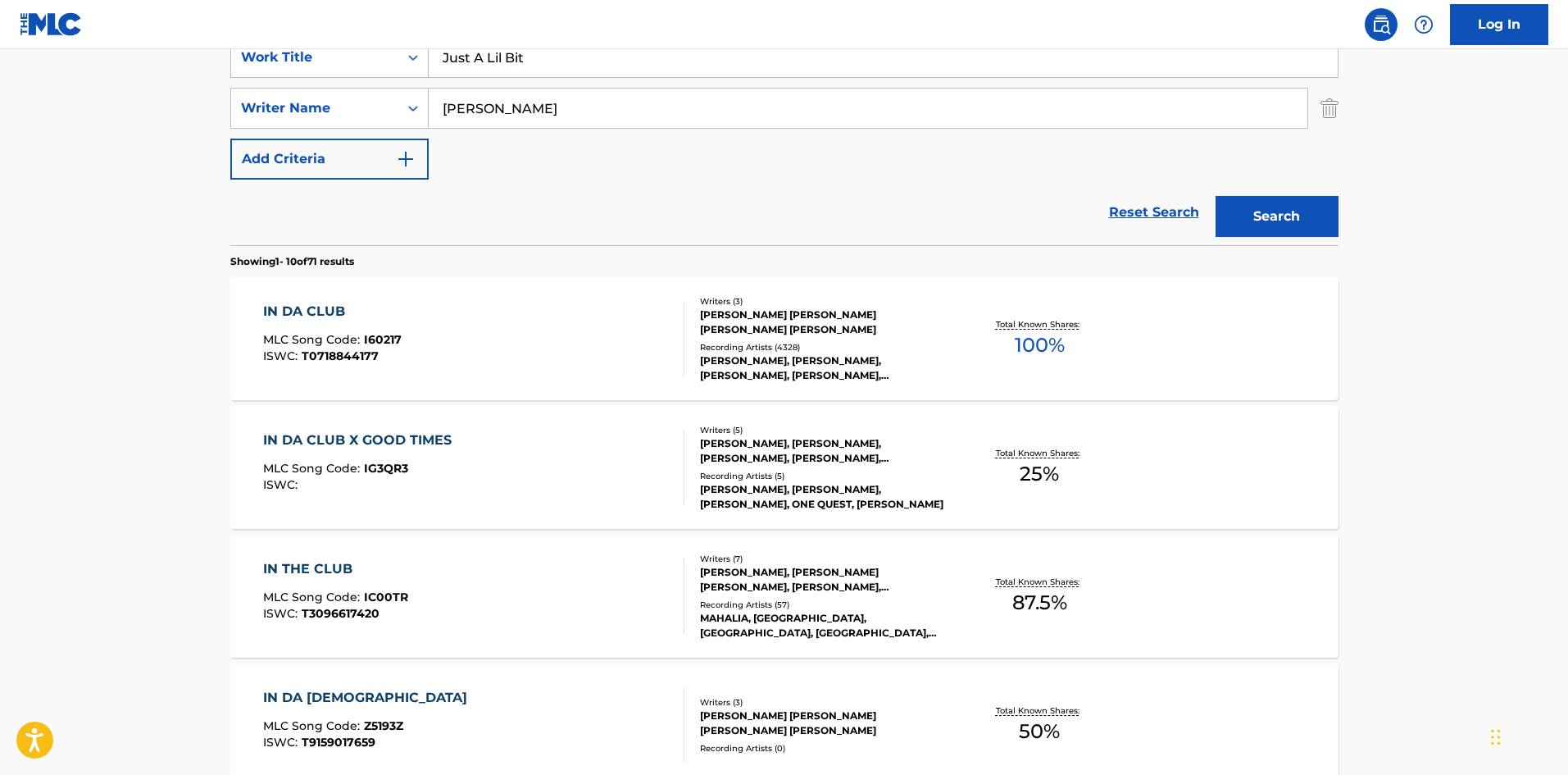
click at [530, 117] on input "Elizondo" at bounding box center [868, 108] width 879 height 40
paste input "Jackson"
type input "Jackson"
click at [1289, 202] on button "Search" at bounding box center [1277, 216] width 123 height 41
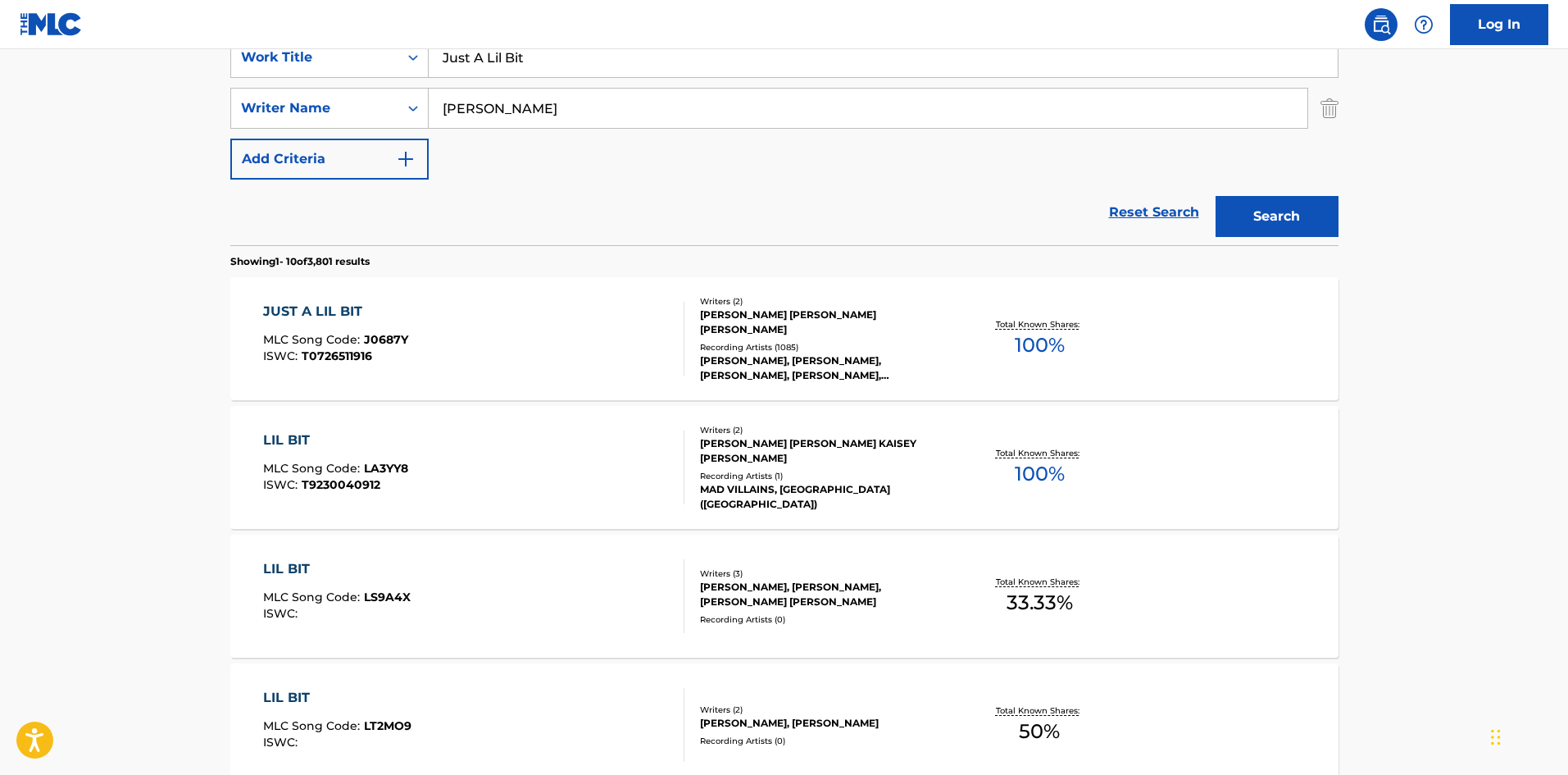
click at [472, 371] on div "JUST A LIL BIT MLC Song Code : J0687Y ISWC : T0726511916" at bounding box center [473, 338] width 421 height 73
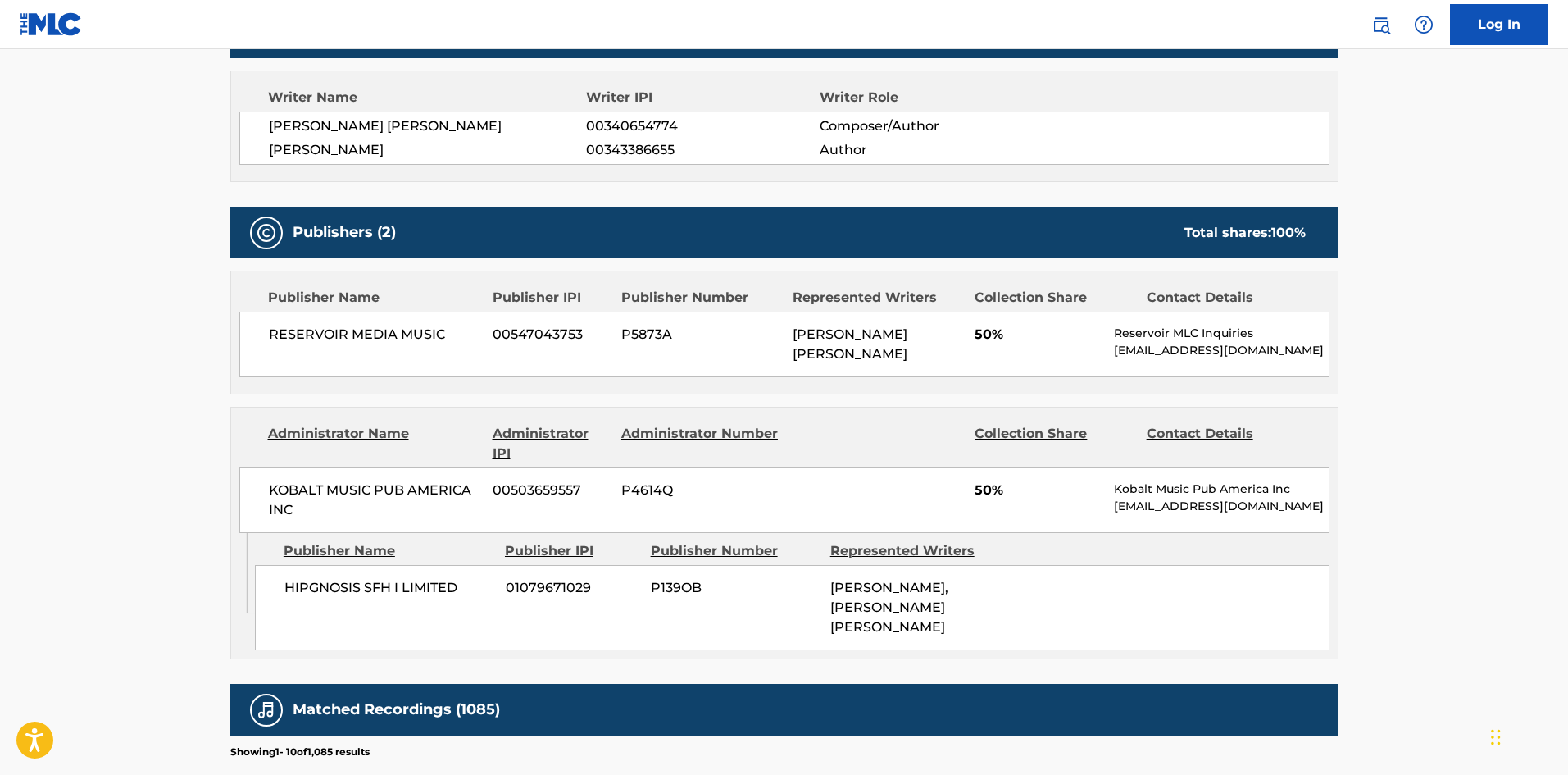
scroll to position [649, 0]
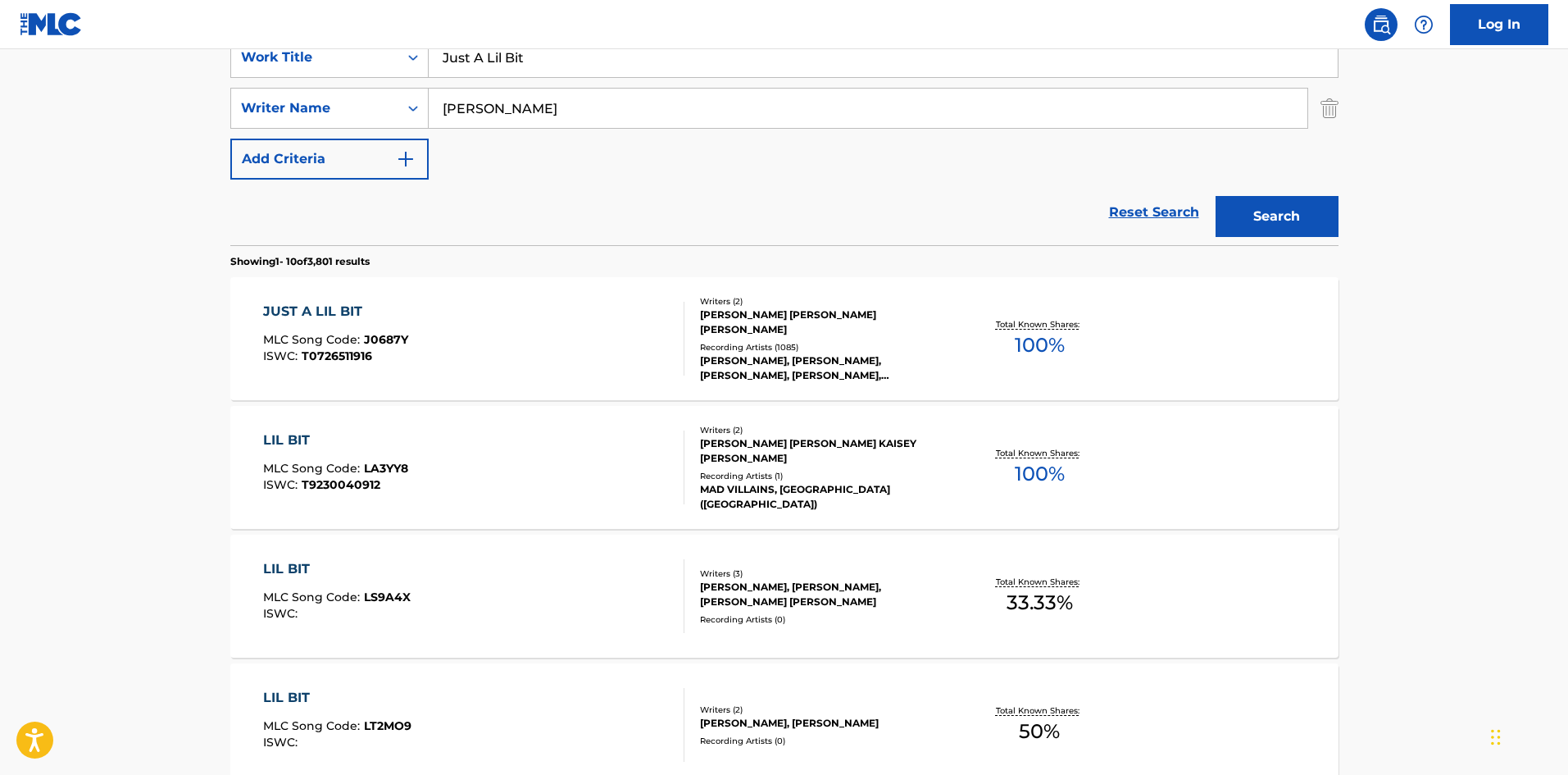
scroll to position [164, 0]
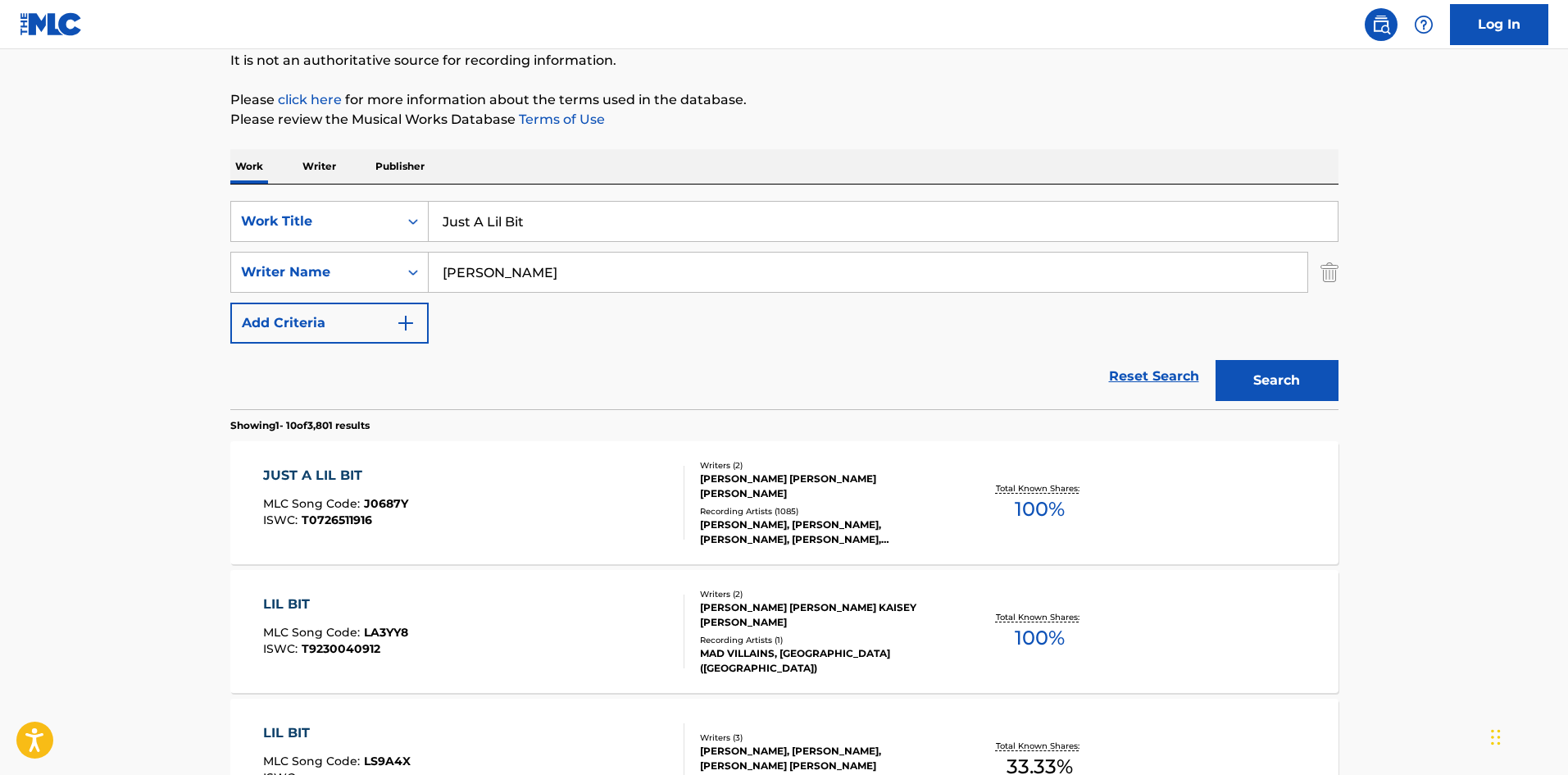
click at [563, 243] on div "SearchWithCriteriafc9bd669-65cf-4602-b9d4-5c6768164c77 Work Title Just A Lil Bi…" at bounding box center [784, 273] width 1108 height 143
click at [573, 229] on input "Just A Lil Bit" at bounding box center [884, 222] width 909 height 40
paste input "P.I.M.P."
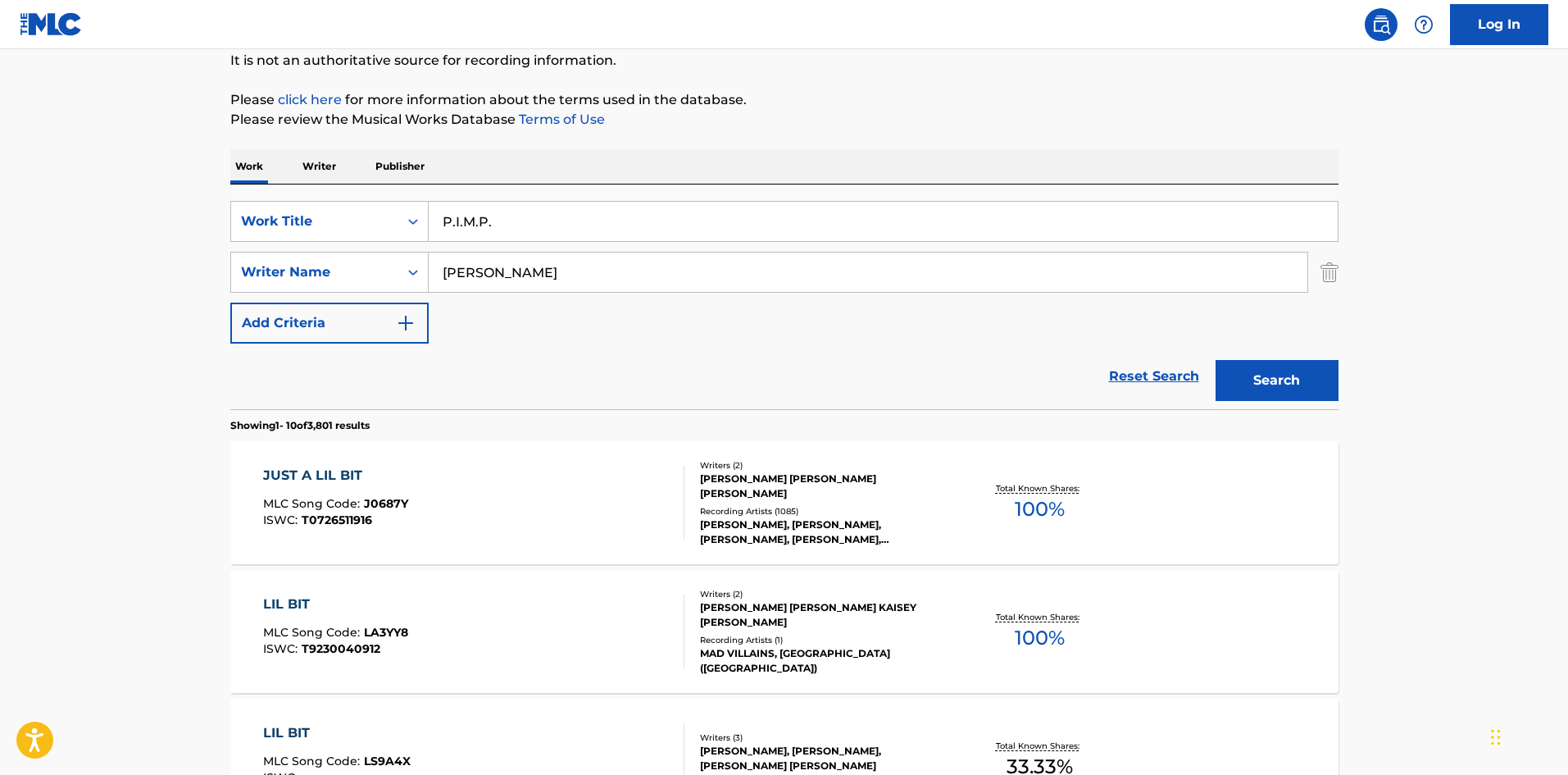
type input "P.I.M.P."
click at [1264, 383] on button "Search" at bounding box center [1277, 380] width 123 height 41
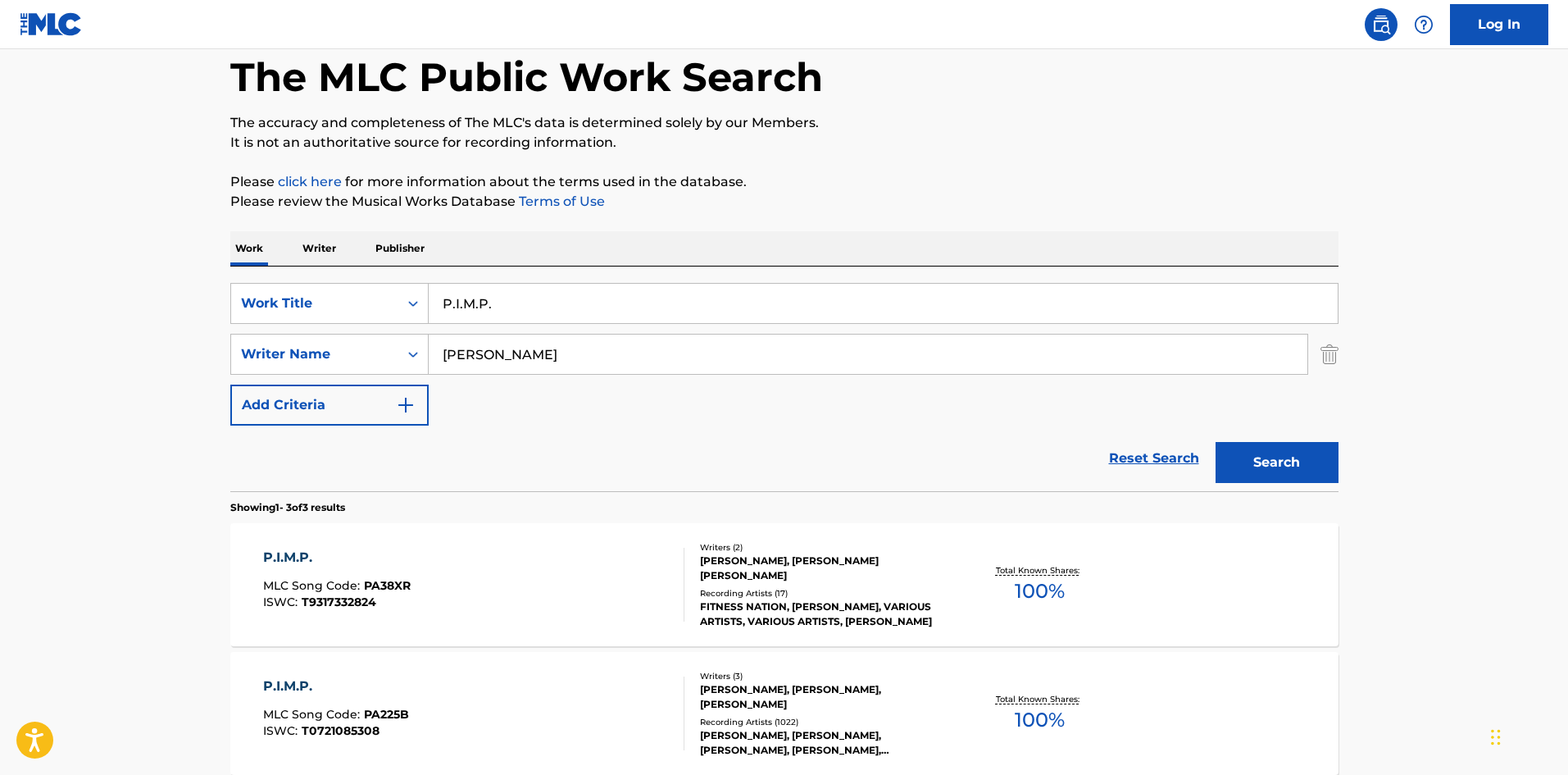
scroll to position [375, 0]
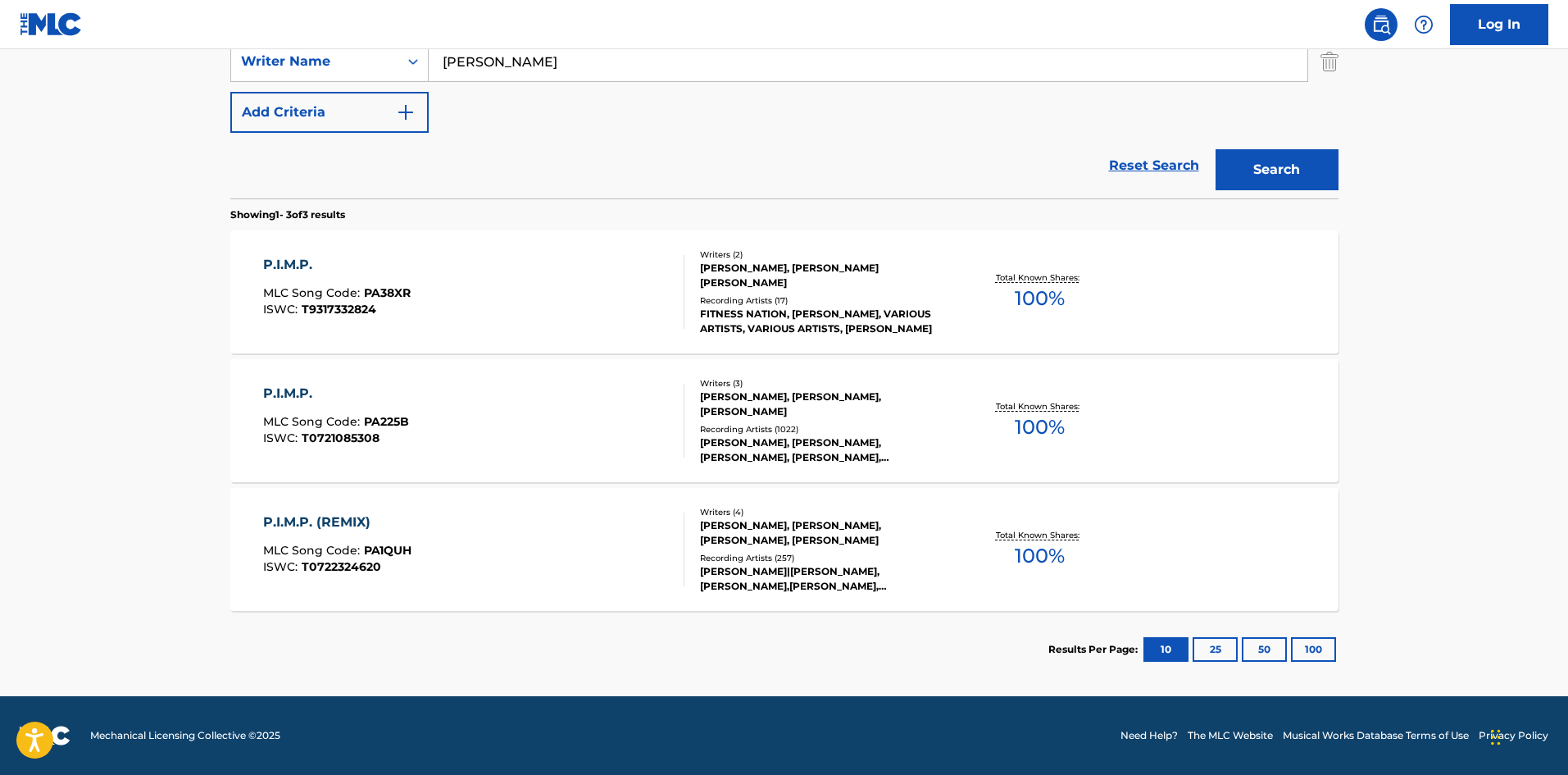
click at [500, 391] on div "P.I.M.P. MLC Song Code : PA225B ISWC : T0721085308" at bounding box center [473, 420] width 421 height 73
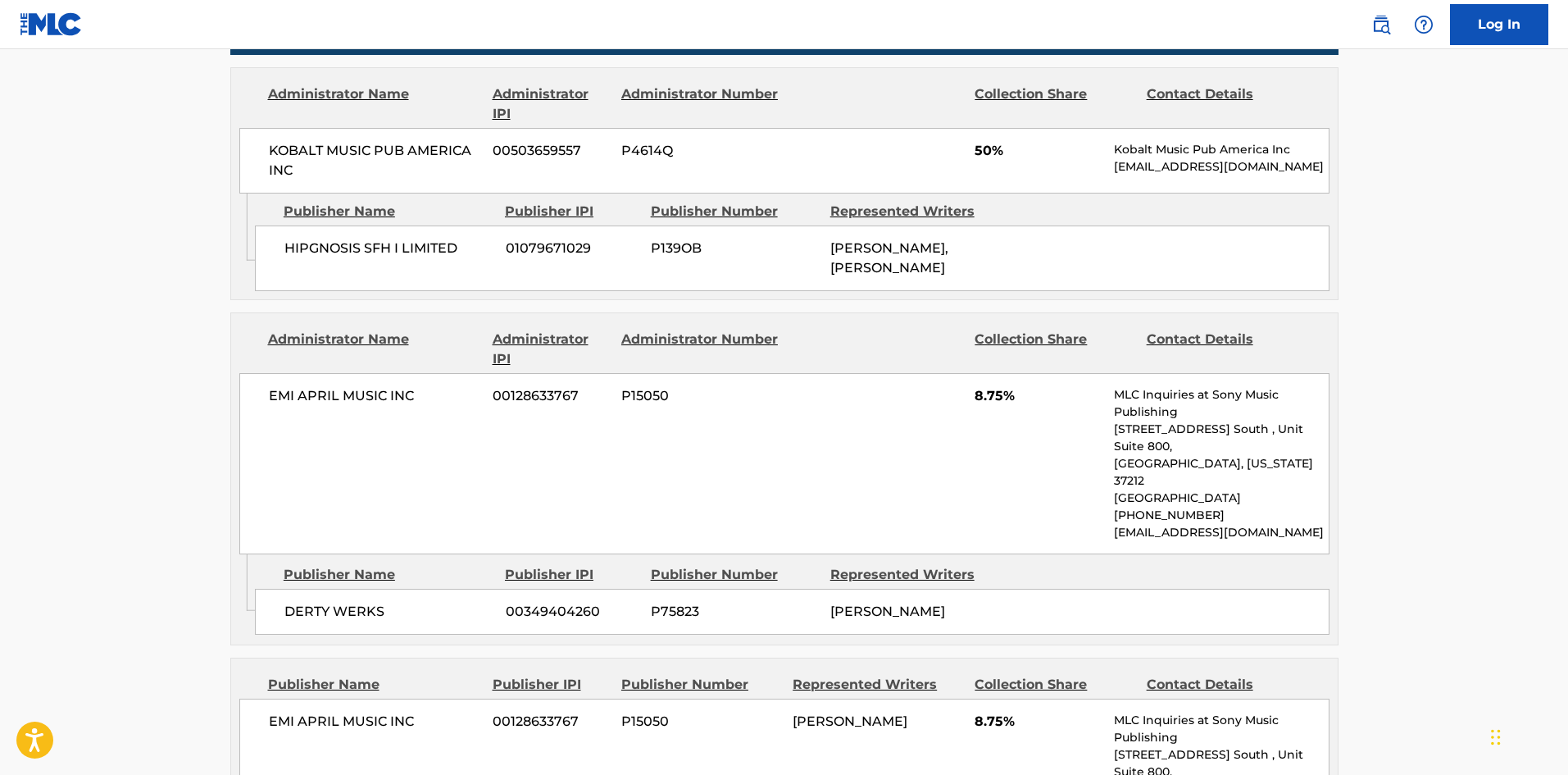
scroll to position [1017, 0]
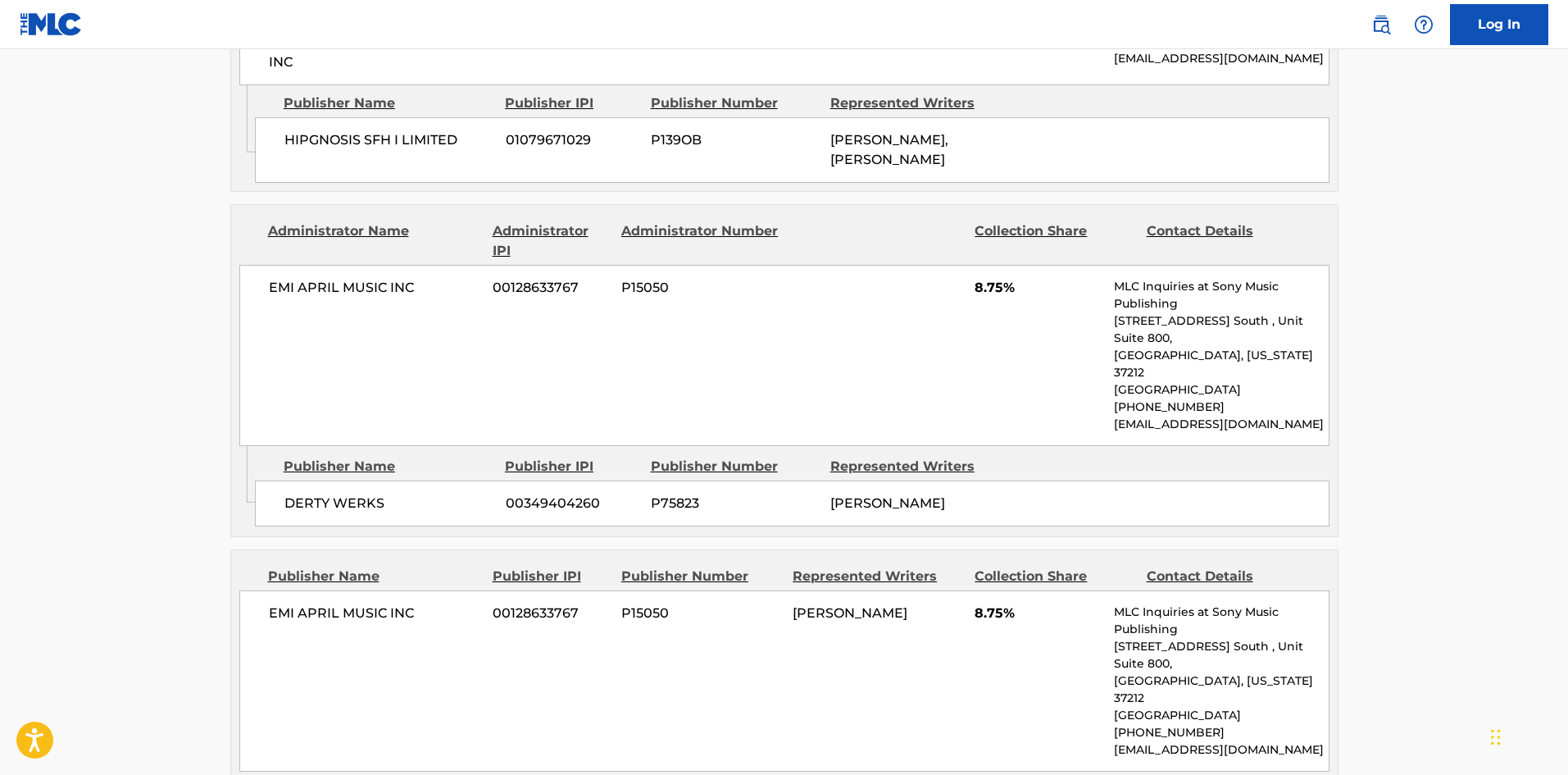
click at [287, 494] on span "DERTY WERKS" at bounding box center [388, 503] width 209 height 20
drag, startPoint x: 287, startPoint y: 492, endPoint x: 348, endPoint y: 489, distance: 61.1
click at [348, 494] on span "DERTY WERKS" at bounding box center [388, 503] width 209 height 20
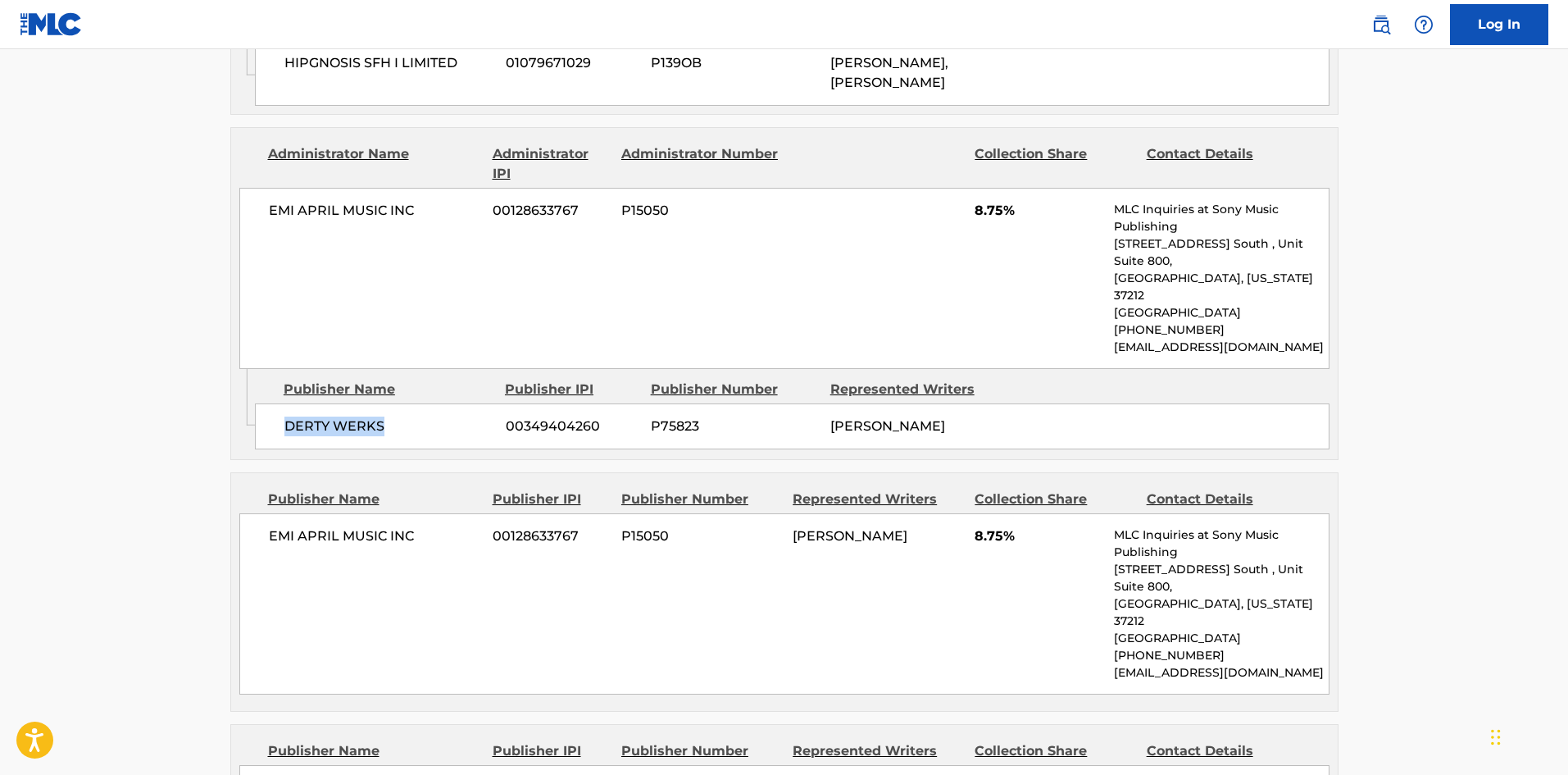
scroll to position [1180, 0]
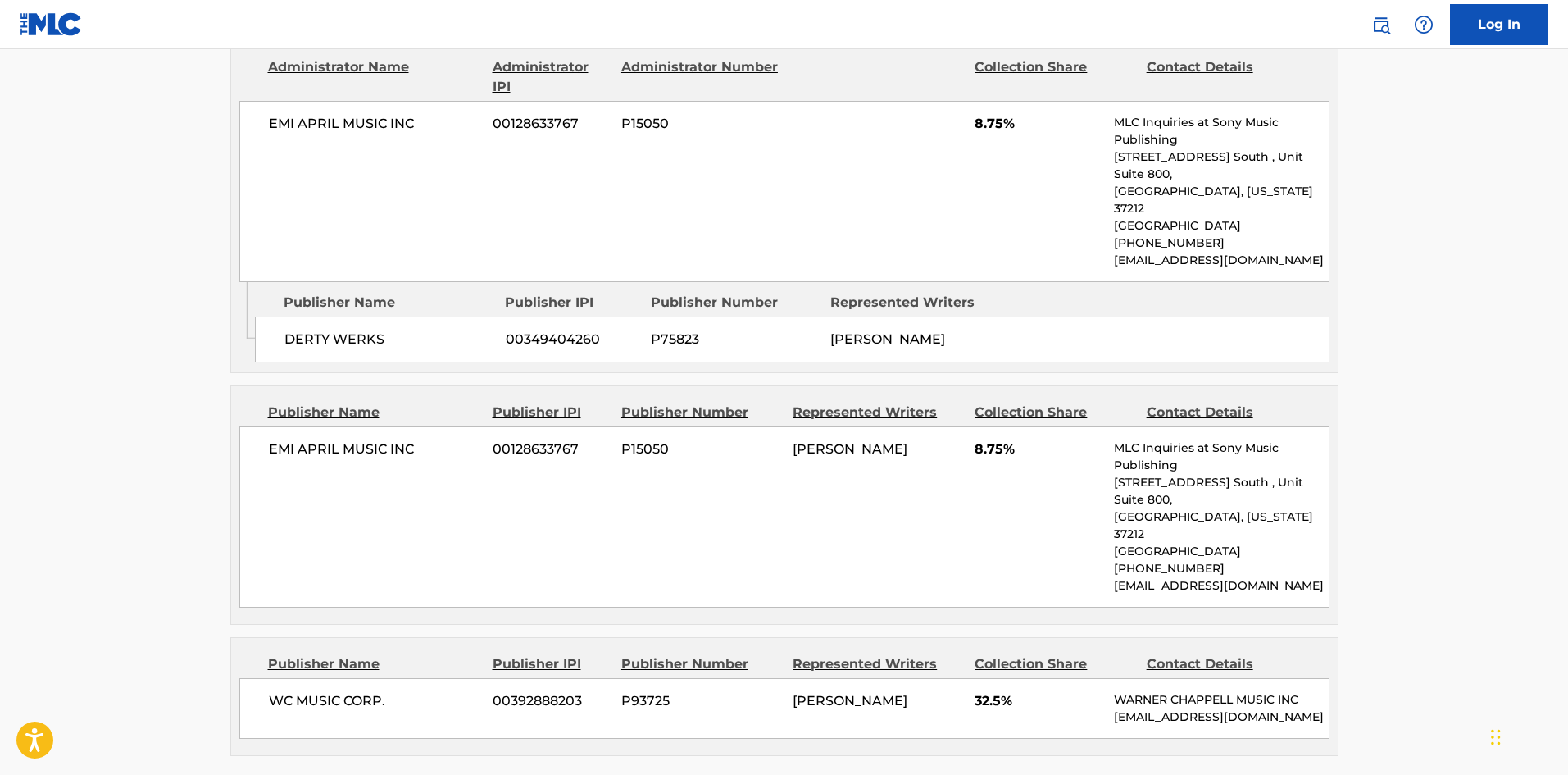
click at [276, 439] on span "EMI APRIL MUSIC INC" at bounding box center [374, 449] width 212 height 20
drag, startPoint x: 276, startPoint y: 435, endPoint x: 409, endPoint y: 431, distance: 133.1
click at [409, 439] on span "EMI APRIL MUSIC INC" at bounding box center [374, 449] width 212 height 20
click at [277, 691] on span "WC MUSIC CORP." at bounding box center [374, 701] width 212 height 20
drag, startPoint x: 277, startPoint y: 649, endPoint x: 389, endPoint y: 649, distance: 112.0
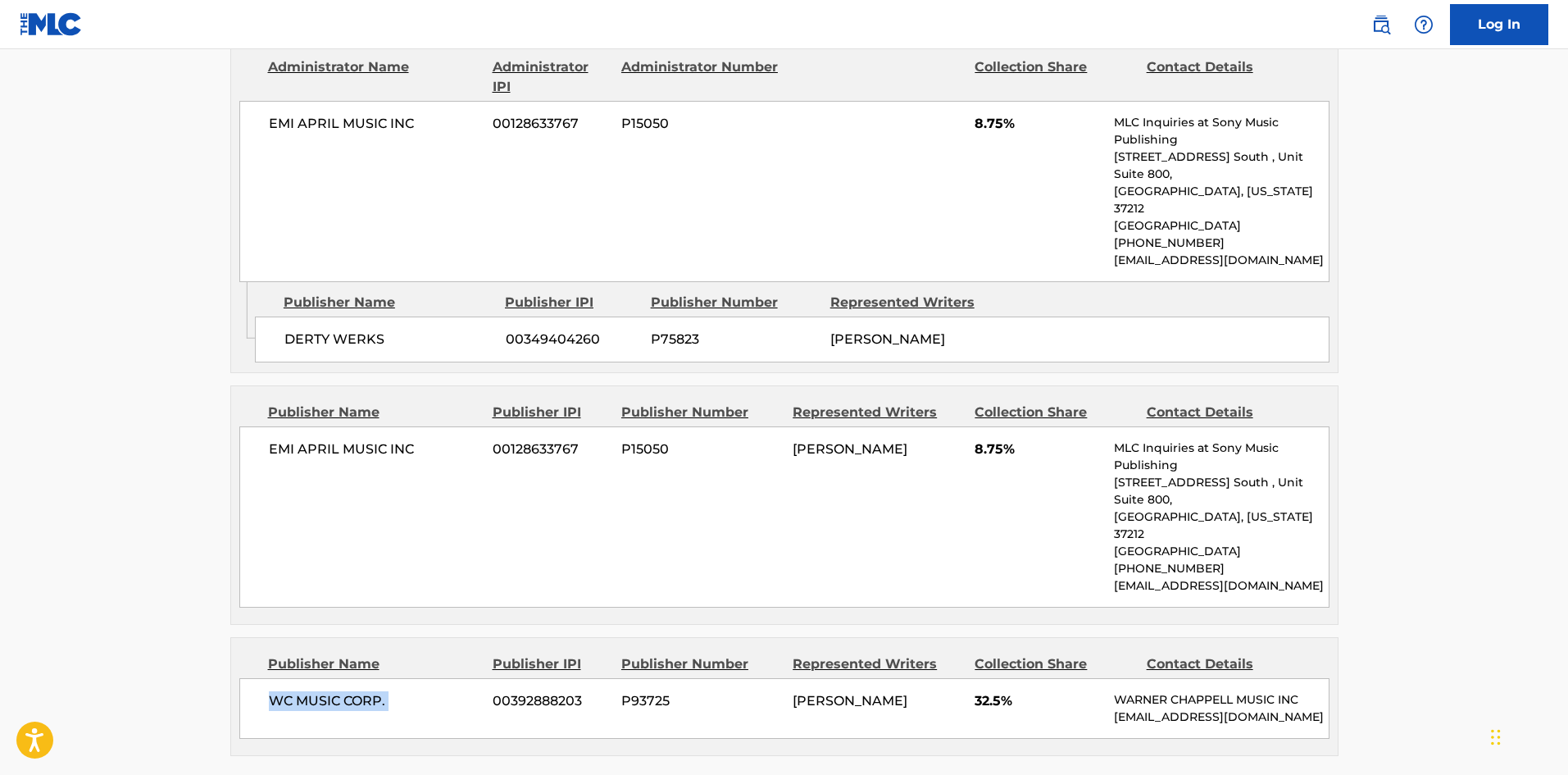
click at [389, 691] on span "WC MUSIC CORP." at bounding box center [374, 701] width 212 height 20
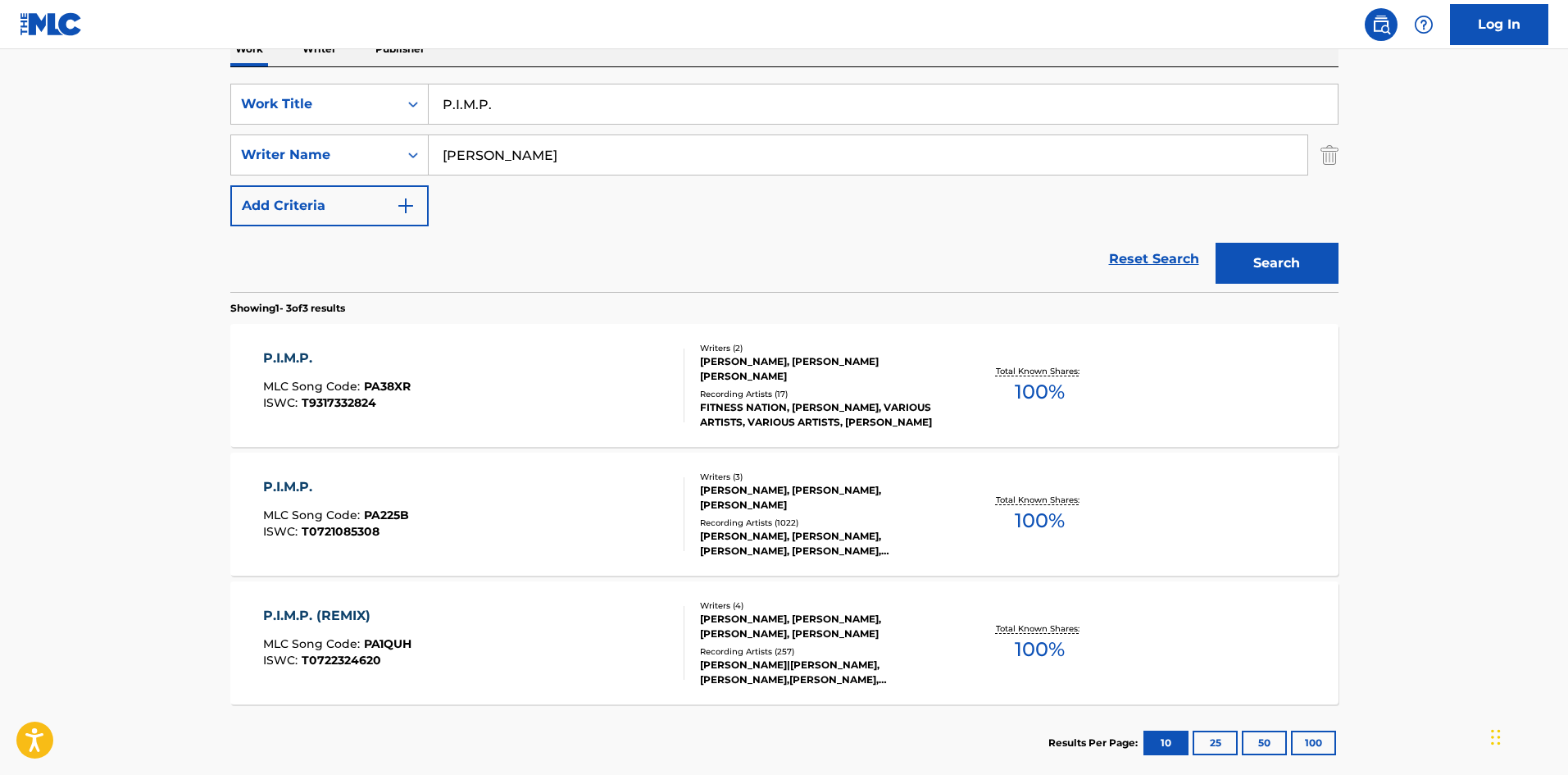
scroll to position [211, 0]
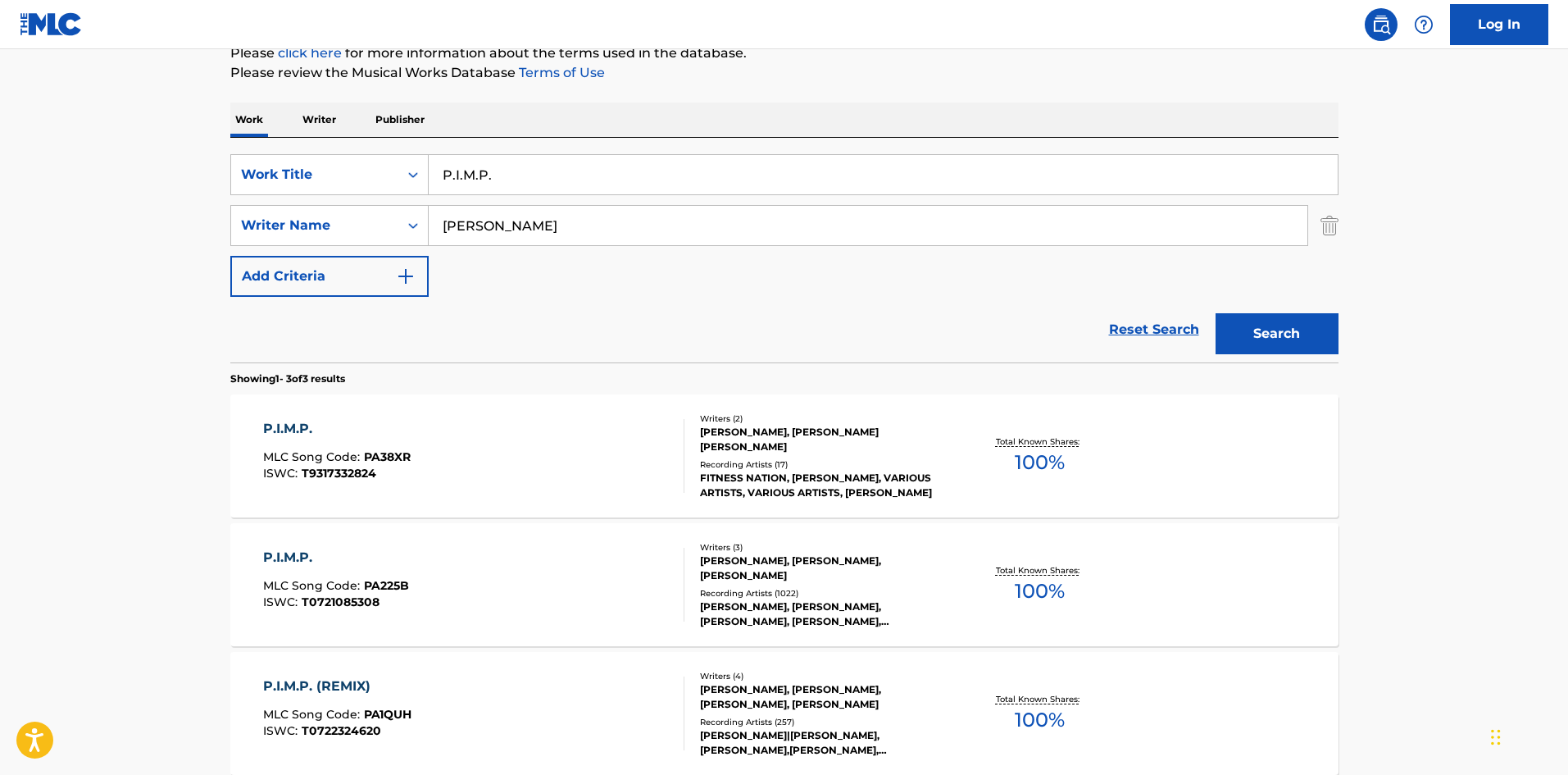
click at [529, 165] on input "P.I.M.P." at bounding box center [884, 174] width 909 height 40
paste input "Butt Naked"
type input "Butt Naked"
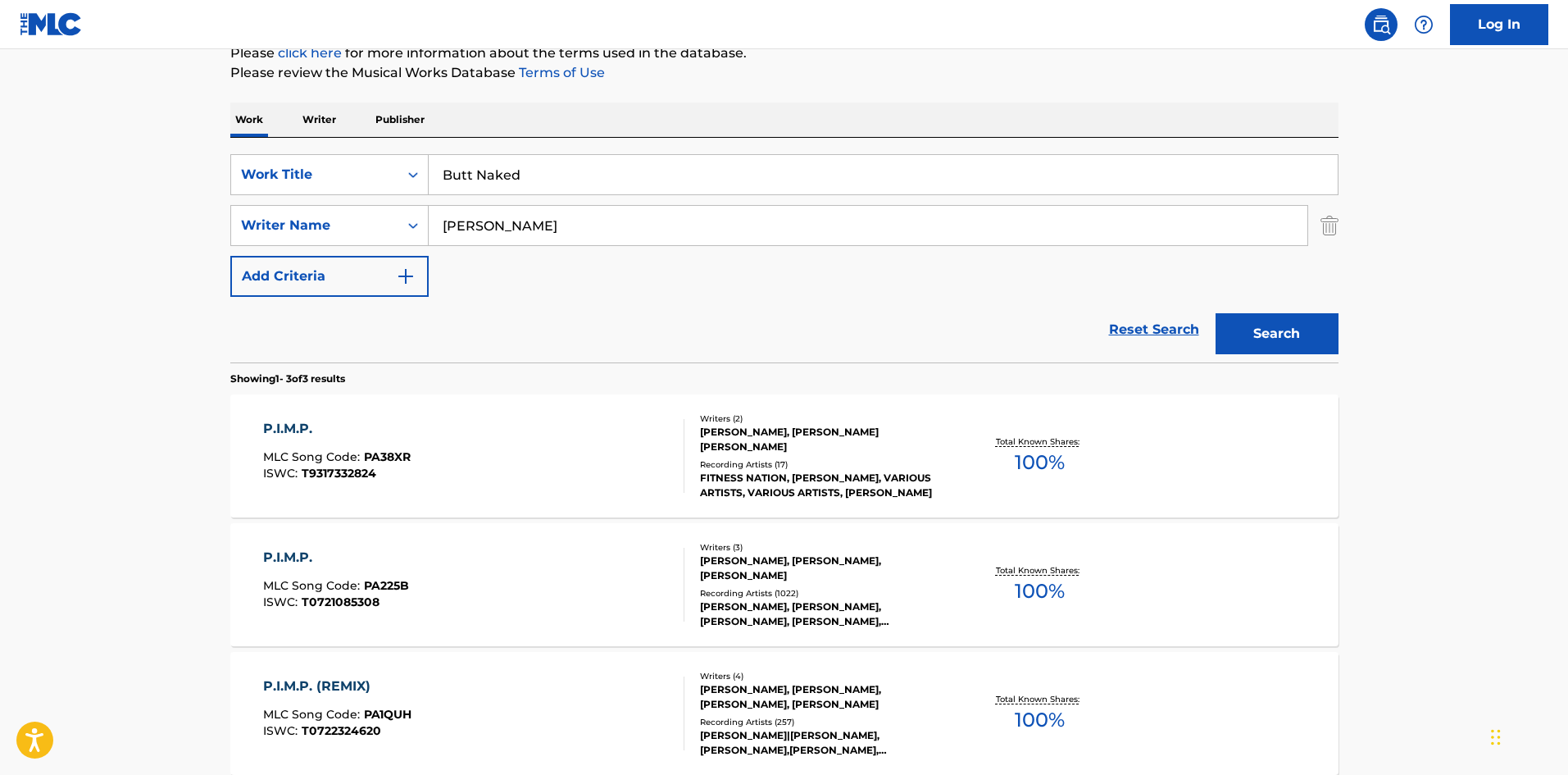
drag, startPoint x: 192, startPoint y: 325, endPoint x: 606, endPoint y: 240, distance: 422.6
click at [191, 325] on main "The MLC Public Work Search The accuracy and completeness of The MLC's data is d…" at bounding box center [784, 349] width 1568 height 1022
click at [631, 237] on input "Jackson" at bounding box center [868, 226] width 879 height 40
paste input "Kelly"
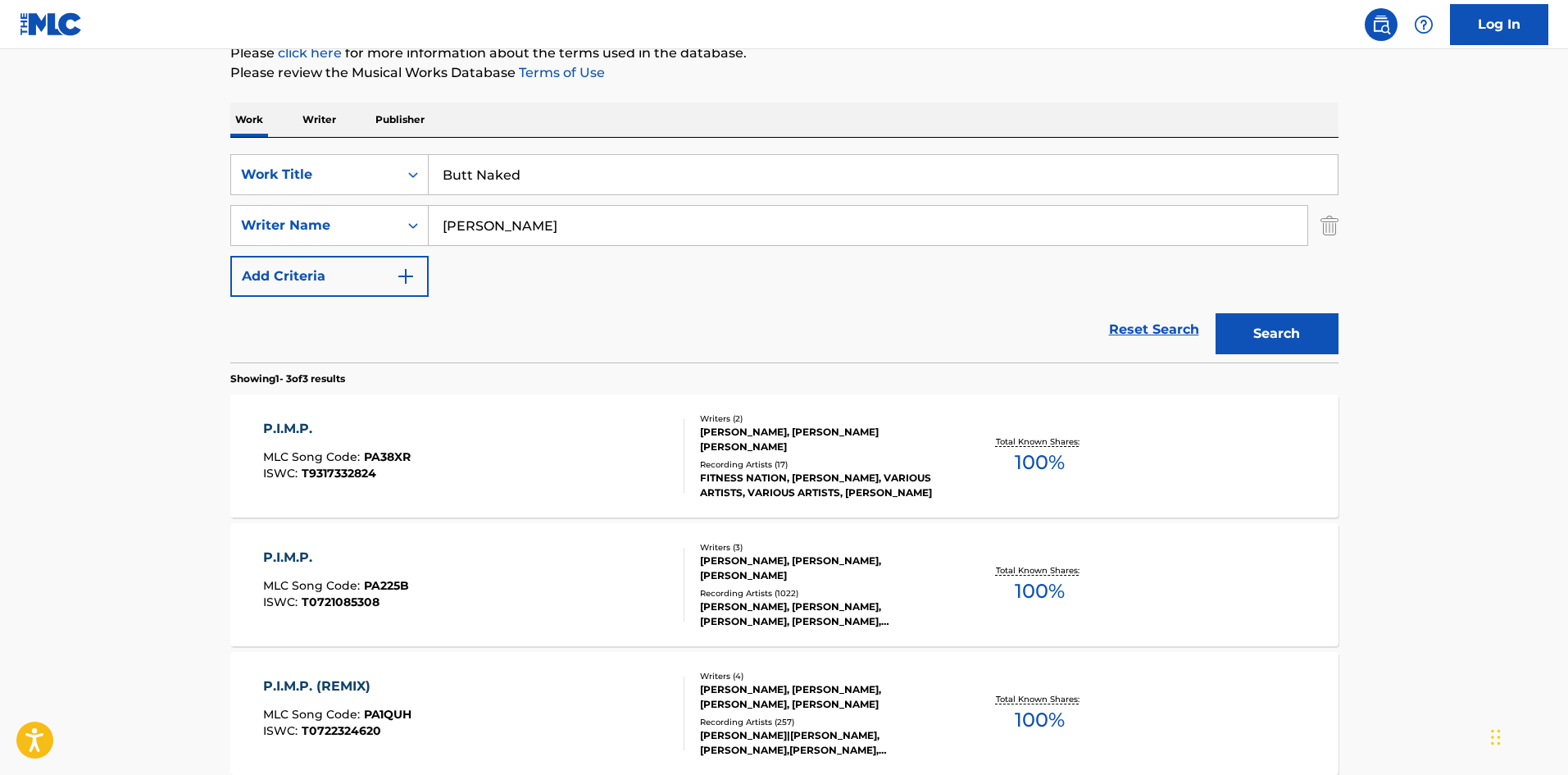
type input "Kelly"
click at [1230, 324] on button "Search" at bounding box center [1277, 333] width 123 height 41
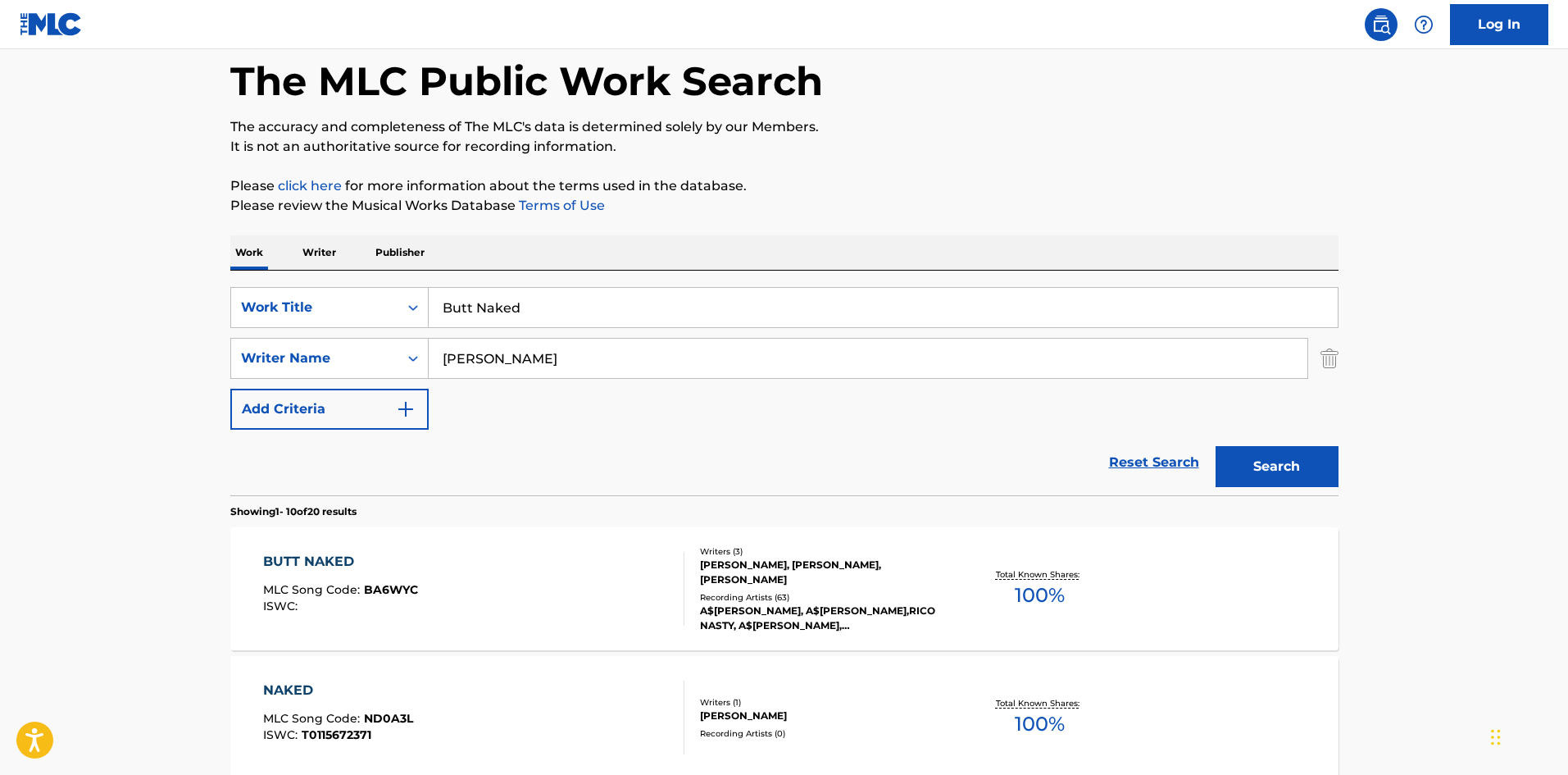
scroll to position [328, 0]
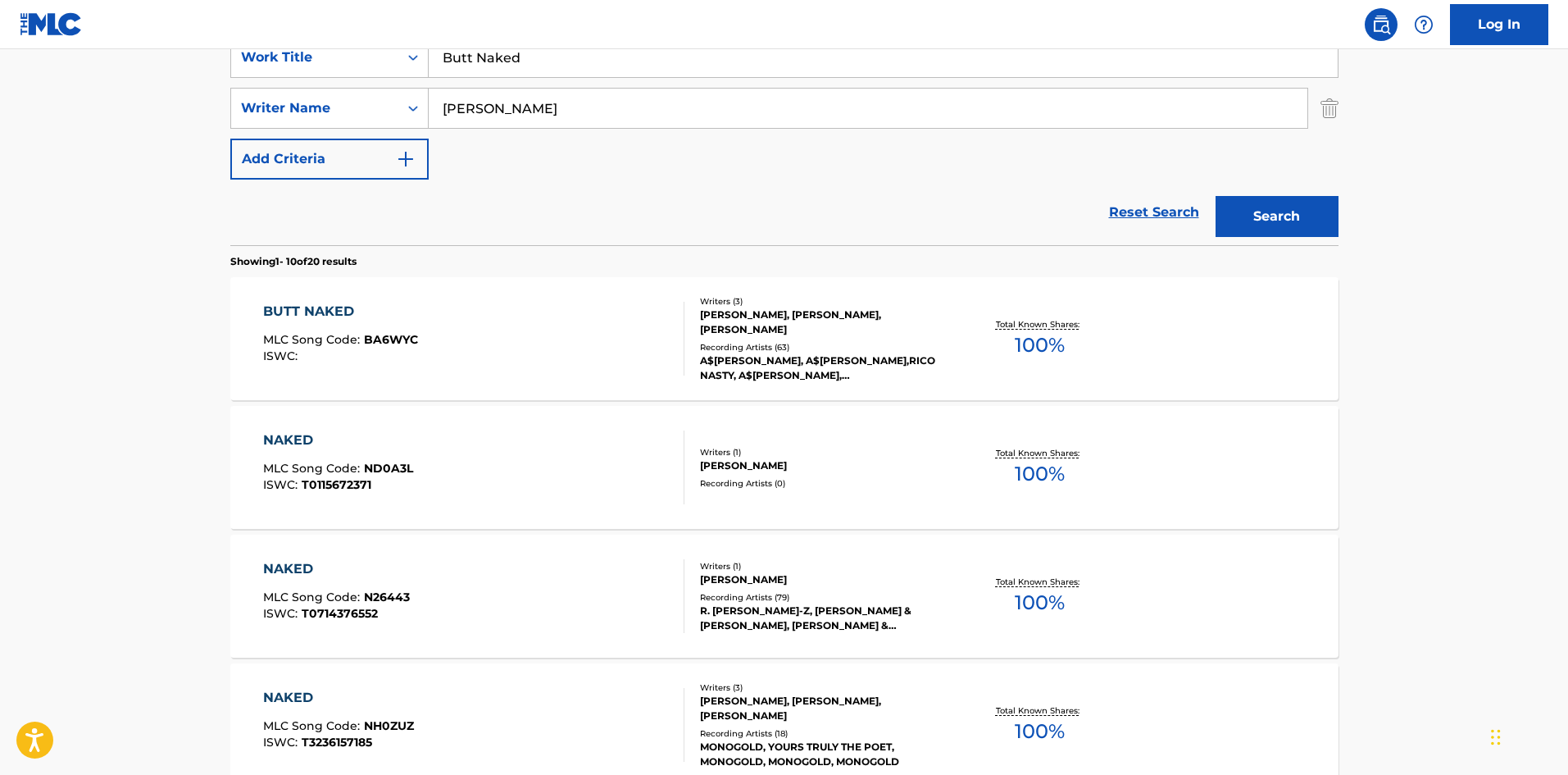
click at [388, 347] on div "MLC Song Code : BA6WYC" at bounding box center [341, 342] width 155 height 17
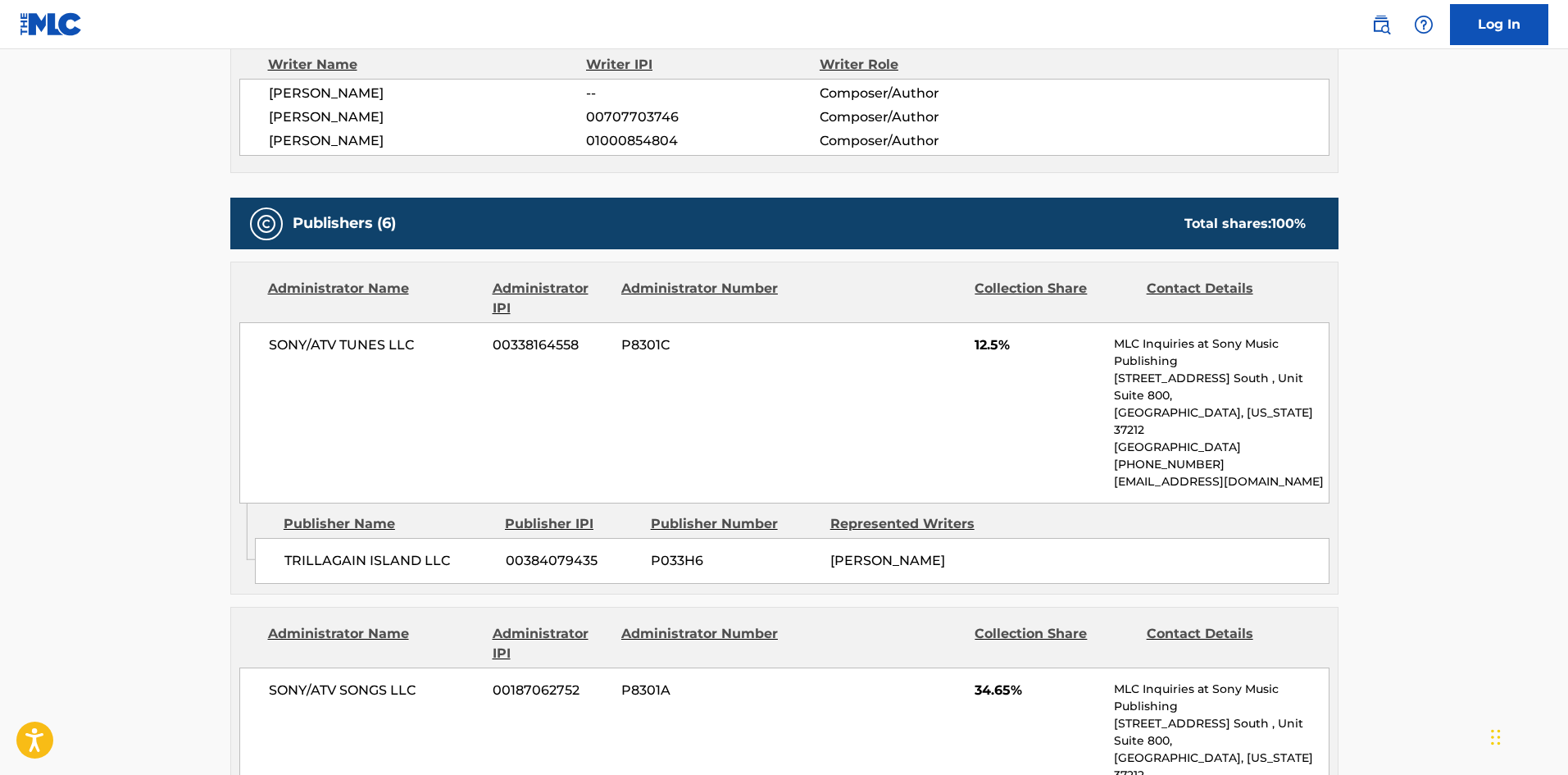
scroll to position [656, 0]
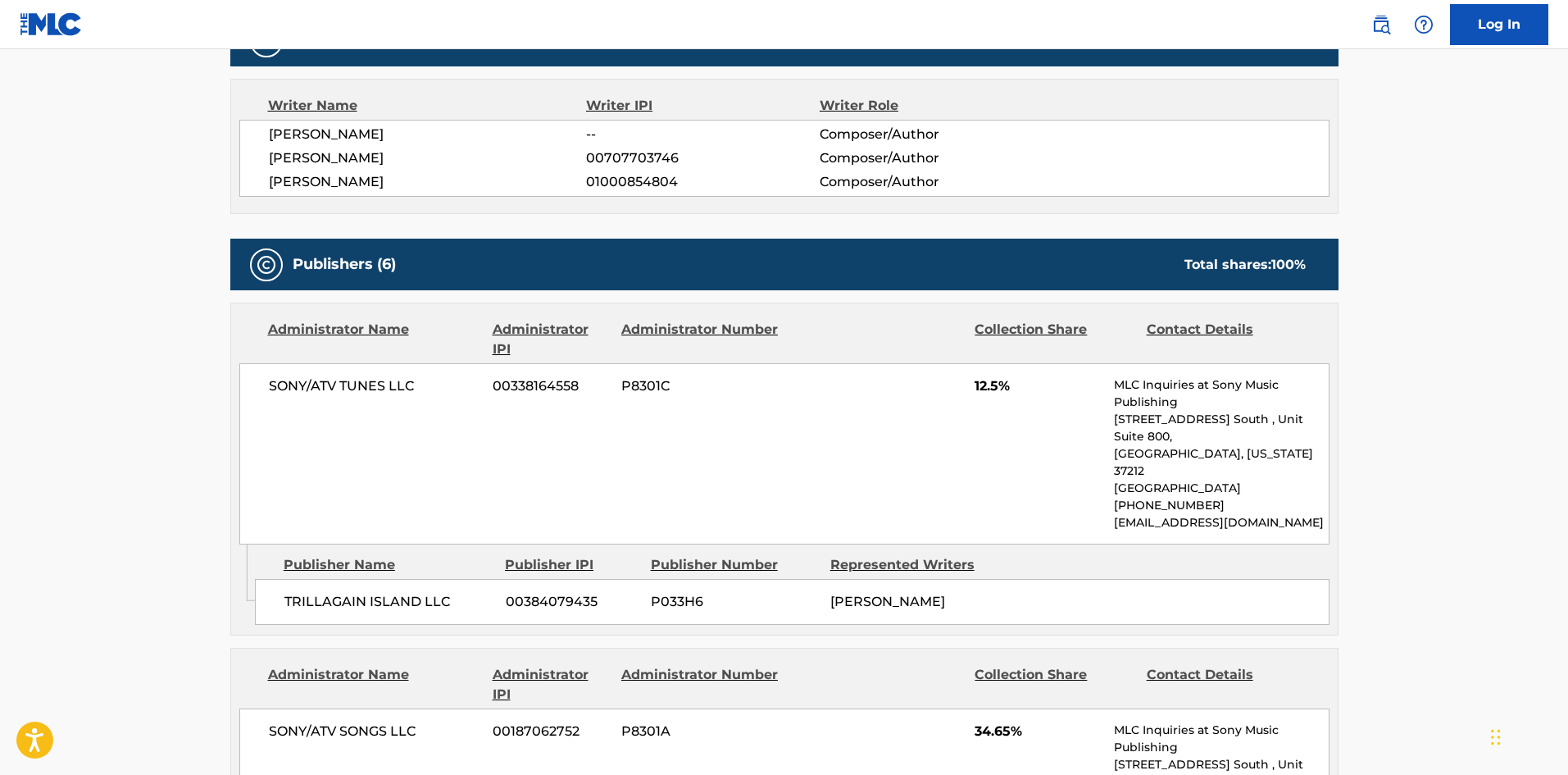
click at [282, 579] on div "TRILLAGAIN ISLAND LLC 00384079435 P033H6 ALLAN LOPEZ" at bounding box center [791, 602] width 1075 height 46
drag, startPoint x: 282, startPoint y: 572, endPoint x: 284, endPoint y: 46, distance: 526.0
click at [380, 579] on div "TRILLAGAIN ISLAND LLC 00384079435 P033H6 ALLAN LOPEZ" at bounding box center [791, 602] width 1075 height 46
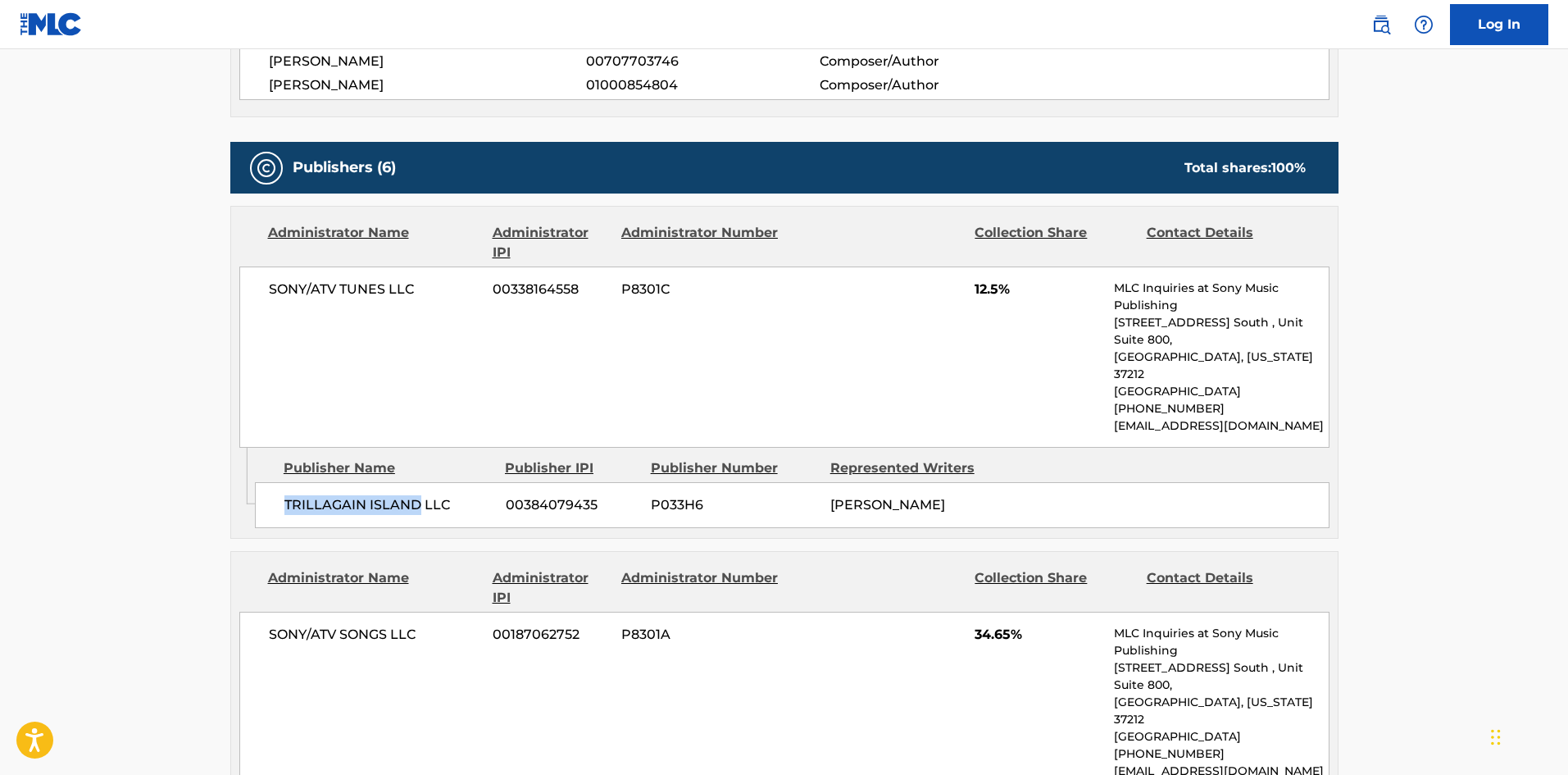
scroll to position [1066, 0]
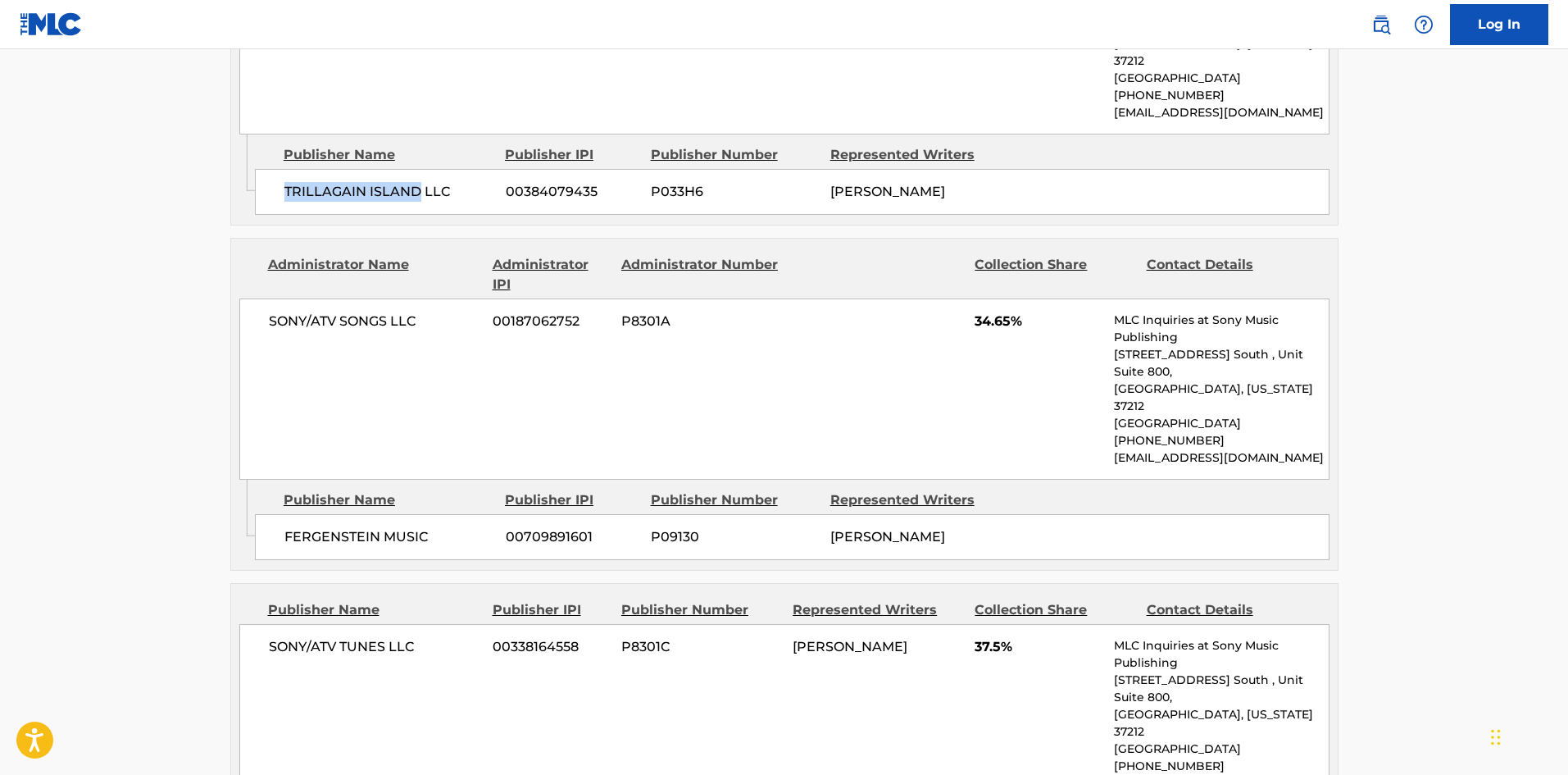
click at [297, 491] on div "Publisher Name" at bounding box center [387, 500] width 209 height 20
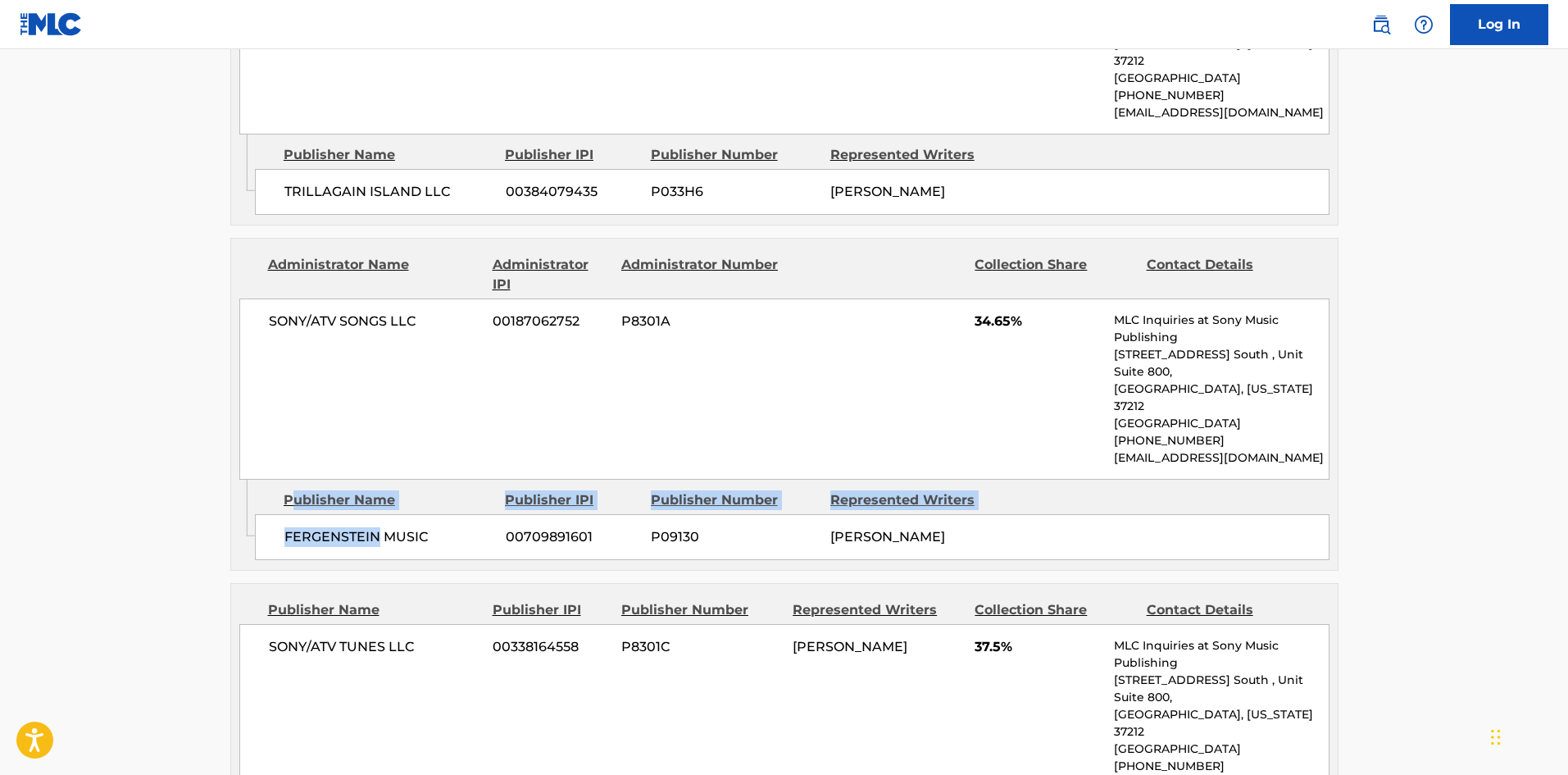
drag, startPoint x: 297, startPoint y: 440, endPoint x: 318, endPoint y: 459, distance: 28.3
click at [375, 480] on div "Publisher Name Publisher IPI Publisher Number Represented Writers FERGENSTEIN M…" at bounding box center [795, 520] width 1083 height 82
click at [318, 527] on span "FERGENSTEIN MUSIC" at bounding box center [388, 537] width 209 height 20
drag, startPoint x: 318, startPoint y: 463, endPoint x: 366, endPoint y: 463, distance: 48.0
click at [377, 527] on span "FERGENSTEIN MUSIC" at bounding box center [388, 537] width 209 height 20
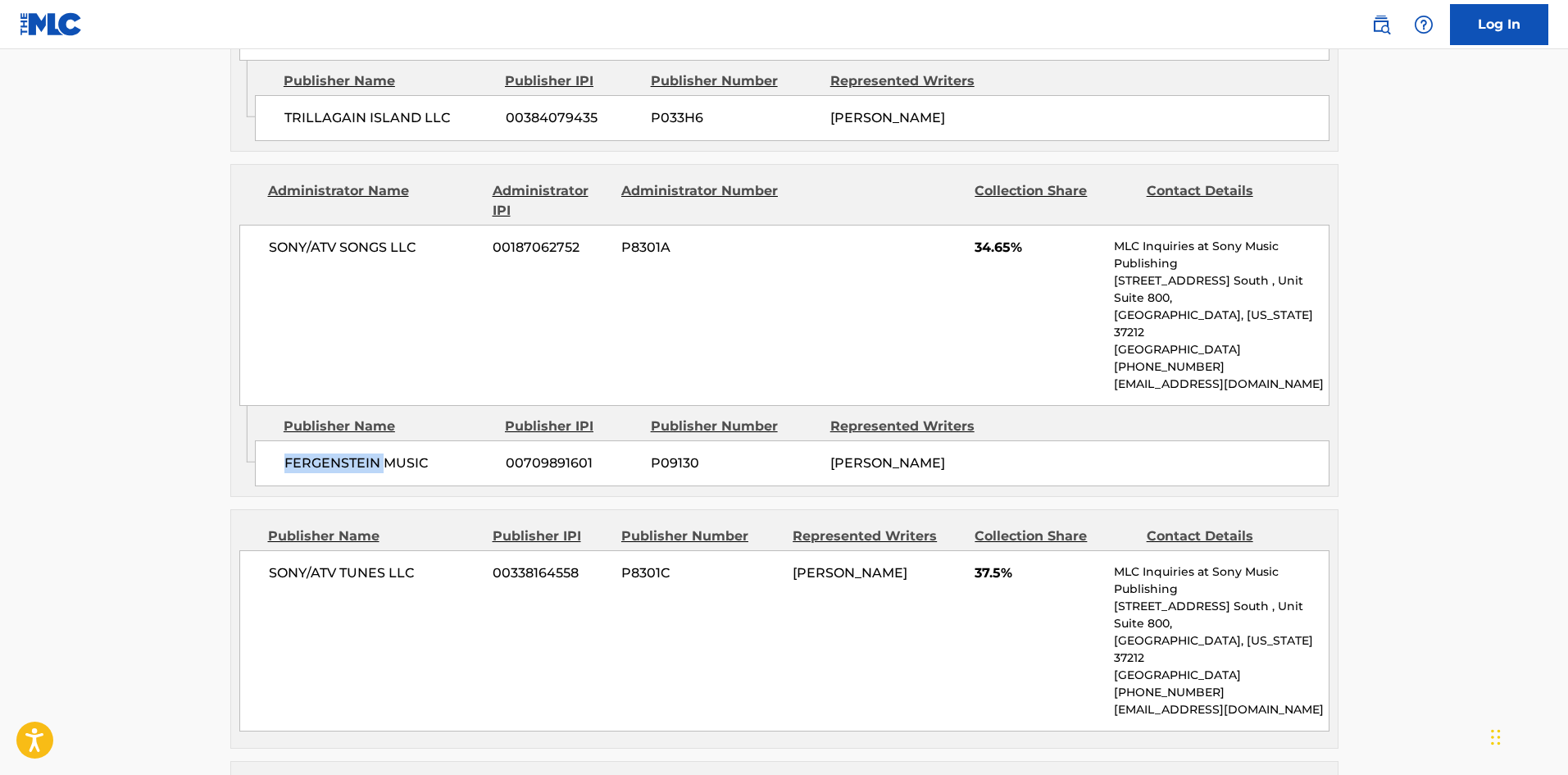
scroll to position [1394, 0]
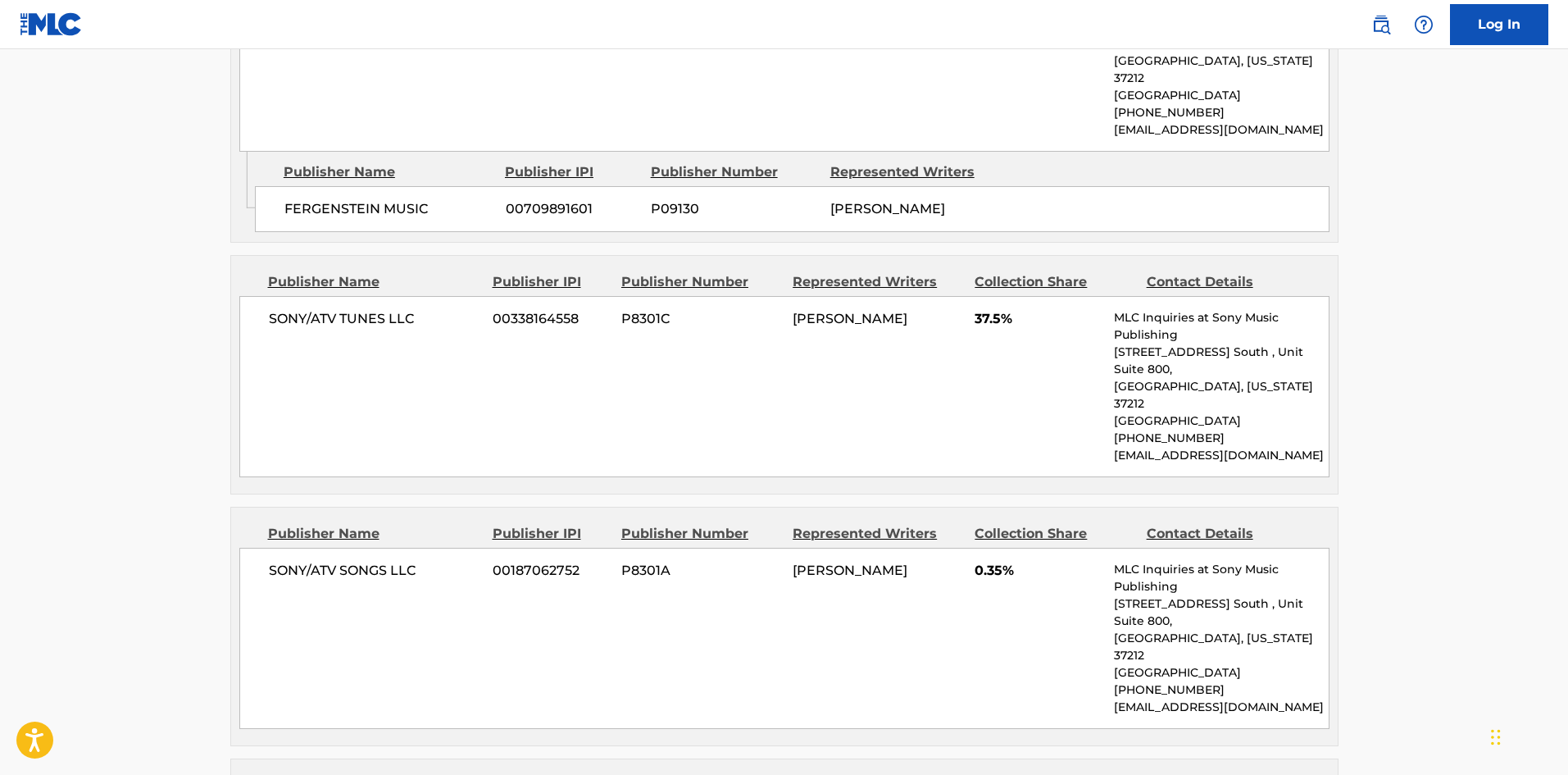
click at [293, 309] on span "SONY/ATV TUNES LLC" at bounding box center [374, 319] width 212 height 20
drag, startPoint x: 293, startPoint y: 252, endPoint x: 397, endPoint y: 251, distance: 104.0
click at [397, 309] on span "SONY/ATV TUNES LLC" at bounding box center [374, 319] width 212 height 20
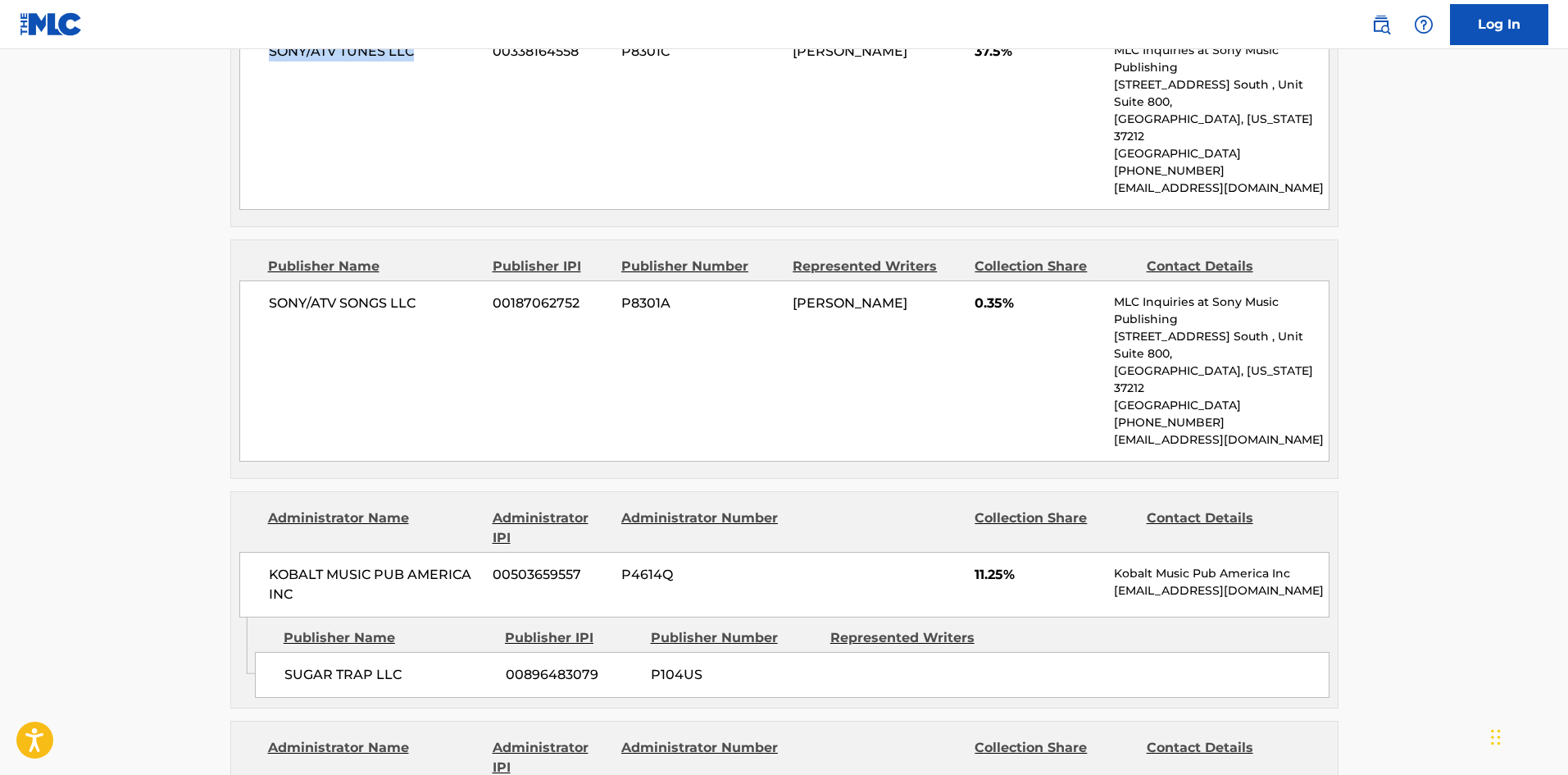
scroll to position [1640, 0]
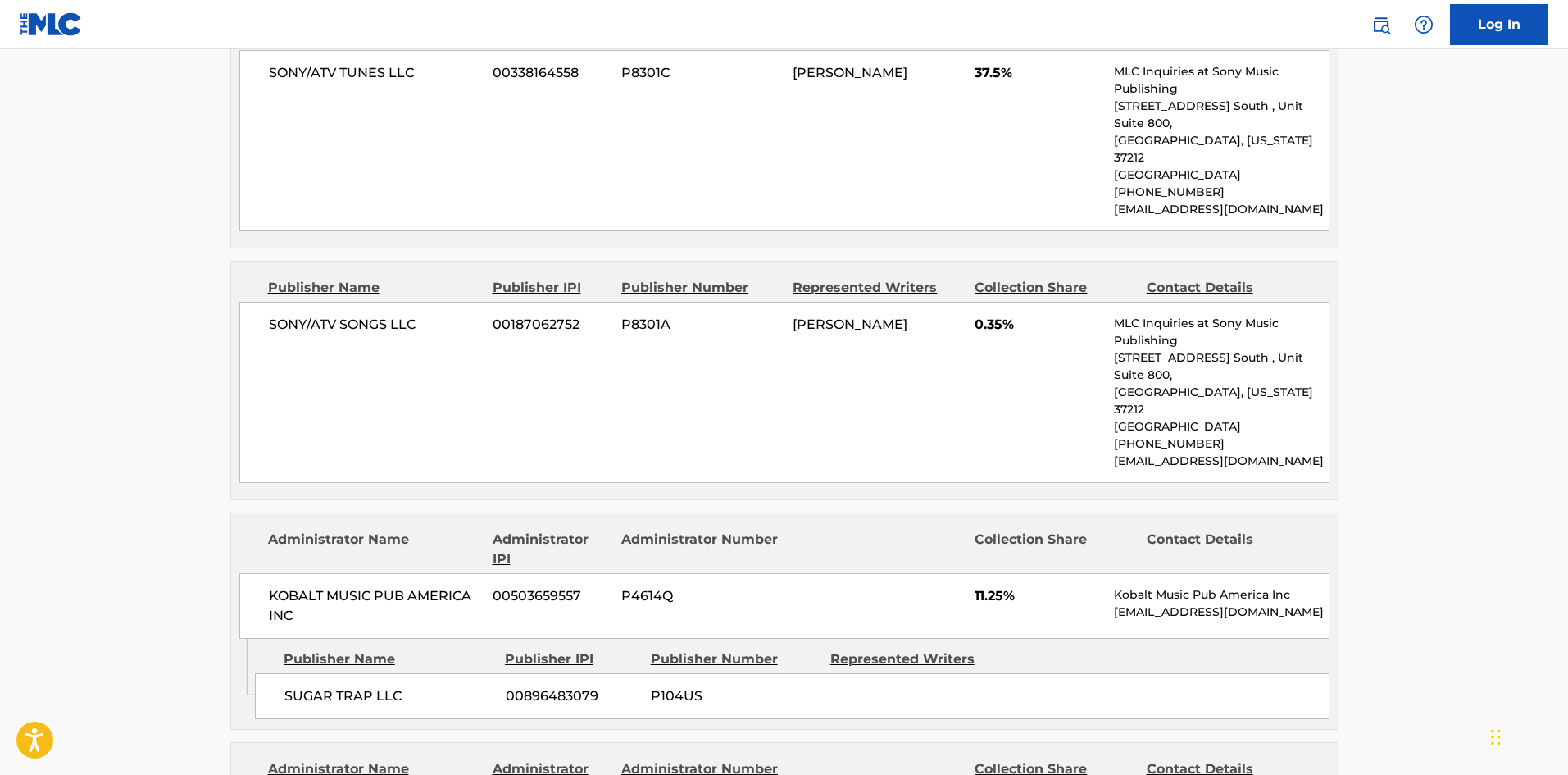
click at [285, 301] on div "SONY/ATV SONGS LLC 00187062752 P8301A DAROLD D BROWN 0.35% MLC Inquiries at Son…" at bounding box center [784, 391] width 1090 height 181
drag, startPoint x: 285, startPoint y: 206, endPoint x: 391, endPoint y: 209, distance: 106.0
click at [391, 301] on div "SONY/ATV SONGS LLC 00187062752 P8301A DAROLD D BROWN 0.35% MLC Inquiries at Son…" at bounding box center [784, 391] width 1090 height 181
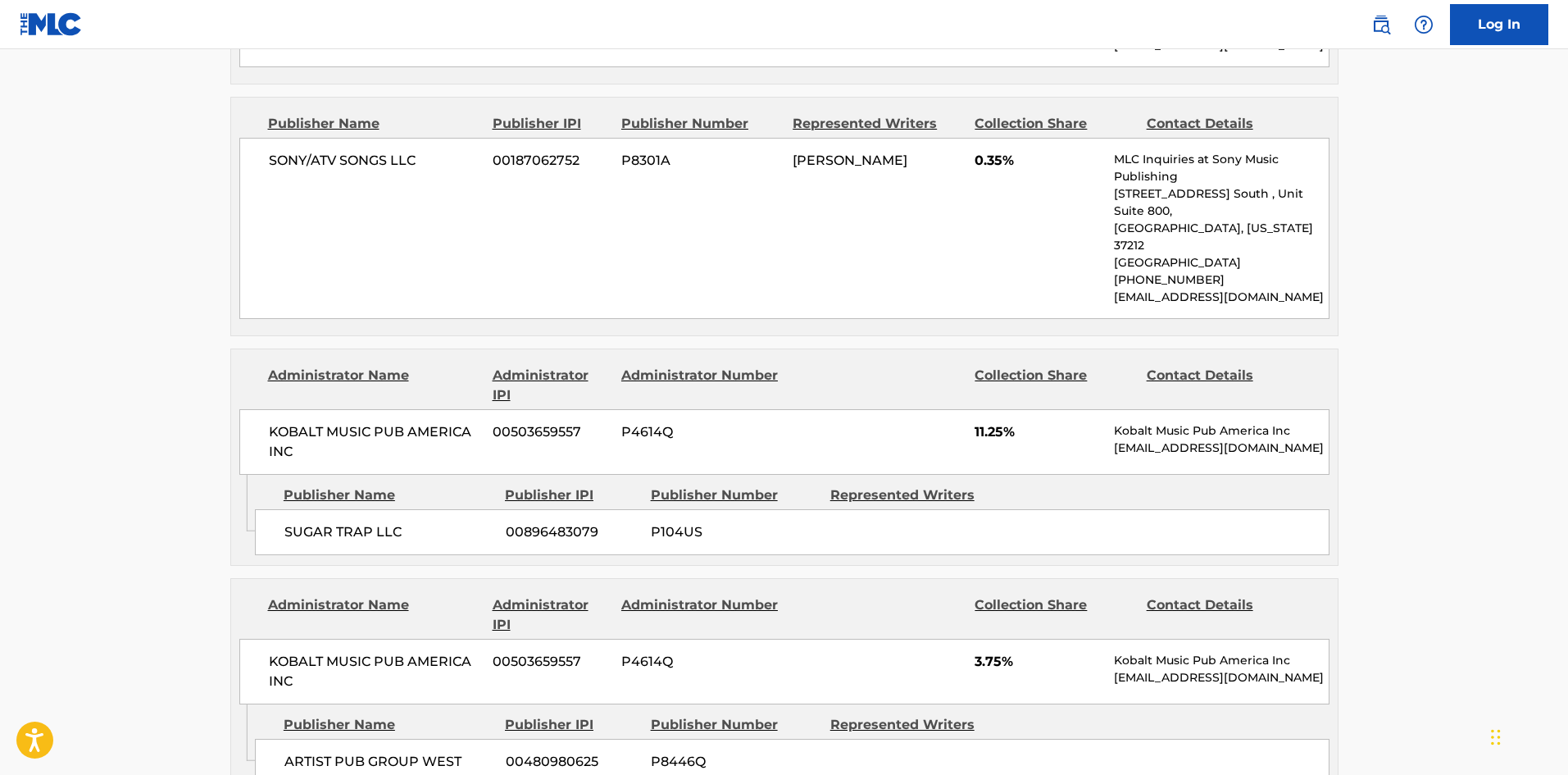
click at [301, 522] on span "SUGAR TRAP LLC" at bounding box center [388, 532] width 209 height 20
drag, startPoint x: 301, startPoint y: 390, endPoint x: 341, endPoint y: 394, distance: 40.2
click at [341, 522] on span "SUGAR TRAP LLC" at bounding box center [388, 532] width 209 height 20
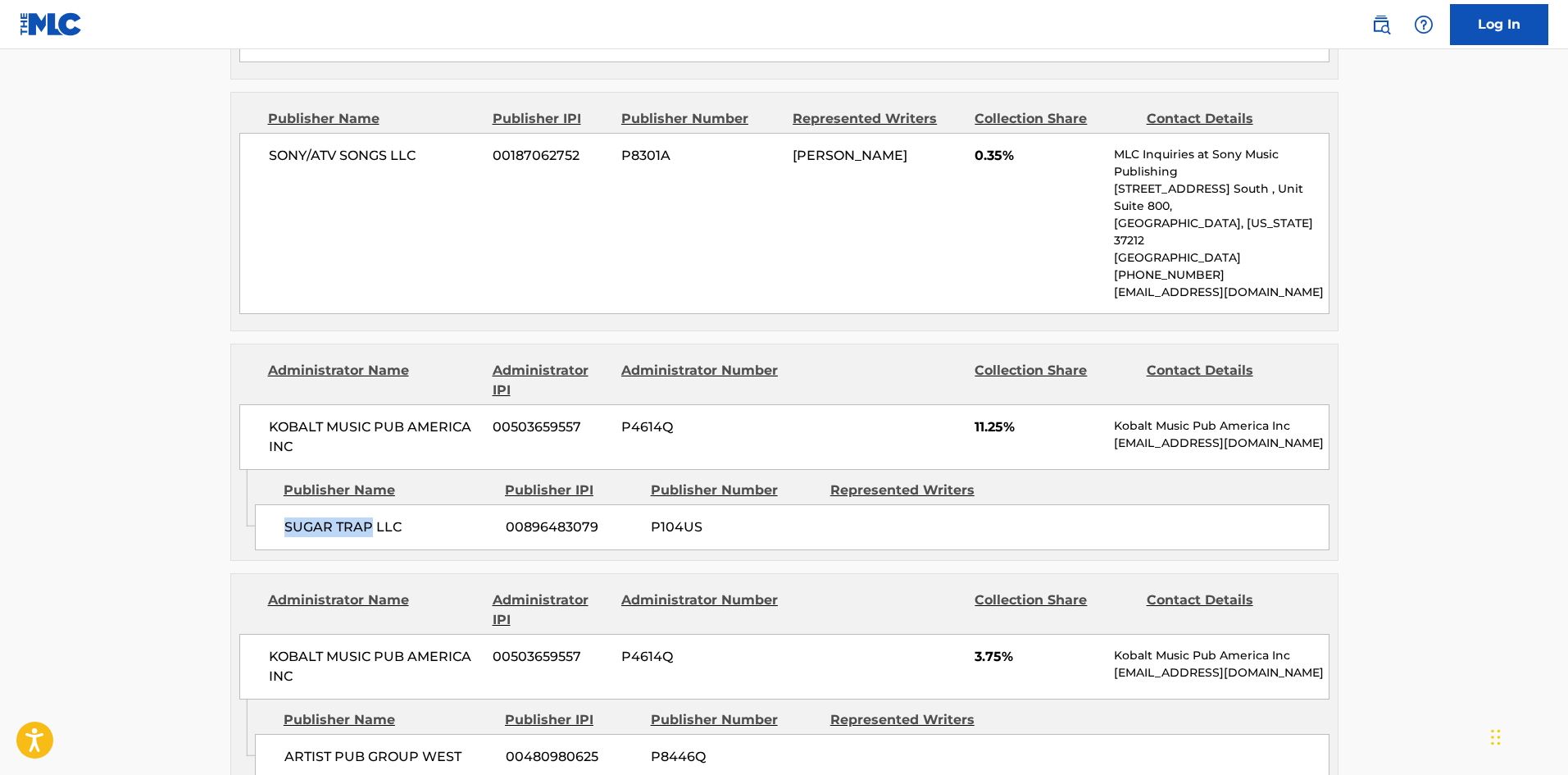
scroll to position [1968, 0]
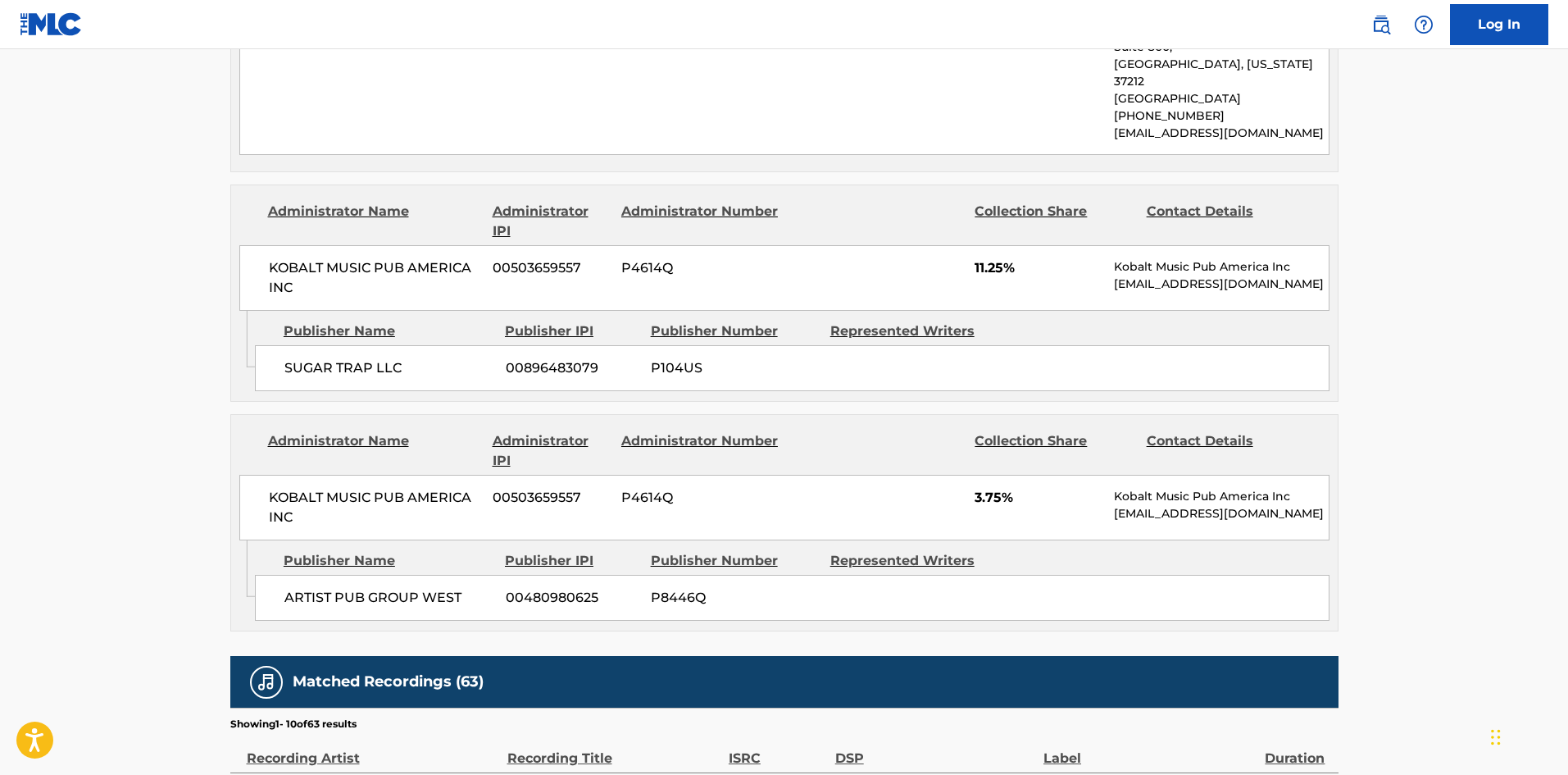
click at [273, 575] on div "ARTIST PUB GROUP WEST 00480980625 P8446Q" at bounding box center [791, 598] width 1075 height 46
drag, startPoint x: 273, startPoint y: 461, endPoint x: 441, endPoint y: 452, distance: 168.2
click at [441, 575] on div "ARTIST PUB GROUP WEST 00480980625 P8446Q" at bounding box center [791, 598] width 1075 height 46
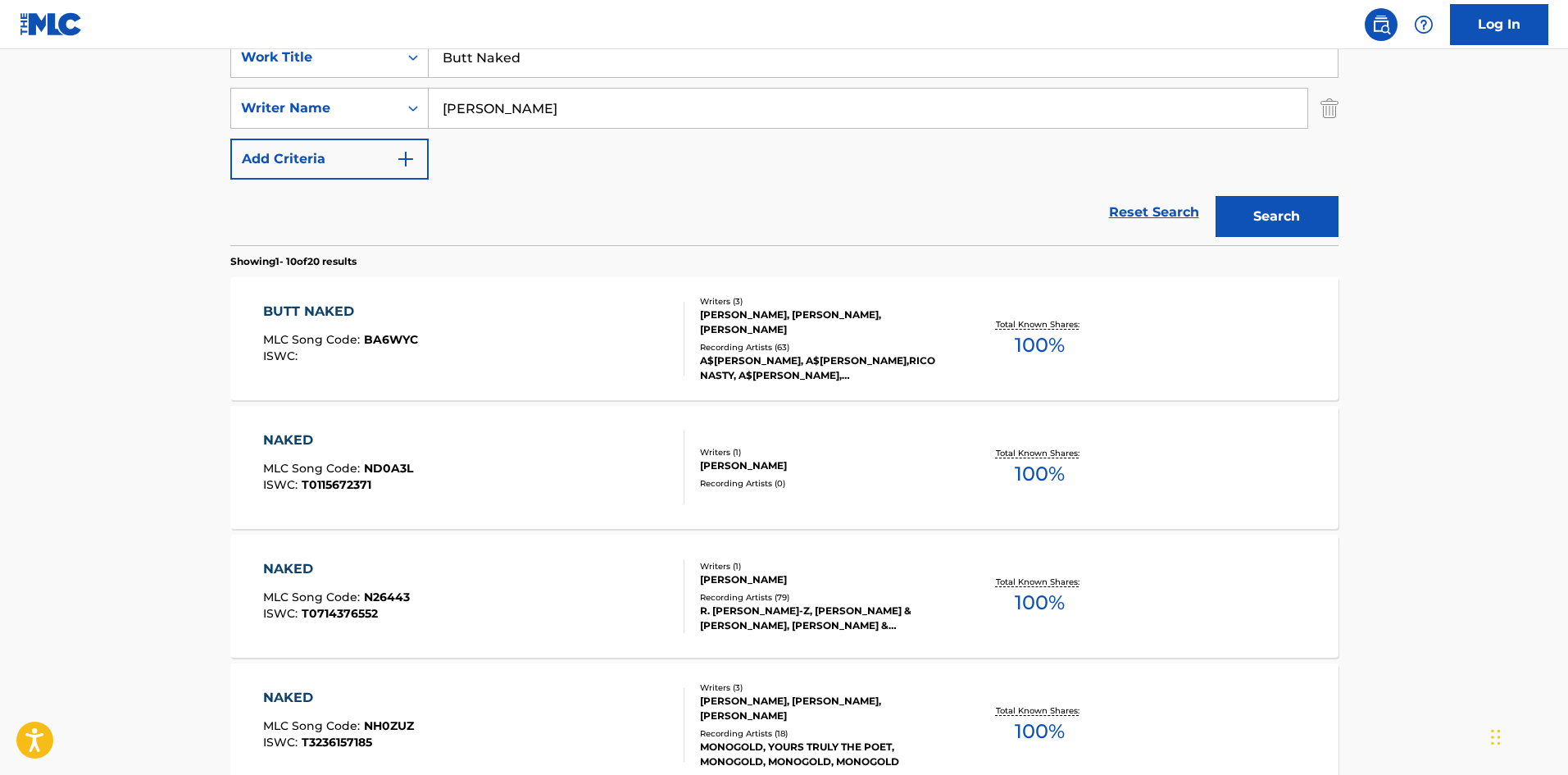
scroll to position [82, 0]
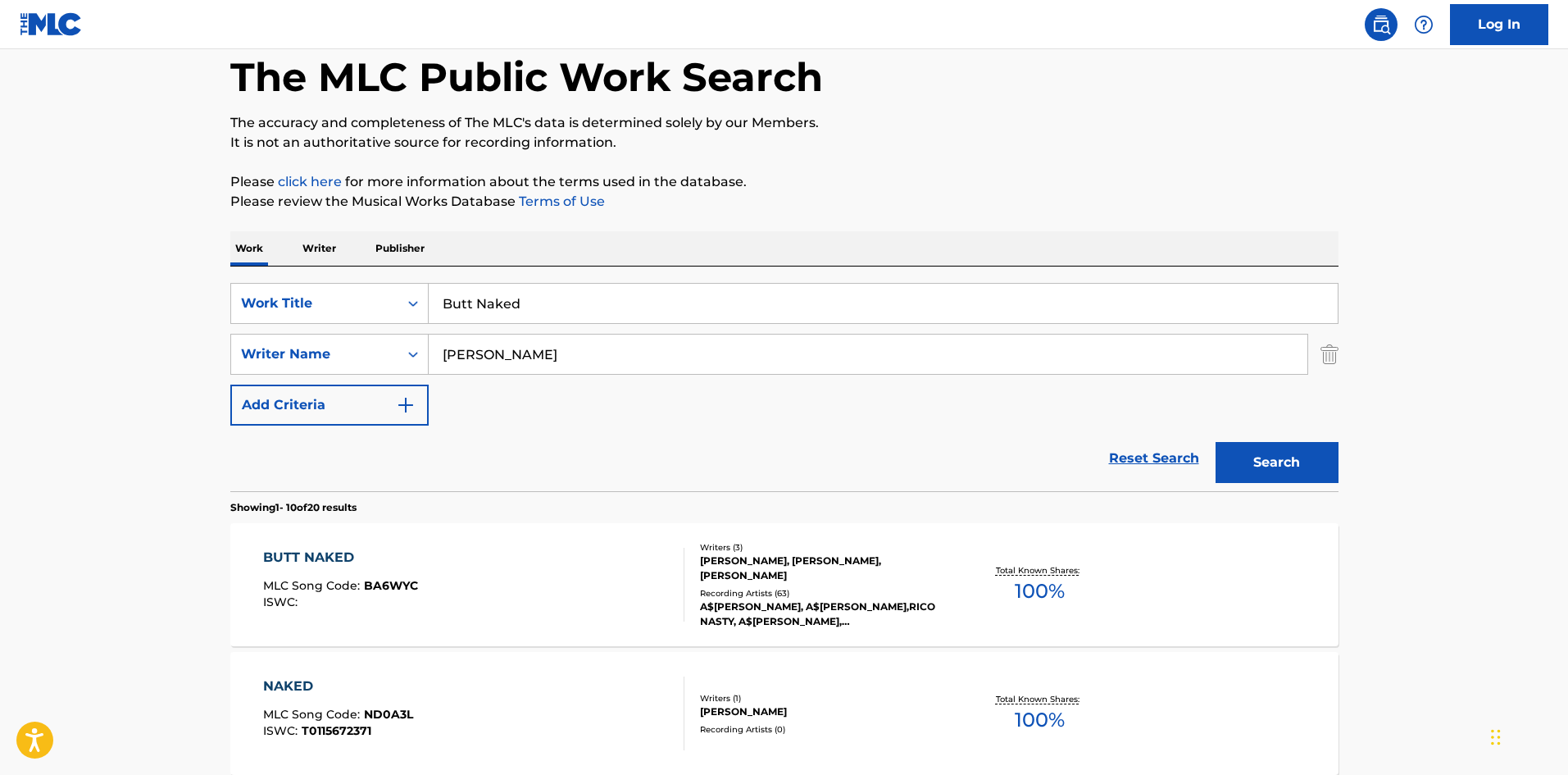
click at [608, 303] on input "Butt Naked" at bounding box center [884, 303] width 909 height 40
paste input "Didn't Wanna Do That"
type input "Didn't Wanna Do That"
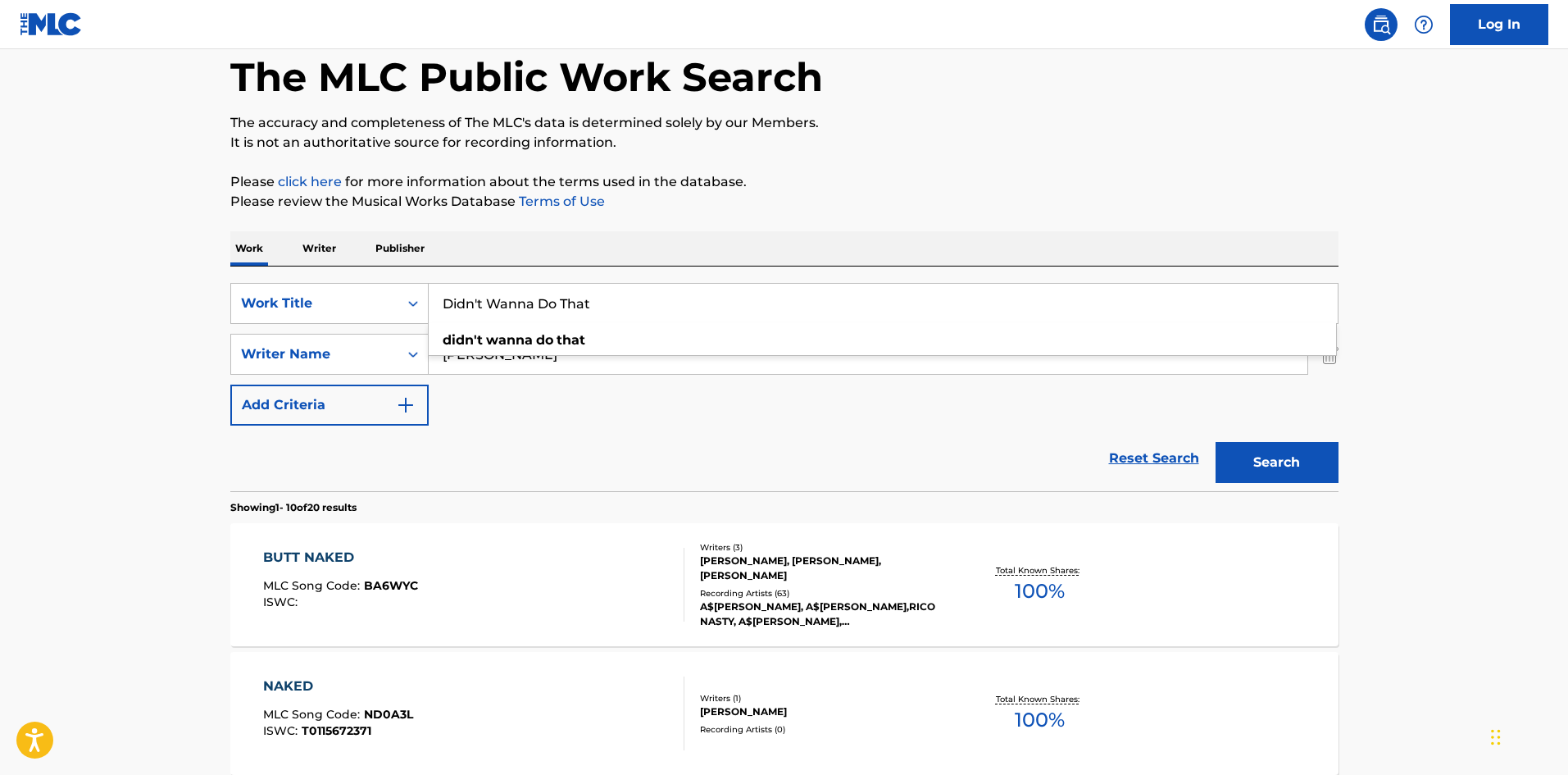
click at [595, 463] on div "Reset Search Search" at bounding box center [784, 458] width 1108 height 65
click at [598, 347] on input "Kelly" at bounding box center [868, 355] width 879 height 40
paste input "Gonzalez"
type input "Gonzalez"
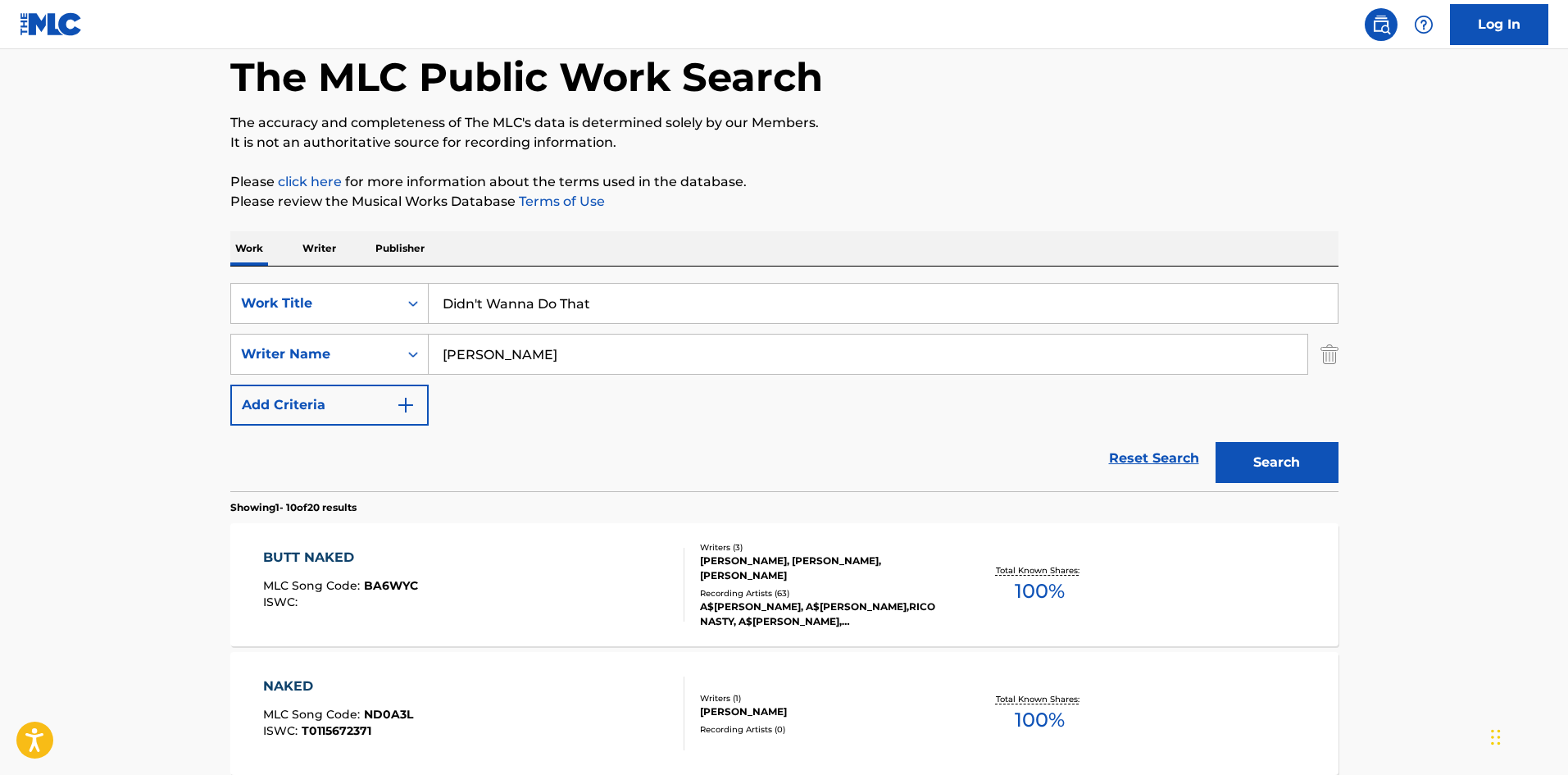
click at [1322, 463] on button "Search" at bounding box center [1277, 462] width 123 height 41
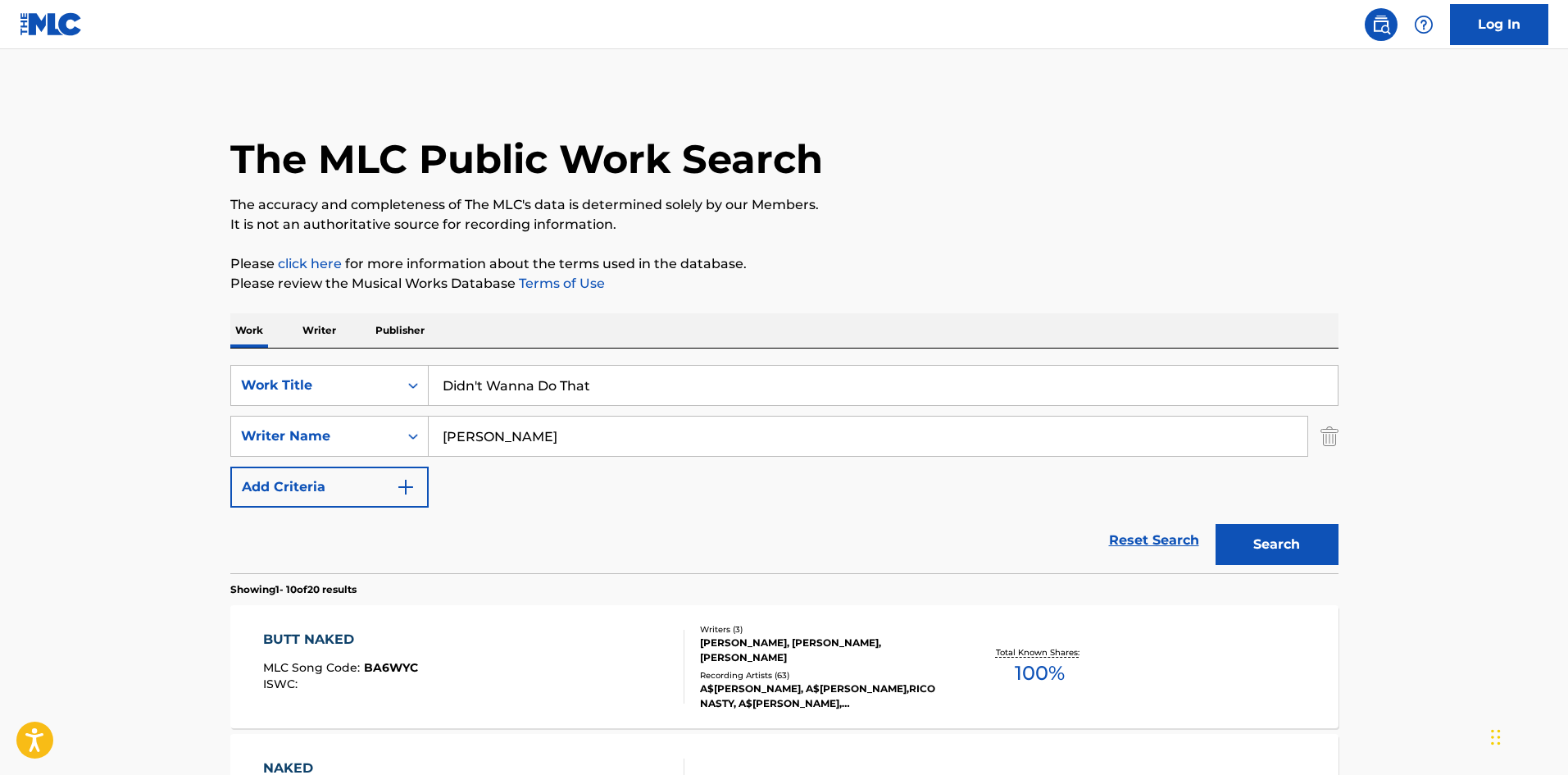
click at [1322, 463] on div "SearchWithCriteriafc9bd669-65cf-4602-b9d4-5c6768164c77 Work Title Didn't Wanna …" at bounding box center [784, 436] width 1108 height 143
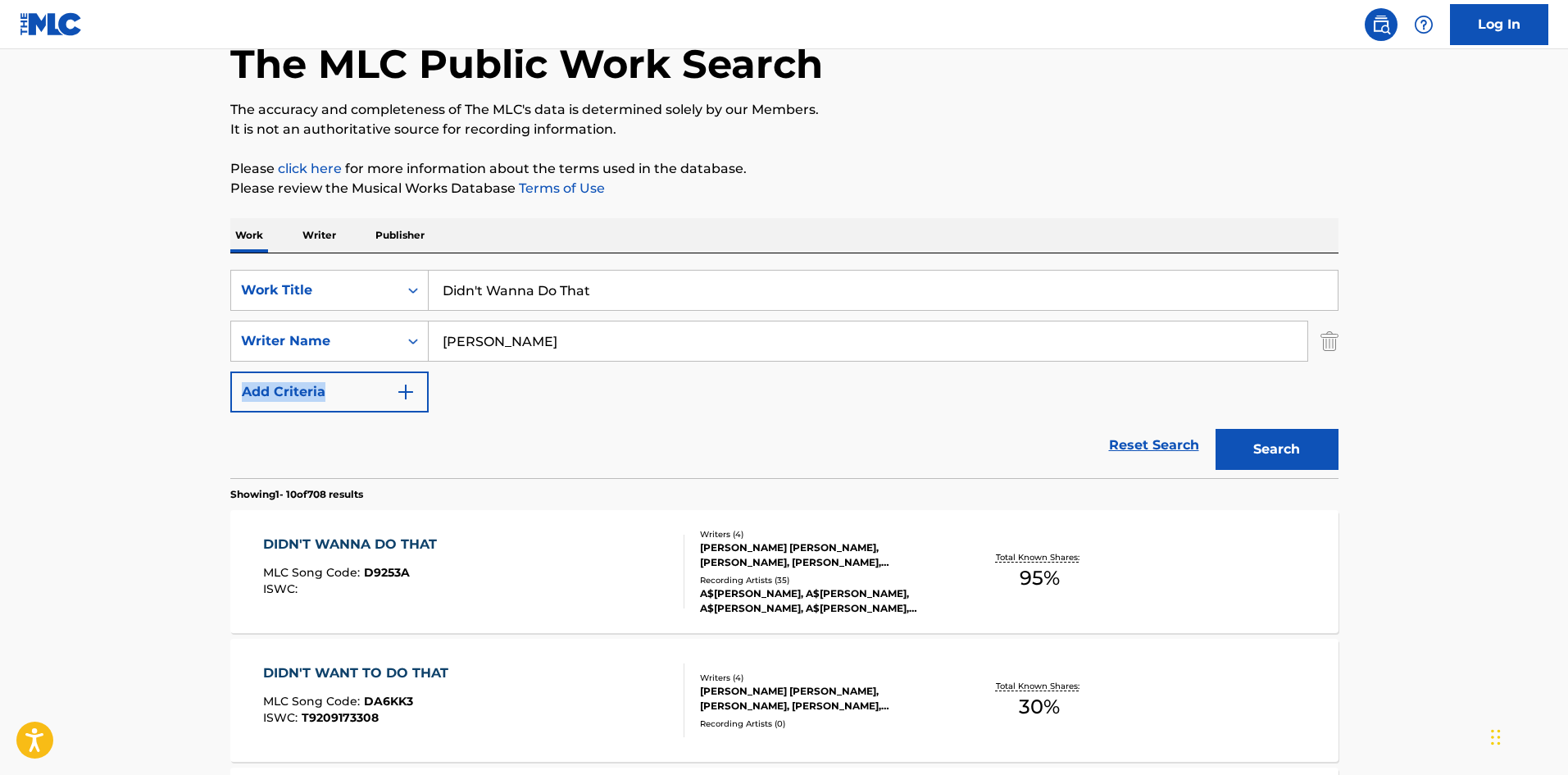
scroll to position [246, 0]
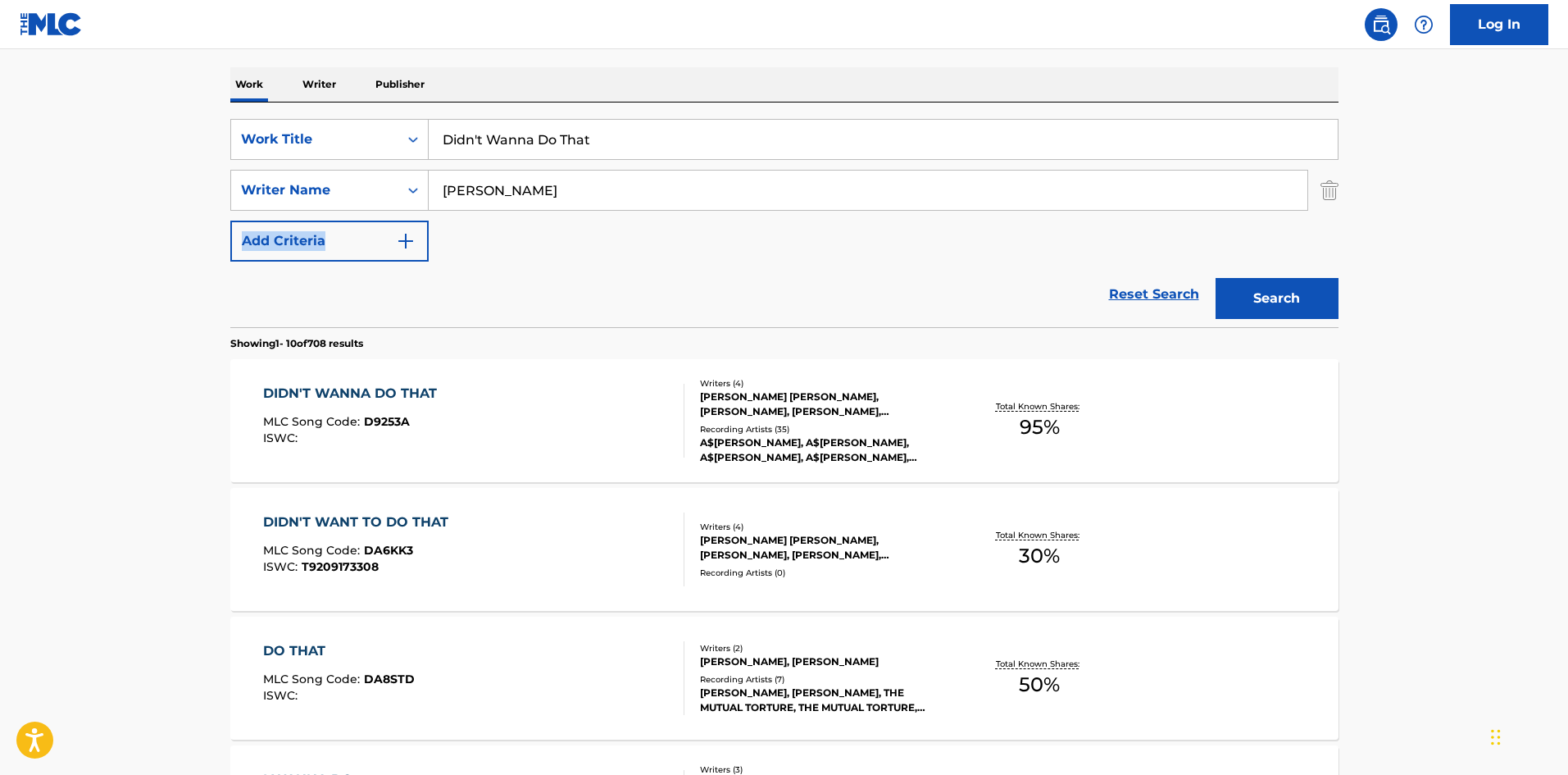
click at [477, 450] on div "DIDN'T WANNA DO THAT MLC Song Code : D9253A ISWC :" at bounding box center [473, 420] width 421 height 73
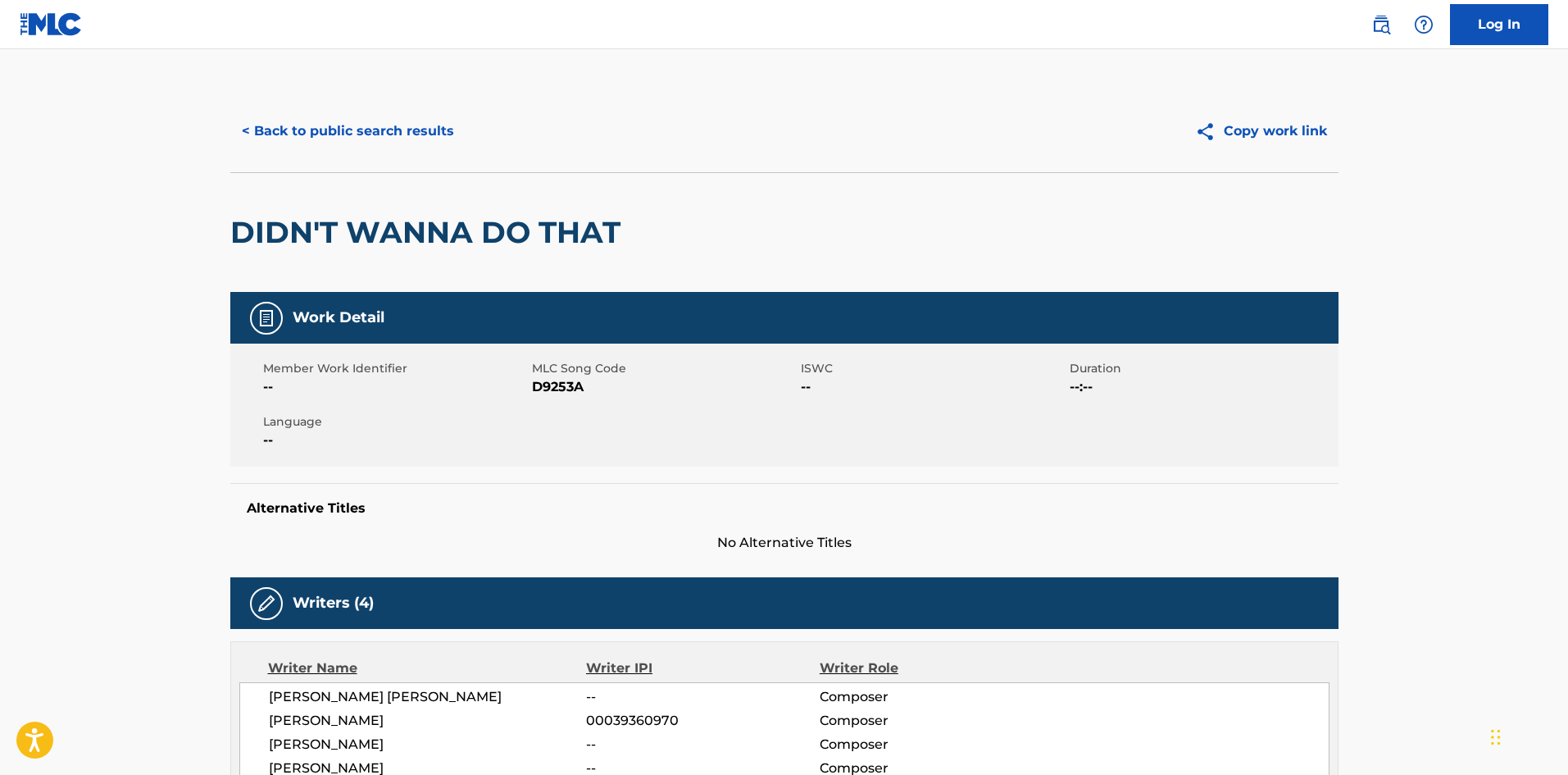
scroll to position [492, 0]
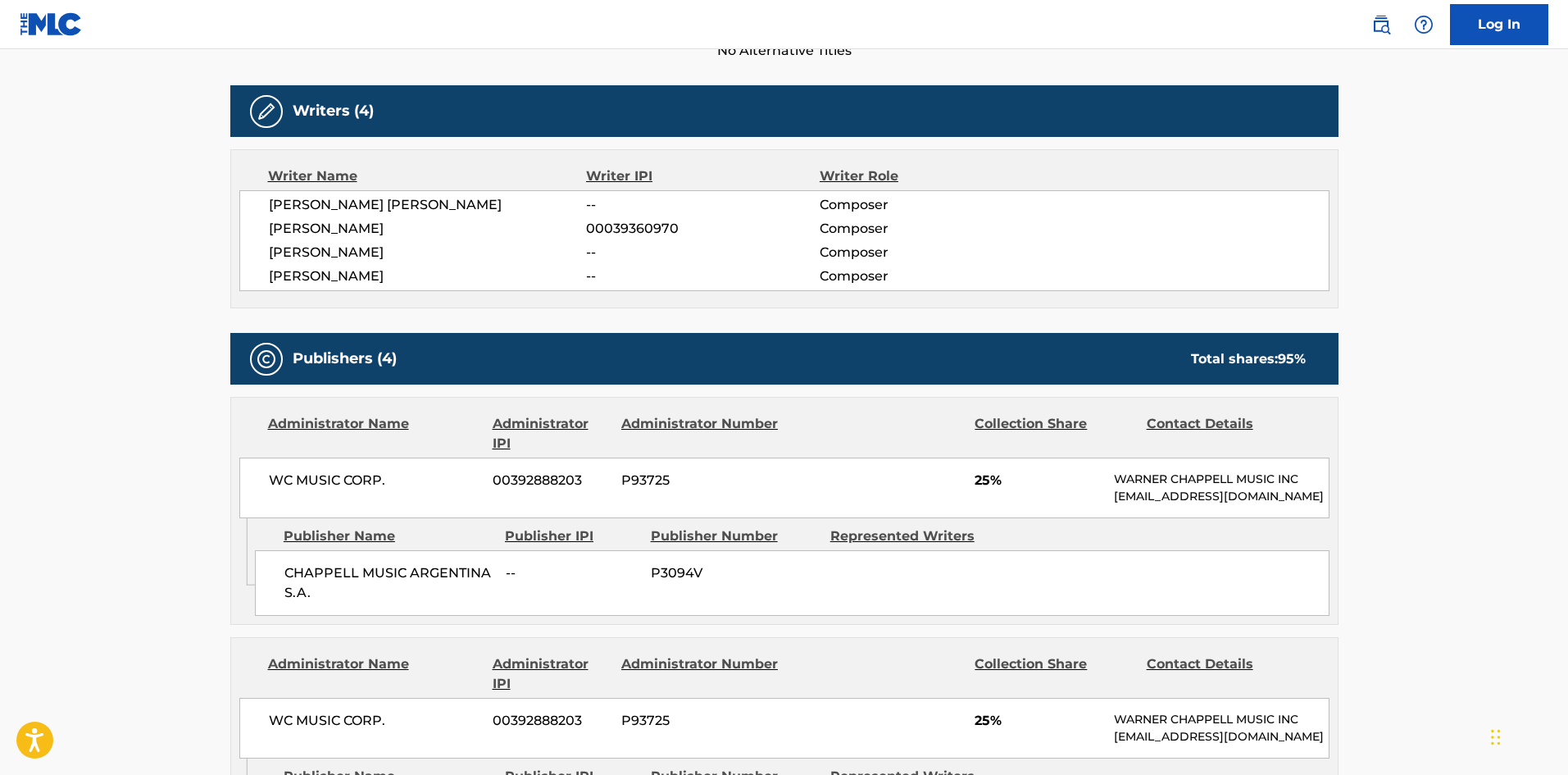
click at [311, 600] on span "CHAPPELL MUSIC ARGENTINA S.A." at bounding box center [388, 583] width 209 height 40
click at [293, 596] on span "CHAPPELL MUSIC ARGENTINA S.A." at bounding box center [388, 583] width 209 height 40
drag, startPoint x: 293, startPoint y: 596, endPoint x: 304, endPoint y: 605, distance: 14.2
click at [304, 603] on span "CHAPPELL MUSIC ARGENTINA S.A." at bounding box center [388, 583] width 209 height 40
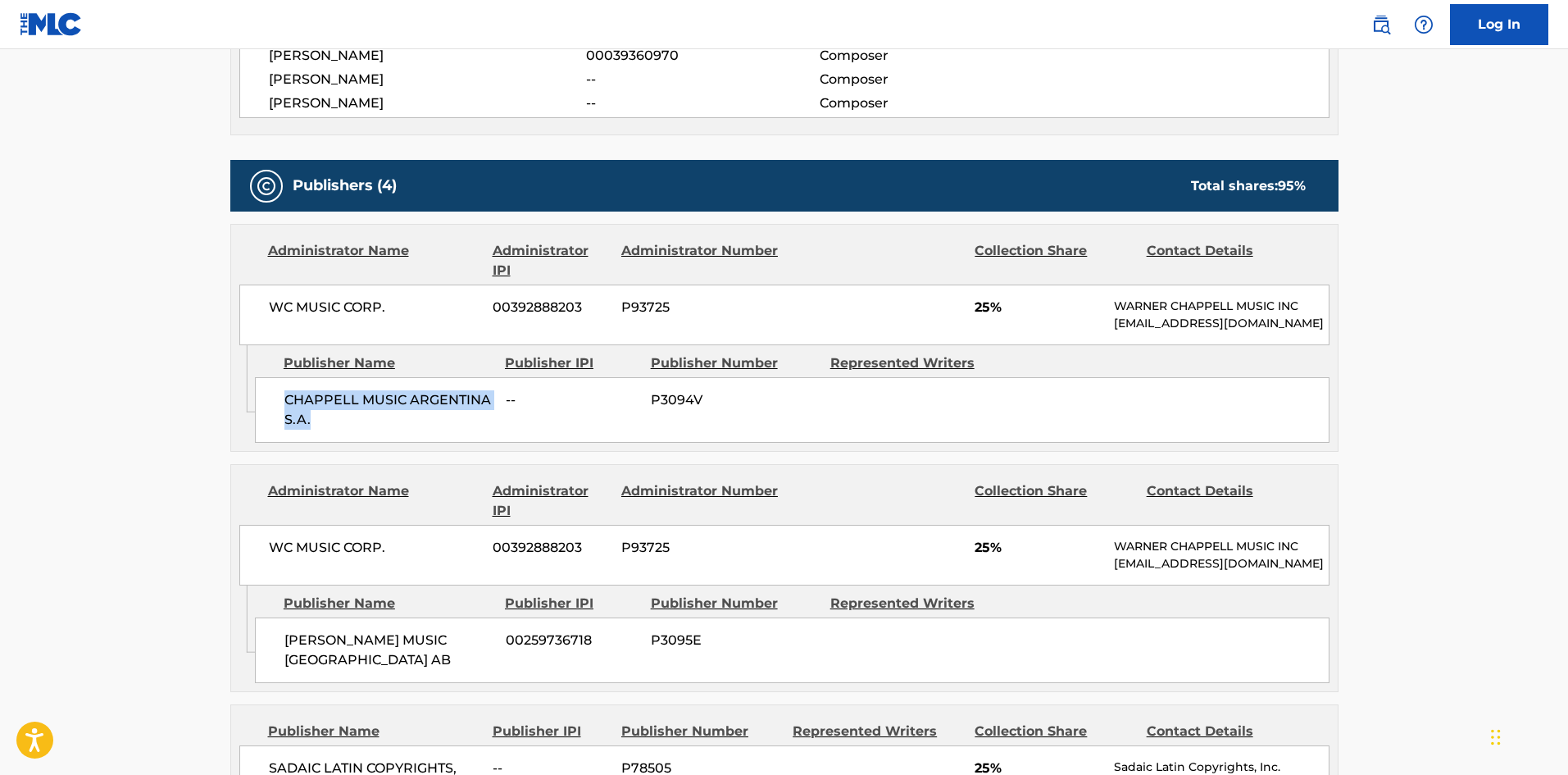
scroll to position [820, 0]
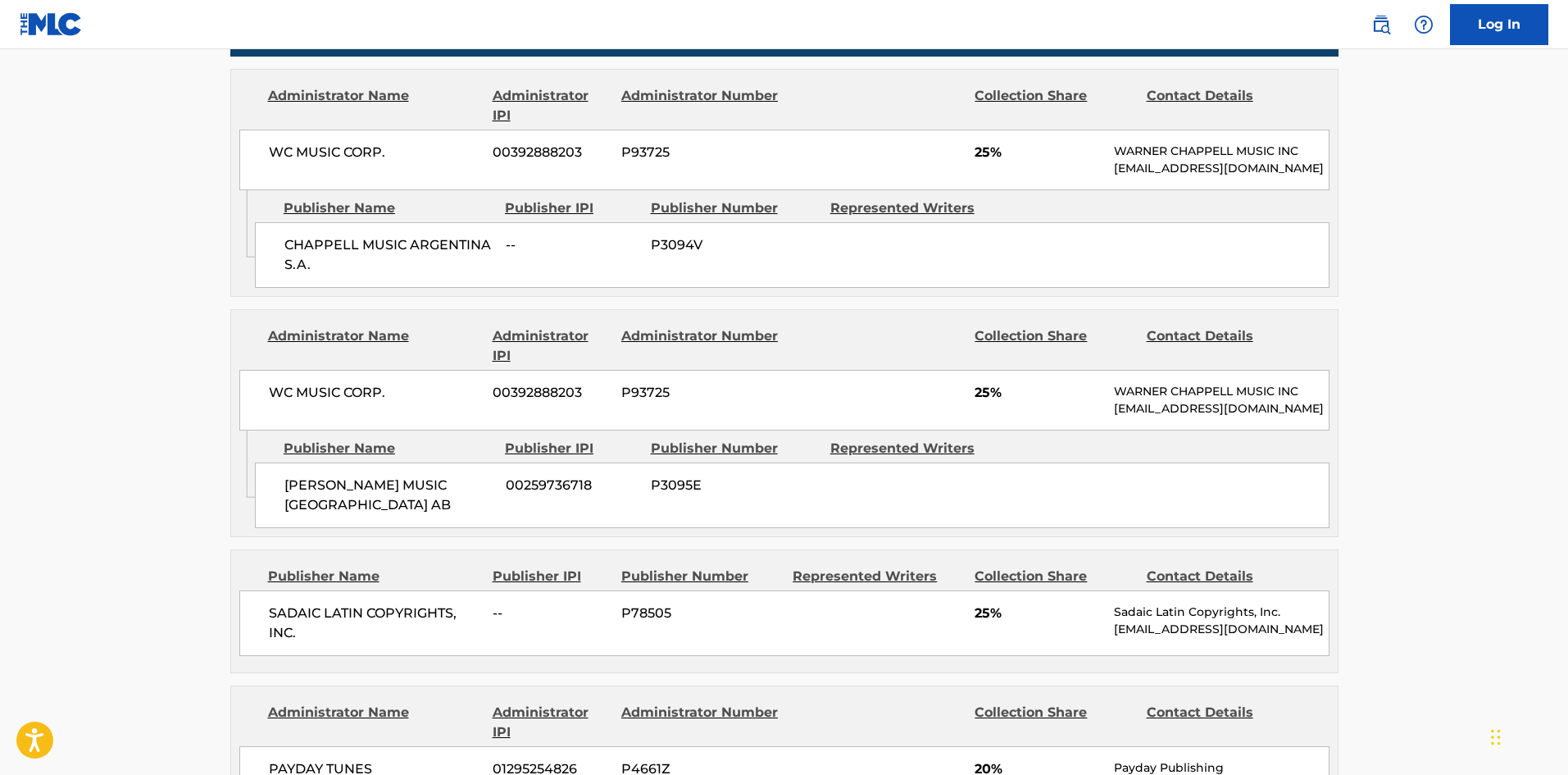
click at [304, 515] on span "CHAPPELL MUSIC SCANDINAVIA AB" at bounding box center [388, 496] width 209 height 40
drag, startPoint x: 304, startPoint y: 521, endPoint x: 389, endPoint y: 539, distance: 86.9
click at [389, 515] on span "CHAPPELL MUSIC SCANDINAVIA AB" at bounding box center [388, 496] width 209 height 40
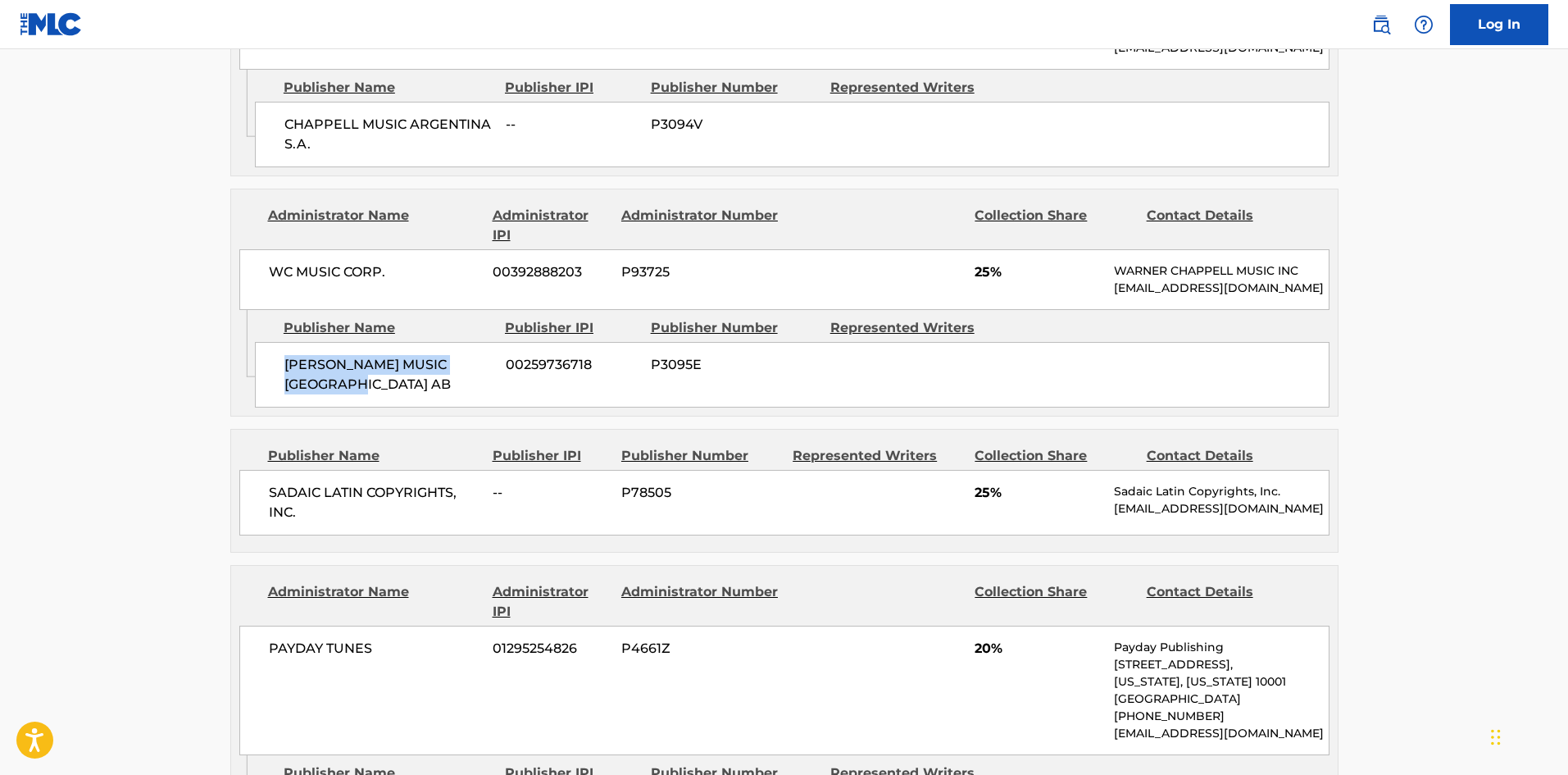
scroll to position [1066, 0]
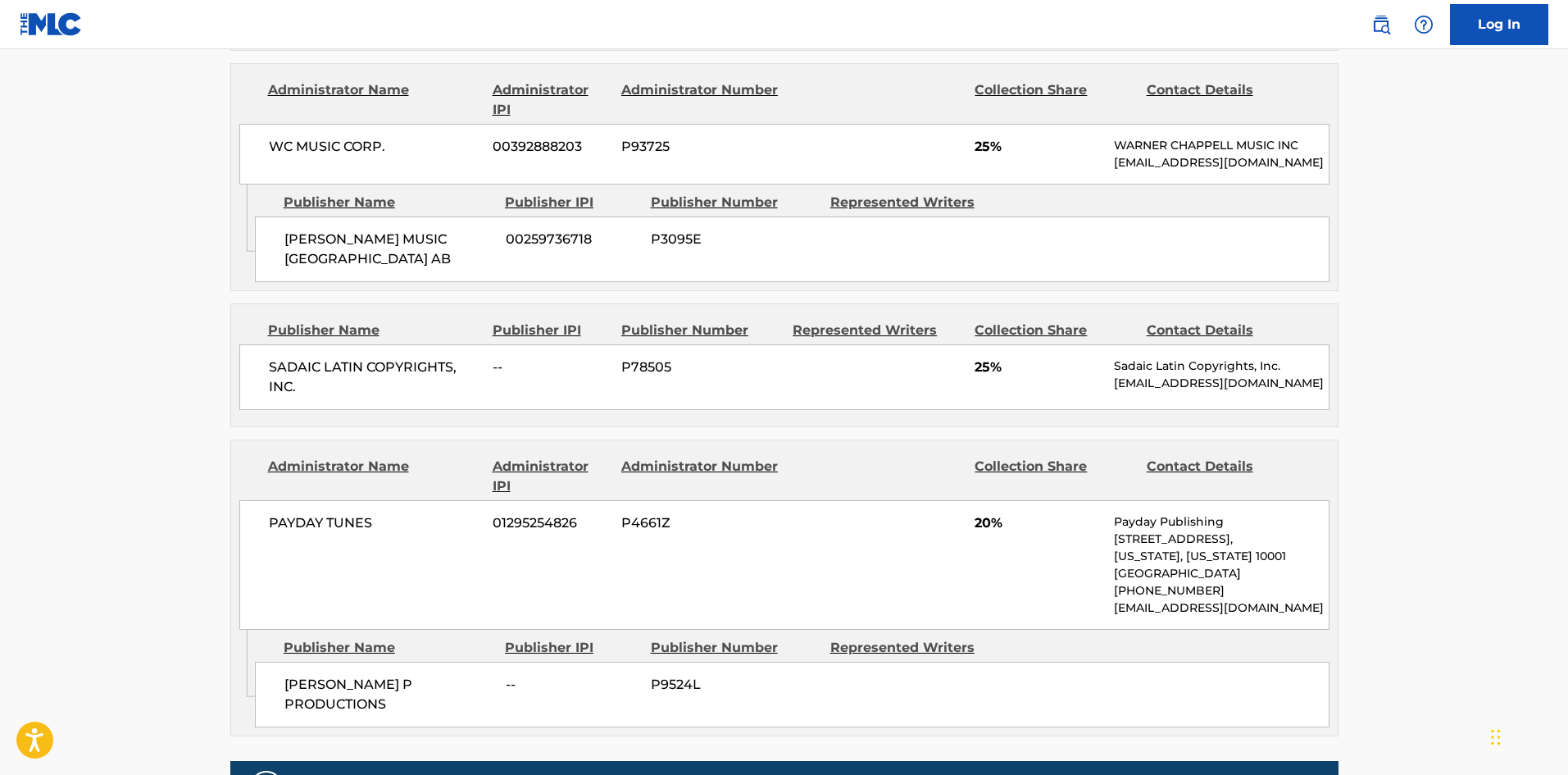
click at [272, 396] on span "SADAIC LATIN COPYRIGHTS, INC." at bounding box center [374, 378] width 212 height 40
drag, startPoint x: 272, startPoint y: 401, endPoint x: 284, endPoint y: 426, distance: 27.7
click at [284, 396] on span "SADAIC LATIN COPYRIGHTS, INC." at bounding box center [374, 378] width 212 height 40
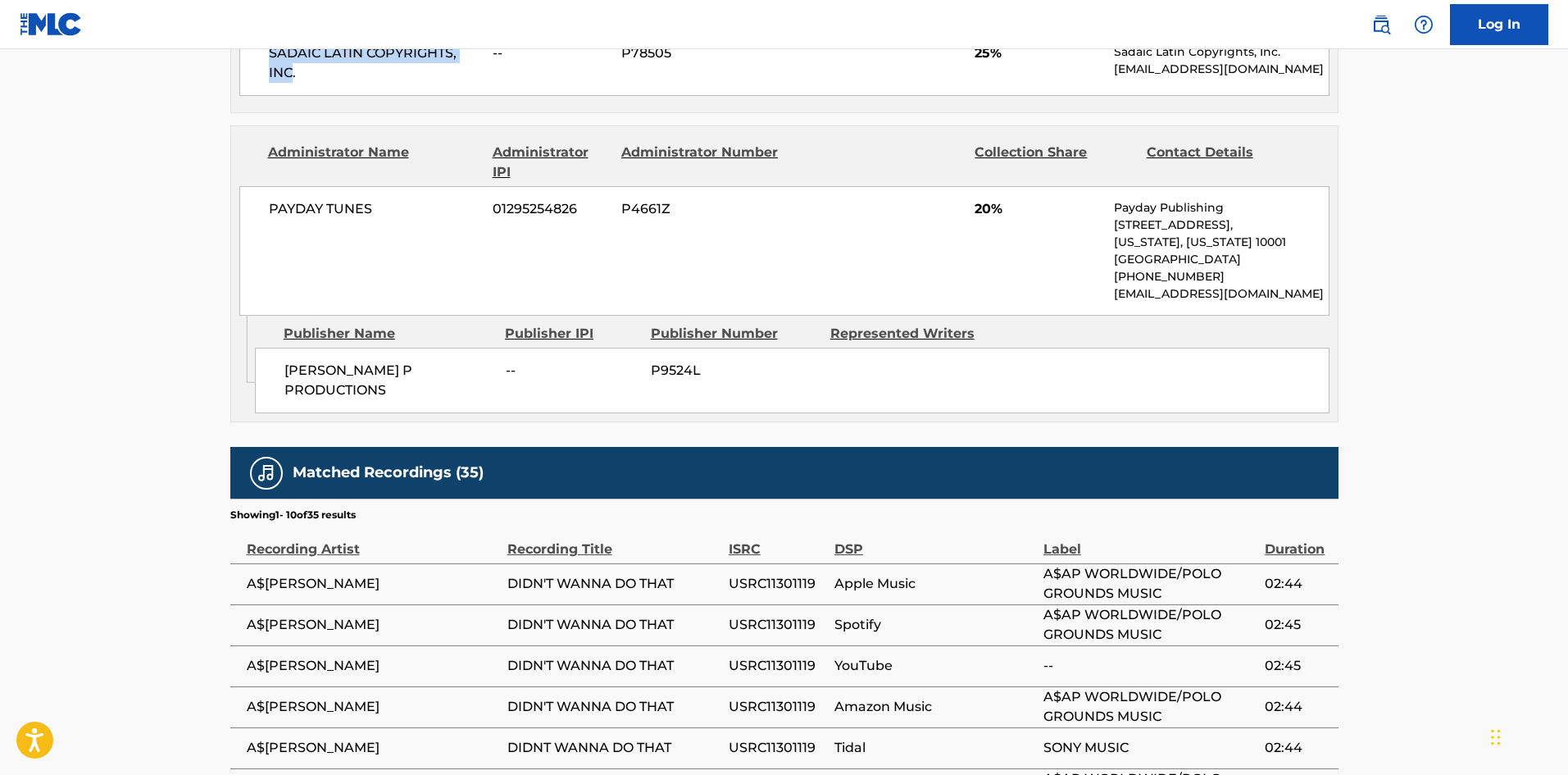
scroll to position [1394, 0]
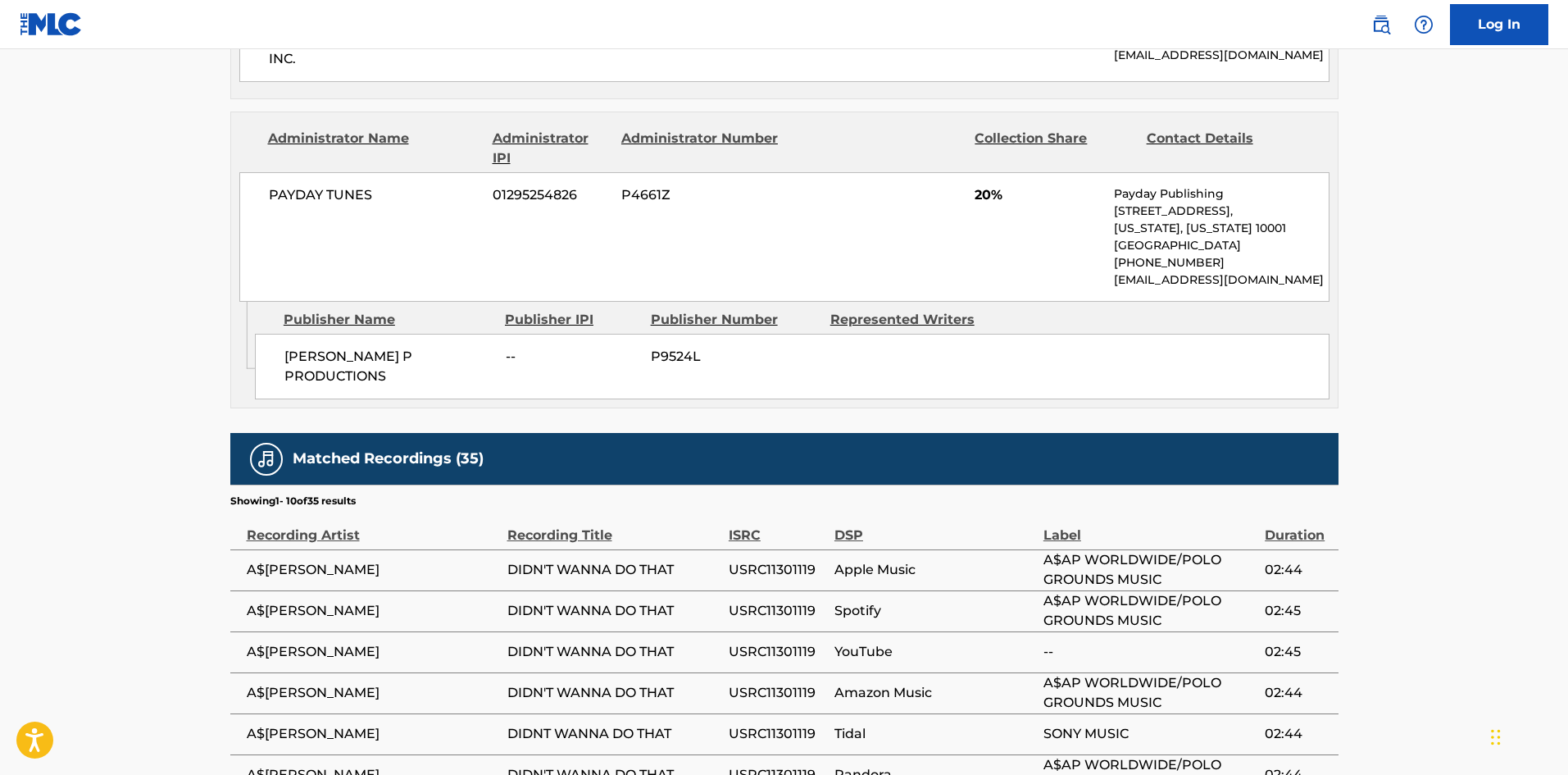
click at [297, 387] on span "FRANKIE P PRODUCTIONS" at bounding box center [388, 367] width 209 height 40
drag, startPoint x: 297, startPoint y: 390, endPoint x: 364, endPoint y: 392, distance: 67.0
click at [364, 387] on span "FRANKIE P PRODUCTIONS" at bounding box center [388, 367] width 209 height 40
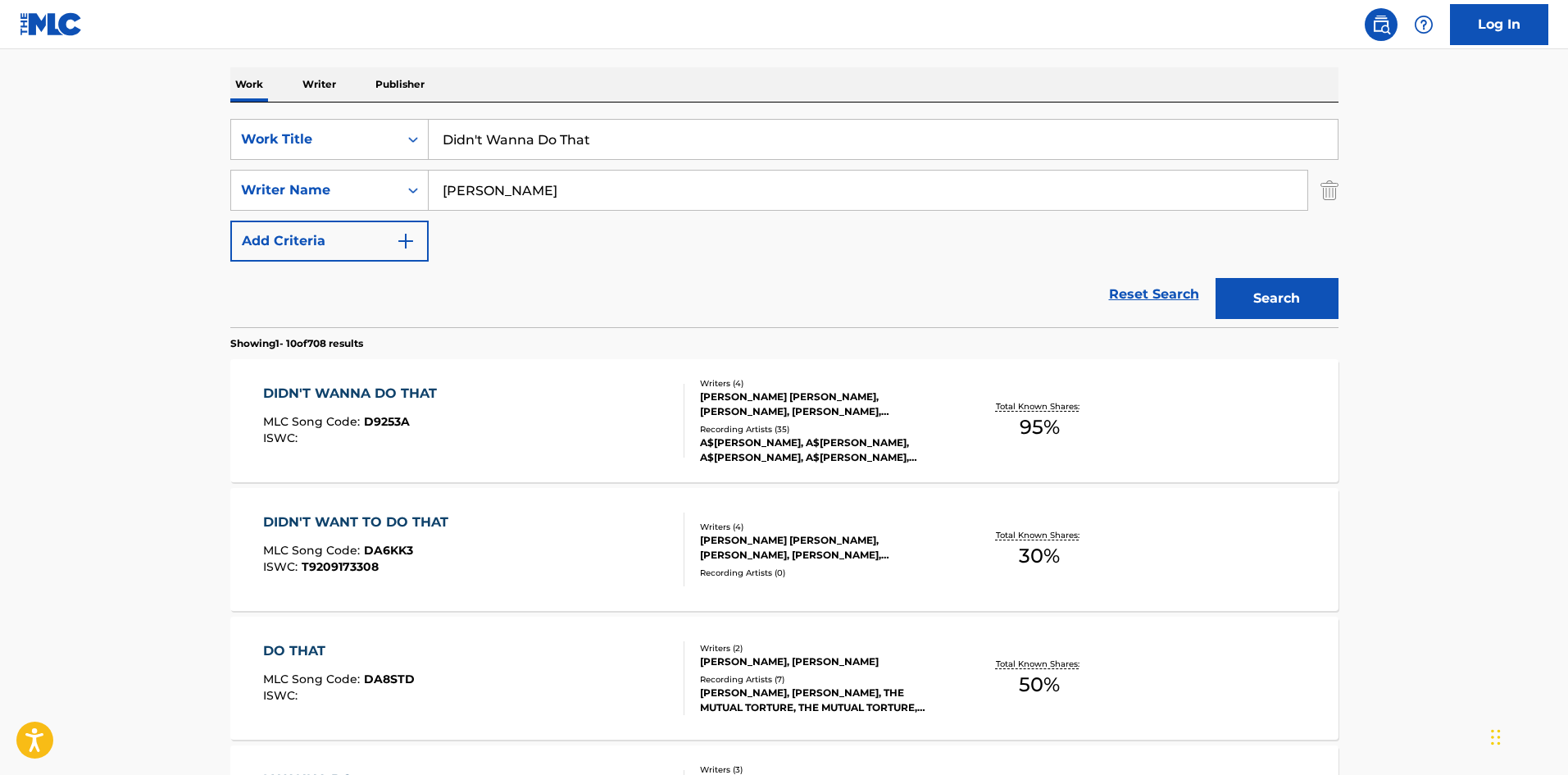
click at [545, 160] on div "SearchWithCriteriafc9bd669-65cf-4602-b9d4-5c6768164c77 Work Title Didn't Wanna …" at bounding box center [784, 190] width 1108 height 143
click at [563, 143] on input "Didn't Wanna Do That" at bounding box center [884, 140] width 909 height 40
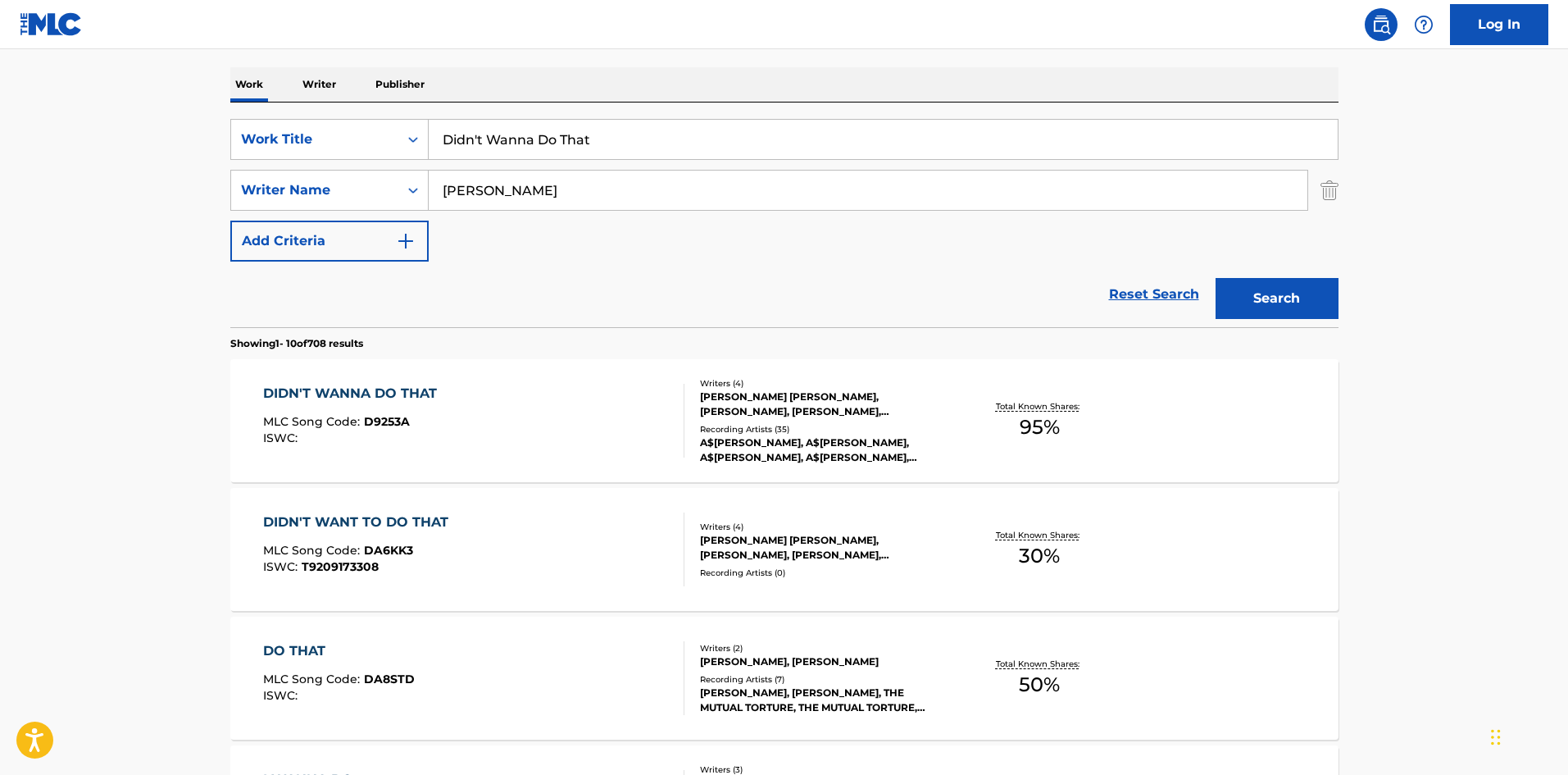
paste input "reams, Fairytales, Fantasies"
type input "Dreams, Fairytales, Fantasies"
click at [551, 190] on input "Gonzalez" at bounding box center [868, 190] width 879 height 40
click at [1215, 277] on button "Search" at bounding box center [1277, 297] width 123 height 41
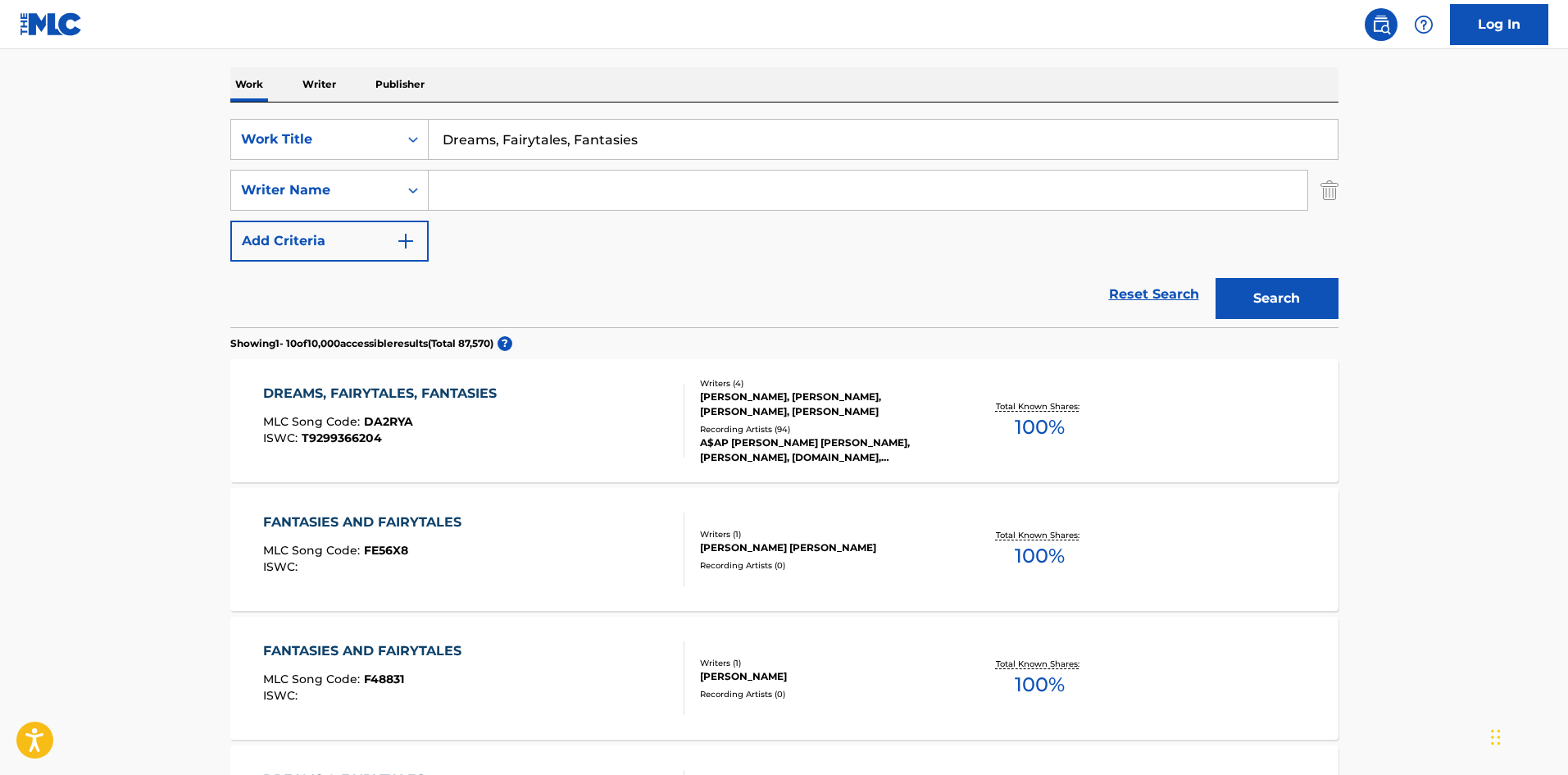
click at [609, 409] on div "DREAMS, FAIRYTALES, FANTASIES MLC Song Code : DA2RYA ISWC : T9299366204" at bounding box center [473, 420] width 421 height 73
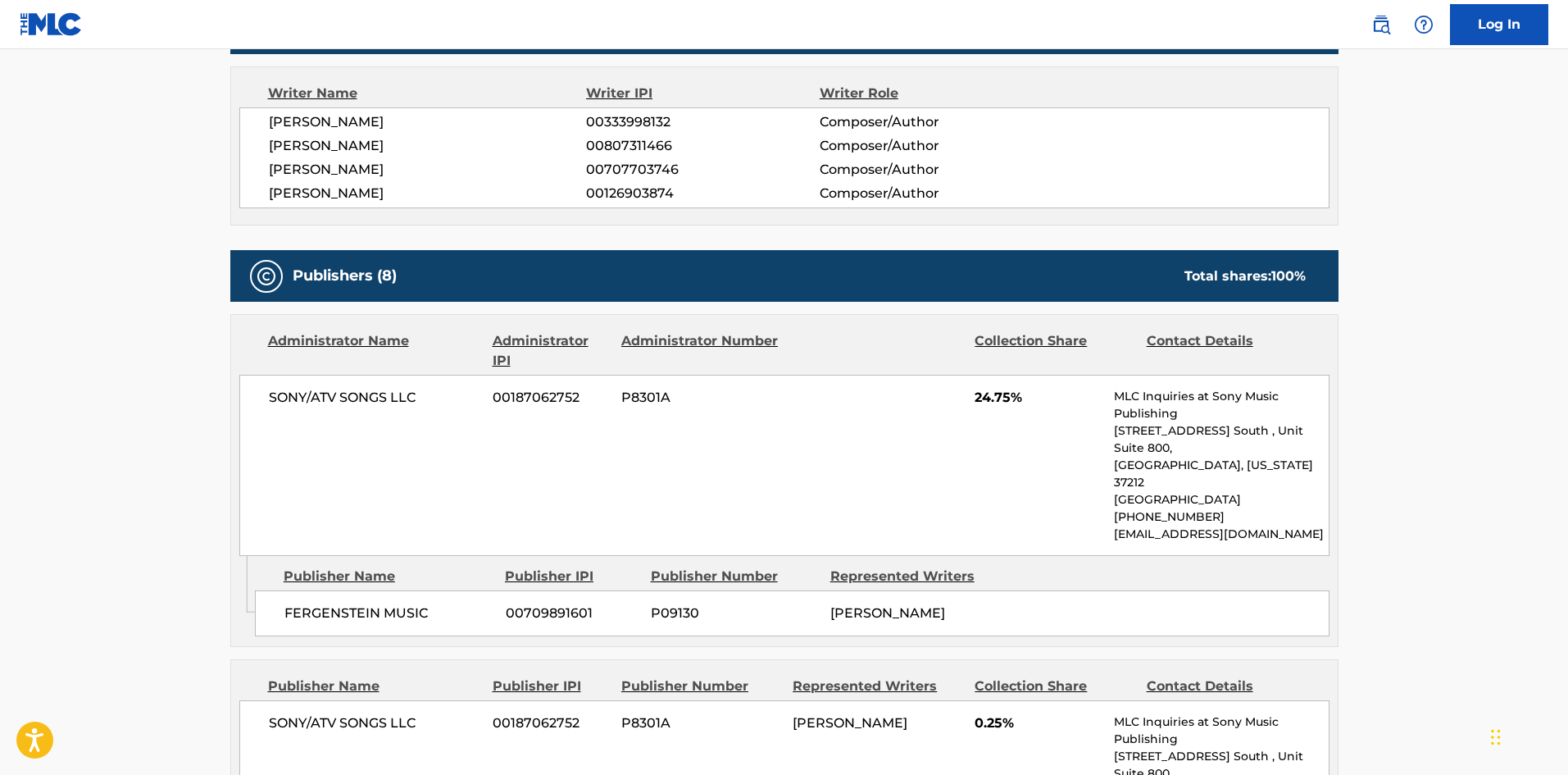
scroll to position [820, 0]
click at [291, 605] on span "FERGENSTEIN MUSIC" at bounding box center [388, 614] width 209 height 20
drag, startPoint x: 291, startPoint y: 558, endPoint x: 0, endPoint y: 279, distance: 403.1
click at [337, 605] on span "FERGENSTEIN MUSIC" at bounding box center [388, 614] width 209 height 20
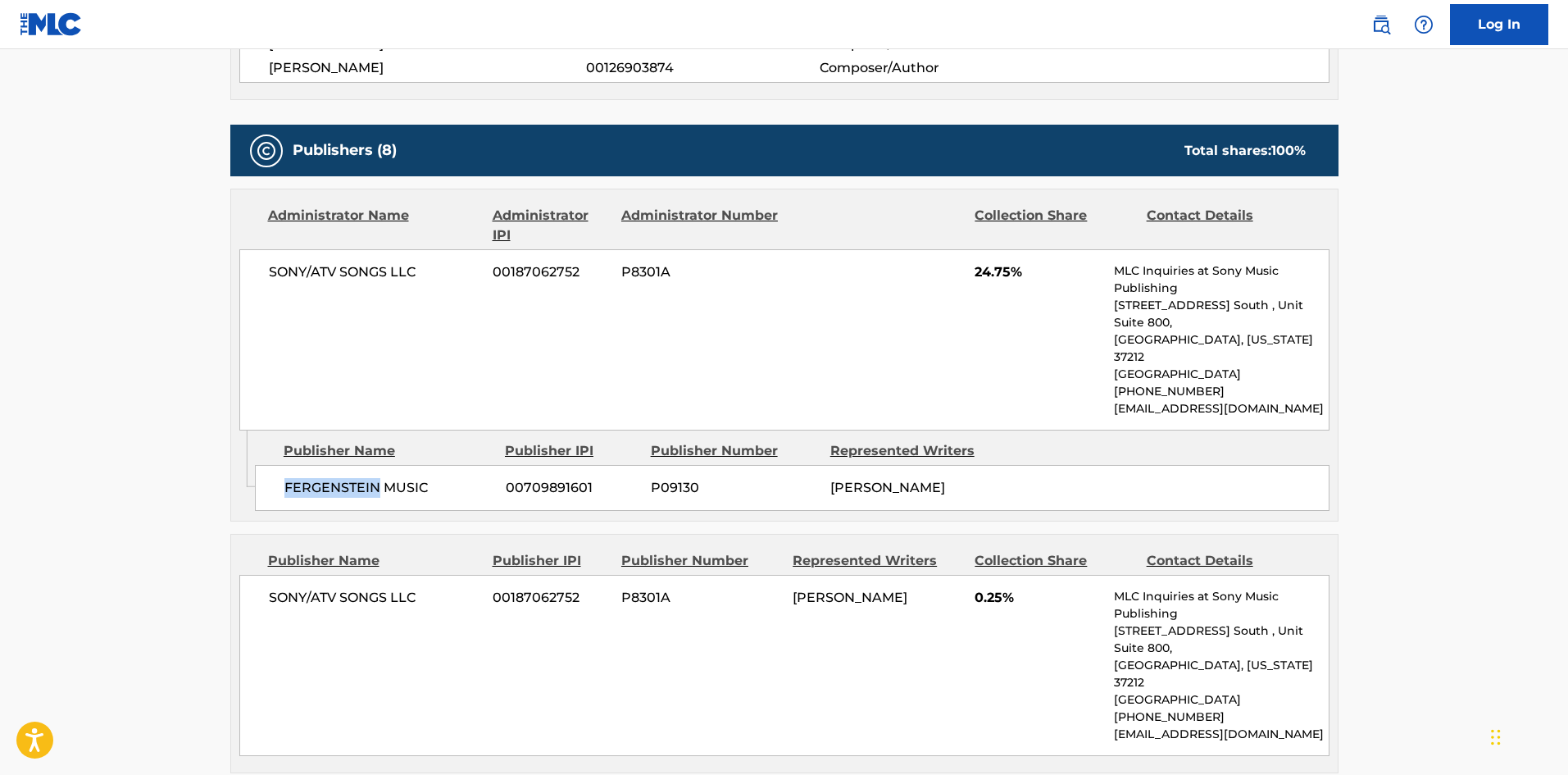
scroll to position [1148, 0]
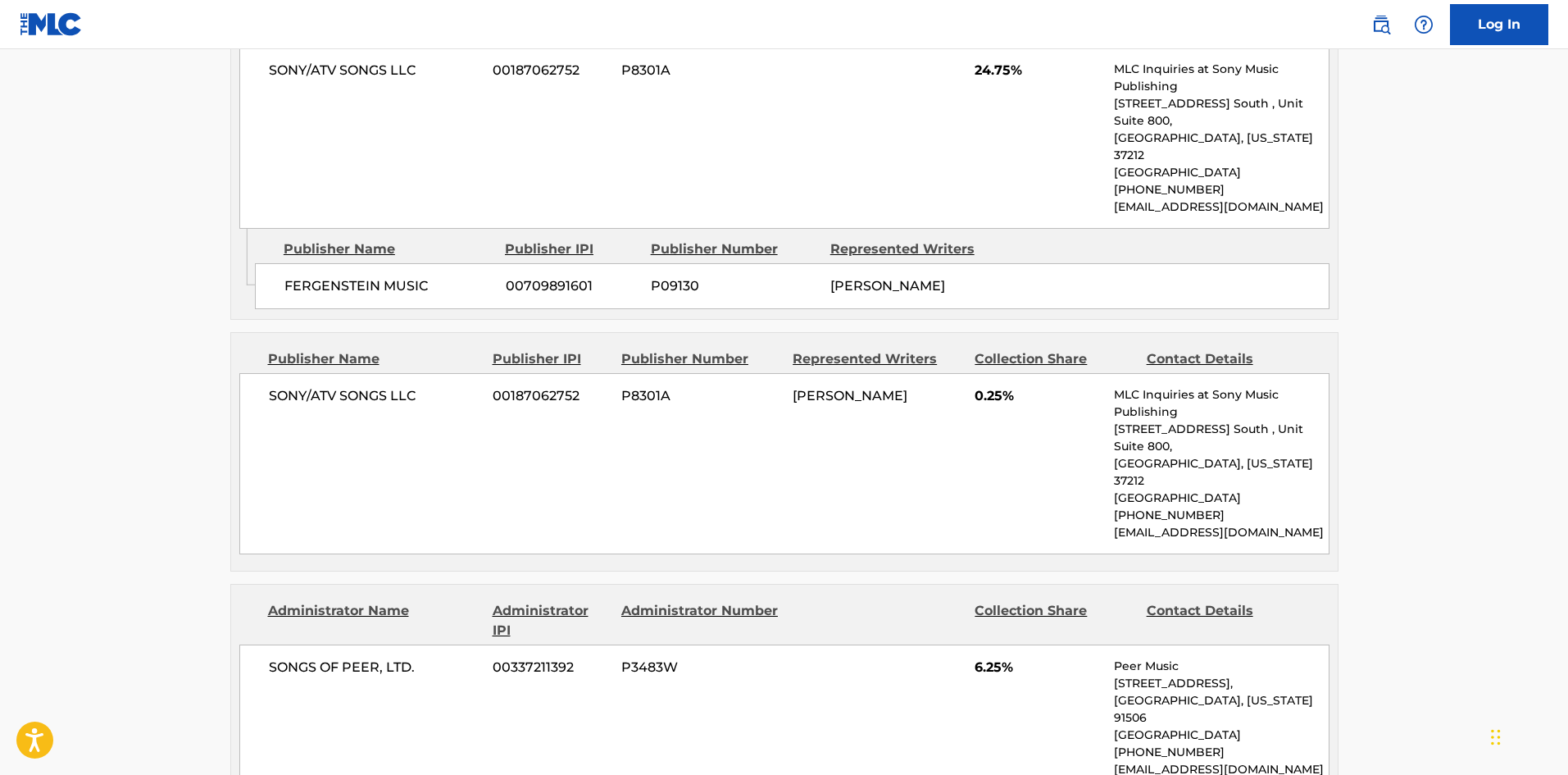
click at [256, 373] on div "SONY/ATV SONGS LLC 00187062752 P8301A DAROLD D BROWN 0.25% MLC Inquiries at Son…" at bounding box center [784, 463] width 1090 height 181
drag, startPoint x: 256, startPoint y: 343, endPoint x: 405, endPoint y: 351, distance: 149.2
click at [405, 373] on div "SONY/ATV SONGS LLC 00187062752 P8301A DAROLD D BROWN 0.25% MLC Inquiries at Son…" at bounding box center [784, 463] width 1090 height 181
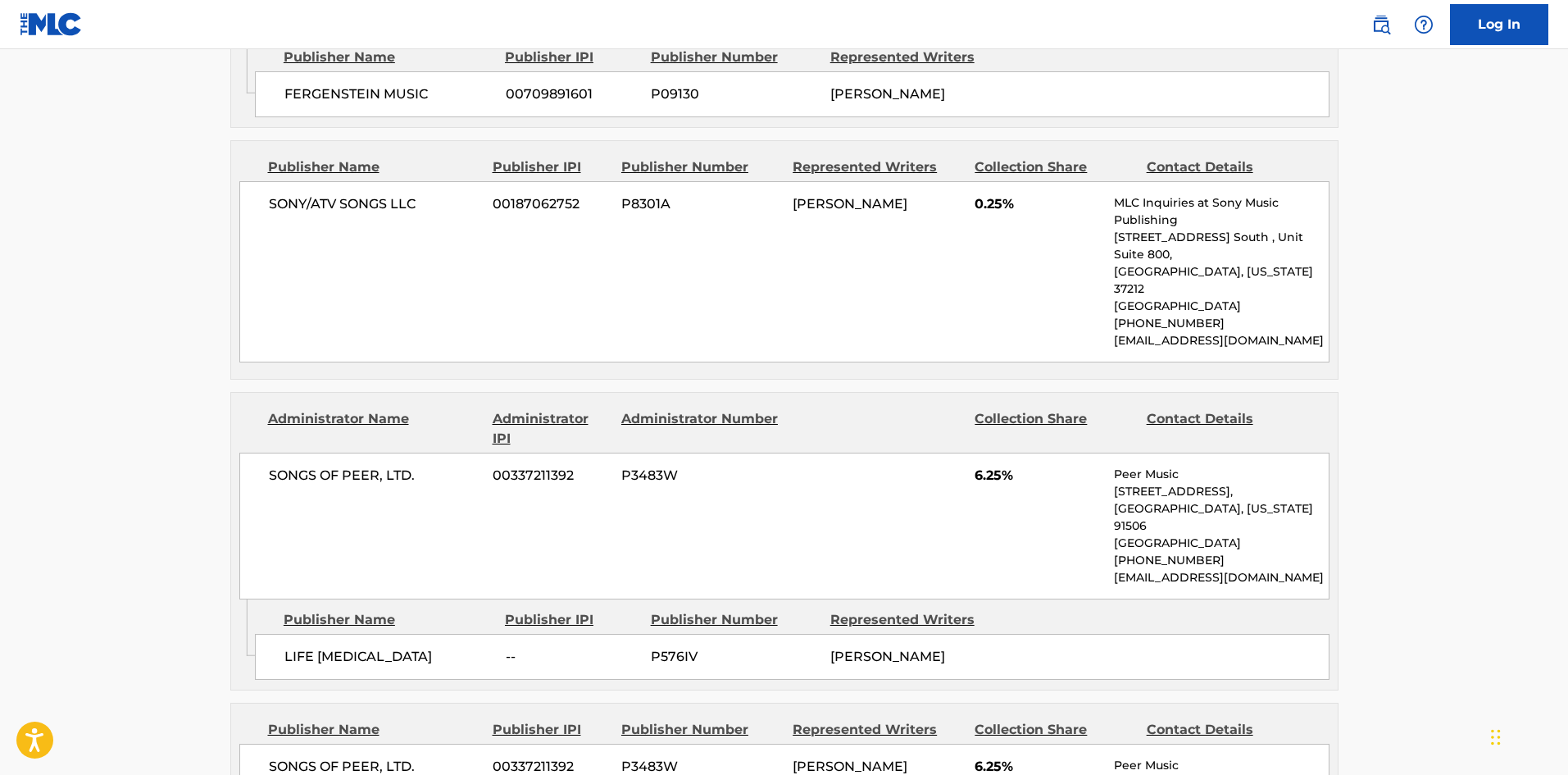
scroll to position [1394, 0]
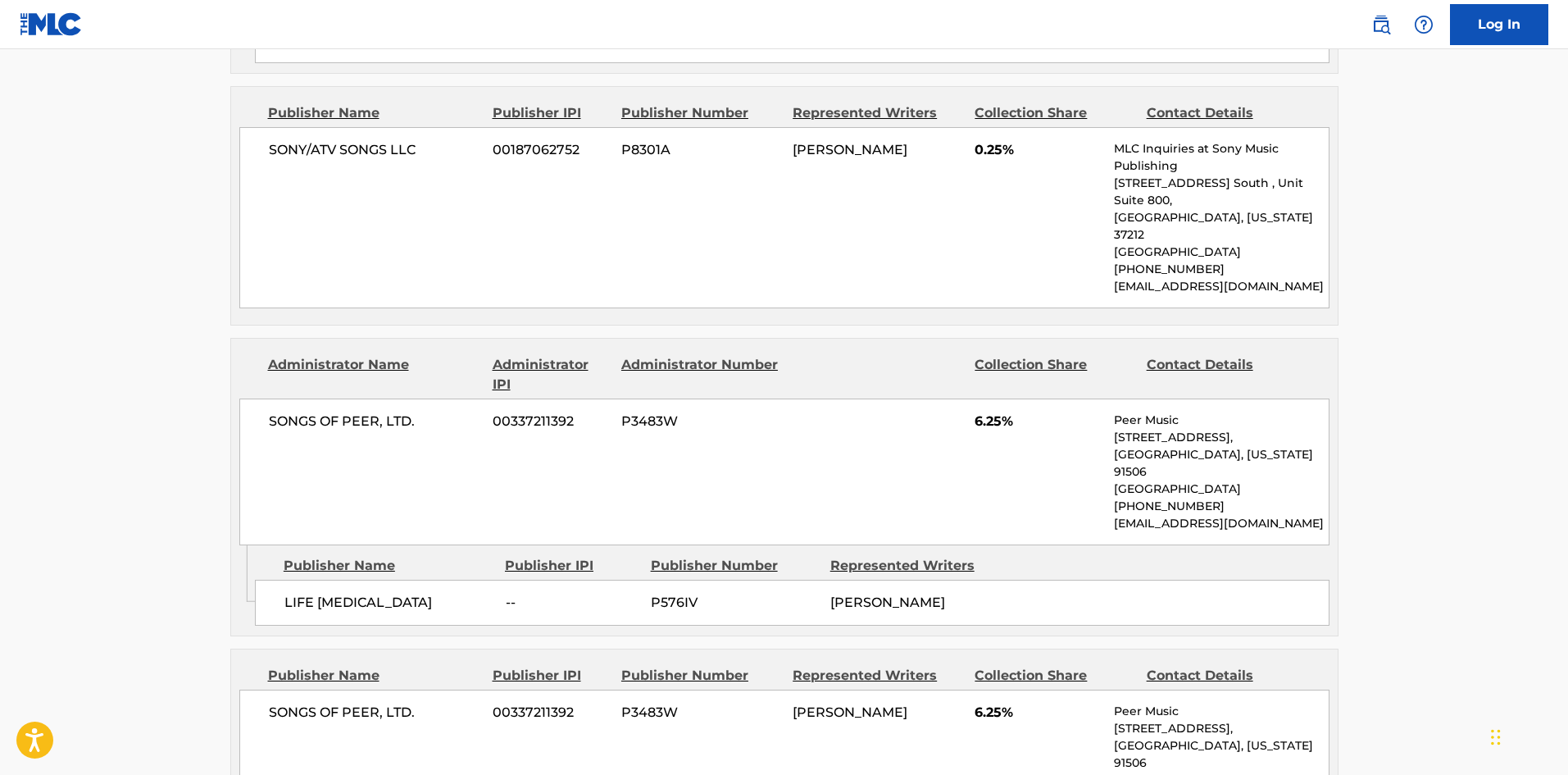
click at [298, 593] on span "LIFE MUSE" at bounding box center [388, 603] width 209 height 20
drag, startPoint x: 298, startPoint y: 511, endPoint x: 335, endPoint y: 511, distance: 37.0
click at [335, 593] on span "LIFE MUSE" at bounding box center [388, 603] width 209 height 20
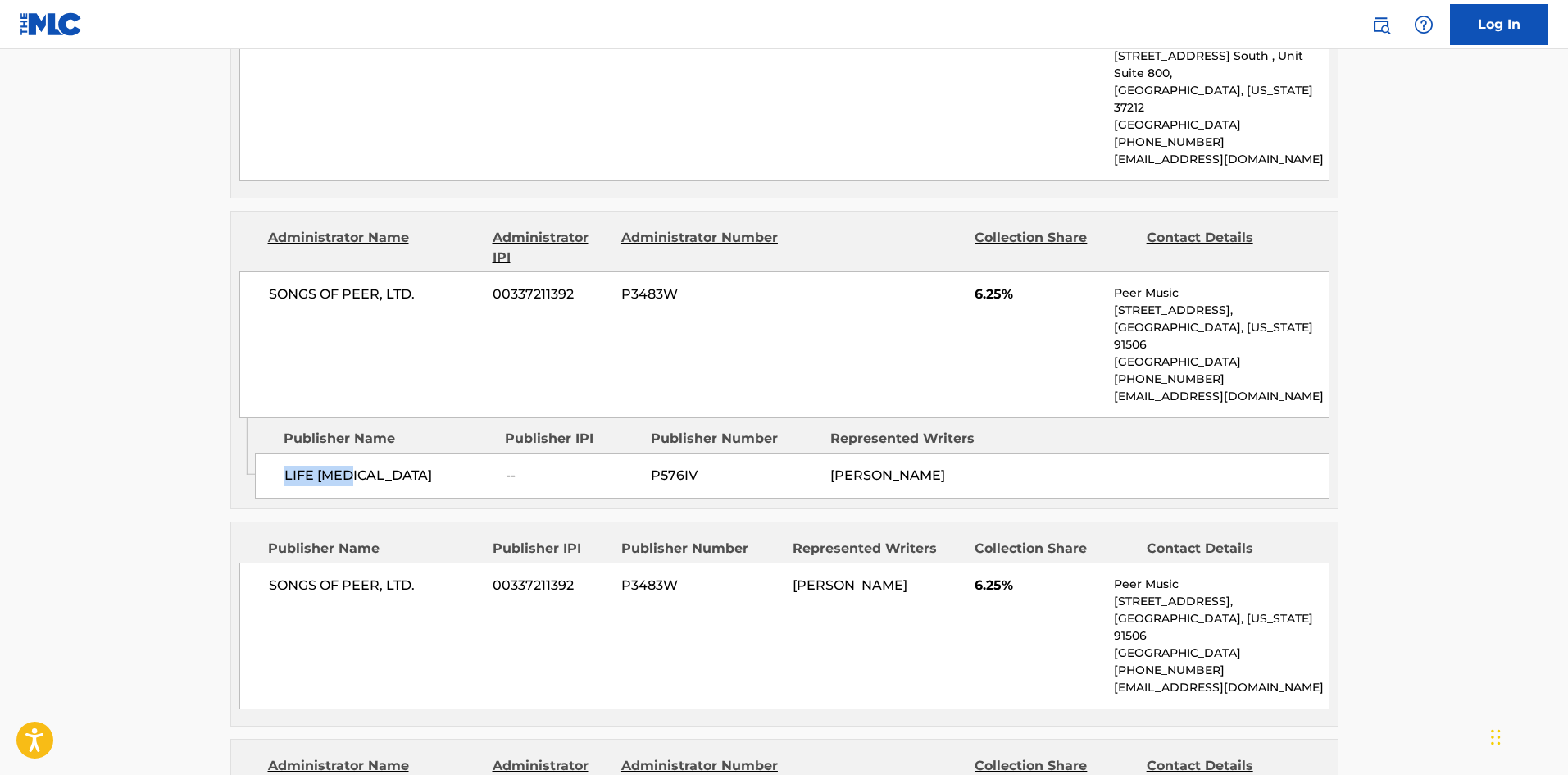
scroll to position [1721, 0]
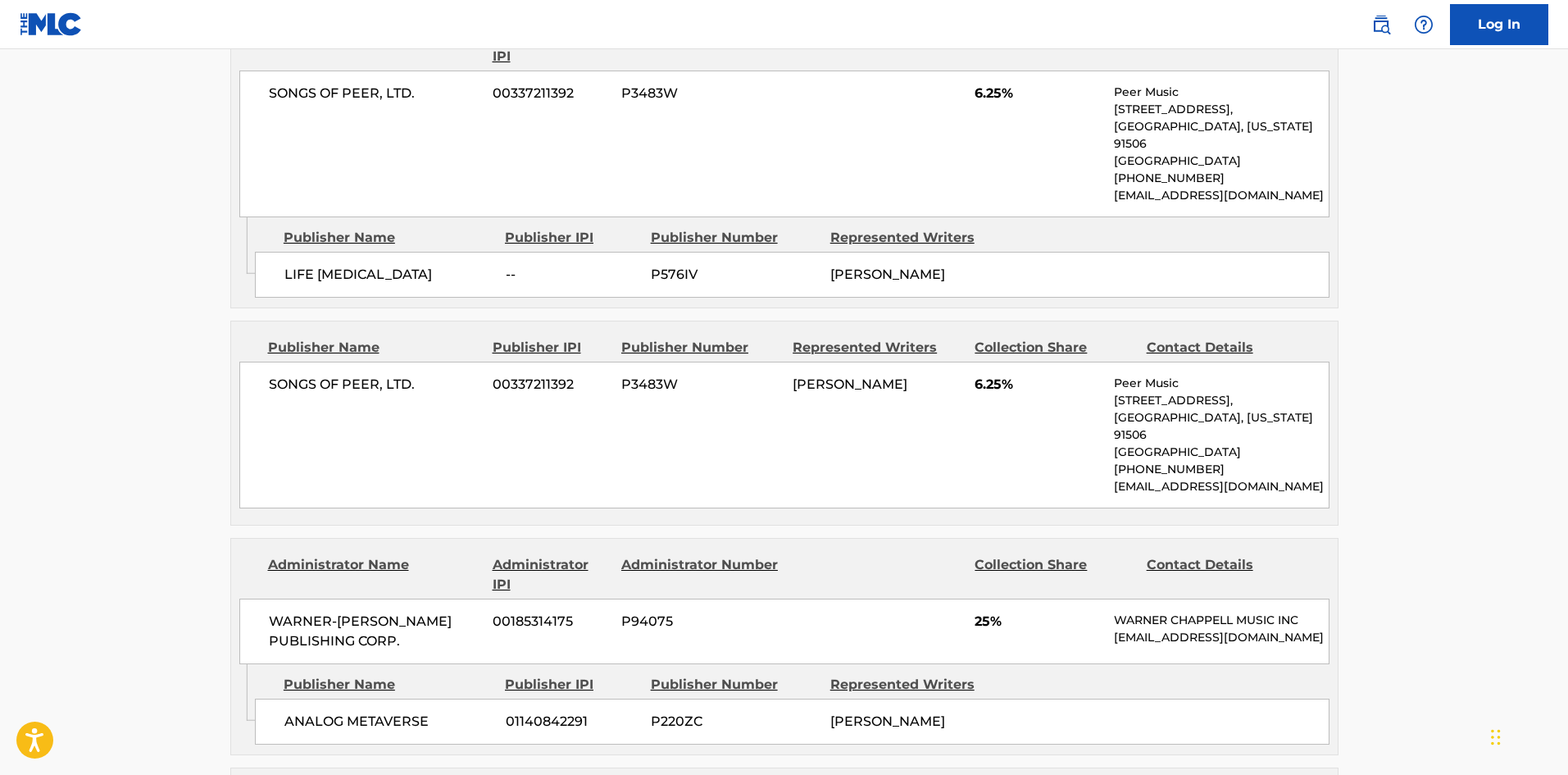
click at [269, 375] on span "SONGS OF PEER, LTD." at bounding box center [374, 385] width 212 height 20
drag, startPoint x: 269, startPoint y: 303, endPoint x: 414, endPoint y: 307, distance: 145.1
click at [414, 362] on div "SONGS OF PEER, LTD. 00337211392 P3483W JAMES JASON POYSER 6.25% Peer Music 901 …" at bounding box center [784, 435] width 1090 height 147
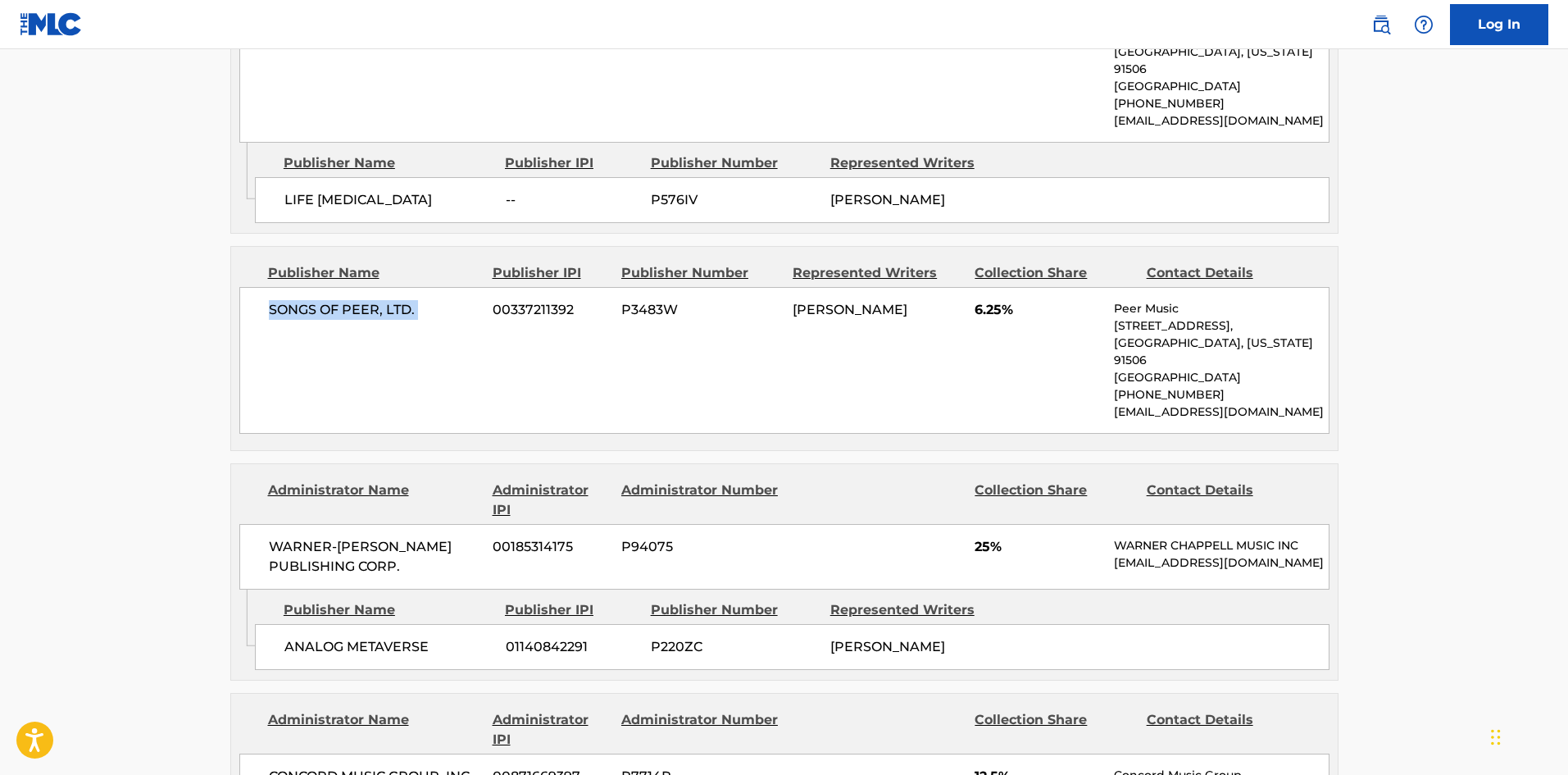
scroll to position [1886, 0]
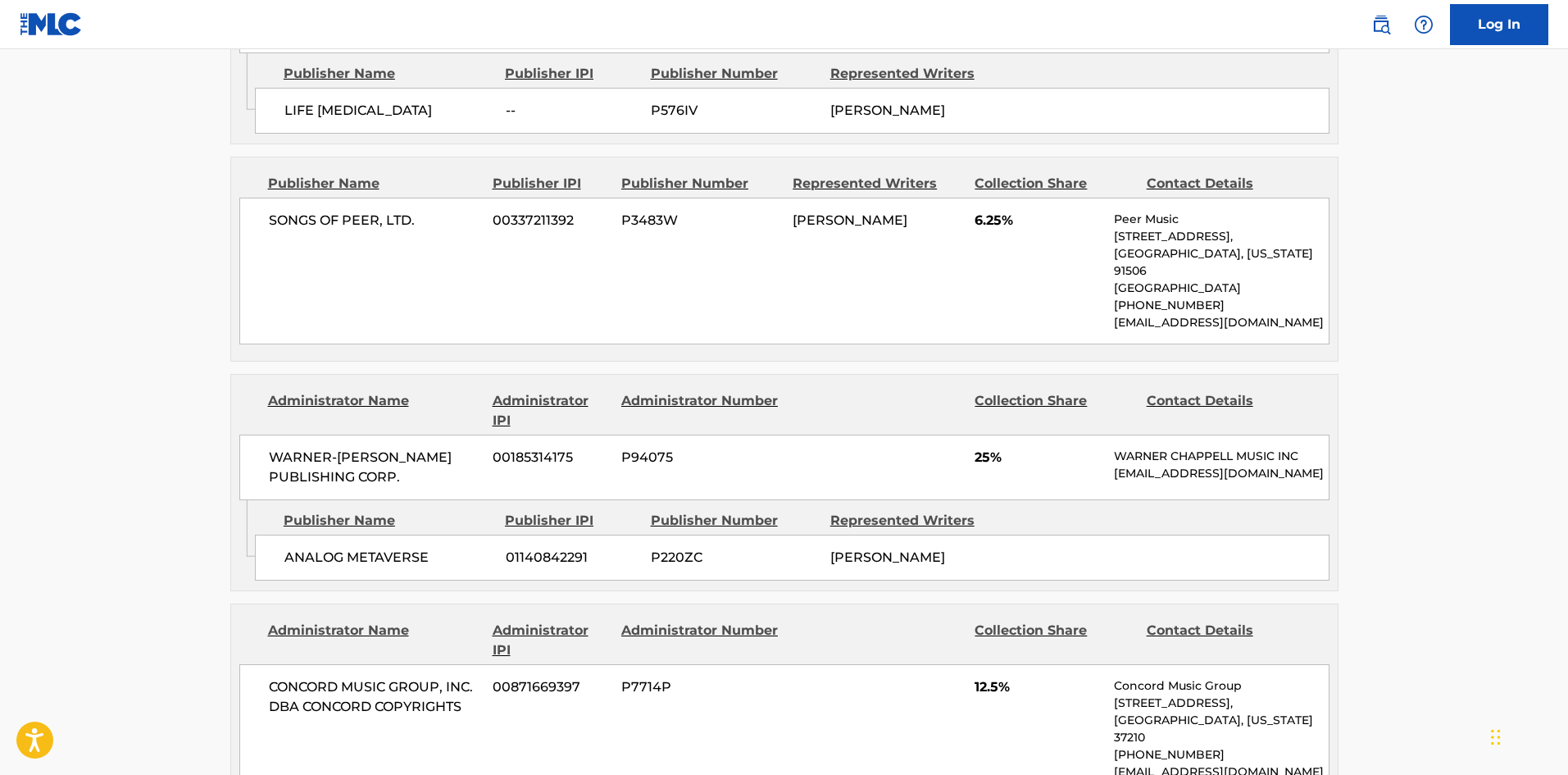
click at [306, 548] on span "ANALOG METAVERSE" at bounding box center [388, 558] width 209 height 20
drag, startPoint x: 306, startPoint y: 484, endPoint x: 435, endPoint y: 481, distance: 129.0
click at [435, 548] on span "ANALOG METAVERSE" at bounding box center [388, 558] width 209 height 20
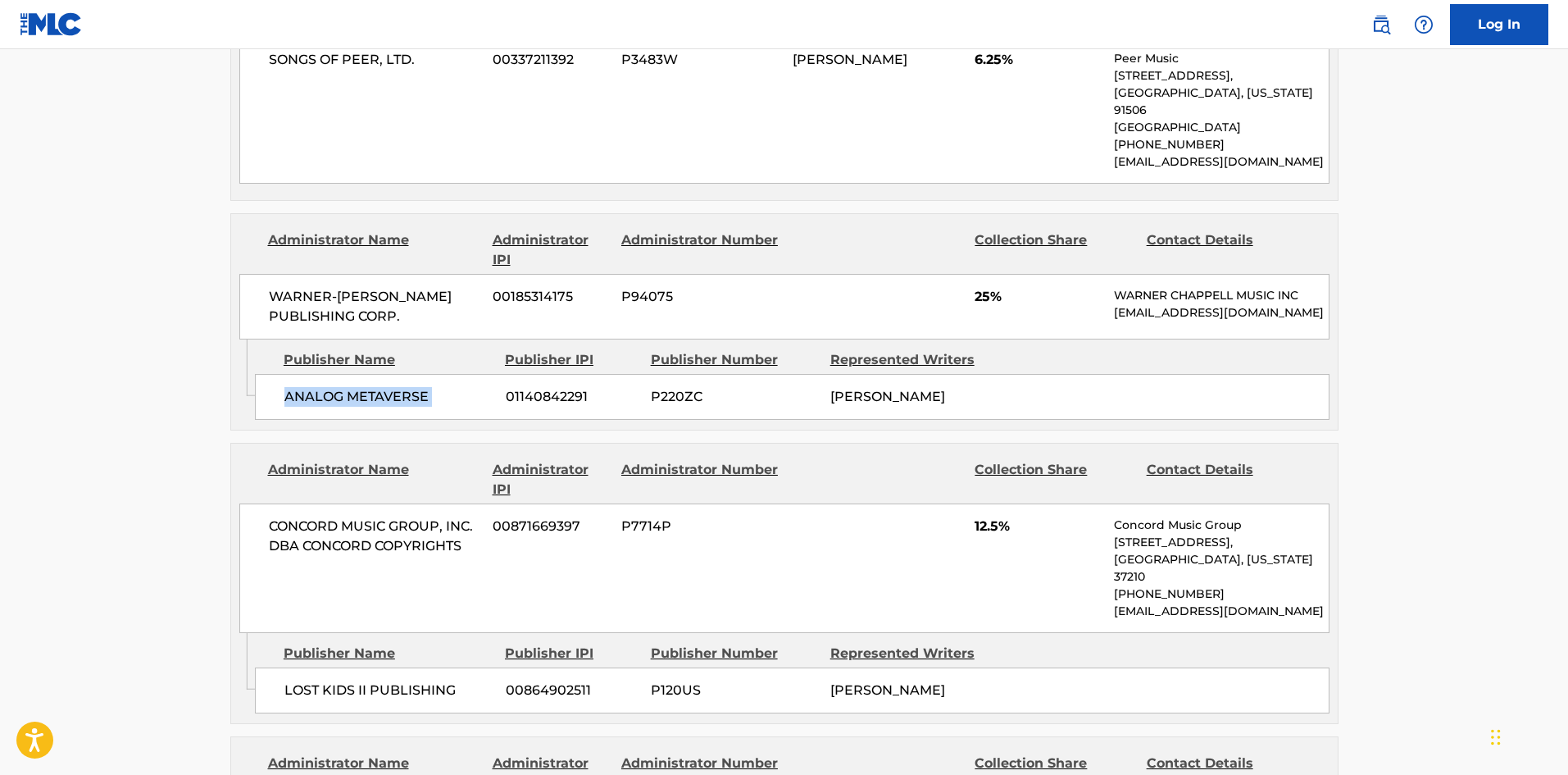
scroll to position [2214, 0]
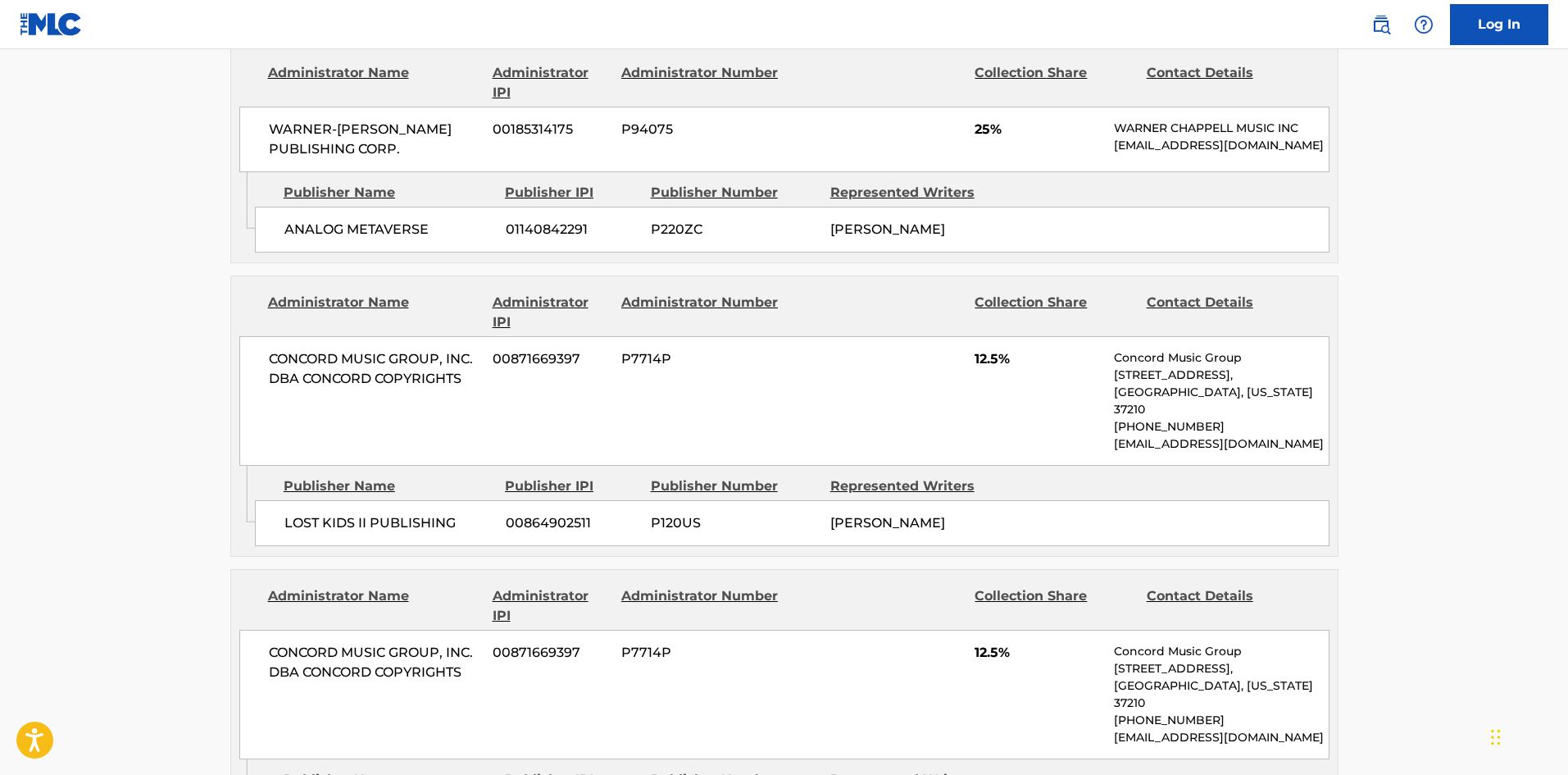
click at [280, 500] on div "LOST KIDS II PUBLISHING 00864902511 P120US CHRISTOPHER BRENT WOOD" at bounding box center [791, 523] width 1075 height 46
drag, startPoint x: 280, startPoint y: 417, endPoint x: 390, endPoint y: 420, distance: 110.0
click at [390, 500] on div "LOST KIDS II PUBLISHING 00864902511 P120US CHRISTOPHER BRENT WOOD" at bounding box center [791, 523] width 1075 height 46
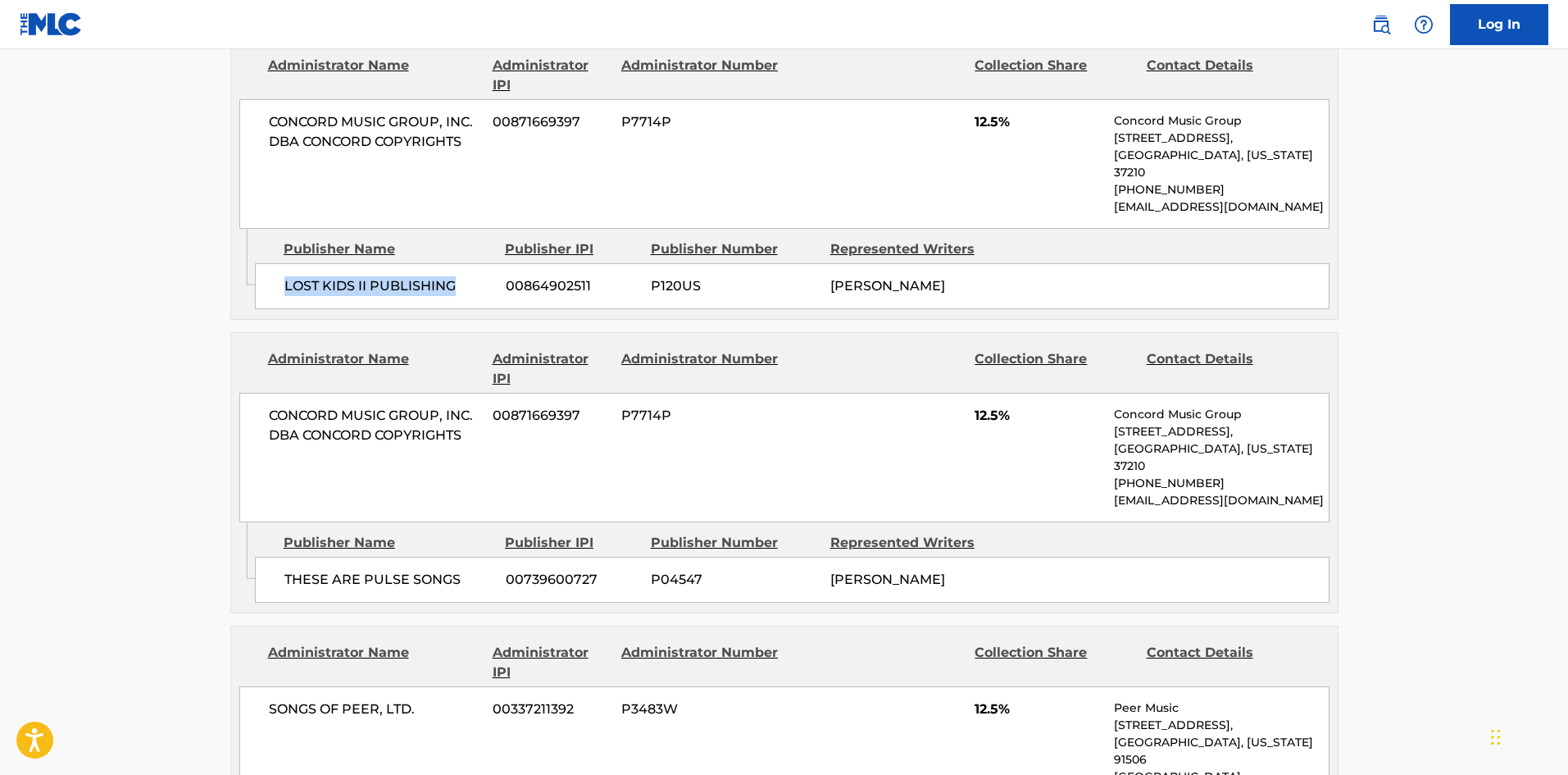
scroll to position [2460, 0]
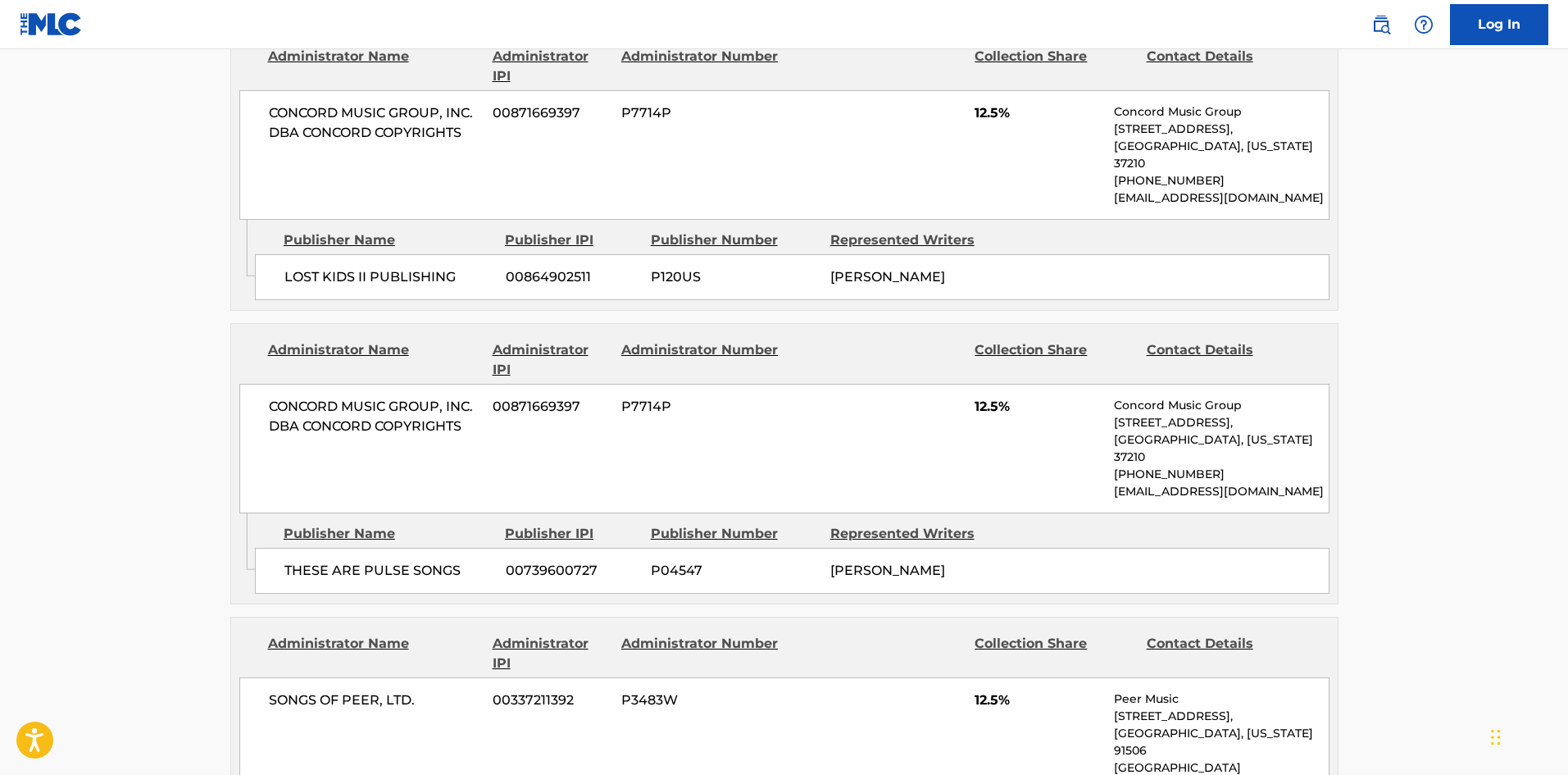
click at [301, 561] on span "THESE ARE PULSE SONGS" at bounding box center [388, 571] width 209 height 20
drag, startPoint x: 301, startPoint y: 482, endPoint x: 435, endPoint y: 473, distance: 134.3
click at [435, 561] on span "THESE ARE PULSE SONGS" at bounding box center [388, 571] width 209 height 20
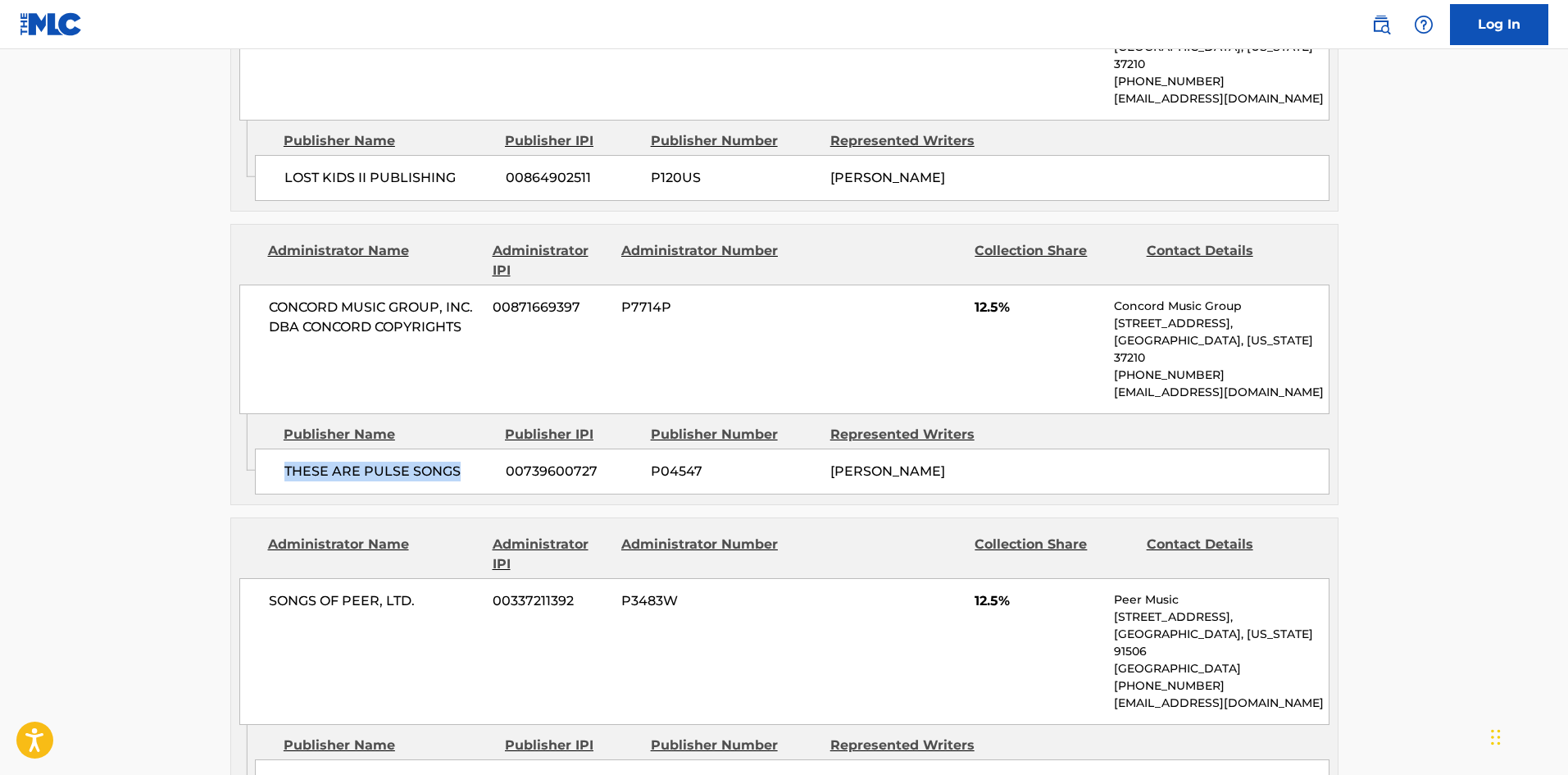
scroll to position [2706, 0]
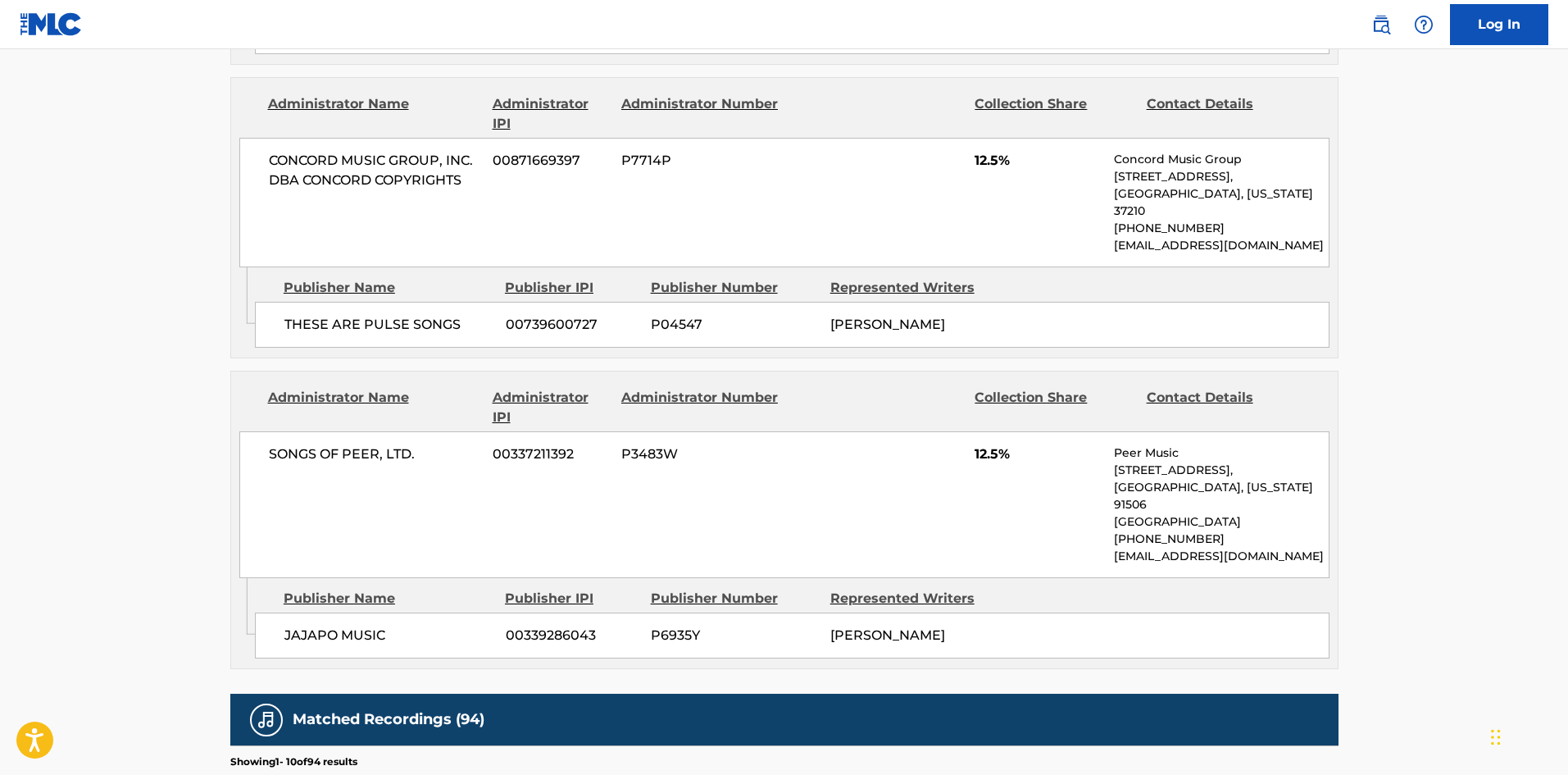
click at [294, 612] on div "JAJAPO MUSIC 00339286043 P6935Y JAMES JASON POYSER" at bounding box center [791, 635] width 1075 height 46
drag, startPoint x: 294, startPoint y: 543, endPoint x: 363, endPoint y: 544, distance: 69.0
click at [363, 612] on div "JAJAPO MUSIC 00339286043 P6935Y JAMES JASON POYSER" at bounding box center [791, 635] width 1075 height 46
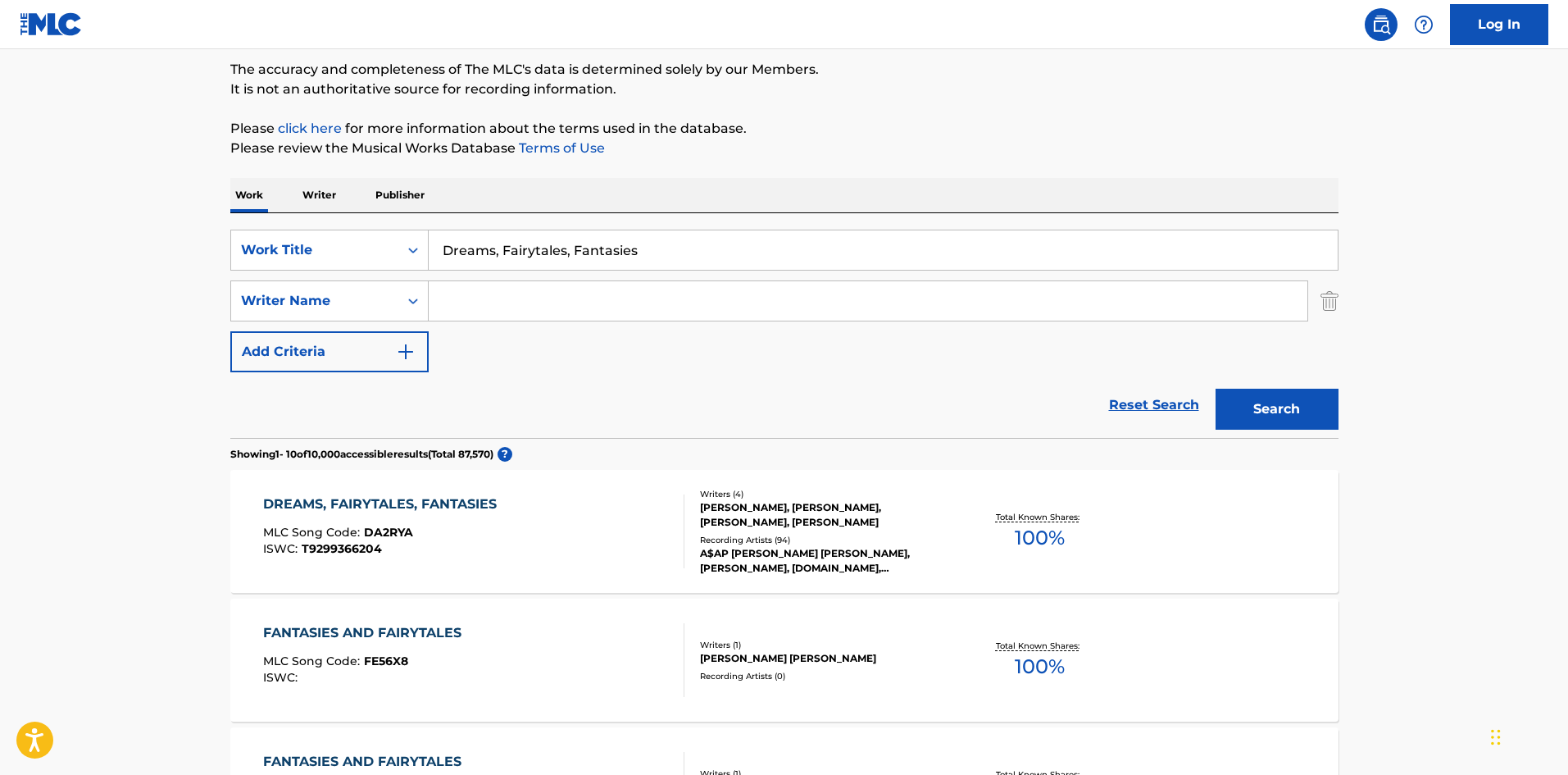
scroll to position [82, 0]
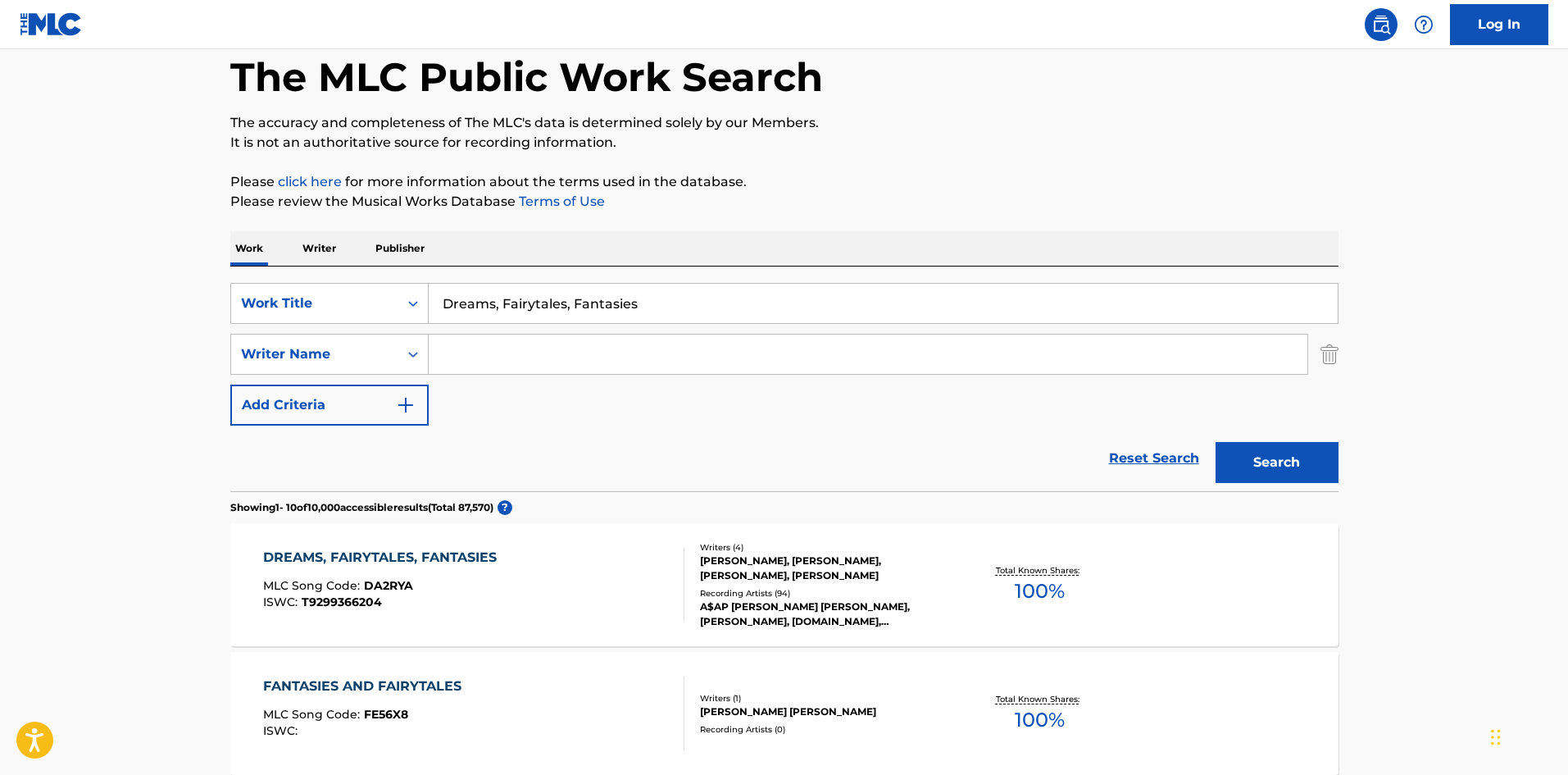
click at [562, 313] on input "Dreams, Fairytales, Fantasies" at bounding box center [884, 303] width 909 height 40
paste input "East Coast Remix"
type input "East Coast Remix"
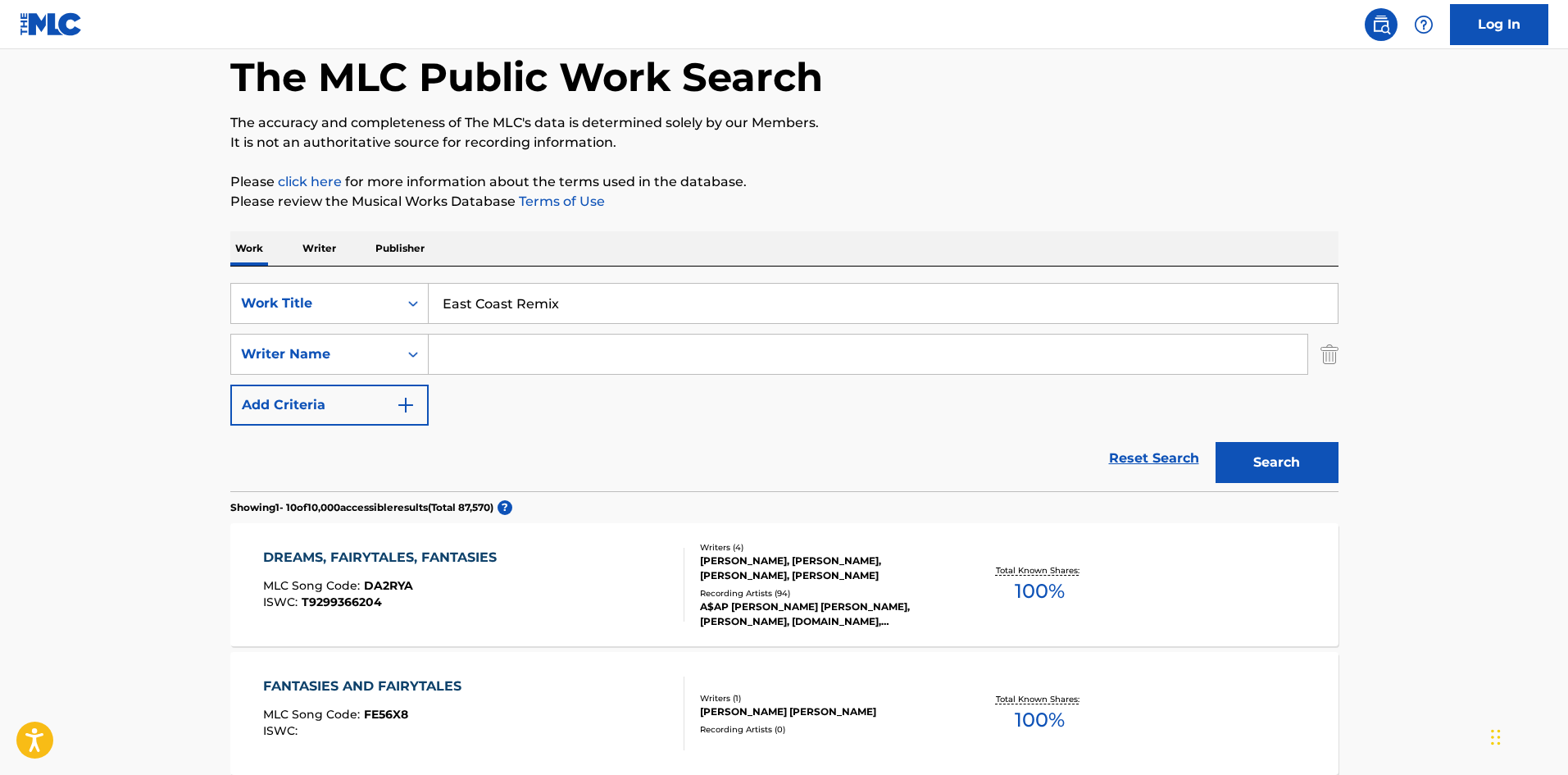
click at [1302, 468] on button "Search" at bounding box center [1277, 462] width 123 height 41
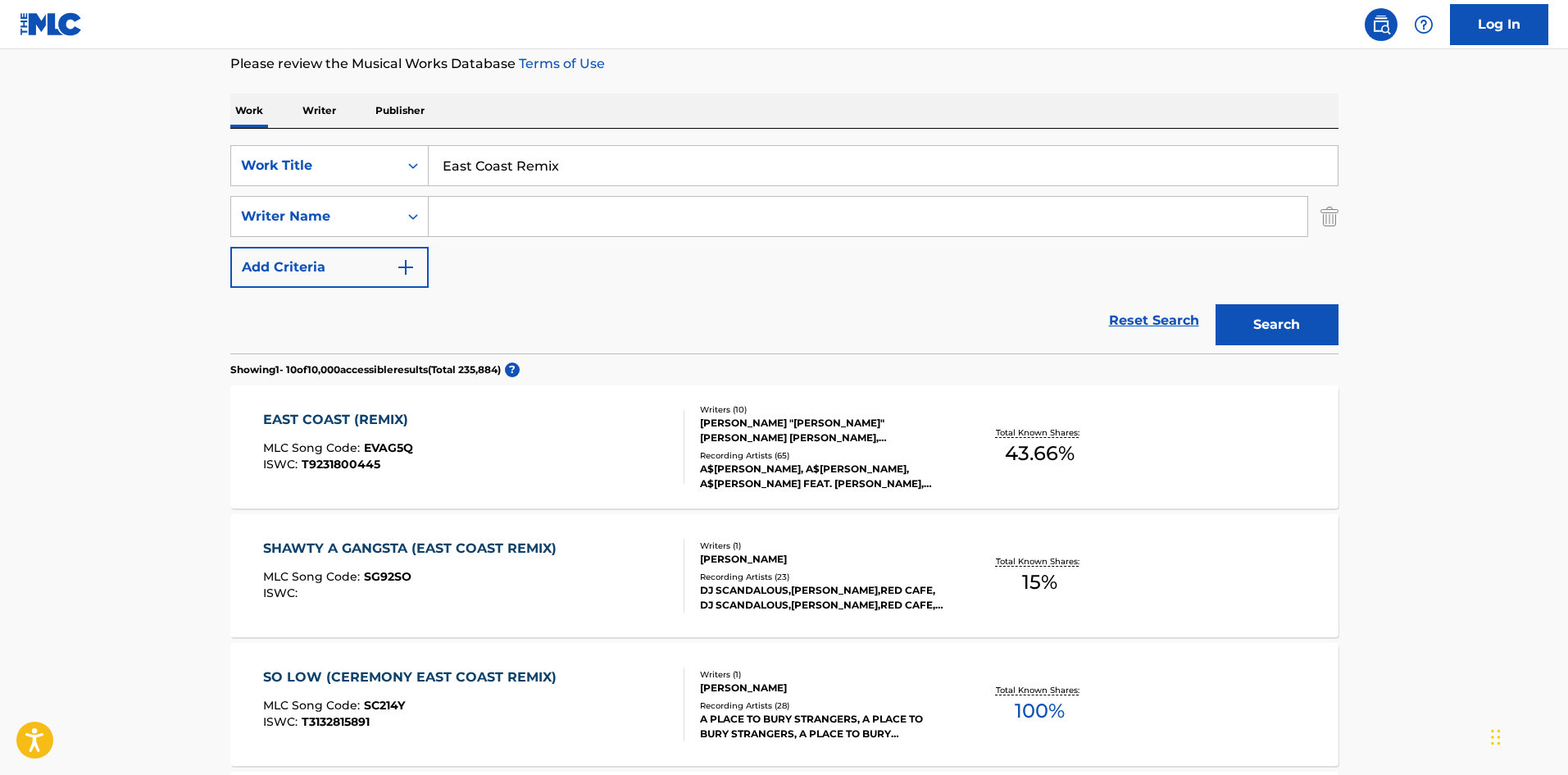
scroll to position [328, 0]
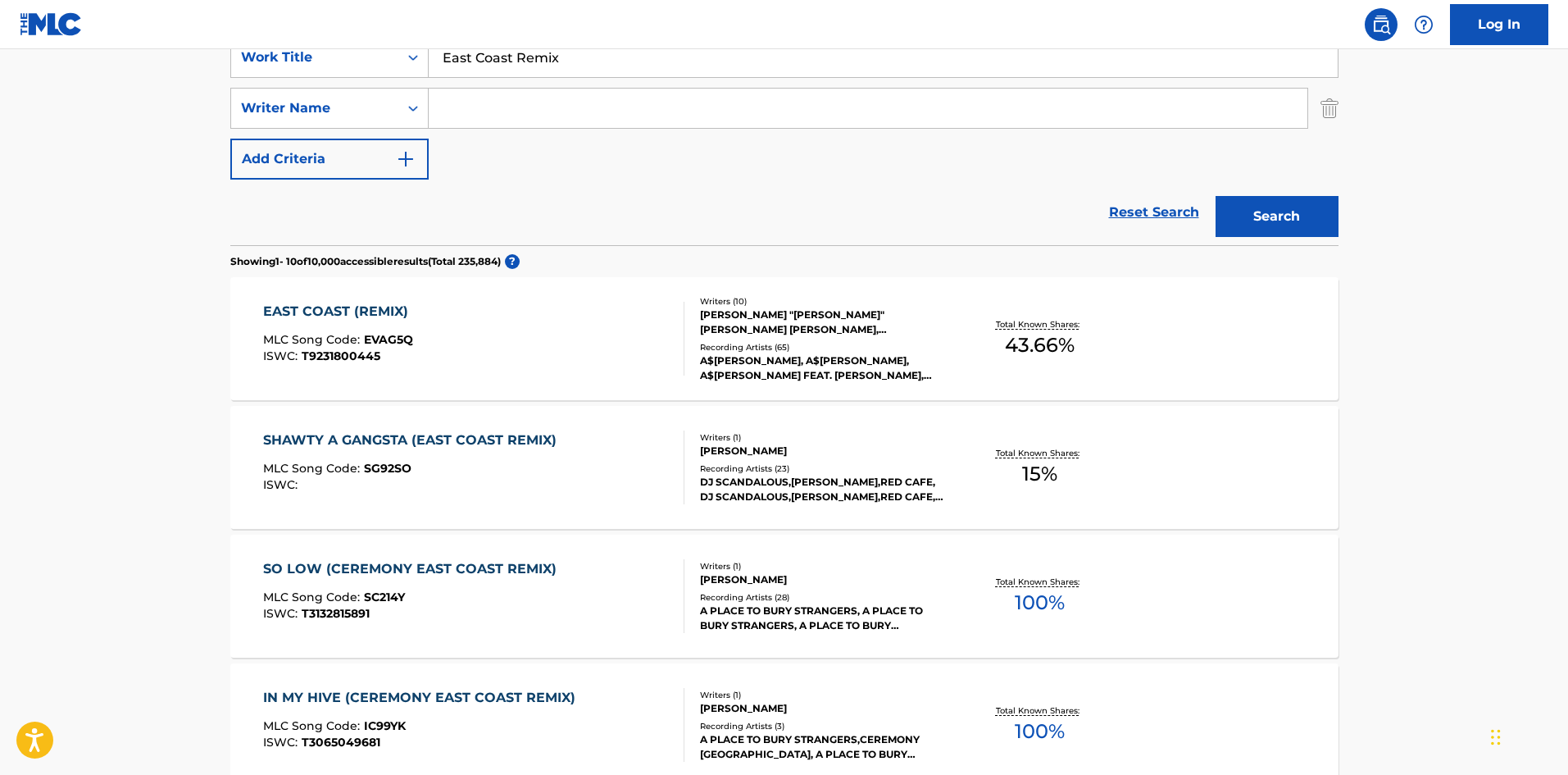
click at [545, 94] on input "Search Form" at bounding box center [868, 108] width 879 height 40
paste input "SNOOP DOGG,Dave East,RICK ROSS & SNOOP DOGG A$AP FERG FEAT. BUSTA RHYMES A$AP R…"
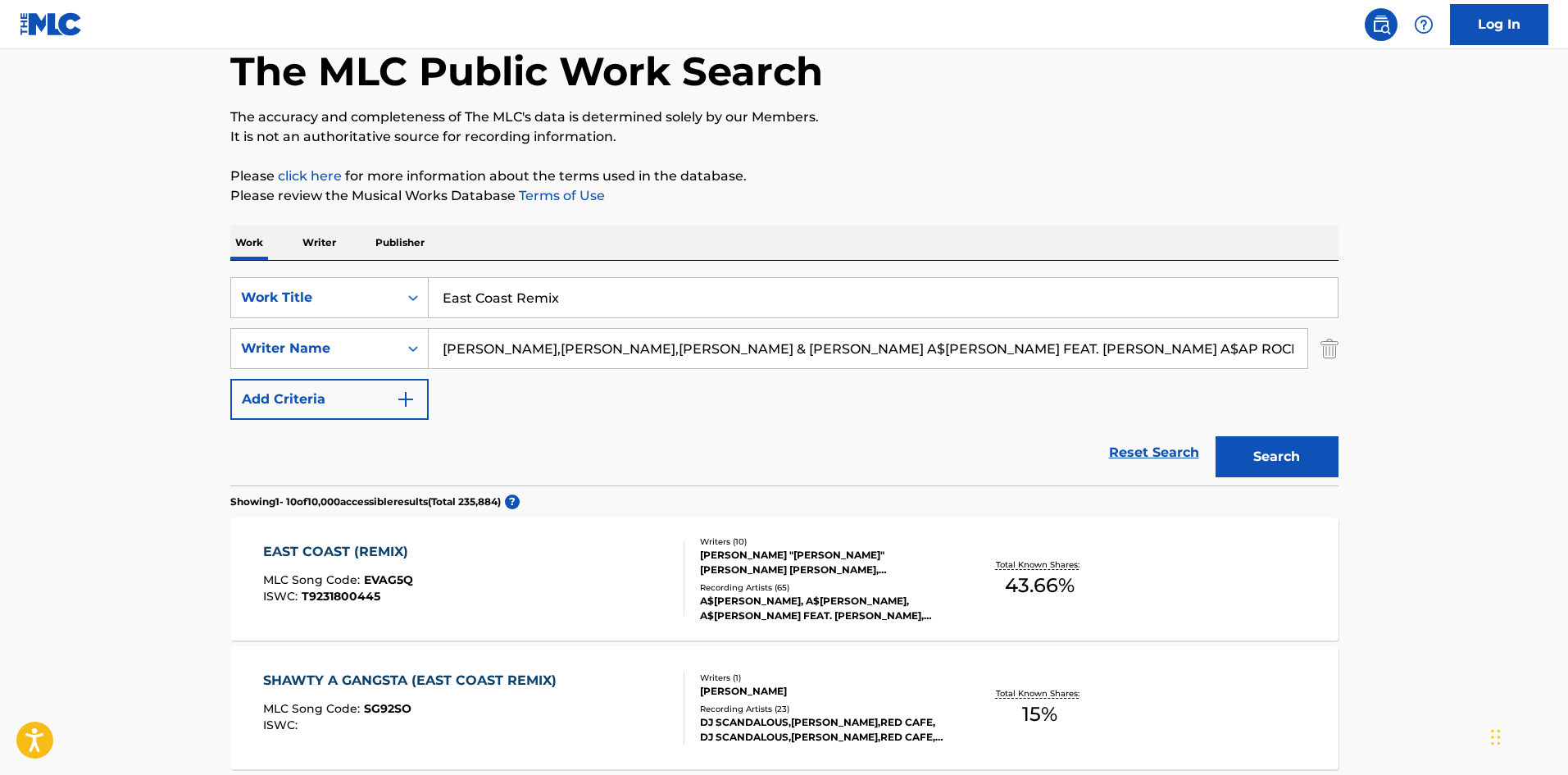
scroll to position [83, 0]
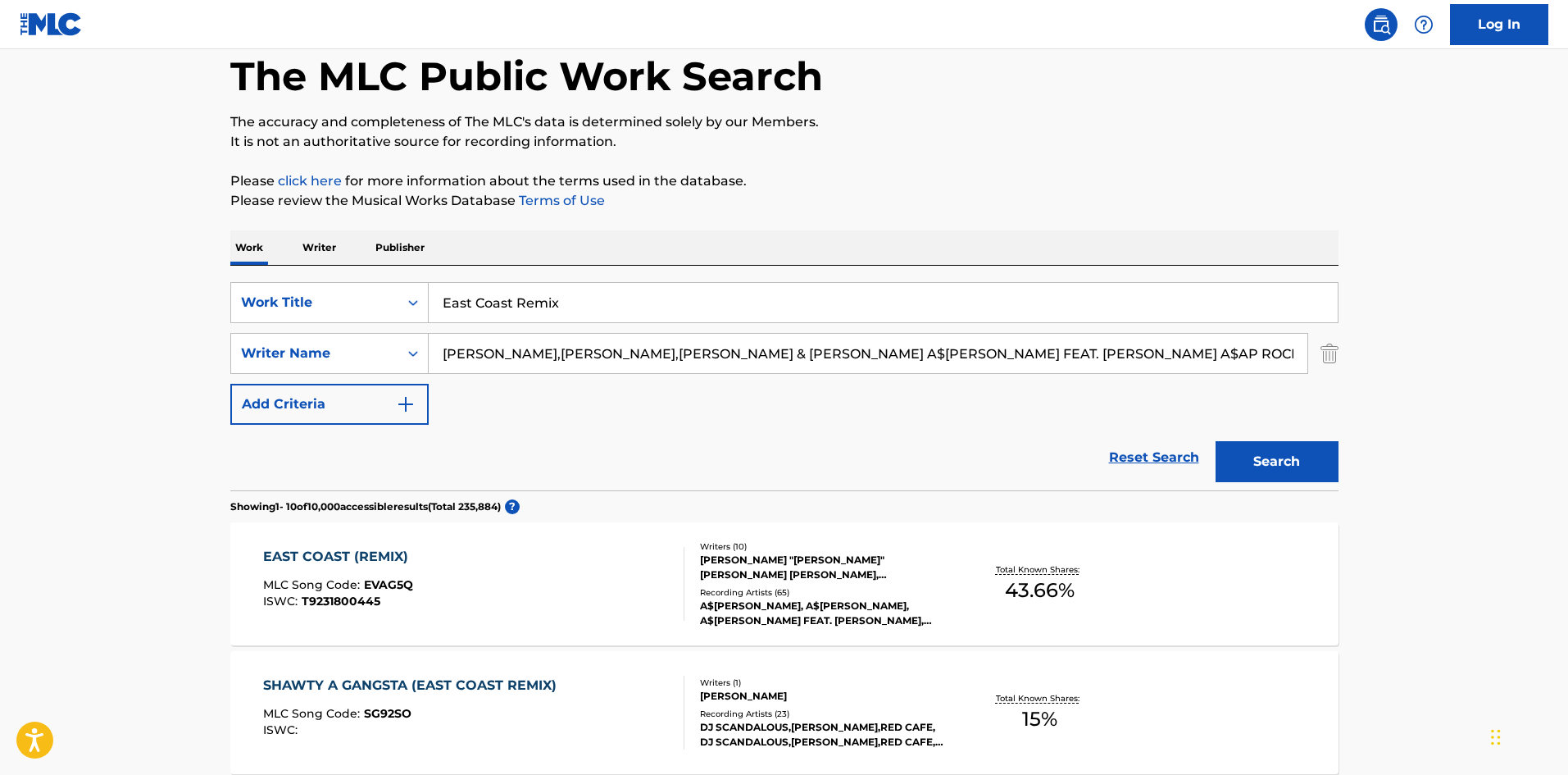
drag, startPoint x: 1246, startPoint y: 110, endPoint x: 316, endPoint y: 279, distance: 945.2
click at [300, 275] on div "SearchWithCriteriafc9bd669-65cf-4602-b9d4-5c6768164c77 Work Title East Coast Re…" at bounding box center [784, 378] width 1108 height 225
type input "KHALIL"
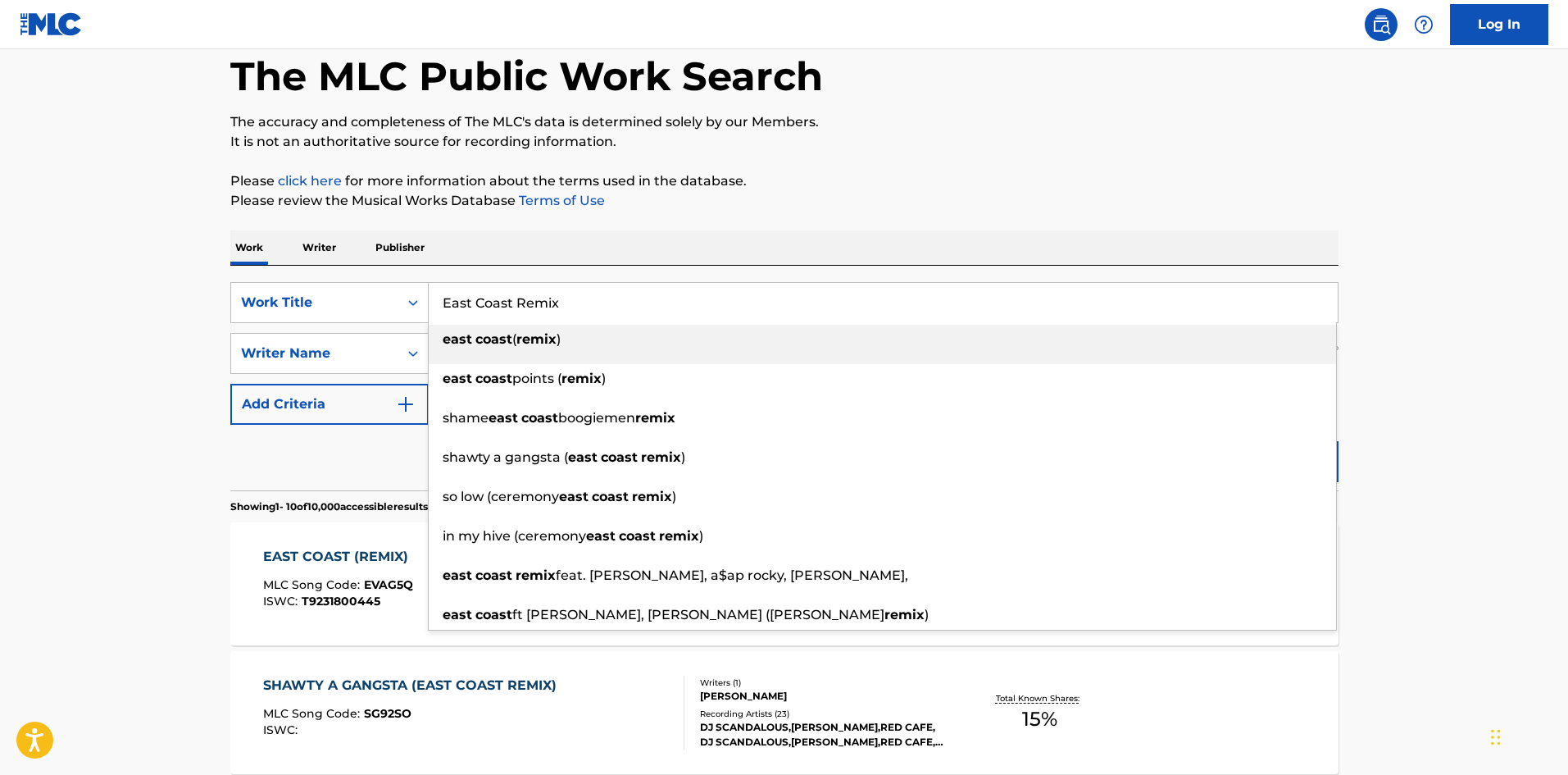
drag, startPoint x: 507, startPoint y: 299, endPoint x: 913, endPoint y: 335, distance: 407.6
click at [913, 322] on div "East Coast Remix east coast ( remix ) east coast points ( remix ) shame east co…" at bounding box center [884, 302] width 909 height 40
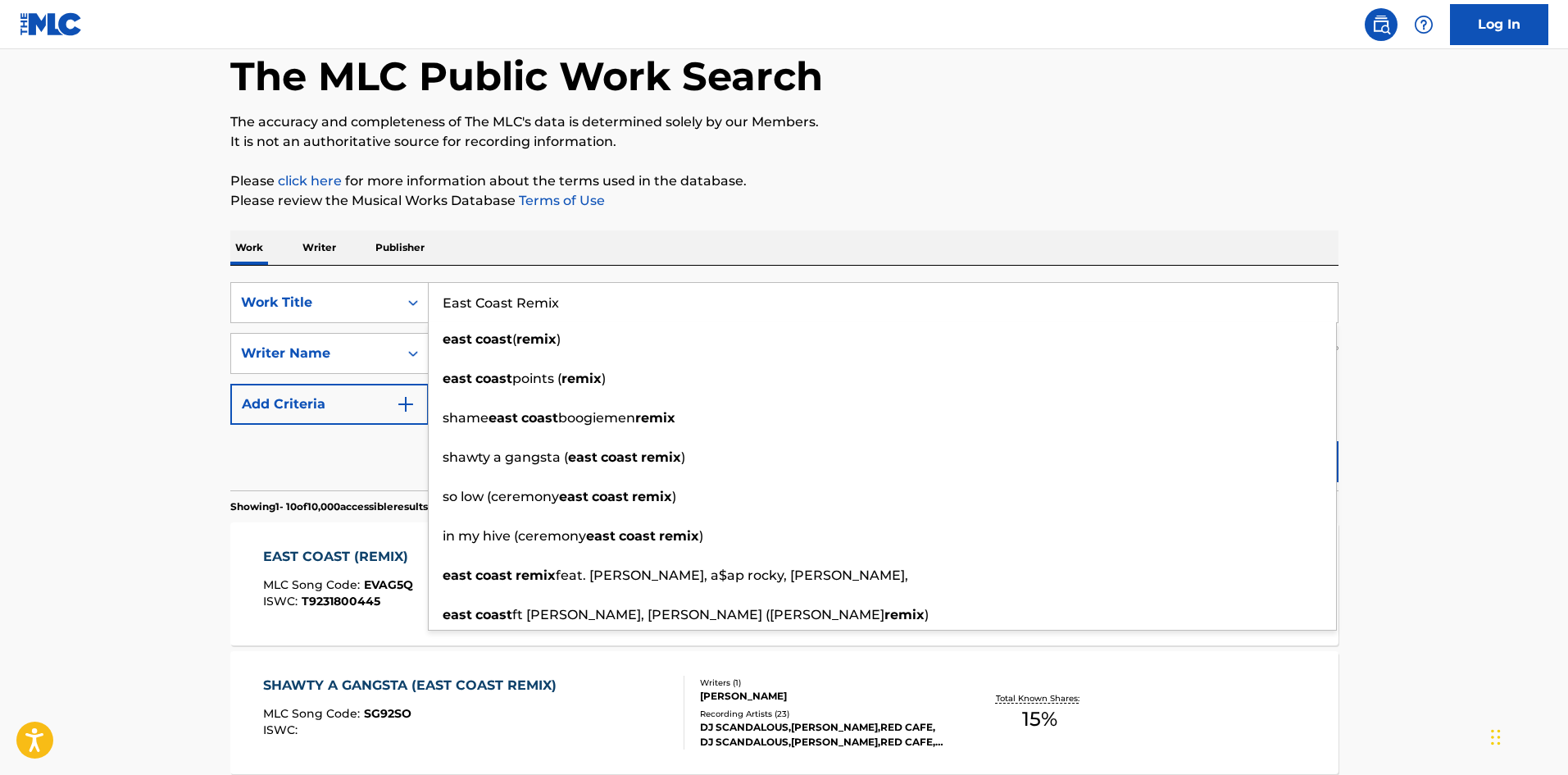
click at [698, 304] on input "East Coast Remix" at bounding box center [884, 302] width 909 height 40
drag, startPoint x: 513, startPoint y: 306, endPoint x: 855, endPoint y: 307, distance: 342.0
click at [855, 307] on input "East Coast Remix" at bounding box center [884, 302] width 909 height 40
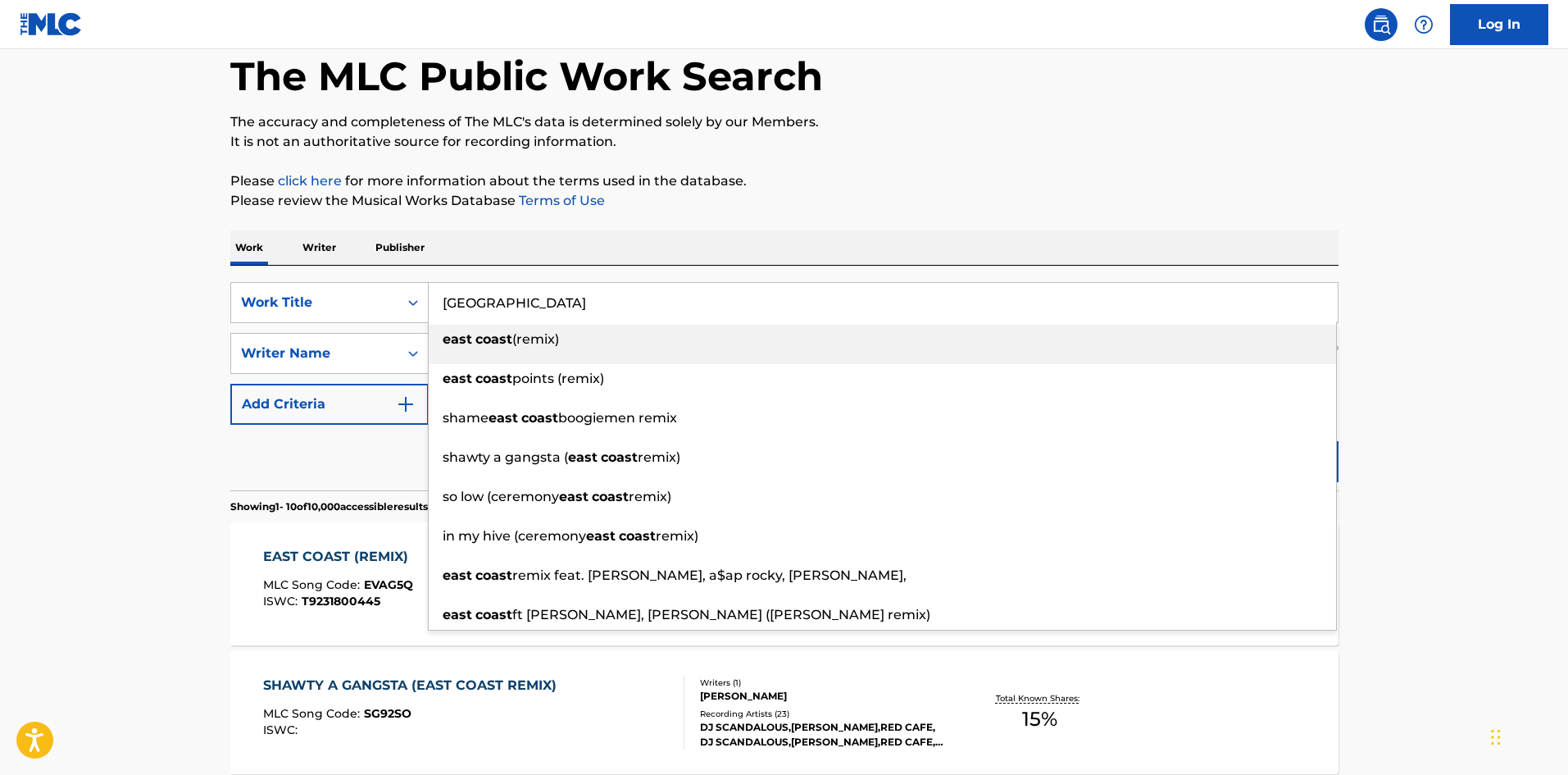
type input "East Coast"
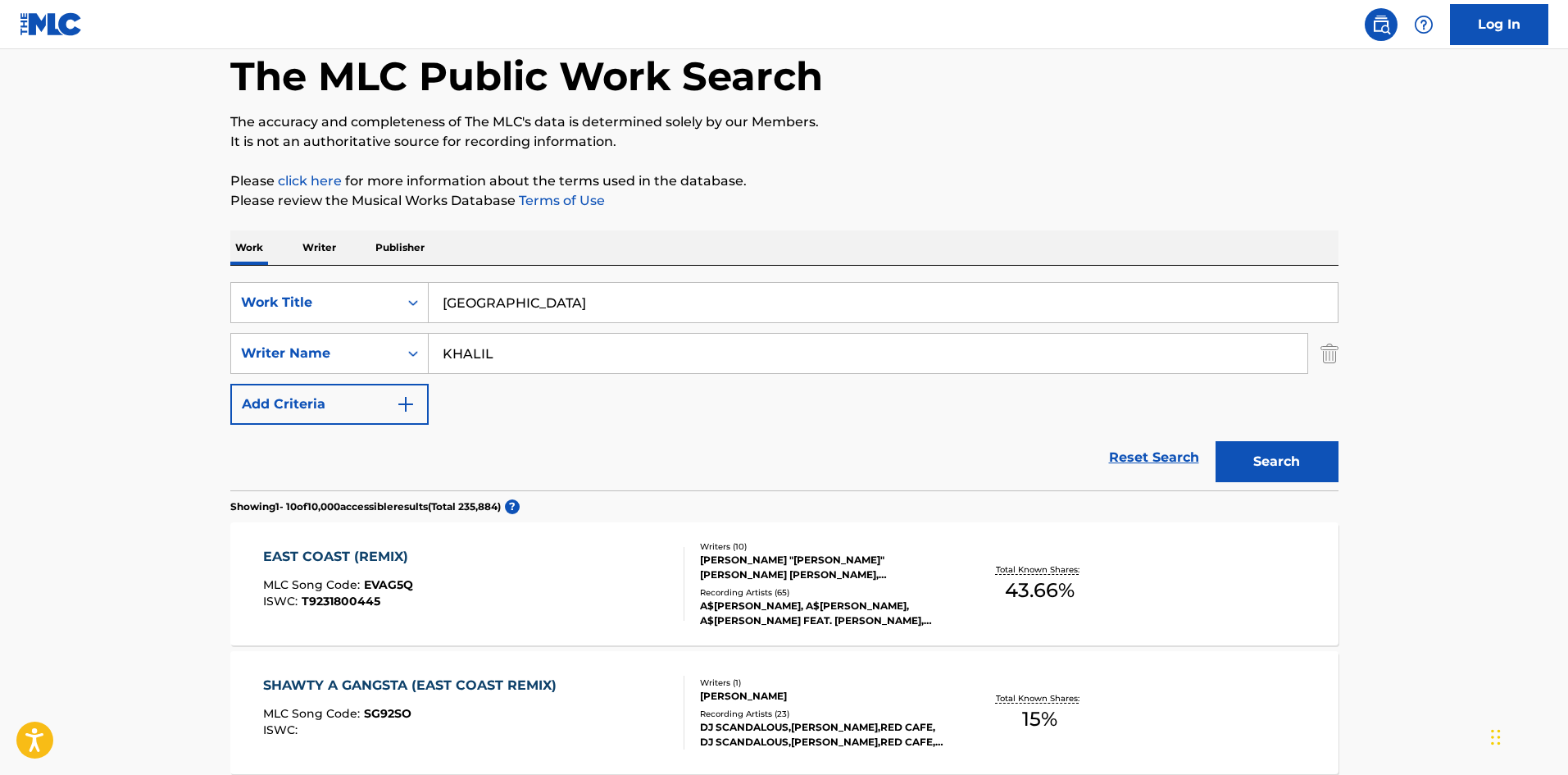
click at [1298, 467] on button "Search" at bounding box center [1277, 461] width 123 height 41
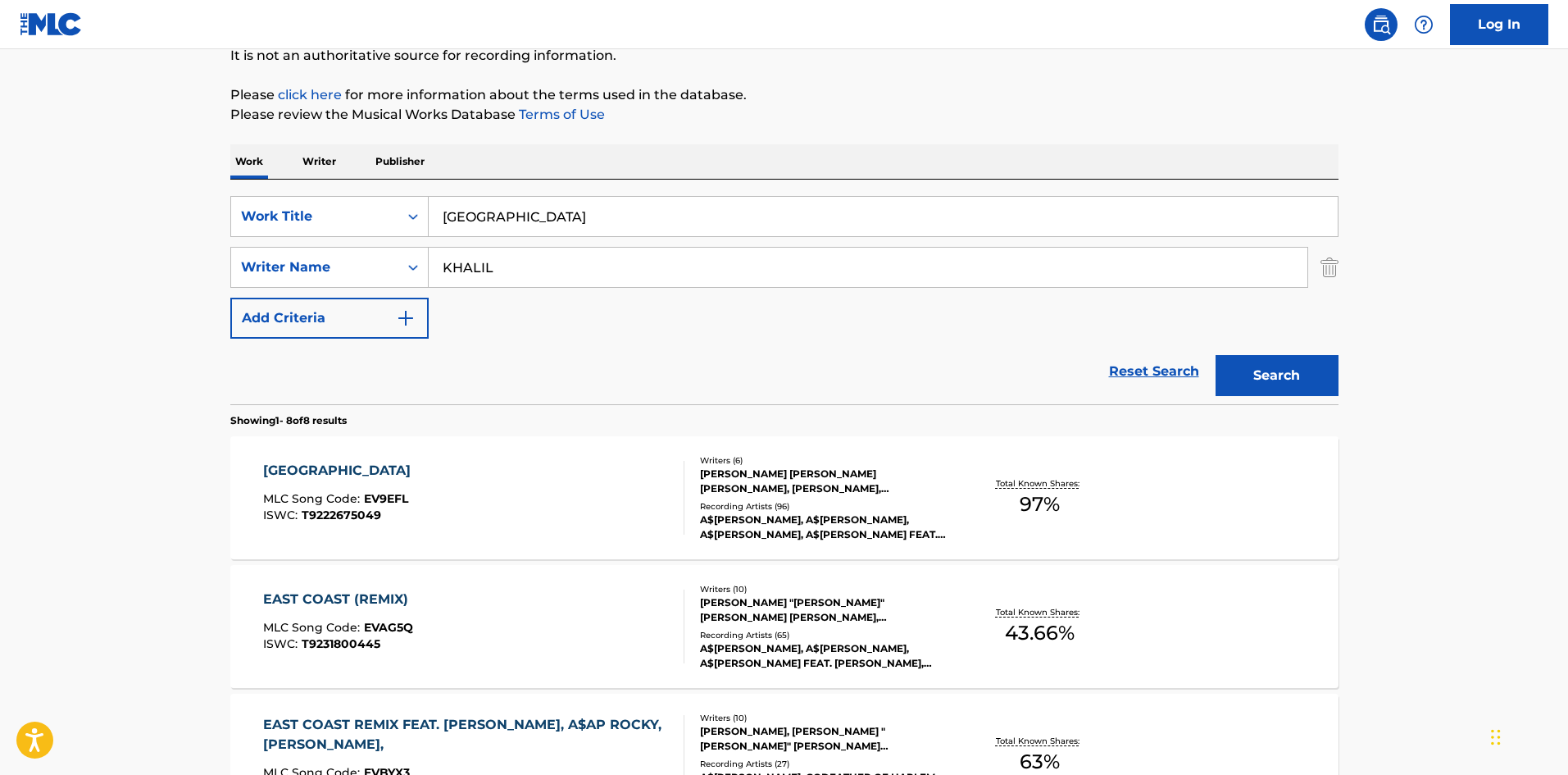
scroll to position [410, 0]
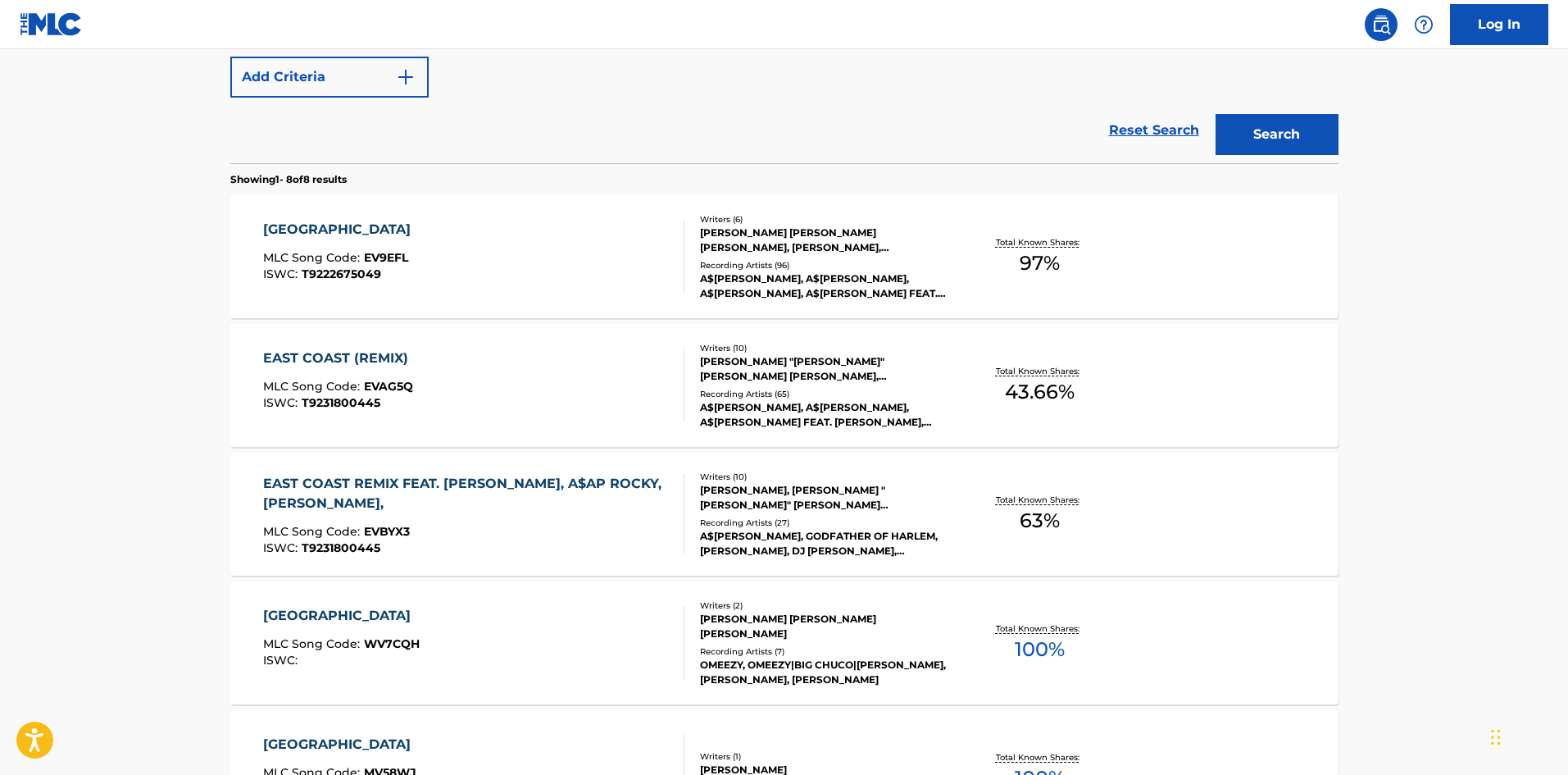
click at [414, 254] on div "EAST COAST MLC Song Code : EV9EFL ISWC : T9222675049" at bounding box center [473, 257] width 421 height 73
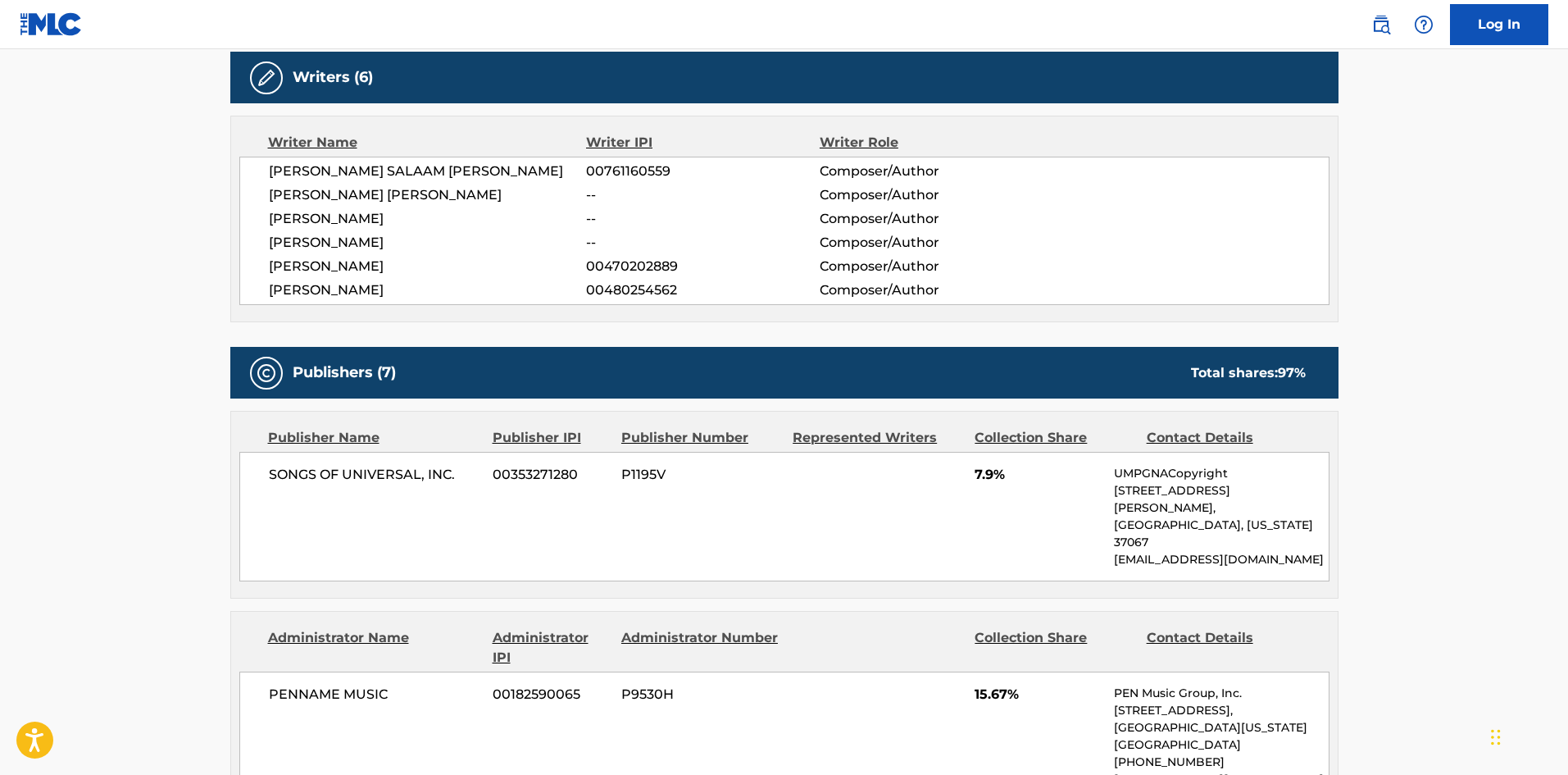
scroll to position [516, 0]
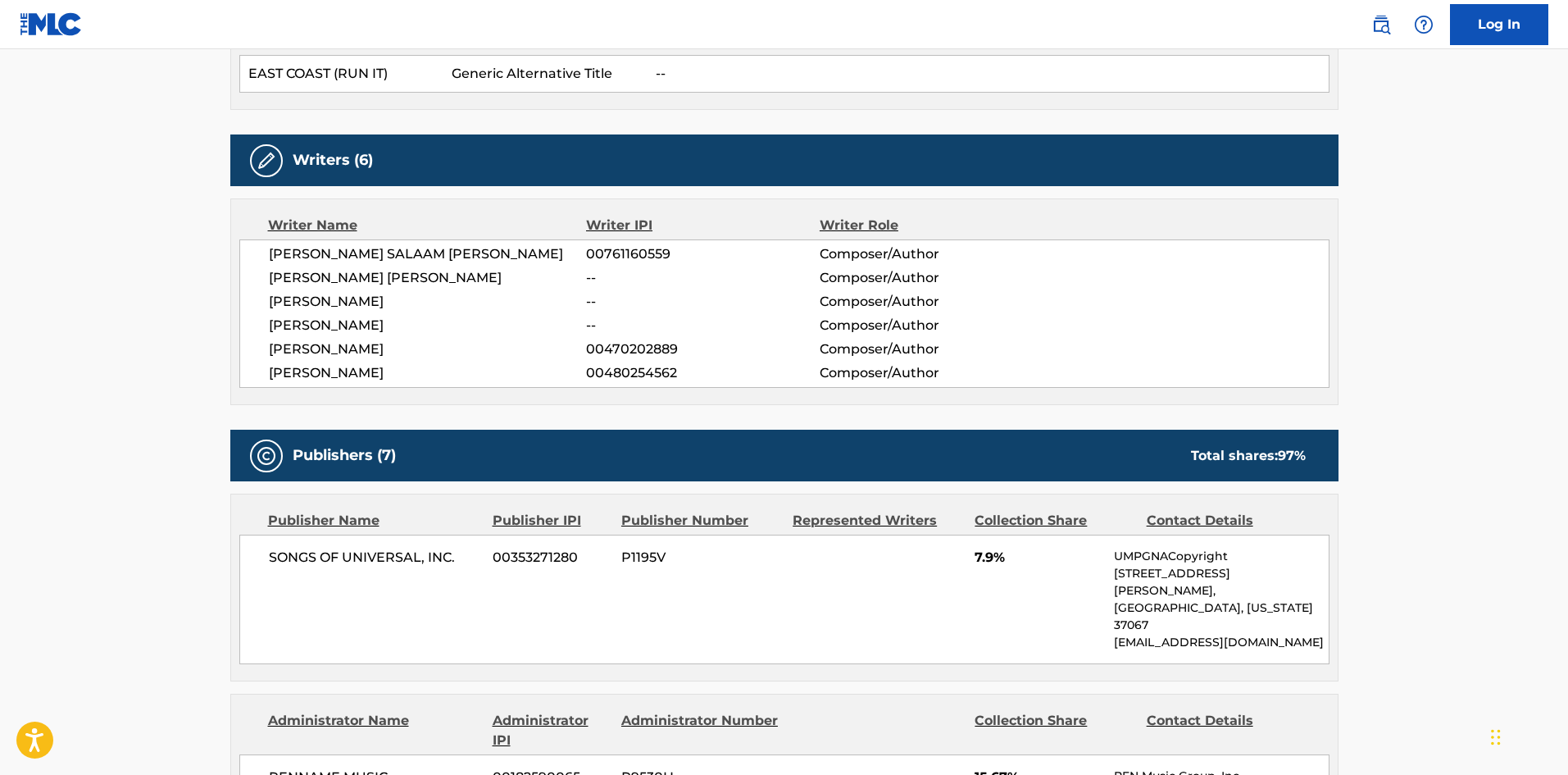
click at [287, 559] on span "SONGS OF UNIVERSAL, INC." at bounding box center [374, 558] width 212 height 20
drag, startPoint x: 287, startPoint y: 559, endPoint x: 435, endPoint y: 558, distance: 148.0
click at [435, 558] on span "SONGS OF UNIVERSAL, INC." at bounding box center [374, 558] width 212 height 20
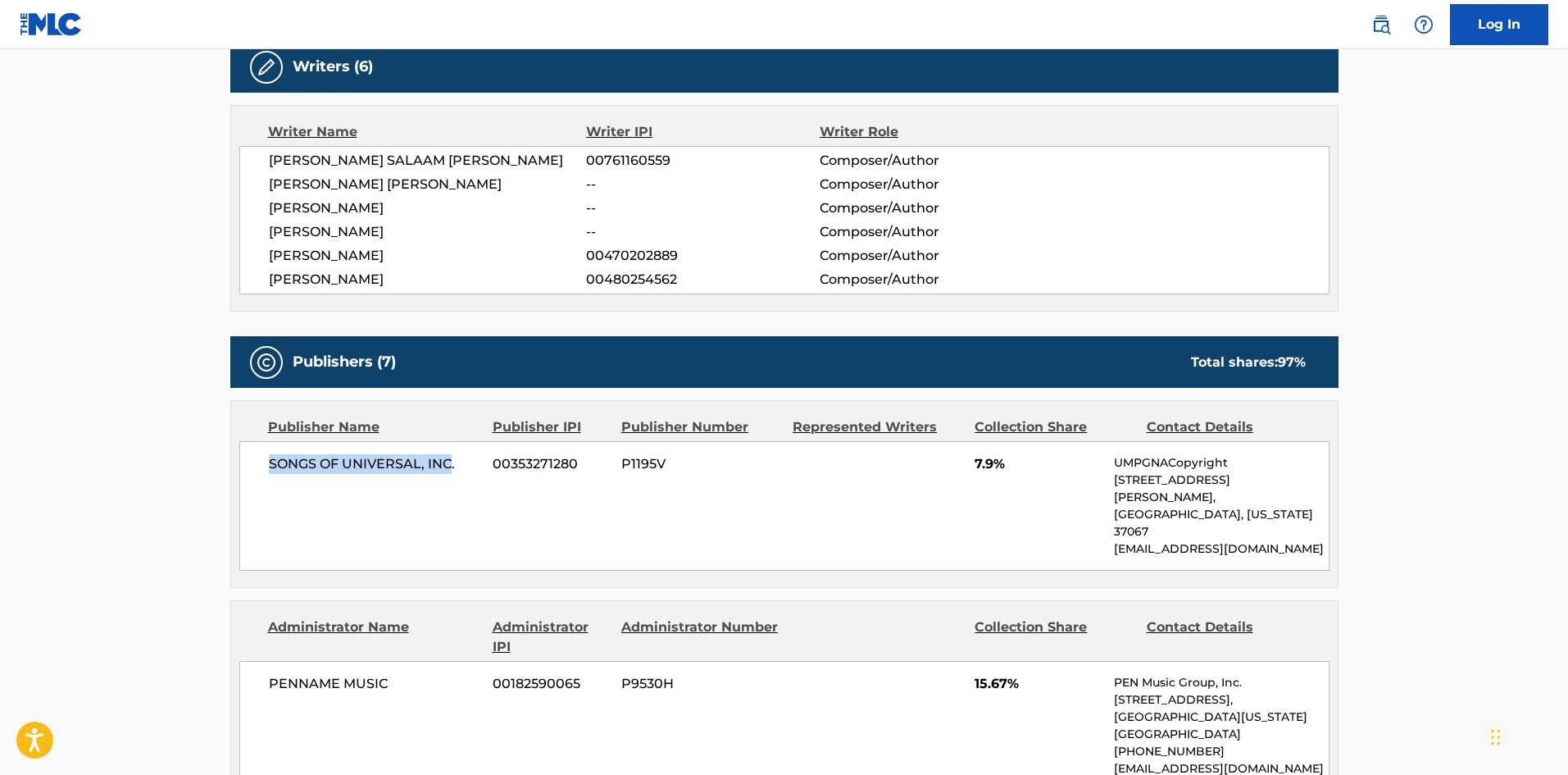
scroll to position [599, 0]
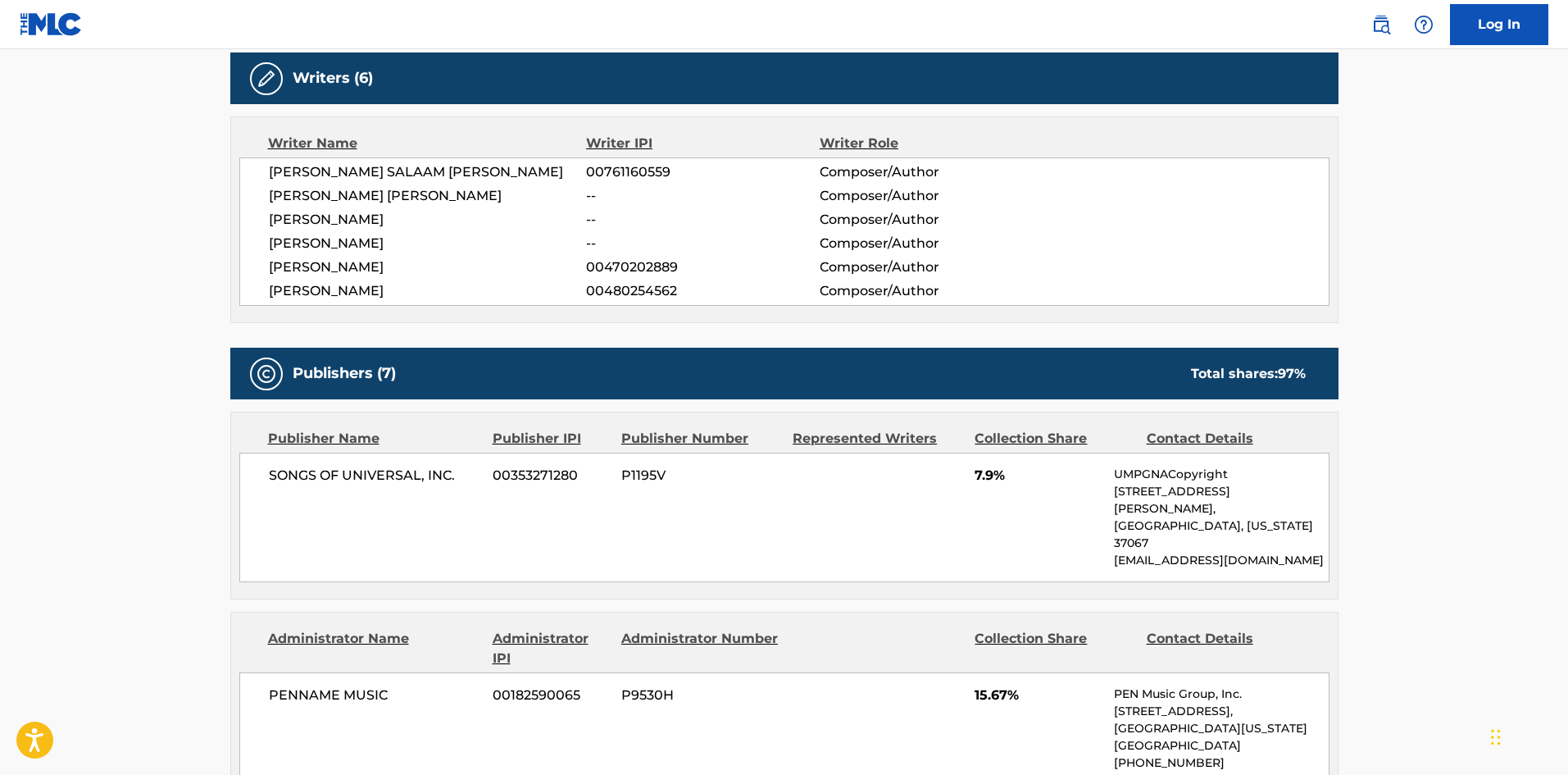
click at [290, 248] on span "DAROLD D BROWN" at bounding box center [427, 244] width 318 height 20
drag, startPoint x: 290, startPoint y: 248, endPoint x: 406, endPoint y: 240, distance: 116.3
click at [406, 240] on span "DAROLD D BROWN" at bounding box center [427, 244] width 318 height 20
click at [286, 469] on span "SONGS OF UNIVERSAL, INC." at bounding box center [374, 476] width 212 height 20
drag, startPoint x: 286, startPoint y: 468, endPoint x: 353, endPoint y: 250, distance: 228.1
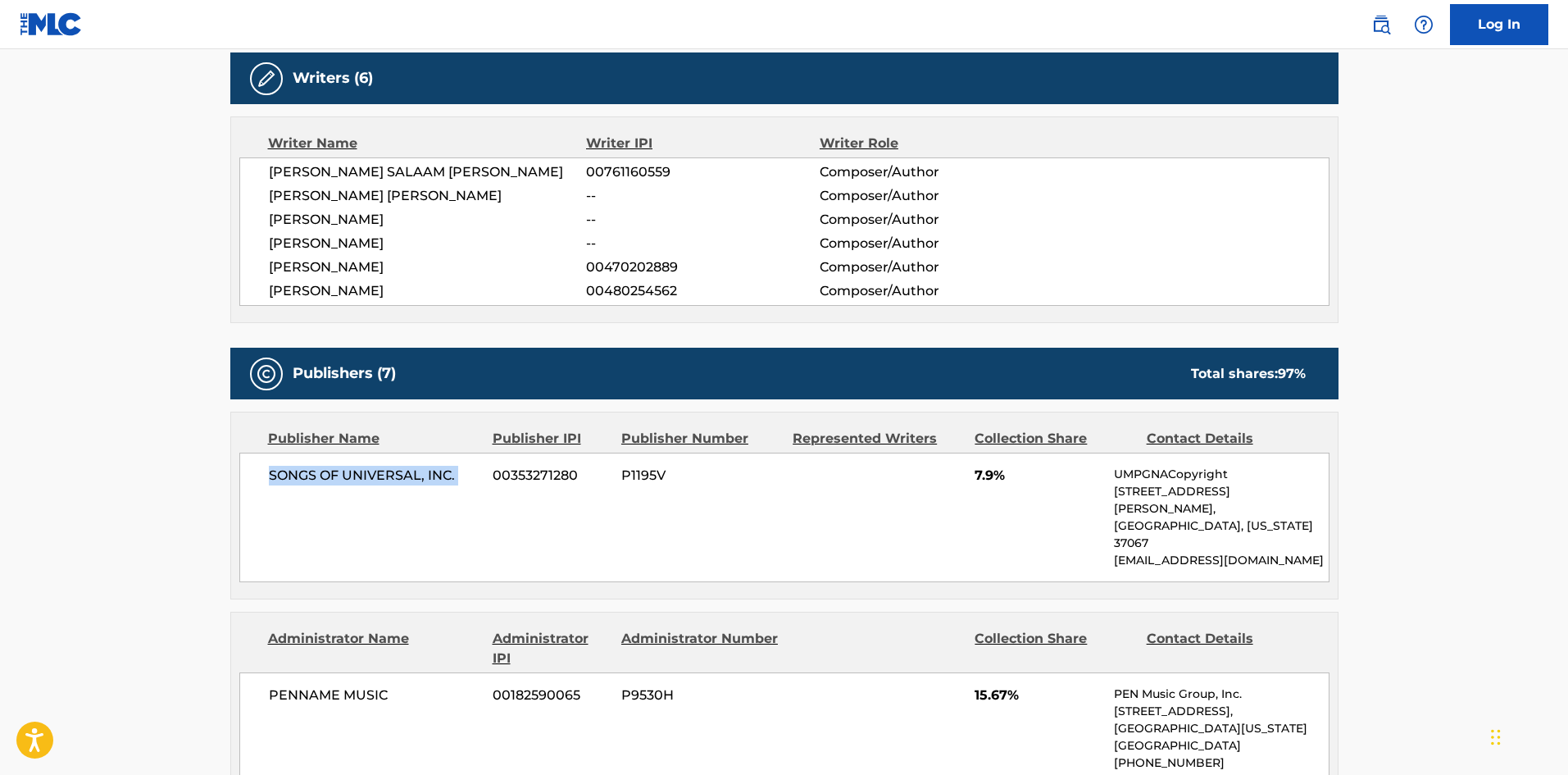
click at [455, 463] on div "SONGS OF UNIVERSAL, INC. 00353271280 P1195V 7.9% UMPGNACopyright 1550 W. McEwen…" at bounding box center [784, 517] width 1090 height 130
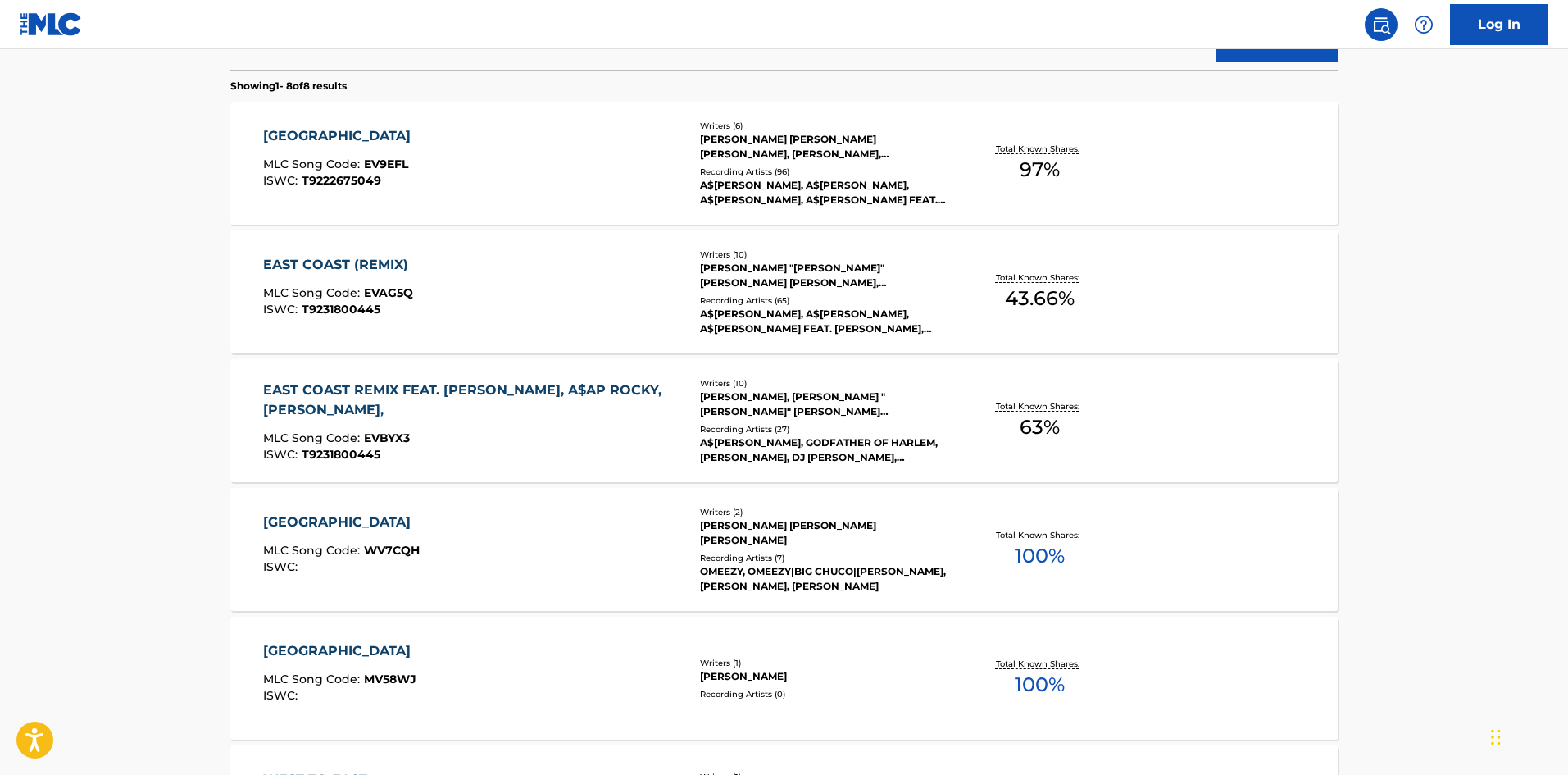
click at [543, 318] on div "EAST COAST (REMIX) MLC Song Code : EVAG5Q ISWC : T9231800445" at bounding box center [473, 291] width 421 height 73
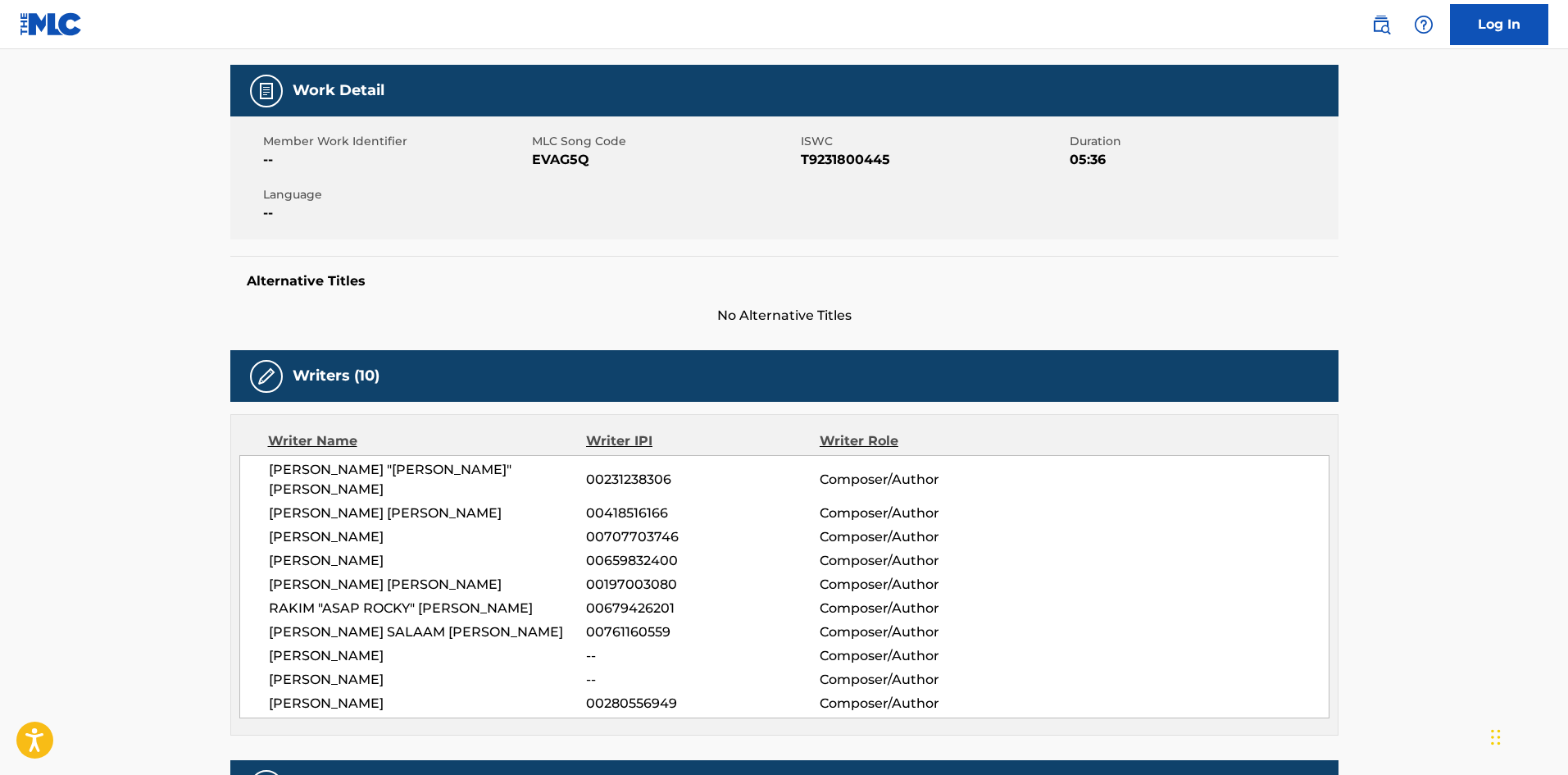
scroll to position [720, 0]
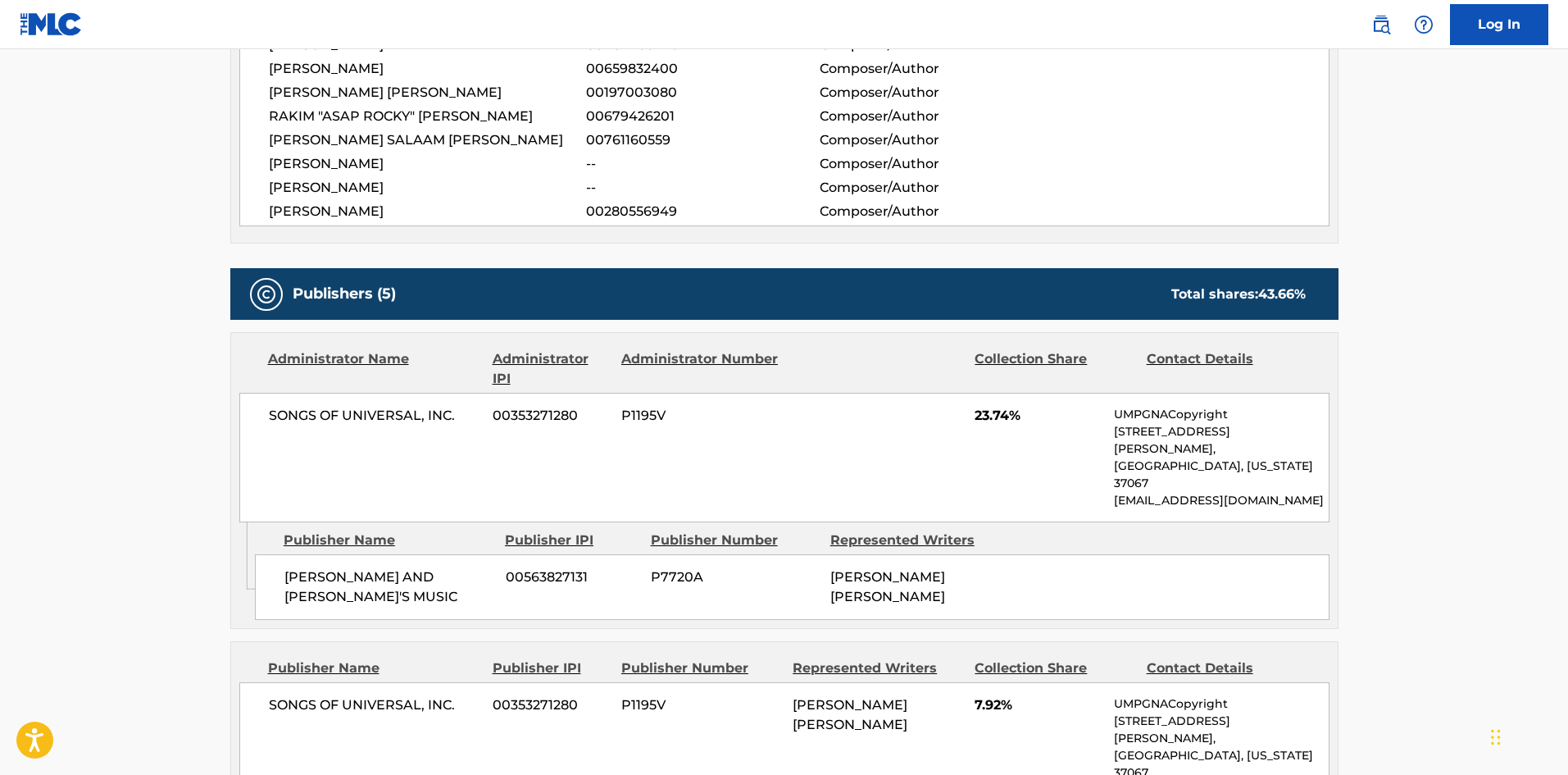
click at [306, 568] on span "JALEESA AND MAHDI'S MUSIC" at bounding box center [388, 588] width 209 height 40
drag, startPoint x: 306, startPoint y: 517, endPoint x: 391, endPoint y: 516, distance: 85.0
click at [391, 568] on span "JALEESA AND MAHDI'S MUSIC" at bounding box center [388, 588] width 209 height 40
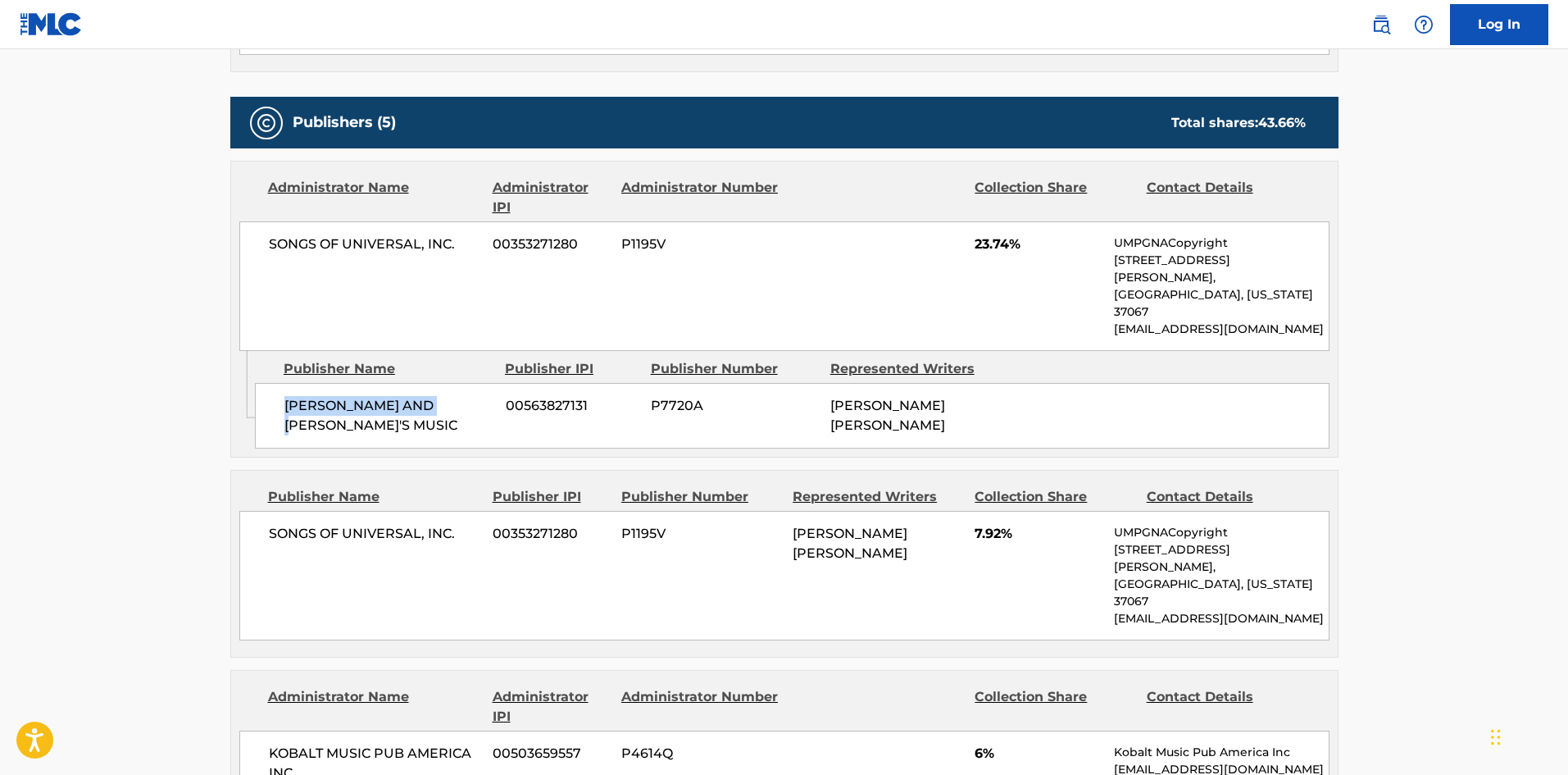
scroll to position [1048, 0]
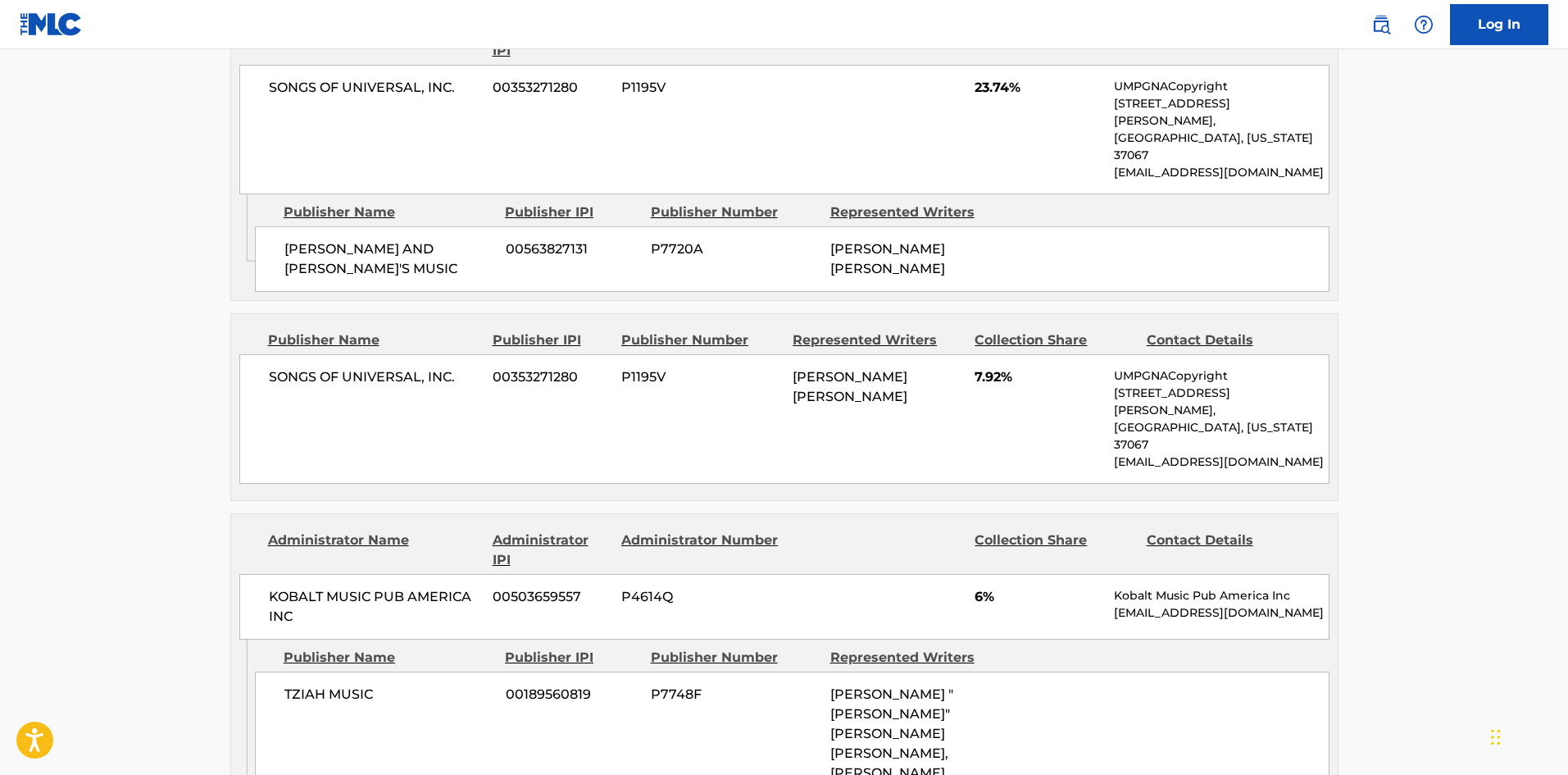
click at [268, 354] on div "SONGS OF UNIVERSAL, INC. 00353271280 P1195V KHALIL ABDUL RAHMAN 7.92% UMPGNACop…" at bounding box center [784, 418] width 1090 height 130
drag, startPoint x: 268, startPoint y: 312, endPoint x: 435, endPoint y: 316, distance: 167.0
click at [435, 354] on div "SONGS OF UNIVERSAL, INC. 00353271280 P1195V KHALIL ABDUL RAHMAN 7.92% UMPGNACop…" at bounding box center [784, 418] width 1090 height 130
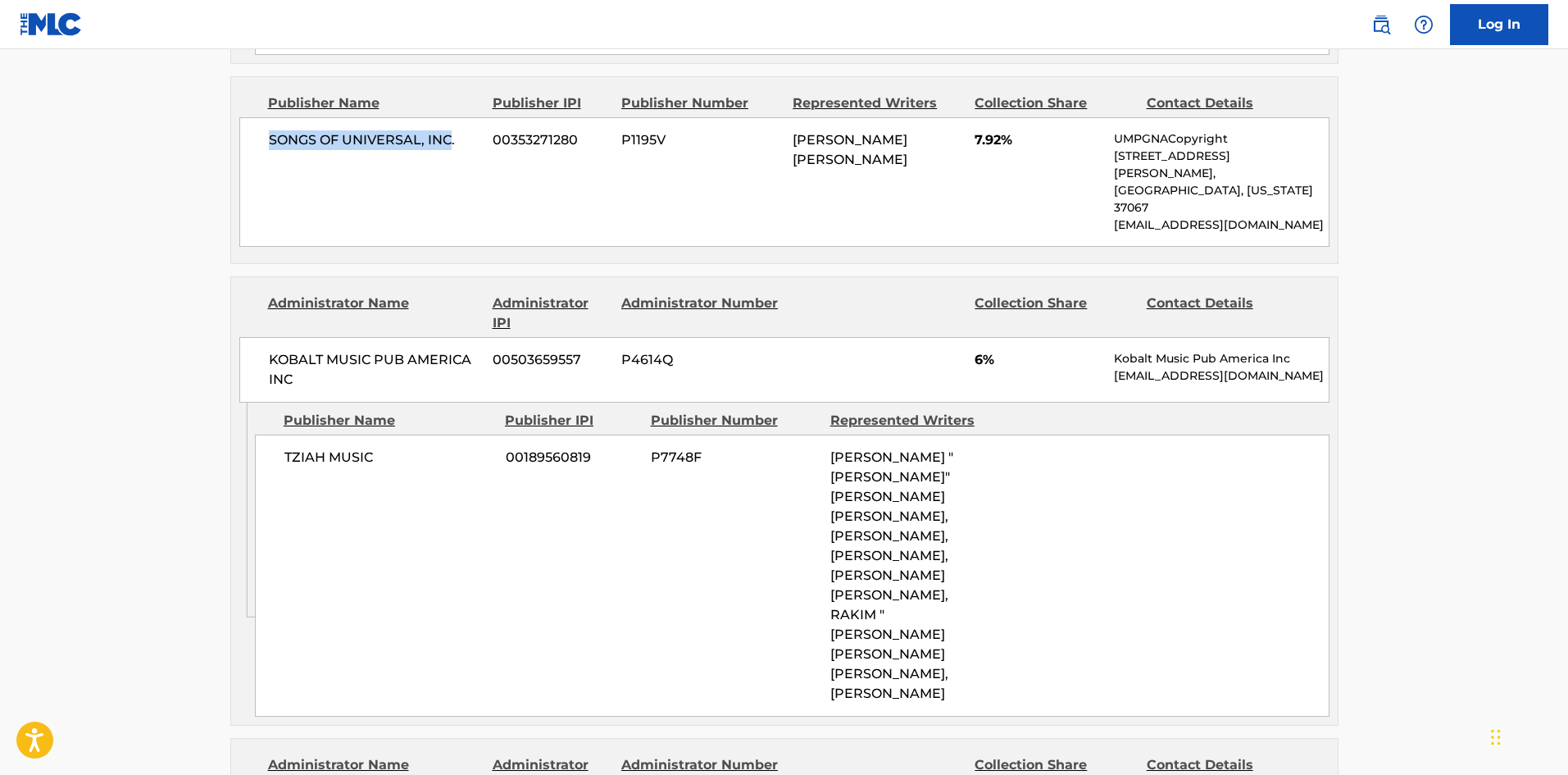
scroll to position [1293, 0]
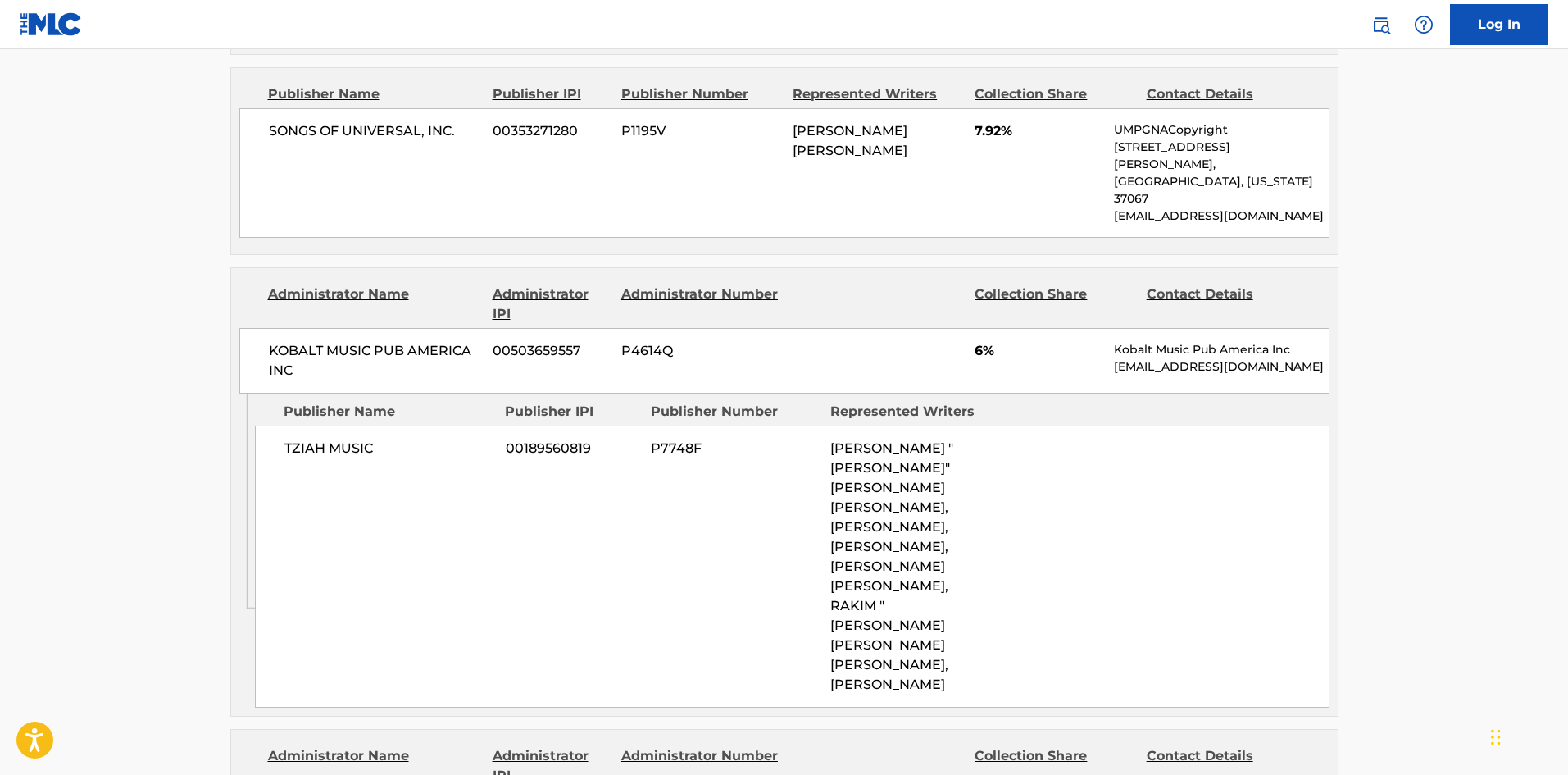
click at [301, 439] on span "TZIAH MUSIC" at bounding box center [388, 449] width 209 height 20
drag, startPoint x: 301, startPoint y: 357, endPoint x: 349, endPoint y: 357, distance: 48.0
click at [349, 439] on span "TZIAH MUSIC" at bounding box center [388, 449] width 209 height 20
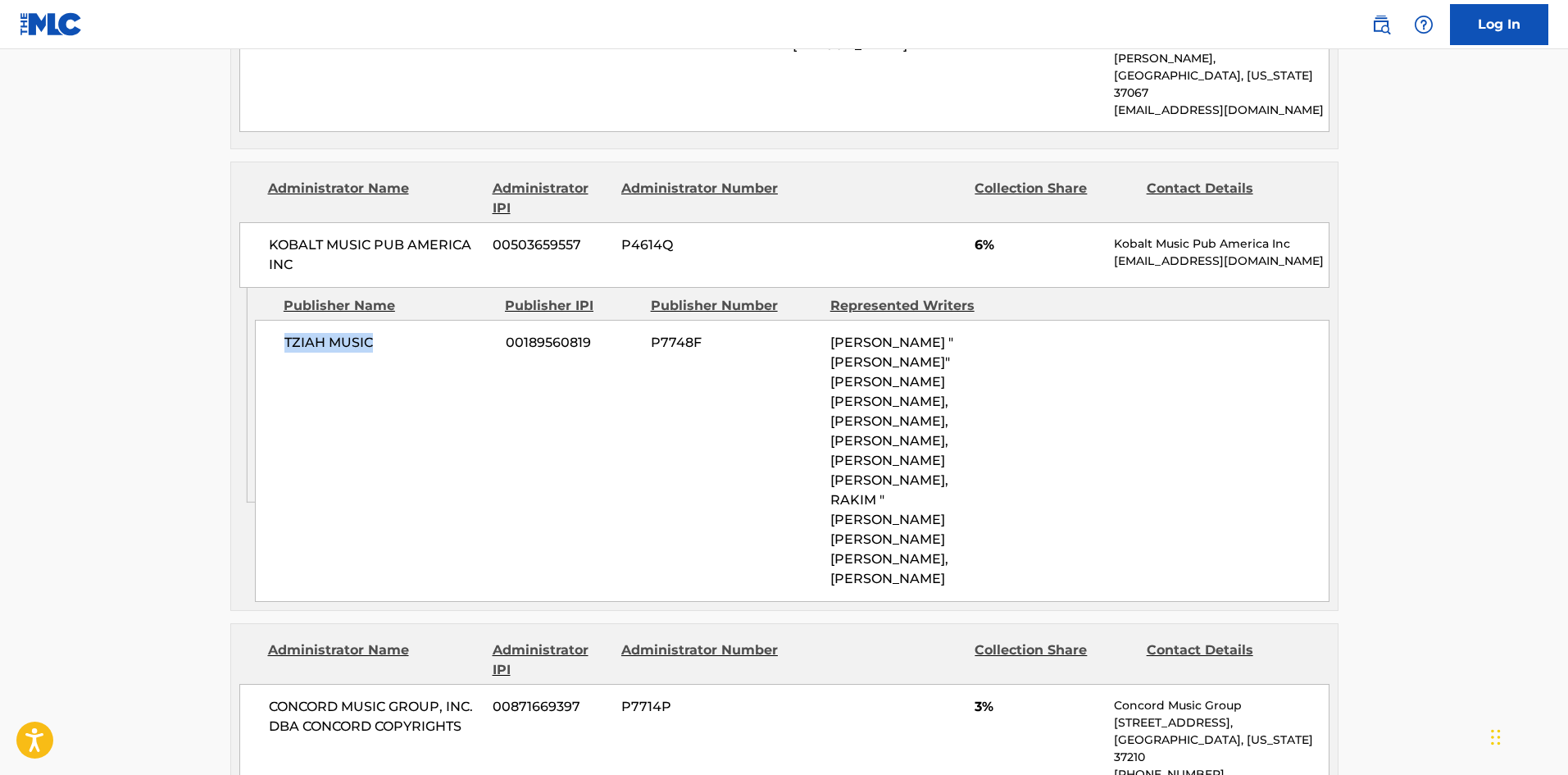
scroll to position [1621, 0]
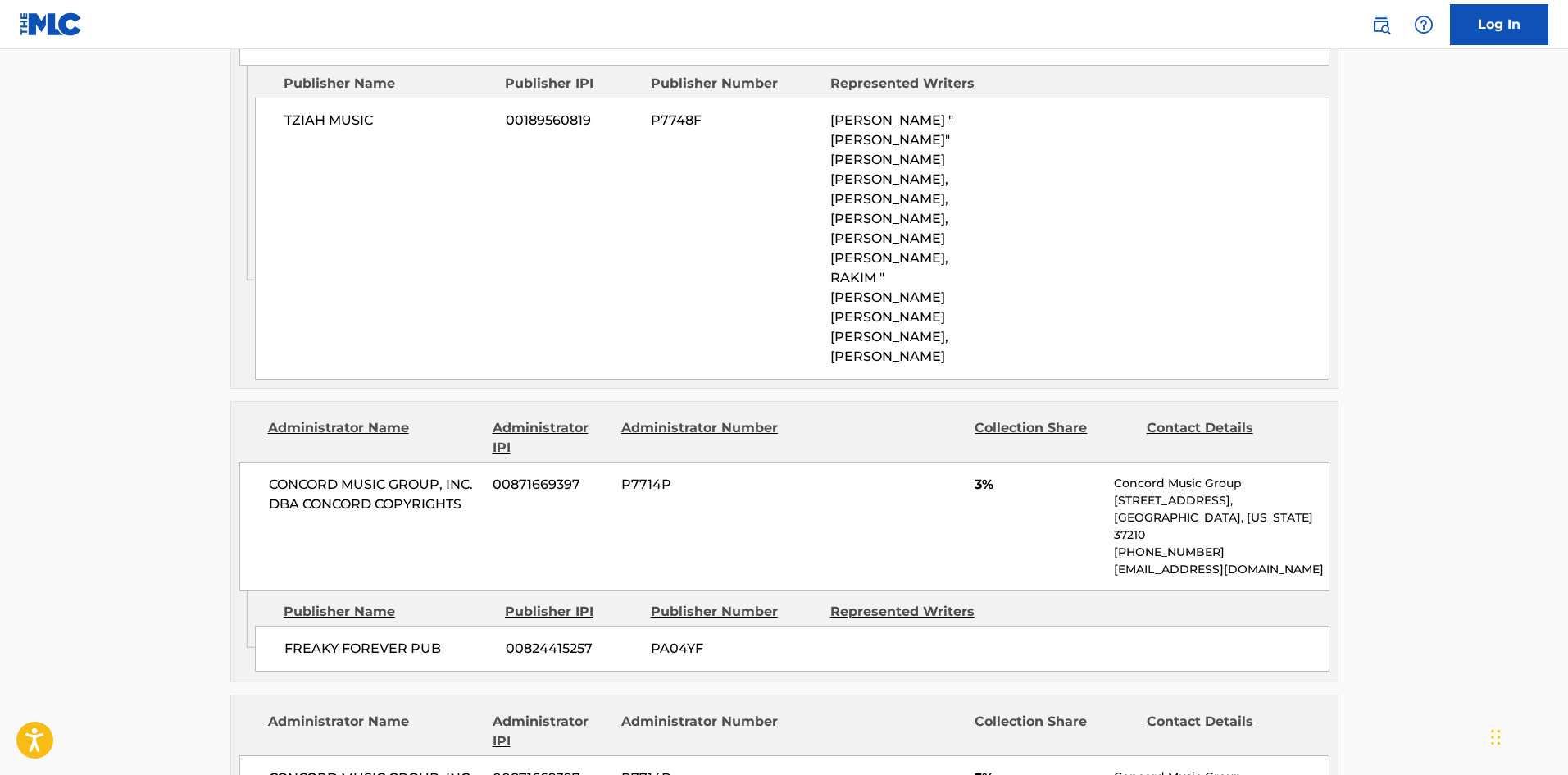
click at [311, 639] on span "FREAKY FOREVER PUB" at bounding box center [388, 649] width 209 height 20
drag, startPoint x: 311, startPoint y: 531, endPoint x: 374, endPoint y: 516, distance: 64.8
click at [374, 639] on span "FREAKY FOREVER PUB" at bounding box center [388, 649] width 209 height 20
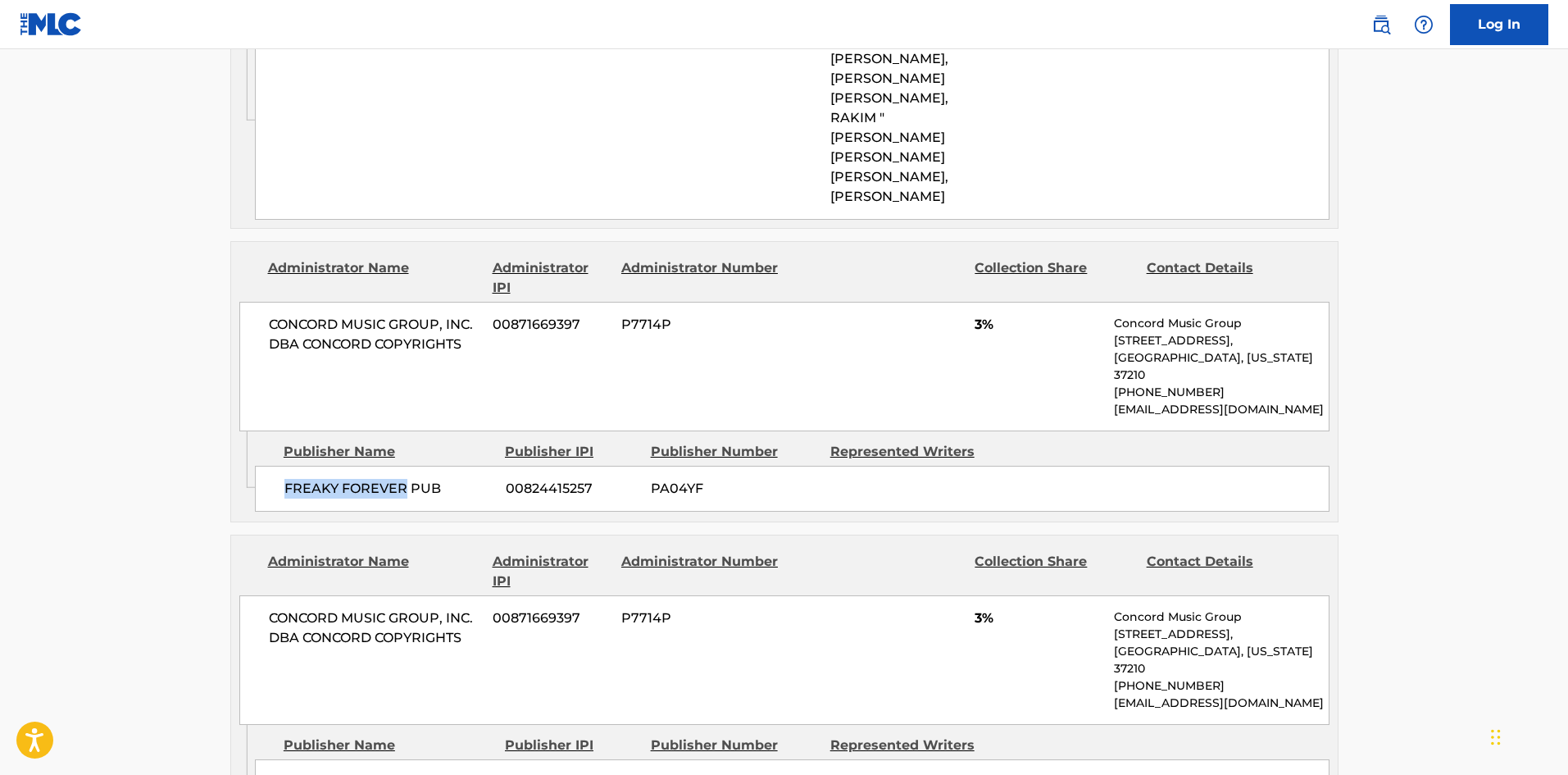
scroll to position [1785, 0]
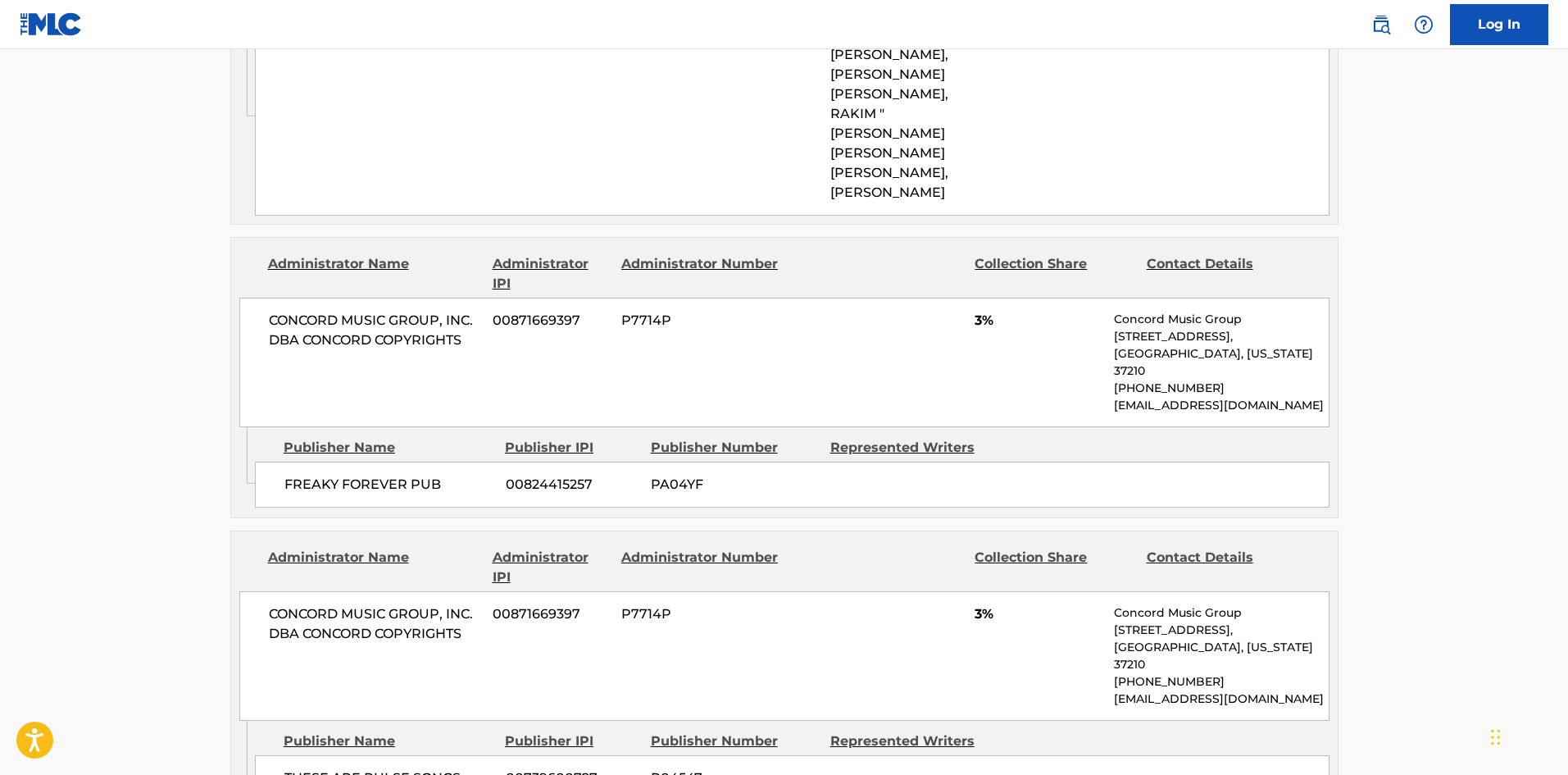
click at [319, 768] on span "THESE ARE PULSE SONGS" at bounding box center [388, 778] width 209 height 20
drag, startPoint x: 319, startPoint y: 632, endPoint x: 435, endPoint y: 619, distance: 116.7
click at [435, 755] on div "THESE ARE PULSE SONGS 00739600727 P04547" at bounding box center [791, 778] width 1075 height 46
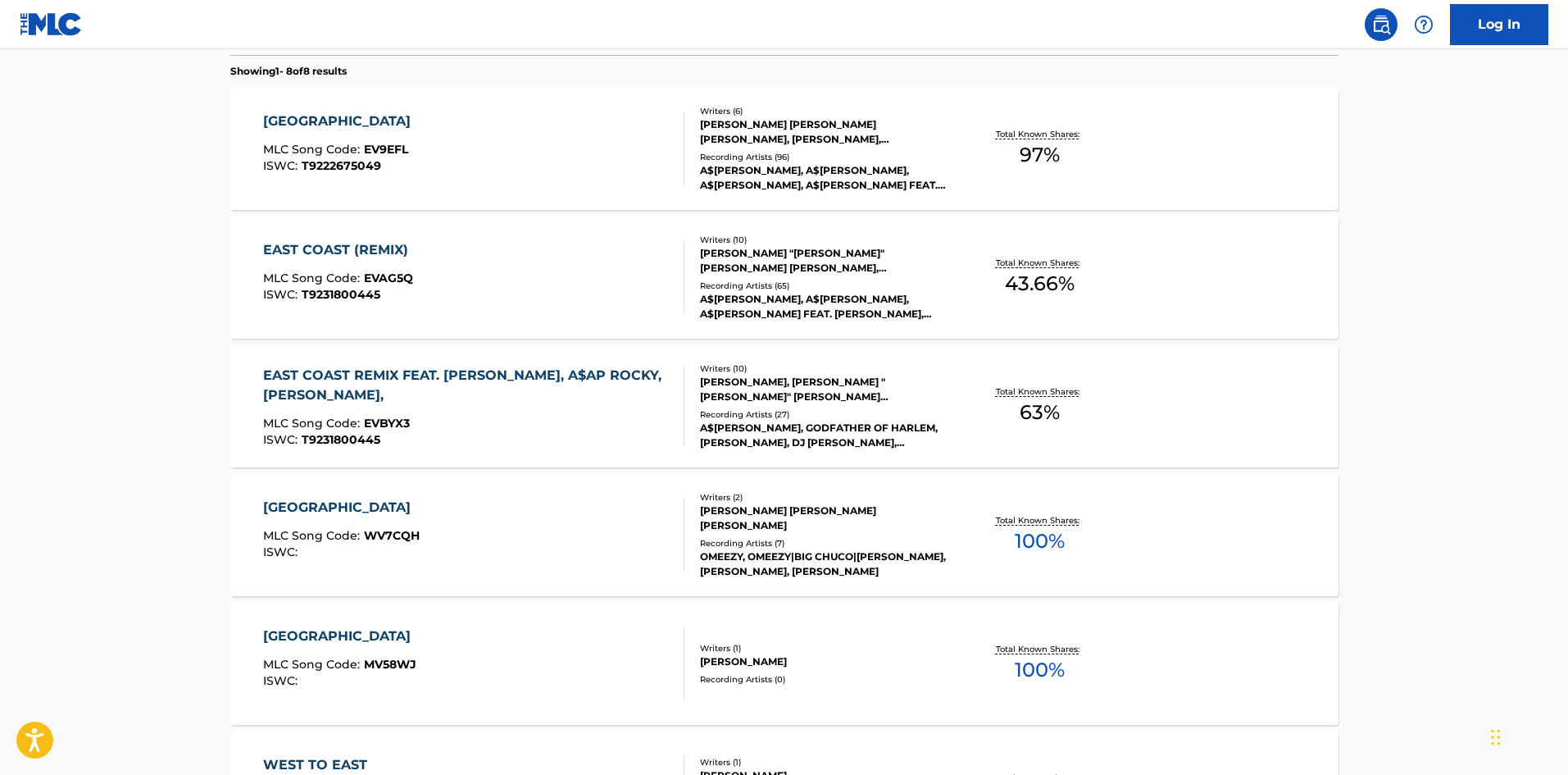
scroll to position [351, 0]
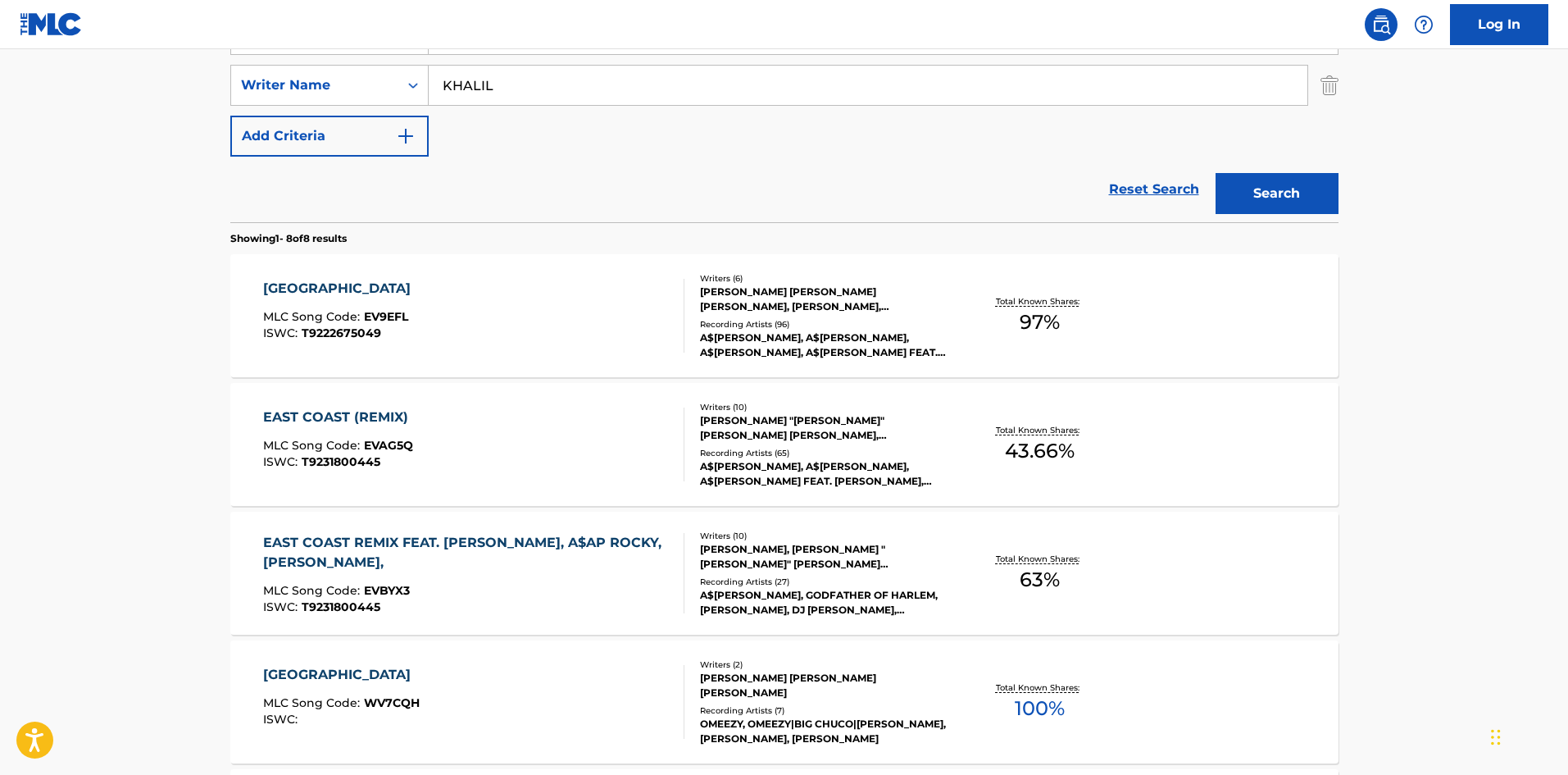
click at [522, 303] on div "EAST COAST MLC Song Code : EV9EFL ISWC : T9222675049" at bounding box center [473, 315] width 421 height 73
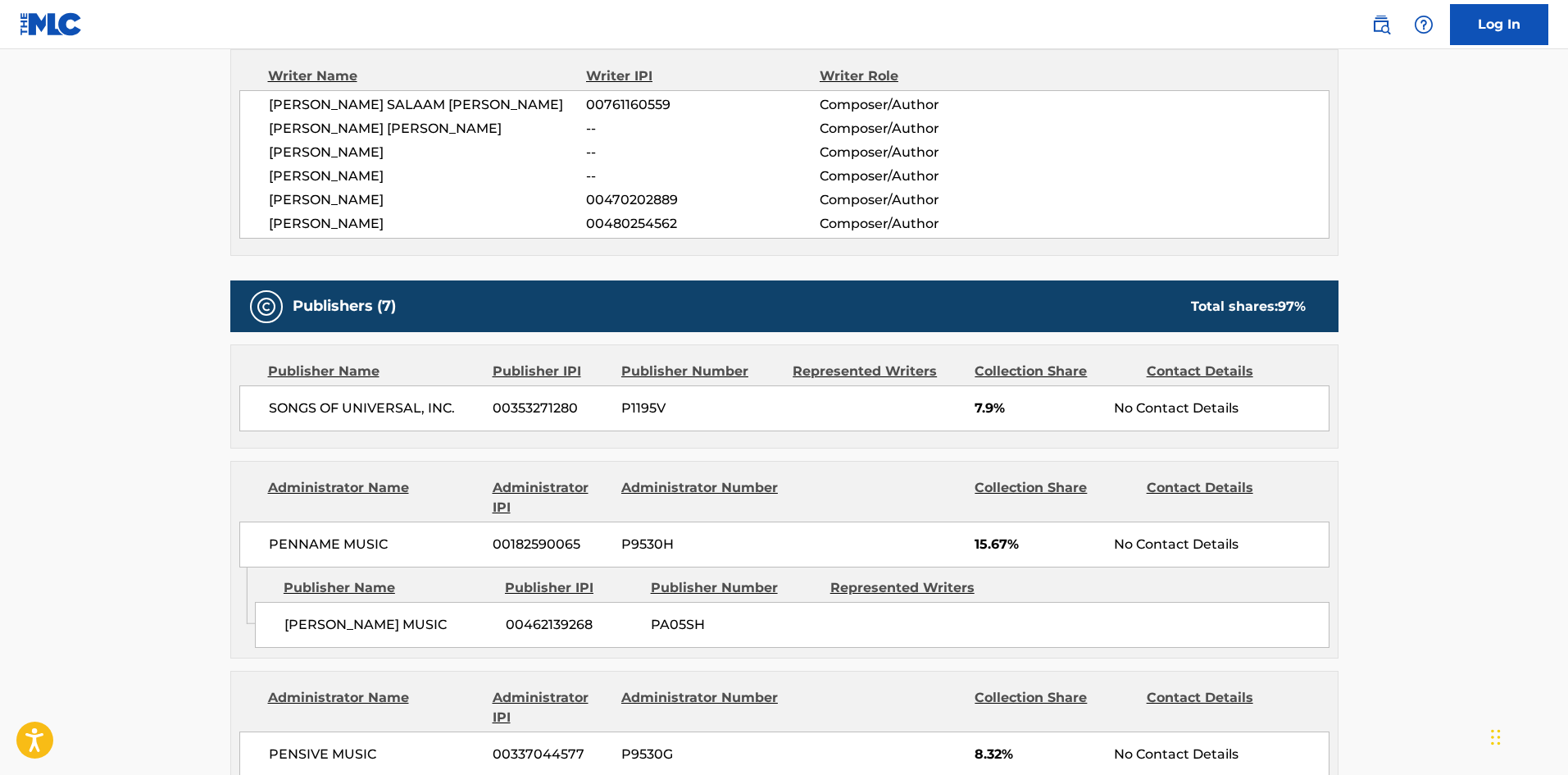
scroll to position [820, 0]
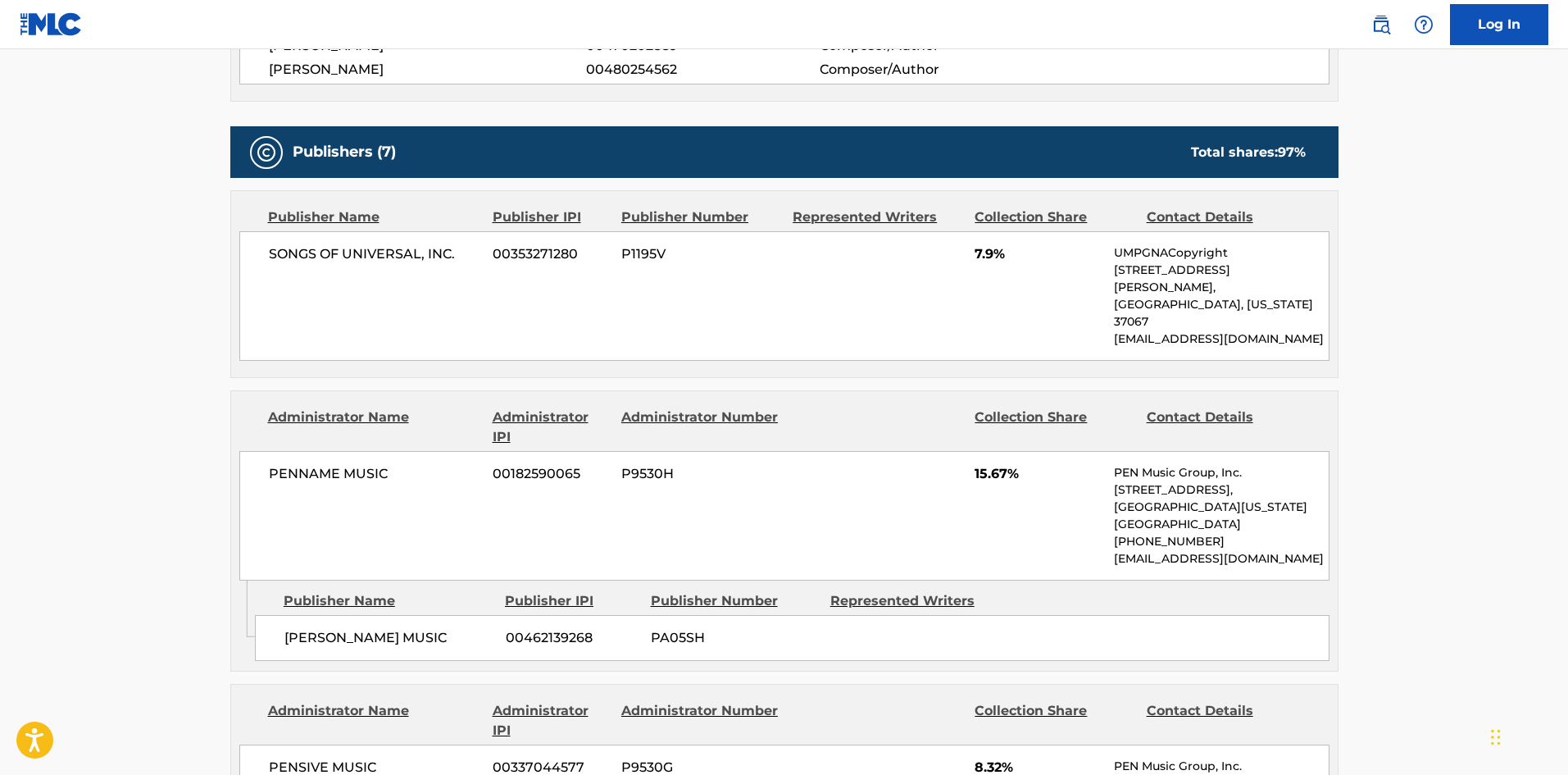
click at [286, 245] on span "SONGS OF UNIVERSAL, INC." at bounding box center [374, 255] width 212 height 20
drag, startPoint x: 286, startPoint y: 245, endPoint x: 449, endPoint y: 250, distance: 163.1
click at [449, 250] on span "SONGS OF UNIVERSAL, INC." at bounding box center [374, 255] width 212 height 20
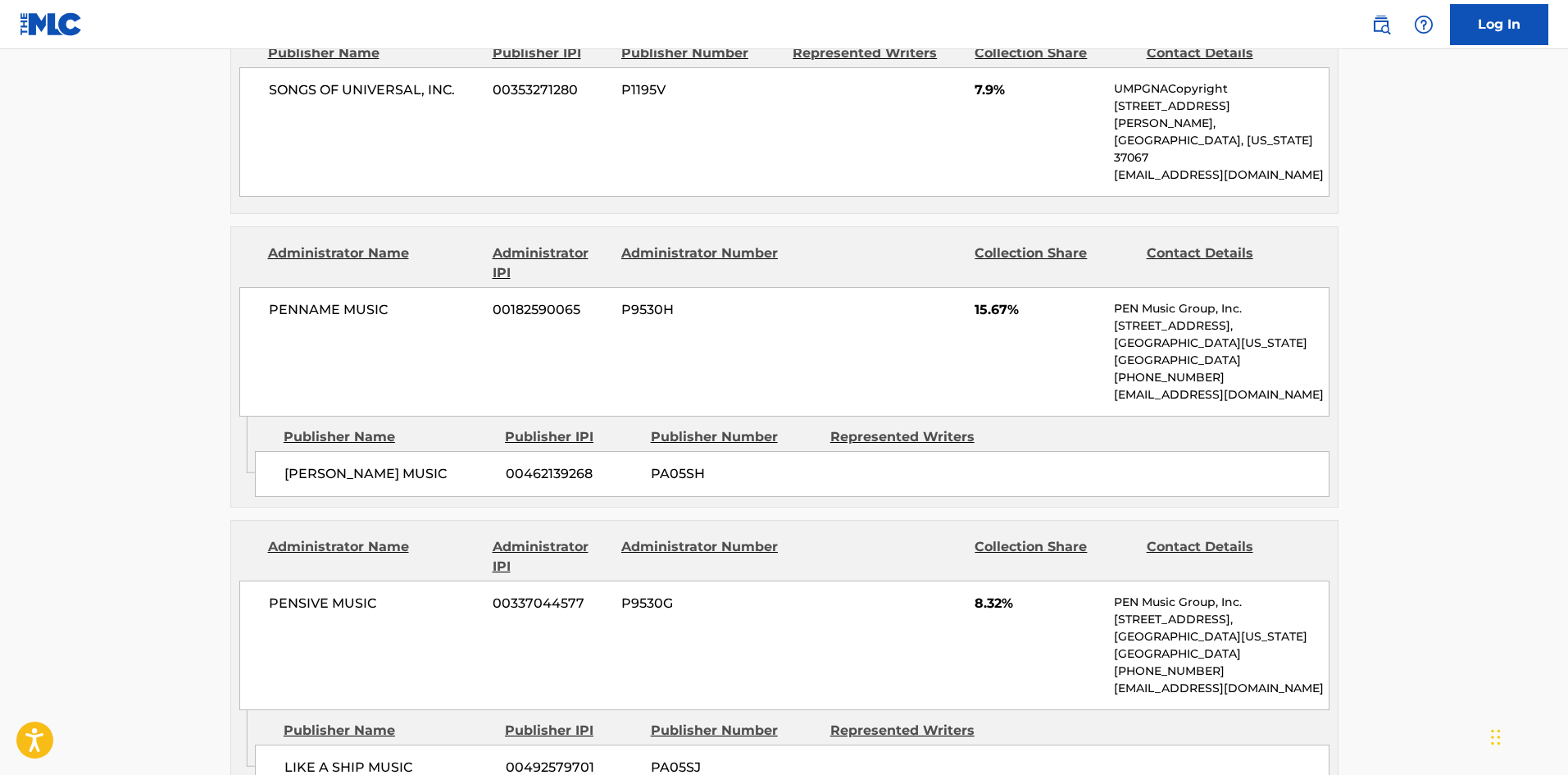
click at [301, 459] on div "BARSH MUSIC 00462139268 PA05SH" at bounding box center [791, 474] width 1075 height 46
drag, startPoint x: 301, startPoint y: 459, endPoint x: 366, endPoint y: 449, distance: 65.8
click at [366, 451] on div "BARSH MUSIC 00462139268 PA05SH" at bounding box center [791, 474] width 1075 height 46
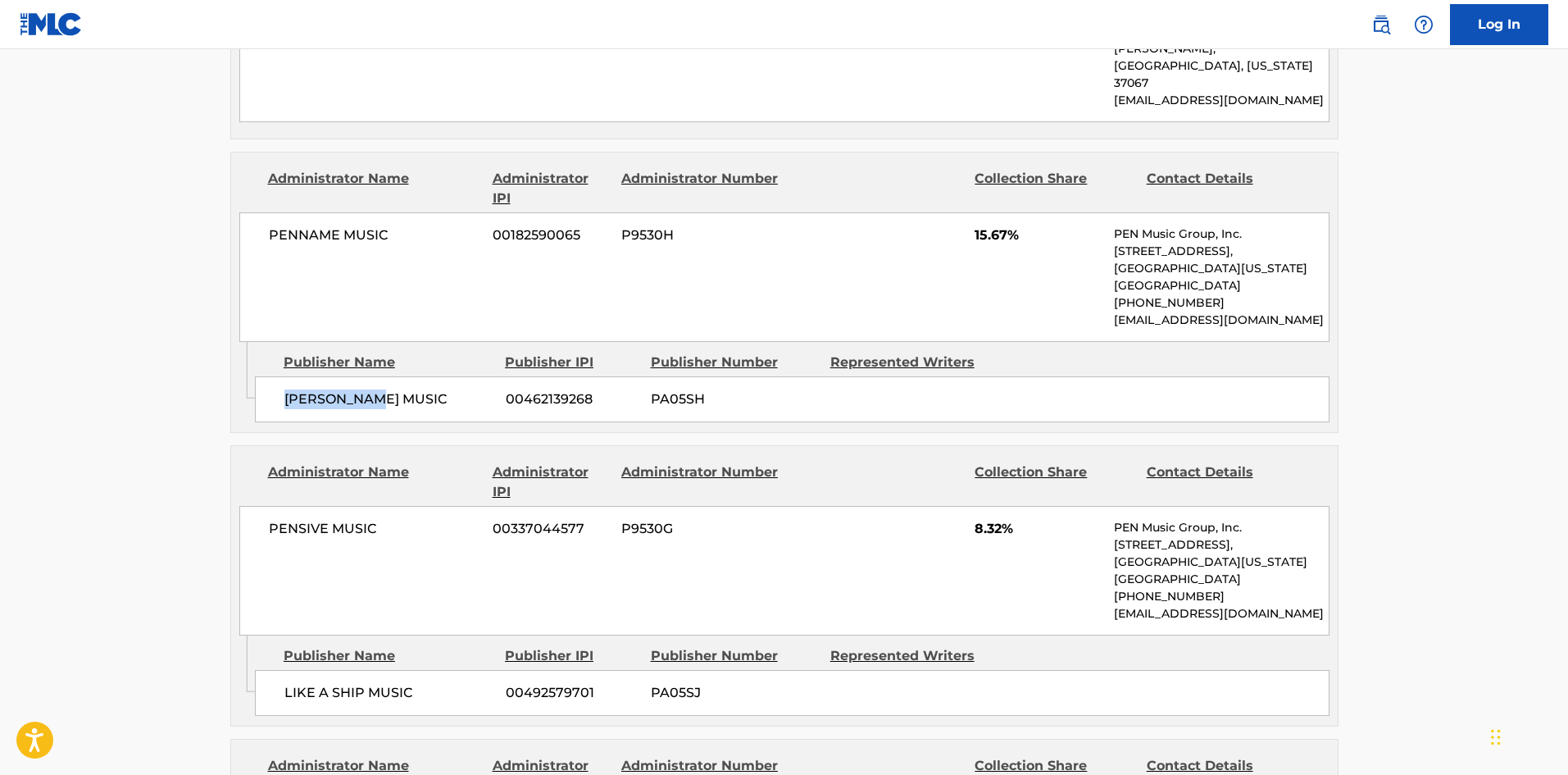
scroll to position [1148, 0]
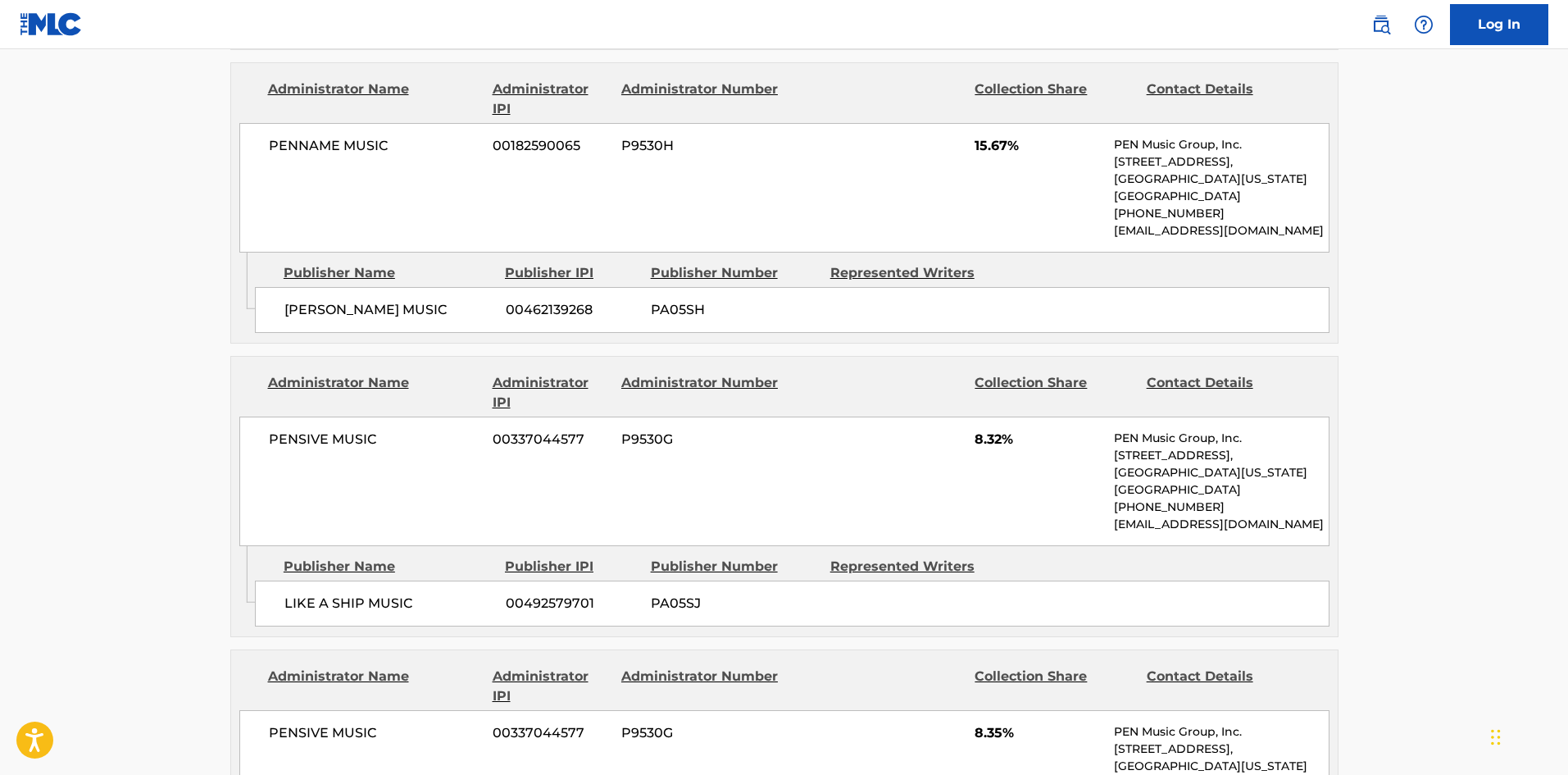
click at [299, 594] on span "LIKE A SHIP MUSIC" at bounding box center [388, 604] width 209 height 20
drag, startPoint x: 299, startPoint y: 577, endPoint x: 346, endPoint y: 341, distance: 240.6
click at [384, 594] on span "LIKE A SHIP MUSIC" at bounding box center [388, 604] width 209 height 20
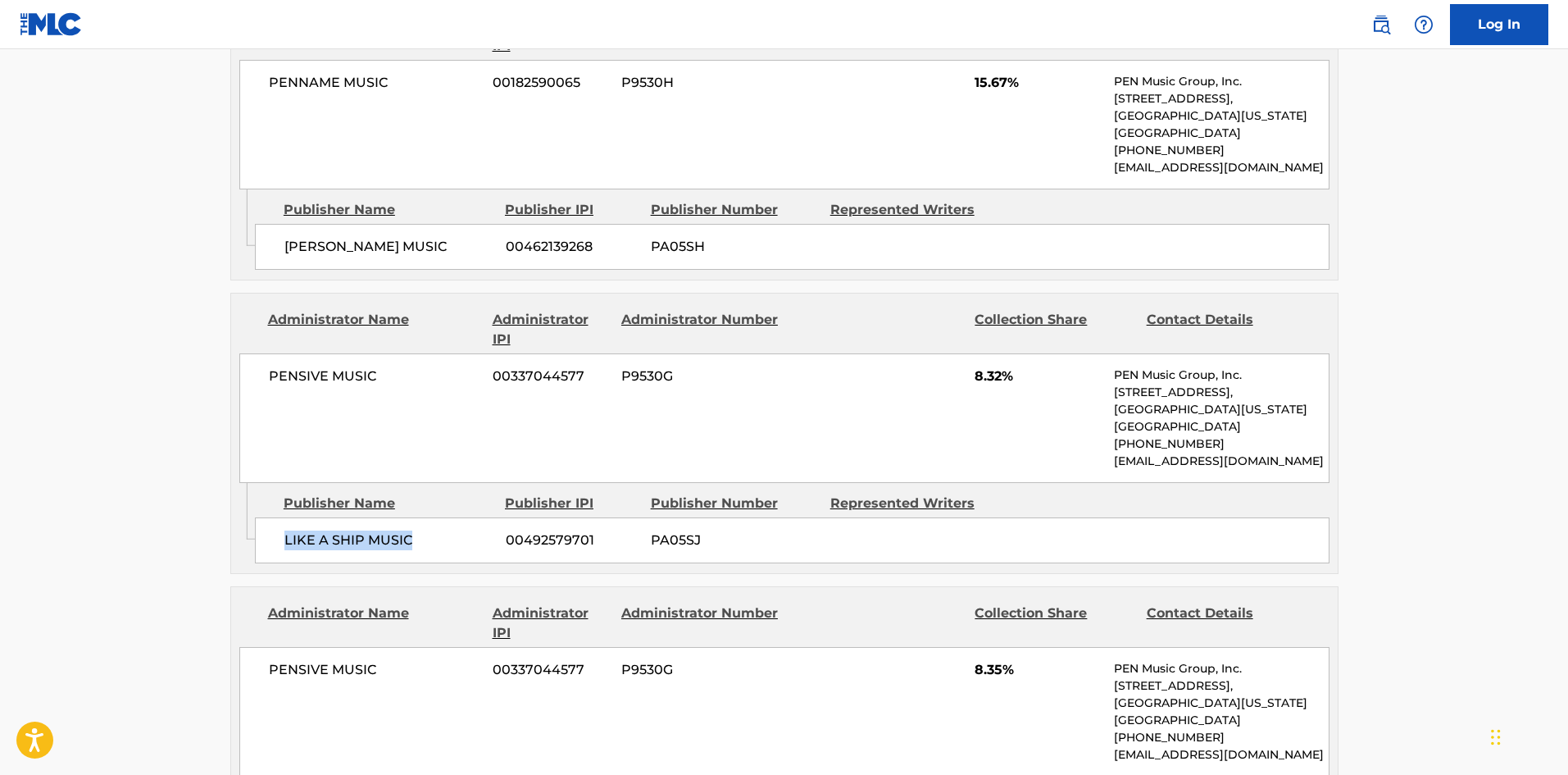
scroll to position [1476, 0]
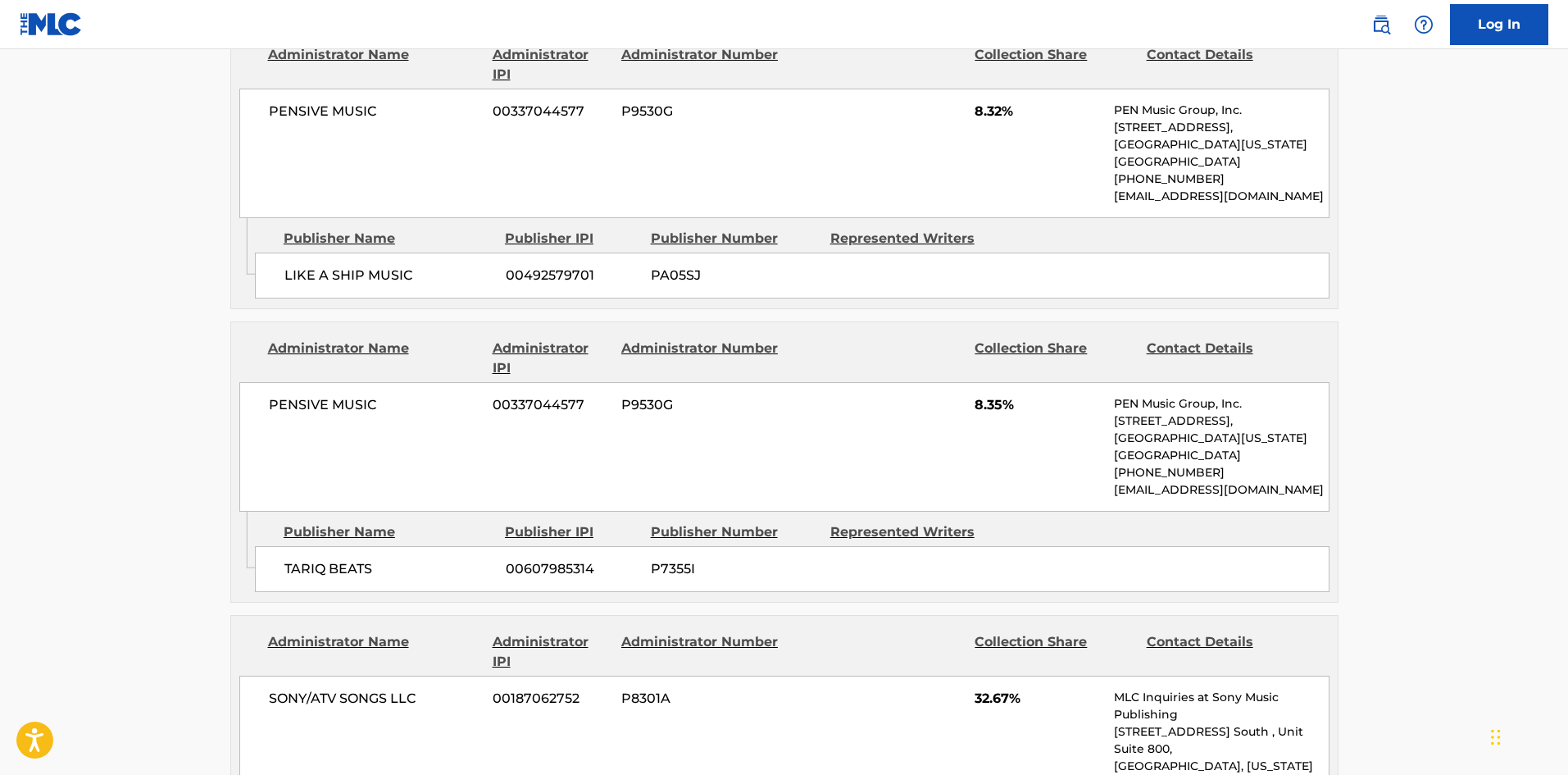
click at [289, 559] on span "TARIQ BEATS" at bounding box center [388, 569] width 209 height 20
drag, startPoint x: 289, startPoint y: 529, endPoint x: 340, endPoint y: 529, distance: 51.0
click at [340, 559] on span "TARIQ BEATS" at bounding box center [388, 569] width 209 height 20
drag, startPoint x: 46, startPoint y: 455, endPoint x: 63, endPoint y: 468, distance: 21.4
click at [46, 455] on main "< Back to public search results Copy work link EAST COAST Work Detail Member Wo…" at bounding box center [784, 368] width 1568 height 3591
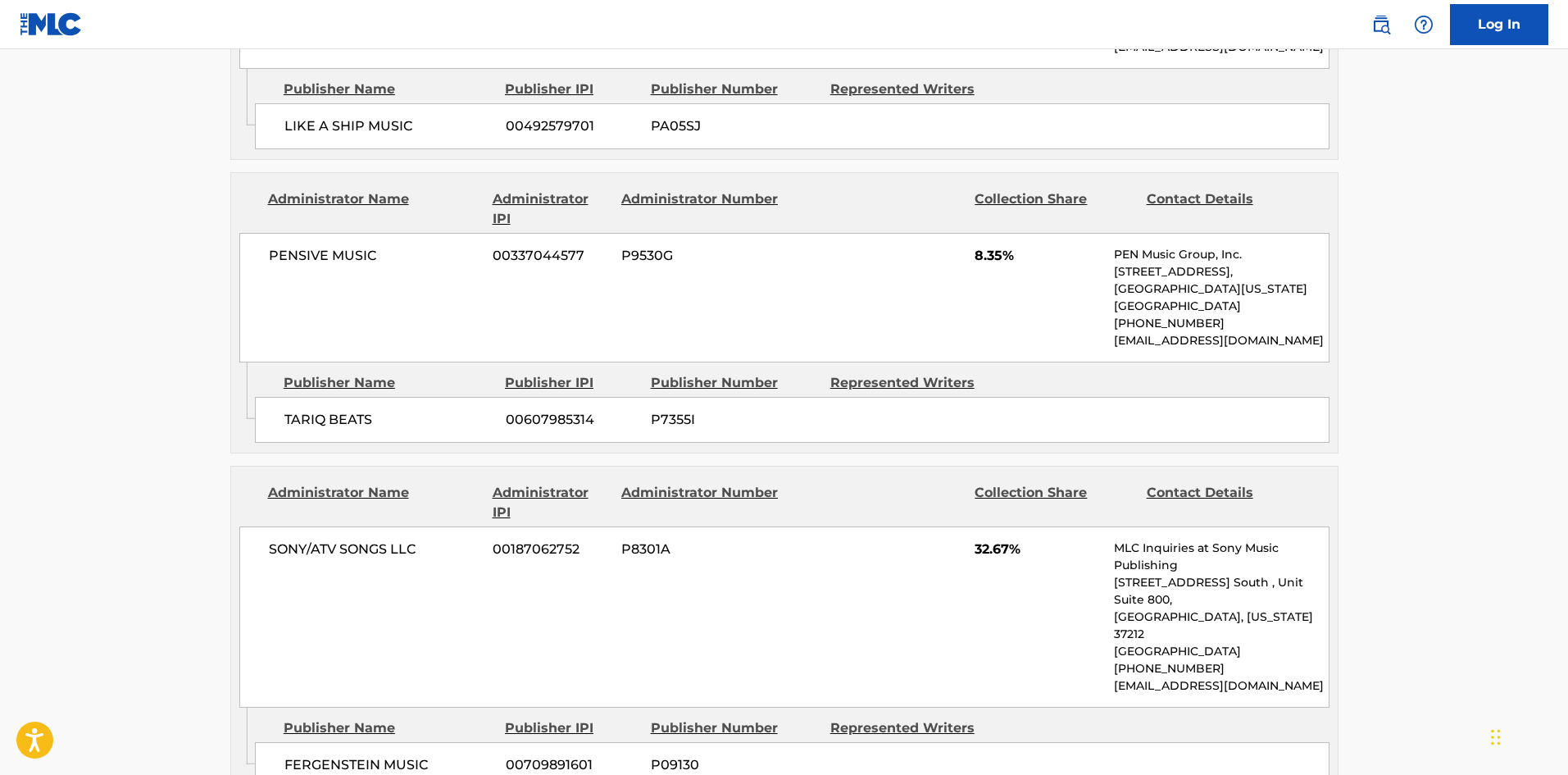
scroll to position [1804, 0]
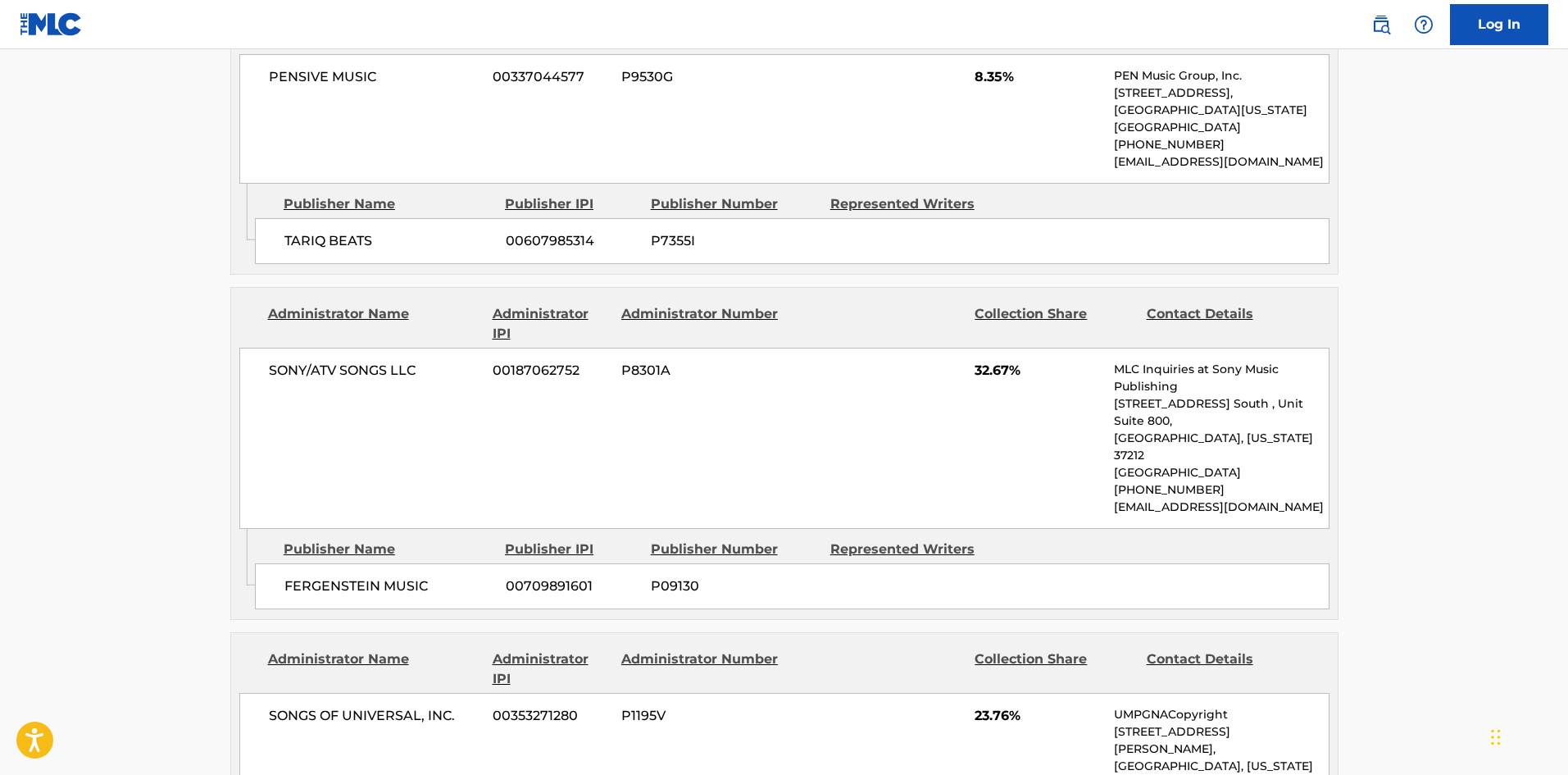
click at [291, 577] on span "FERGENSTEIN MUSIC" at bounding box center [388, 587] width 209 height 20
drag, startPoint x: 291, startPoint y: 515, endPoint x: 351, endPoint y: 513, distance: 60.0
click at [351, 577] on span "FERGENSTEIN MUSIC" at bounding box center [388, 587] width 209 height 20
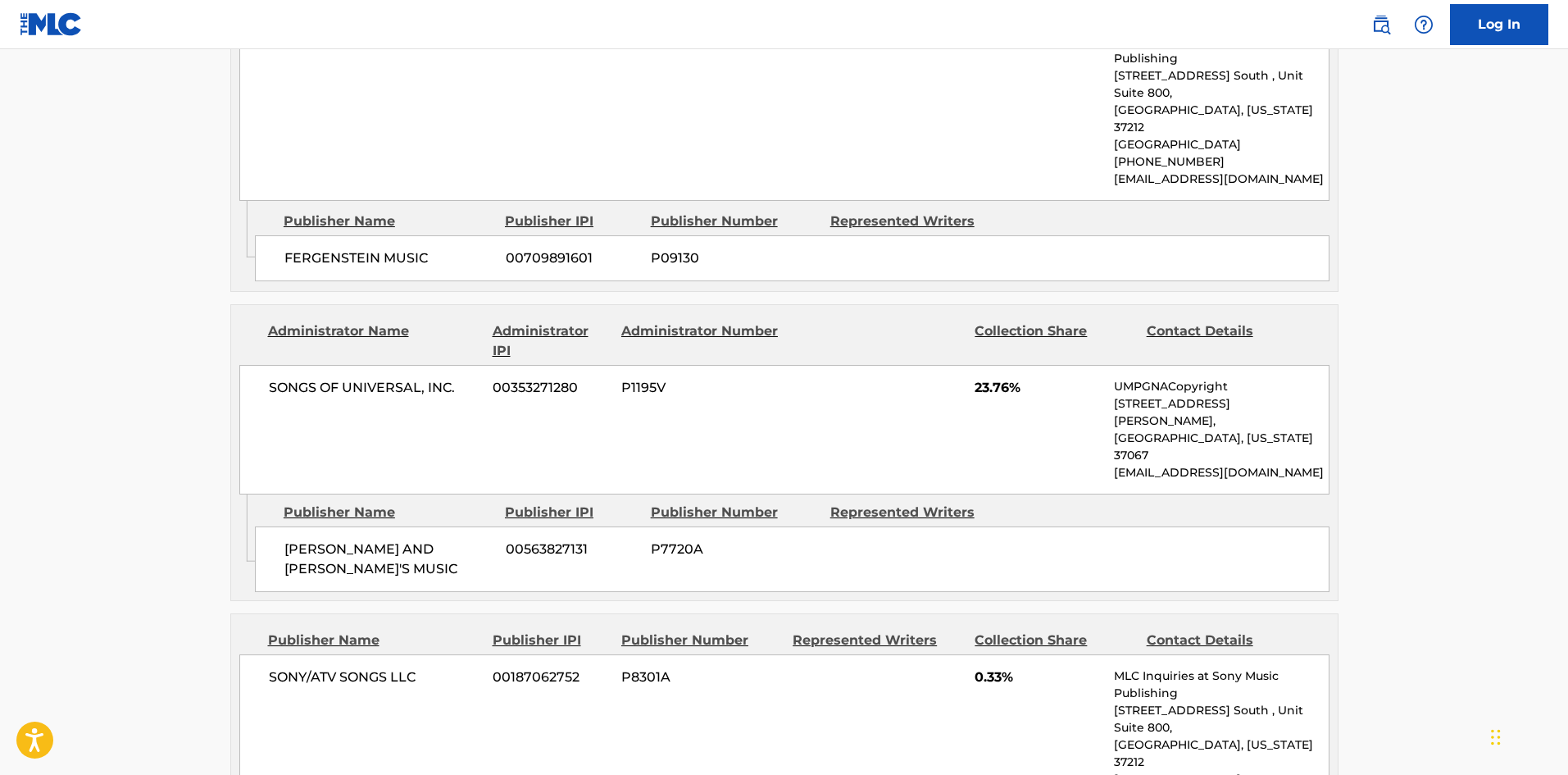
click at [304, 539] on span "JALEESA AND MAHDI'S MUSIC" at bounding box center [388, 559] width 209 height 40
drag, startPoint x: 304, startPoint y: 439, endPoint x: 432, endPoint y: 441, distance: 128.0
click at [432, 539] on span "JALEESA AND MAHDI'S MUSIC" at bounding box center [388, 559] width 209 height 40
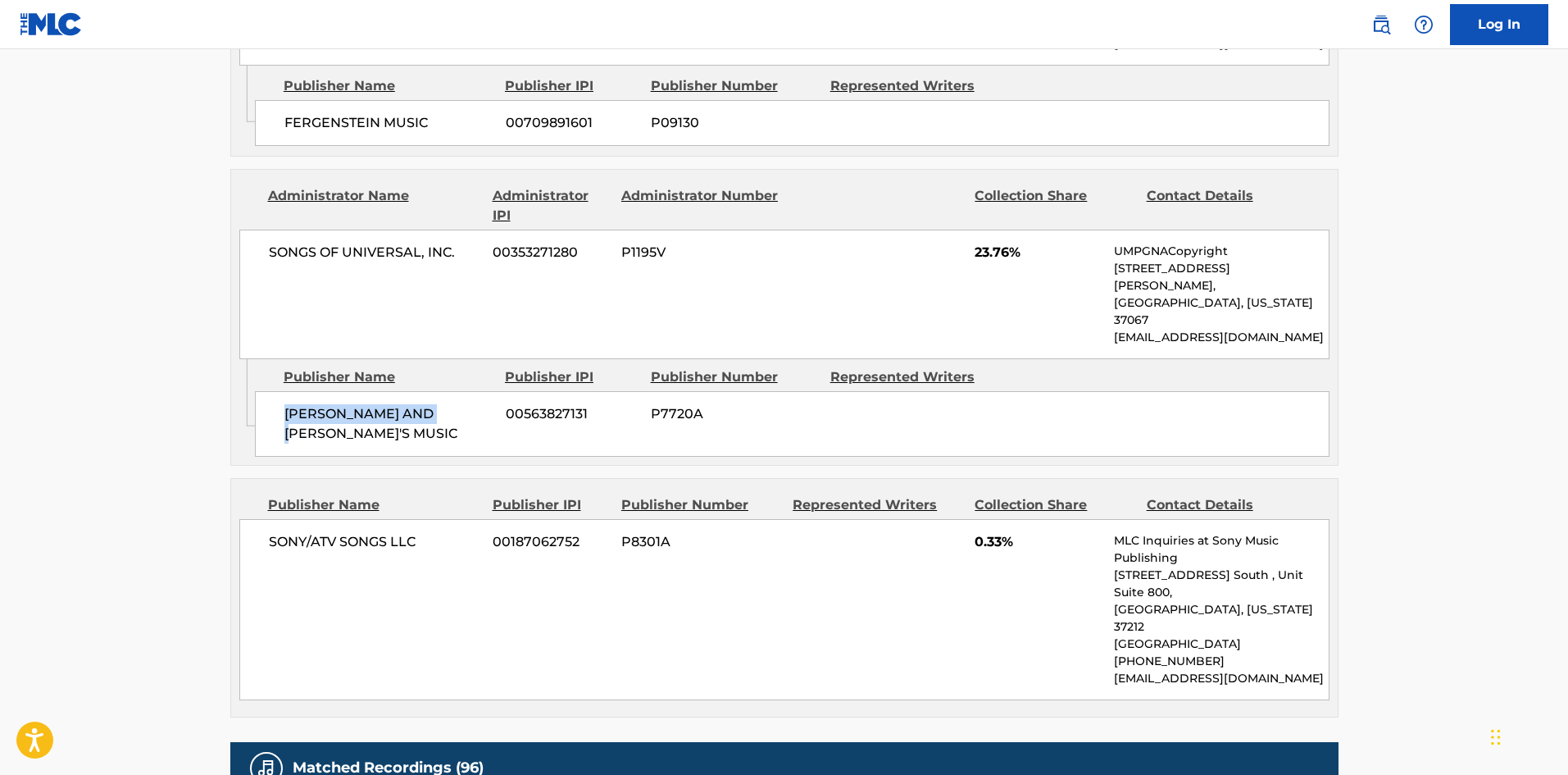
scroll to position [2460, 0]
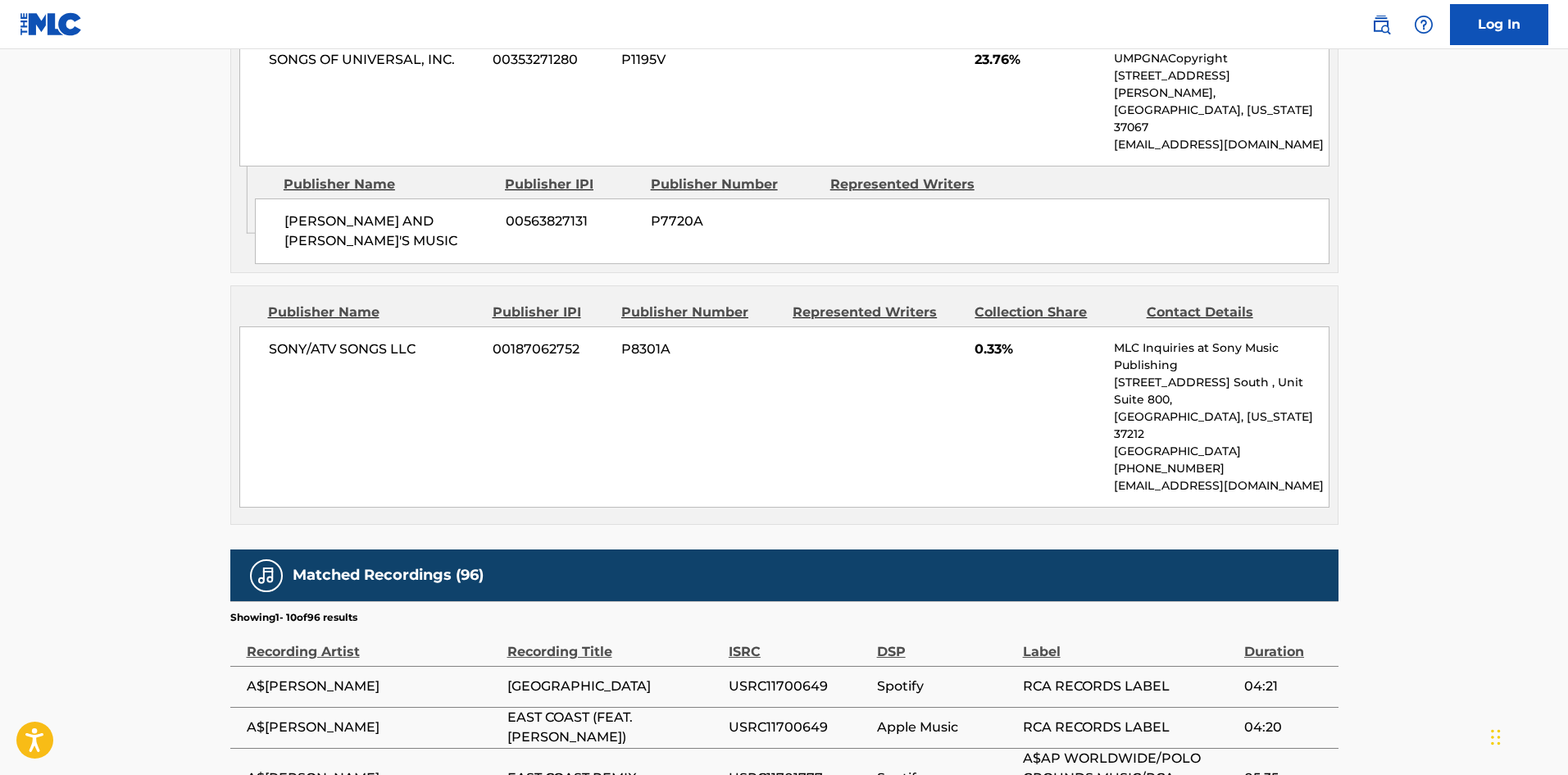
click at [277, 340] on span "SONY/ATV SONGS LLC" at bounding box center [374, 350] width 212 height 20
drag, startPoint x: 277, startPoint y: 239, endPoint x: 399, endPoint y: 240, distance: 122.0
click at [399, 340] on span "SONY/ATV SONGS LLC" at bounding box center [374, 350] width 212 height 20
